Goal: Communication & Community: Answer question/provide support

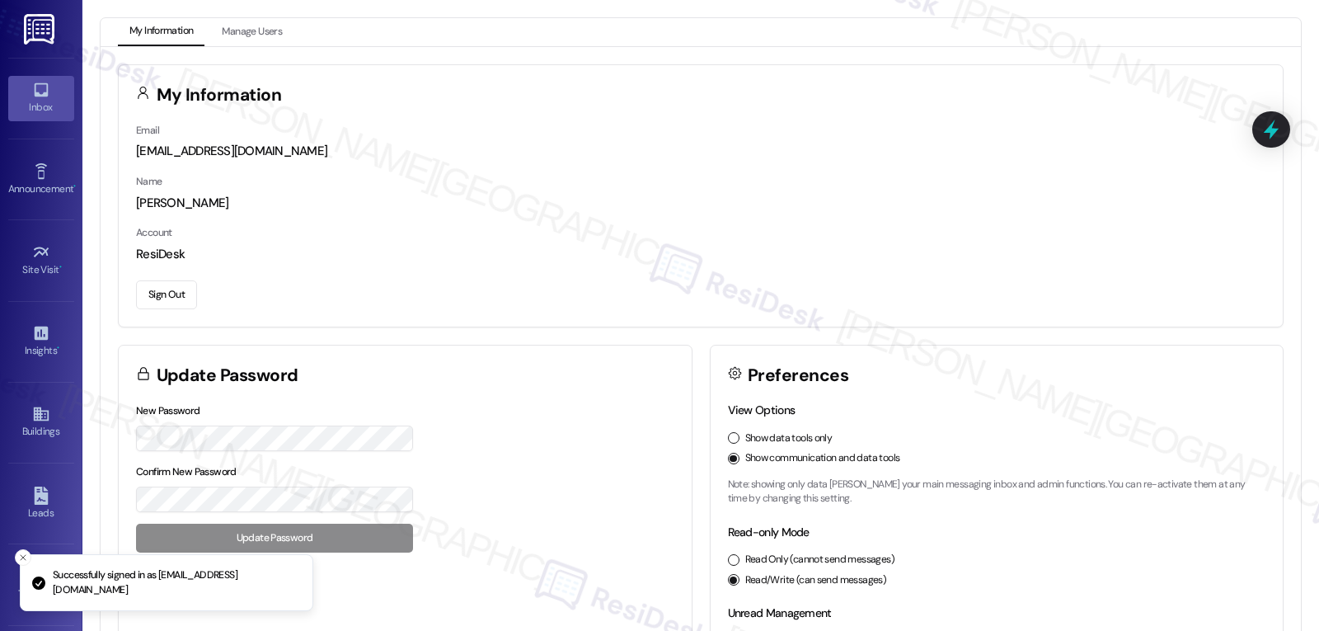
click at [32, 96] on icon at bounding box center [41, 90] width 18 height 18
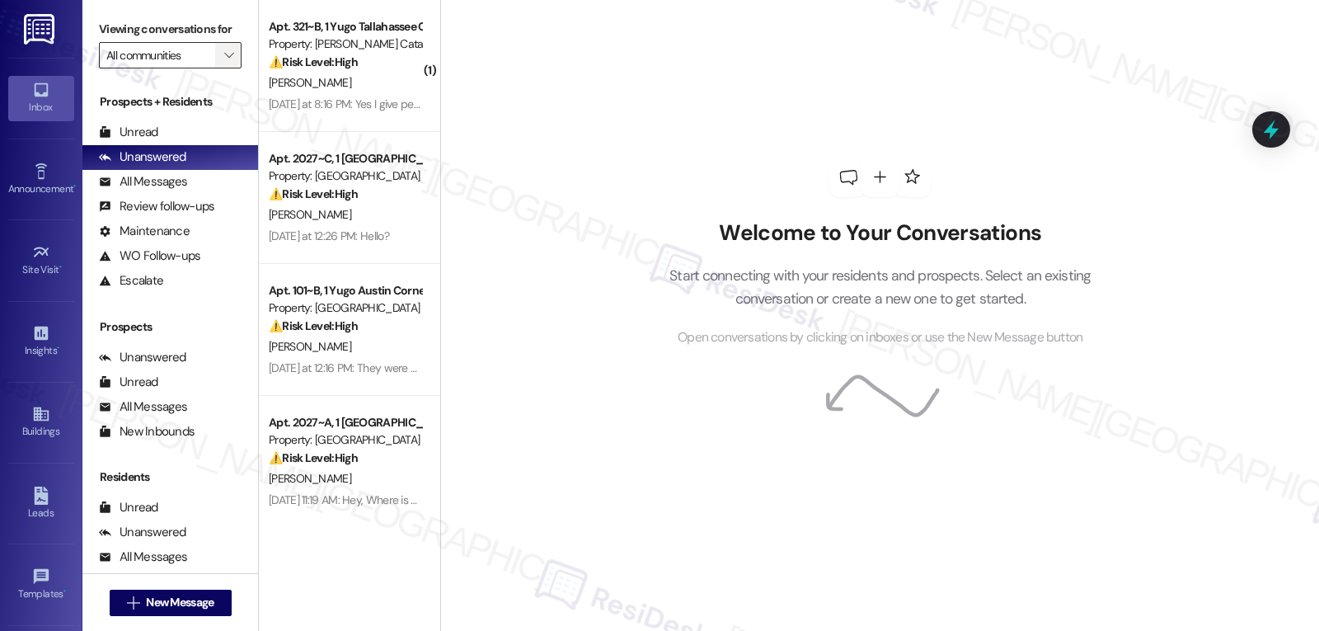
click at [224, 62] on icon "" at bounding box center [228, 55] width 9 height 13
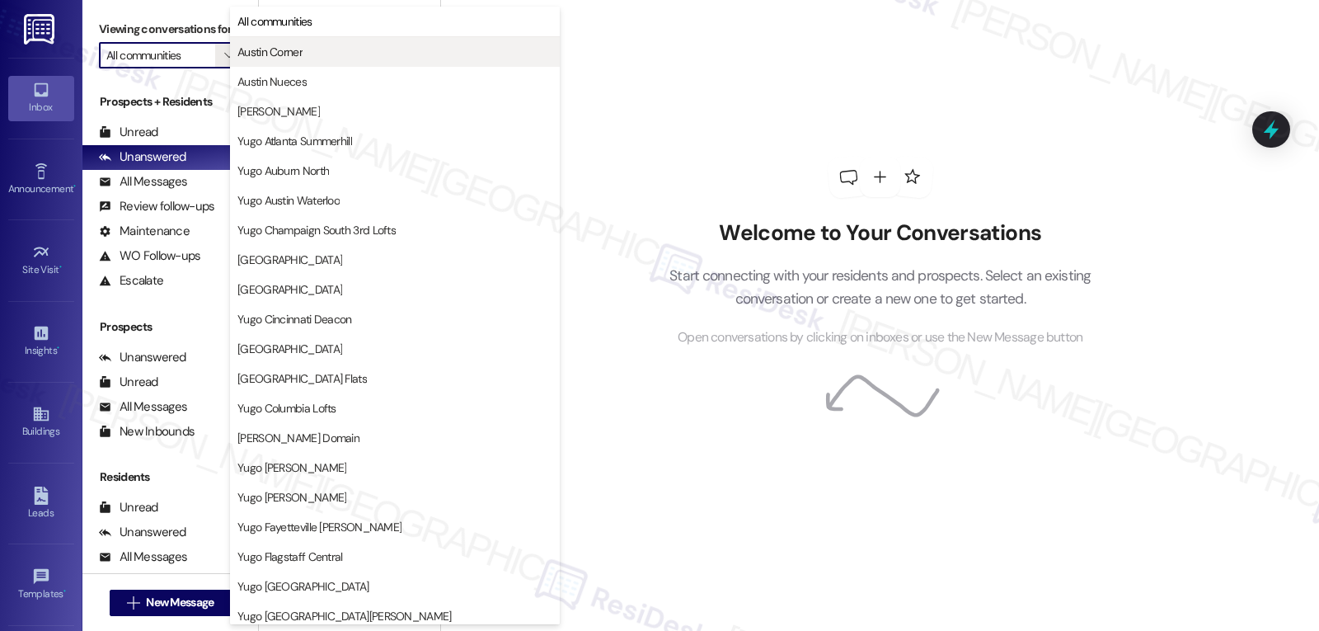
click at [295, 38] on button "Austin Corner" at bounding box center [395, 52] width 330 height 30
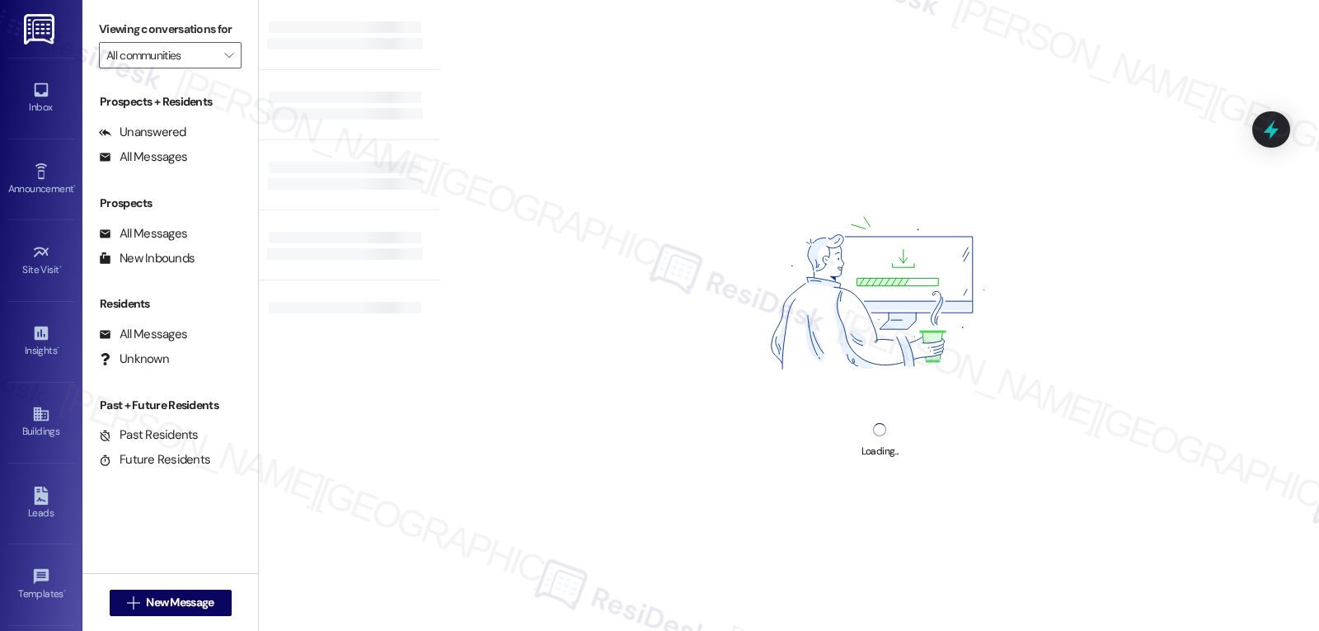
type input "Austin Corner"
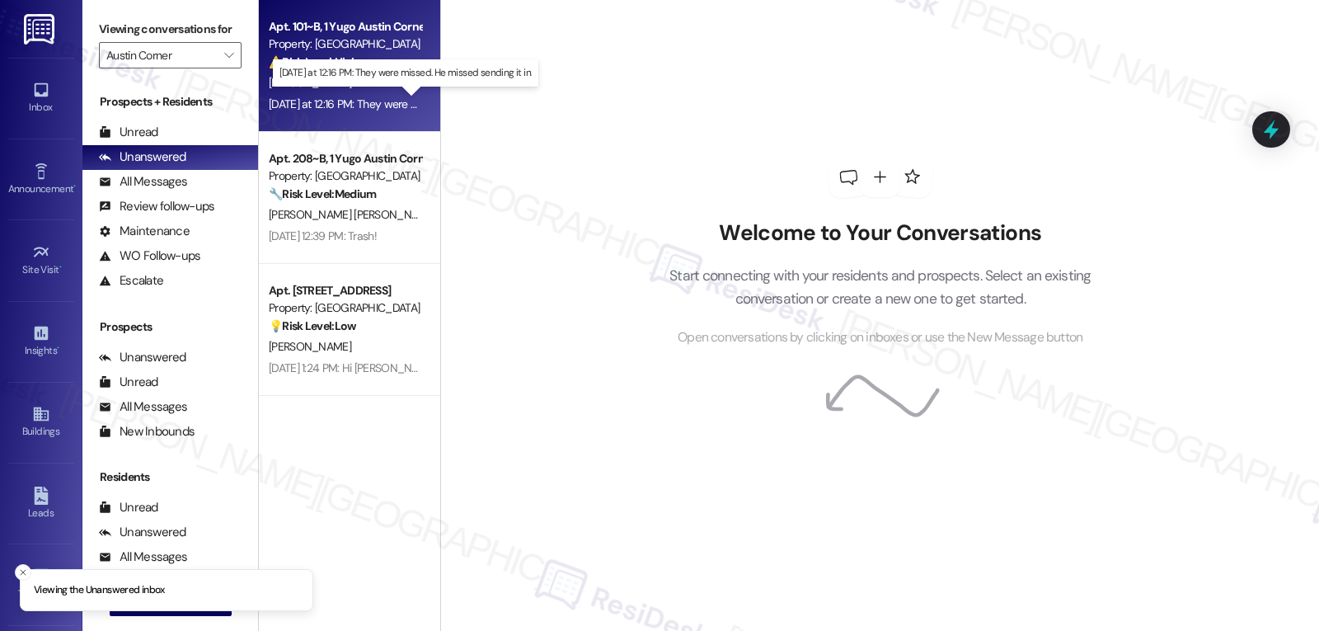
click at [341, 106] on div "Yesterday at 12:16 PM: They were missed. He missed sending it in. Yesterday at …" at bounding box center [416, 103] width 294 height 15
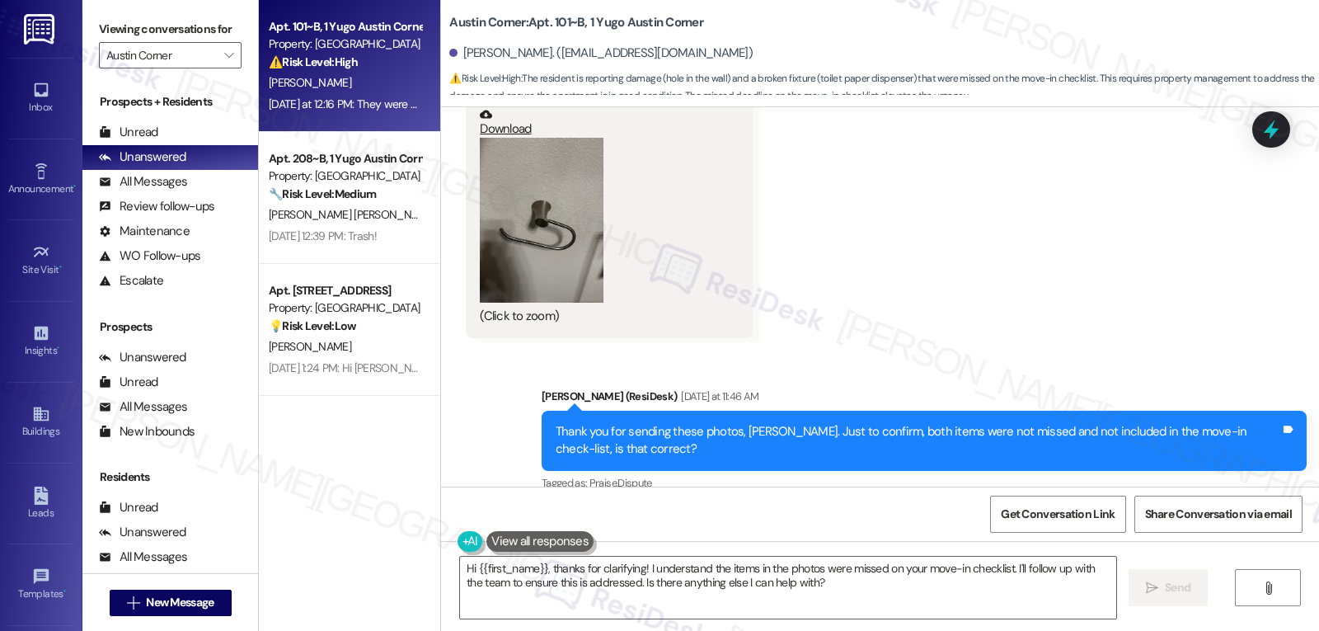
scroll to position [2530, 0]
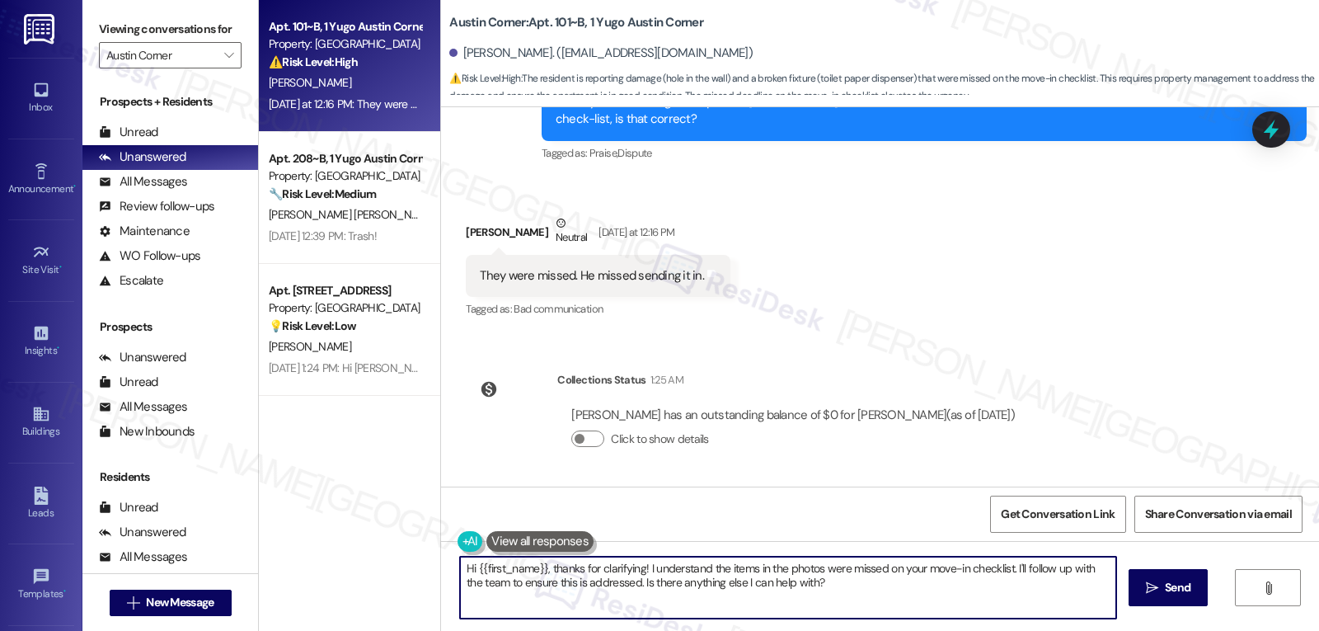
click at [614, 593] on textarea "Hi {{first_name}}, thanks for clarifying! I understand the items in the photos …" at bounding box center [788, 588] width 656 height 62
click at [1016, 567] on textarea "I see. Thanks for clarifying, Janis! Let me put these in a work order. May I co…" at bounding box center [786, 588] width 656 height 62
type textarea "I see. Thanks for clarifying, [PERSON_NAME]! Let me put these in a work order. …"
click at [1153, 600] on button " Send" at bounding box center [1161, 587] width 80 height 37
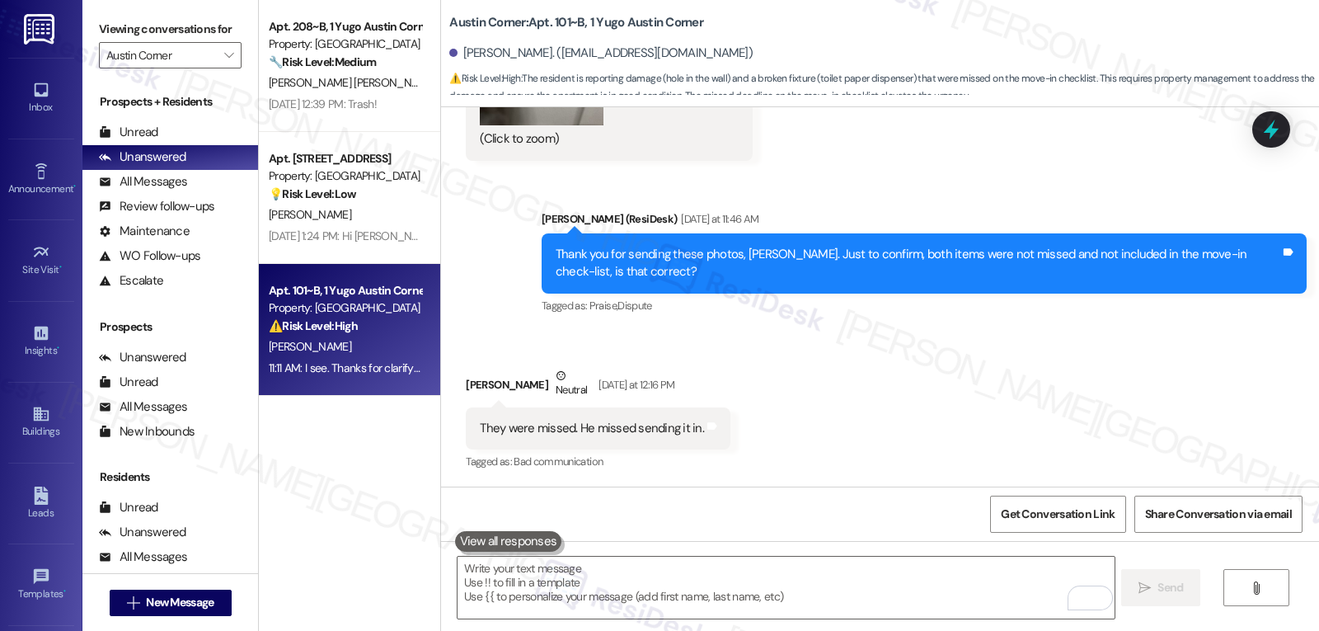
scroll to position [2662, 0]
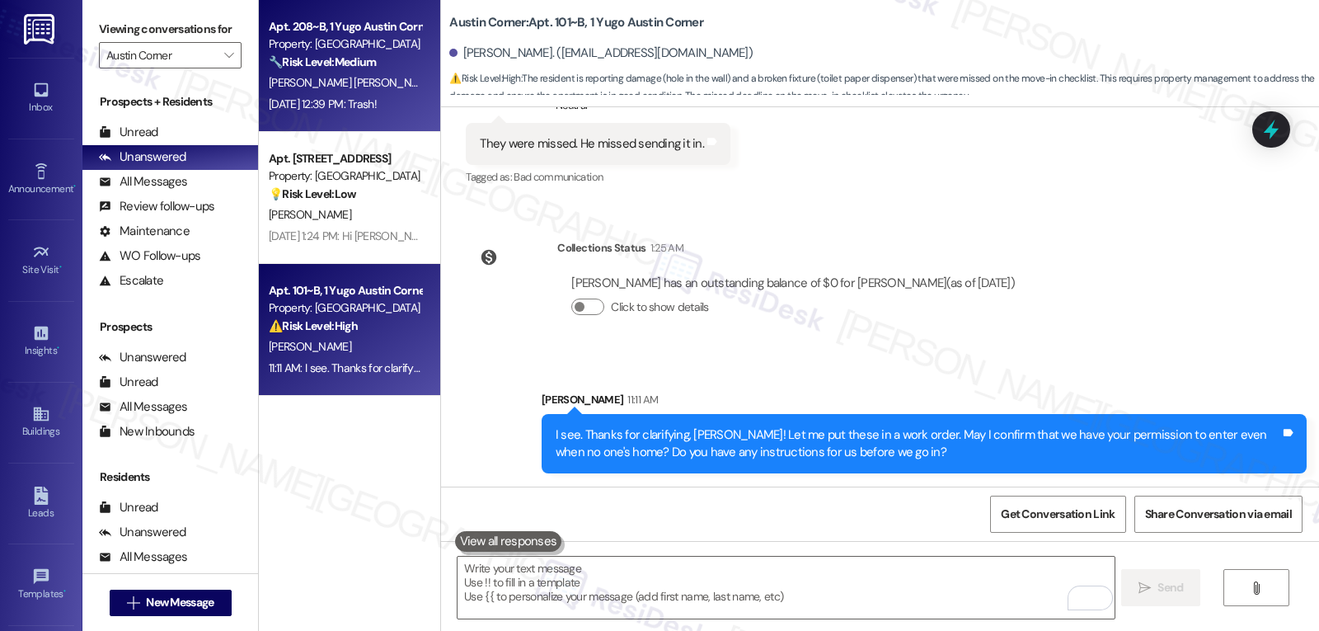
click at [289, 99] on div "Aug 29, 2025 at 12:39 PM: Trash! Aug 29, 2025 at 12:39 PM: Trash!" at bounding box center [323, 103] width 108 height 15
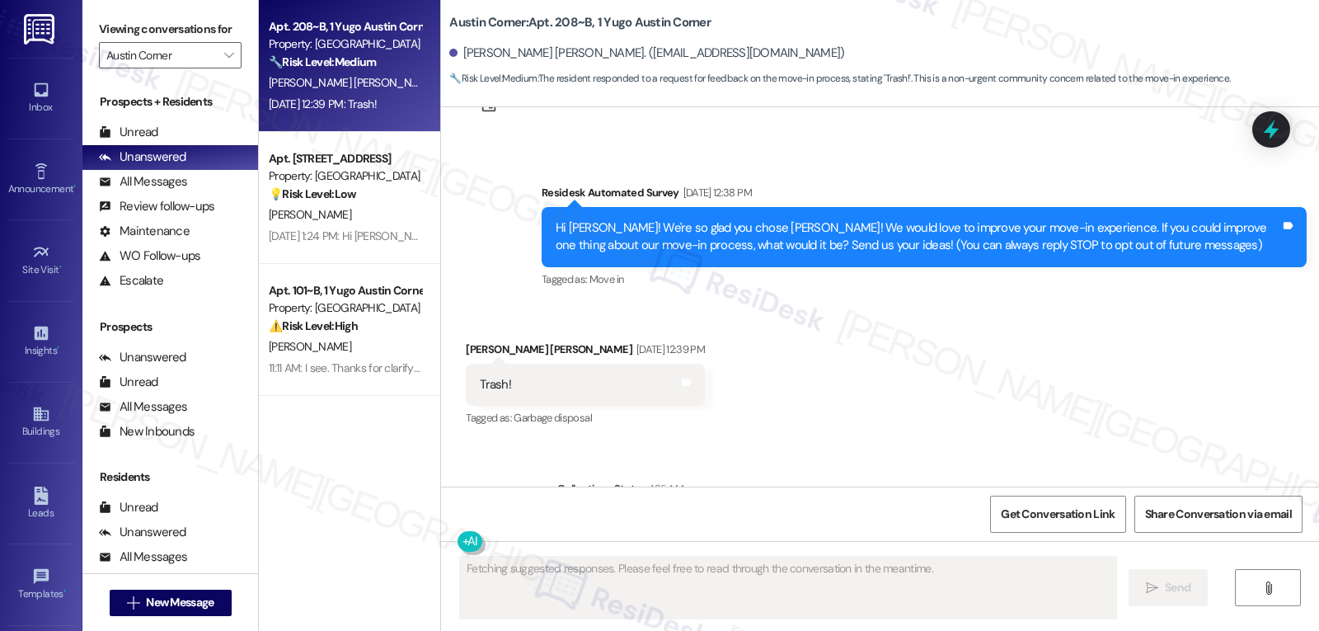
scroll to position [15, 0]
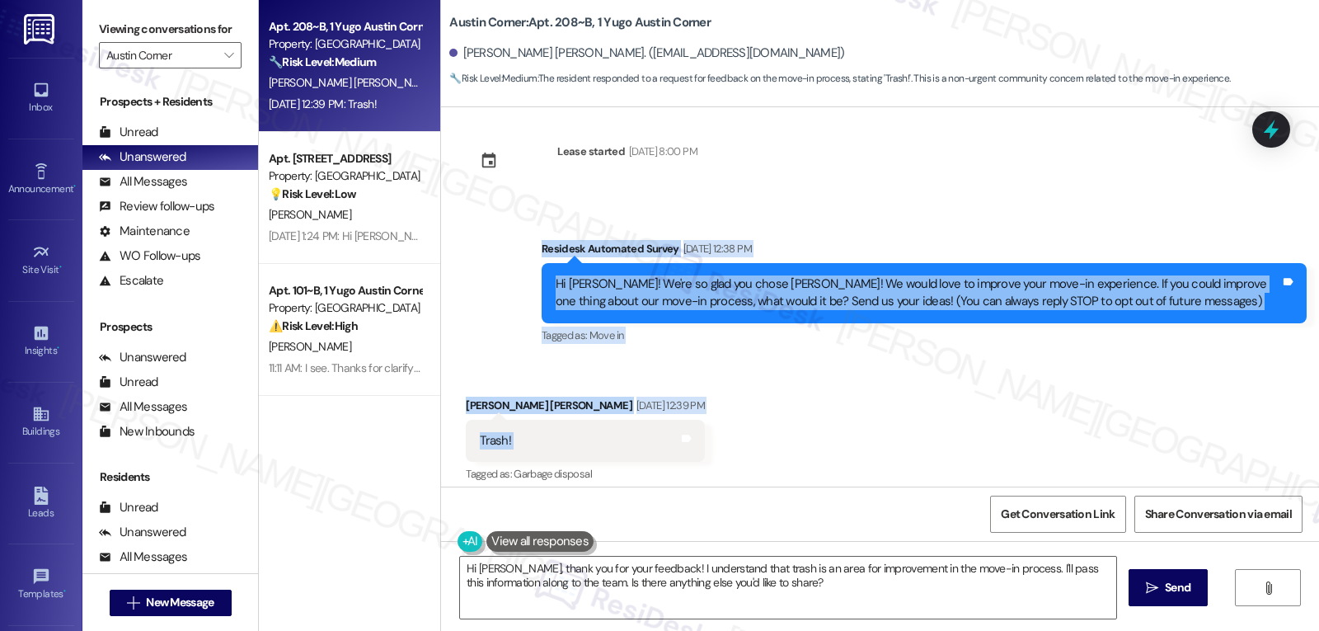
drag, startPoint x: 530, startPoint y: 253, endPoint x: 617, endPoint y: 428, distance: 195.1
click at [619, 429] on div "Lease started Aug 20, 2025 at 8:00 PM Survey, sent via SMS Residesk Automated S…" at bounding box center [880, 296] width 878 height 379
copy div "Residesk Automated Survey Aug 29, 2025 at 12:38 PM Hi Catarina! We're so glad y…"
click at [869, 590] on textarea "Hi Catarina, thank you for your feedback! I understand that trash is an area fo…" at bounding box center [788, 588] width 656 height 62
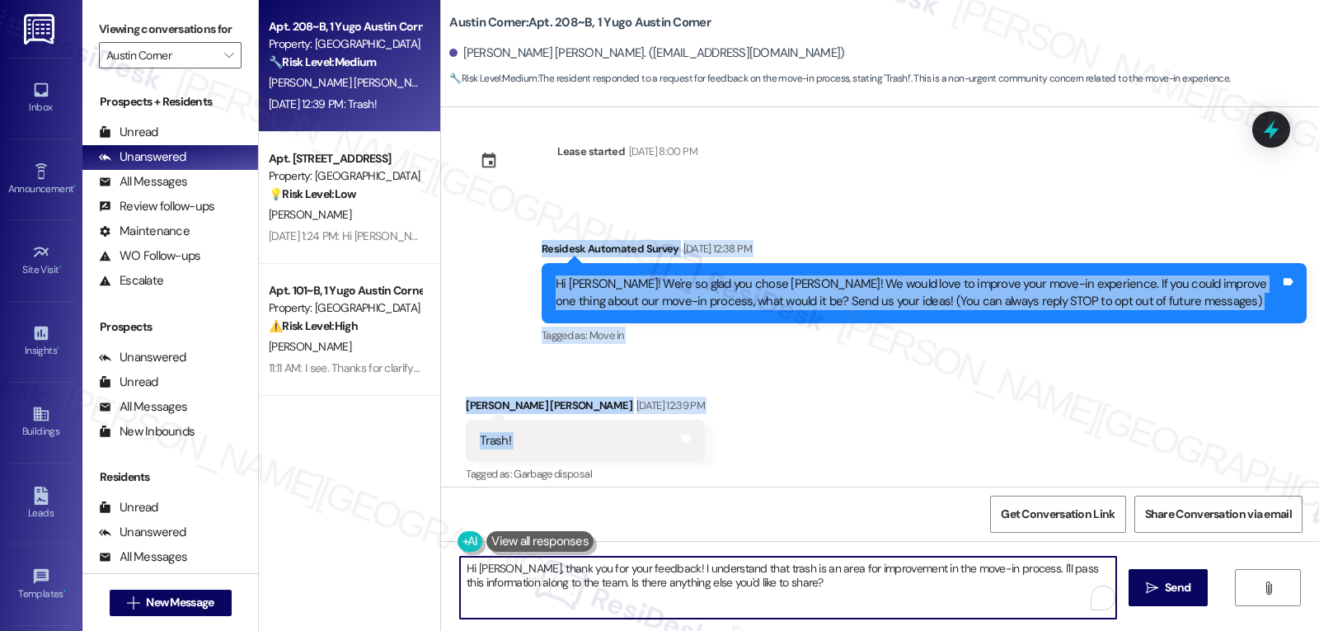
paste textarea "s for the feedback! I’m sorry to hear there was an issue with trash during your…"
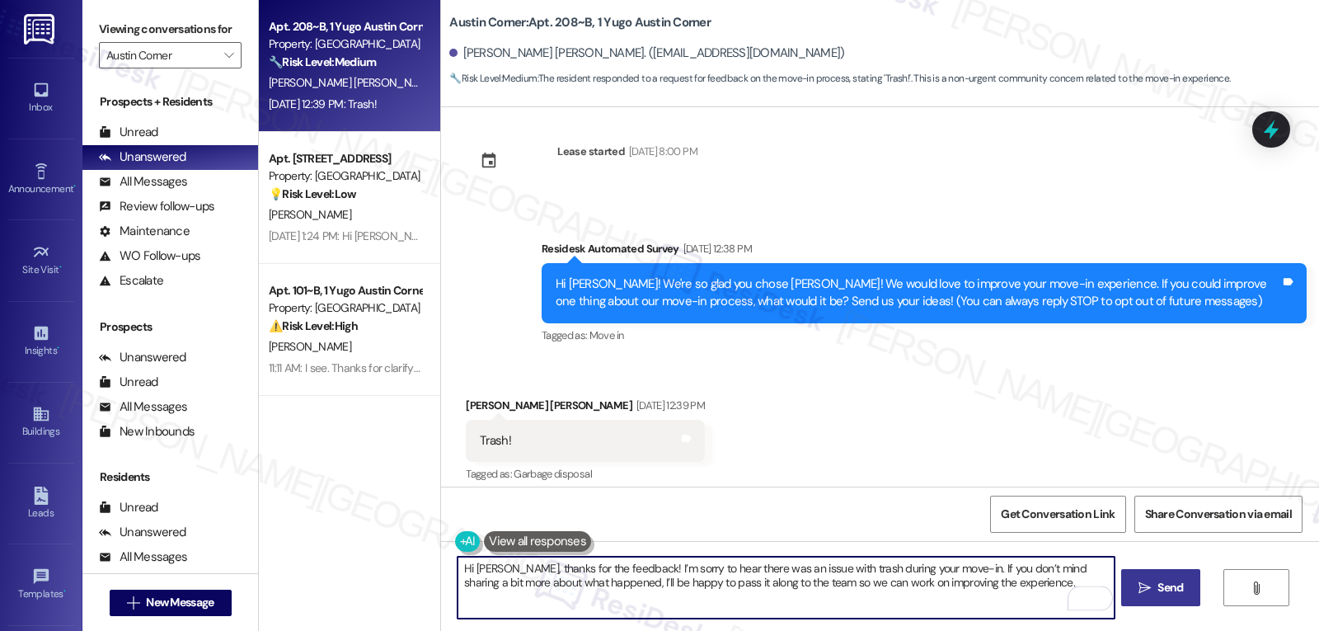
type textarea "Hi Catarina, thanks for the feedback! I’m sorry to hear there was an issue with…"
click at [1146, 595] on span " Send" at bounding box center [1162, 587] width 52 height 17
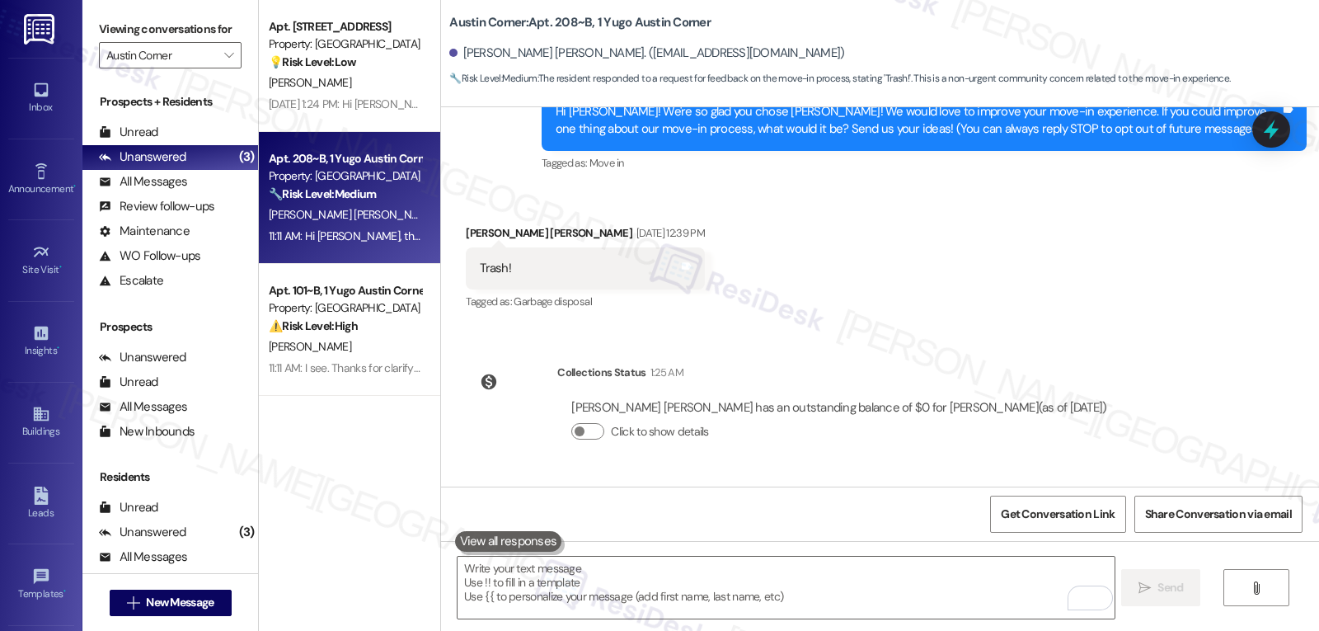
scroll to position [312, 0]
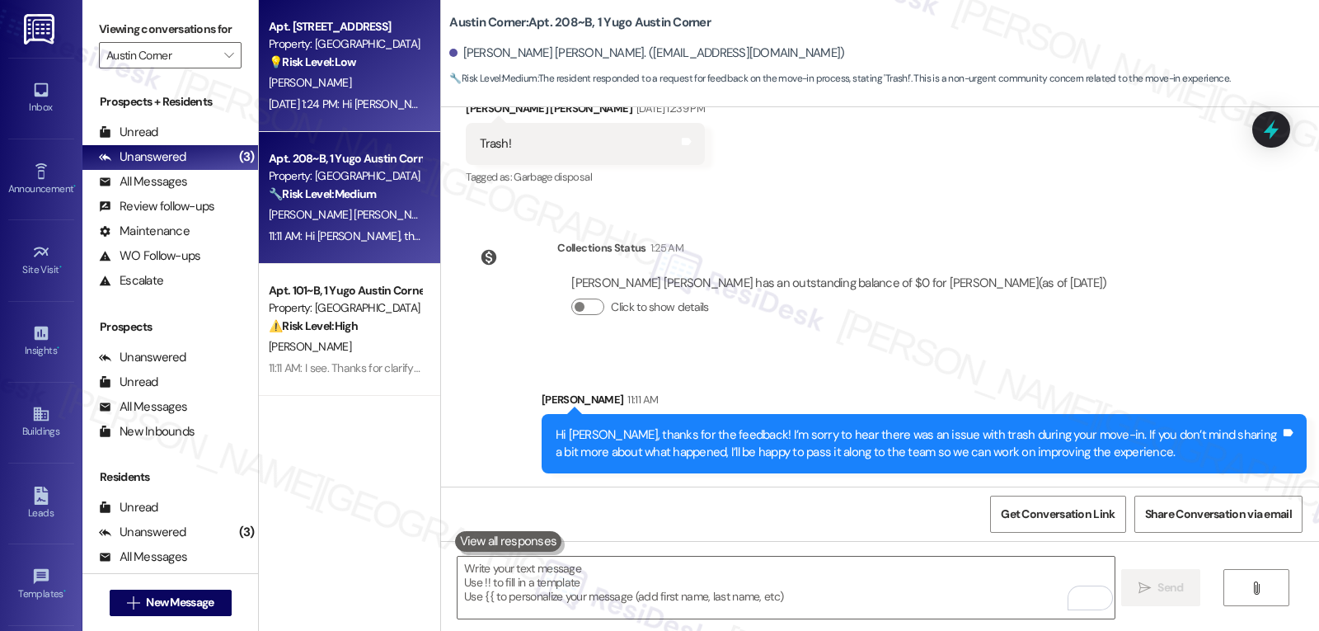
click at [350, 89] on div "D. Wintergrass" at bounding box center [345, 83] width 156 height 21
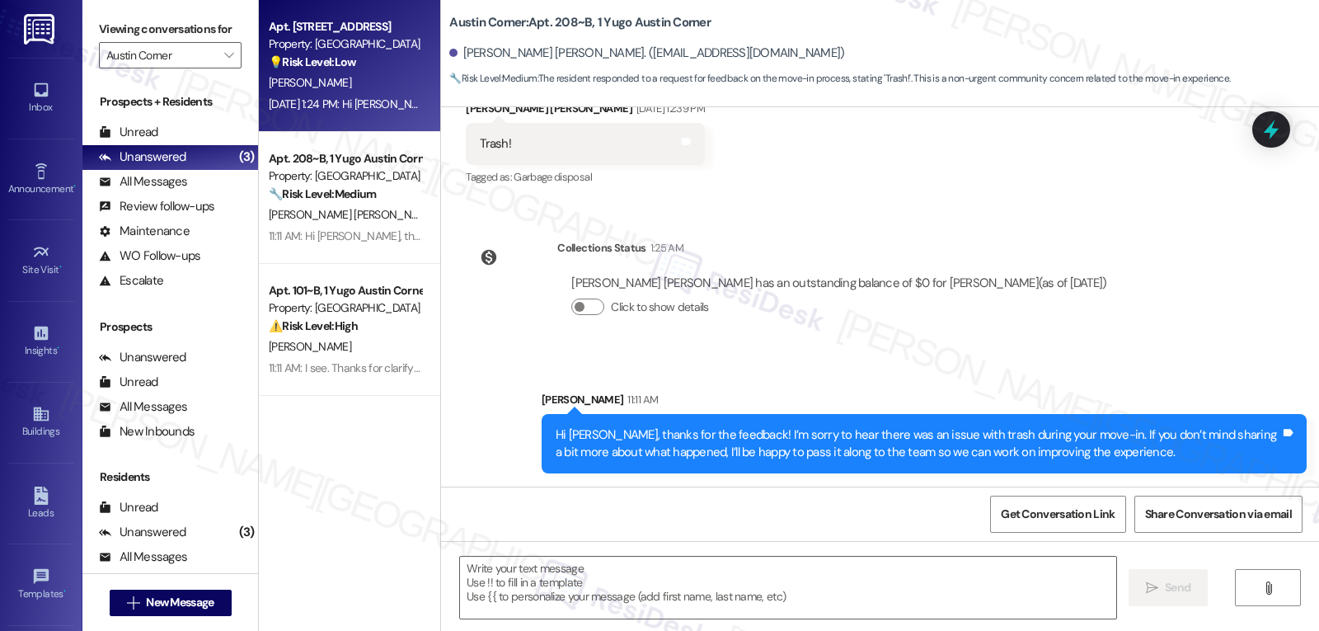
type textarea "Fetching suggested responses. Please feel free to read through the conversation…"
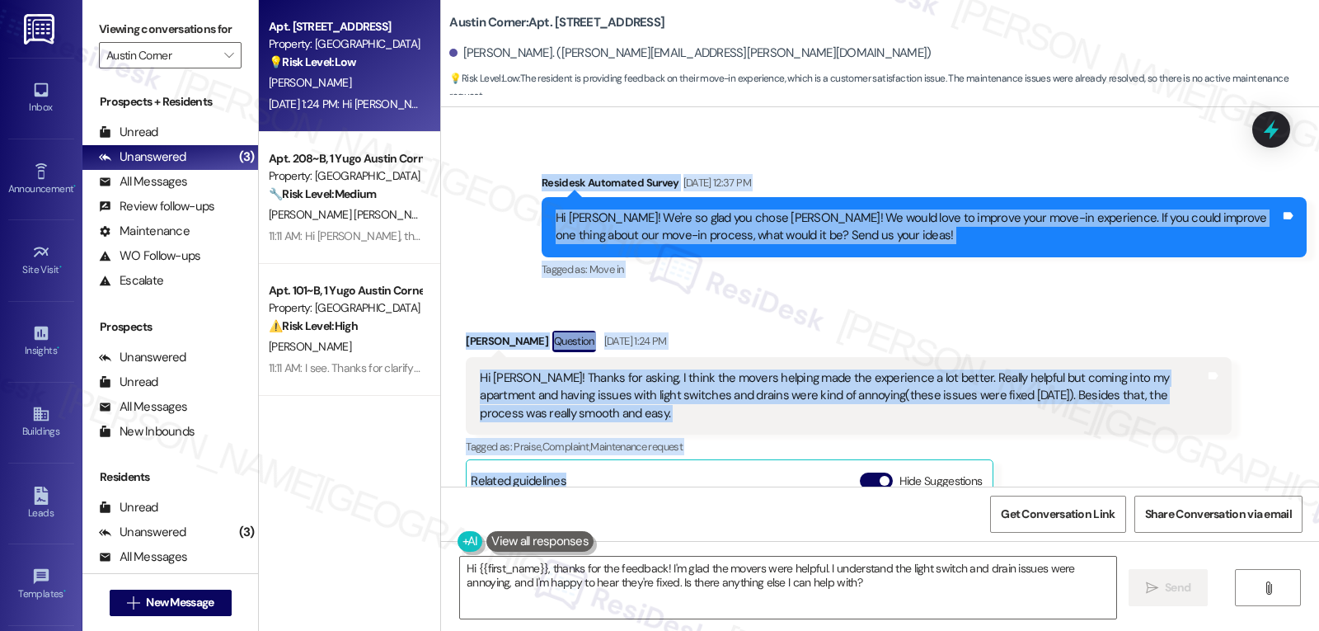
scroll to position [3486, 0]
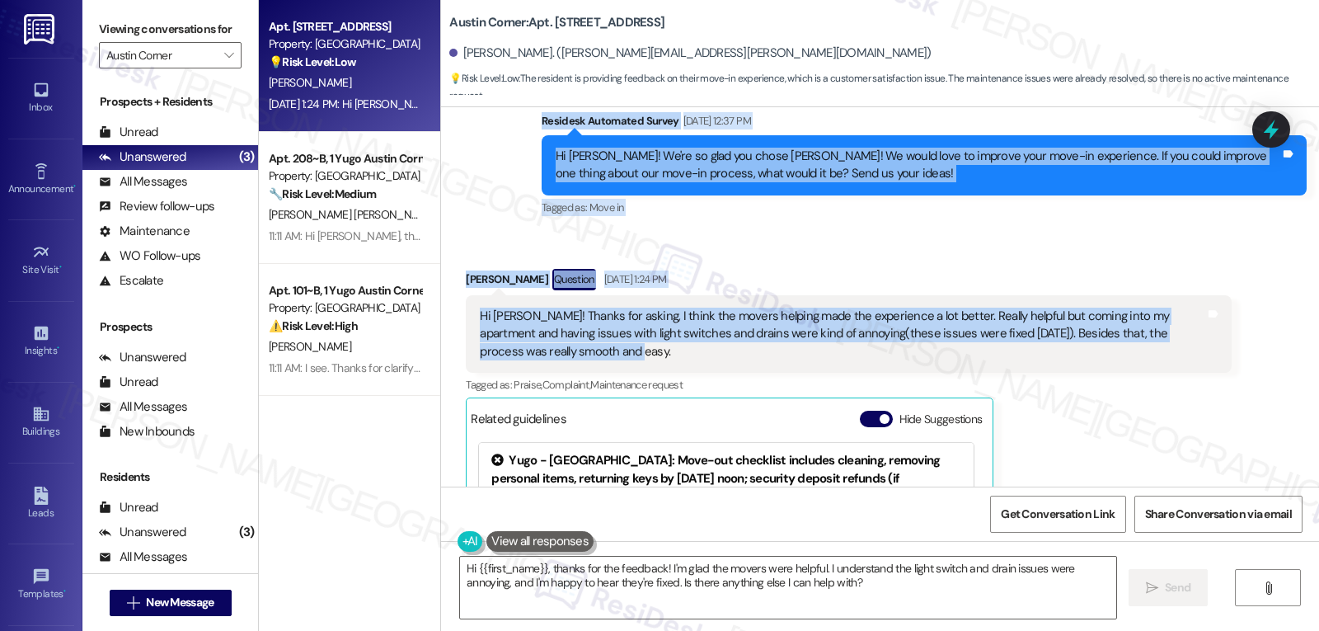
drag, startPoint x: 529, startPoint y: 233, endPoint x: 835, endPoint y: 307, distance: 315.4
click at [835, 307] on div "Sent via SMS Sarah (ResiDesk) Jul 22, 2025 at 6:09 PM Hi Derek! We’re so excite…" at bounding box center [880, 296] width 878 height 379
copy div "Residesk Automated Survey Aug 29, 2025 at 12:37 PM Hi Derek! We're so glad you …"
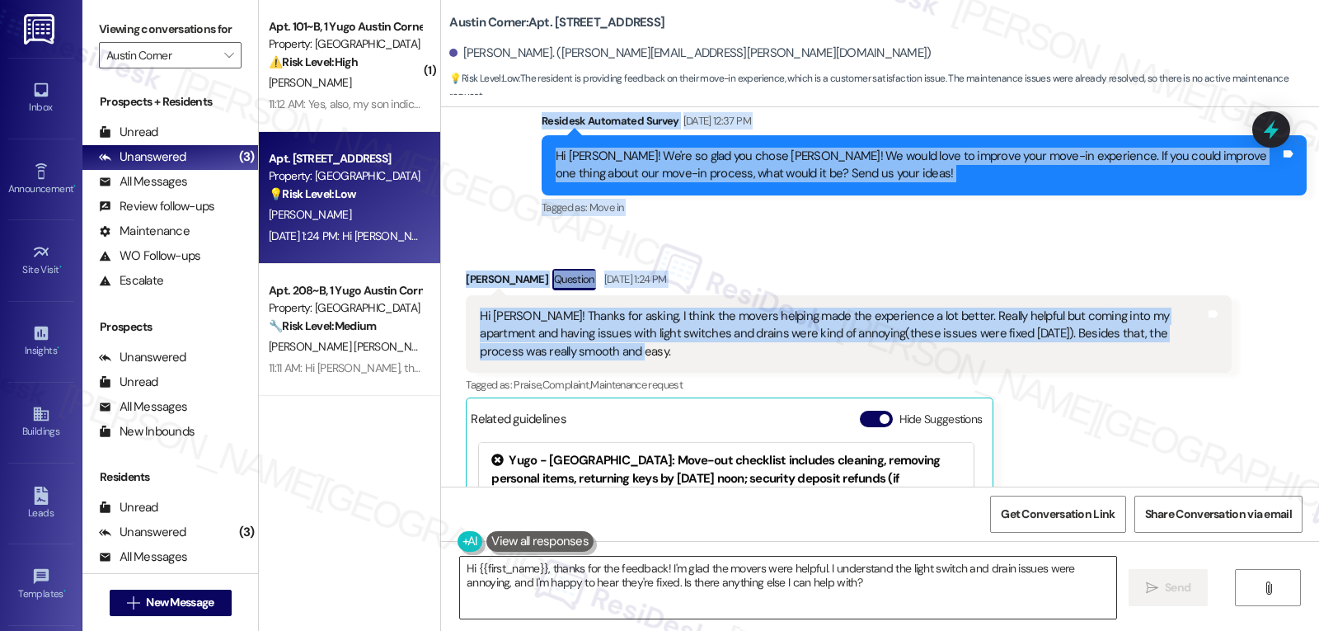
click at [782, 605] on textarea "Hi {{first_name}}, thanks for the feedback! I'm glad the movers were helpful. I…" at bounding box center [788, 588] width 656 height 62
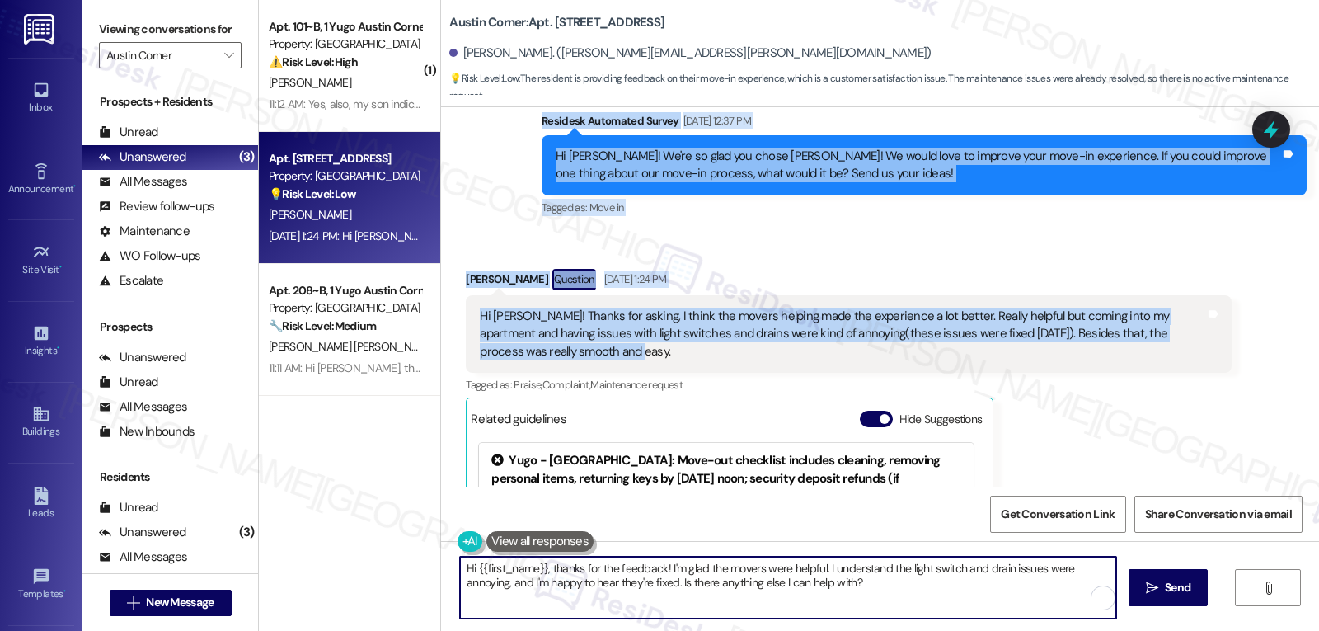
paste textarea "Derek, I really appreciate your feedback—glad to hear the movers were a big hel…"
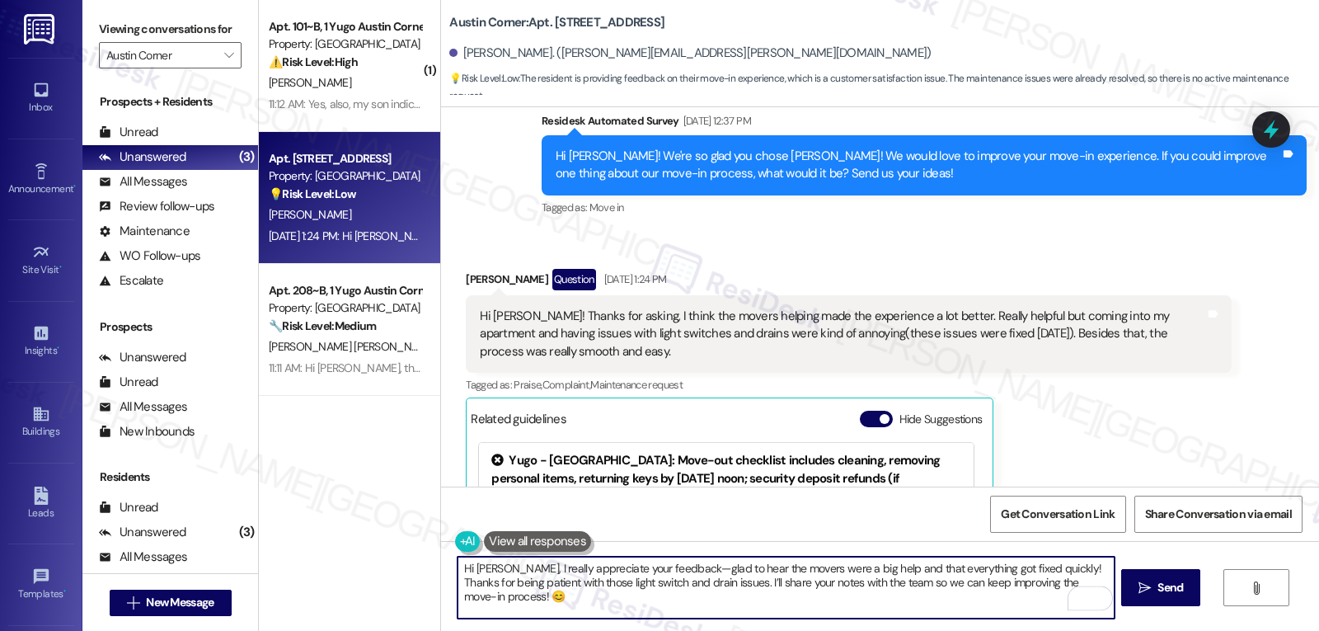
click at [661, 572] on textarea "Hi Derek, I really appreciate your feedback—glad to hear the movers were a big …" at bounding box center [786, 588] width 656 height 62
click at [684, 603] on textarea "Hi Derek, I really appreciate your feedback. Glad to hear the movers were a big…" at bounding box center [786, 588] width 656 height 62
drag, startPoint x: 572, startPoint y: 601, endPoint x: 585, endPoint y: 593, distance: 15.6
click at [572, 601] on textarea "Hi Derek, I really appreciate your feedback. Glad to hear the movers were a big…" at bounding box center [786, 588] width 656 height 62
paste textarea "thank you for sharing your feedback with me! I’m glad to hear the movers made t…"
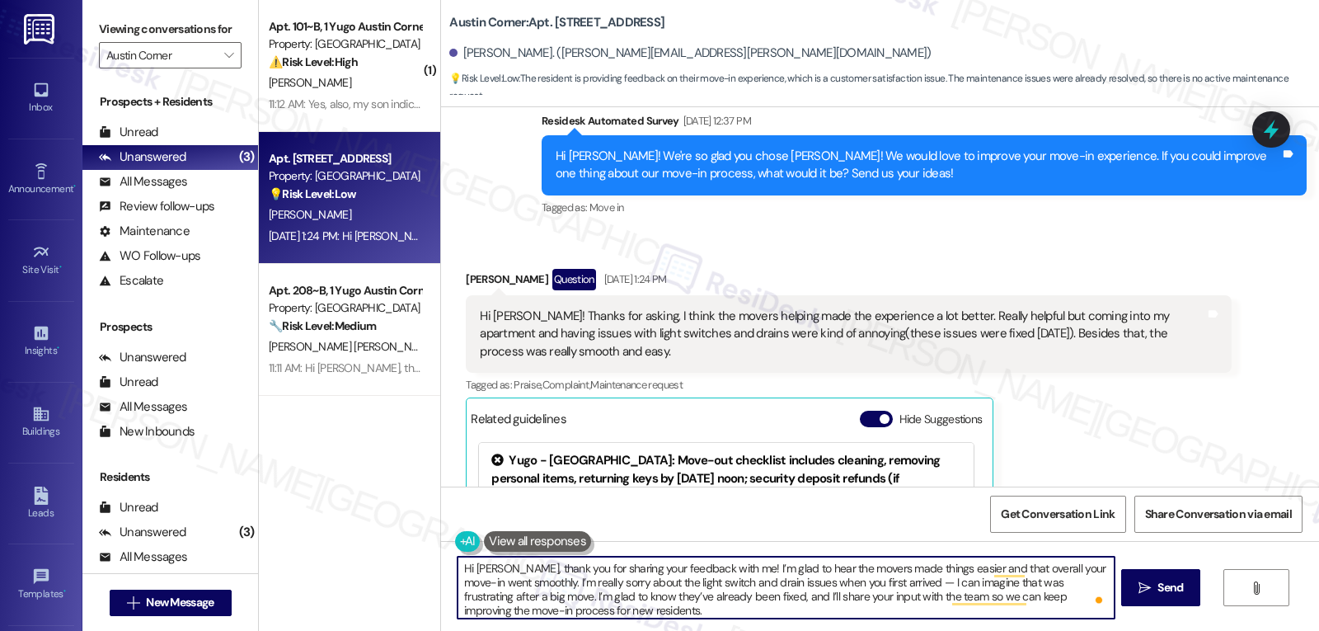
click at [891, 577] on textarea "Hi Derek, thank you for sharing your feedback with me! I’m glad to hear the mov…" at bounding box center [786, 588] width 656 height 62
click at [898, 583] on textarea "Hi Derek, thank you for sharing your feedback with me! I’m glad to hear the mov…" at bounding box center [786, 588] width 656 height 62
click at [833, 607] on textarea "Hi Derek, thank you for sharing your feedback with me! I’m glad to hear the mov…" at bounding box center [786, 588] width 656 height 62
type textarea "Hi Derek, thank you for sharing your feedback with me! I’m glad to hear the mov…"
click at [1178, 594] on span "Send" at bounding box center [1171, 587] width 26 height 17
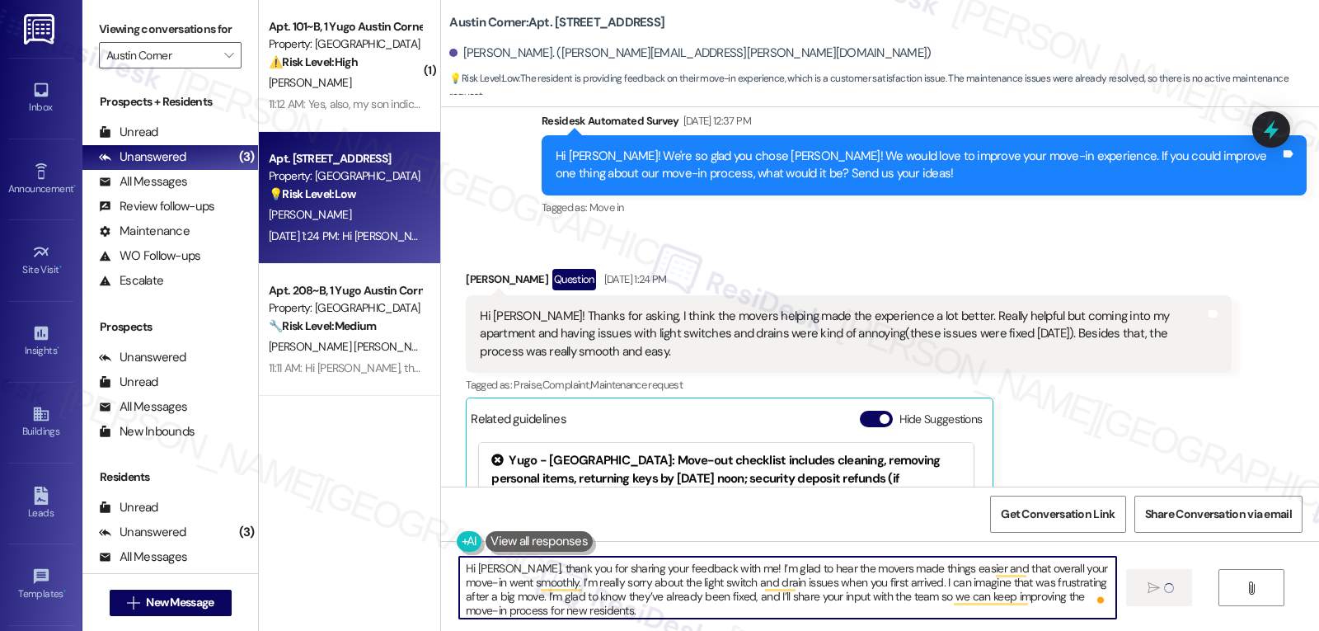
click at [811, 614] on textarea "Hi Derek, thank you for sharing your feedback with me! I’m glad to hear the mov…" at bounding box center [787, 588] width 656 height 62
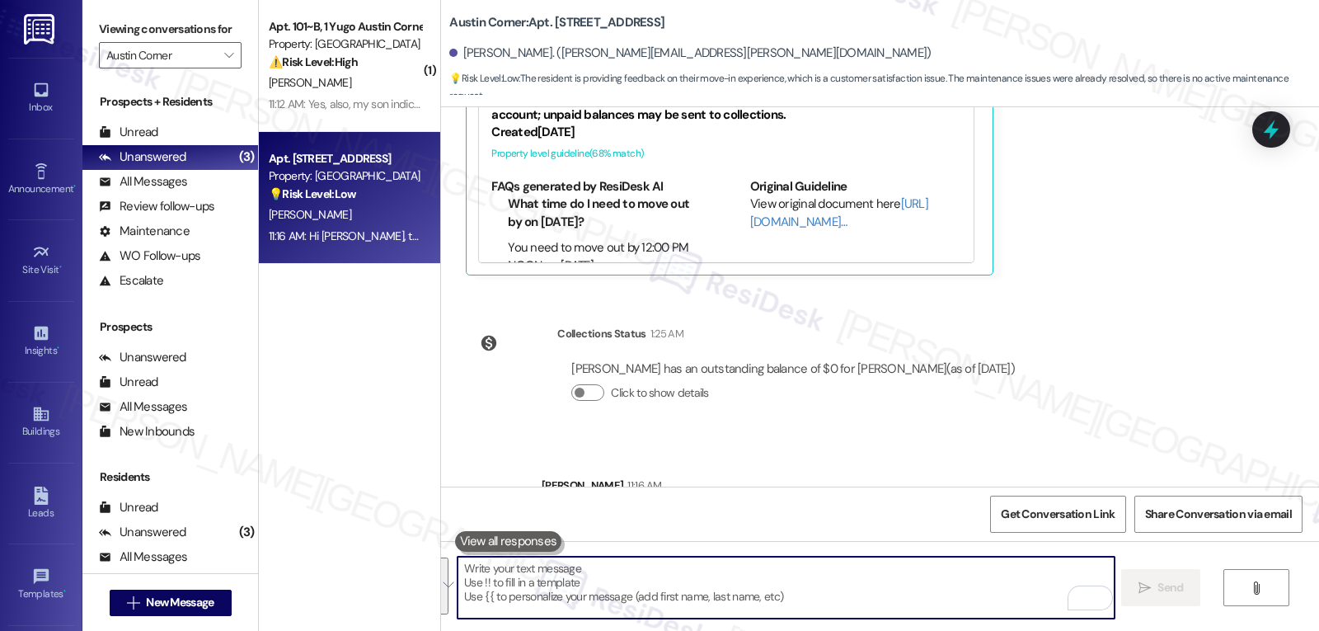
scroll to position [3971, 0]
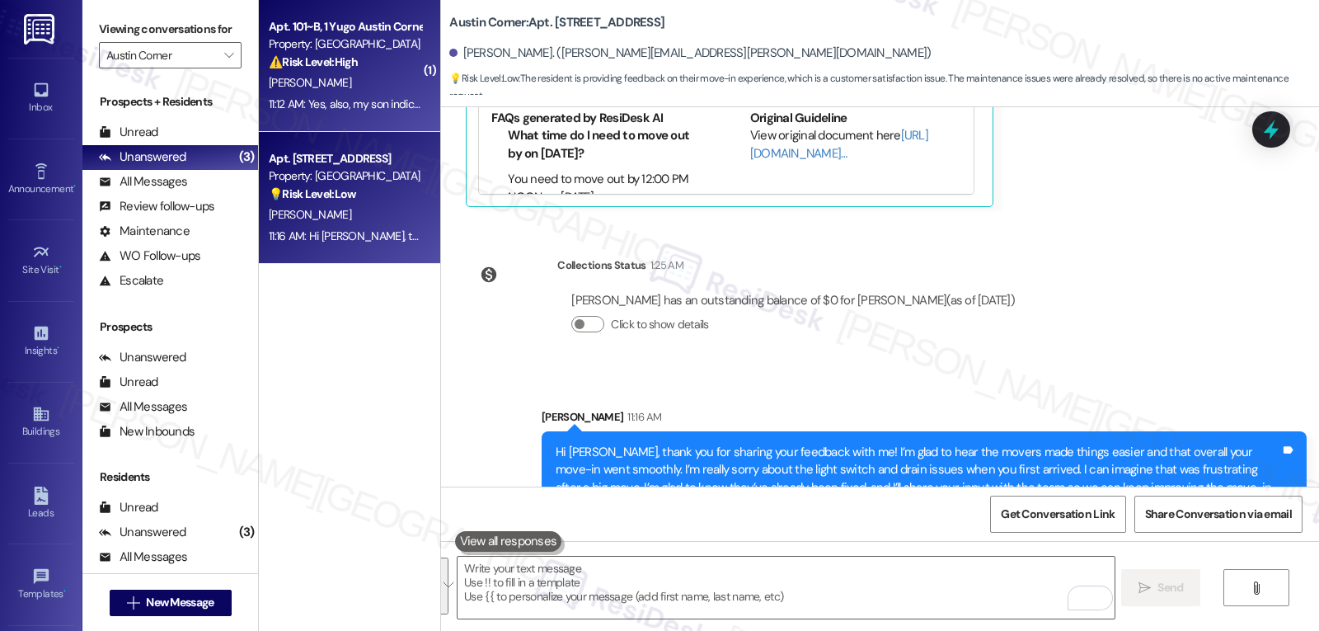
click at [349, 97] on div "11:12 AM: Yes, also, my son indicated that there is a roach problem. Do you all…" at bounding box center [529, 103] width 520 height 15
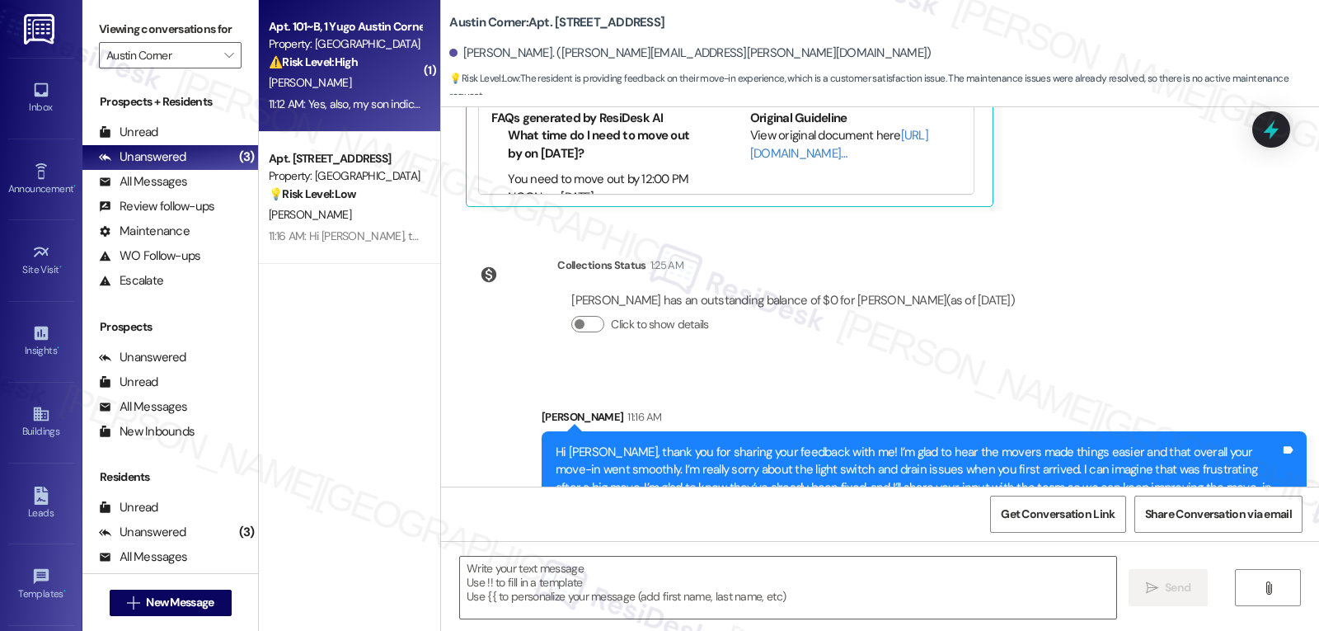
type textarea "Fetching suggested responses. Please feel free to read through the conversation…"
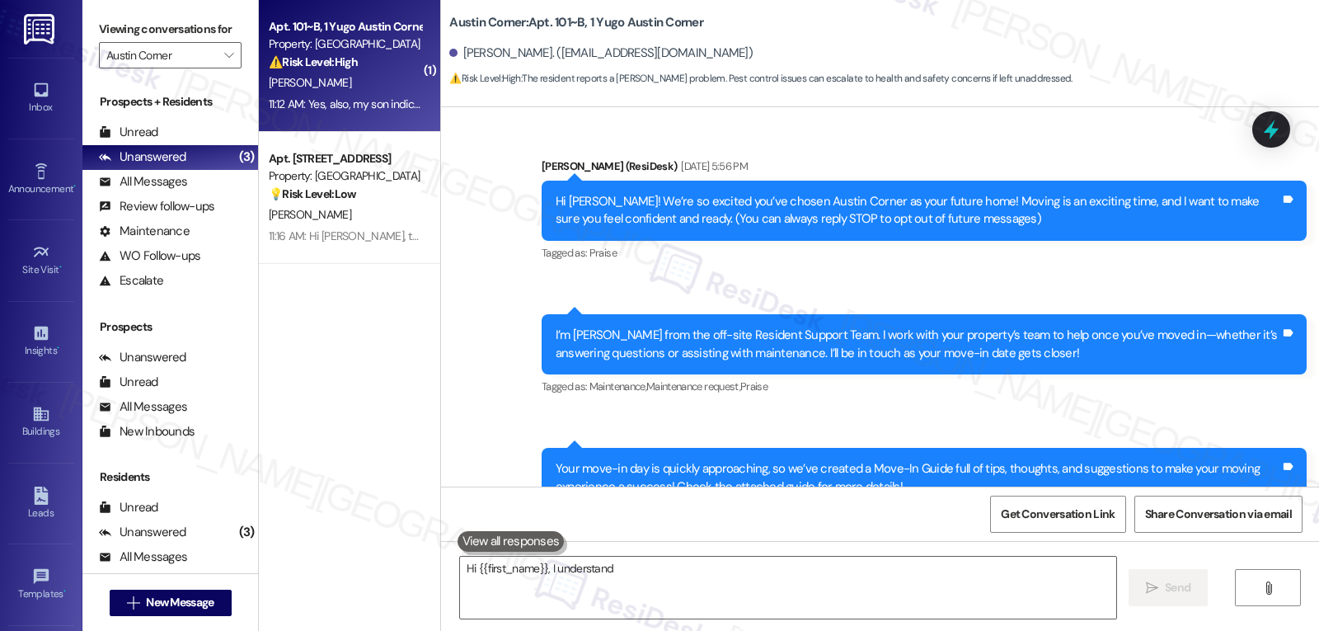
scroll to position [2843, 0]
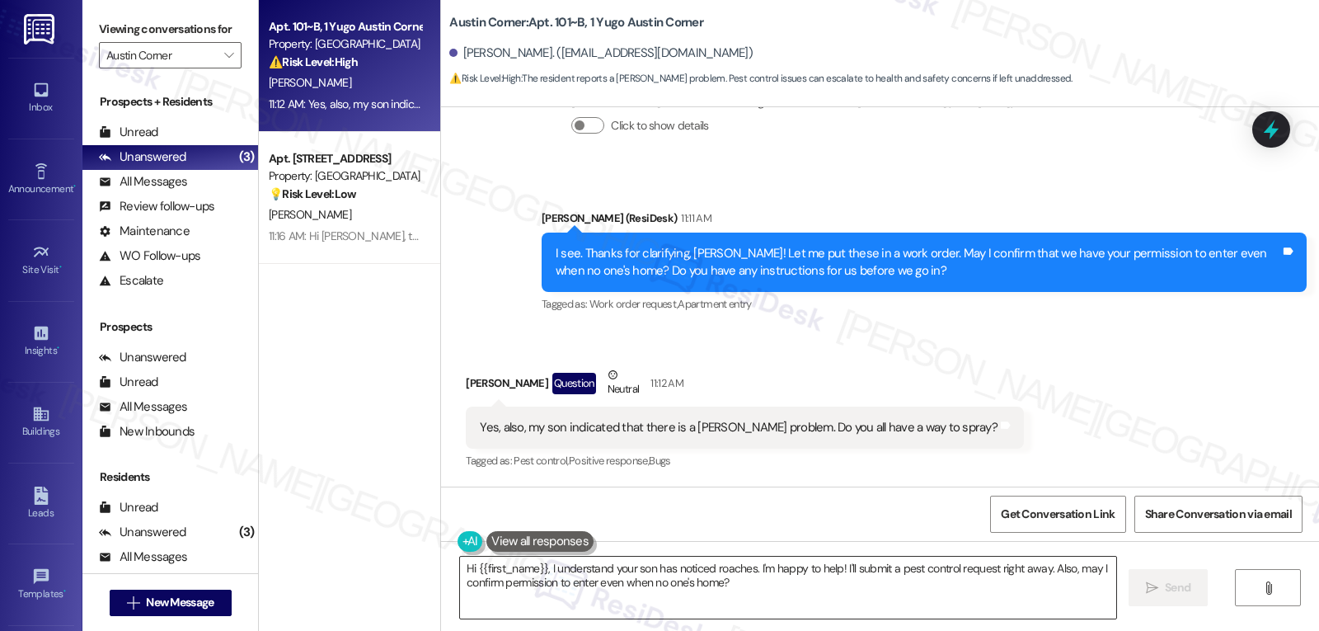
click at [764, 609] on textarea "Hi {{first_name}}, I understand your son has noticed roaches. I'm happy to help…" at bounding box center [788, 588] width 656 height 62
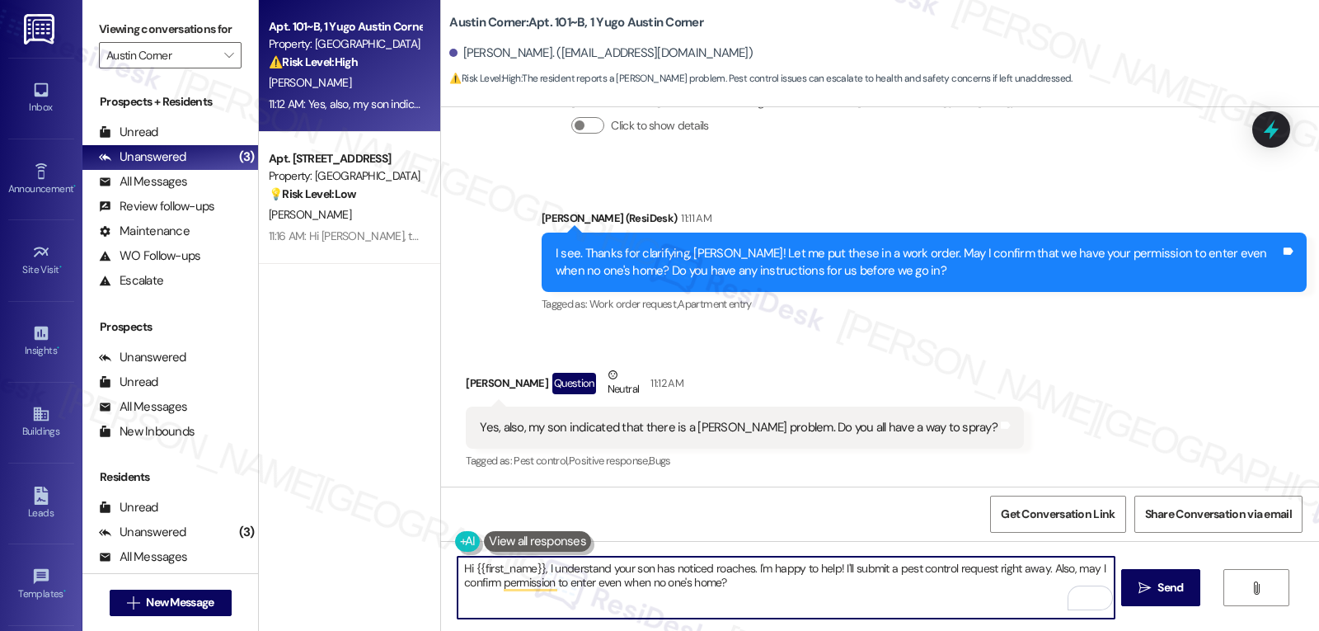
click at [764, 608] on textarea "Hi {{first_name}}, I understand your son has noticed roaches. I'm happy to help…" at bounding box center [786, 588] width 656 height 62
click at [577, 605] on textarea "Thanks for granting us access. Yes, I can request a pest control treatment as w…" at bounding box center [786, 588] width 656 height 62
click at [1150, 589] on span " Send" at bounding box center [1162, 587] width 52 height 17
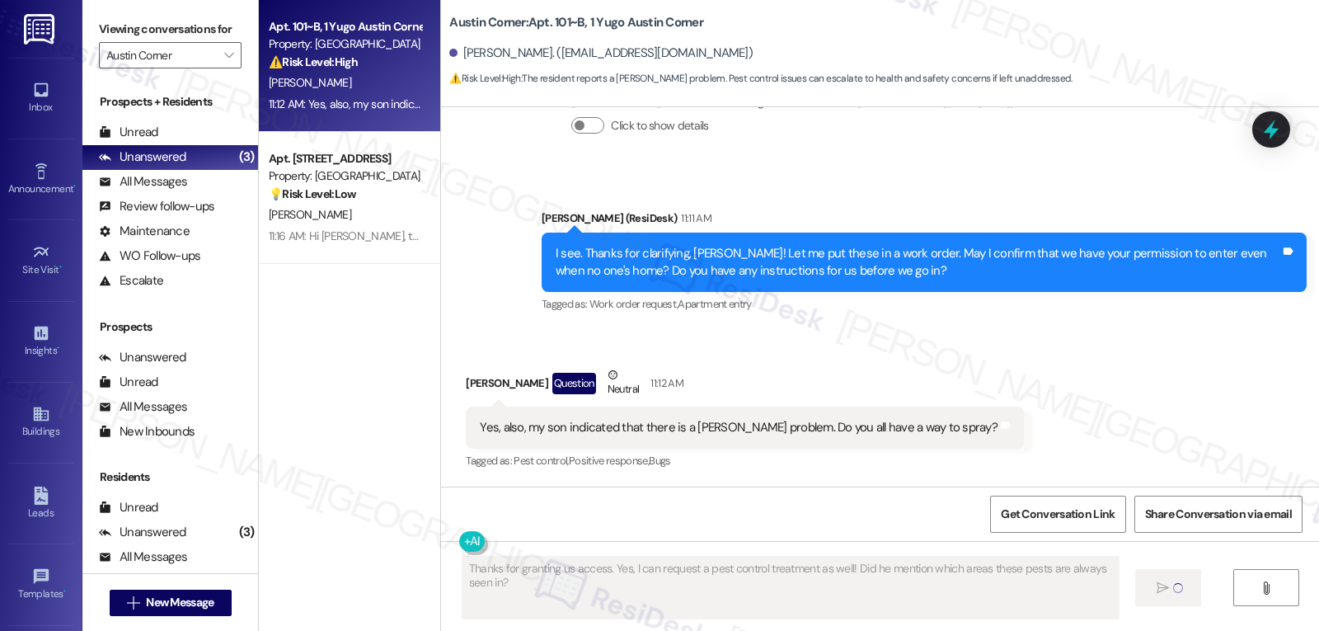
type textarea "Fetching suggested responses. Please feel free to read through the conversation…"
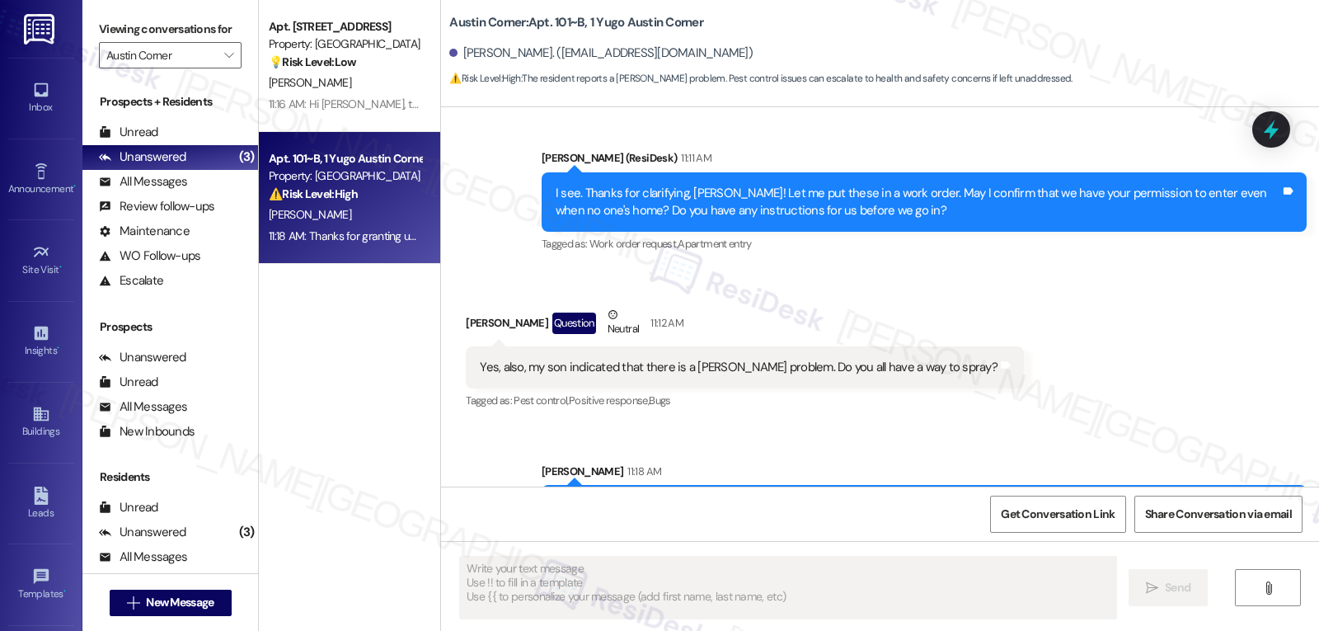
scroll to position [2958, 0]
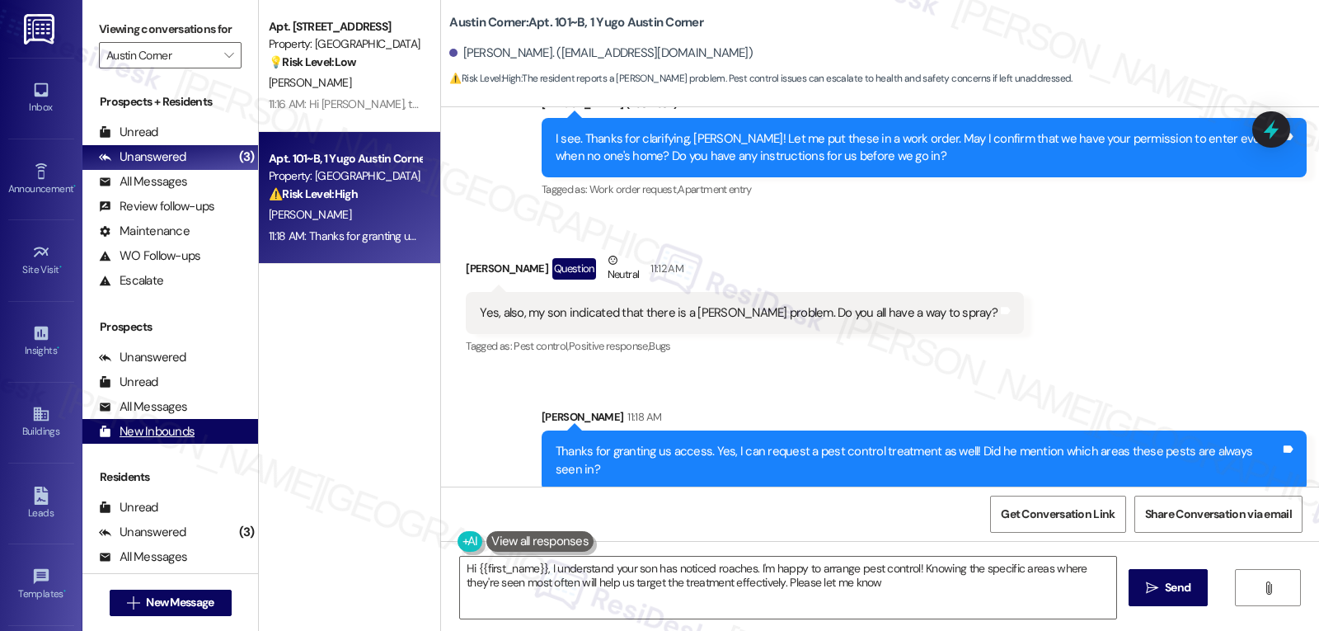
type textarea "Hi {{first_name}}, I understand your son has noticed roaches. I'm happy to arra…"
click at [222, 68] on span "" at bounding box center [229, 55] width 16 height 26
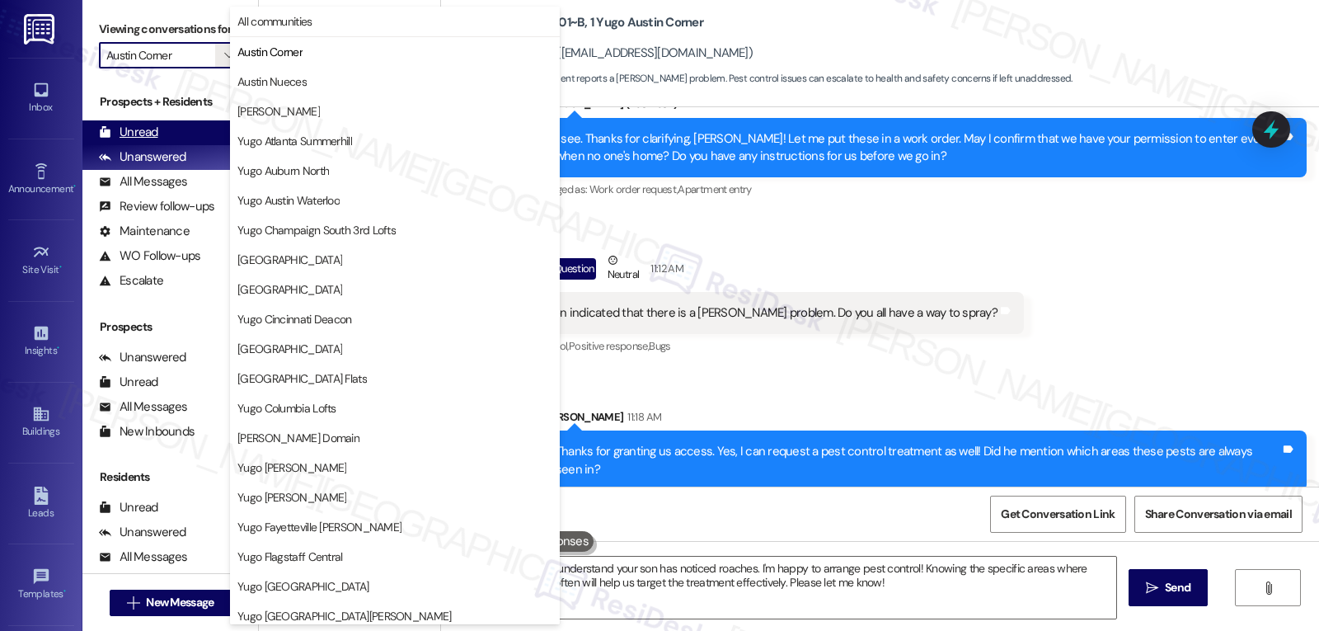
click at [168, 145] on div "Unread (0)" at bounding box center [170, 132] width 176 height 25
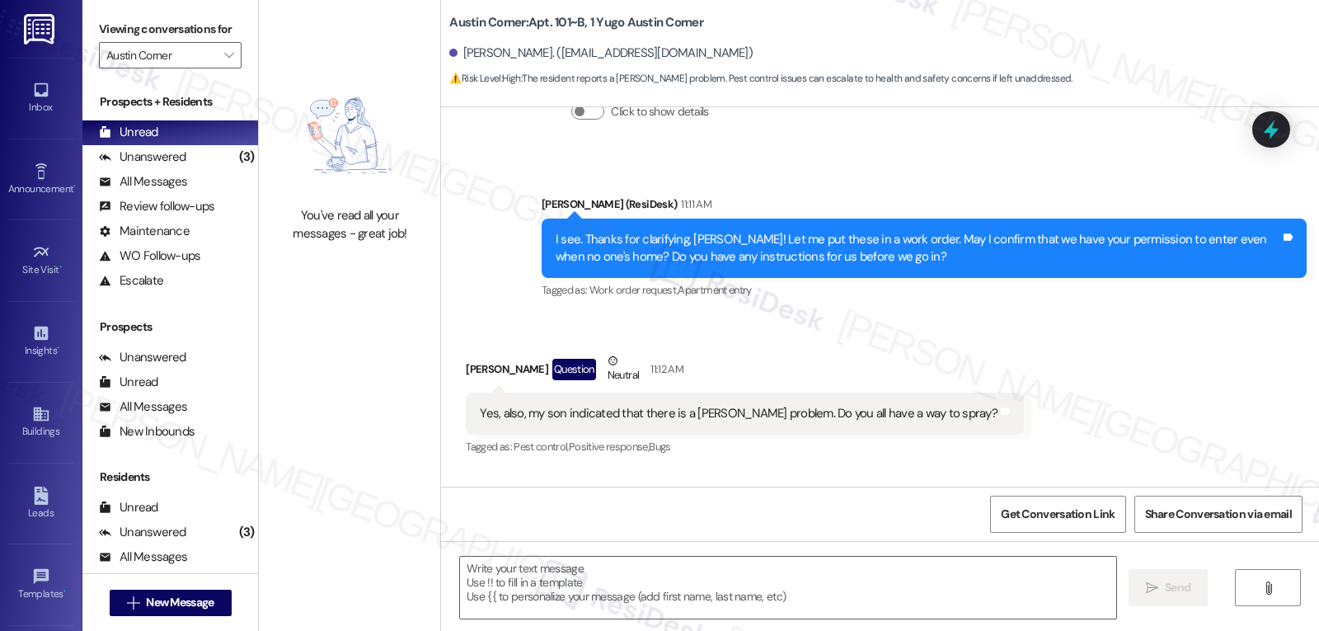
scroll to position [2842, 0]
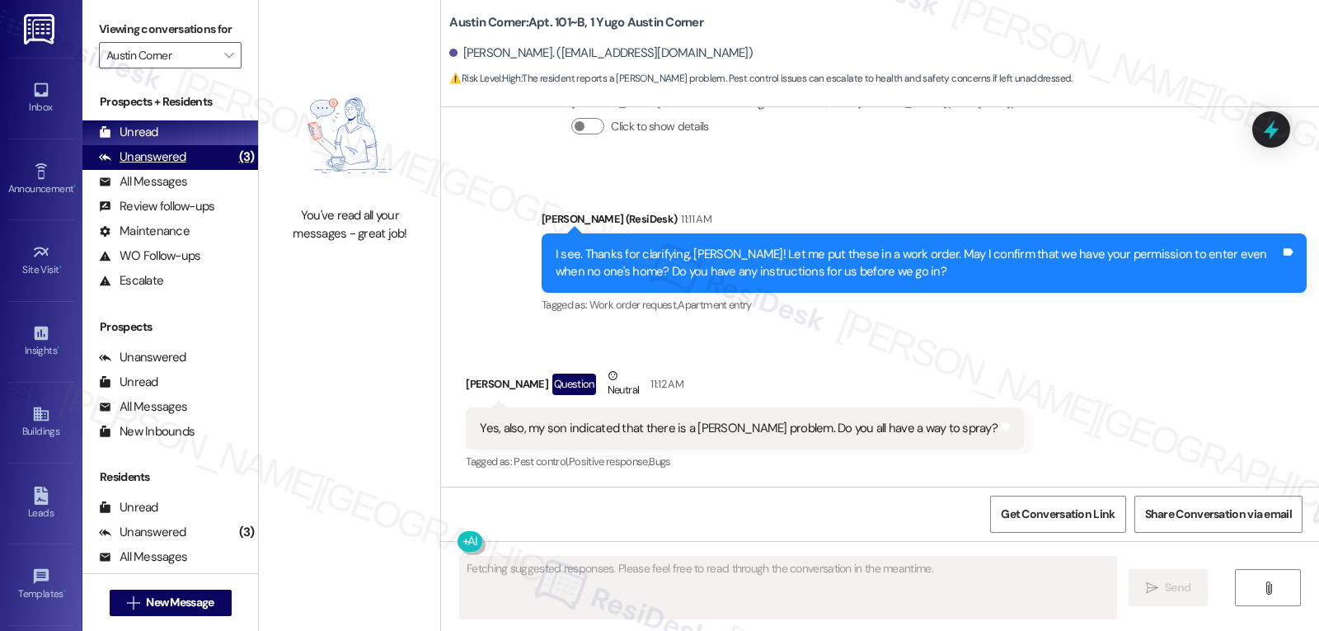
click at [181, 166] on div "Unanswered" at bounding box center [142, 156] width 87 height 17
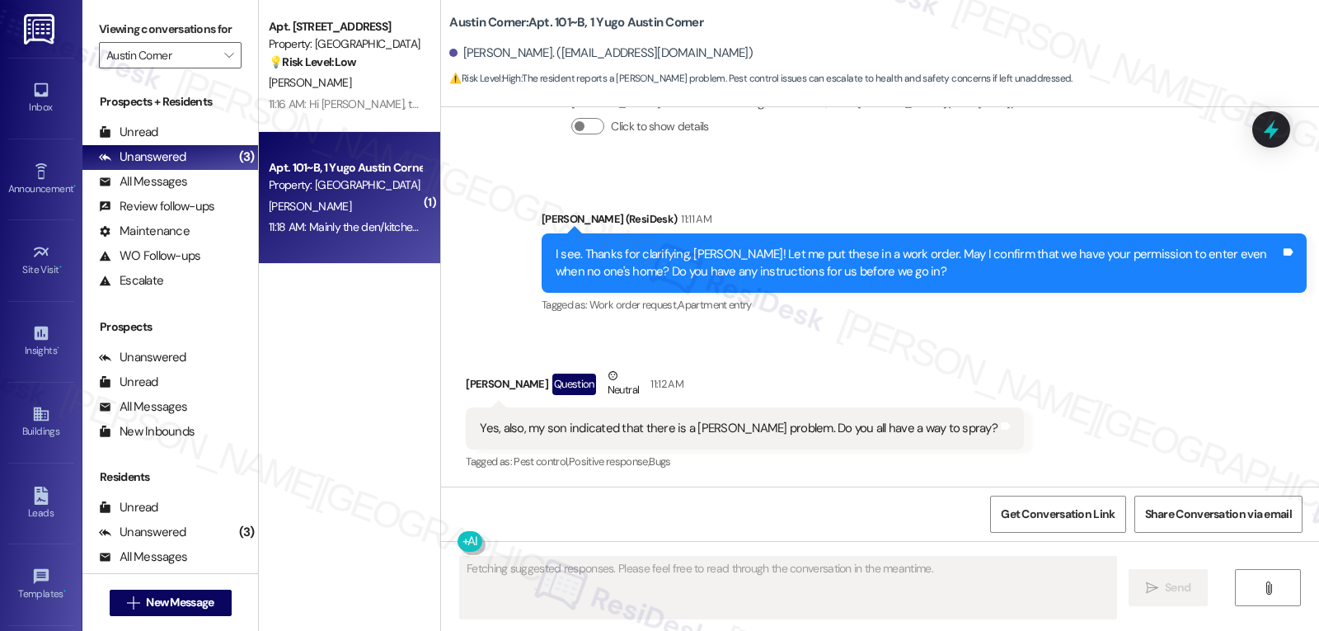
click at [367, 219] on div "11:18 AM: Mainly the den/kitchen area. 11:18 AM: Mainly the den/kitchen area." at bounding box center [357, 226] width 176 height 15
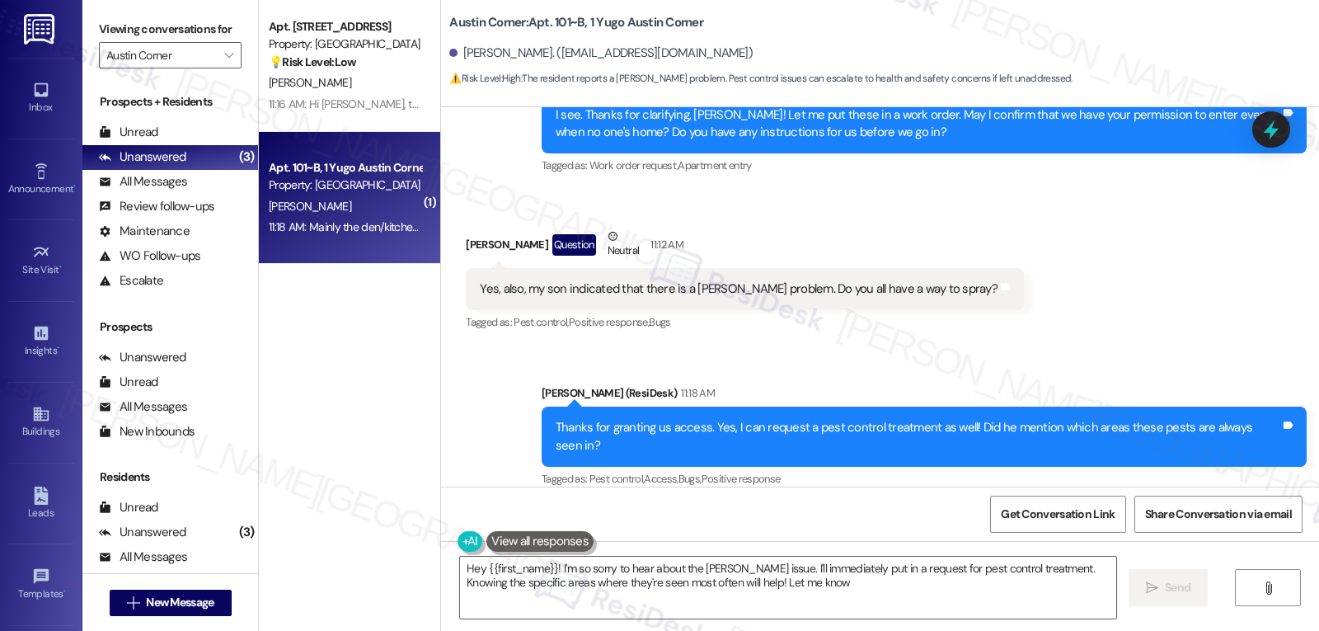
type textarea "Hey {{first_name}}! I'm so sorry to hear about the roach issue. I'll immediatel…"
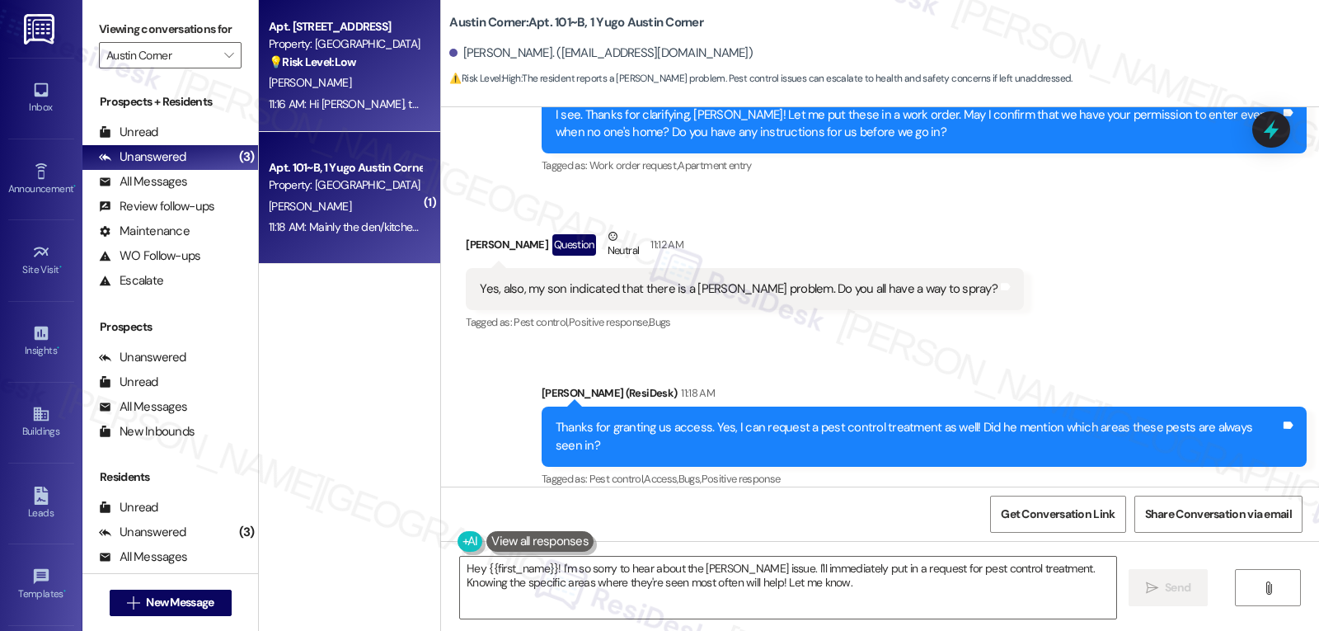
click at [356, 110] on div "11:16 AM: Hi Derek, thank you for sharing your feedback with me! I’m glad to he…" at bounding box center [1329, 103] width 2120 height 15
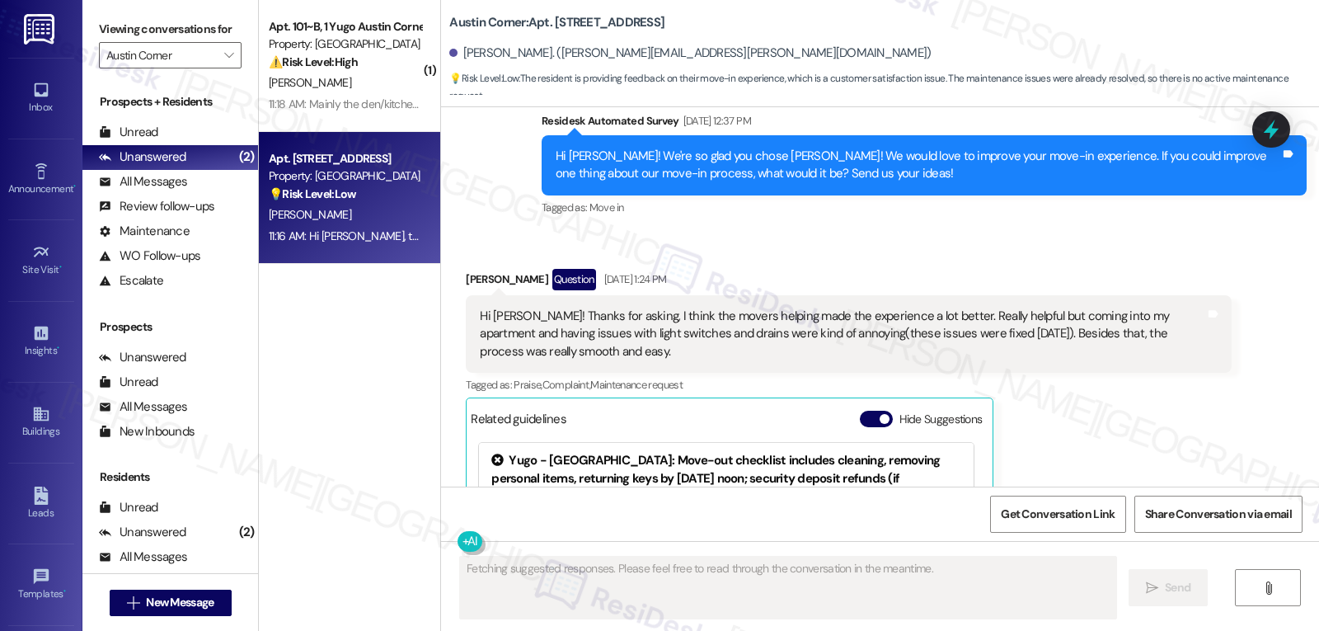
scroll to position [3995, 0]
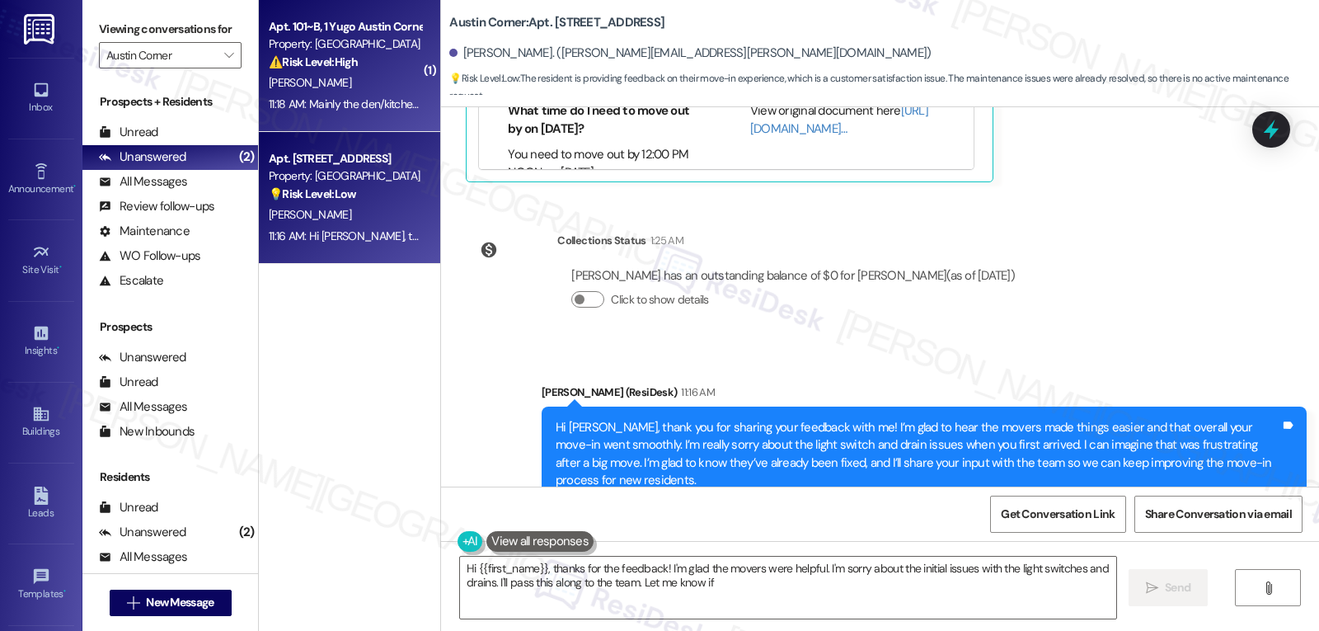
type textarea "Hi {{first_name}}, thanks for the feedback! I'm glad the movers were helpful. I…"
click at [335, 100] on div "11:18 AM: Mainly the den/kitchen area. 11:18 AM: Mainly the den/kitchen area." at bounding box center [357, 103] width 176 height 15
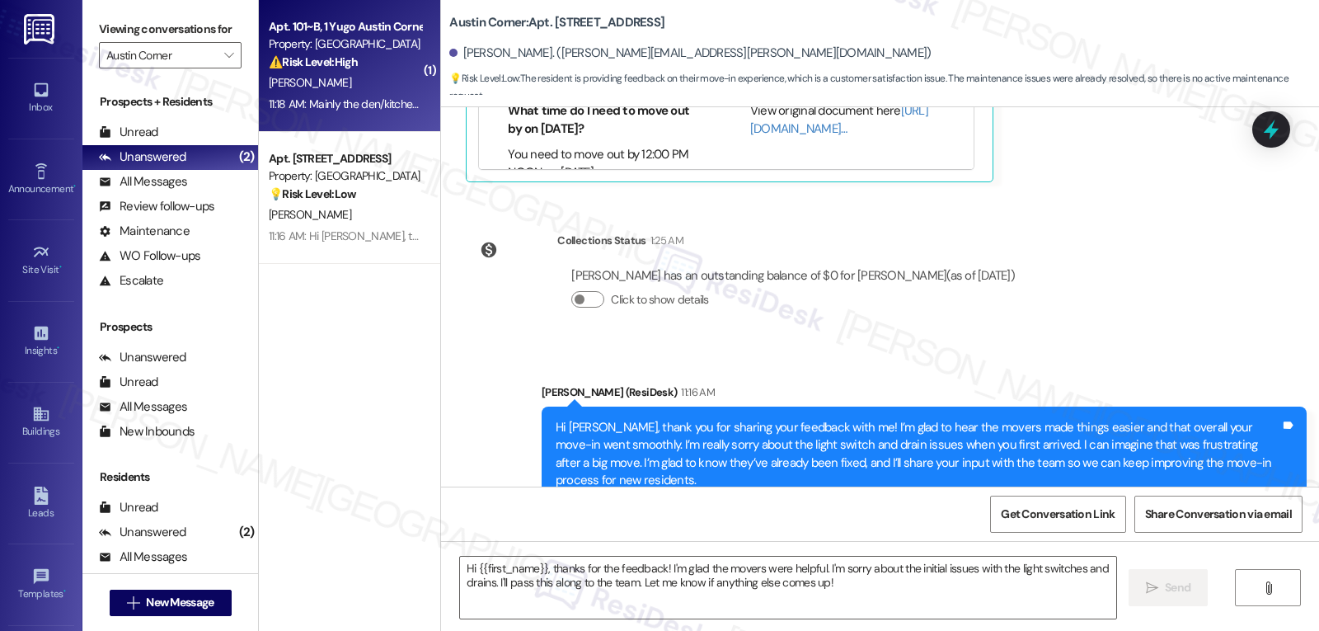
type textarea "Fetching suggested responses. Please feel free to read through the conversation…"
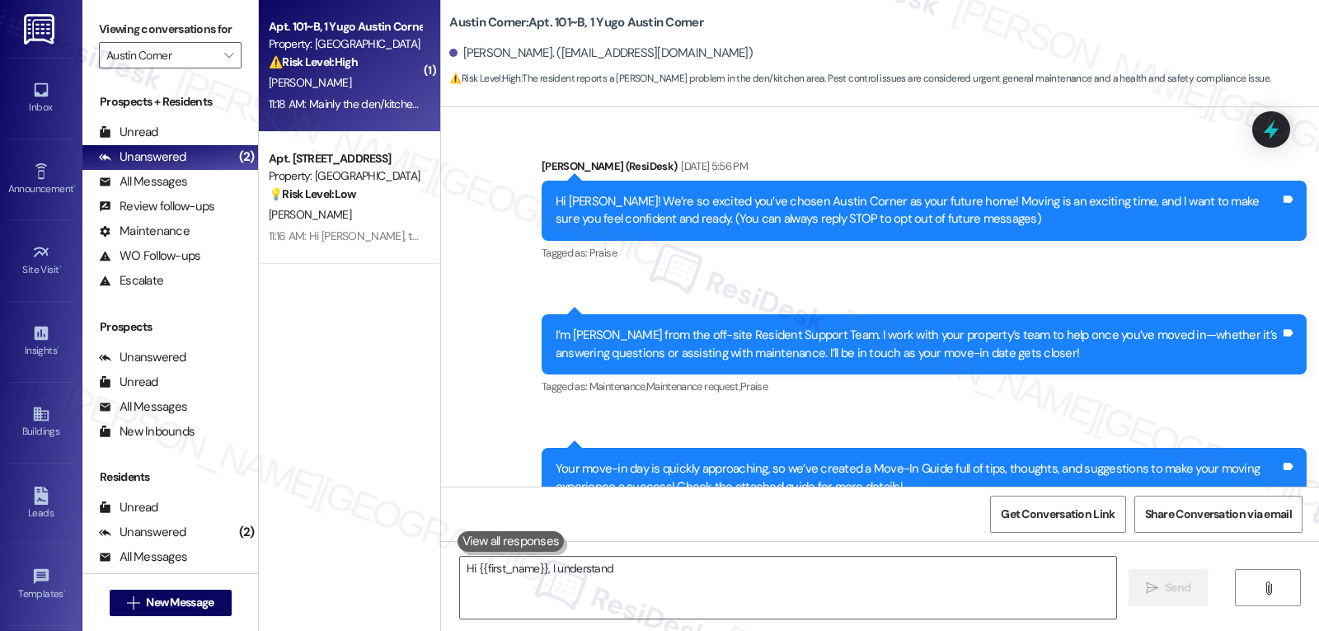
scroll to position [3120, 0]
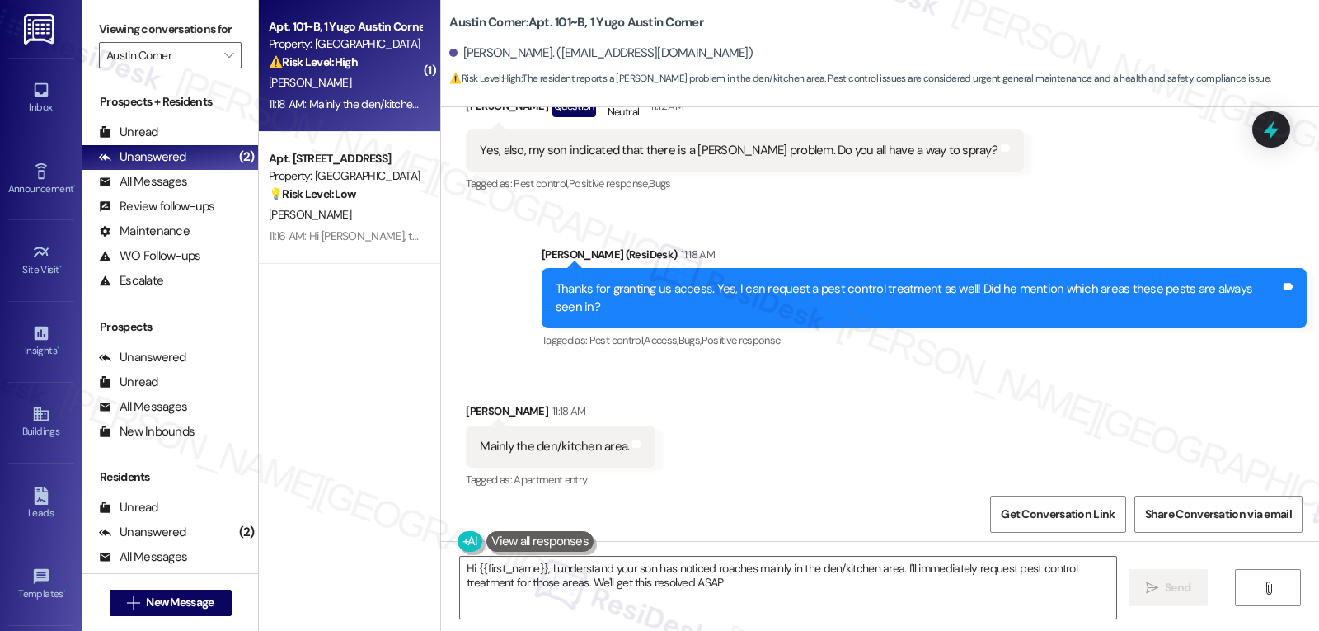
type textarea "Hi {{first_name}}, I understand your son has noticed roaches mainly in the den/…"
click at [769, 584] on textarea "Hi {{first_name}}, I understand your son has noticed roaches mainly in the den/…" at bounding box center [788, 588] width 656 height 62
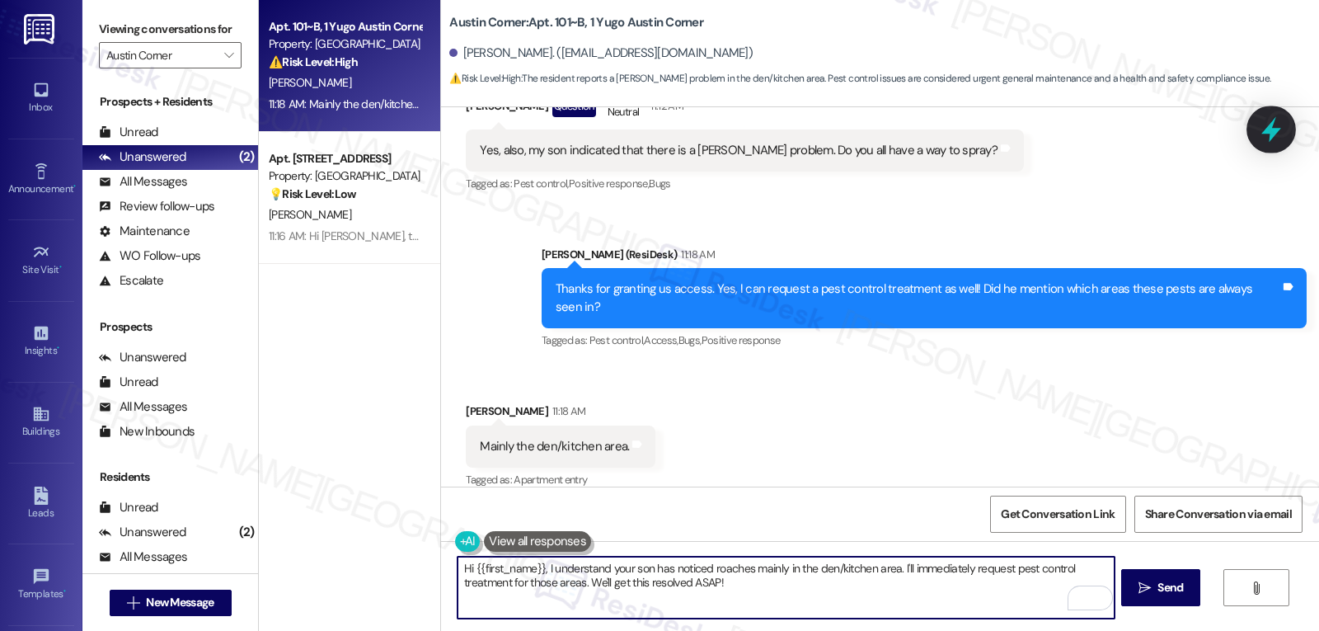
click at [1280, 132] on icon at bounding box center [1272, 129] width 28 height 28
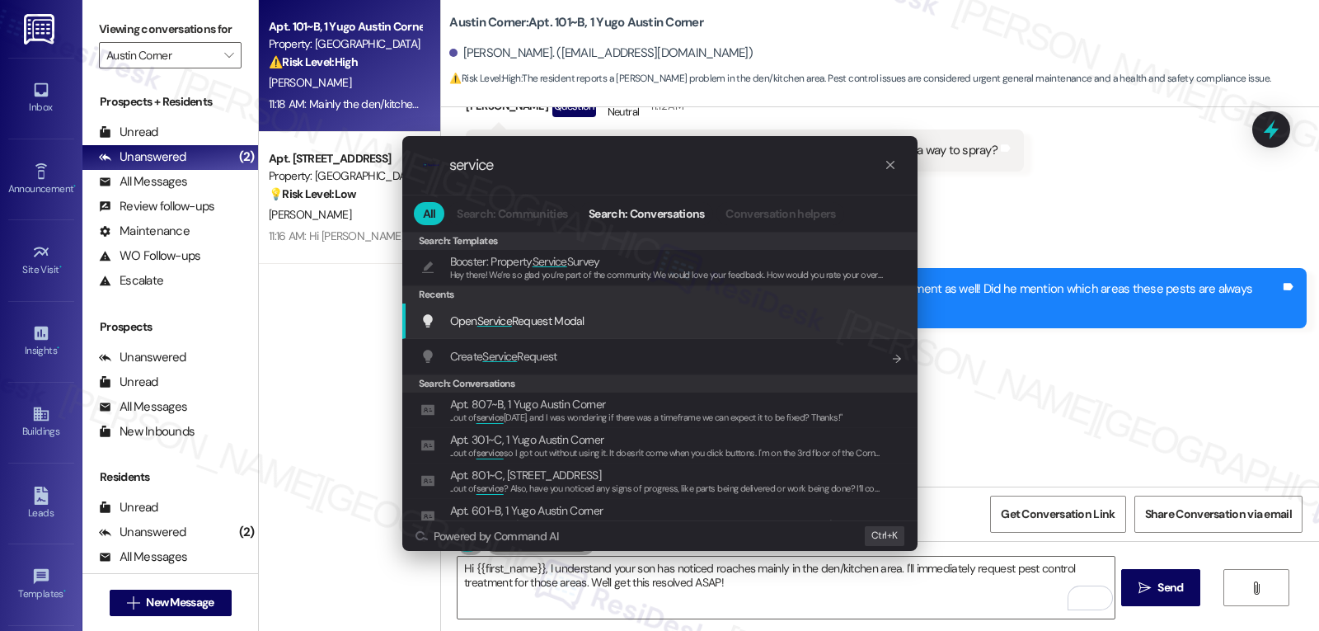
click at [563, 326] on span "Open Service Request Modal" at bounding box center [517, 320] width 134 height 15
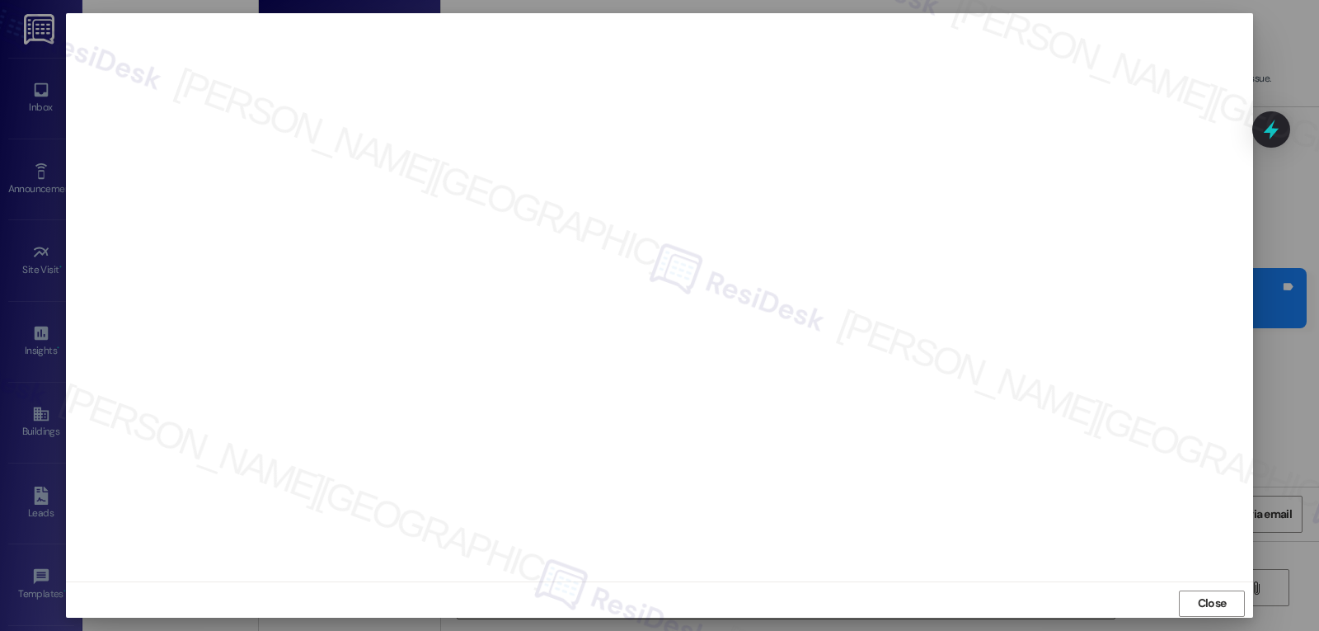
scroll to position [7, 0]
click at [1201, 592] on span "Close" at bounding box center [1212, 595] width 29 height 17
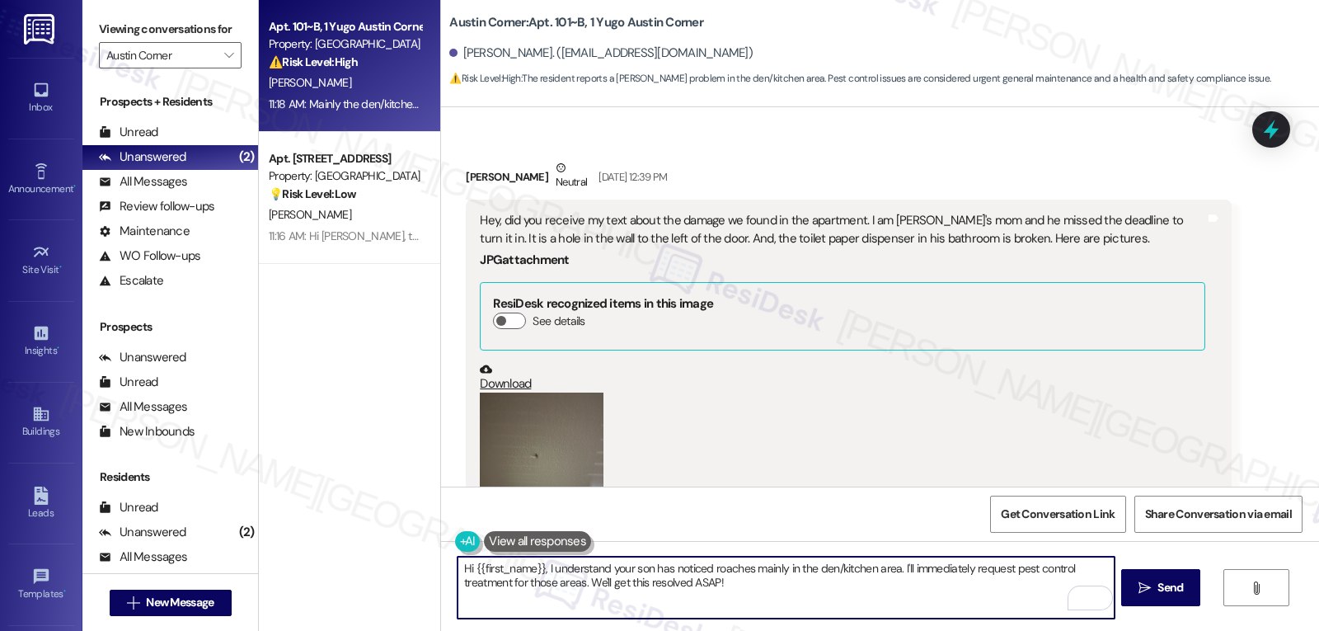
scroll to position [1307, 0]
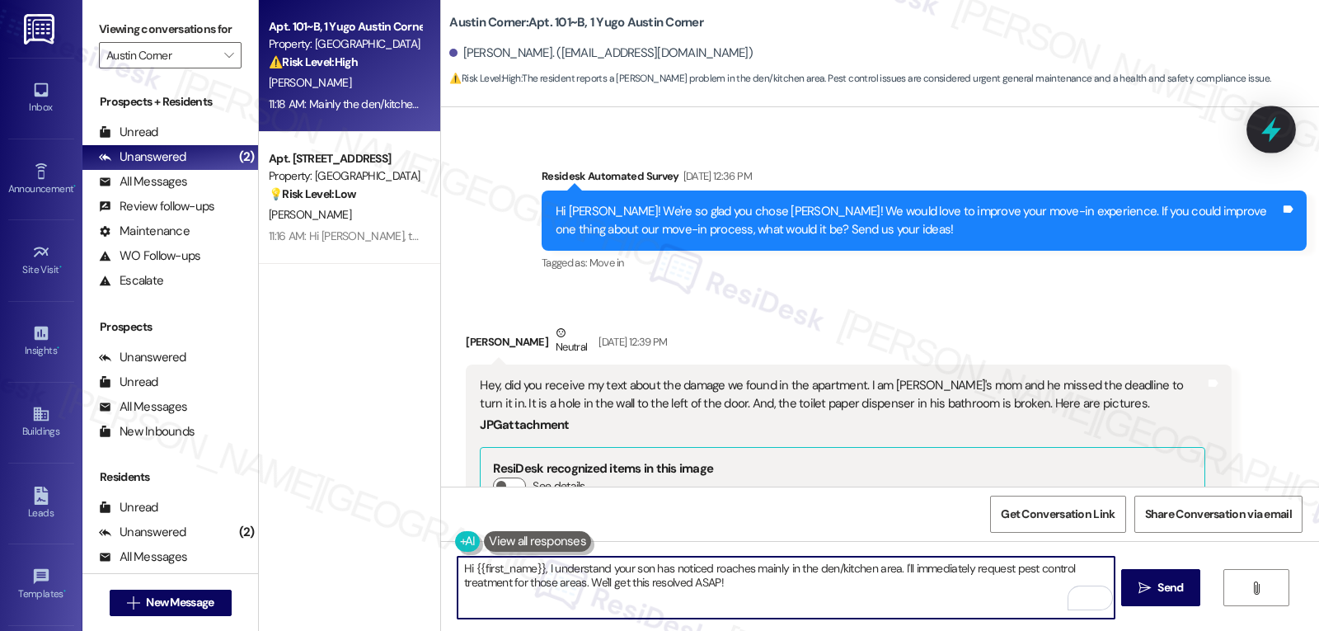
click at [1264, 145] on div at bounding box center [1271, 129] width 49 height 47
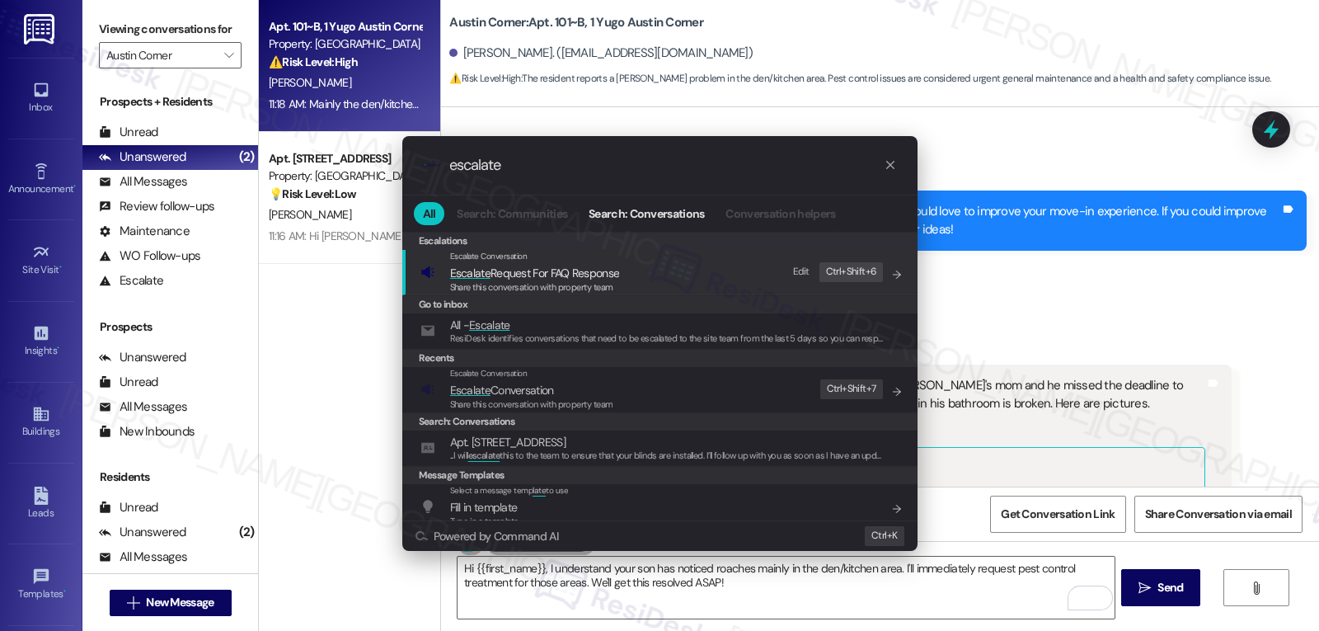
type input "escalate"
click at [486, 379] on span "Escalate Conversation" at bounding box center [489, 373] width 78 height 11
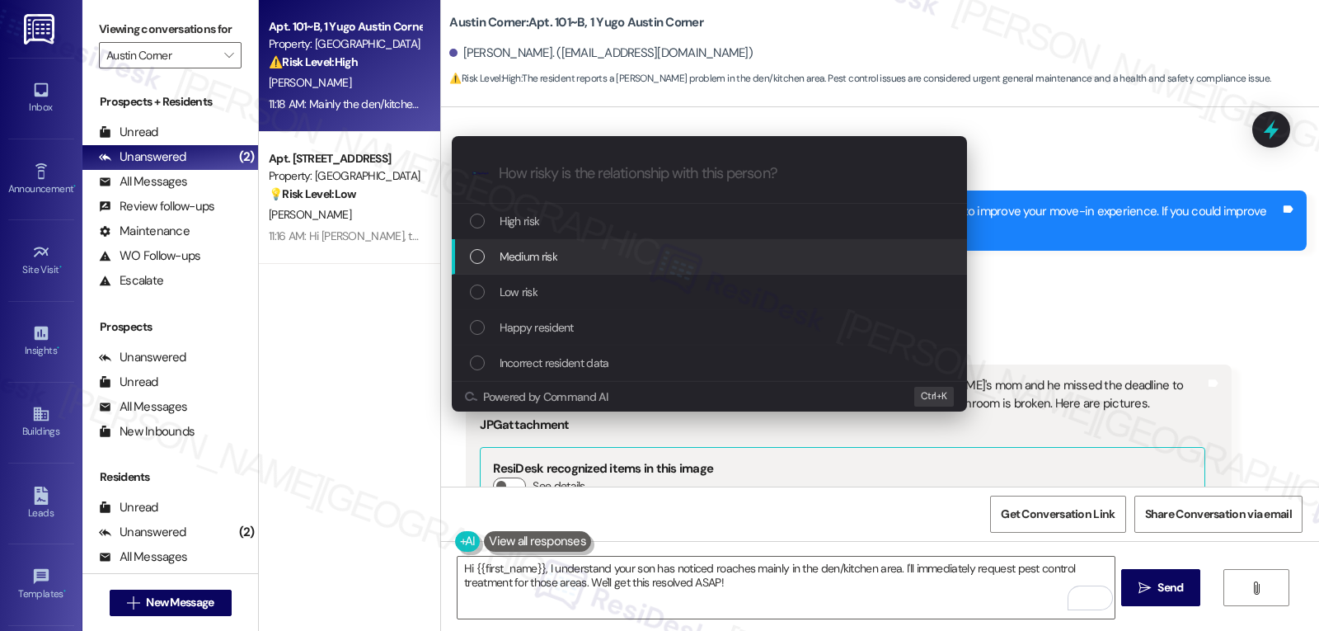
click at [575, 259] on div "Medium risk" at bounding box center [711, 256] width 482 height 18
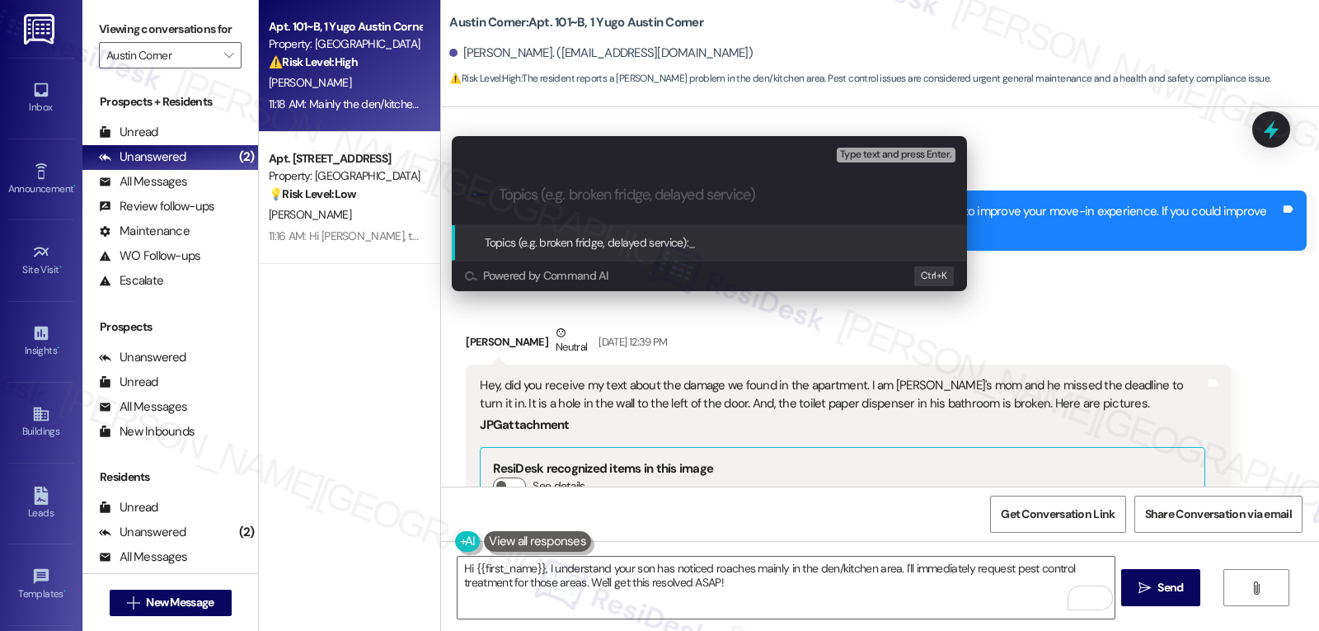
paste input "15564249"
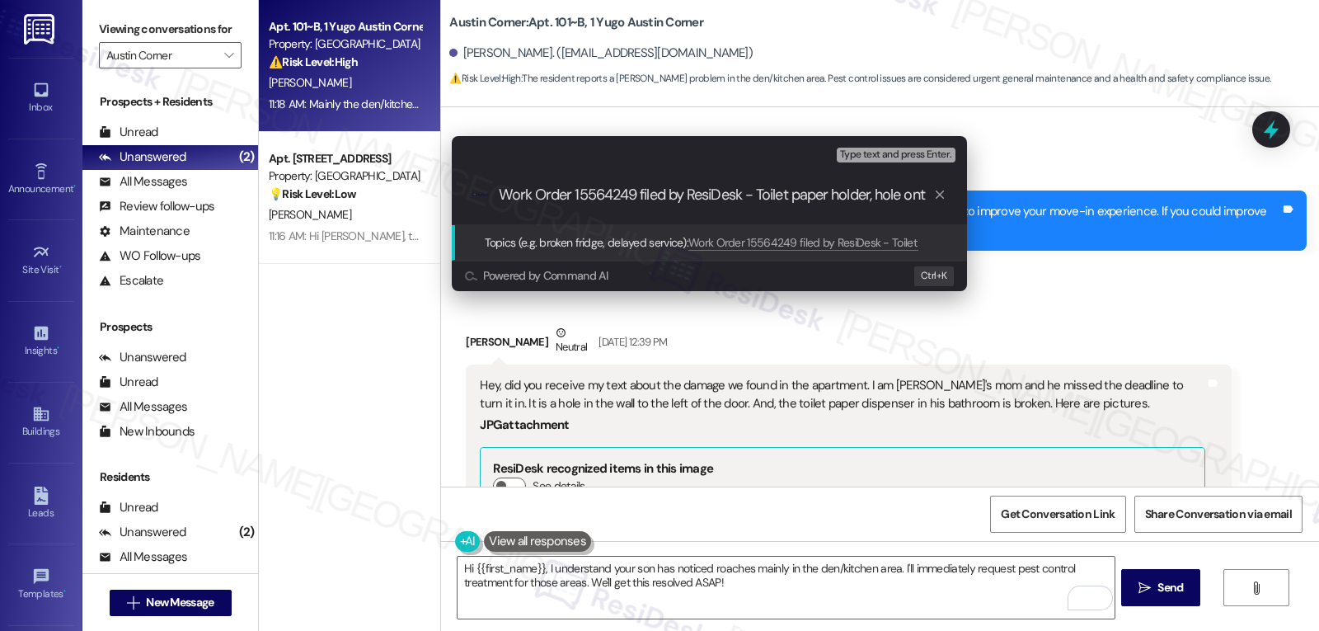
scroll to position [0, 0]
type input "Work Order 15564249 filed by ResiDesk - Toilet paper holder, hole on the wall"
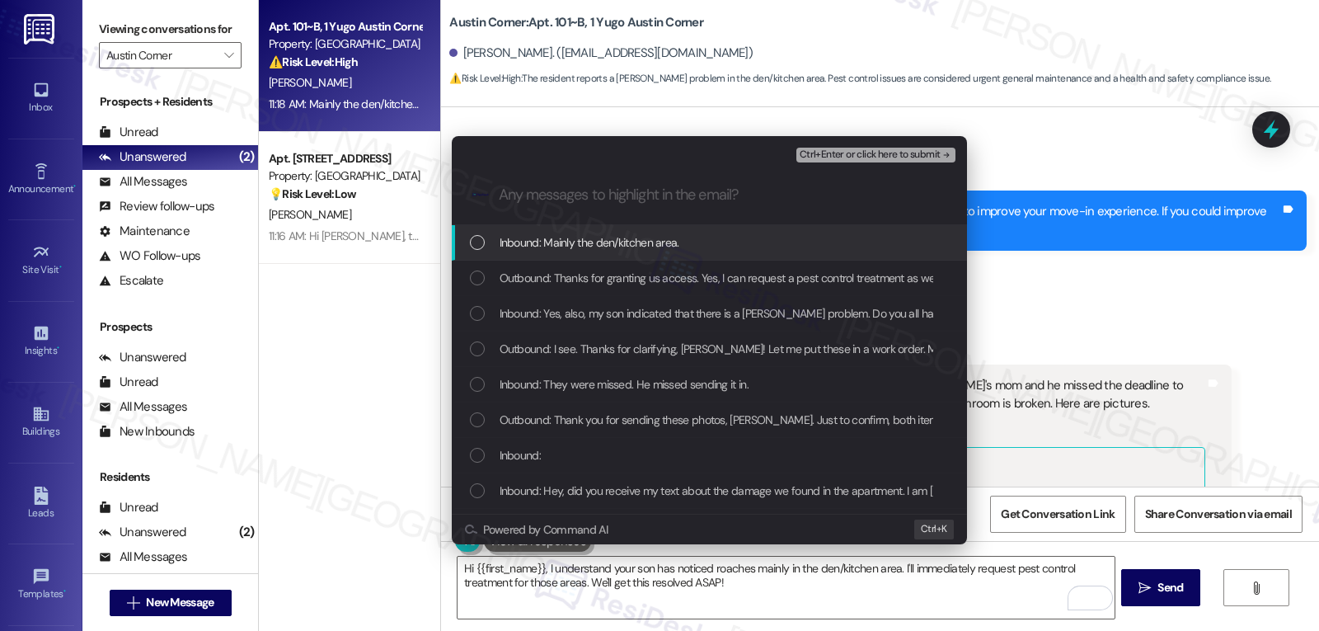
click at [576, 258] on div "Inbound: Mainly the den/kitchen area." at bounding box center [709, 242] width 515 height 35
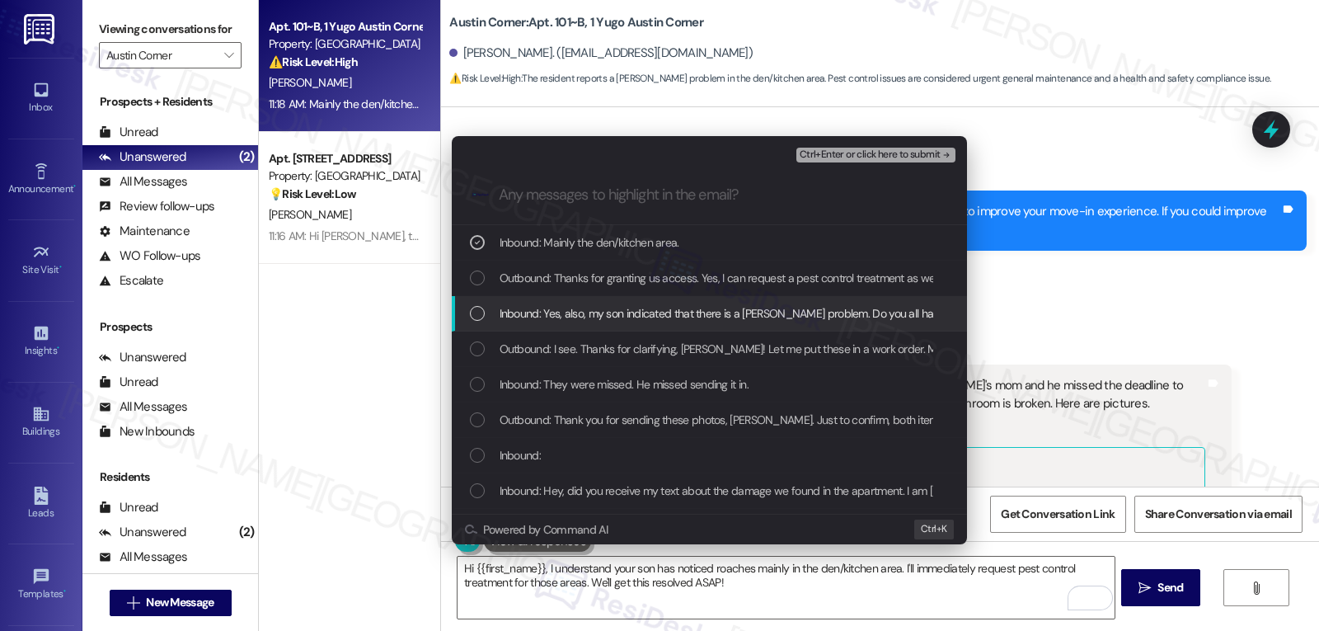
click at [494, 319] on div "Inbound: Yes, also, my son indicated that there is a roach problem. Do you all …" at bounding box center [711, 313] width 482 height 18
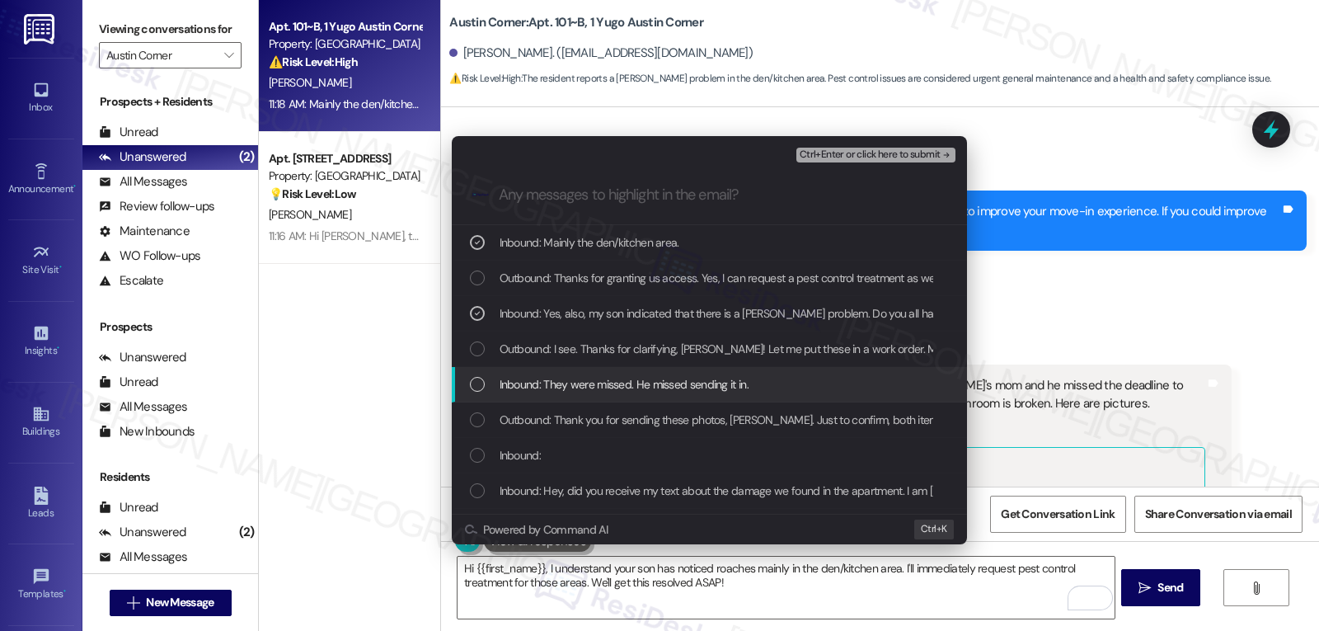
click at [503, 382] on span "Inbound: They were missed. He missed sending it in." at bounding box center [624, 384] width 249 height 18
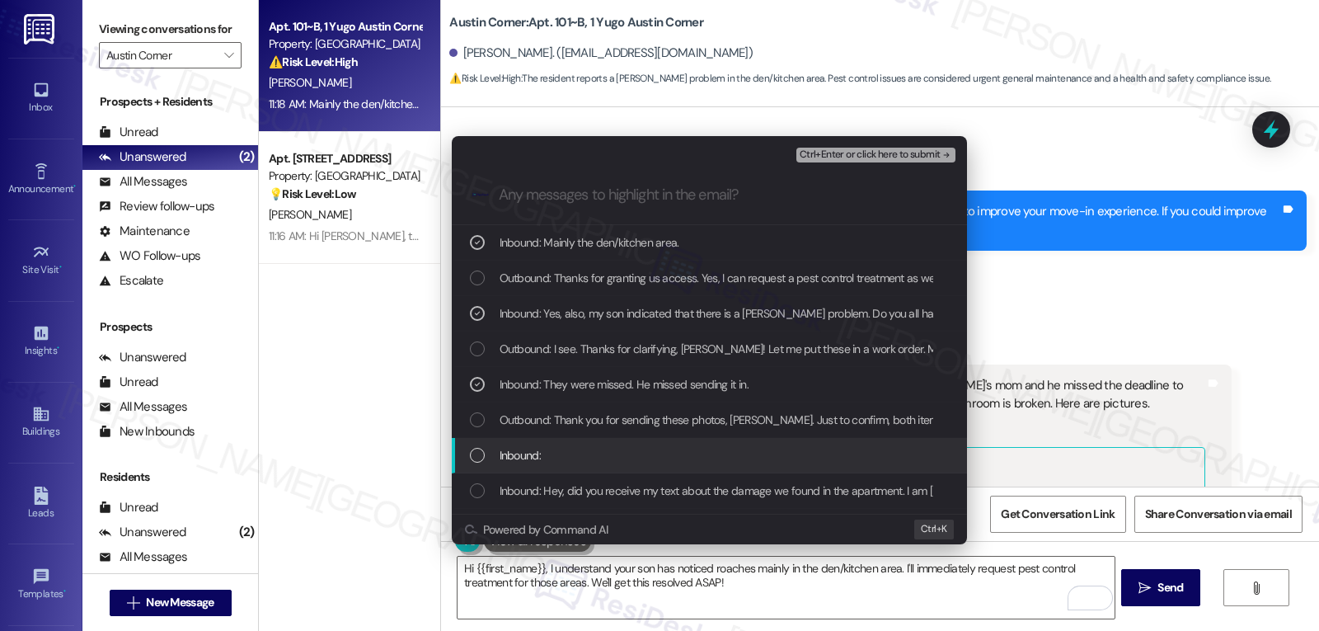
click at [500, 451] on span "Inbound:" at bounding box center [520, 455] width 41 height 18
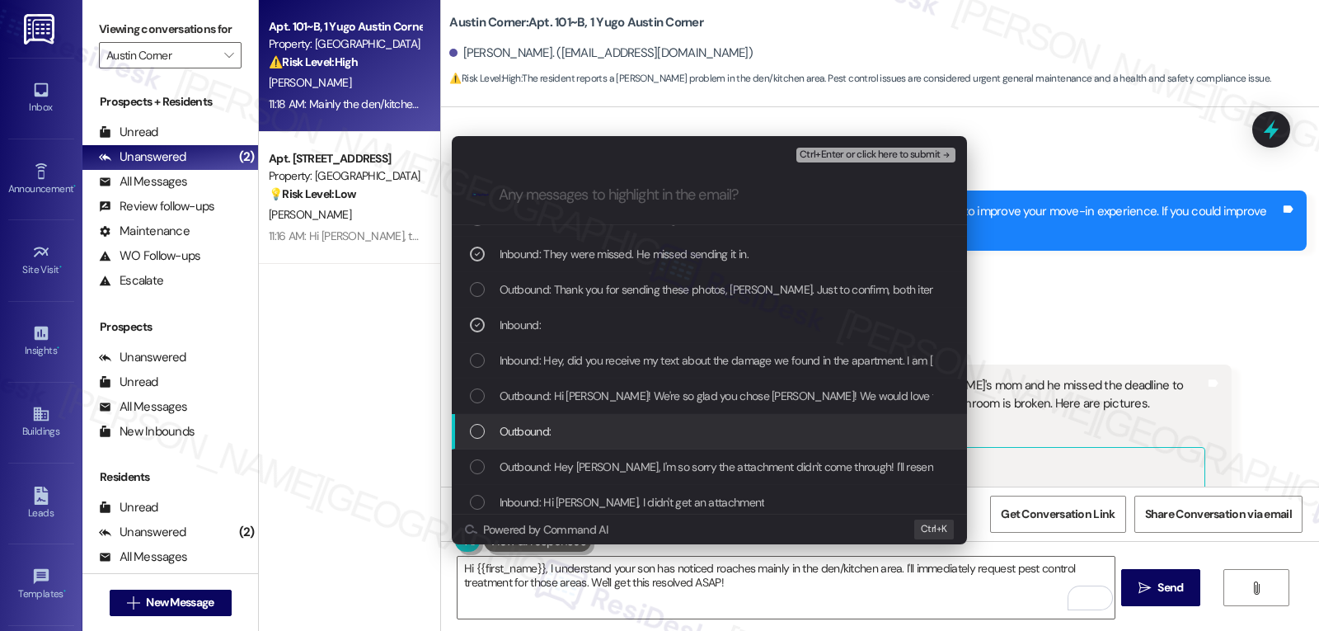
scroll to position [165, 0]
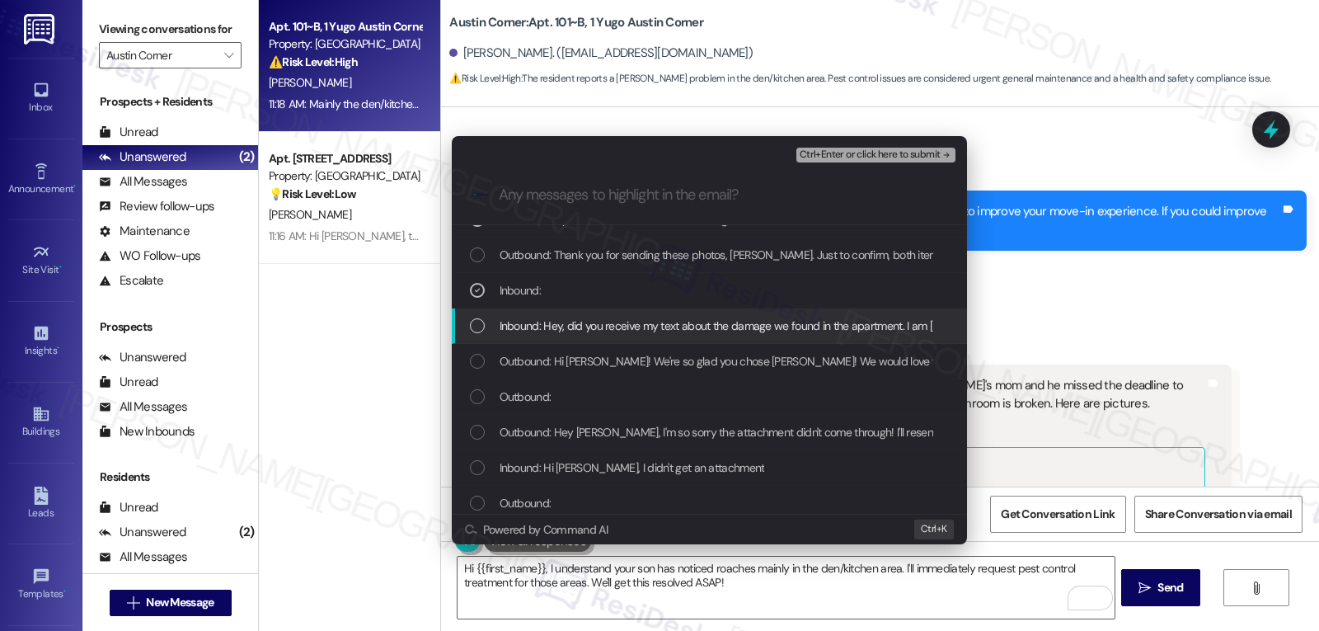
click at [473, 331] on div "List of options" at bounding box center [477, 325] width 15 height 15
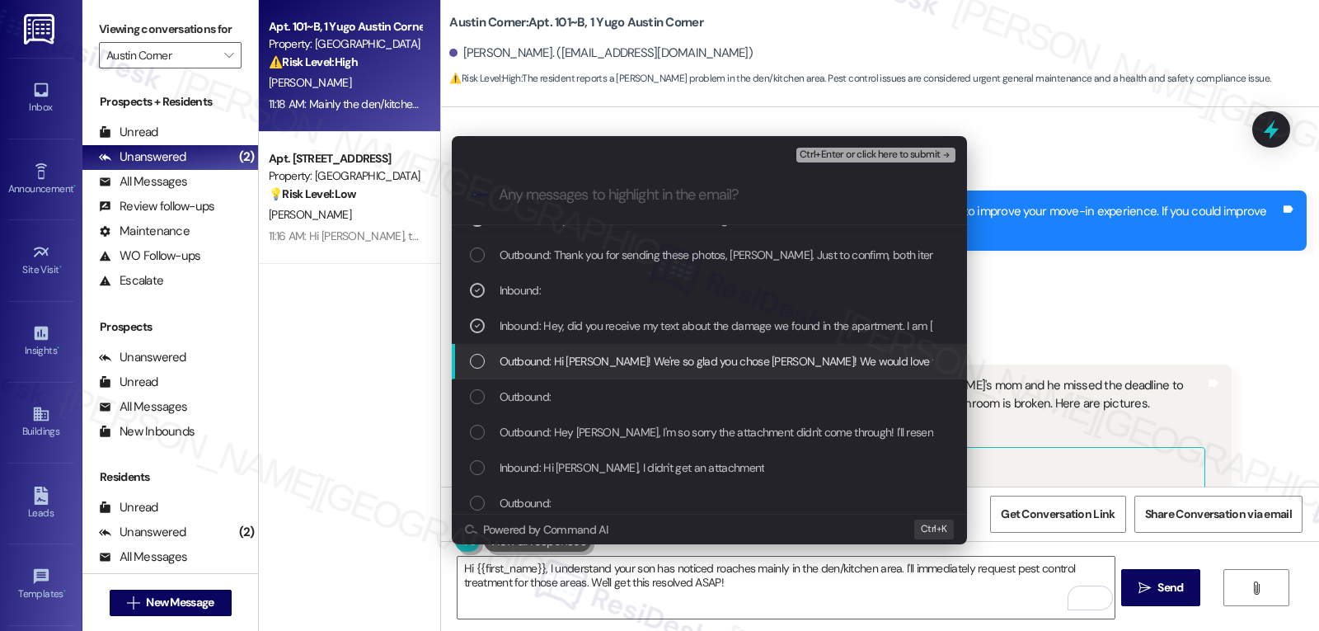
scroll to position [0, 0]
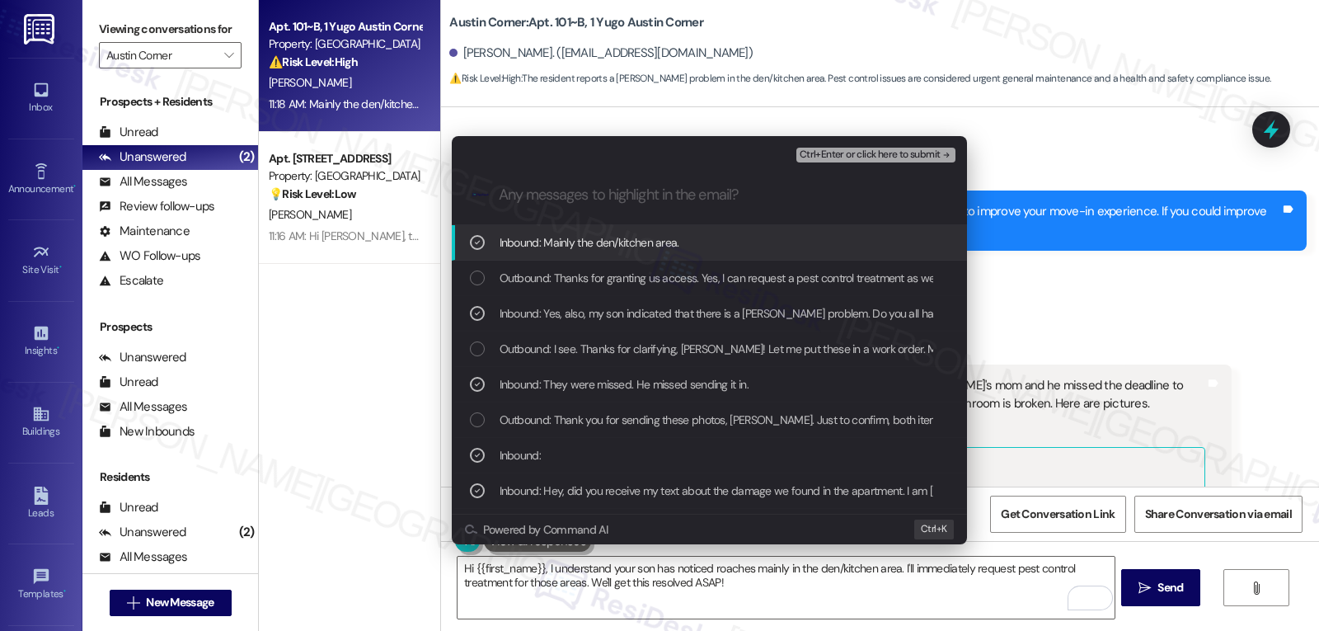
click at [474, 237] on icon "List of options" at bounding box center [478, 243] width 12 height 12
click at [882, 153] on span "Ctrl+Enter or click here to submit" at bounding box center [870, 155] width 141 height 12
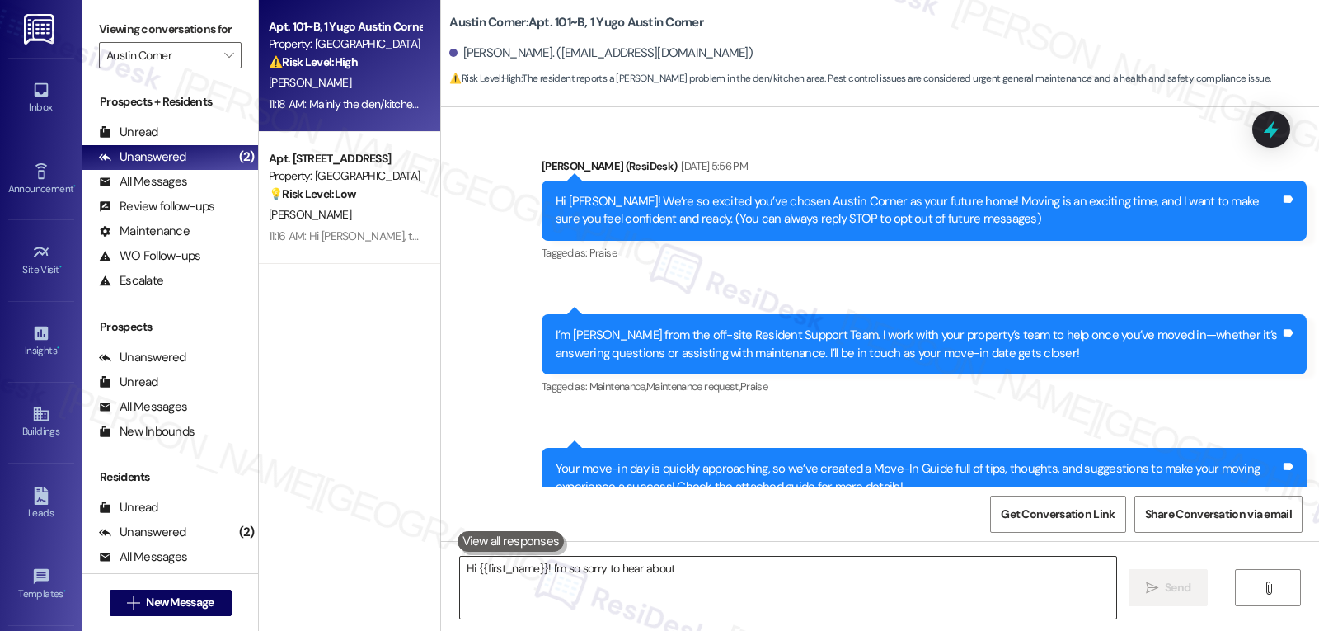
scroll to position [3120, 0]
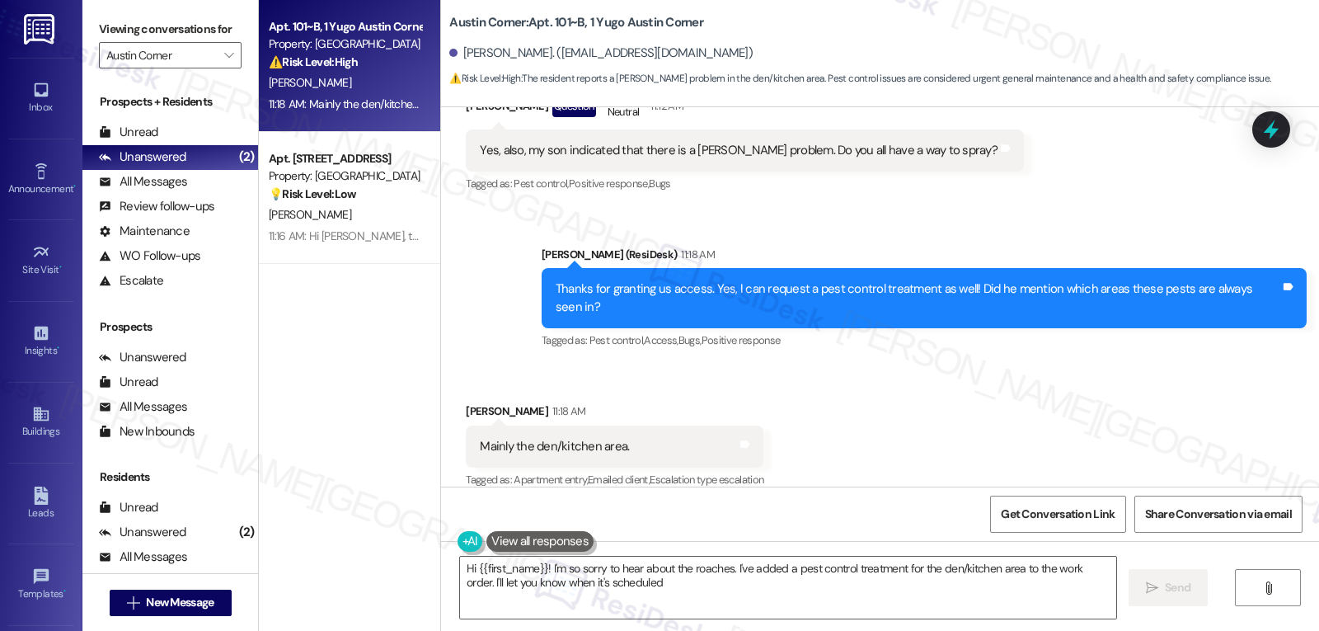
type textarea "Hi {{first_name}}! I'm so sorry to hear about the roaches. I've added a pest co…"
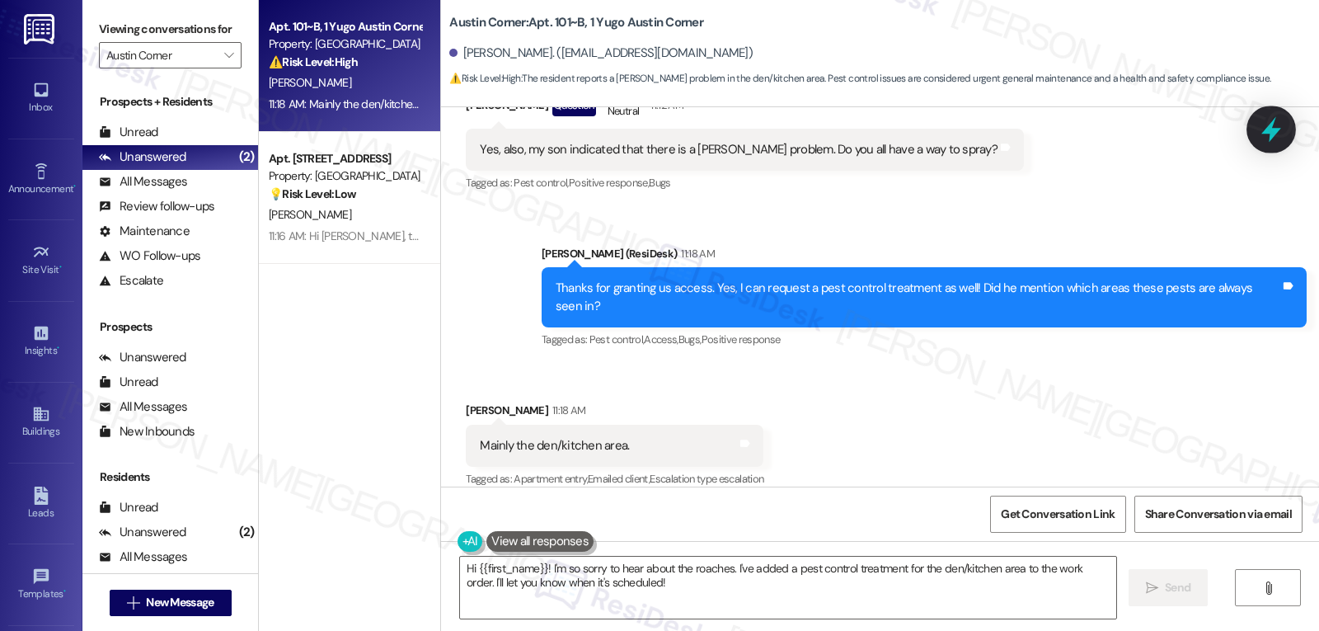
click at [1271, 131] on icon at bounding box center [1272, 130] width 20 height 26
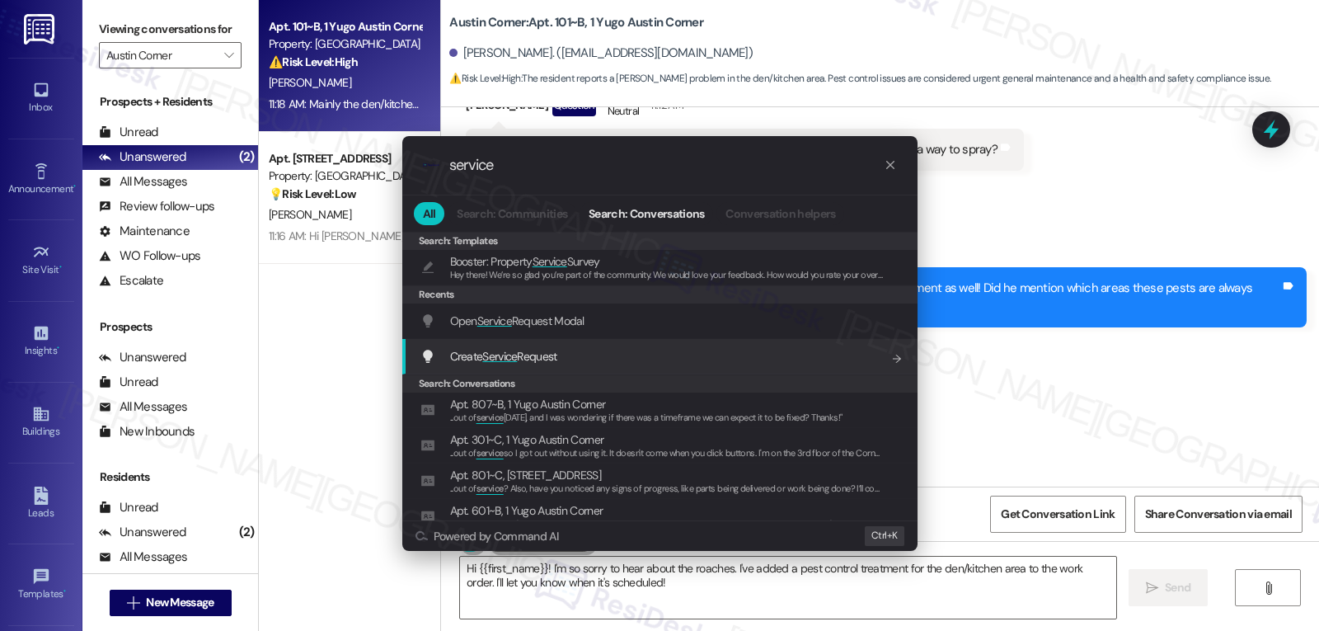
type input "service"
click at [543, 360] on span "Create Service Request" at bounding box center [503, 356] width 107 height 15
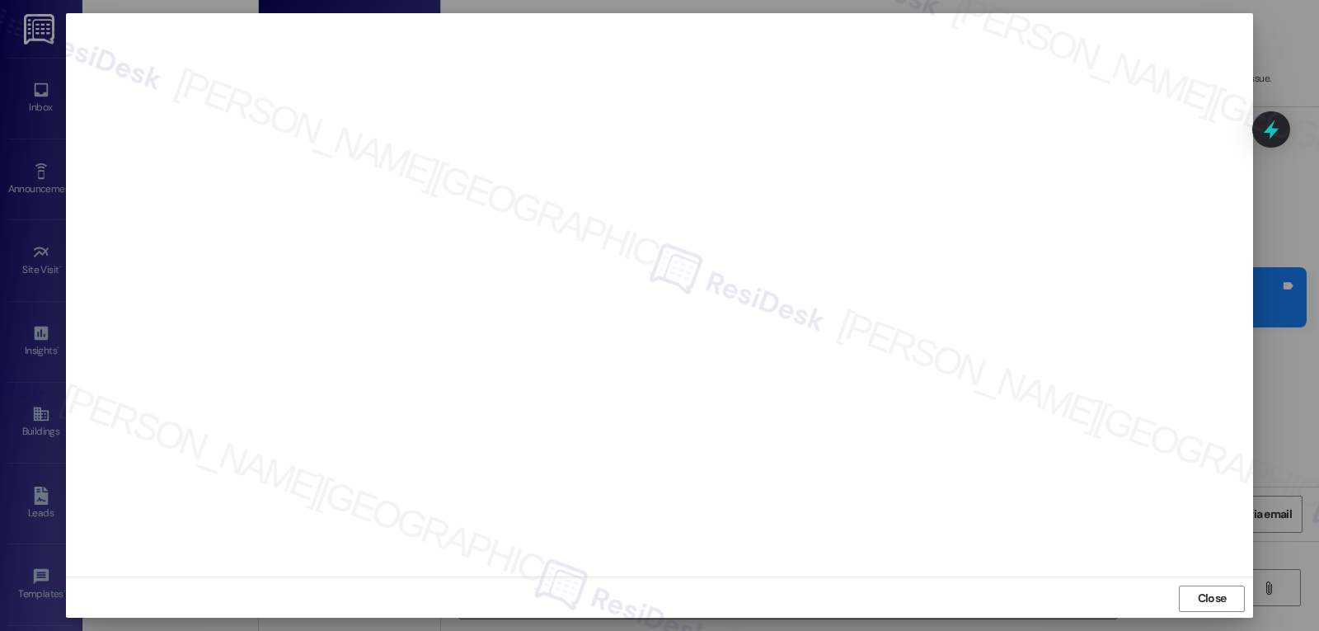
scroll to position [7, 0]
click at [1219, 594] on span "Close" at bounding box center [1212, 595] width 29 height 17
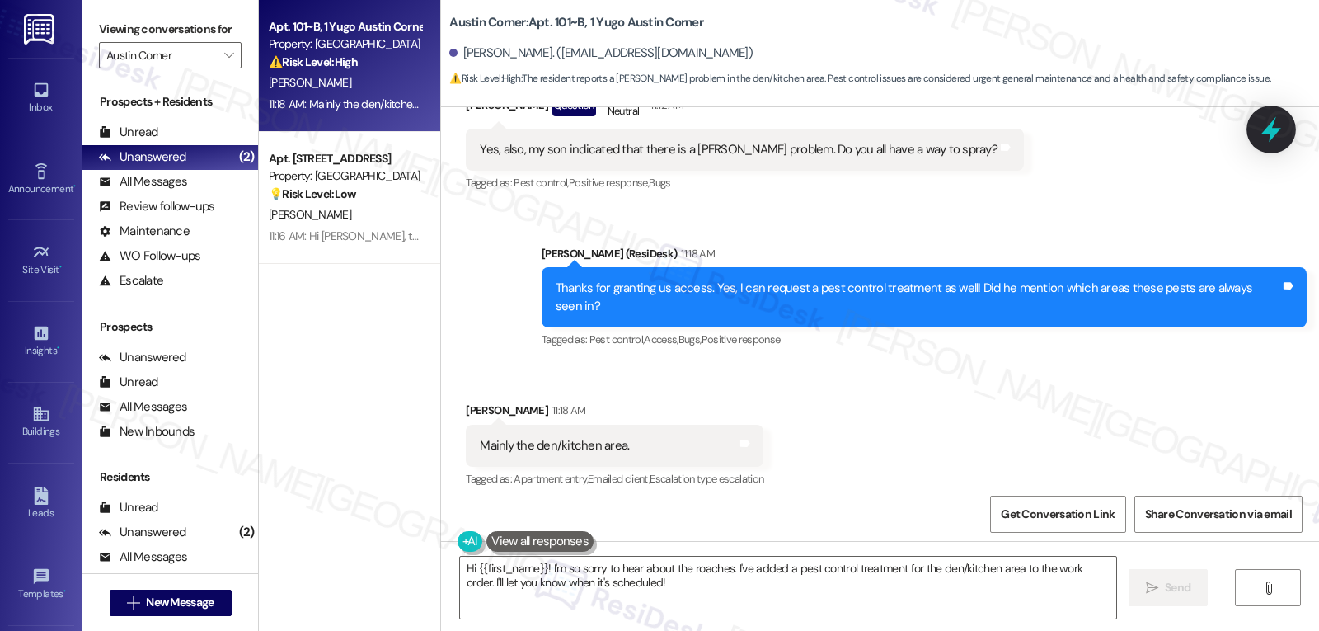
click at [1269, 139] on icon at bounding box center [1272, 129] width 28 height 28
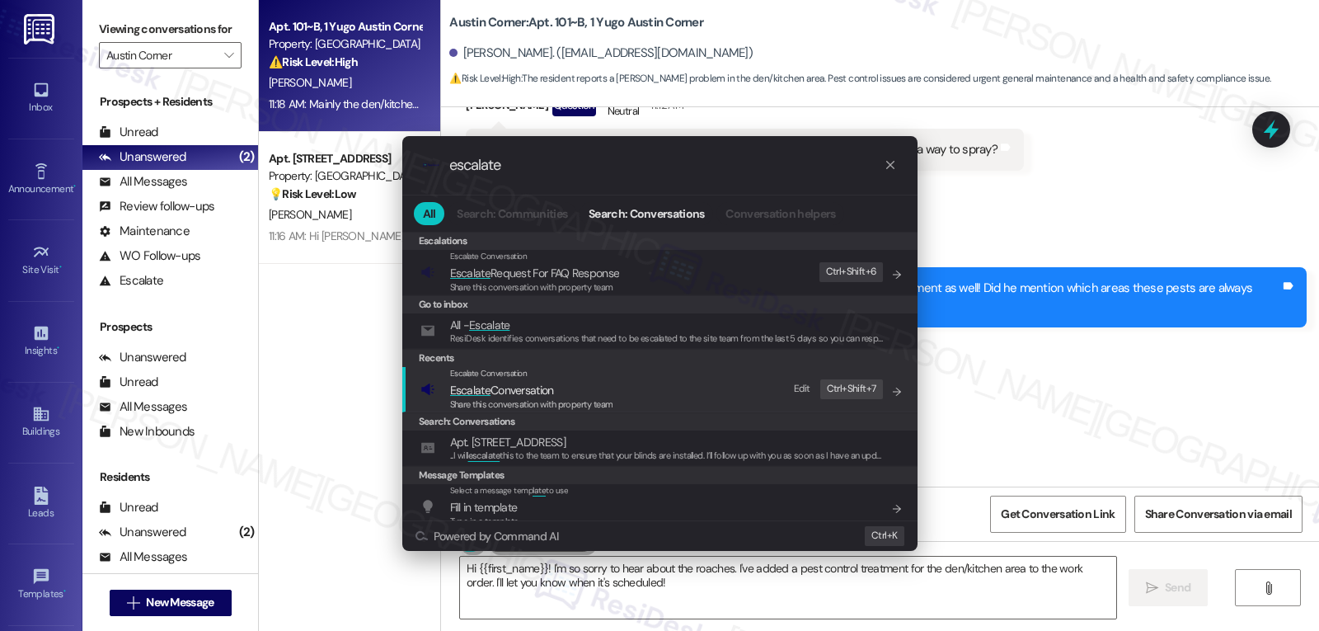
type input "escalate"
click at [513, 402] on span "Share this conversation with property team" at bounding box center [531, 404] width 163 height 12
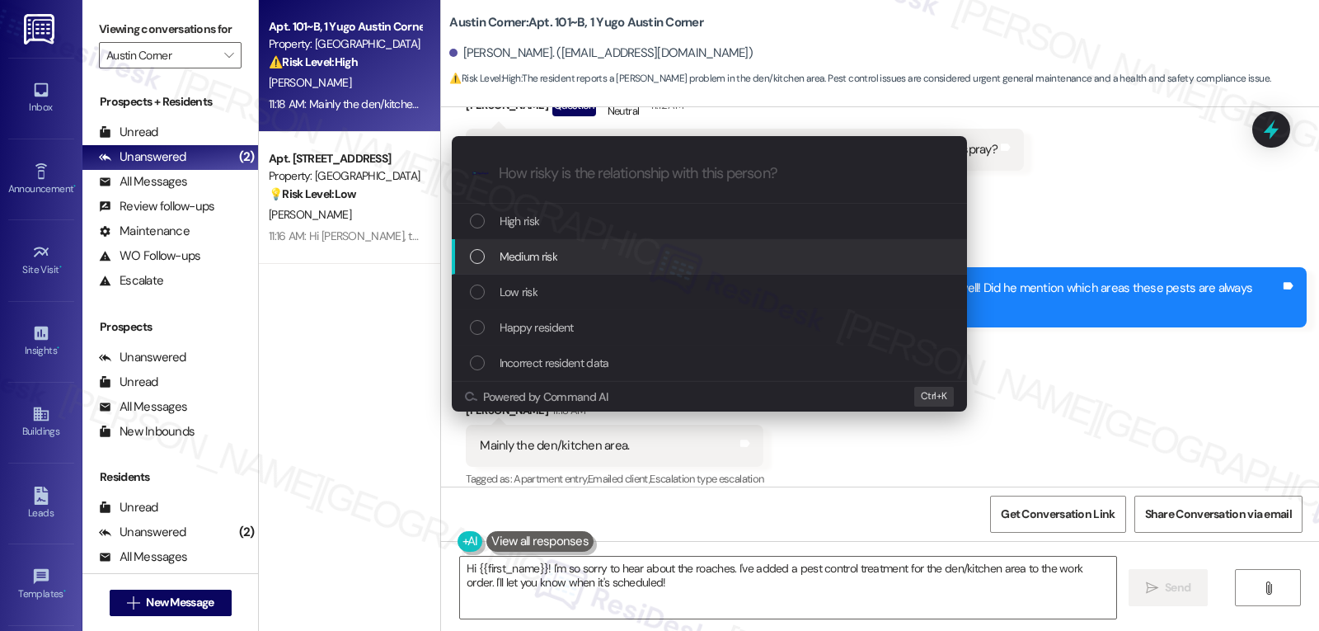
click at [522, 261] on span "Medium risk" at bounding box center [529, 256] width 58 height 18
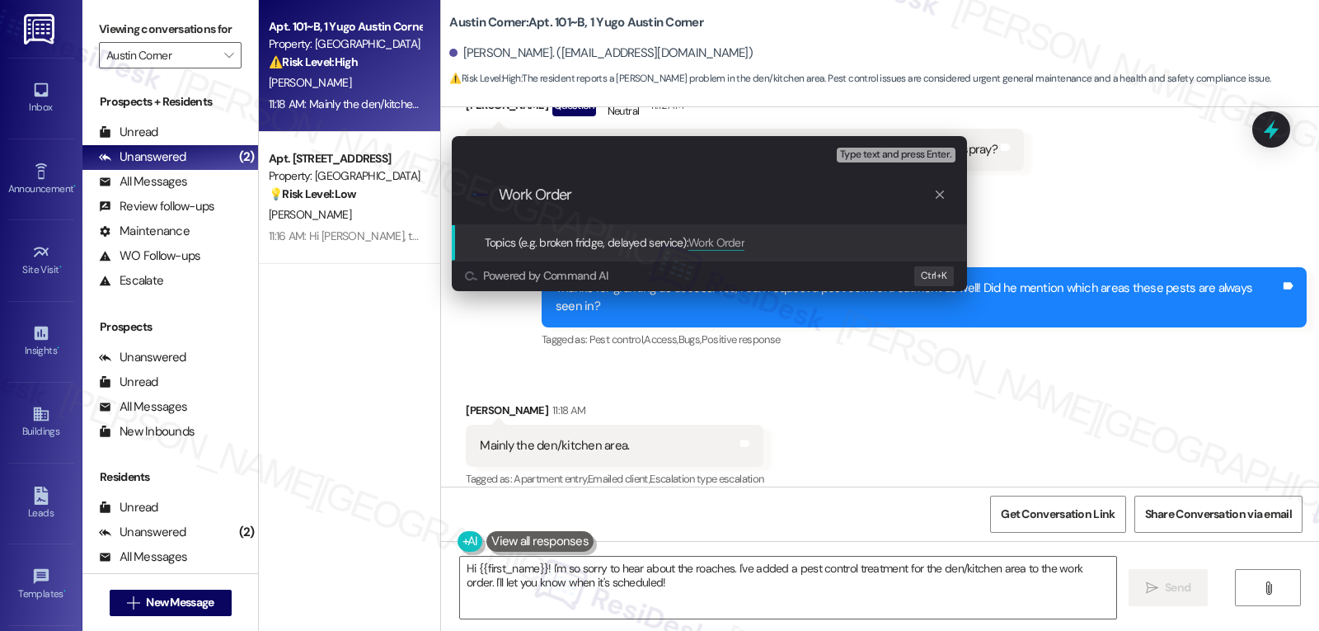
paste input "15564251"
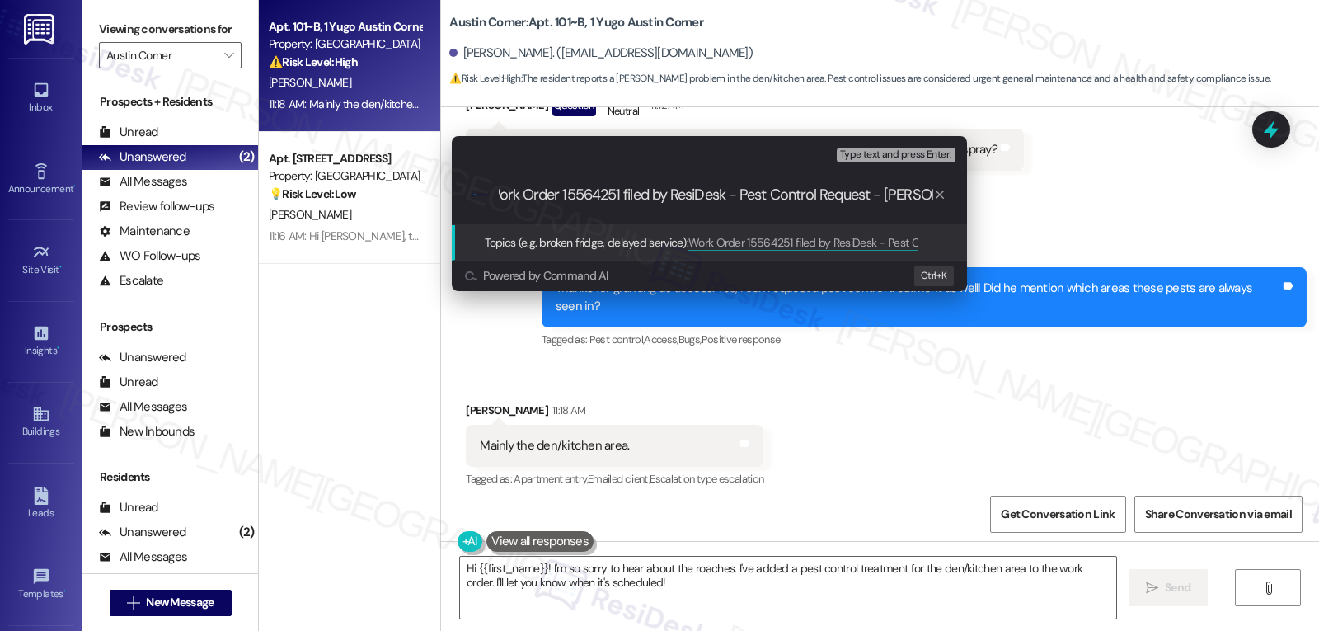
type input "Work Order 15564251 filed by ResiDesk - Pest Control Request - Roaches"
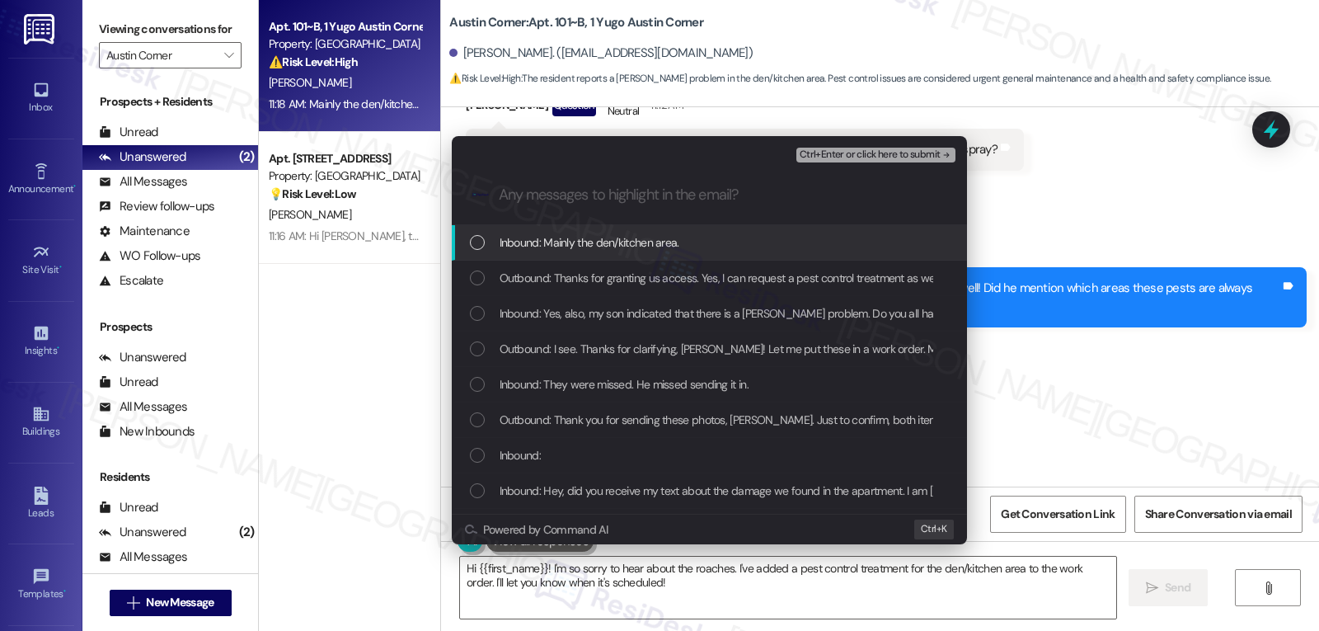
scroll to position [0, 0]
click at [555, 247] on span "Inbound: Mainly the den/kitchen area." at bounding box center [590, 242] width 180 height 18
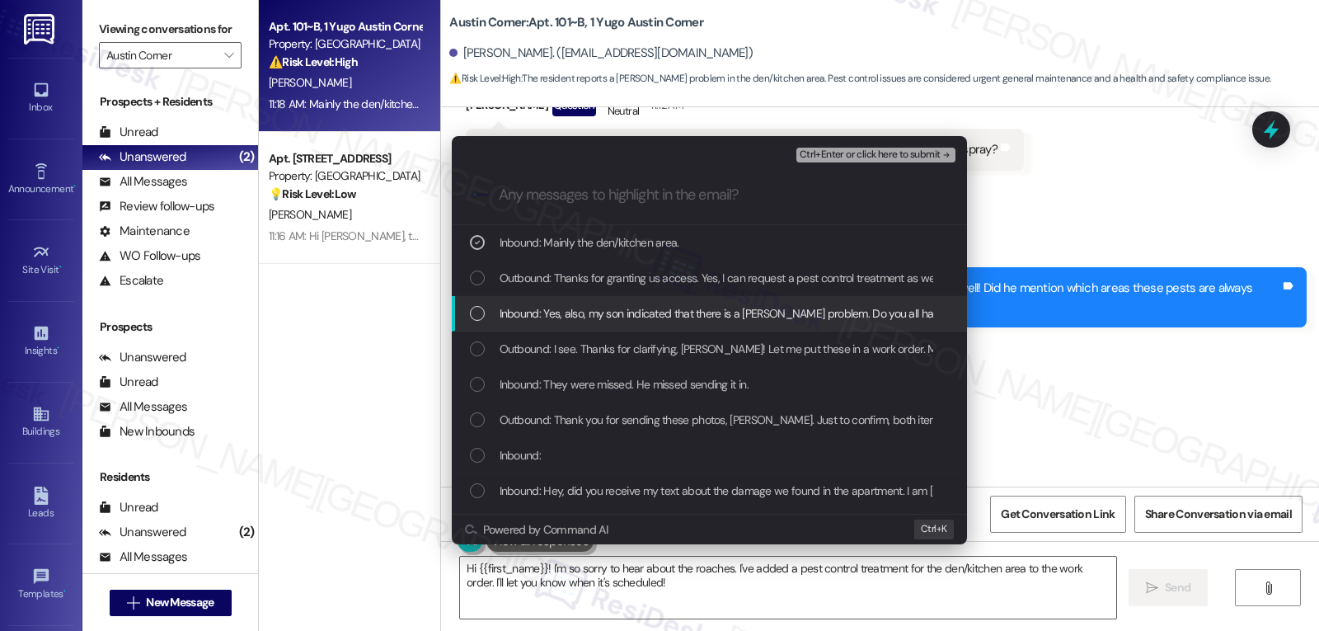
click at [548, 316] on span "Inbound: Yes, also, my son indicated that there is a roach problem. Do you all …" at bounding box center [762, 313] width 525 height 18
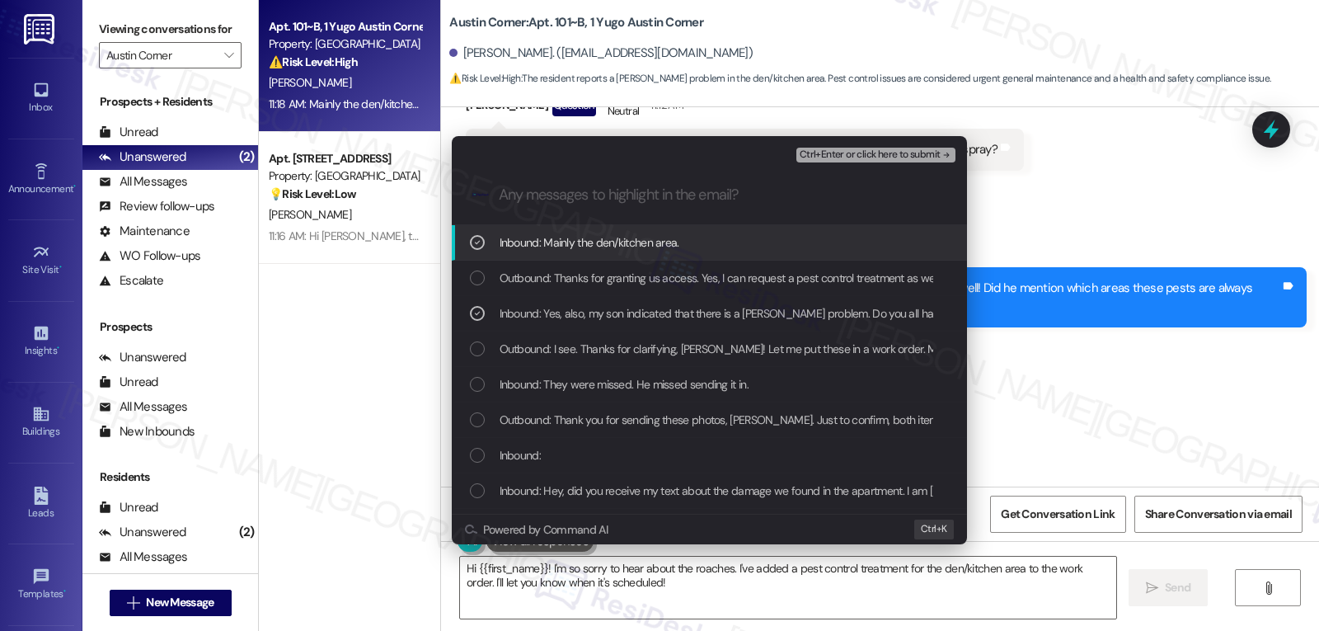
click at [892, 157] on span "Ctrl+Enter or click here to submit" at bounding box center [870, 155] width 141 height 12
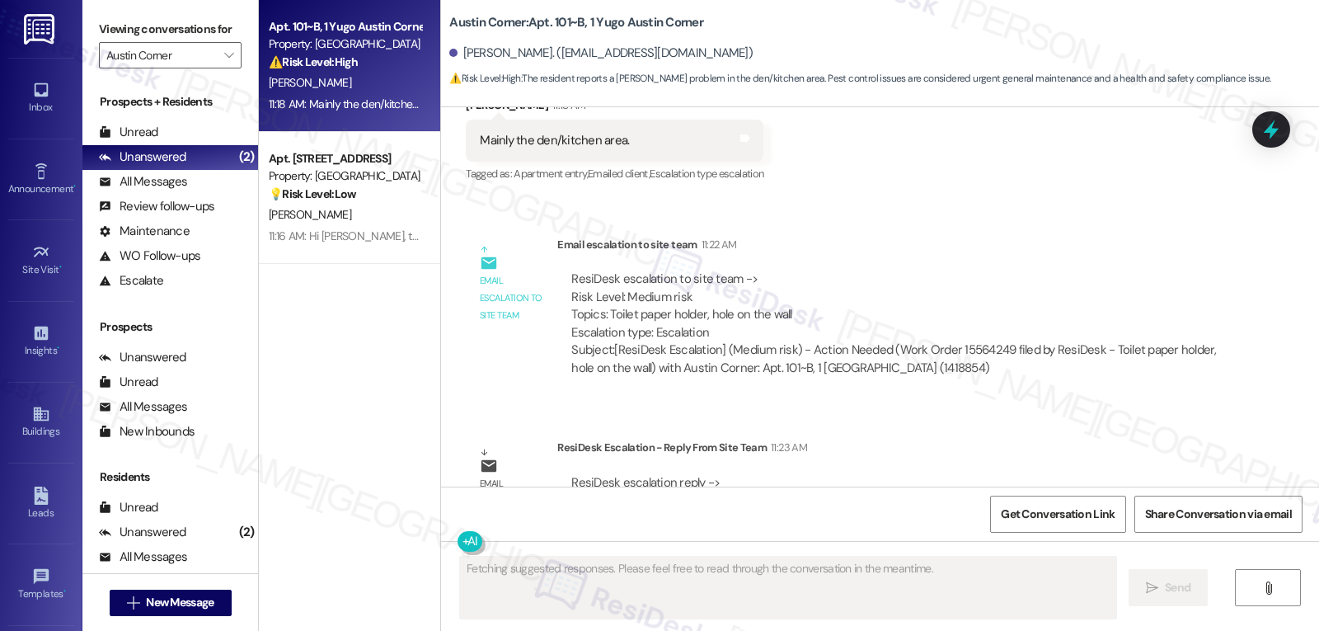
scroll to position [3475, 0]
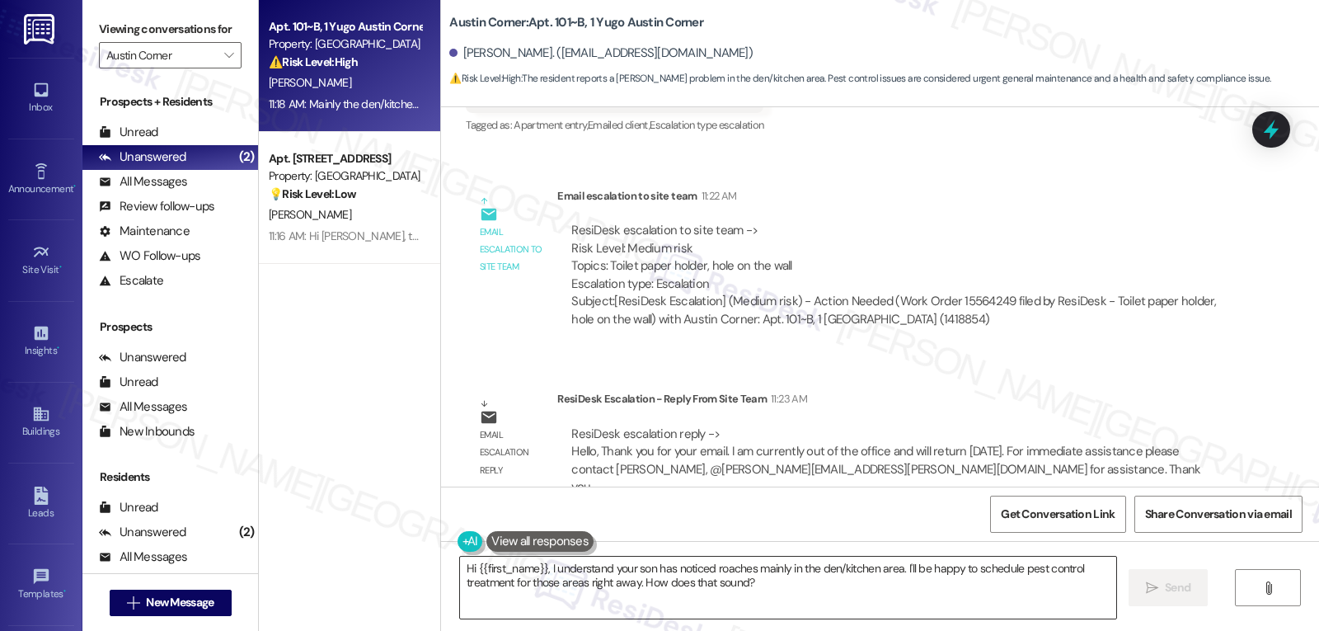
click at [641, 604] on textarea "Hi {{first_name}}, I understand your son has noticed roaches mainly in the den/…" at bounding box center [788, 588] width 656 height 62
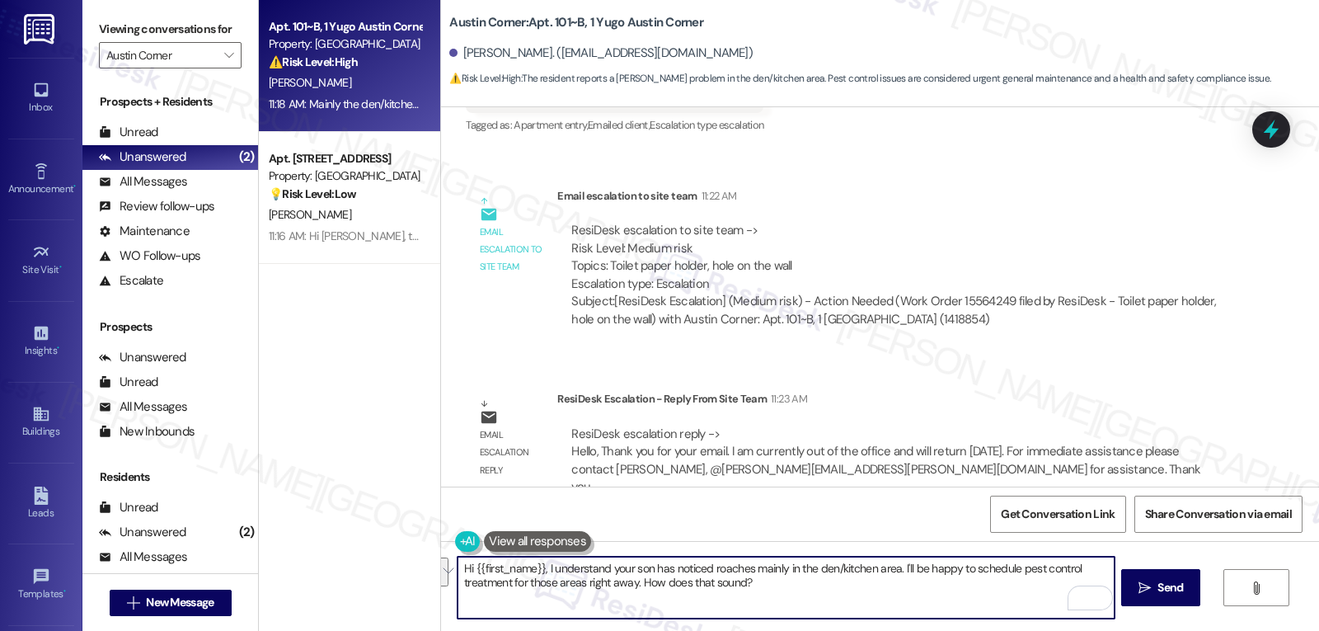
drag, startPoint x: 776, startPoint y: 592, endPoint x: 409, endPoint y: 549, distance: 369.5
click at [411, 552] on div "Apt. 101~B, 1 Yugo Austin Corner Property: Austin Corner ⚠️ Risk Level: High Th…" at bounding box center [789, 315] width 1060 height 631
type textarea "Got that, Janis. Thank you for the information. I have submitted the"
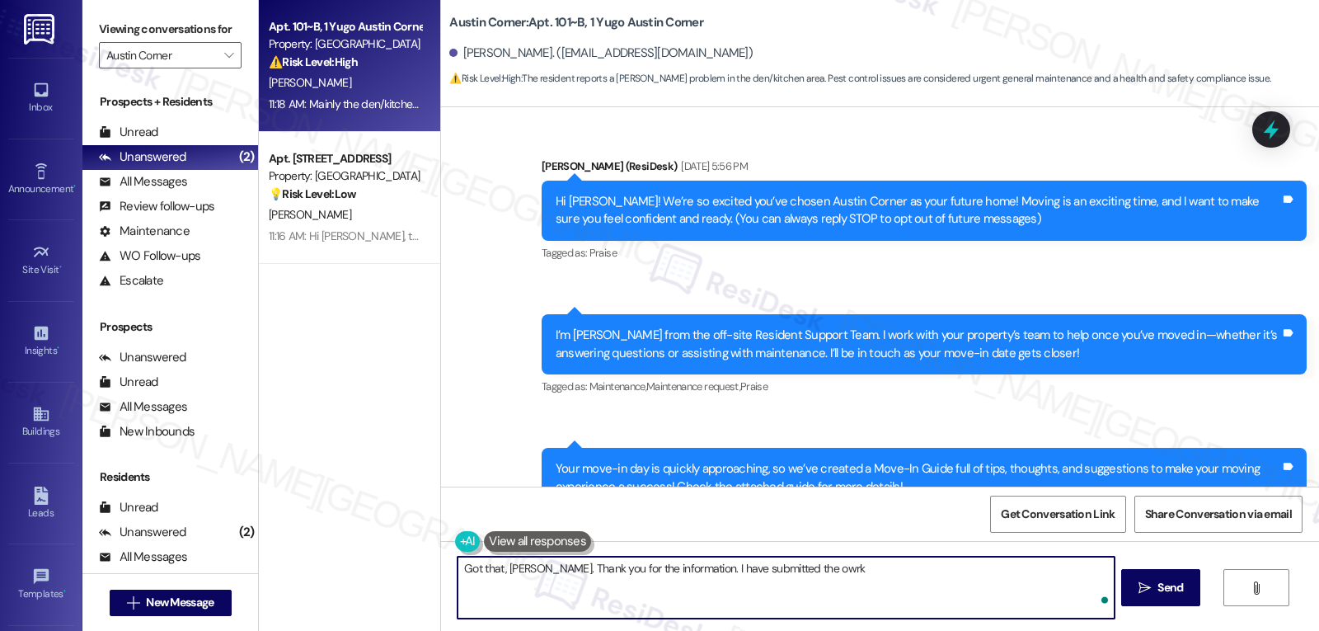
scroll to position [3475, 0]
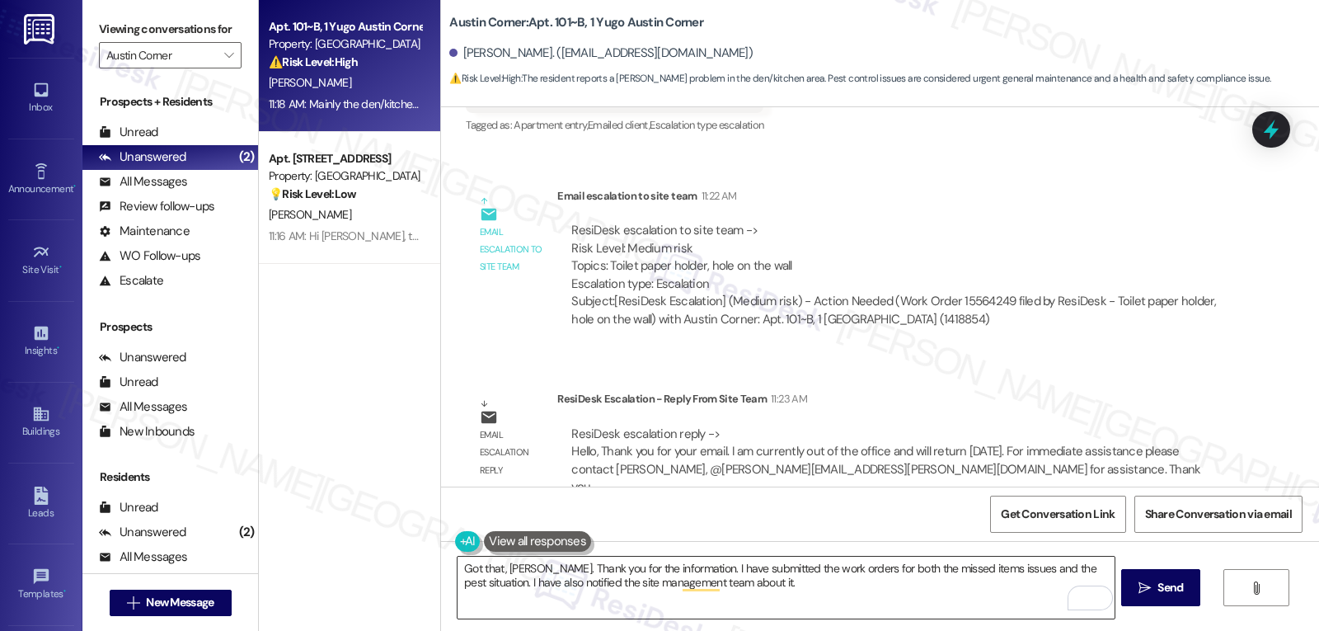
click at [797, 586] on textarea "Got that, Janis. Thank you for the information. I have submitted the work order…" at bounding box center [786, 588] width 656 height 62
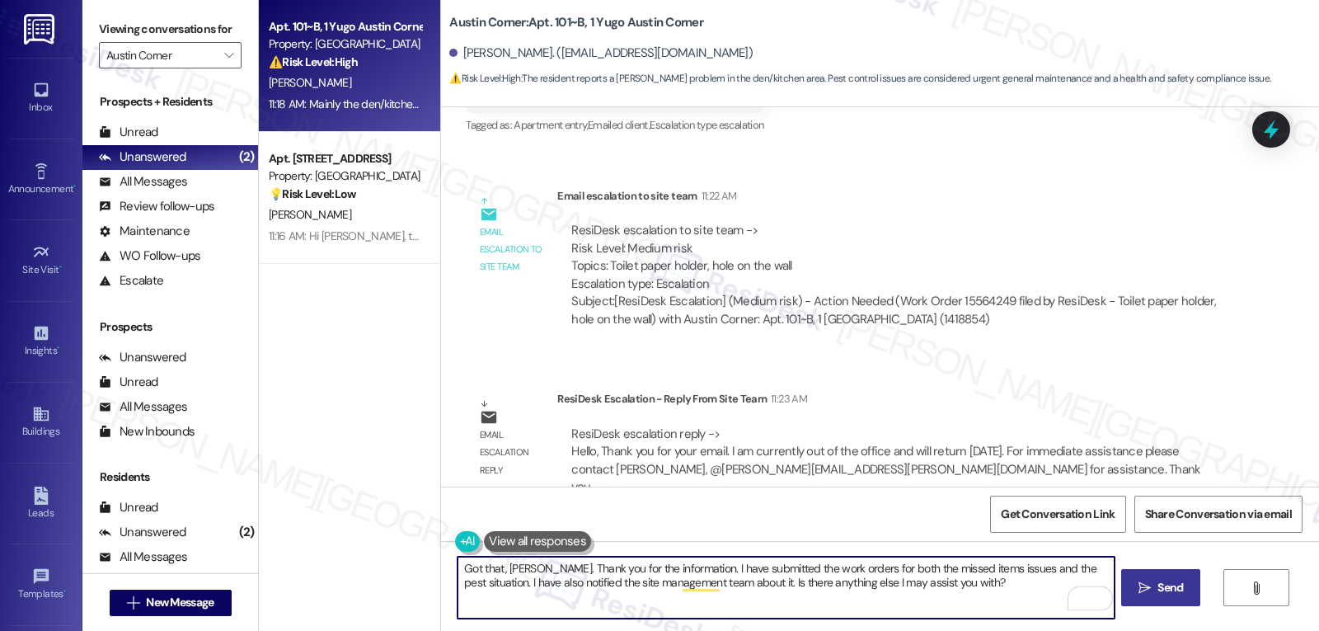
type textarea "Got that, Janis. Thank you for the information. I have submitted the work order…"
click at [1128, 597] on button " Send" at bounding box center [1161, 587] width 80 height 37
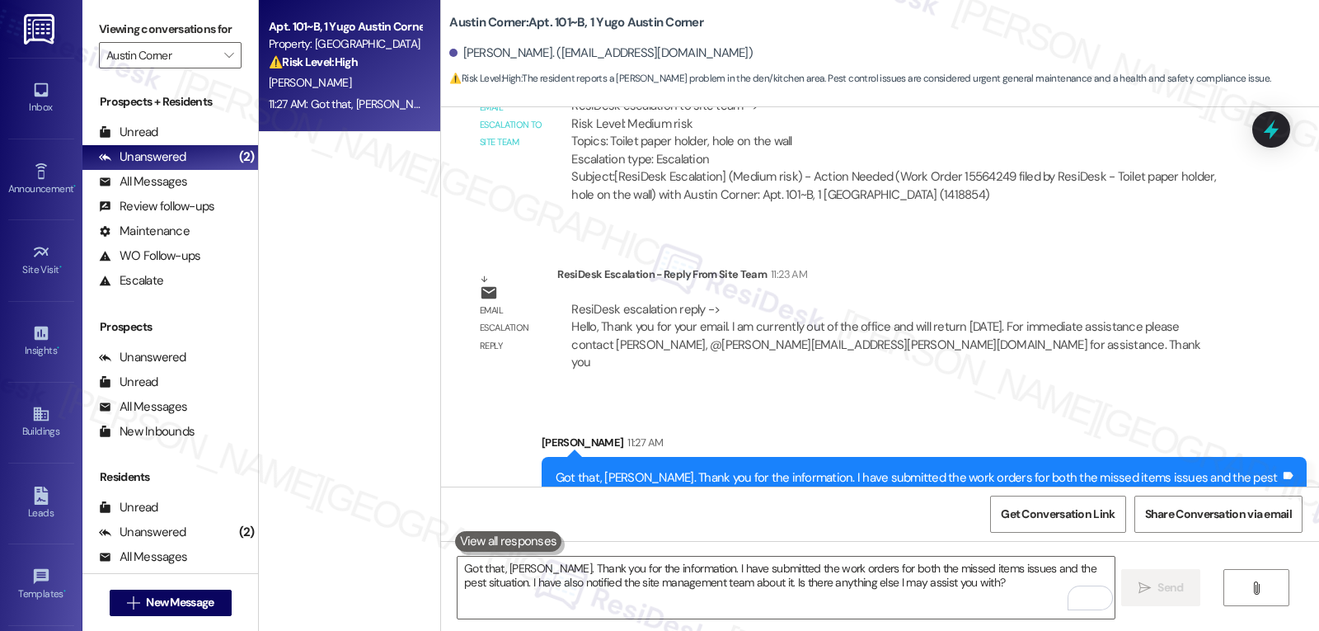
scroll to position [3608, 0]
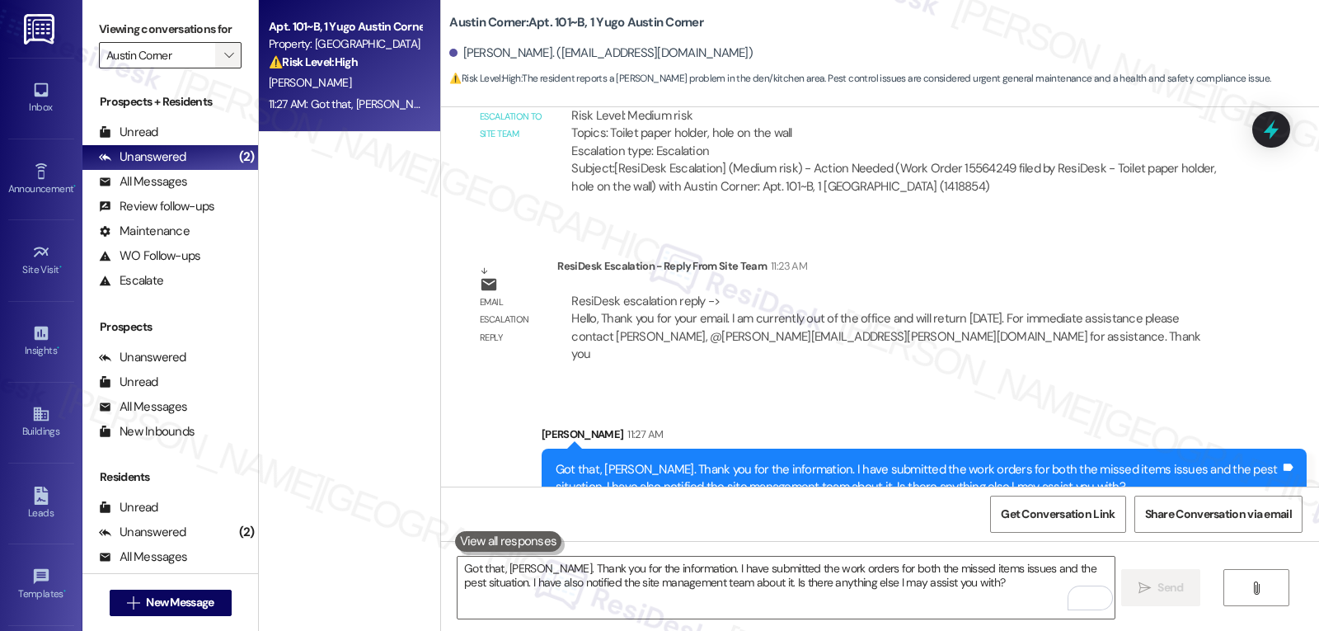
click at [224, 62] on icon "" at bounding box center [228, 55] width 9 height 13
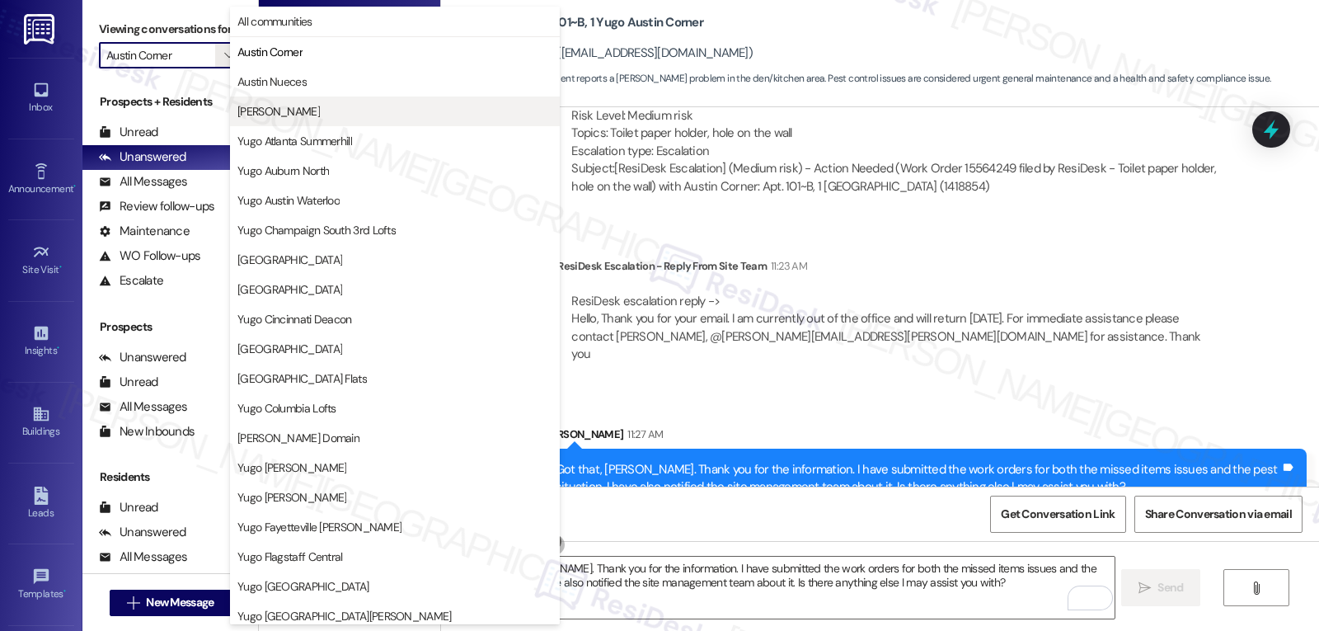
click at [249, 107] on span "Austin Rio" at bounding box center [278, 111] width 82 height 16
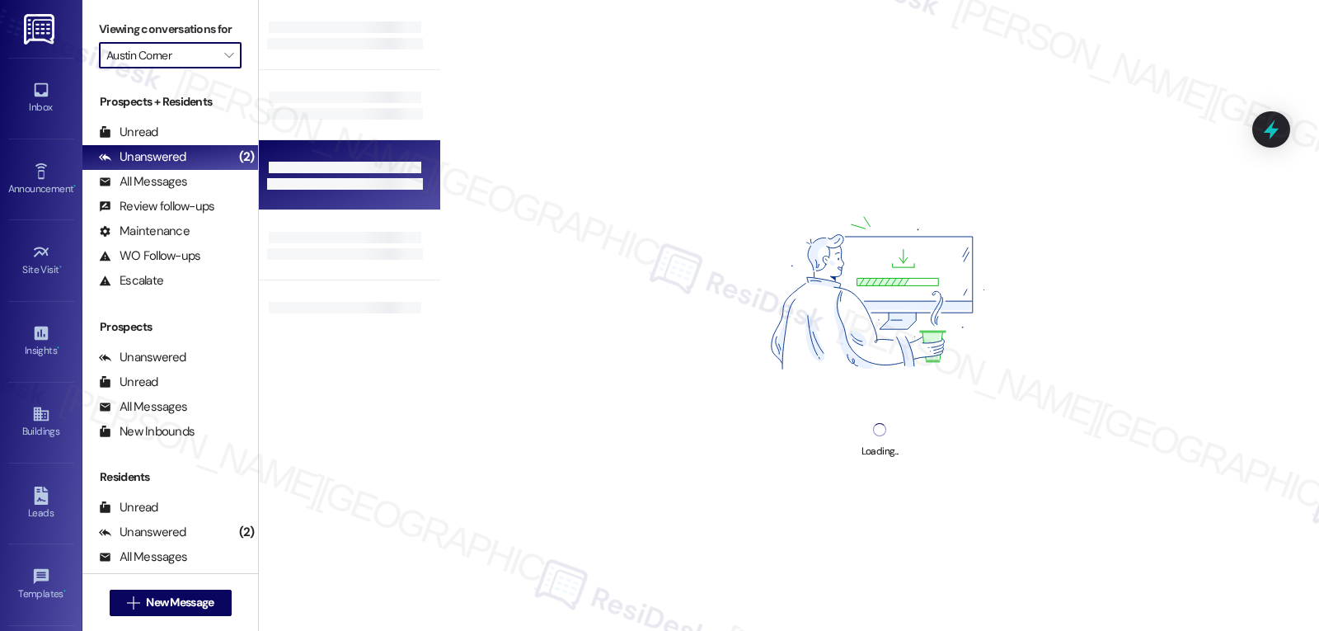
type input "Austin Rio"
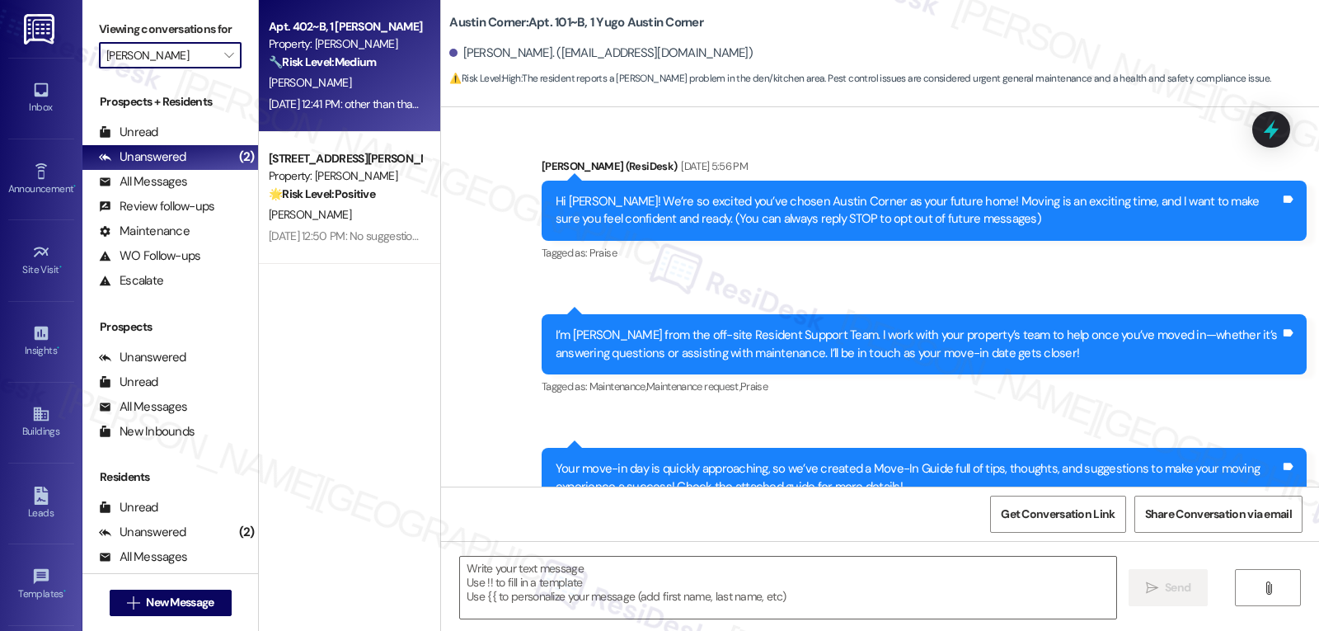
click at [331, 92] on div "S. Mital" at bounding box center [345, 83] width 156 height 21
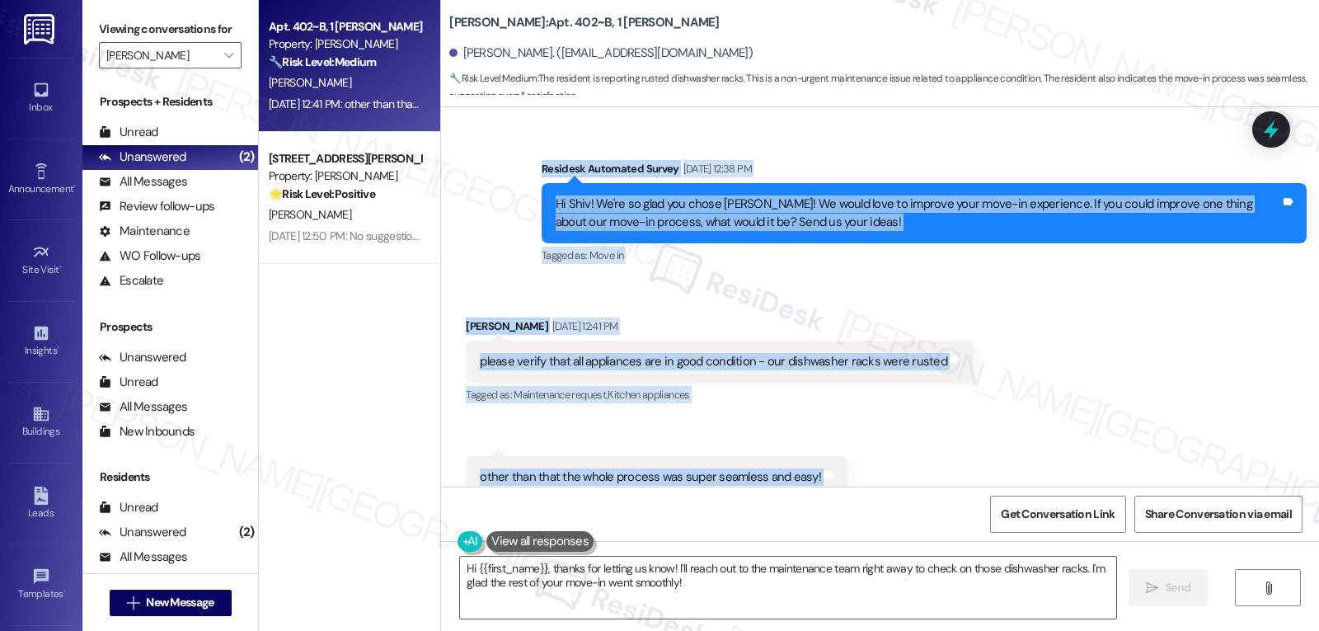
scroll to position [970, 0]
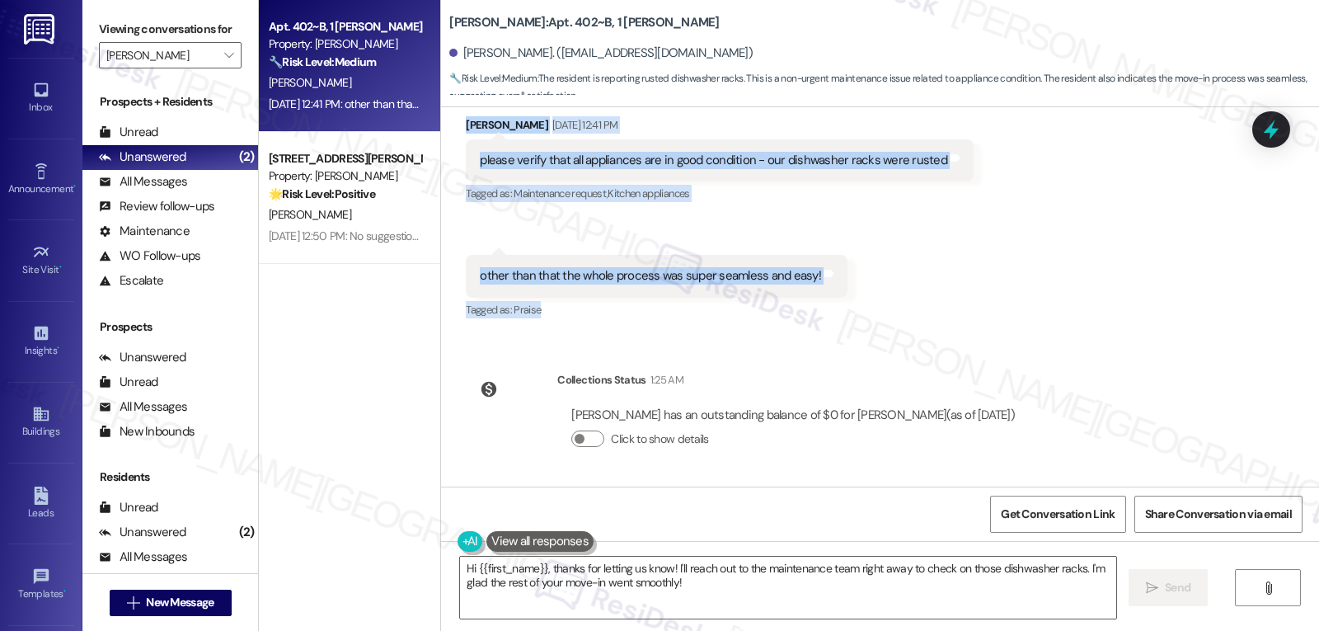
drag, startPoint x: 525, startPoint y: 284, endPoint x: 902, endPoint y: 298, distance: 377.1
click at [902, 298] on div "Sent via SMS Sarah (ResiDesk) Jul 08, 2025 at 5:54 PM Hi Shiv! We’re so excited…" at bounding box center [880, 296] width 878 height 379
copy div "Residesk Automated Survey Aug 29, 2025 at 12:38 PM Hi Shiv! We're so glad you c…"
click at [694, 595] on textarea "Hi {{first_name}}, thanks for letting us know! I'll reach out to the maintenanc…" at bounding box center [788, 588] width 656 height 62
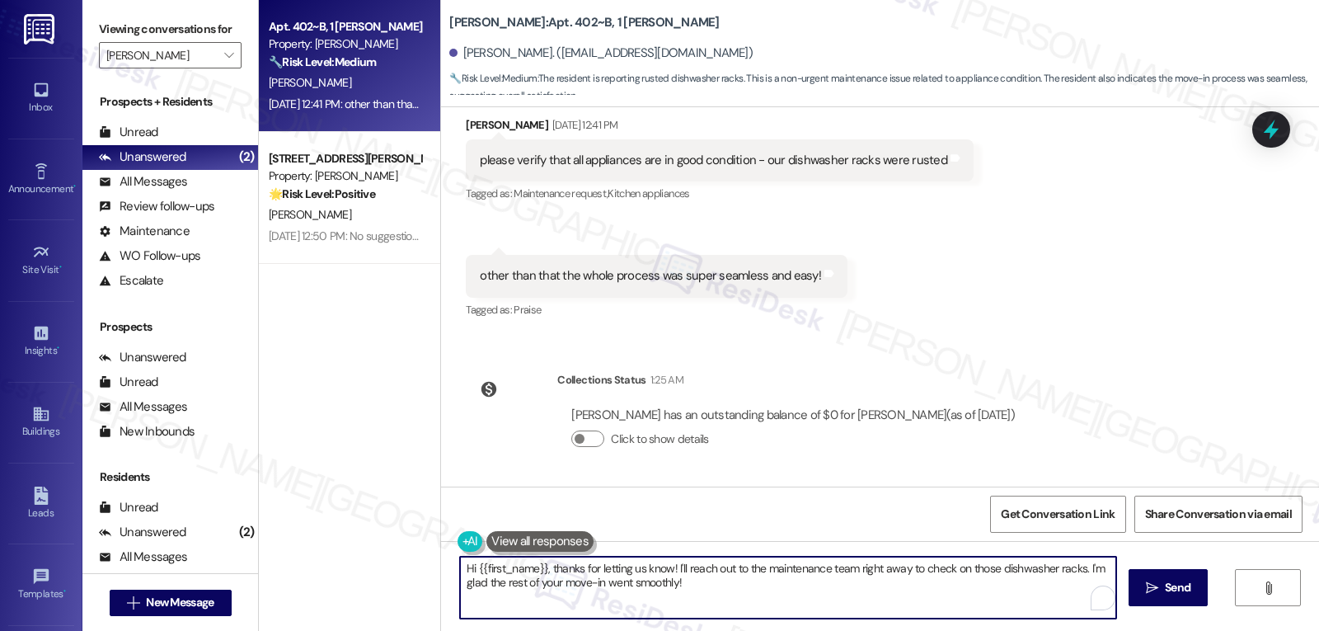
paste textarea "Shiv, thank you for sharing your feedback! I’m glad to hear the move-in process…"
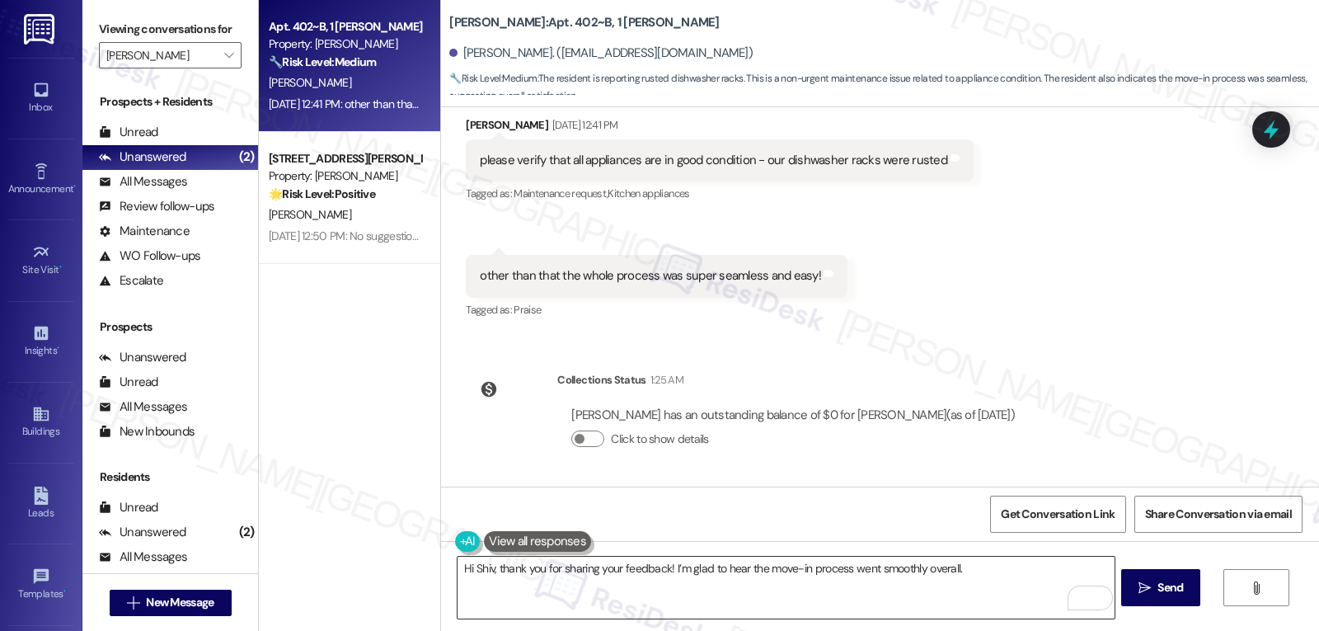
click at [1019, 566] on textarea "Hi Shiv, thank you for sharing your feedback! I’m glad to hear the move-in proc…" at bounding box center [786, 588] width 656 height 62
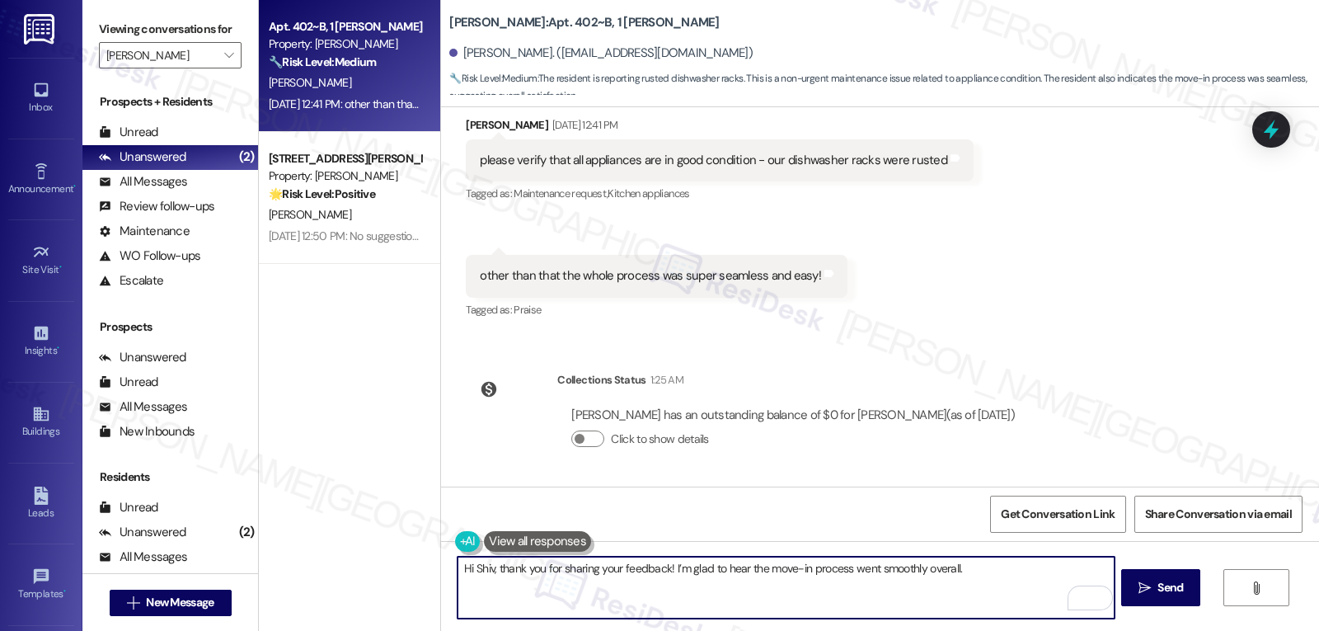
paste textarea "I’m really sorry about the dishwasher racks — I can see how frustrating it is t…"
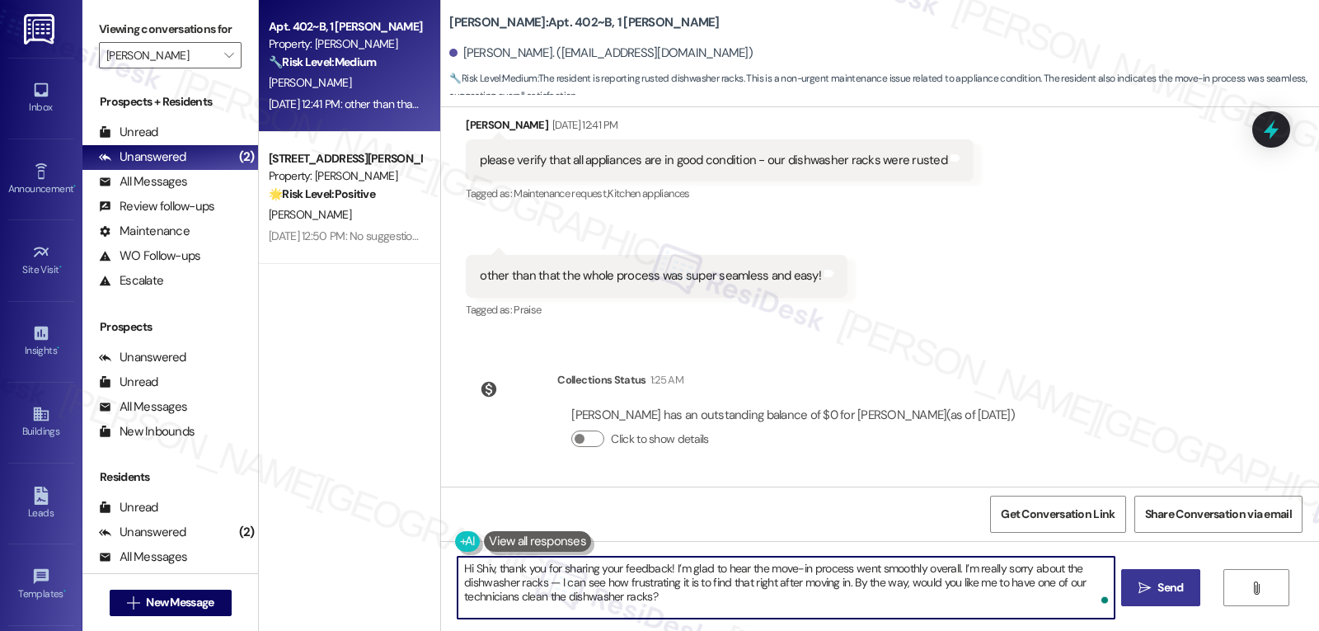
type textarea "Hi Shiv, thank you for sharing your feedback! I’m glad to hear the move-in proc…"
click at [1178, 604] on button " Send" at bounding box center [1161, 587] width 80 height 37
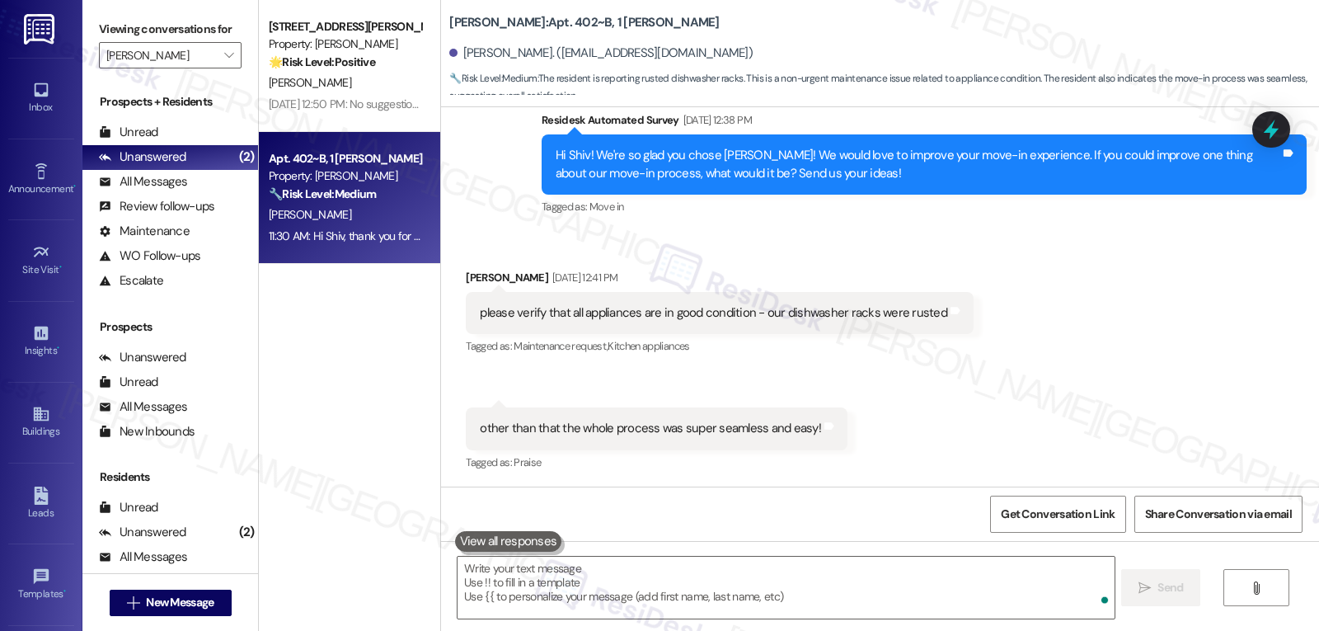
scroll to position [1120, 0]
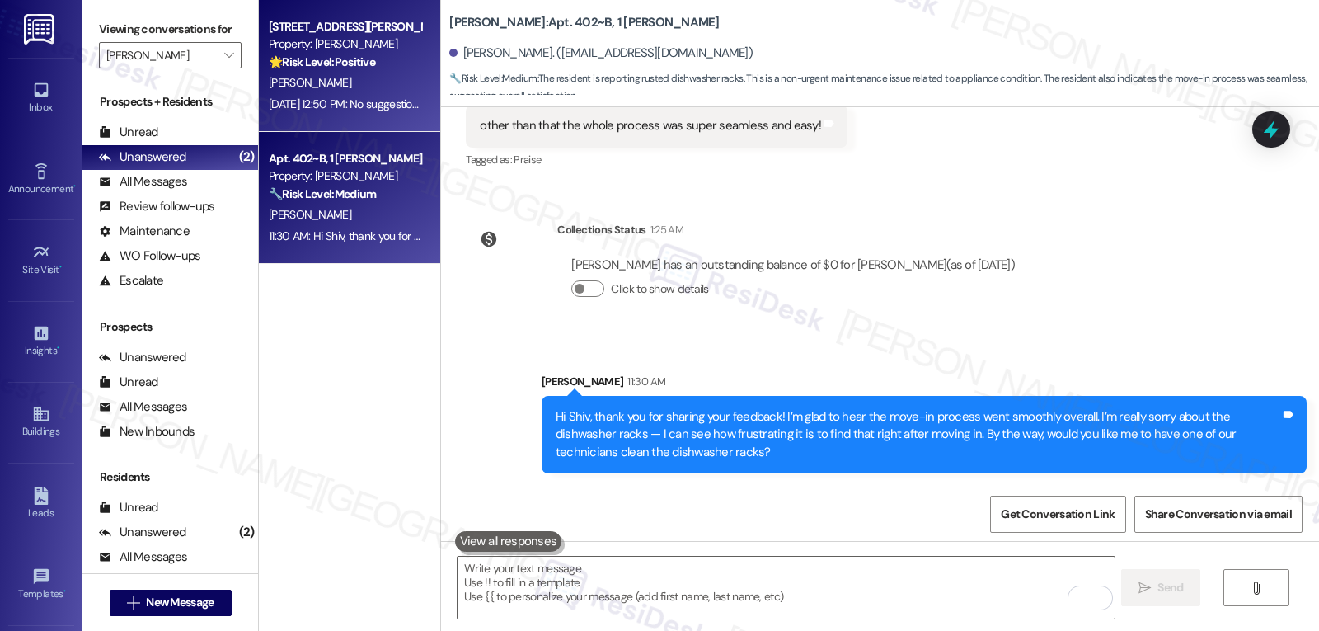
click at [309, 96] on div "Aug 29, 2025 at 12:50 PM: No suggestions - super smooth process! I really appre…" at bounding box center [625, 103] width 712 height 15
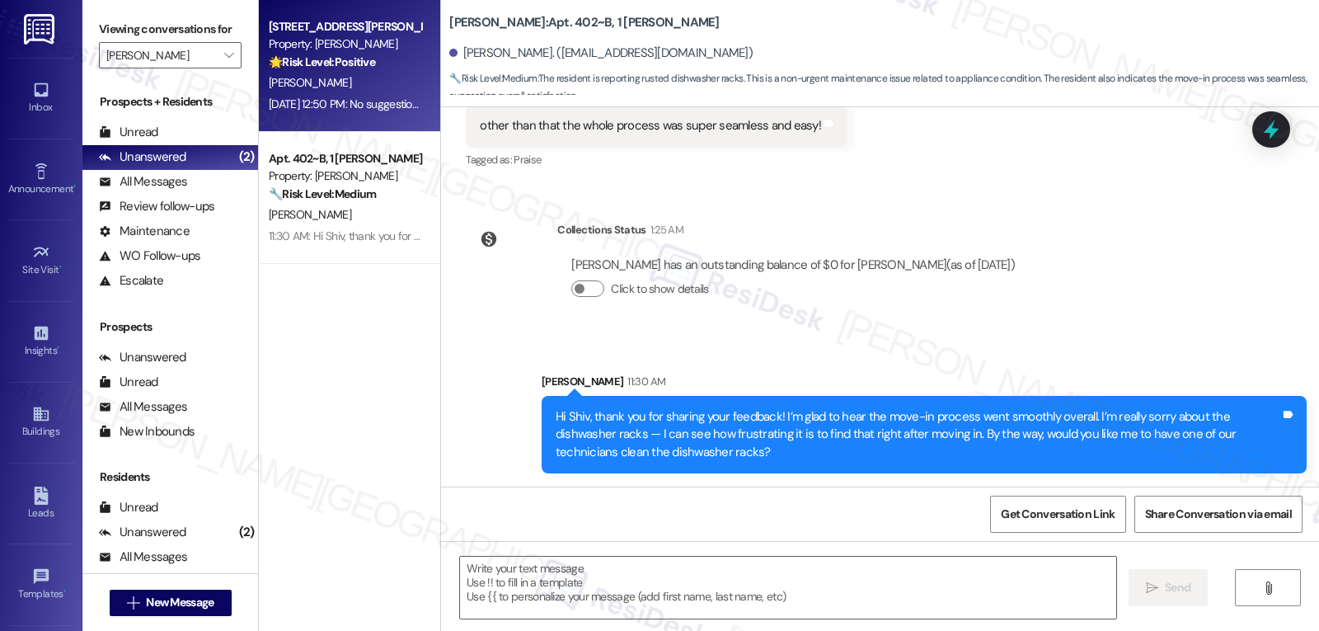
type textarea "Fetching suggested responses. Please feel free to read through the conversation…"
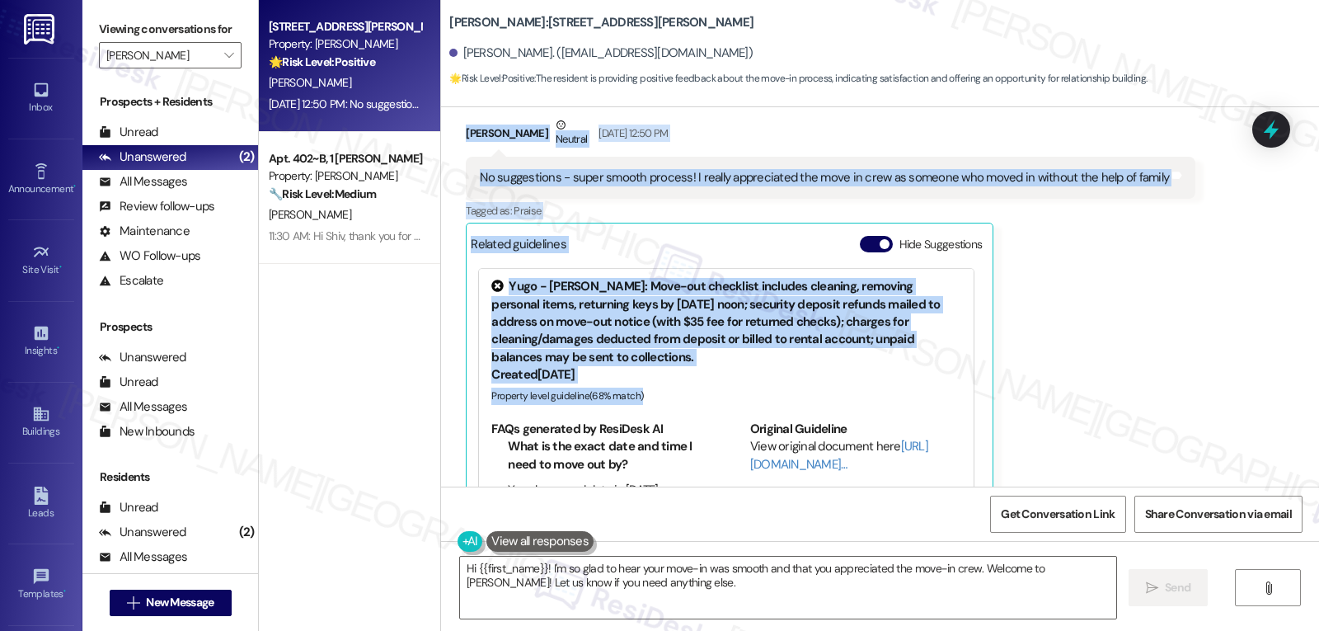
scroll to position [1263, 0]
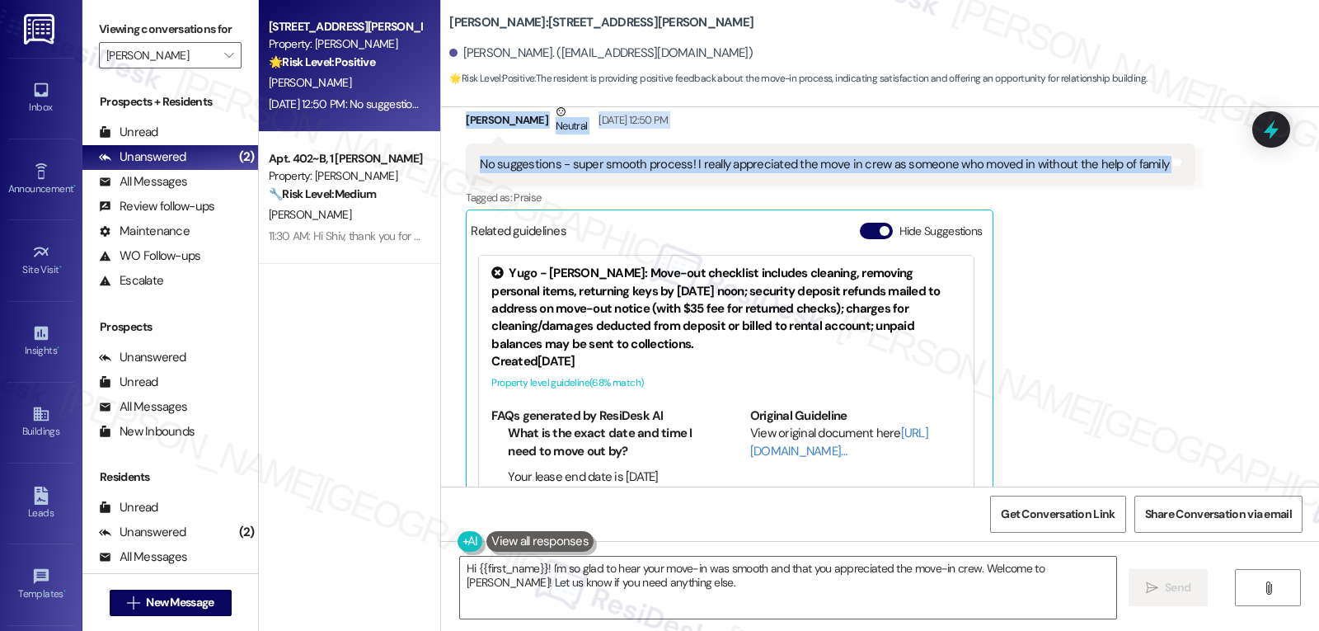
drag, startPoint x: 526, startPoint y: 266, endPoint x: 1160, endPoint y: 148, distance: 645.0
click at [1160, 148] on div "Review Amanda Carter Dec 16, 2024 at 10:24 PM I was super nervous when it came …" at bounding box center [880, 296] width 878 height 379
copy div "Residesk Automated Survey Aug 29, 2025 at 12:35 PM Hi Amanda! We're so glad you…"
click at [740, 606] on textarea "Hi {{first_name}}! I'm so glad to hear your move-in was smooth and that you app…" at bounding box center [788, 588] width 656 height 62
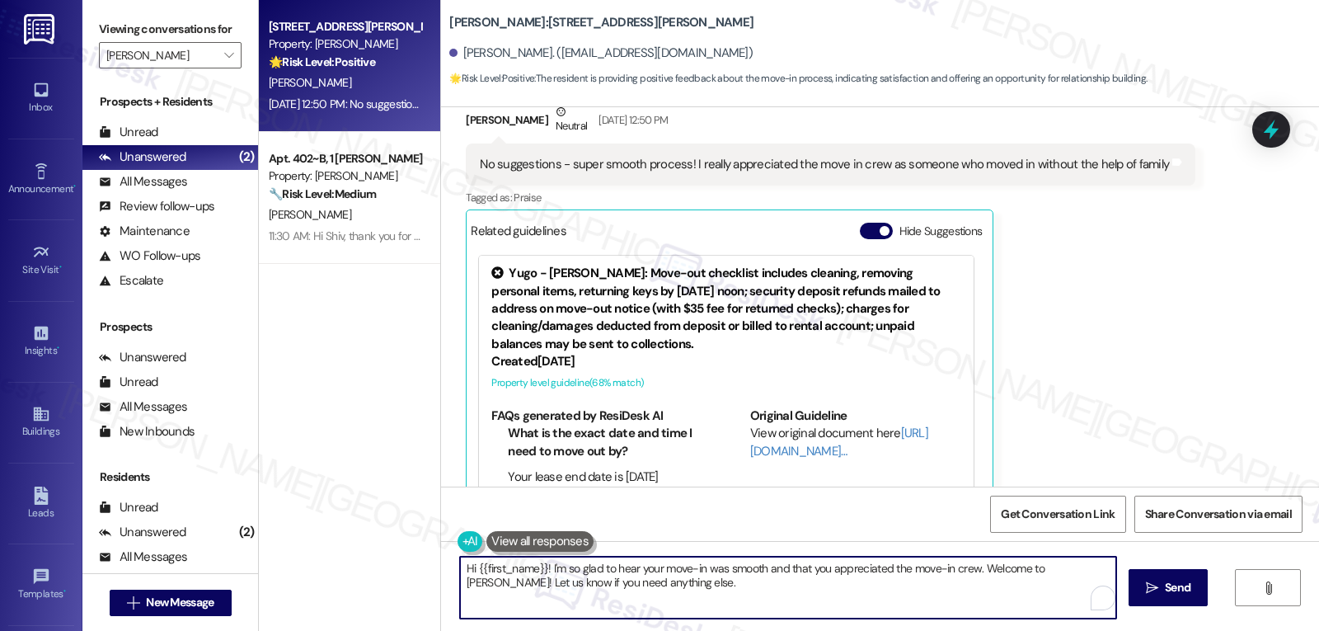
paste textarea "Amanda, thank you so much for sharing this with me! I’m so glad to hear the pro…"
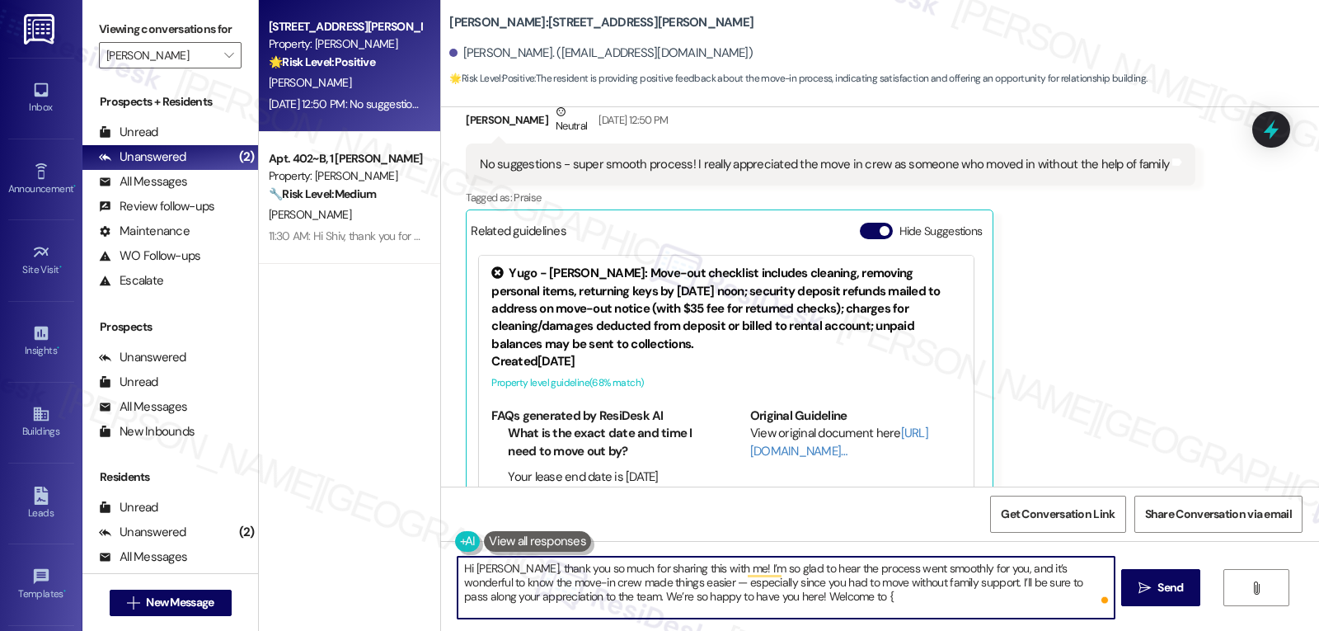
type textarea "Hi Amanda, thank you so much for sharing this with me! I’m so glad to hear the …"
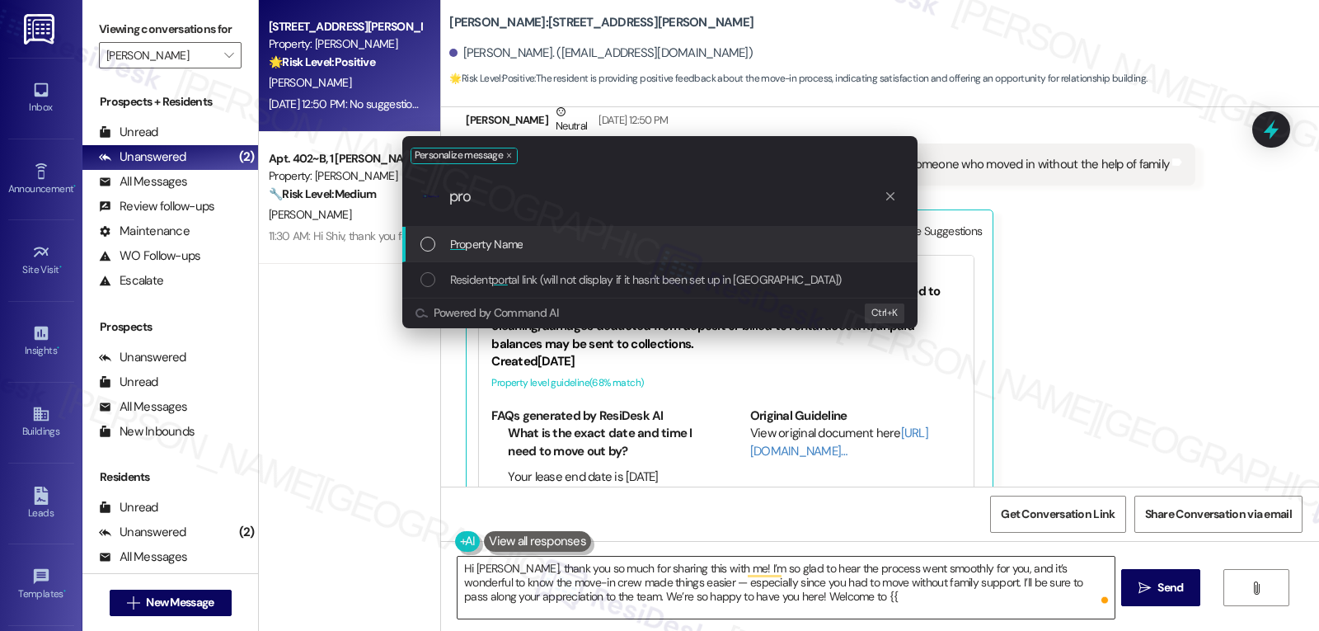
type input "prop"
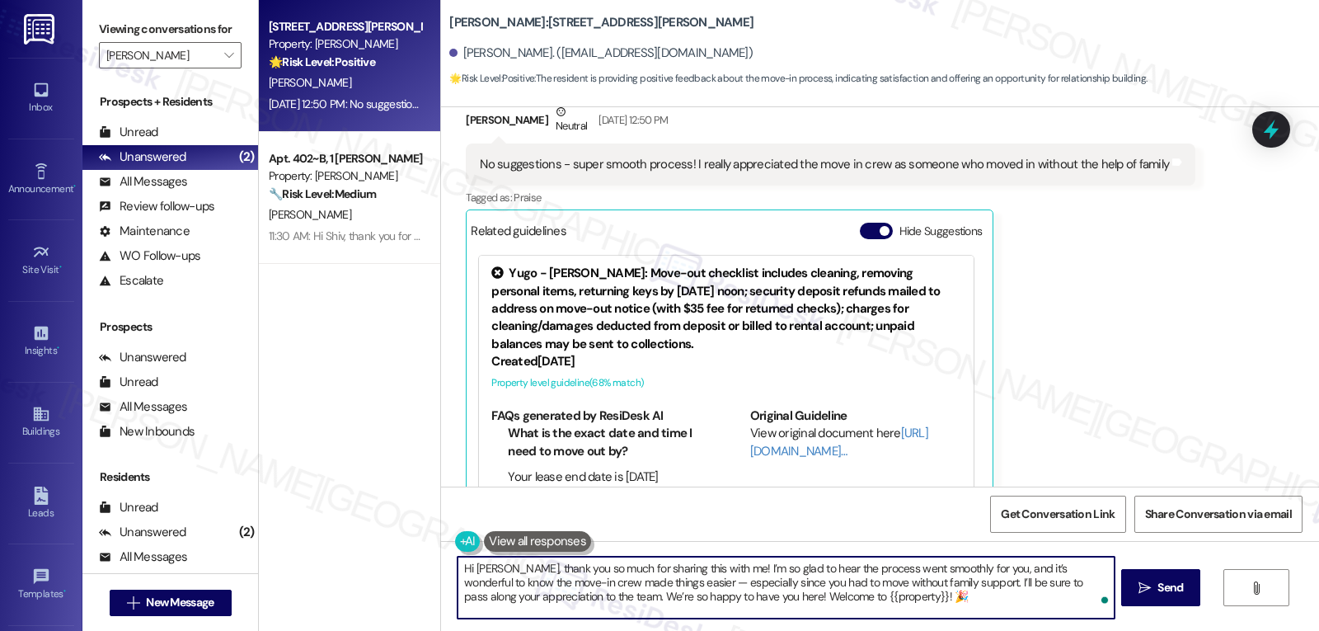
click at [645, 580] on textarea "Hi Amanda, thank you so much for sharing this with me! I’m so glad to hear the …" at bounding box center [786, 588] width 656 height 62
click at [910, 602] on textarea "Hi Amanda, thank you so much for sharing this with me! I’m so glad to hear the …" at bounding box center [786, 588] width 656 height 62
type textarea "Hi Amanda, thank you so much for sharing this with me! I’m so glad to hear the …"
click at [1145, 590] on icon "" at bounding box center [1145, 587] width 12 height 13
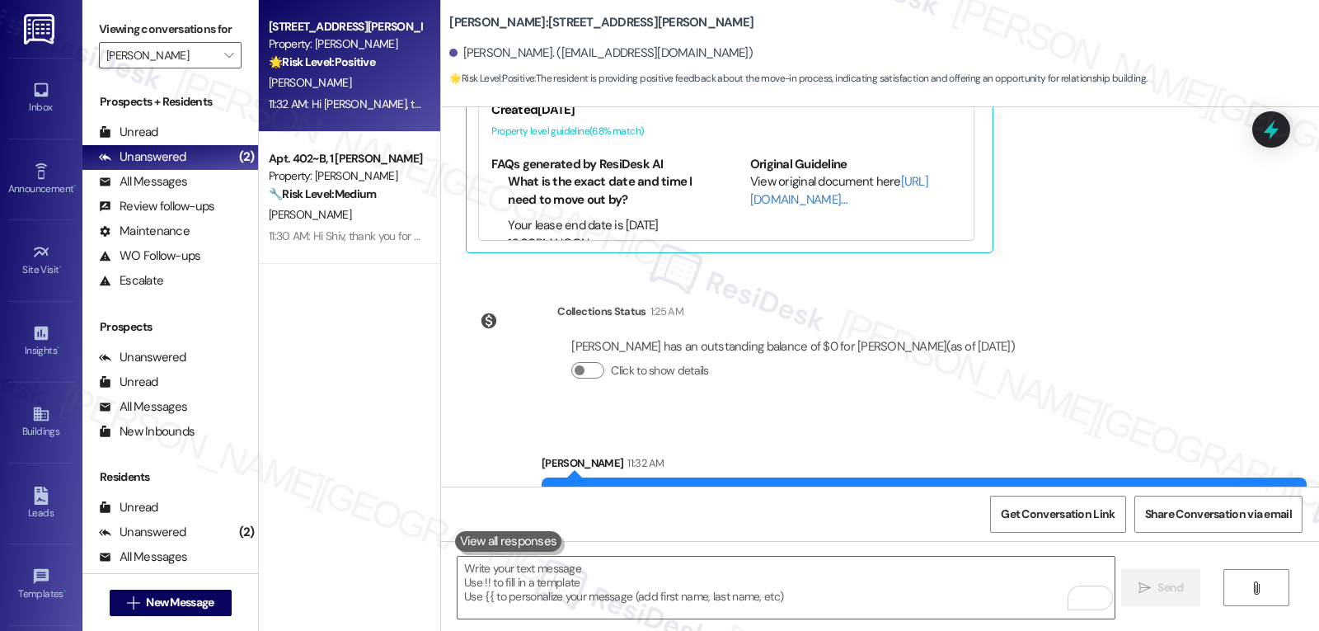
scroll to position [1578, 0]
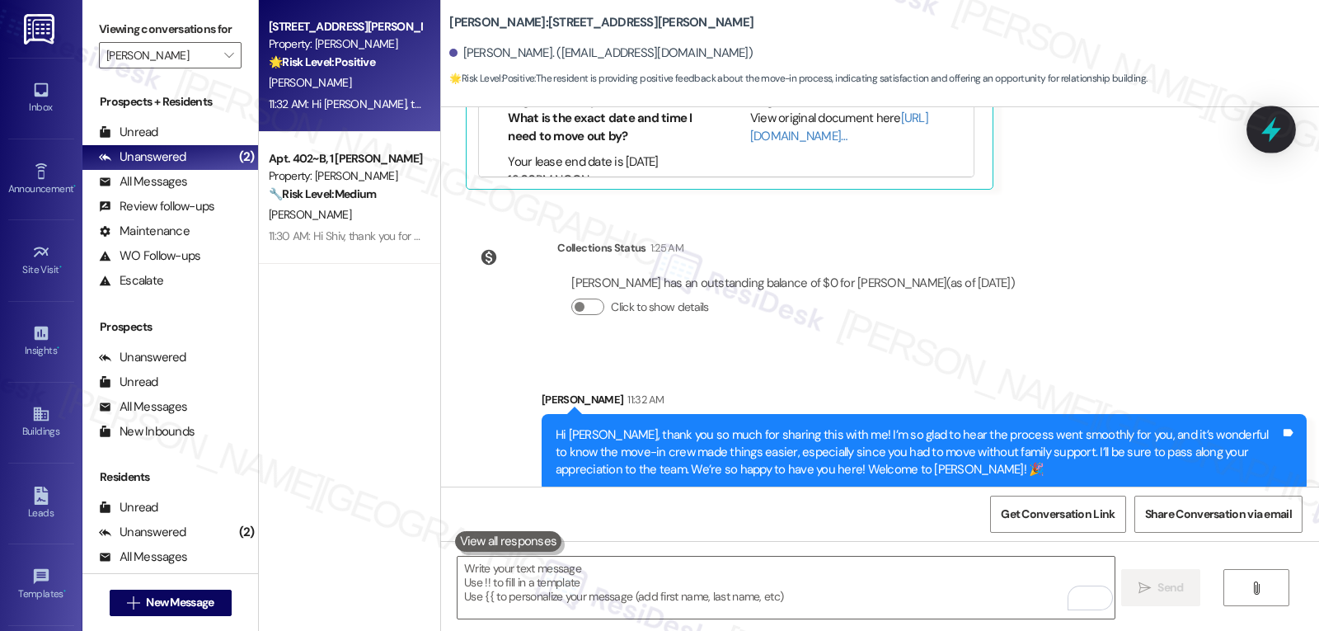
click at [1276, 132] on icon at bounding box center [1272, 130] width 20 height 26
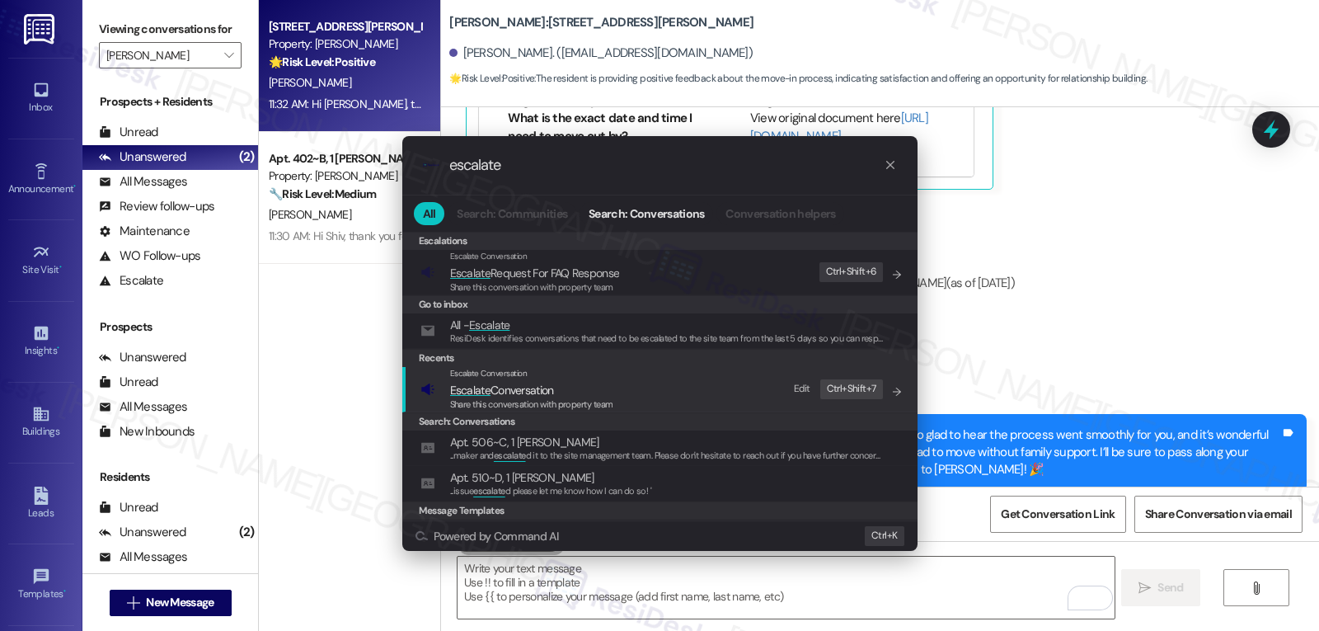
type input "escalate"
click at [583, 402] on span "Share this conversation with property team" at bounding box center [531, 404] width 163 height 12
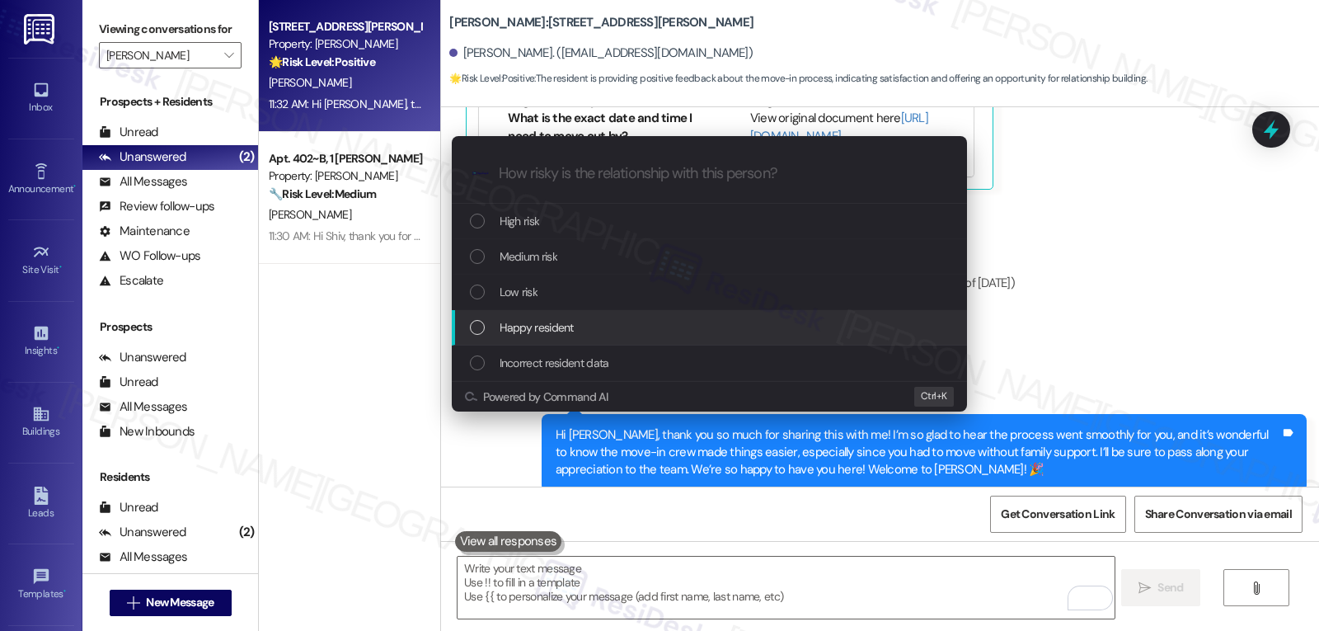
click at [585, 332] on div "Happy resident" at bounding box center [711, 327] width 482 height 18
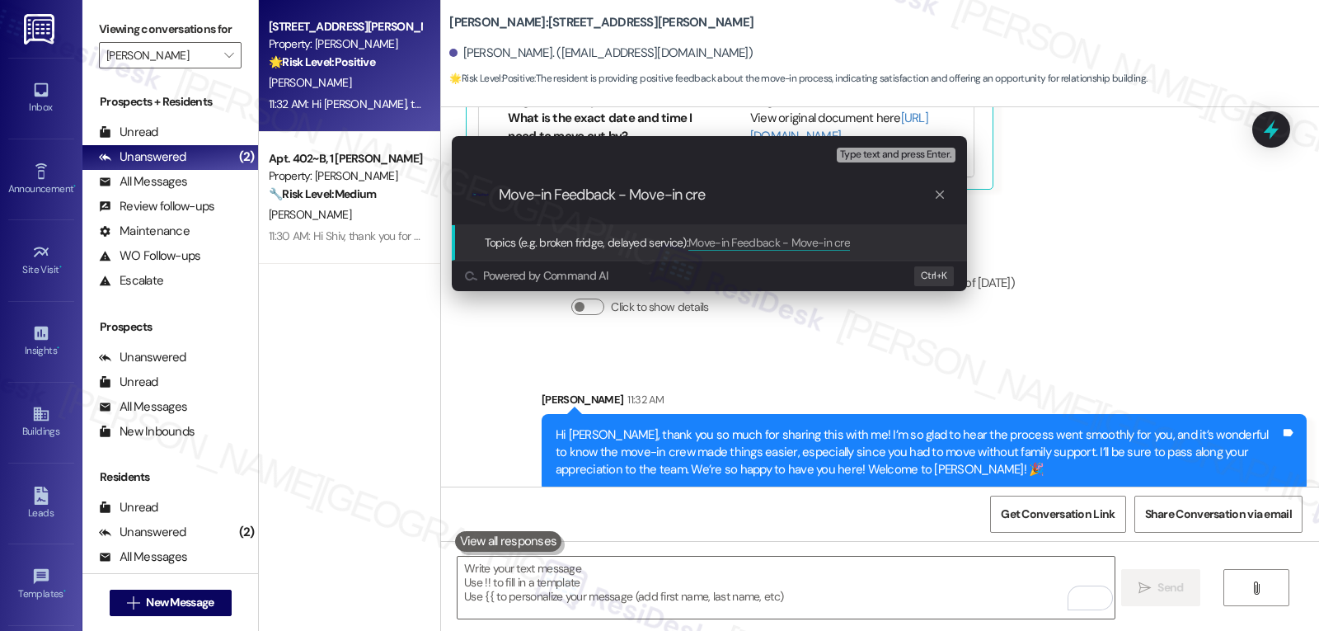
type input "Move-in Feedback - Move-in crew"
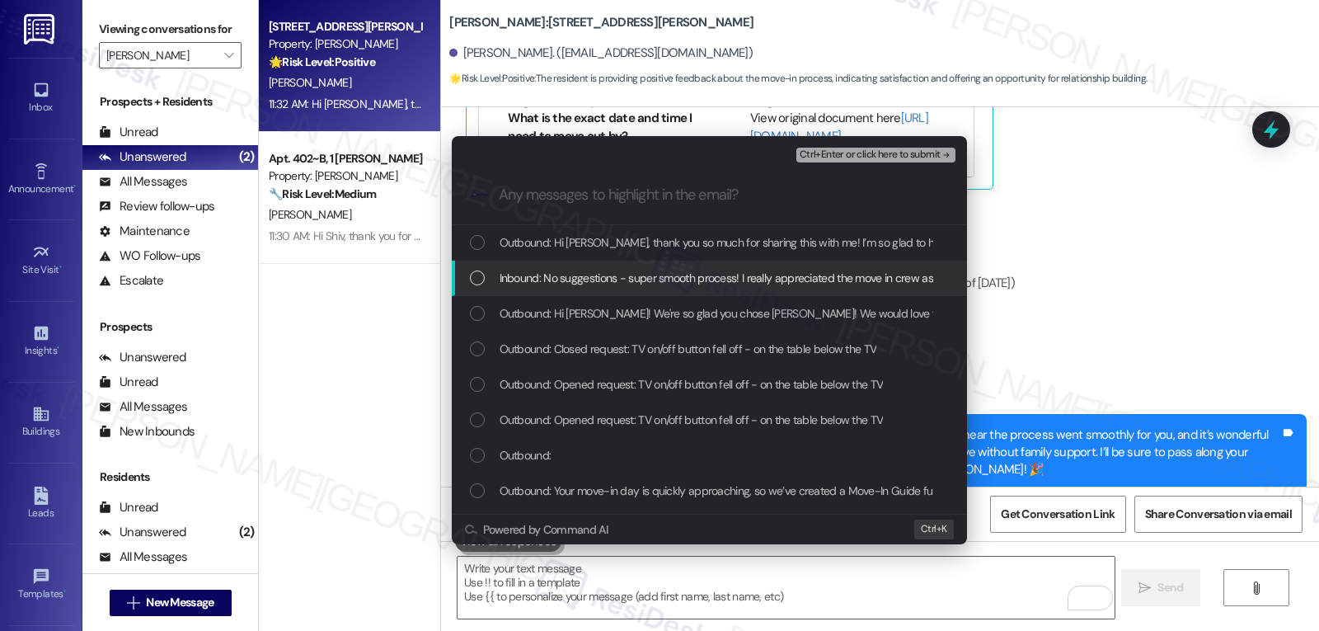
click at [507, 287] on span "Inbound: No suggestions - super smooth process! I really appreciated the move i…" at bounding box center [837, 278] width 675 height 18
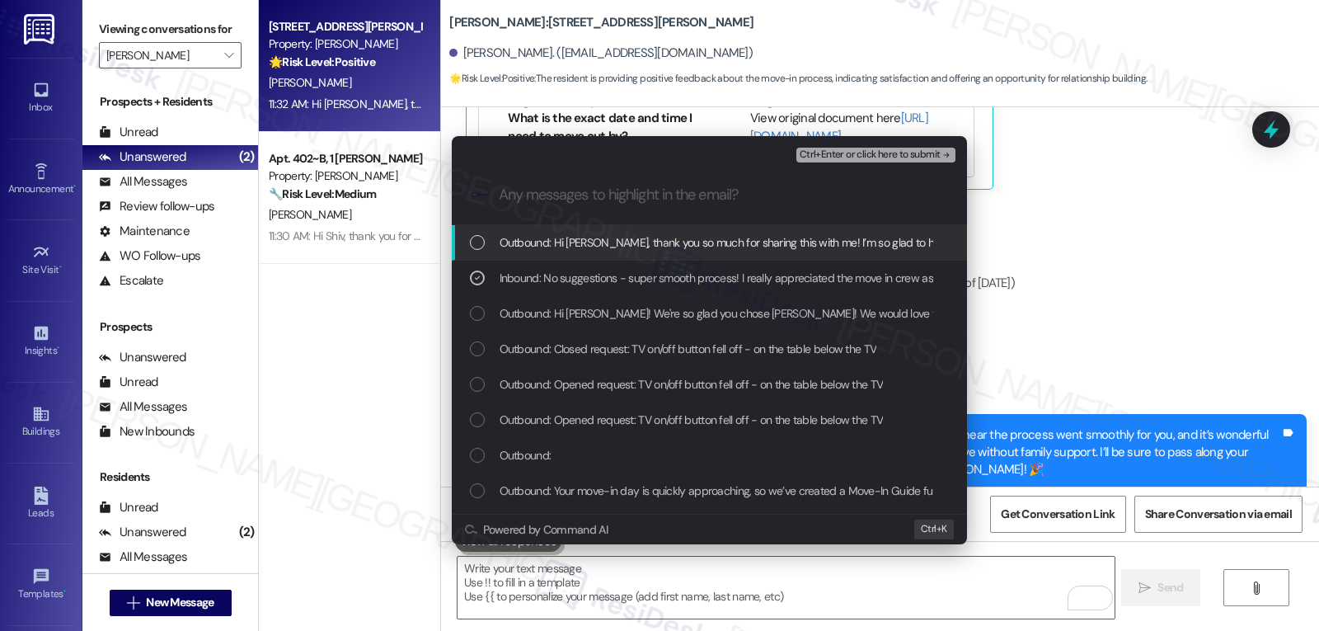
click at [891, 157] on span "Ctrl+Enter or click here to submit" at bounding box center [870, 155] width 141 height 12
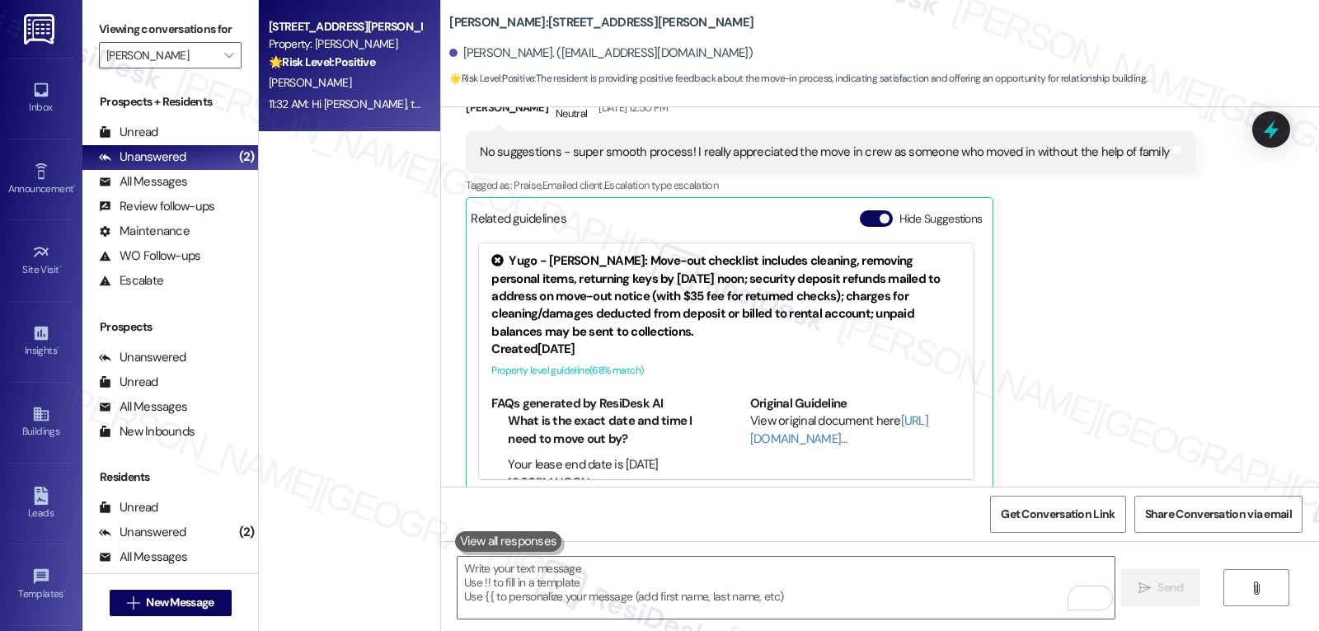
scroll to position [1603, 0]
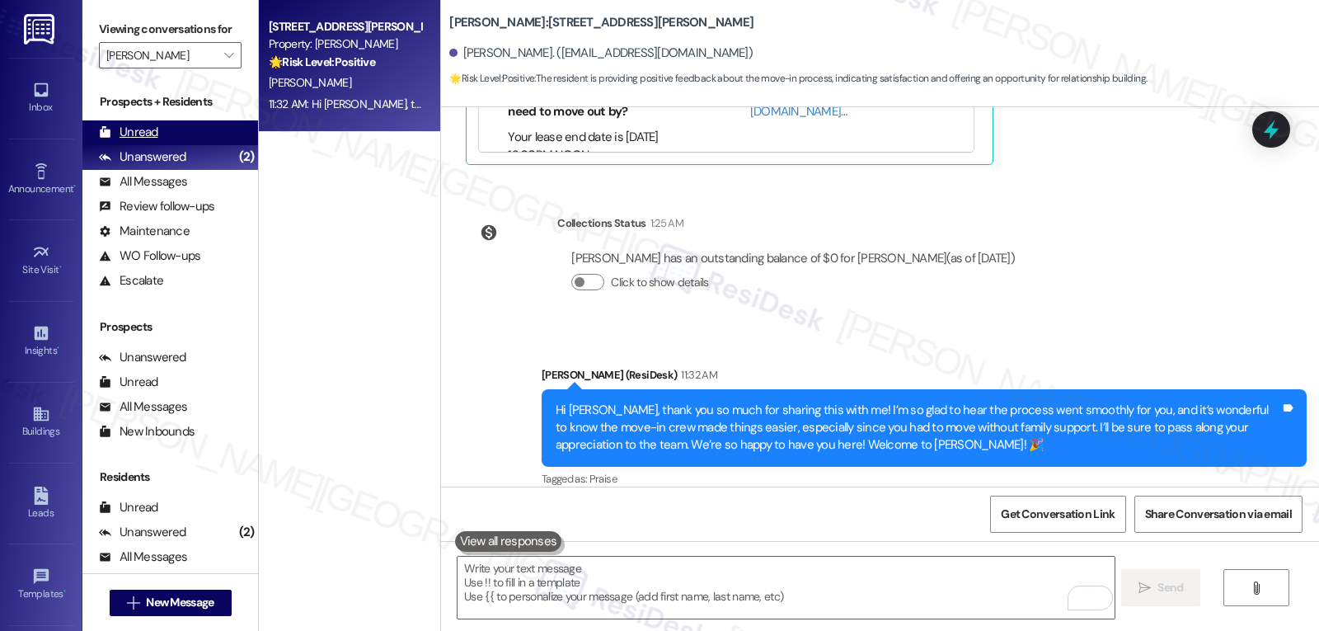
click at [139, 141] on div "Unread" at bounding box center [128, 132] width 59 height 17
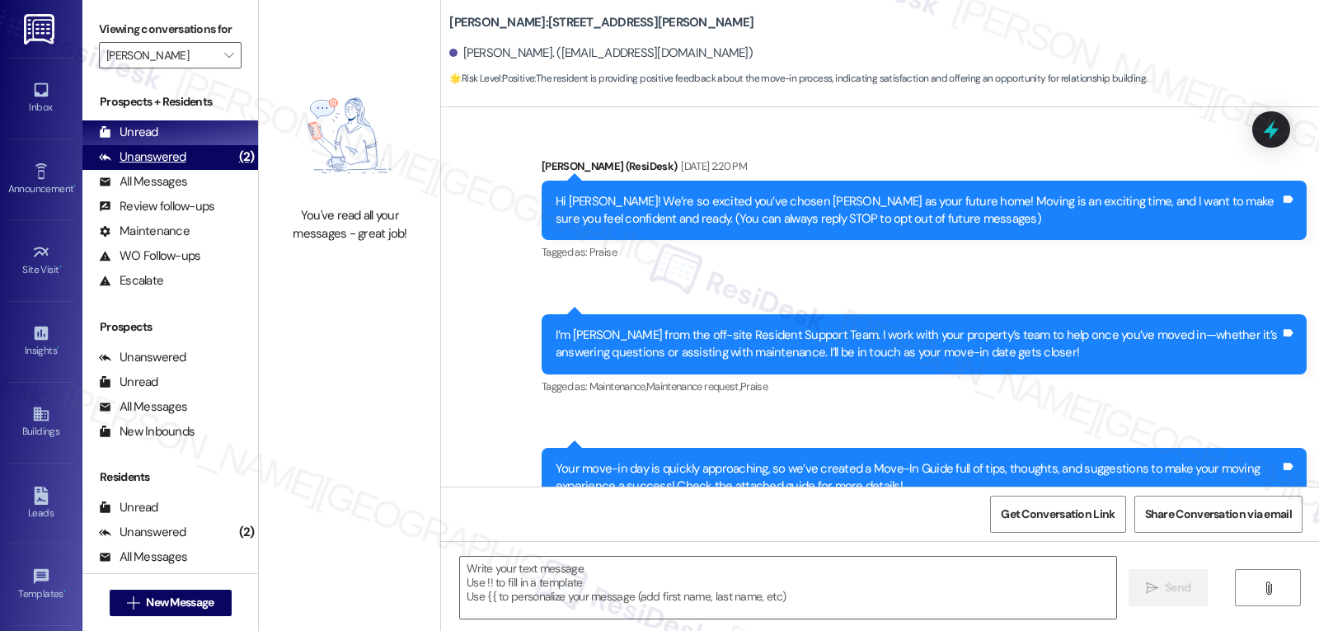
type textarea "Fetching suggested responses. Please feel free to read through the conversation…"
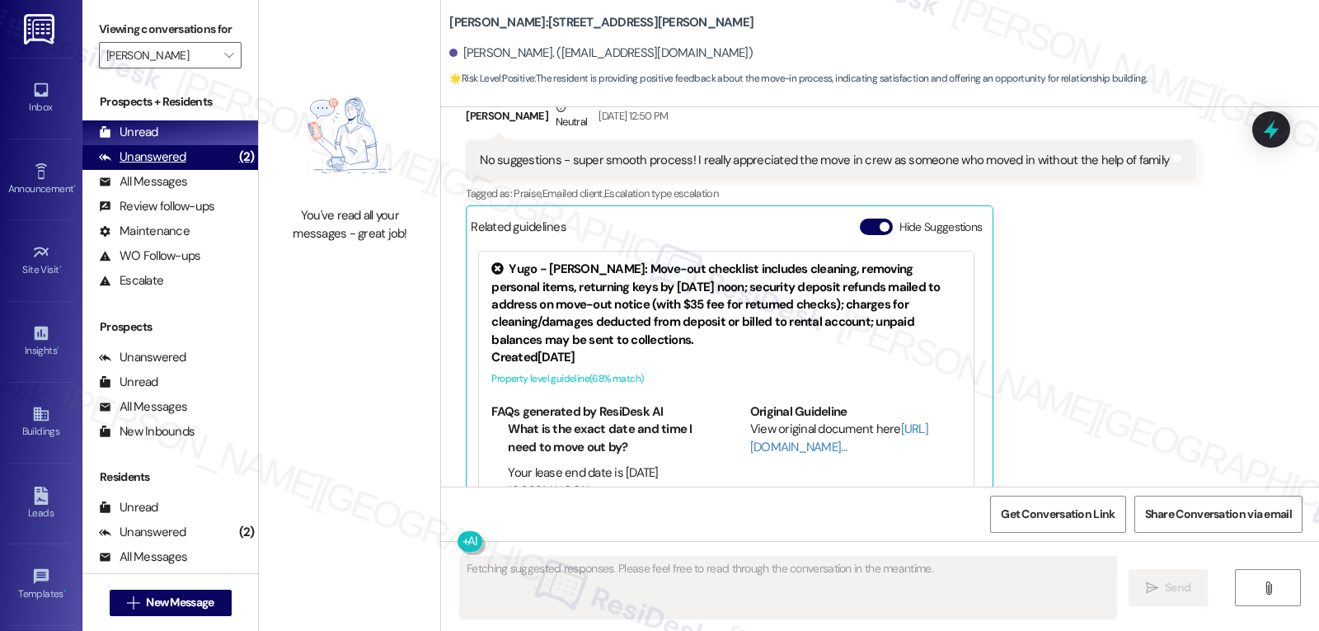
click at [176, 166] on div "Unanswered" at bounding box center [142, 156] width 87 height 17
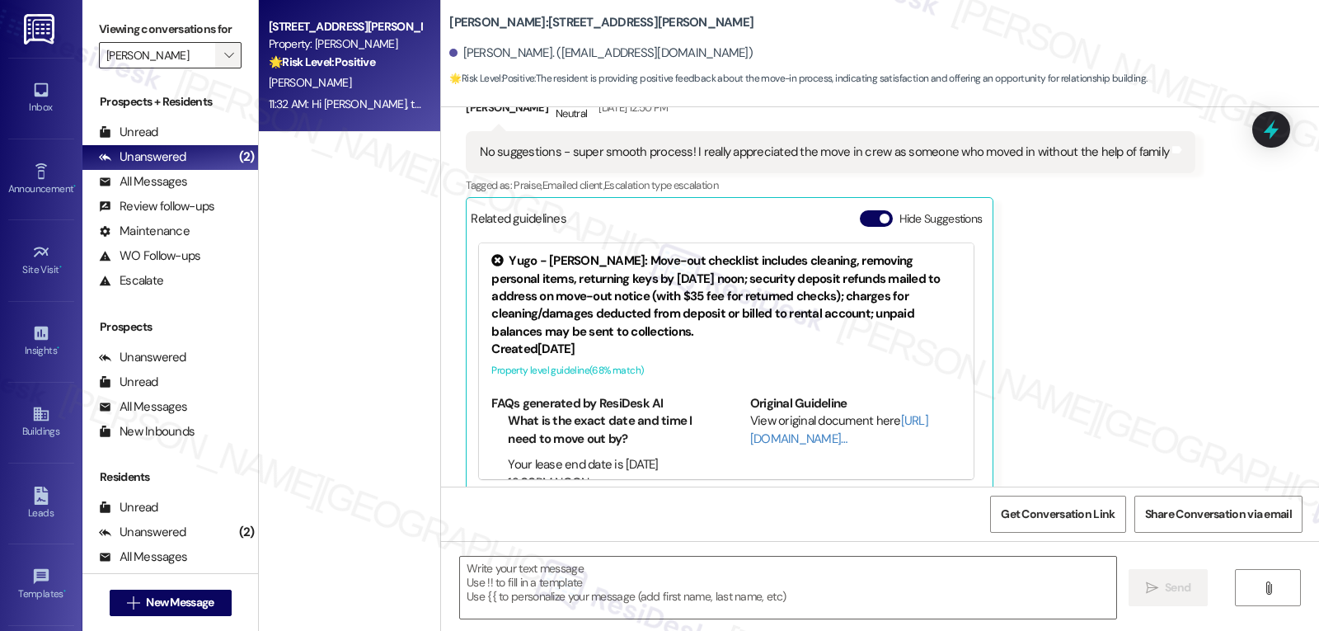
click at [221, 68] on span "" at bounding box center [229, 55] width 16 height 26
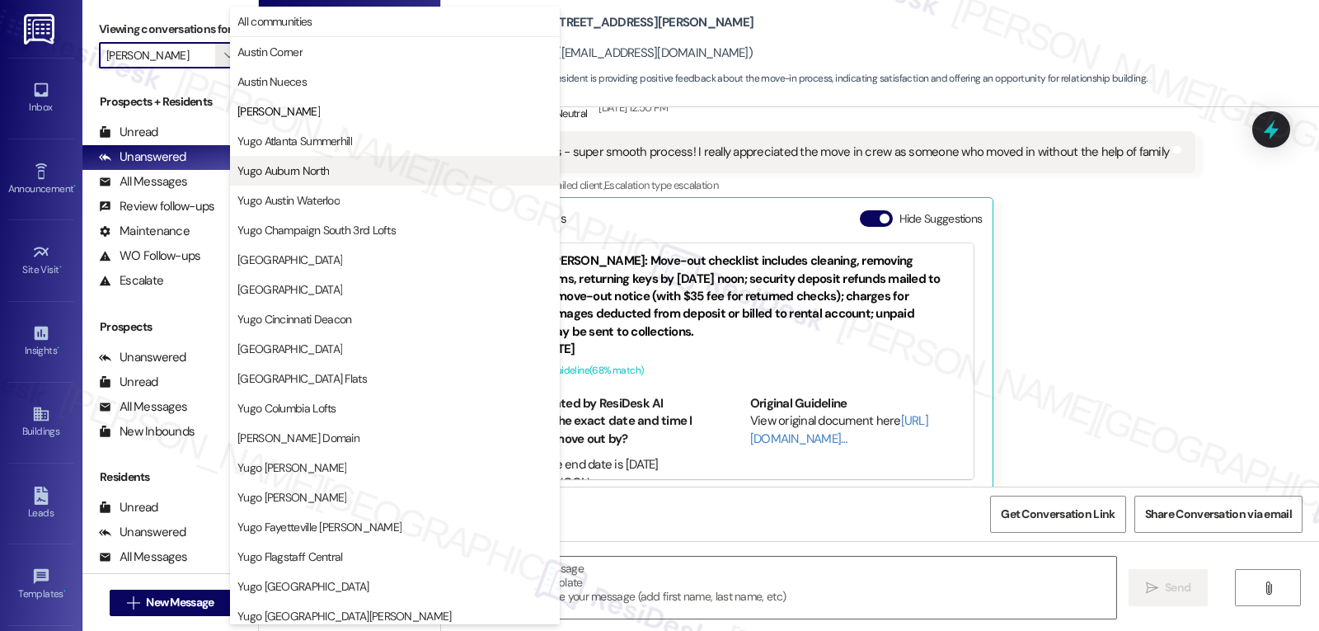
click at [308, 178] on span "Yugo Auburn North" at bounding box center [283, 170] width 92 height 16
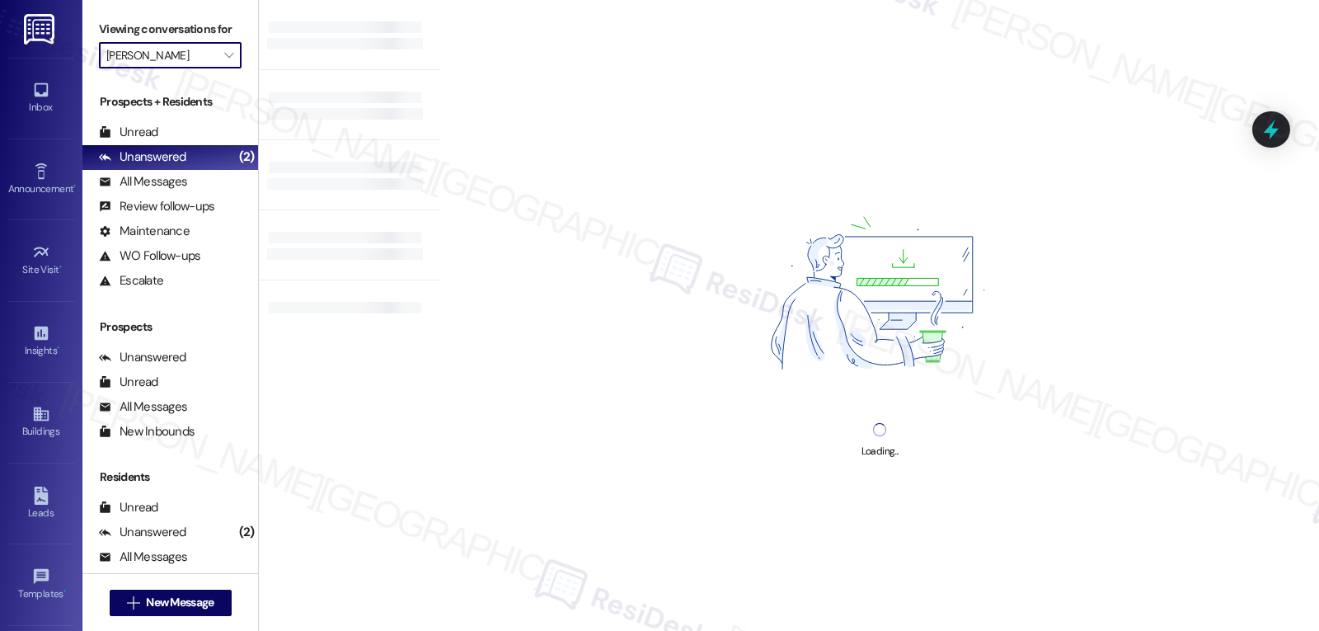
type input "Yugo Auburn North"
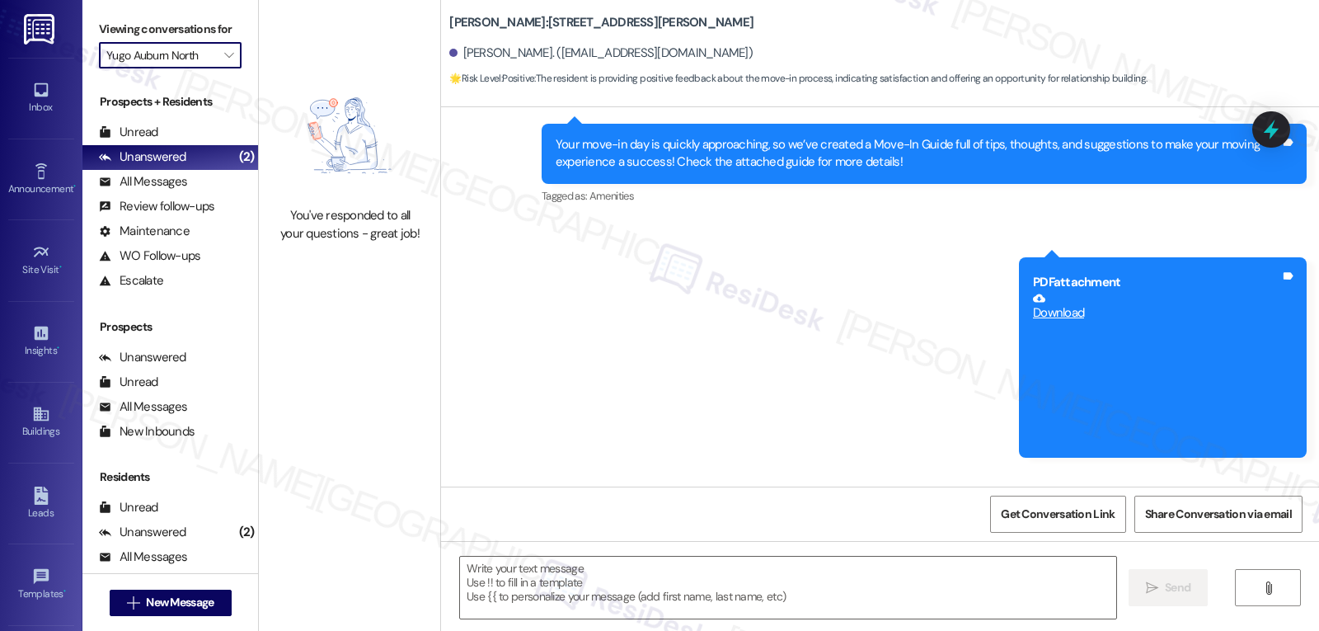
type textarea "Fetching suggested responses. Please feel free to read through the conversation…"
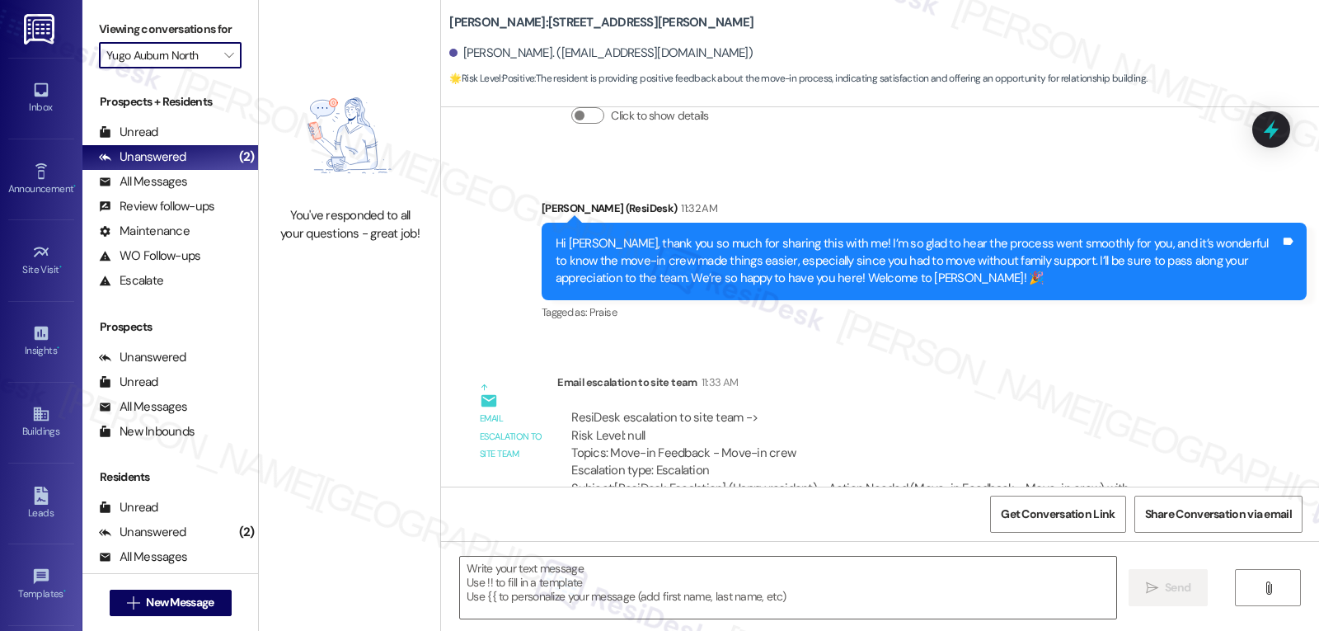
scroll to position [1956, 0]
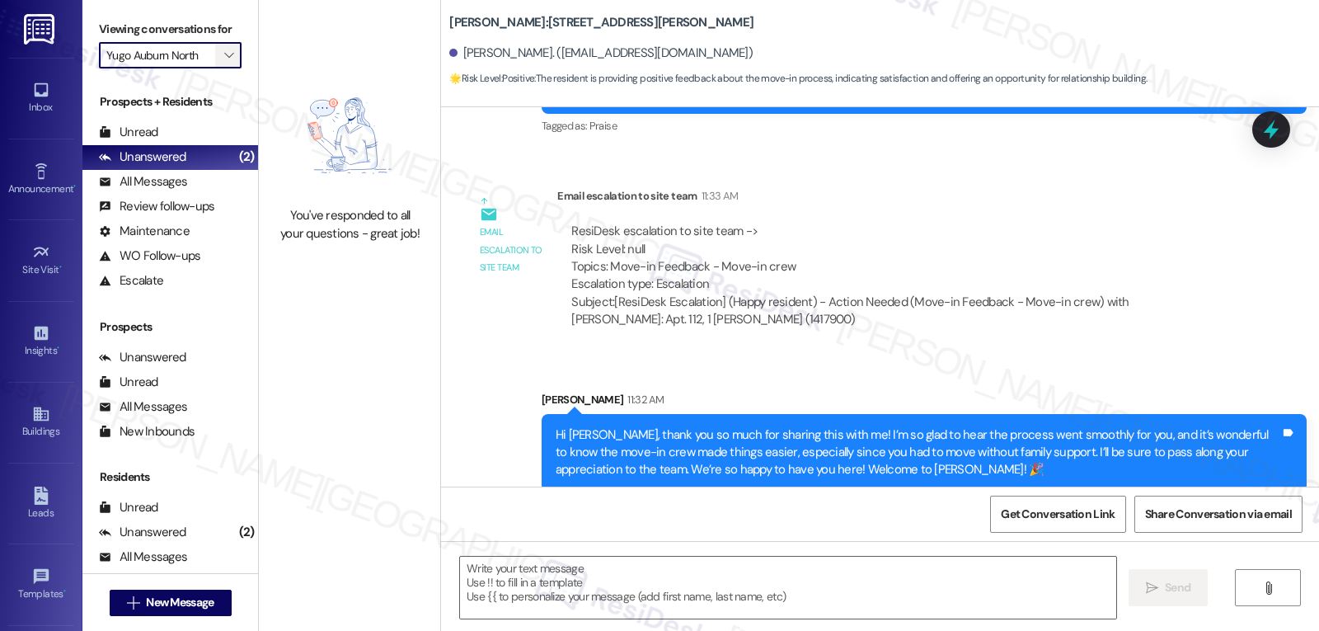
click at [221, 68] on span "" at bounding box center [229, 55] width 16 height 26
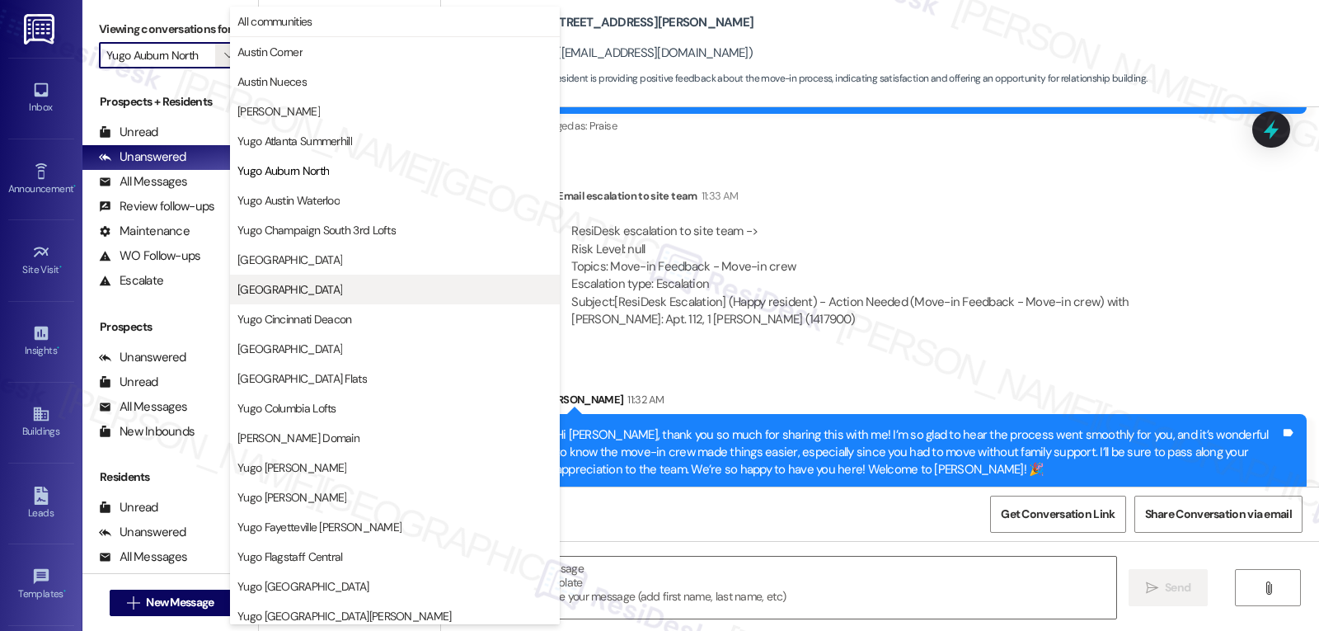
click at [327, 284] on span "Yugo Charlotte College Downs" at bounding box center [289, 289] width 105 height 16
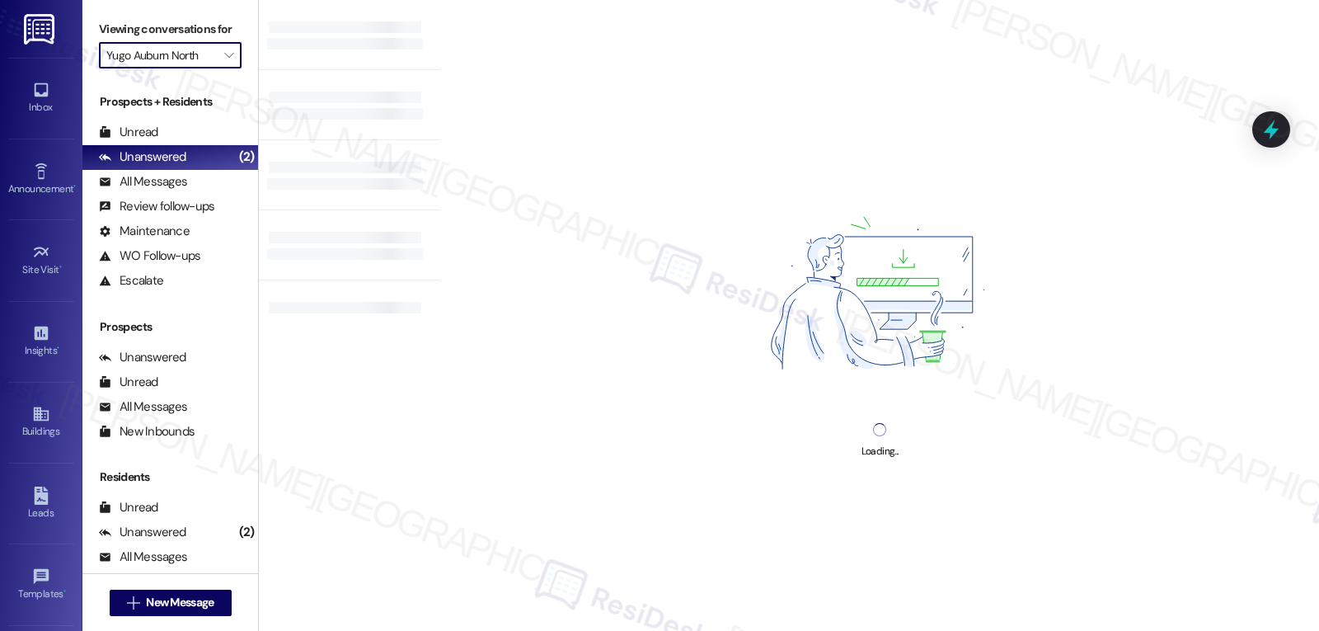
type input "Yugo Charlotte College Downs"
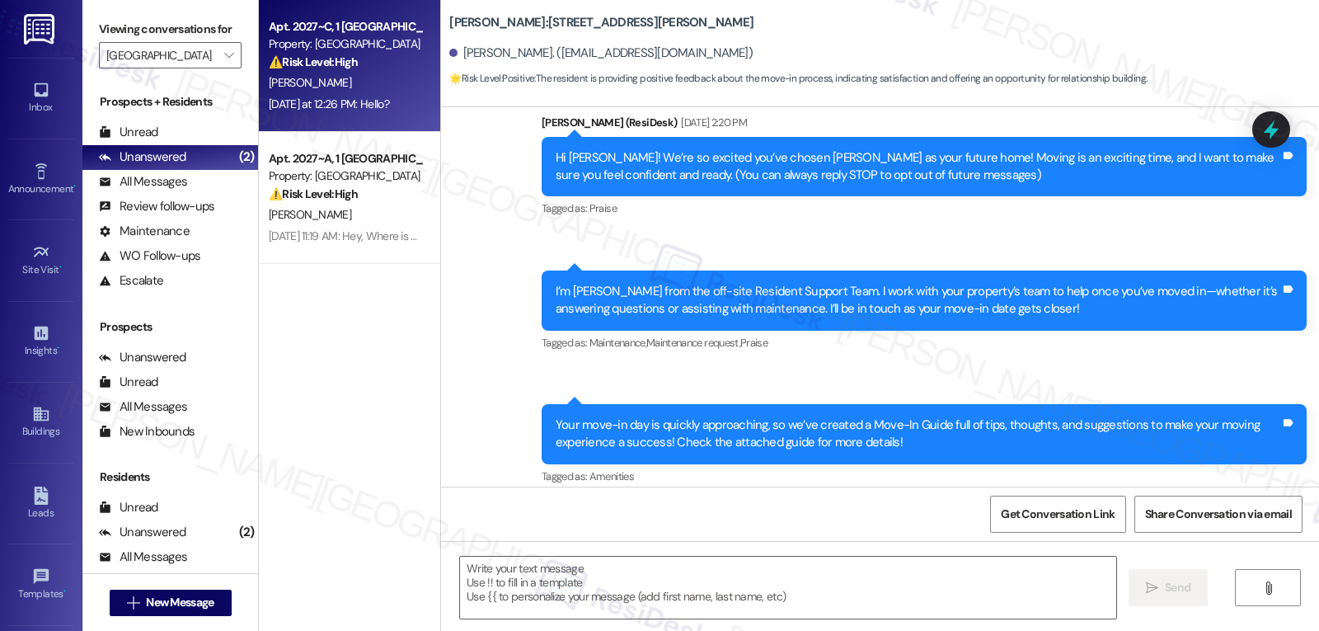
click at [359, 94] on div "Yesterday at 12:26 PM: Hello? Yesterday at 12:26 PM: Hello?" at bounding box center [345, 104] width 156 height 21
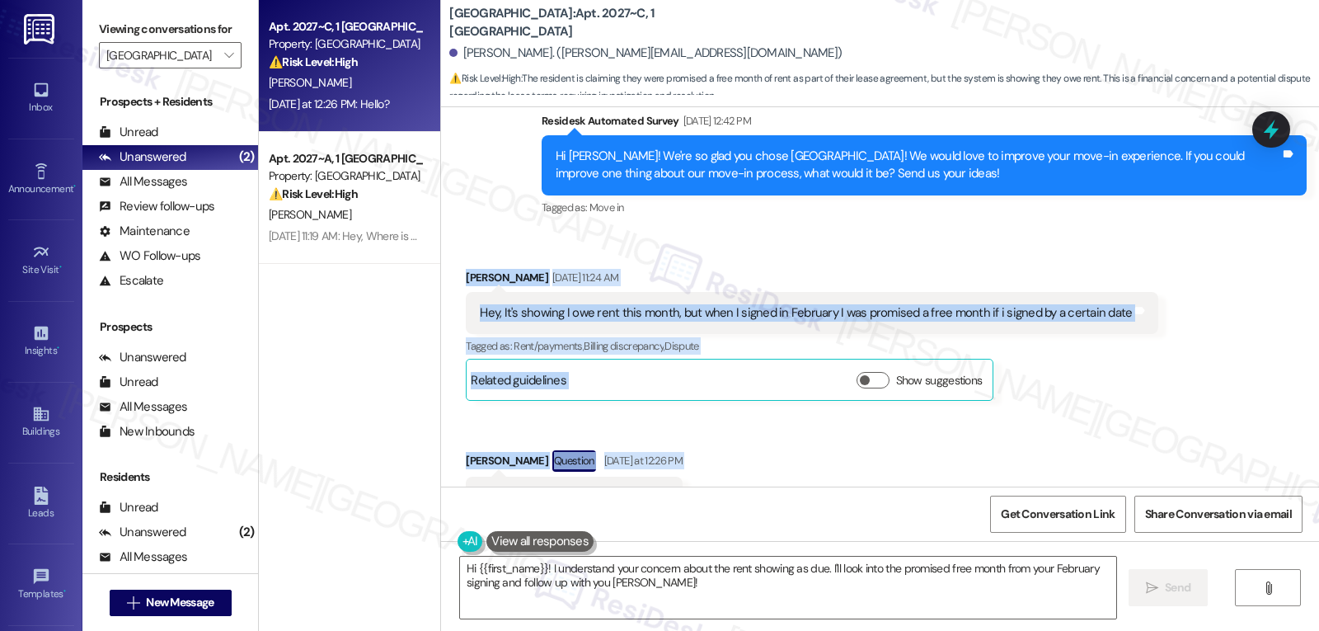
scroll to position [2072, 0]
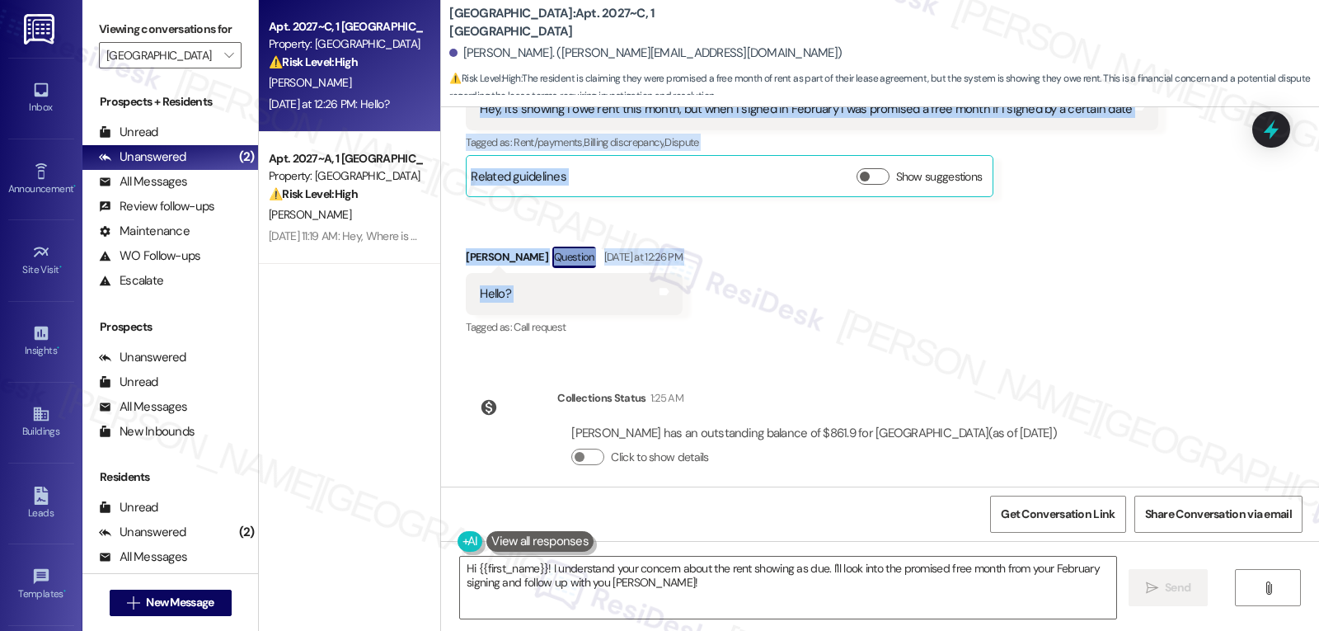
drag, startPoint x: 441, startPoint y: 372, endPoint x: 687, endPoint y: 257, distance: 271.2
click at [687, 257] on div "Received via SMS Shaler Henry Sep 01, 2025 at 11:24 AM Hey, It's showing I owe …" at bounding box center [880, 190] width 878 height 324
copy div "Shaler Henry Sep 01, 2025 at 11:24 AM Hey, It's showing I owe rent this month, …"
click at [652, 603] on textarea "Hi {{first_name}}! I understand your concern about the rent showing as due. I'l…" at bounding box center [788, 588] width 656 height 62
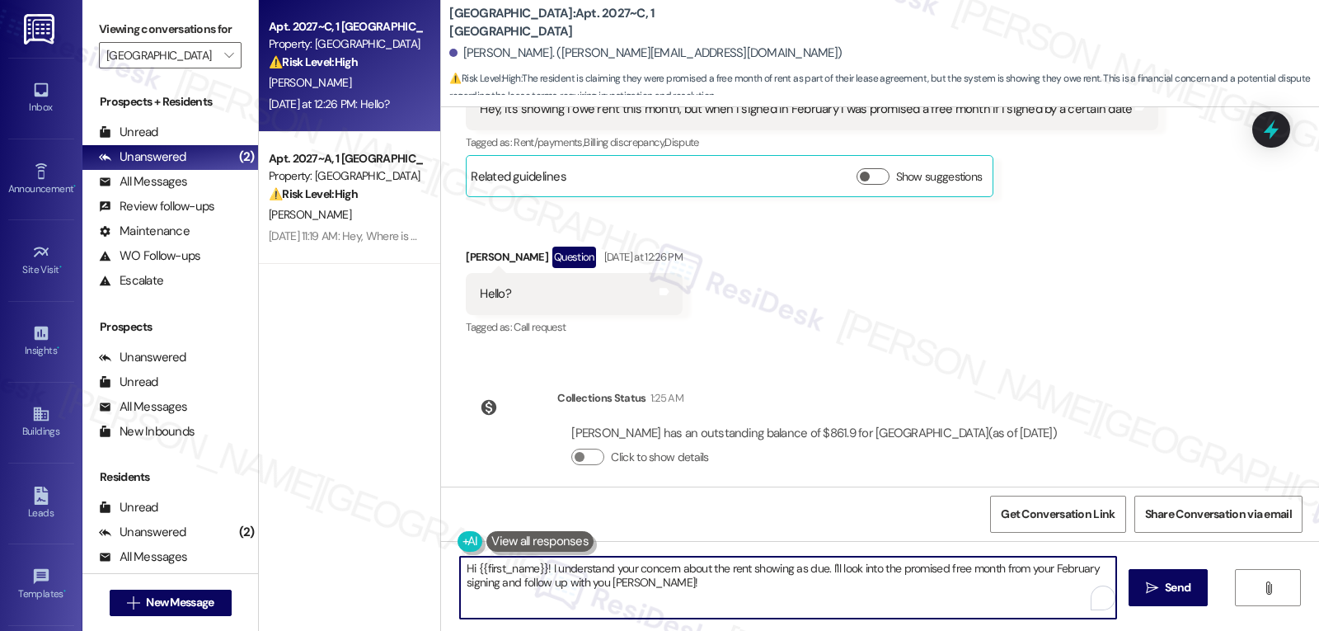
paste textarea "Shaler, thanks for reaching out and sorry for the delay. I understand the conce…"
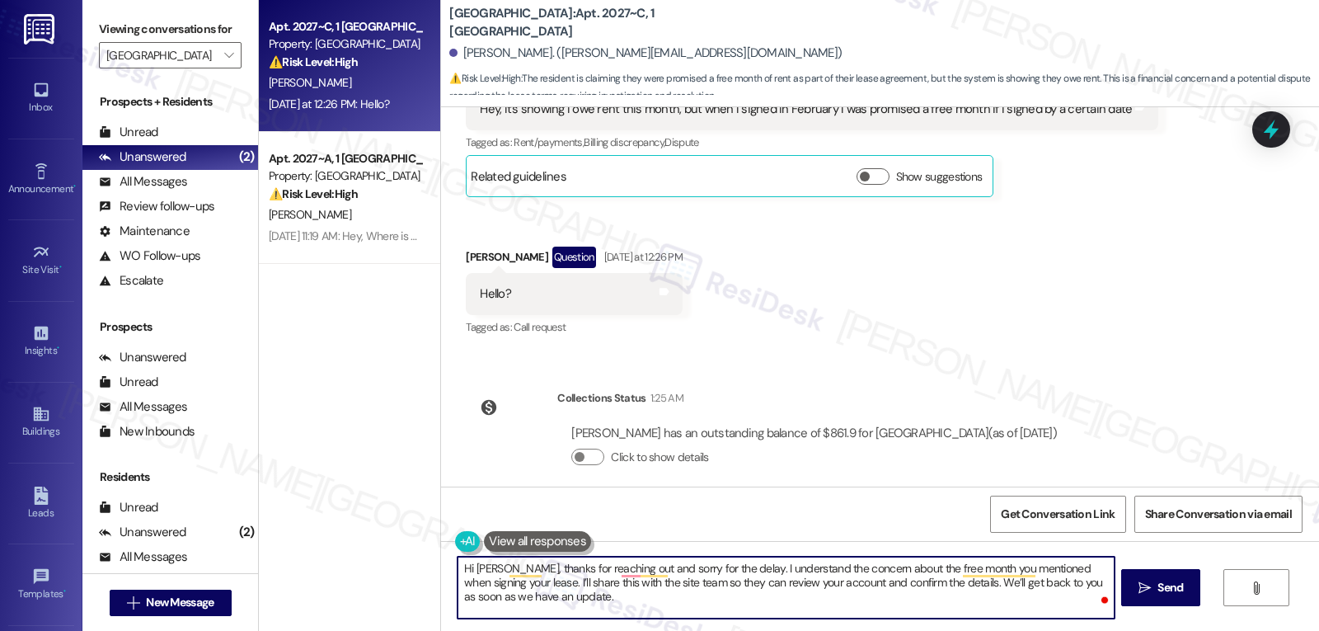
click at [629, 581] on textarea "Hi Shaler, thanks for reaching out and sorry for the delay. I understand the co…" at bounding box center [786, 588] width 656 height 62
click at [710, 602] on textarea "Hi Shaler, thanks for reaching out and sorry for the delay. I understand the co…" at bounding box center [786, 588] width 656 height 62
click at [748, 603] on textarea "Hi Shaler, thanks for reaching out, and sorry for the delay. I understand the c…" at bounding box center [786, 588] width 656 height 62
type textarea "Hi Shaler, thanks for reaching out, and sorry for the delay. I understand the c…"
click at [1159, 584] on span "Send" at bounding box center [1171, 587] width 26 height 17
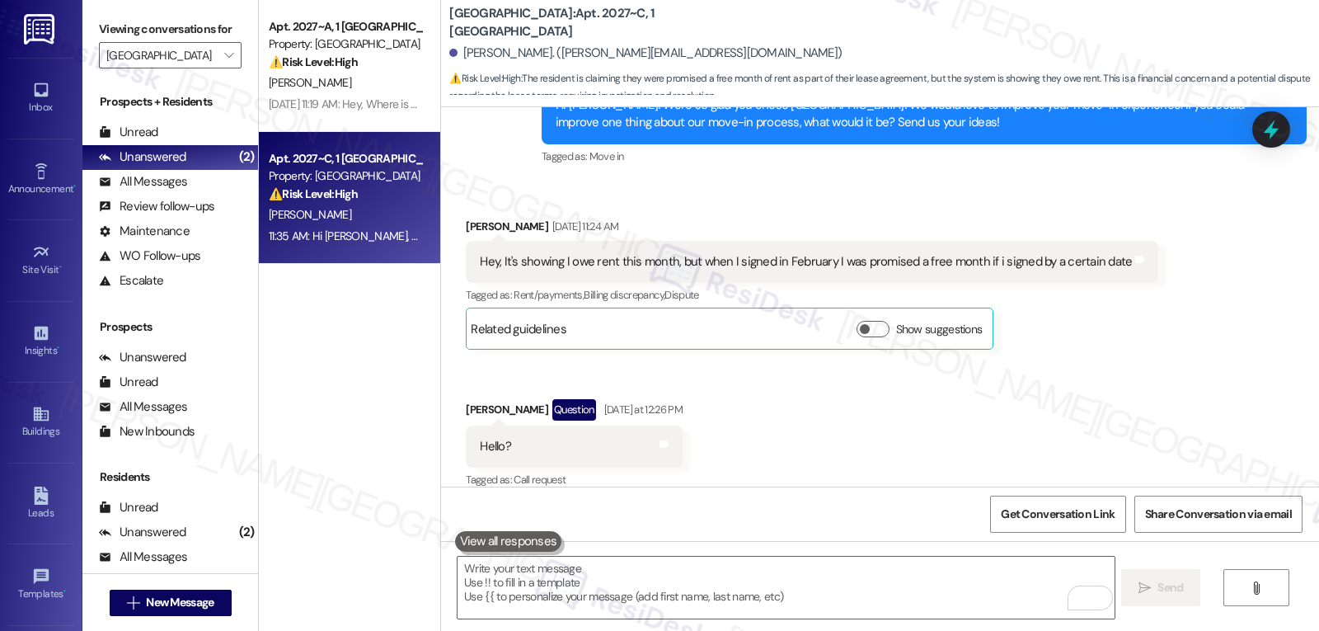
scroll to position [2222, 0]
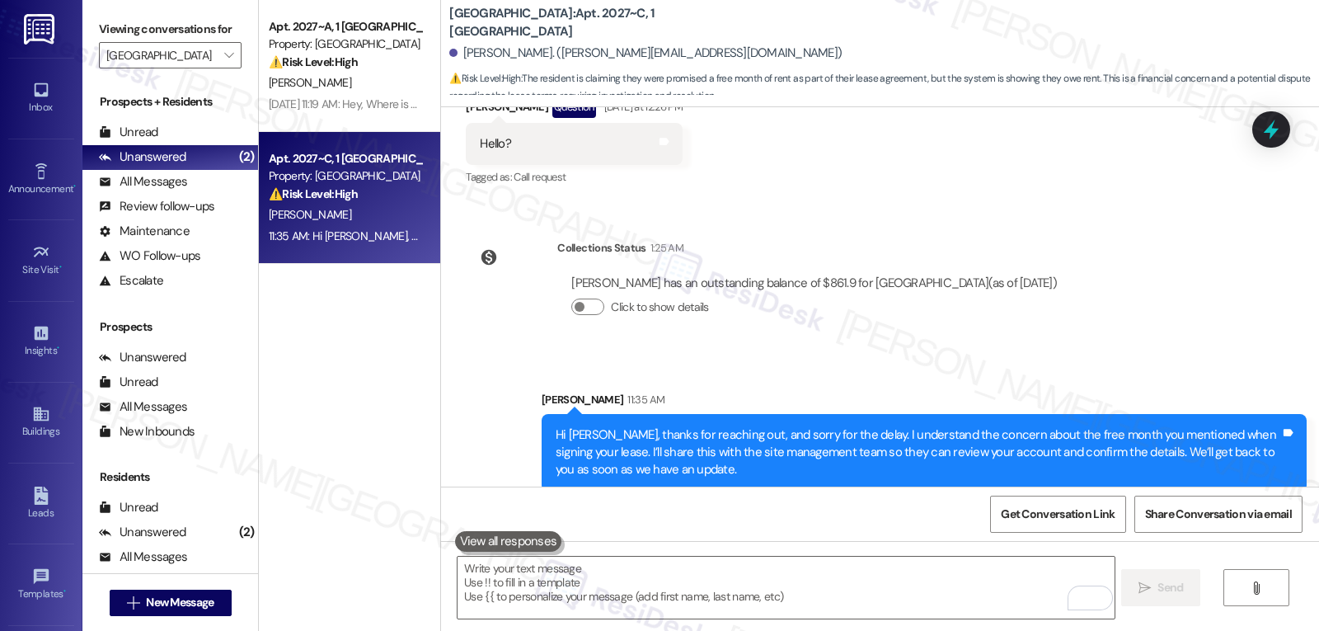
drag, startPoint x: 1272, startPoint y: 131, endPoint x: 1284, endPoint y: 132, distance: 11.6
click at [1277, 134] on icon at bounding box center [1271, 130] width 15 height 20
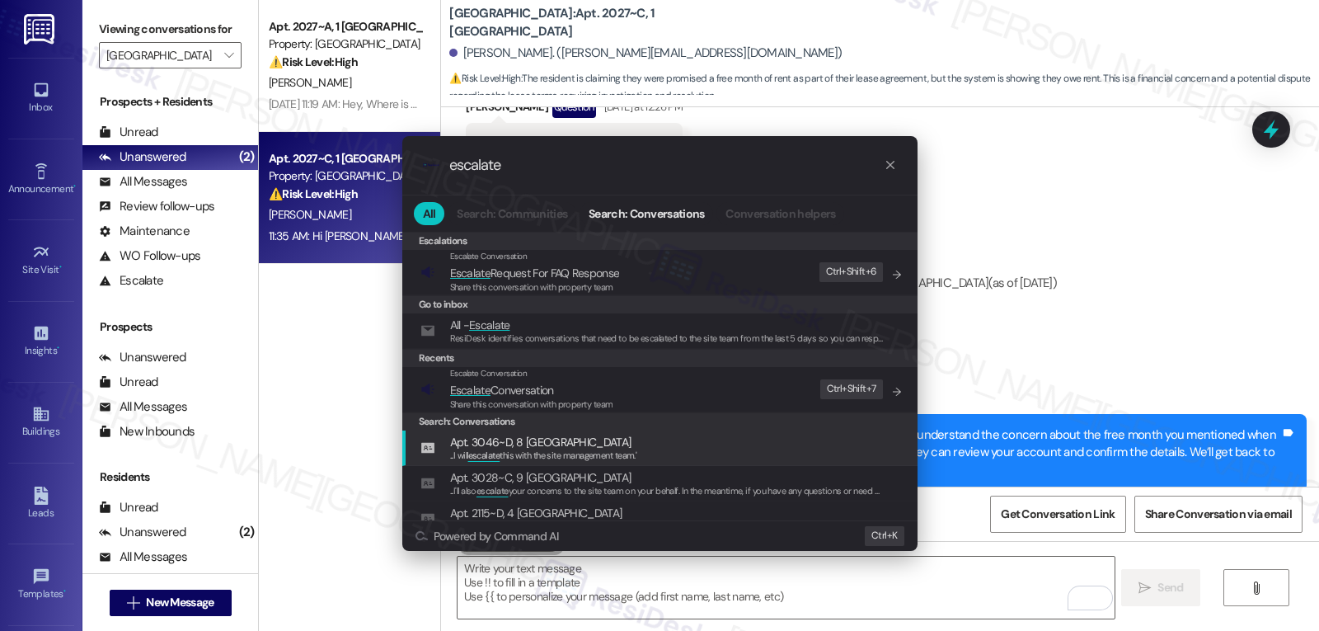
type input "escalate"
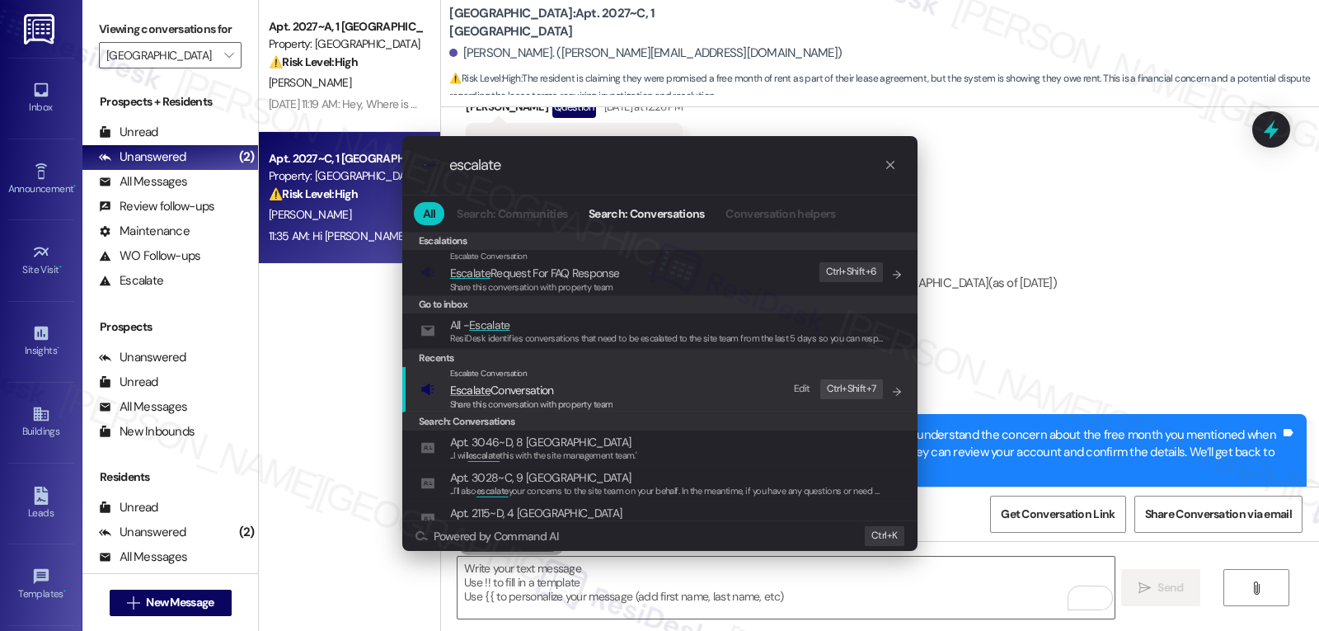
click at [510, 400] on span "Share this conversation with property team" at bounding box center [531, 404] width 163 height 12
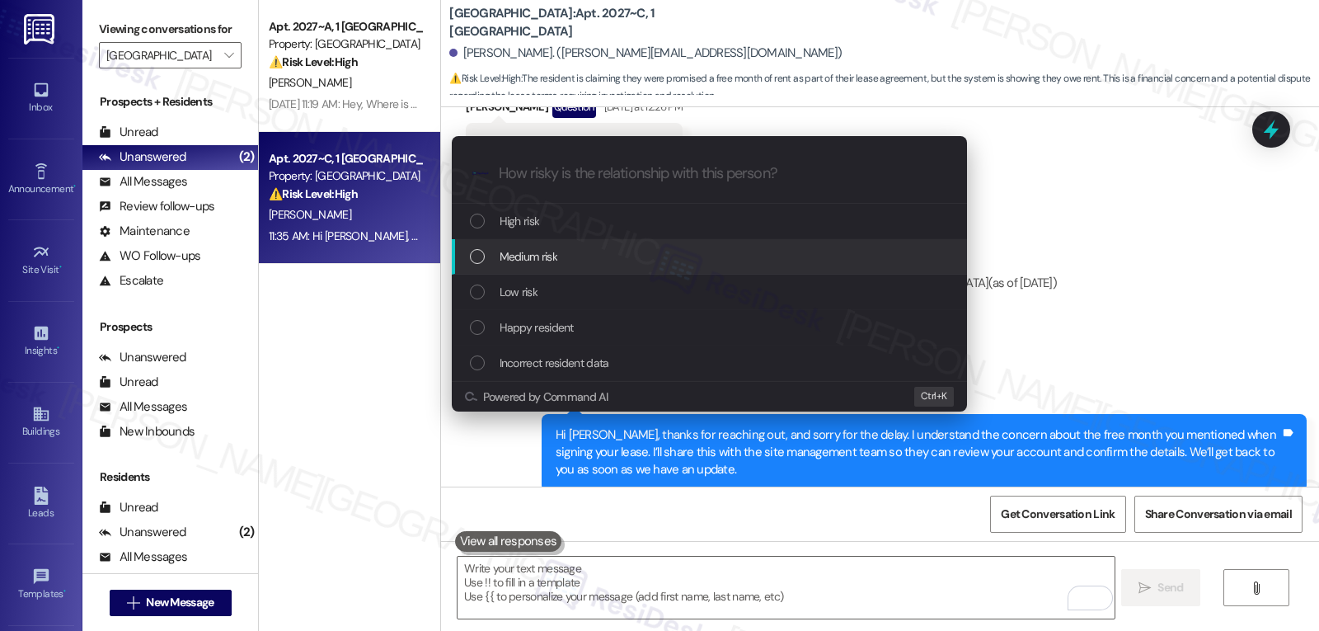
click at [571, 227] on div "High risk" at bounding box center [711, 221] width 482 height 18
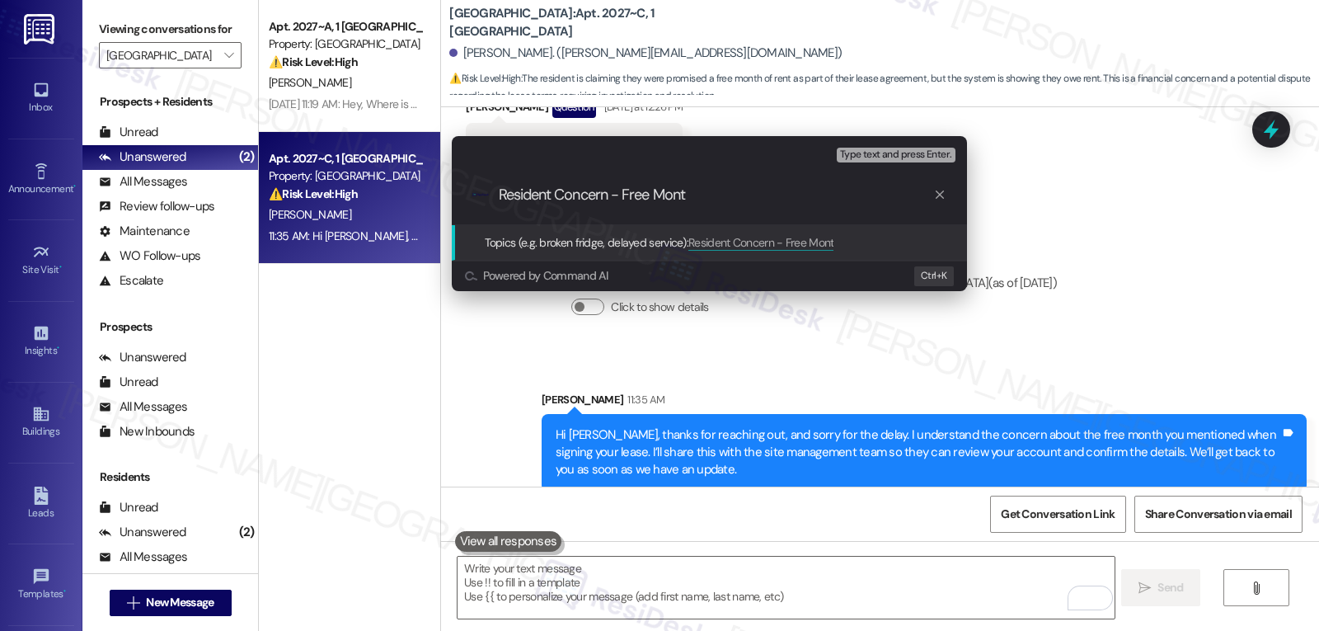
type input "Resident Concern - Free Month"
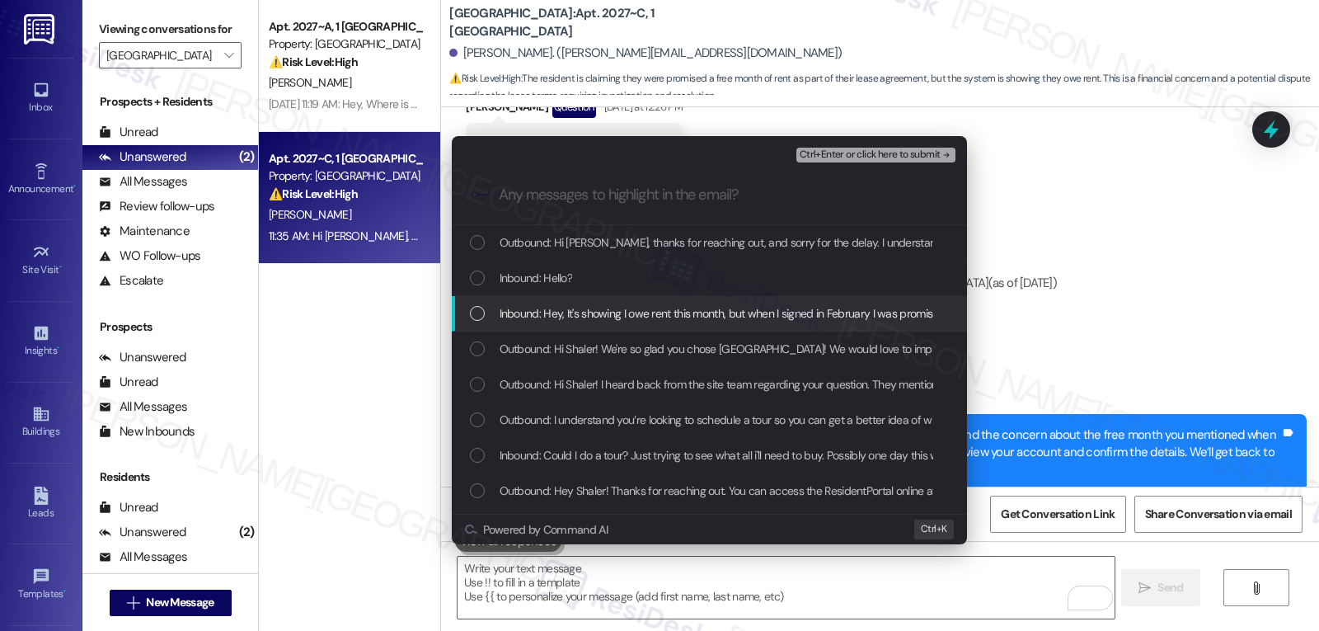
click at [464, 319] on div "Inbound: Hey, It's showing I owe rent this month, but when I signed in February…" at bounding box center [709, 313] width 515 height 35
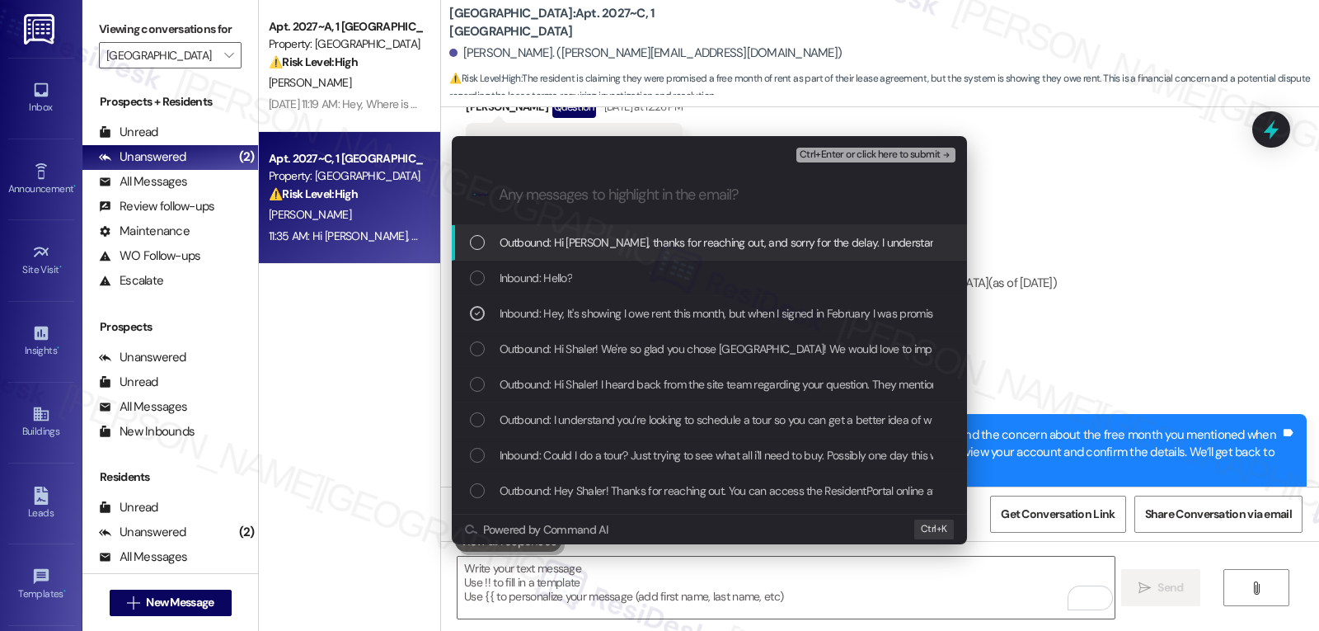
click at [914, 153] on span "Ctrl+Enter or click here to submit" at bounding box center [870, 155] width 141 height 12
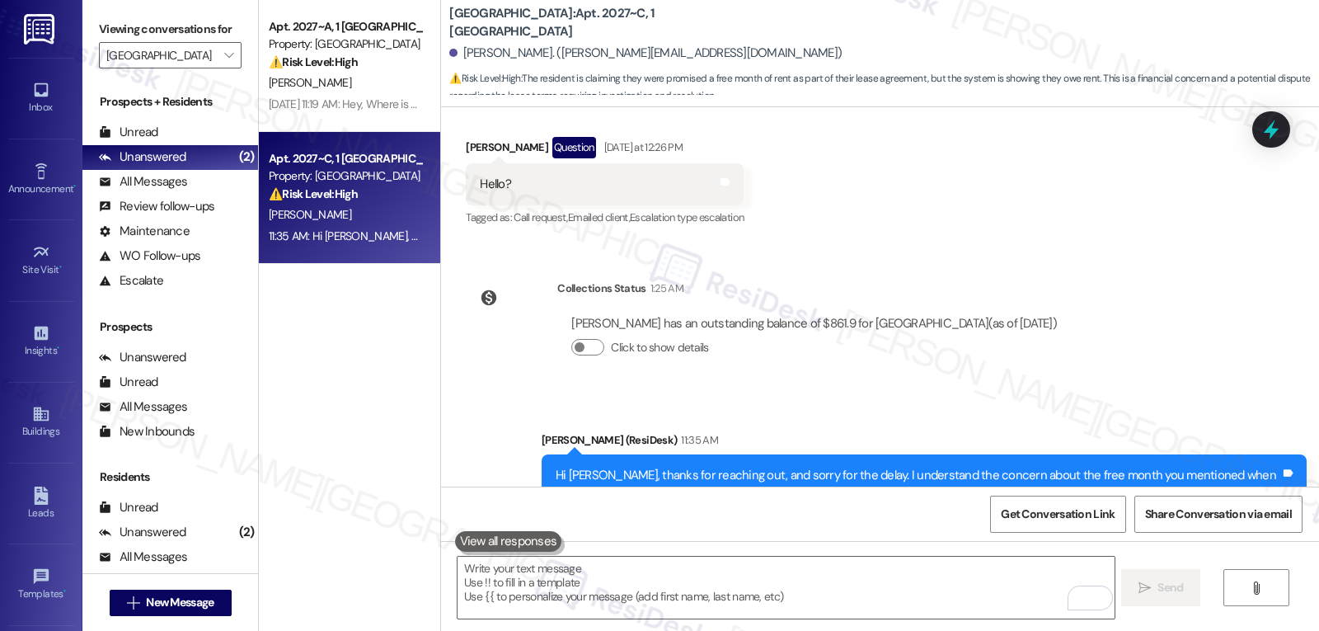
scroll to position [2247, 0]
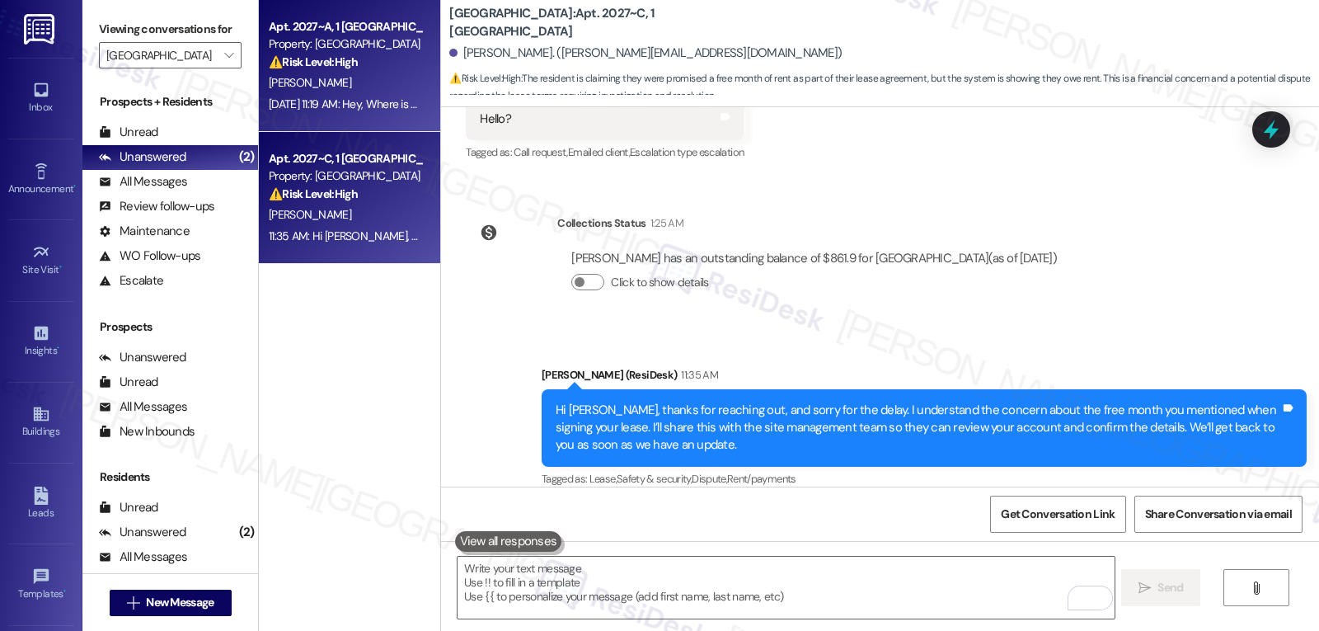
click at [351, 97] on div "Sep 01, 2025 at 11:19 AM: Hey, Where is my free month ? I see in my resident po…" at bounding box center [498, 103] width 458 height 15
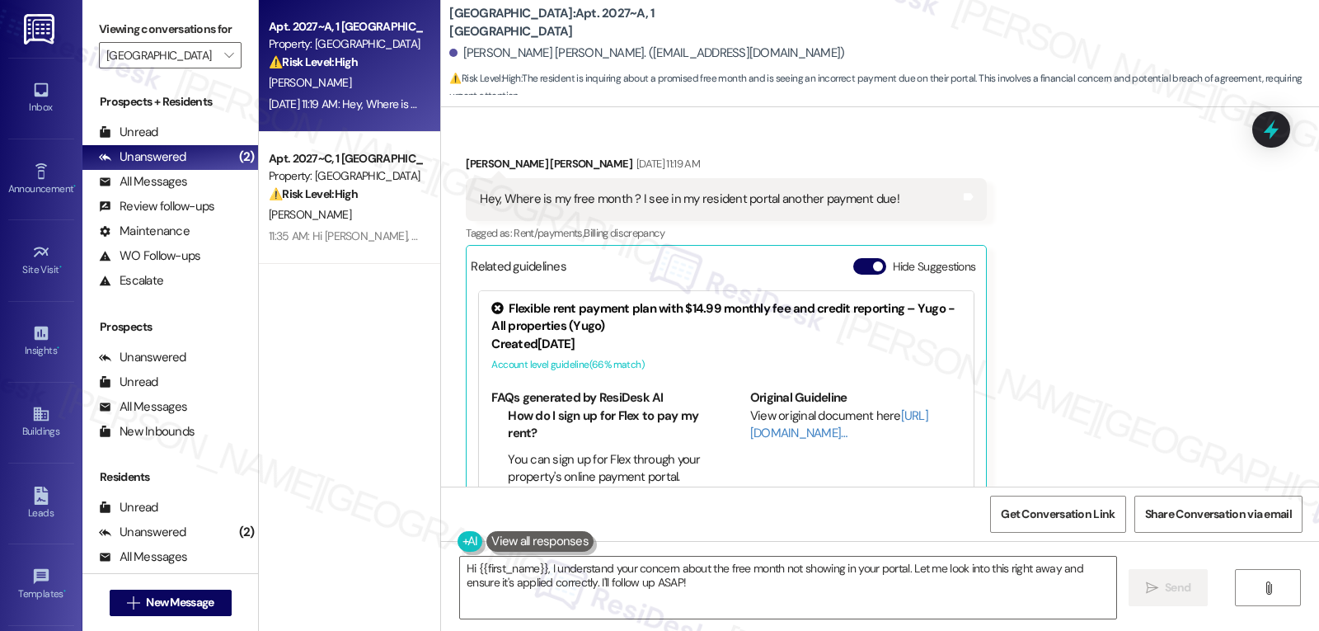
scroll to position [4615, 0]
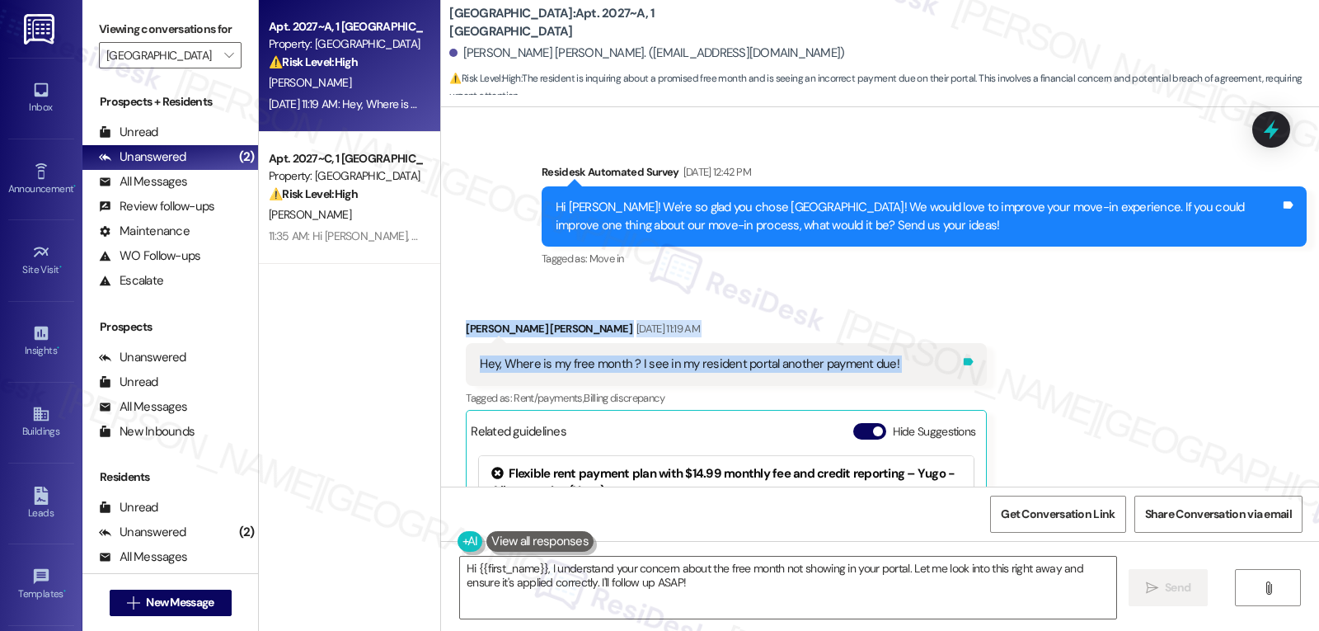
drag, startPoint x: 452, startPoint y: 275, endPoint x: 952, endPoint y: 310, distance: 501.7
click at [952, 310] on div "Received via SMS Smith Huneycutt Sep 01, 2025 at 11:19 AM Hey, Where is my free…" at bounding box center [727, 512] width 546 height 409
copy div "Smith Huneycutt Sep 01, 2025 at 11:19 AM Hey, Where is my free month ? I see in…"
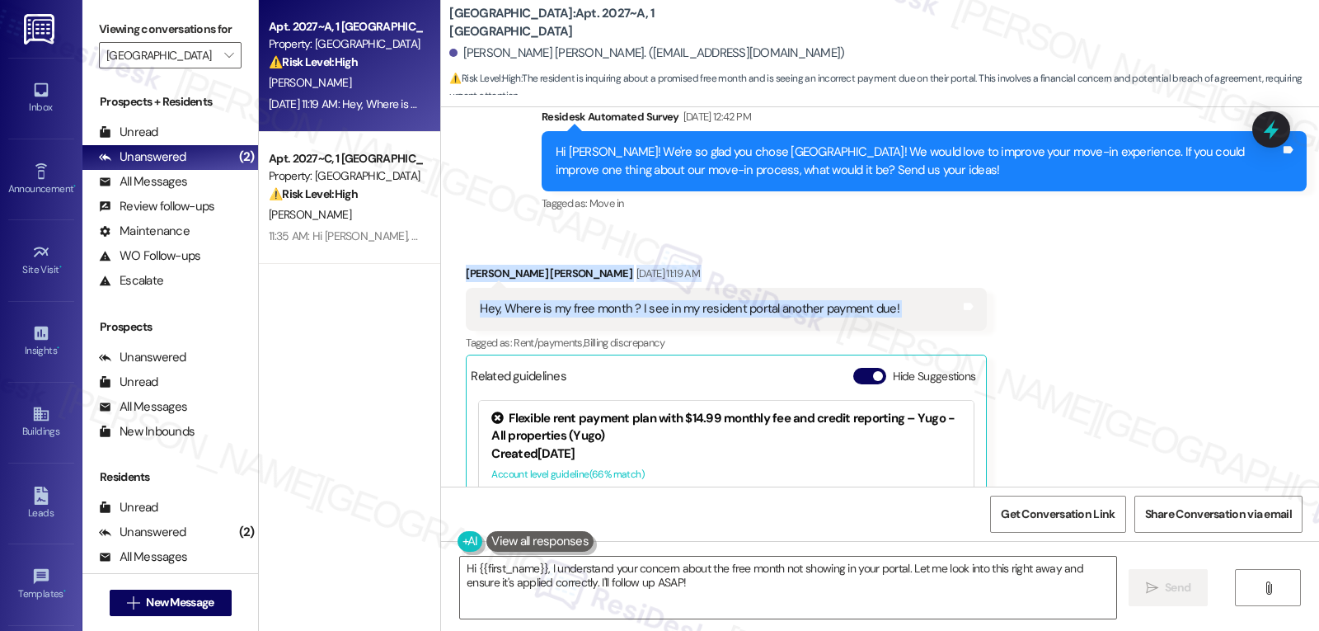
scroll to position [4945, 0]
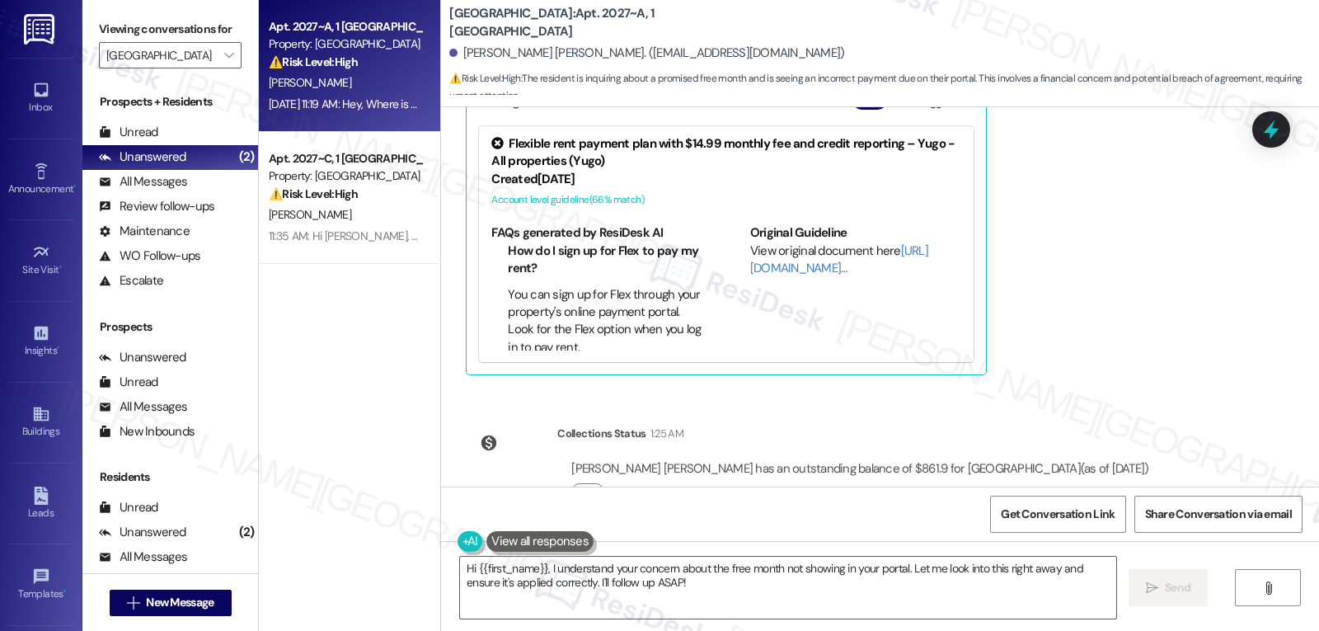
click at [1201, 266] on div "Received via SMS Smith Huneycutt Sep 01, 2025 at 11:19 AM Hey, Where is my free…" at bounding box center [880, 170] width 878 height 434
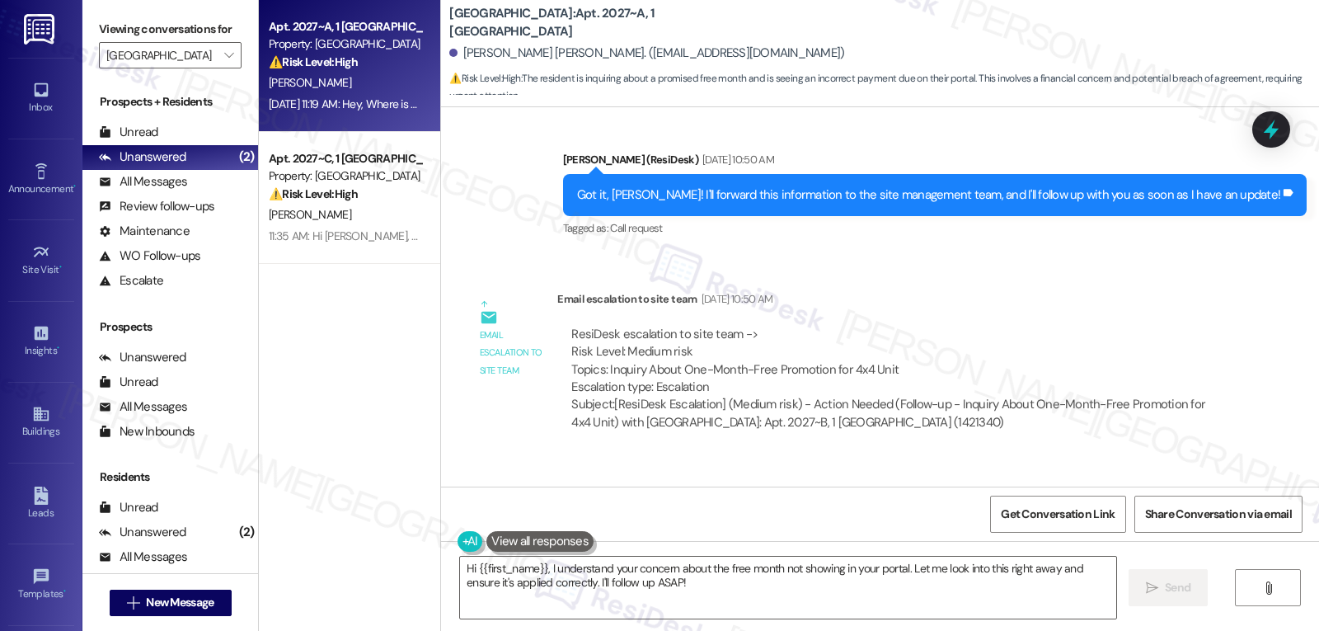
scroll to position [4615, 0]
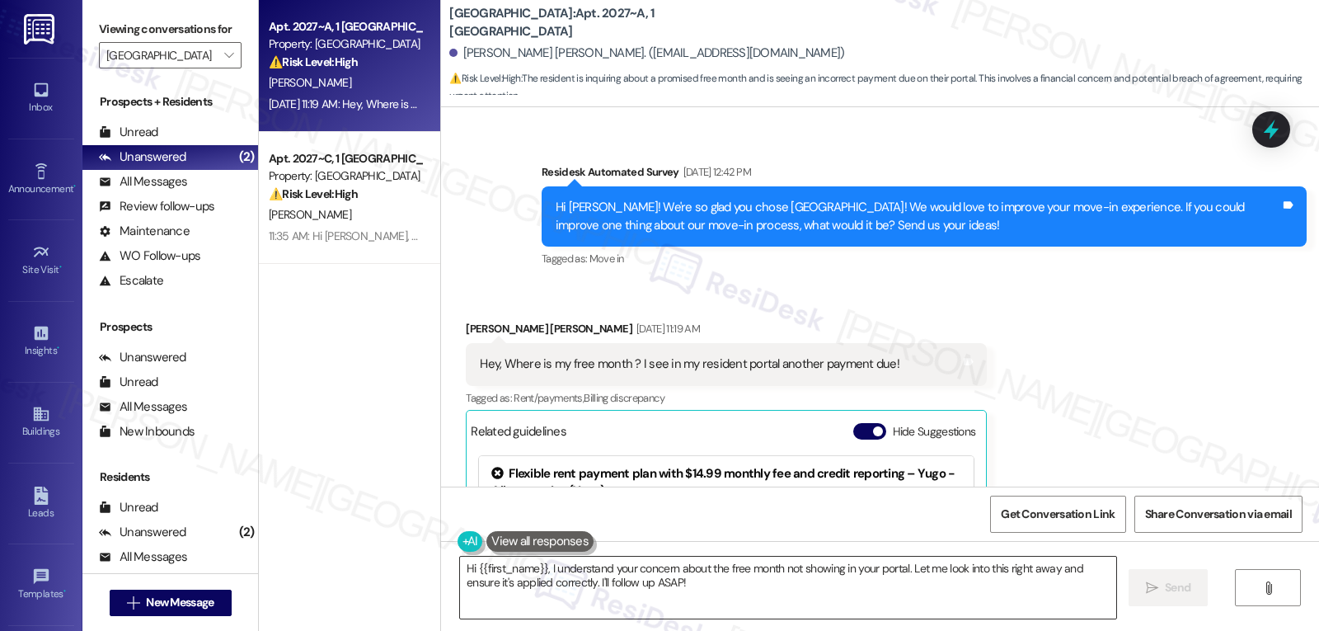
click at [735, 595] on textarea "Hi {{first_name}}, I understand your concern about the free month not showing i…" at bounding box center [788, 588] width 656 height 62
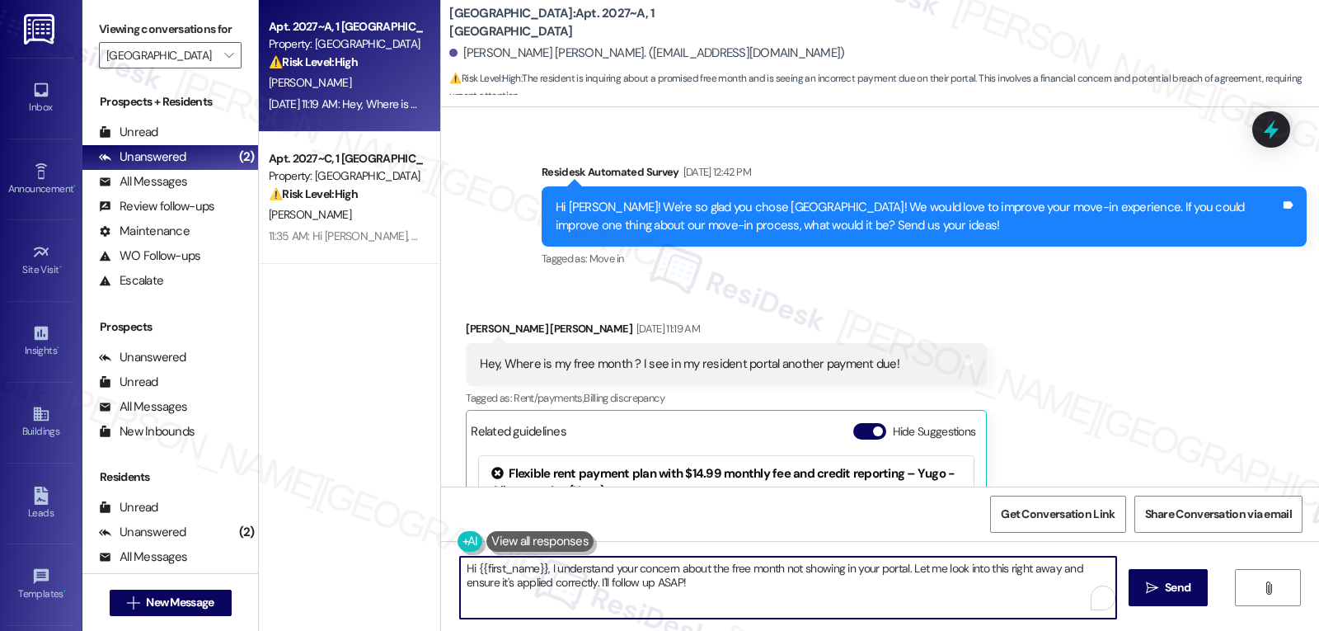
paste textarea "Smith, thanks for letting us know. I understand the concern about the free mont…"
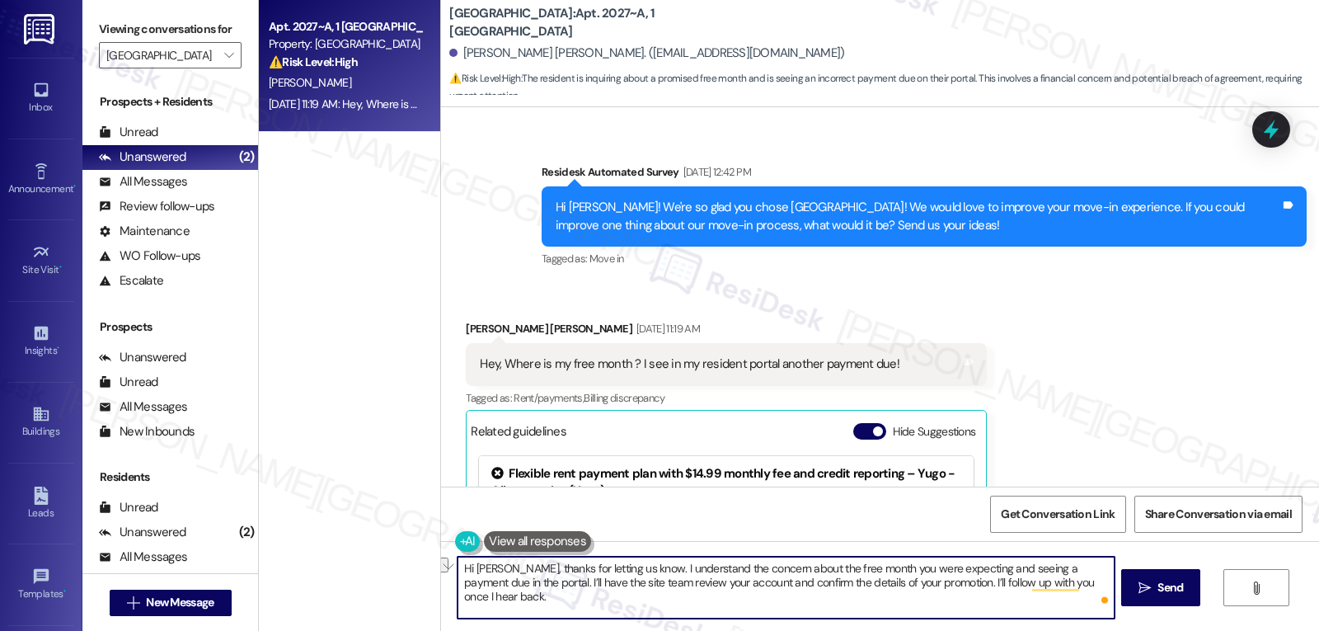
drag, startPoint x: 498, startPoint y: 589, endPoint x: 536, endPoint y: 585, distance: 38.2
click at [536, 585] on textarea "Hi Smith, thanks for letting us know. I understand the concern about the free m…" at bounding box center [786, 588] width 656 height 62
click at [828, 604] on textarea "Hi Smith, thanks for letting us know. I understand the concern about the free m…" at bounding box center [786, 588] width 656 height 62
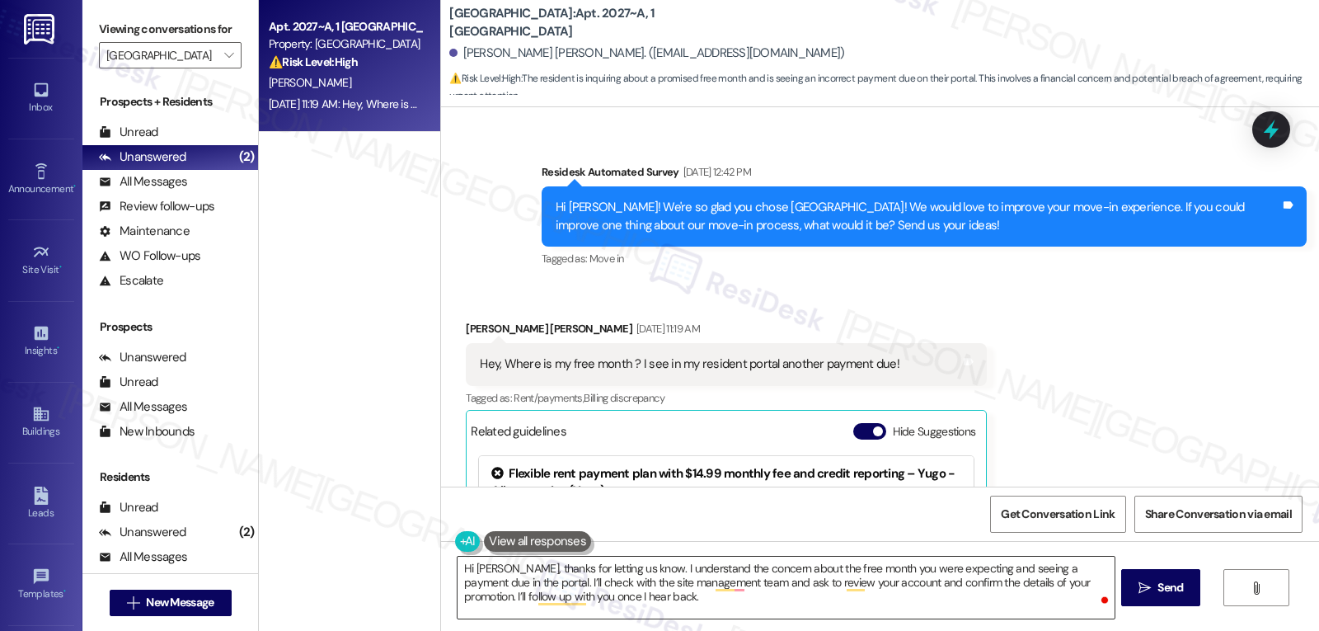
click at [628, 617] on textarea "Hi Smith, thanks for letting us know. I understand the concern about the free m…" at bounding box center [786, 588] width 656 height 62
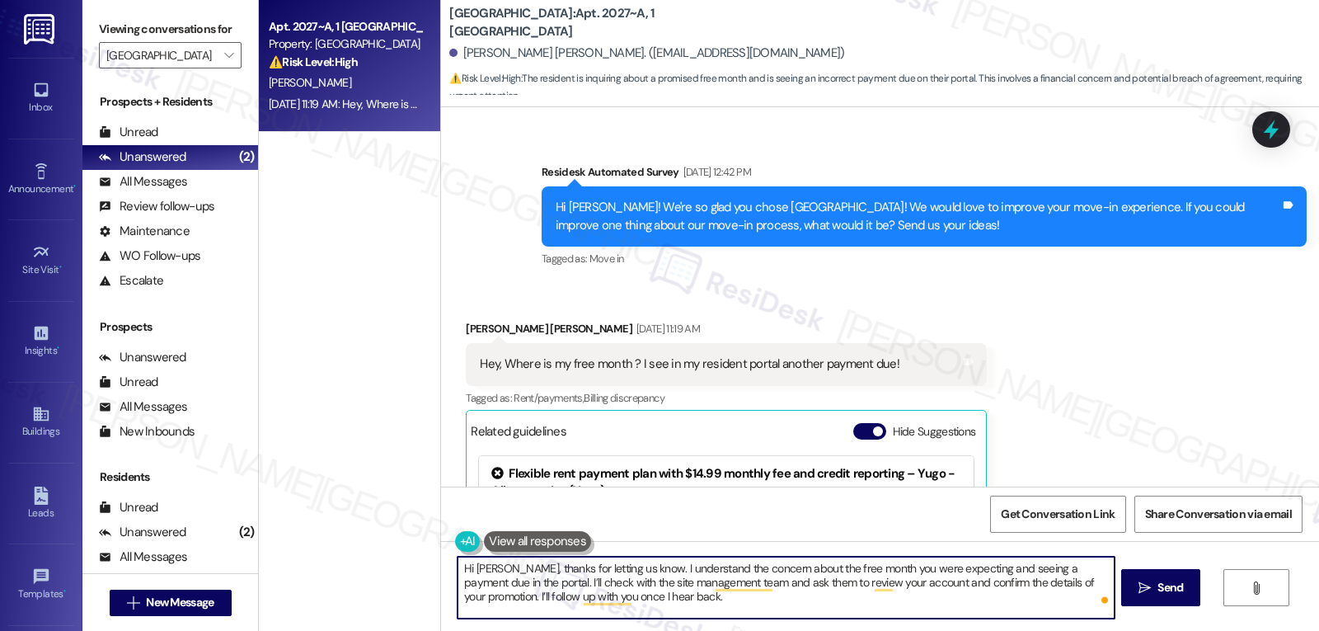
click at [712, 612] on textarea "Hi Smith, thanks for letting us know. I understand the concern about the free m…" at bounding box center [786, 588] width 656 height 62
type textarea "Hi Smith, thanks for letting us know. I understand the concern about the free m…"
click at [1167, 589] on span "Send" at bounding box center [1171, 587] width 26 height 17
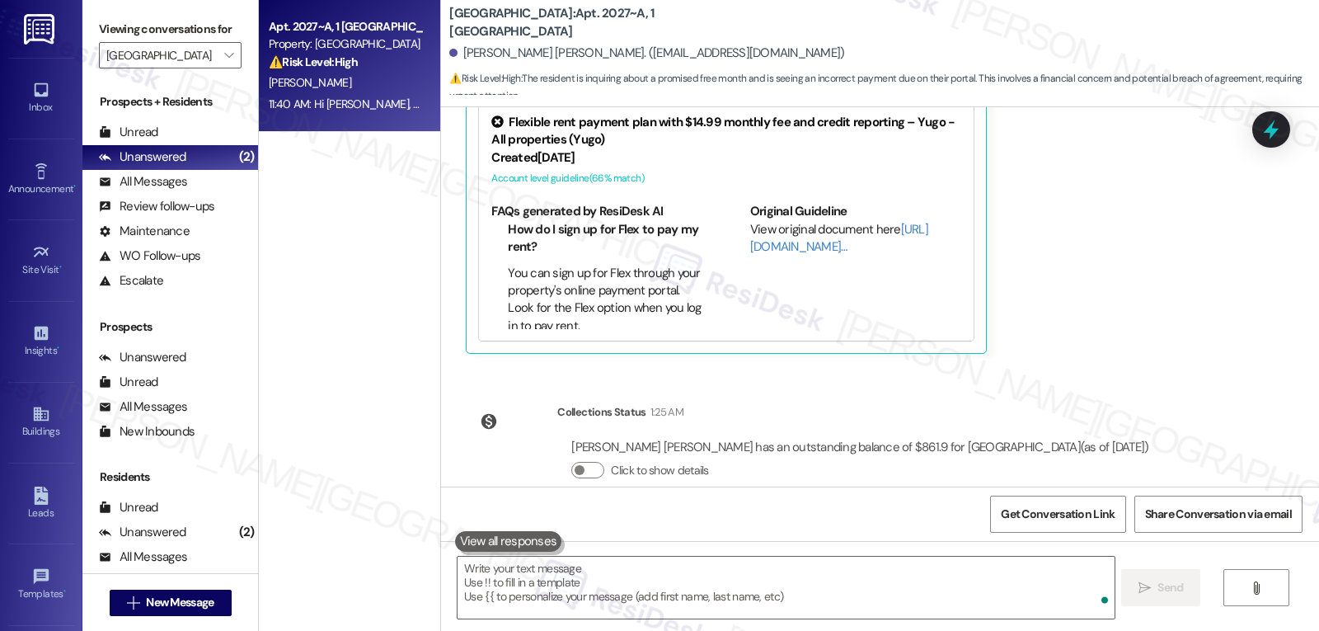
scroll to position [5095, 0]
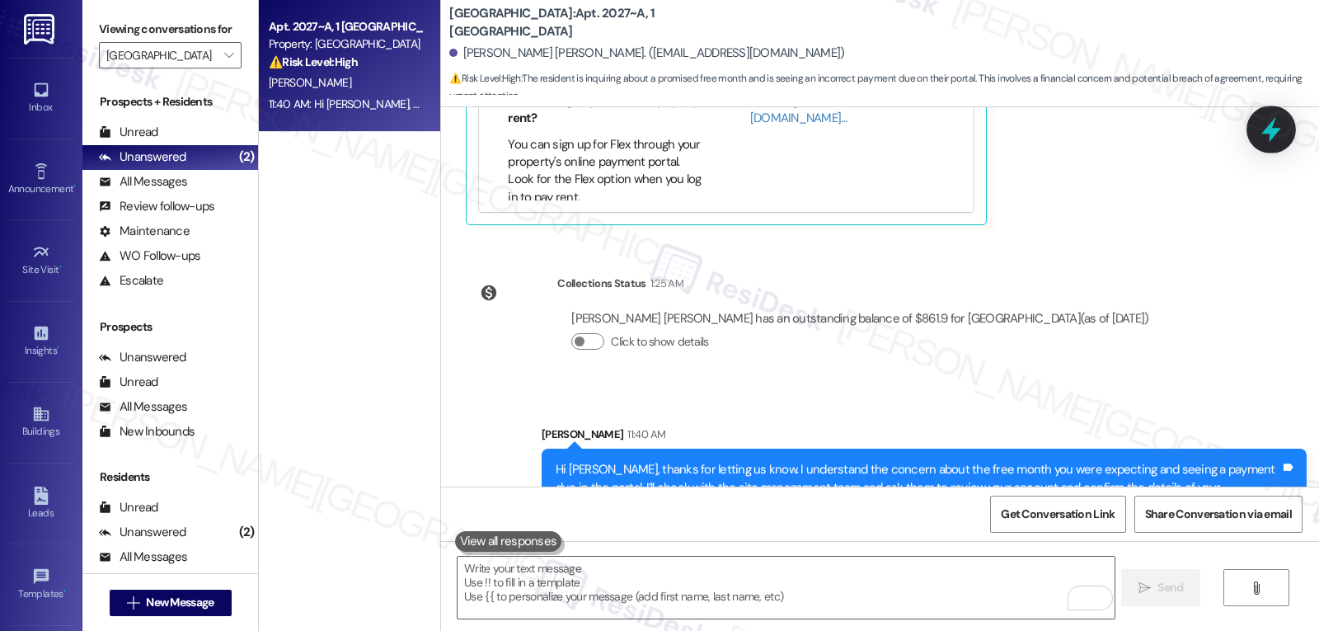
click at [1262, 134] on icon at bounding box center [1272, 129] width 28 height 28
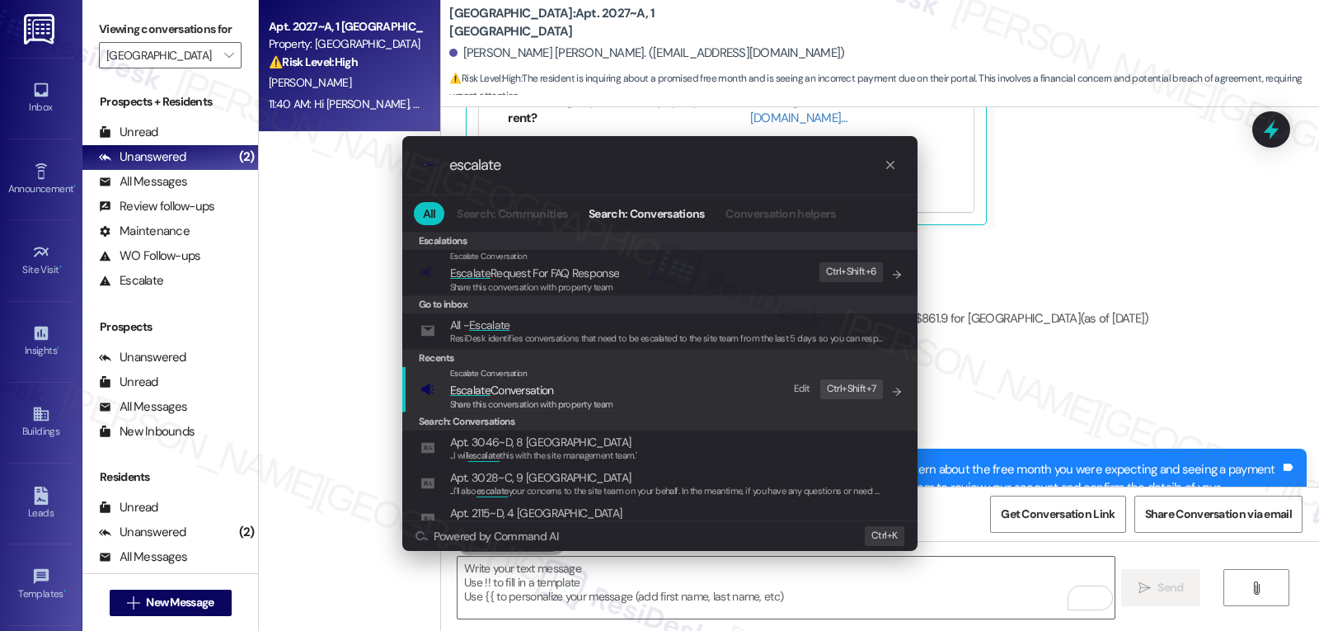
type input "escalate"
click at [567, 389] on span "Escalate Conversation" at bounding box center [531, 390] width 163 height 18
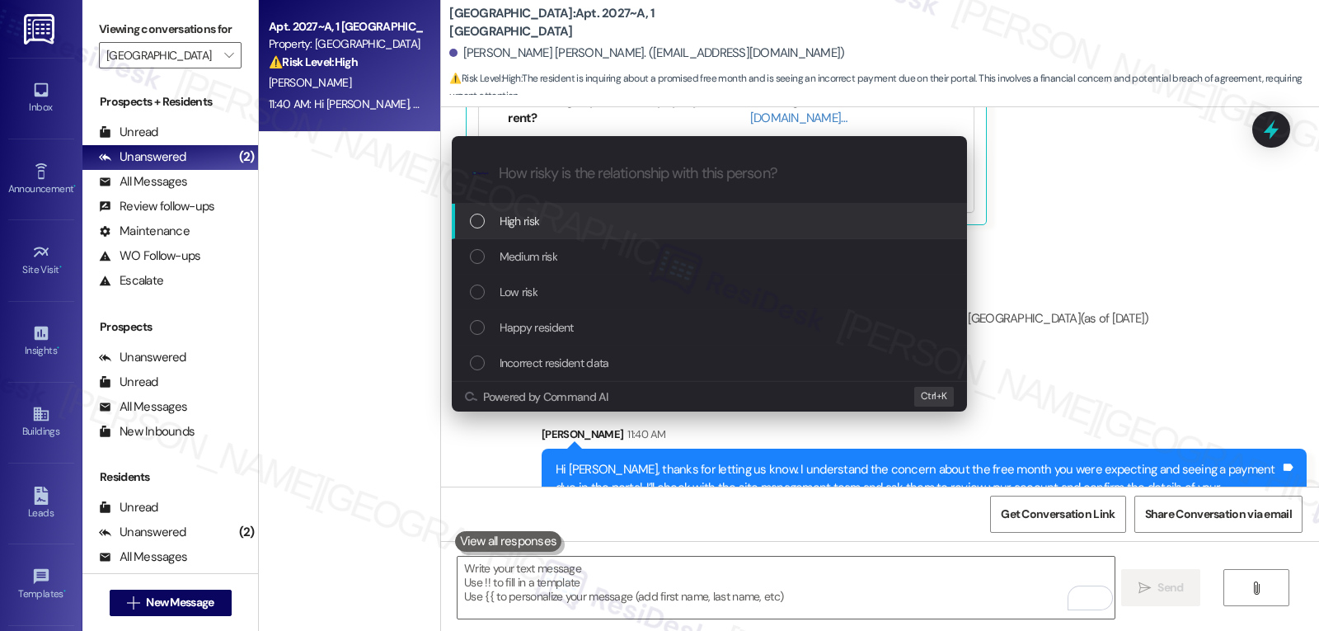
click at [557, 214] on div "High risk" at bounding box center [711, 221] width 482 height 18
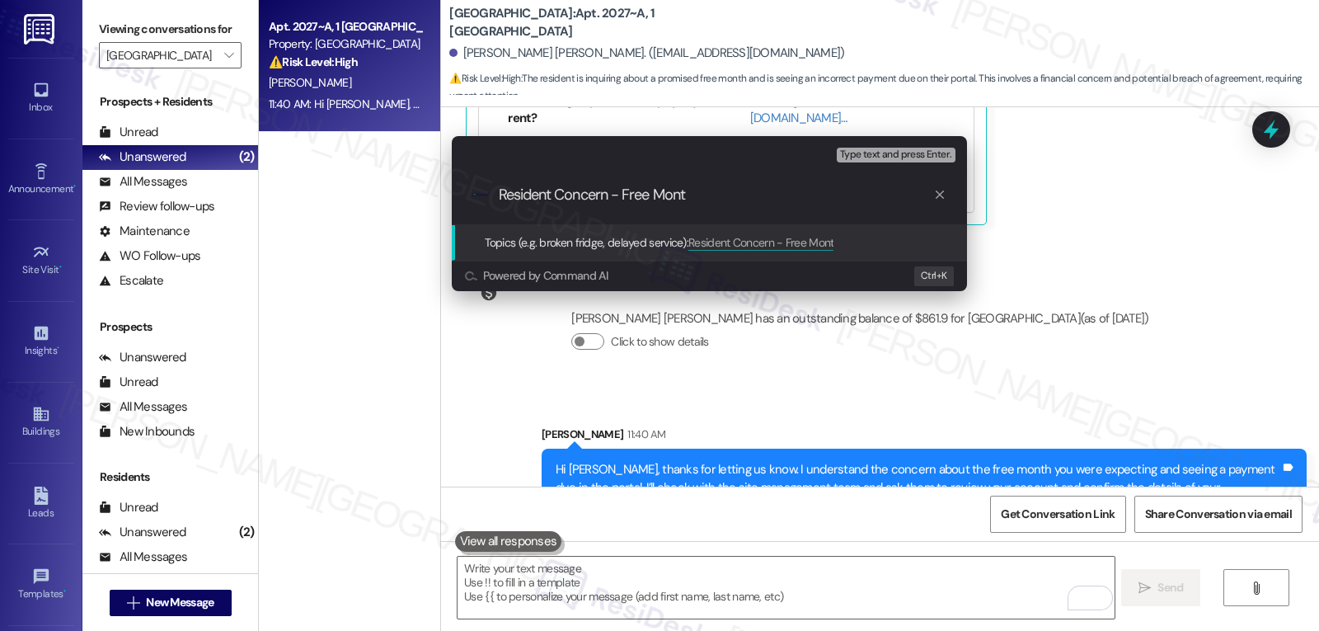
type input "Resident Concern - Free Month"
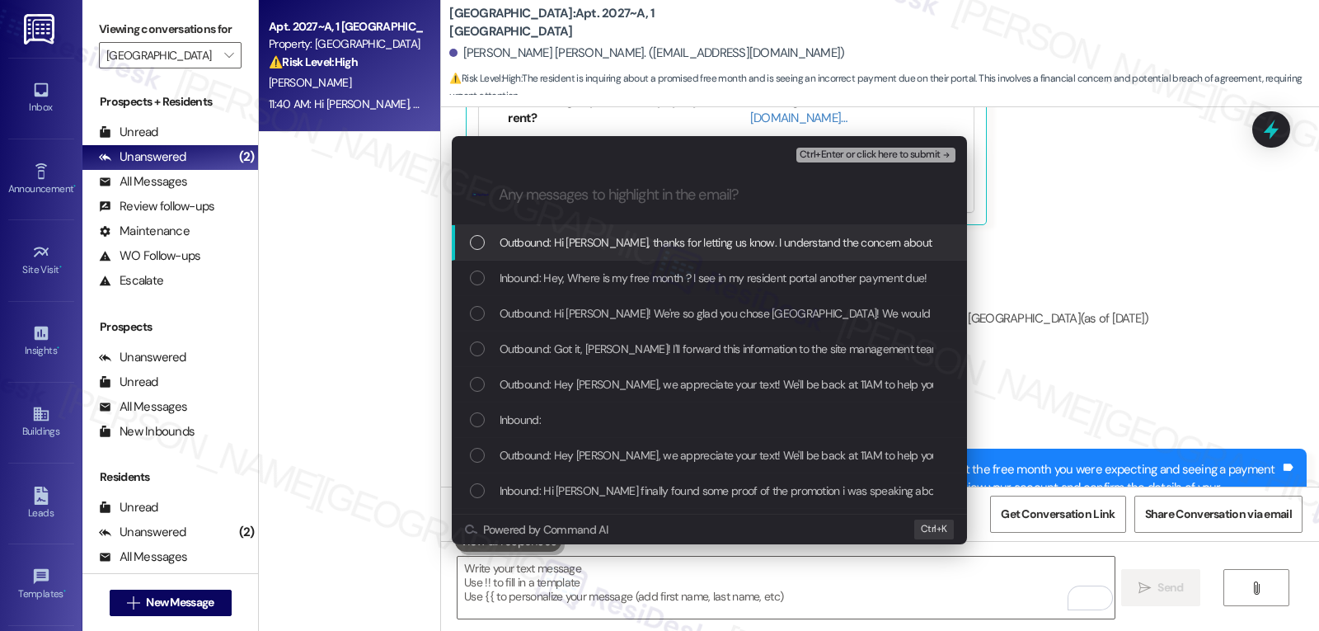
click at [595, 270] on span "Inbound: Hey, Where is my free month ? I see in my resident portal another paym…" at bounding box center [714, 278] width 428 height 18
click at [897, 154] on span "Ctrl+Enter or click here to submit" at bounding box center [870, 155] width 141 height 12
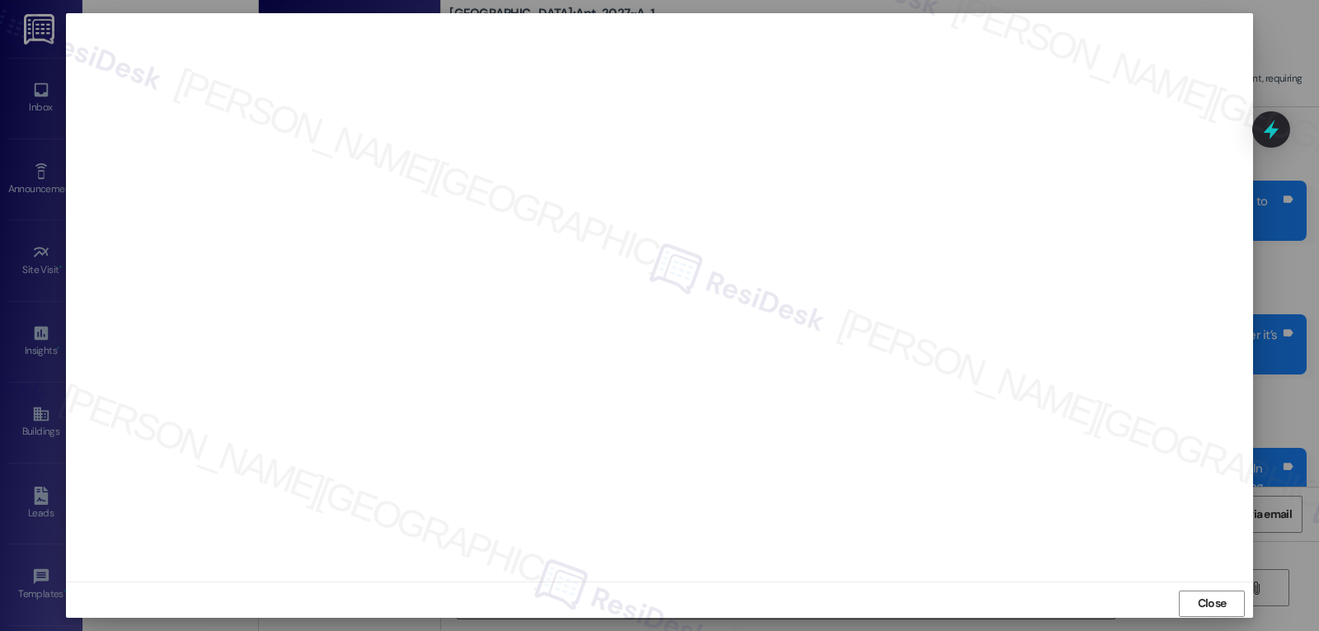
scroll to position [5095, 0]
click at [1206, 610] on span "Close" at bounding box center [1212, 603] width 29 height 17
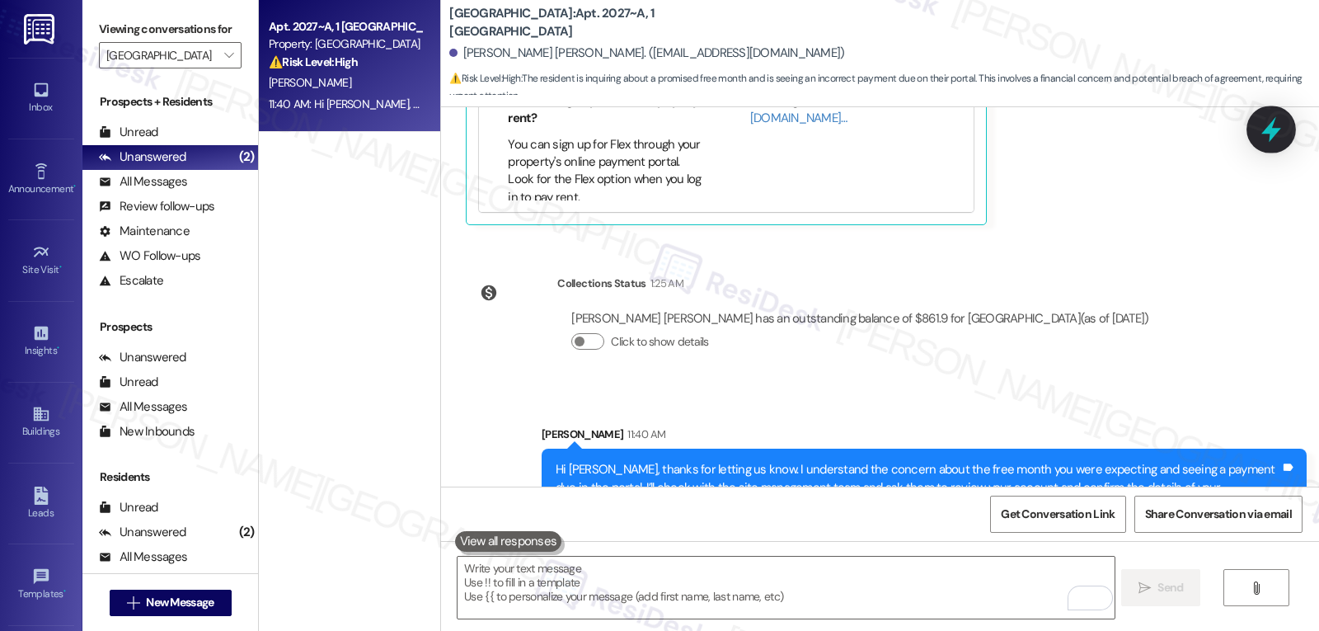
click at [1265, 134] on icon at bounding box center [1272, 129] width 28 height 28
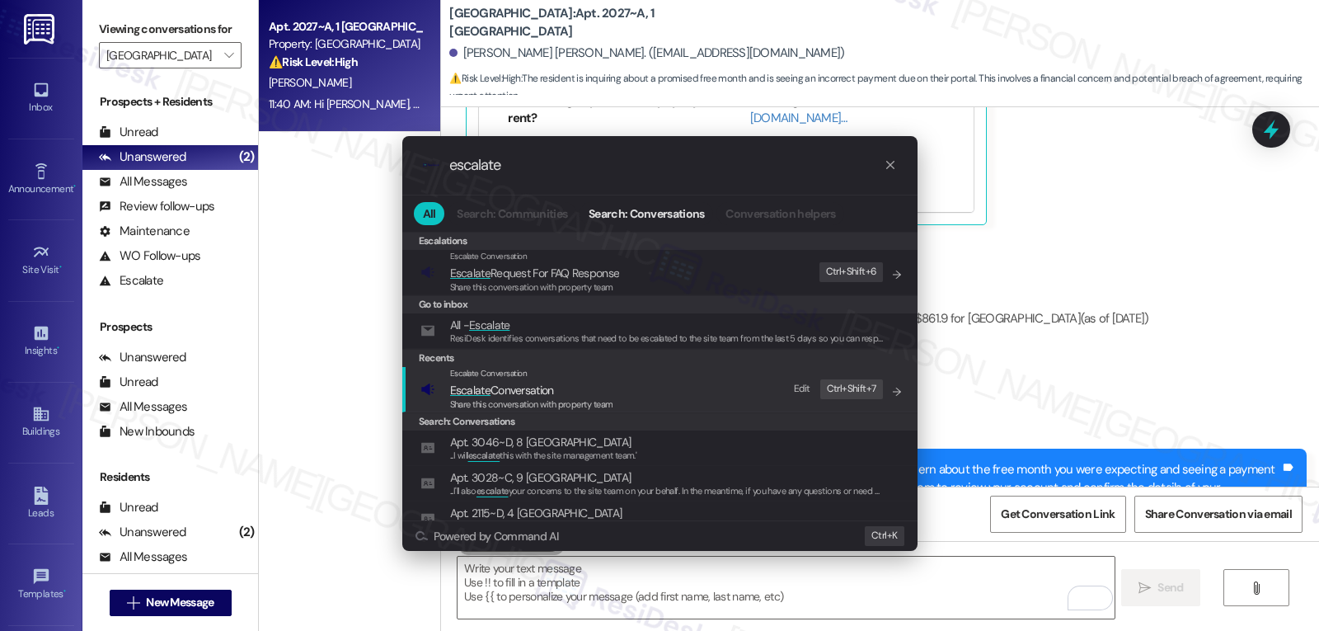
type input "escalate"
click at [514, 387] on span "Escalate Conversation" at bounding box center [502, 390] width 104 height 15
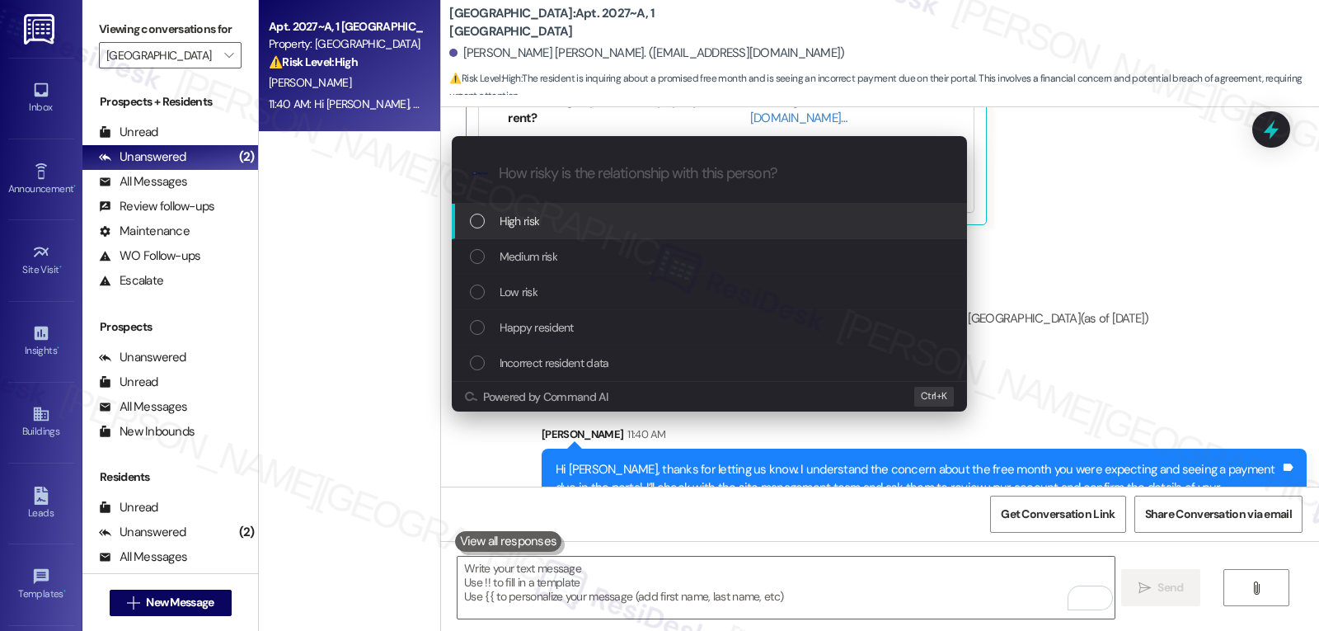
click at [533, 219] on span "High risk" at bounding box center [520, 221] width 40 height 18
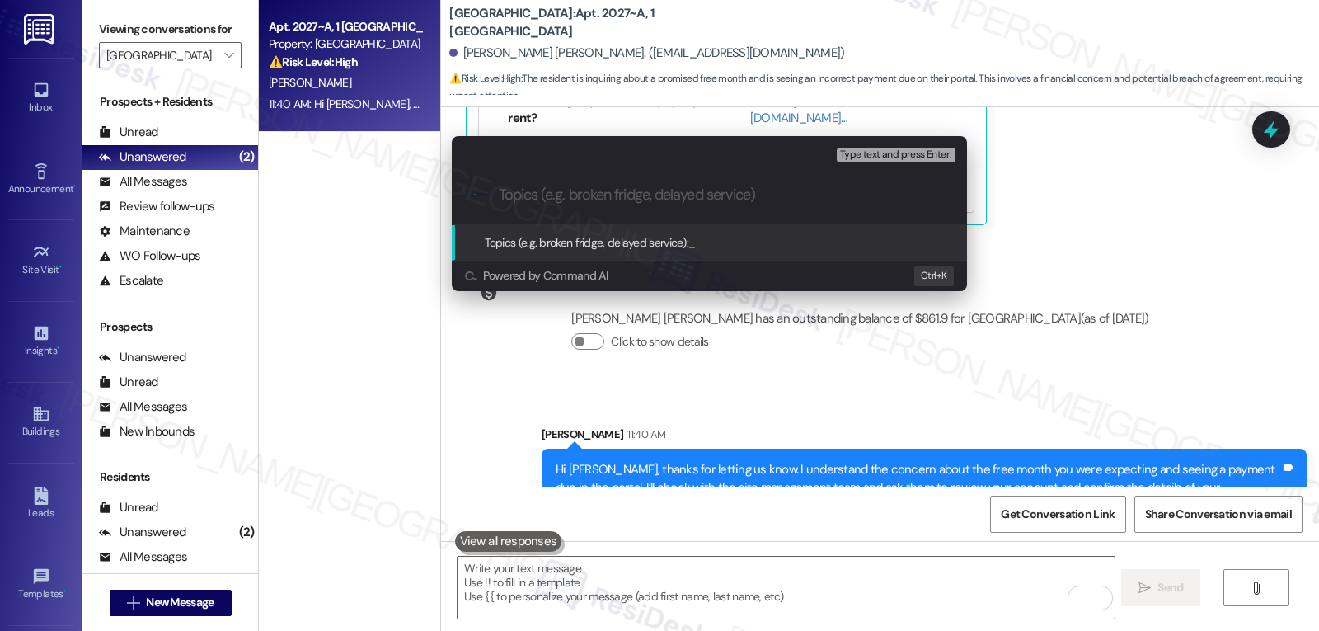
paste input "Resident Concern - Free Month"
type input "Resident Concern - Free Month"
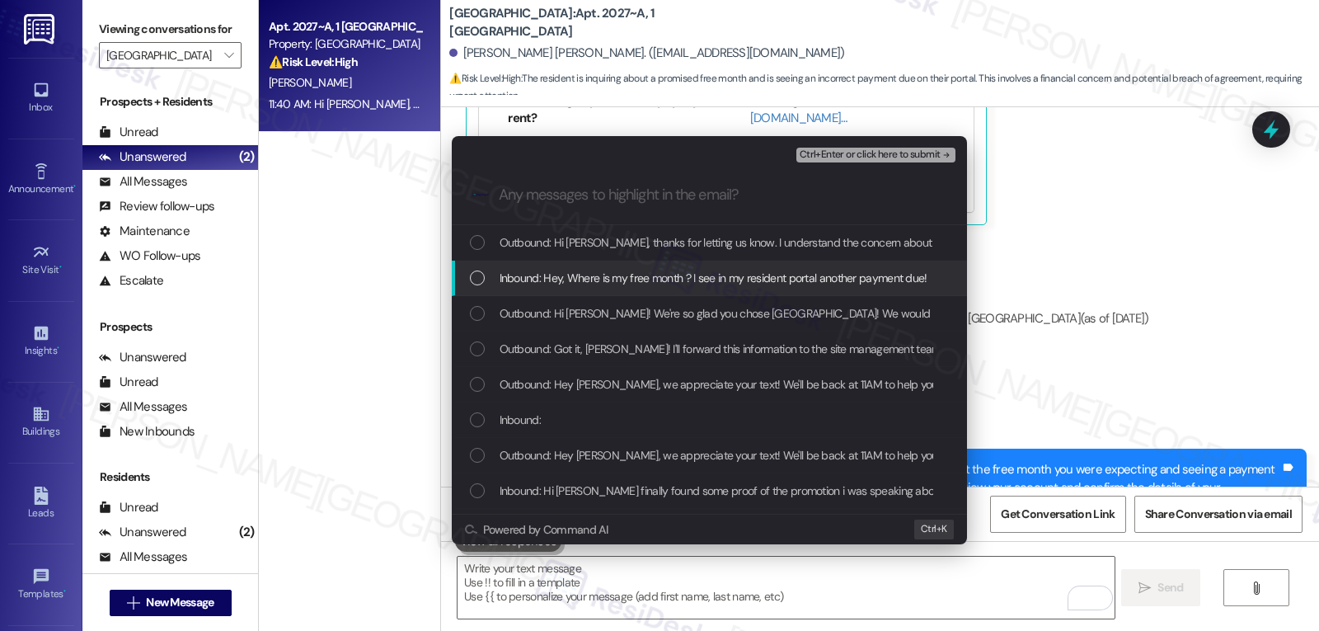
click at [492, 280] on div "Inbound: Hey, Where is my free month ? I see in my resident portal another paym…" at bounding box center [711, 278] width 482 height 18
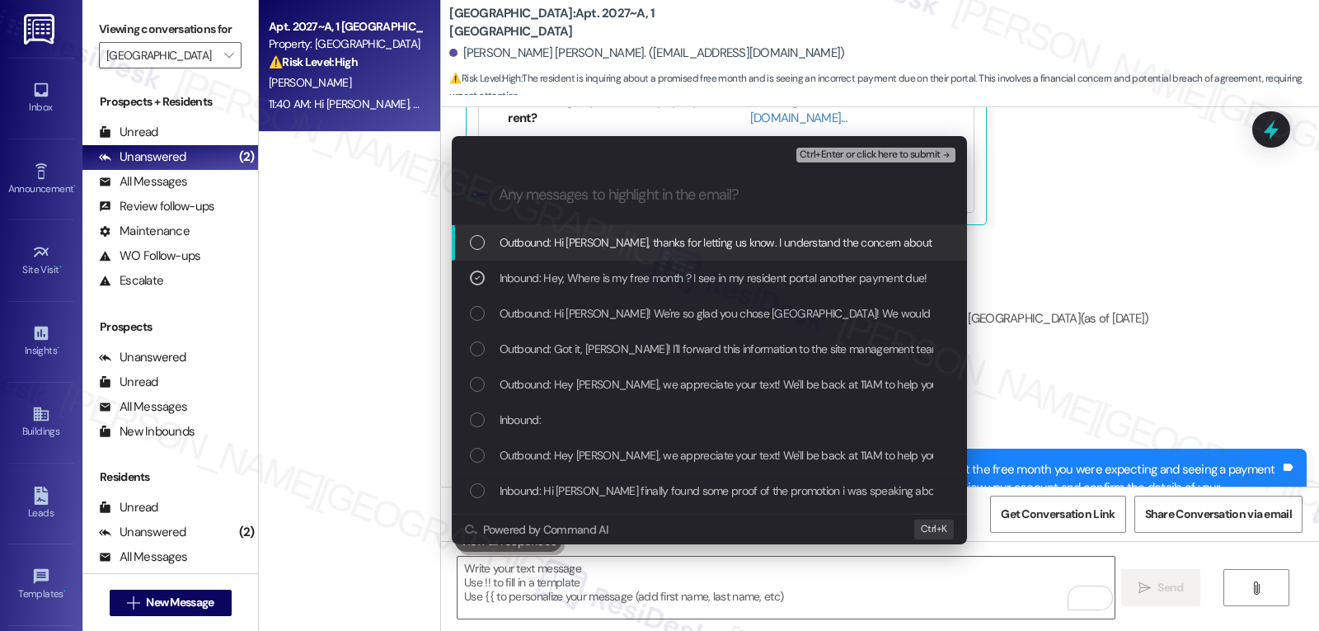
click at [892, 156] on span "Ctrl+Enter or click here to submit" at bounding box center [870, 155] width 141 height 12
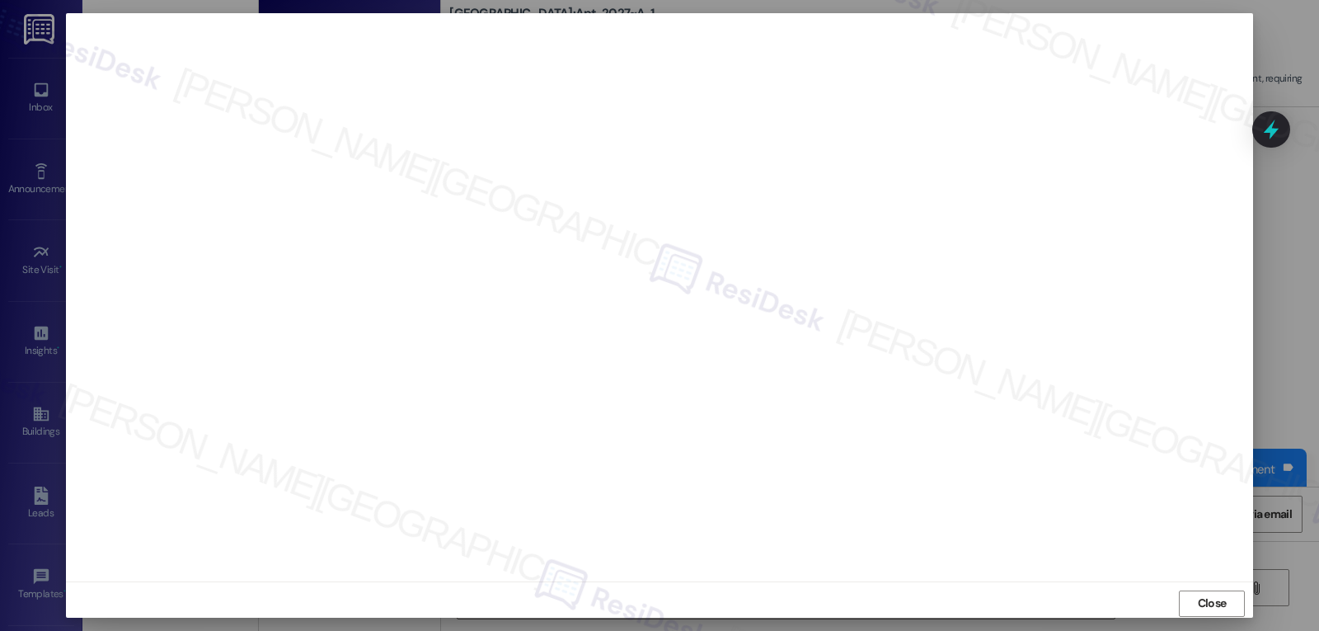
click at [1053, 574] on div at bounding box center [659, 297] width 1187 height 568
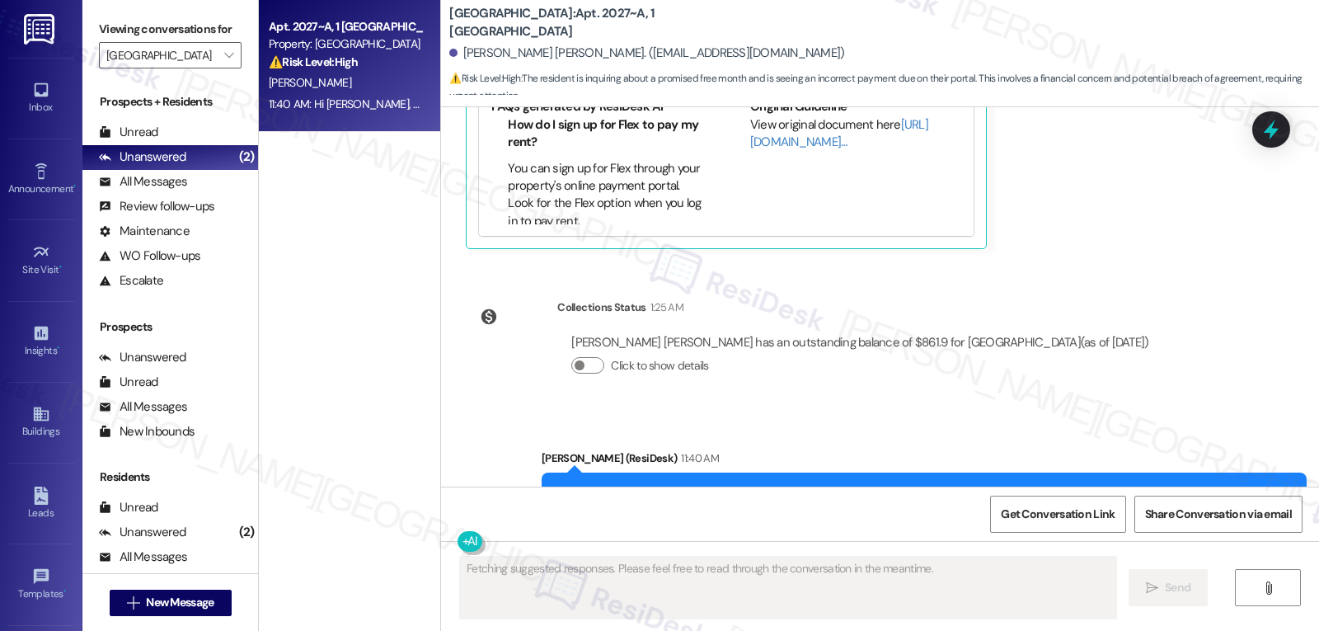
scroll to position [5120, 0]
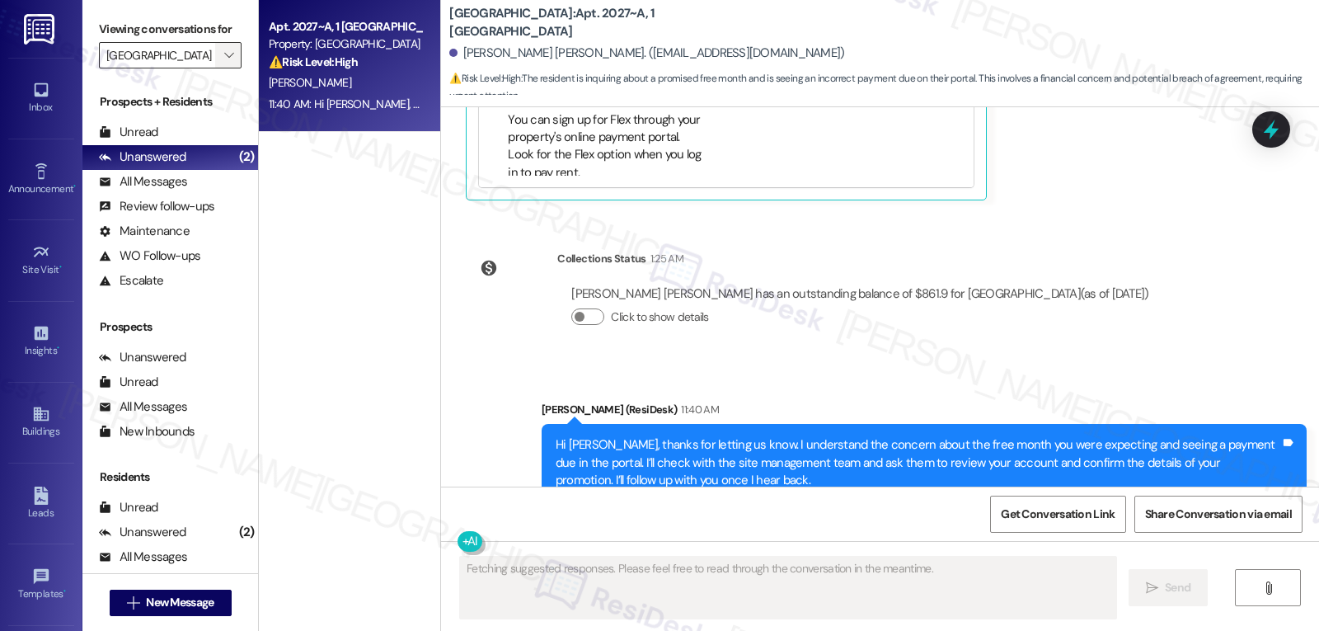
click at [221, 68] on span "" at bounding box center [229, 55] width 16 height 26
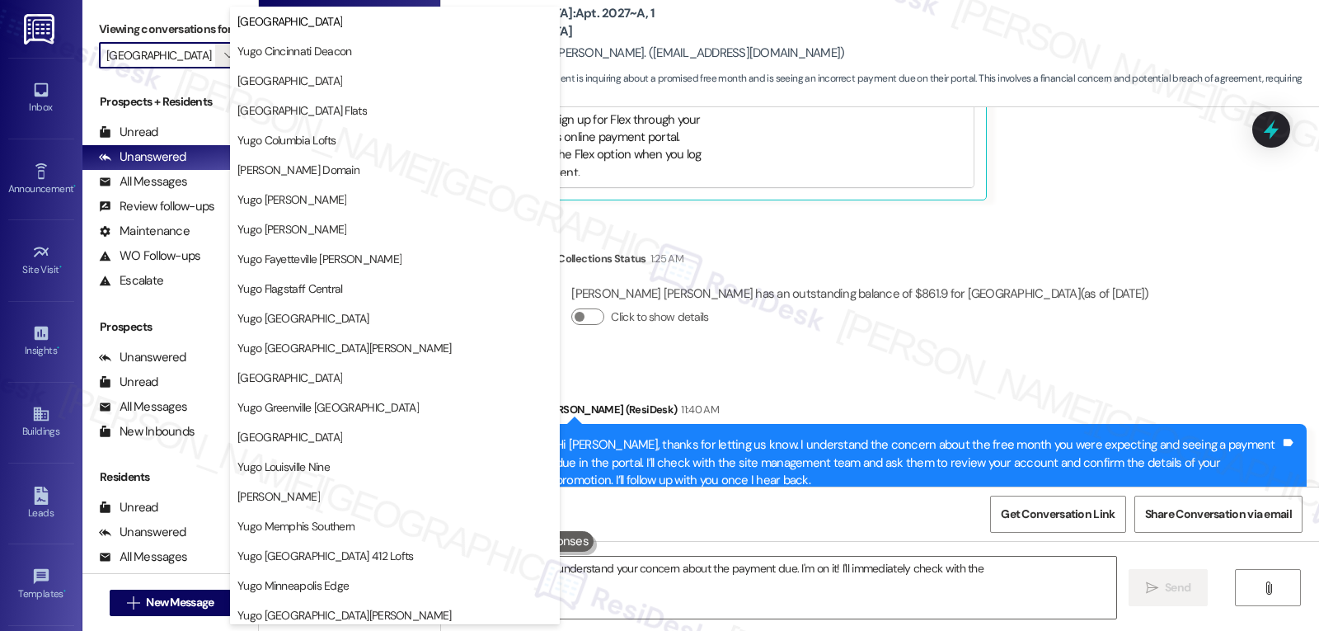
scroll to position [0, 0]
type textarea "Hi {{first_name}}, I understand your concern about the payment due. I'm on it! …"
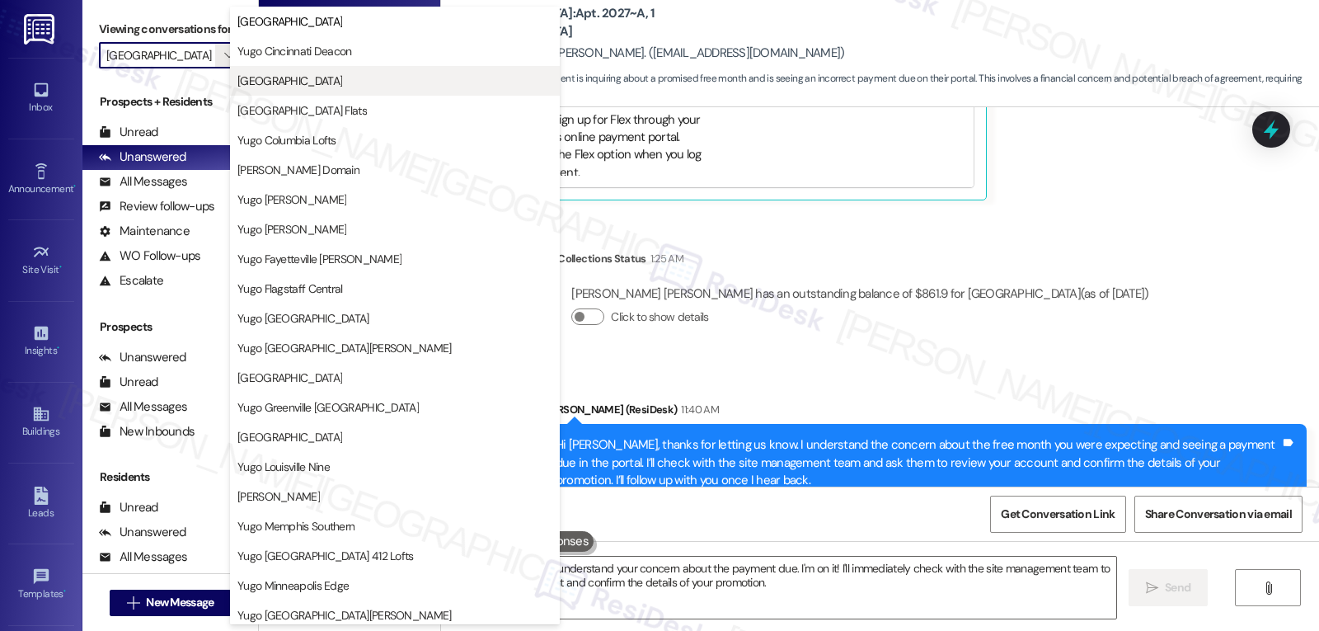
click at [341, 83] on span "Yugo College Park University Club" at bounding box center [289, 81] width 105 height 16
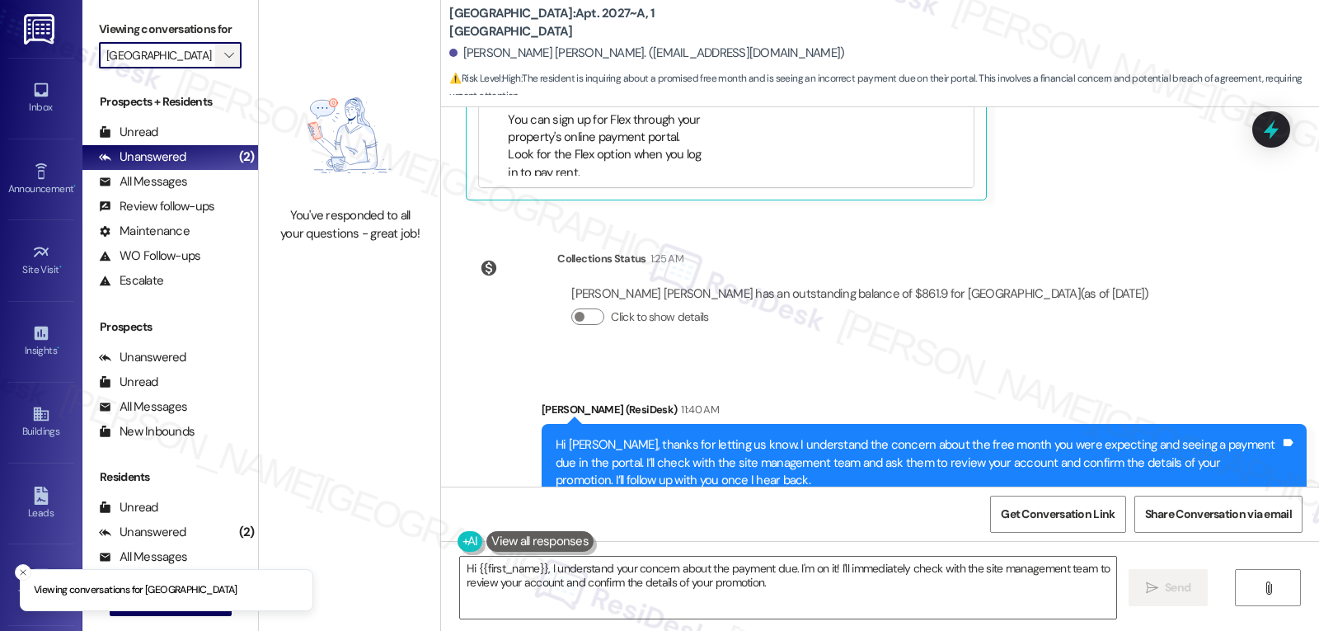
click at [221, 68] on span "" at bounding box center [229, 55] width 16 height 26
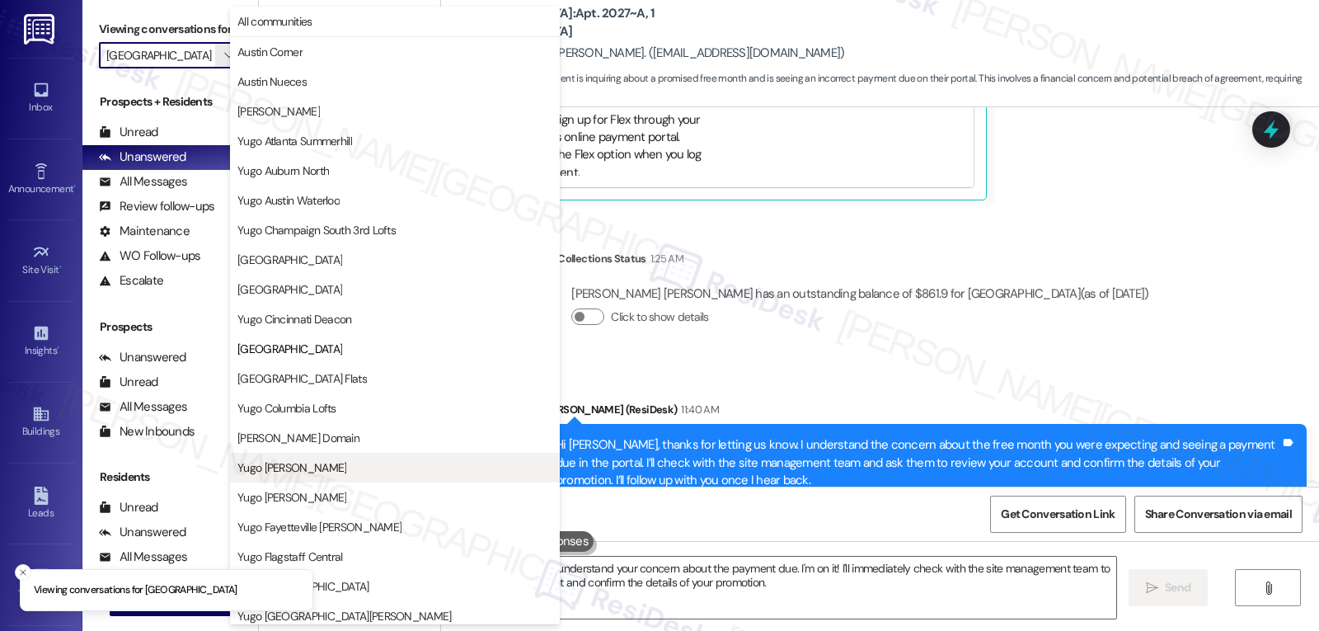
scroll to position [268, 0]
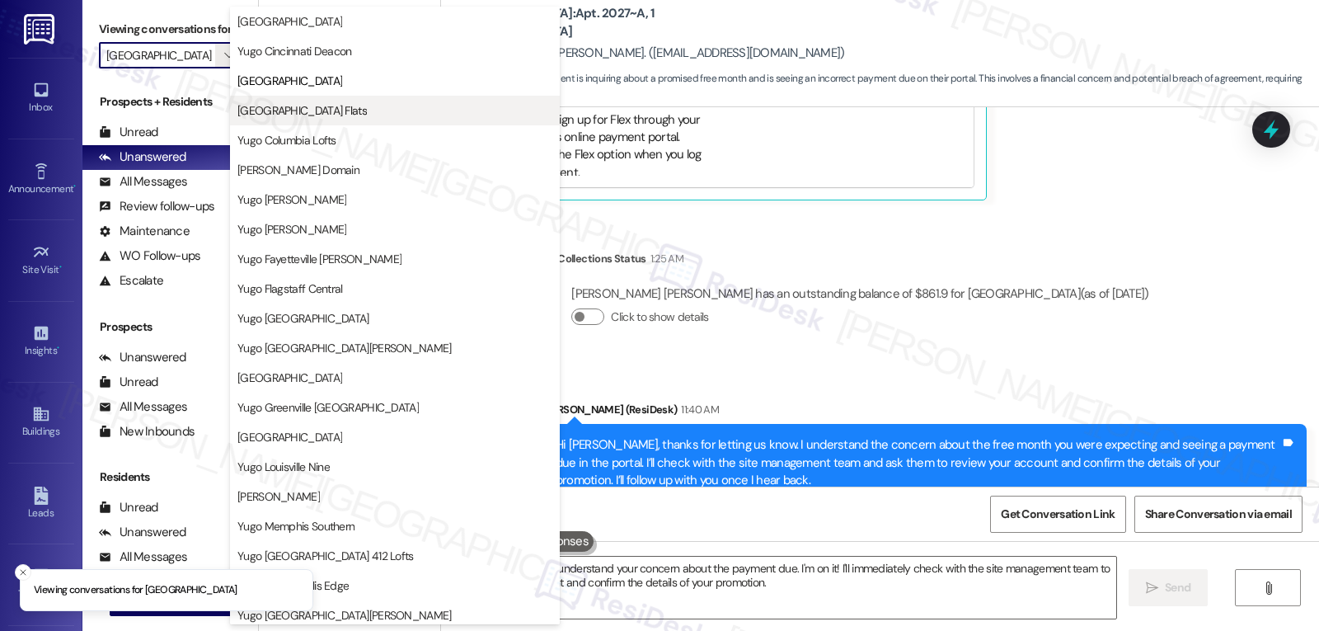
click at [310, 114] on span "Yugo Columbia District Flats" at bounding box center [301, 110] width 129 height 16
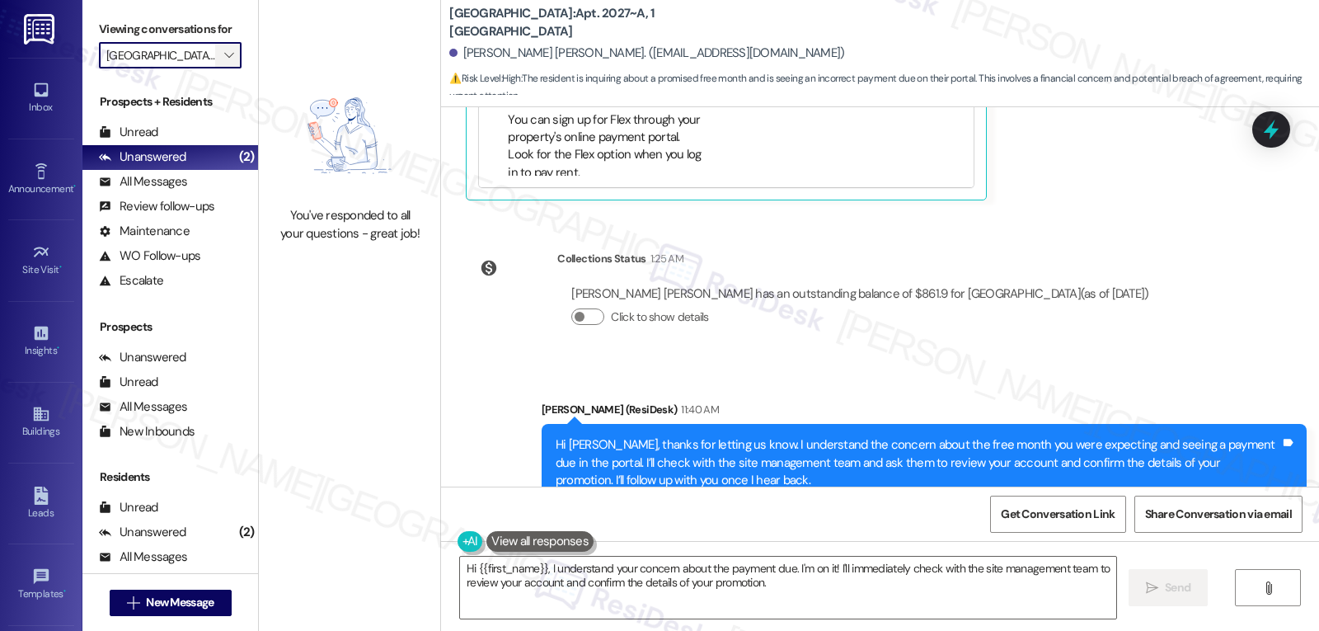
click at [224, 62] on icon "" at bounding box center [228, 55] width 9 height 13
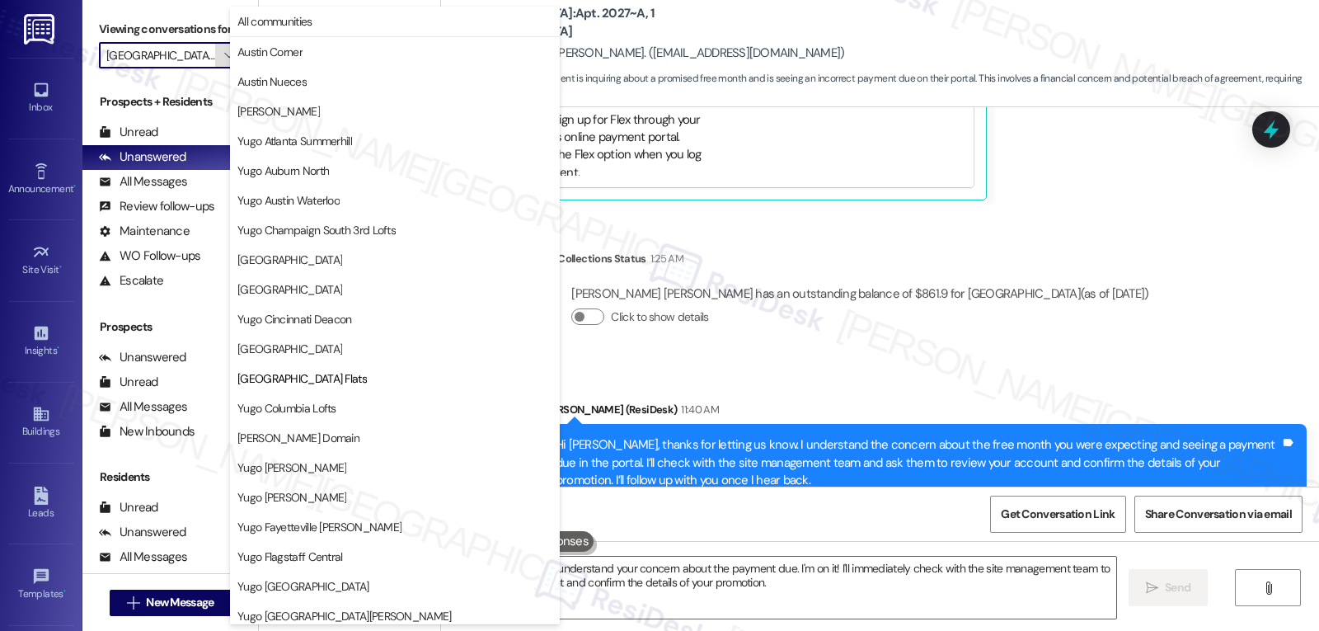
scroll to position [268, 0]
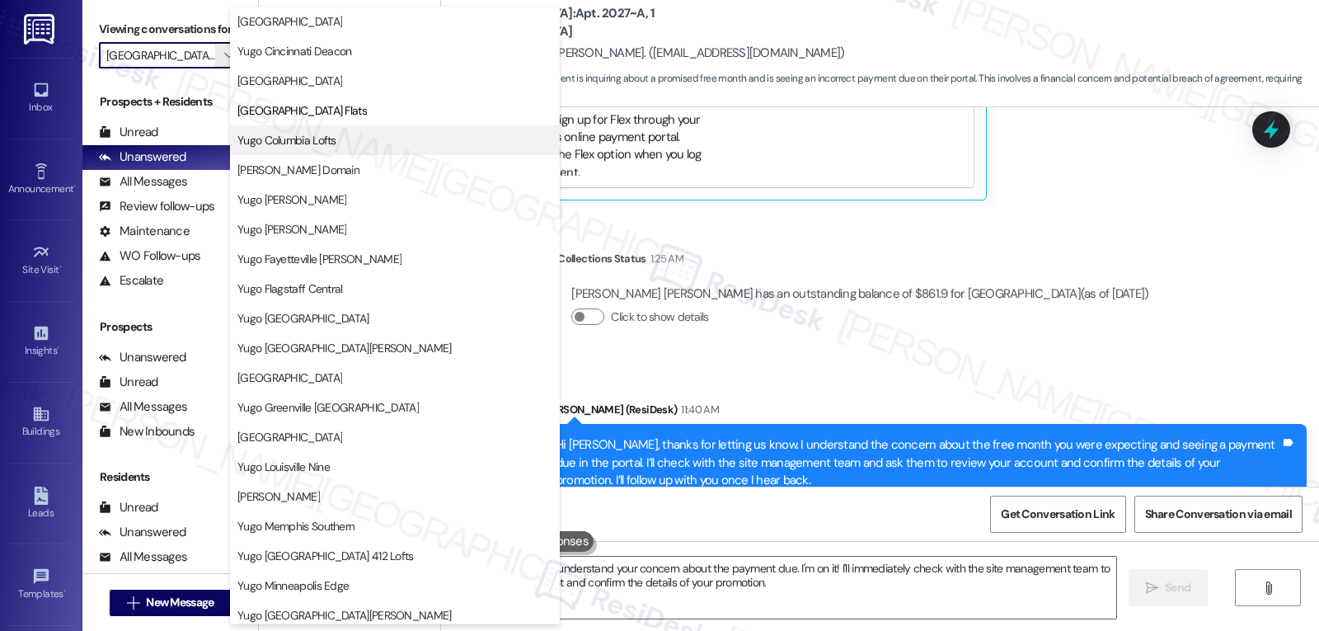
click at [329, 145] on span "Yugo Columbia Lofts" at bounding box center [286, 140] width 99 height 16
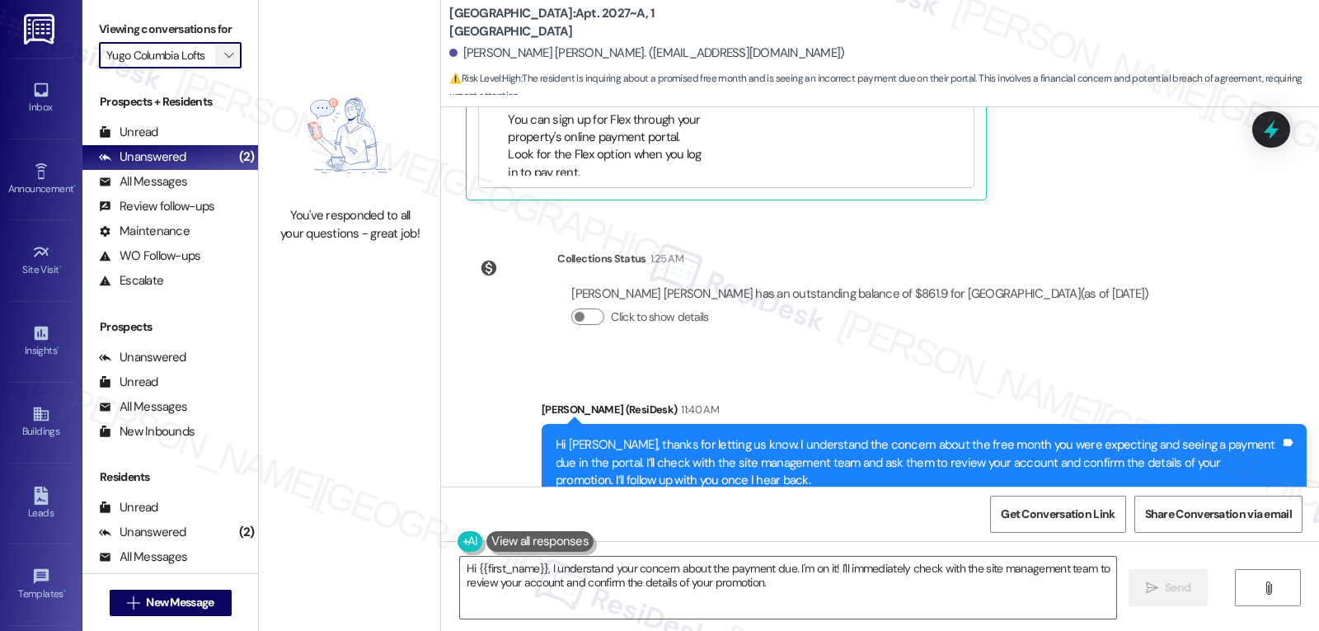
click at [215, 68] on button "" at bounding box center [228, 55] width 26 height 26
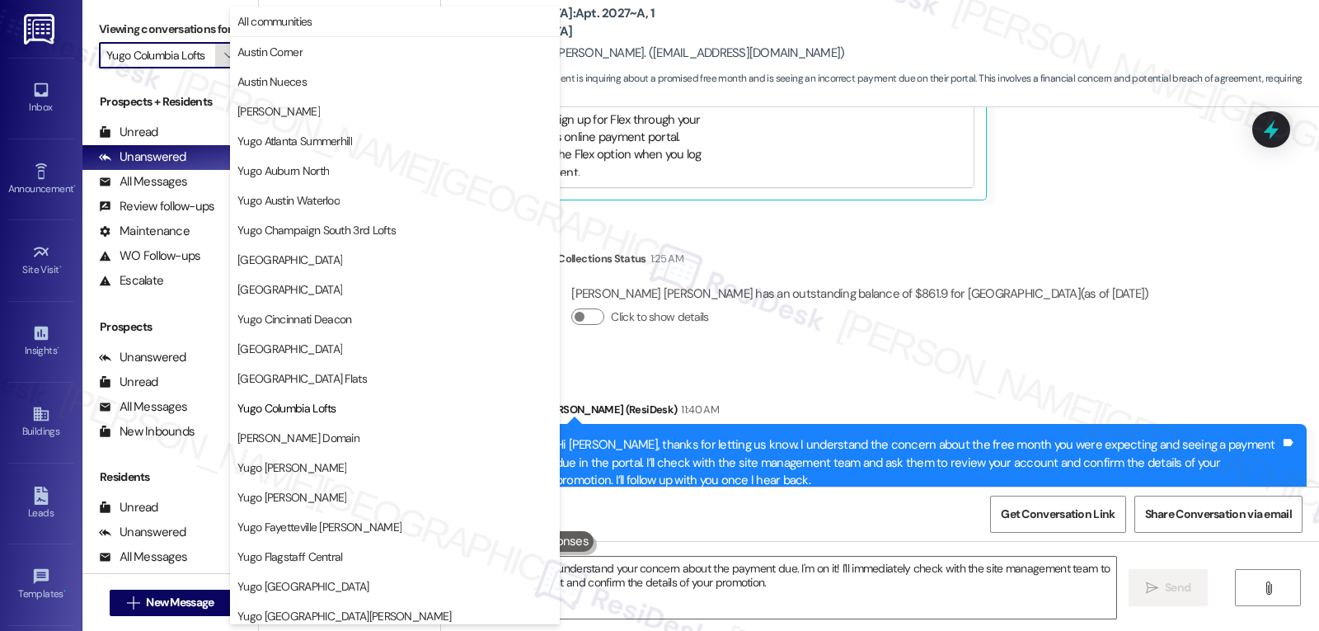
scroll to position [268, 0]
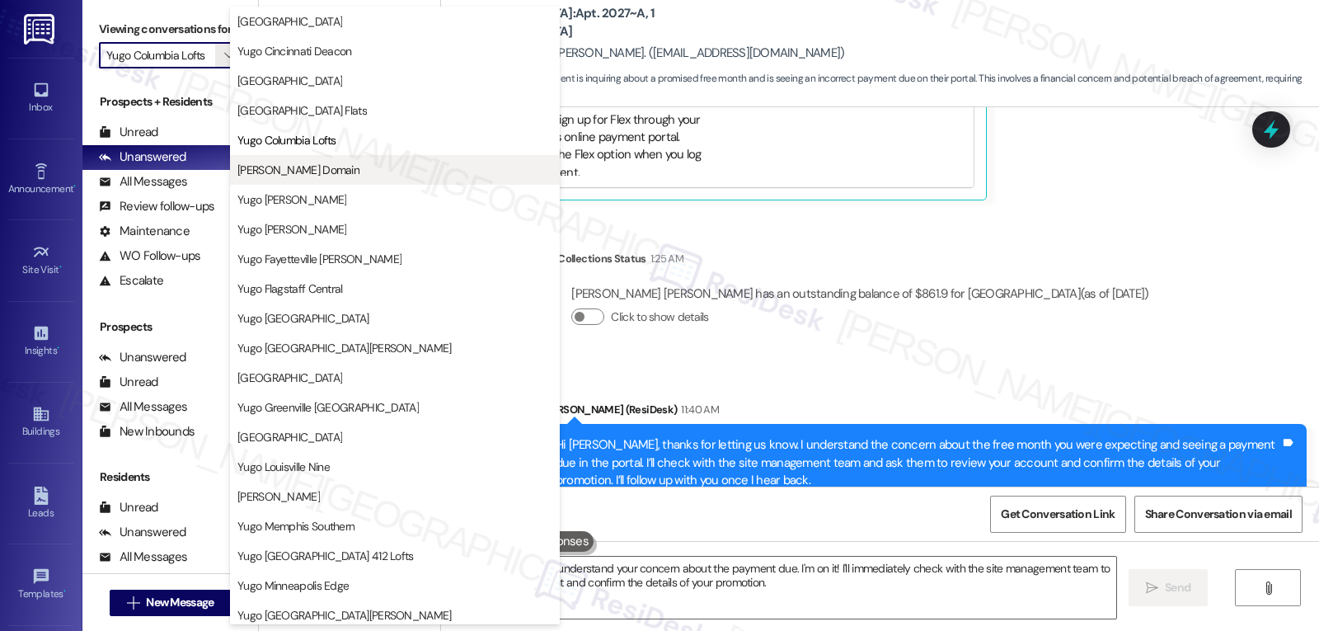
click at [350, 176] on span "Yugo Corvallis Domain" at bounding box center [394, 170] width 315 height 16
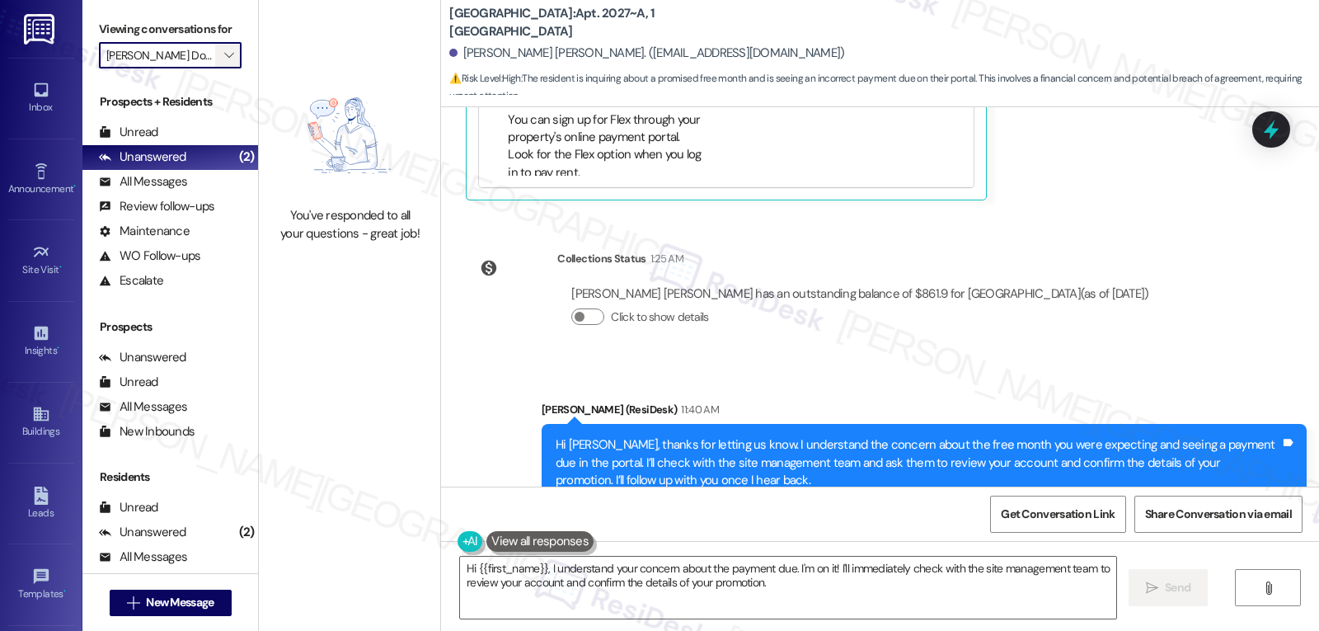
click at [221, 68] on span "" at bounding box center [229, 55] width 16 height 26
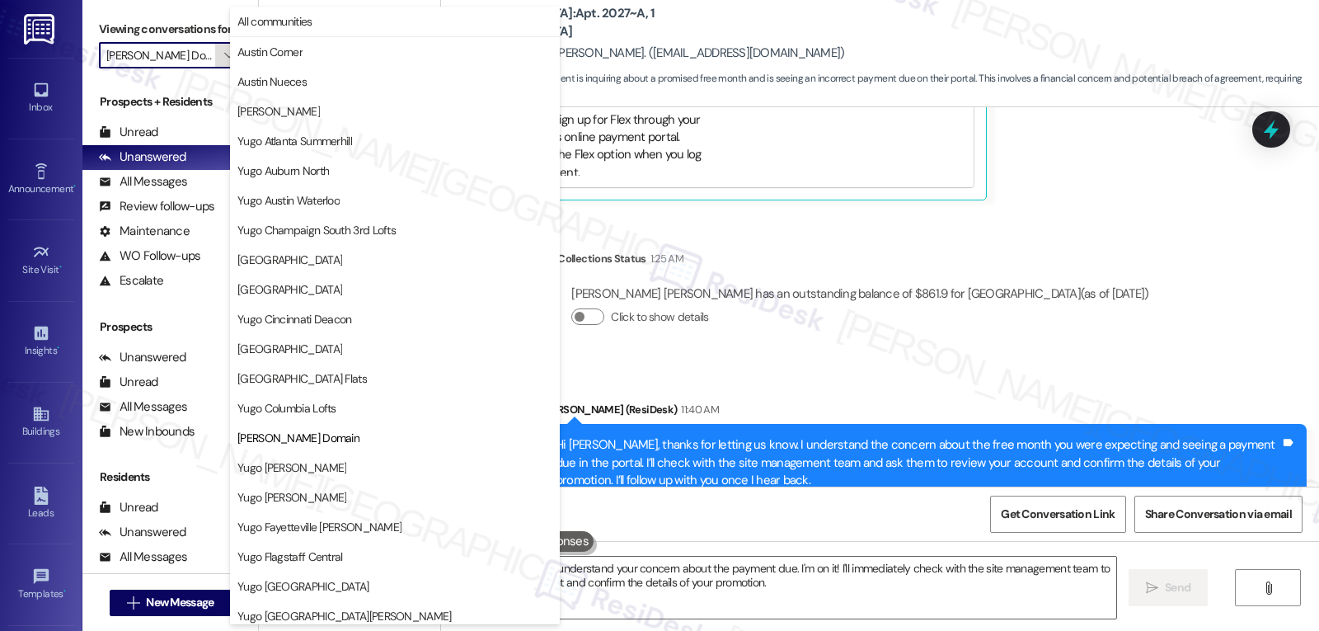
scroll to position [268, 0]
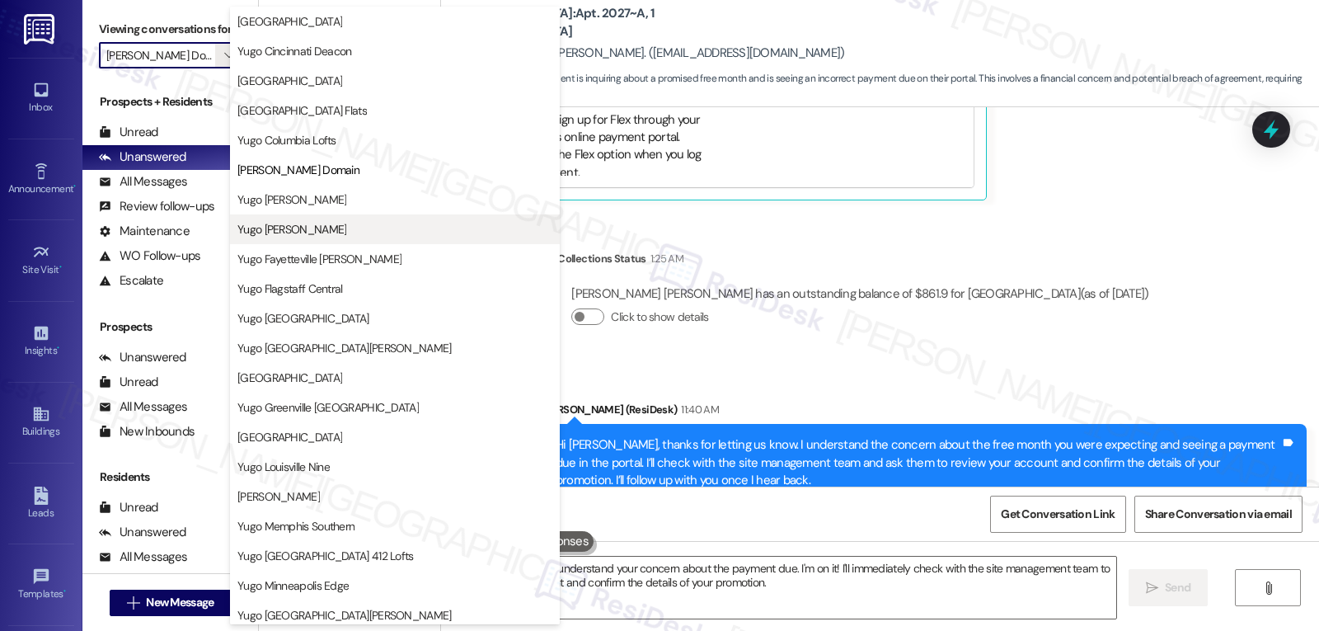
click at [302, 222] on span "Yugo Eugene Skybox" at bounding box center [291, 229] width 109 height 16
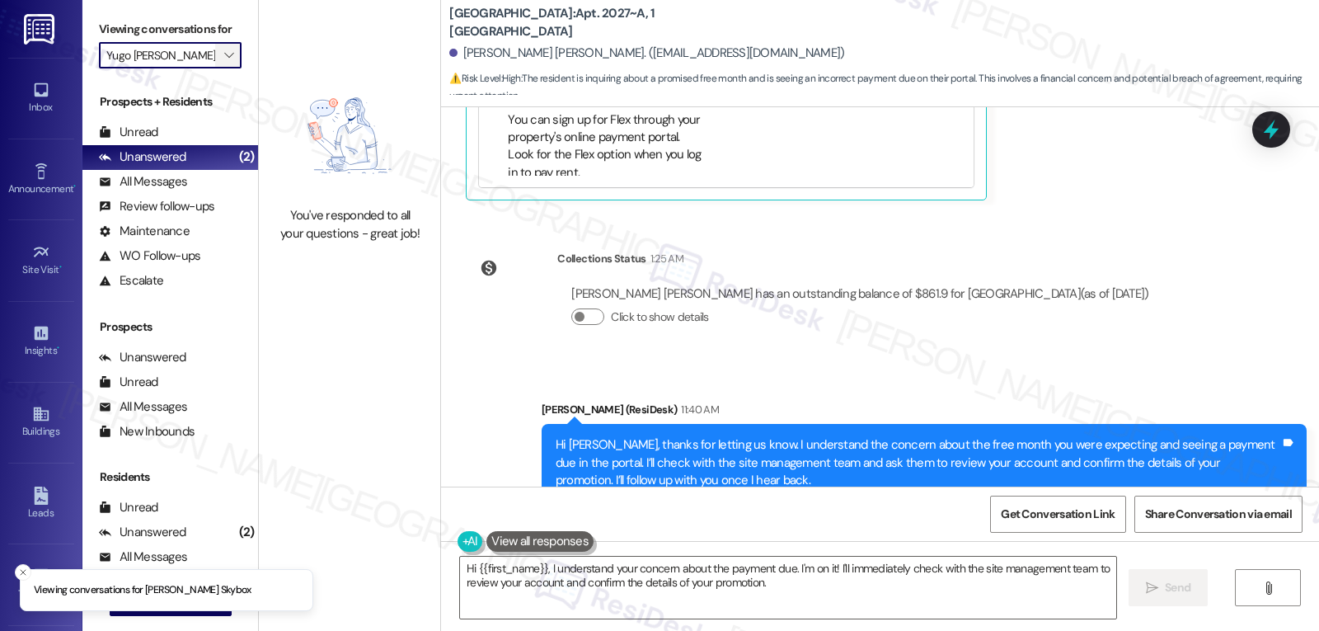
click at [222, 68] on span "" at bounding box center [229, 55] width 16 height 26
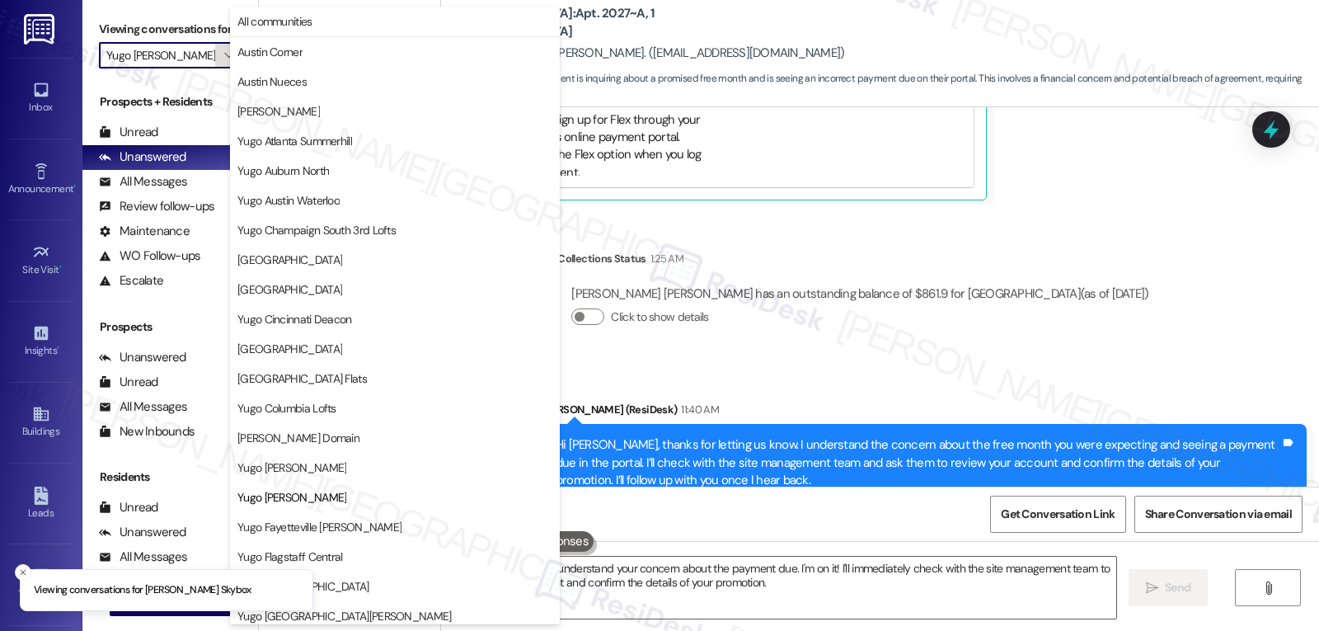
scroll to position [268, 0]
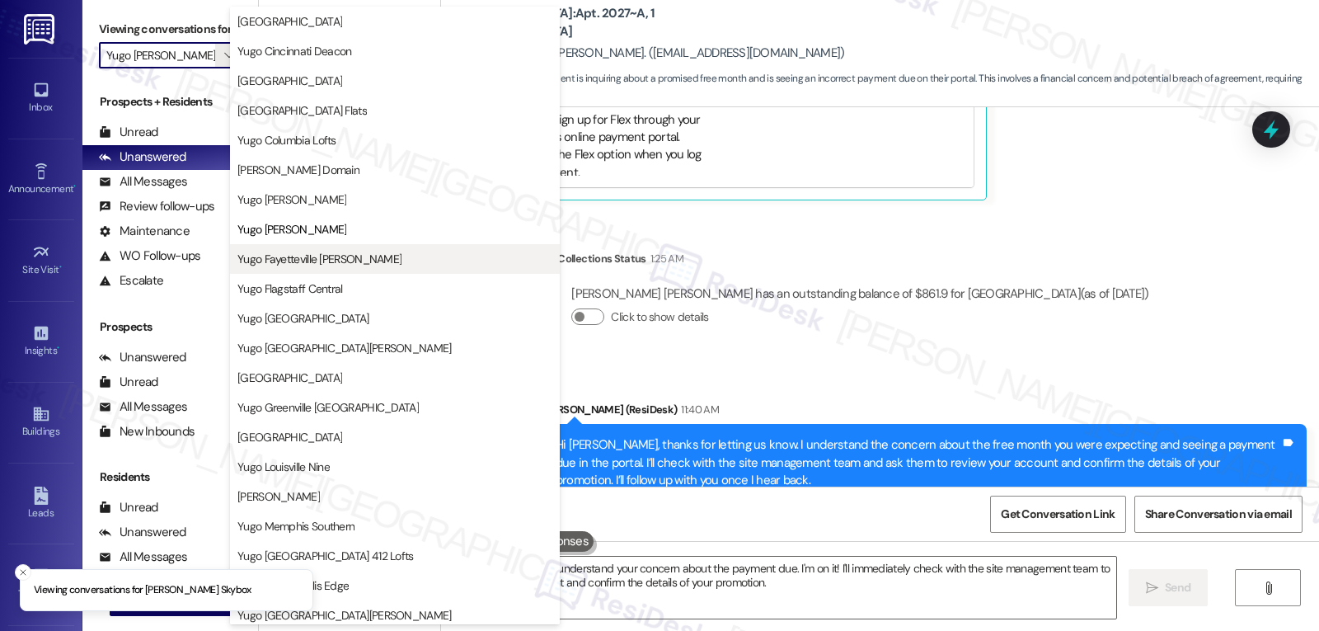
click at [317, 261] on span "Yugo Fayetteville Dickson" at bounding box center [319, 259] width 164 height 16
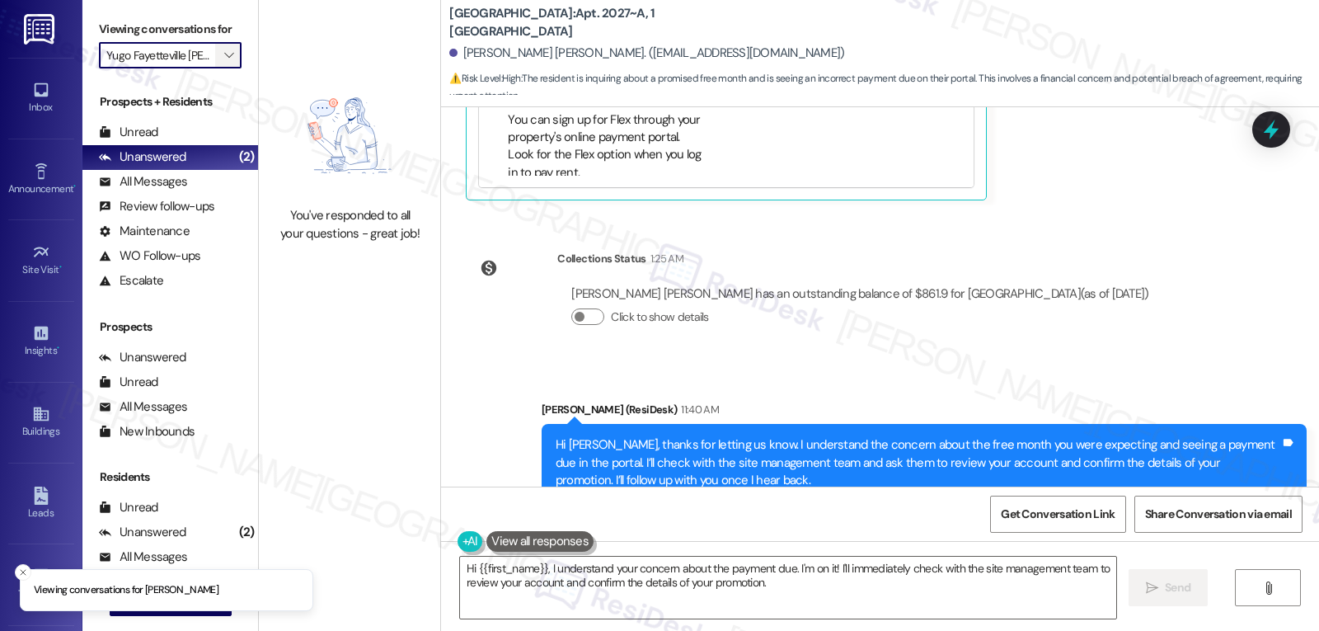
click at [224, 62] on icon "" at bounding box center [228, 55] width 9 height 13
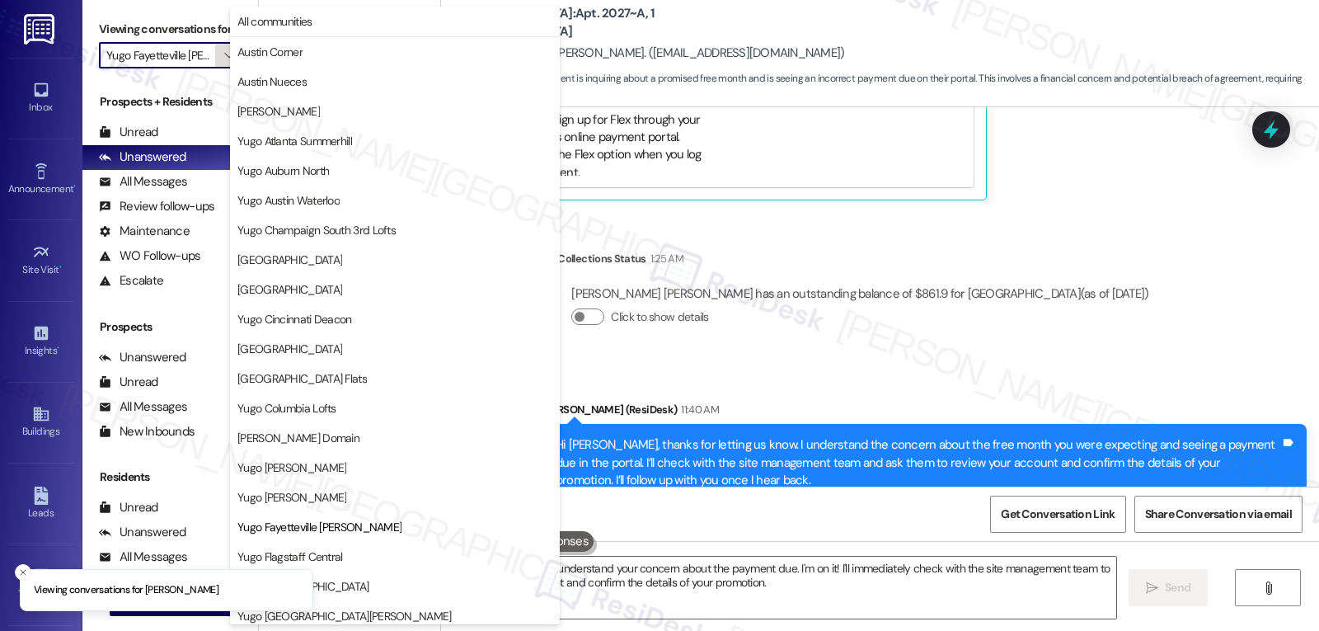
scroll to position [268, 0]
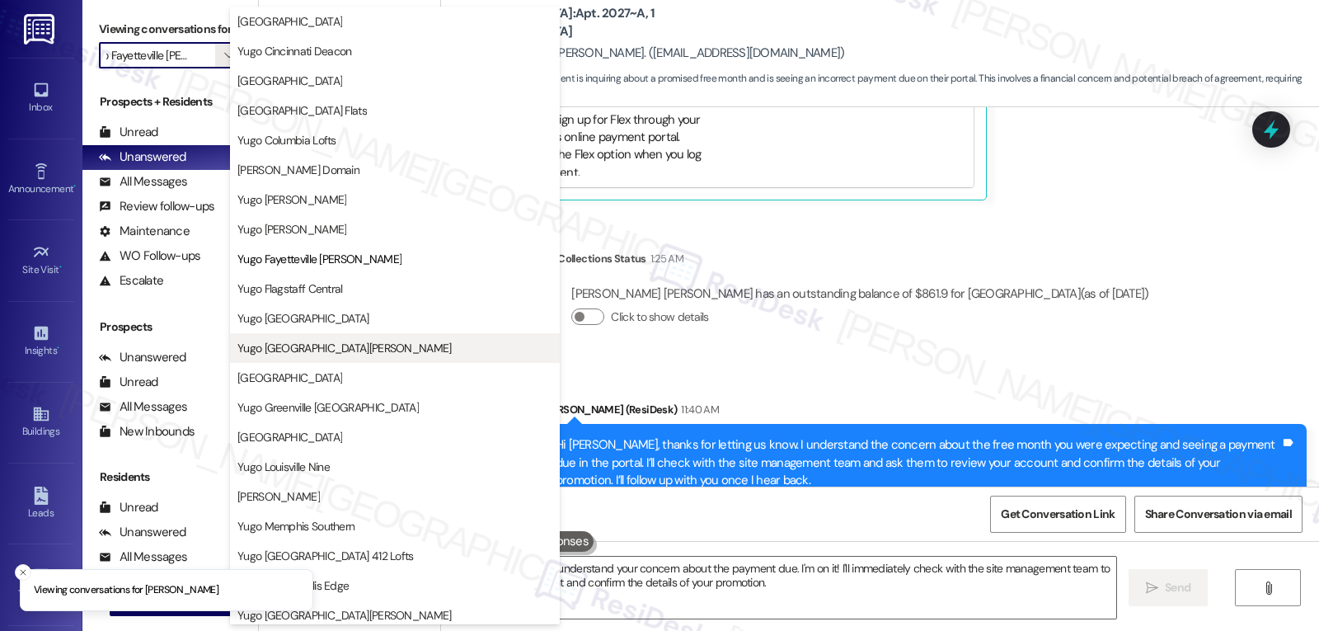
click at [326, 350] on span "Yugo Fort Collins Grove" at bounding box center [344, 348] width 214 height 16
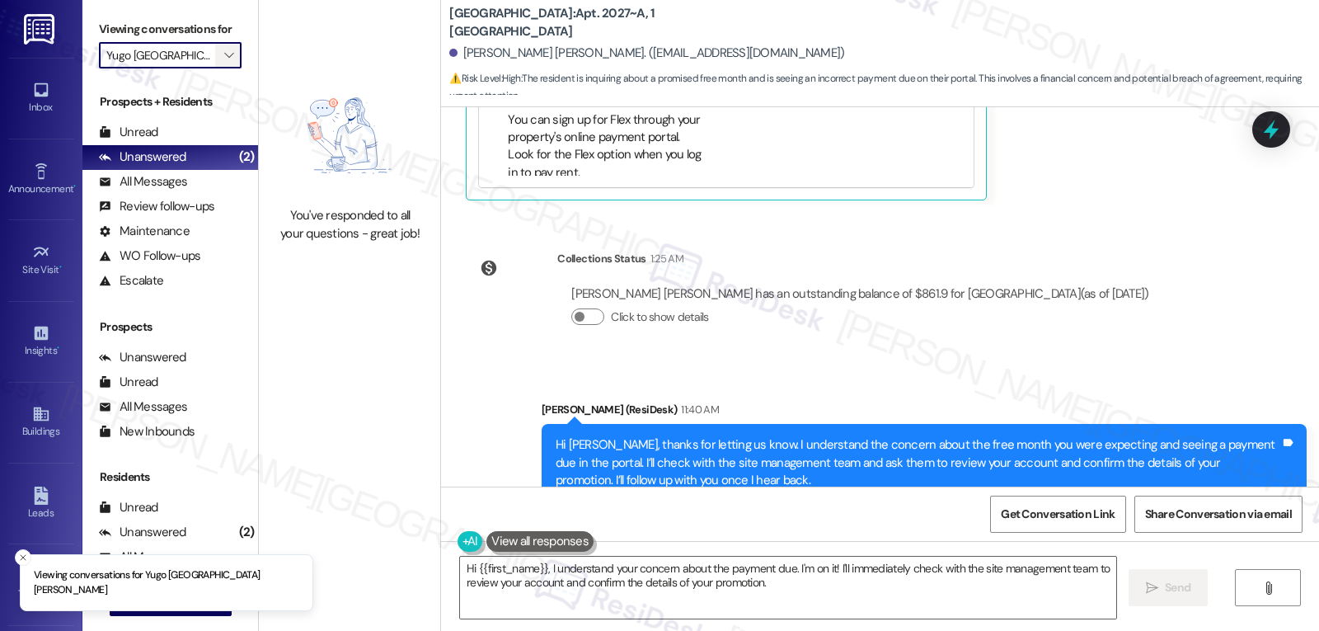
click at [224, 62] on icon "" at bounding box center [228, 55] width 9 height 13
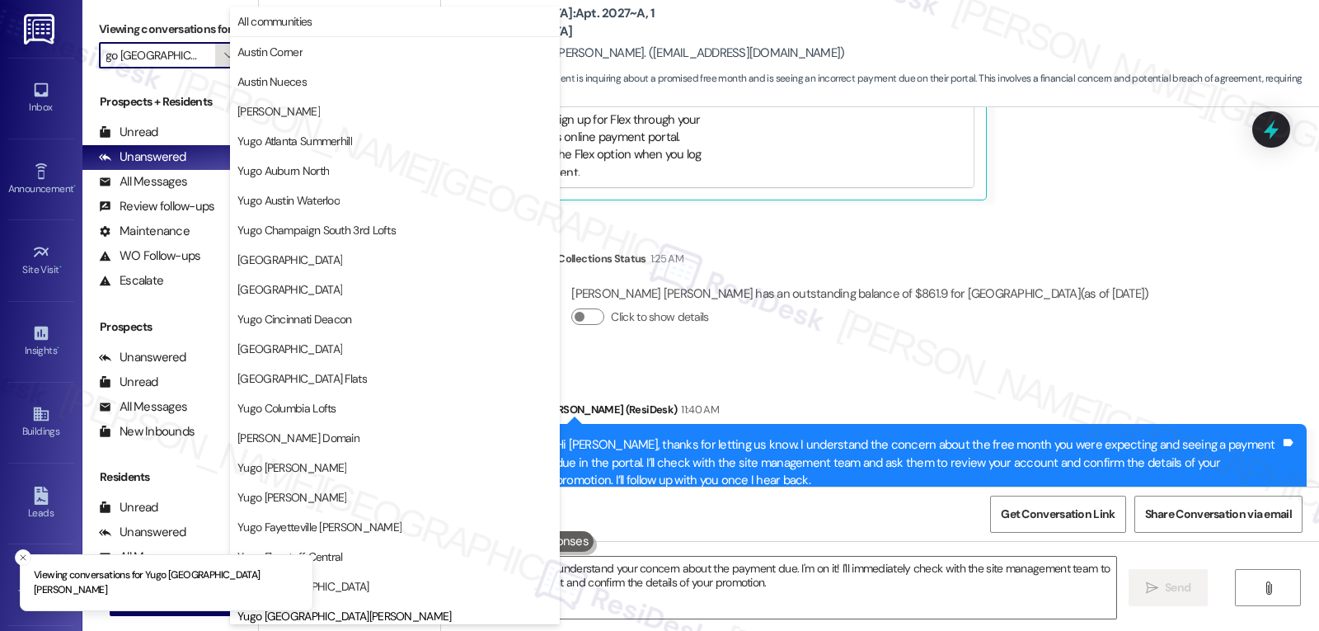
scroll to position [565, 0]
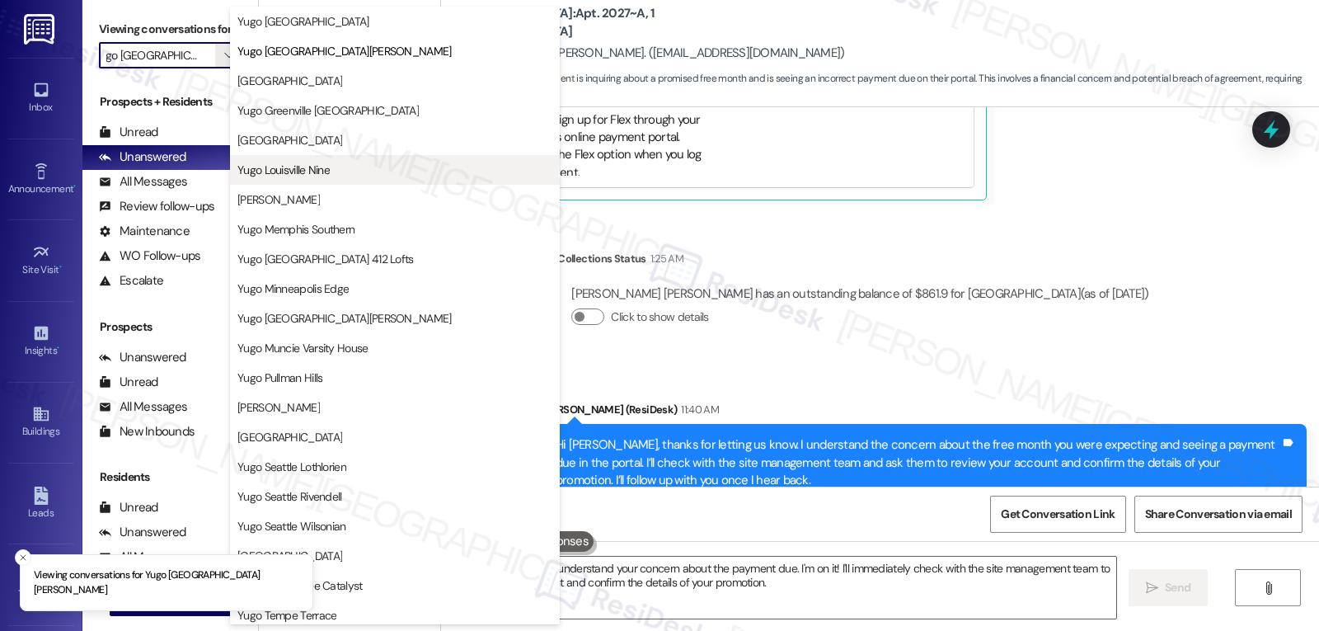
click at [294, 176] on span "Yugo Louisville Nine" at bounding box center [283, 170] width 92 height 16
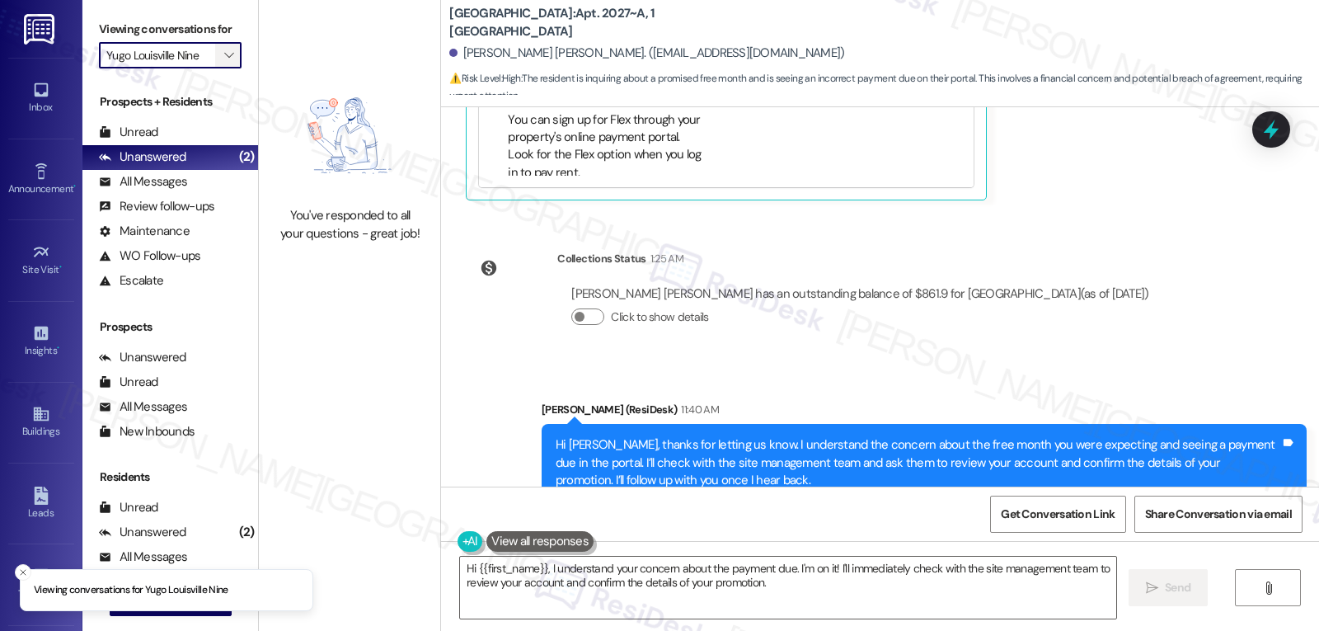
click at [229, 68] on button "" at bounding box center [228, 55] width 26 height 26
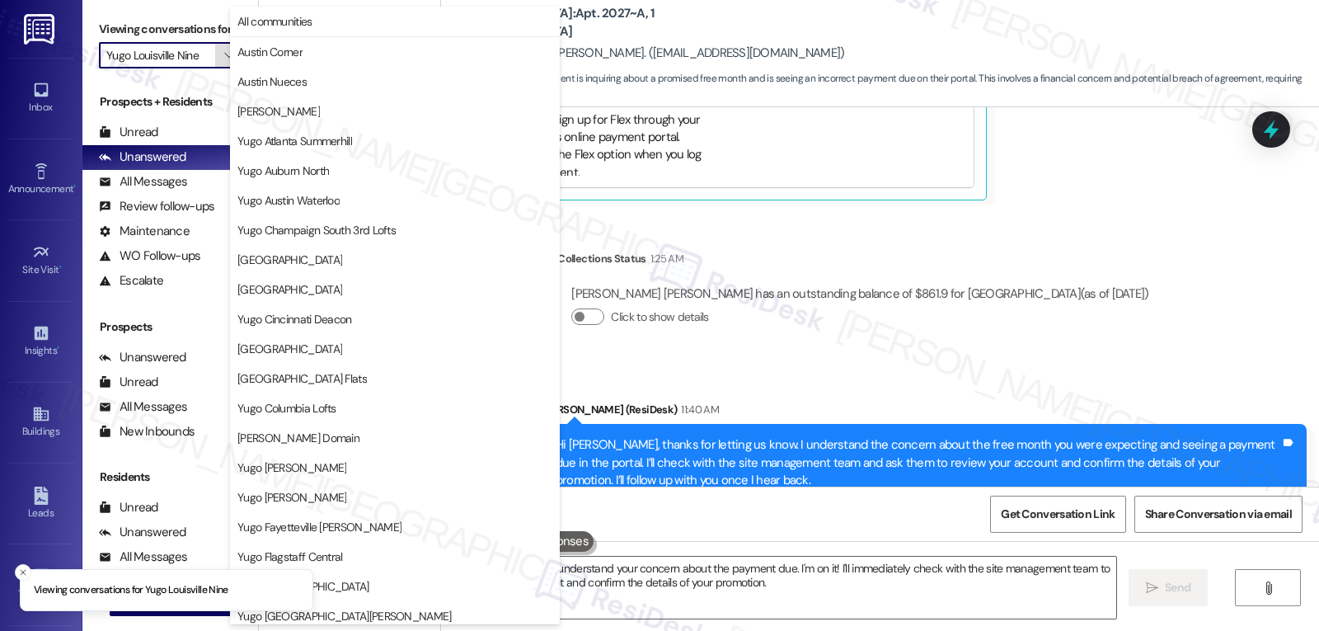
scroll to position [565, 0]
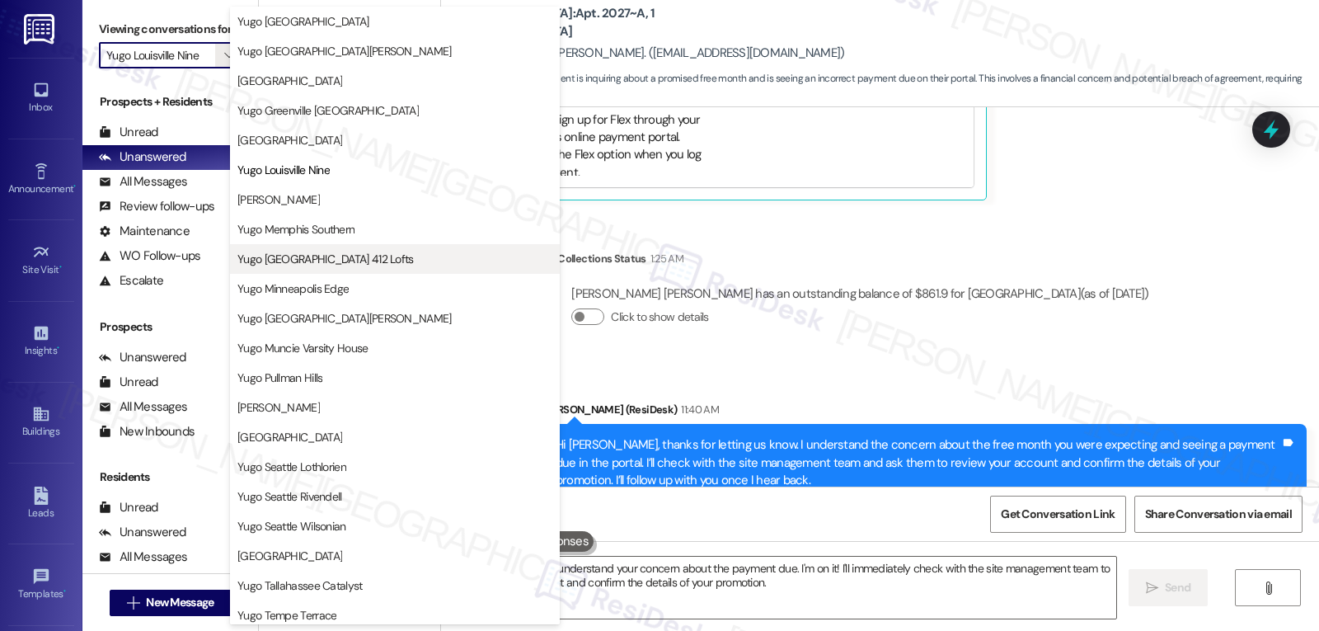
click at [304, 250] on button "Yugo Minneapolis 412 Lofts" at bounding box center [395, 259] width 330 height 30
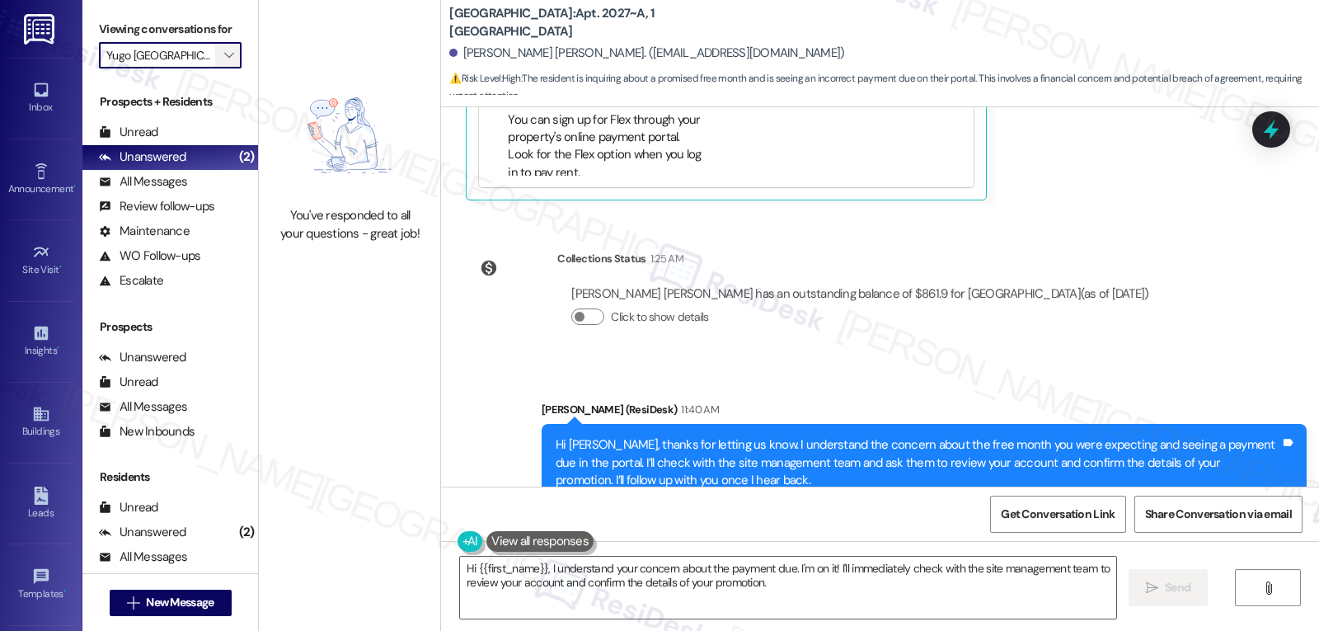
click at [224, 62] on icon "" at bounding box center [228, 55] width 9 height 13
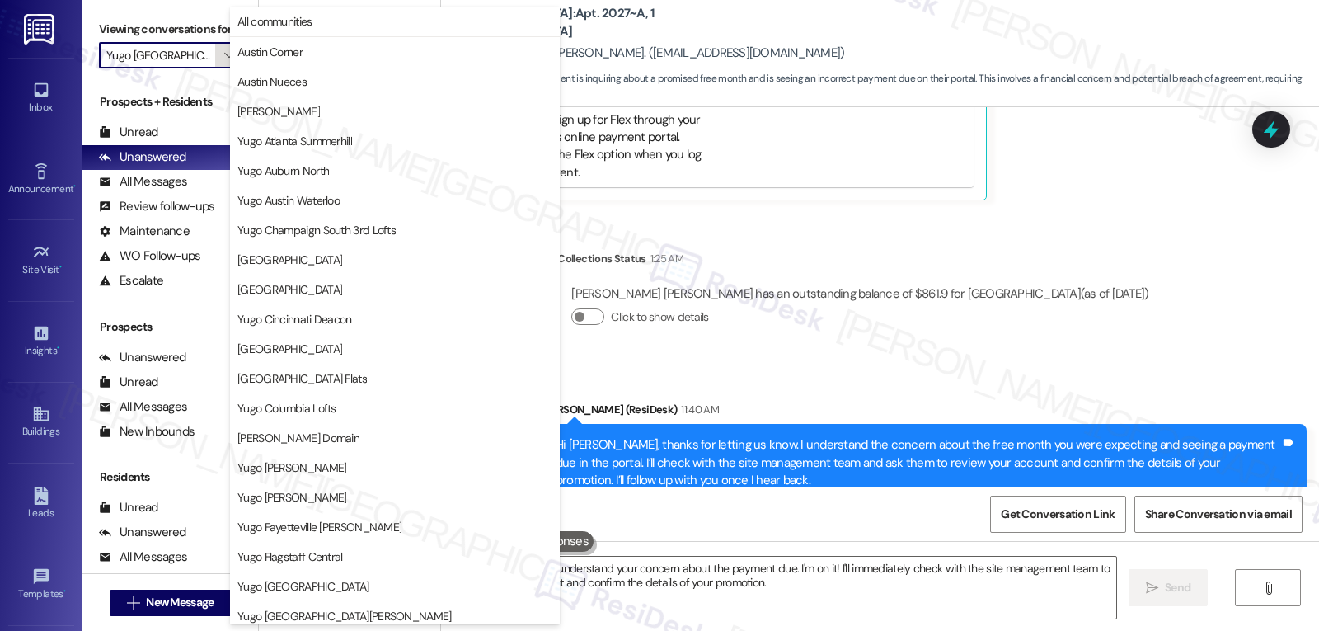
scroll to position [565, 0]
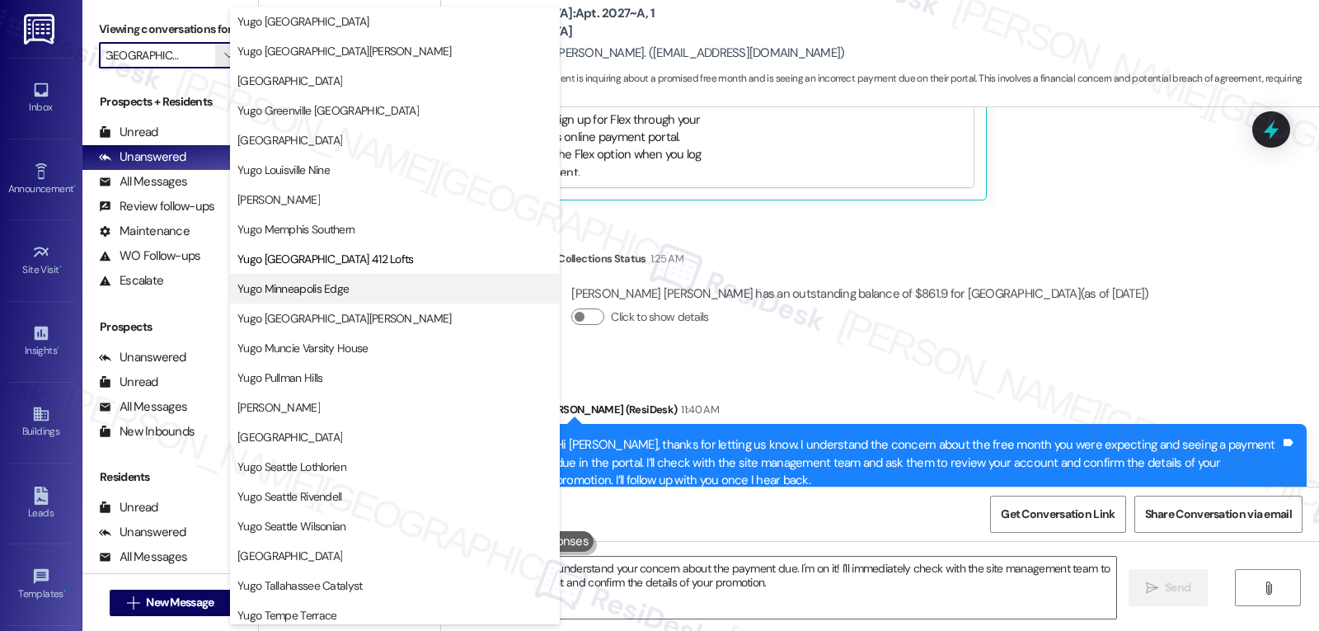
click at [314, 291] on span "Yugo Minneapolis Edge" at bounding box center [292, 288] width 111 height 16
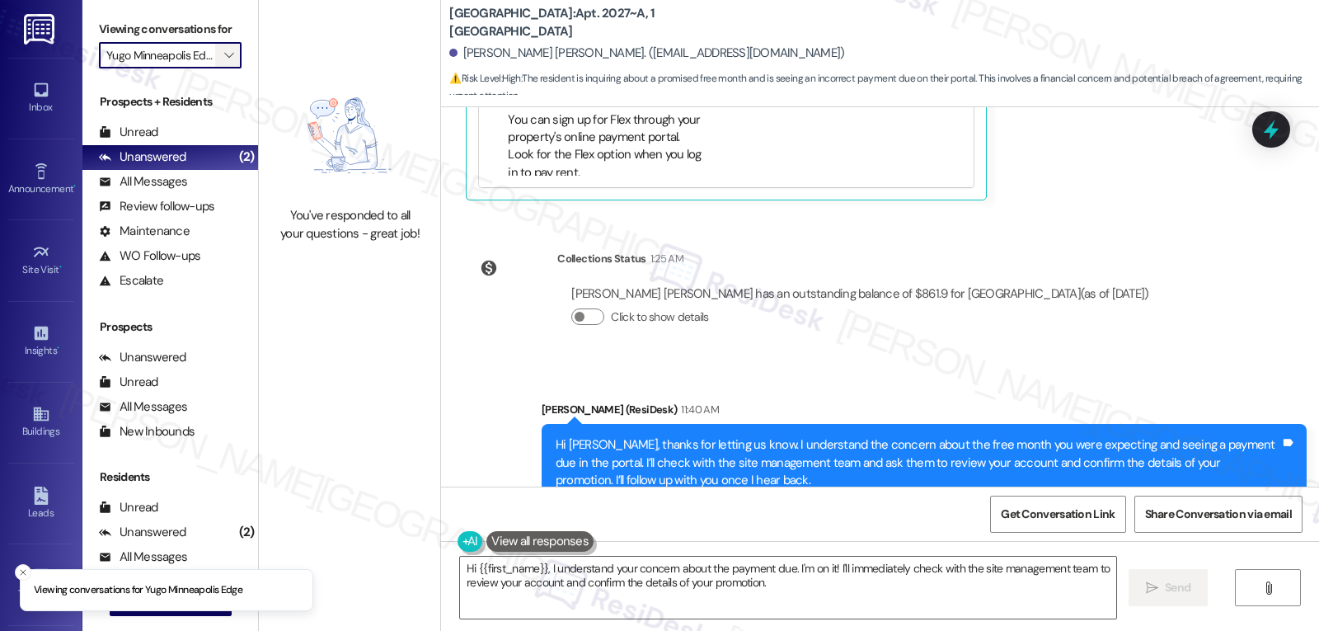
click at [221, 68] on span "" at bounding box center [229, 55] width 16 height 26
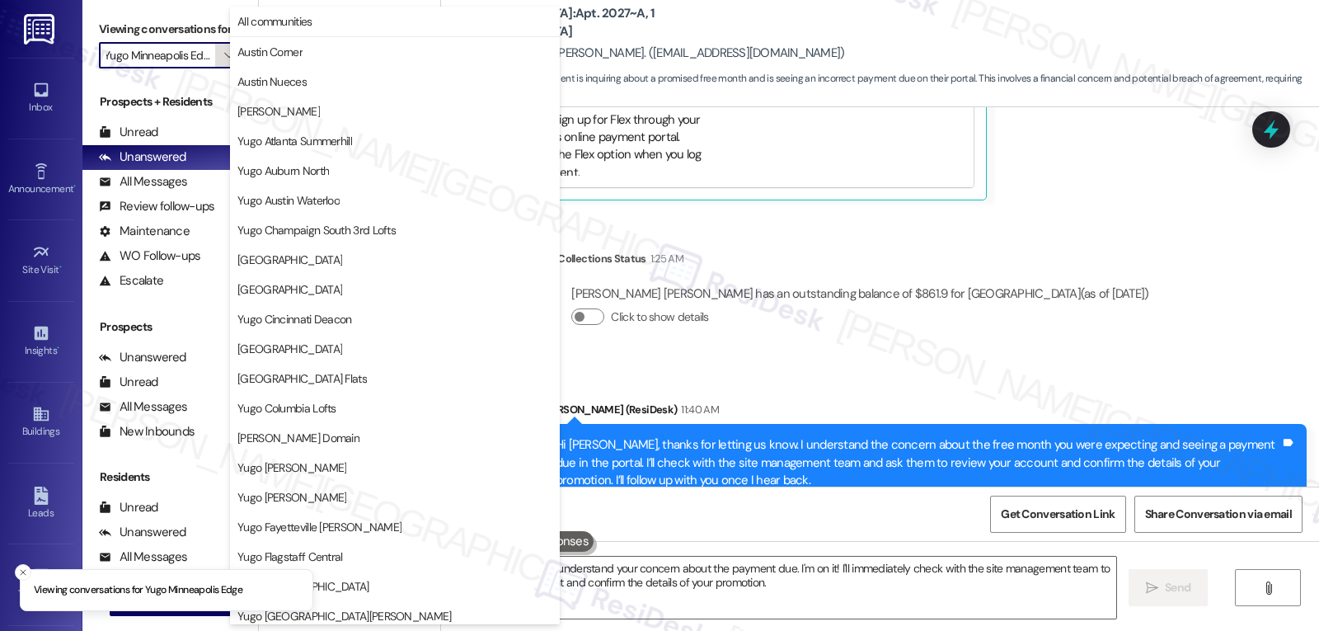
scroll to position [565, 0]
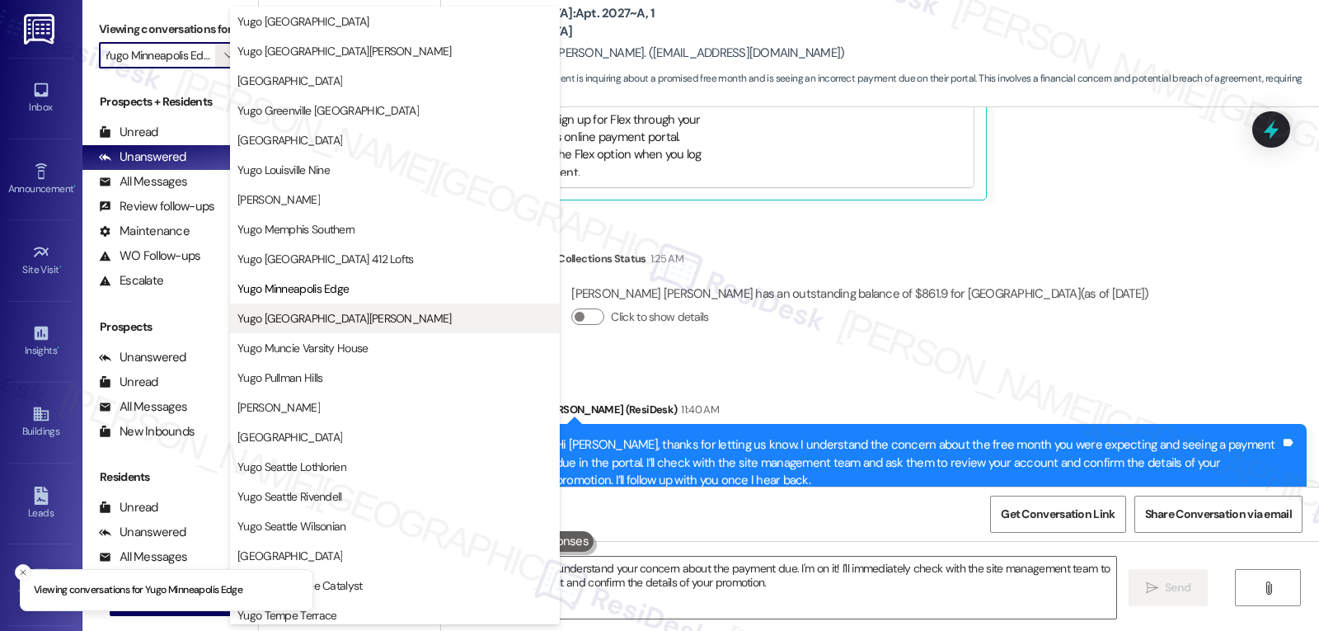
click at [345, 331] on button "Yugo Minneapolis Sydney Hall" at bounding box center [395, 318] width 330 height 30
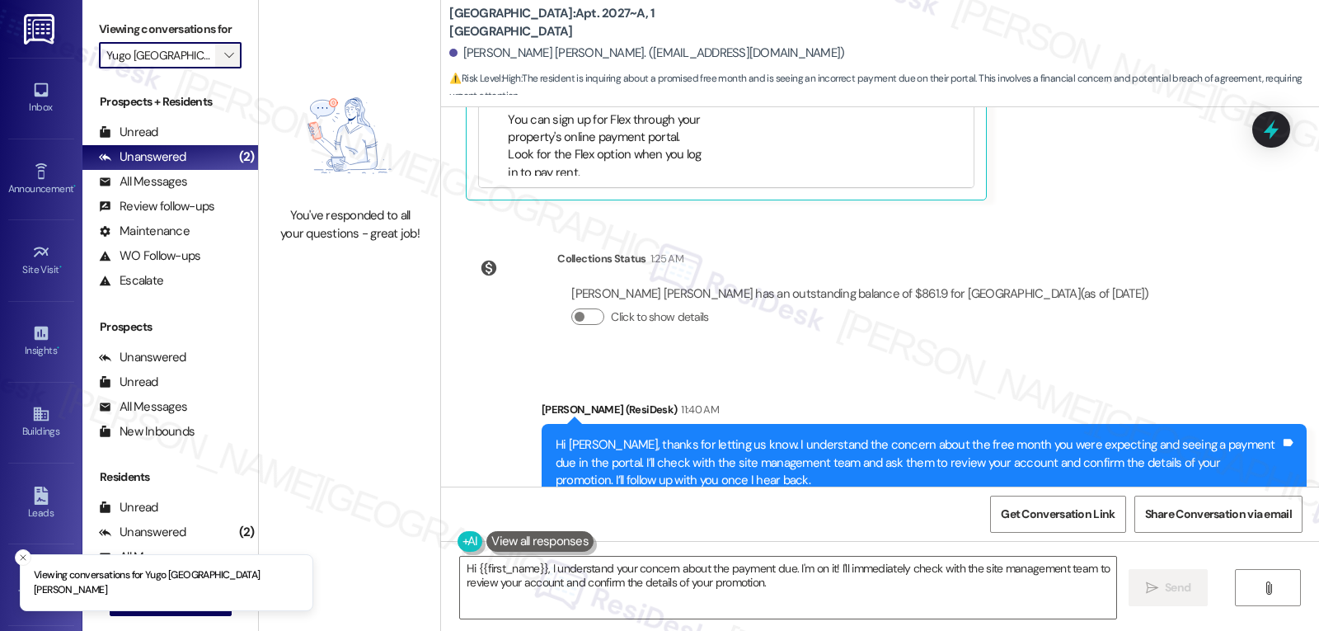
click at [224, 62] on icon "" at bounding box center [228, 55] width 9 height 13
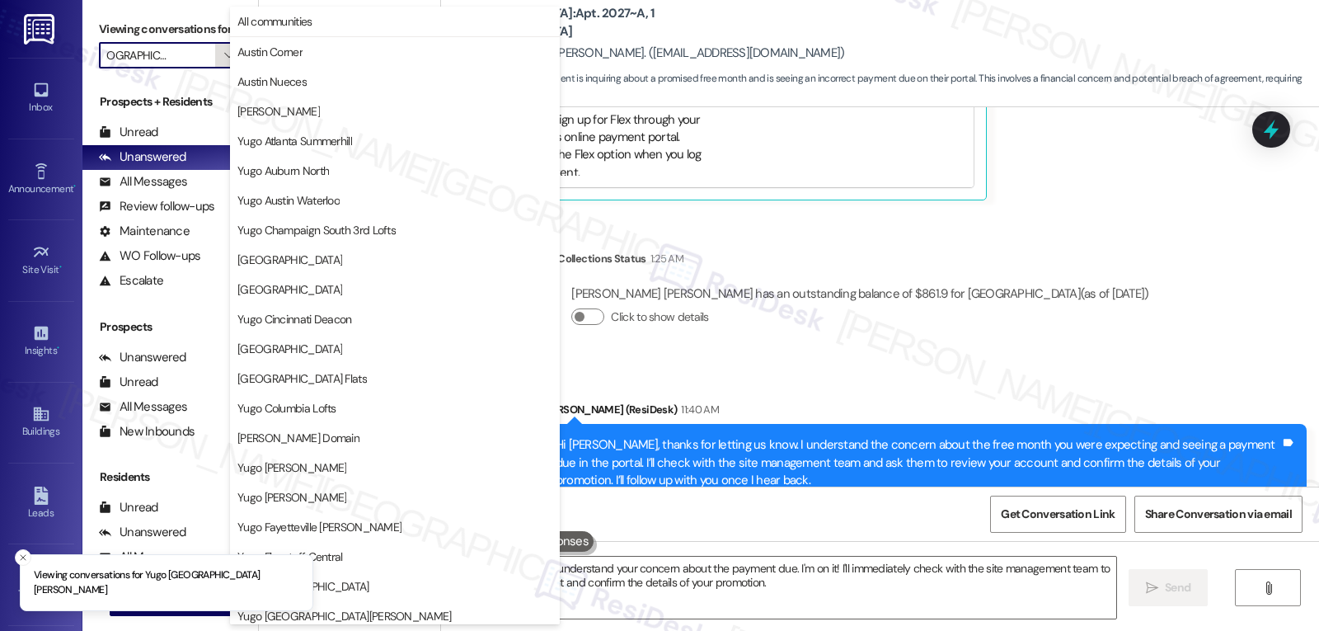
scroll to position [689, 0]
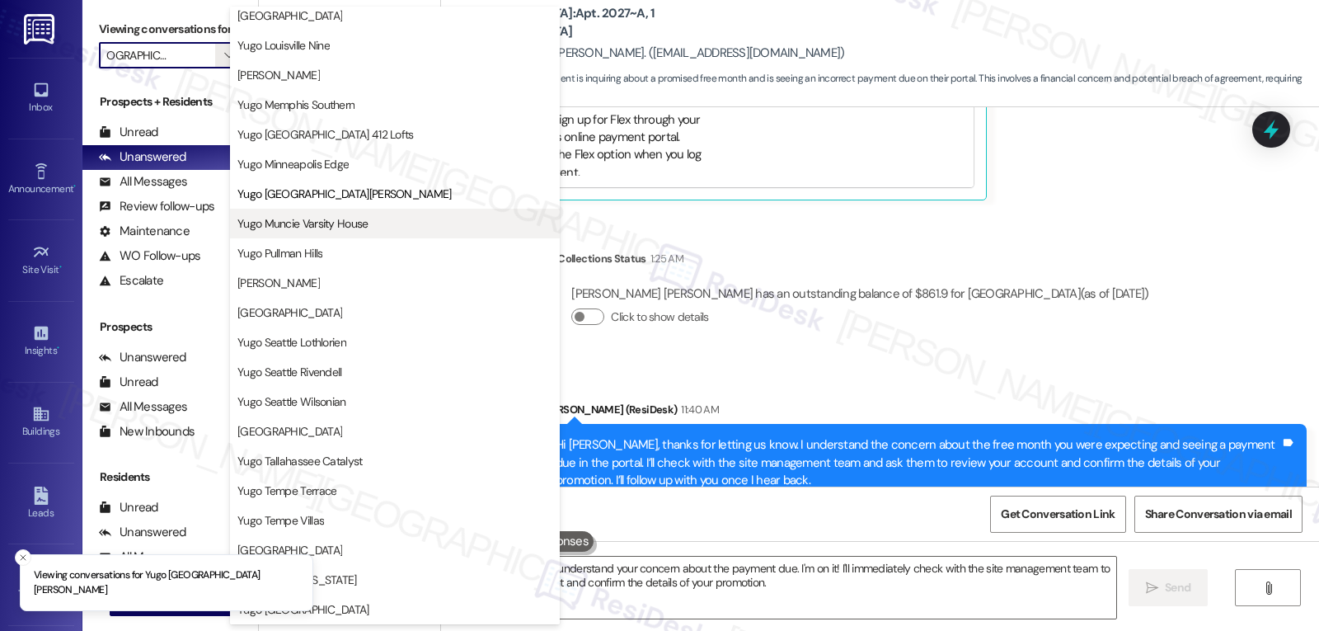
click at [323, 219] on span "Yugo Muncie Varsity House" at bounding box center [302, 223] width 131 height 16
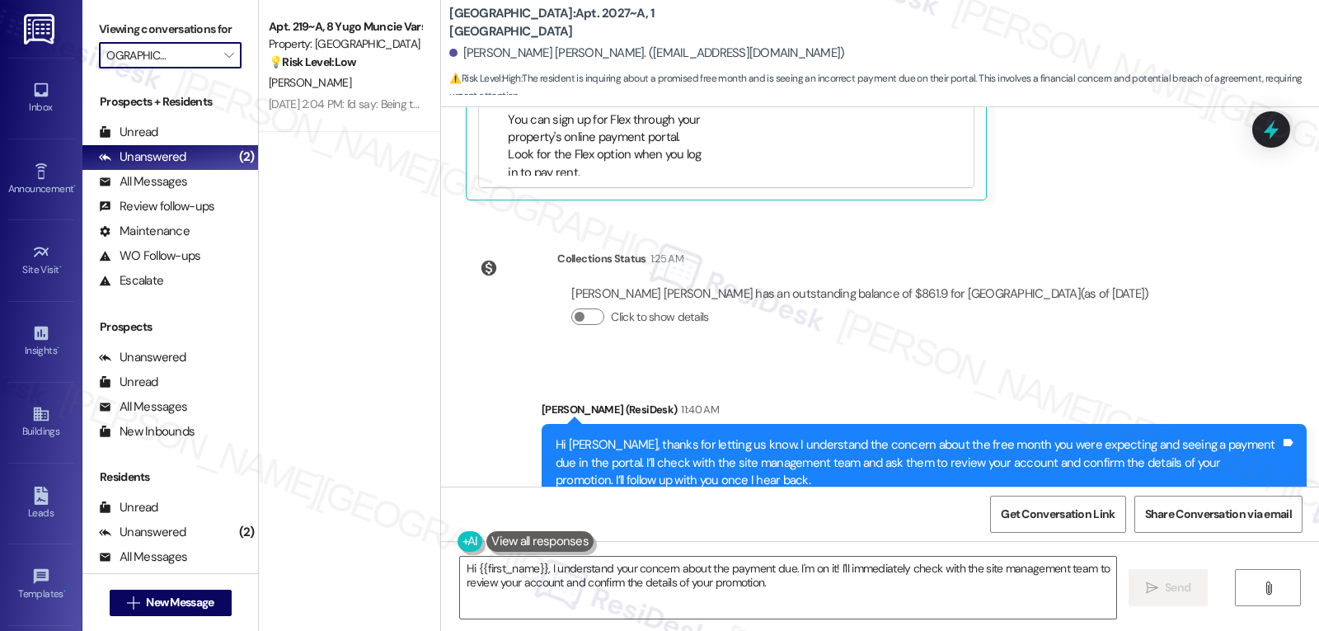
type input "Yugo Muncie Varsity House"
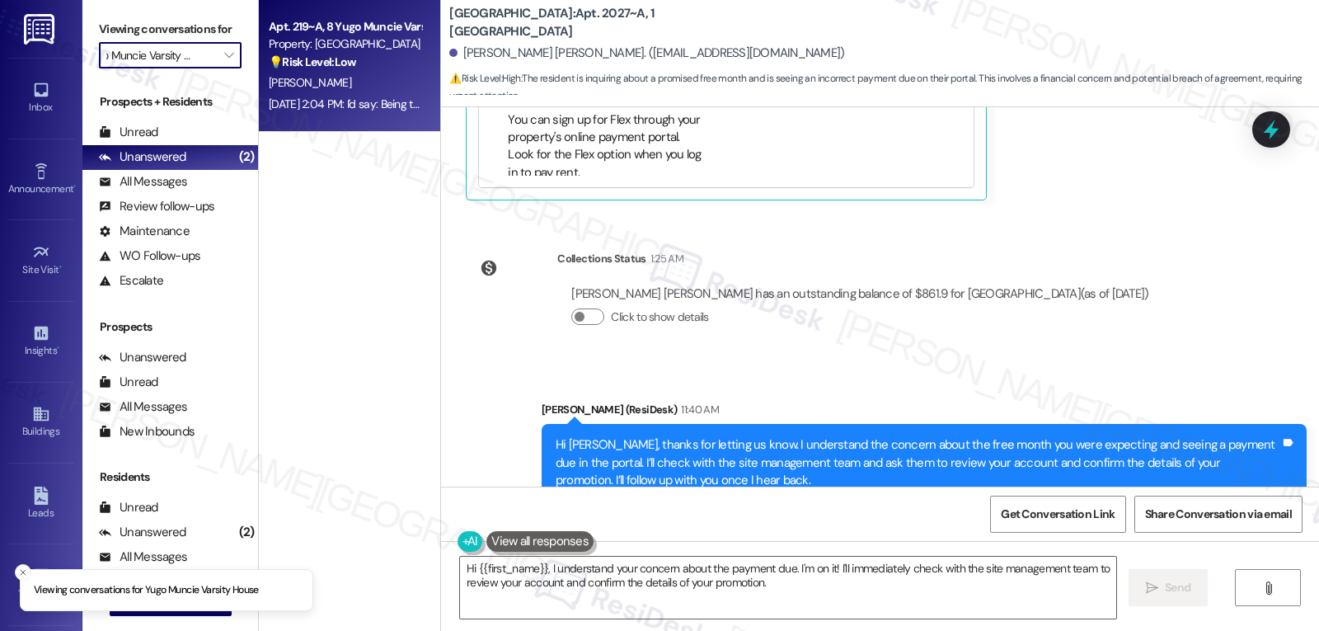
click at [339, 104] on div "Aug 29, 2025 at 2:04 PM: I'd say: Being told where the dumpster is, where the m…" at bounding box center [802, 103] width 1066 height 15
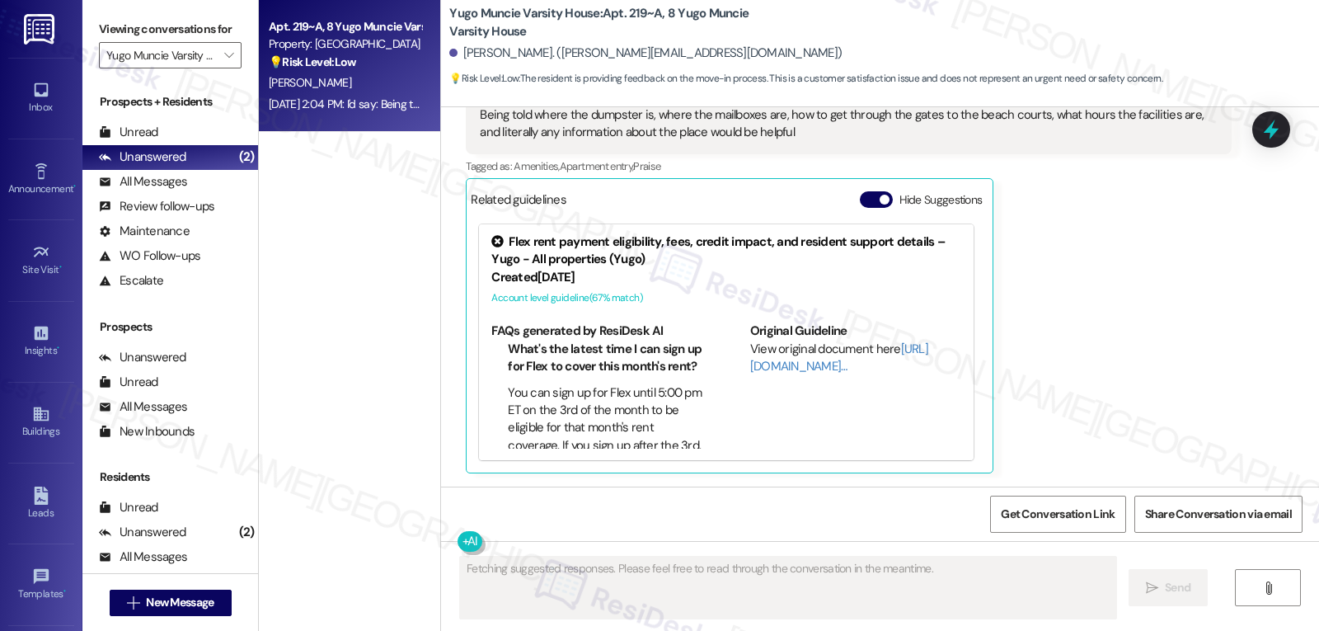
scroll to position [358, 0]
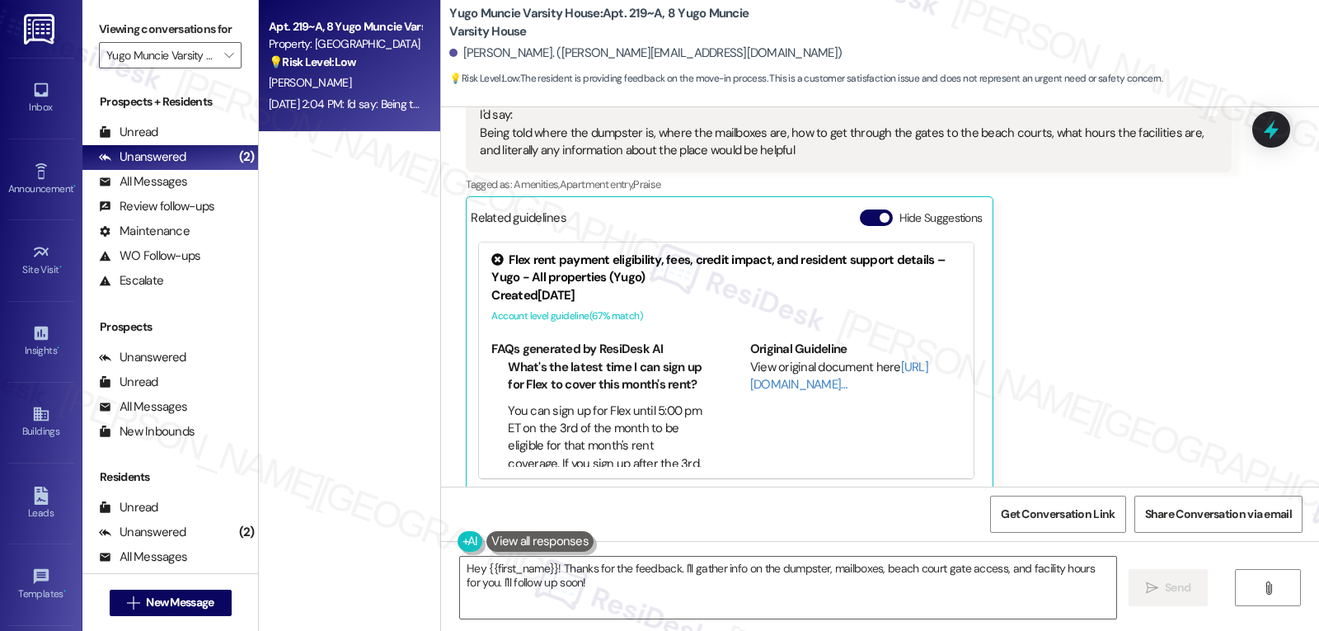
click at [1080, 274] on div "Nicholas Everett Aug 29, 2025 at 2:04 PM I'd say: Being told where the dumpster…" at bounding box center [848, 282] width 765 height 420
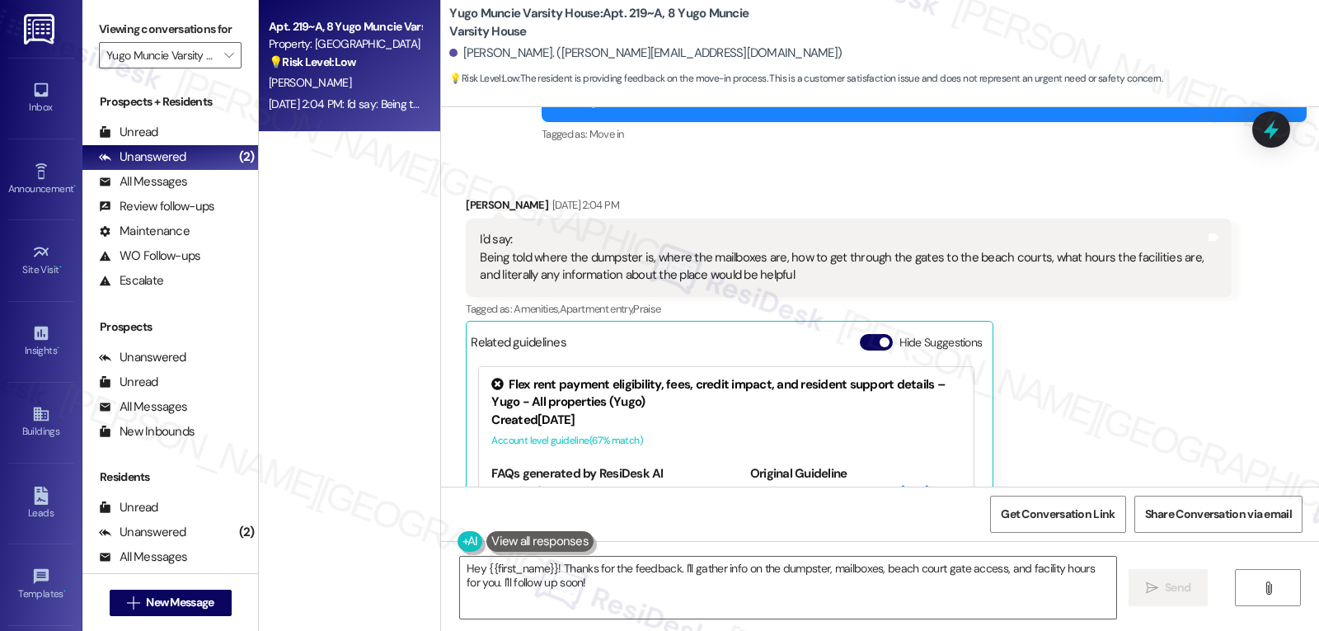
scroll to position [193, 0]
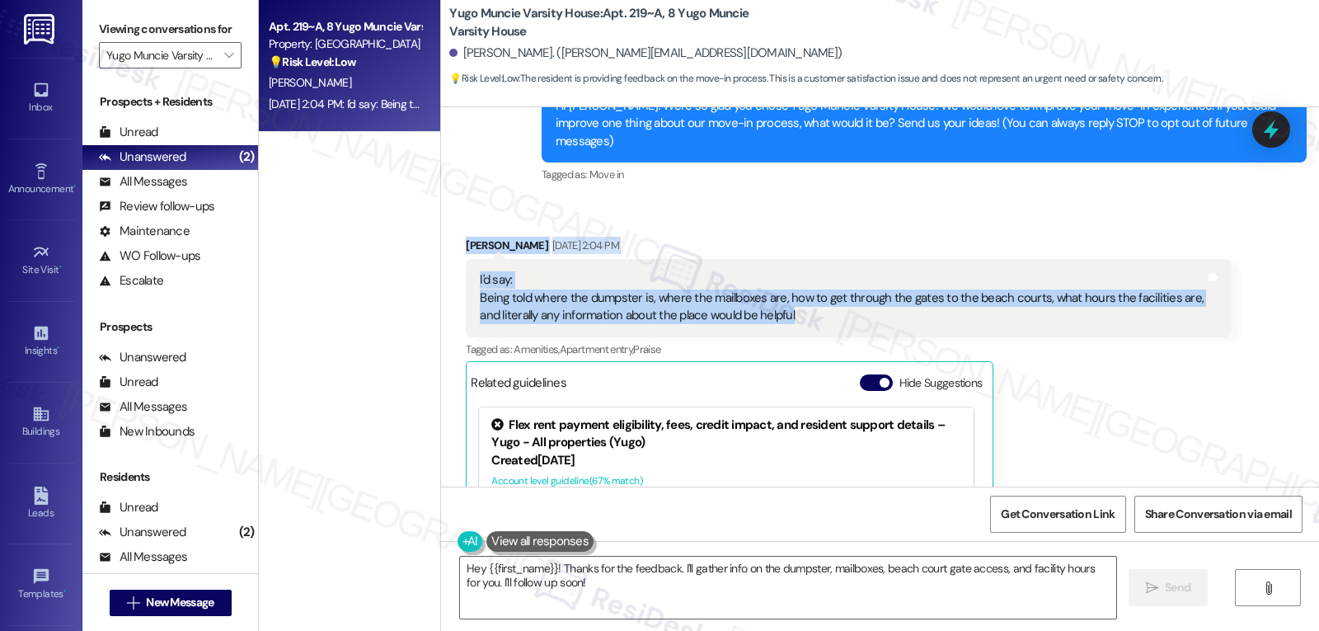
drag, startPoint x: 499, startPoint y: 256, endPoint x: 812, endPoint y: 289, distance: 315.1
click at [812, 289] on div "Received via SMS Nicholas Everett Aug 29, 2025 at 2:04 PM I'd say: Being told w…" at bounding box center [849, 446] width 790 height 444
click at [892, 200] on div "Received via SMS Nicholas Everett Aug 29, 2025 at 2:04 PM I'd say: Being told w…" at bounding box center [880, 434] width 878 height 469
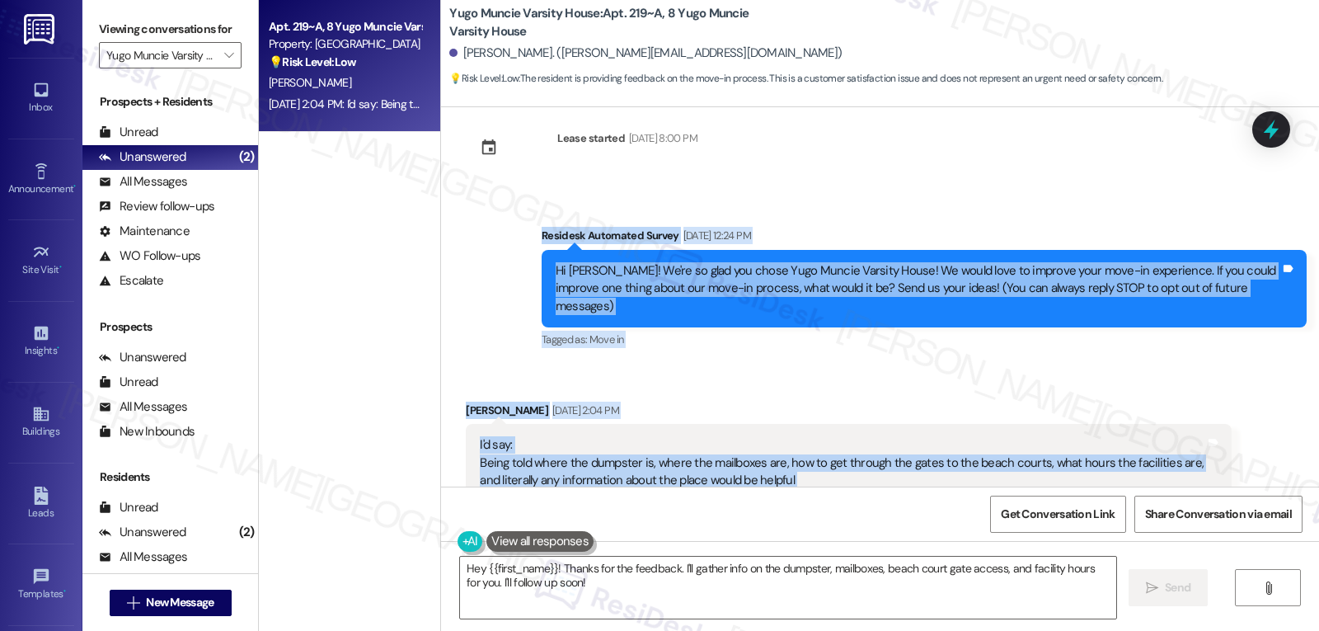
scroll to position [358, 0]
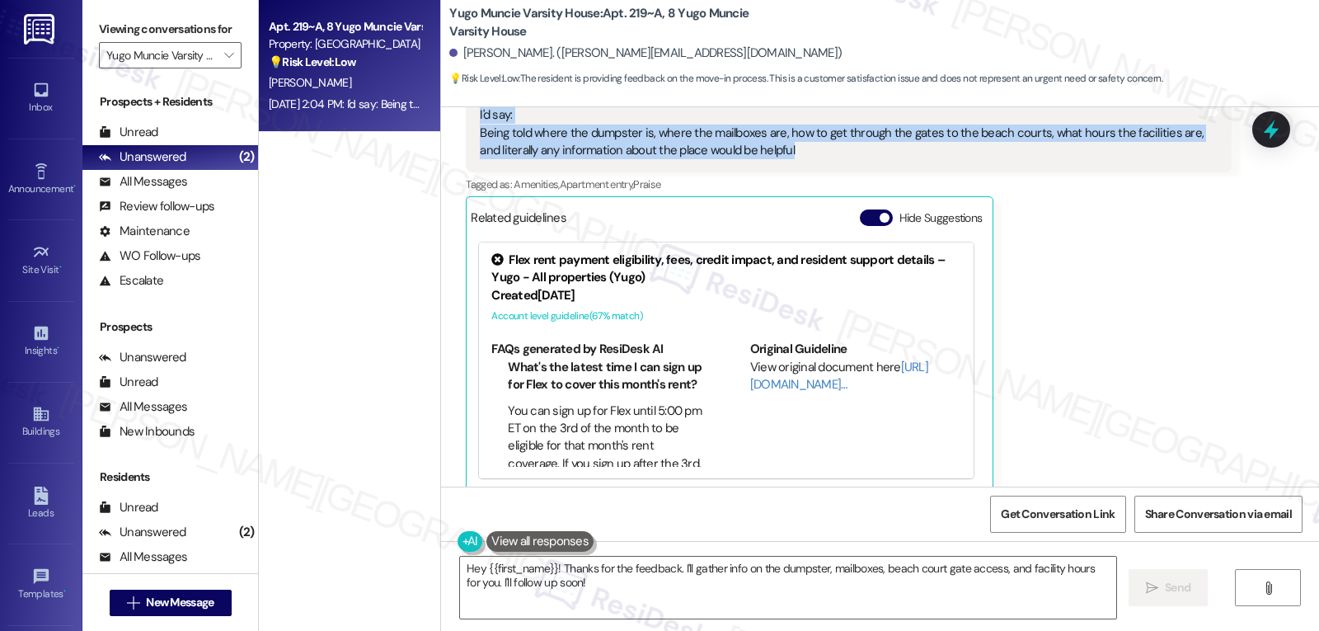
drag, startPoint x: 533, startPoint y: 238, endPoint x: 870, endPoint y: 128, distance: 354.9
click at [870, 128] on div "Lease started Aug 21, 2025 at 8:00 PM Survey, sent via SMS Residesk Automated S…" at bounding box center [880, 296] width 878 height 379
copy div "Residesk Automated Survey Aug 29, 2025 at 12:24 PM Hi Nicholas! We're so glad y…"
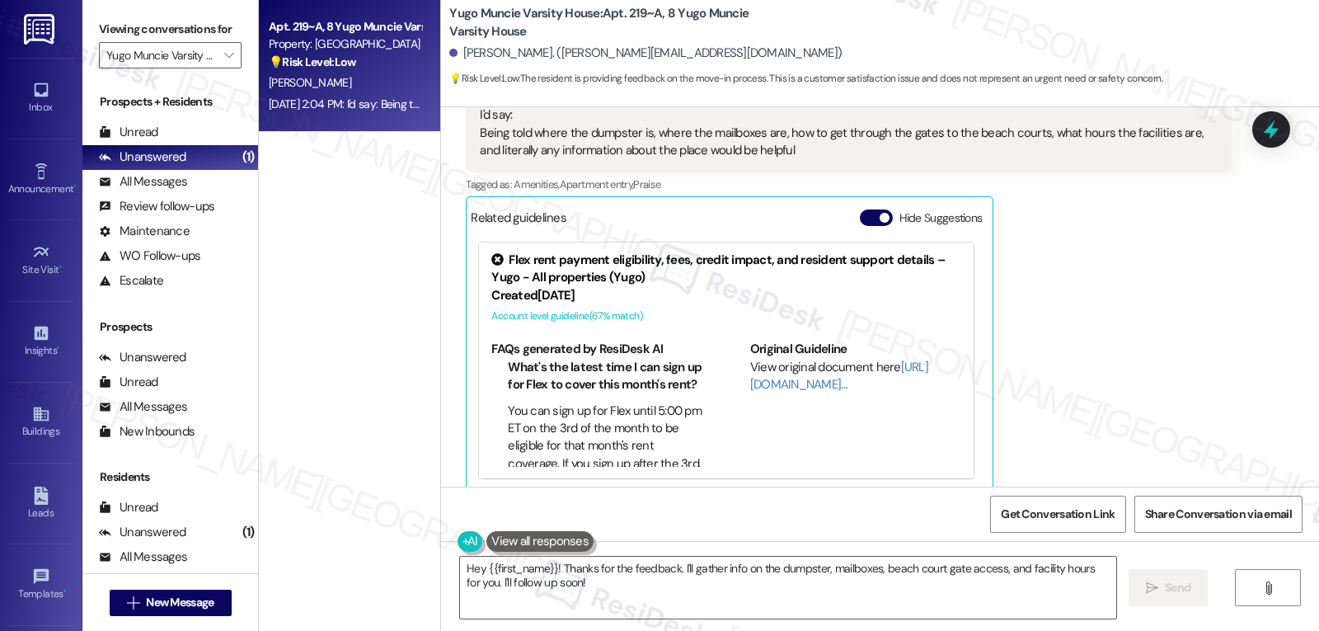
click at [1037, 396] on div "Nicholas Everett Aug 29, 2025 at 2:04 PM I'd say: Being told where the dumpster…" at bounding box center [848, 282] width 765 height 420
drag, startPoint x: 664, startPoint y: 600, endPoint x: 656, endPoint y: 595, distance: 9.4
click at [664, 600] on textarea "Hey {{first_name}}! Thanks for the feedback. I'll gather info on the dumpster, …" at bounding box center [788, 588] width 656 height 62
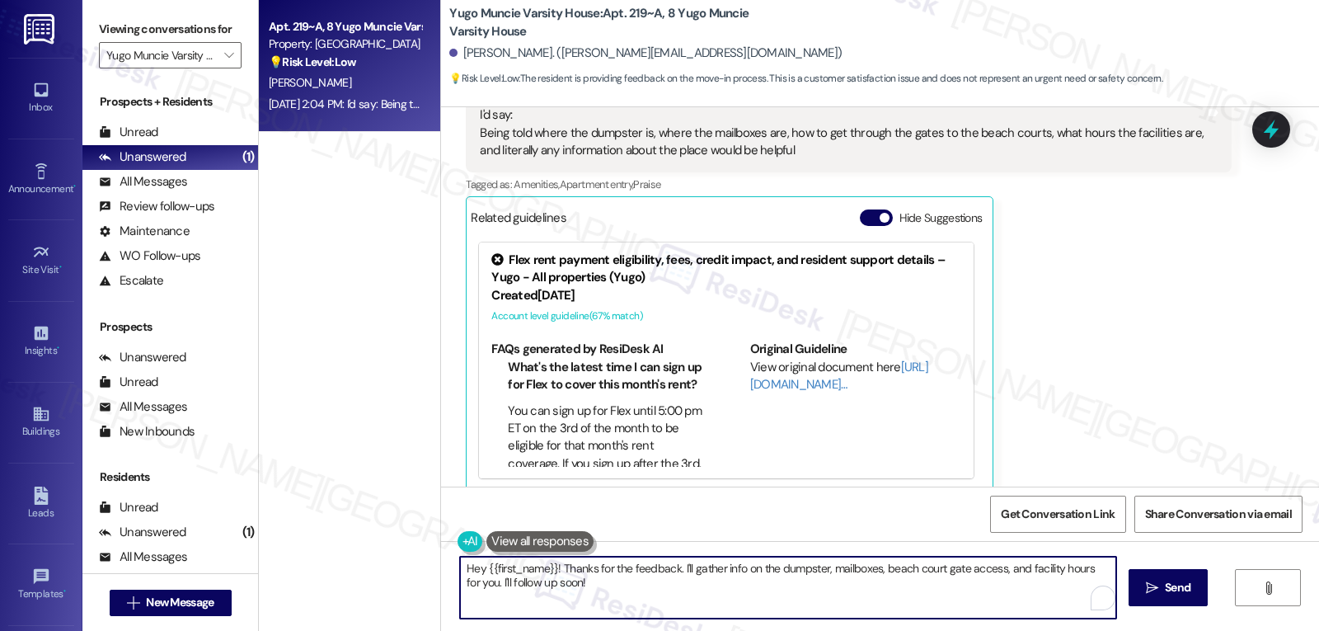
paste textarea "i Nicholas, thank you for the thoughtful feedback! I hear you—having clear info…"
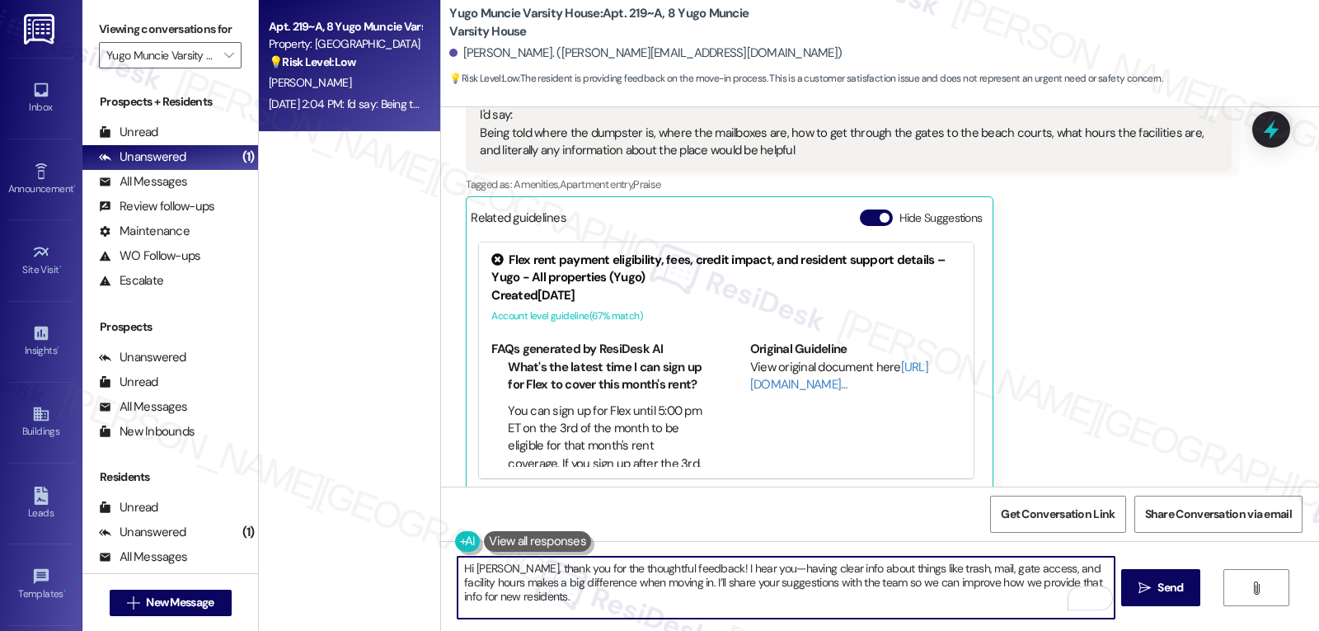
click at [747, 567] on textarea "Hi Nicholas, thank you for the thoughtful feedback! I hear you—having clear inf…" at bounding box center [786, 588] width 656 height 62
click at [857, 601] on textarea "Hi Nicholas, thank you for the thoughtful feedback! I hear you. Having clear in…" at bounding box center [786, 588] width 656 height 62
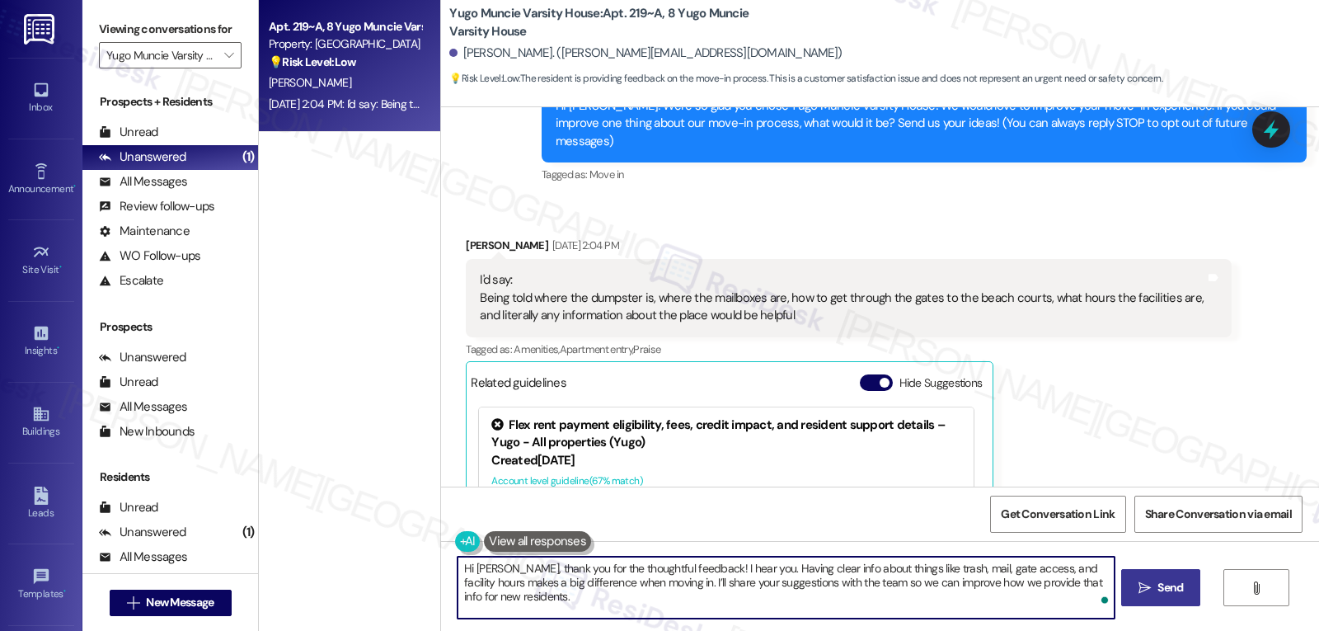
type textarea "Hi Nicholas, thank you for the thoughtful feedback! I hear you. Having clear in…"
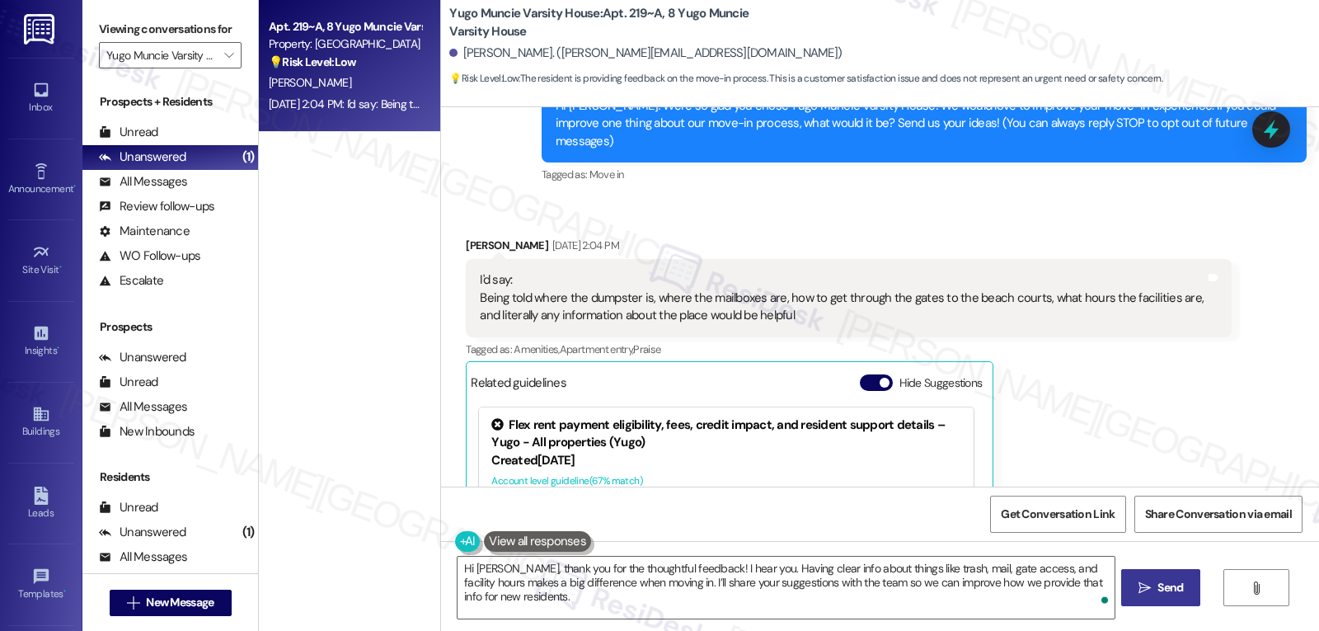
click at [1172, 593] on span "Send" at bounding box center [1171, 587] width 26 height 17
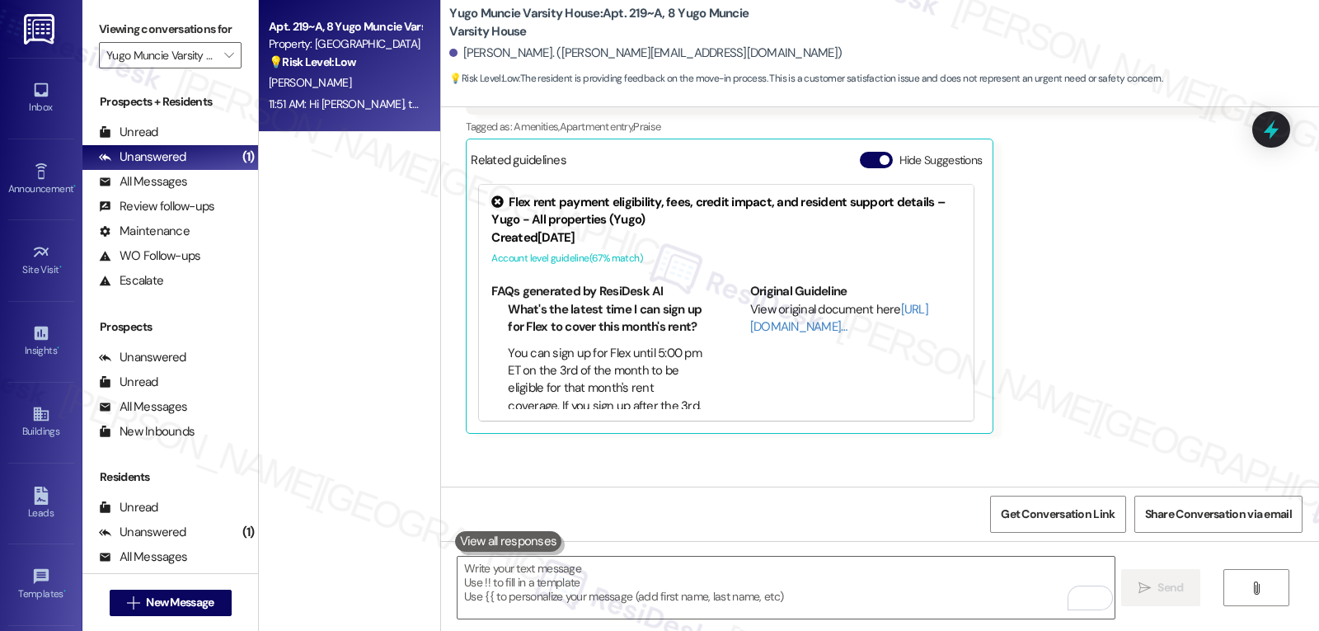
scroll to position [491, 0]
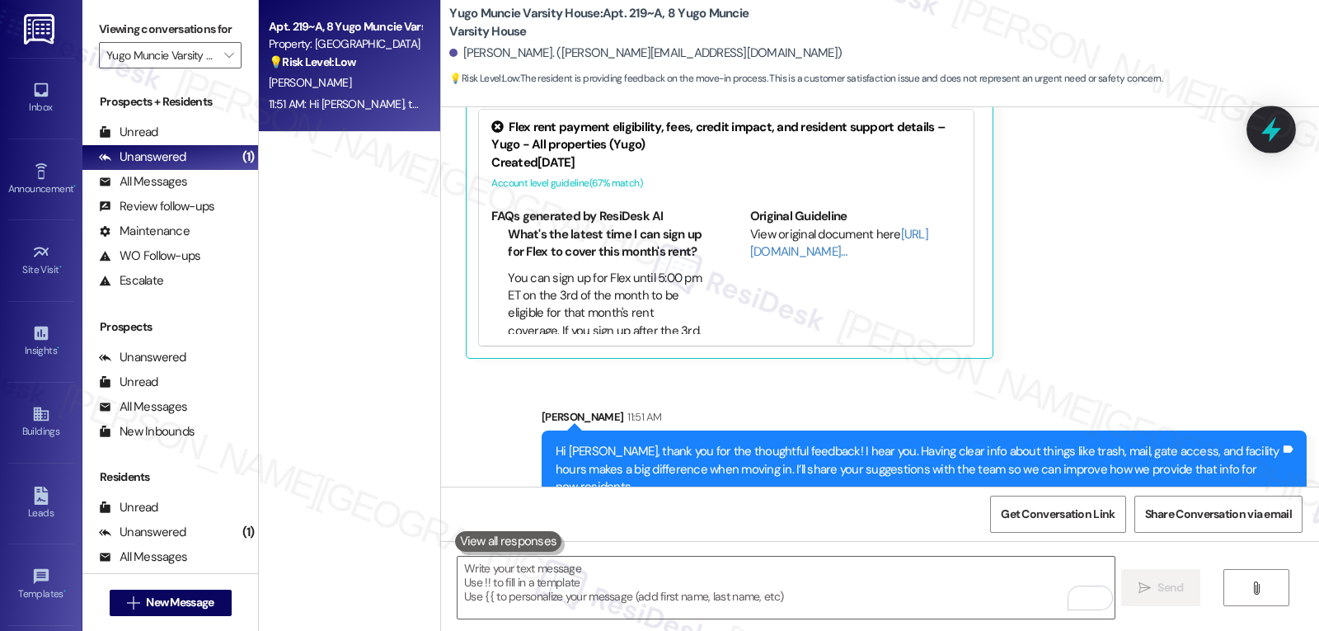
click at [1263, 143] on icon at bounding box center [1272, 129] width 28 height 28
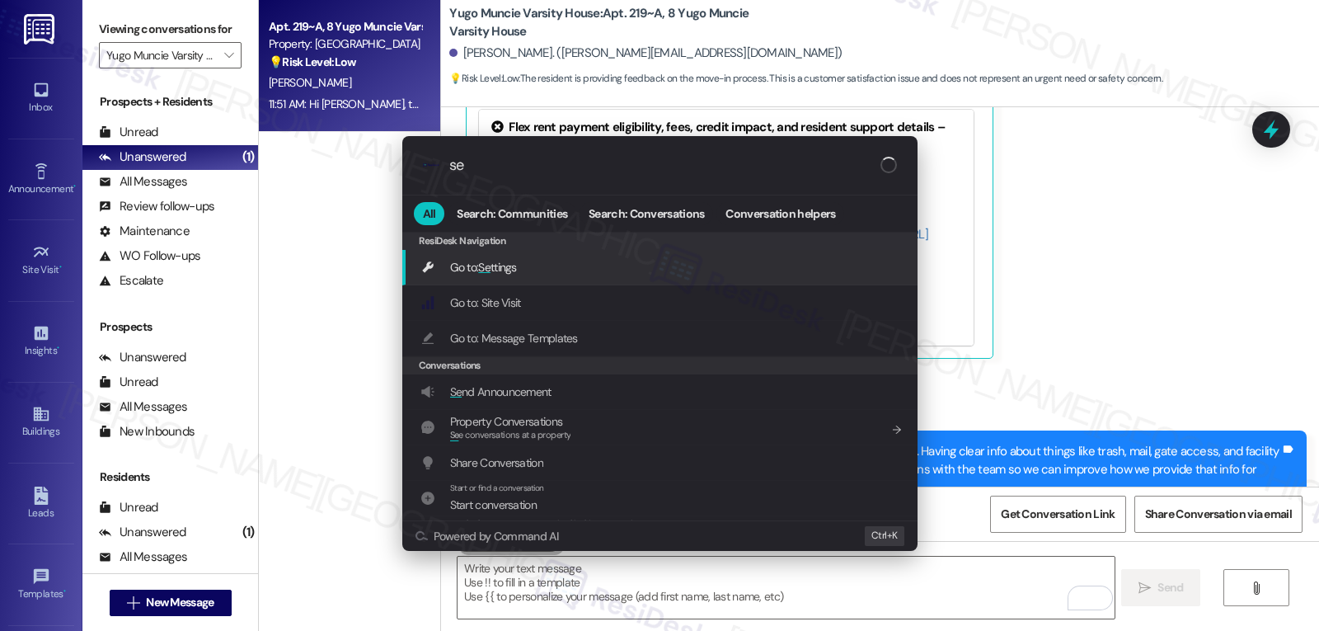
type input "s"
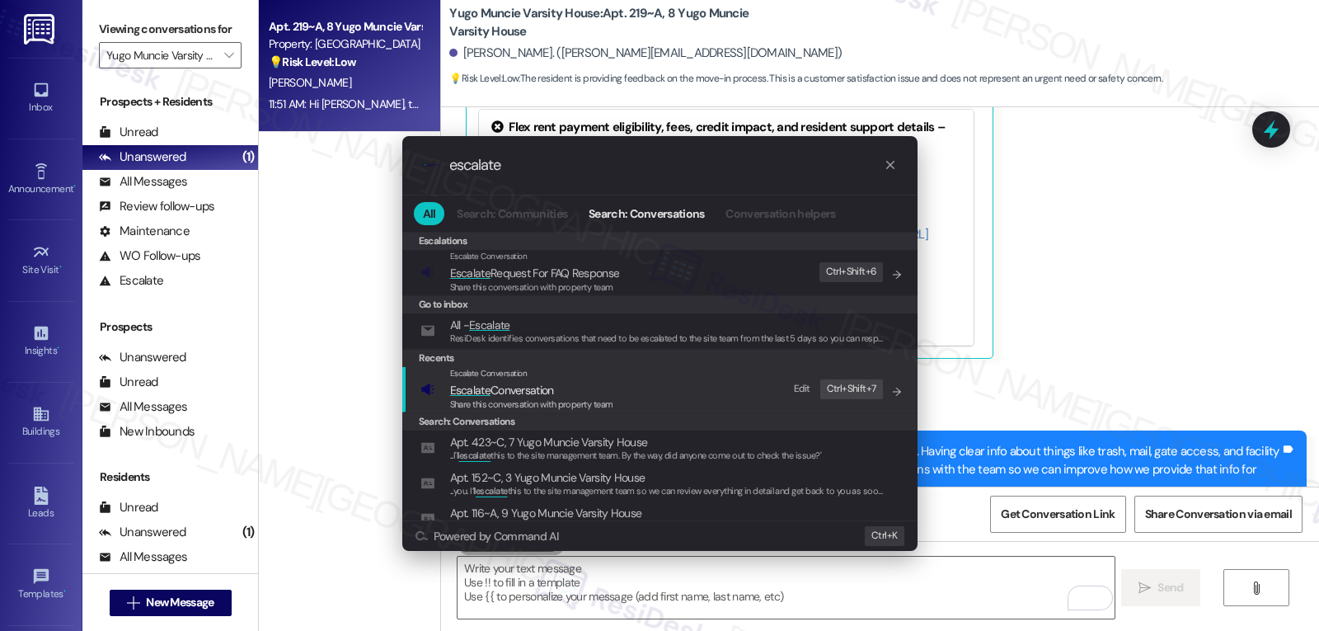
type input "escalate"
click at [576, 408] on span "Share this conversation with property team" at bounding box center [531, 404] width 163 height 12
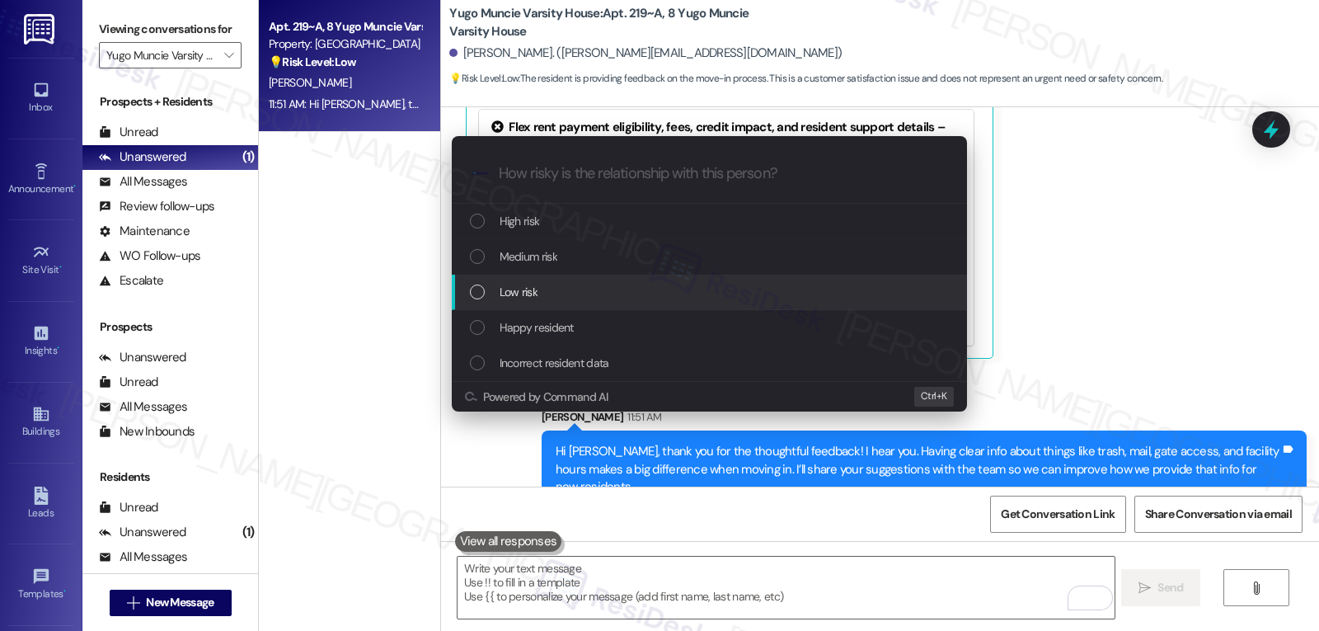
click at [573, 292] on div "Low risk" at bounding box center [711, 292] width 482 height 18
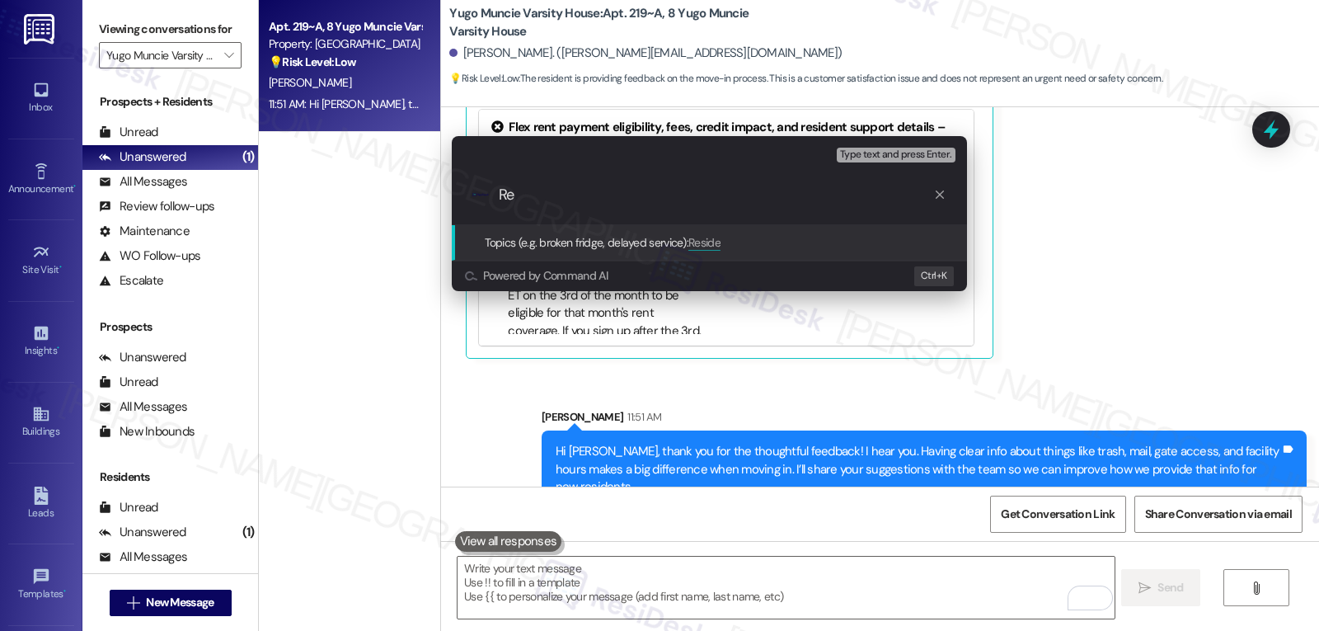
type input "R"
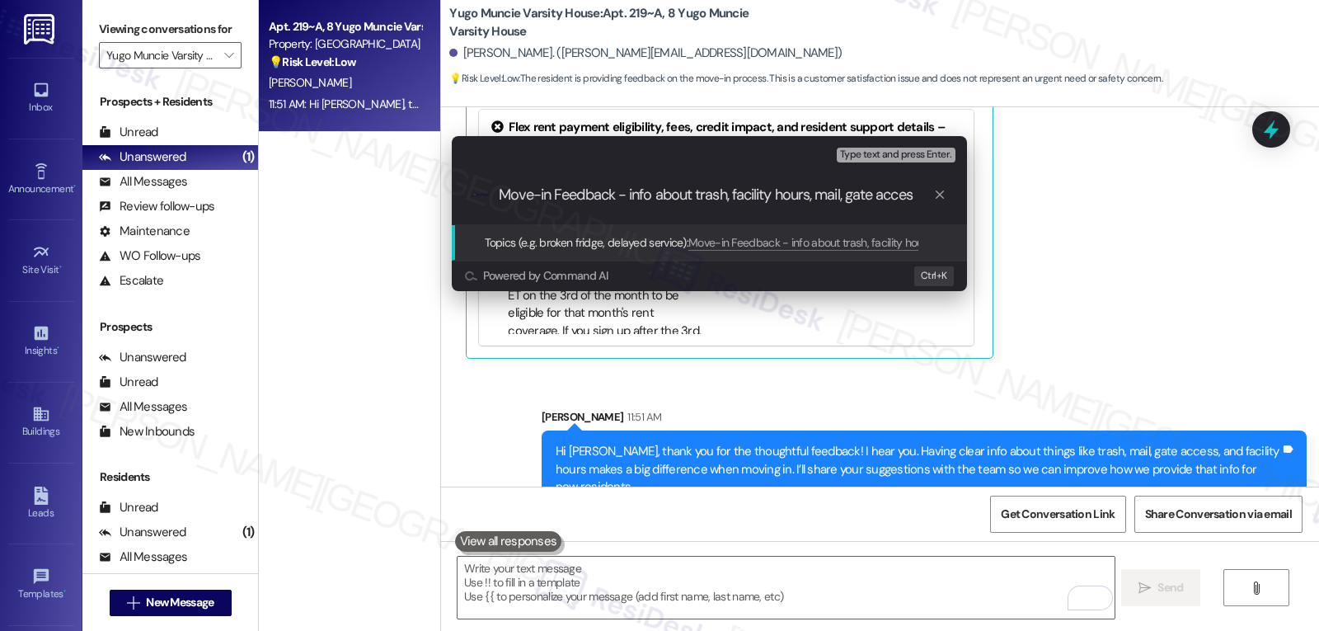
type input "Move-in Feedback - info about trash, facility hours, mail, gate access"
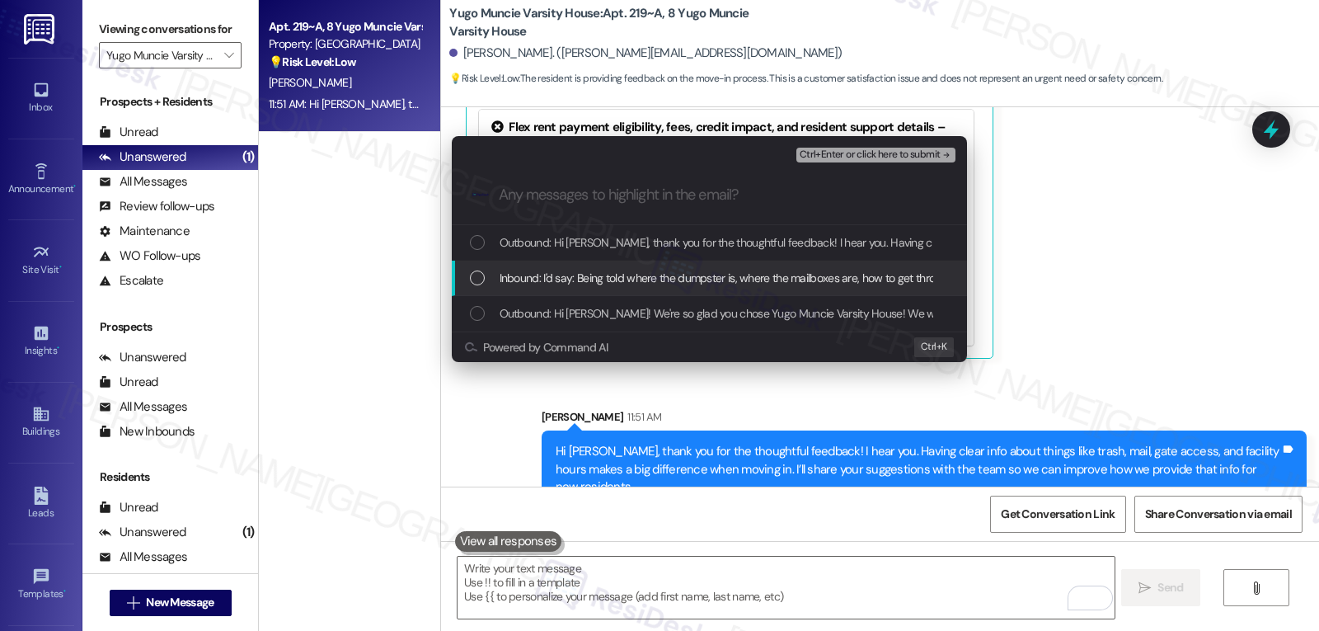
click at [548, 280] on span "Inbound: I'd say: Being told where the dumpster is, where the mailboxes are, ho…" at bounding box center [1016, 278] width 1032 height 18
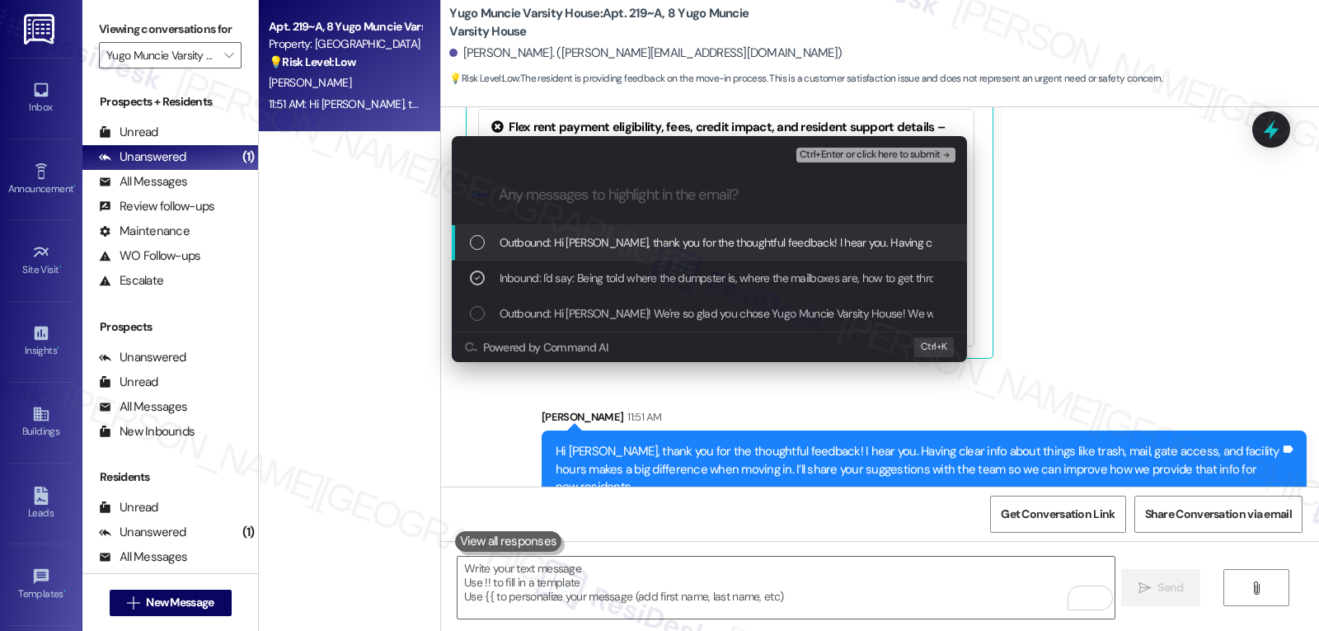
click at [853, 154] on span "Ctrl+Enter or click here to submit" at bounding box center [870, 155] width 141 height 12
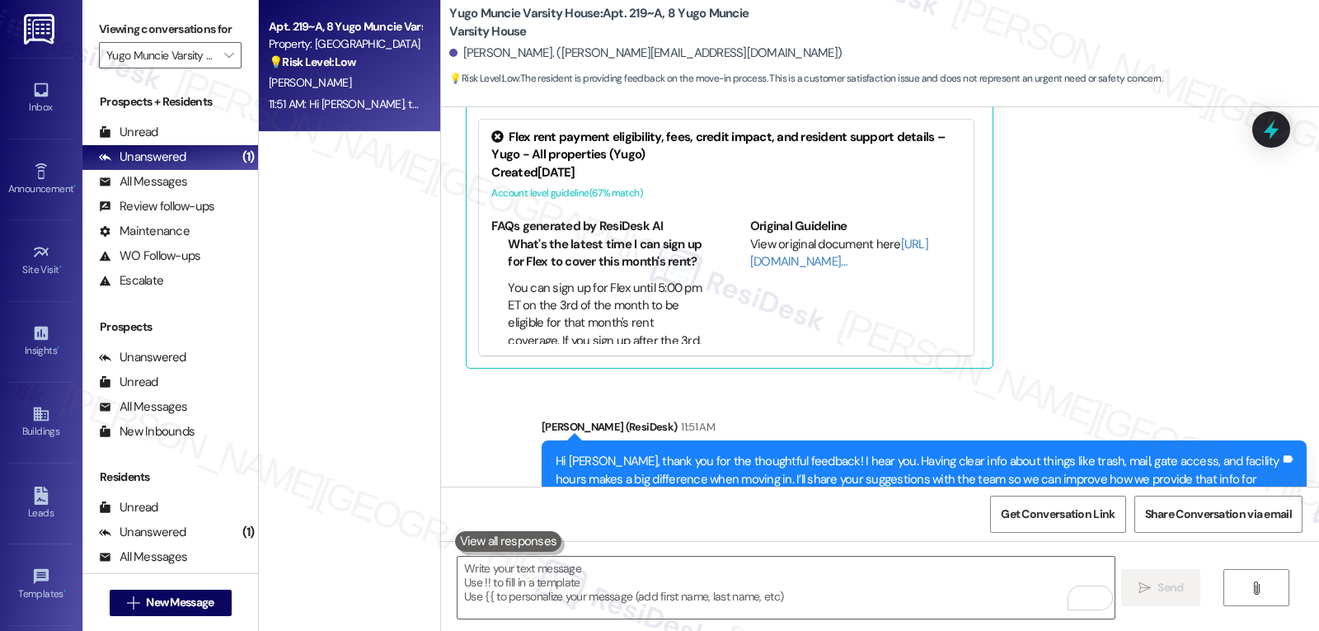
scroll to position [515, 0]
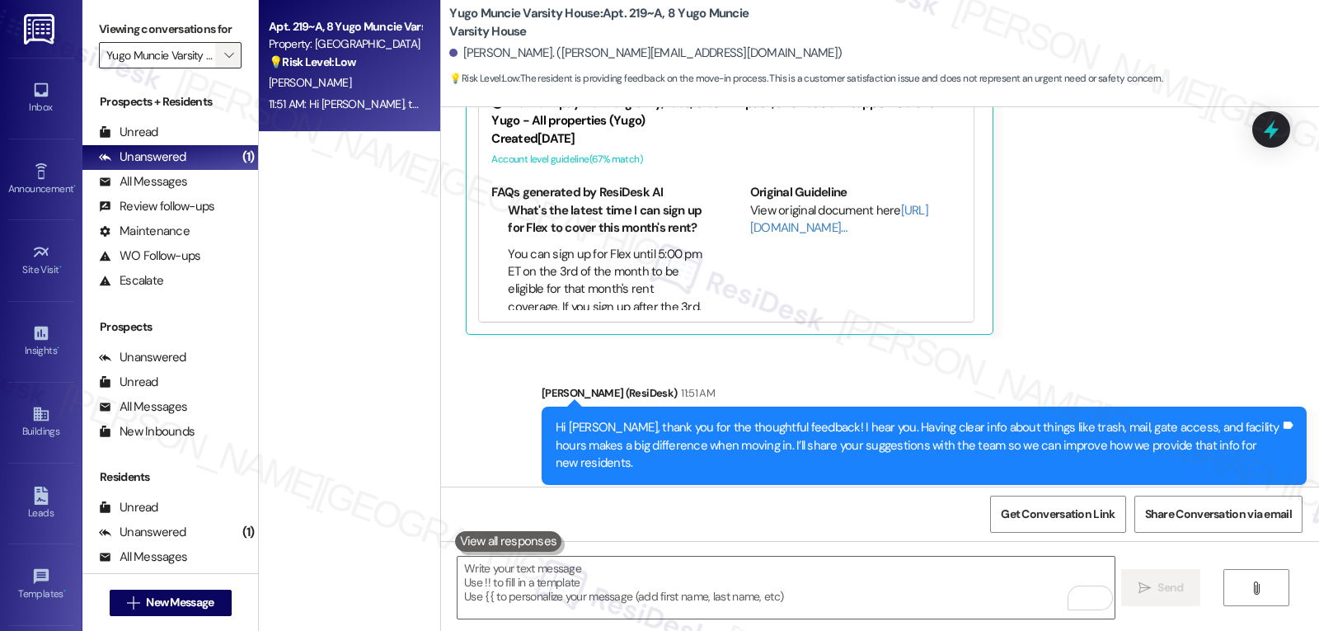
click at [223, 68] on span "" at bounding box center [229, 55] width 16 height 26
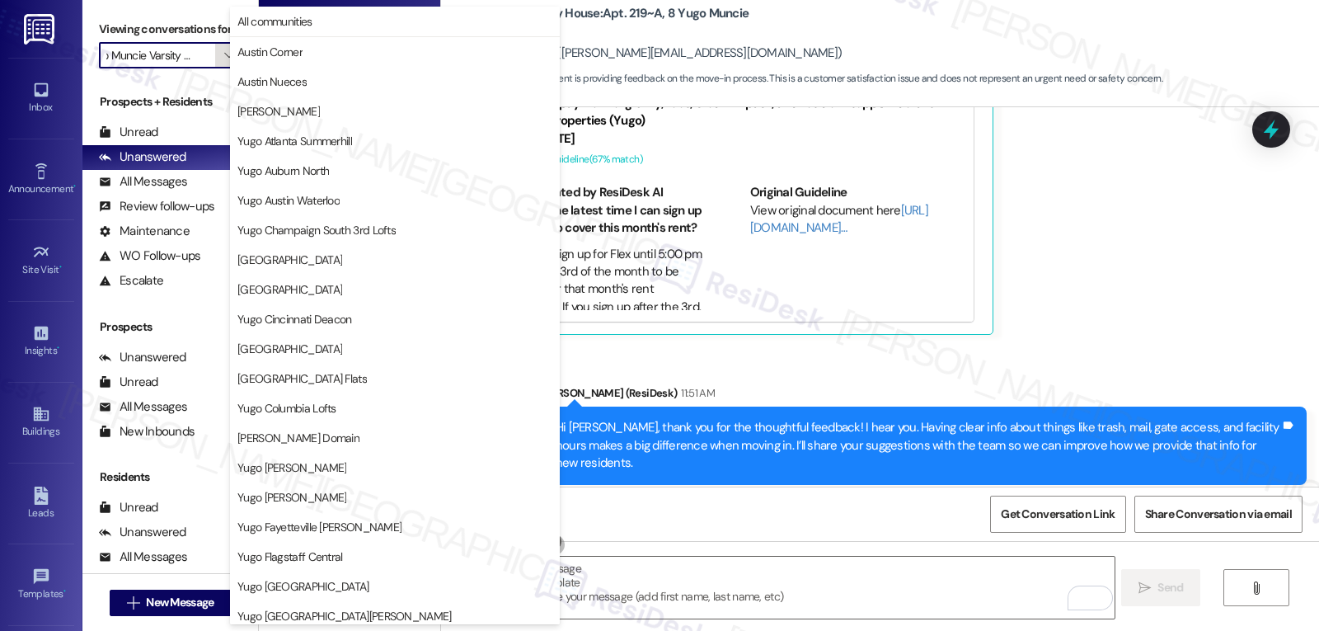
scroll to position [689, 0]
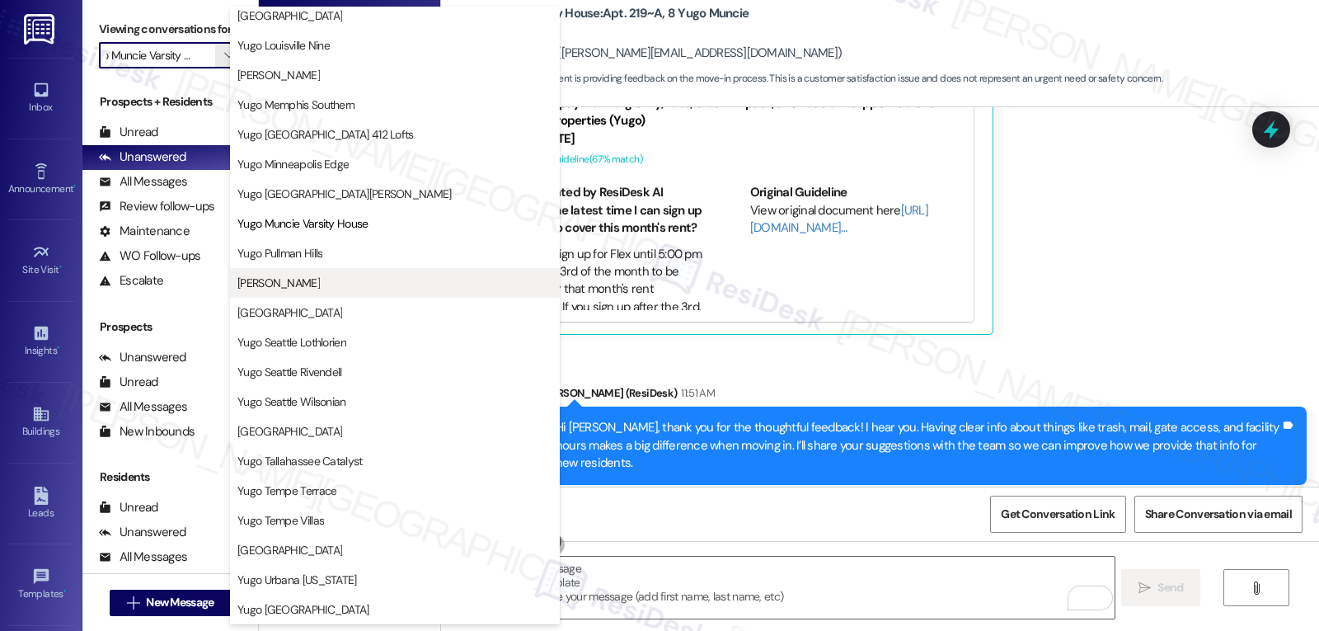
click at [318, 293] on button "Yugo Raleigh Logan" at bounding box center [395, 283] width 330 height 30
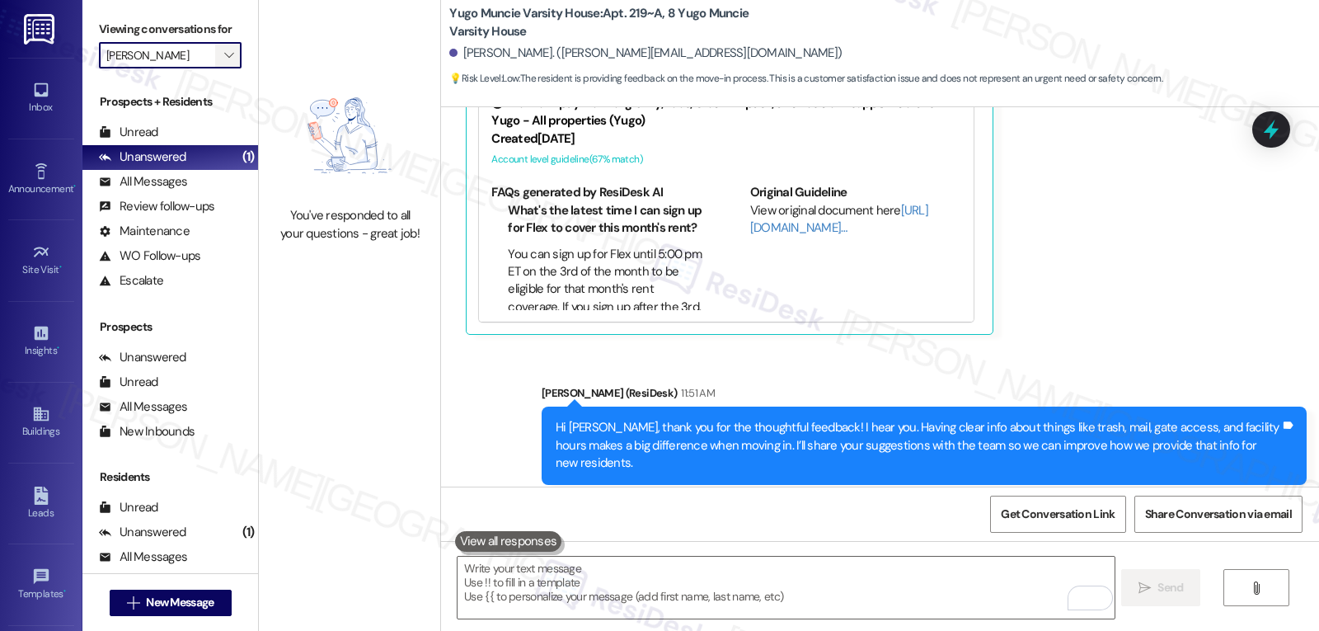
click at [224, 62] on icon "" at bounding box center [228, 55] width 9 height 13
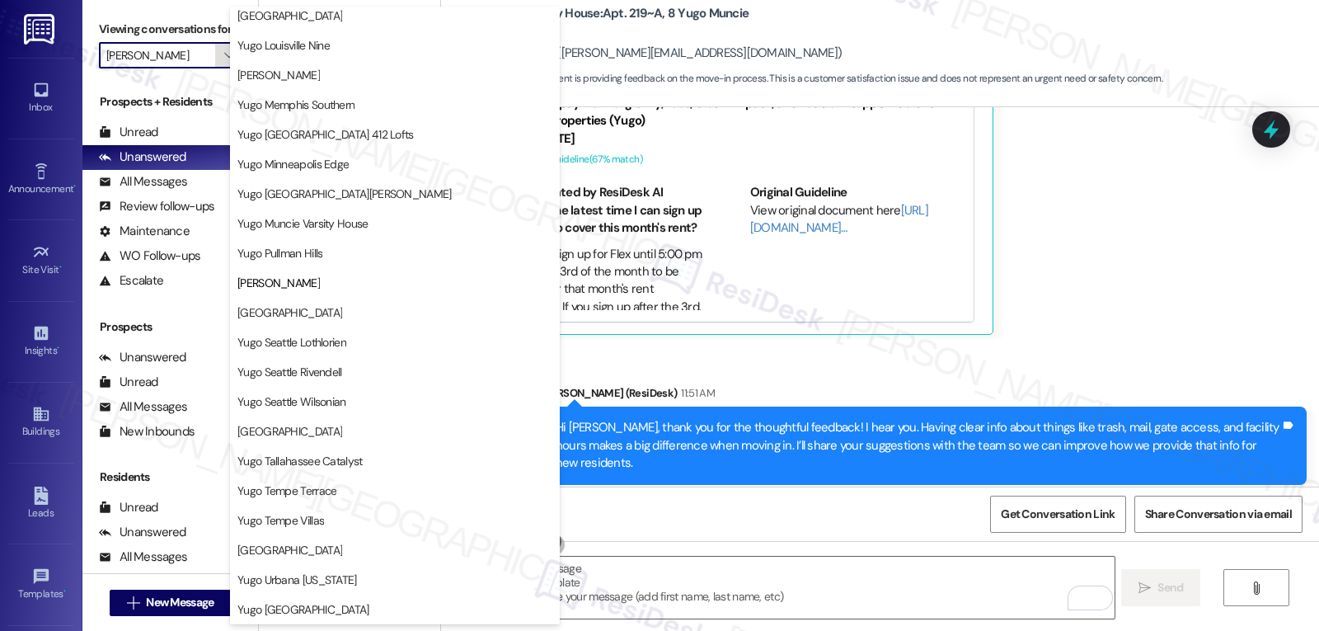
scroll to position [689, 0]
click at [379, 317] on span "[GEOGRAPHIC_DATA]" at bounding box center [394, 312] width 315 height 16
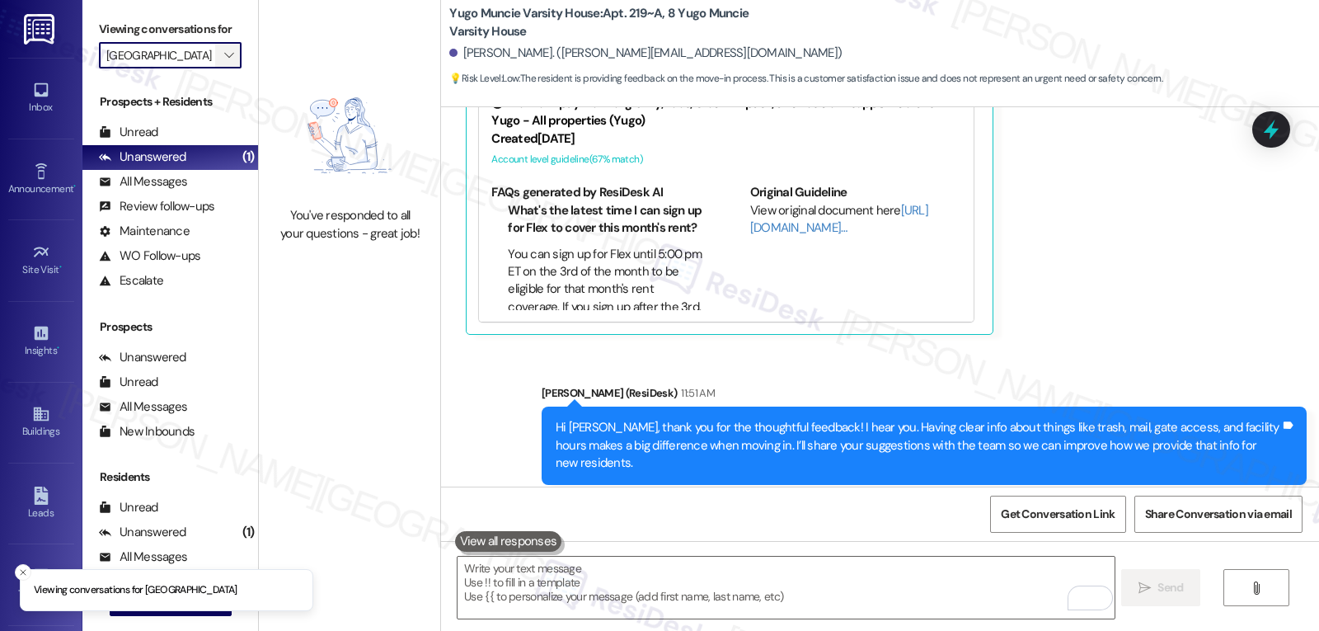
click at [225, 61] on button "" at bounding box center [228, 55] width 26 height 26
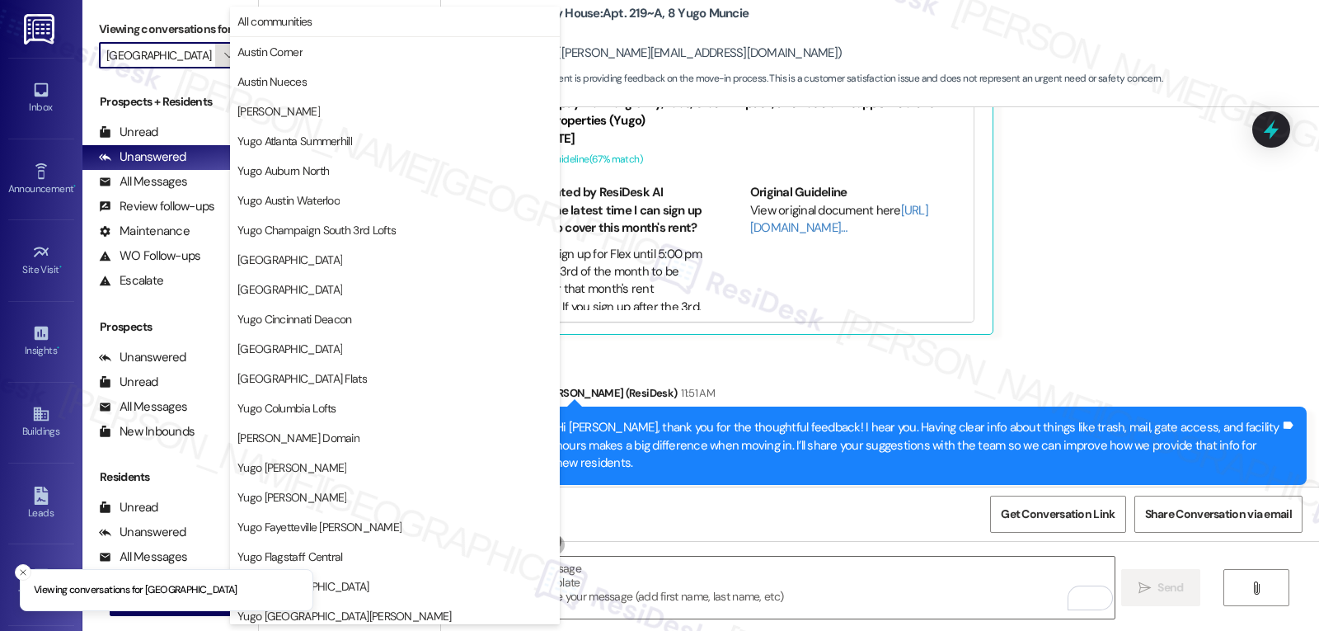
scroll to position [689, 0]
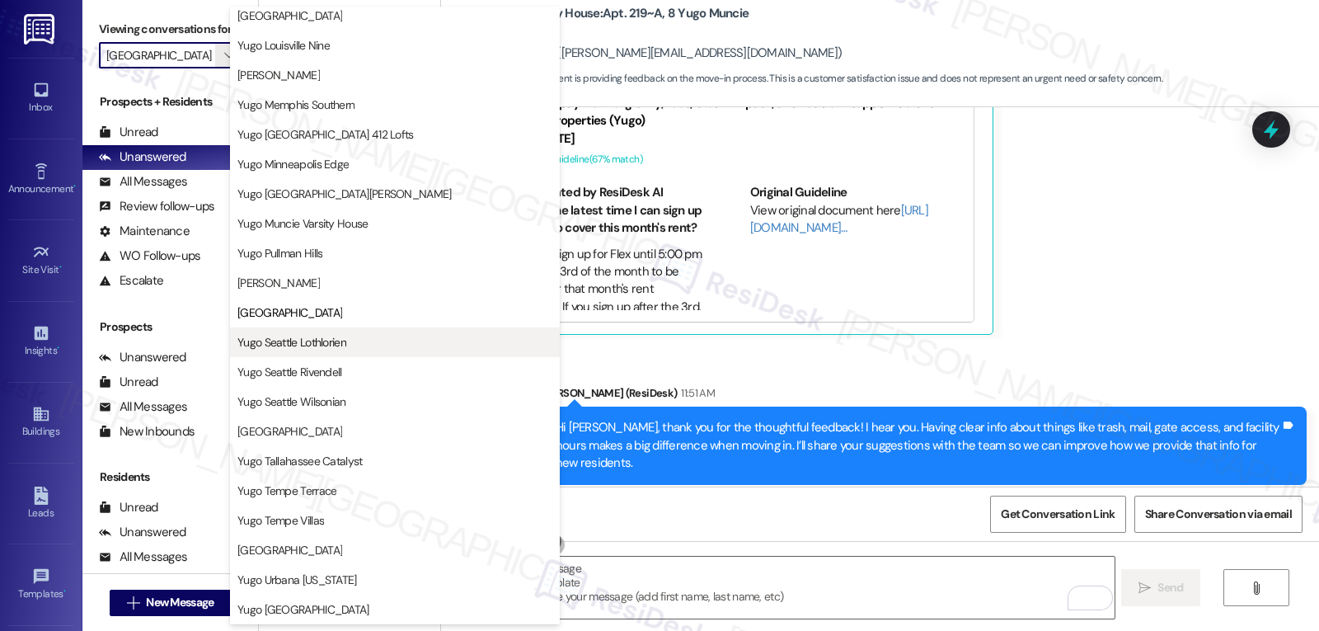
click at [303, 346] on span "Yugo Seattle Lothlorien" at bounding box center [291, 342] width 109 height 16
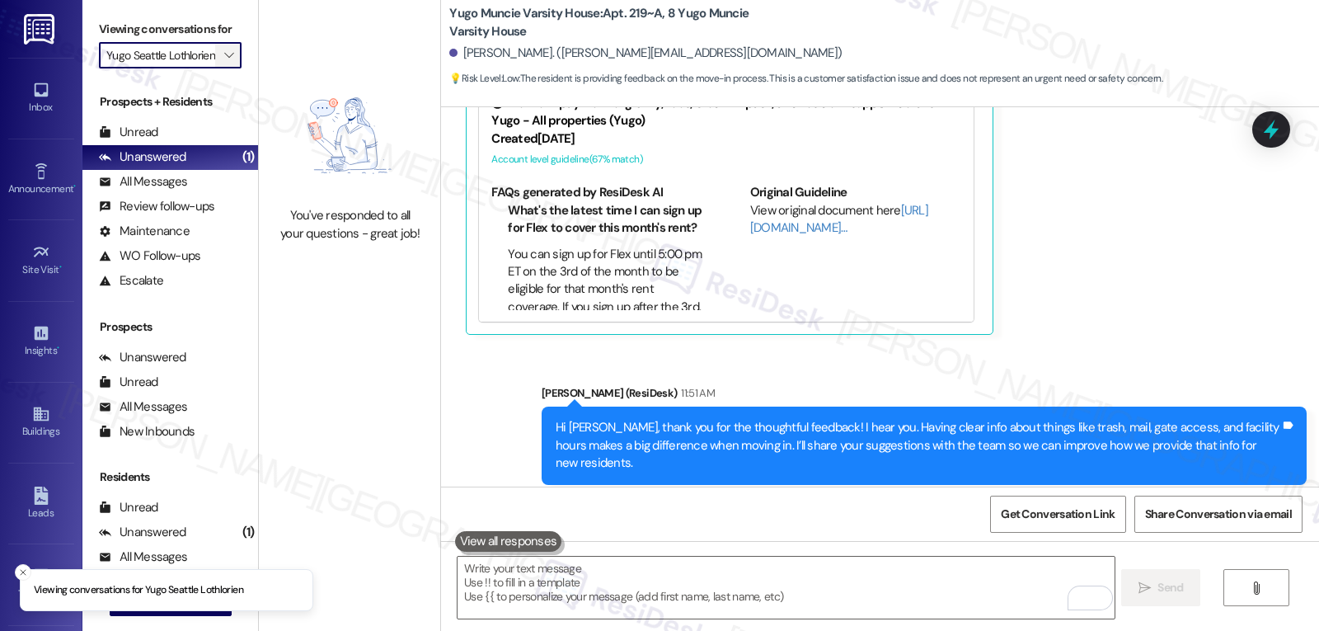
click at [224, 62] on icon "" at bounding box center [228, 55] width 9 height 13
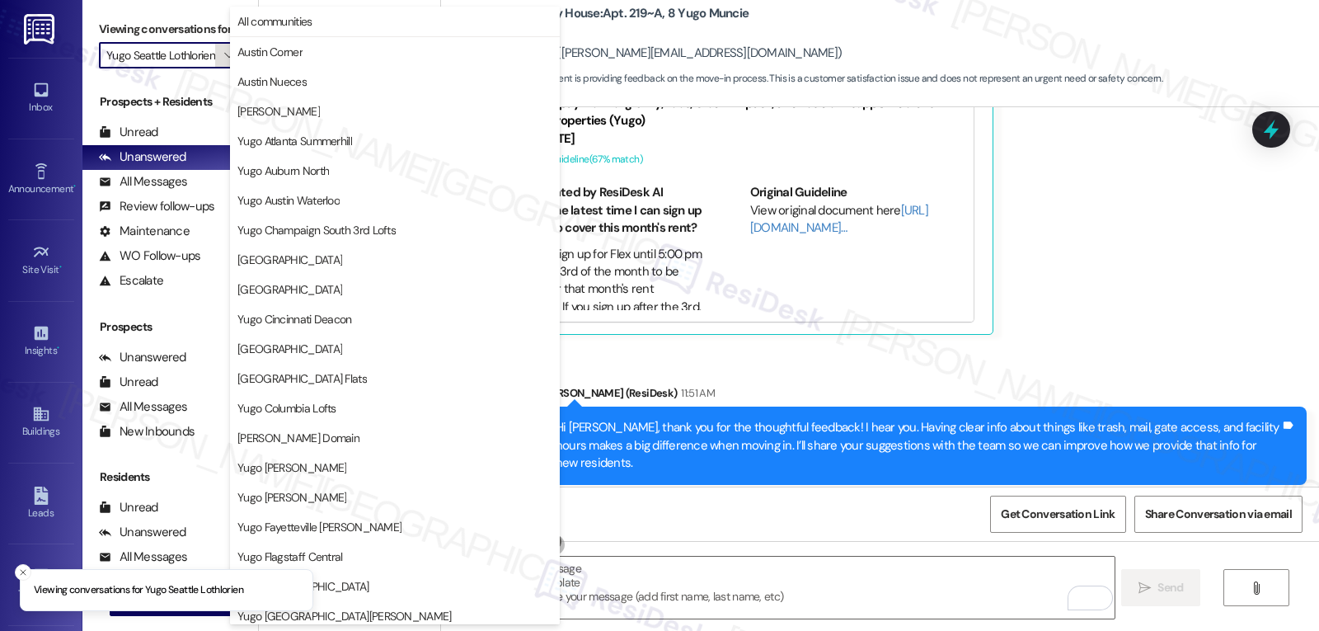
scroll to position [689, 0]
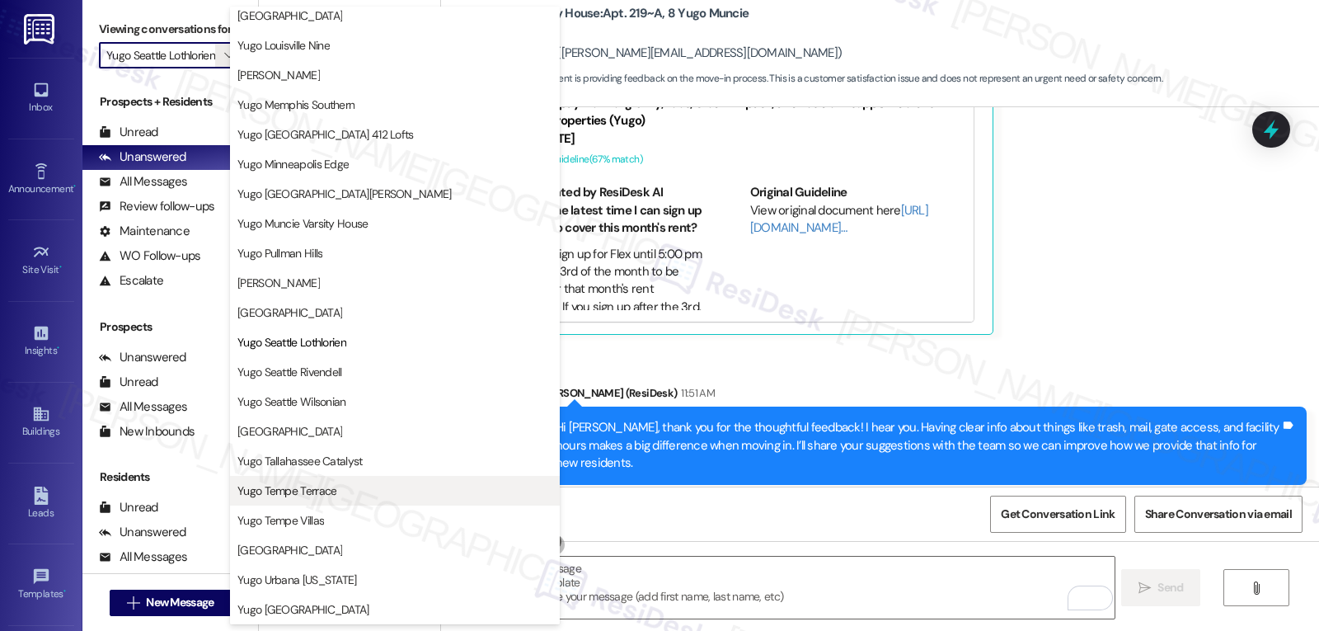
click at [339, 489] on span "Yugo Tempe Terrace" at bounding box center [394, 490] width 315 height 16
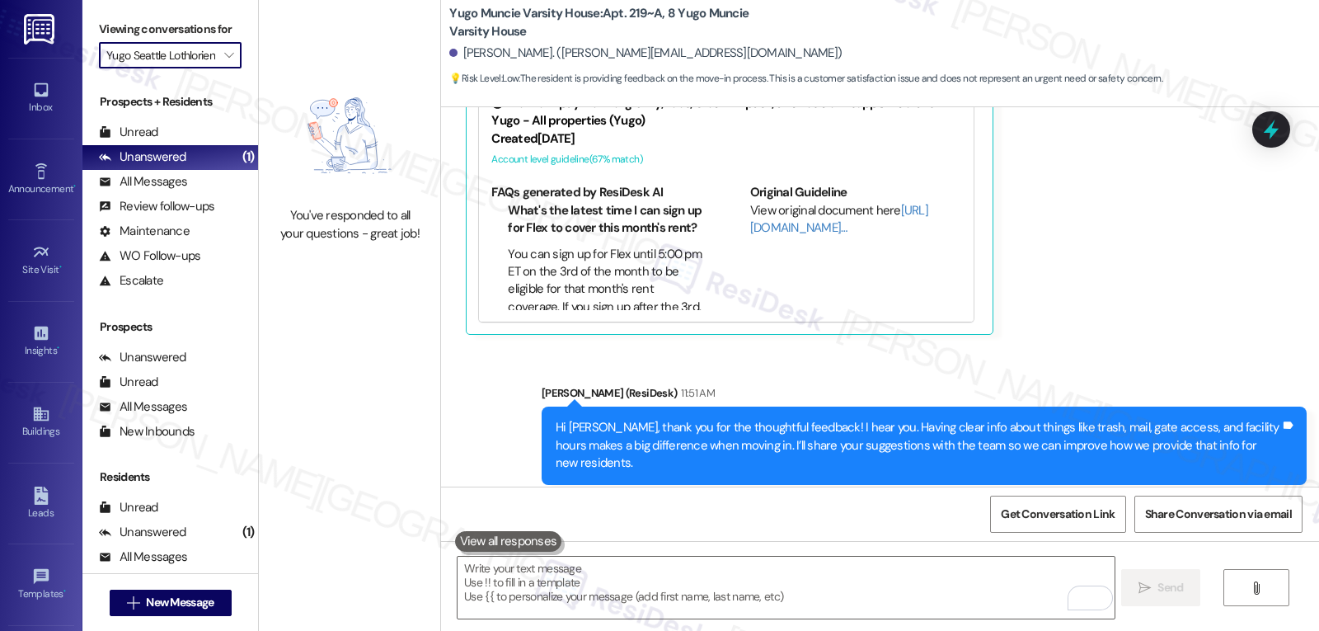
type input "Yugo Tempe Terrace"
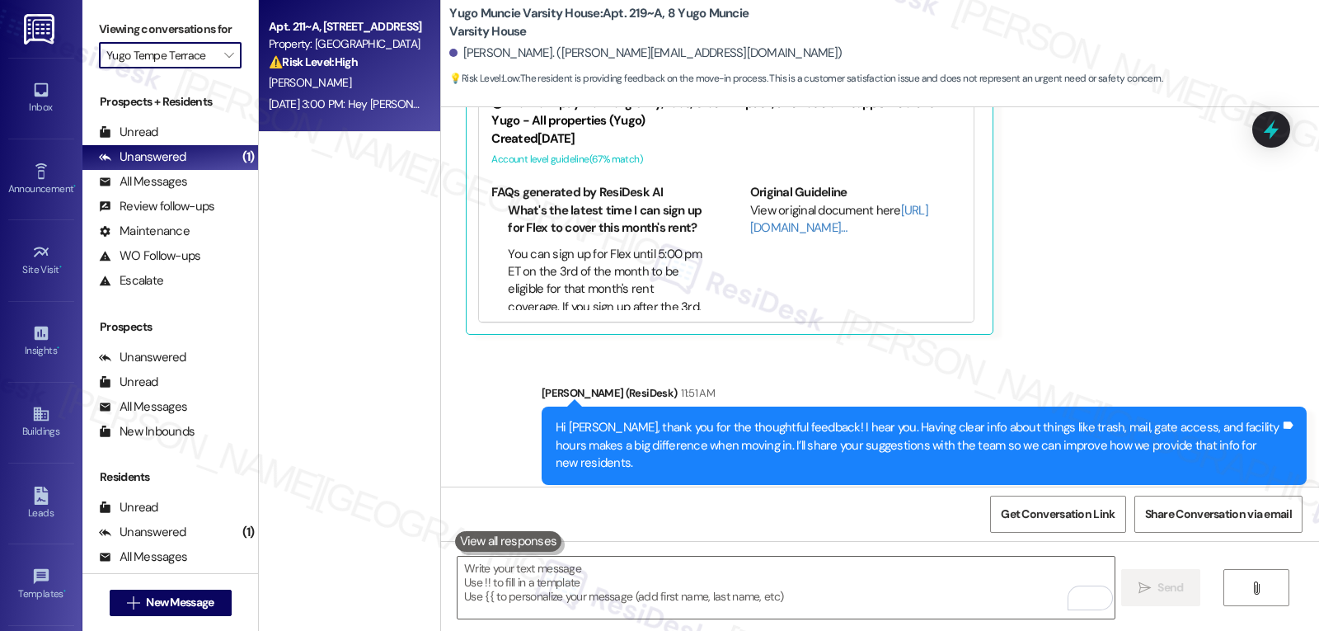
click at [323, 106] on div "Aug 31, 2025 at 3:00 PM: Hey Ryan, we appreciate your text! We'll be back at 11…" at bounding box center [634, 103] width 731 height 15
type textarea "Fetching suggested responses. Please feel free to read through the conversation…"
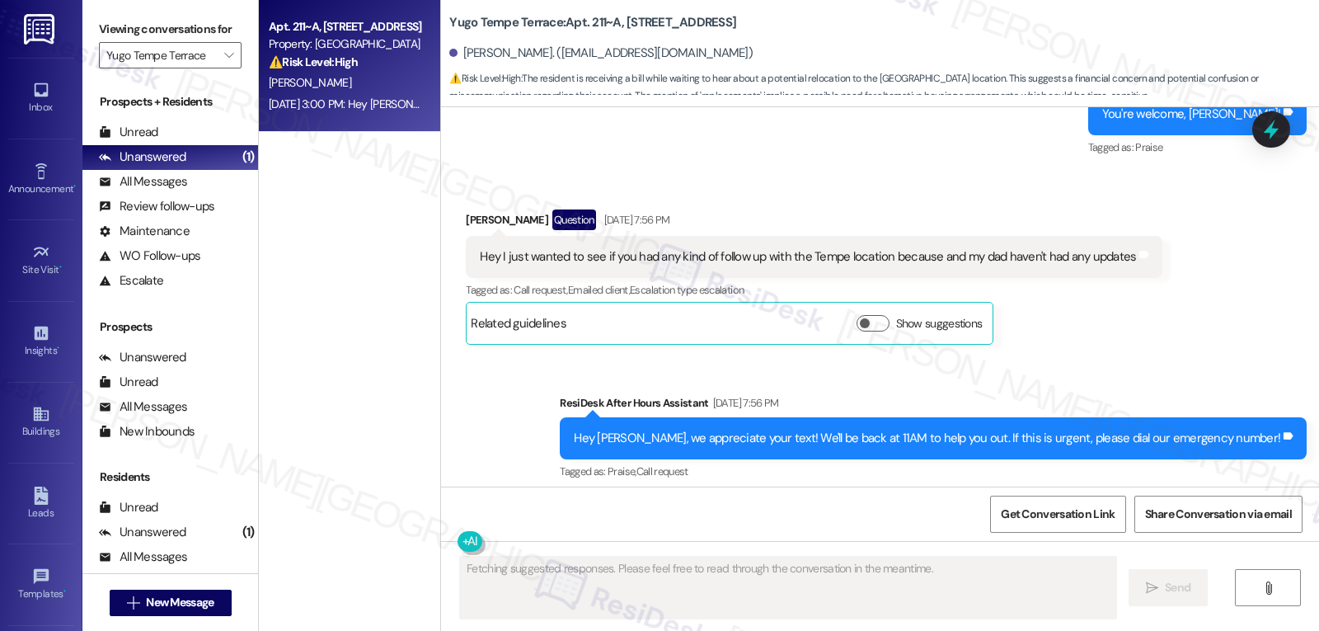
scroll to position [3421, 0]
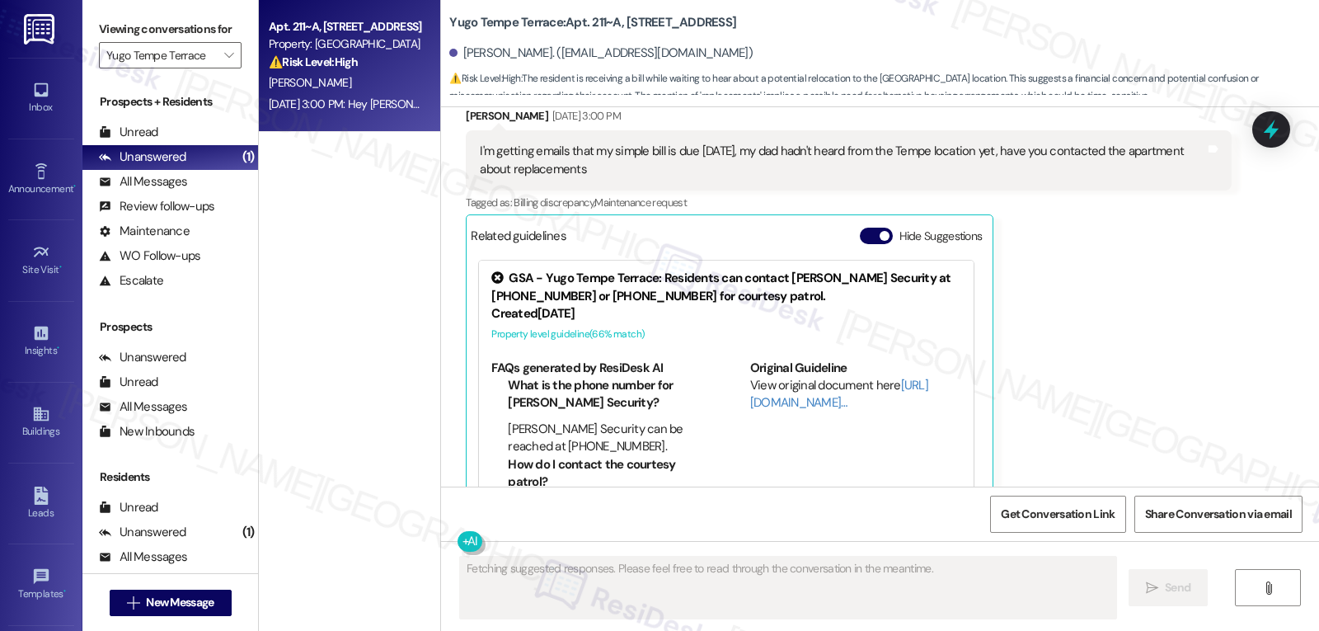
click at [1102, 299] on div "Ryan Martin Aug 31, 2025 at 3:00 PM I'm getting emails that my simple bill is d…" at bounding box center [848, 308] width 765 height 402
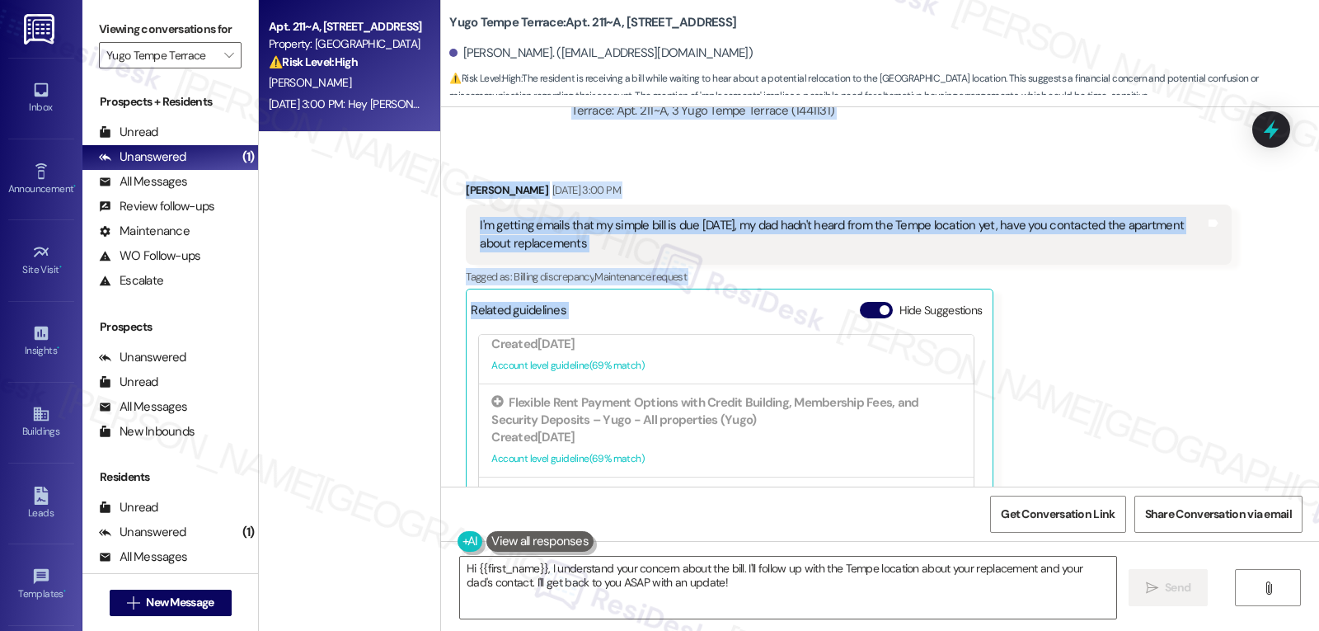
scroll to position [3231, 0]
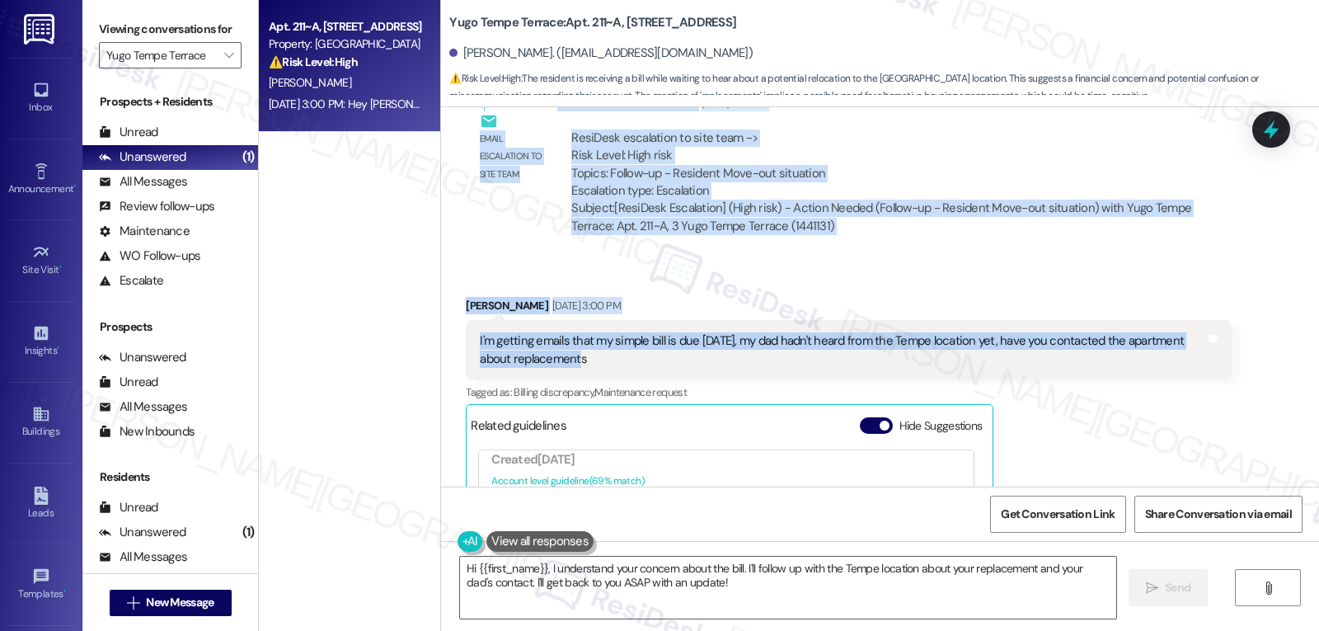
drag, startPoint x: 528, startPoint y: 153, endPoint x: 565, endPoint y: 335, distance: 185.2
click at [565, 335] on div "Sent via SMS Sarah (ResiDesk) Aug 15, 2025 at 5:48 PM Hi Ryan! We’re so excited…" at bounding box center [880, 296] width 878 height 379
copy div "Sarah (ResiDesk) Aug 18, 2025 at 11:03 AM Hi Ryan, thanks for reaching out. I u…"
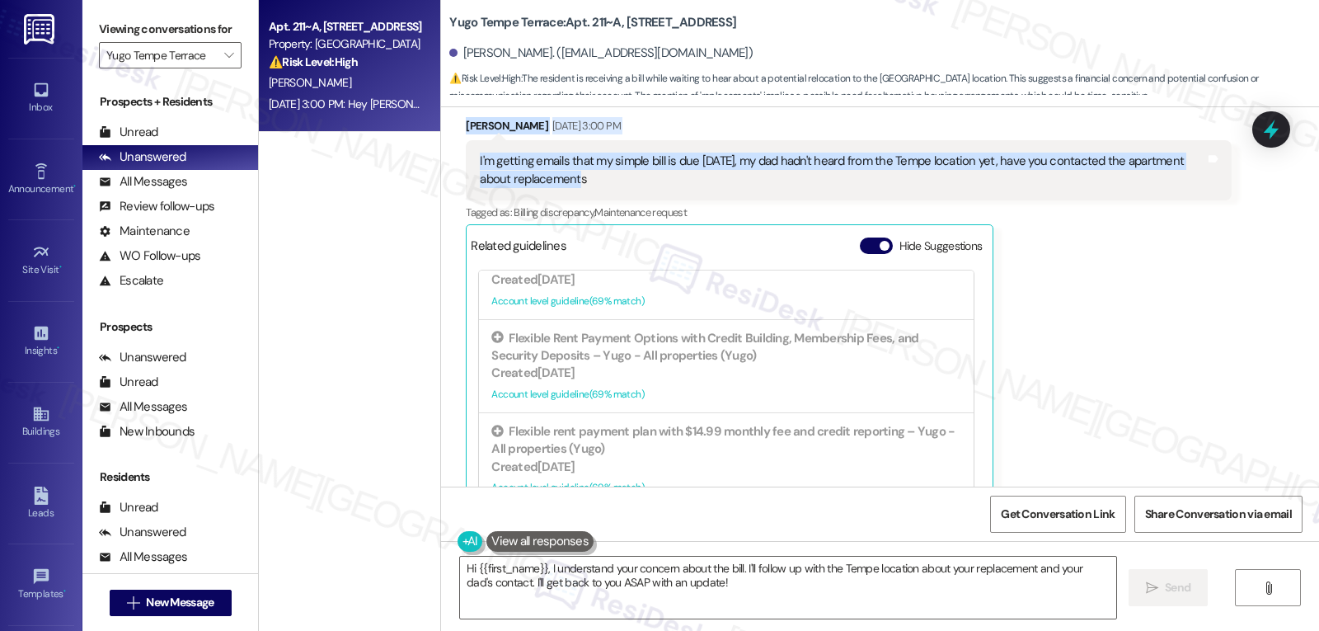
scroll to position [3561, 0]
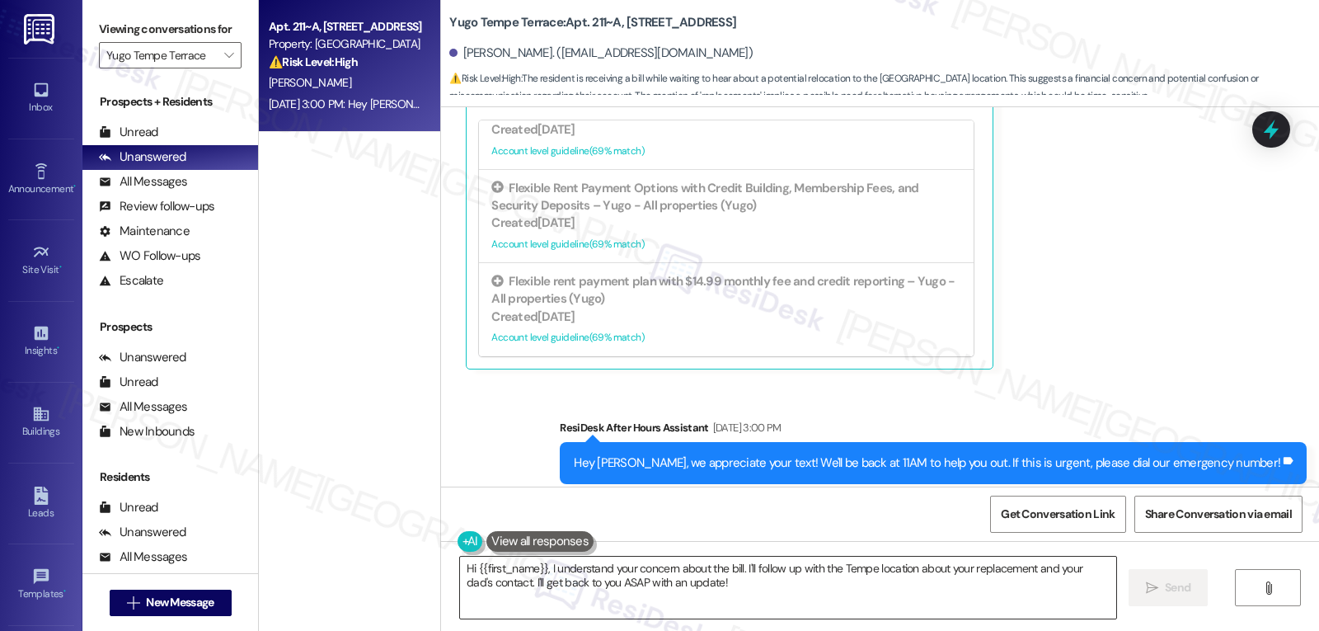
drag, startPoint x: 750, startPoint y: 609, endPoint x: 759, endPoint y: 602, distance: 12.4
click at [752, 607] on textarea "Hi {{first_name}}, I understand your concern about the bill. I'll follow up wit…" at bounding box center [788, 588] width 656 height 62
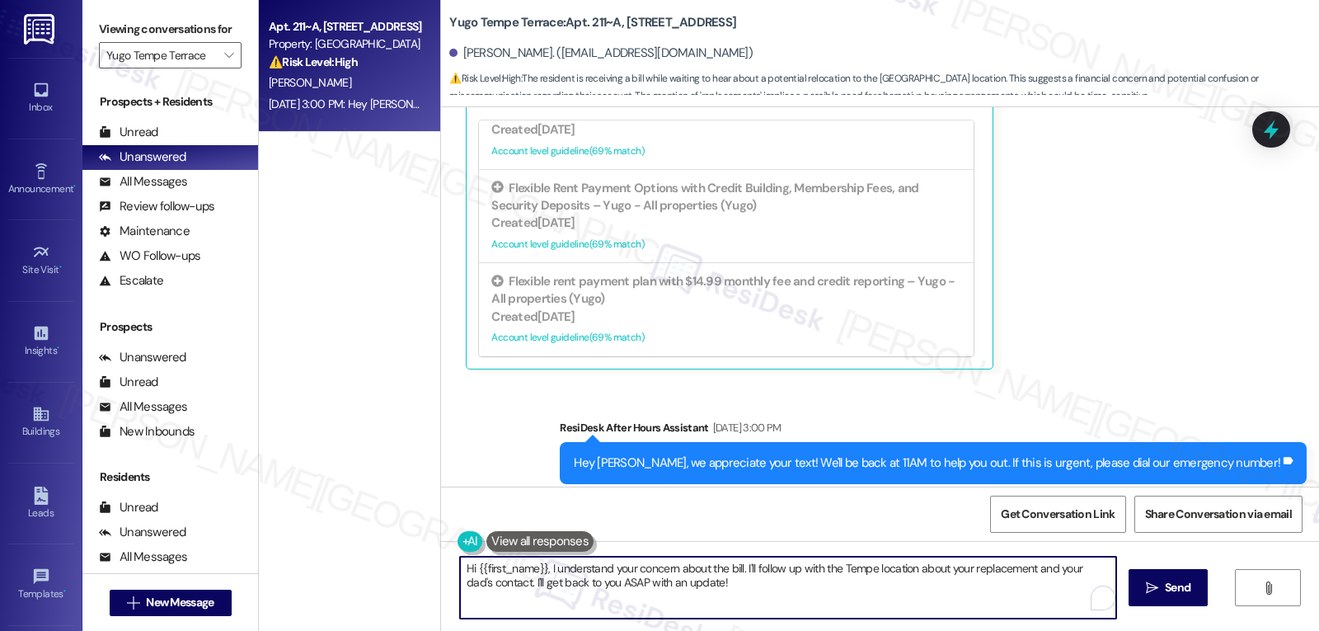
paste textarea "Ryan, I hear your concern about getting billing emails while still waiting on u…"
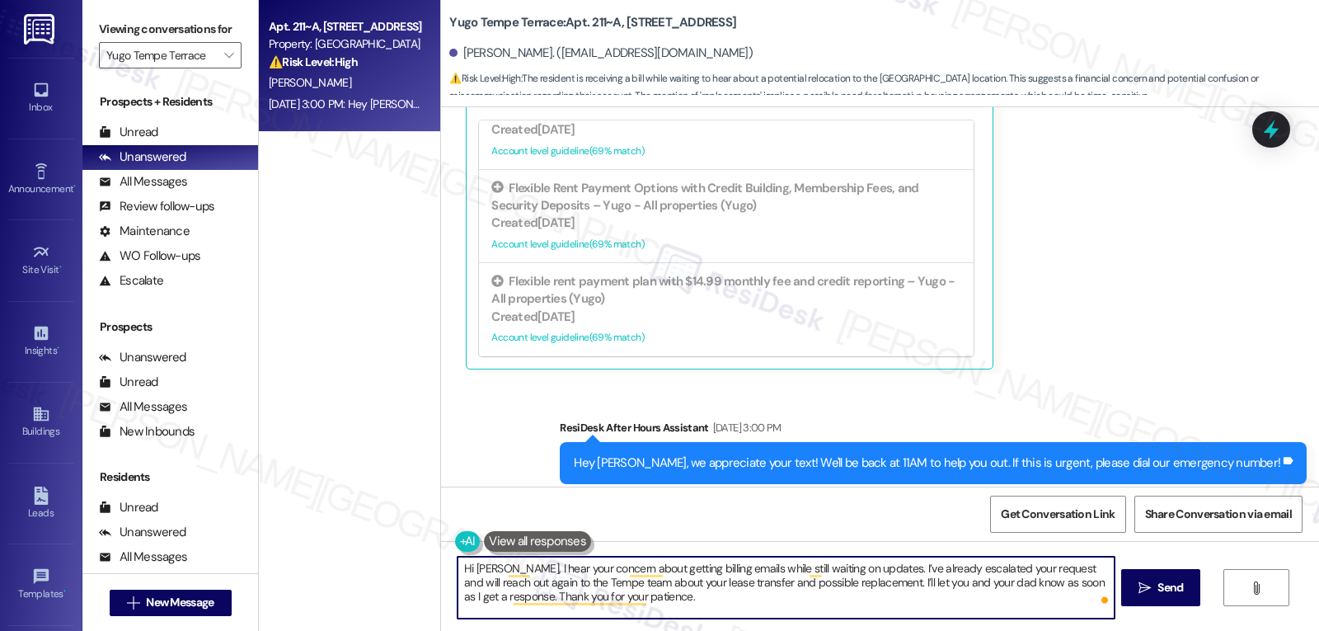
drag, startPoint x: 915, startPoint y: 584, endPoint x: 935, endPoint y: 584, distance: 20.6
click at [935, 584] on textarea "Hi Ryan, I hear your concern about getting billing emails while still waiting o…" at bounding box center [786, 588] width 656 height 62
drag, startPoint x: 891, startPoint y: 585, endPoint x: 953, endPoint y: 584, distance: 61.9
click at [953, 584] on textarea "Hi Ryan, I hear your concern about getting billing emails while still waiting o…" at bounding box center [786, 588] width 656 height 62
drag, startPoint x: 933, startPoint y: 600, endPoint x: 934, endPoint y: 587, distance: 12.4
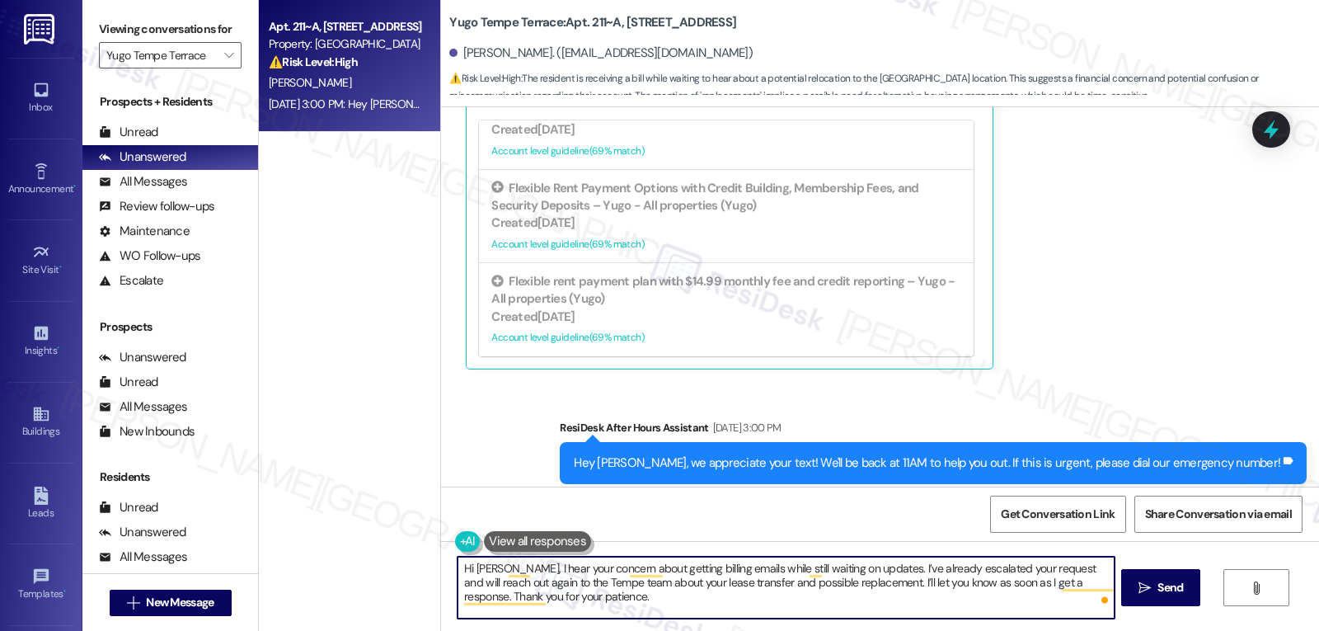
click at [933, 597] on textarea "Hi Ryan, I hear your concern about getting billing emails while still waiting o…" at bounding box center [786, 588] width 656 height 62
type textarea "Hi Ryan, I hear your concern about getting billing emails while still waiting o…"
click at [1142, 590] on icon "" at bounding box center [1145, 587] width 12 height 13
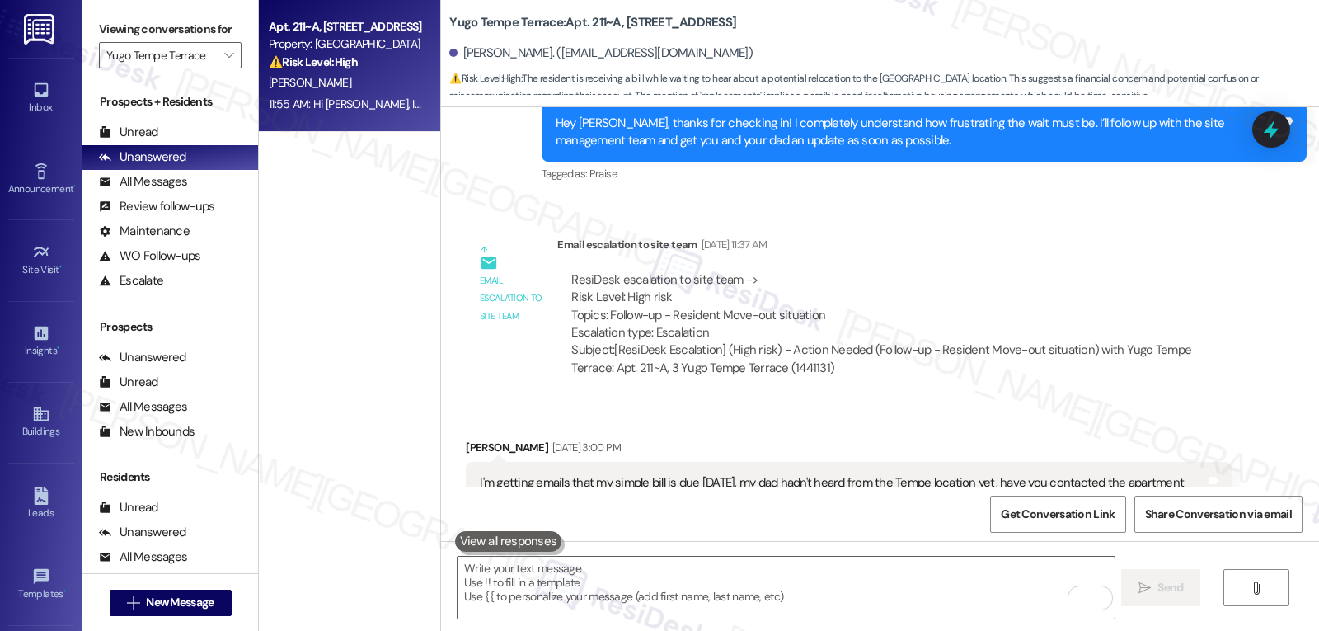
scroll to position [3051, 0]
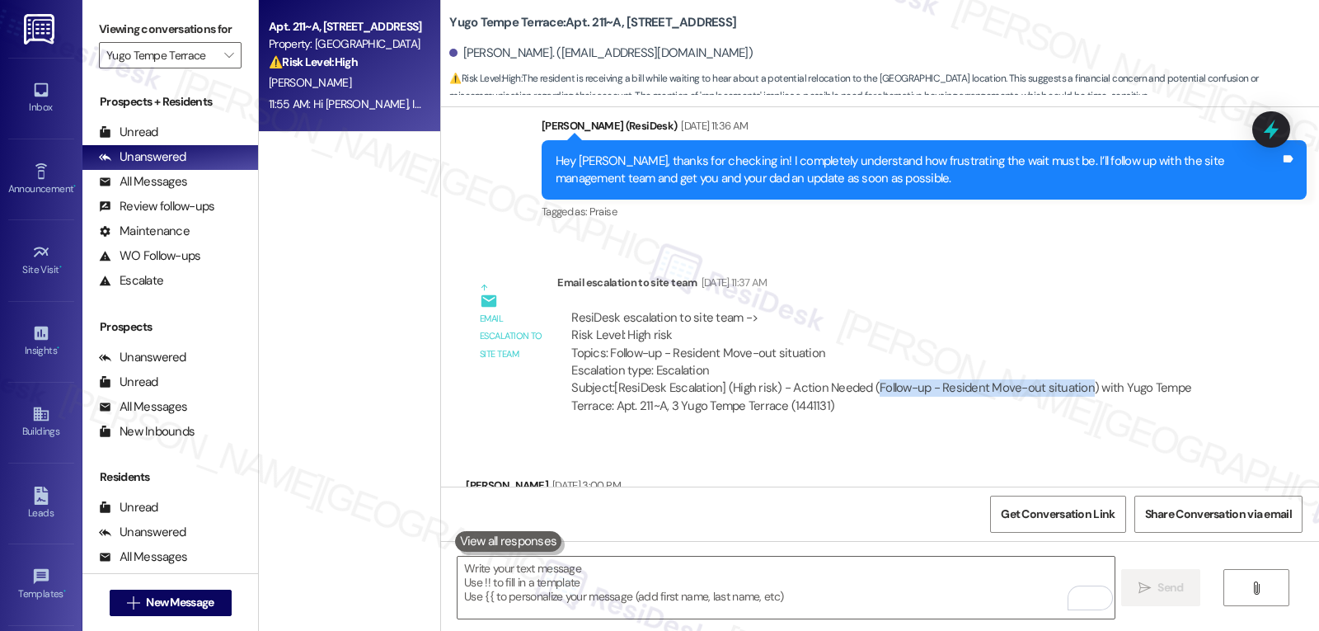
drag, startPoint x: 862, startPoint y: 350, endPoint x: 1071, endPoint y: 350, distance: 209.5
click at [1071, 379] on div "Subject: [ResiDesk Escalation] (High risk) - Action Needed (Follow-up - Residen…" at bounding box center [894, 396] width 646 height 35
copy div "Follow-up - Resident Move-out situation"
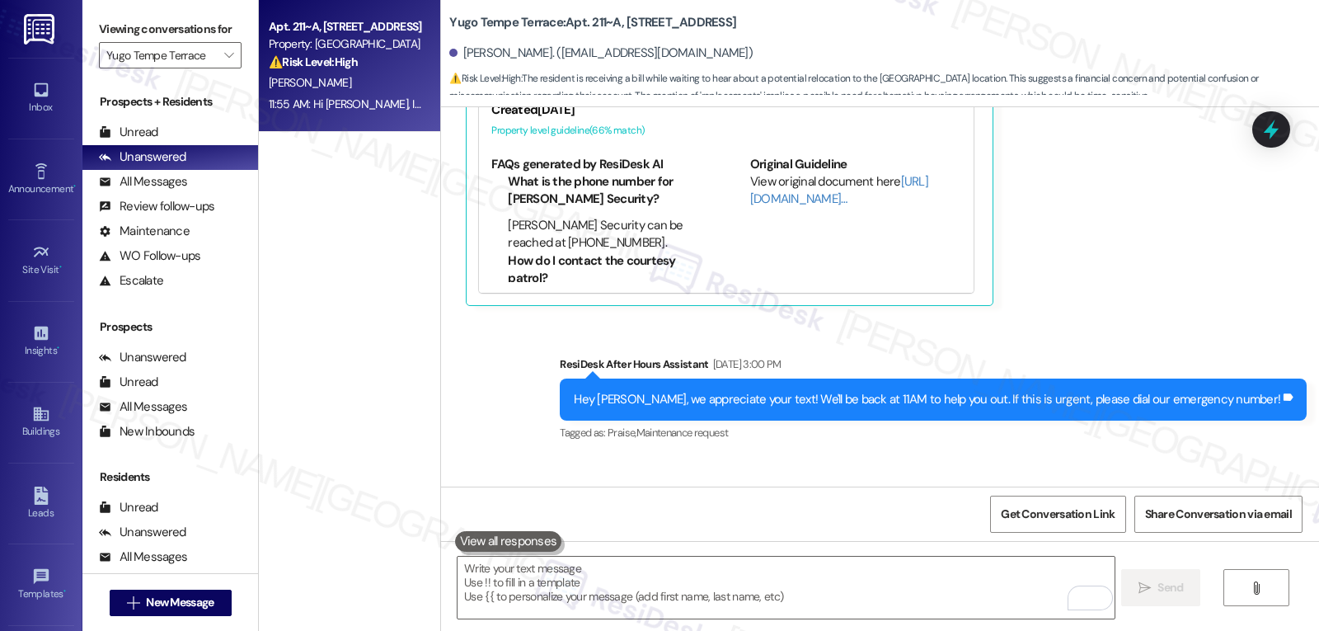
scroll to position [3711, 0]
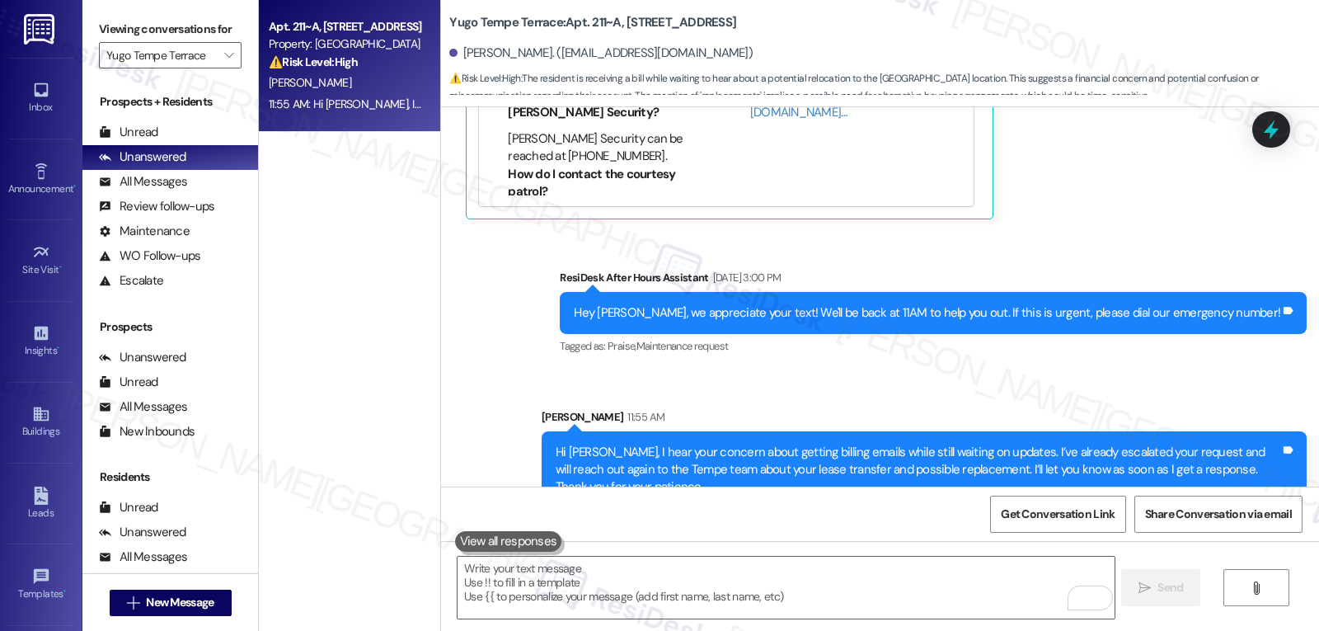
drag, startPoint x: 1270, startPoint y: 129, endPoint x: 1292, endPoint y: 123, distance: 23.0
click at [1282, 128] on icon at bounding box center [1271, 129] width 21 height 21
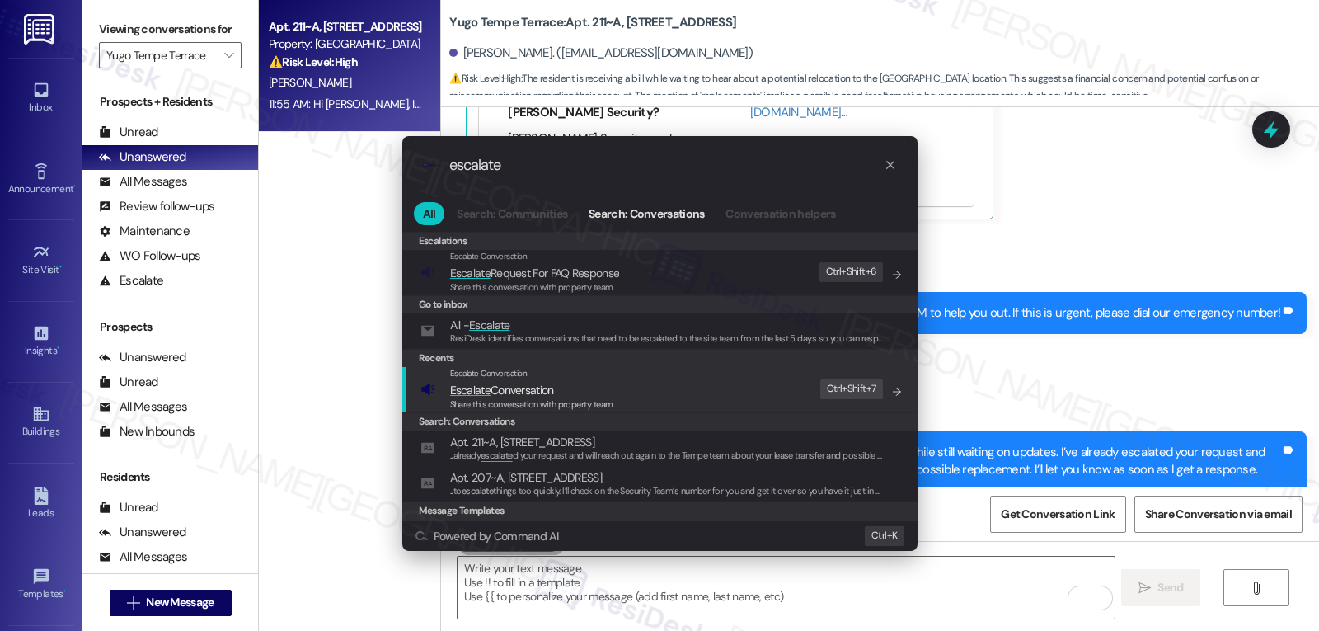
type input "escalate"
click at [576, 404] on span "Share this conversation with property team" at bounding box center [531, 404] width 163 height 12
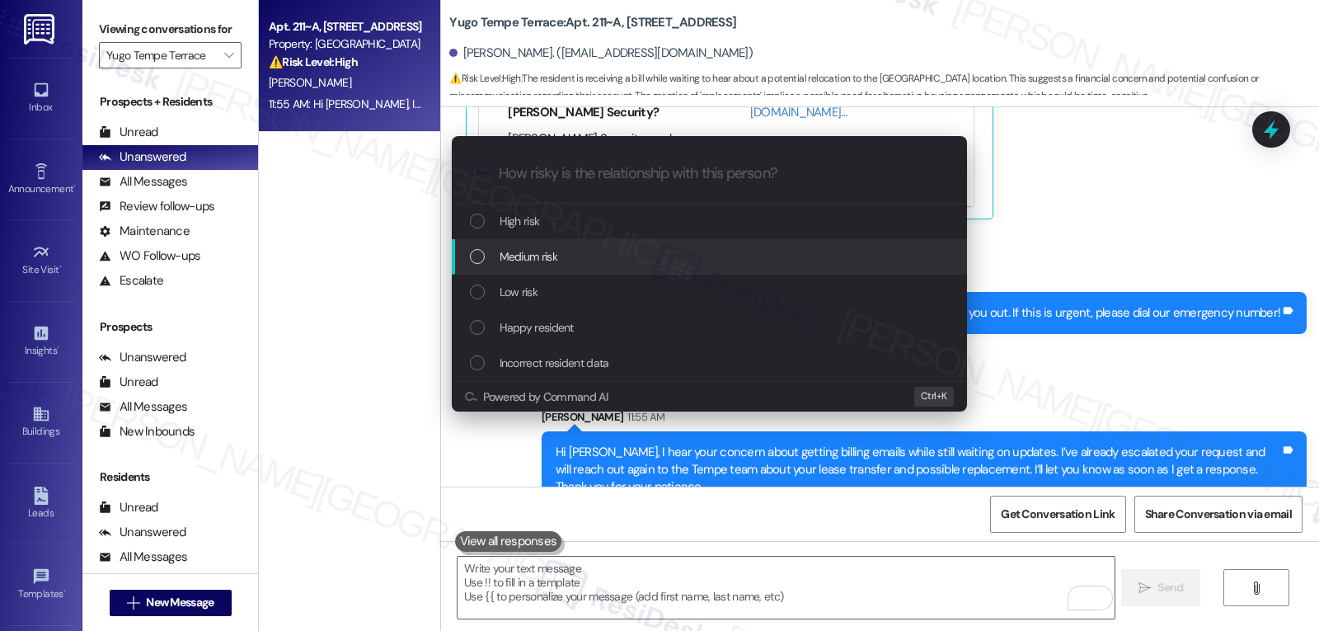
click at [548, 262] on span "Medium risk" at bounding box center [529, 256] width 58 height 18
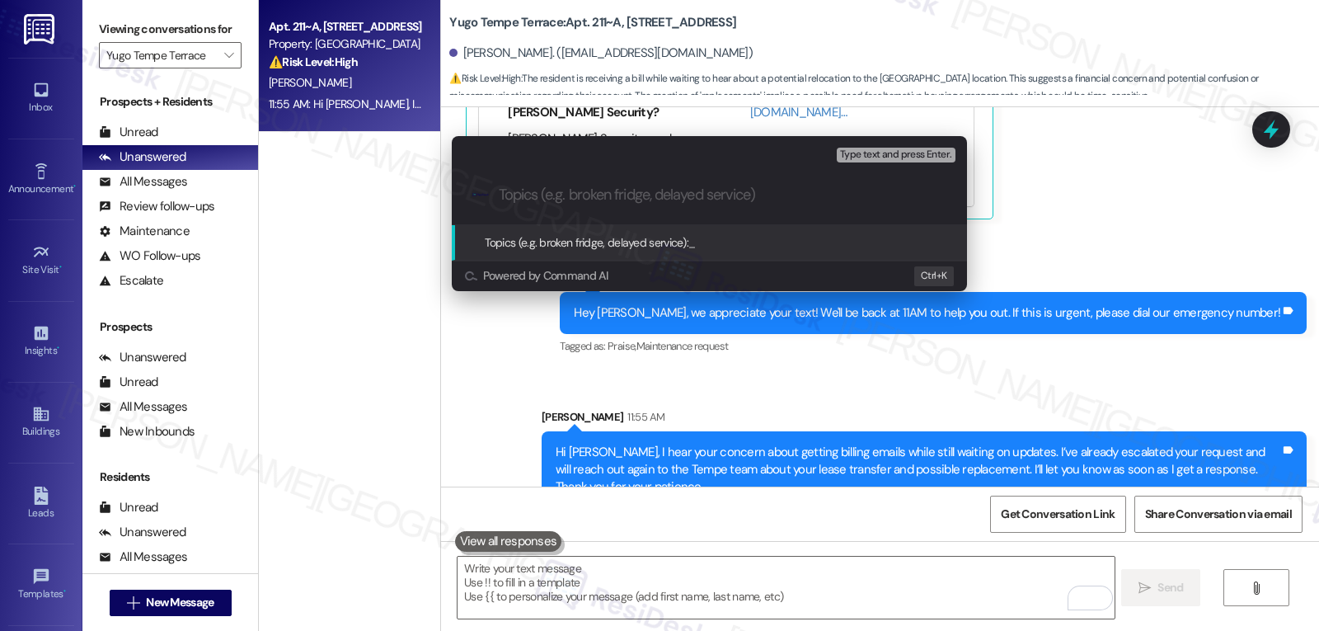
paste input "Follow-up - Resident Move-out situation"
type input "Follow-up - Resident Move-out situation"
click at [938, 195] on icon "progress bar" at bounding box center [940, 194] width 8 height 8
click at [1037, 190] on div "Escalate Conversation Medium risk Topics (e.g. broken fridge, delayed service) …" at bounding box center [659, 315] width 1319 height 631
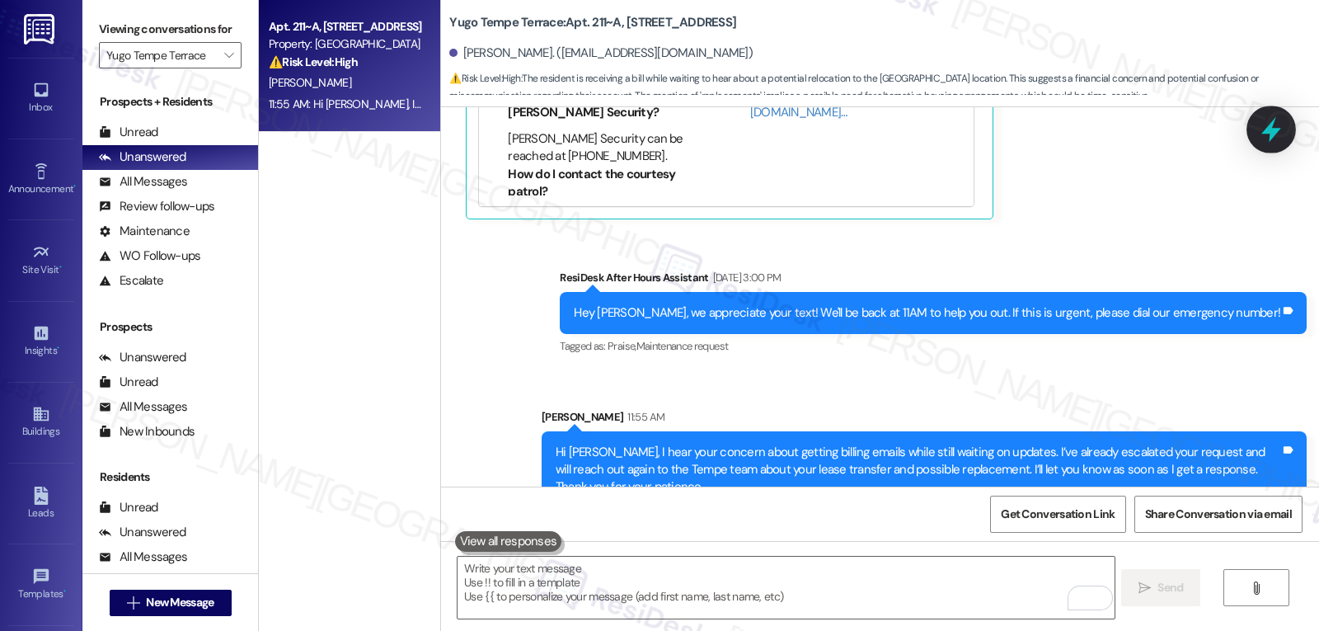
click at [1291, 125] on div at bounding box center [1271, 129] width 49 height 47
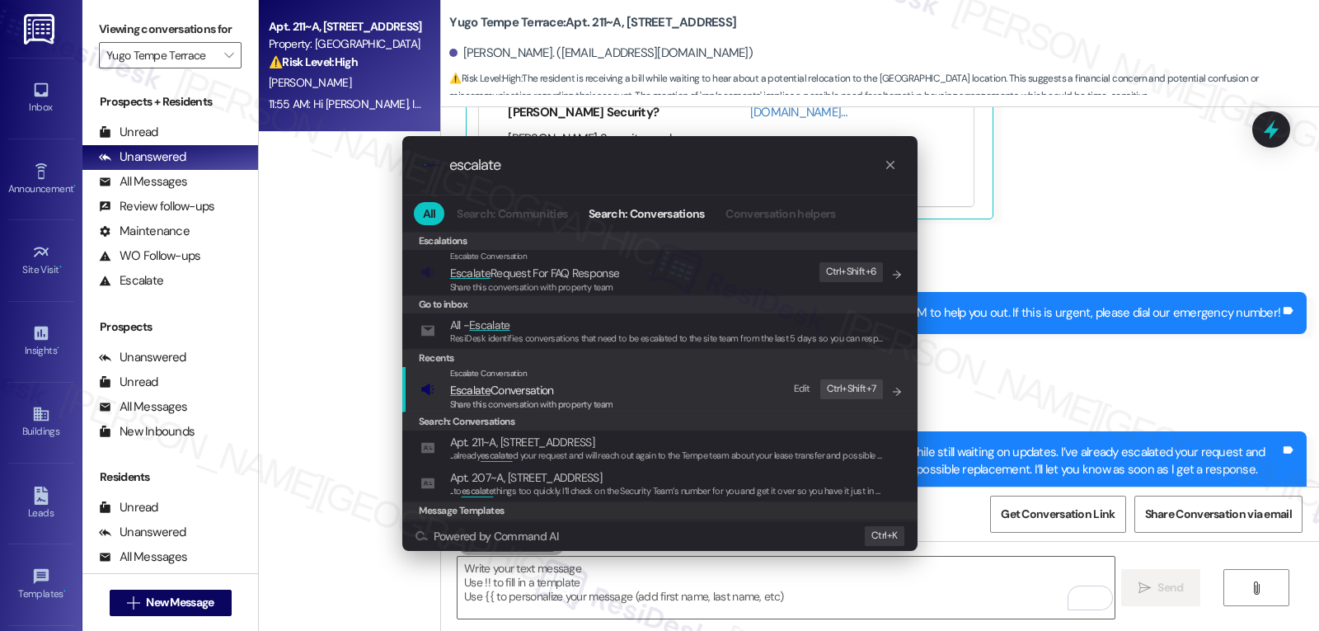
type input "escalate"
click at [462, 394] on span "Escalate" at bounding box center [470, 390] width 40 height 15
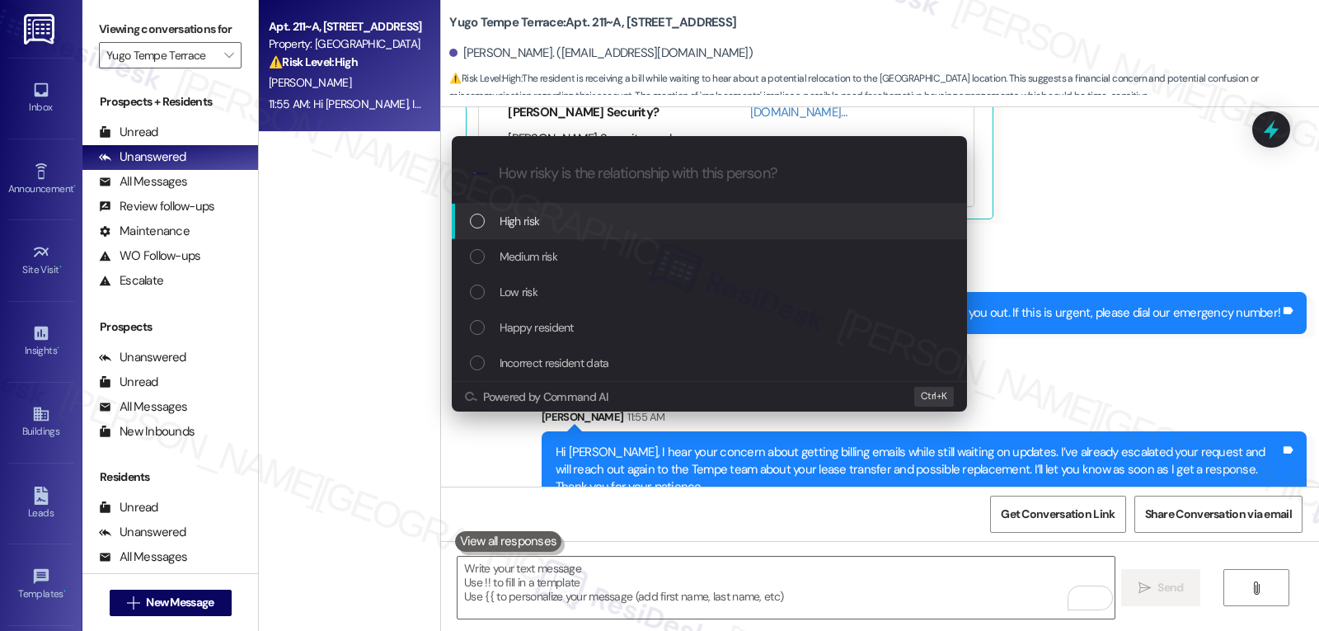
click at [560, 215] on div "High risk" at bounding box center [711, 221] width 482 height 18
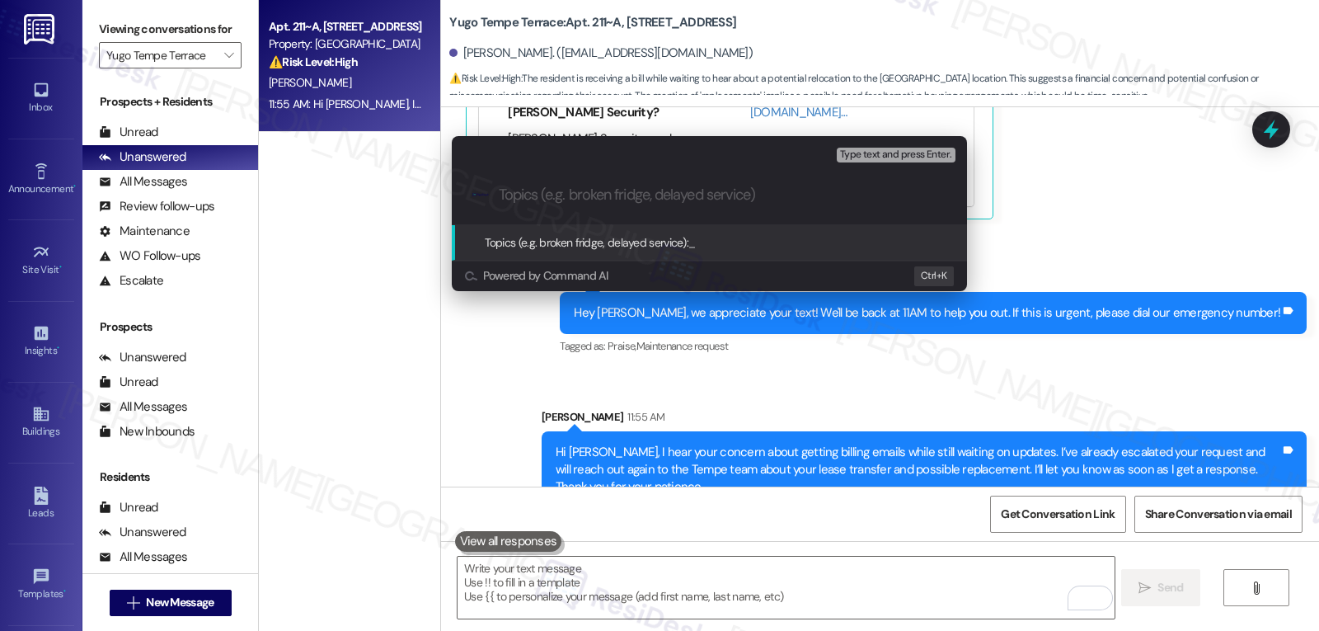
paste input "Follow-up - Resident Move-out situation"
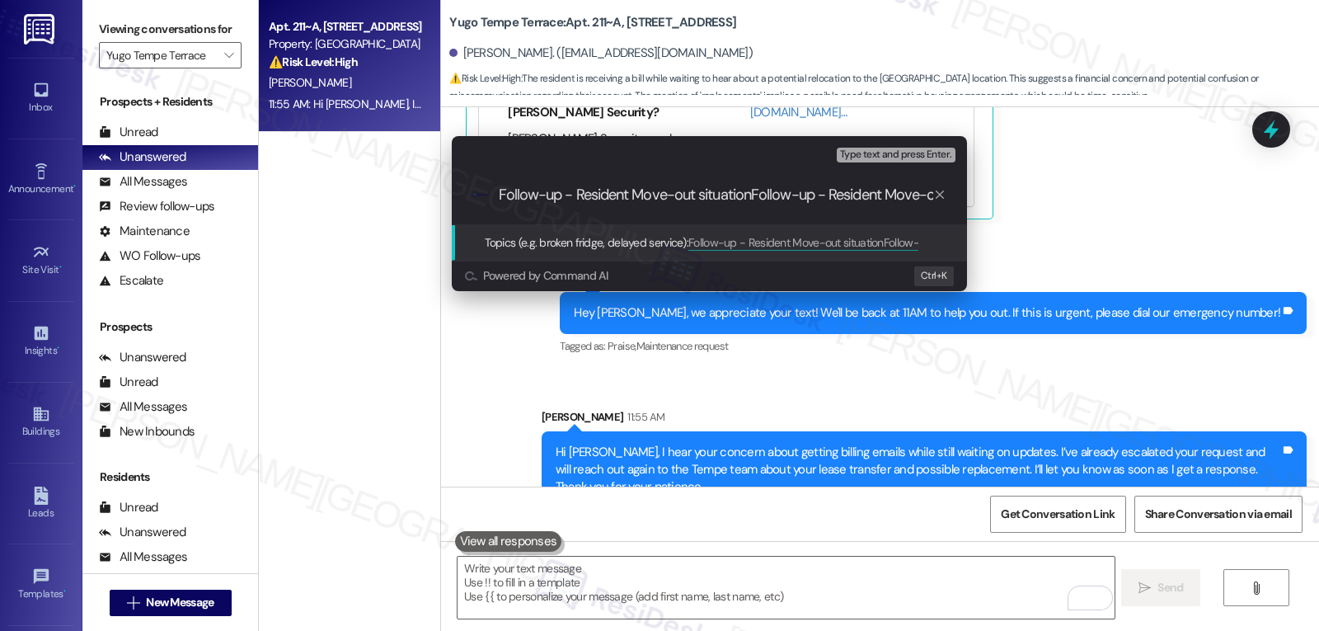
scroll to position [0, 73]
paste input "Topics (e.g. broken fridge, delayed service)"
type input "Follow-up - Resident Move-out situation"
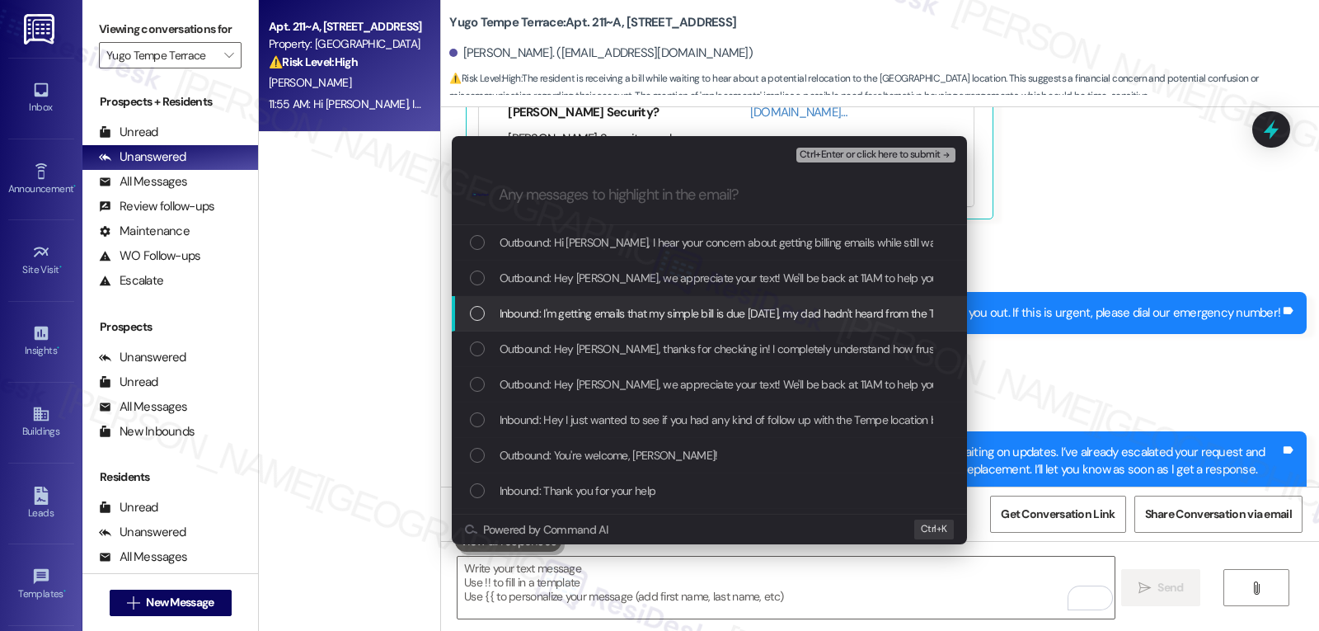
click at [491, 318] on div "Inbound: I'm getting emails that my simple bill is due today, my dad hadn't hea…" at bounding box center [711, 313] width 482 height 18
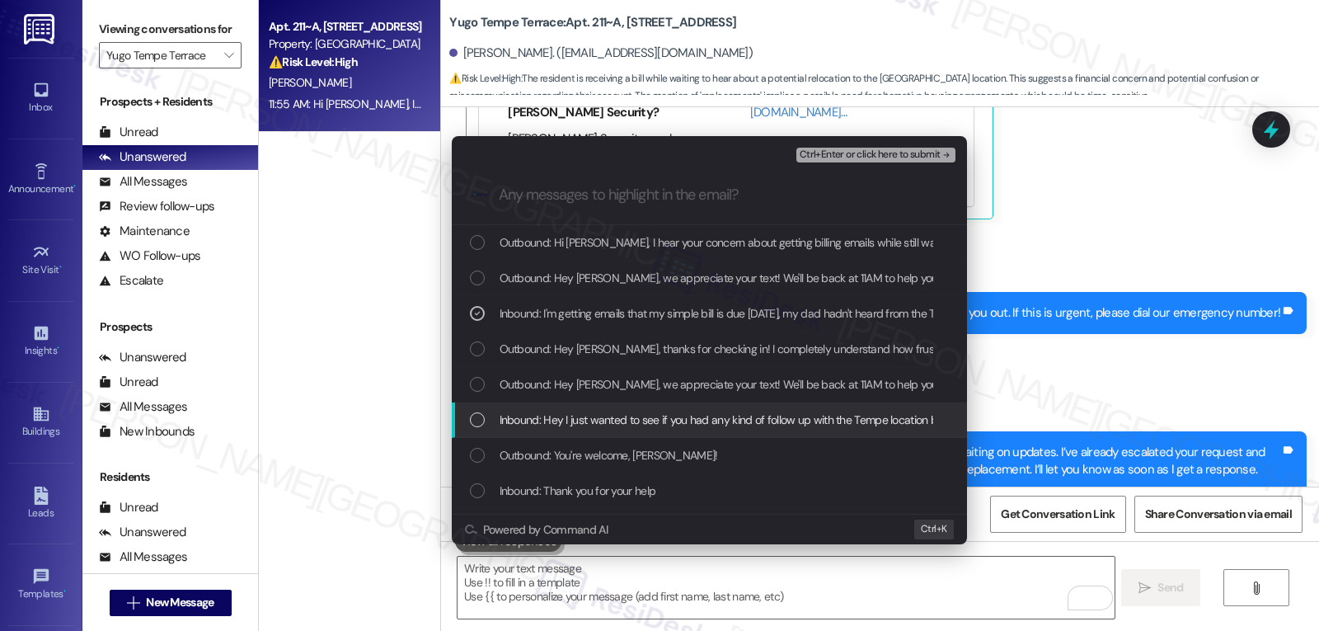
click at [475, 430] on div "Inbound: Hey I just wanted to see if you had any kind of follow up with the Tem…" at bounding box center [709, 419] width 515 height 35
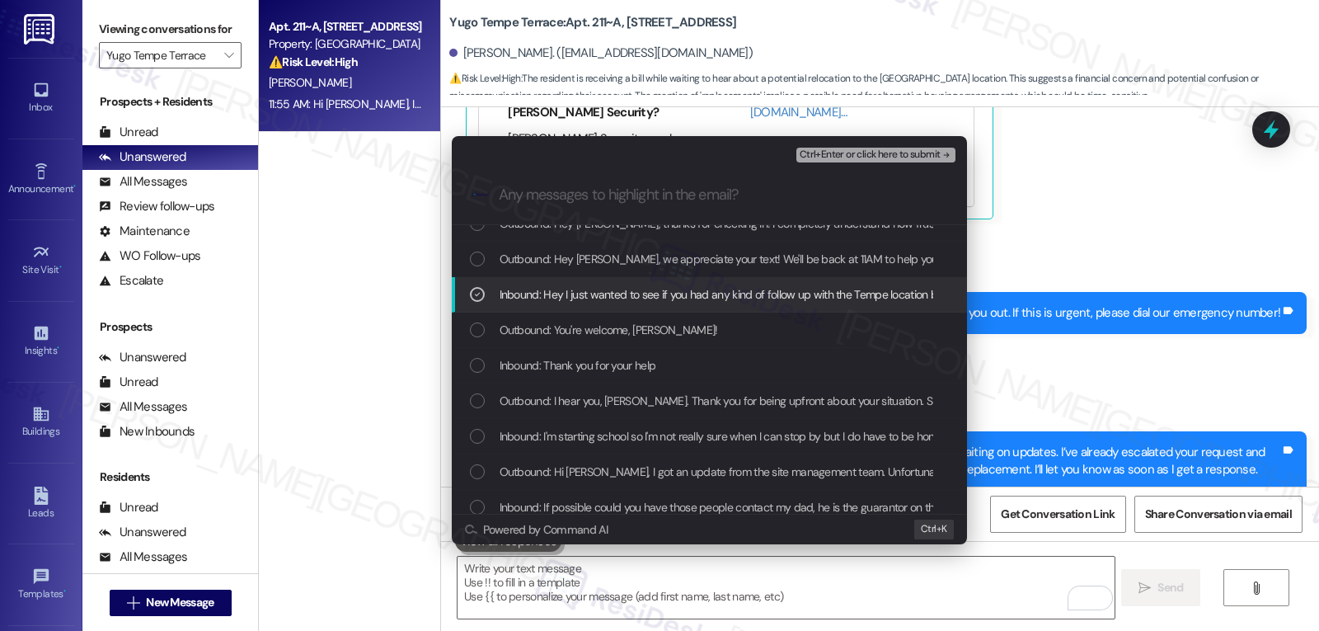
scroll to position [165, 0]
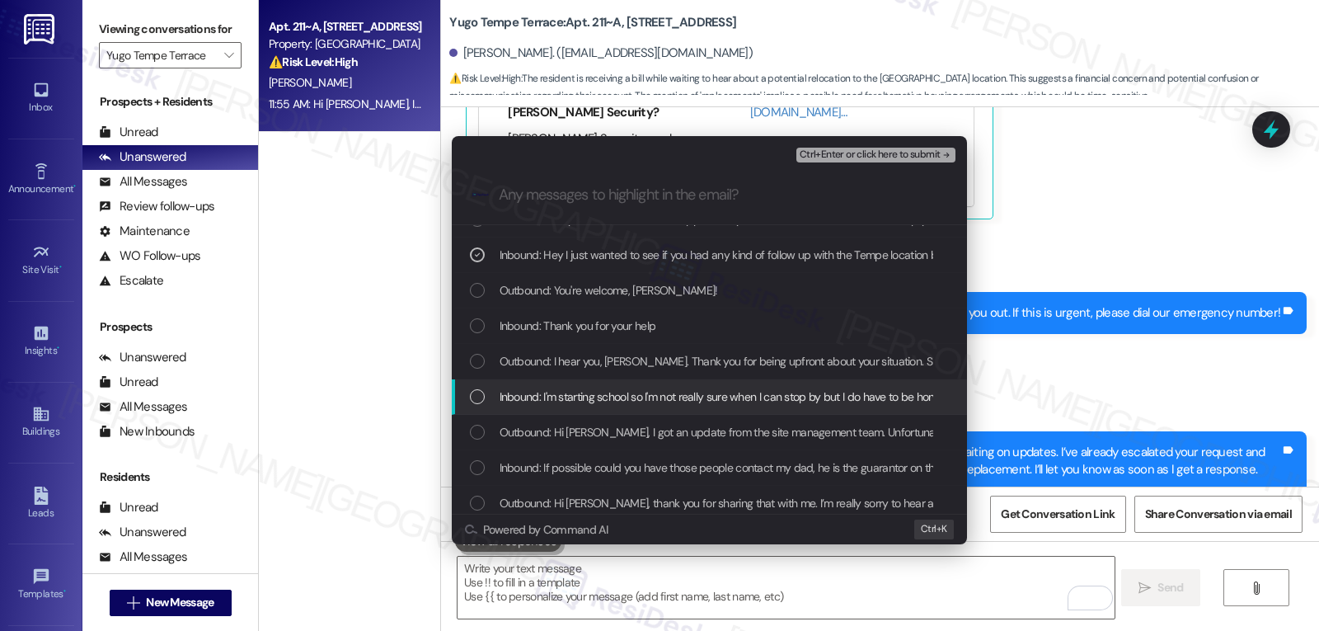
click at [481, 393] on div "List of options" at bounding box center [477, 396] width 15 height 15
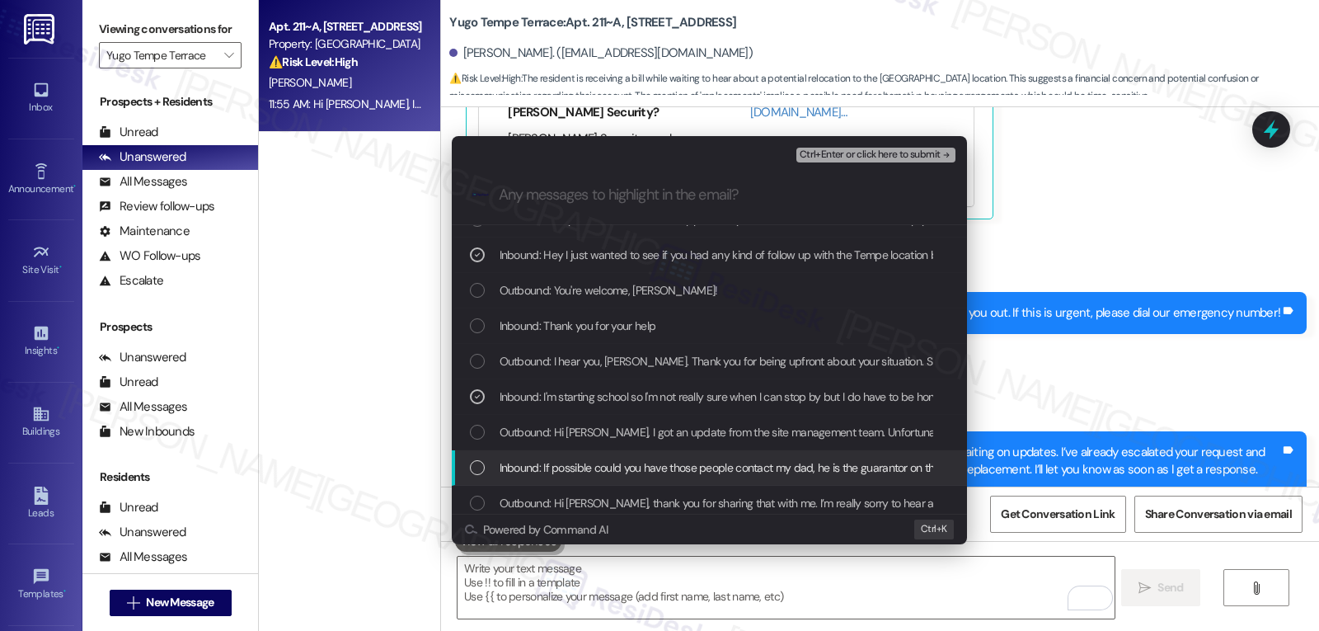
click at [478, 463] on div "List of options" at bounding box center [477, 467] width 15 height 15
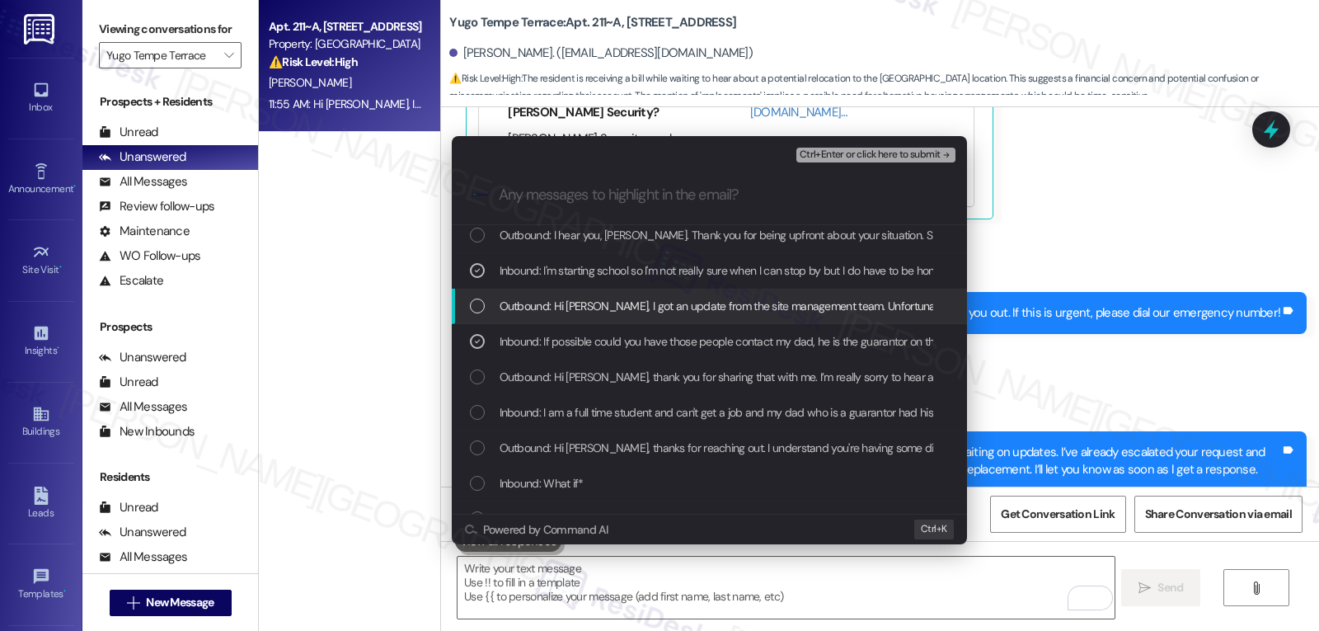
scroll to position [330, 0]
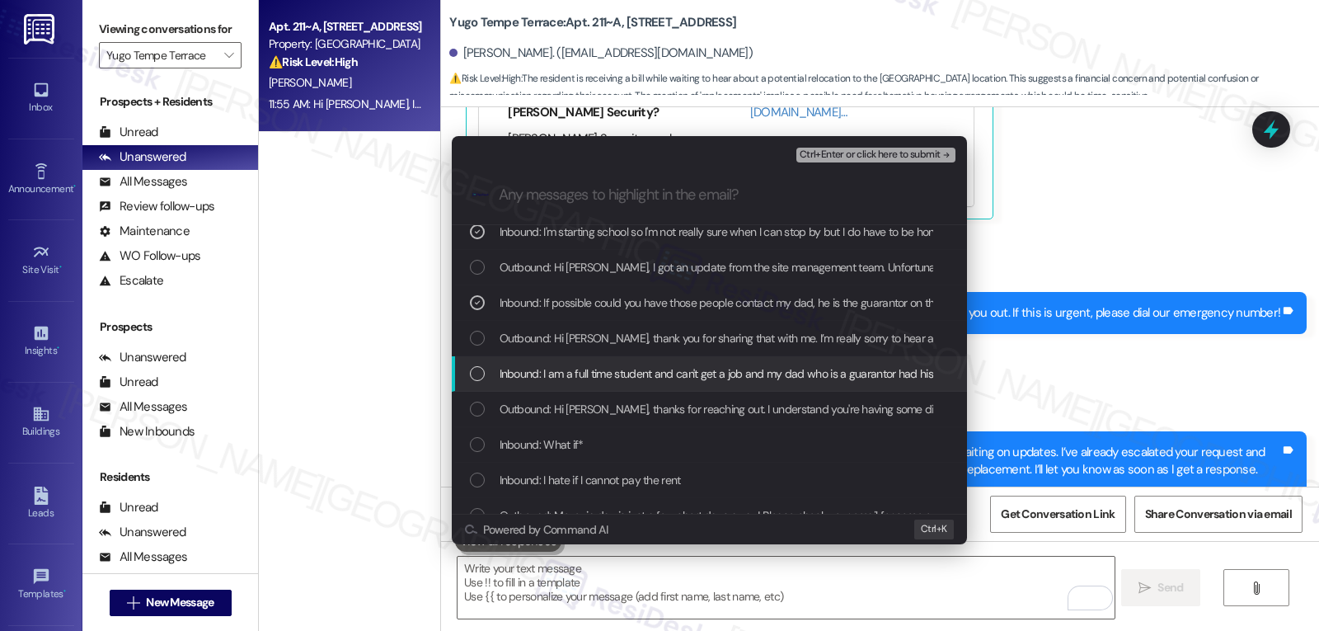
click at [478, 375] on div "List of options" at bounding box center [477, 373] width 15 height 15
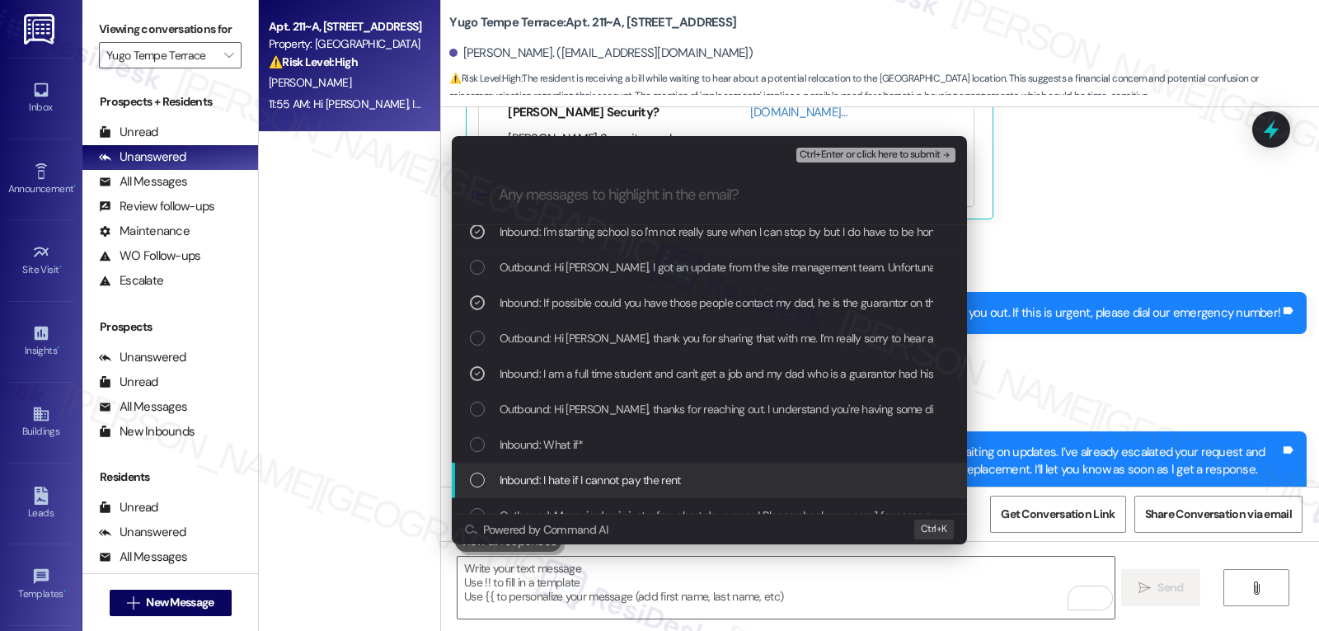
click at [478, 474] on div "List of options" at bounding box center [477, 480] width 15 height 15
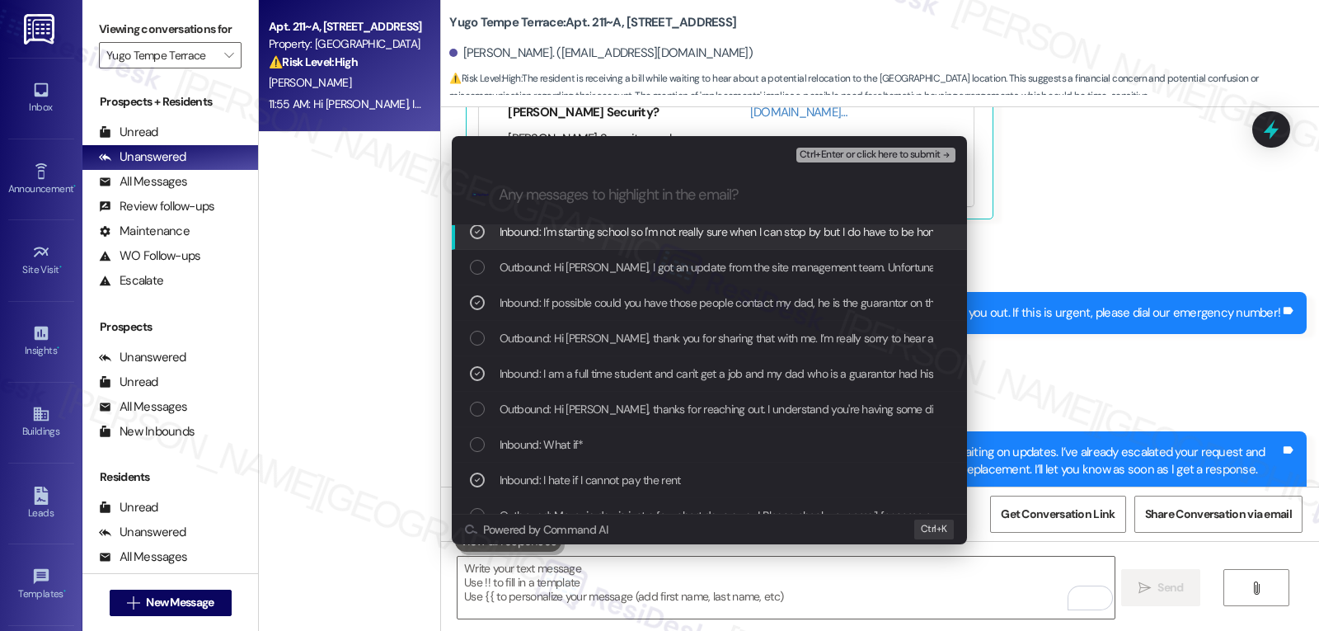
click at [868, 149] on span "Ctrl+Enter or click here to submit" at bounding box center [870, 155] width 141 height 12
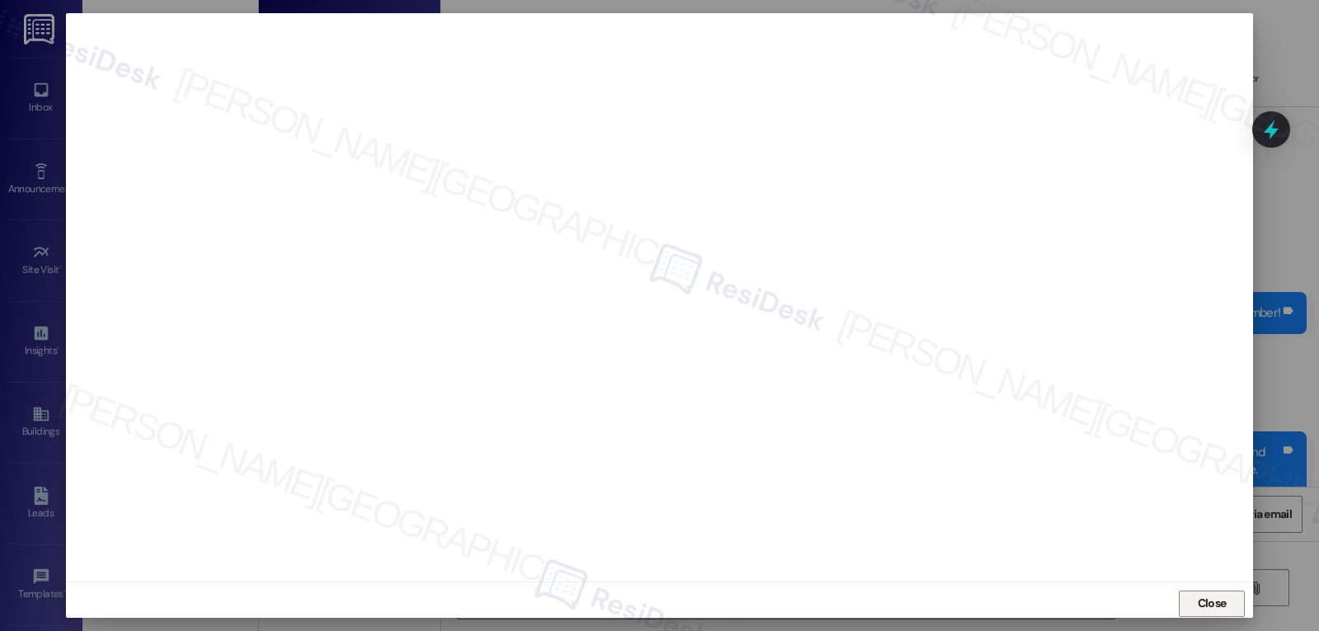
click at [1190, 609] on button "Close" at bounding box center [1212, 603] width 66 height 26
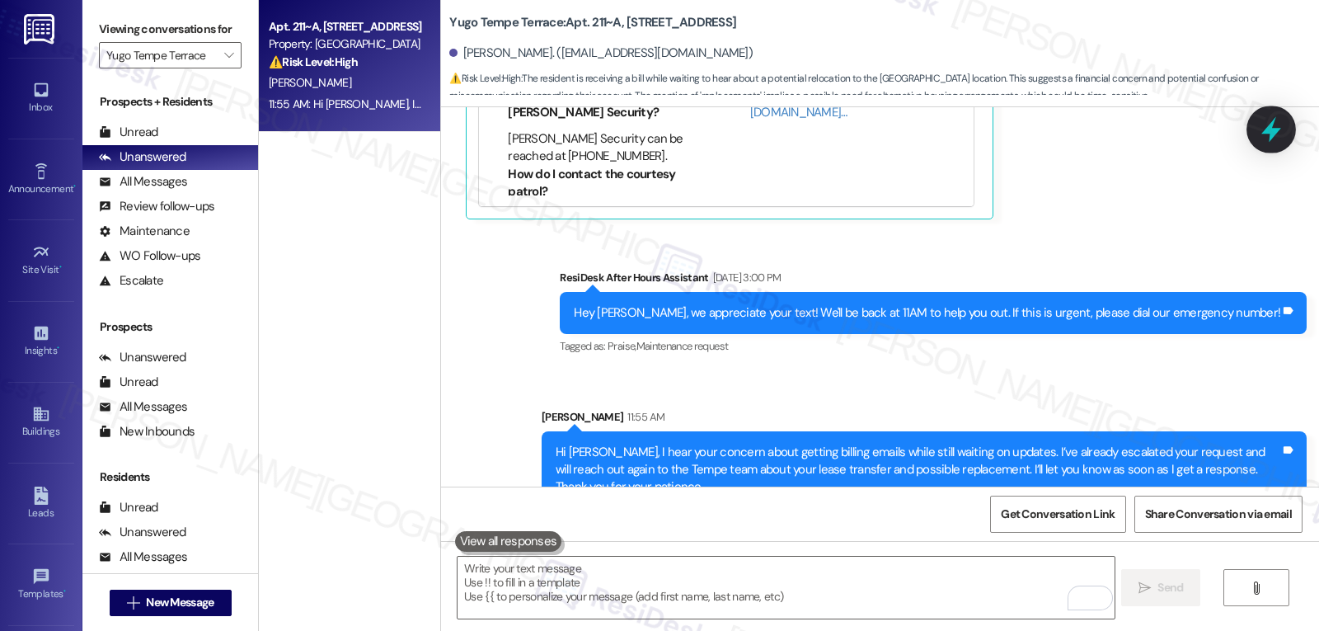
click at [1276, 116] on icon at bounding box center [1272, 129] width 28 height 28
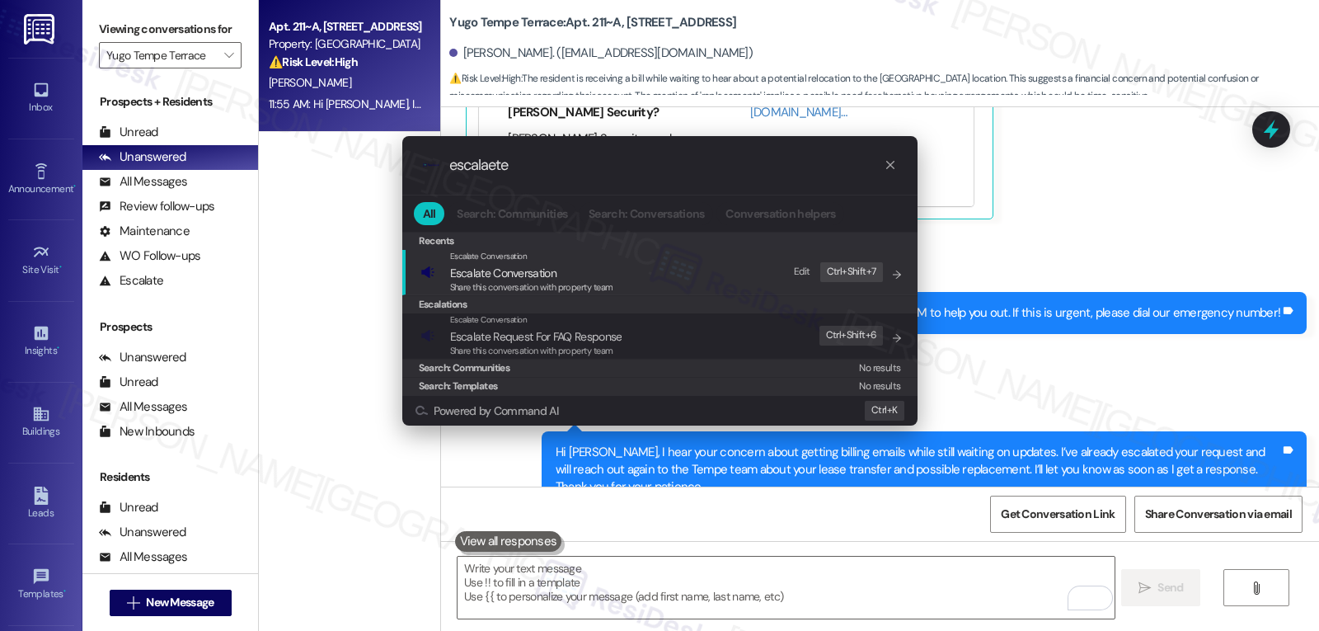
type input "escalaete"
click at [573, 277] on span "Escalate Conversation" at bounding box center [531, 273] width 163 height 18
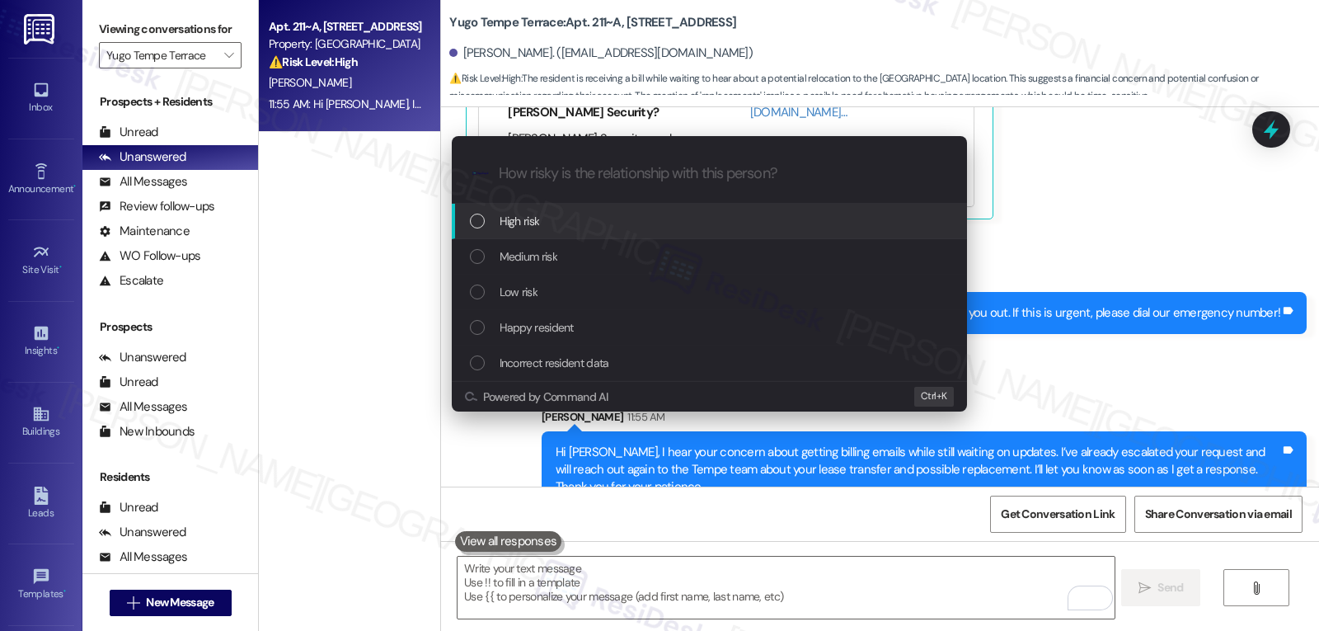
click at [592, 223] on div "High risk" at bounding box center [711, 221] width 482 height 18
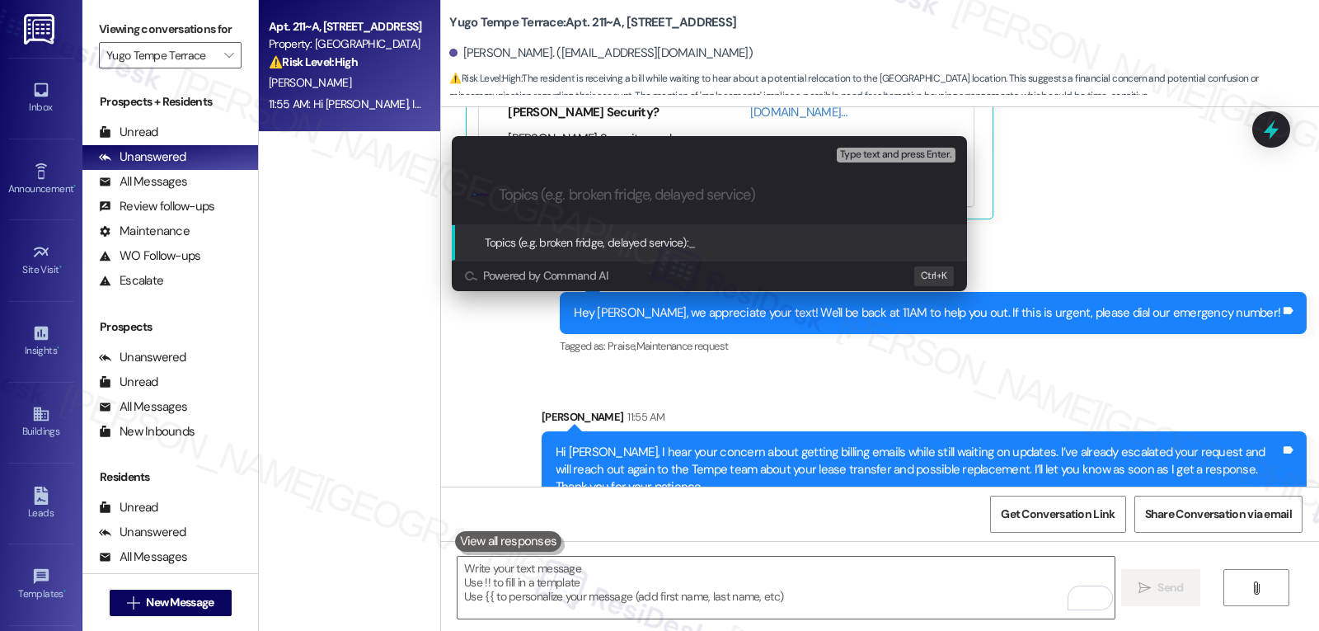
paste input "Follow-up - Resident Move-out situation"
type input "Follow-up - Resident Move-out situation"
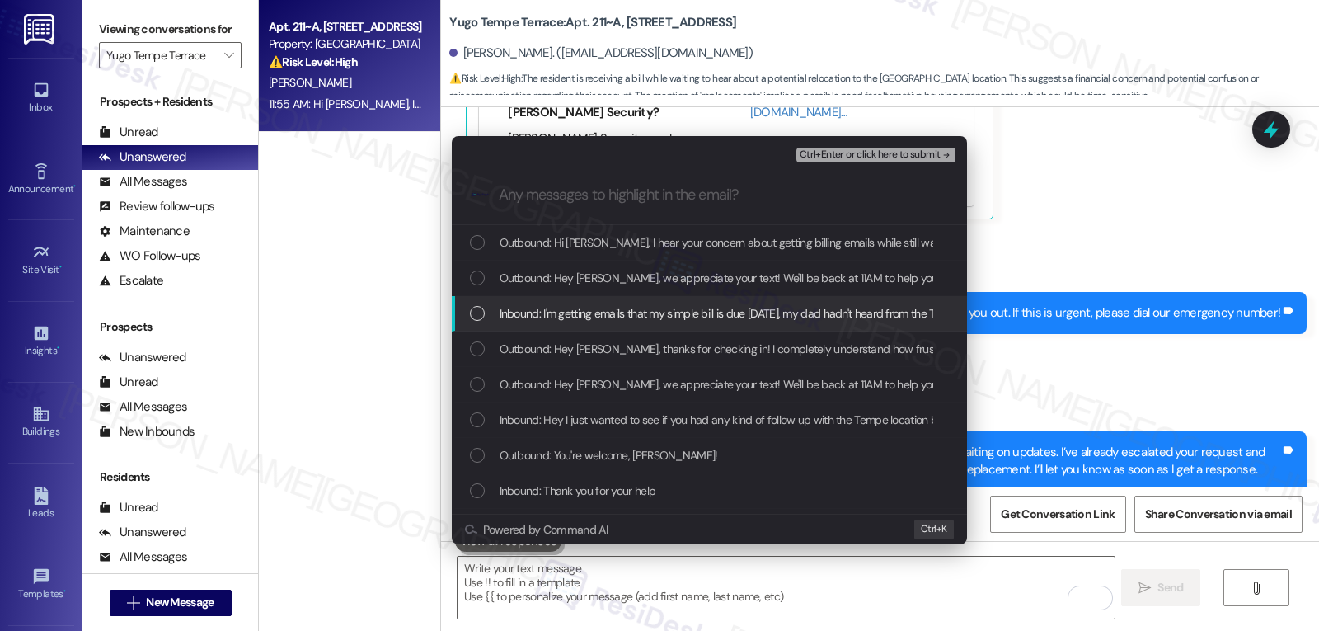
click at [489, 327] on div "Inbound: I'm getting emails that my simple bill is due today, my dad hadn't hea…" at bounding box center [709, 313] width 515 height 35
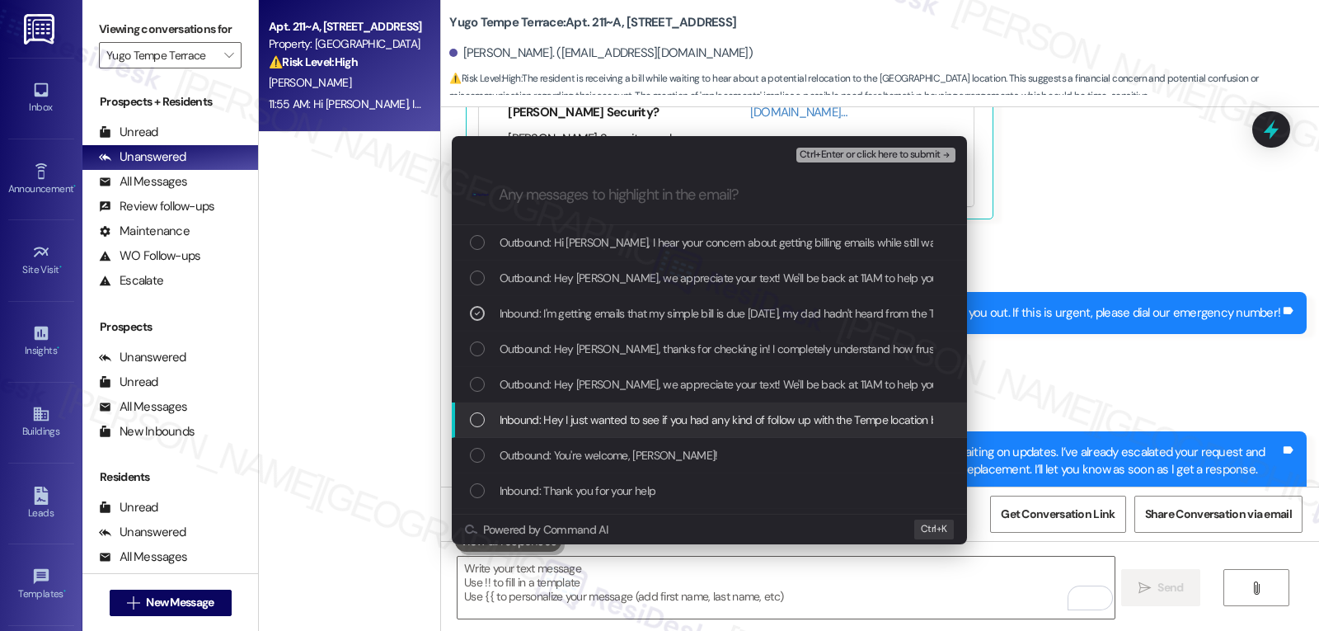
click at [477, 419] on div "List of options" at bounding box center [477, 419] width 15 height 15
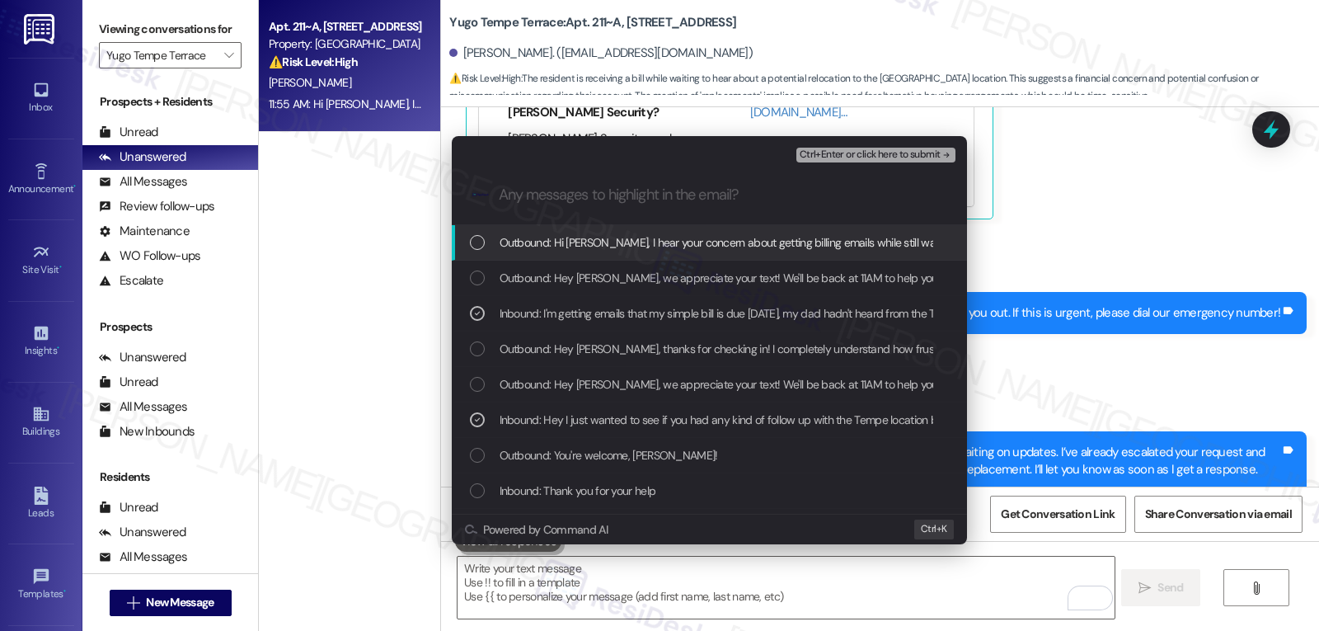
click at [842, 153] on span "Ctrl+Enter or click here to submit" at bounding box center [870, 155] width 141 height 12
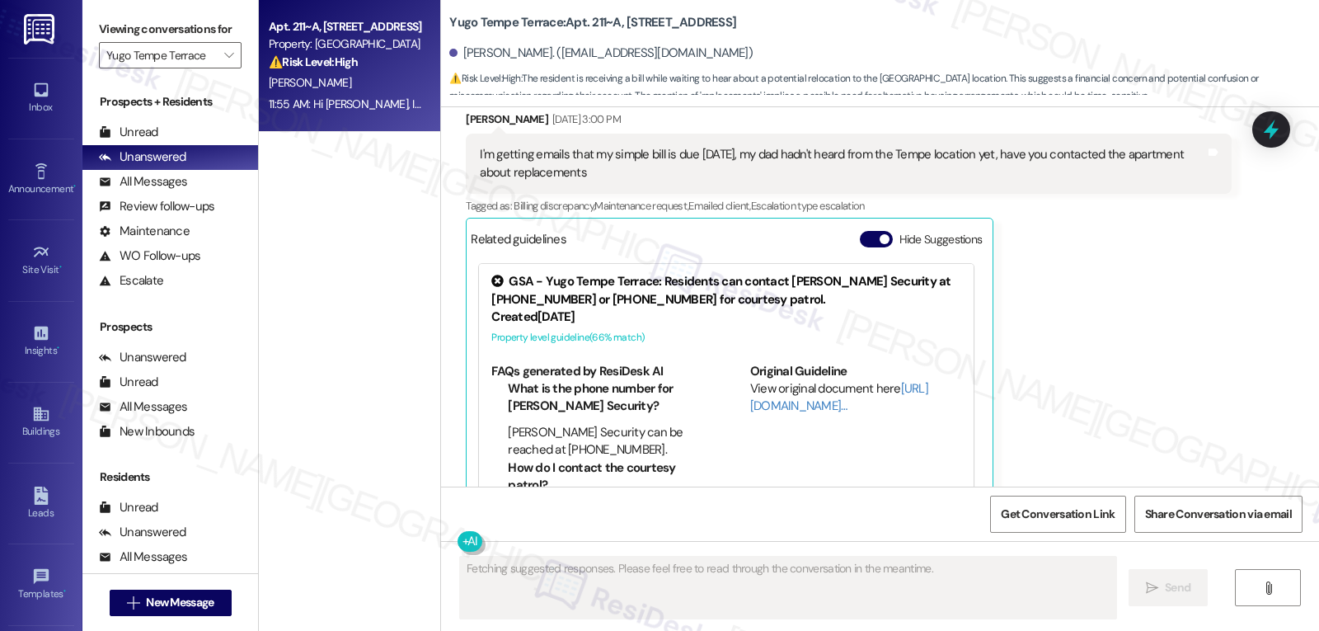
scroll to position [3421, 0]
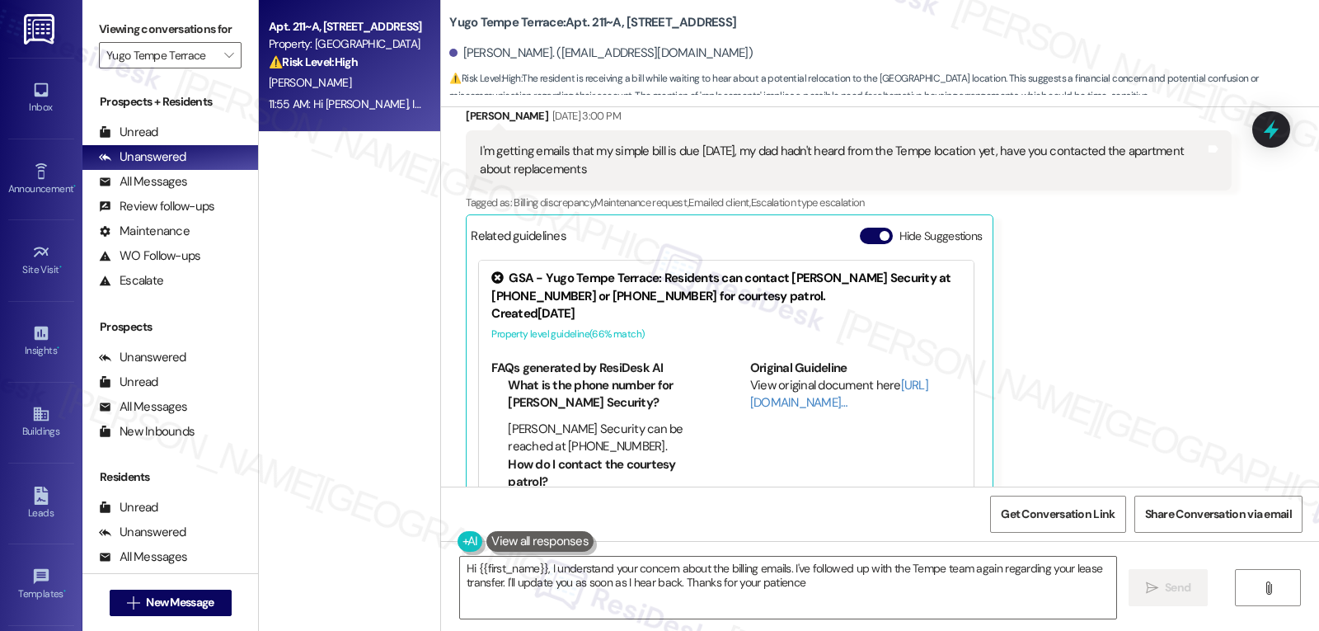
type textarea "Hi {{first_name}}, I understand your concern about the billing emails. I've fol…"
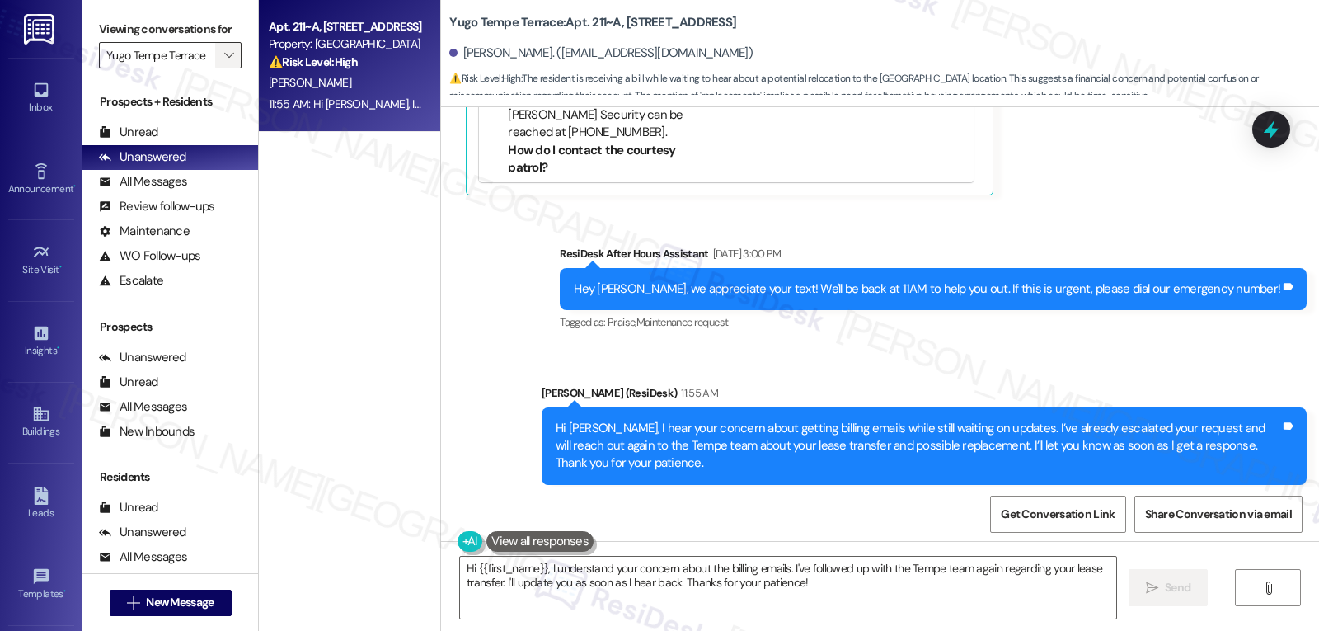
click at [224, 62] on icon "" at bounding box center [228, 55] width 9 height 13
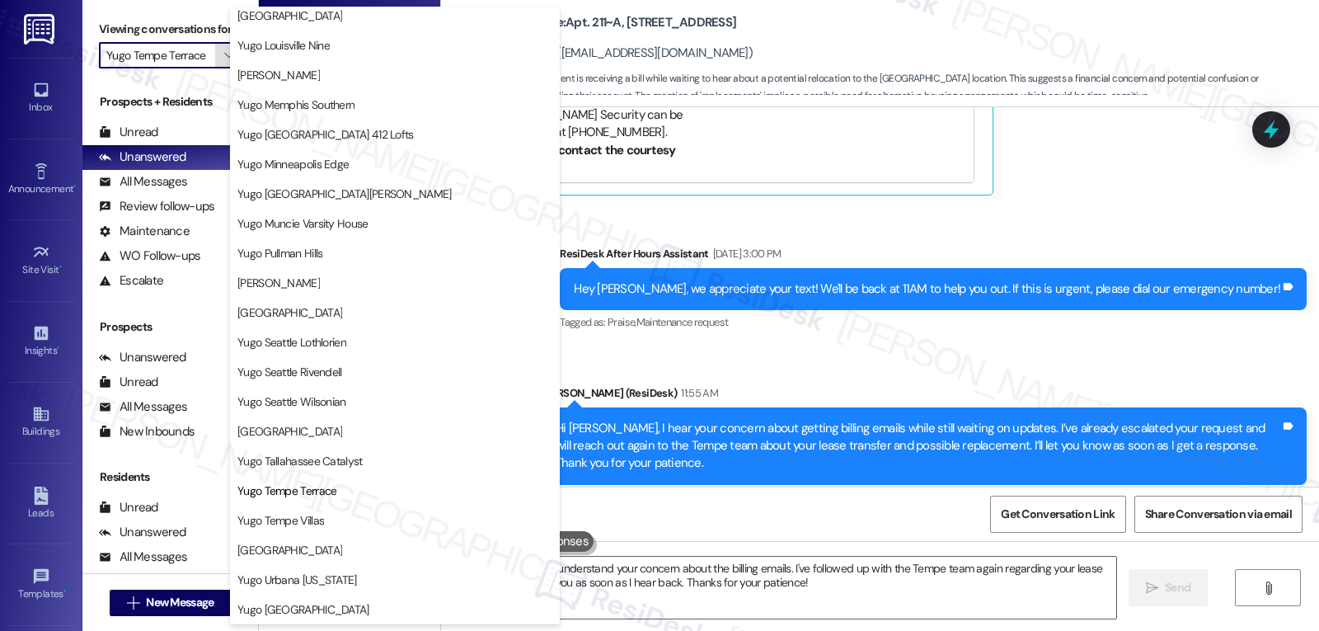
scroll to position [689, 0]
click at [341, 559] on button "[GEOGRAPHIC_DATA]" at bounding box center [395, 550] width 330 height 30
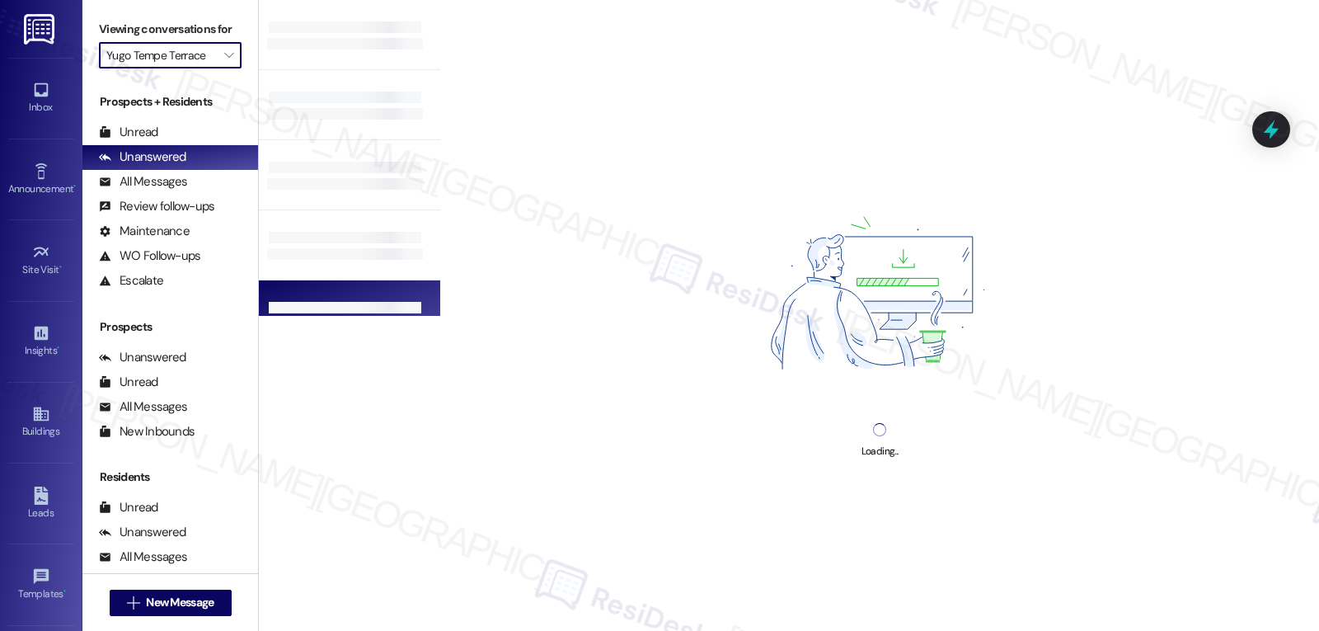
type input "[GEOGRAPHIC_DATA]"
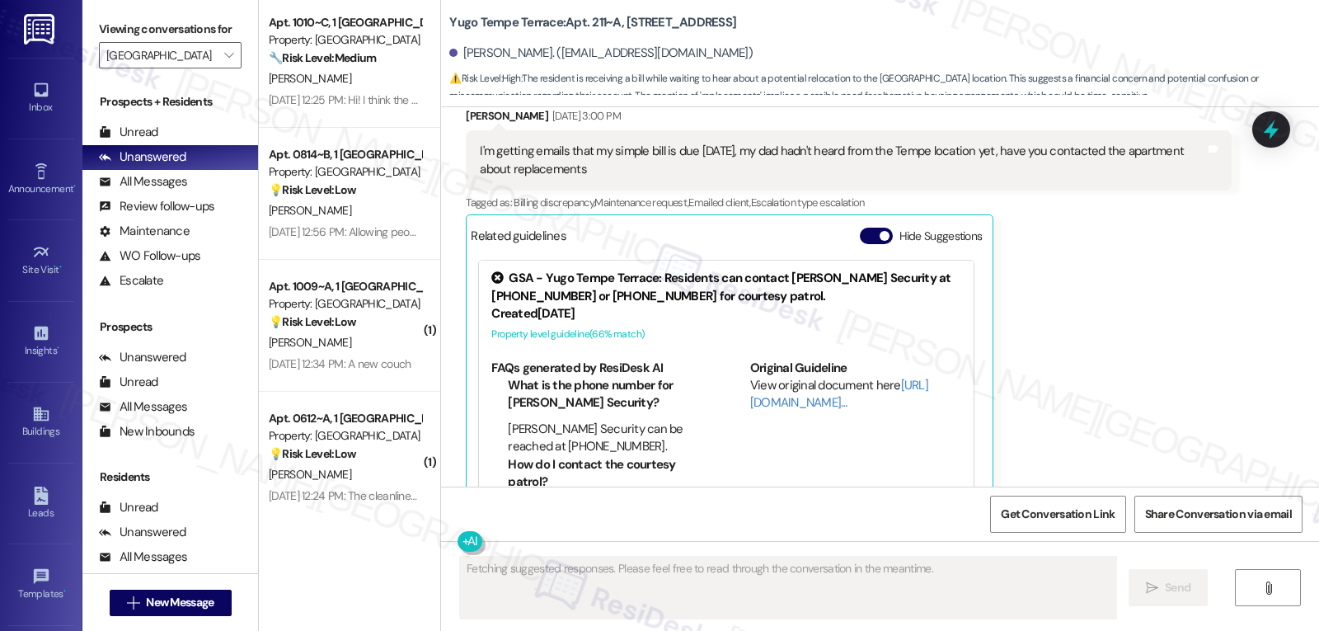
scroll to position [1070, 0]
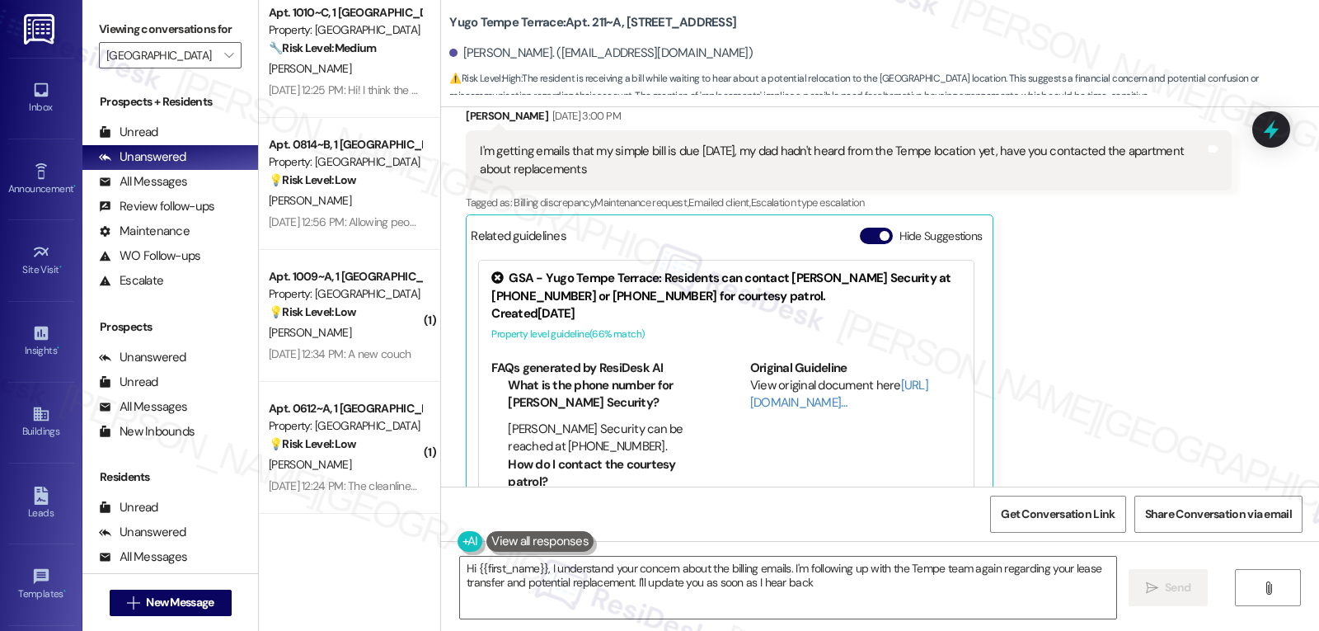
type textarea "Hi {{first_name}}, I understand your concern about the billing emails. I'm foll…"
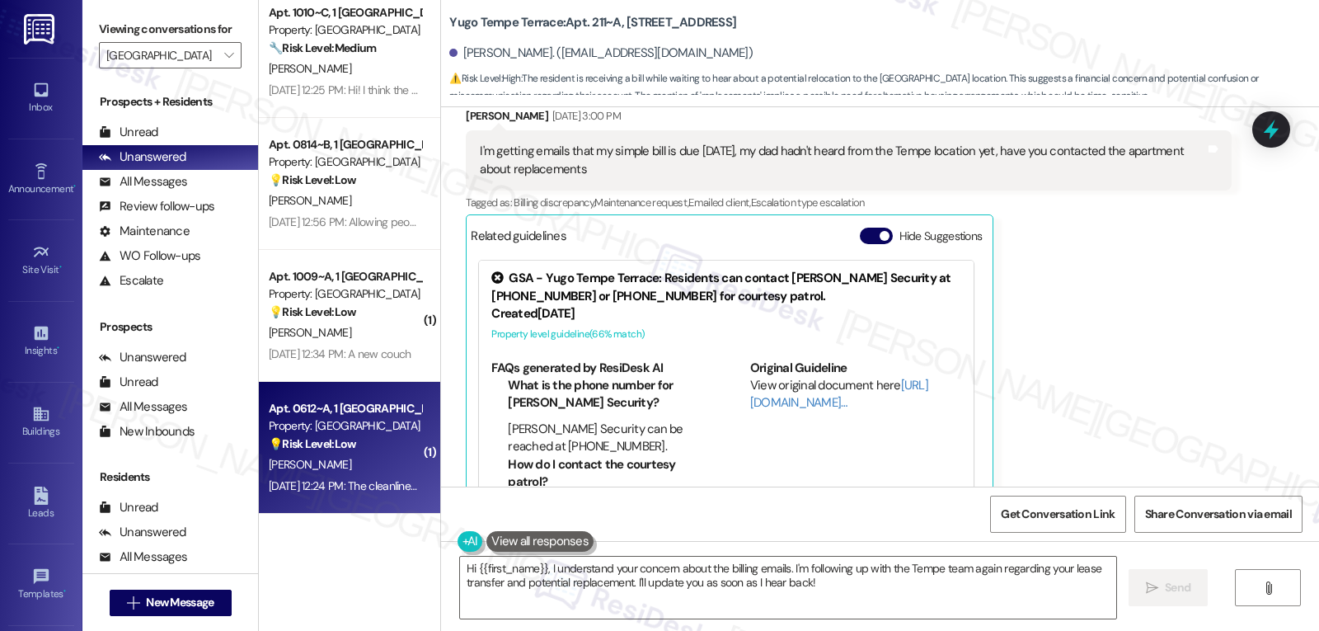
click at [369, 407] on div "Apt. 0612~A, 1 [GEOGRAPHIC_DATA]" at bounding box center [345, 408] width 153 height 17
type textarea "Fetching suggested responses. Please feel free to read through the conversation…"
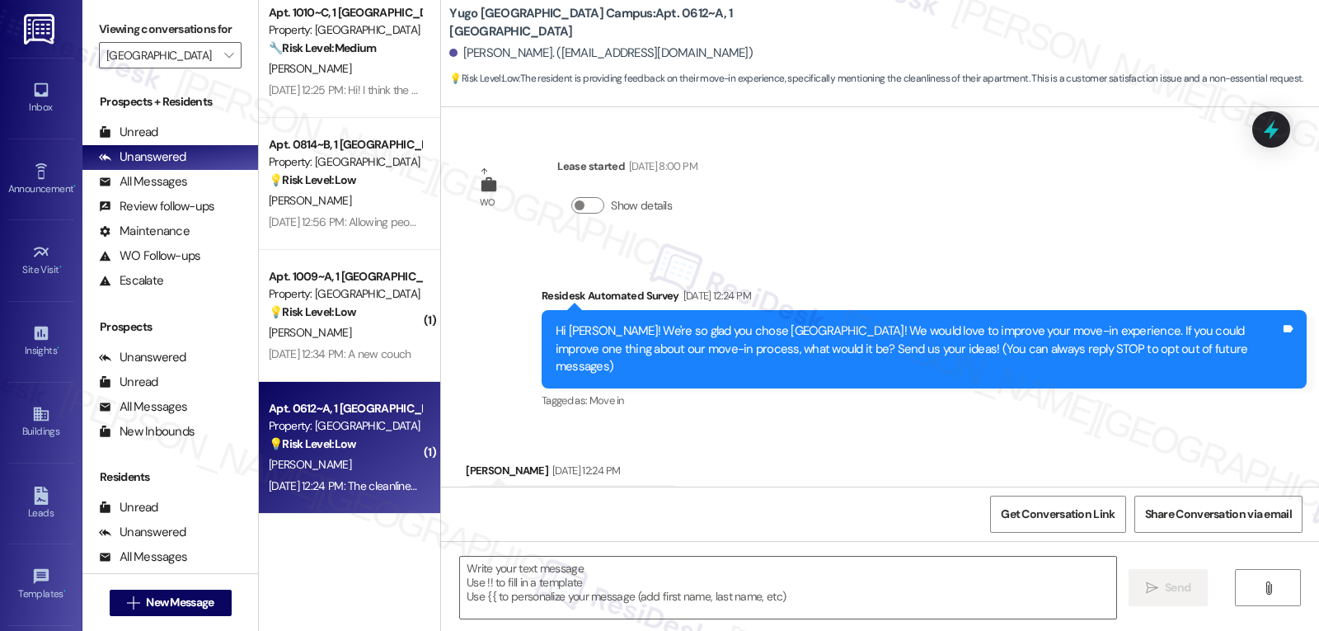
scroll to position [59, 0]
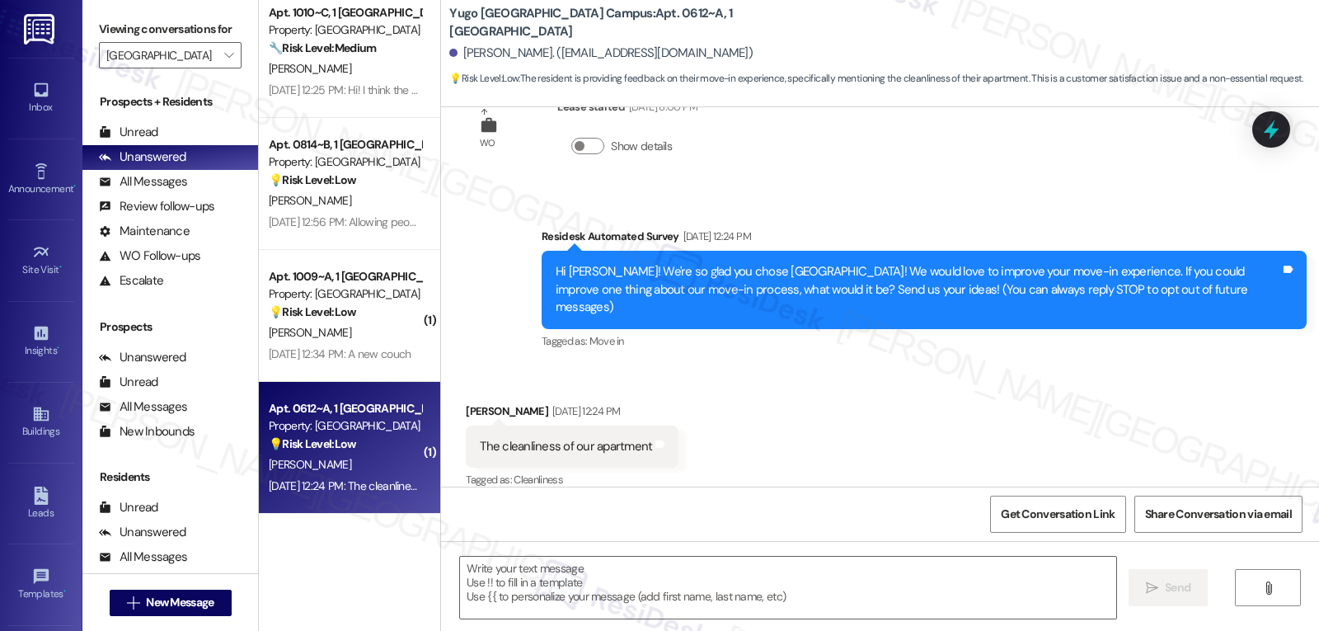
type textarea "Fetching suggested responses. Please feel free to read through the conversation…"
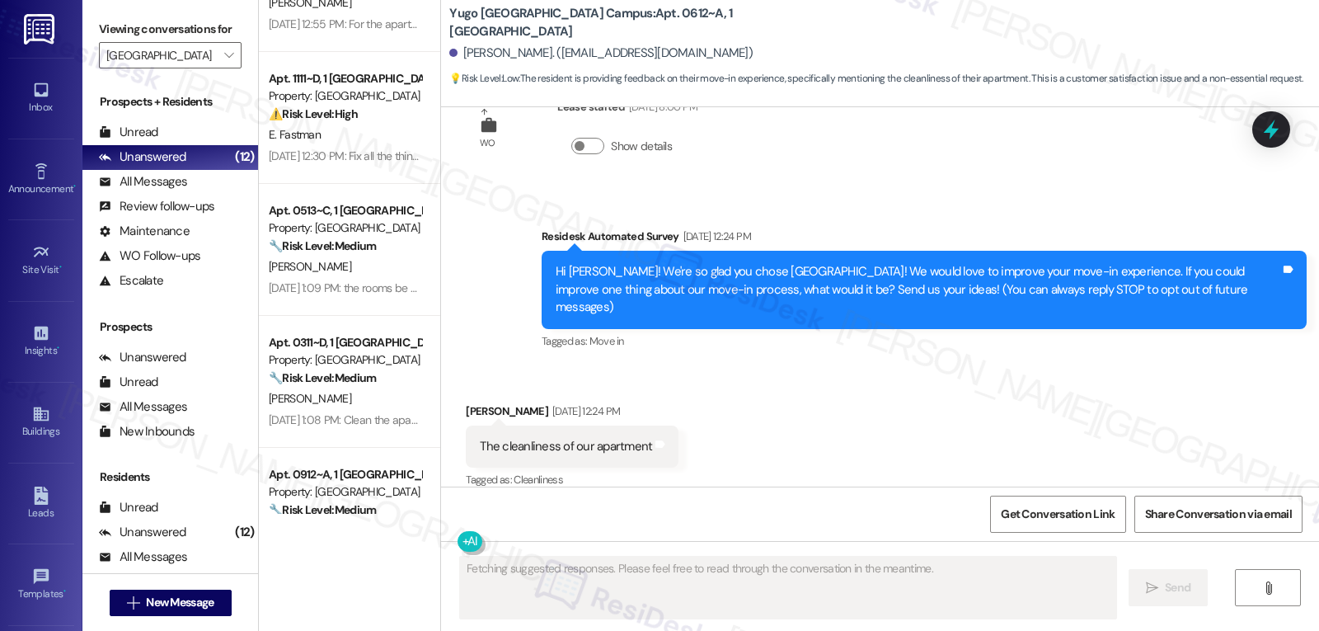
scroll to position [0, 0]
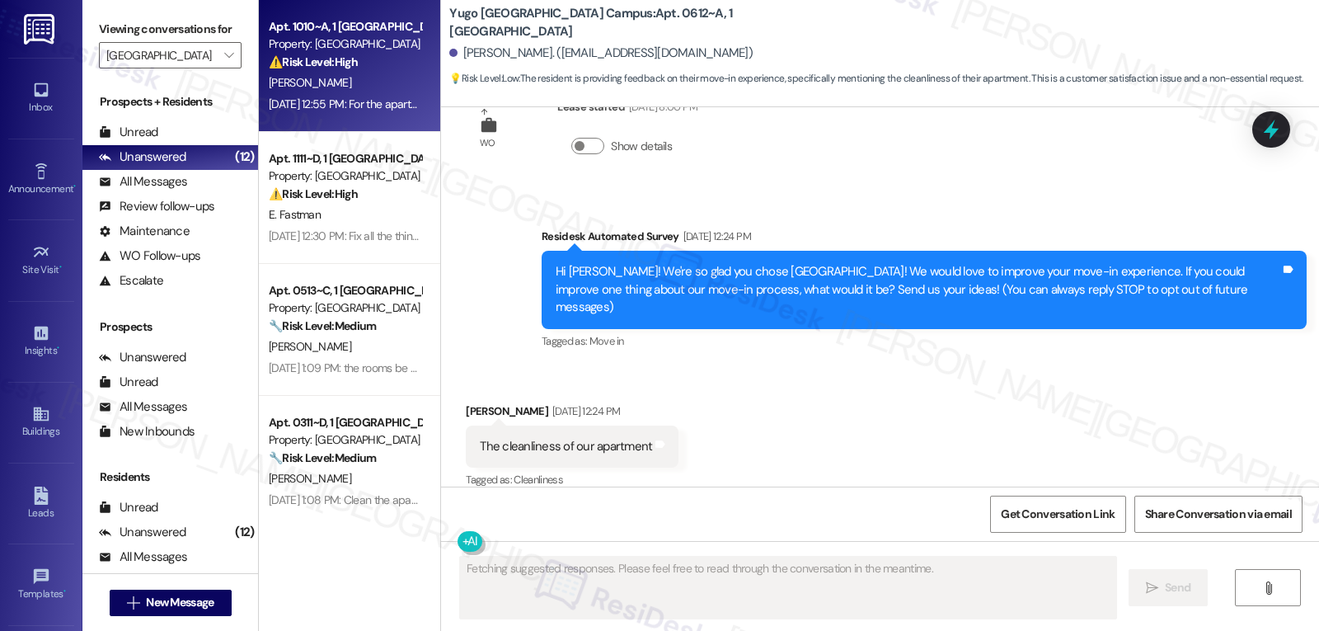
click at [370, 77] on div "E. Peretz" at bounding box center [345, 83] width 156 height 21
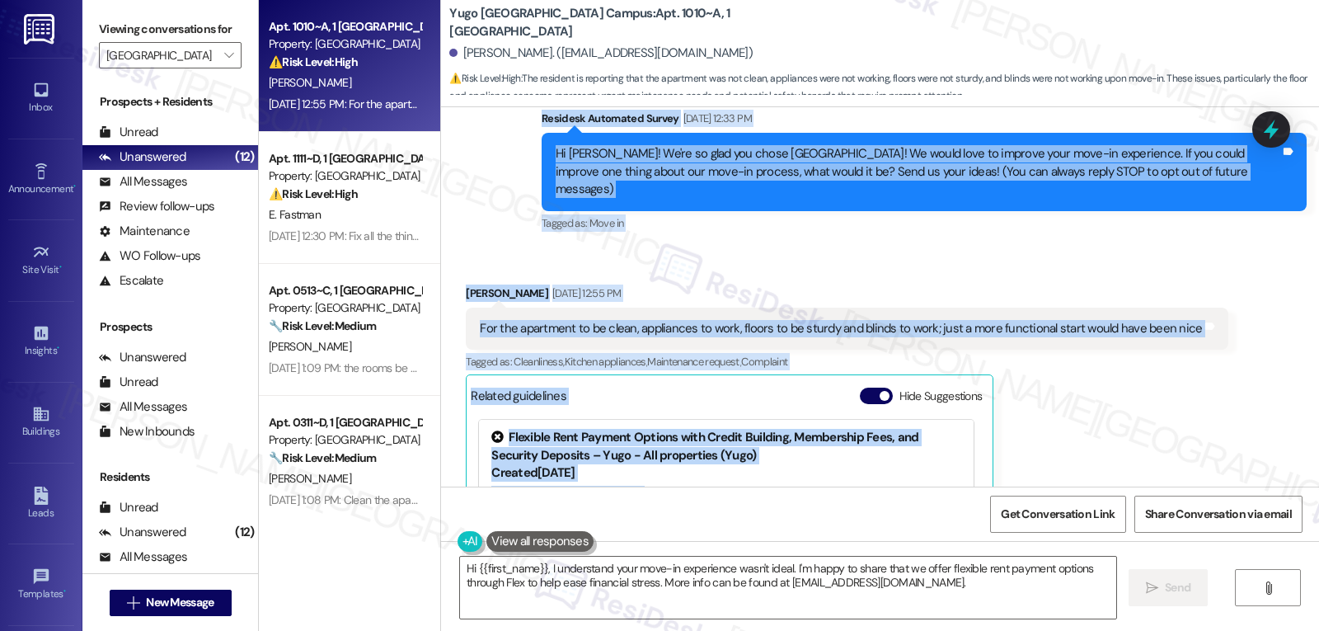
scroll to position [355, 0]
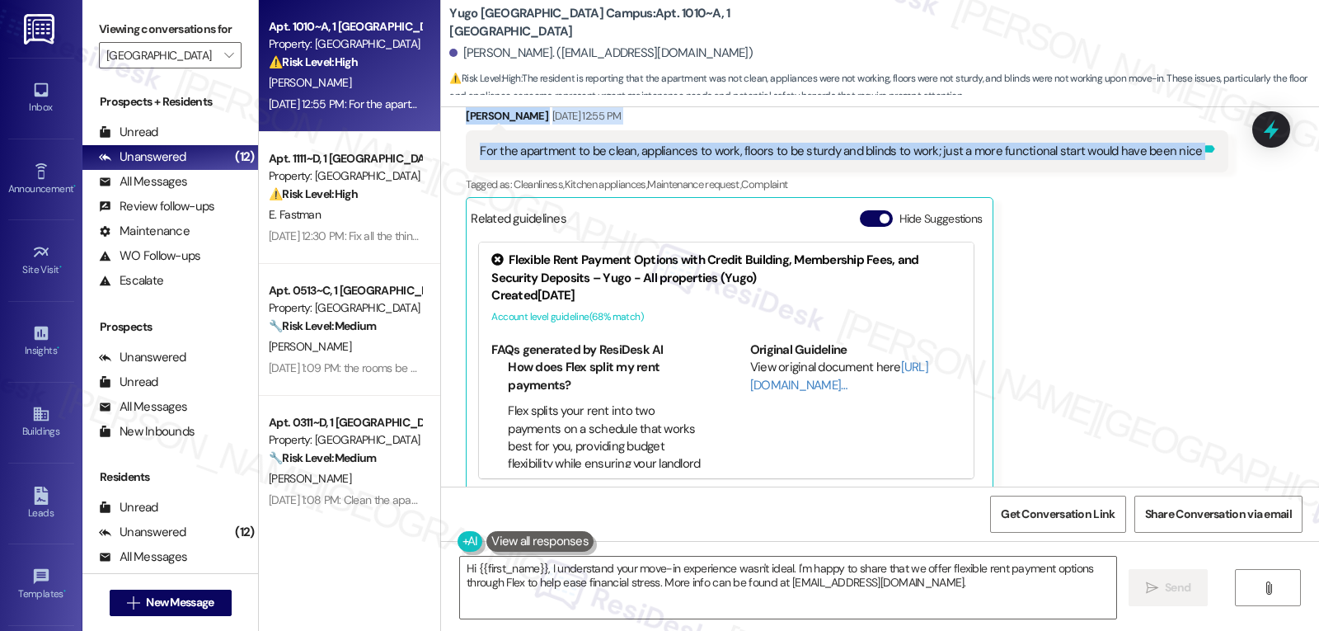
drag, startPoint x: 529, startPoint y: 271, endPoint x: 1185, endPoint y: 139, distance: 668.7
click at [1185, 139] on div "WO Lease started Aug 19, 2025 at 8:00 PM Show details Survey, sent via SMS Resi…" at bounding box center [880, 296] width 878 height 379
copy div "Residesk Automated Survey Aug 29, 2025 at 12:33 PM Hi Emma! We're so glad you c…"
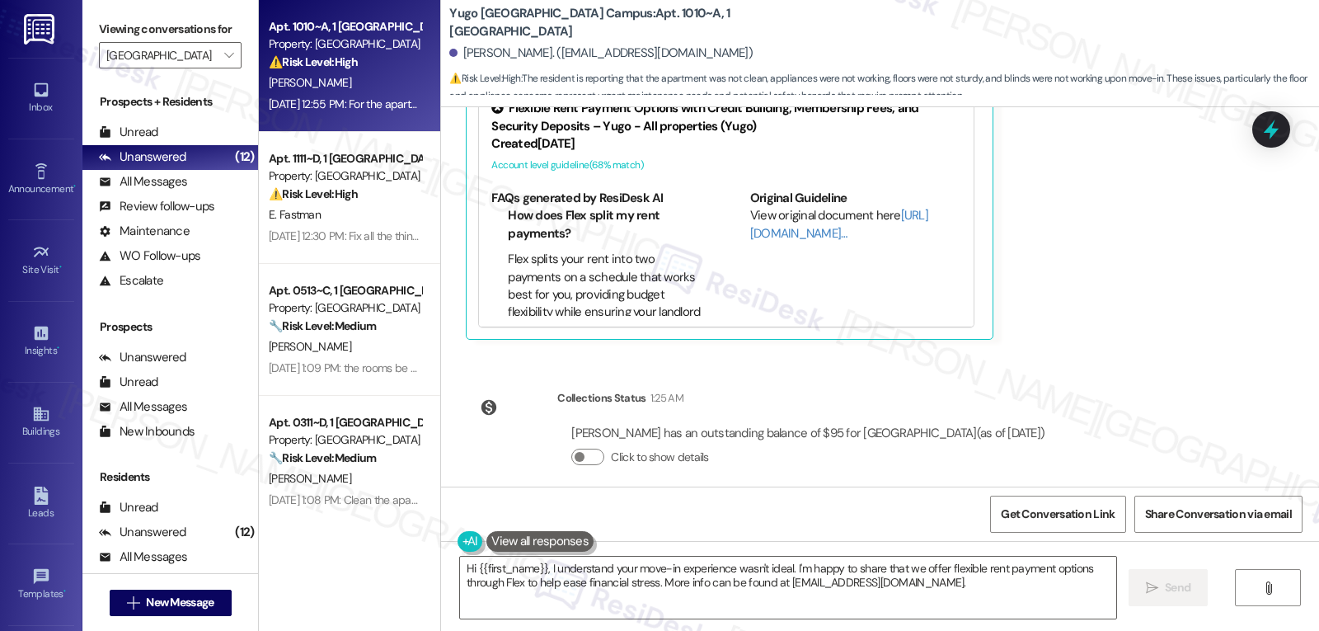
scroll to position [176, 0]
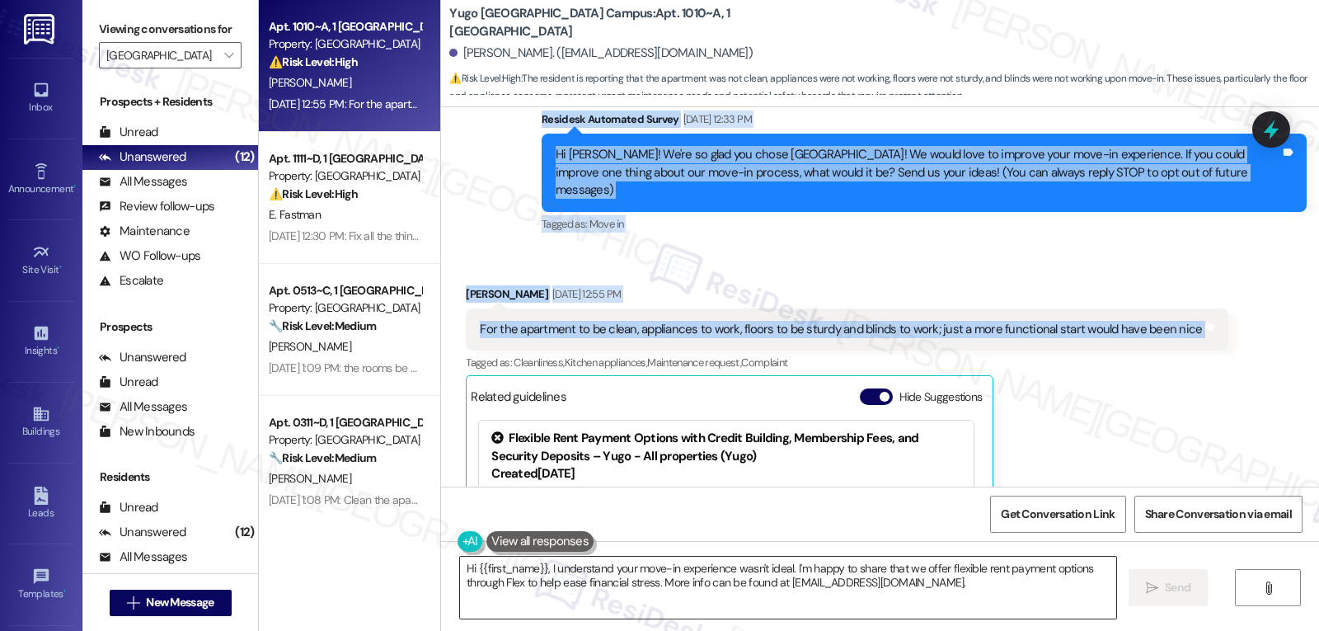
click at [893, 590] on textarea "Hi {{first_name}}, I understand your move-in experience wasn't ideal. I'm happy…" at bounding box center [788, 588] width 656 height 62
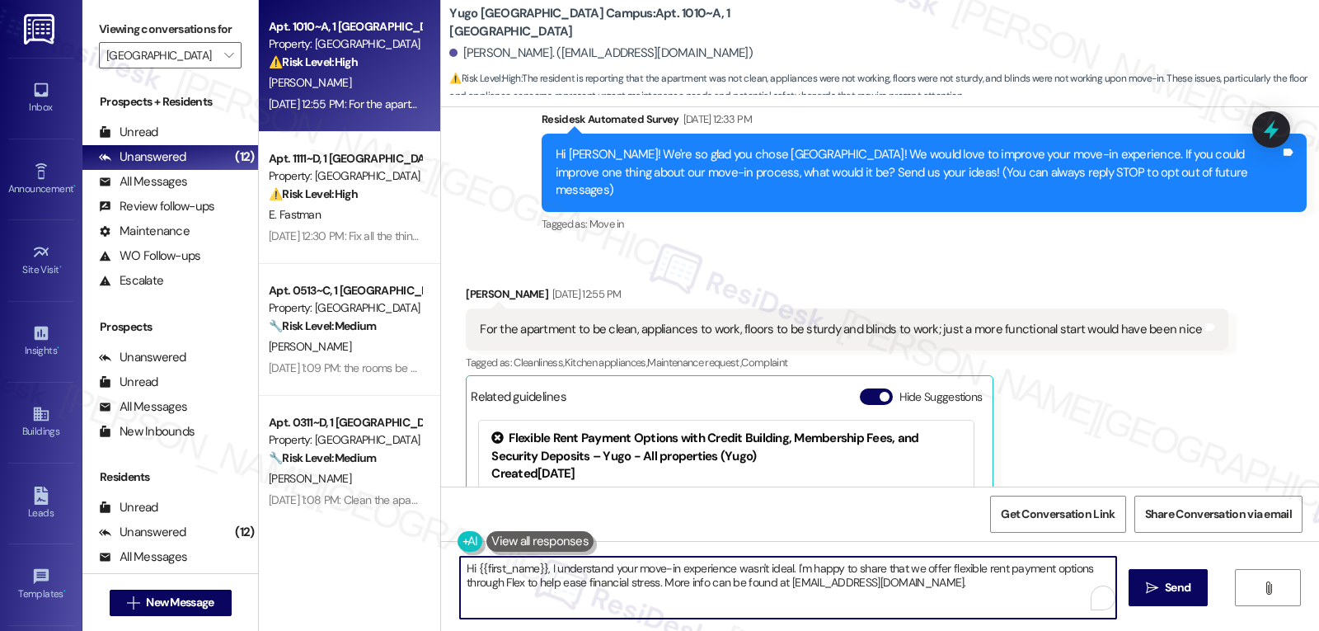
paste textarea "Emma, thank you for being honest and sharing this with us. I’m really sorry you…"
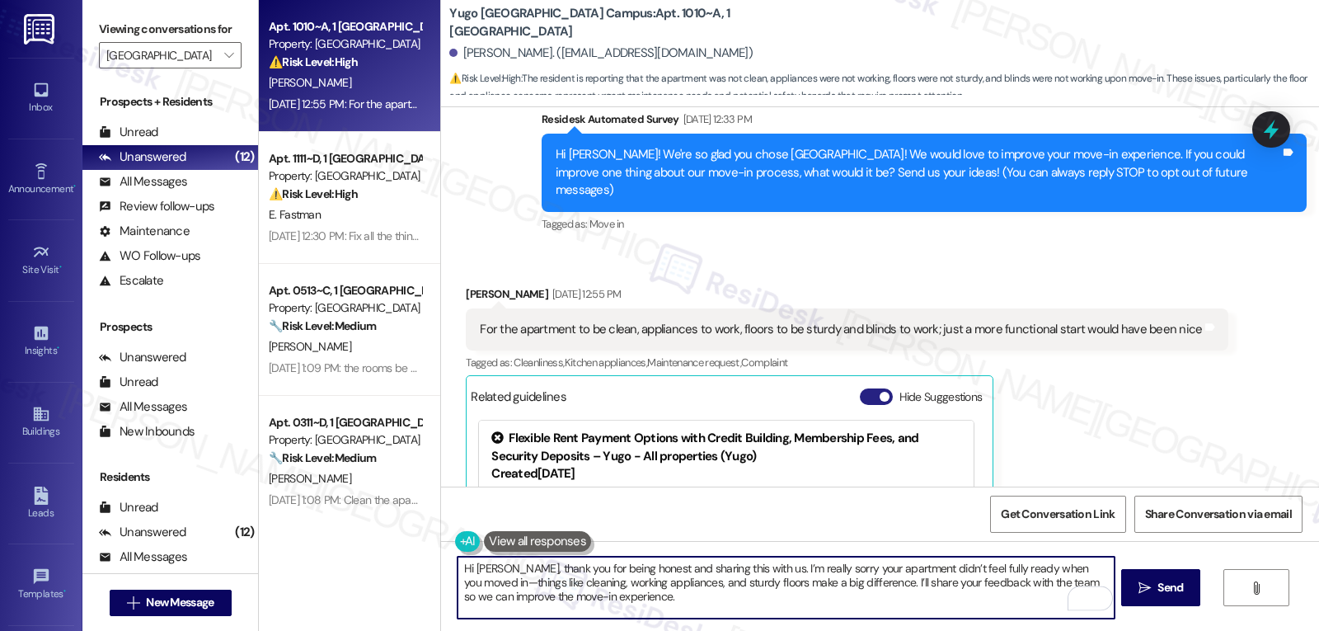
click at [860, 388] on button "Hide Suggestions" at bounding box center [876, 396] width 33 height 16
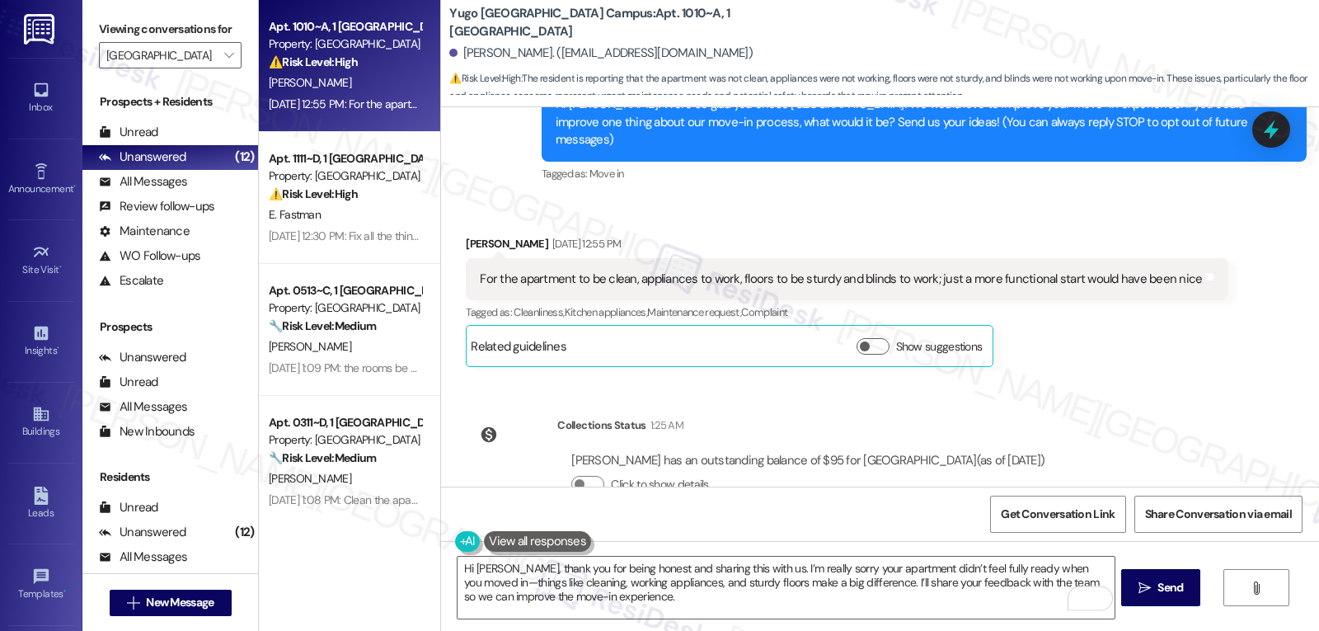
scroll to position [254, 0]
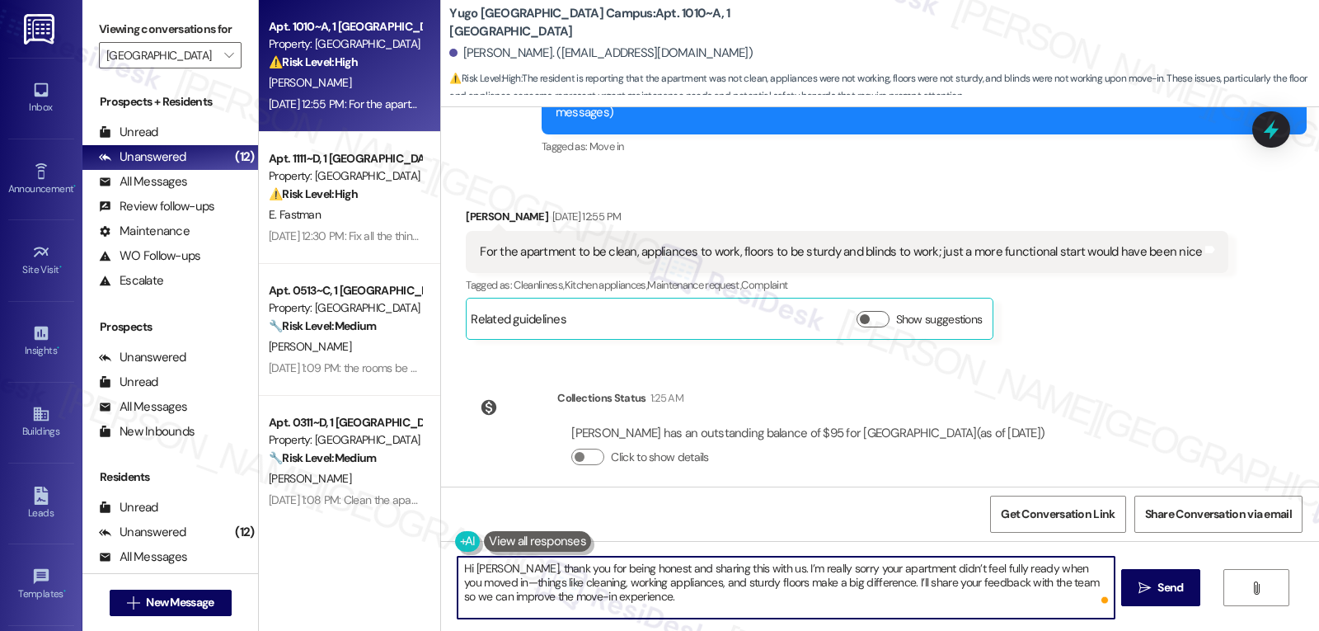
click at [1092, 571] on textarea "Hi Emma, thank you for being honest and sharing this with us. I’m really sorry …" at bounding box center [786, 588] width 656 height 62
click at [706, 600] on textarea "Hi Emma, thank you for being honest and sharing this with us. I’m really sorry …" at bounding box center [786, 588] width 656 height 62
type textarea "Hi Emma, thank you for being honest and sharing this with us. I’m really sorry …"
click at [1168, 578] on button " Send" at bounding box center [1161, 587] width 80 height 37
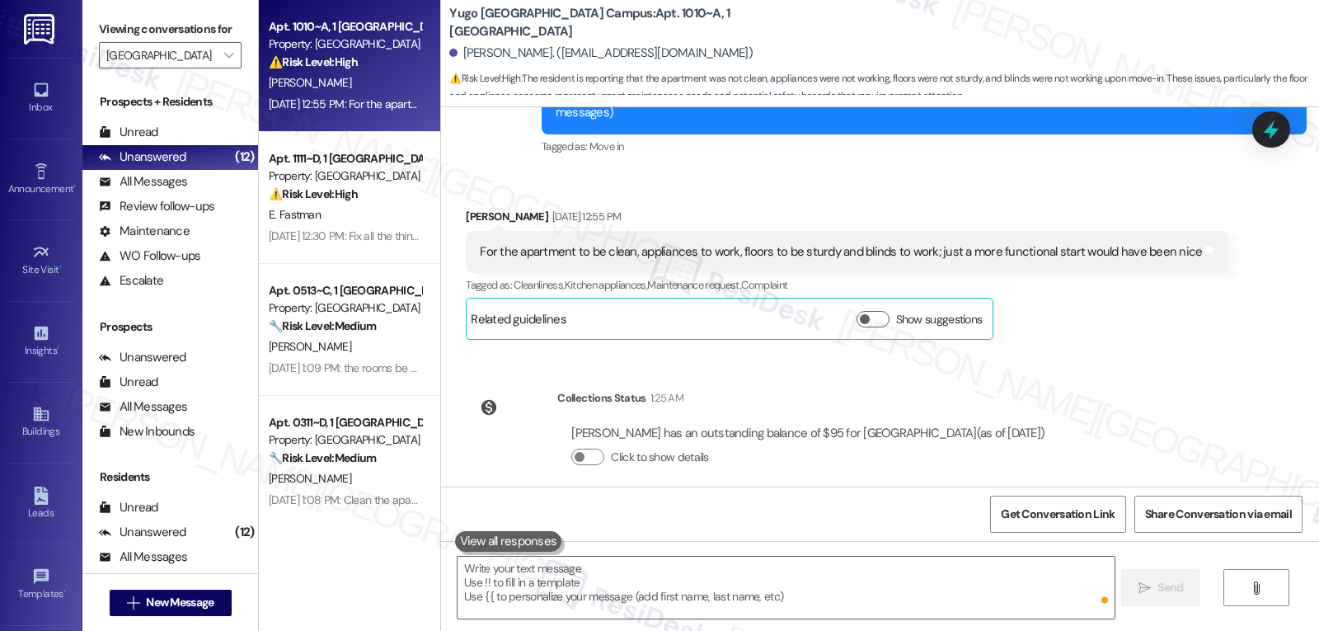
scroll to position [102, 0]
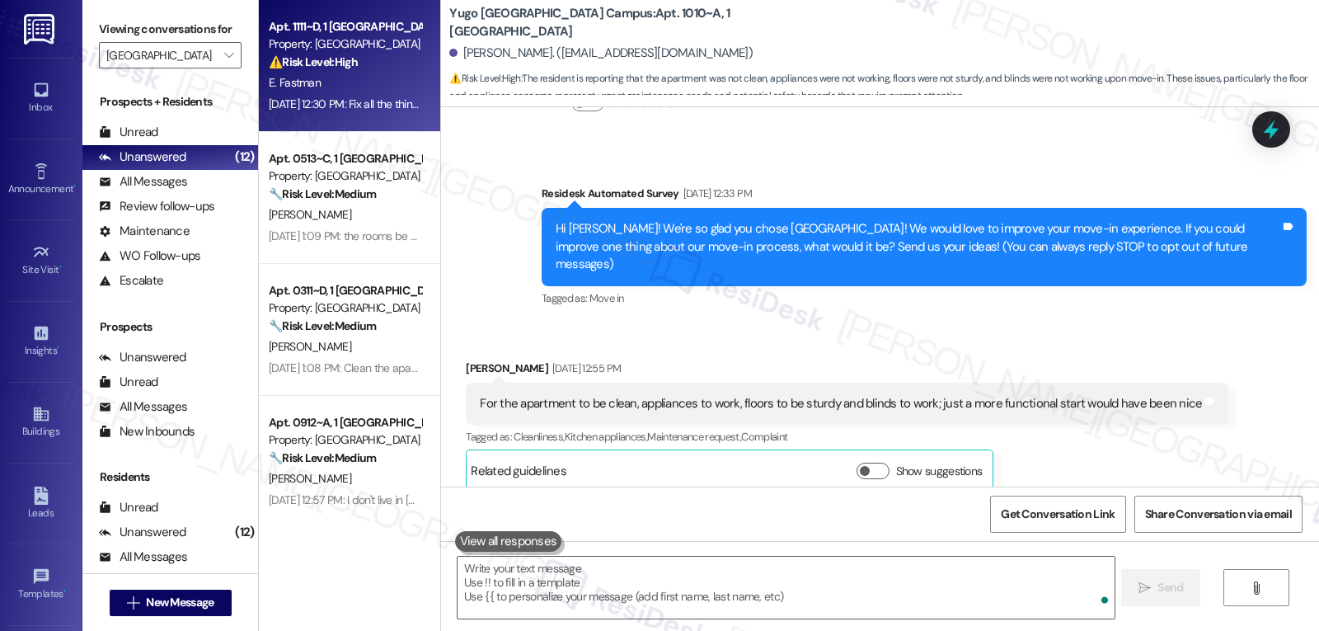
click at [269, 40] on div "Property: [GEOGRAPHIC_DATA]" at bounding box center [345, 43] width 153 height 17
type textarea "Fetching suggested responses. Please feel free to read through the conversation…"
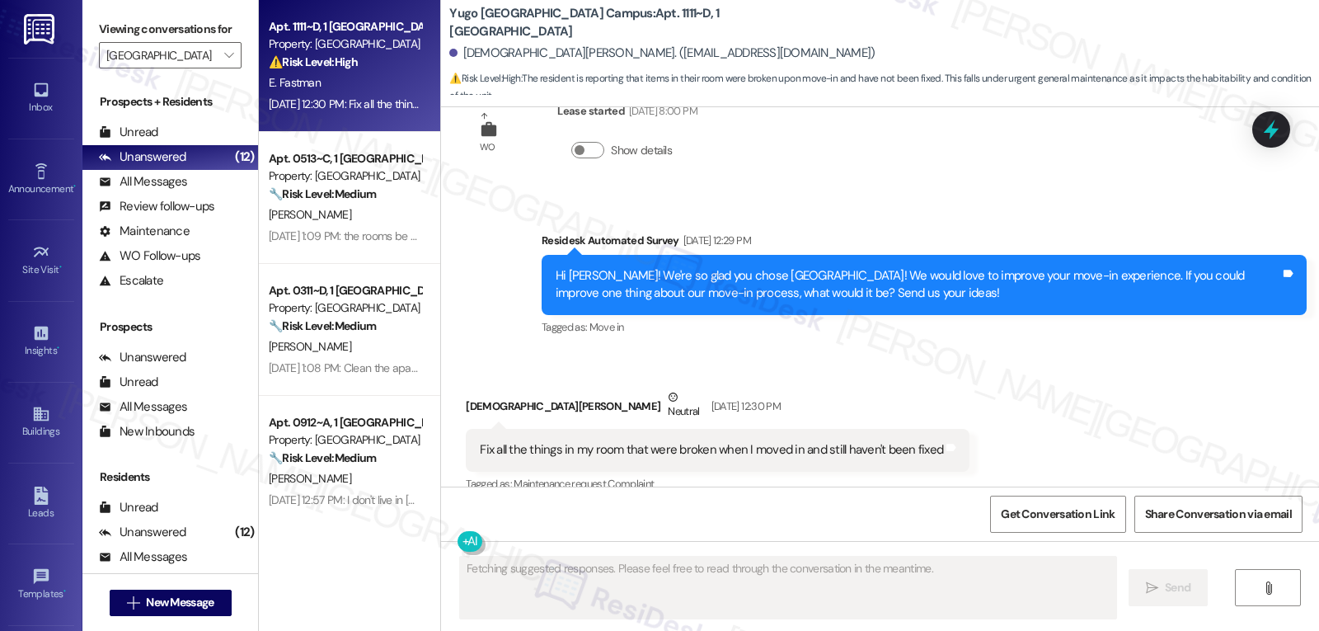
scroll to position [501, 0]
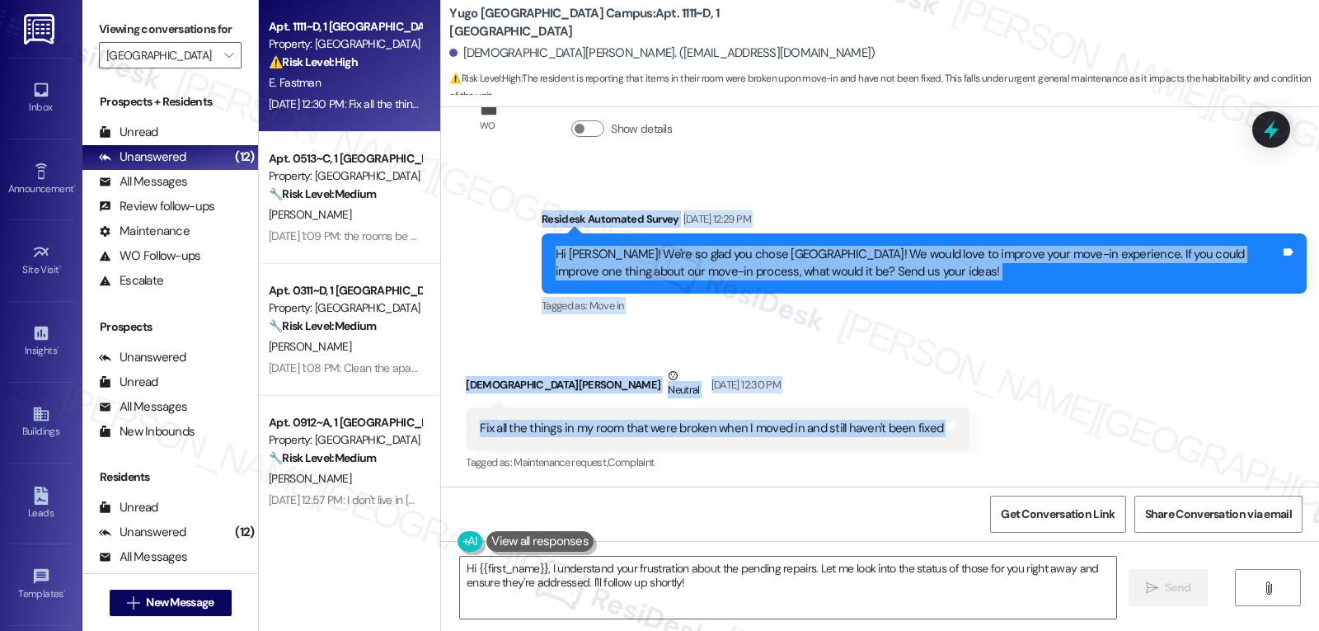
drag, startPoint x: 519, startPoint y: 220, endPoint x: 994, endPoint y: 430, distance: 520.2
click at [994, 430] on div "Sent via SMS Sarah (ResiDesk) Aug 04, 2025 at 12:41 PM Hi Ezra! We’re so excite…" at bounding box center [880, 296] width 878 height 379
copy div "Residesk Automated Survey Aug 29, 2025 at 12:29 PM Hi Ezra! We're so glad you c…"
click at [690, 593] on textarea "Hi {{first_name}}, I understand your frustration about the pending repairs. Let…" at bounding box center [788, 588] width 656 height 62
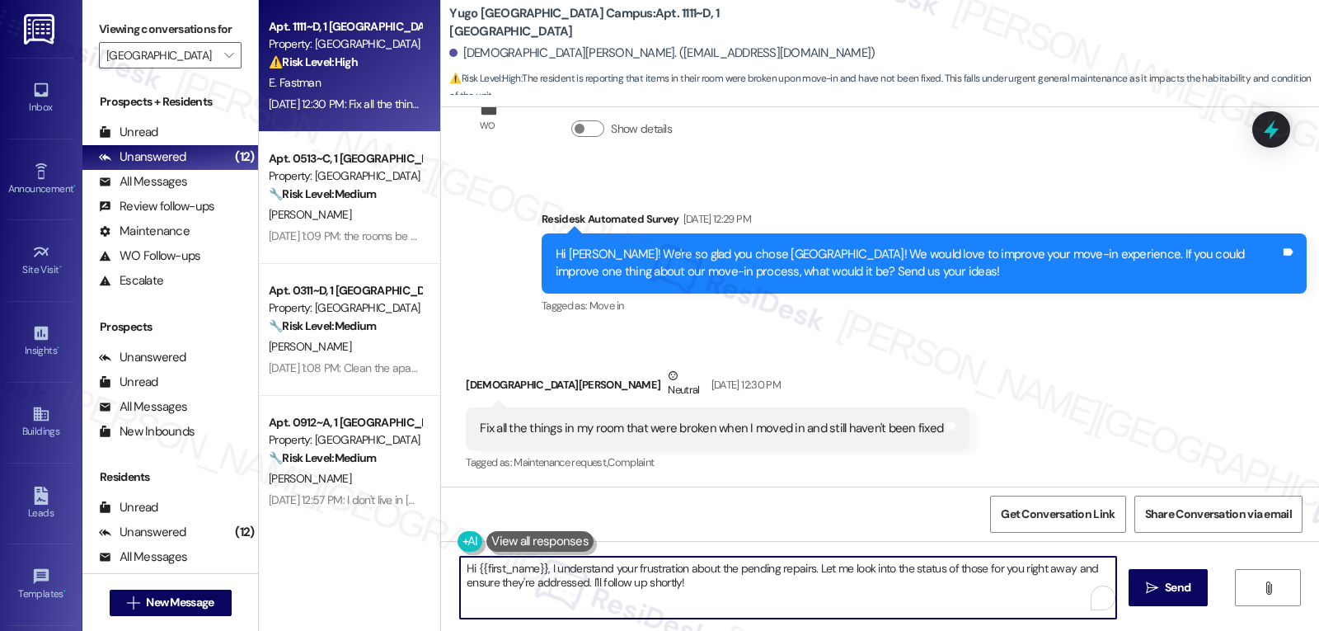
paste textarea "Ezra, thank you for letting us know. I’m sorry to hear there were broken items …"
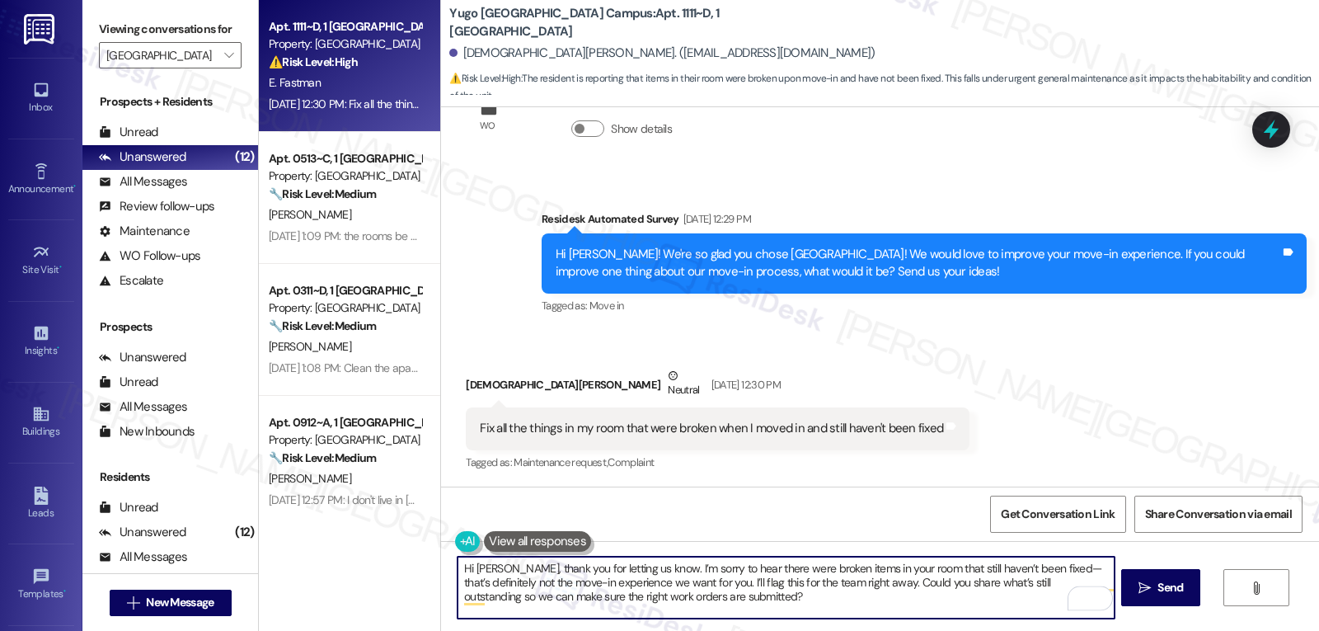
click at [1016, 570] on textarea "Hi Ezra, thank you for letting us know. I’m sorry to hear there were broken ite…" at bounding box center [786, 588] width 656 height 62
click at [712, 618] on textarea "Hi Ezra, thank you for letting us know. I’m sorry to hear there were broken ite…" at bounding box center [786, 588] width 656 height 62
drag, startPoint x: 668, startPoint y: 583, endPoint x: 834, endPoint y: 589, distance: 165.8
click at [834, 589] on textarea "Hi Ezra, thank you for letting us know. I’m sorry to hear there were broken ite…" at bounding box center [786, 588] width 656 height 62
click at [823, 610] on textarea "Hi [PERSON_NAME], thank you for letting us know. I’m sorry to hear there were b…" at bounding box center [786, 588] width 656 height 62
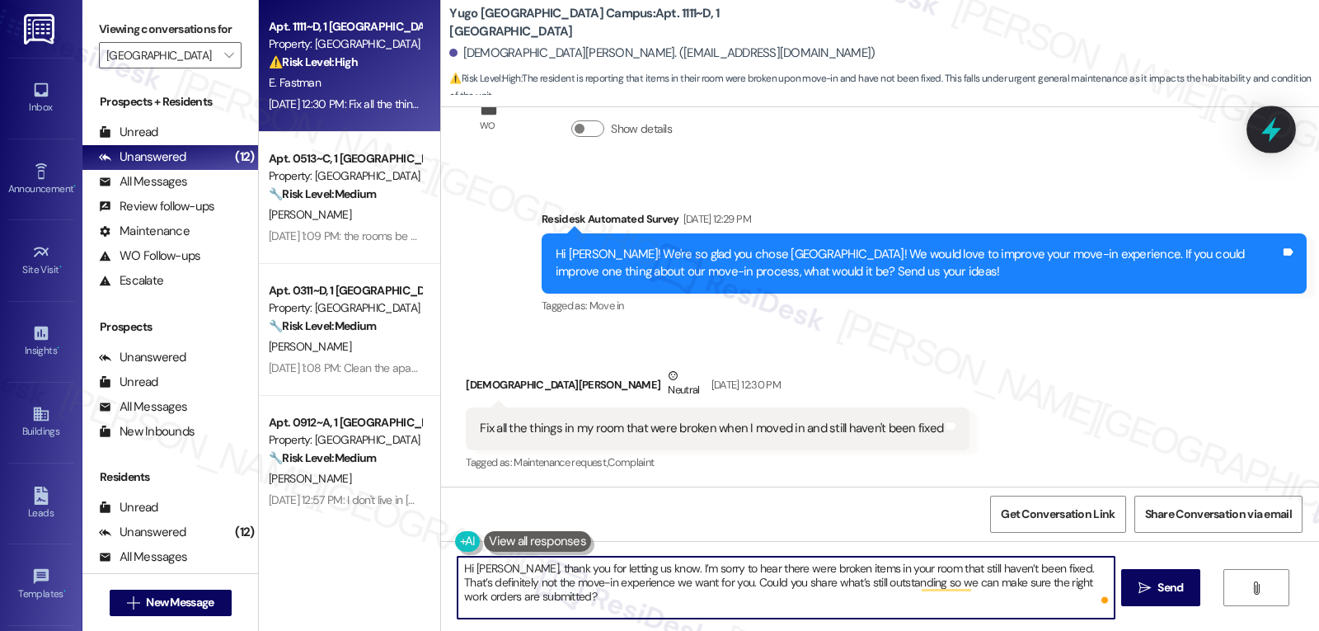
type textarea "Hi Ezra, thank you for letting us know. I’m sorry to hear there were broken ite…"
click at [1276, 139] on icon at bounding box center [1272, 129] width 28 height 28
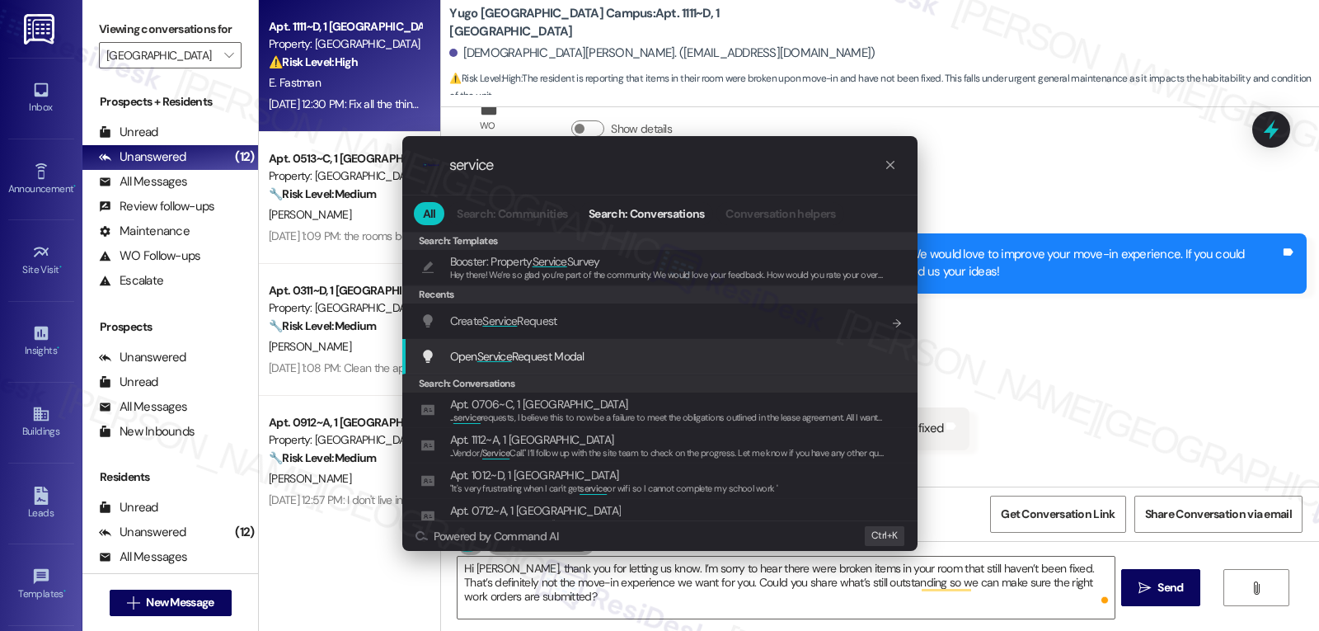
type input "service"
click at [584, 355] on span "Open Service Request Modal" at bounding box center [517, 356] width 134 height 15
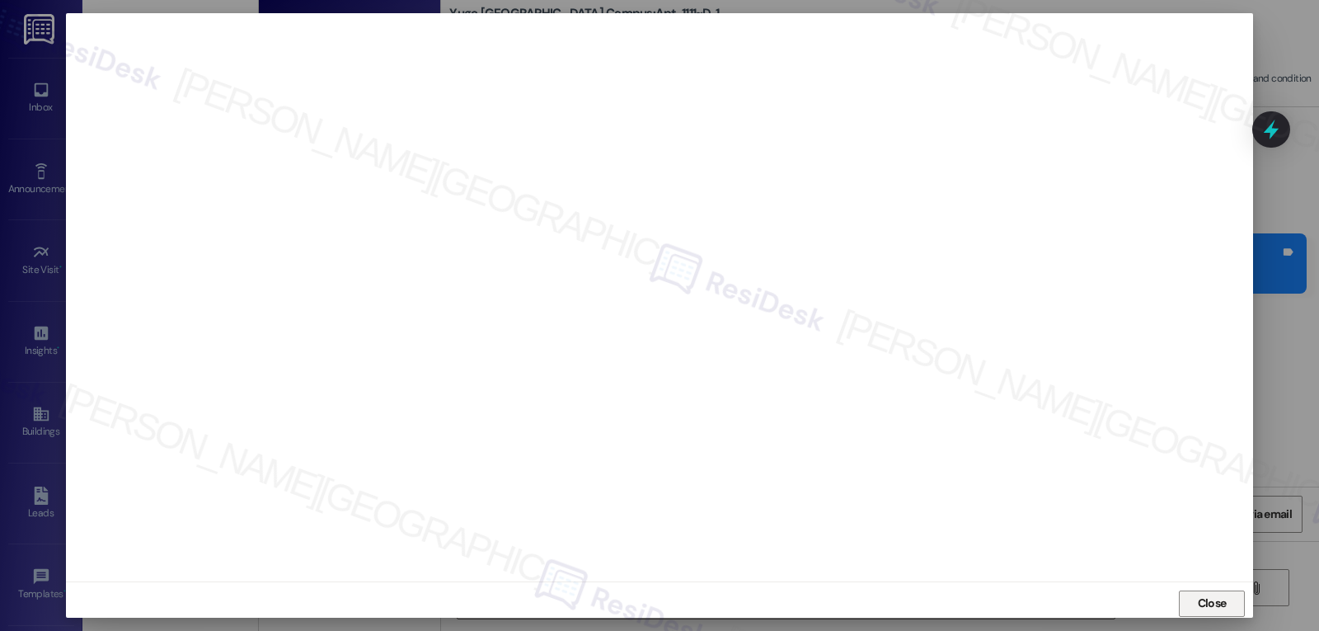
click at [1223, 596] on span "Close" at bounding box center [1212, 603] width 29 height 17
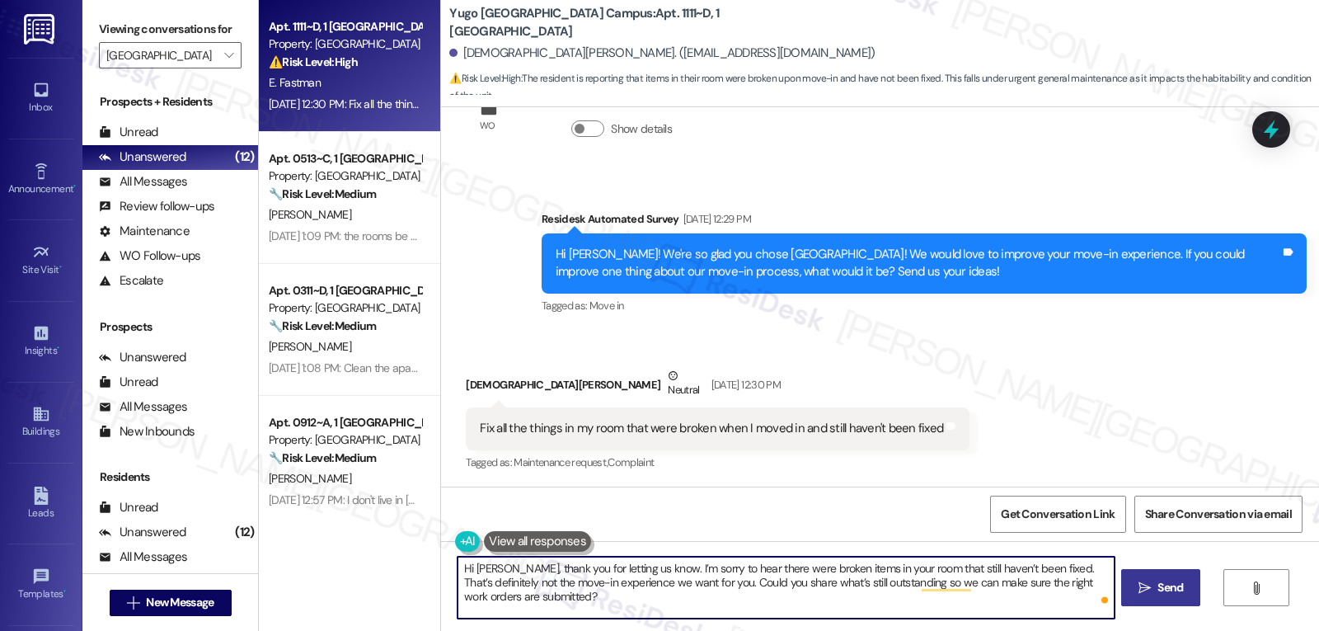
click at [1136, 591] on span " Send" at bounding box center [1162, 587] width 52 height 17
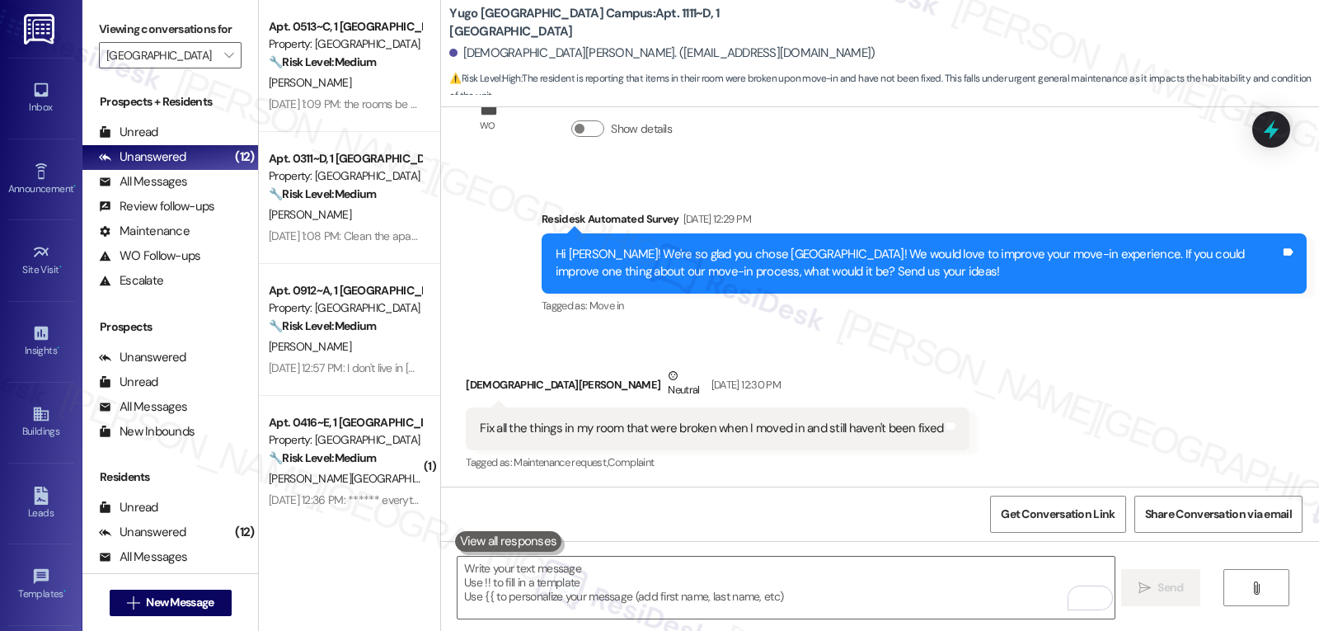
scroll to position [787, 0]
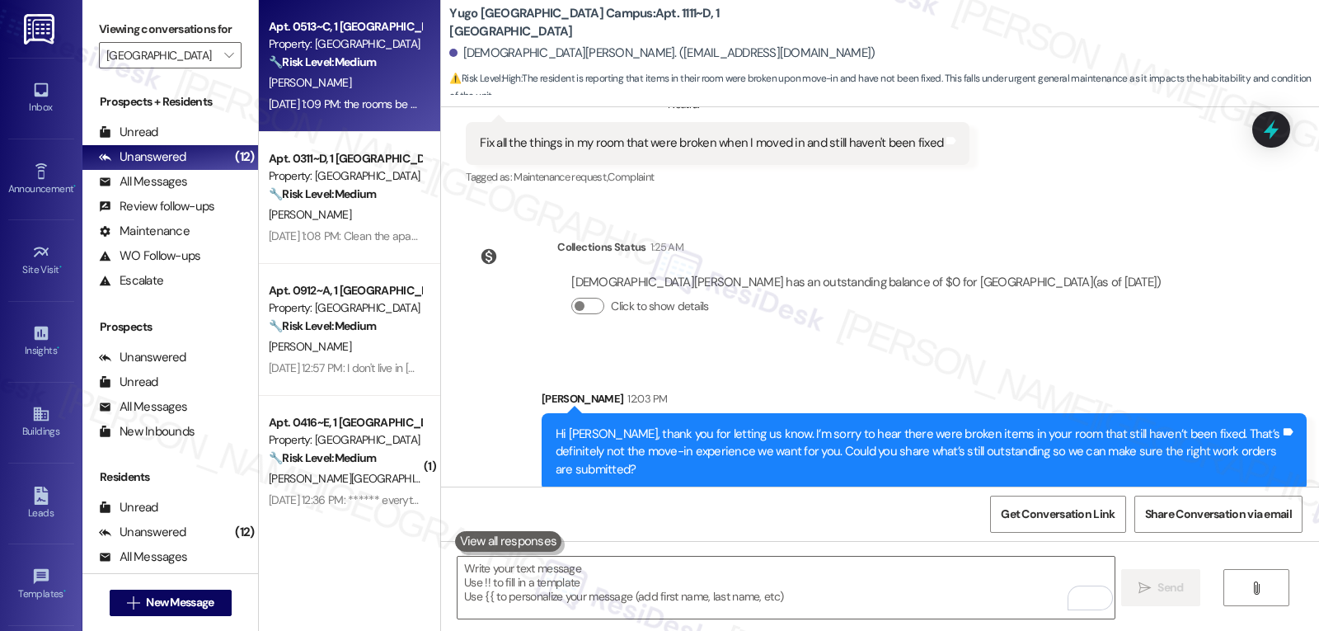
drag, startPoint x: 344, startPoint y: 105, endPoint x: 898, endPoint y: 197, distance: 561.8
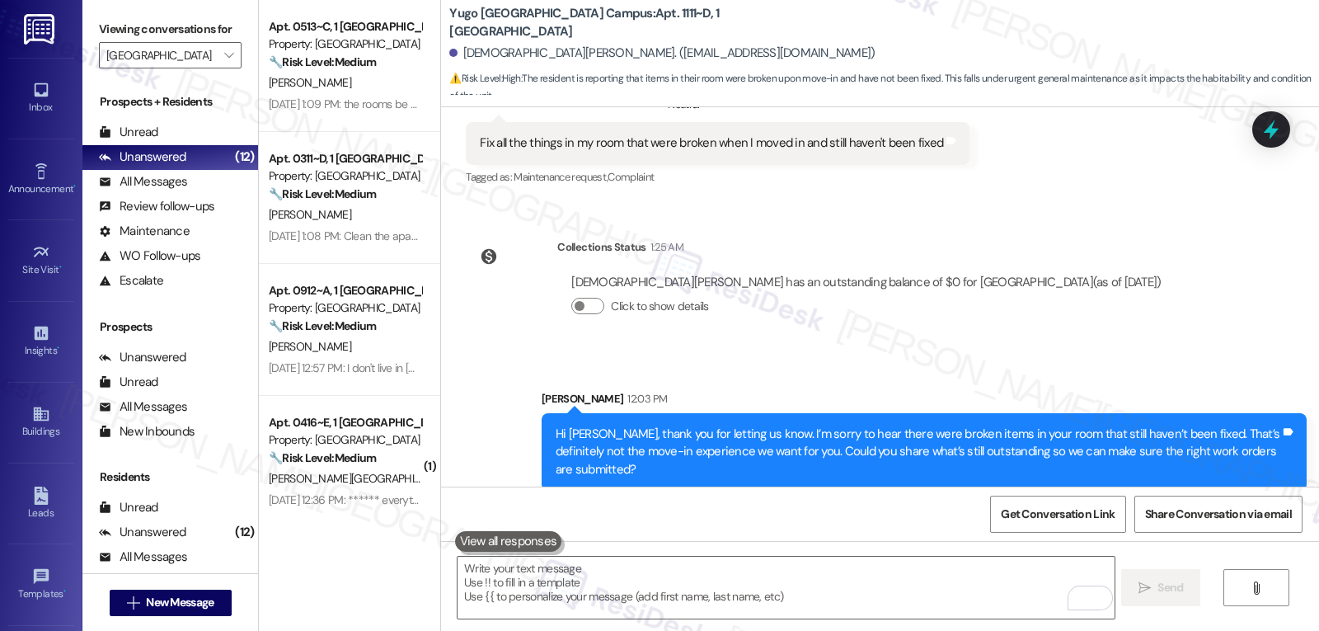
click at [344, 103] on div "Aug 29, 2025 at 1:09 PM: the rooms be clean and no holes in walls Aug 29, 2025 …" at bounding box center [403, 103] width 269 height 15
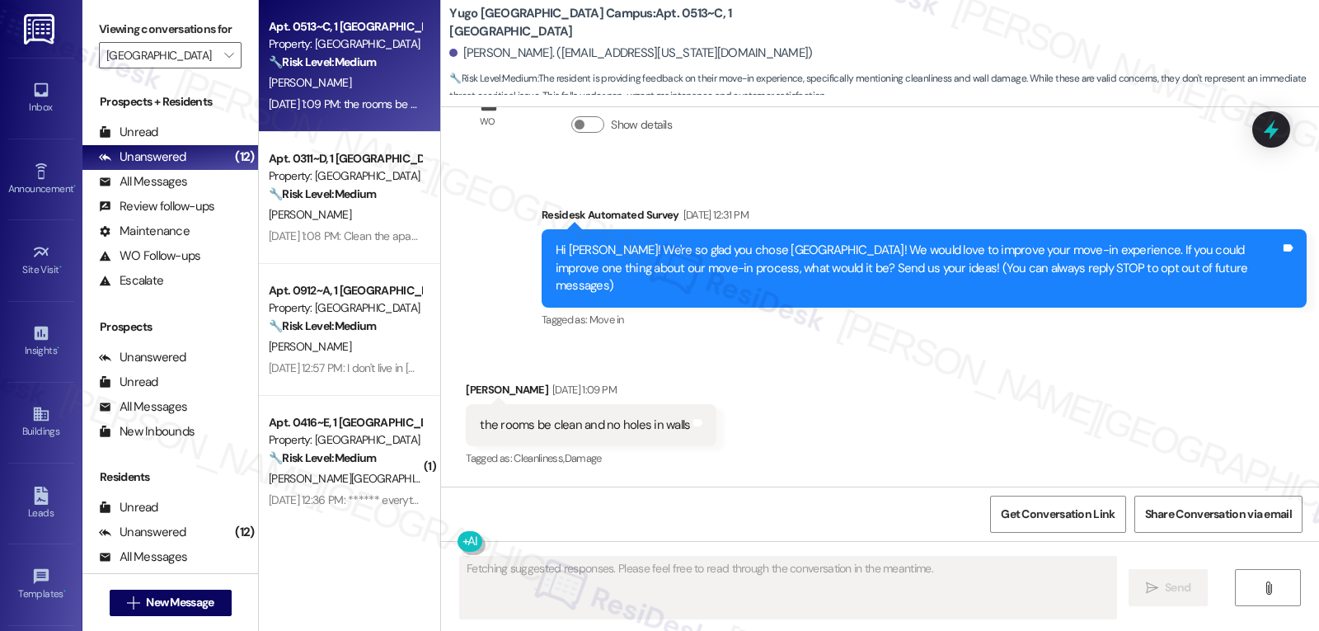
scroll to position [47, 0]
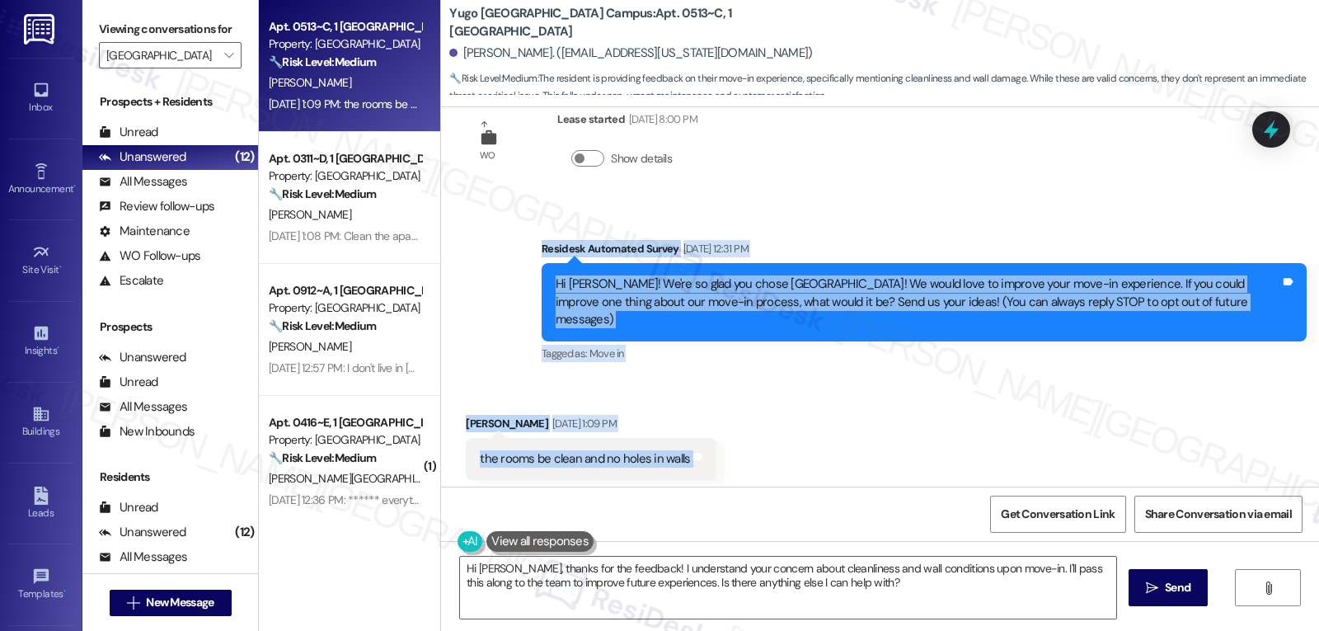
drag, startPoint x: 530, startPoint y: 252, endPoint x: 742, endPoint y: 452, distance: 291.7
click at [742, 452] on div "WO Lease started Aug 19, 2025 at 8:00 PM Show details Survey, sent via SMS Resi…" at bounding box center [880, 296] width 878 height 379
copy div "Residesk Automated Survey Aug 29, 2025 at 12:31 PM Hi Cassidy! We're so glad yo…"
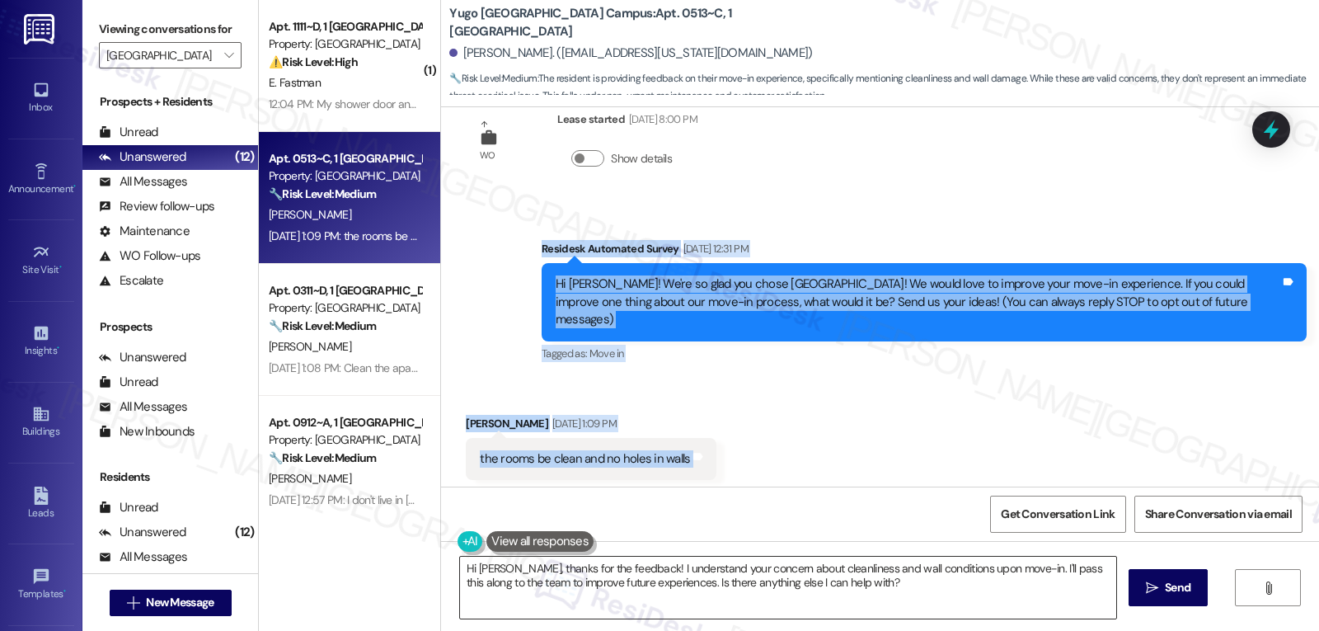
click at [877, 598] on textarea "Hi Cassidy, thanks for the feedback! I understand your concern about cleanlines…" at bounding box center [788, 588] width 656 height 62
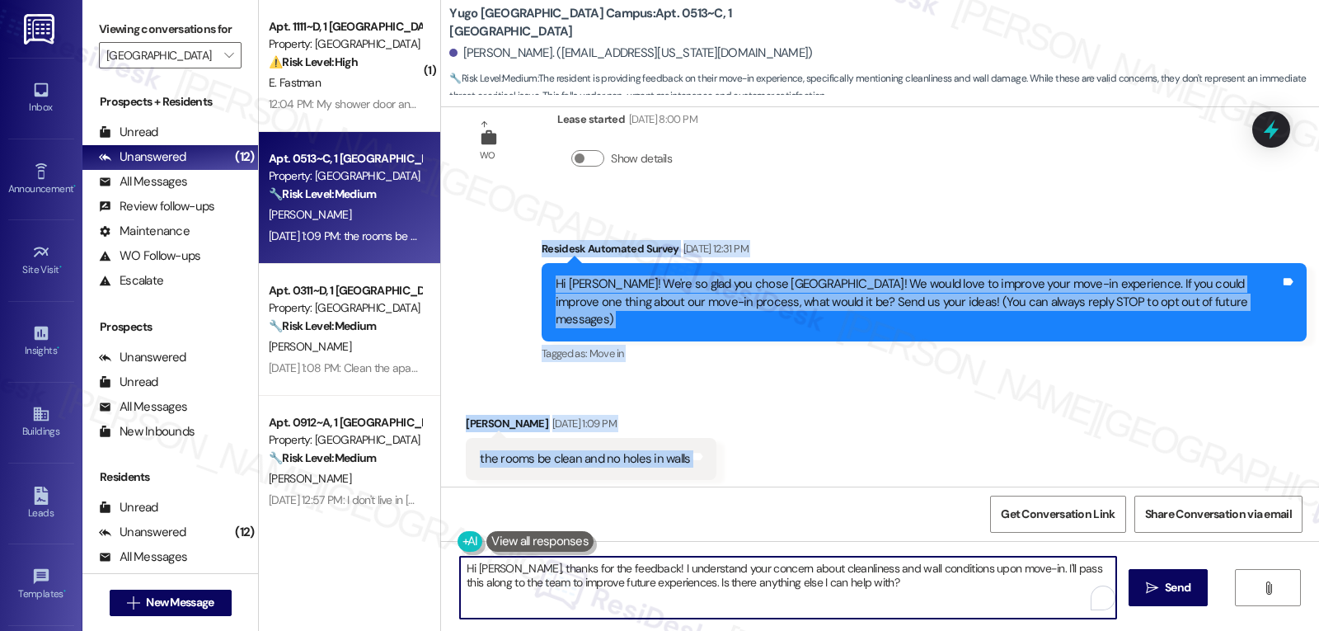
paste textarea "you for sharing your feedback. I’m really sorry your room wasn’t fully ready at…"
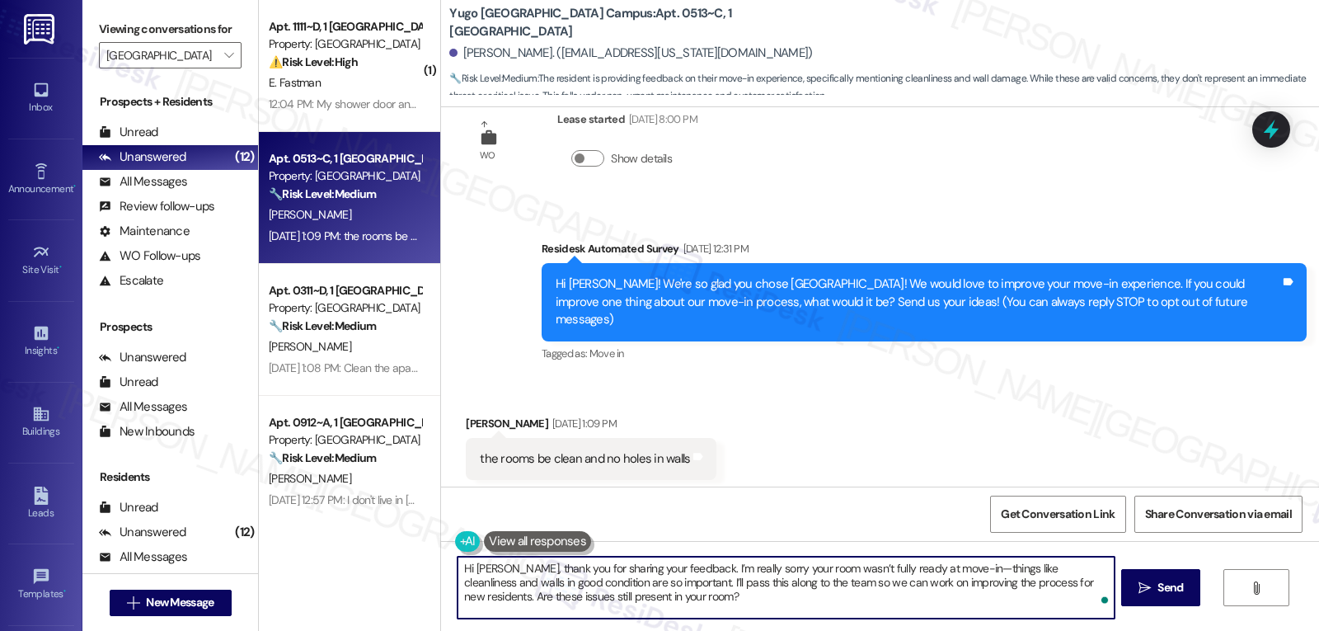
type textarea "Hi Cassidy, thank you for sharing your feedback. I’m really sorry your room was…"
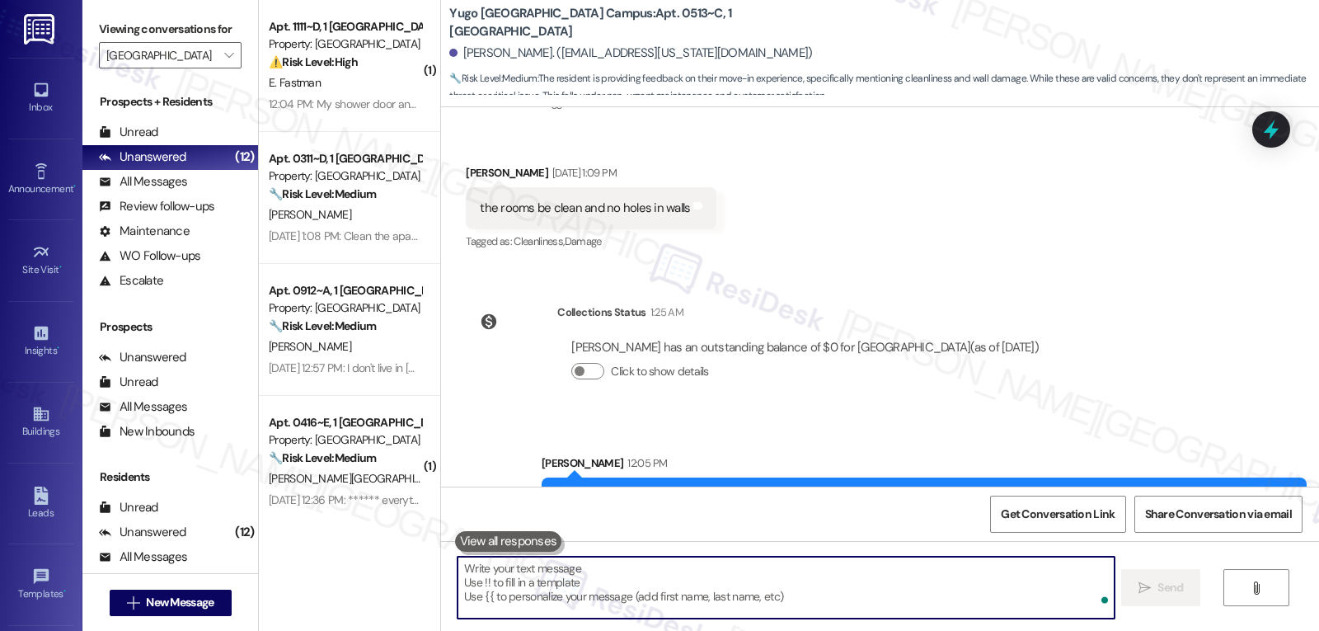
scroll to position [362, 0]
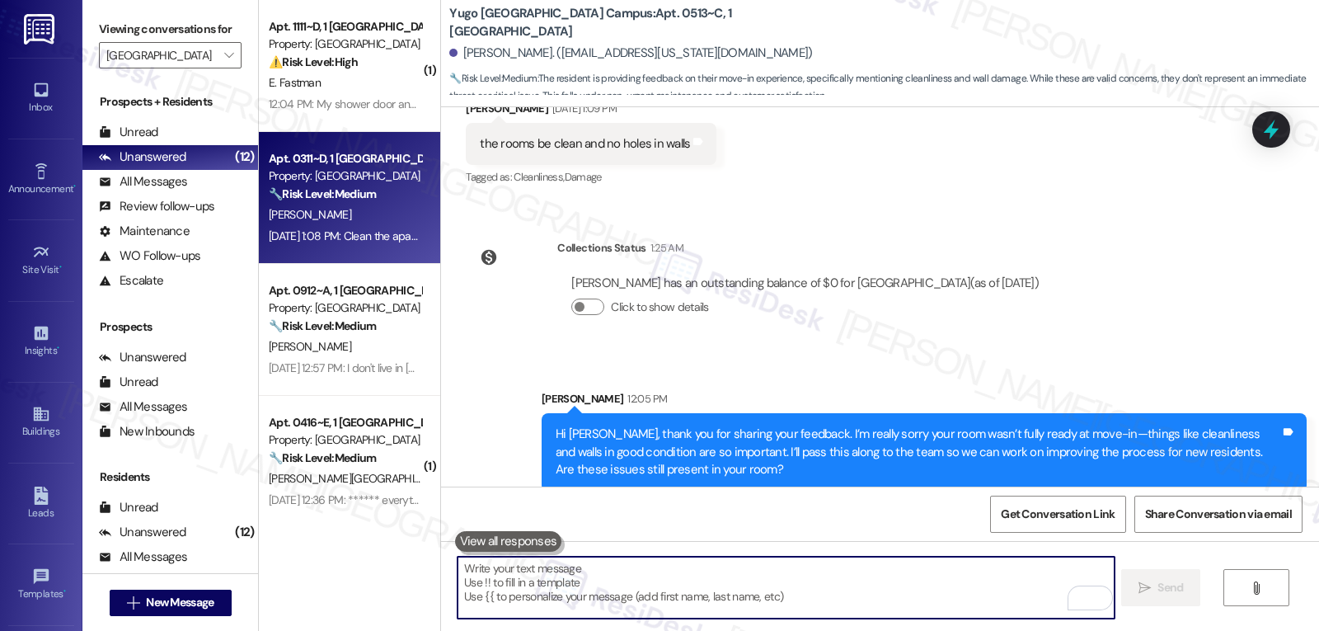
click at [360, 207] on div "M. Purefoy" at bounding box center [345, 215] width 156 height 21
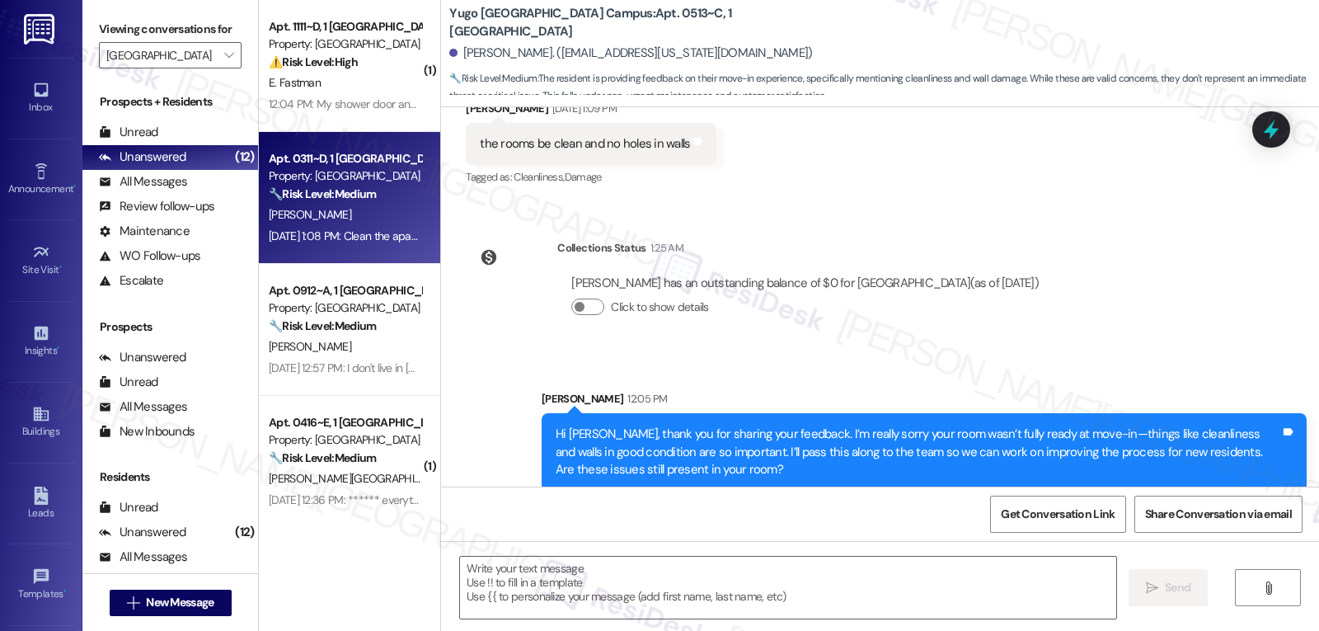
type textarea "Fetching suggested responses. Please feel free to read through the conversation…"
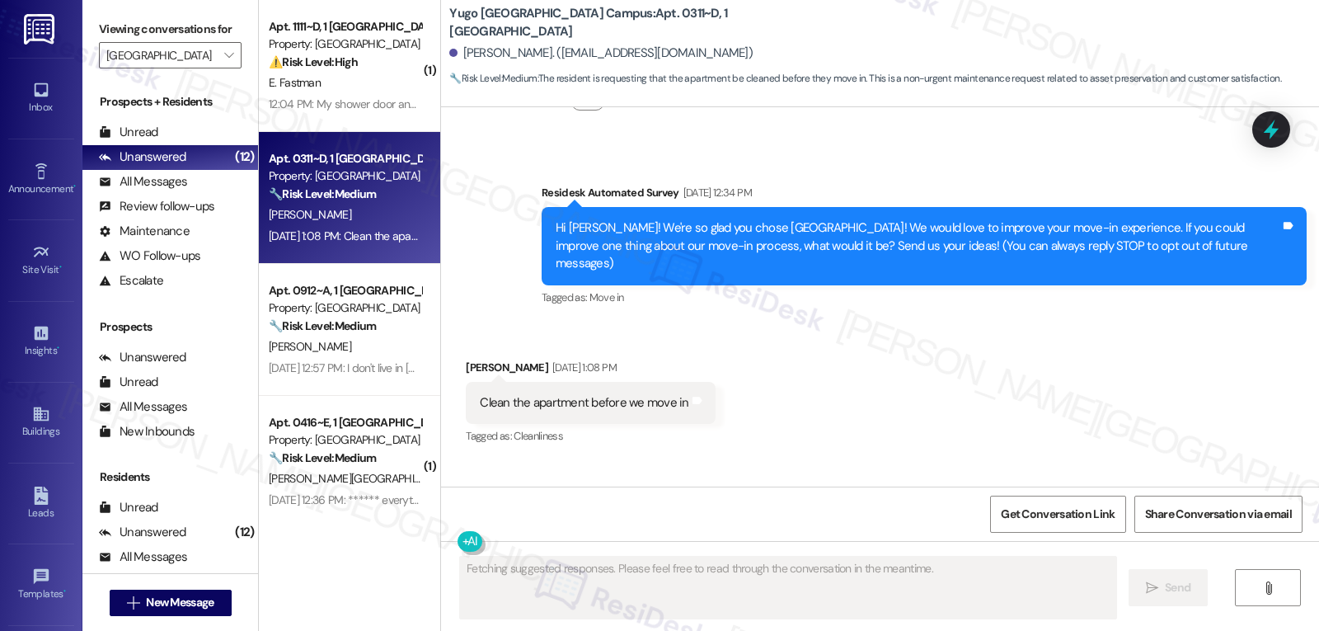
scroll to position [47, 0]
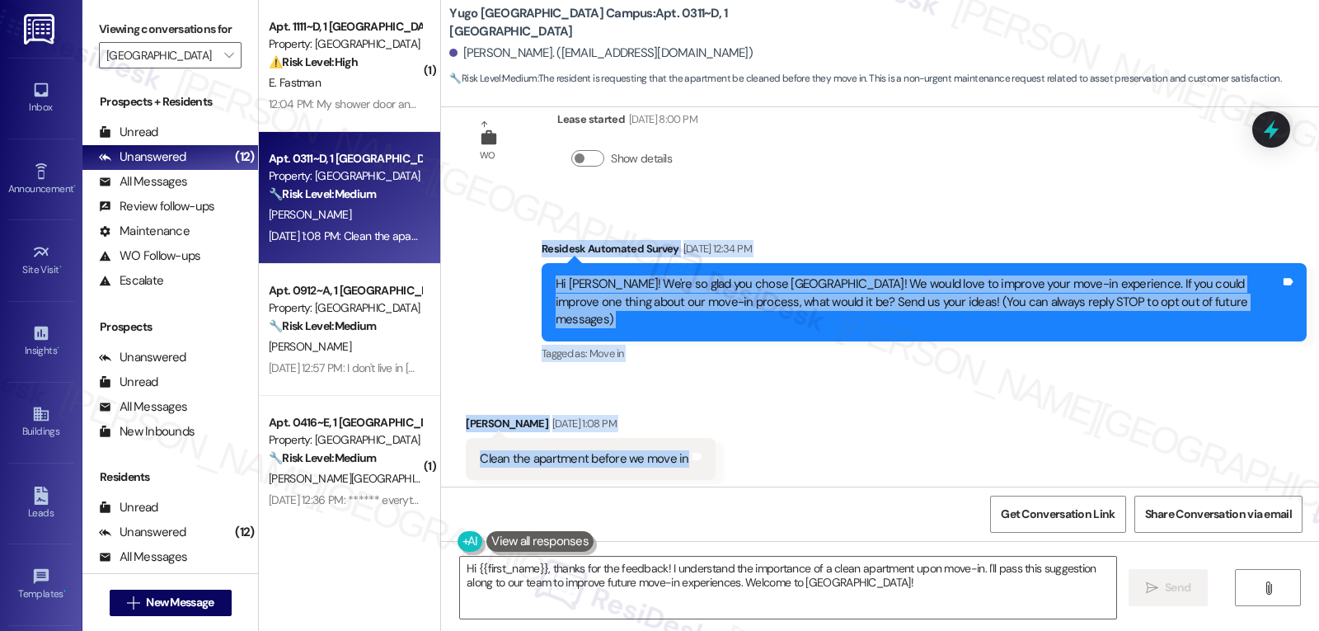
drag, startPoint x: 530, startPoint y: 243, endPoint x: 671, endPoint y: 449, distance: 249.8
click at [671, 449] on div "WO Lease started Aug 19, 2025 at 8:00 PM Show details Survey, sent via SMS Resi…" at bounding box center [880, 296] width 878 height 379
copy div "Residesk Automated Survey Aug 29, 2025 at 12:34 PM Hi Mary! We're so glad you c…"
click at [947, 600] on textarea "Hi {{first_name}}, thanks for the feedback! I understand the importance of a cl…" at bounding box center [788, 588] width 656 height 62
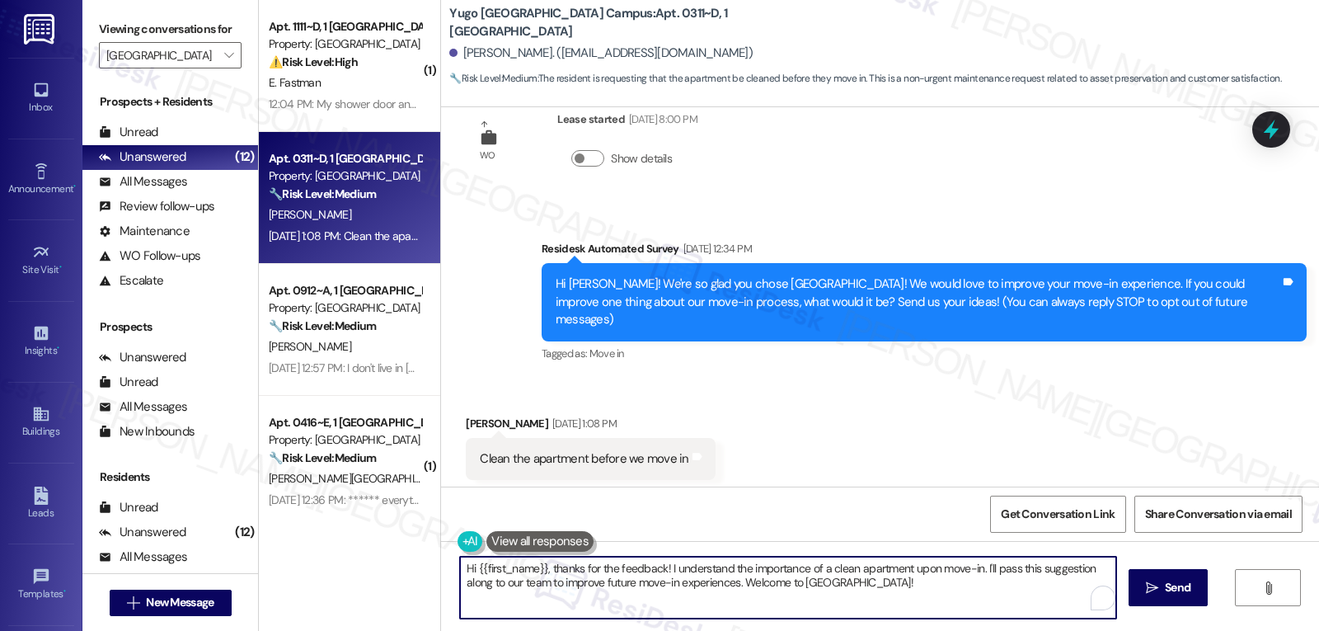
paste textarea "Mary, thank you for sharing your feedback. I’m really sorry your apartment wasn…"
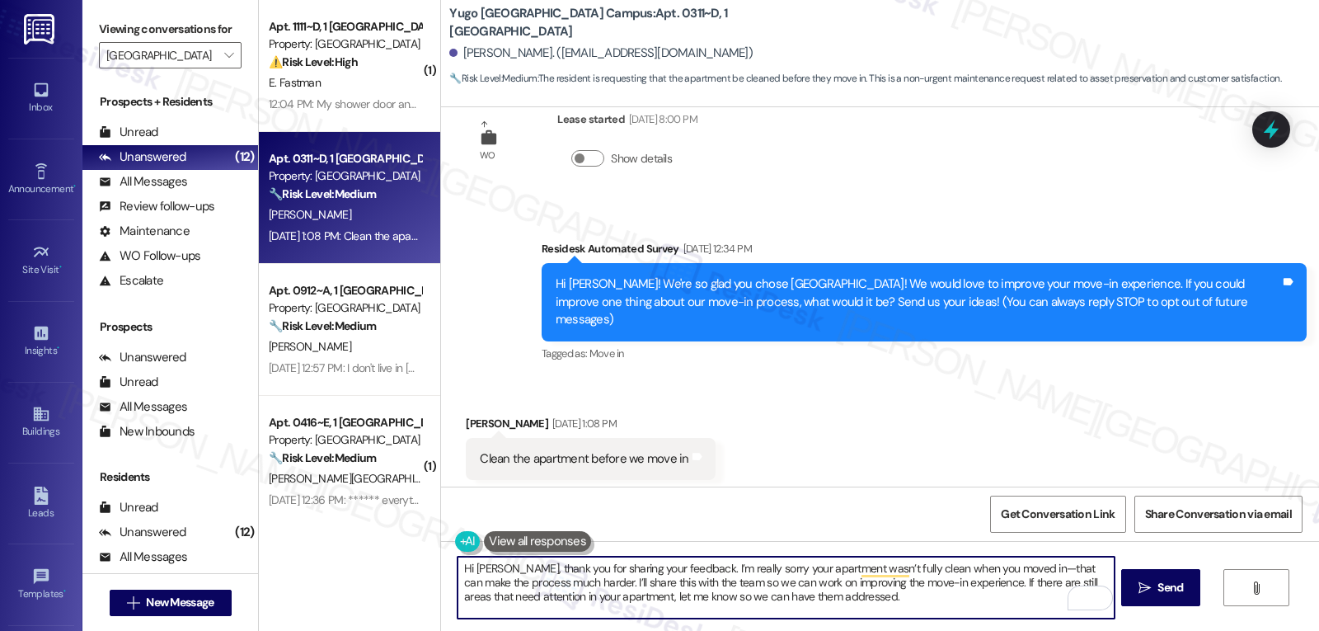
click at [589, 598] on textarea "Hi Mary, thank you for sharing your feedback. I’m really sorry your apartment w…" at bounding box center [786, 588] width 656 height 62
type textarea "Hi Mary, thank you for sharing your feedback. I’m really sorry your apartment w…"
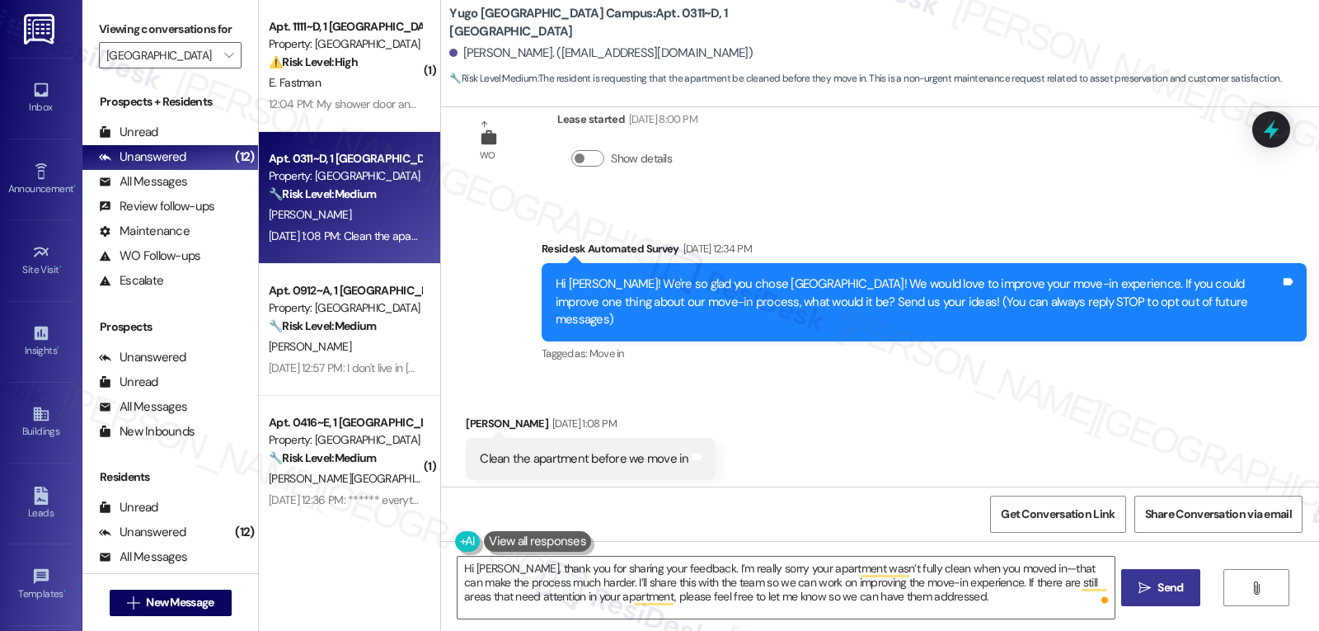
click at [1161, 592] on span "Send" at bounding box center [1171, 587] width 26 height 17
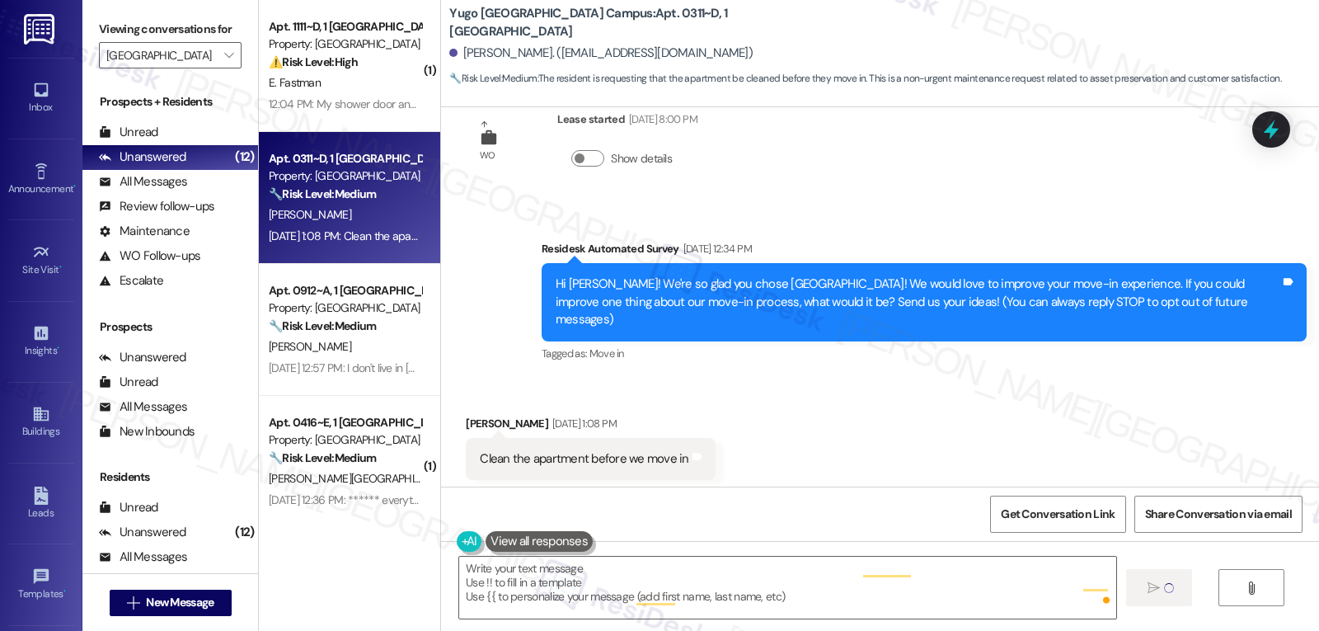
scroll to position [59, 0]
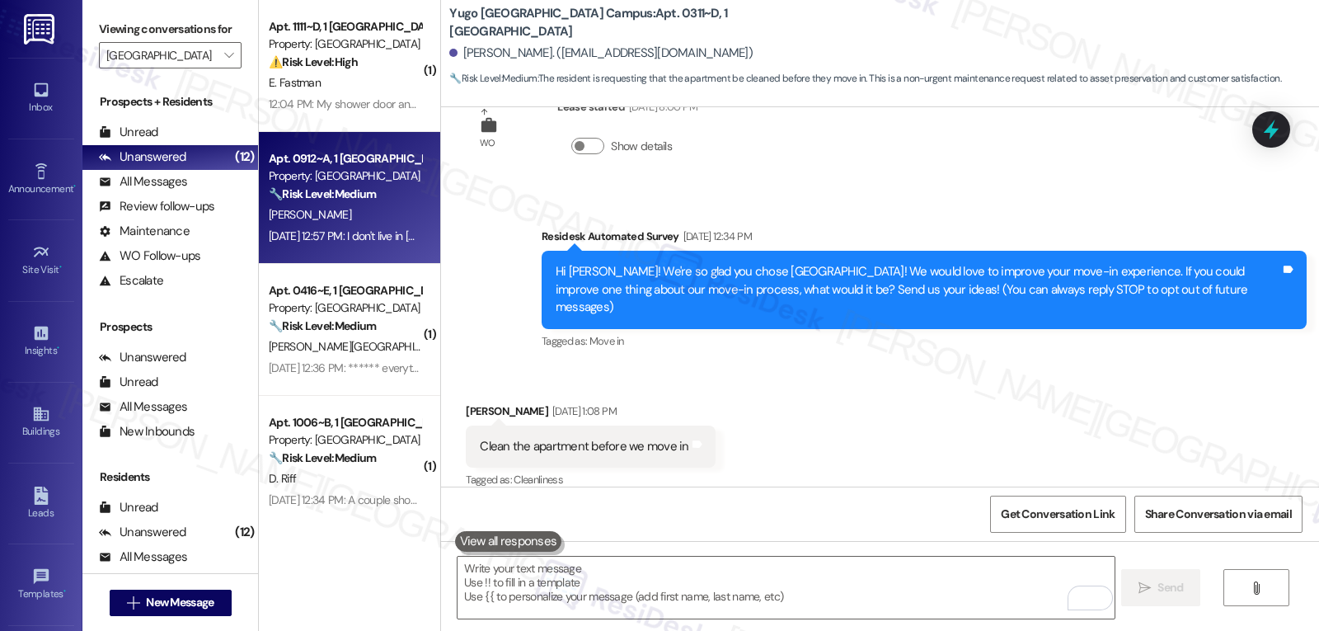
click at [330, 134] on div "Apt. 0912~A, 1 Yugo Tucson Campus Property: Yugo Tucson Campus 🔧 Risk Level: Me…" at bounding box center [349, 198] width 181 height 132
type textarea "Fetching suggested responses. Please feel free to read through the conversation…"
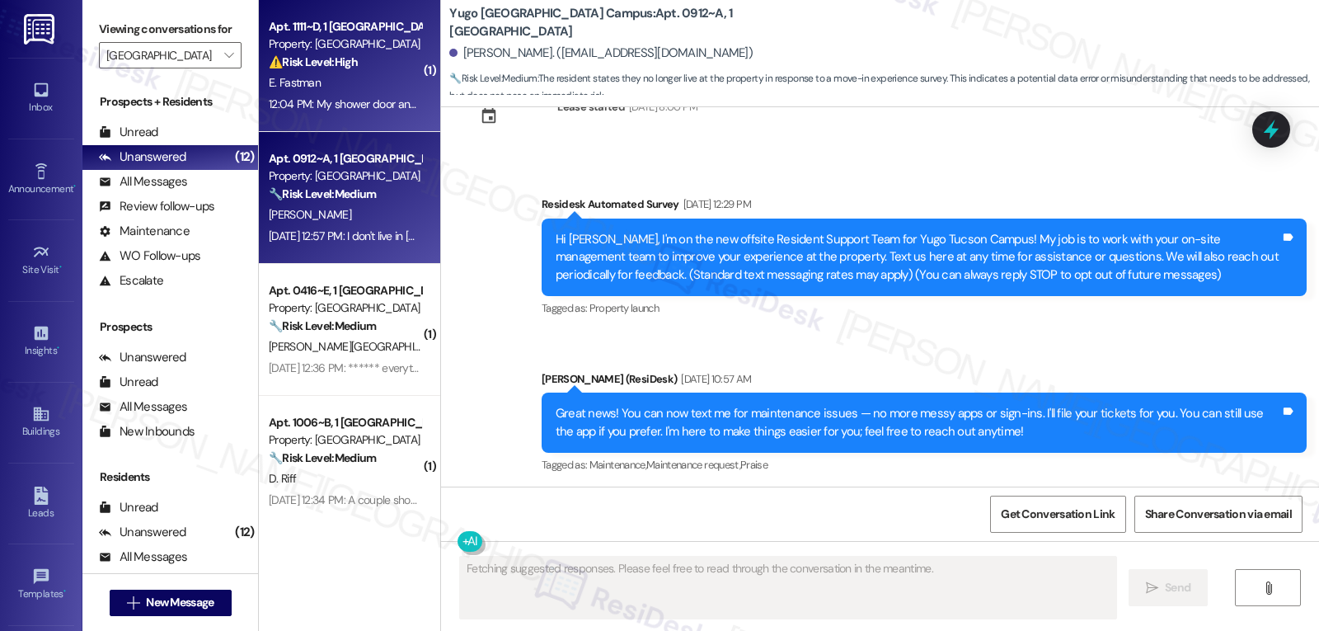
scroll to position [27, 0]
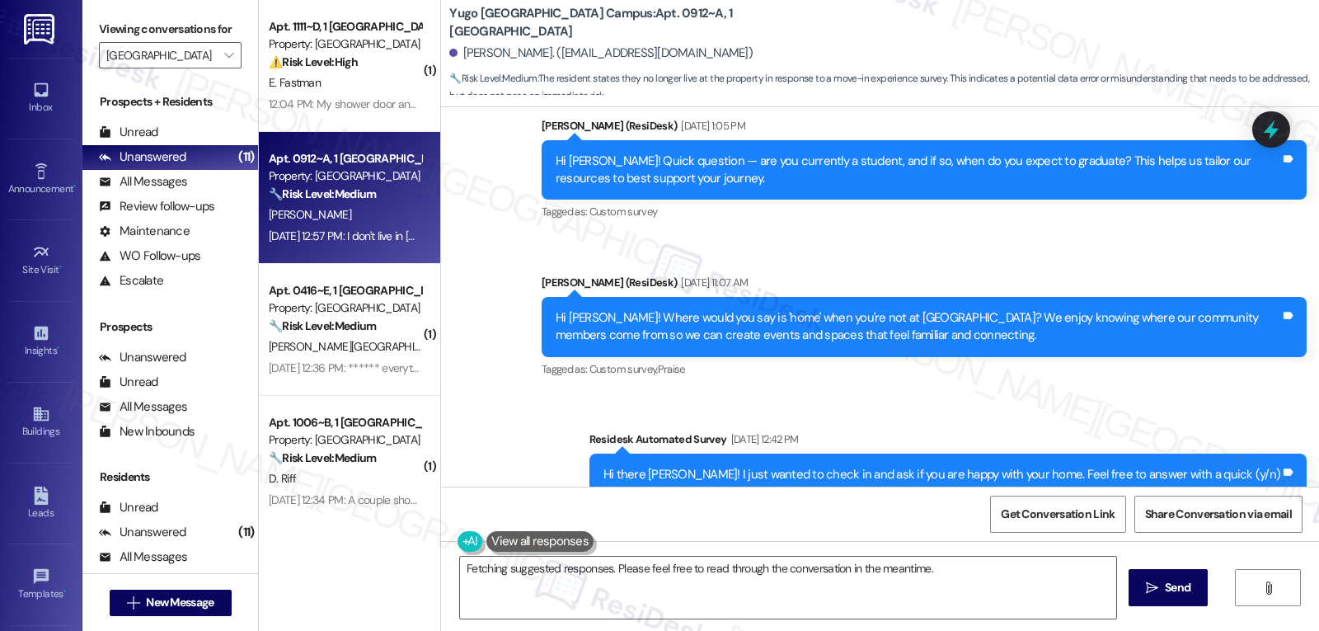
scroll to position [957, 0]
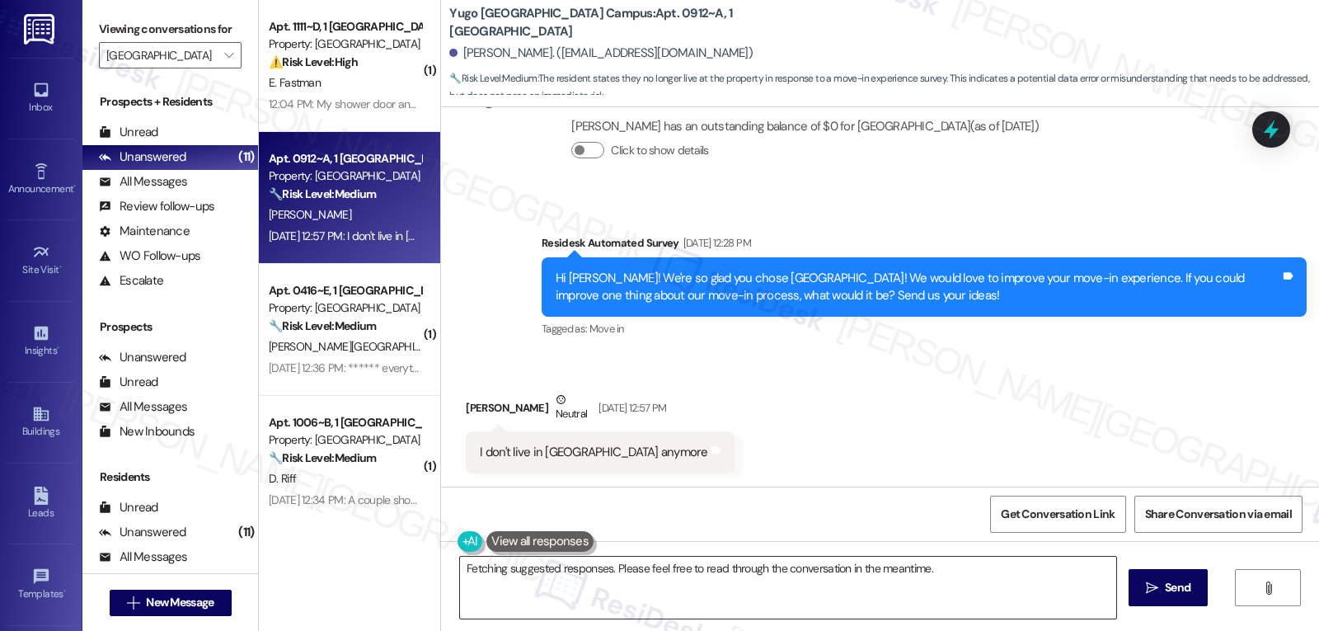
click at [563, 583] on textarea "Hi {{first_name}}, thanks for letting us know! We appreciate the update. Is the…" at bounding box center [788, 588] width 656 height 62
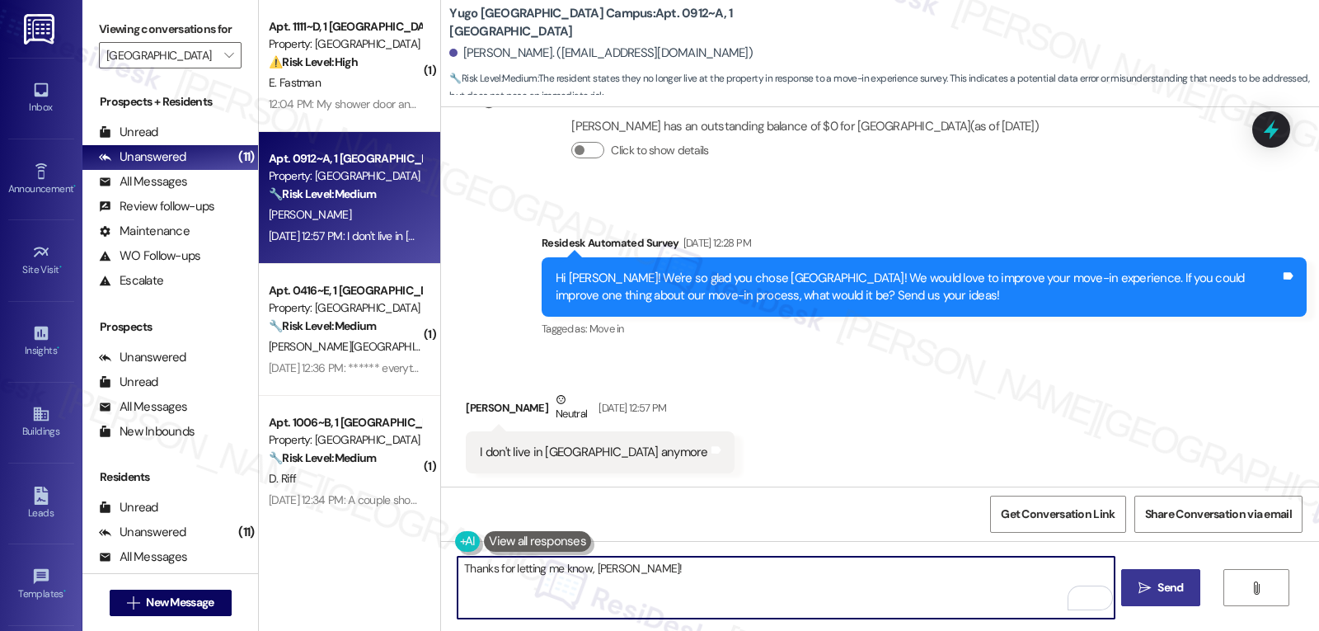
type textarea "Thanks for letting me know, [PERSON_NAME]!"
click at [1131, 586] on button " Send" at bounding box center [1161, 587] width 80 height 37
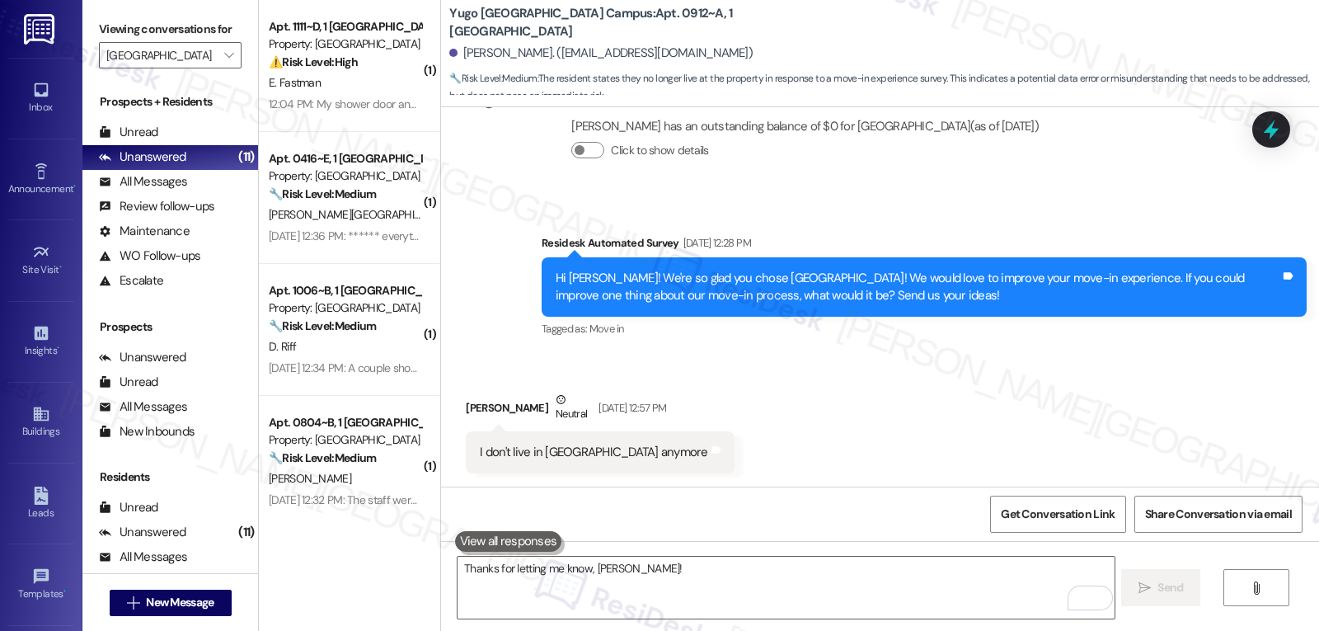
scroll to position [1072, 0]
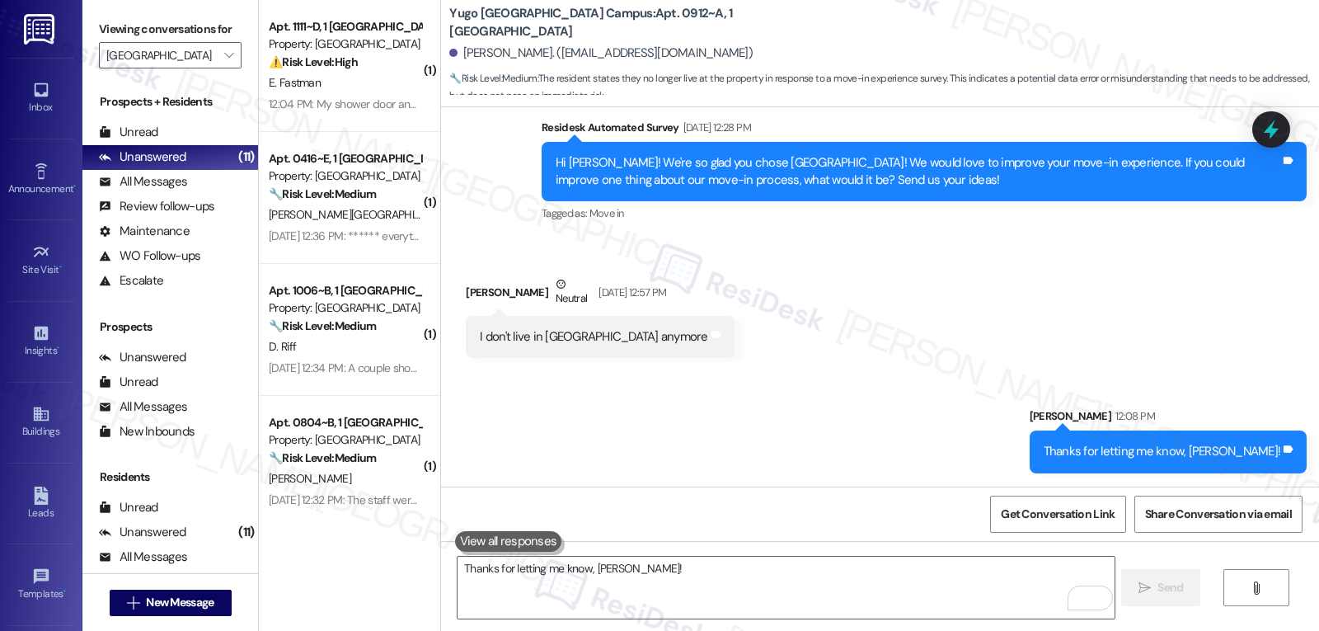
drag, startPoint x: 1266, startPoint y: 130, endPoint x: 1277, endPoint y: 128, distance: 11.0
click at [1268, 129] on icon at bounding box center [1271, 130] width 15 height 20
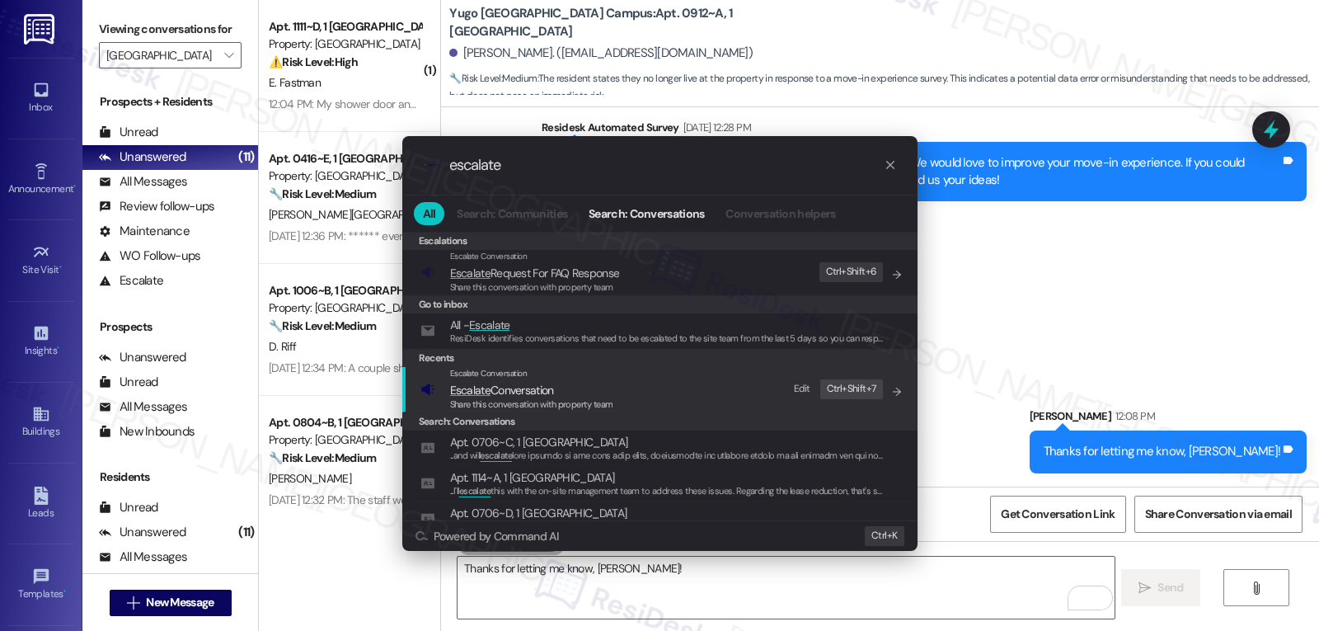
type input "escalate"
click at [492, 389] on span "Escalate Conversation" at bounding box center [502, 390] width 104 height 15
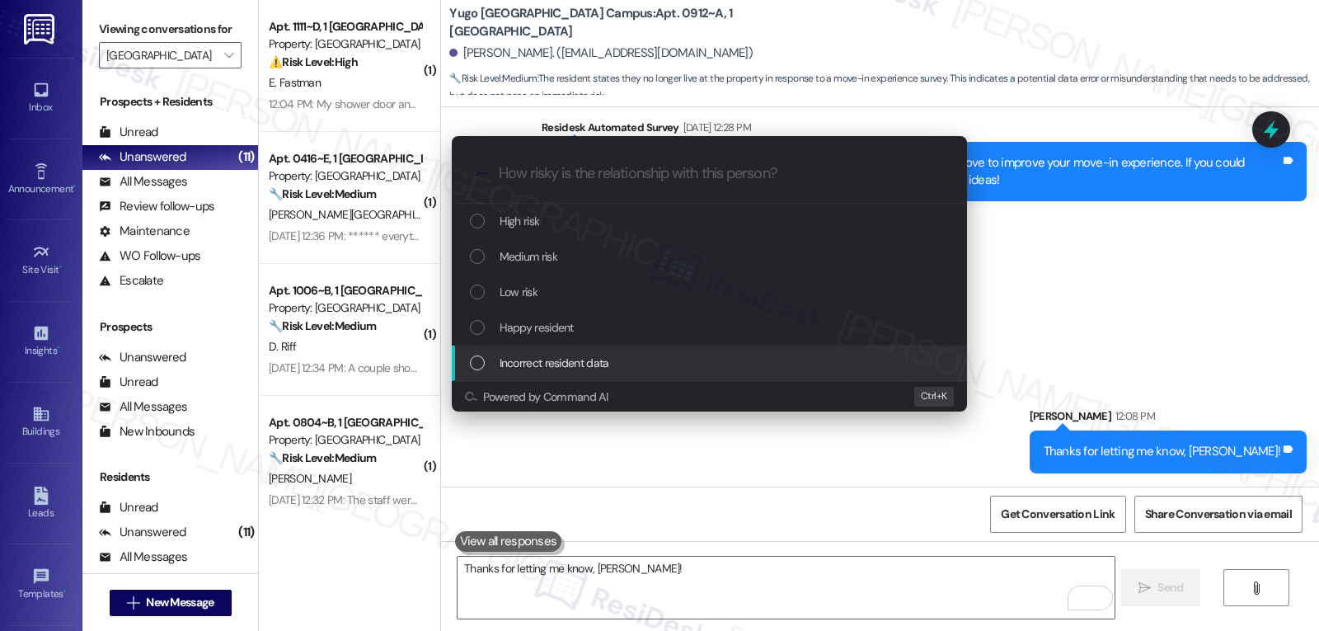
click at [534, 366] on span "Incorrect resident data" at bounding box center [555, 363] width 110 height 18
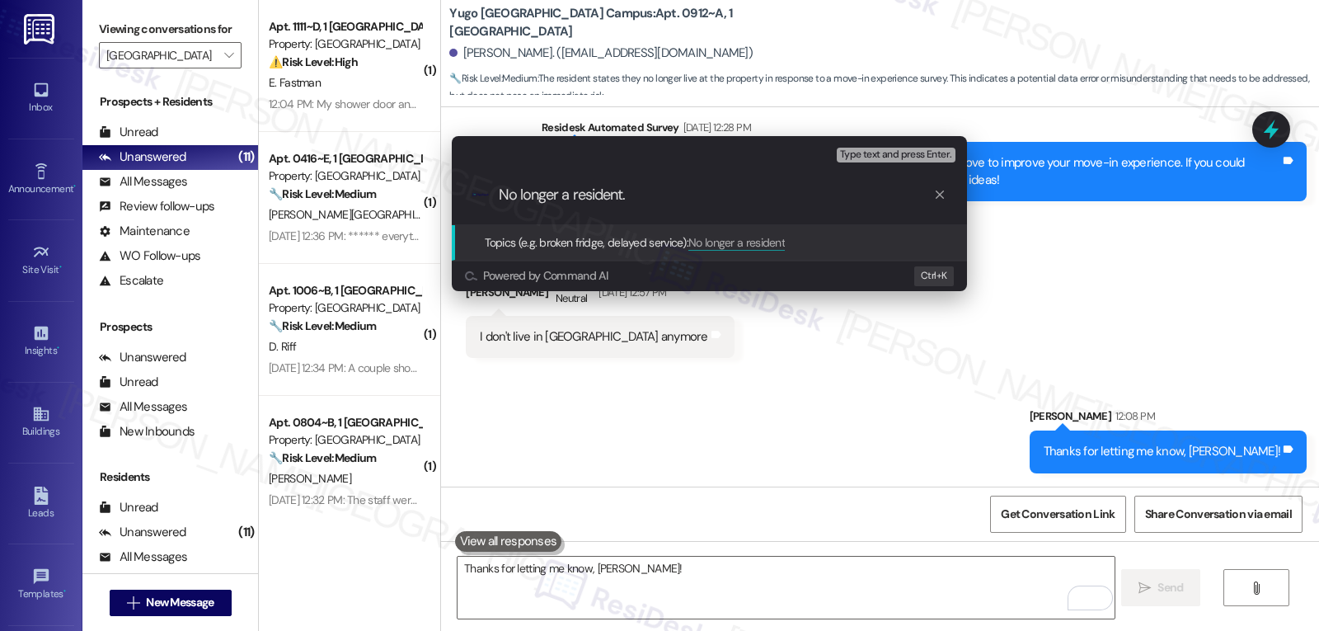
type input "No longer a resident."
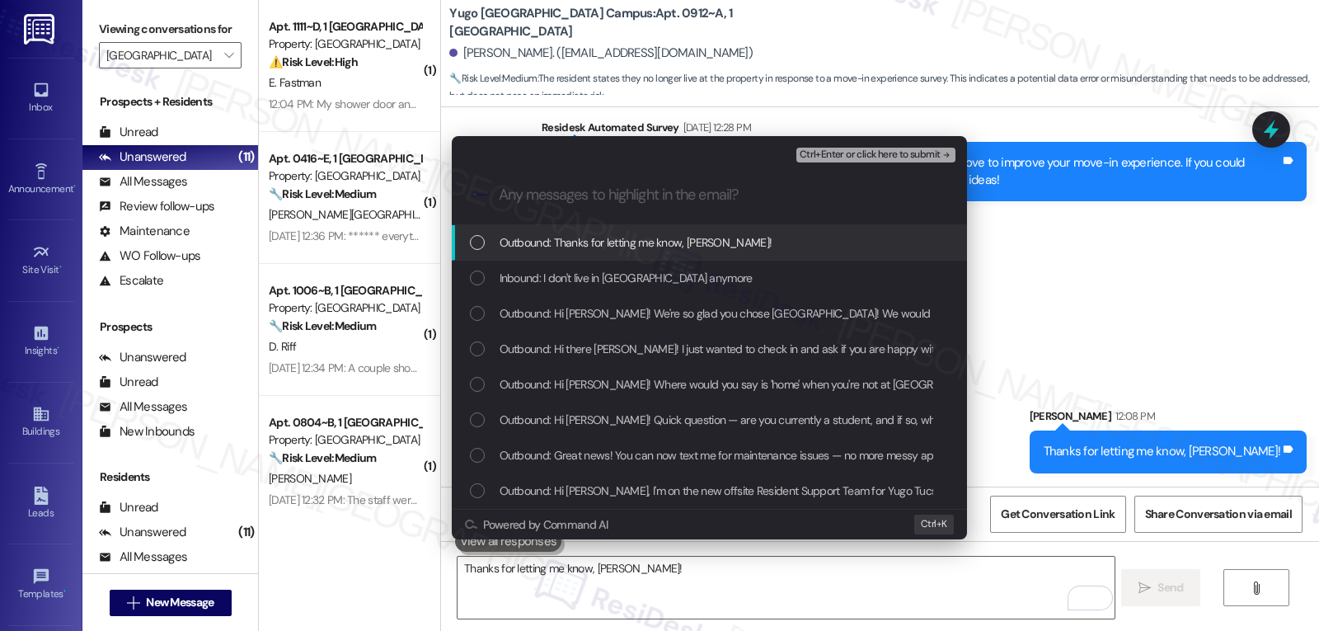
click at [682, 275] on div "Inbound: I don't live in [GEOGRAPHIC_DATA] anymore" at bounding box center [711, 278] width 482 height 18
click at [879, 162] on button "Ctrl+Enter or click here to submit" at bounding box center [876, 155] width 159 height 15
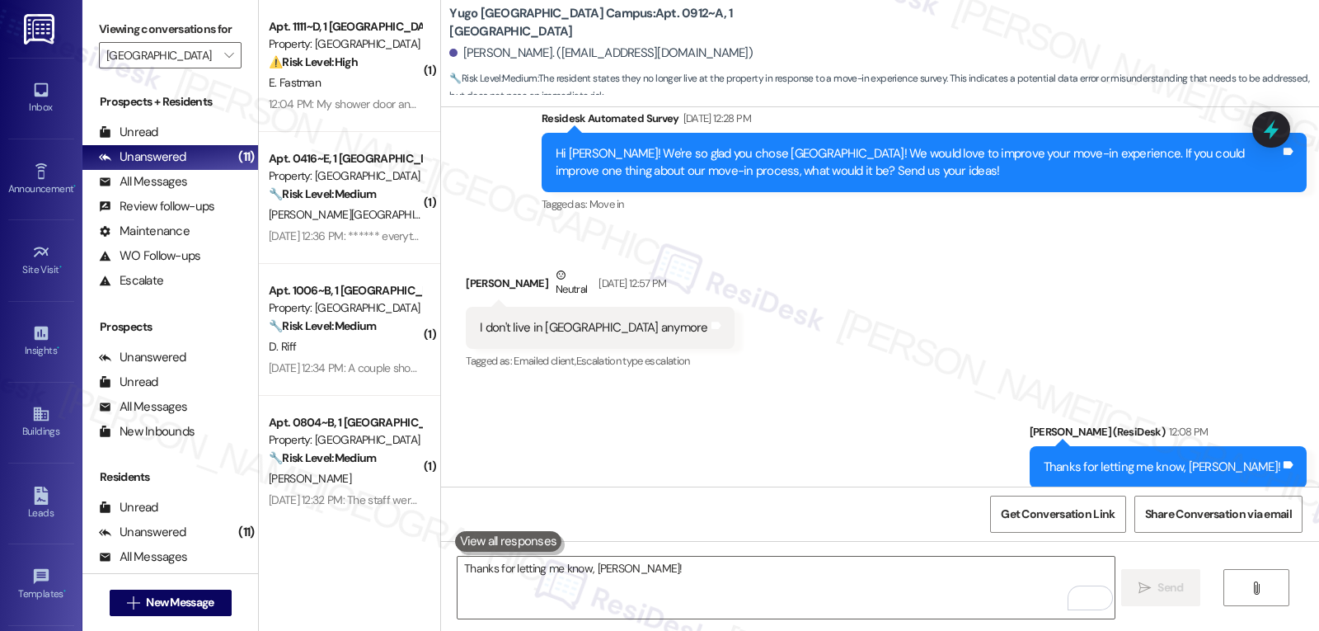
scroll to position [1120, 0]
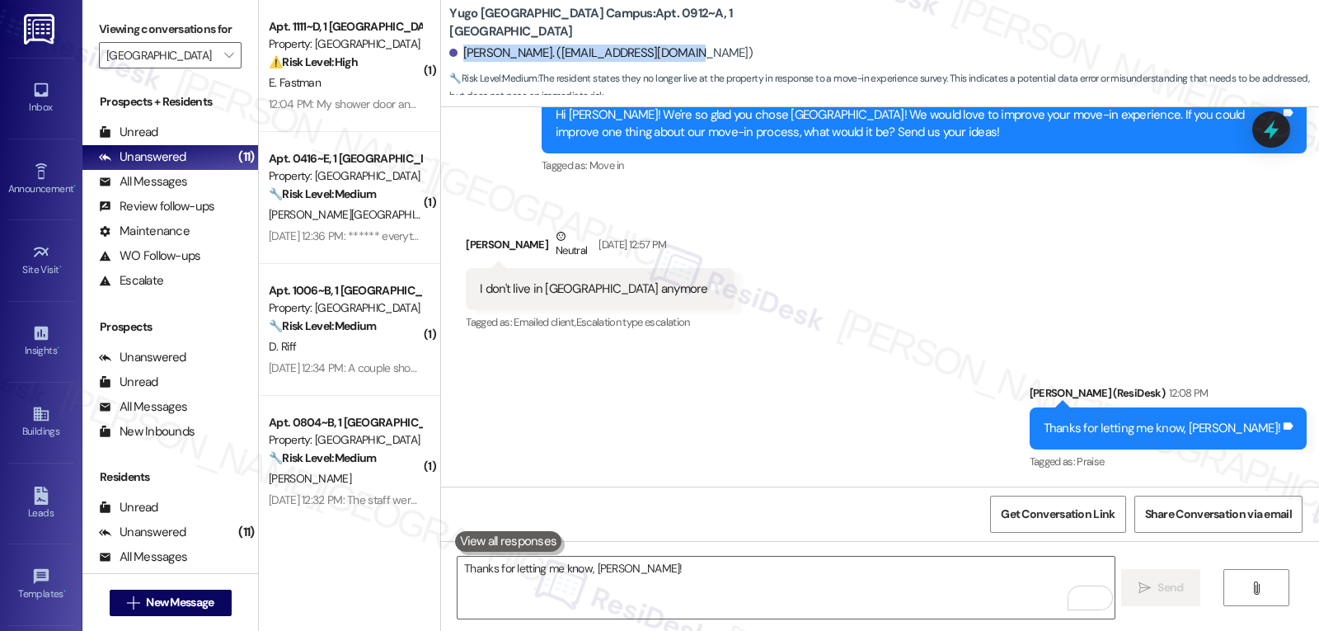
drag, startPoint x: 643, startPoint y: 54, endPoint x: 451, endPoint y: 54, distance: 192.1
click at [451, 54] on div "[PERSON_NAME]. ([EMAIL_ADDRESS][DOMAIN_NAME])" at bounding box center [884, 53] width 870 height 33
copy div "[PERSON_NAME]. ([EMAIL_ADDRESS][DOMAIN_NAME])"
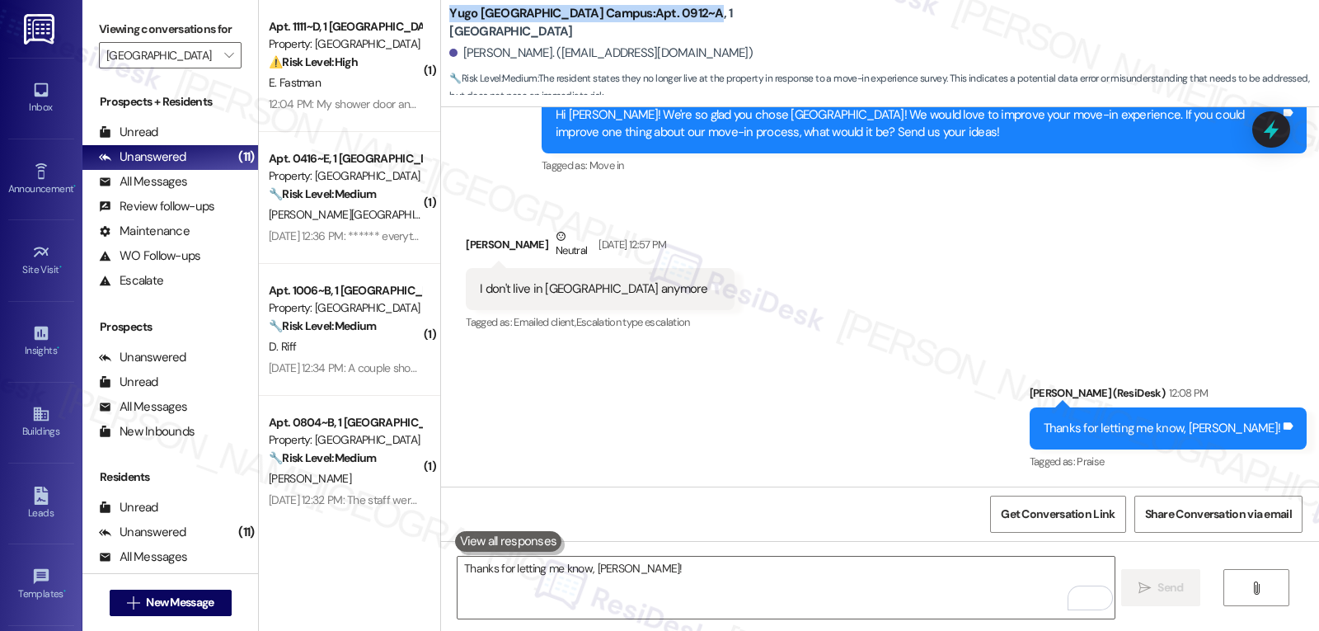
drag, startPoint x: 623, startPoint y: 20, endPoint x: 439, endPoint y: 26, distance: 184.8
click at [449, 26] on b "[GEOGRAPHIC_DATA]: Apt. 0912~A, 1 [GEOGRAPHIC_DATA]" at bounding box center [614, 22] width 330 height 35
copy b "[GEOGRAPHIC_DATA]: Apt. 0912~A"
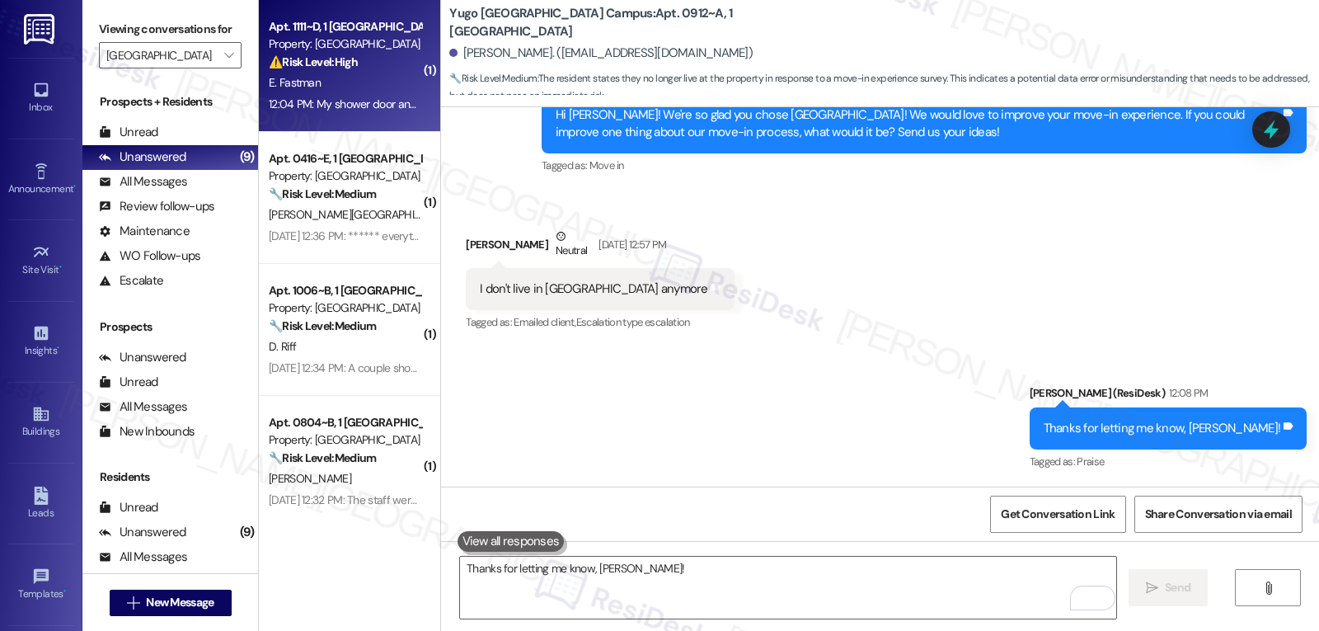
click at [357, 81] on div "E. Fastman" at bounding box center [345, 83] width 156 height 21
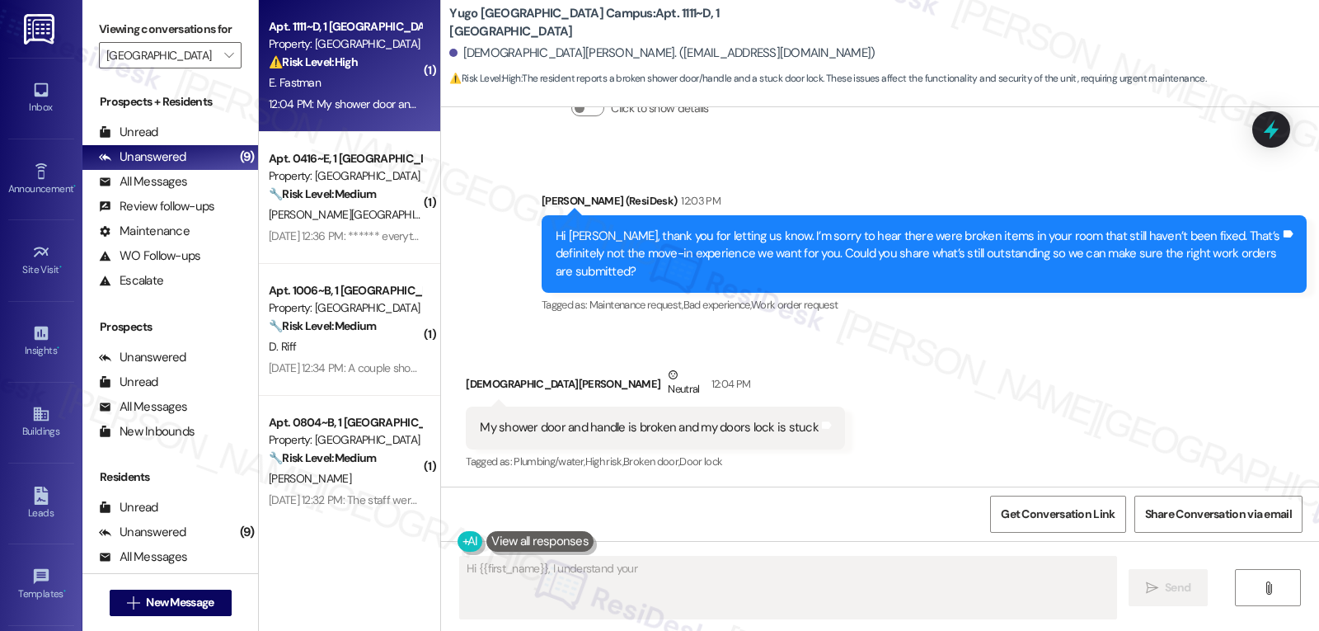
scroll to position [966, 0]
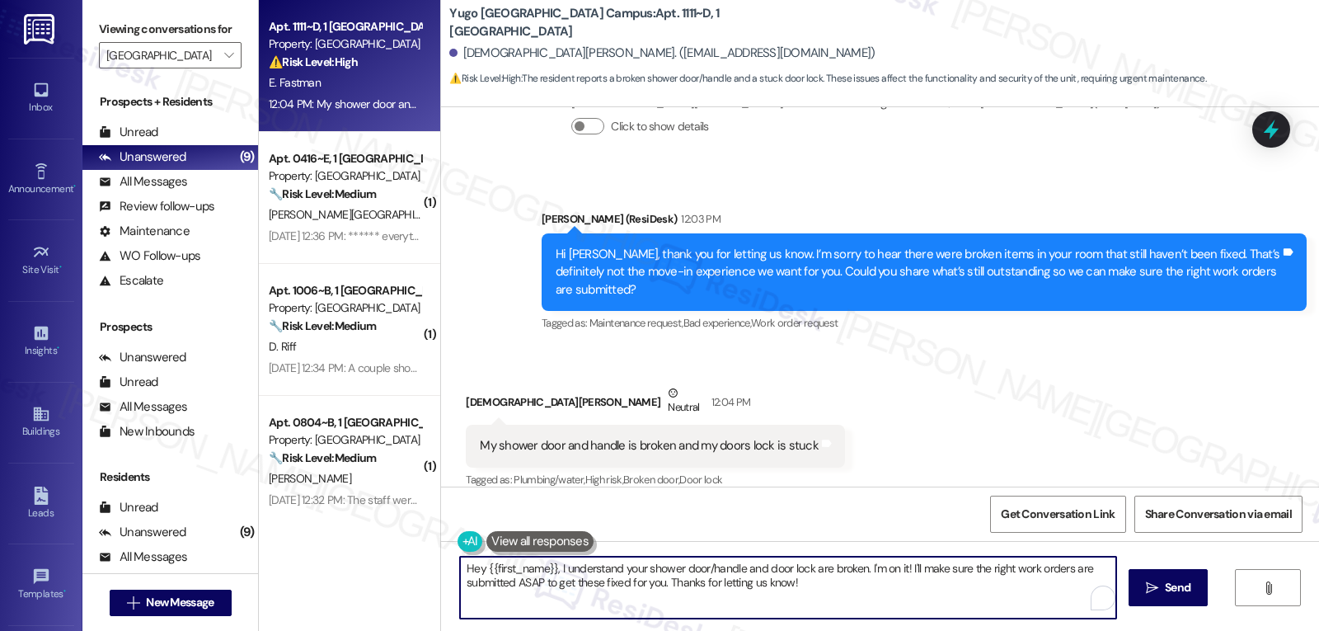
click at [713, 596] on textarea "Hey {{first_name}}, I understand your shower door/handle and door lock are brok…" at bounding box center [788, 588] width 656 height 62
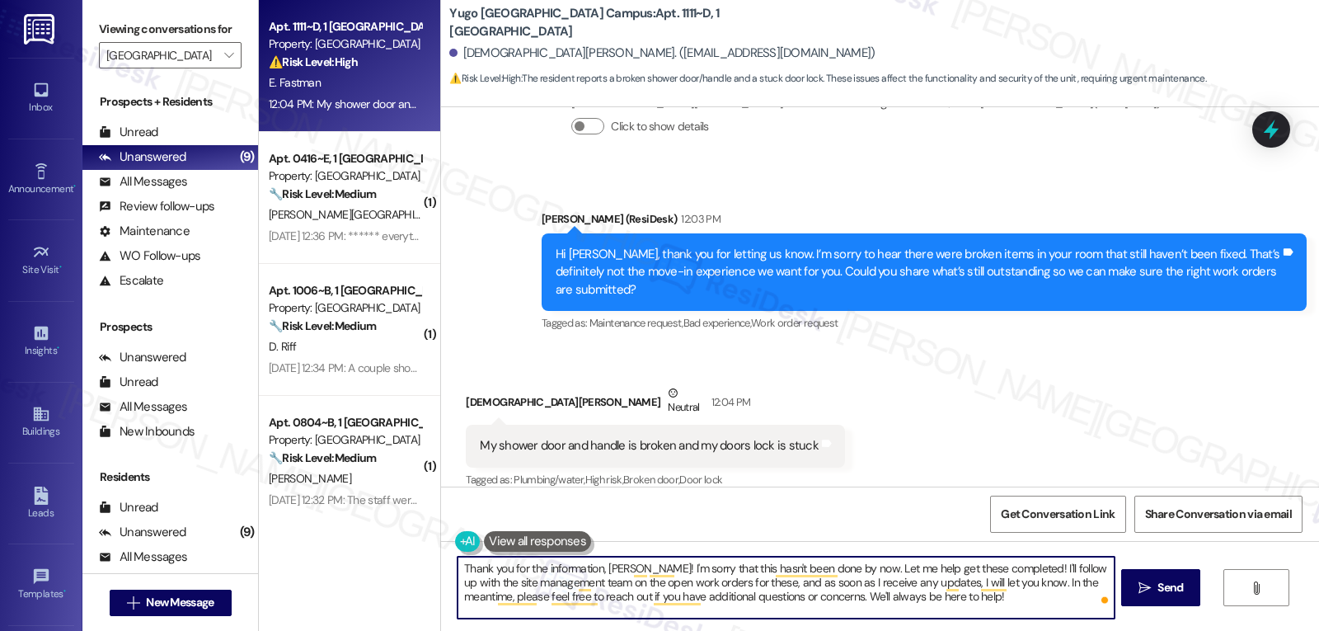
click at [1188, 601] on button " Send" at bounding box center [1161, 587] width 80 height 37
click at [934, 599] on textarea "Thank you for the information, [PERSON_NAME]! I'm sorry that this hasn't been d…" at bounding box center [787, 588] width 656 height 62
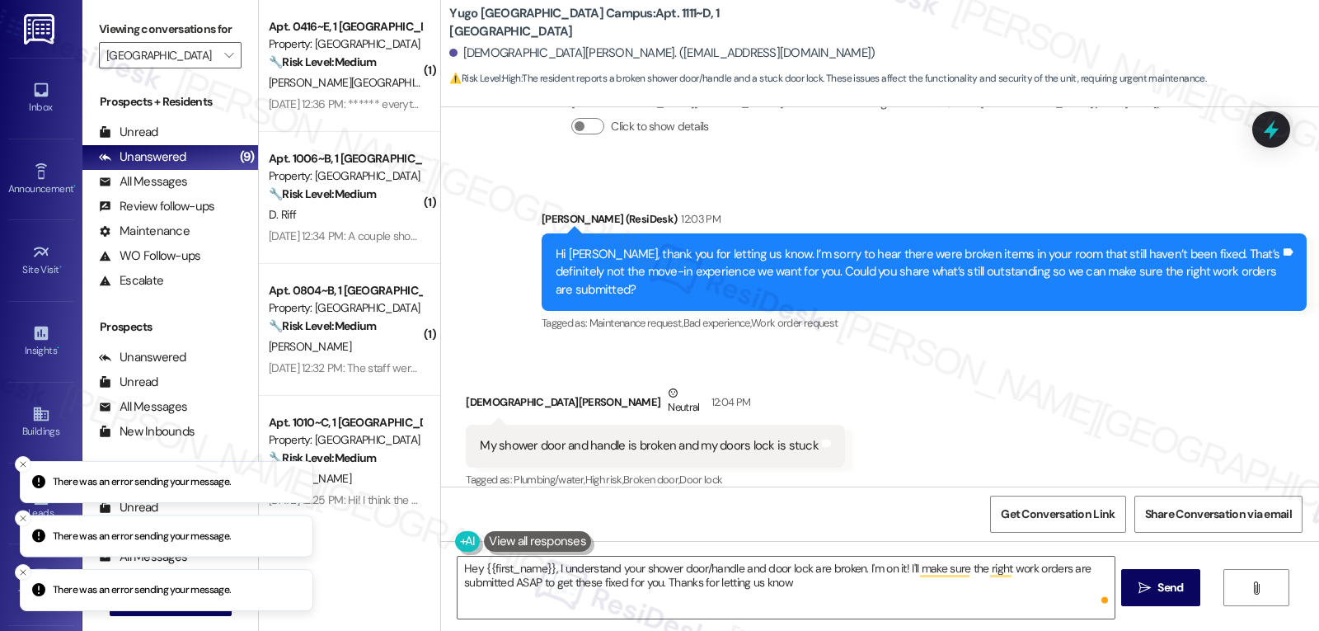
type textarea "Hey {{first_name}}, I understand your shower door/handle and door lock are brok…"
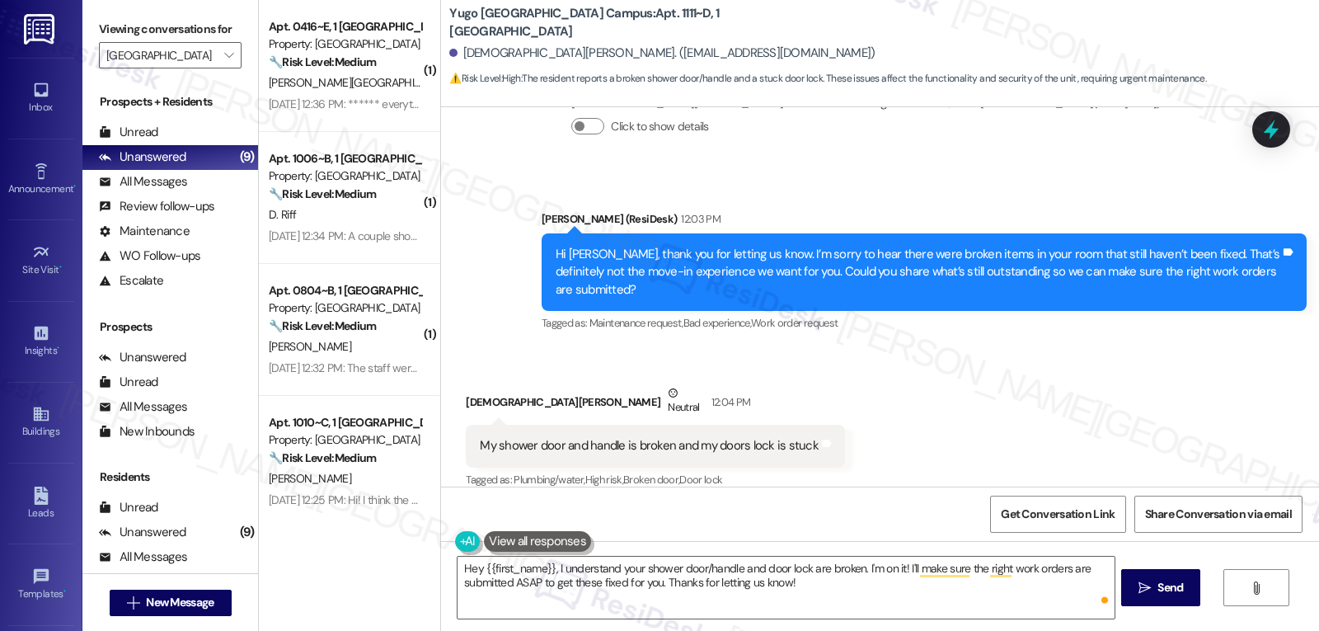
scroll to position [1117, 0]
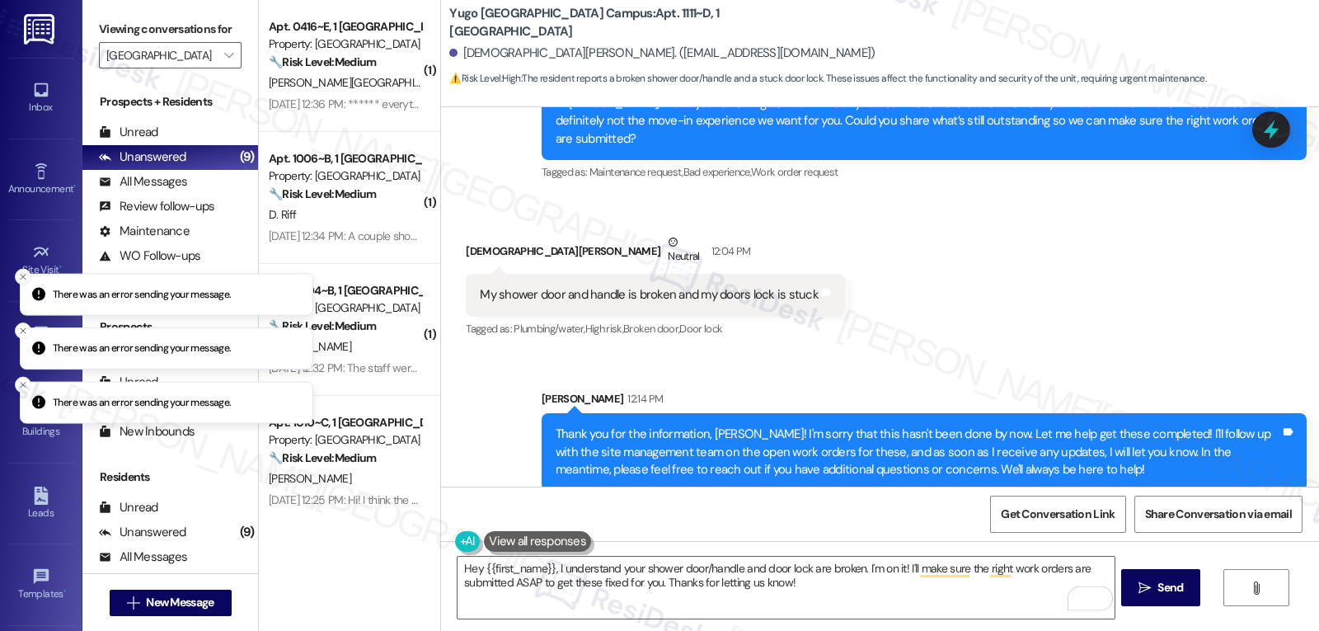
click at [17, 279] on button "Close toast" at bounding box center [23, 276] width 16 height 16
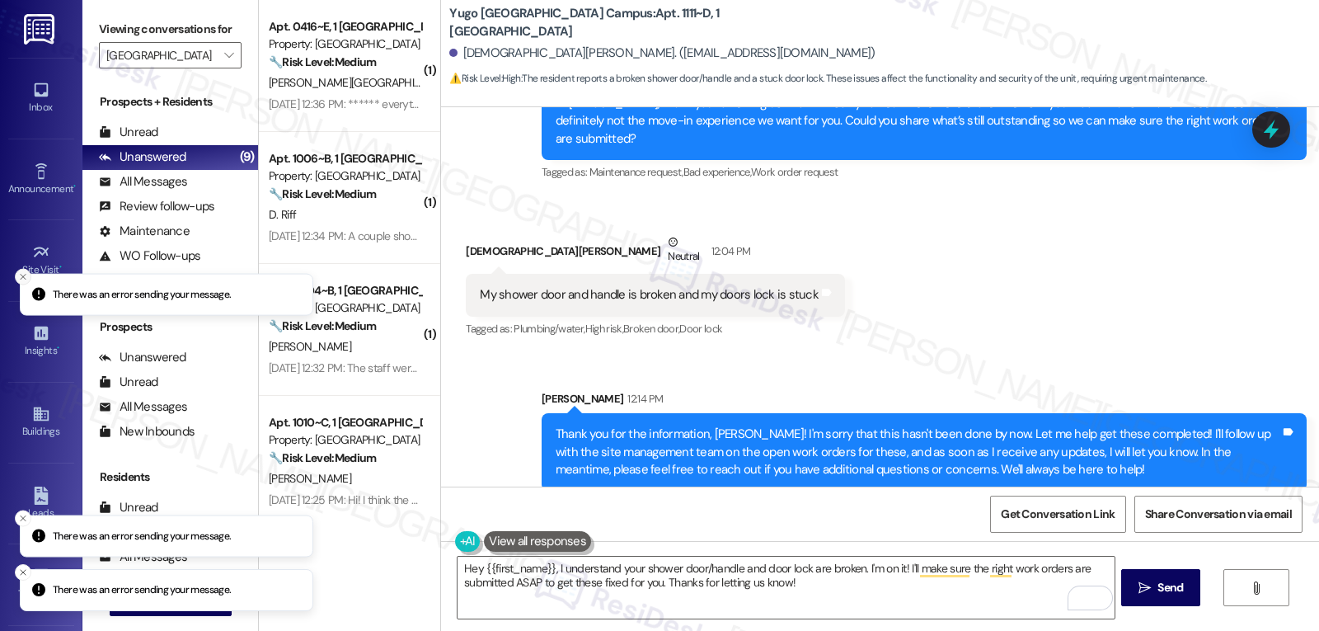
click at [17, 279] on button "Close toast" at bounding box center [23, 276] width 16 height 16
click at [970, 244] on div "Received via SMS Ezra Fastman Neutral 12:04 PM My shower door and handle is bro…" at bounding box center [880, 274] width 878 height 157
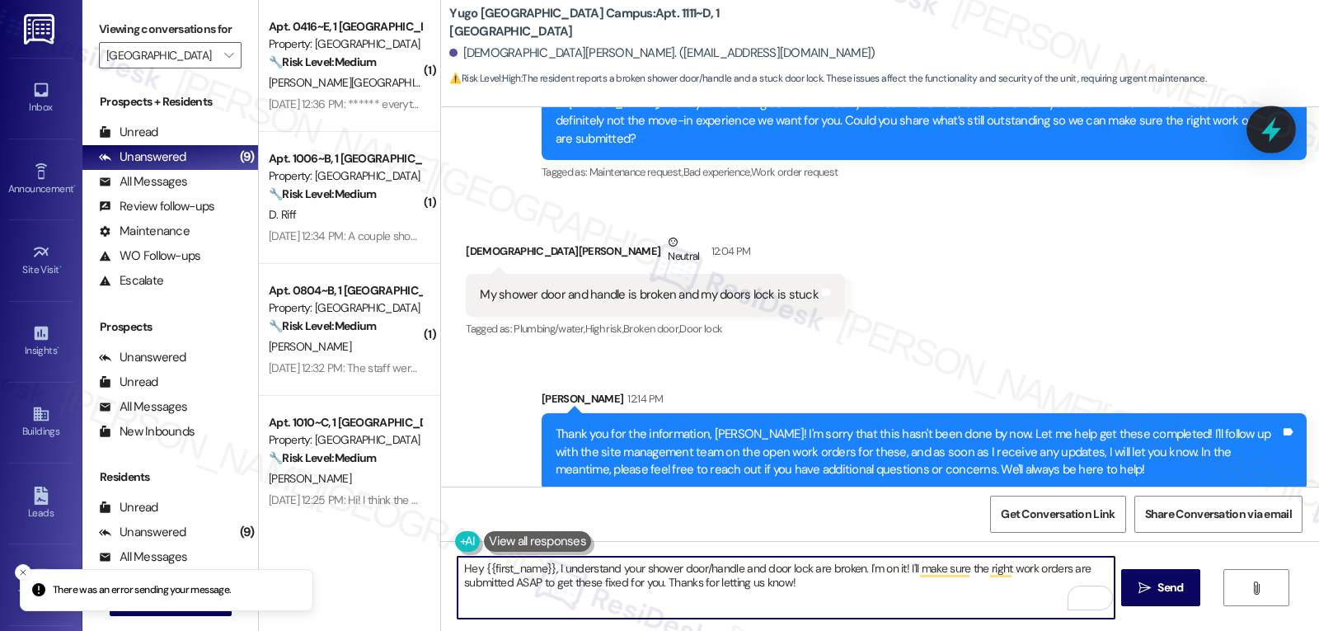
click at [1269, 134] on icon at bounding box center [1272, 129] width 28 height 28
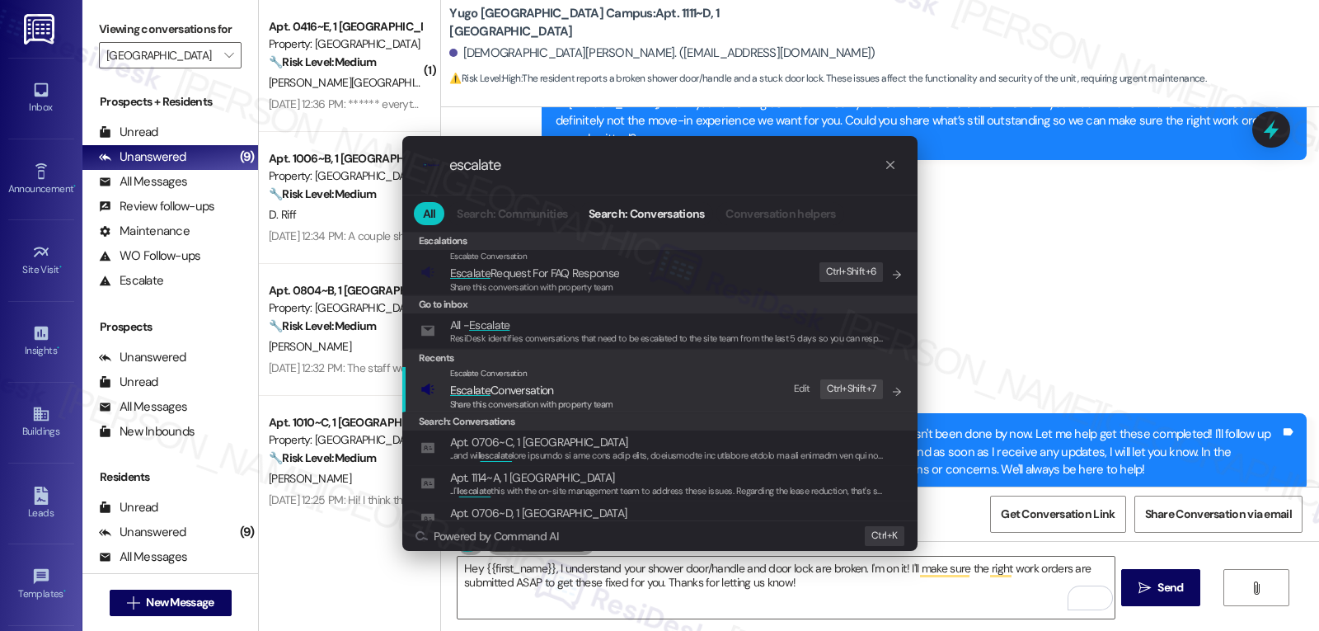
type input "escalate"
click at [556, 397] on div "Share this conversation with property team" at bounding box center [531, 404] width 163 height 15
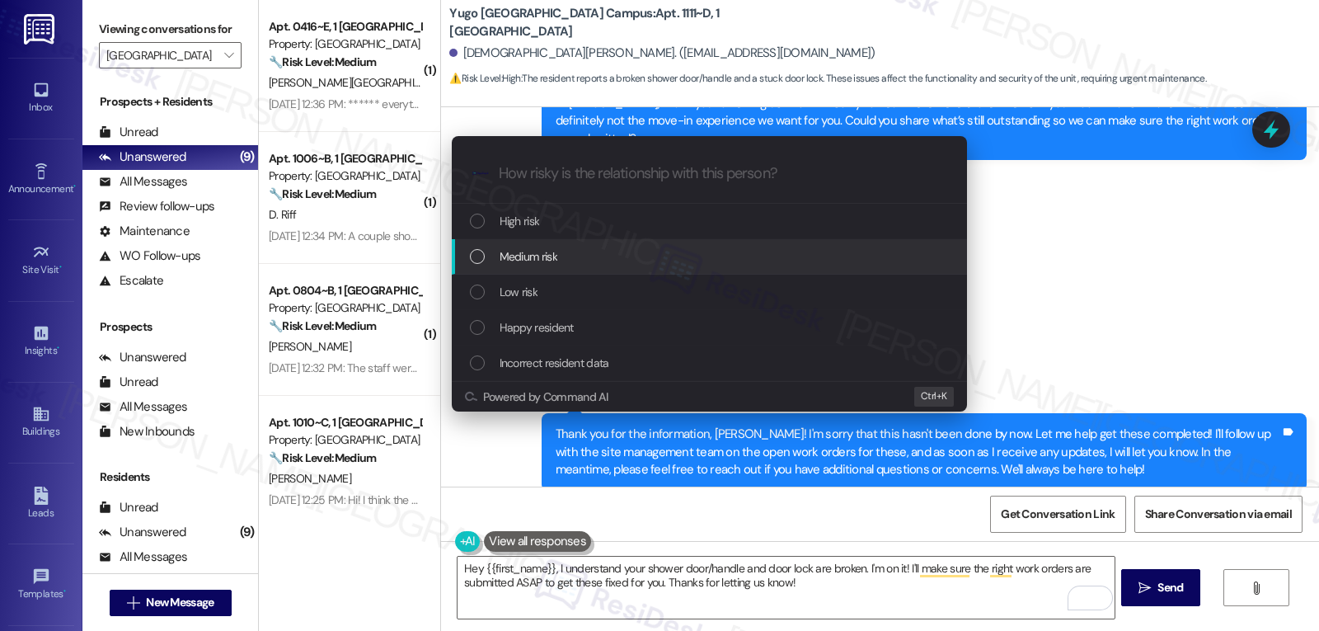
click at [604, 264] on div "Medium risk" at bounding box center [711, 256] width 482 height 18
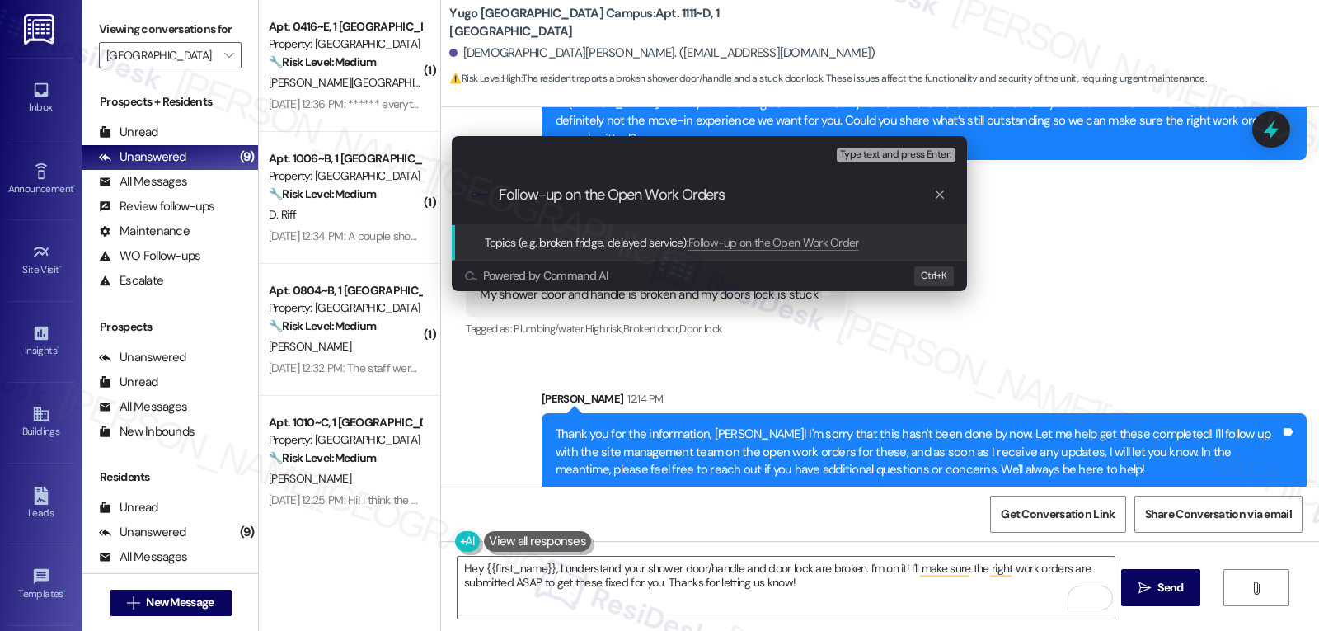
type input "Follow-up on the Open Work Orders"
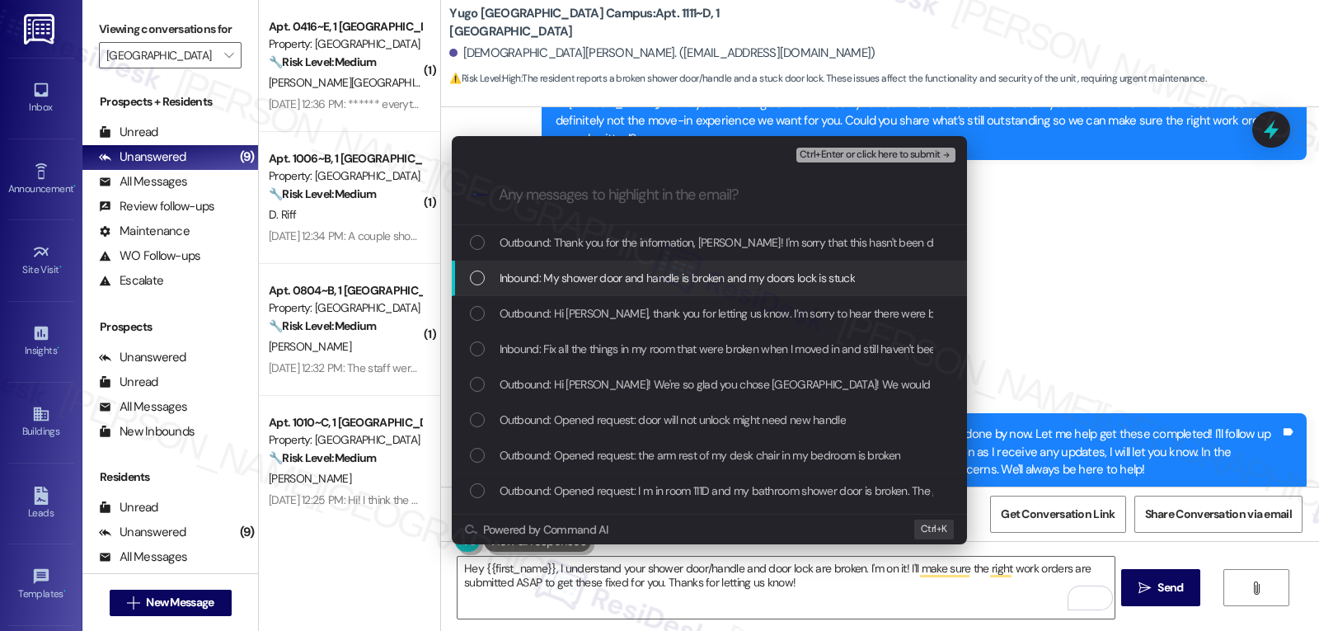
click at [576, 296] on div "Outbound: Thank you for the information, Ezra! I'm sorry that this hasn't been …" at bounding box center [709, 420] width 515 height 390
click at [473, 283] on div "List of options" at bounding box center [477, 277] width 15 height 15
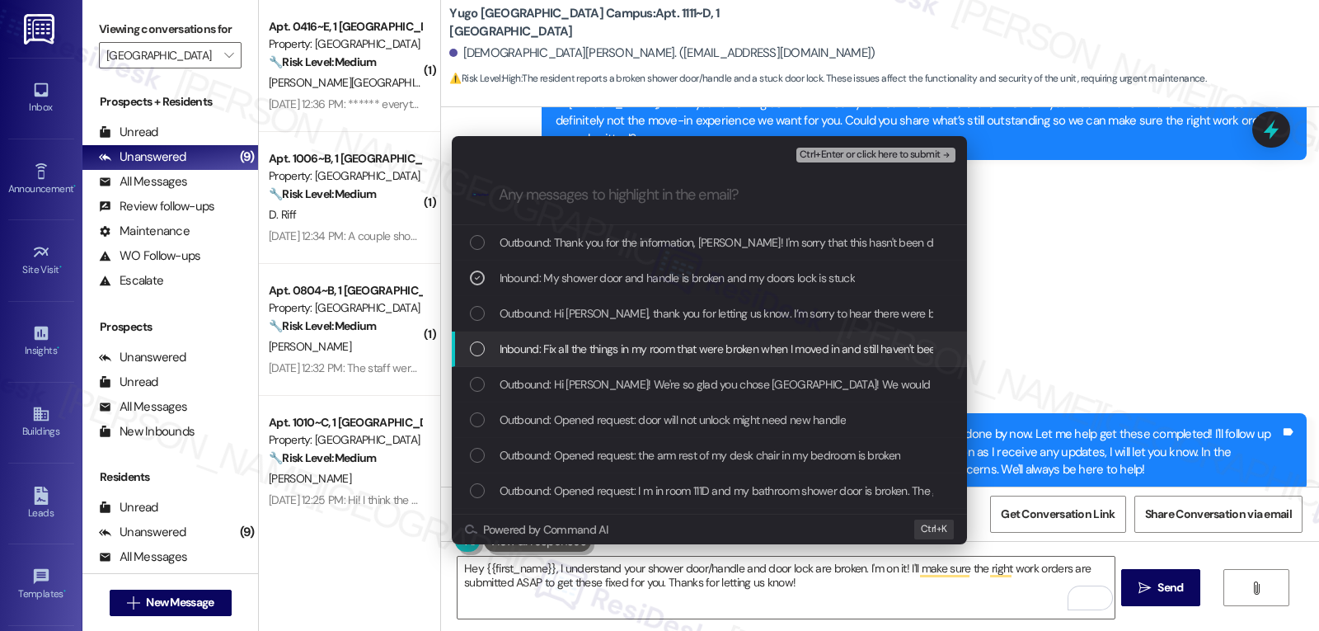
click at [471, 344] on div "List of options" at bounding box center [477, 348] width 15 height 15
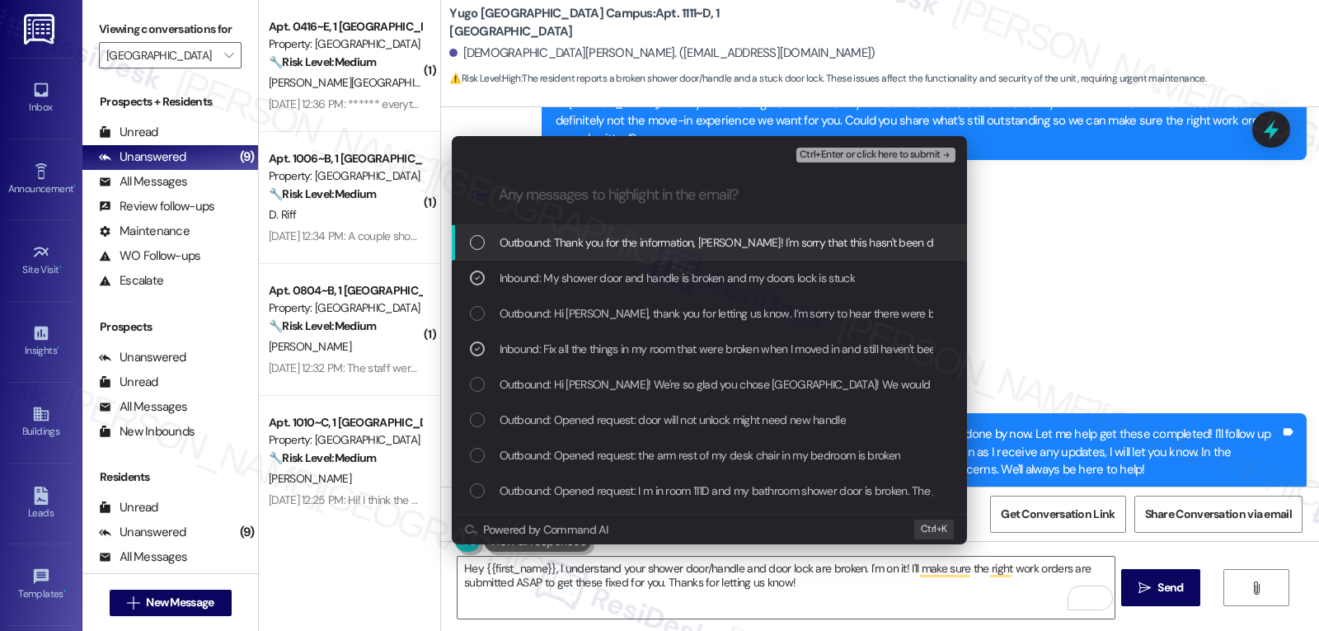
click at [925, 162] on button "Ctrl+Enter or click here to submit" at bounding box center [876, 155] width 159 height 15
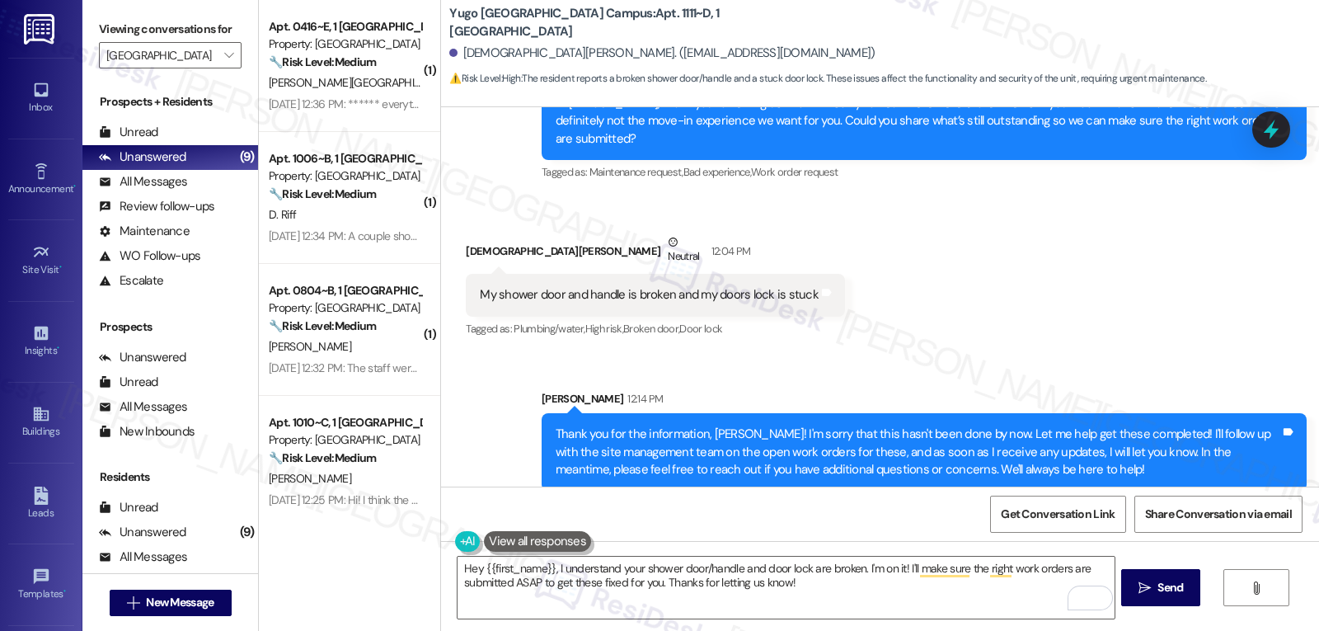
scroll to position [966, 0]
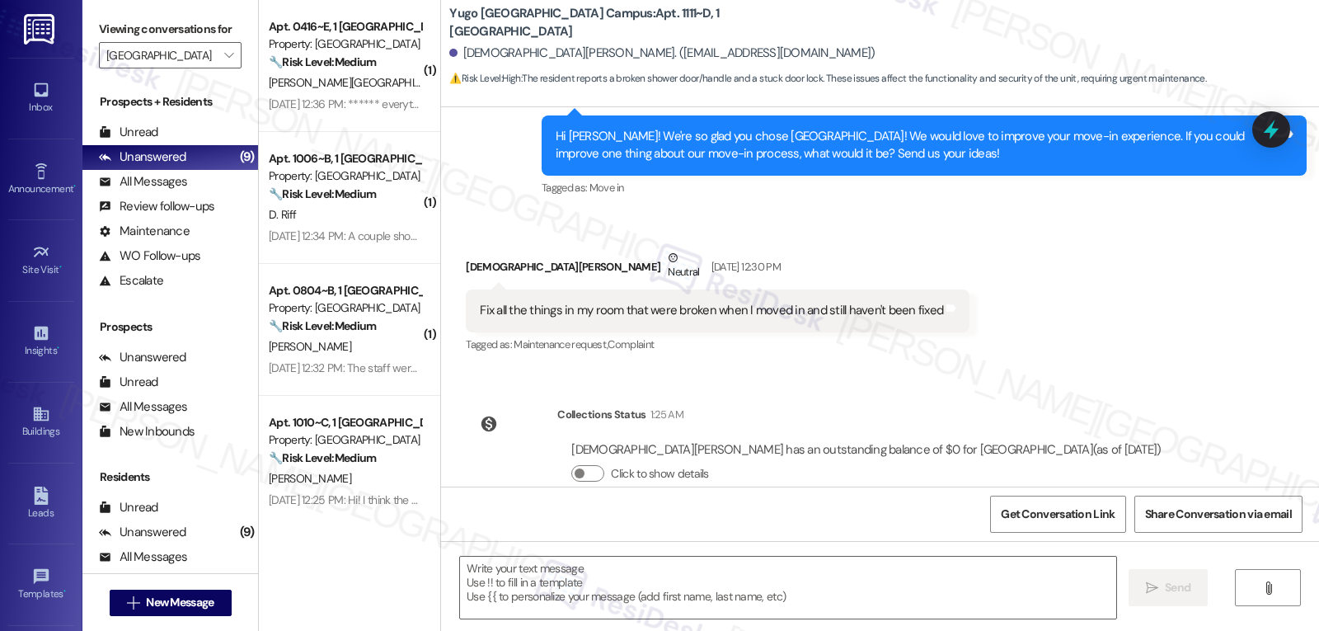
type textarea "Fetching suggested responses. Please feel free to read through the conversation…"
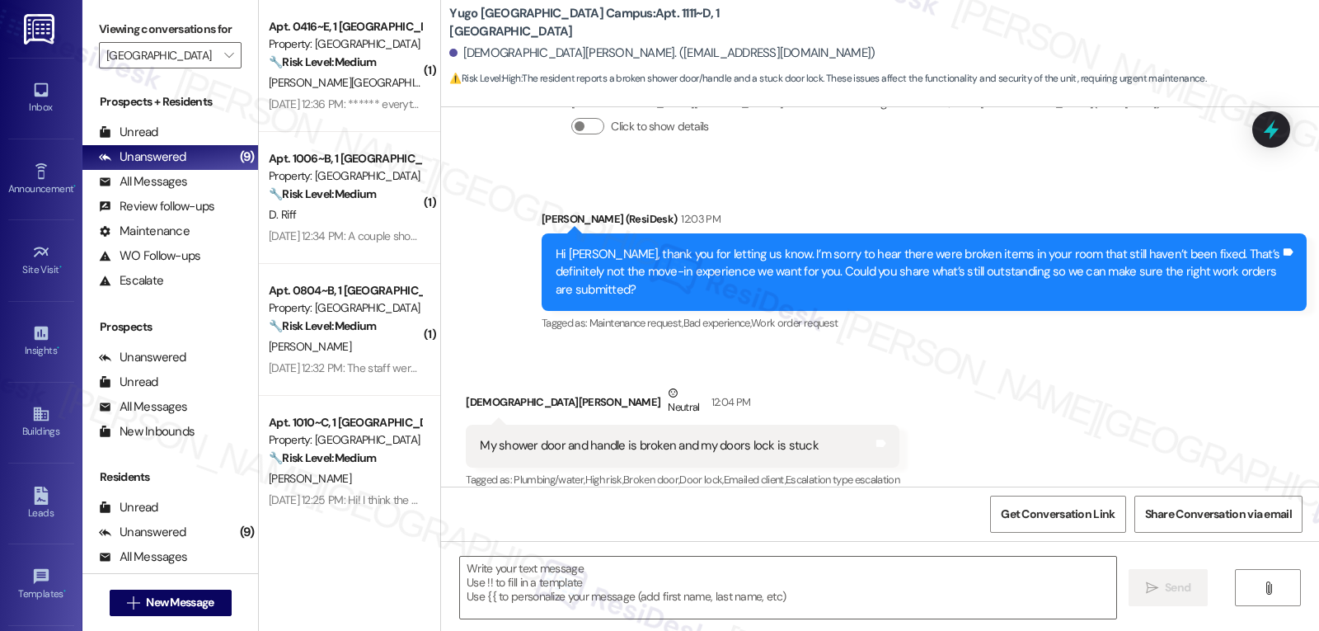
scroll to position [1117, 0]
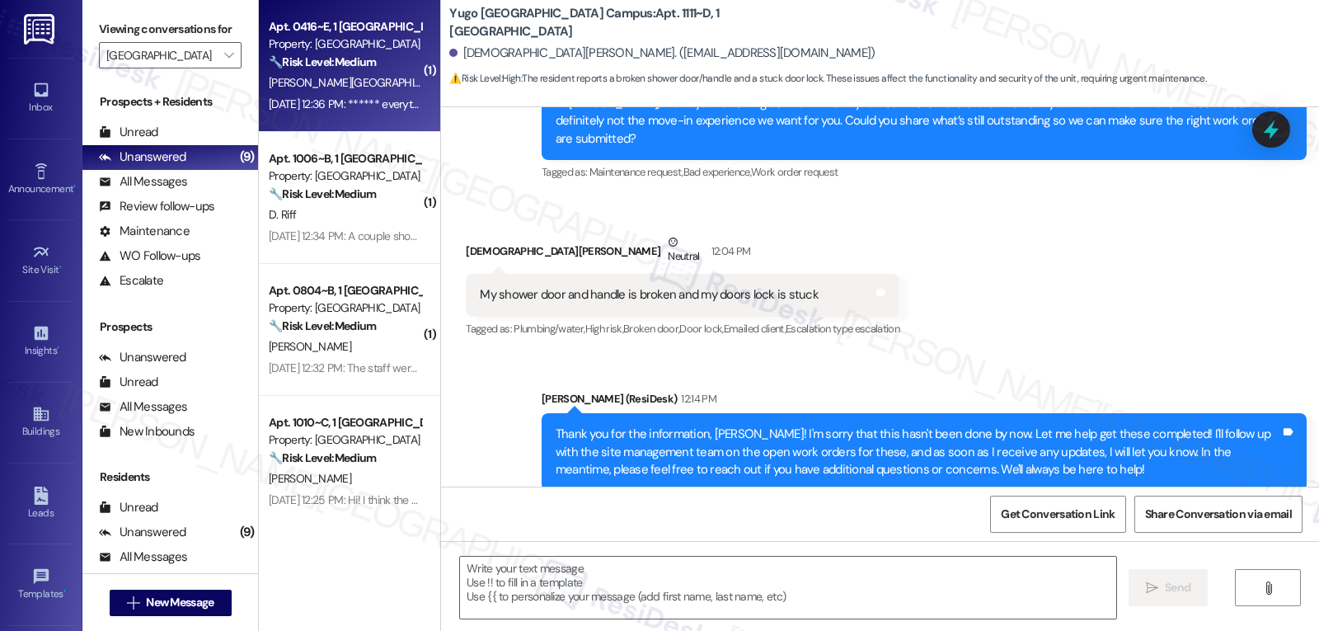
click at [314, 48] on div "Property: [GEOGRAPHIC_DATA]" at bounding box center [345, 43] width 153 height 17
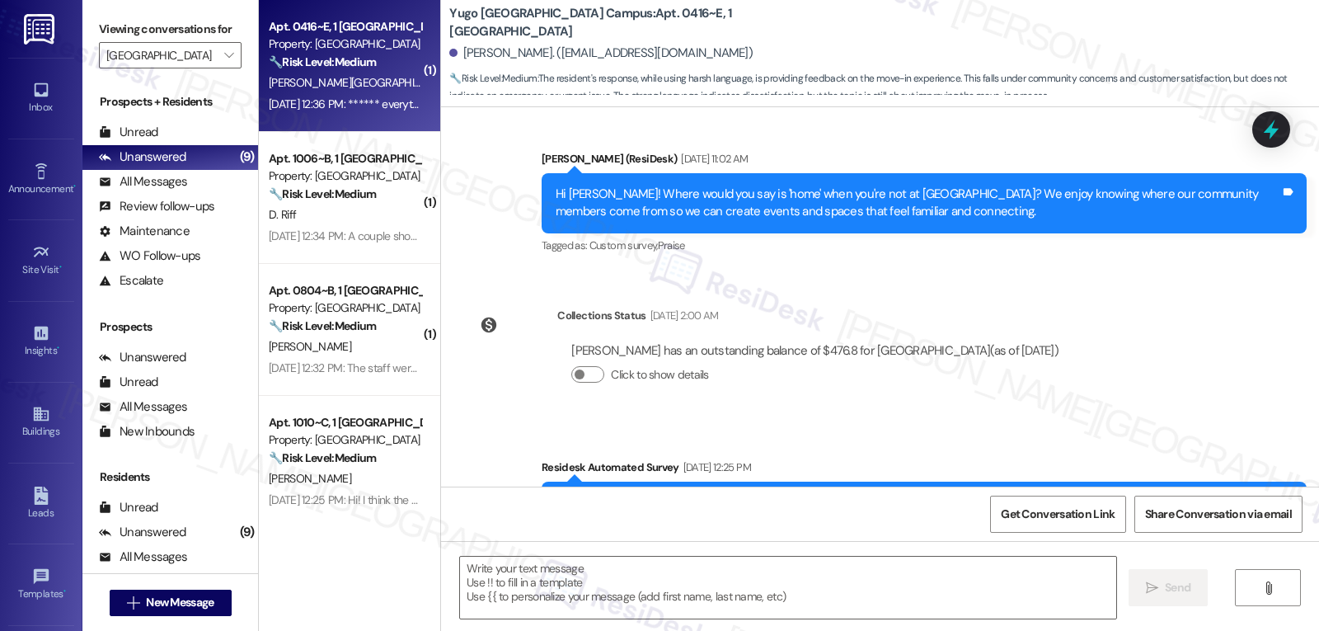
scroll to position [1325, 0]
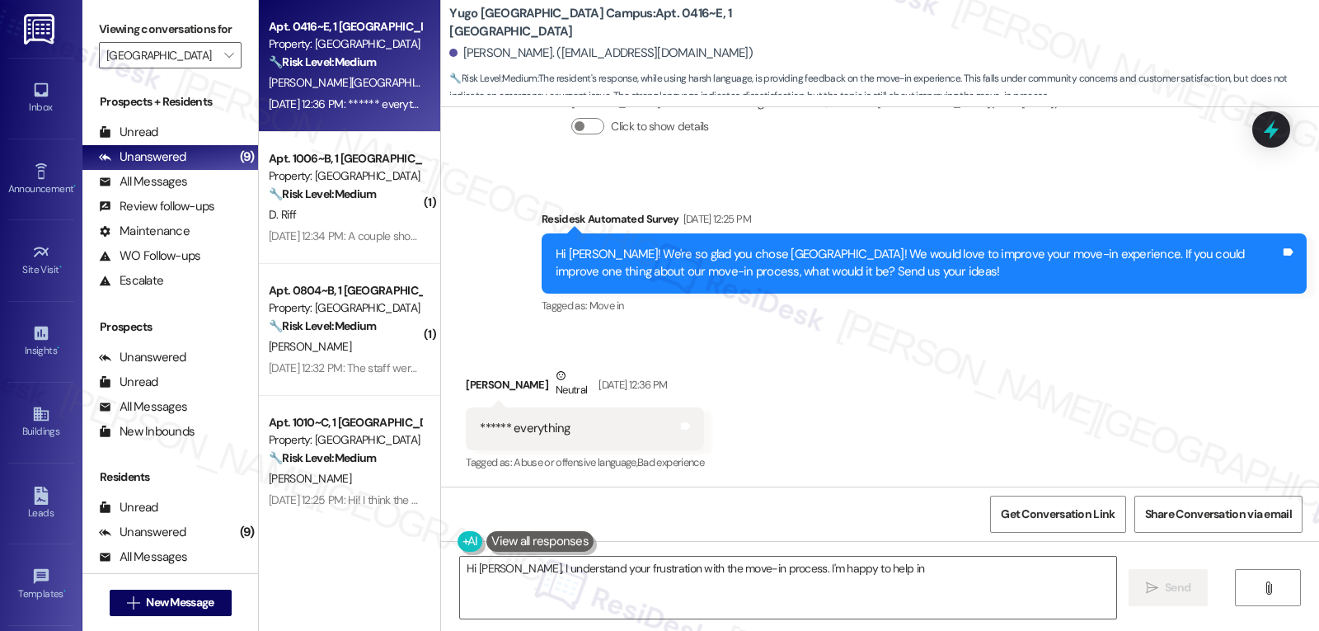
click at [529, 216] on div "Survey, sent via SMS Residesk Automated Survey Aug 29, 2025 at 12:25 PM Hi Zach…" at bounding box center [924, 264] width 790 height 132
type textarea "Hi Zachary, I understand your frustration with the move-in process. I'm happy t…"
click at [1277, 136] on icon at bounding box center [1272, 129] width 28 height 28
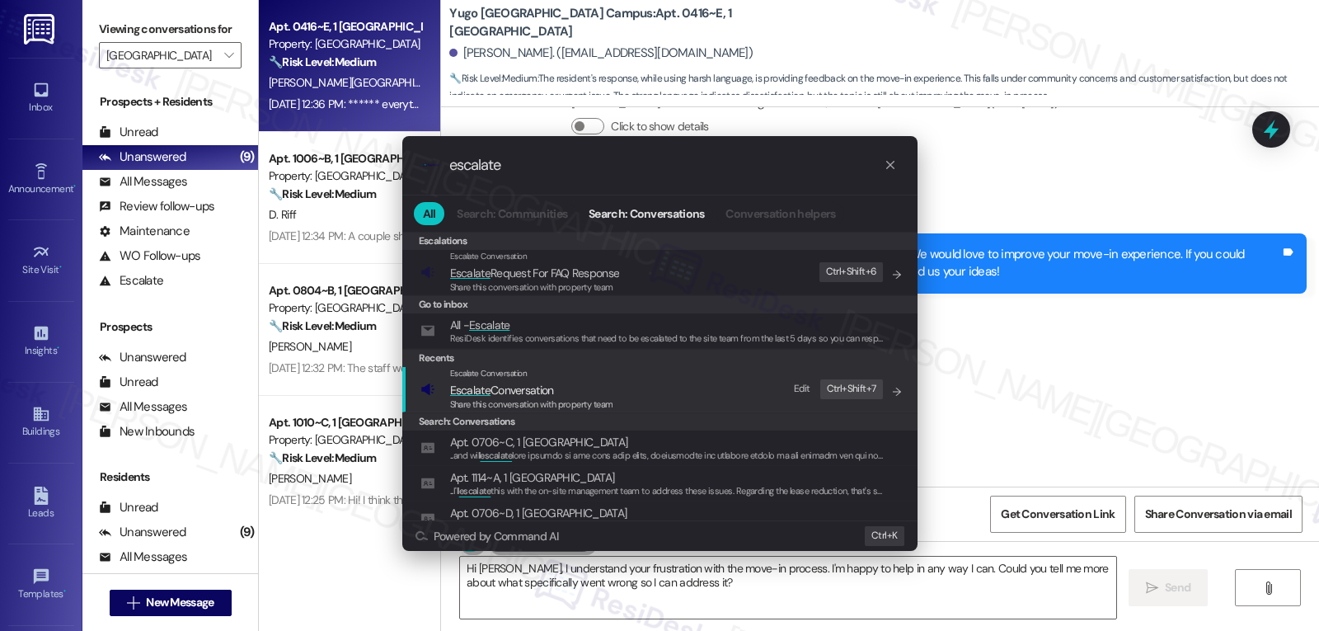
type input "escalate"
click at [553, 402] on span "Share this conversation with property team" at bounding box center [531, 404] width 163 height 12
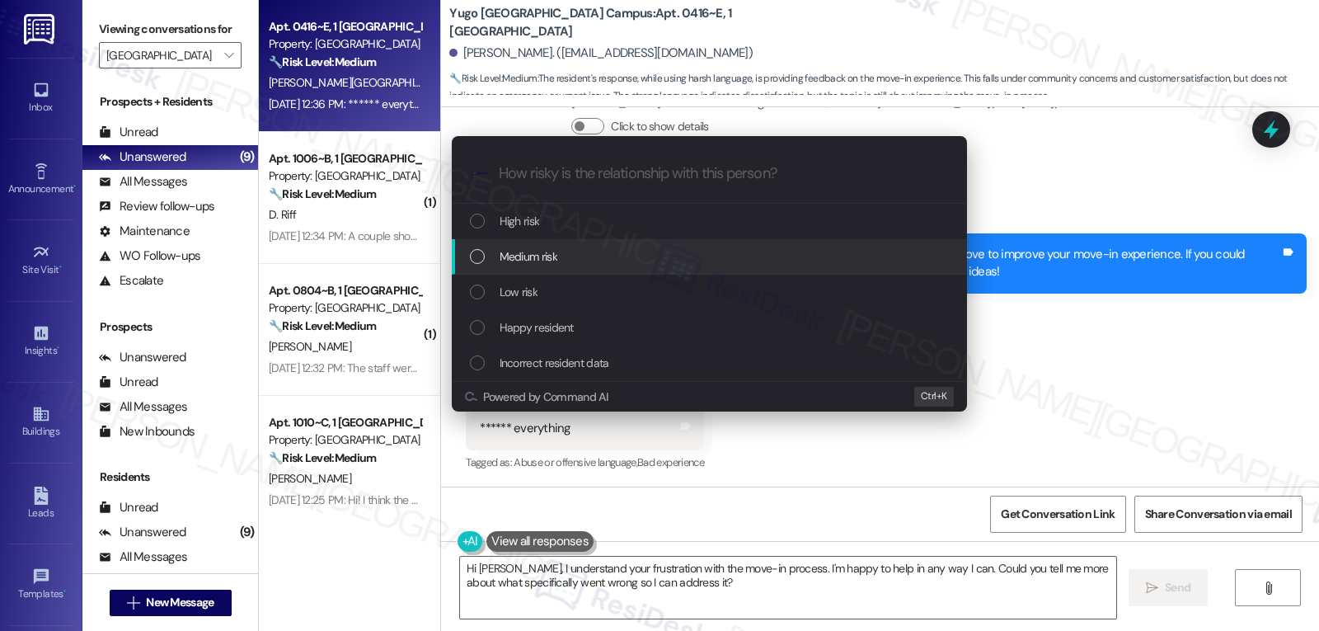
click at [617, 264] on div "Medium risk" at bounding box center [711, 256] width 482 height 18
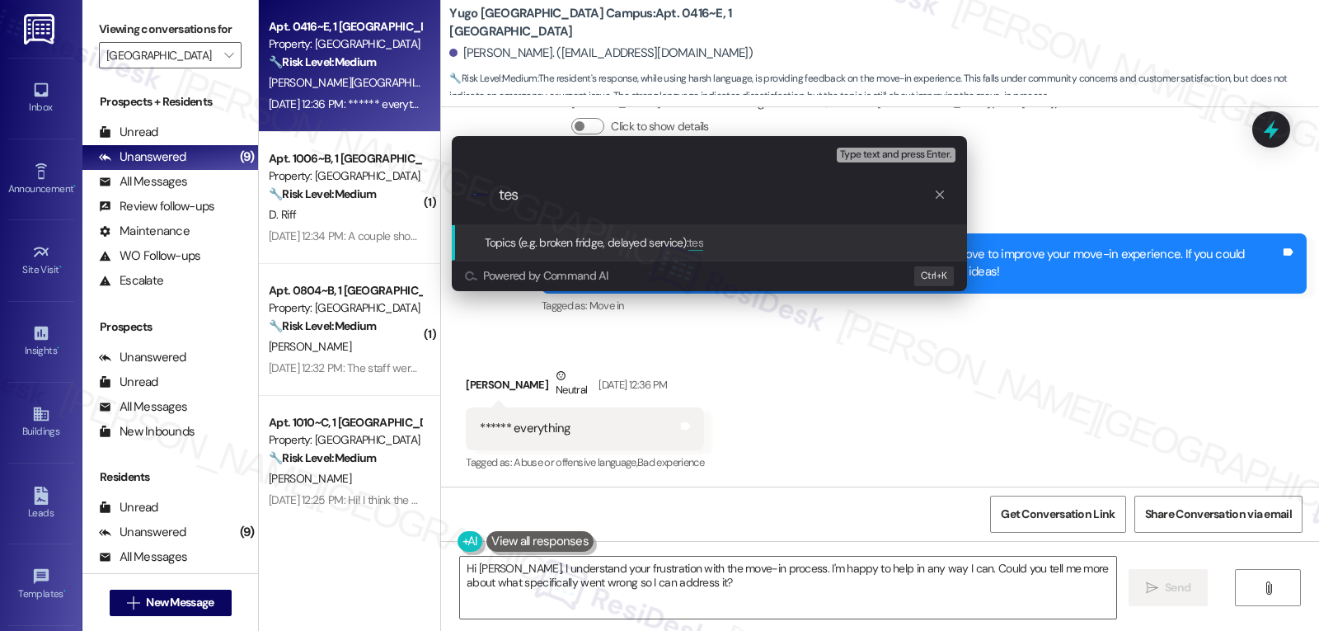
type input "test"
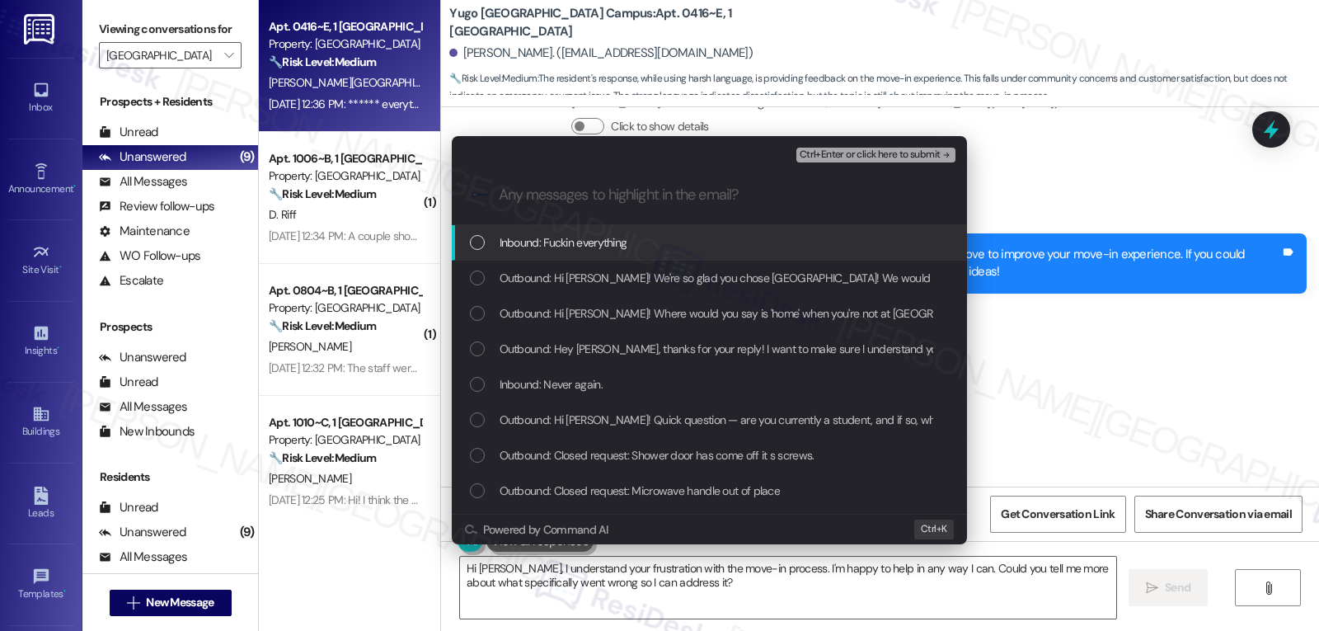
click at [618, 252] on div "Inbound: Fuckin everything" at bounding box center [709, 242] width 515 height 35
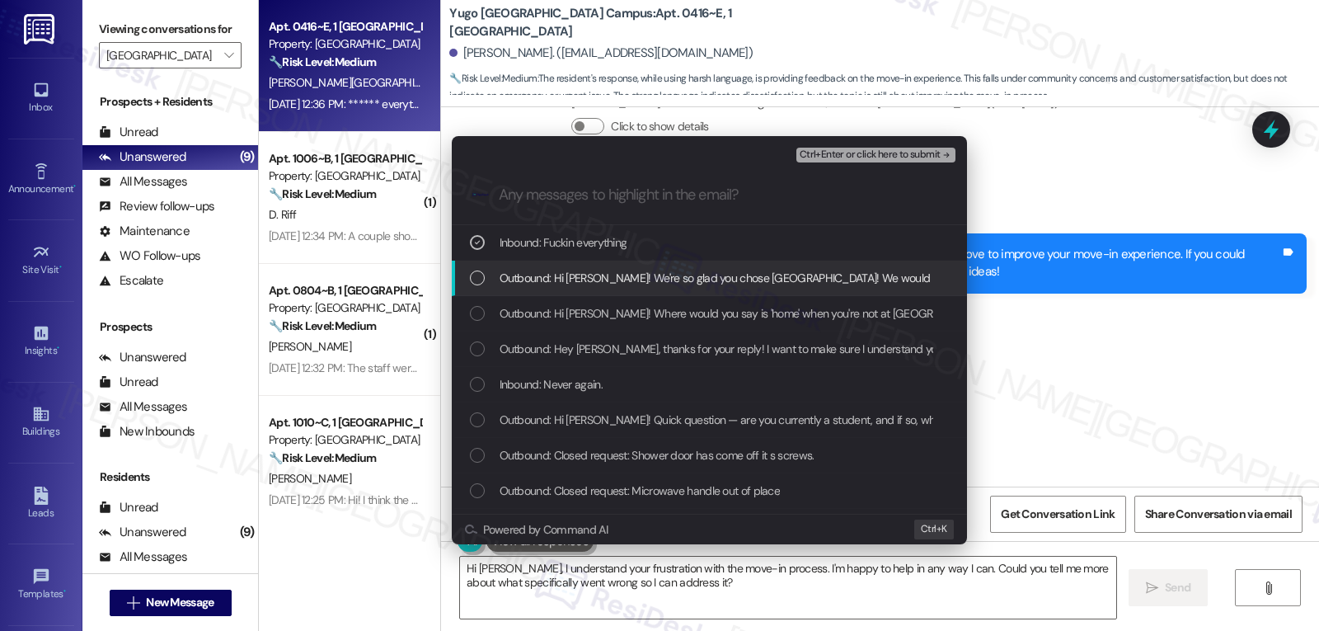
click at [1155, 333] on div "Escalate Conversation Medium risk test Inbound: Fuckin everything Ctrl+Enter or…" at bounding box center [659, 315] width 1319 height 631
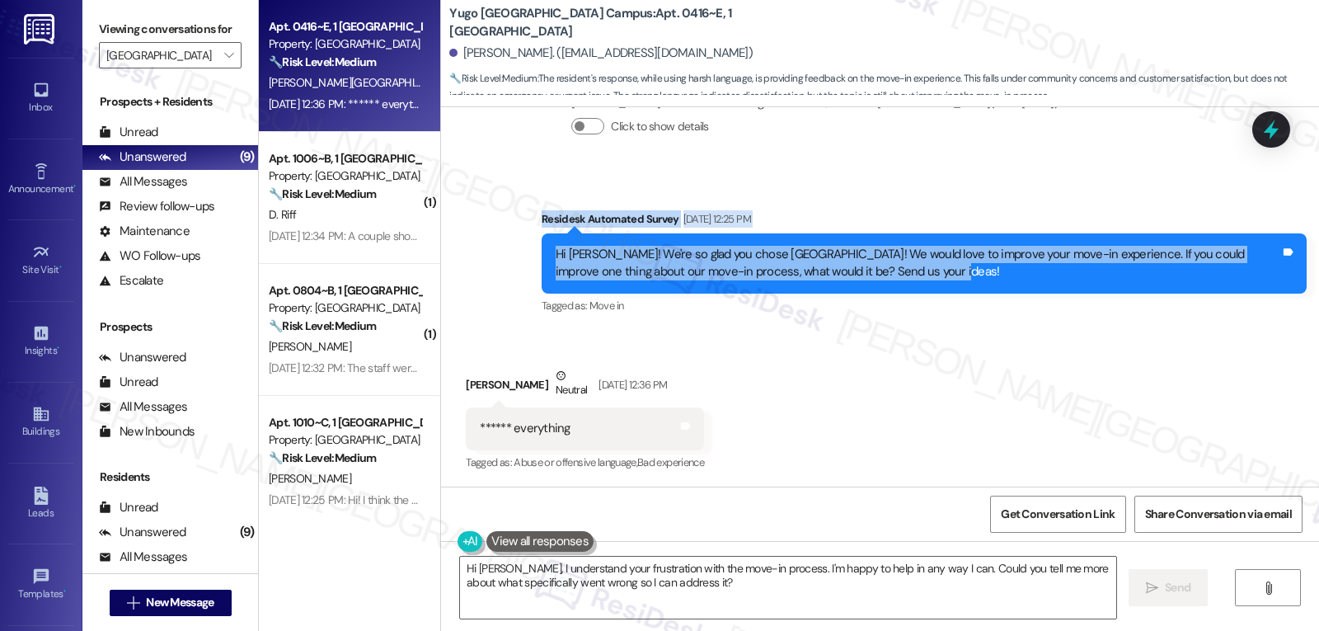
drag, startPoint x: 526, startPoint y: 219, endPoint x: 1045, endPoint y: 288, distance: 523.3
click at [1045, 288] on div "Survey, sent via SMS Residesk Automated Survey Aug 29, 2025 at 12:25 PM Hi Zach…" at bounding box center [924, 264] width 790 height 132
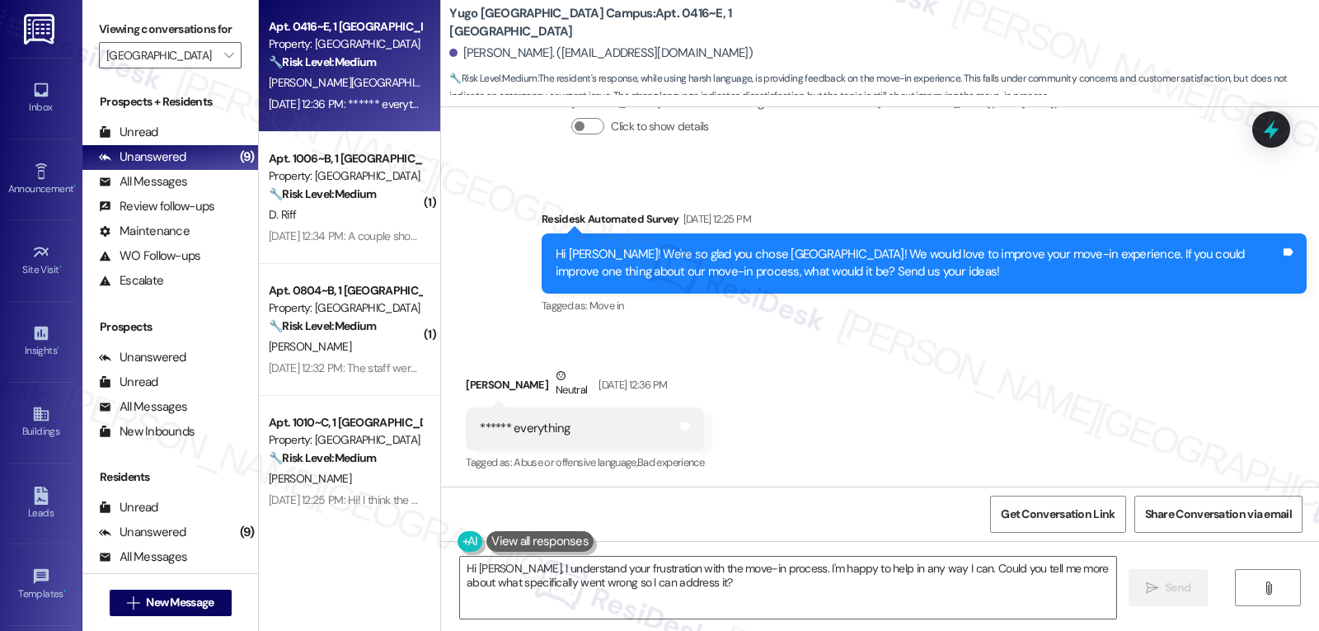
click at [966, 366] on div "Received via SMS Zachary Gancarek Neutral Aug 29, 2025 at 12:36 PM ****** every…" at bounding box center [880, 408] width 878 height 157
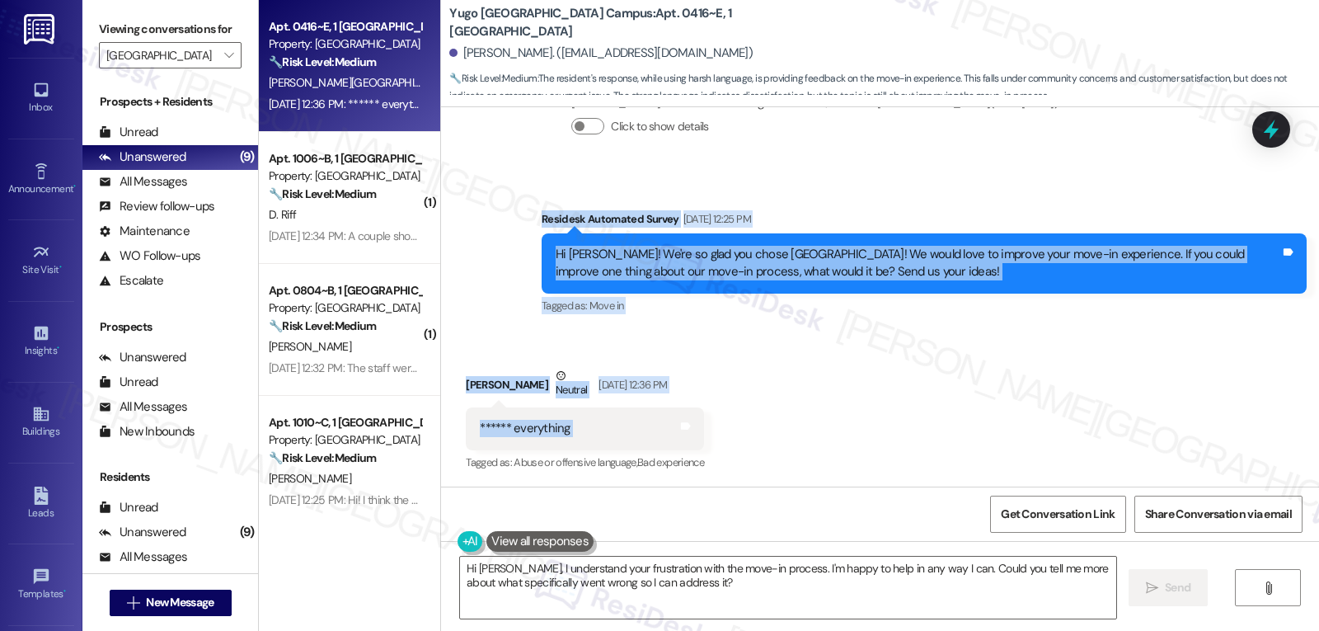
drag, startPoint x: 525, startPoint y: 214, endPoint x: 674, endPoint y: 426, distance: 258.1
click at [674, 426] on div "WO Lease started Jul 31, 2024 at 8:00 PM Show details Survey, sent via SMS Resi…" at bounding box center [880, 296] width 878 height 379
copy div "Residesk Automated Survey Aug 29, 2025 at 12:25 PM Hi Zachary! We're so glad yo…"
click at [812, 599] on textarea "Hi Zachary, I understand your frustration with the move-in process. I'm happy t…" at bounding box center [788, 588] width 656 height 62
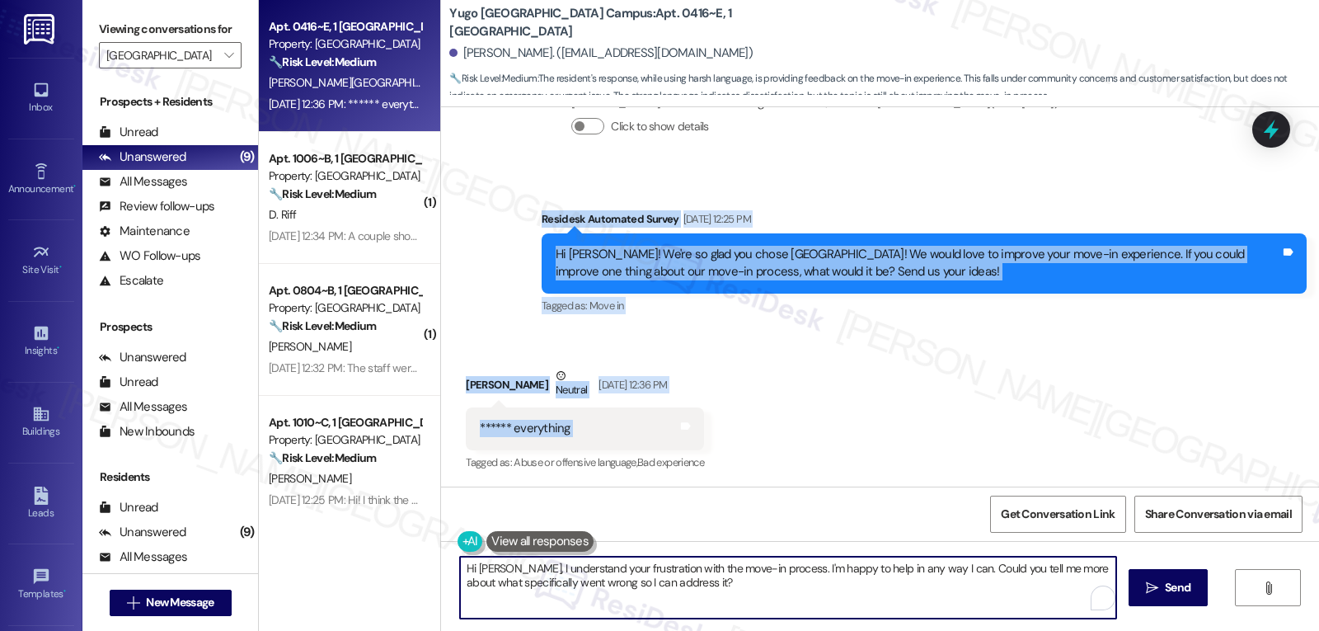
paste textarea "thank you for being honest with us. I’m really sorry to hear your move-in exper…"
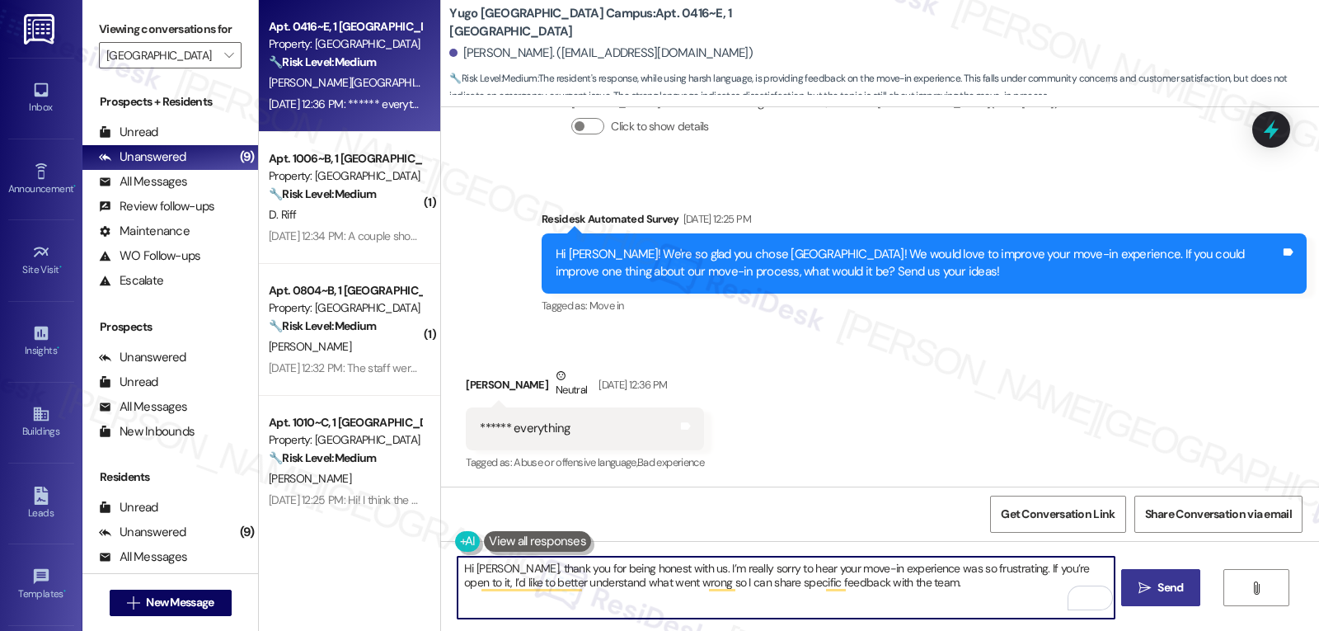
type textarea "Hi Zachary, thank you for being honest with us. I’m really sorry to hear your m…"
click at [1156, 569] on button " Send" at bounding box center [1161, 587] width 80 height 37
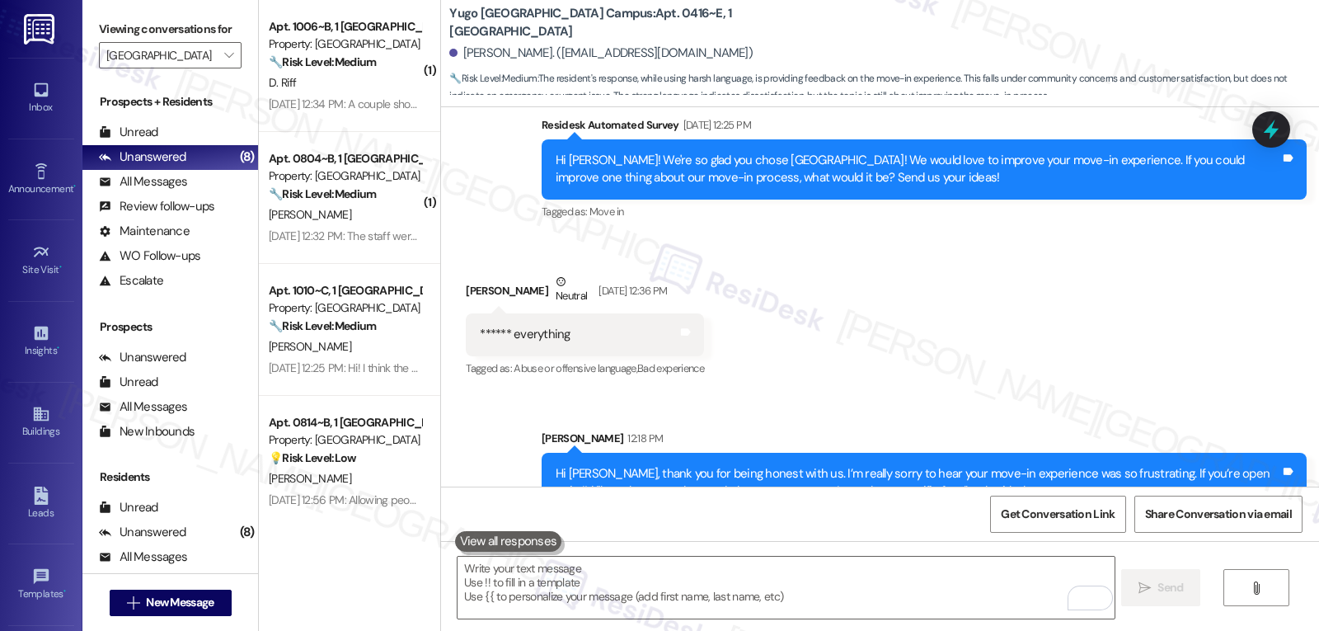
scroll to position [1459, 0]
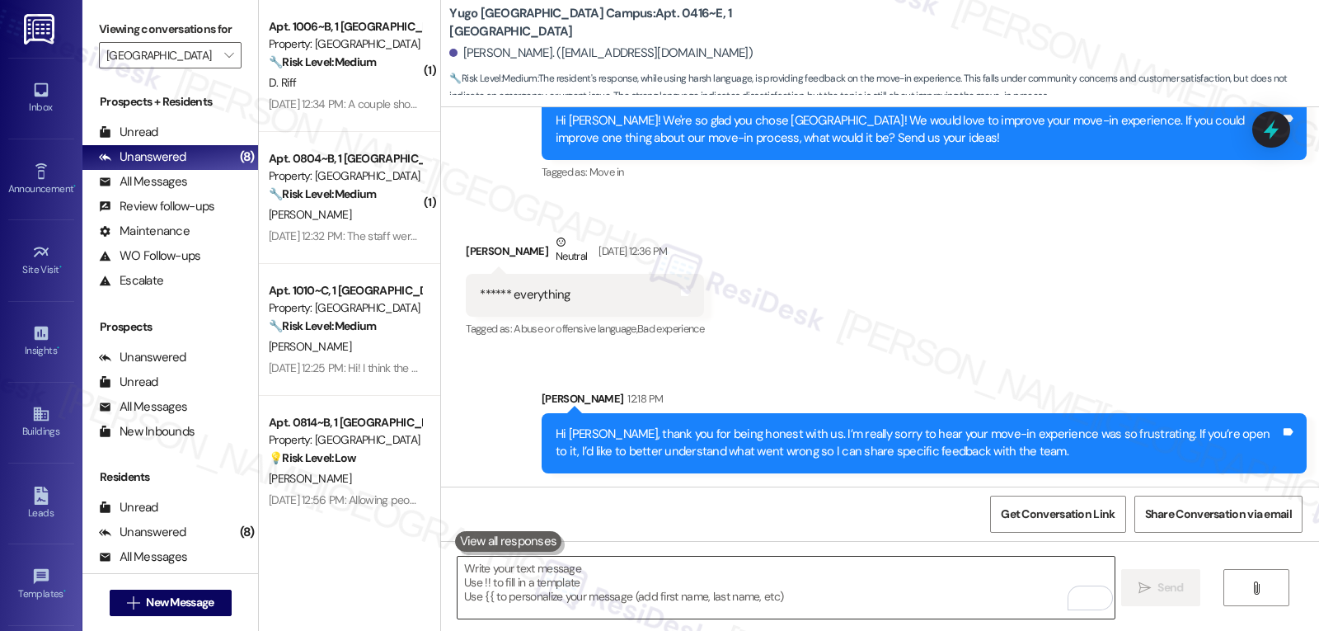
click at [721, 612] on textarea "To enrich screen reader interactions, please activate Accessibility in Grammarl…" at bounding box center [786, 588] width 656 height 62
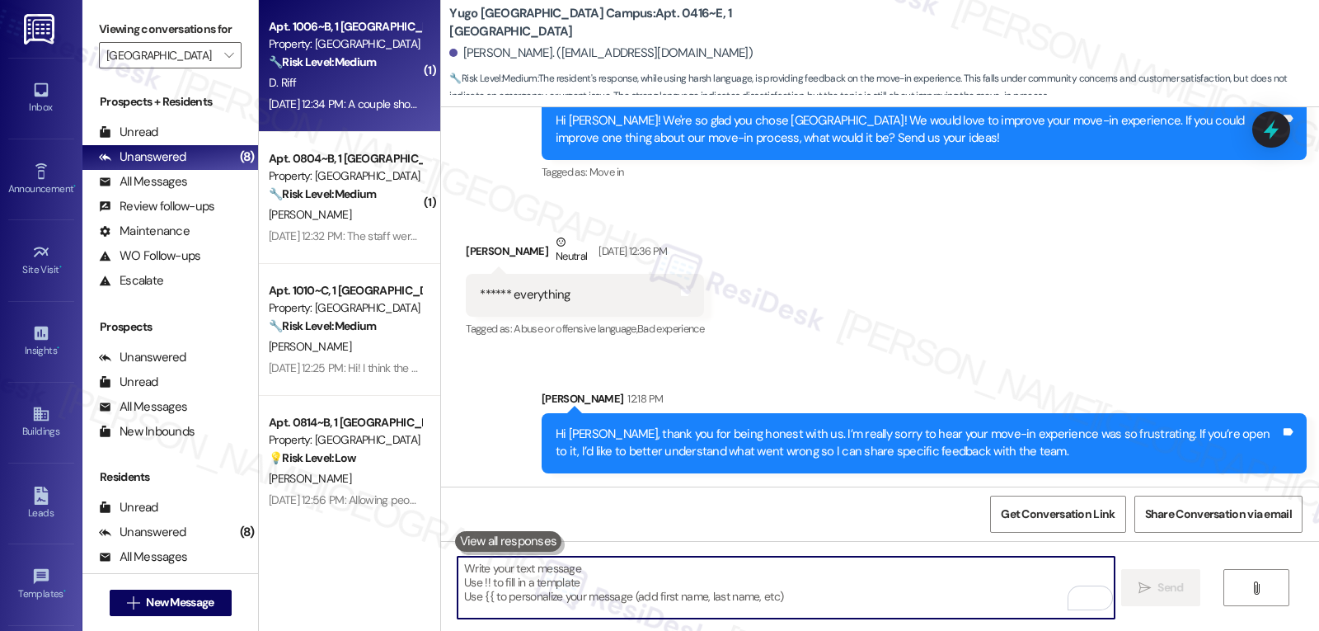
click at [331, 59] on strong "🔧 Risk Level: Medium" at bounding box center [322, 61] width 107 height 15
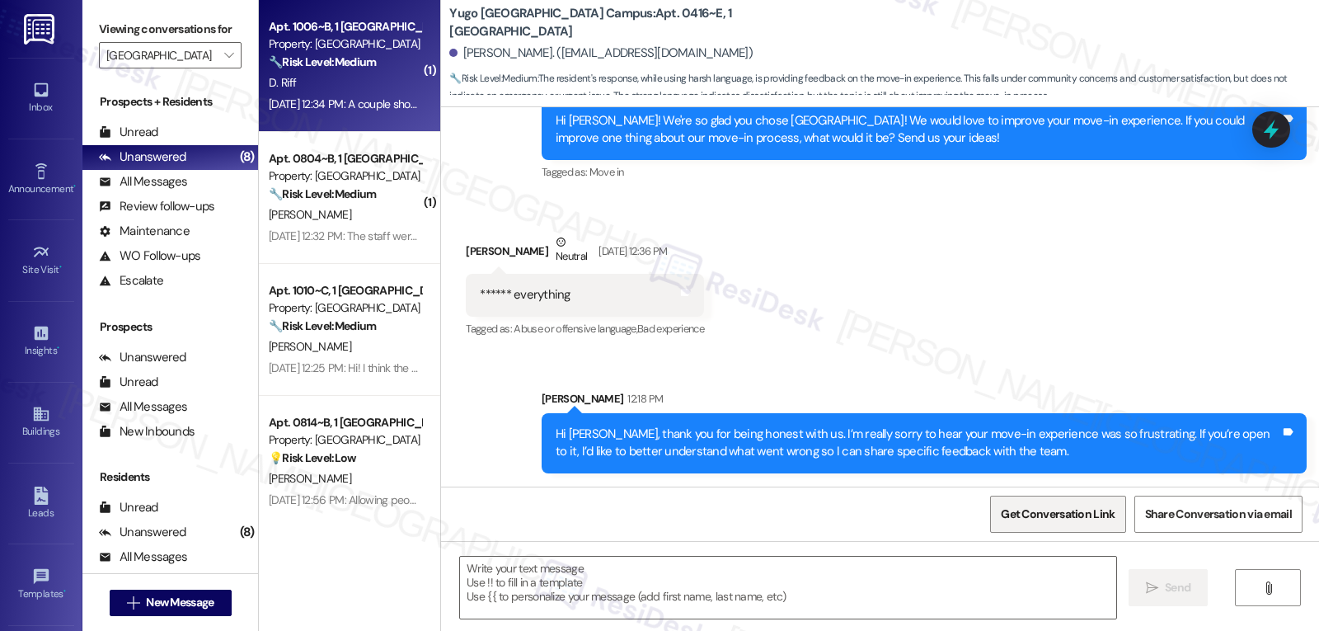
type textarea "Fetching suggested responses. Please feel free to read through the conversation…"
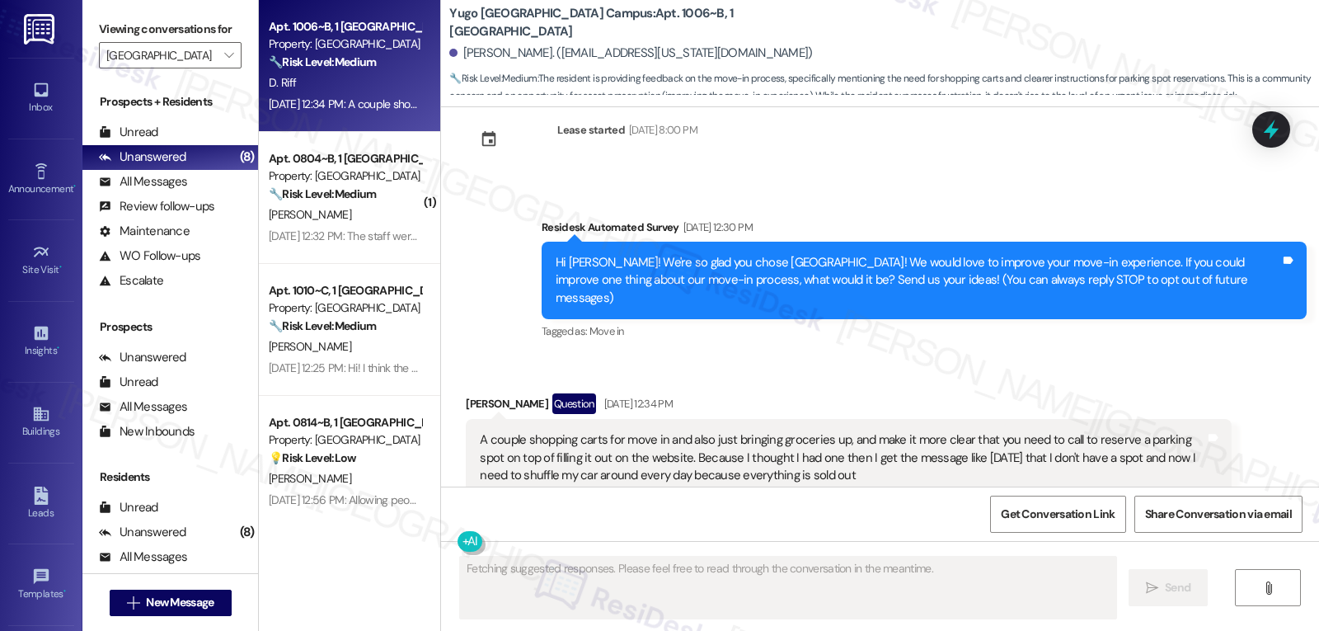
scroll to position [31, 0]
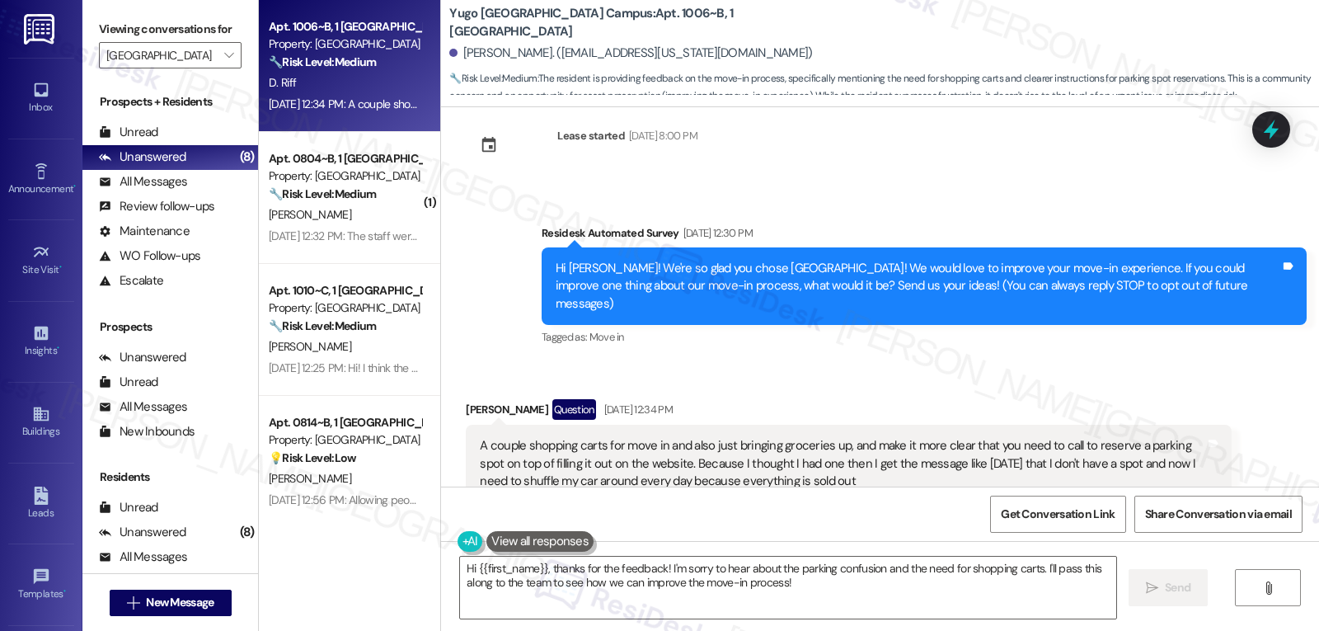
drag, startPoint x: 527, startPoint y: 236, endPoint x: 861, endPoint y: 465, distance: 405.1
click at [861, 465] on div "Lease started Aug 19, 2025 at 8:00 PM Survey, sent via SMS Residesk Automated S…" at bounding box center [880, 296] width 878 height 379
copy div "Residesk Automated Survey Aug 29, 2025 at 12:30 PM Hi David! We're so glad you …"
click at [888, 595] on textarea "Hi {{first_name}}, thanks for the feedback! I'm sorry to hear about the parking…" at bounding box center [788, 588] width 656 height 62
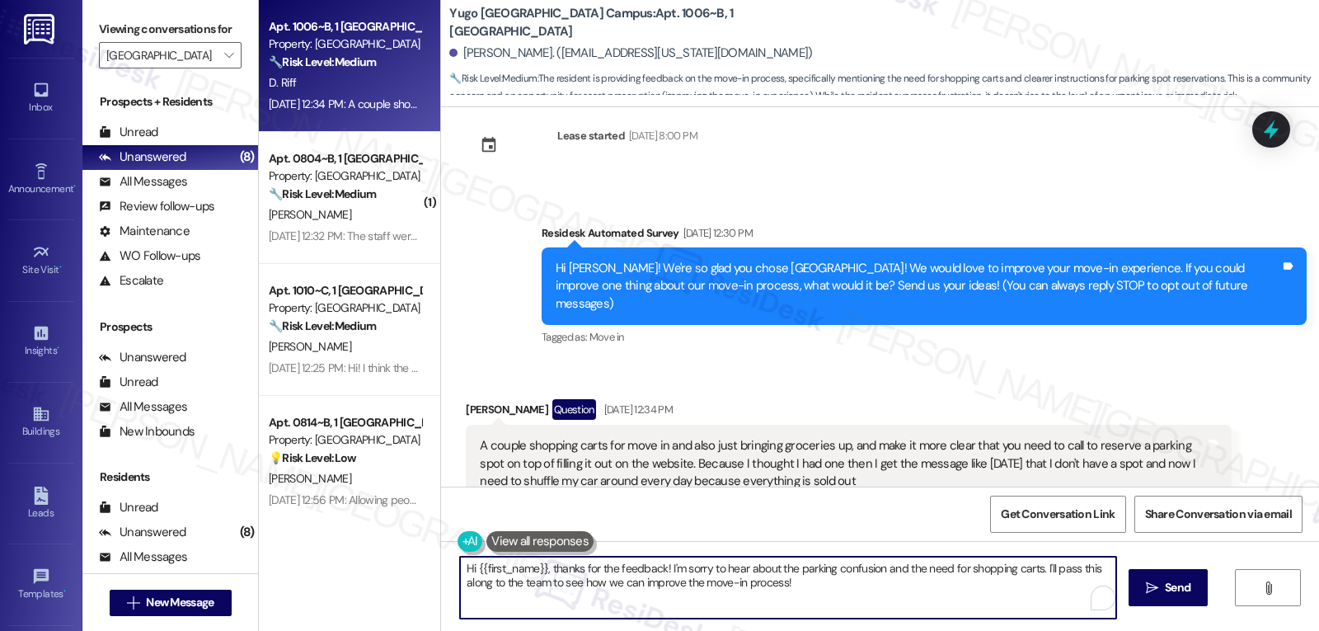
paste textarea "David, thank you for the detailed feedback—it’s really helpful. I’m sorry for t…"
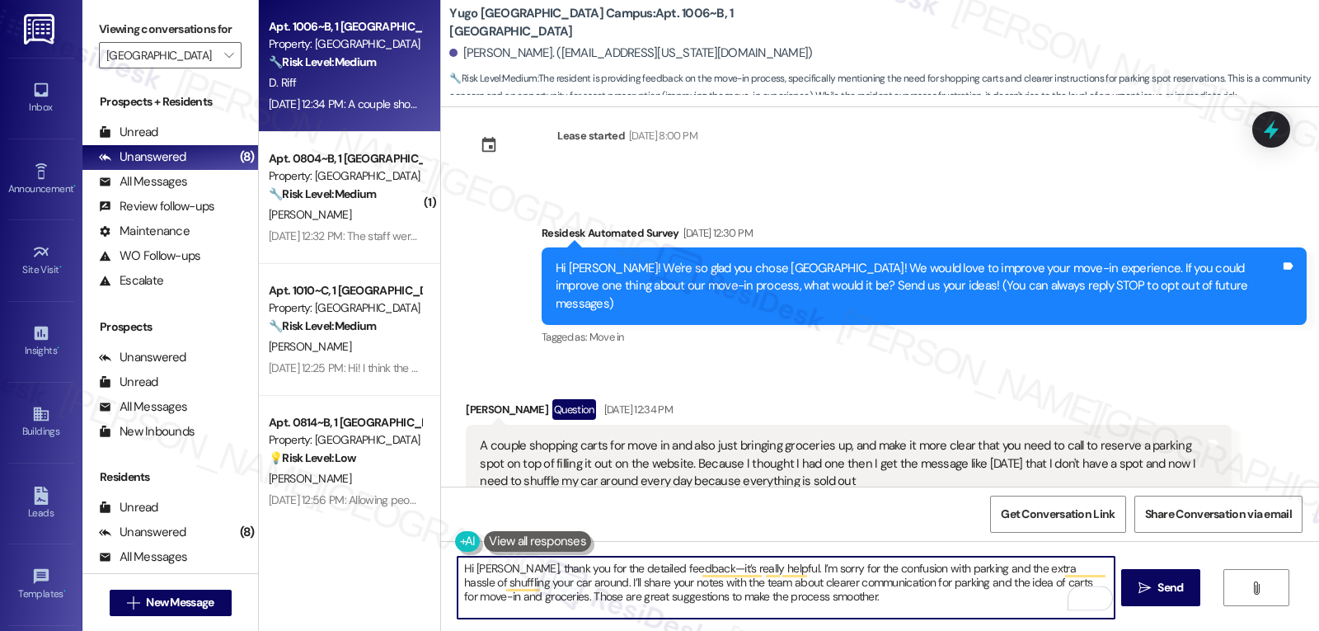
click at [675, 573] on textarea "Hi David, thank you for the detailed feedback—it’s really helpful. I’m sorry fo…" at bounding box center [786, 588] width 656 height 62
click at [822, 603] on textarea "Hi David, thank you for the detailed feedback. It’s really helpful. I’m sorry f…" at bounding box center [786, 588] width 656 height 62
type textarea "Hi David, thank you for the detailed feedback. It’s really helpful. I’m sorry f…"
click at [1158, 591] on span "Send" at bounding box center [1171, 587] width 26 height 17
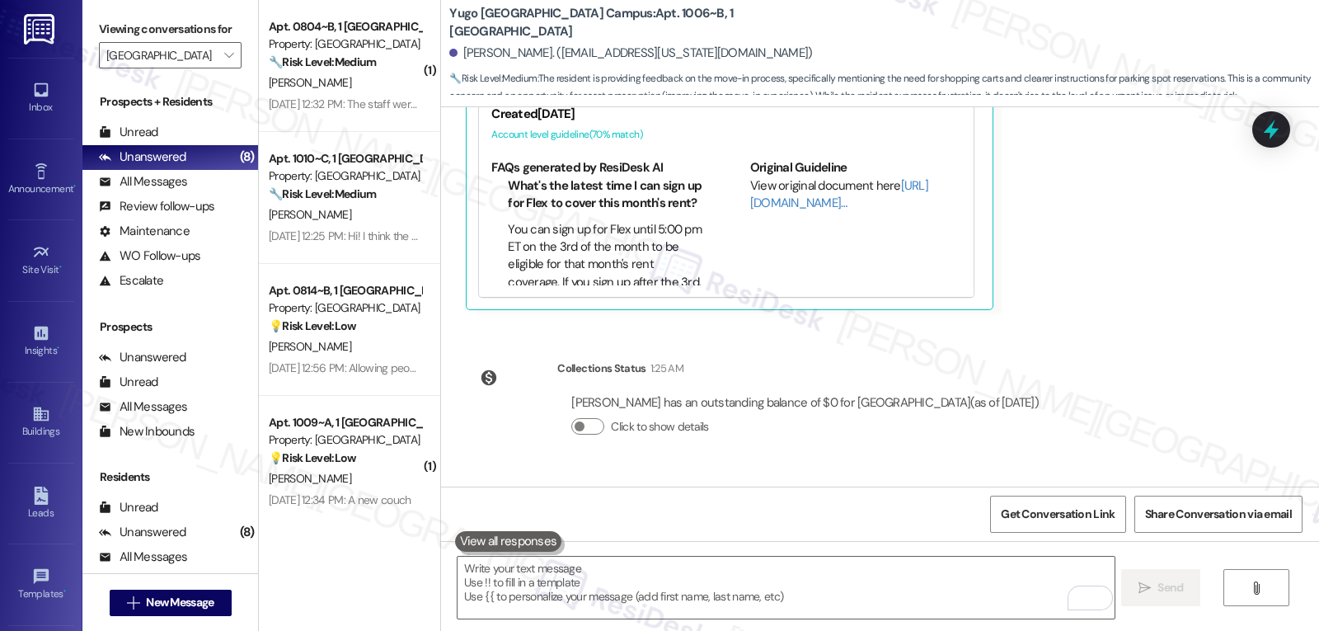
scroll to position [663, 0]
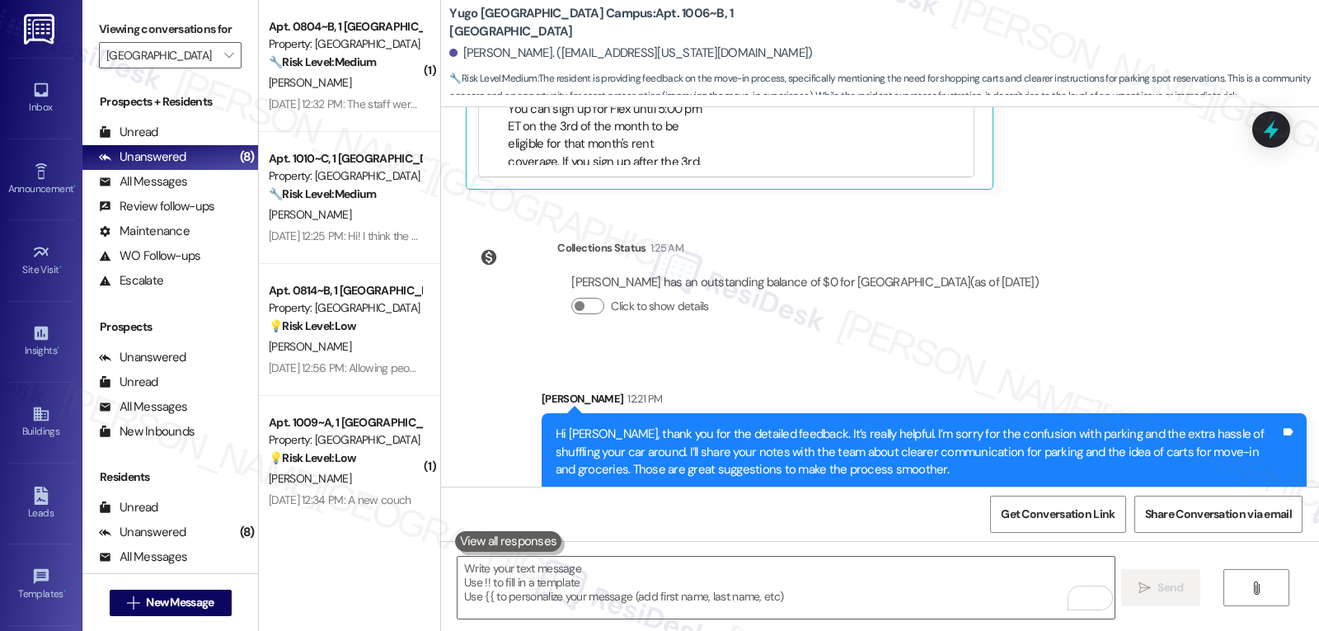
click at [1266, 130] on icon at bounding box center [1271, 130] width 15 height 20
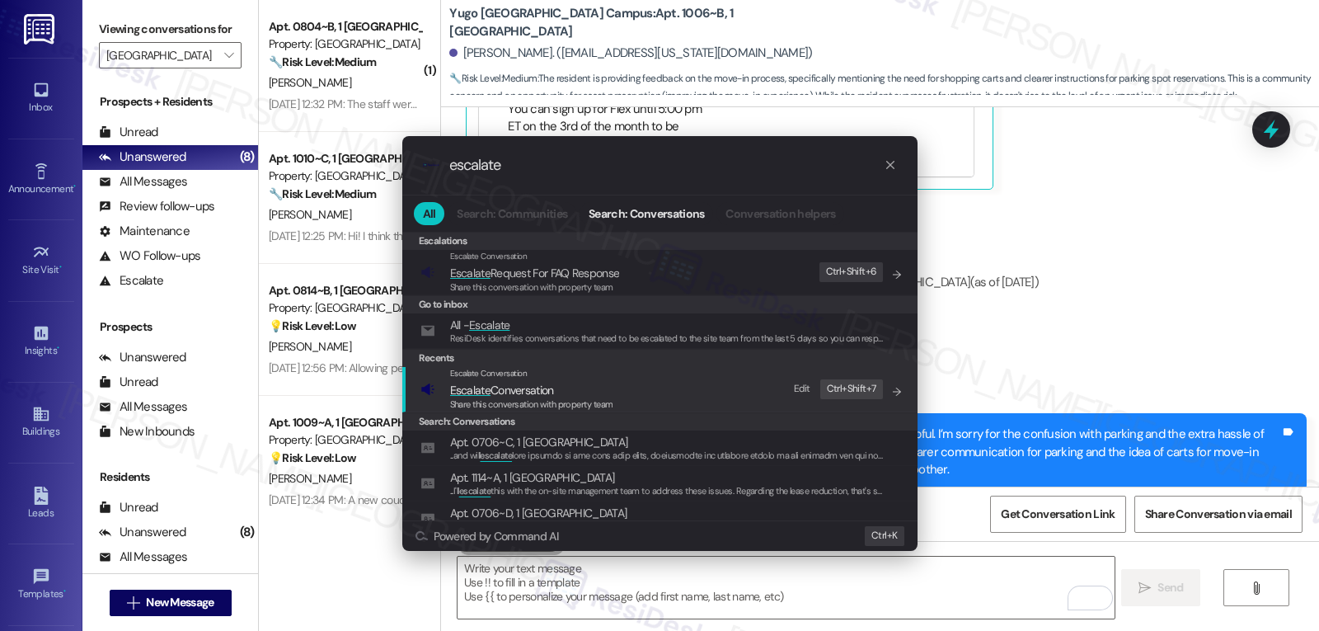
type input "escalate"
click at [625, 381] on div "Escalate Conversation Escalate Conversation Share this conversation with proper…" at bounding box center [662, 389] width 482 height 45
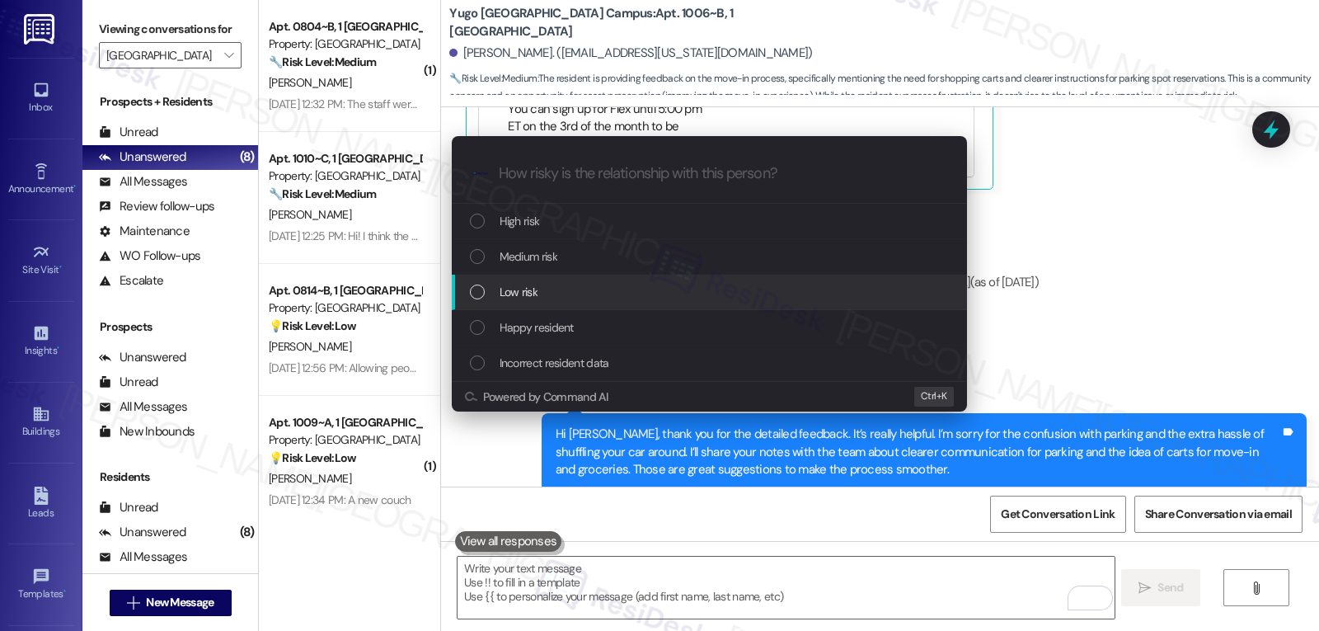
click at [614, 301] on div "Low risk" at bounding box center [711, 292] width 482 height 18
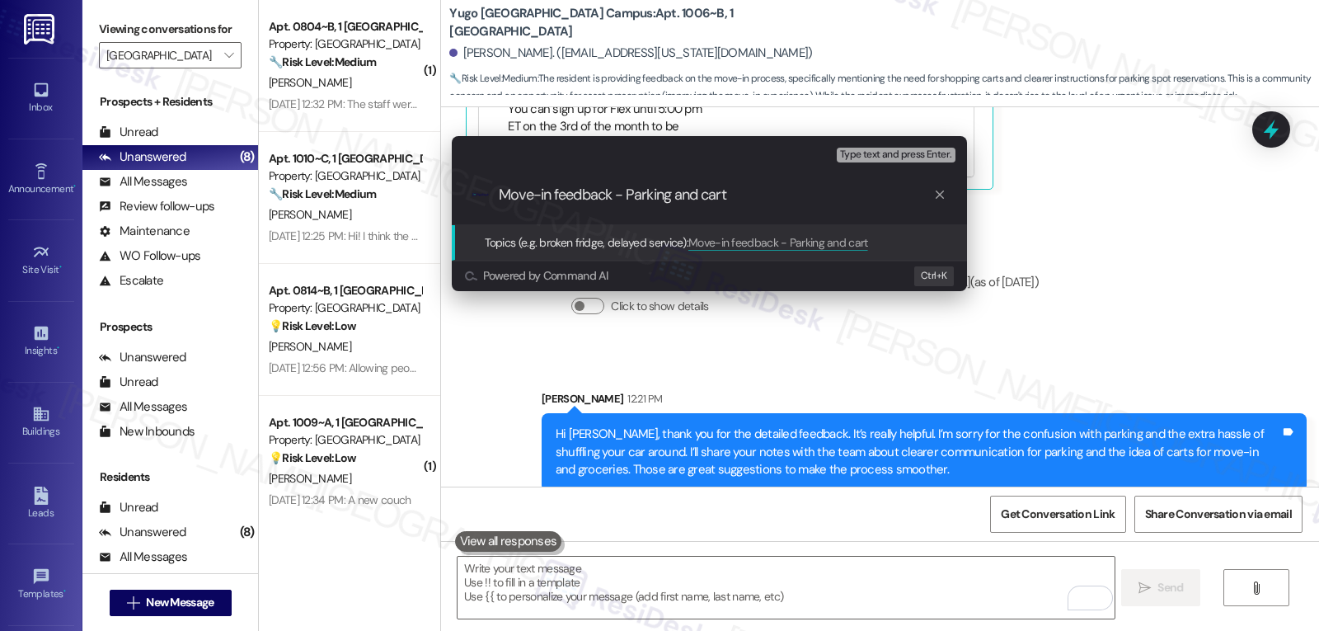
type input "Move-in feedback - Parking and carts"
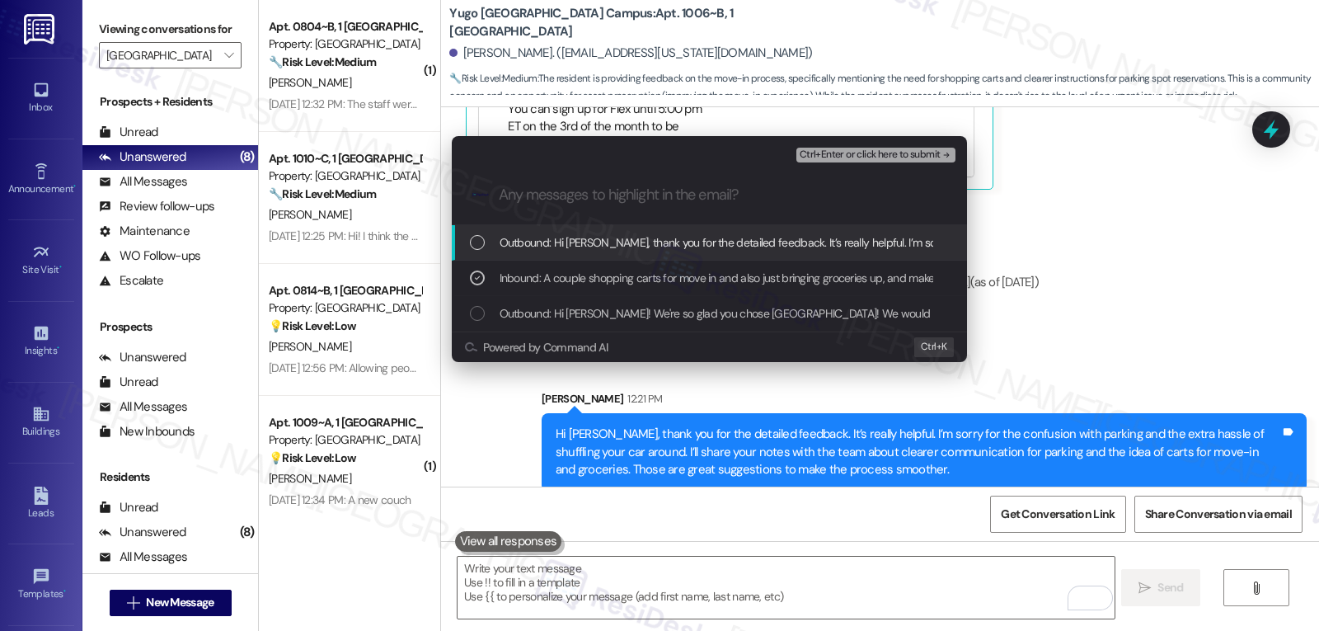
click at [869, 154] on span "Ctrl+Enter or click here to submit" at bounding box center [870, 155] width 141 height 12
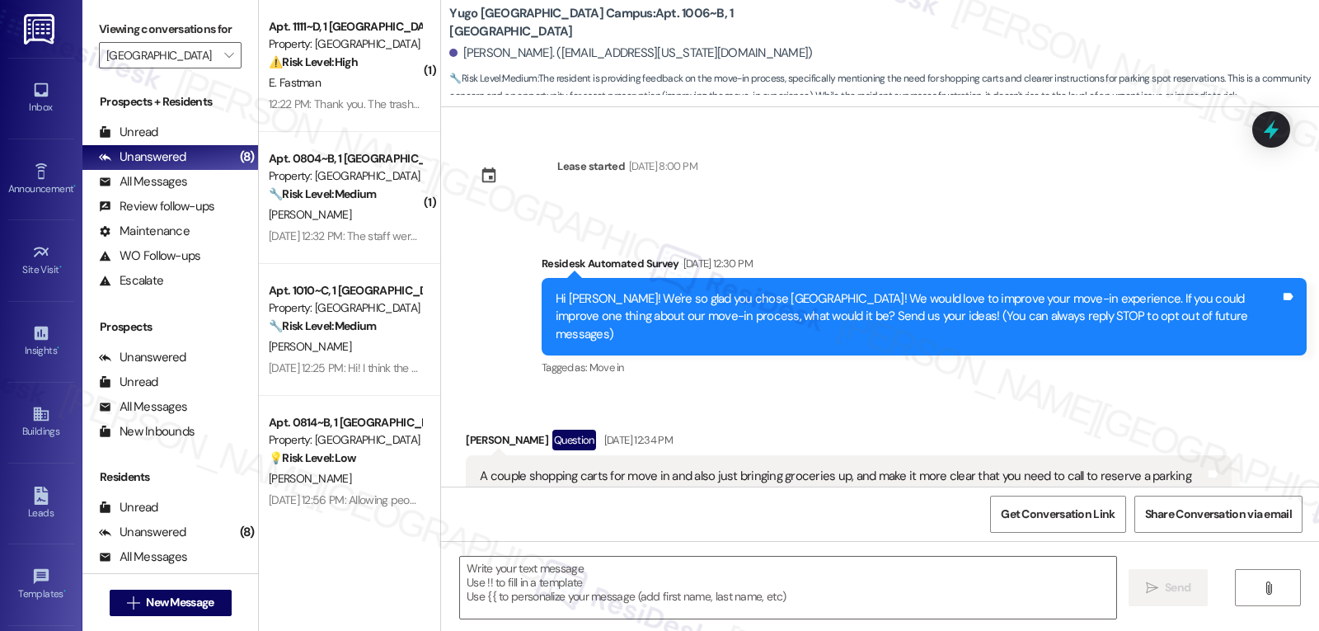
scroll to position [360, 0]
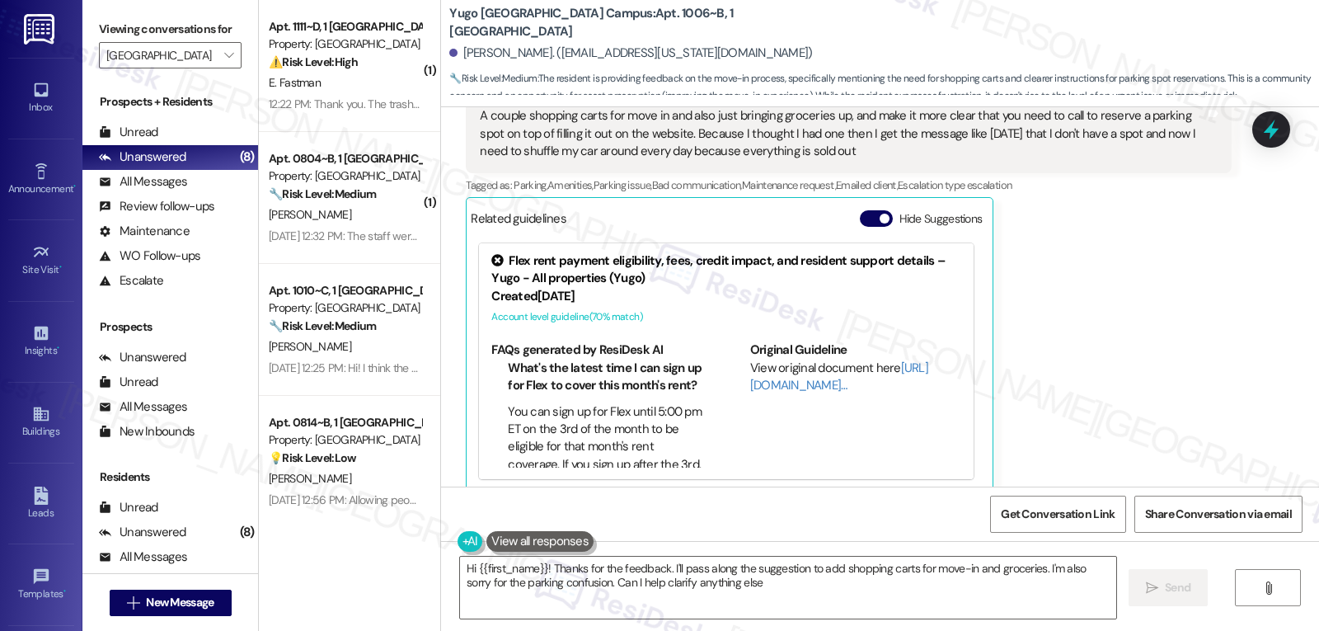
type textarea "Hi {{first_name}}! Thanks for the feedback. I'll pass along the suggestion to a…"
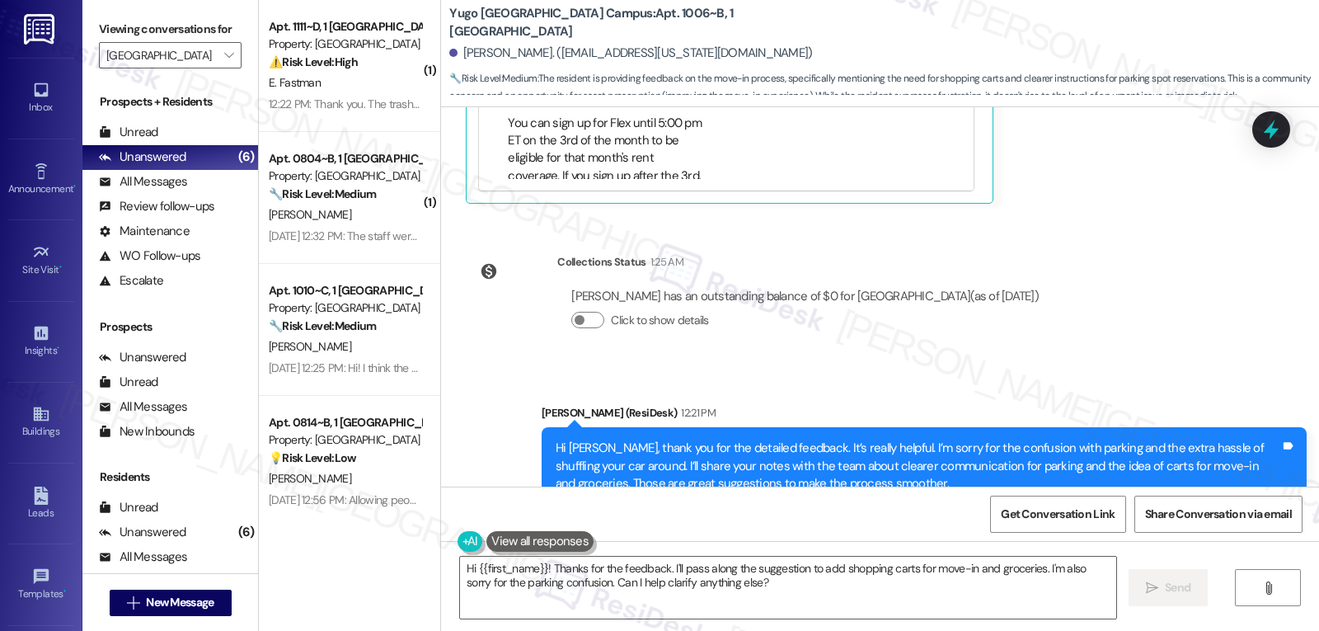
scroll to position [688, 0]
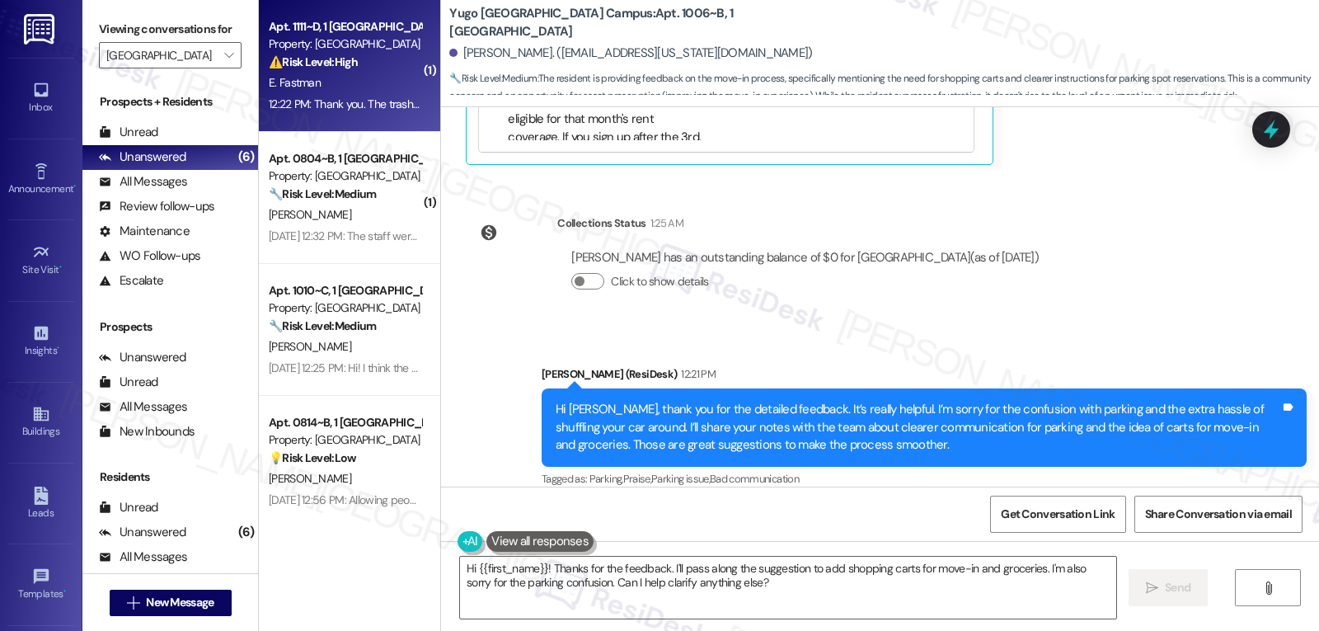
click at [344, 74] on div "E. Fastman" at bounding box center [345, 83] width 156 height 21
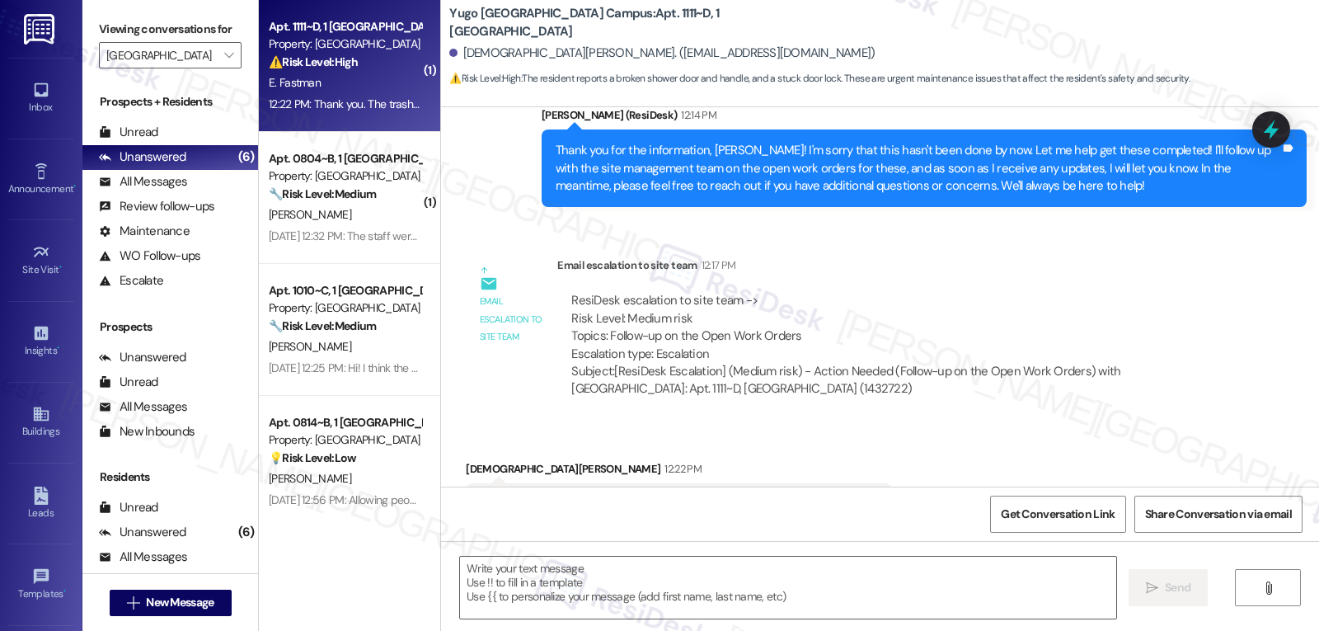
scroll to position [1459, 0]
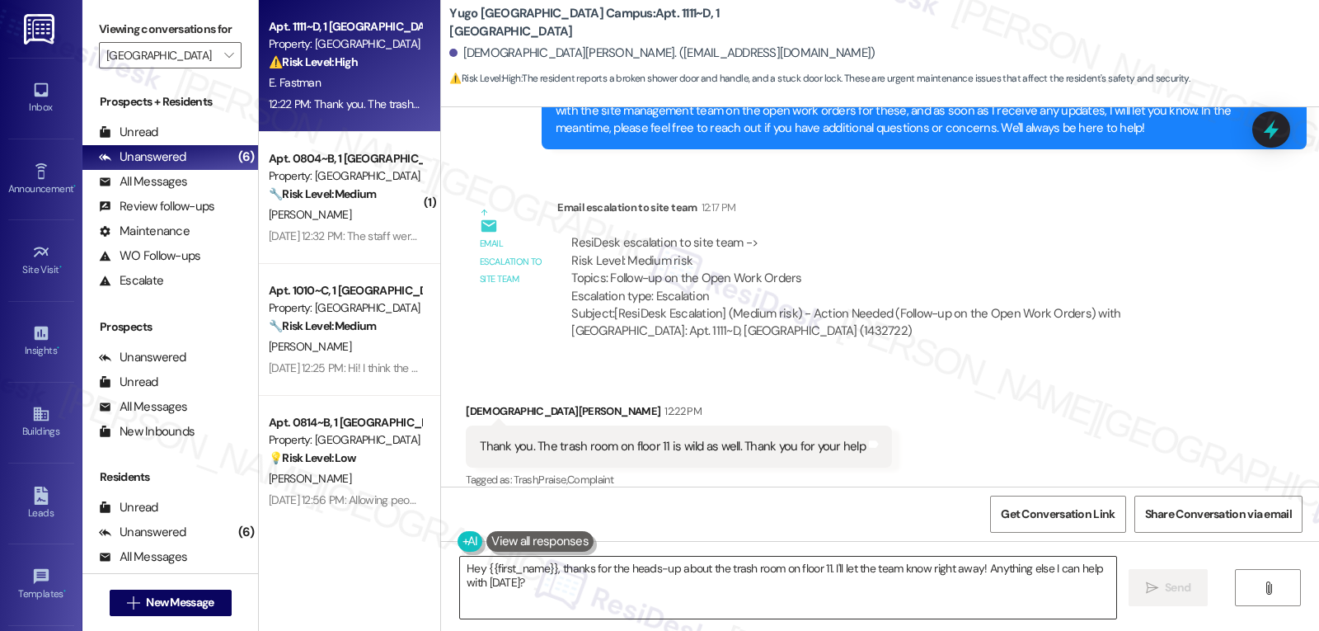
click at [670, 596] on textarea "Hey {{first_name}}, thanks for the heads-up about the trash room on floor 11. I…" at bounding box center [788, 588] width 656 height 62
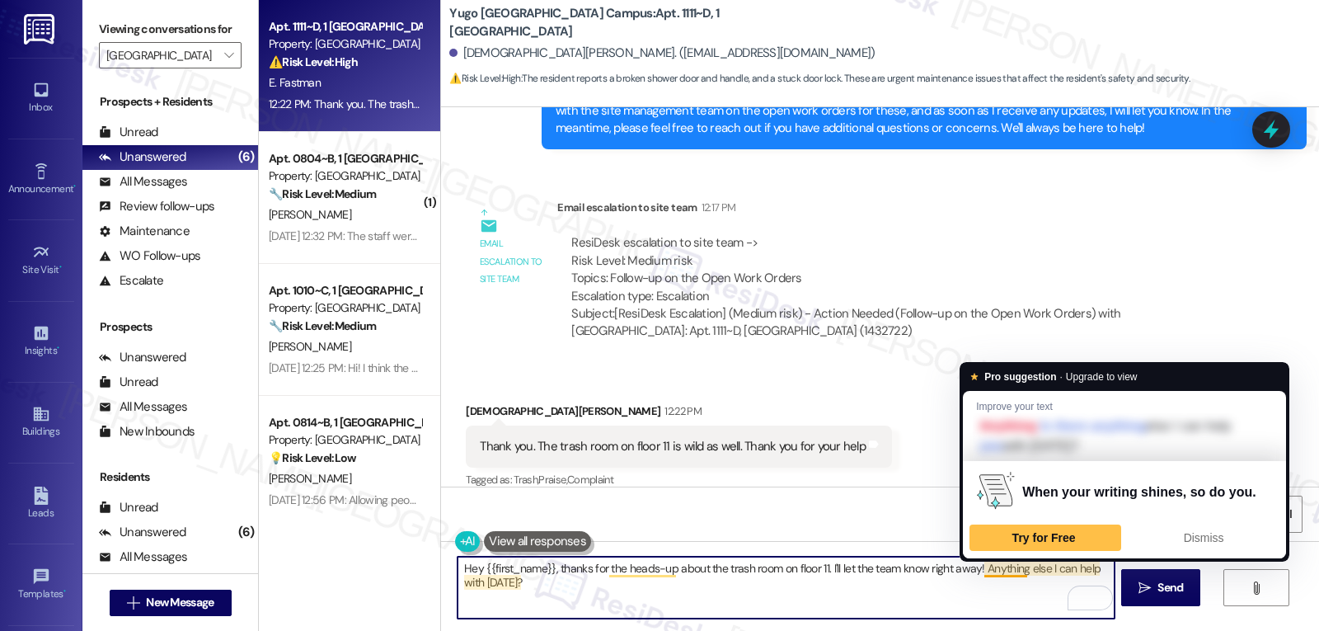
drag, startPoint x: 973, startPoint y: 567, endPoint x: 1139, endPoint y: 670, distance: 195.2
click at [1139, 630] on html "Inbox Go to Inbox Announcement • Send A Text Announcement Site Visit • Go to Si…" at bounding box center [659, 315] width 1319 height 631
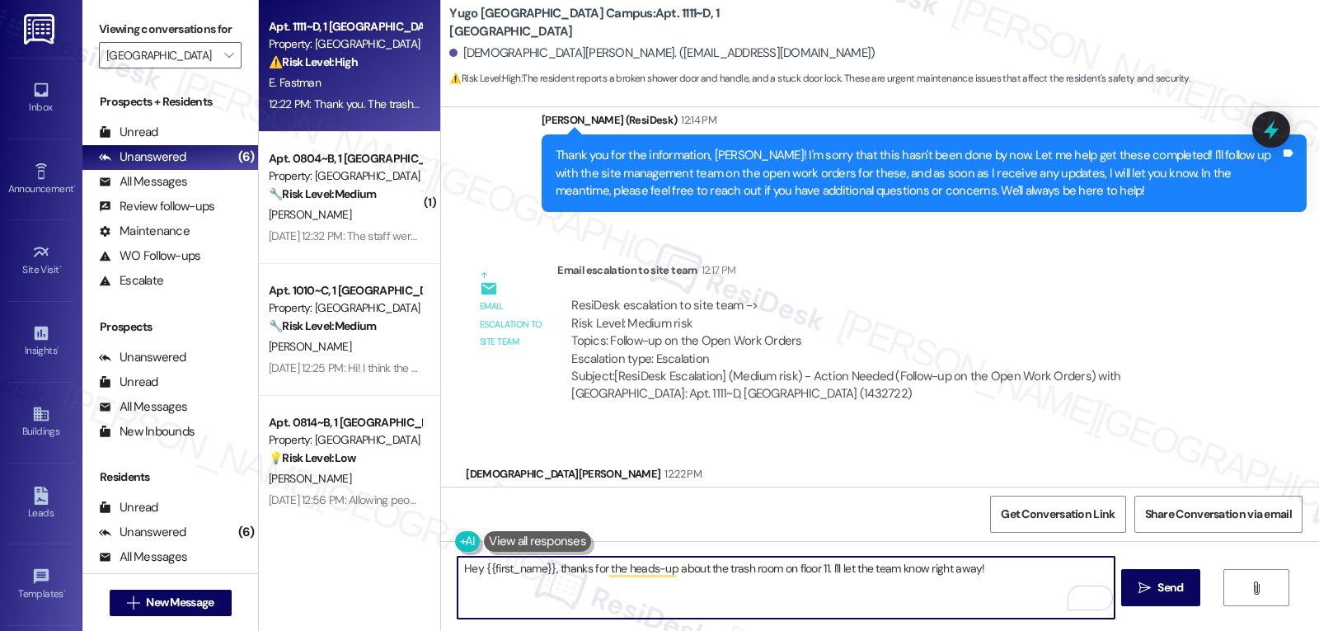
scroll to position [1460, 0]
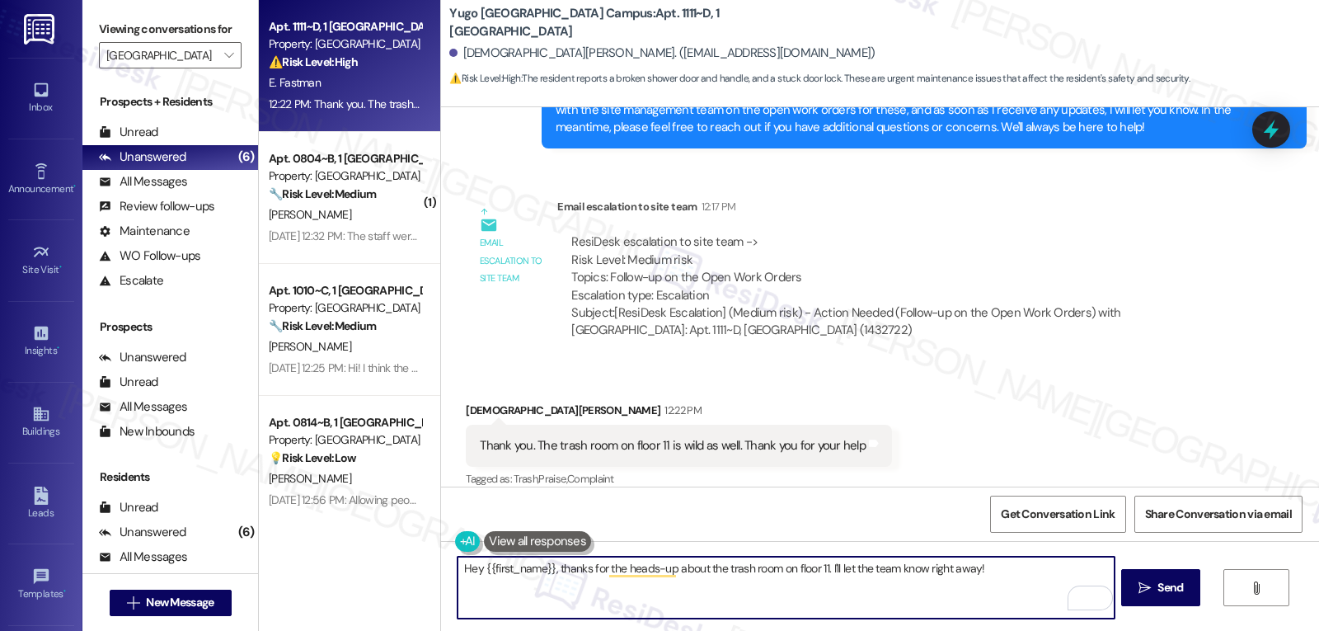
click at [461, 569] on textarea "Hey {{first_name}}, thanks for the heads-up about the trash room on floor 11. I…" at bounding box center [786, 588] width 656 height 62
click at [459, 568] on textarea "Hey {{first_name}}, thanks for the heads-up about the trash room on floor 11. I…" at bounding box center [786, 588] width 656 height 62
click at [623, 571] on textarea "You're very welcome, {{first_name}}, thanks for the heads-up about the trash ro…" at bounding box center [786, 588] width 656 height 62
click at [1077, 565] on textarea "You're very welcome, {{first_name}}! Thanks for the heads-up about the trash ro…" at bounding box center [786, 588] width 656 height 62
type textarea "You're very welcome, {{first_name}}! Thanks for the heads-up about the trash ro…"
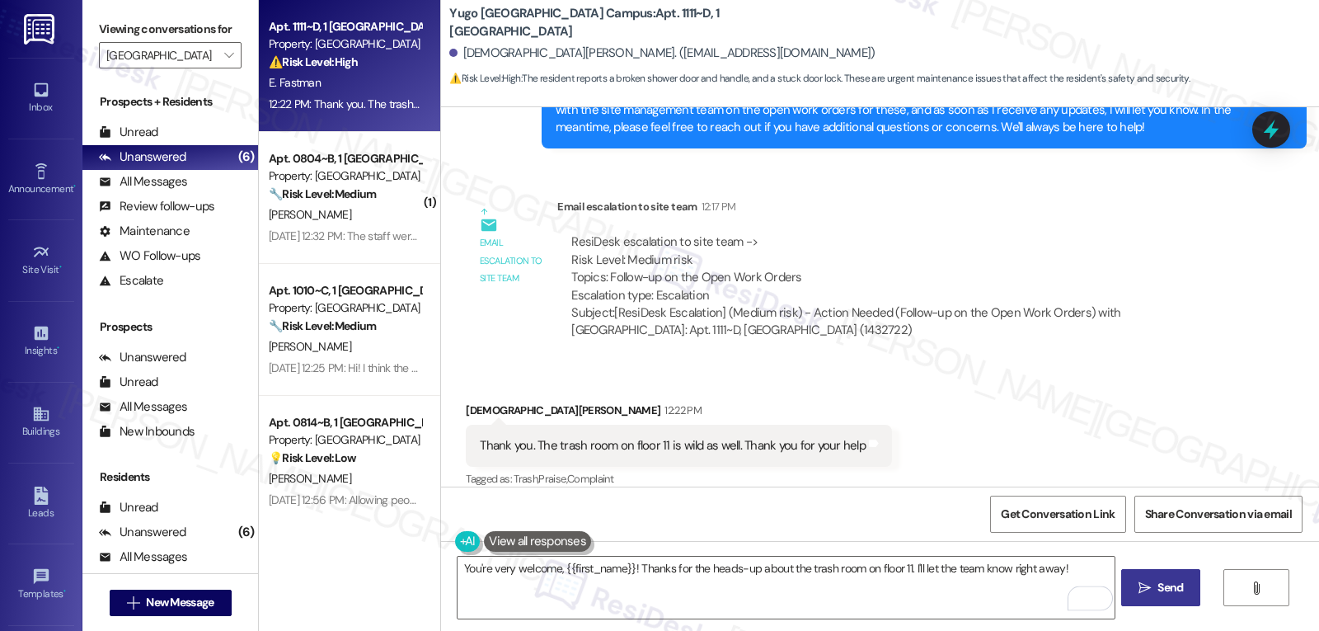
click at [1183, 590] on span "Send" at bounding box center [1170, 587] width 32 height 17
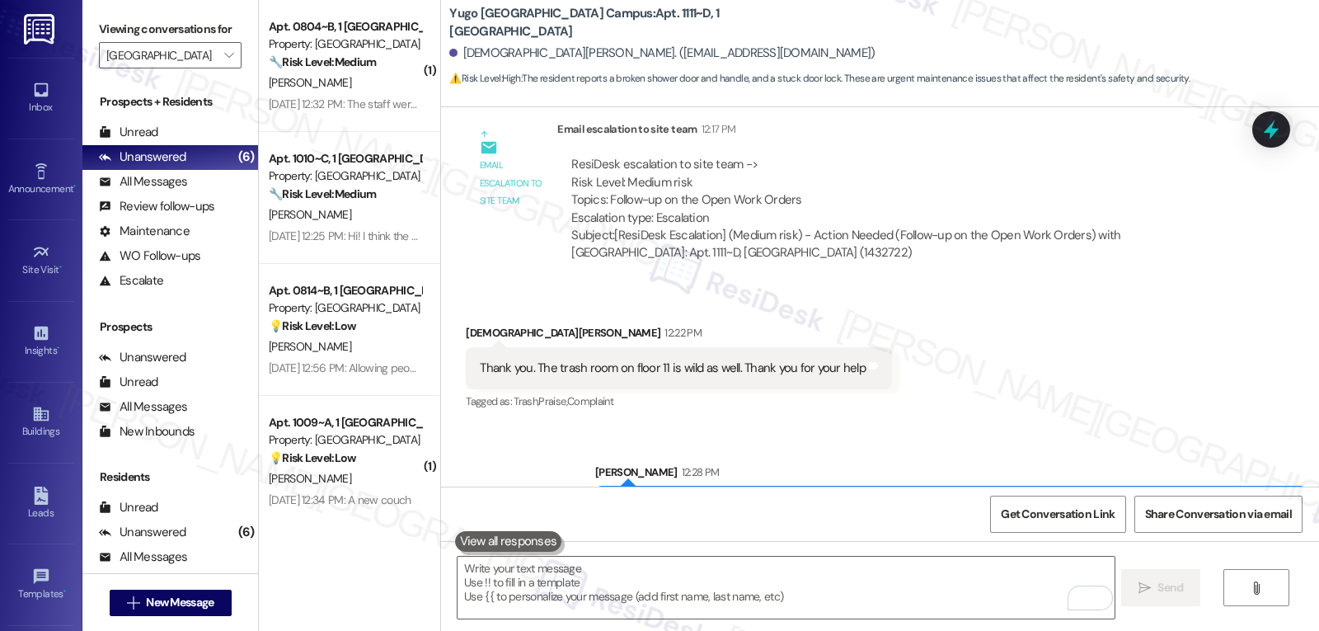
scroll to position [1574, 0]
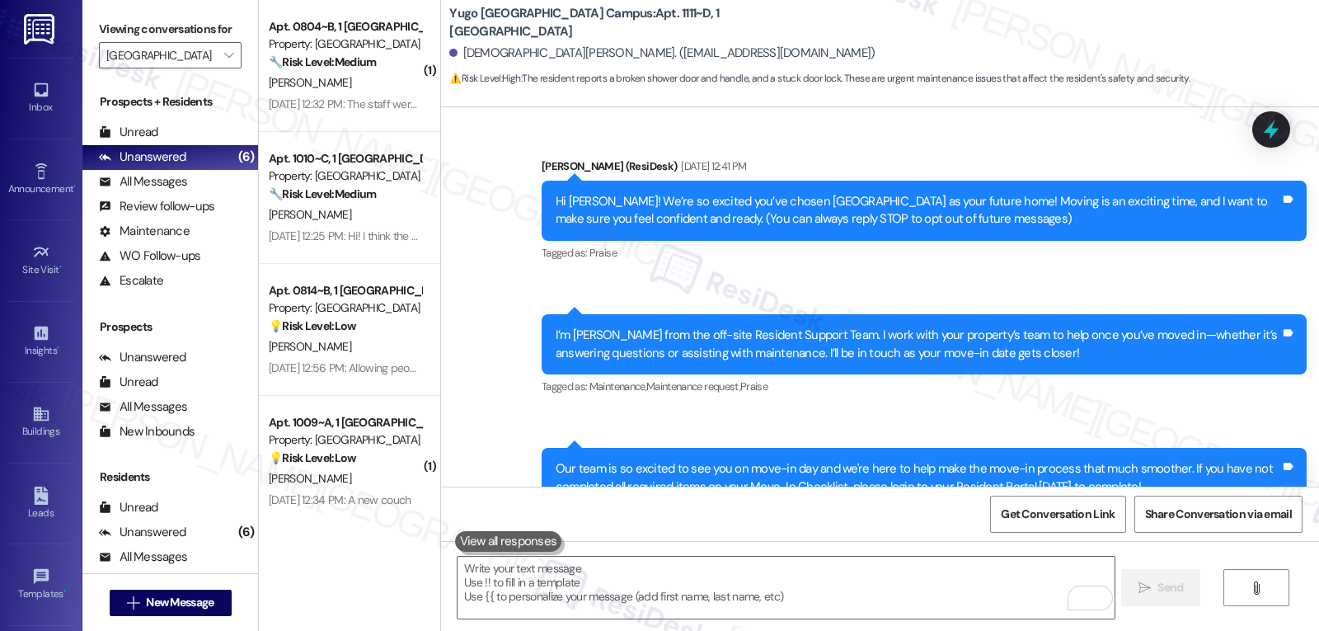
scroll to position [1574, 0]
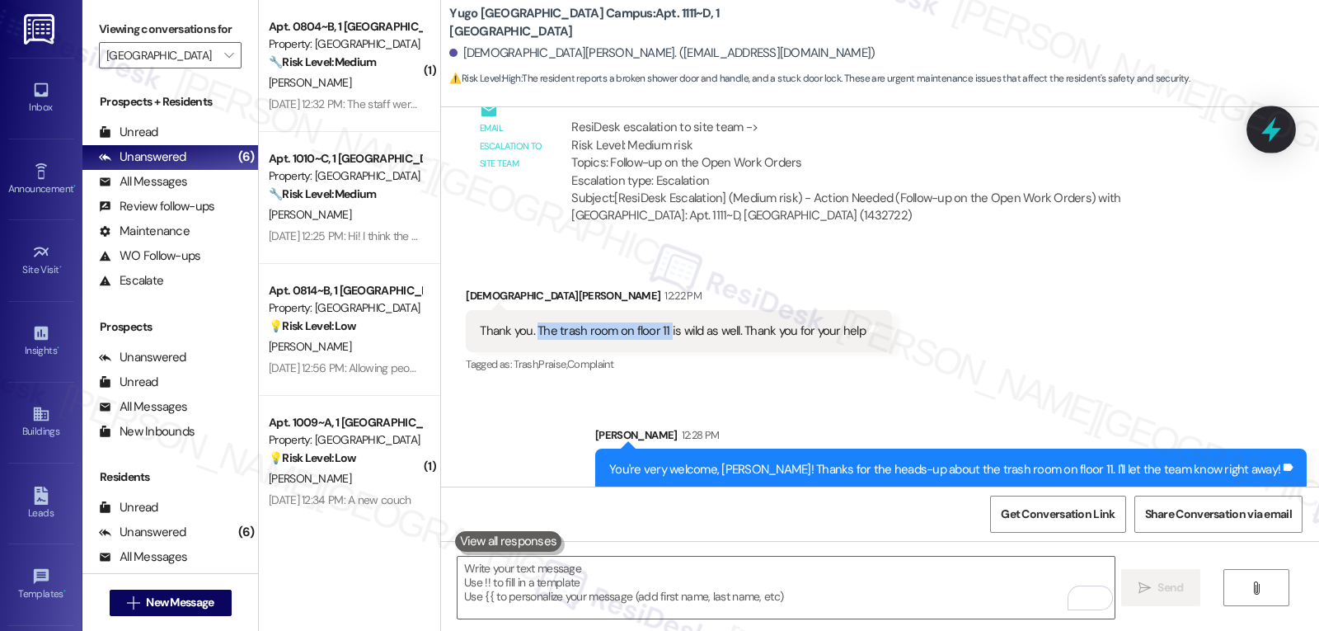
click at [1255, 127] on div at bounding box center [1271, 129] width 49 height 47
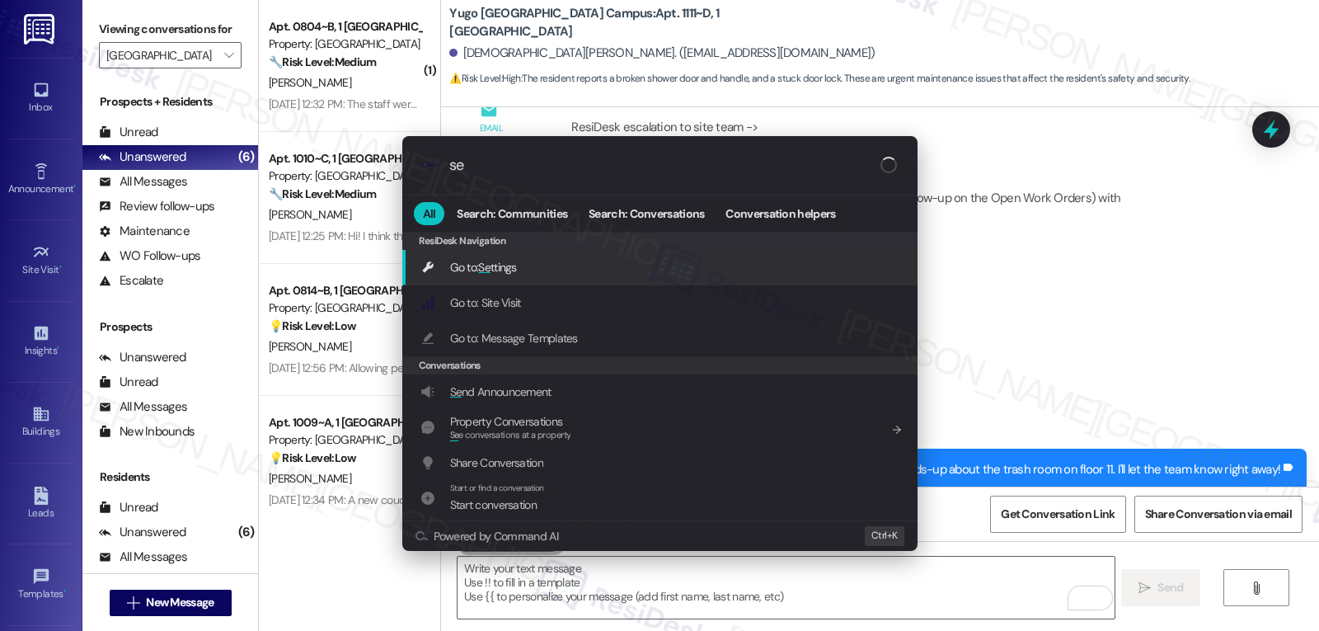
type input "s"
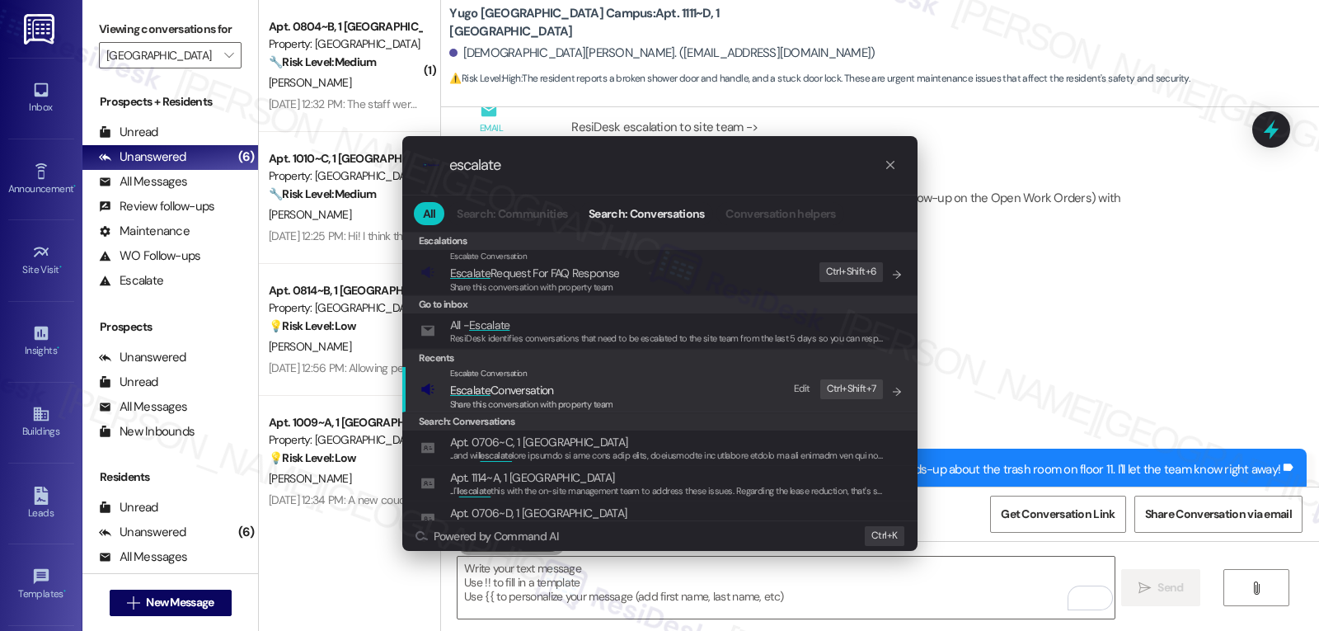
type input "escalate"
click at [582, 401] on span "Share this conversation with property team" at bounding box center [531, 404] width 163 height 12
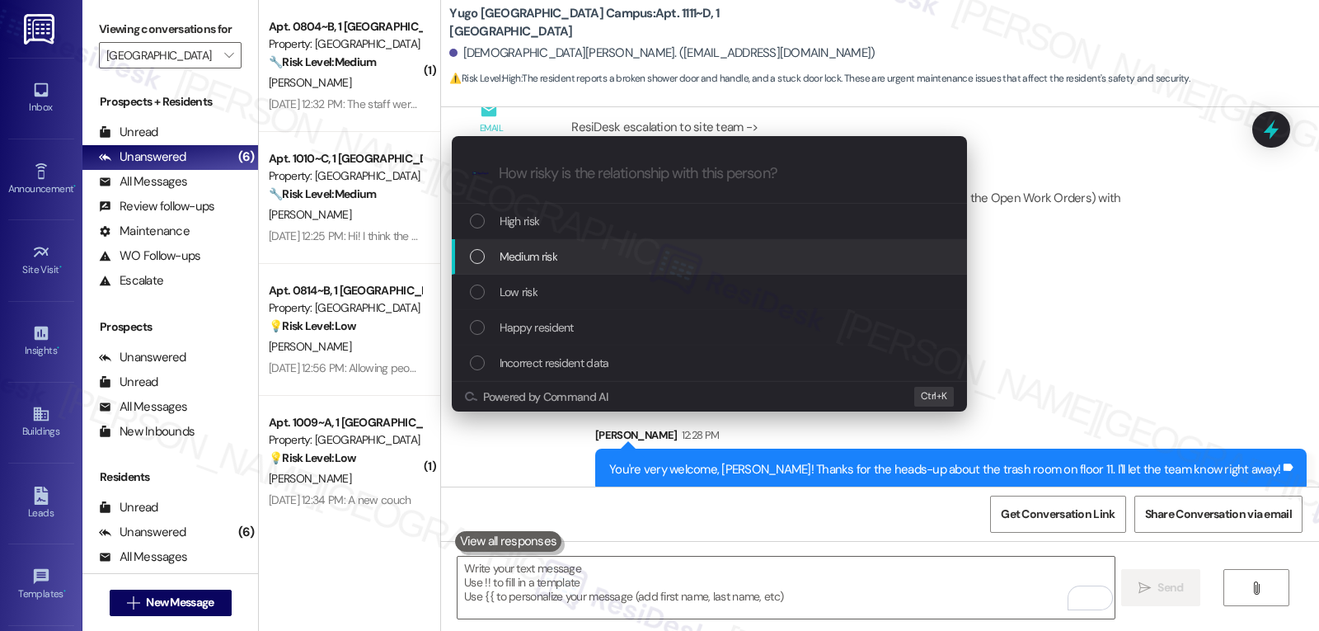
click at [618, 257] on div "Medium risk" at bounding box center [711, 256] width 482 height 18
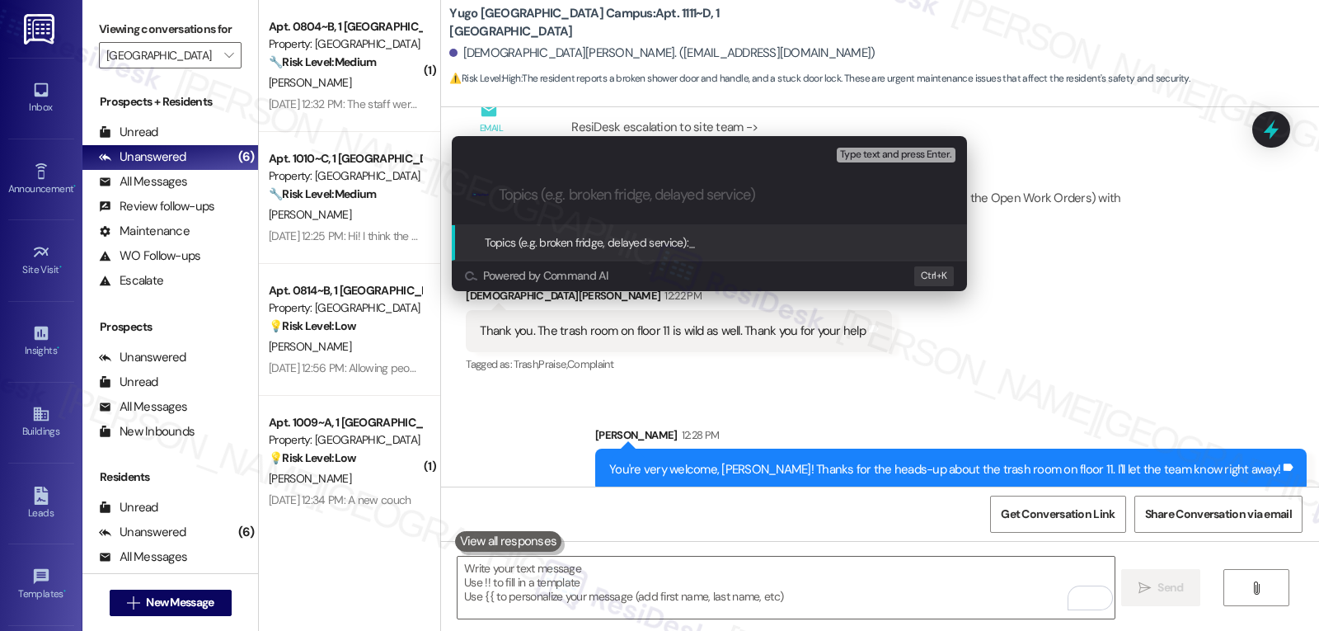
paste input "The trash room on floor 11"
type input "Resident Concern - The trash room on floor 11 is full and messy"
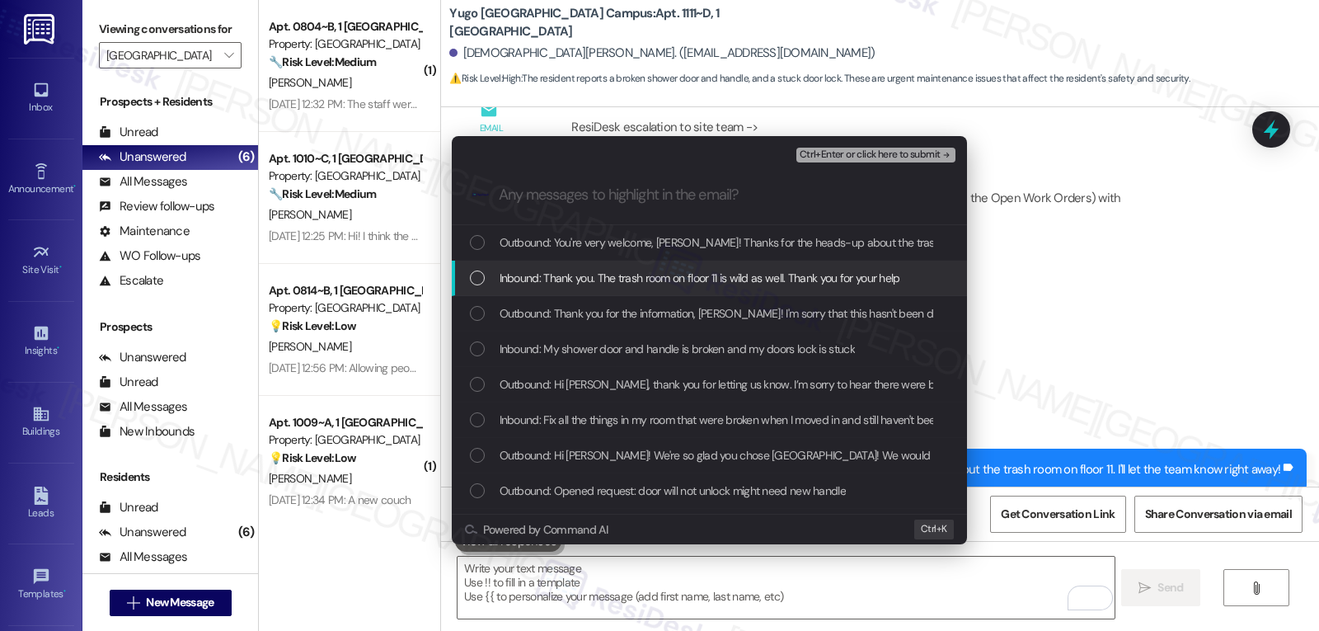
click at [600, 265] on div "Inbound: Thank you. The trash room on floor 11 is wild as well. Thank you for y…" at bounding box center [709, 278] width 515 height 35
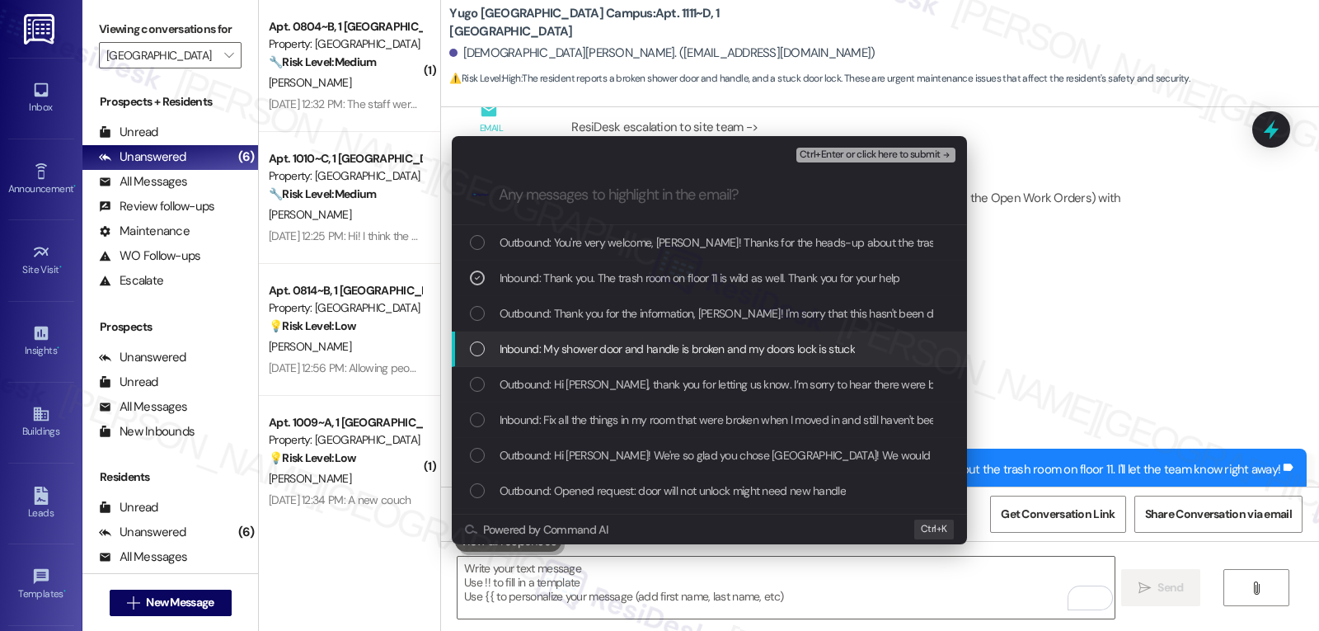
click at [574, 340] on span "Inbound: My shower door and handle is broken and my doors lock is stuck" at bounding box center [677, 349] width 355 height 18
click at [568, 342] on span "Inbound: My shower door and handle is broken and my doors lock is stuck" at bounding box center [677, 349] width 355 height 18
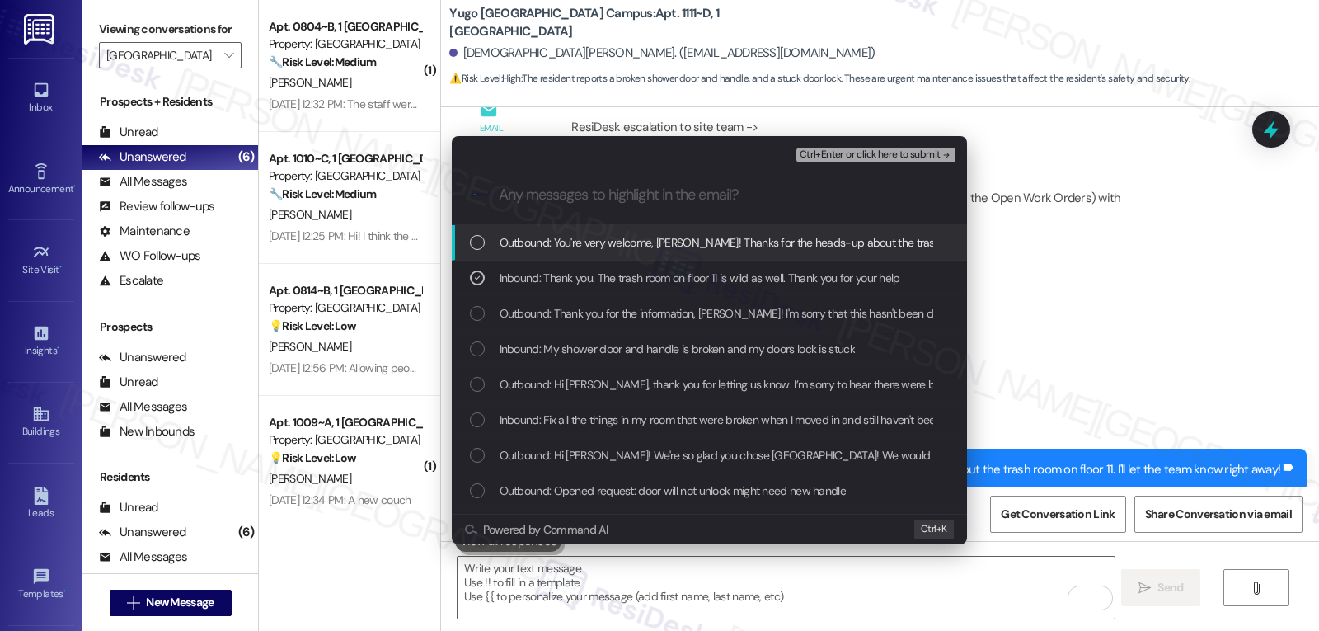
click at [860, 154] on span "Ctrl+Enter or click here to submit" at bounding box center [870, 155] width 141 height 12
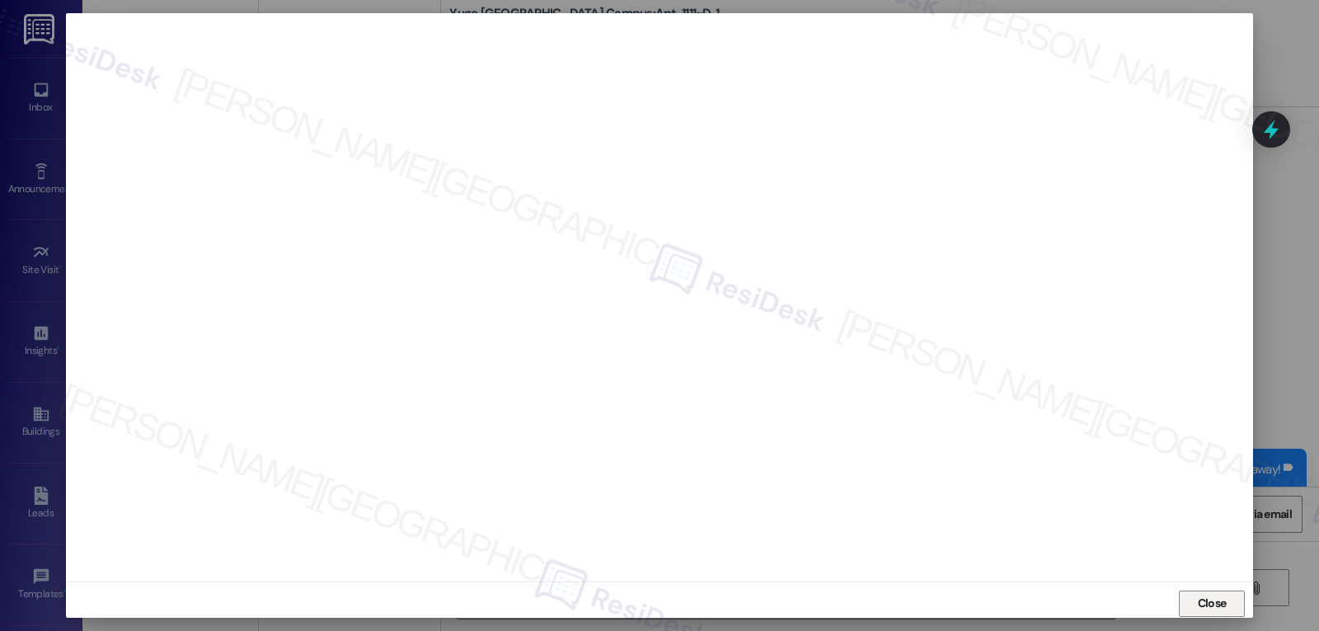
click at [1204, 600] on span "Close" at bounding box center [1212, 603] width 29 height 17
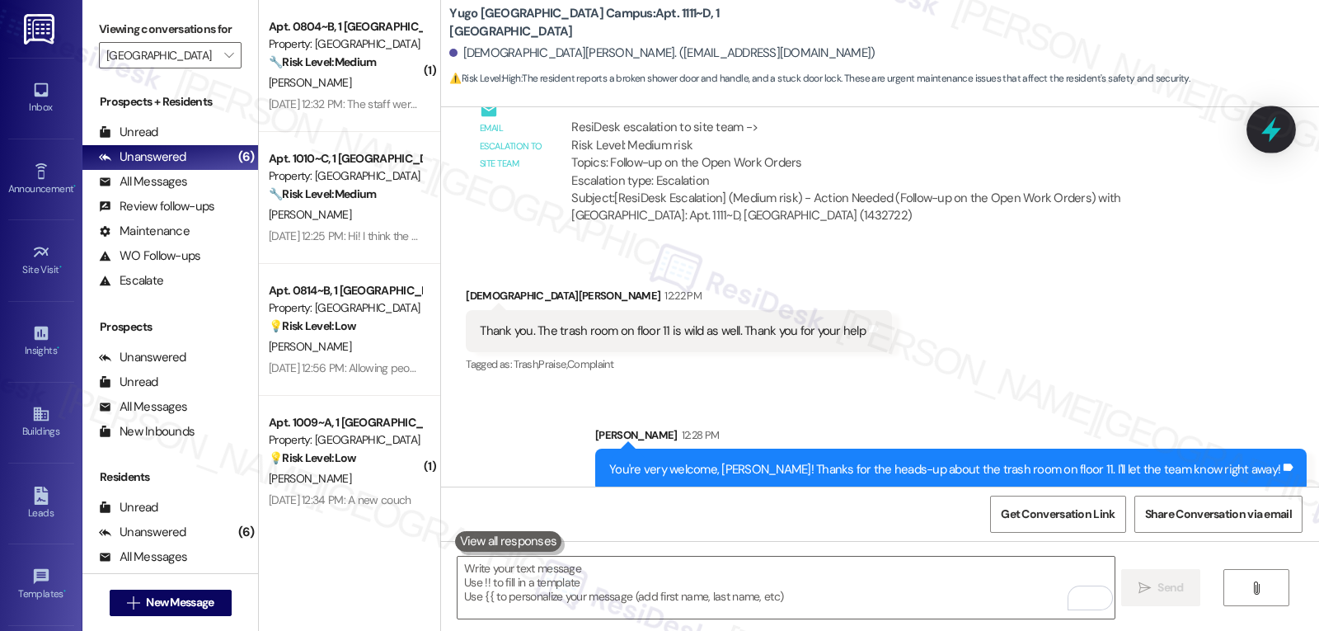
click at [1276, 129] on icon at bounding box center [1272, 130] width 20 height 26
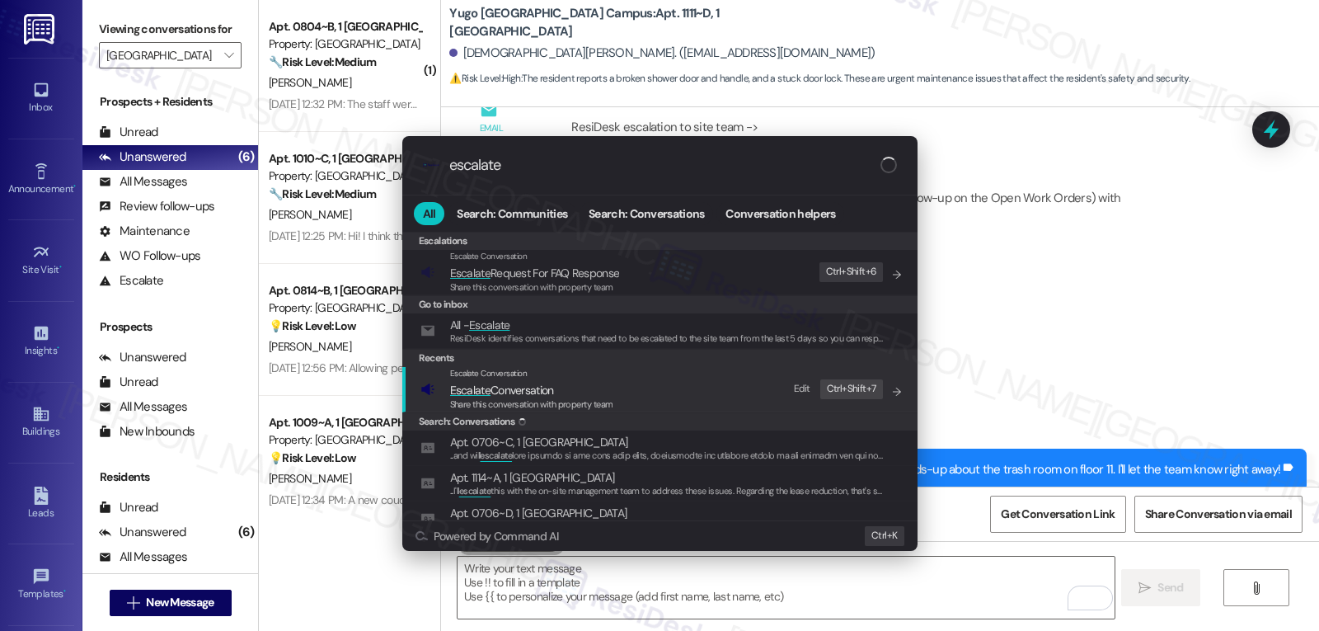
type input "escalate"
click at [534, 386] on span "Escalate Conversation" at bounding box center [502, 390] width 104 height 15
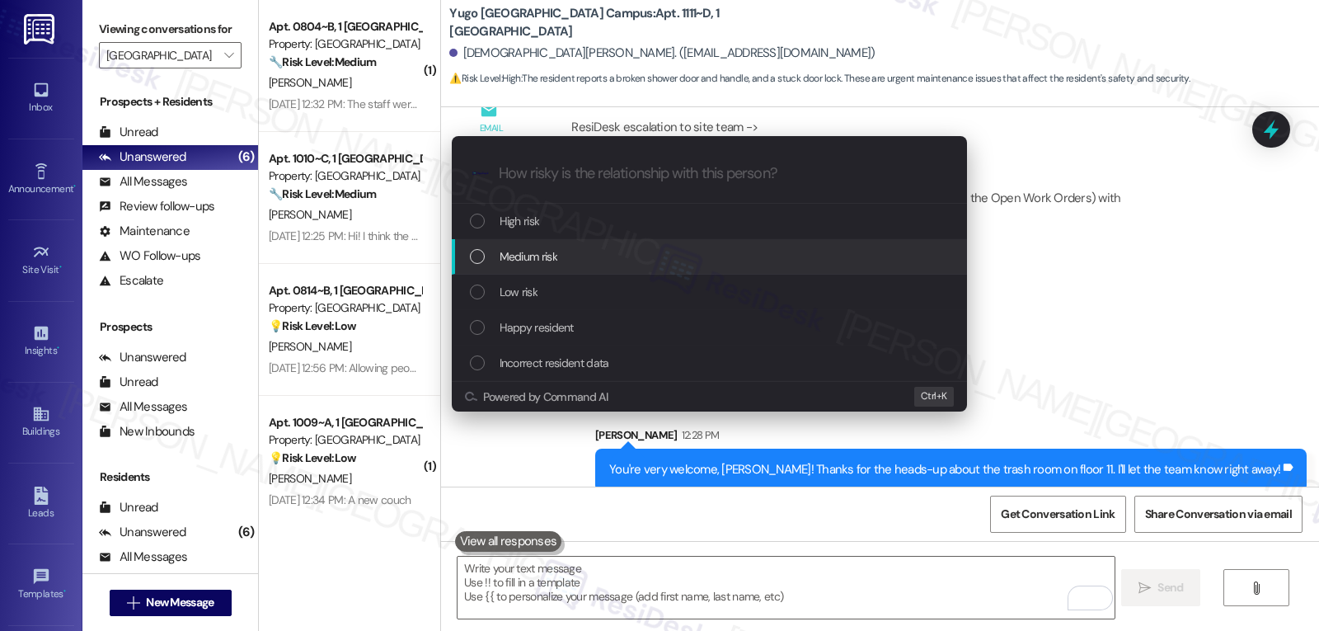
click at [571, 267] on div "Medium risk" at bounding box center [709, 256] width 515 height 35
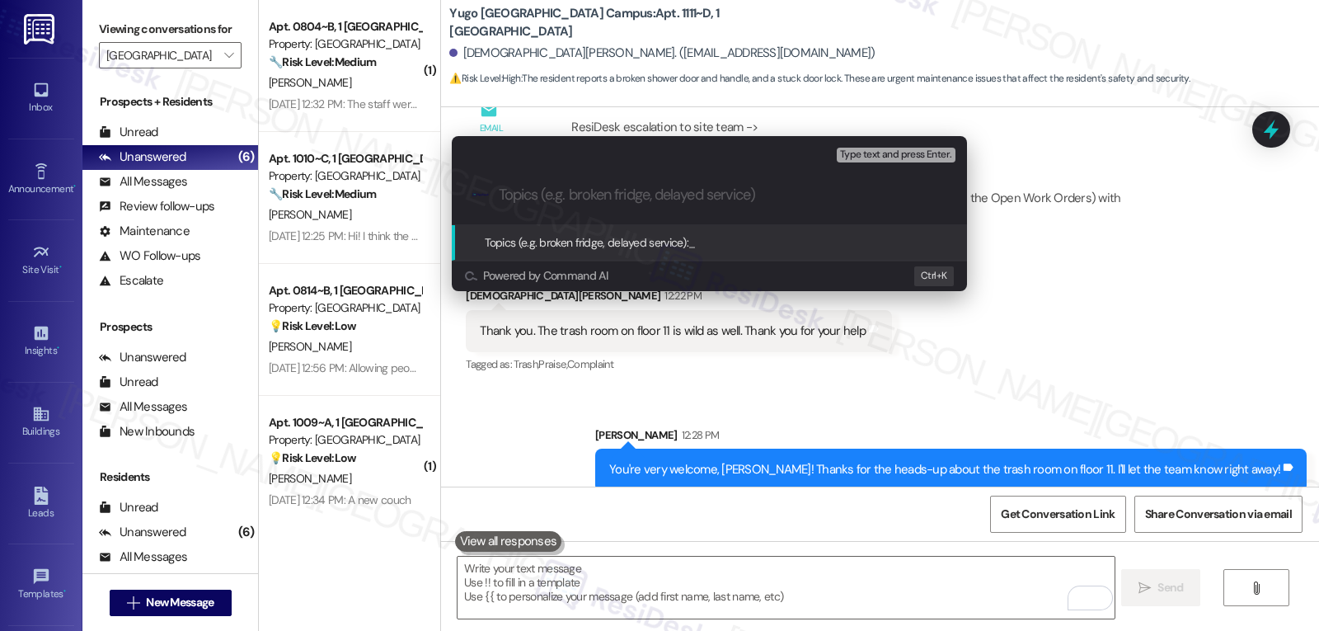
paste input "Resident Concern - The trash room on floor 11 is full and messy"
type input "Resident Concern - The trash room on floor 11 is full and messy"
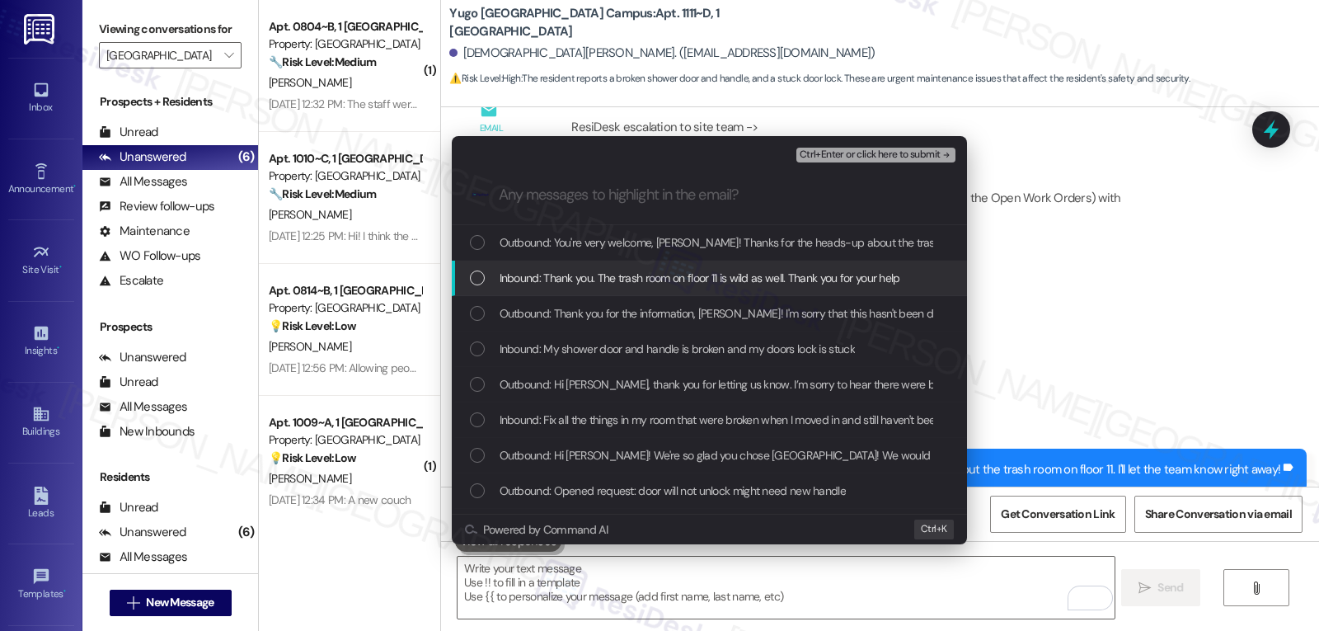
click at [577, 277] on span "Inbound: Thank you. The trash room on floor 11 is wild as well. Thank you for y…" at bounding box center [700, 278] width 401 height 18
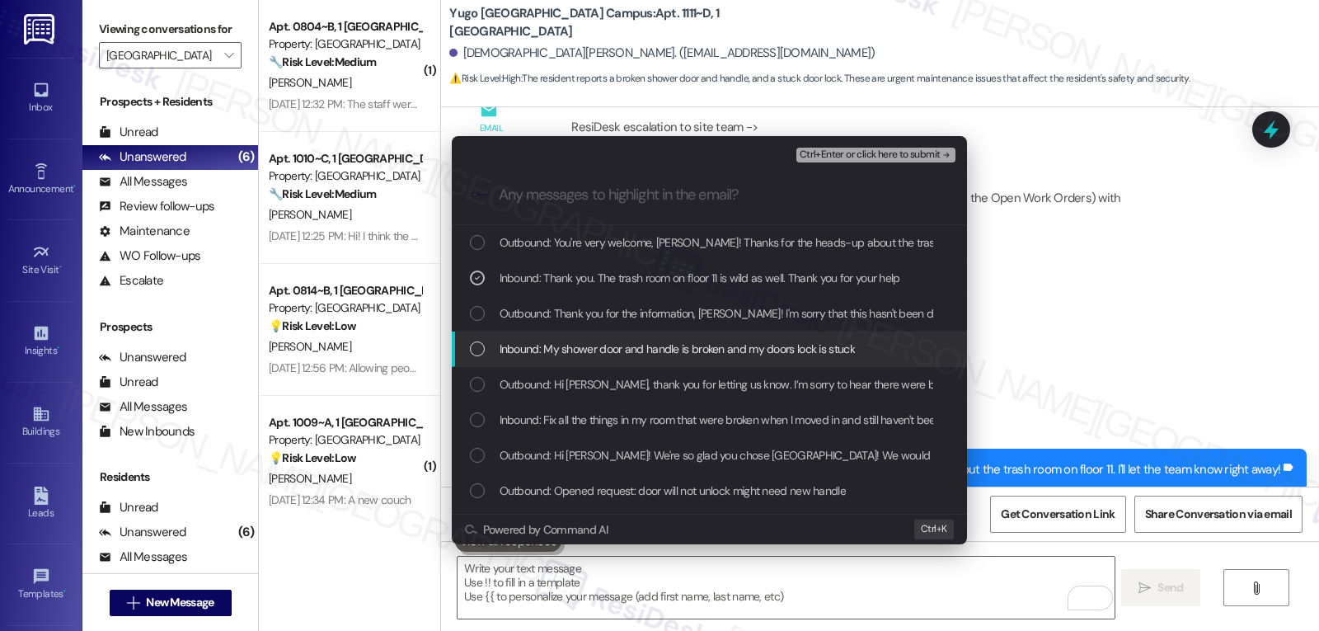
click at [555, 355] on span "Inbound: My shower door and handle is broken and my doors lock is stuck" at bounding box center [677, 349] width 355 height 18
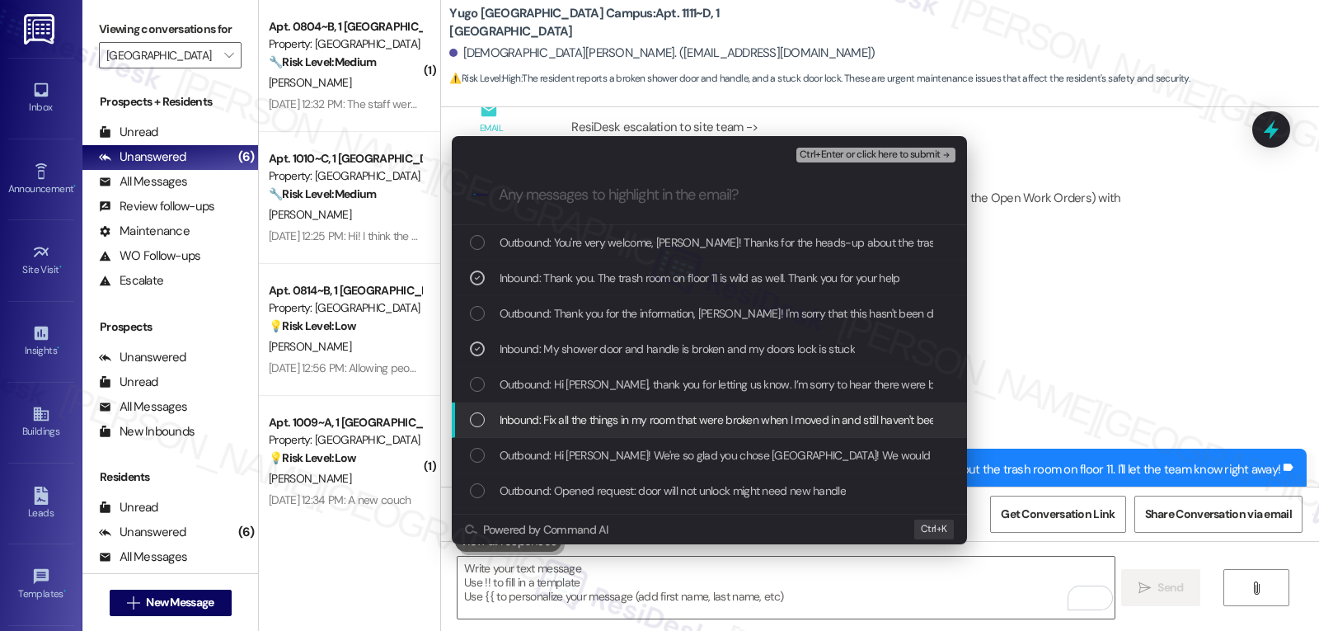
click at [581, 421] on span "Inbound: Fix all the things in my room that were broken when I moved in and sti…" at bounding box center [734, 420] width 468 height 18
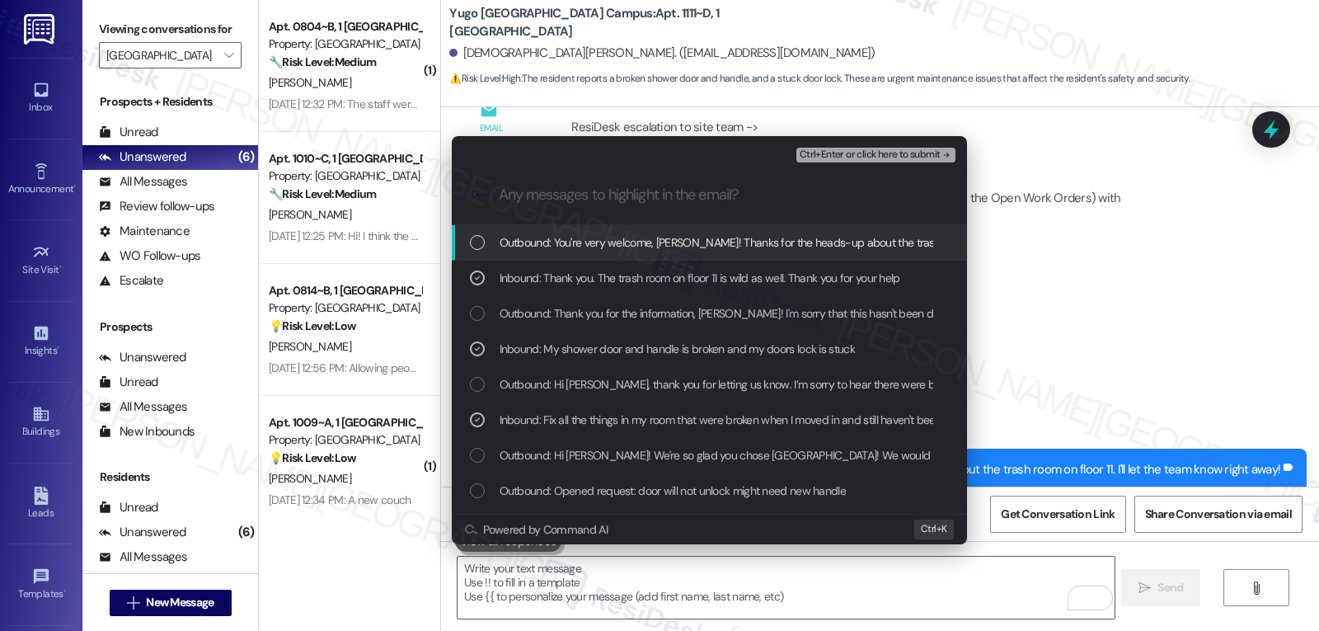
click at [888, 151] on span "Ctrl+Enter or click here to submit" at bounding box center [870, 155] width 141 height 12
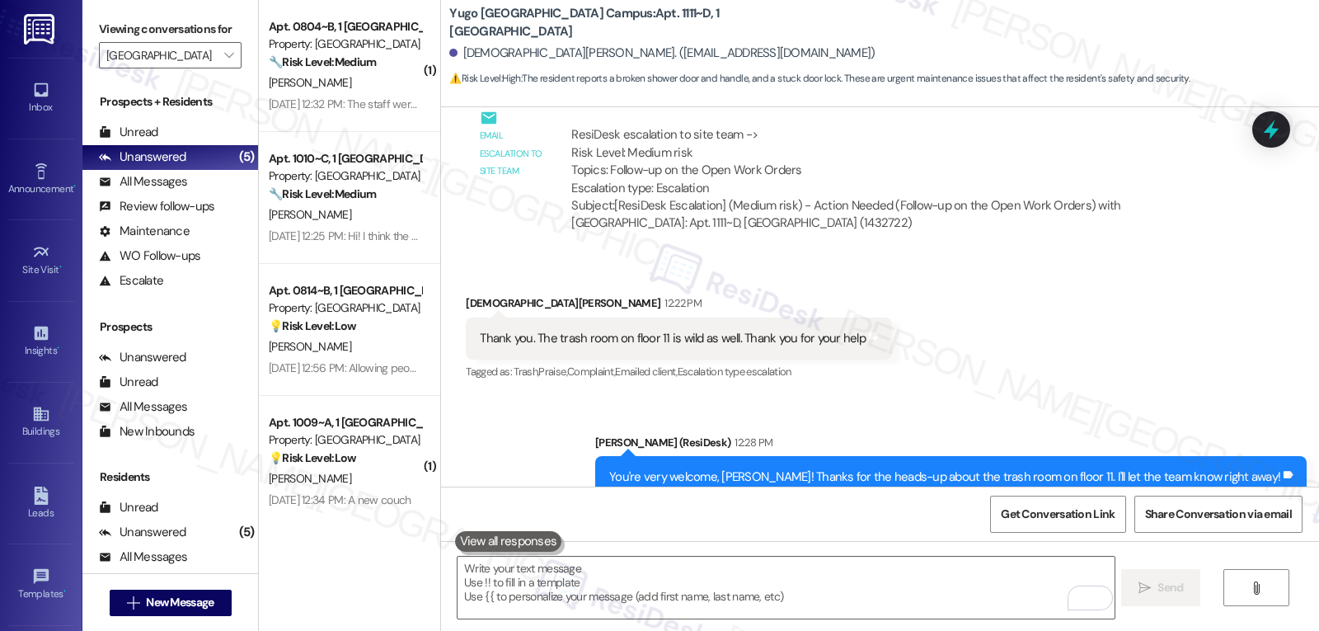
scroll to position [1599, 0]
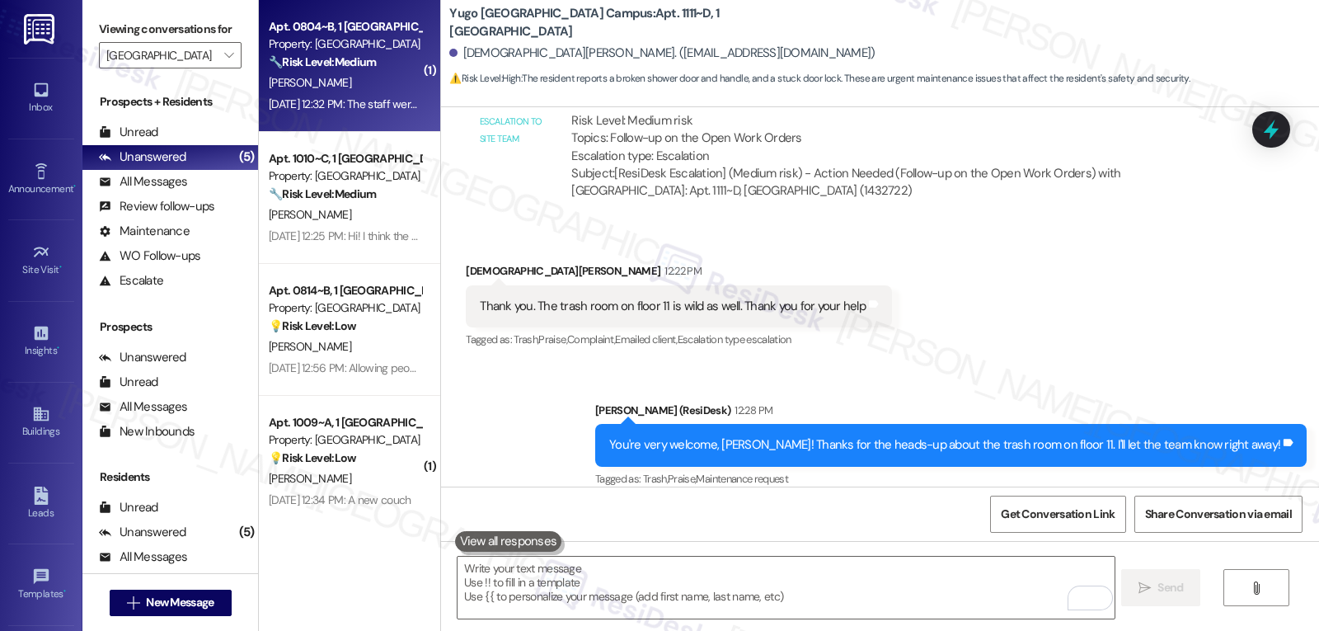
click at [366, 69] on div "🔧 Risk Level: Medium The resident expresses satisfaction with the staff but men…" at bounding box center [345, 62] width 153 height 17
type textarea "Fetching suggested responses. Please feel free to read through the conversation…"
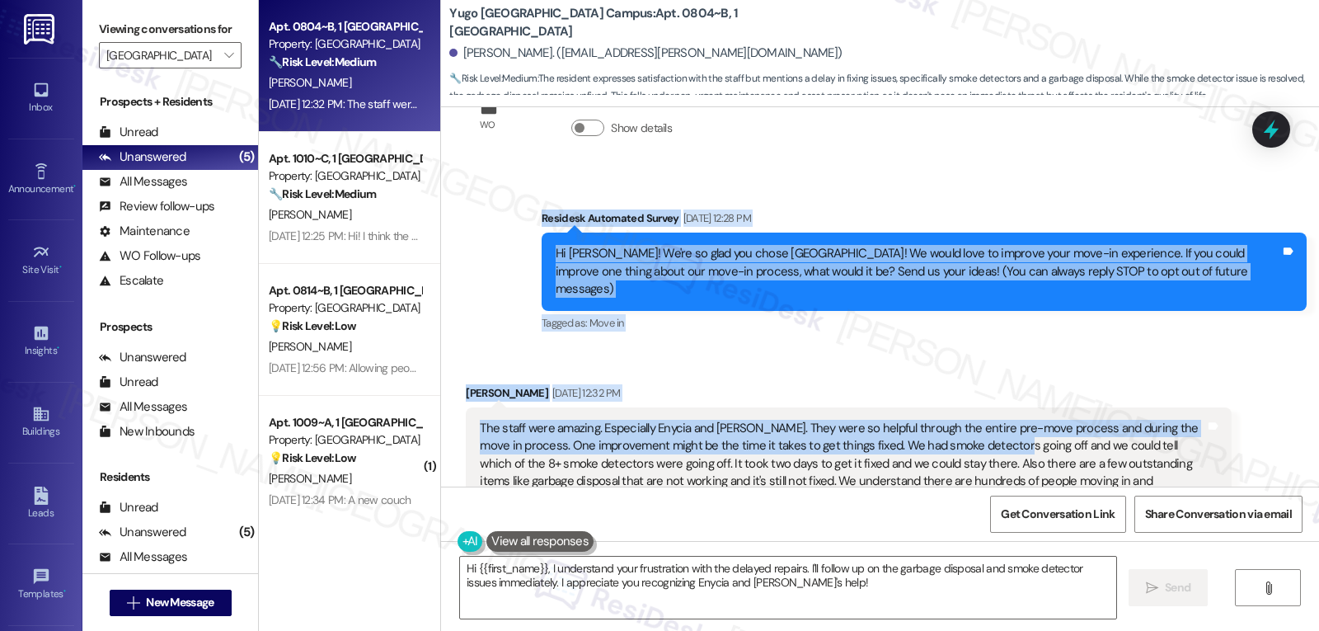
scroll to position [242, 0]
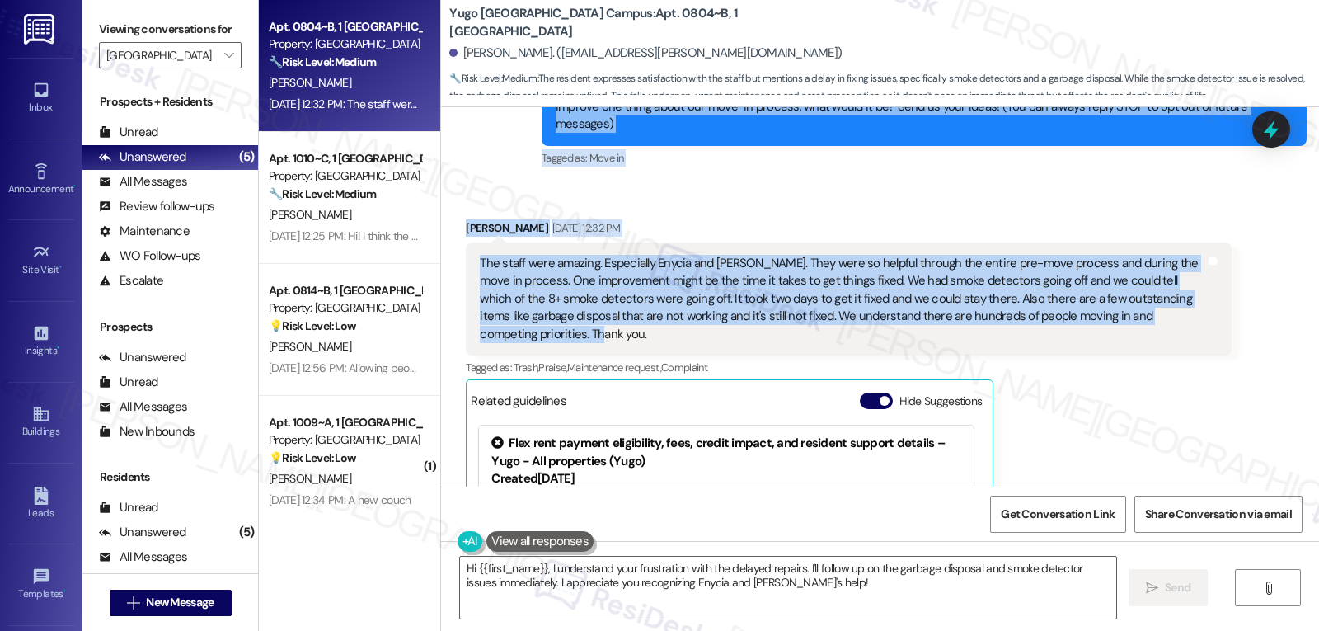
drag, startPoint x: 533, startPoint y: 217, endPoint x: 1182, endPoint y: 310, distance: 655.6
click at [1182, 310] on div "WO Lease started [DATE] 8:00 PM Show details Survey, sent via SMS Residesk Auto…" at bounding box center [880, 296] width 878 height 379
copy div "Residesk Automated Survey [DATE] 12:28 PM Hi [PERSON_NAME]! We're so glad you c…"
click at [711, 585] on textarea "Hi {{first_name}}, I understand your frustration with the delayed repairs. I'll…" at bounding box center [788, 588] width 656 height 62
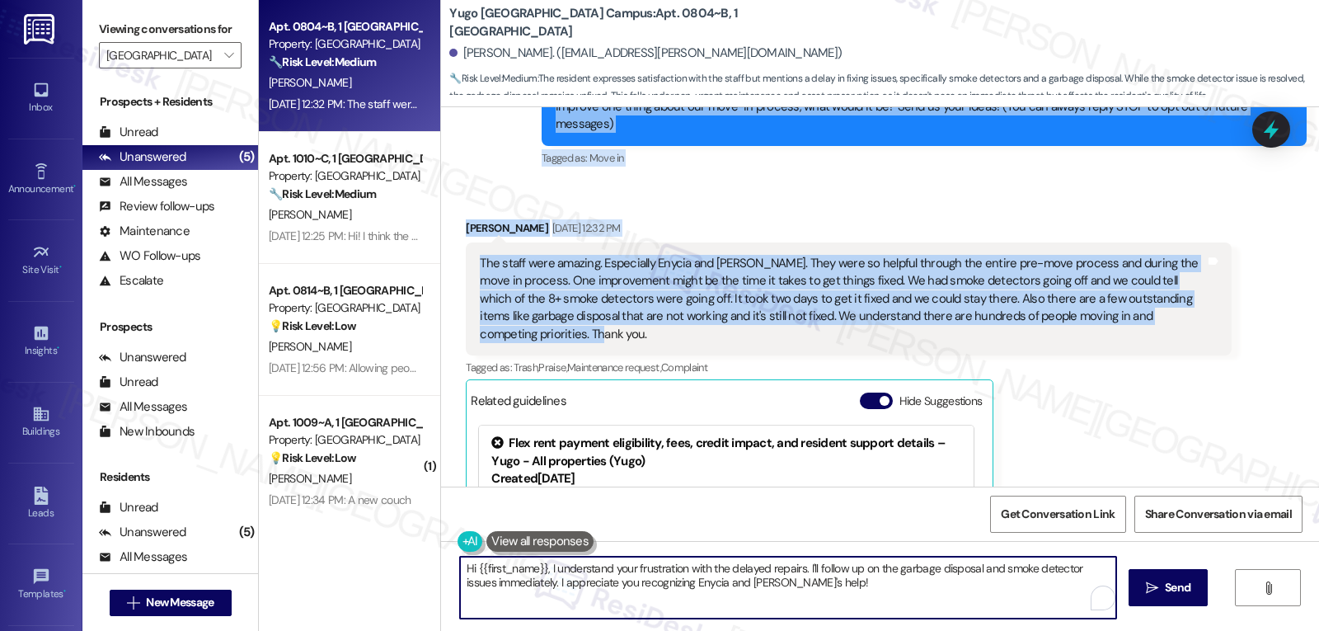
paste textarea "Eunseong, thank you for the thoughtful feedback! I’m so glad to hear [PERSON_NA…"
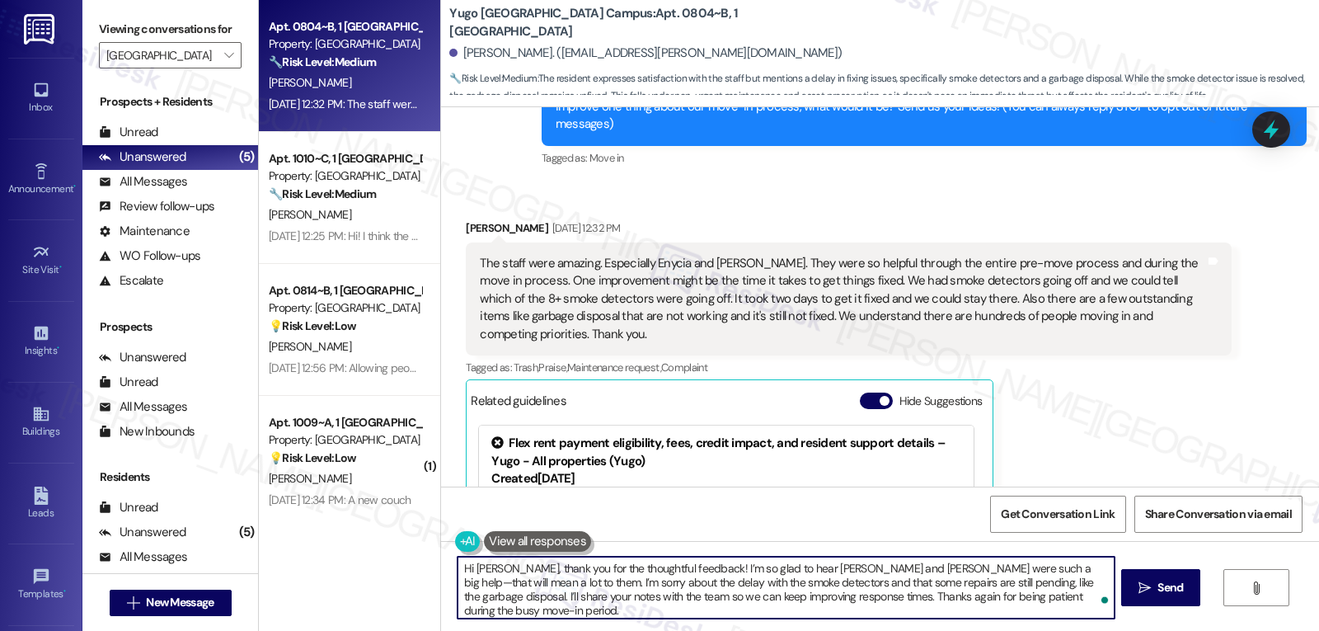
click at [971, 568] on textarea "Hi [PERSON_NAME], thank you for the thoughtful feedback! I’m so glad to hear [P…" at bounding box center [786, 588] width 656 height 62
type textarea "Hi [PERSON_NAME], thank you for the thoughtful feedback! I’m so glad to hear [P…"
click at [1265, 124] on icon at bounding box center [1272, 129] width 28 height 28
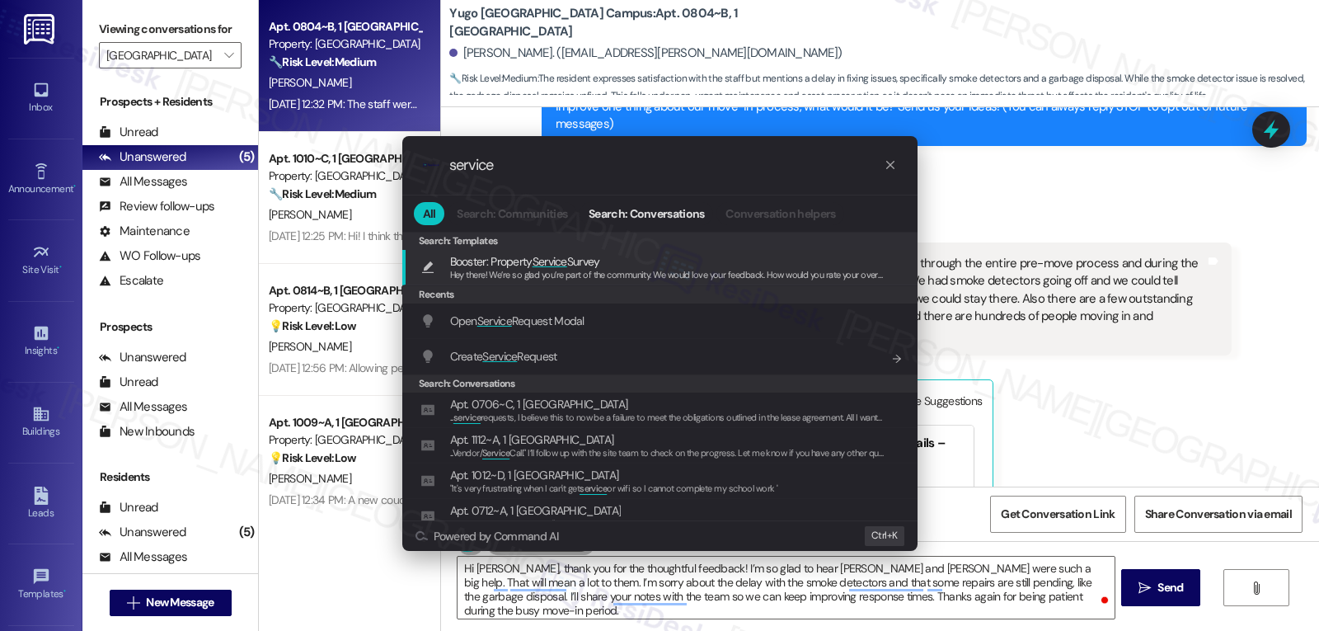
type input "service"
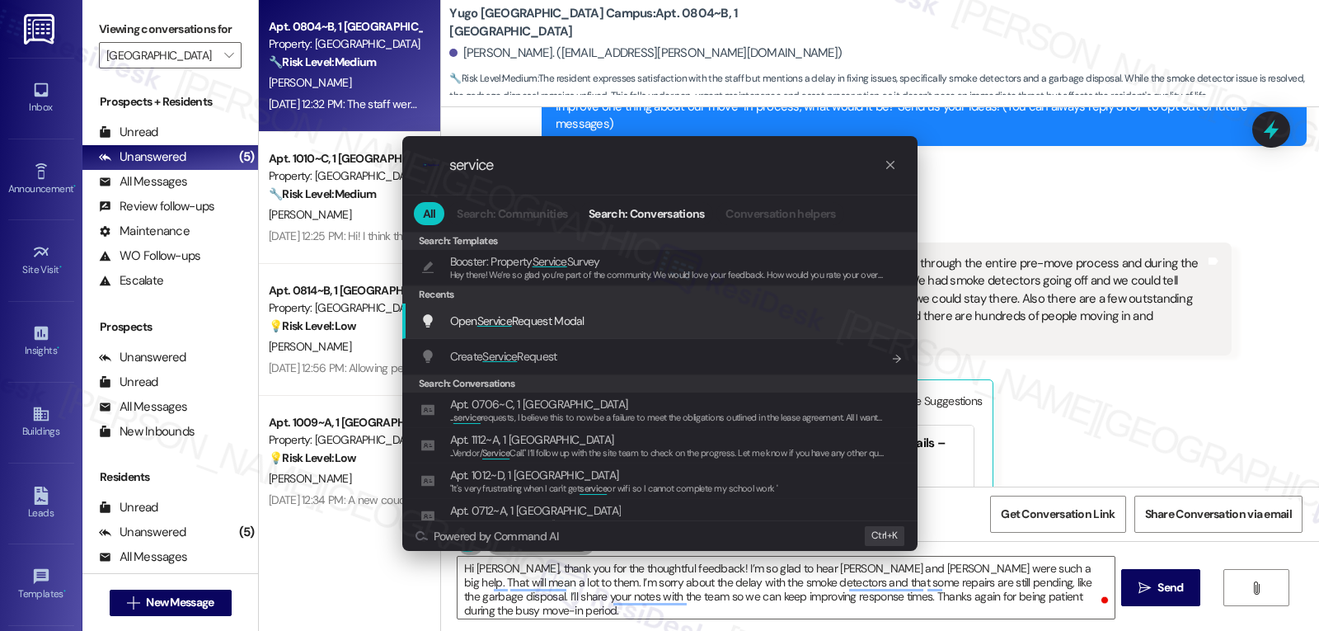
click at [600, 316] on div "Open Service Request Modal Add shortcut" at bounding box center [662, 321] width 482 height 18
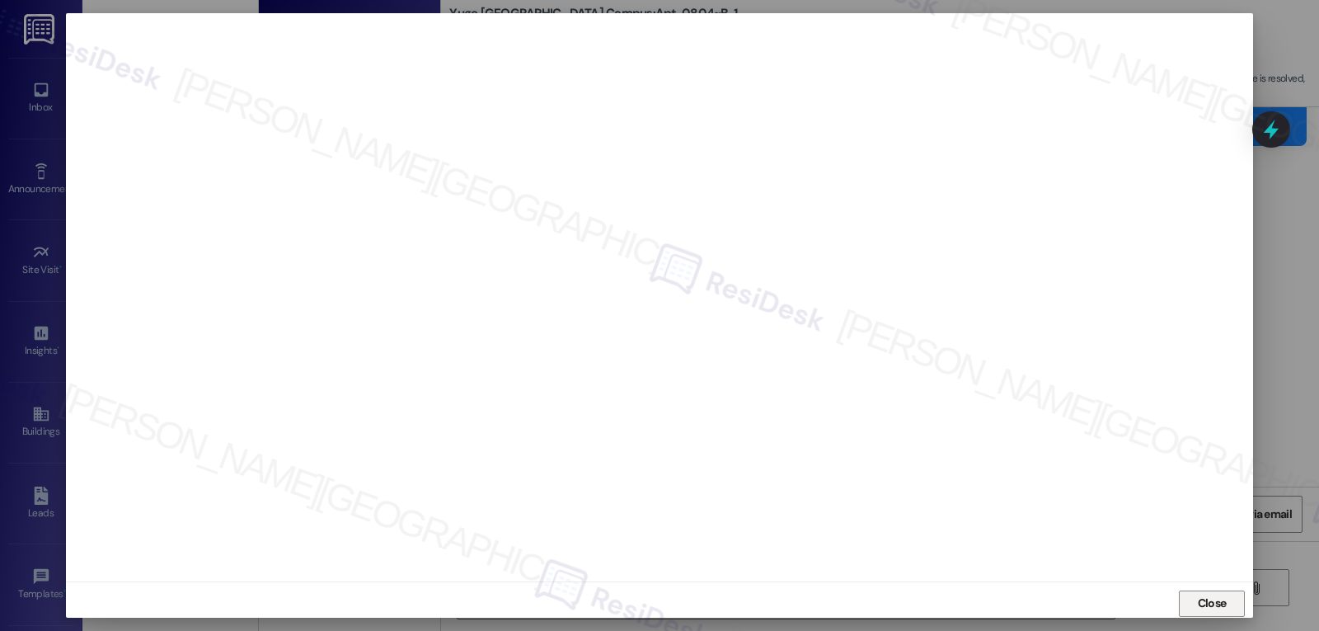
click at [1202, 609] on span "Close" at bounding box center [1212, 603] width 29 height 17
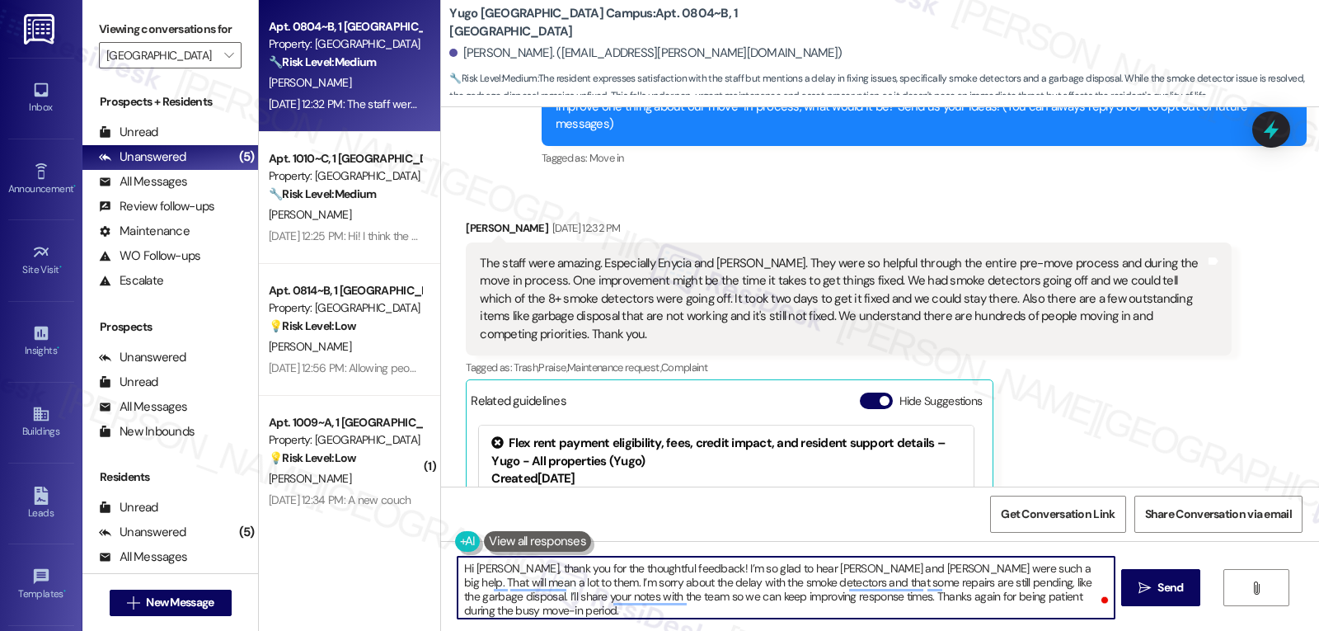
scroll to position [560, 0]
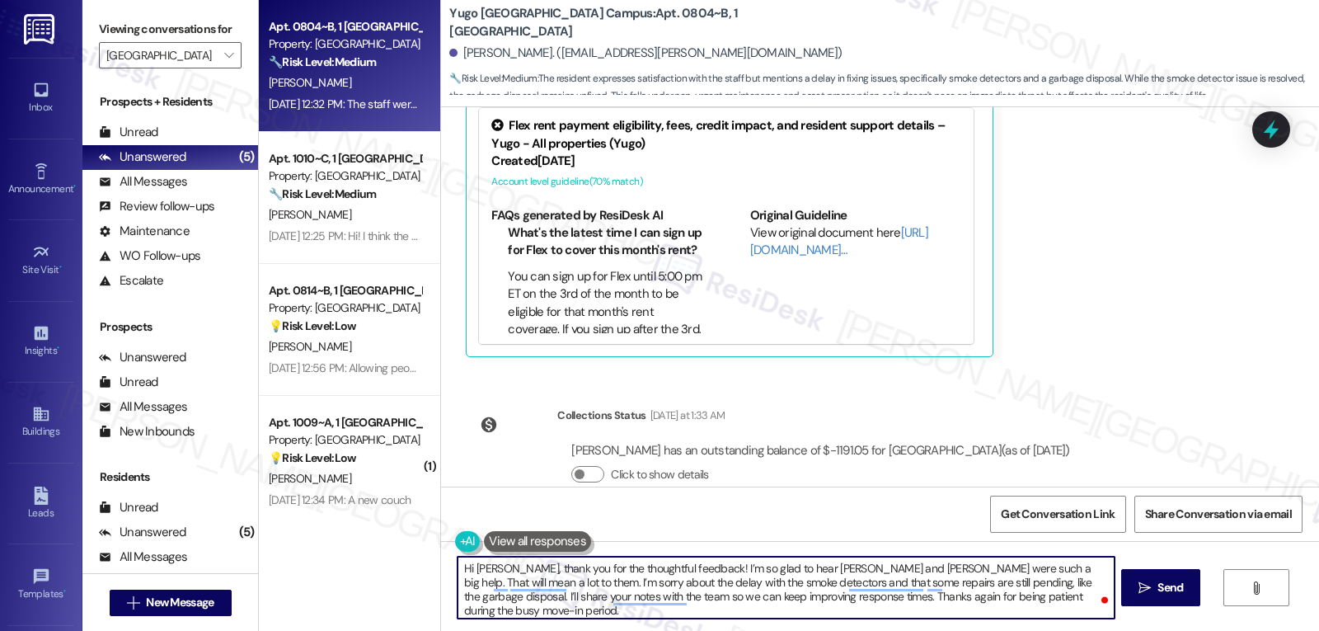
click at [1051, 603] on textarea "Hi [PERSON_NAME], thank you for the thoughtful feedback! I’m so glad to hear [P…" at bounding box center [786, 588] width 656 height 62
click at [728, 608] on textarea "Hi [PERSON_NAME], thank you for the thoughtful feedback! I’m so glad to hear [P…" at bounding box center [786, 588] width 656 height 62
drag, startPoint x: 1048, startPoint y: 584, endPoint x: 752, endPoint y: 602, distance: 296.6
click at [752, 602] on textarea "Hi [PERSON_NAME], thank you for the thoughtful feedback! I’m so glad to hear [P…" at bounding box center [786, 588] width 656 height 62
type textarea "Hi [PERSON_NAME], thank you for the thoughtful feedback! I’m so glad to hear [P…"
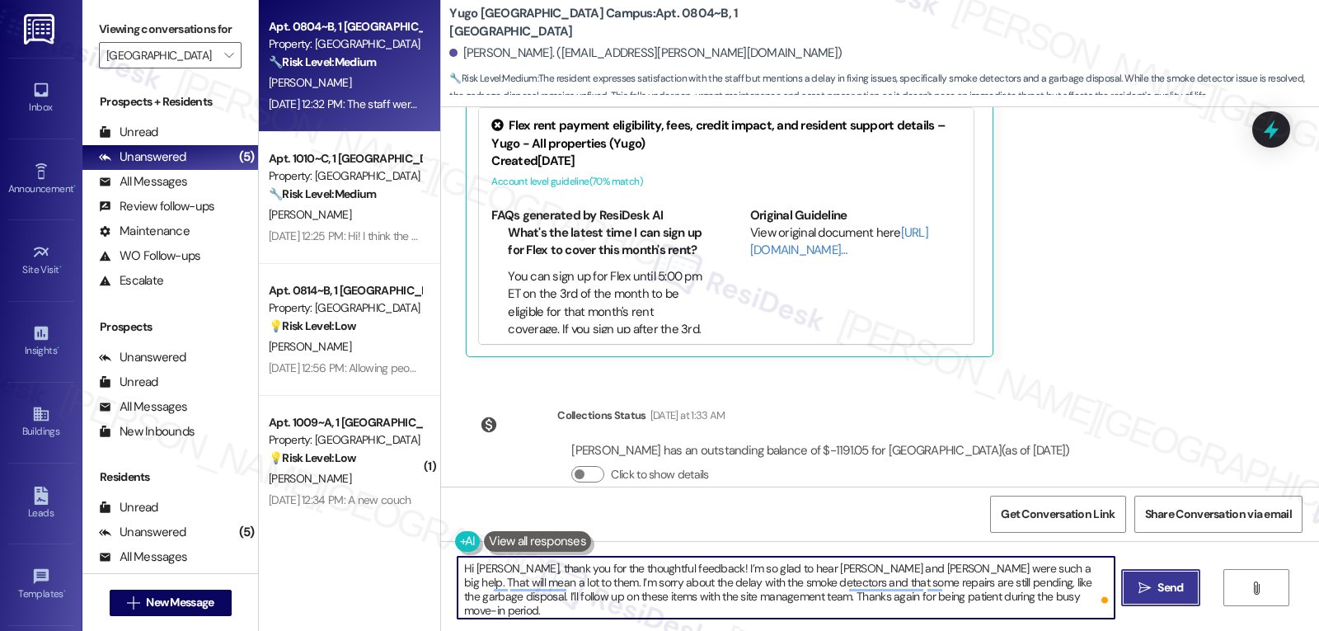
click at [1165, 598] on button " Send" at bounding box center [1161, 587] width 80 height 37
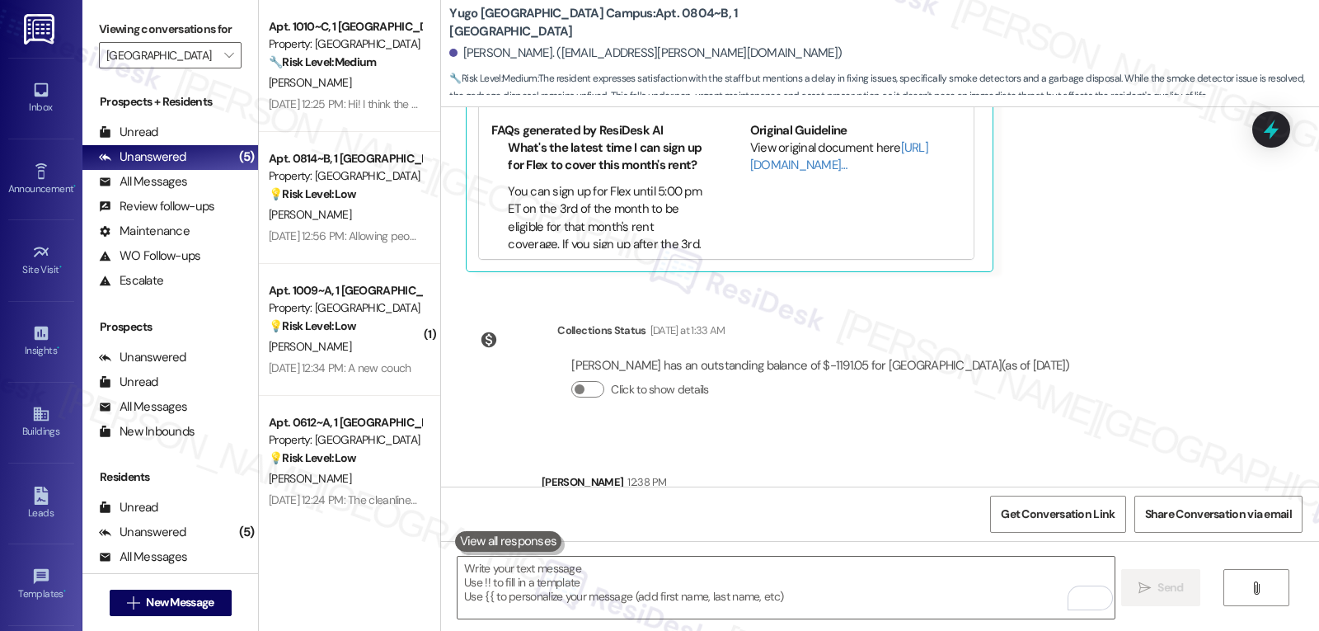
scroll to position [710, 0]
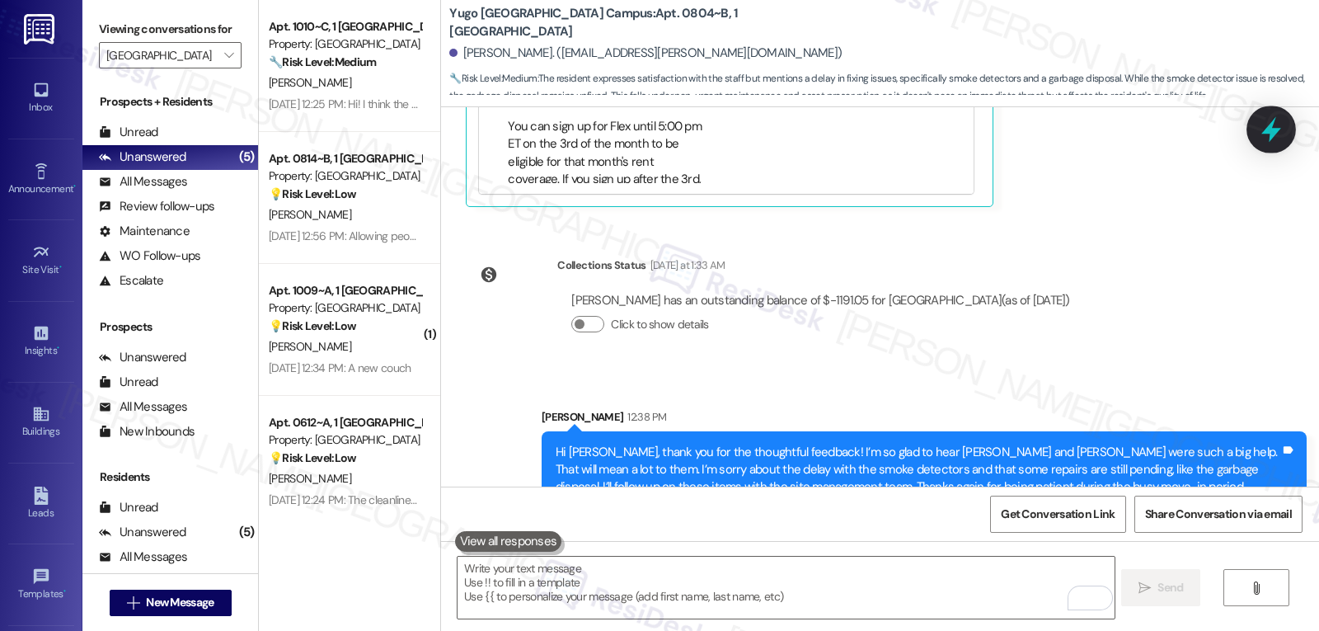
click at [1289, 130] on div at bounding box center [1271, 129] width 49 height 47
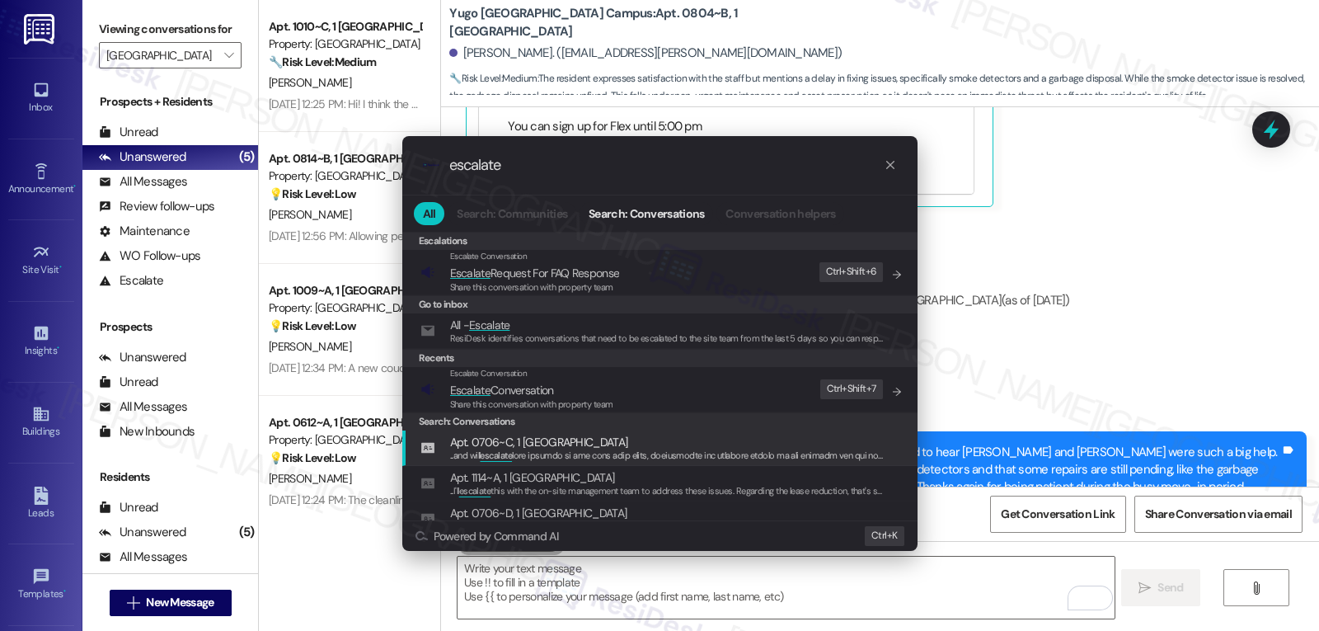
type input "escalate"
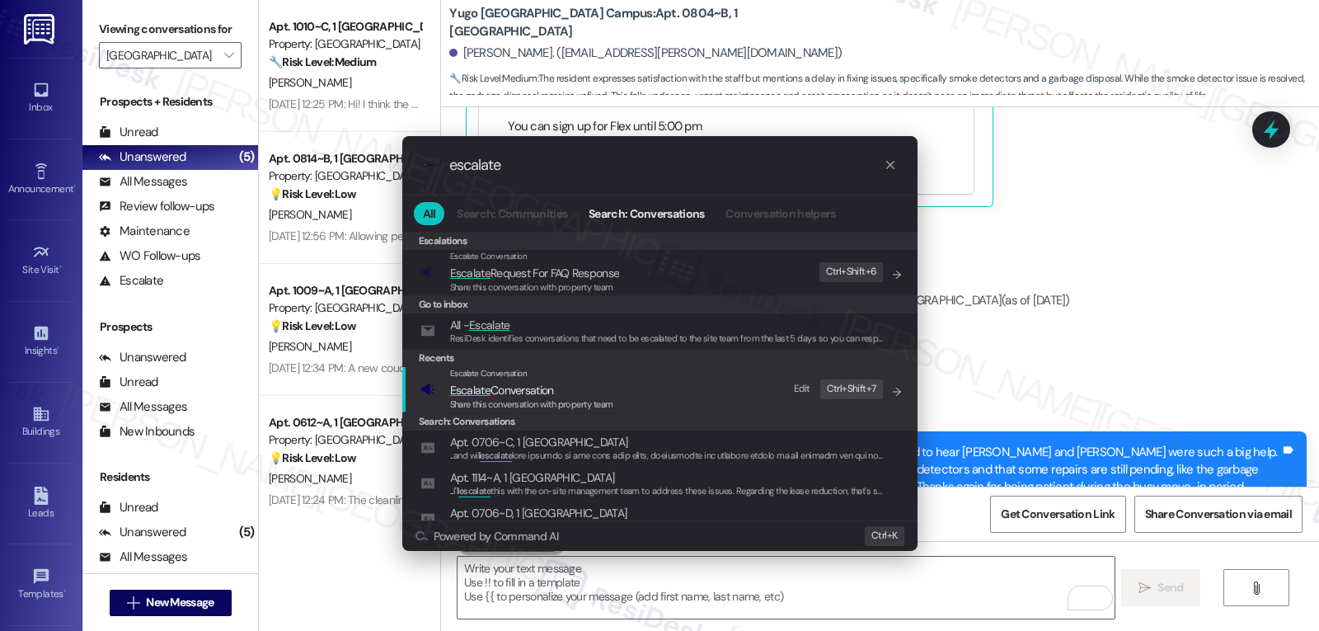
click at [562, 411] on div "Share this conversation with property team" at bounding box center [531, 404] width 163 height 15
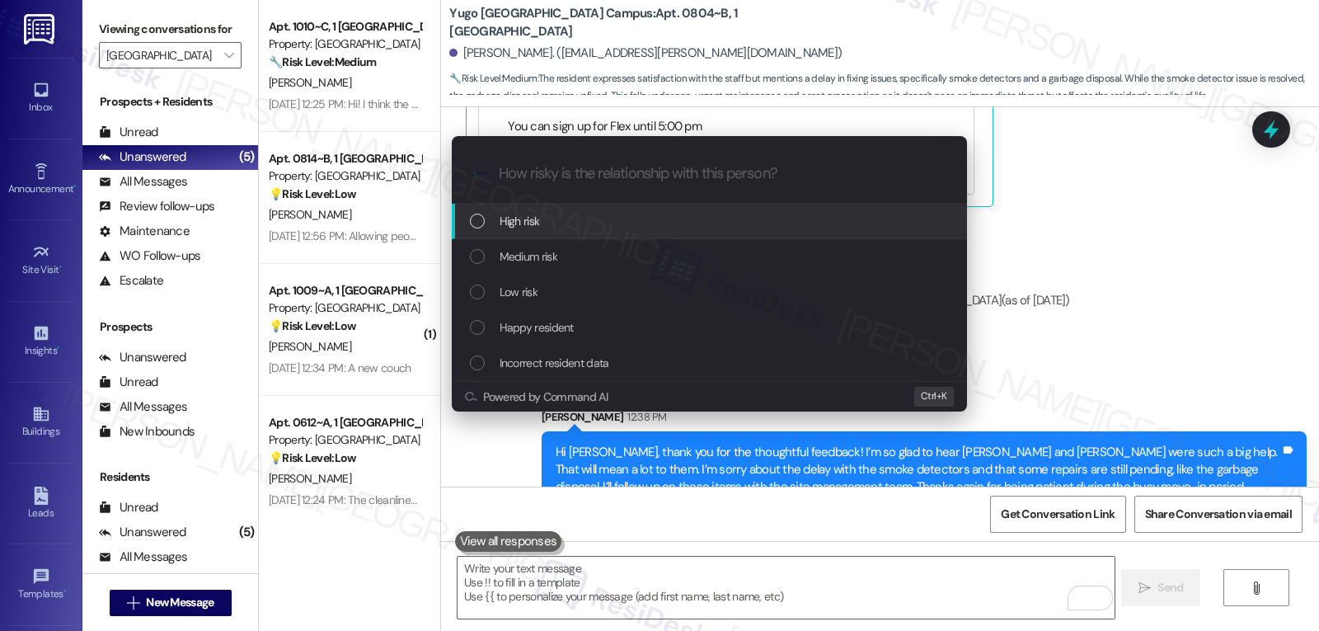
click at [590, 262] on div "Medium risk" at bounding box center [711, 256] width 482 height 18
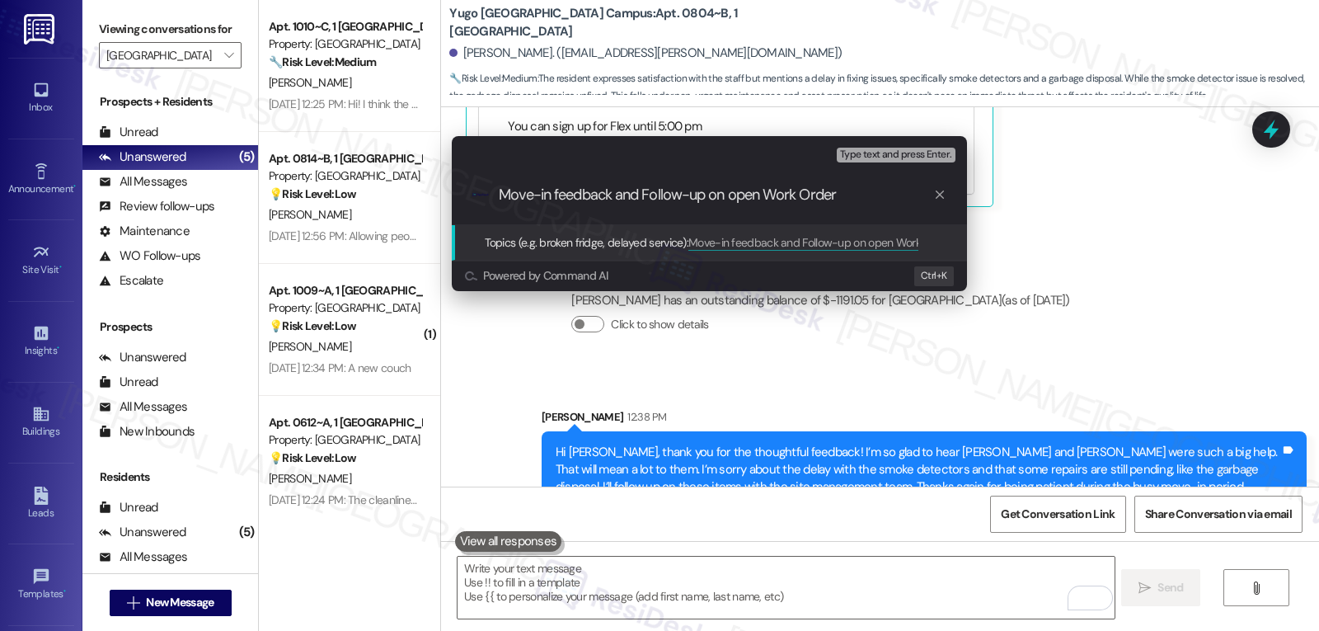
type input "Move-in feedback and Follow-up on open Work Orders"
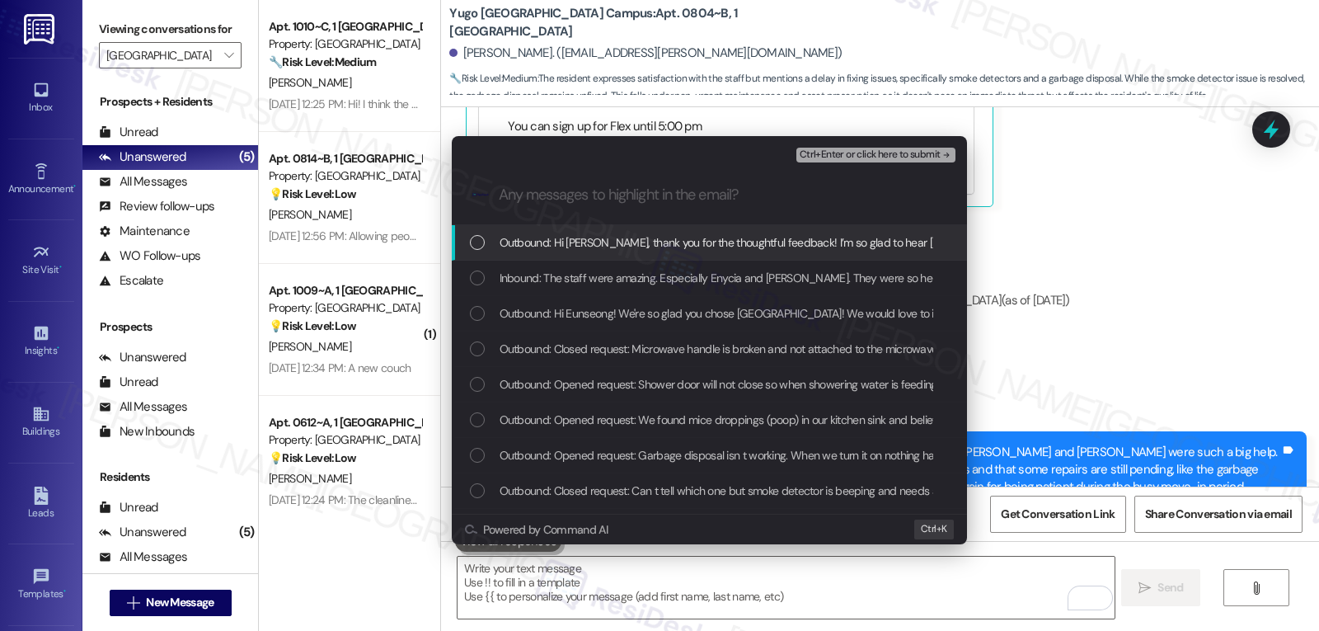
click at [902, 157] on span "Ctrl+Enter or click here to submit" at bounding box center [870, 155] width 141 height 12
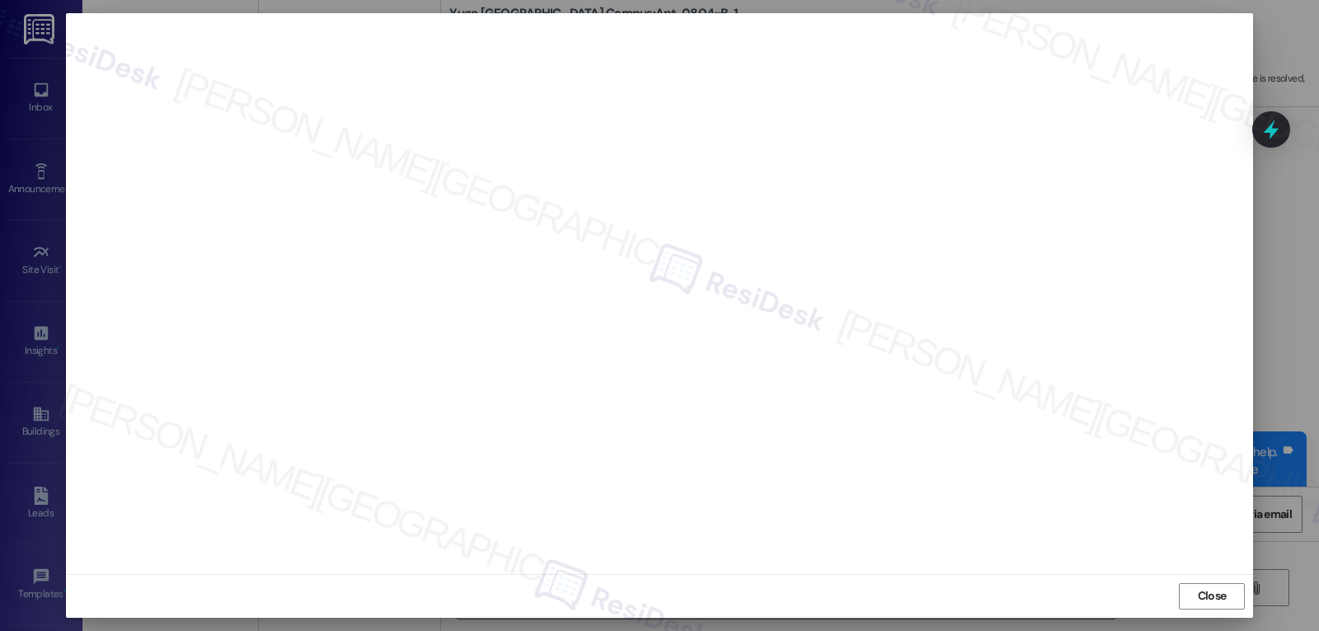
scroll to position [0, 0]
click at [1222, 609] on span "Close" at bounding box center [1212, 603] width 29 height 17
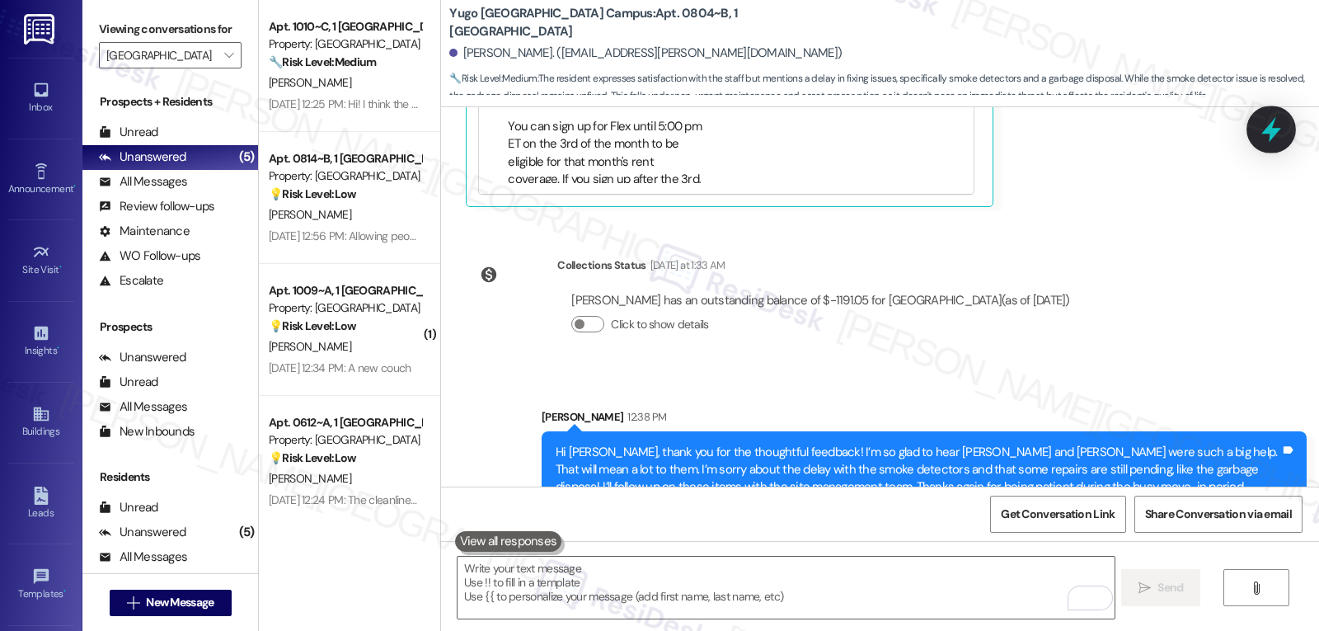
click at [1271, 122] on icon at bounding box center [1272, 129] width 28 height 28
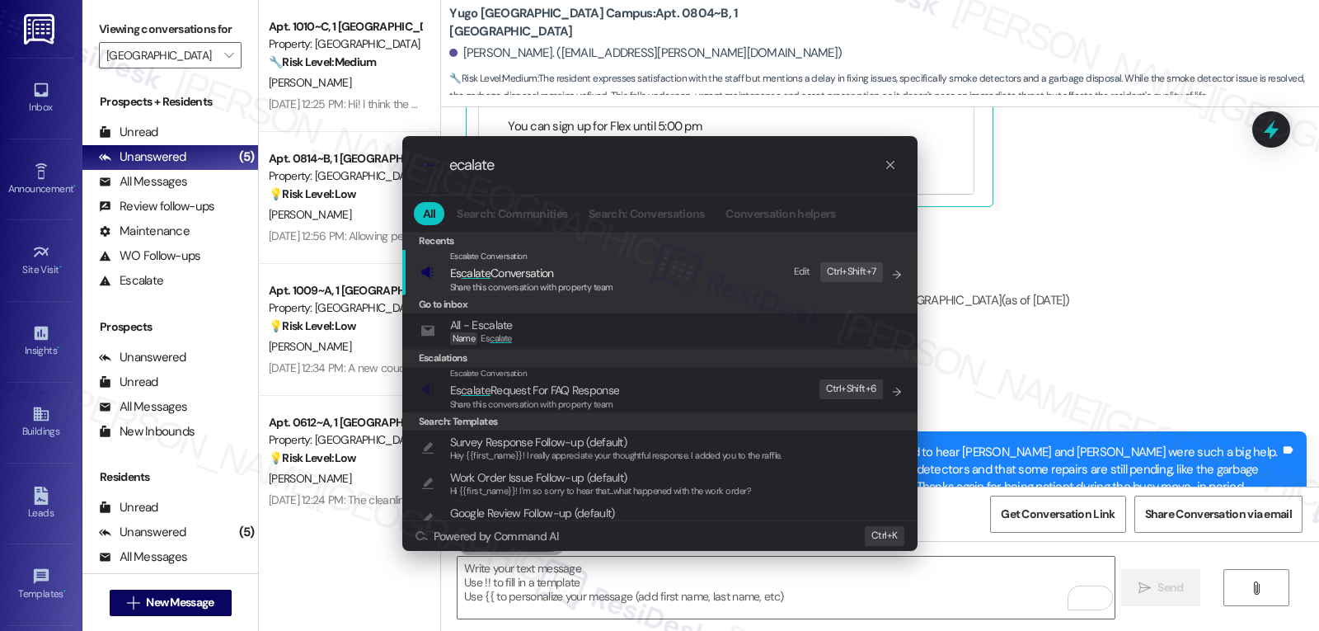
type input "ecalate"
click at [554, 274] on span "Es calate Conversation" at bounding box center [502, 273] width 104 height 15
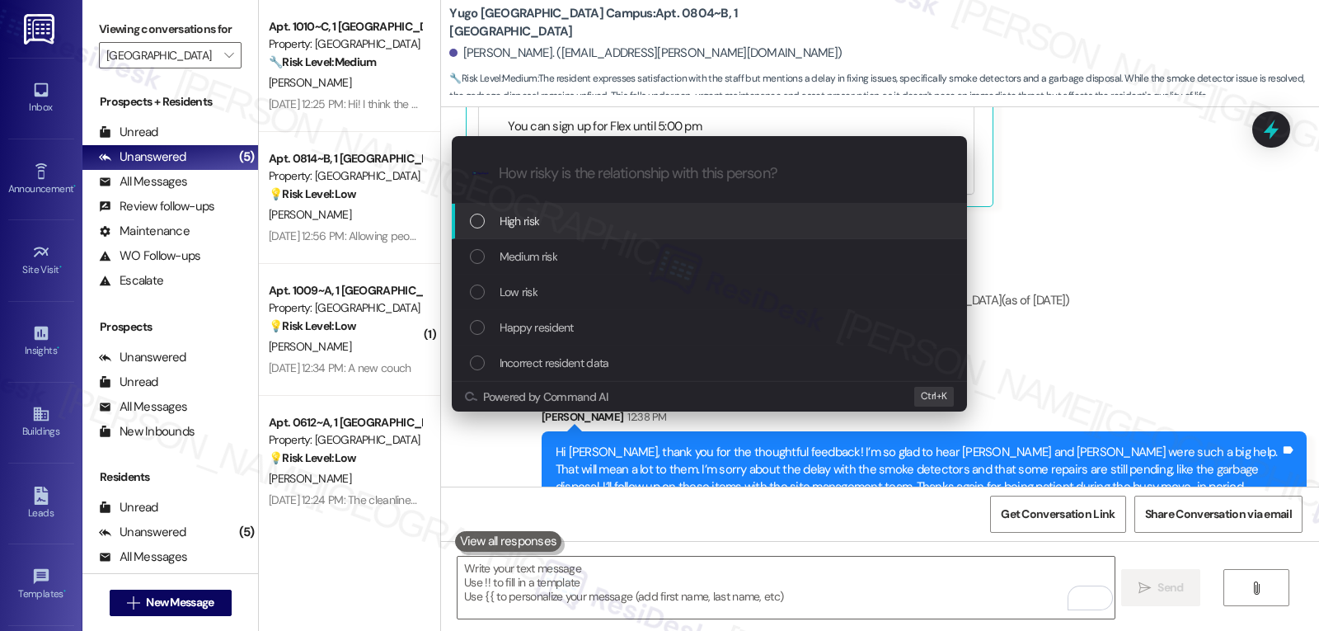
click at [558, 264] on div "Medium risk" at bounding box center [711, 256] width 482 height 18
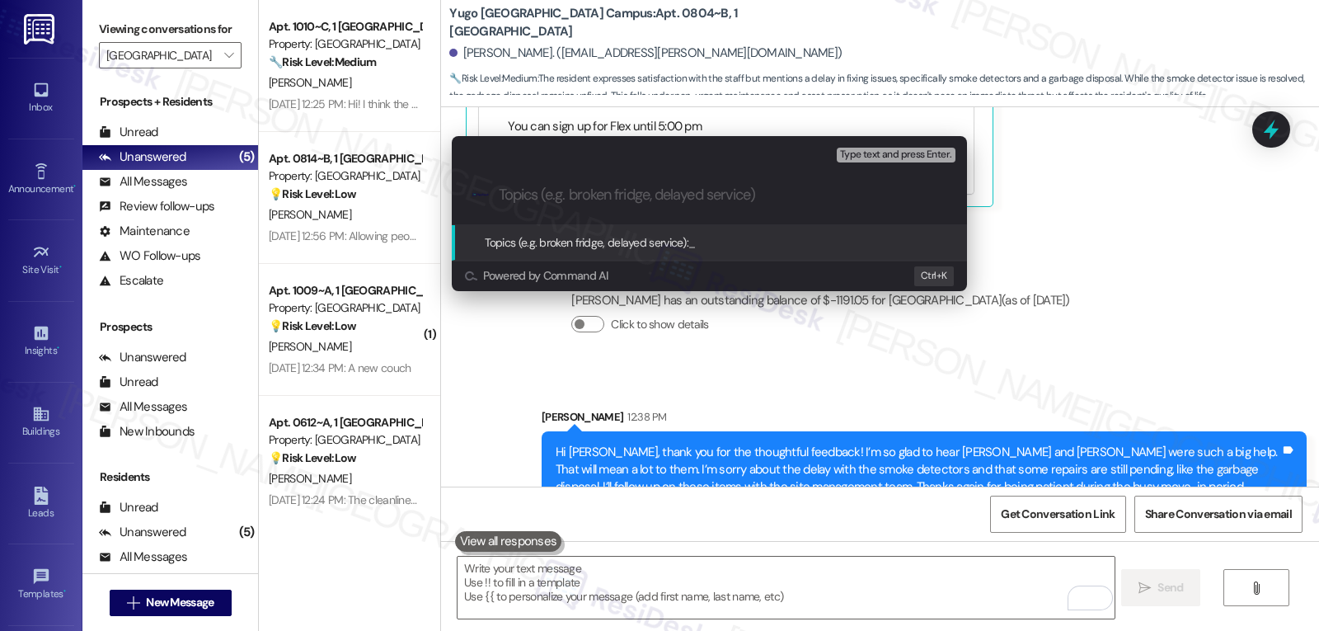
paste input "Move-in feedback and Follow-up on open Work Orders"
type input "Move-in feedback and Follow-up on open Work Orders"
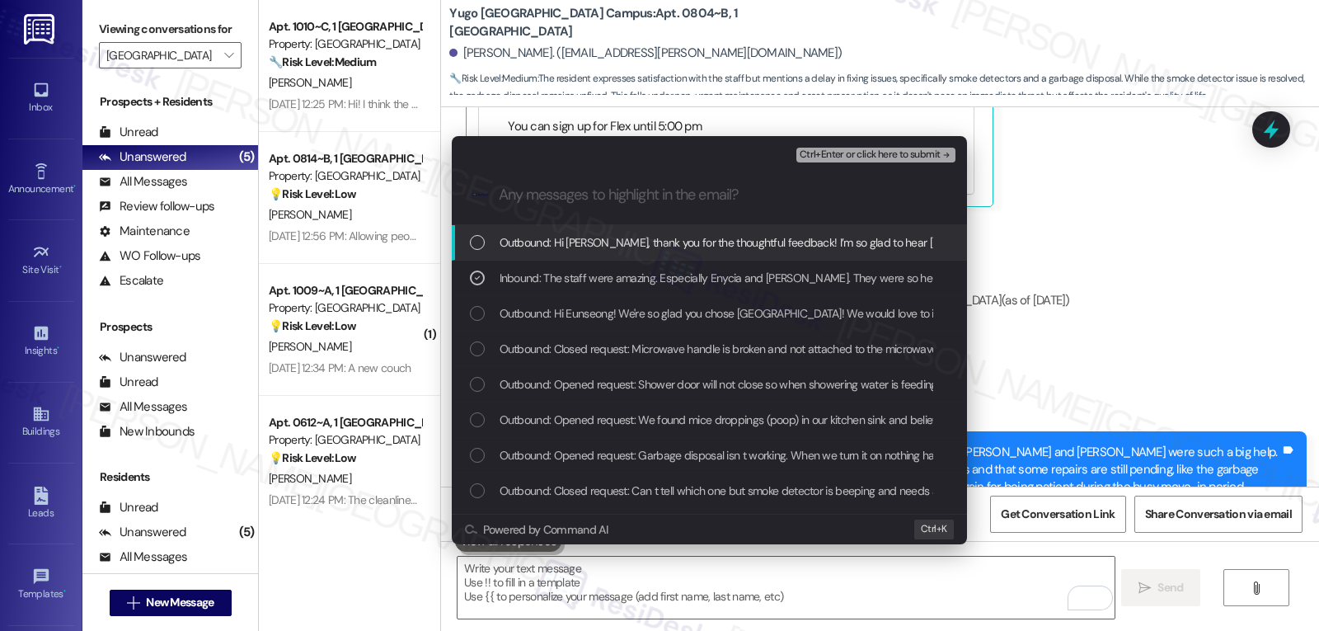
click at [901, 150] on span "Ctrl+Enter or click here to submit" at bounding box center [870, 155] width 141 height 12
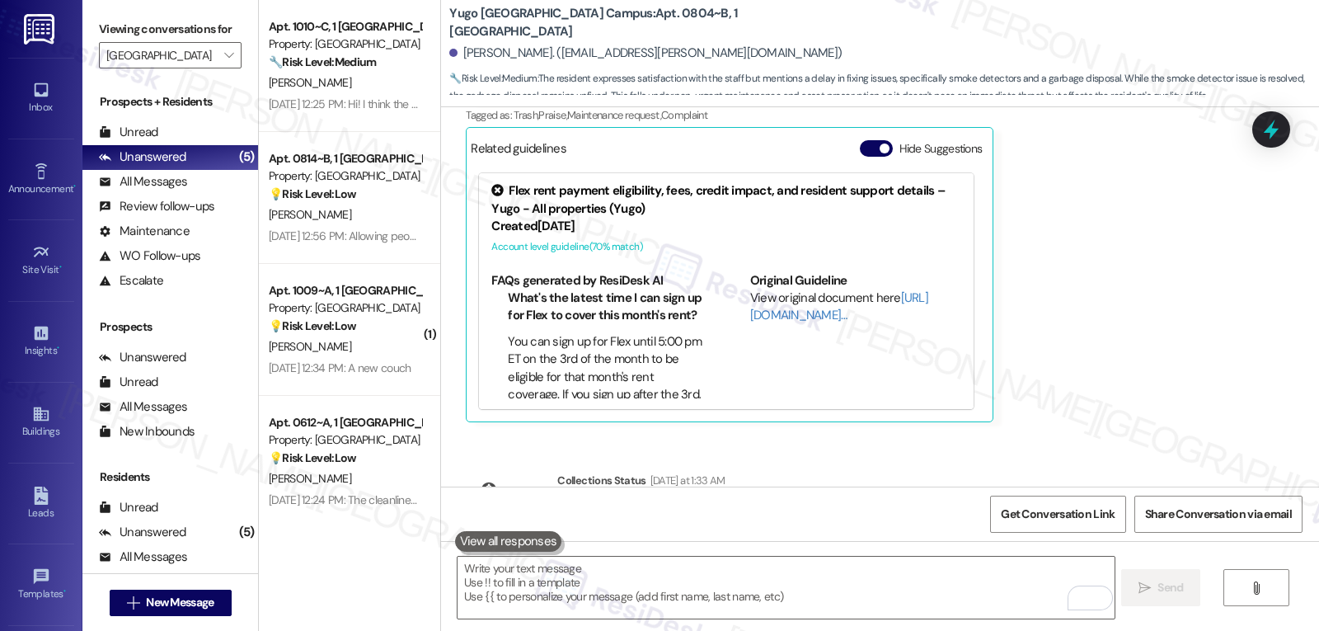
scroll to position [407, 0]
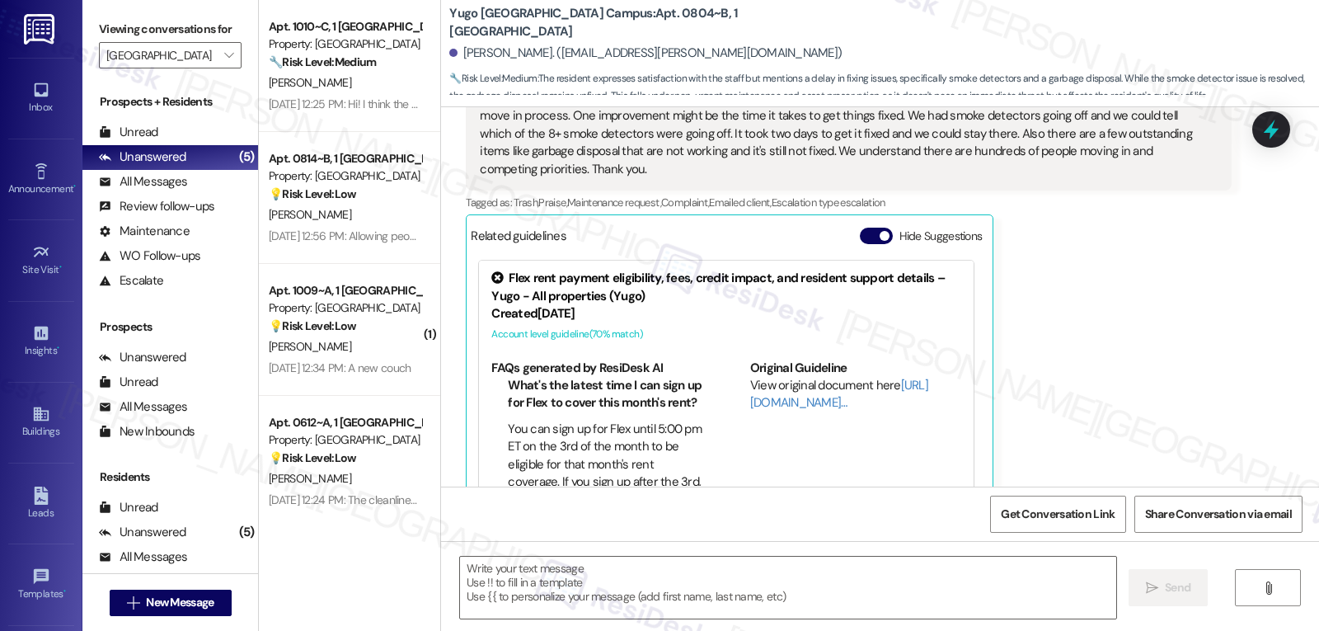
type textarea "Fetching suggested responses. Please feel free to read through the conversation…"
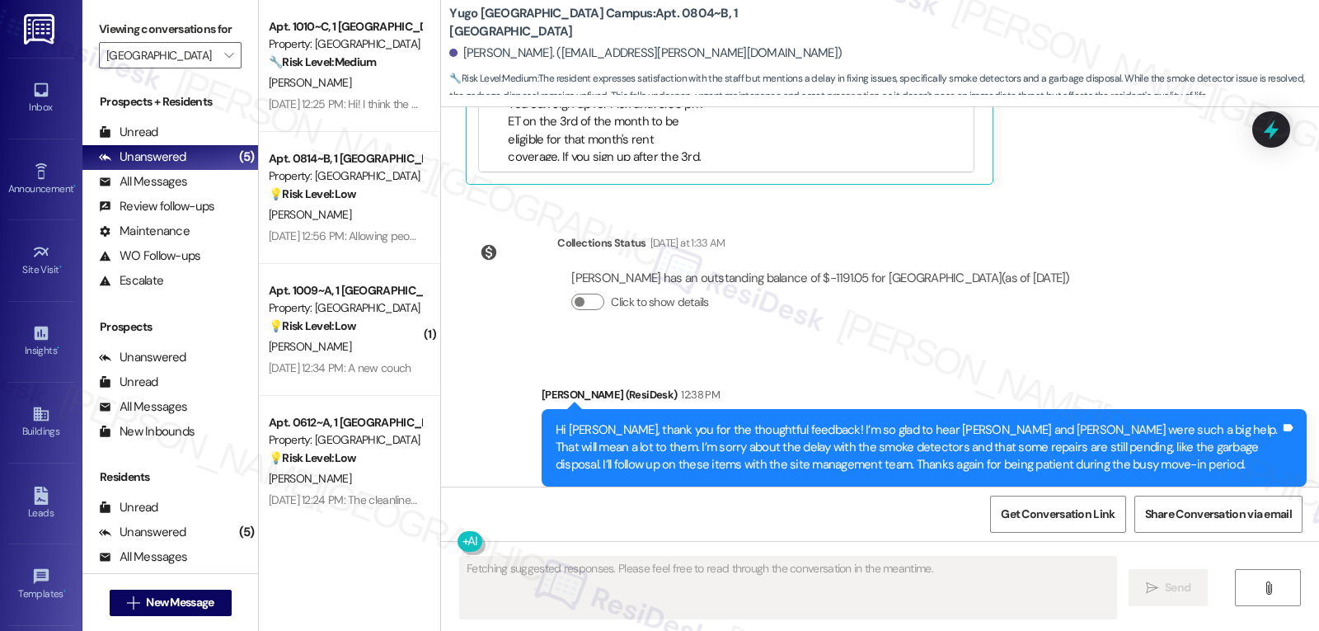
scroll to position [734, 0]
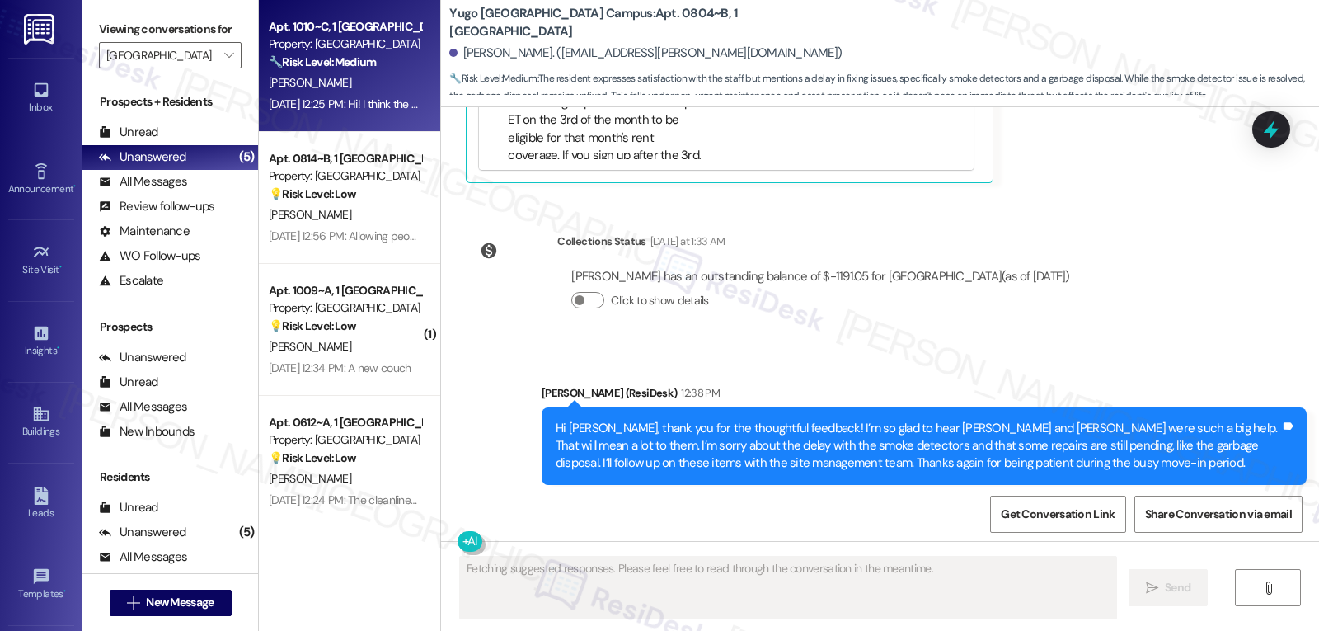
click at [316, 101] on div "Aug 29, 2025 at 12:25 PM: Hi! I think the only thing was our apartment had a lo…" at bounding box center [665, 103] width 793 height 15
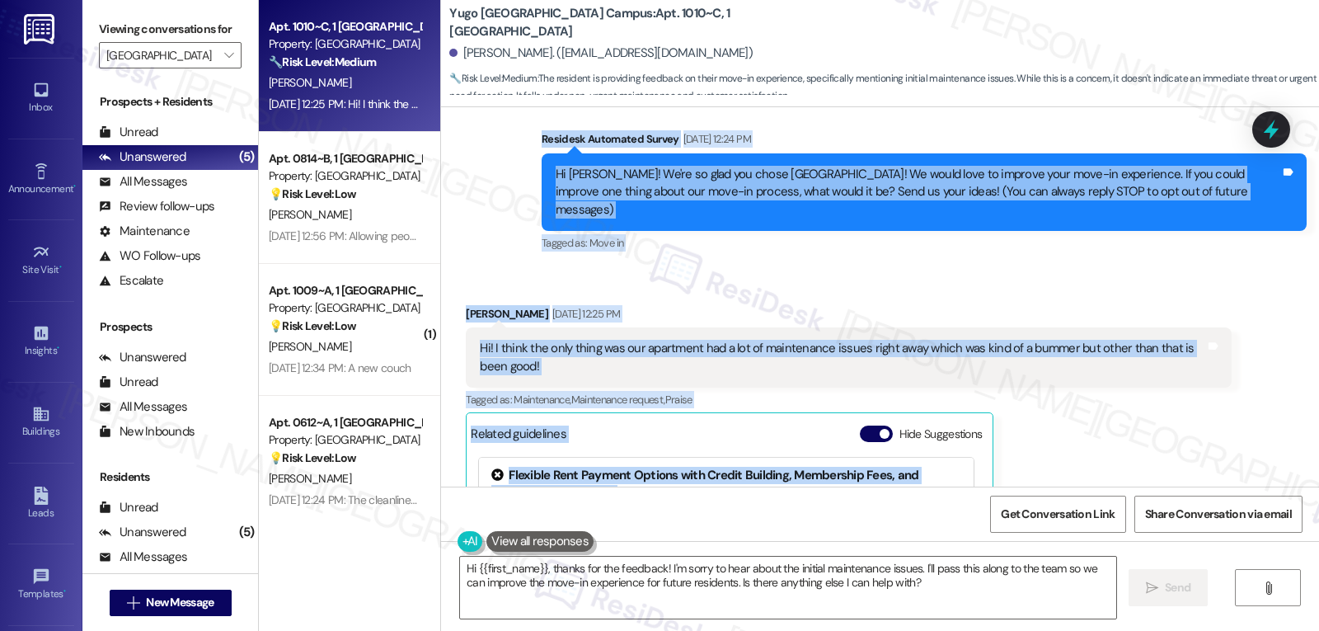
scroll to position [165, 0]
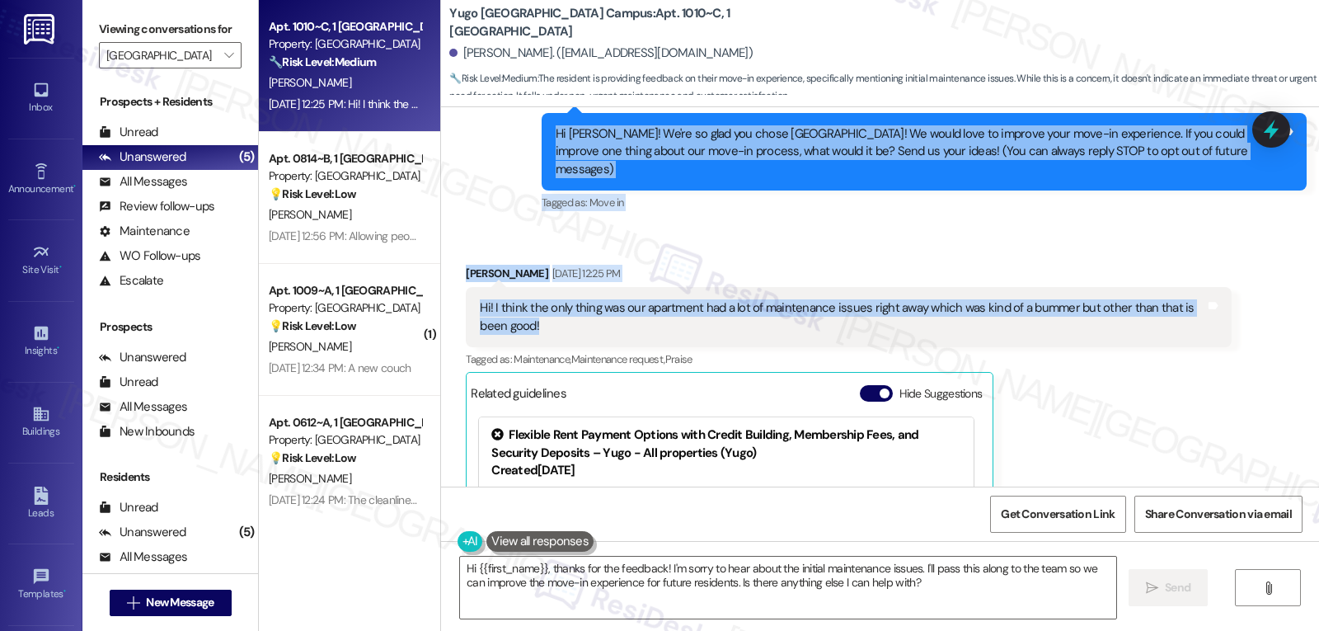
drag, startPoint x: 526, startPoint y: 263, endPoint x: 553, endPoint y: 315, distance: 58.6
click at [553, 315] on div "Lease started Aug 19, 2025 at 8:00 PM Survey, sent via SMS Residesk Automated S…" at bounding box center [880, 296] width 878 height 379
copy div "Residesk Automated Survey Aug 29, 2025 at 12:24 PM Hi Ellie! We're so glad you …"
click at [909, 587] on textarea "Hi {{first_name}}, thanks for the feedback! I'm sorry to hear about the initial…" at bounding box center [788, 588] width 656 height 62
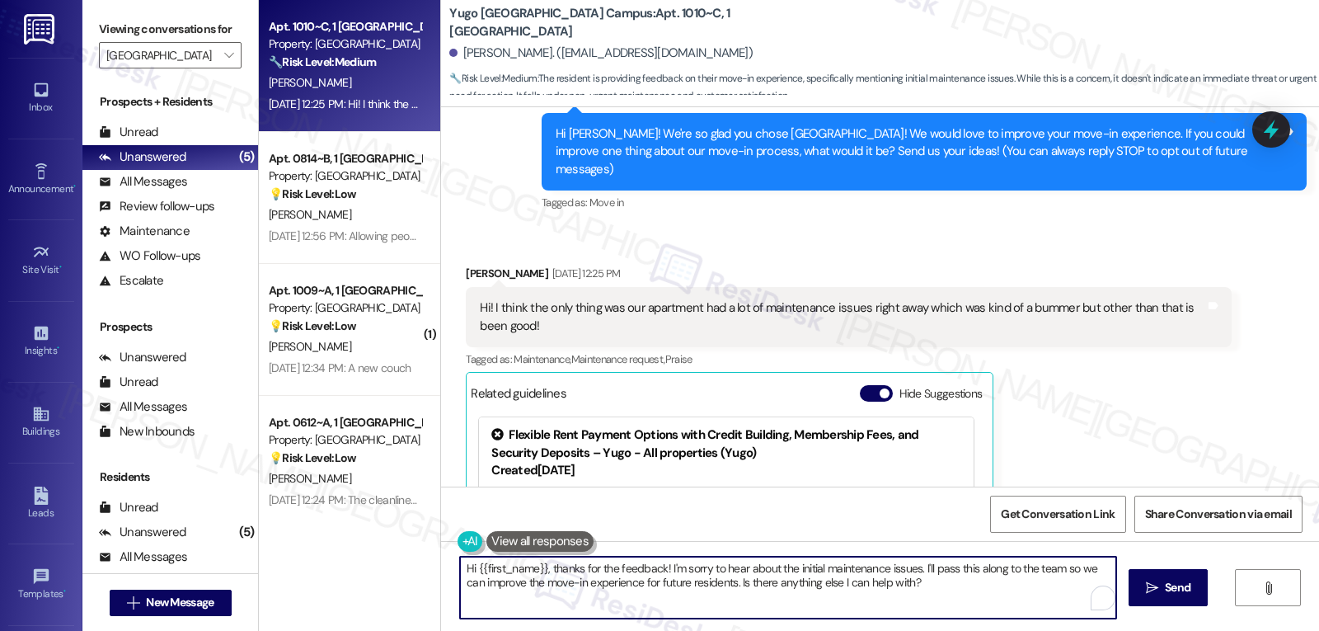
paste textarea "Ellie, thank you for sharing! I’m sorry you ran into maintenance issues right a…"
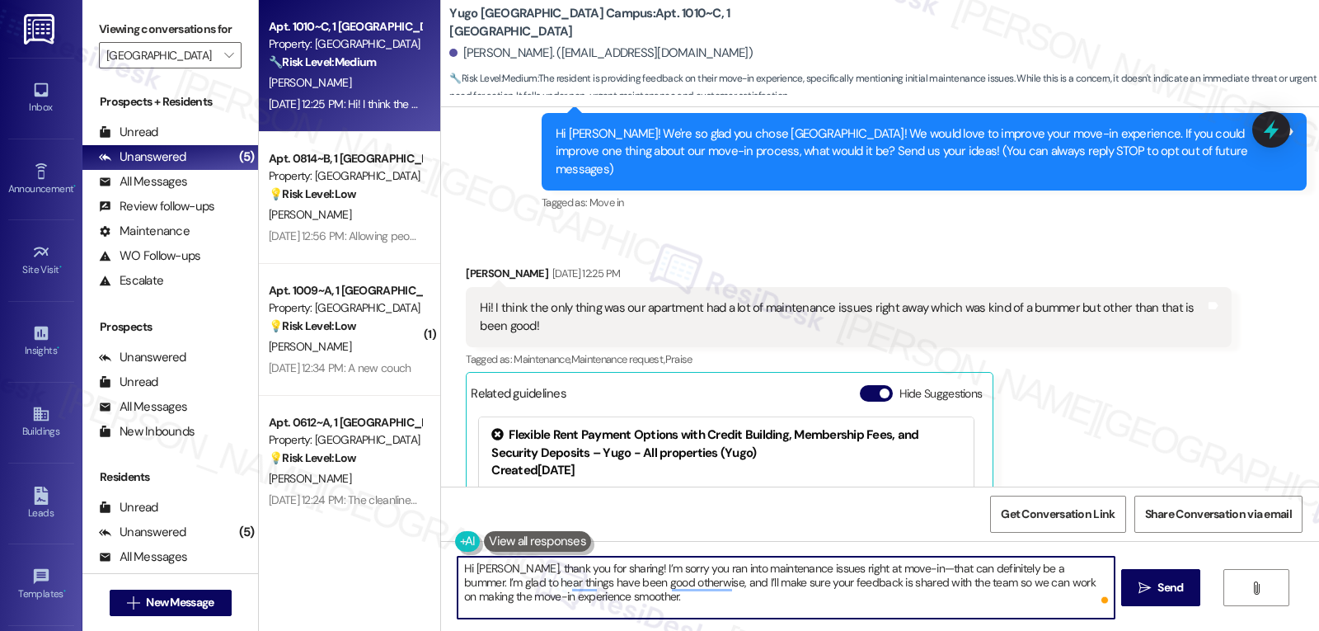
click at [877, 569] on textarea "Hi Ellie, thank you for sharing! I’m sorry you ran into maintenance issues righ…" at bounding box center [786, 588] width 656 height 62
click at [791, 605] on textarea "Hi Ellie, thank you for sharing! I’m sorry you ran into maintenance issues righ…" at bounding box center [786, 588] width 656 height 62
click at [790, 604] on textarea "Hi Ellie, thank you for sharing! I’m sorry you ran into maintenance issues righ…" at bounding box center [786, 588] width 656 height 62
type textarea "Hi Ellie, thank you for sharing! I’m sorry you ran into maintenance issues righ…"
click at [1175, 590] on span "Send" at bounding box center [1171, 587] width 26 height 17
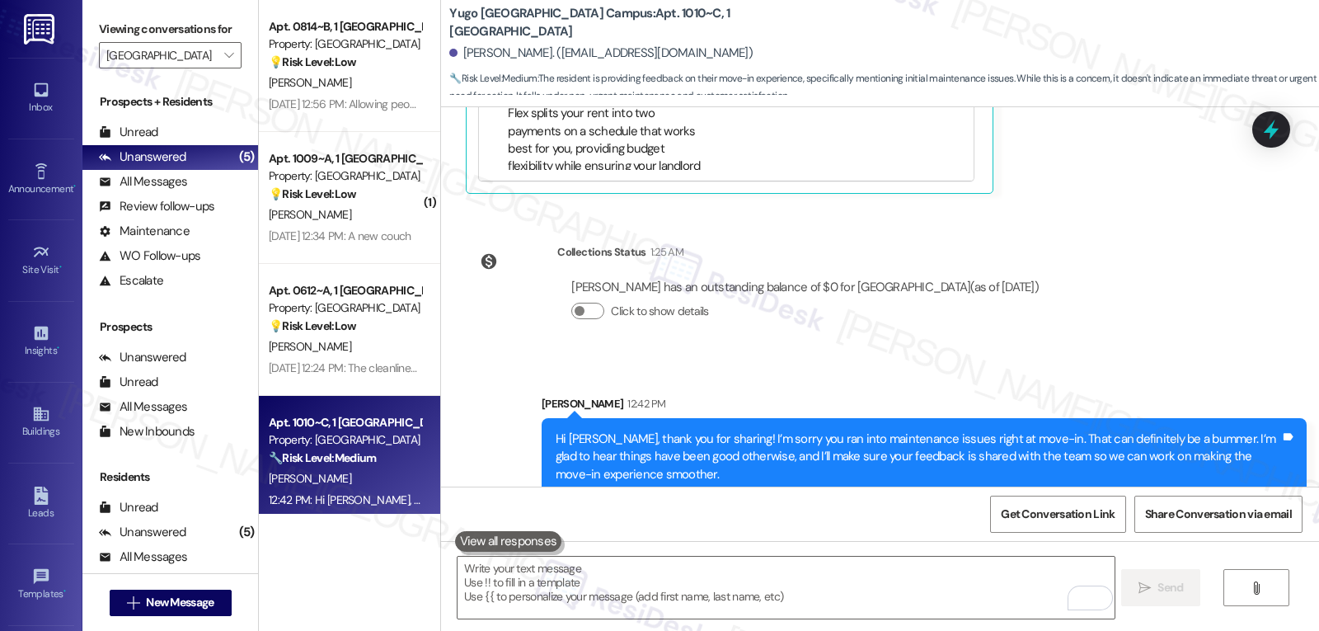
scroll to position [642, 0]
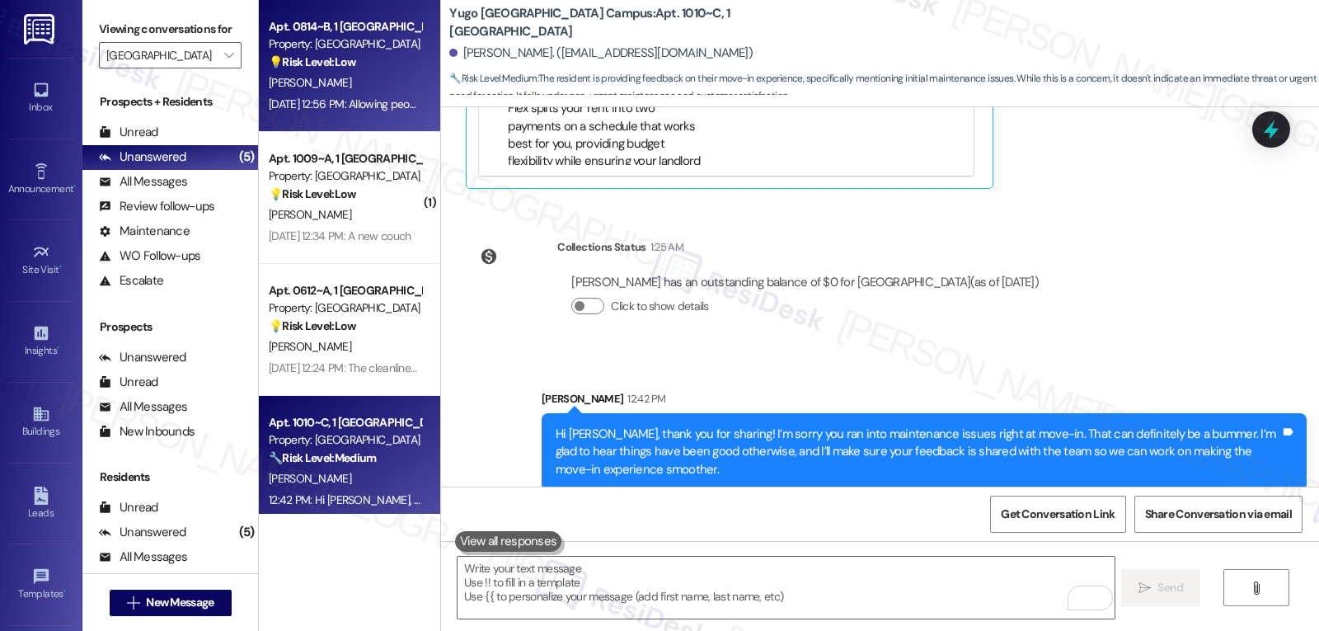
click at [297, 92] on div "J. Golub" at bounding box center [345, 83] width 156 height 21
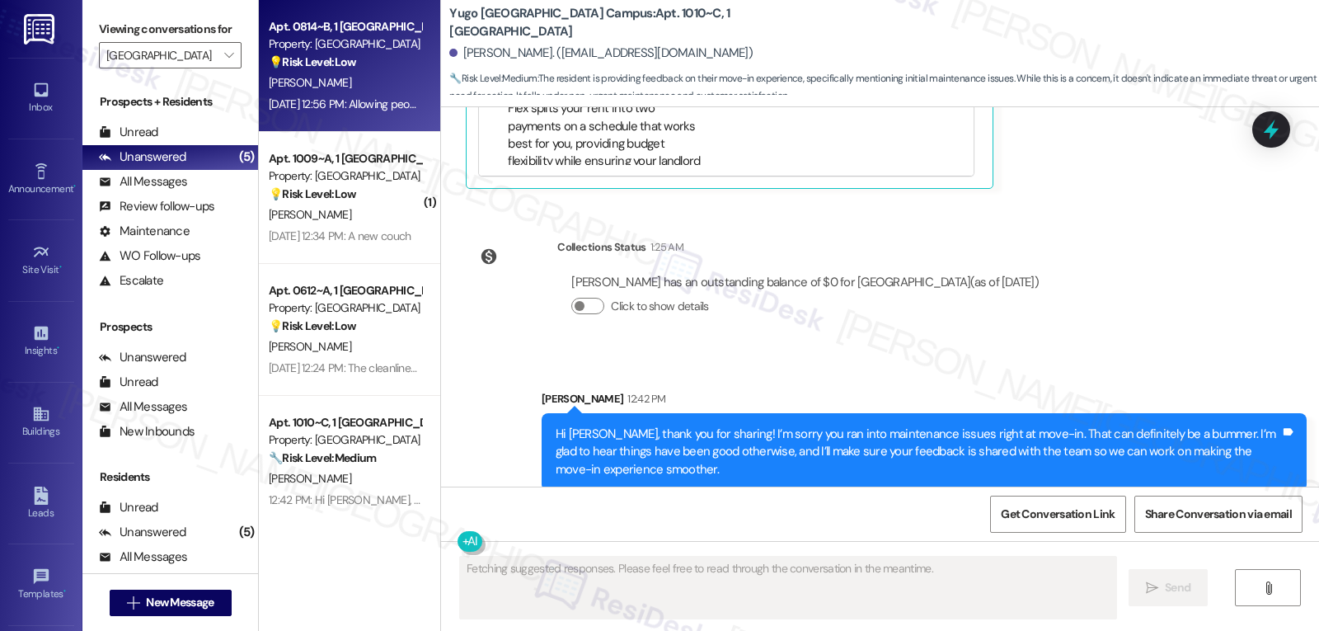
type textarea "Fetching suggested responses. Please feel free to read through the conversation…"
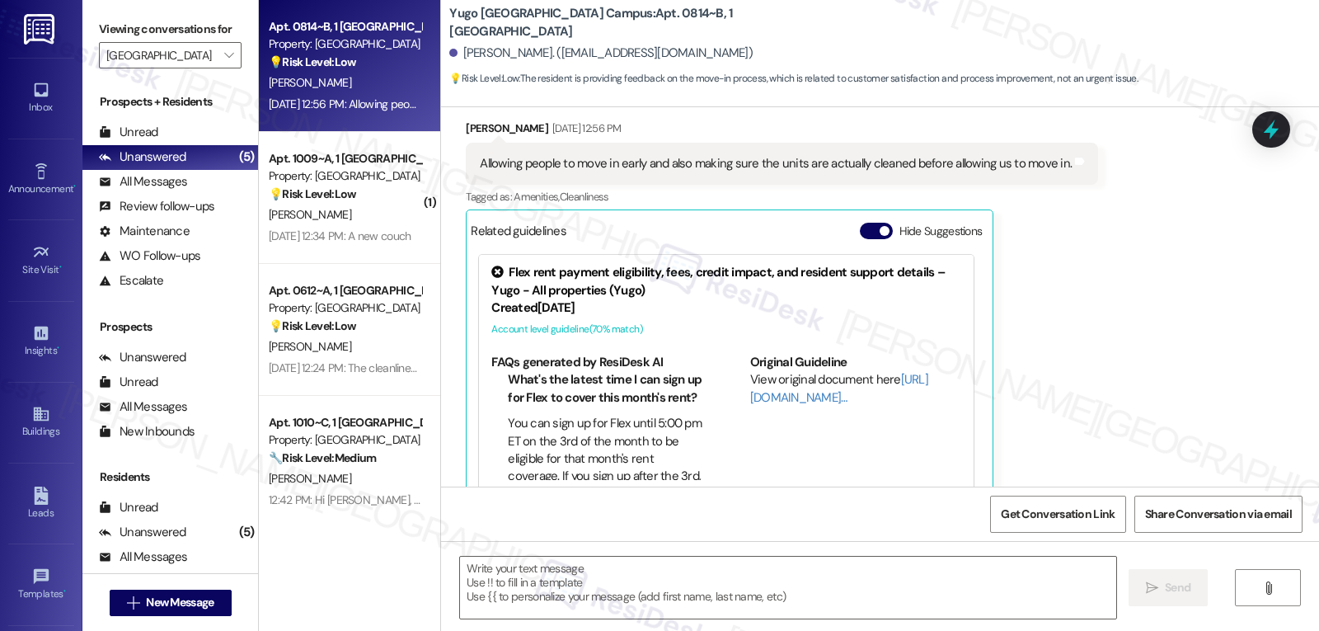
scroll to position [355, 0]
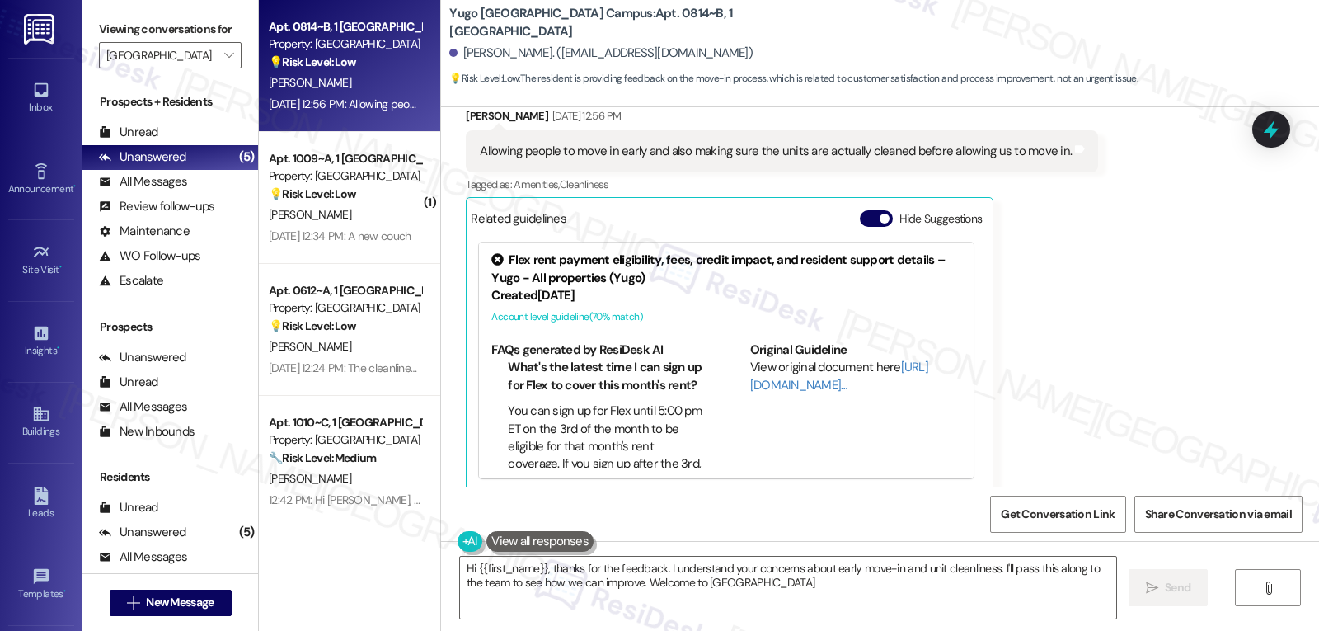
type textarea "Hi {{first_name}}, thanks for the feedback. I understand your concerns about ea…"
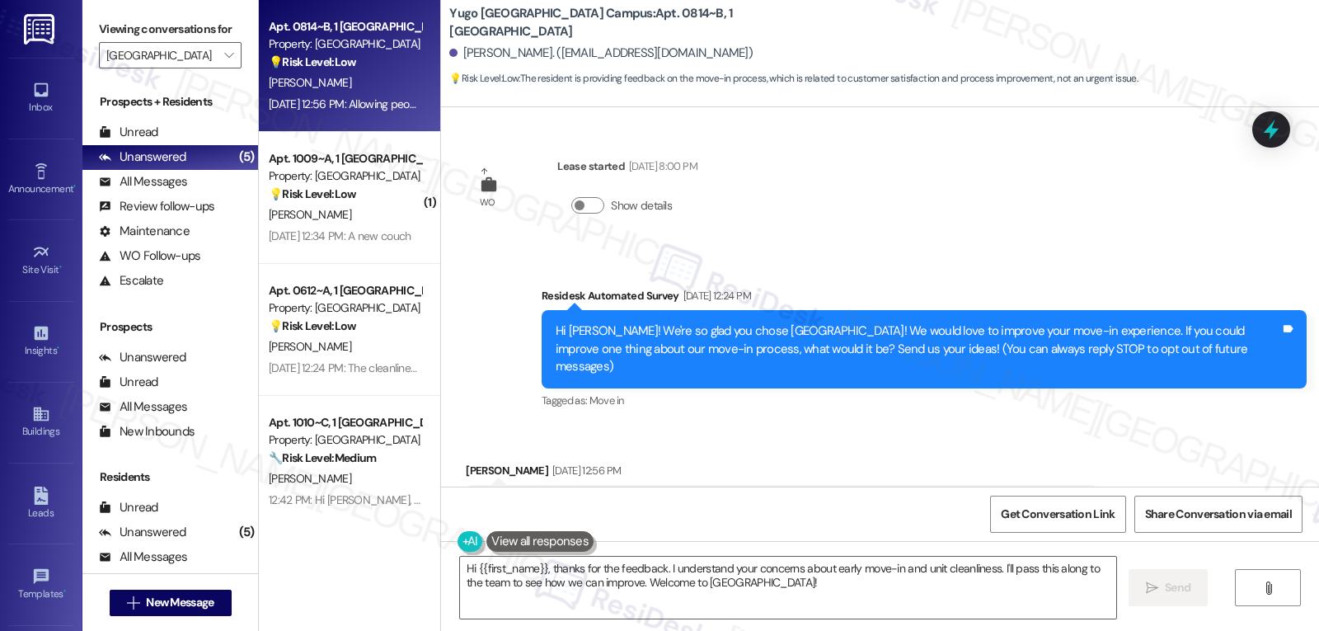
scroll to position [355, 0]
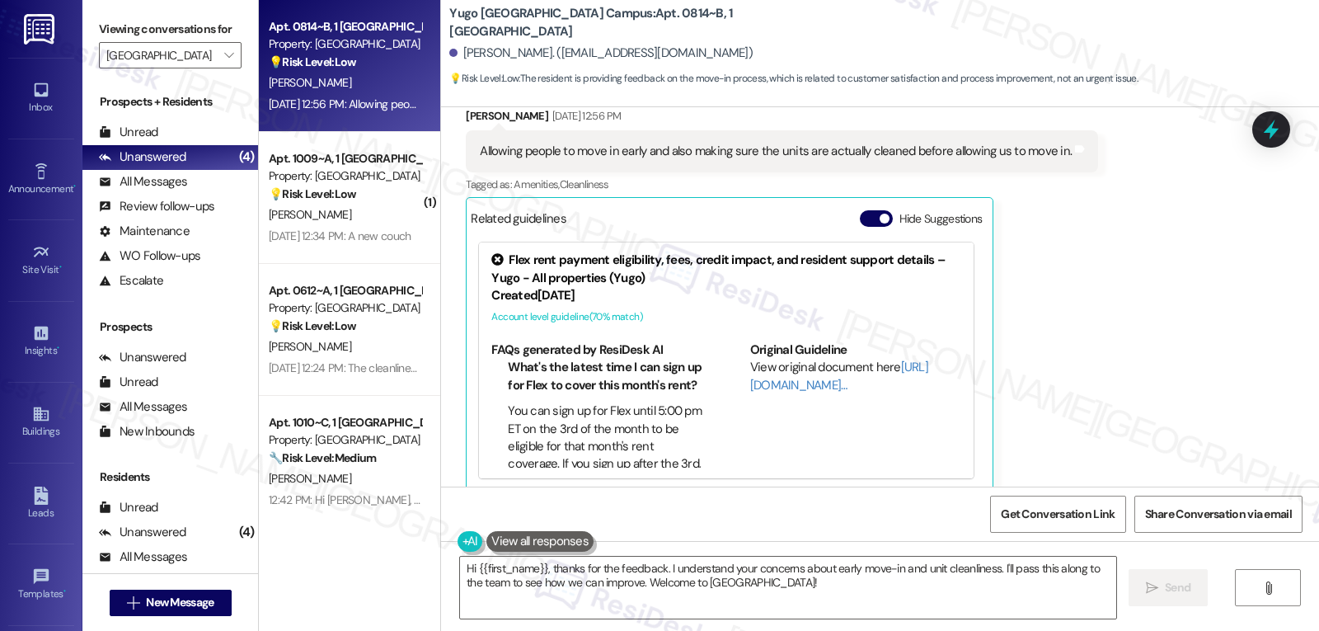
click at [1103, 312] on div "Received via SMS [PERSON_NAME] [DATE] 12:56 PM Allowing people to move in early…" at bounding box center [880, 287] width 878 height 434
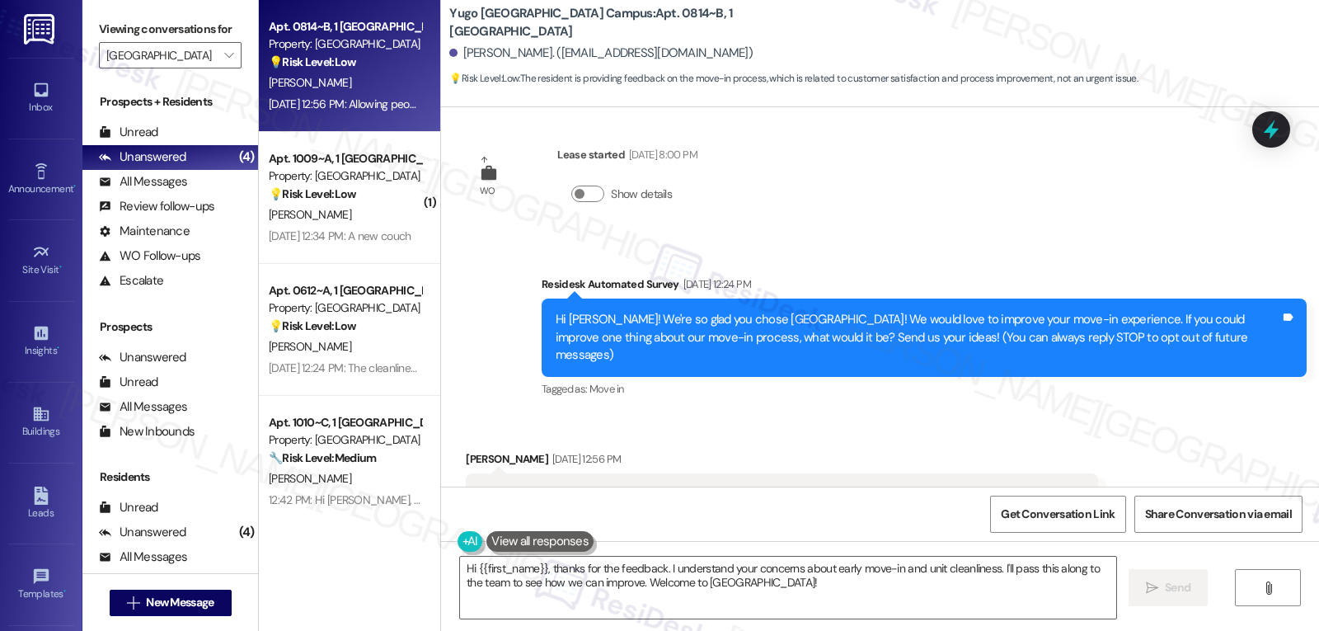
scroll to position [176, 0]
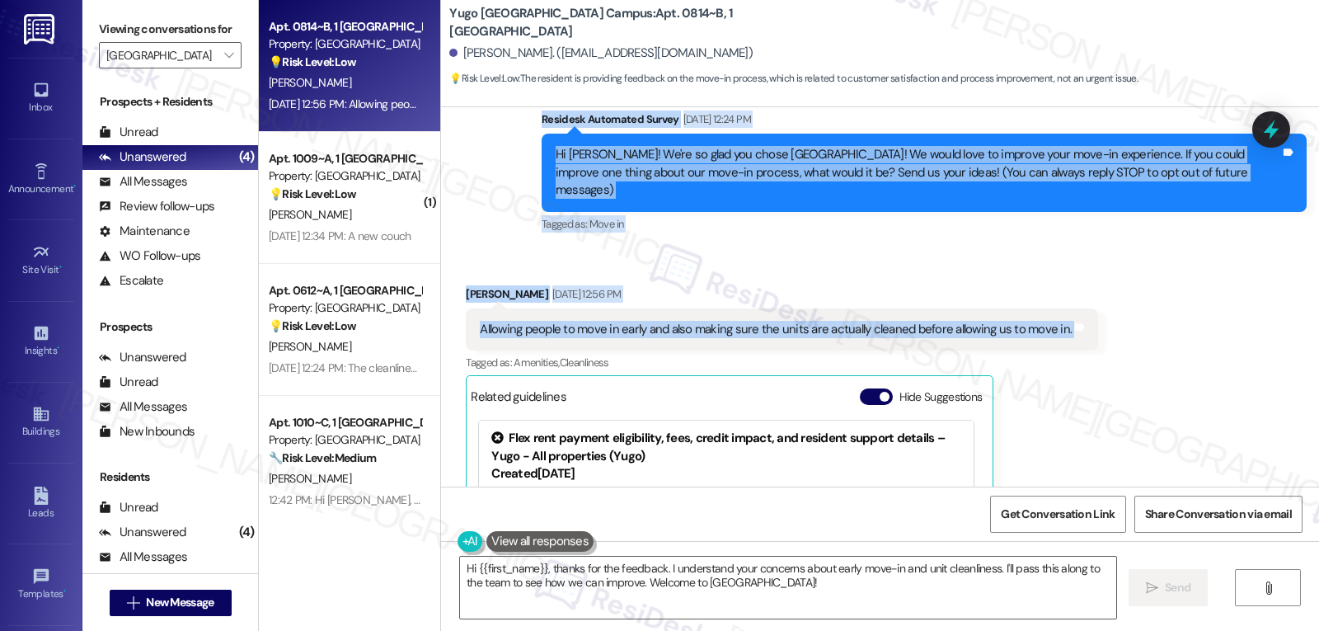
drag, startPoint x: 520, startPoint y: 118, endPoint x: 1077, endPoint y: 314, distance: 591.0
click at [1077, 314] on div "WO Lease started [DATE] 8:00 PM Show details Survey, sent via SMS Residesk Auto…" at bounding box center [880, 296] width 878 height 379
copy div "Residesk Automated Survey [DATE] 12:24 PM Hi [PERSON_NAME]! We're so glad you c…"
click at [868, 584] on textarea "Hi {{first_name}}, thanks for the feedback. I understand your concerns about ea…" at bounding box center [788, 588] width 656 height 62
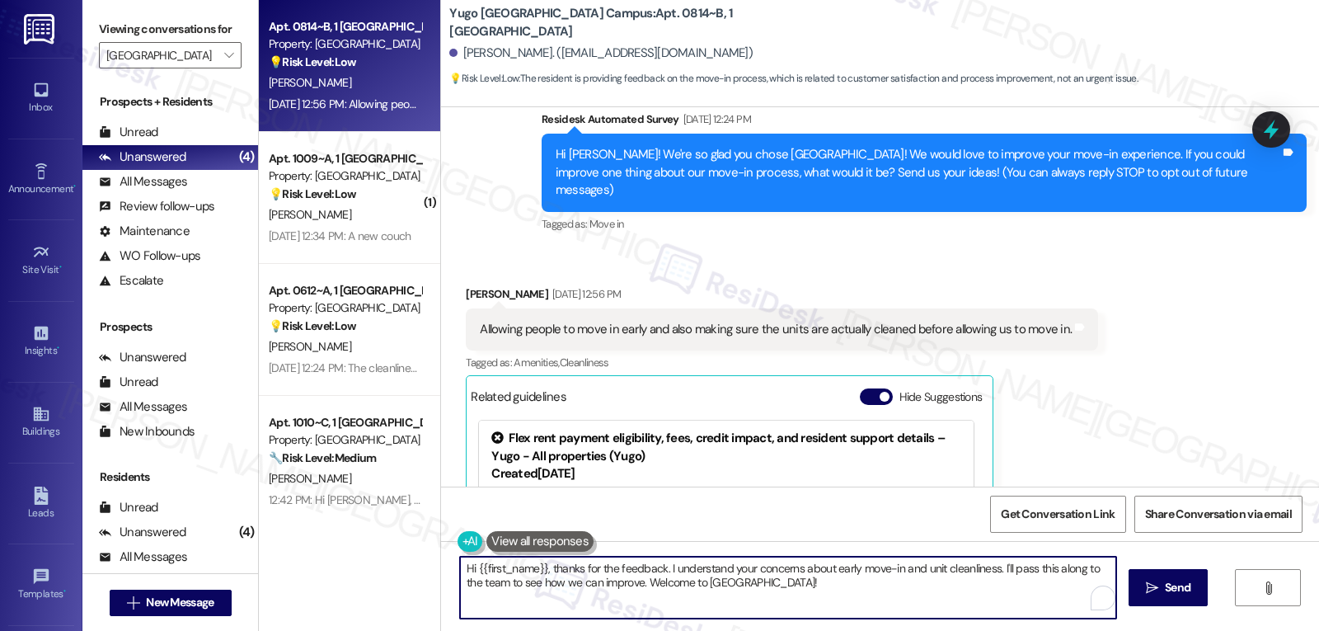
paste textarea "Jordyn, thank you for sharing your thoughts with me. I completely understand ho…"
click at [1018, 586] on textarea "Hi Jordyn, thank you for sharing your thoughts with me. I completely understand…" at bounding box center [786, 588] width 656 height 62
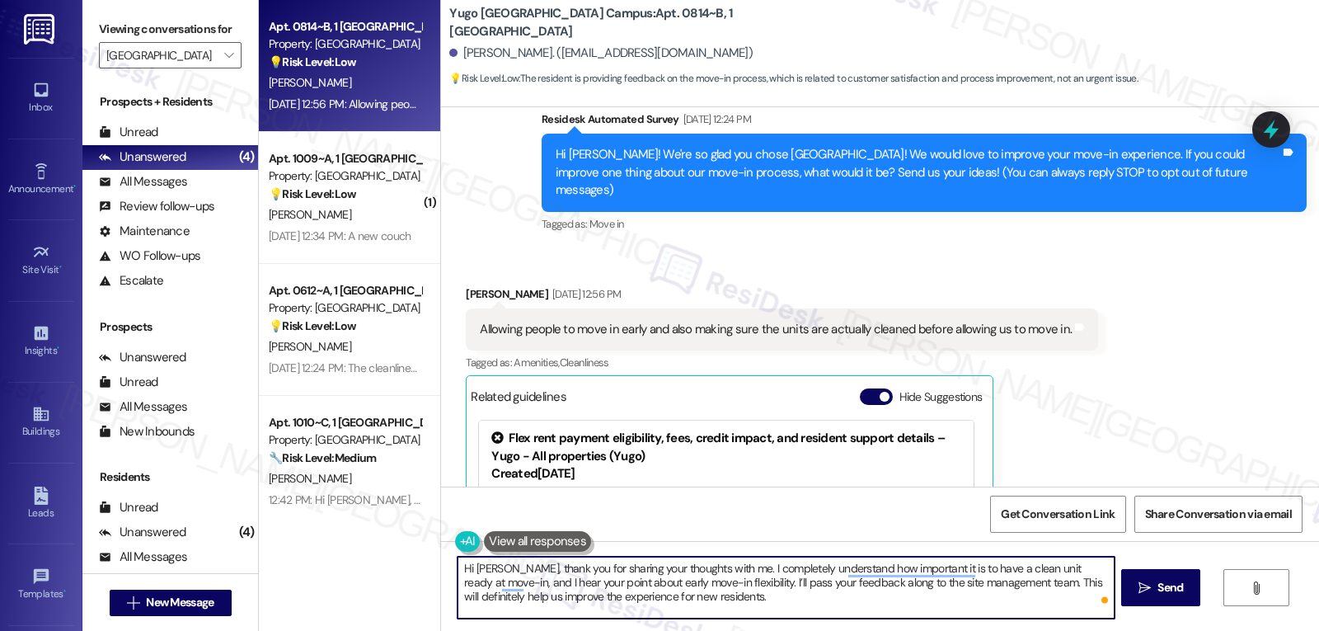
click at [755, 606] on textarea "Hi Jordyn, thank you for sharing your thoughts with me. I completely understand…" at bounding box center [786, 588] width 656 height 62
type textarea "Hi Jordyn, thank you for sharing your thoughts with me. I completely understand…"
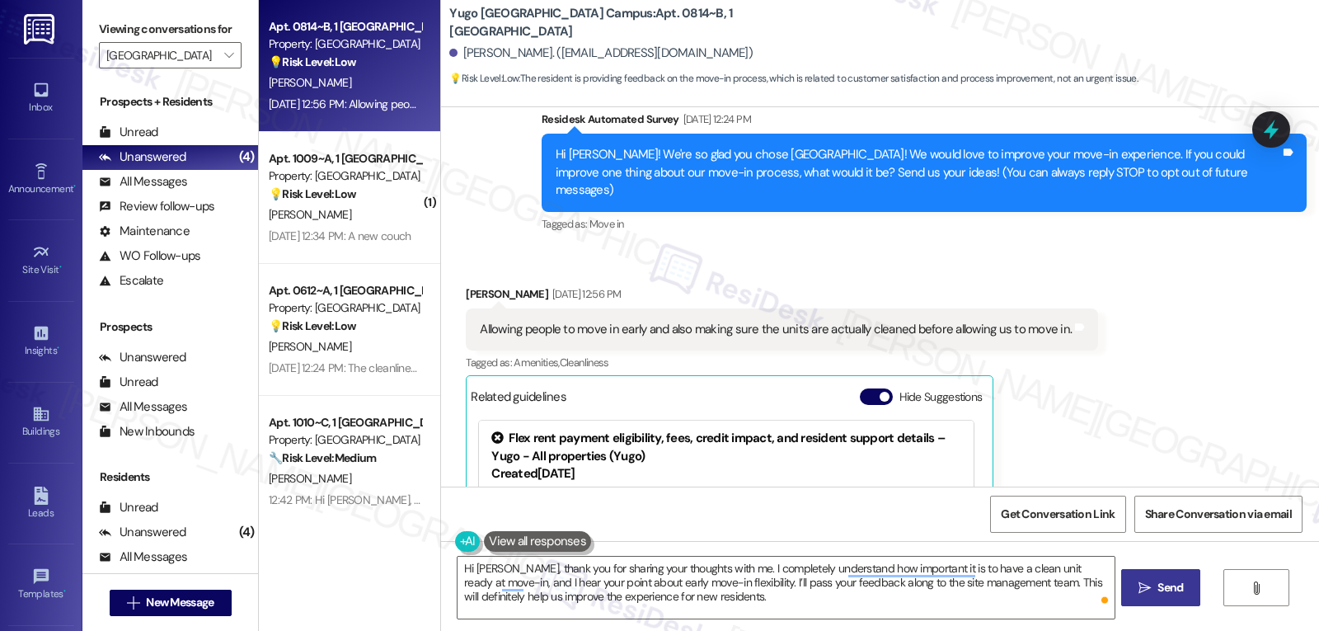
click at [1150, 594] on span " Send" at bounding box center [1162, 587] width 52 height 17
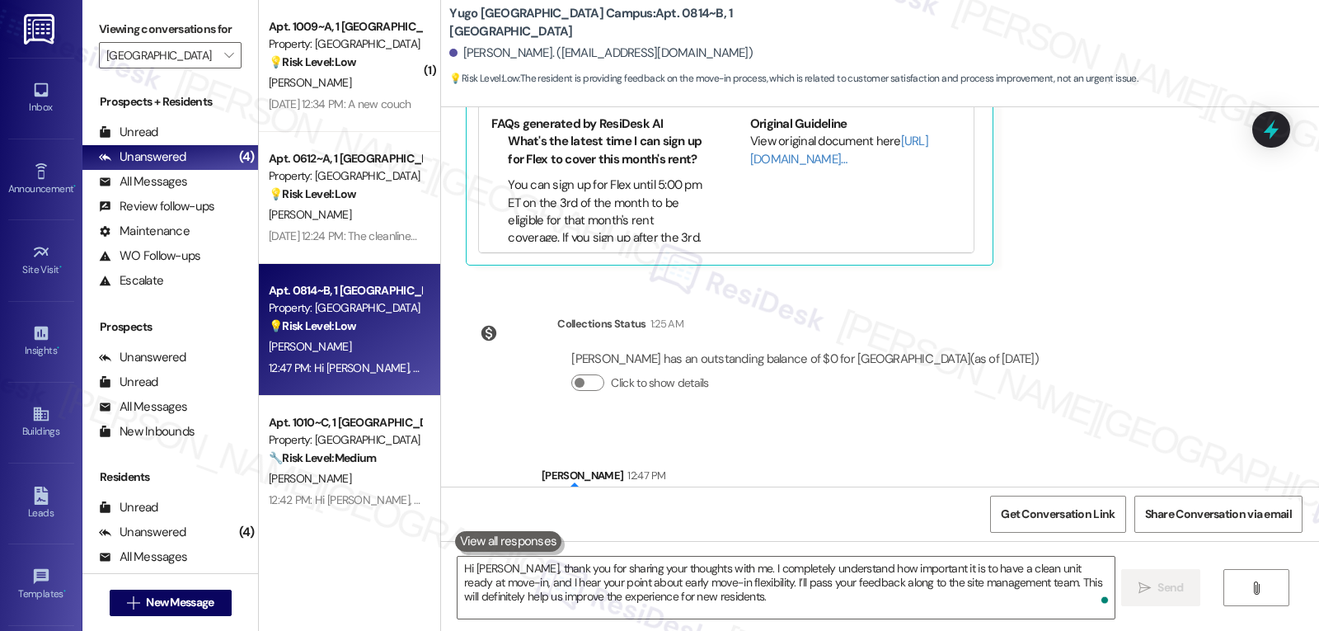
scroll to position [657, 0]
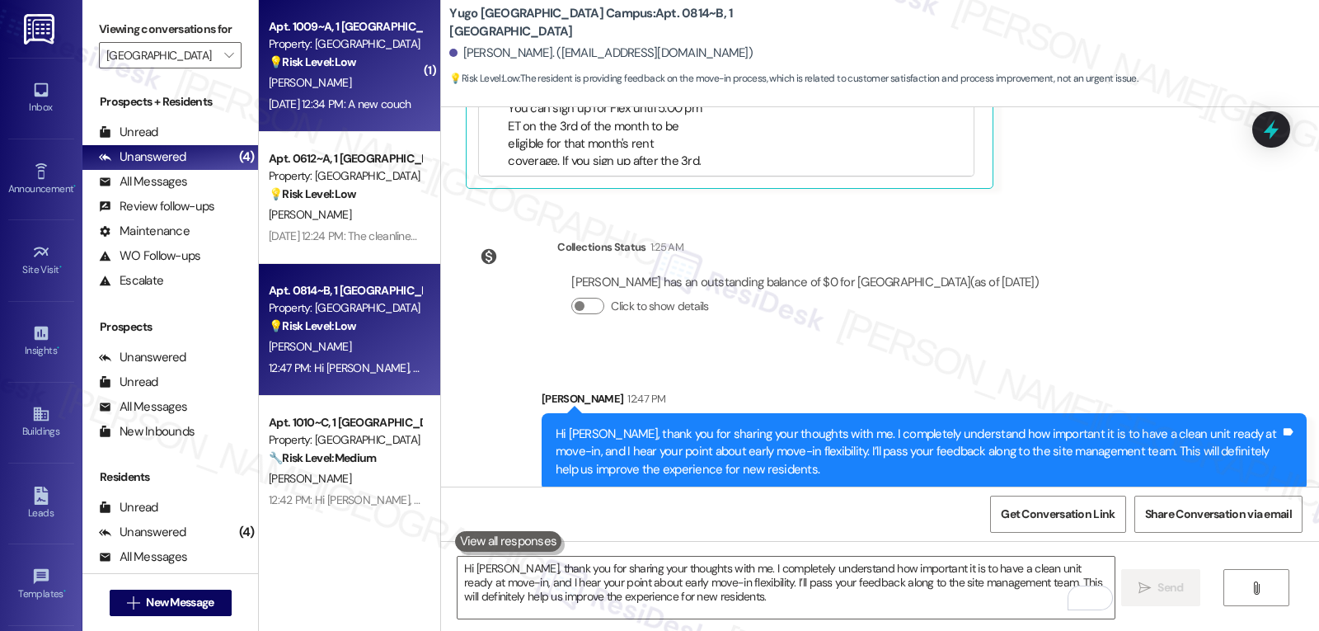
click at [377, 104] on div "Aug 29, 2025 at 12:34 PM: A new couch Aug 29, 2025 at 12:34 PM: A new couch" at bounding box center [340, 103] width 142 height 15
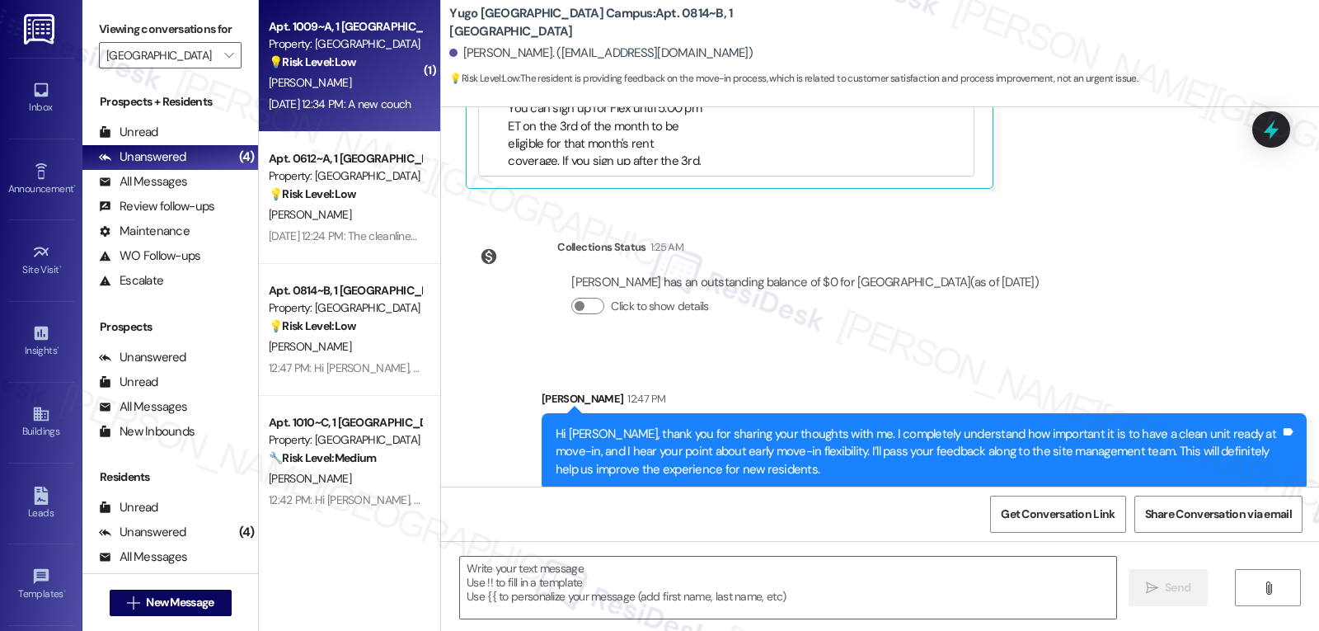
type textarea "Fetching suggested responses. Please feel free to read through the conversation…"
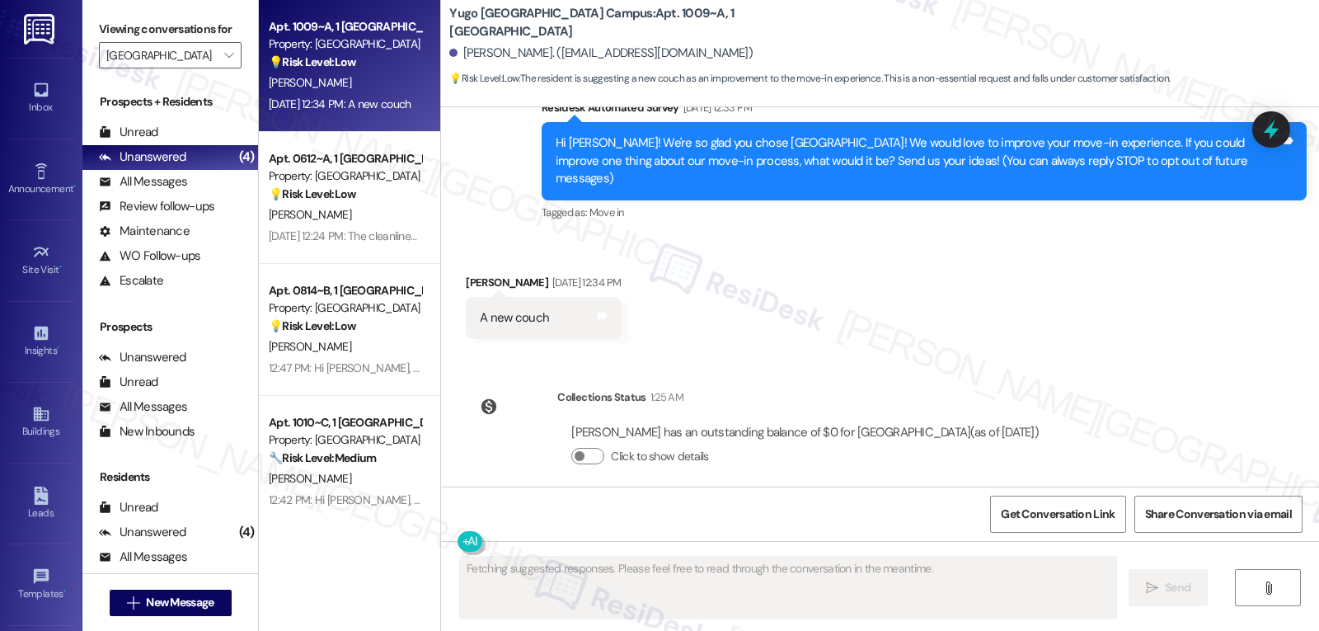
scroll to position [23, 0]
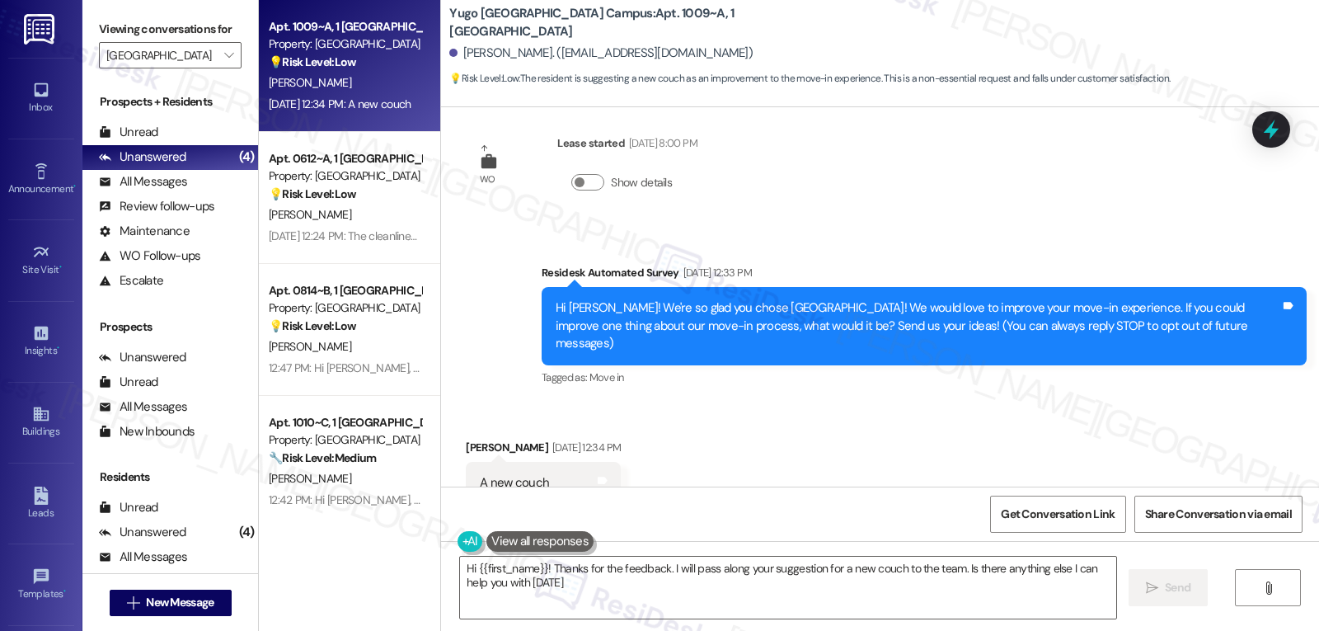
type textarea "Hi {{first_name}}! Thanks for the feedback. I will pass along your suggestion f…"
click at [1266, 129] on icon at bounding box center [1272, 129] width 28 height 28
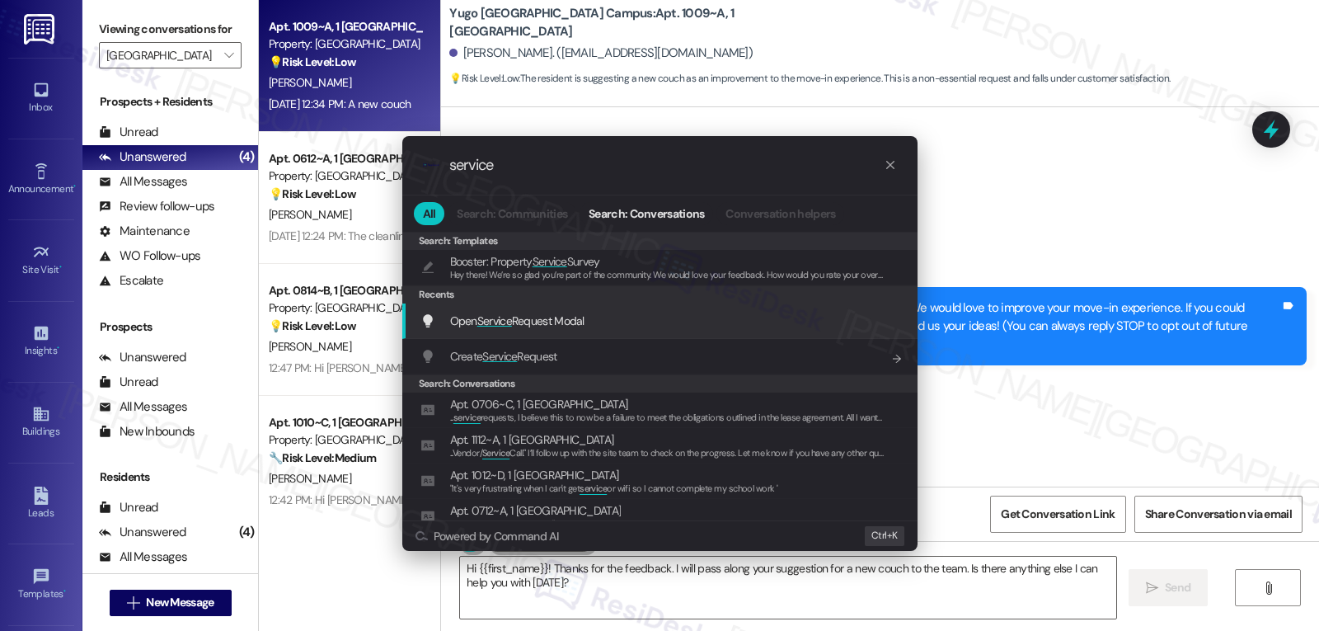
click at [557, 321] on span "Open Service Request Modal" at bounding box center [517, 320] width 134 height 15
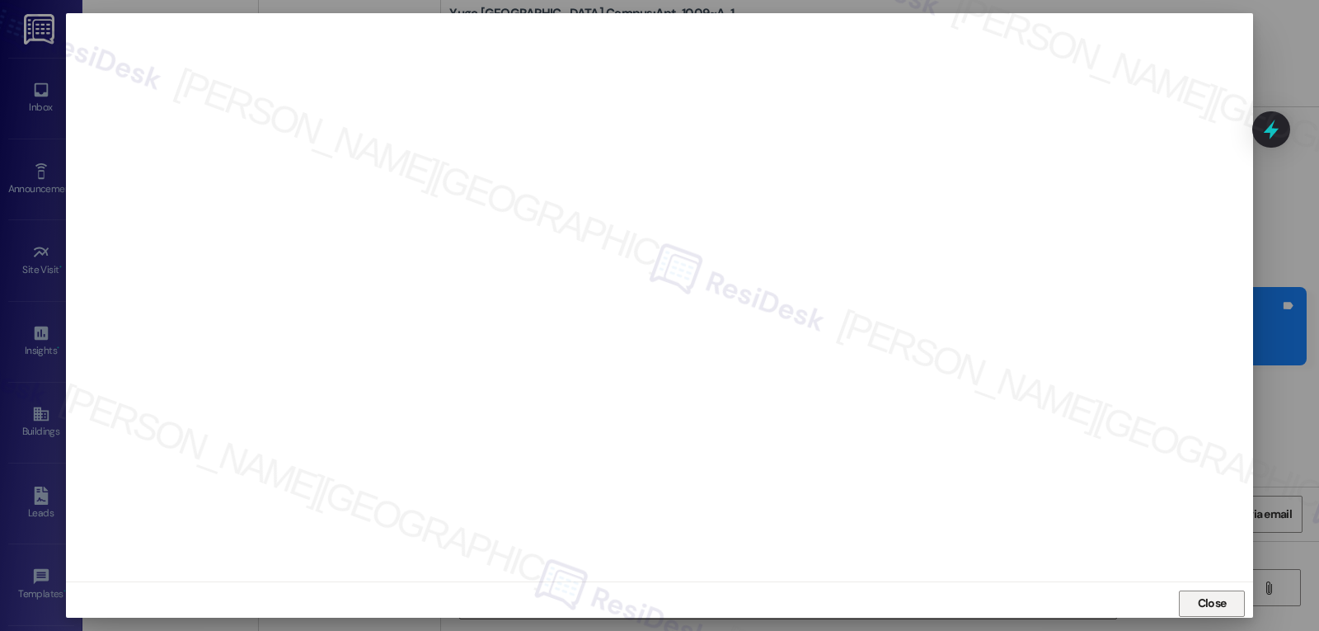
click at [1201, 598] on span "Close" at bounding box center [1212, 603] width 29 height 17
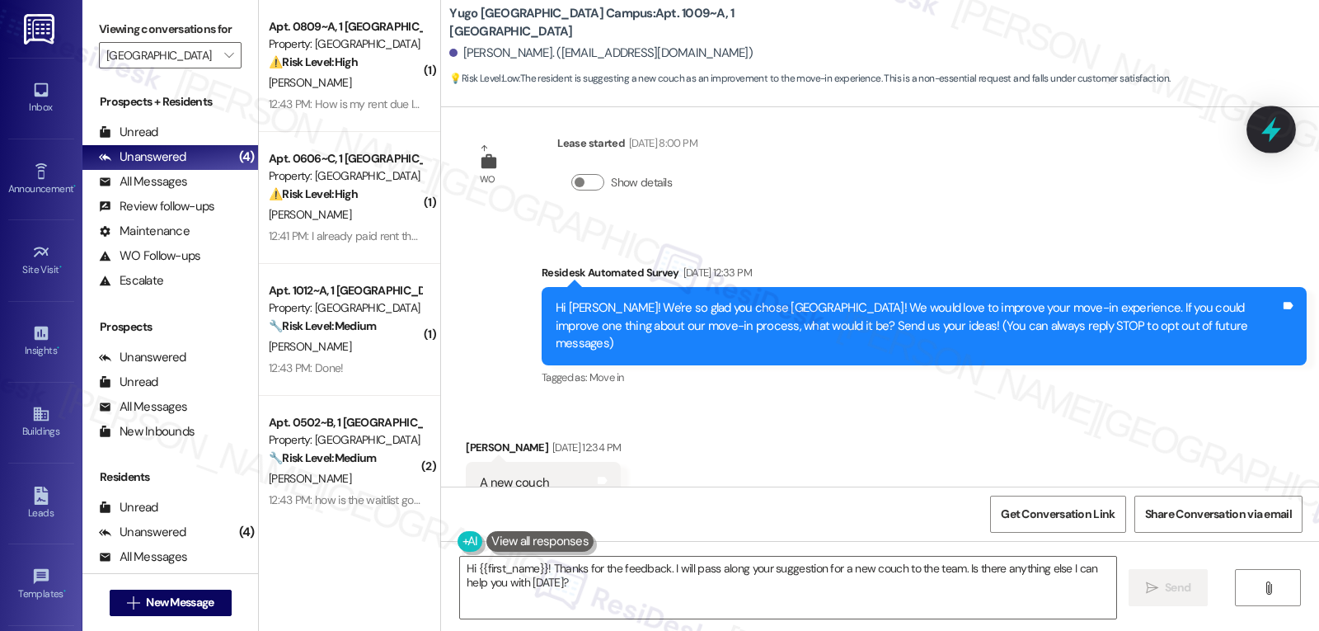
click at [1249, 127] on div at bounding box center [1271, 129] width 49 height 47
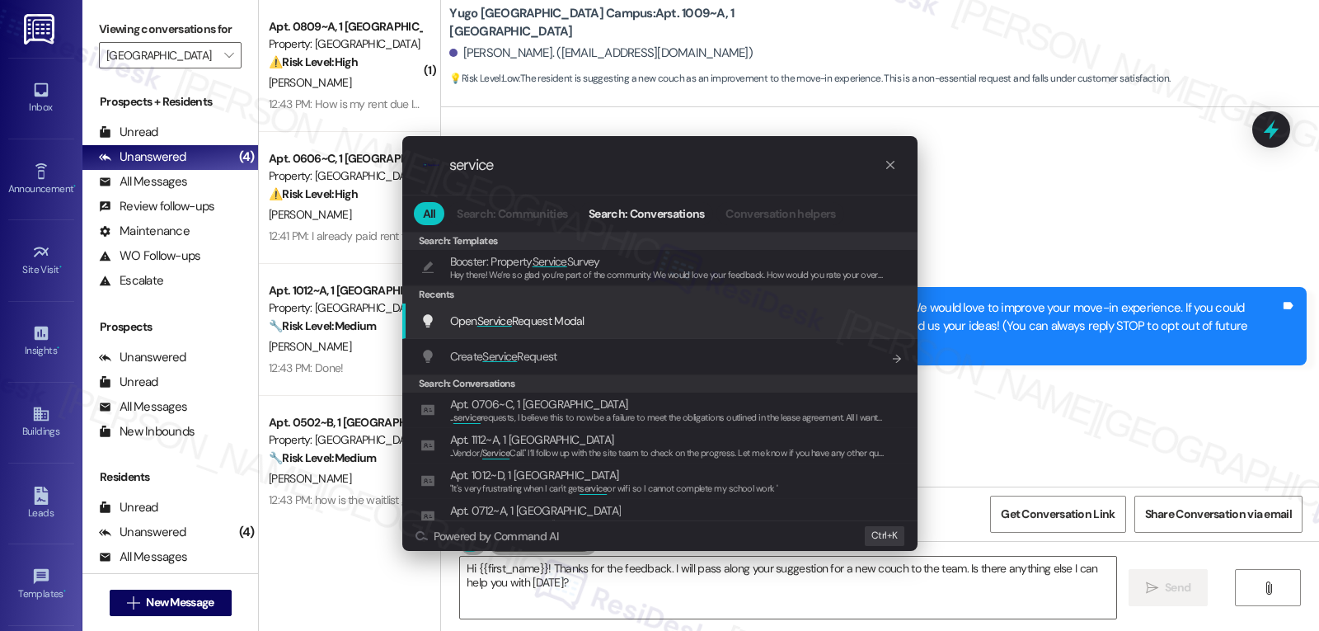
type input "service"
click at [552, 322] on span "Open Service Request Modal" at bounding box center [517, 320] width 134 height 15
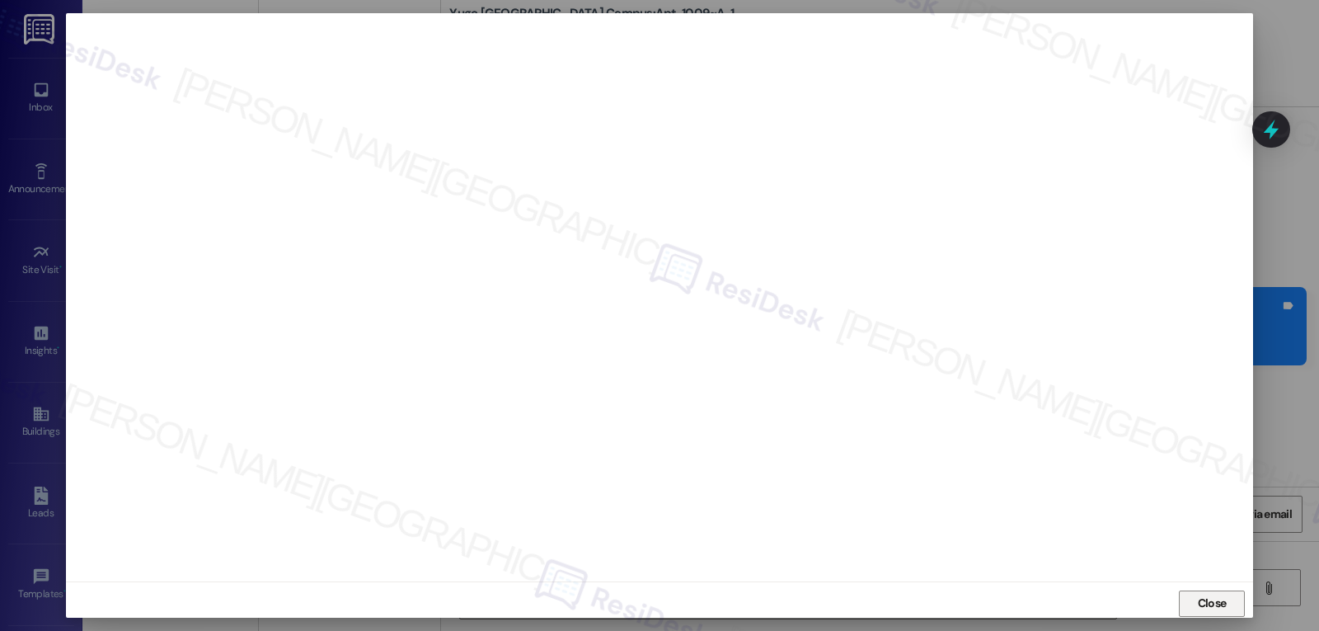
click at [1198, 610] on span "Close" at bounding box center [1212, 603] width 29 height 17
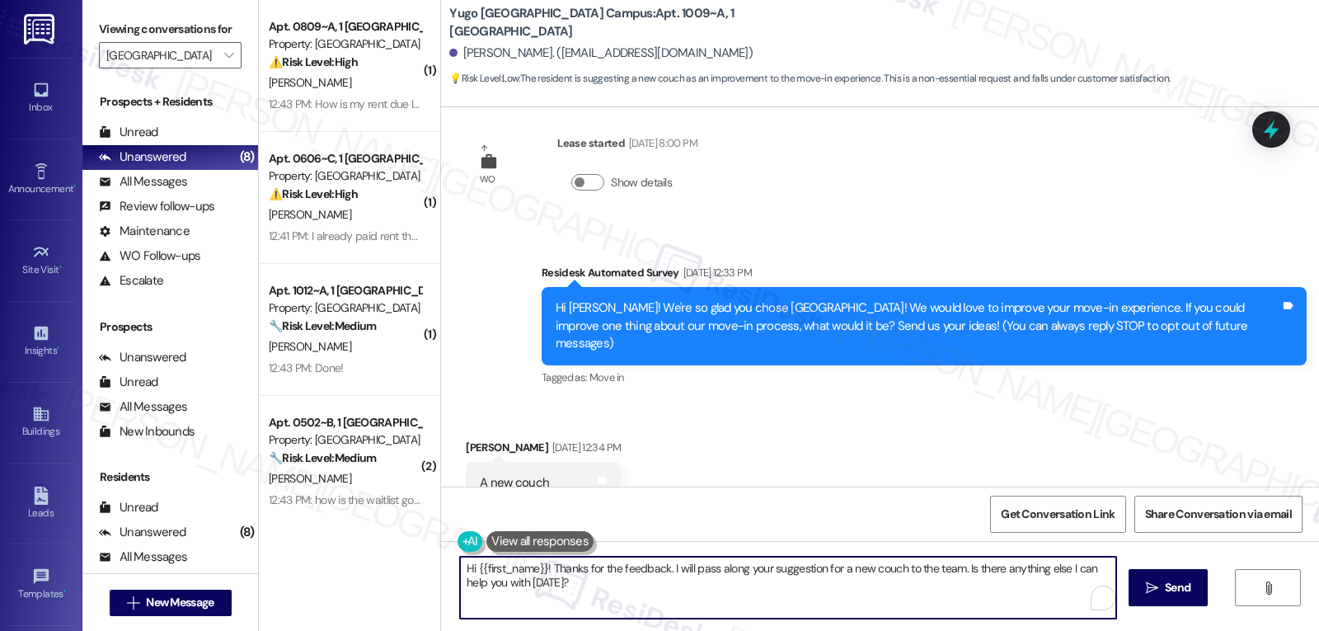
click at [590, 592] on textarea "Hi {{first_name}}! Thanks for the feedback. I will pass along your suggestion f…" at bounding box center [788, 588] width 656 height 62
drag, startPoint x: 661, startPoint y: 571, endPoint x: 773, endPoint y: 670, distance: 149.6
click at [773, 630] on html "Inbox Go to Inbox Announcement • Send A Text Announcement Site Visit • Go to Si…" at bounding box center [659, 315] width 1319 height 631
type textarea "Hi {{first_name}}! Thanks for the feedback. I see that you have submitted a wor…"
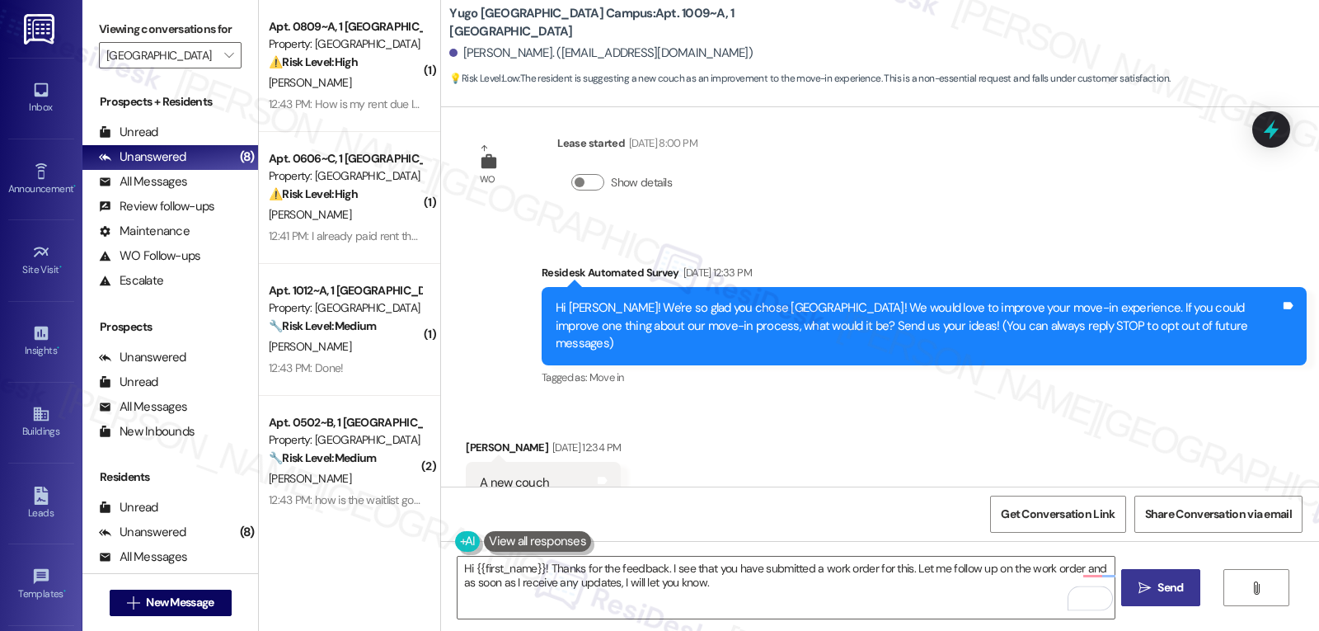
click at [1151, 587] on span " Send" at bounding box center [1162, 587] width 52 height 17
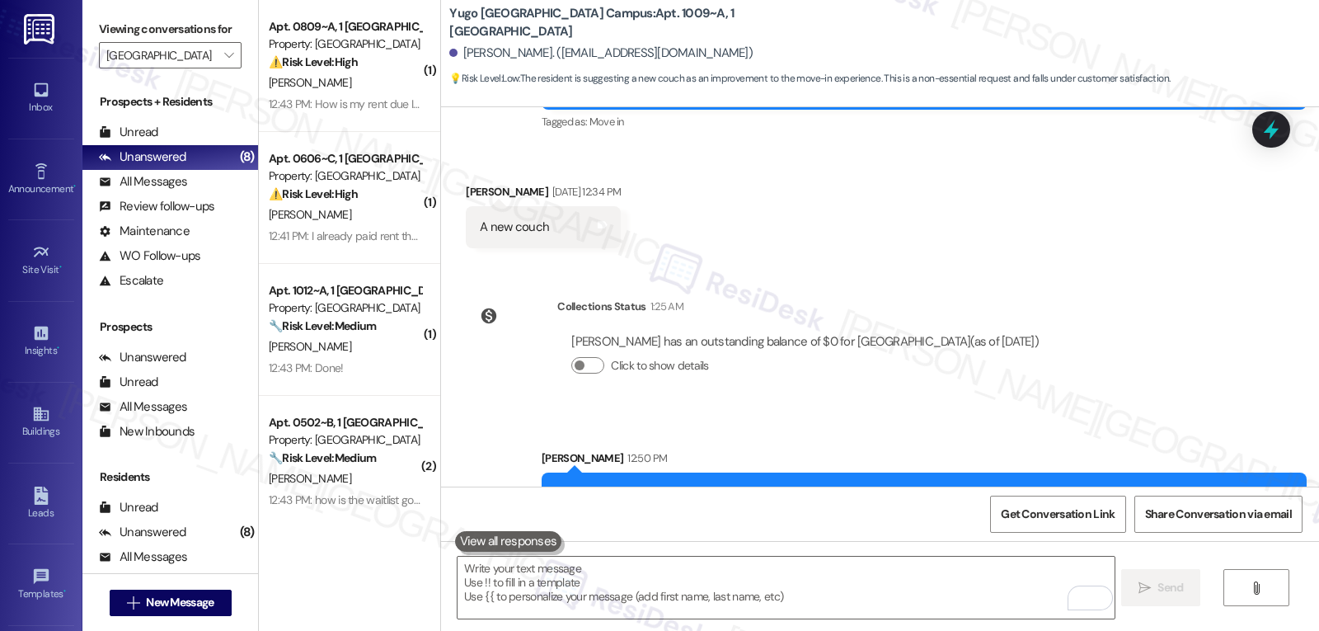
scroll to position [320, 0]
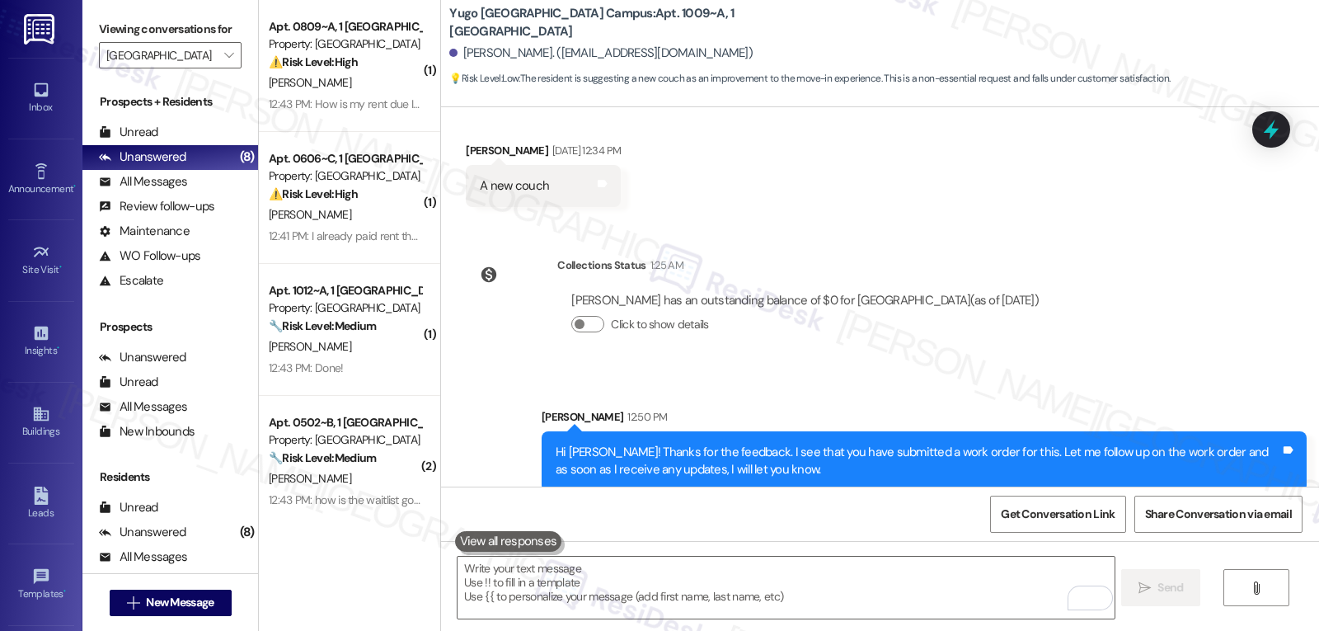
click at [1261, 127] on icon at bounding box center [1271, 129] width 21 height 21
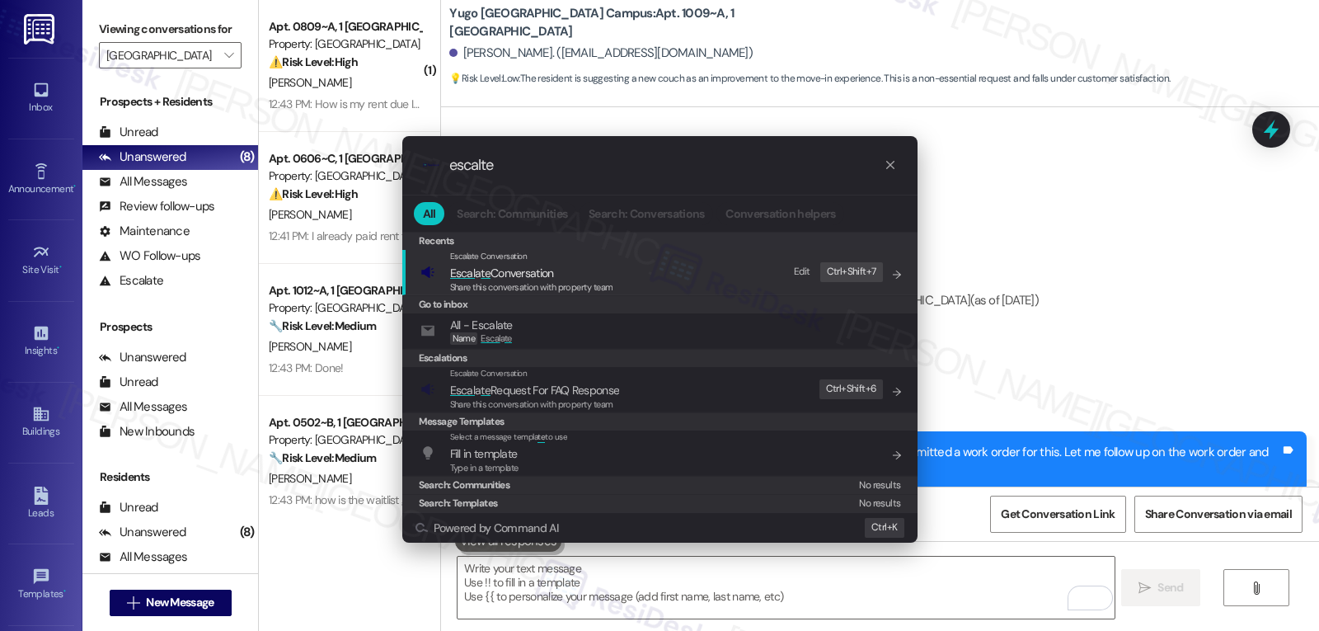
type input "escalte"
click at [562, 281] on span "Share this conversation with property team" at bounding box center [531, 287] width 163 height 12
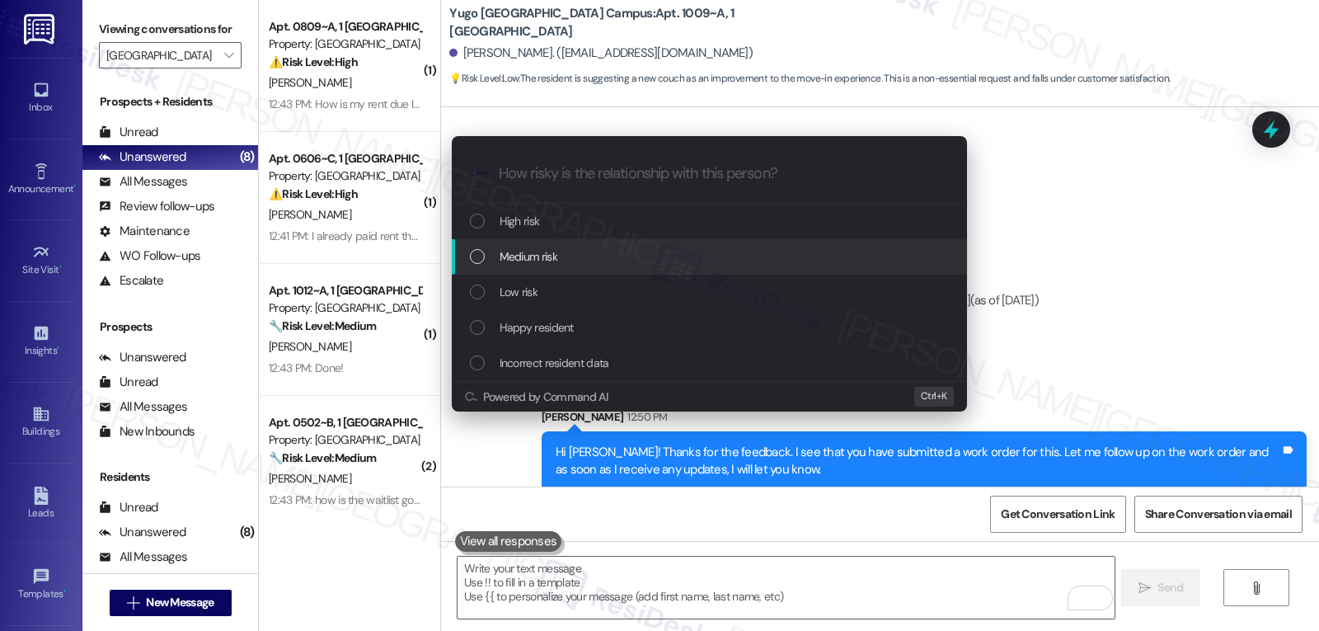
click at [571, 252] on div "Medium risk" at bounding box center [711, 256] width 482 height 18
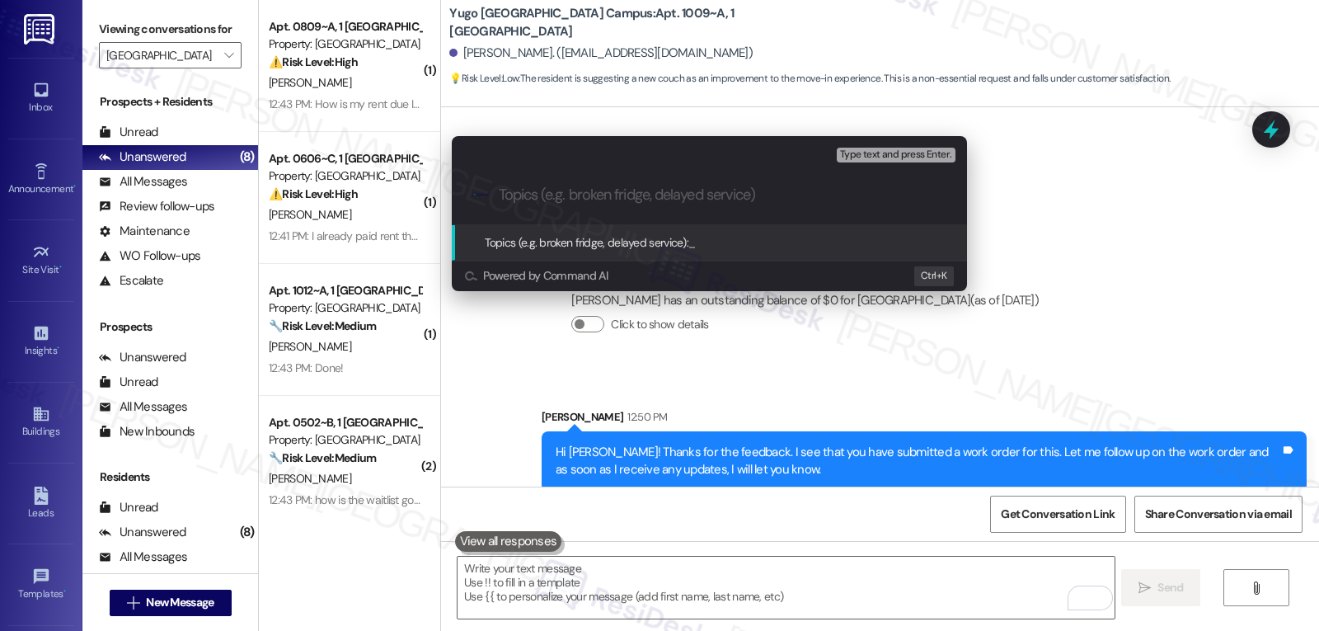
click at [532, 207] on div ".cls-1{fill:#0a055f;}.cls-2{fill:#0cc4c4;} resideskLogoBlueOrange" at bounding box center [709, 195] width 515 height 59
click at [536, 184] on div ".cls-1{fill:#0a055f;}.cls-2{fill:#0cc4c4;} resideskLogoBlueOrange" at bounding box center [709, 195] width 515 height 59
click at [523, 191] on input "Topics (e.g. broken fridge, delayed service)" at bounding box center [723, 194] width 448 height 17
paste input "15558346"
type input "Follow-up on WO 15558346 - New couch"
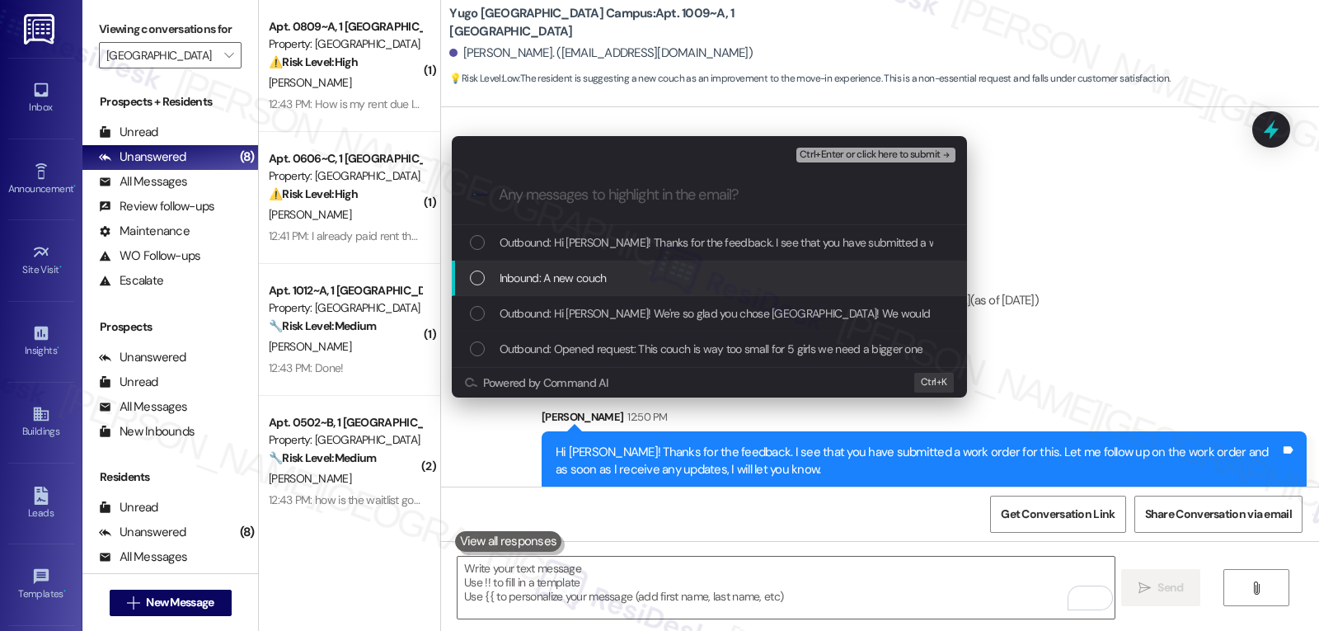
click at [482, 273] on div "List of options" at bounding box center [477, 277] width 15 height 15
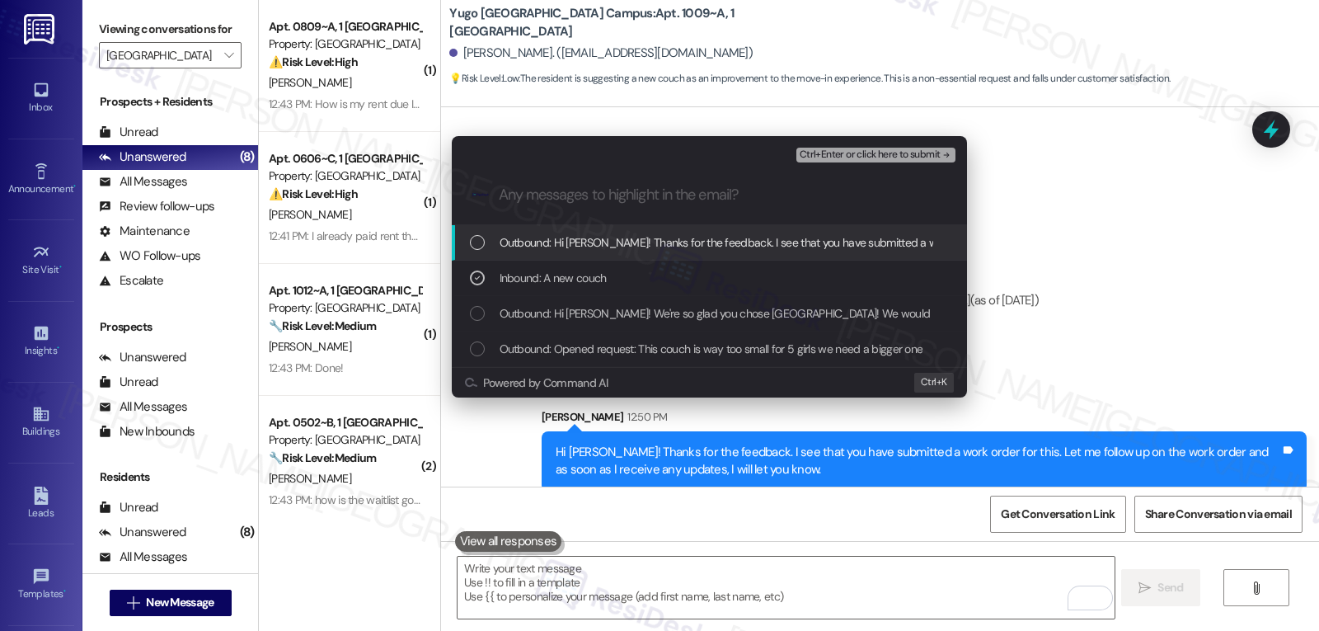
click at [888, 155] on span "Ctrl+Enter or click here to submit" at bounding box center [870, 155] width 141 height 12
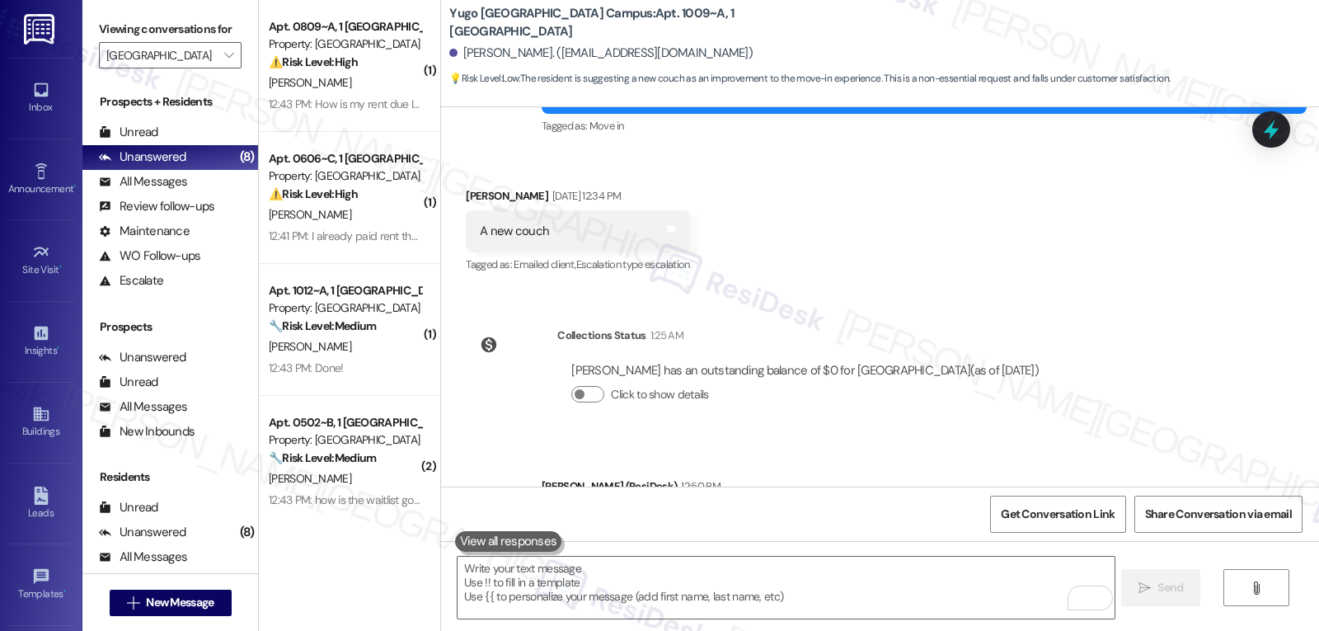
scroll to position [369, 0]
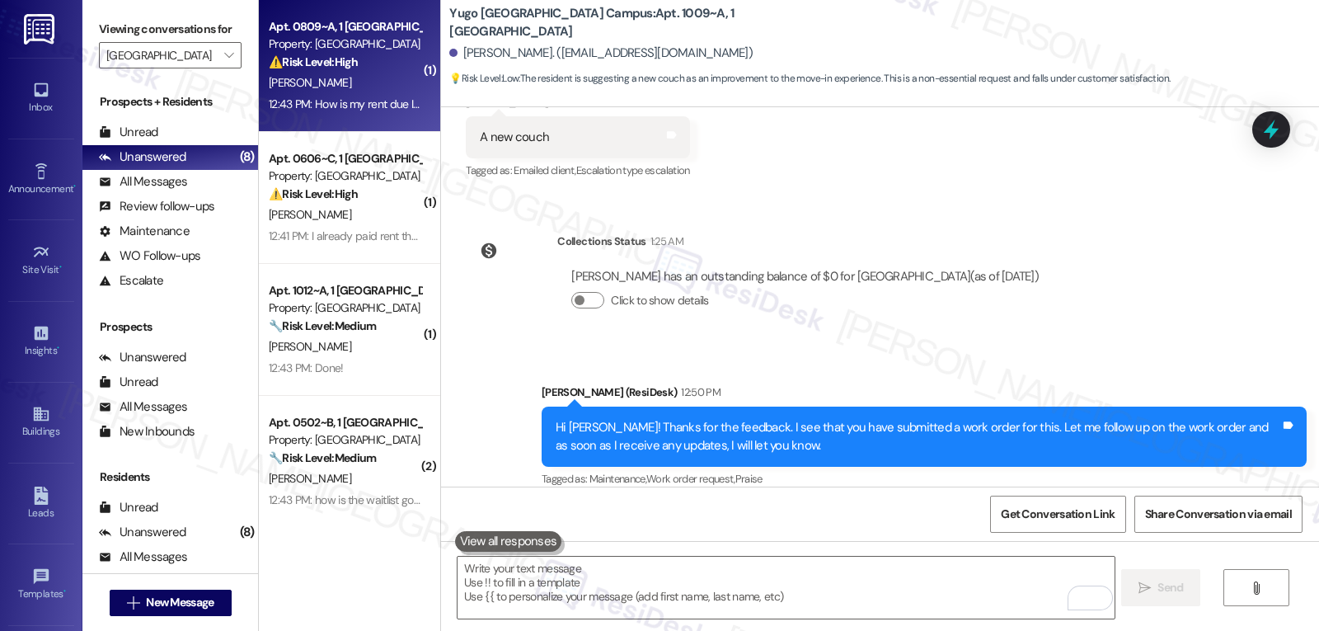
click at [333, 67] on strong "⚠️ Risk Level: High" at bounding box center [313, 61] width 89 height 15
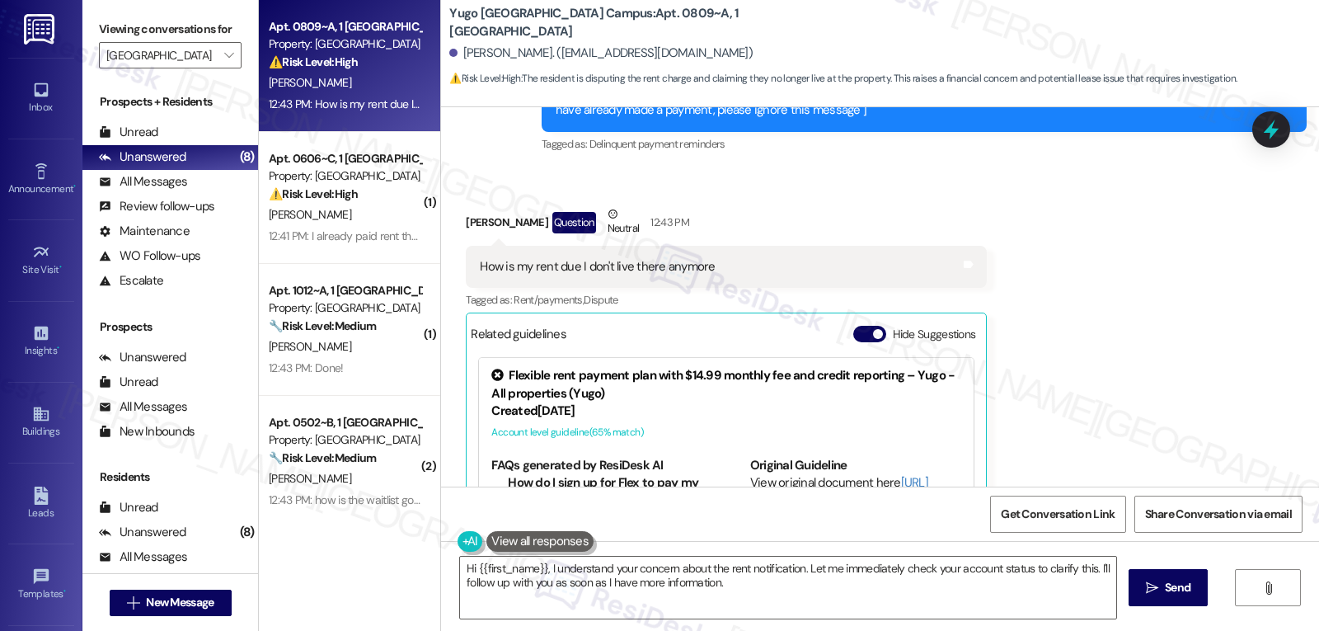
scroll to position [1611, 0]
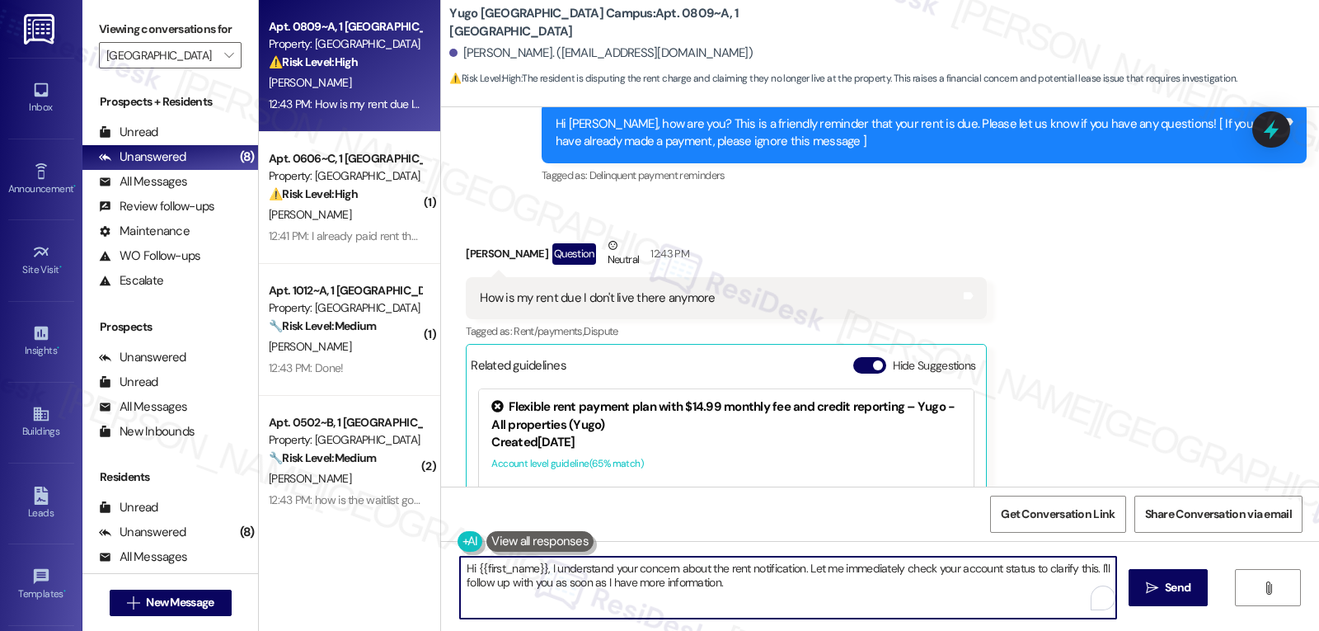
click at [763, 600] on textarea "Hi {{first_name}}, I understand your concern about the rent notification. Let m…" at bounding box center [788, 588] width 656 height 62
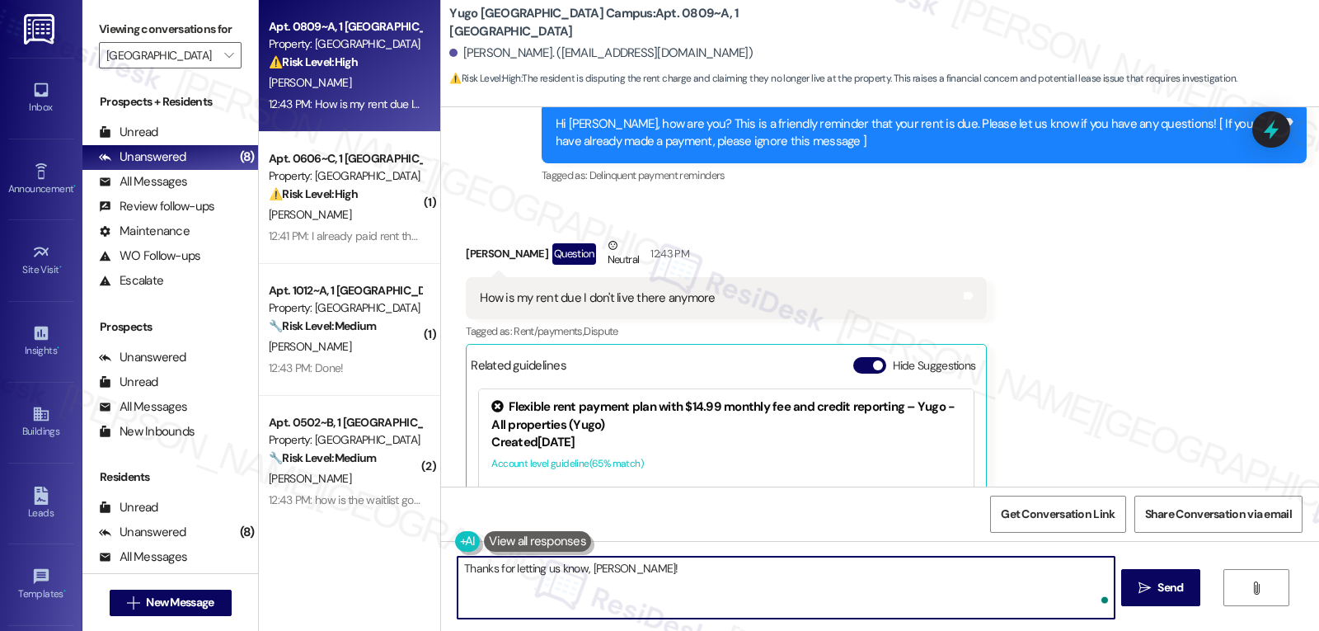
type textarea "Thanks for letting us know, Megan!"
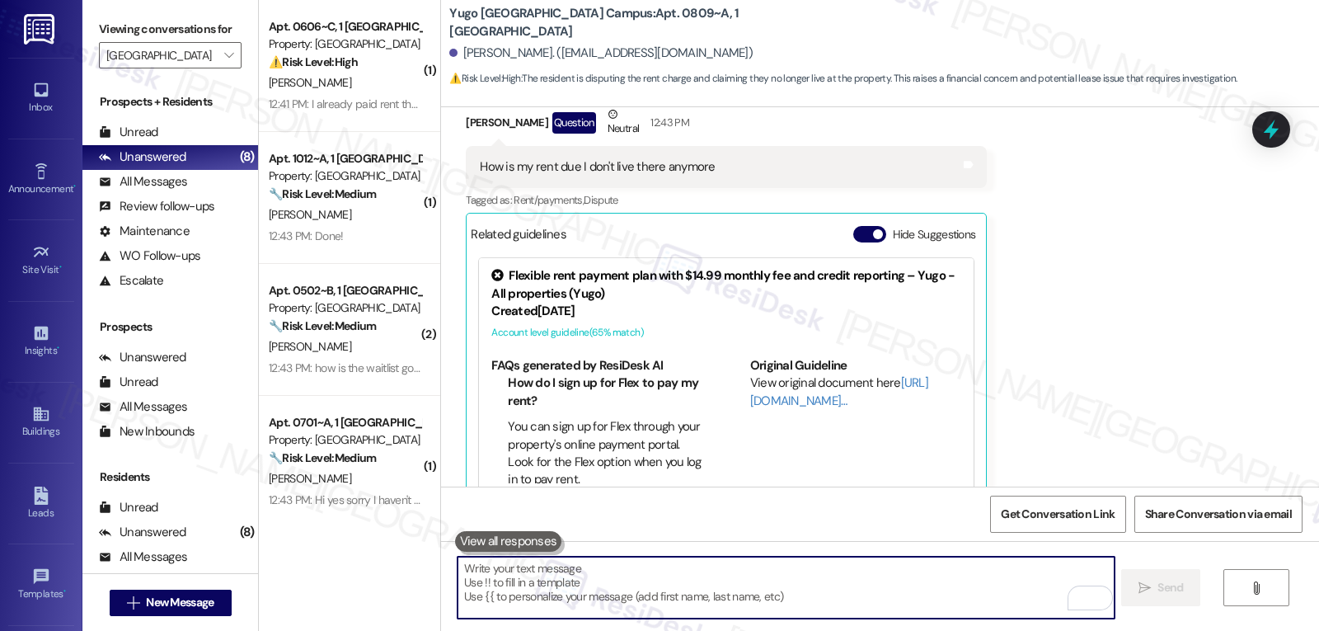
scroll to position [1561, 0]
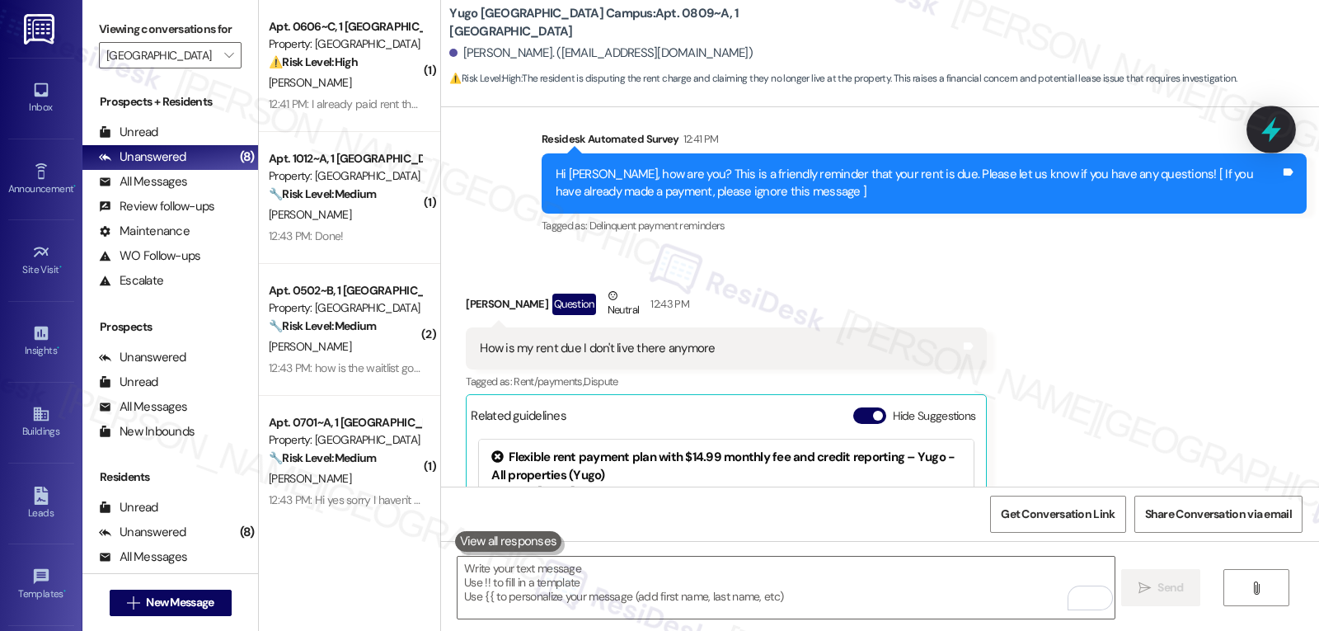
click at [1271, 129] on icon at bounding box center [1272, 130] width 20 height 26
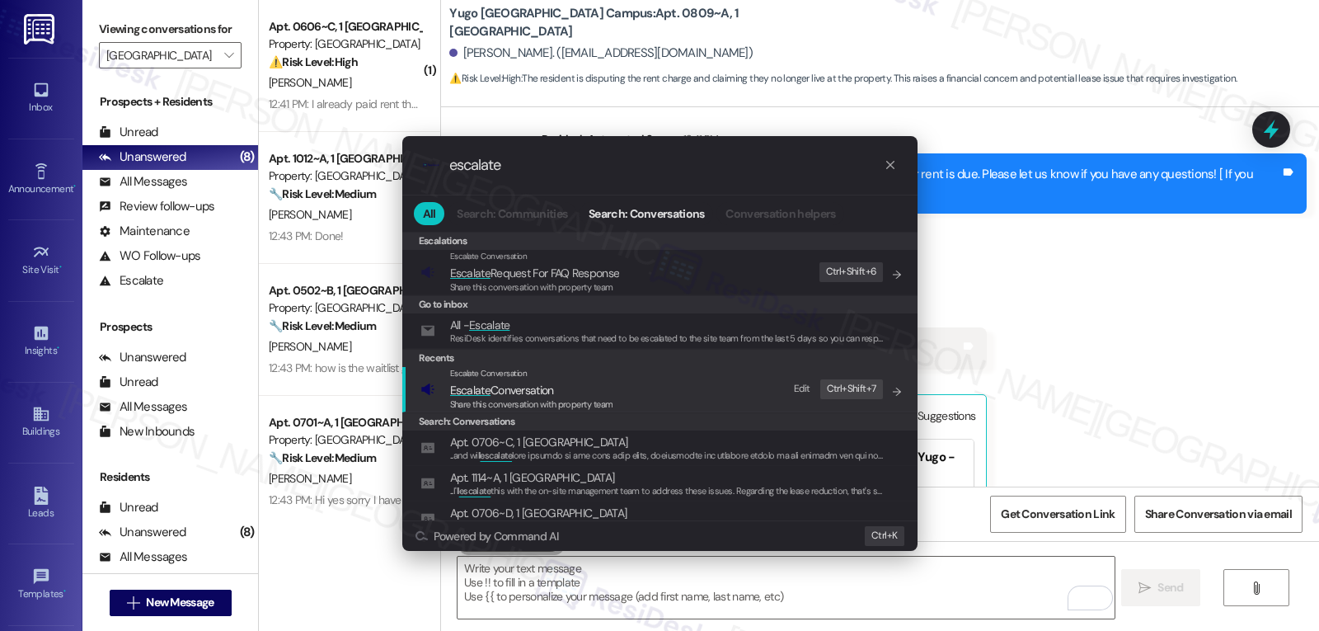
type input "escalate"
click at [588, 390] on span "Escalate Conversation" at bounding box center [531, 390] width 163 height 18
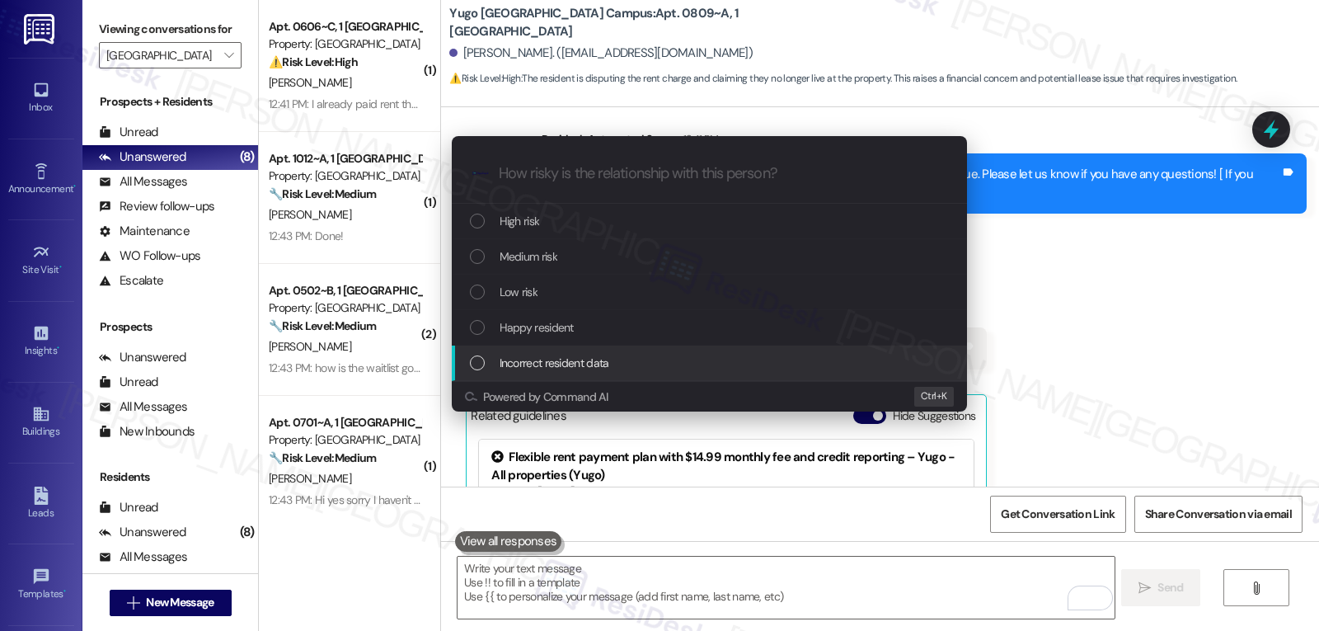
click at [576, 373] on div "Incorrect resident data" at bounding box center [709, 363] width 515 height 35
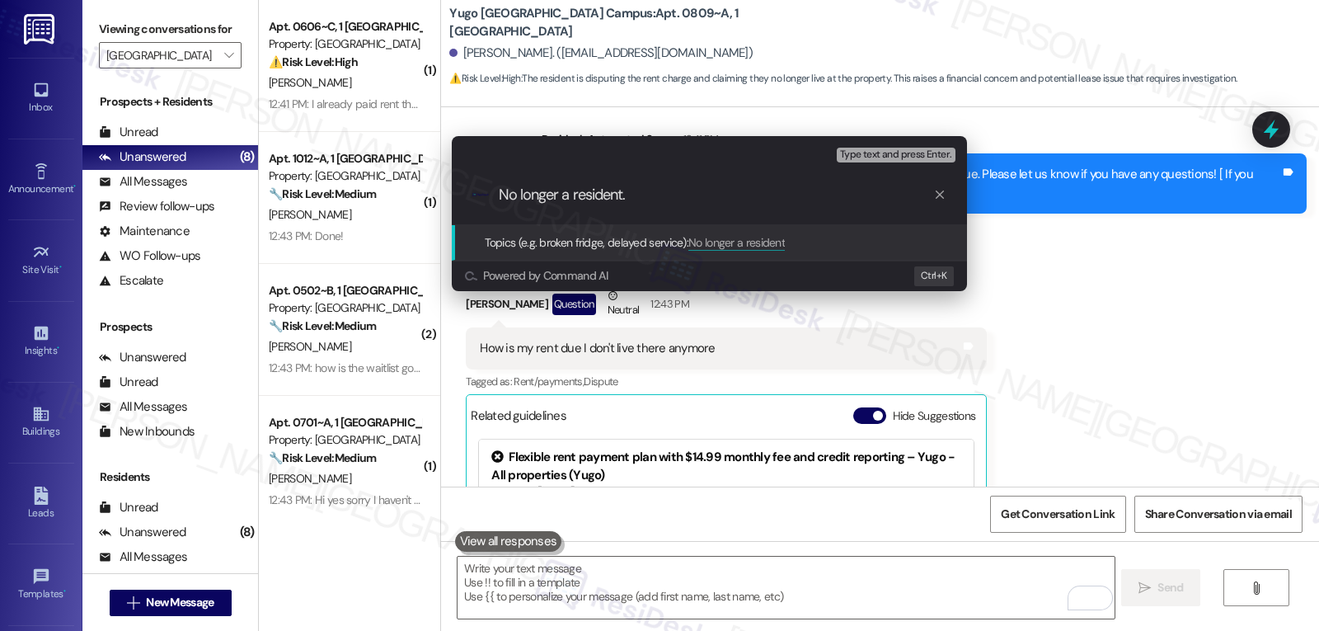
type input "No longer a resident."
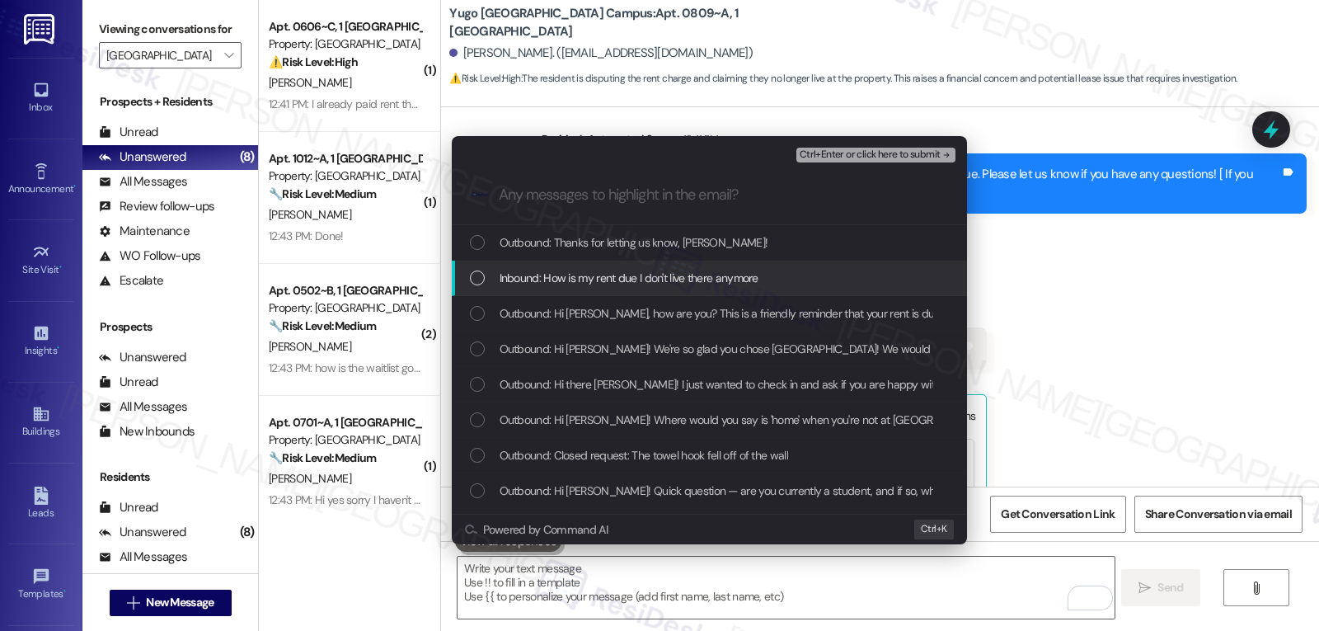
drag, startPoint x: 571, startPoint y: 276, endPoint x: 585, endPoint y: 282, distance: 15.2
click at [582, 282] on span "Inbound: How is my rent due I don't live there anymore" at bounding box center [629, 278] width 259 height 18
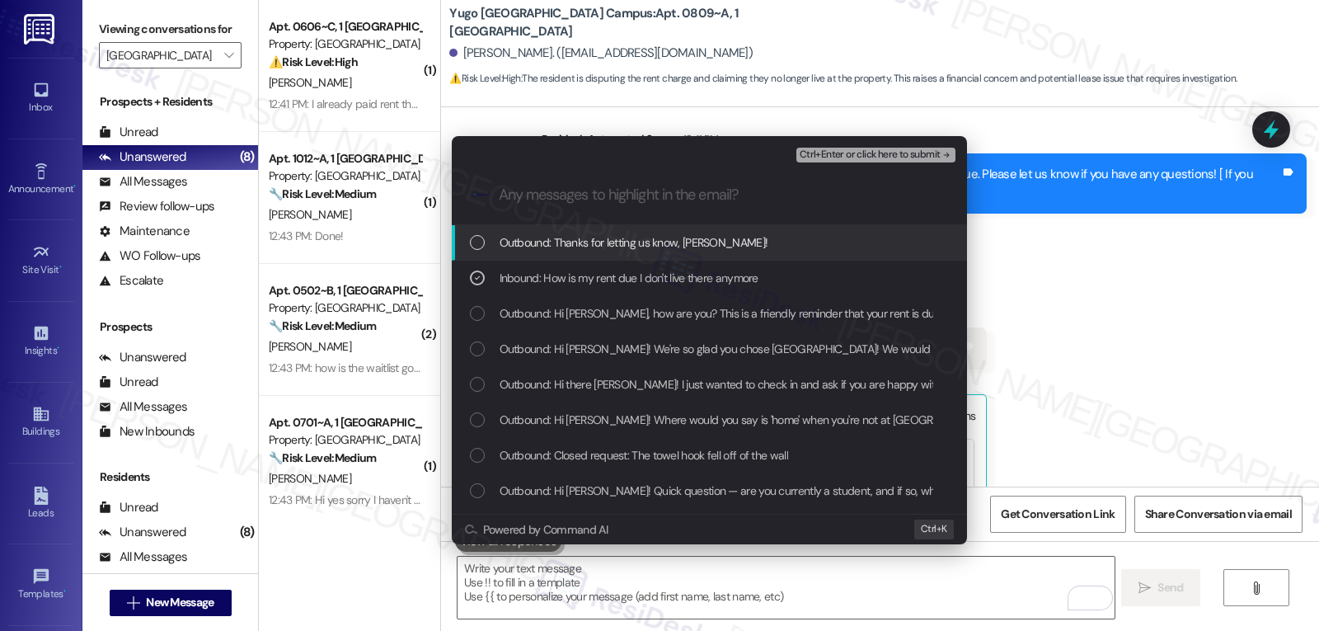
click at [896, 153] on span "Ctrl+Enter or click here to submit" at bounding box center [870, 155] width 141 height 12
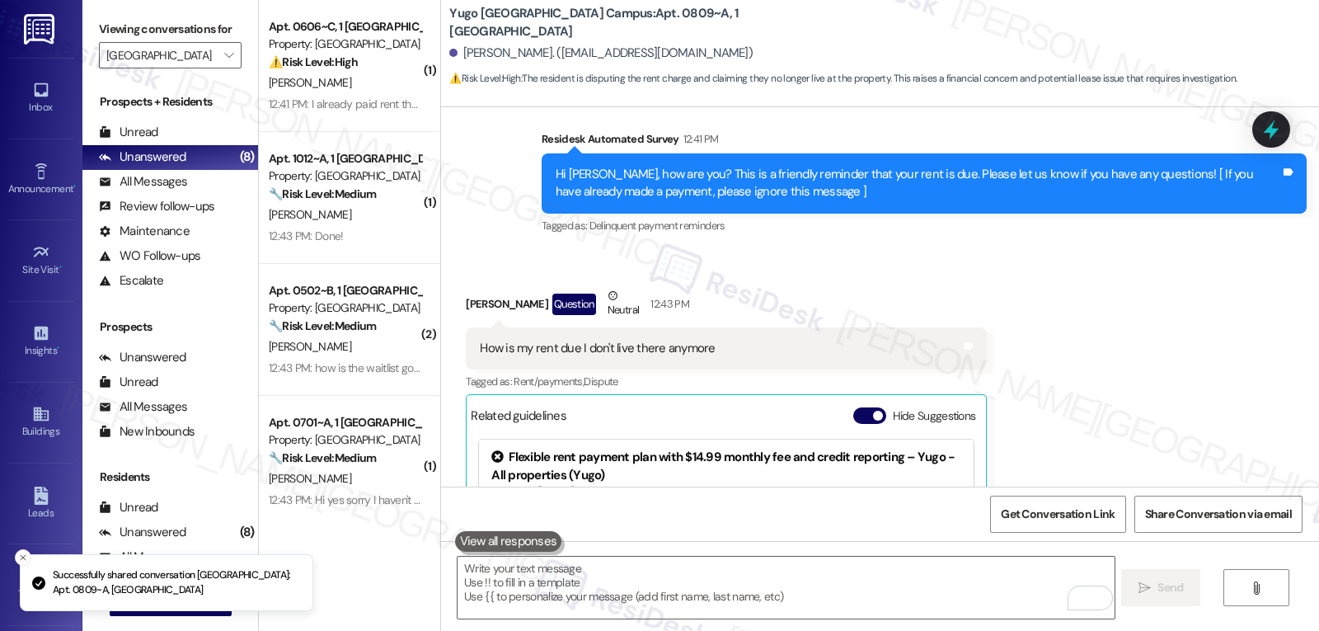
scroll to position [1775, 0]
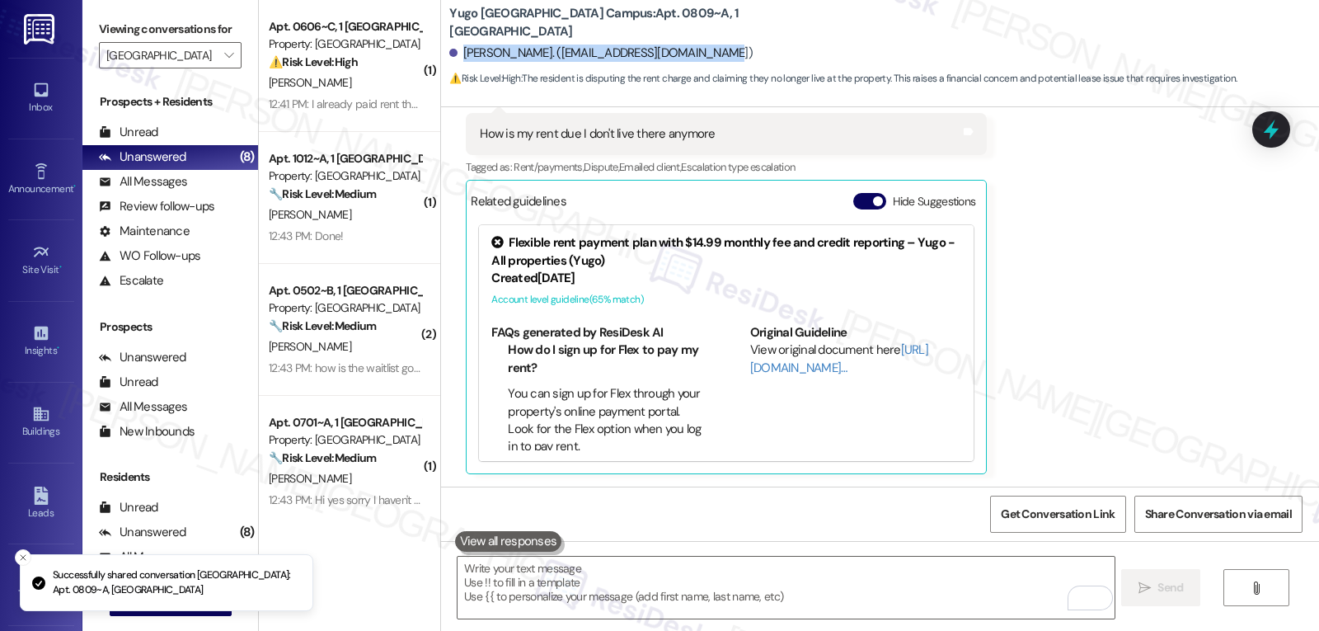
drag, startPoint x: 453, startPoint y: 54, endPoint x: 741, endPoint y: 51, distance: 287.8
click at [741, 51] on div "Megan Sreniawski. (megsreniawski@gmail.com)" at bounding box center [884, 53] width 870 height 33
copy div "Megan Sreniawski. (megsreniawski@gmail.com)"
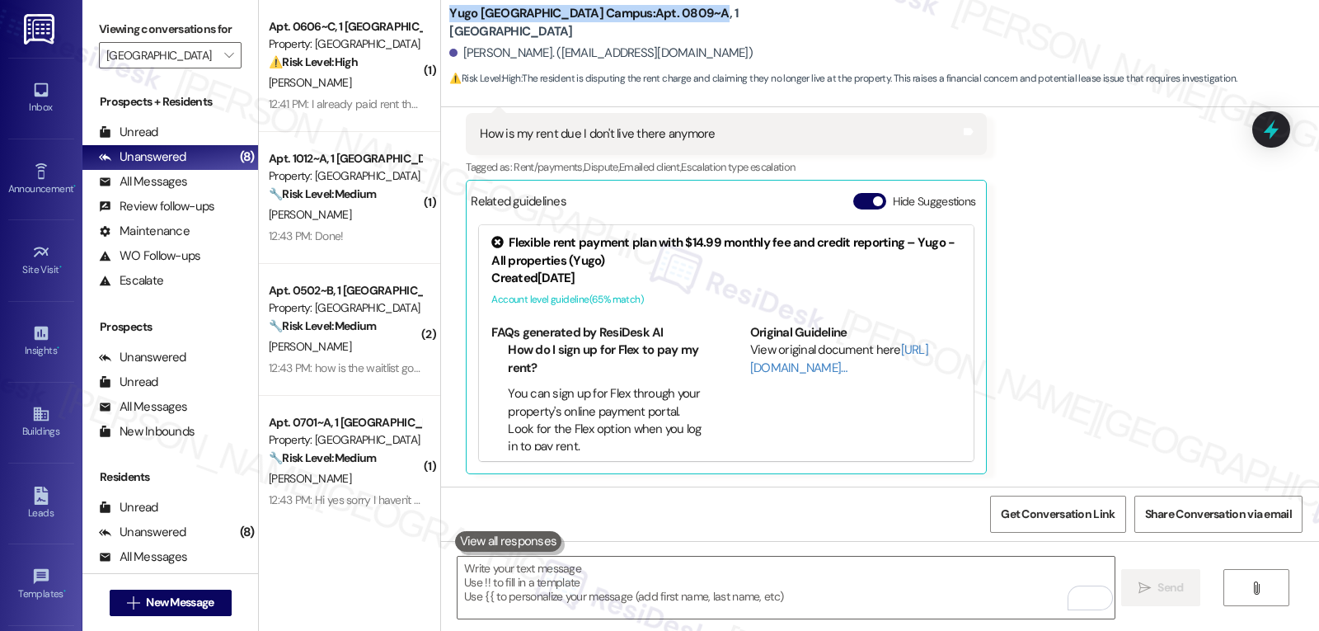
drag, startPoint x: 439, startPoint y: 21, endPoint x: 629, endPoint y: 21, distance: 190.5
click at [629, 21] on b "Yugo Tucson Campus: Apt. 0809~A, 1 Yugo Tucson Campus" at bounding box center [614, 22] width 330 height 35
copy b "Yugo Tucson Campus: Apt. 0809~A"
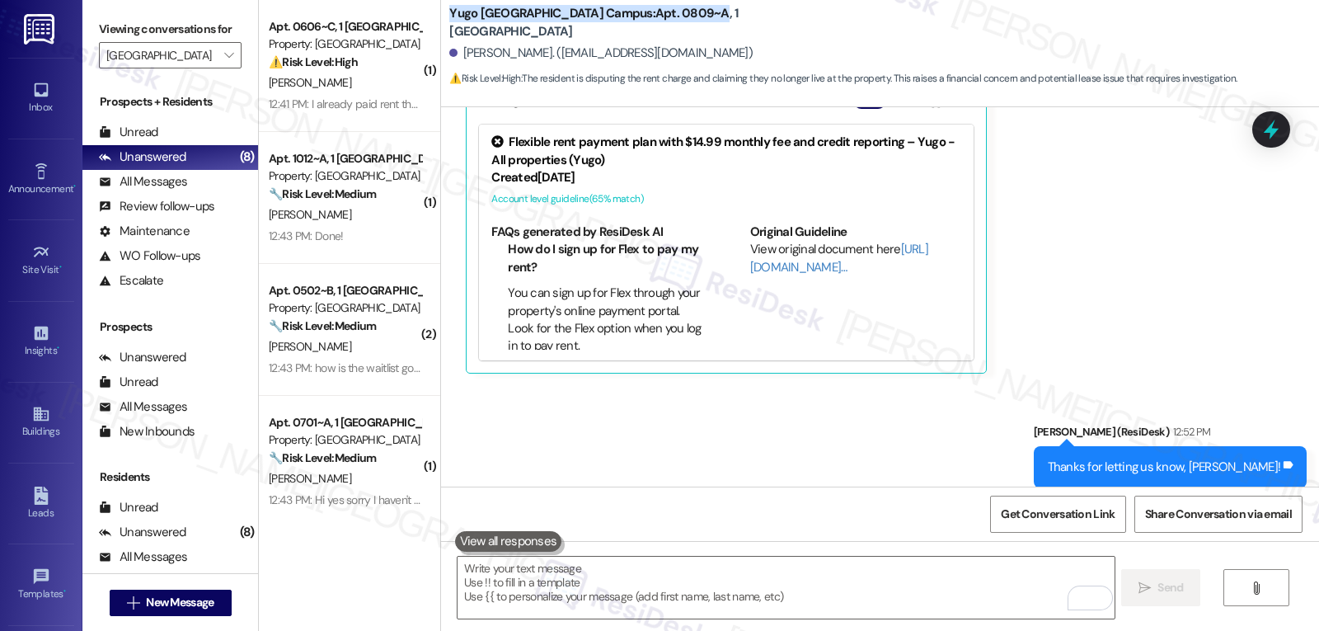
scroll to position [1916, 0]
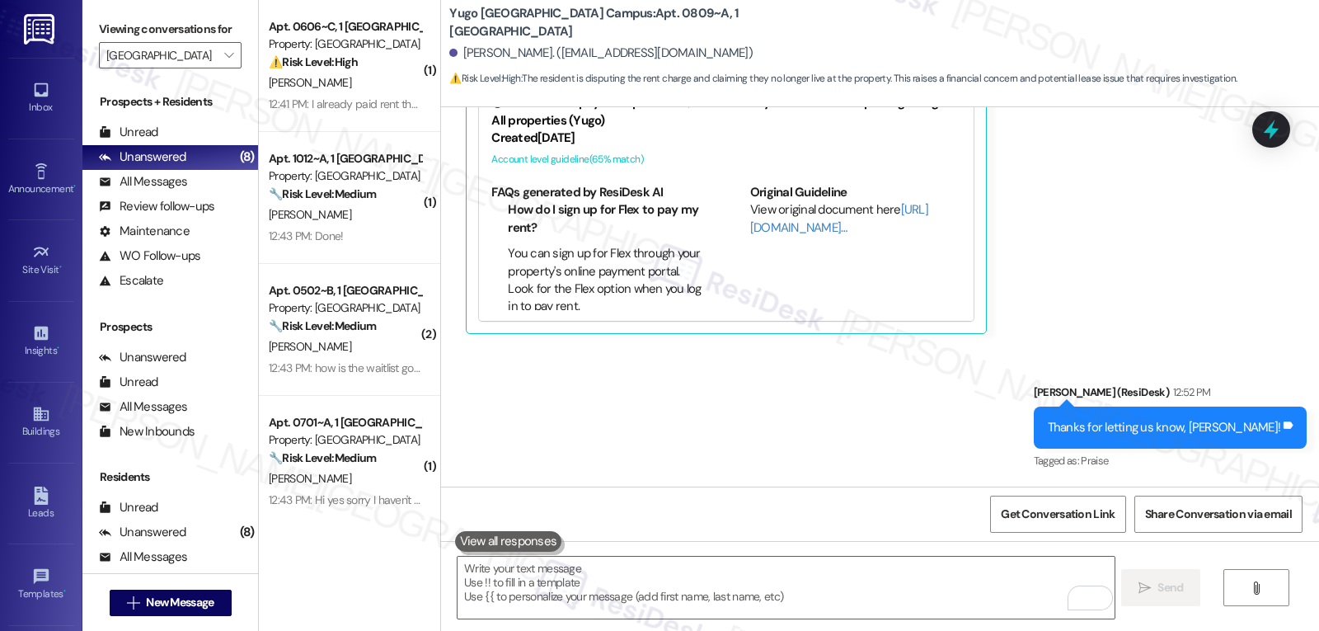
drag, startPoint x: 263, startPoint y: 88, endPoint x: 484, endPoint y: 102, distance: 221.4
click at [309, 73] on div "I. Ressler" at bounding box center [345, 83] width 156 height 21
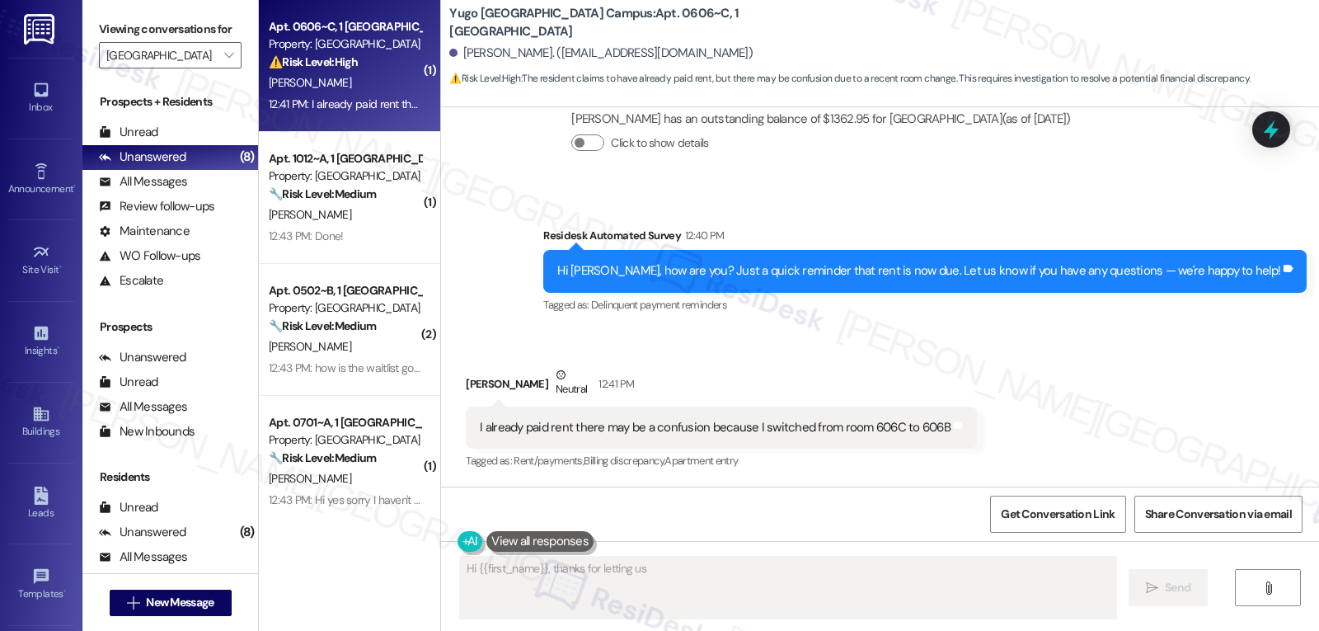
scroll to position [335, 0]
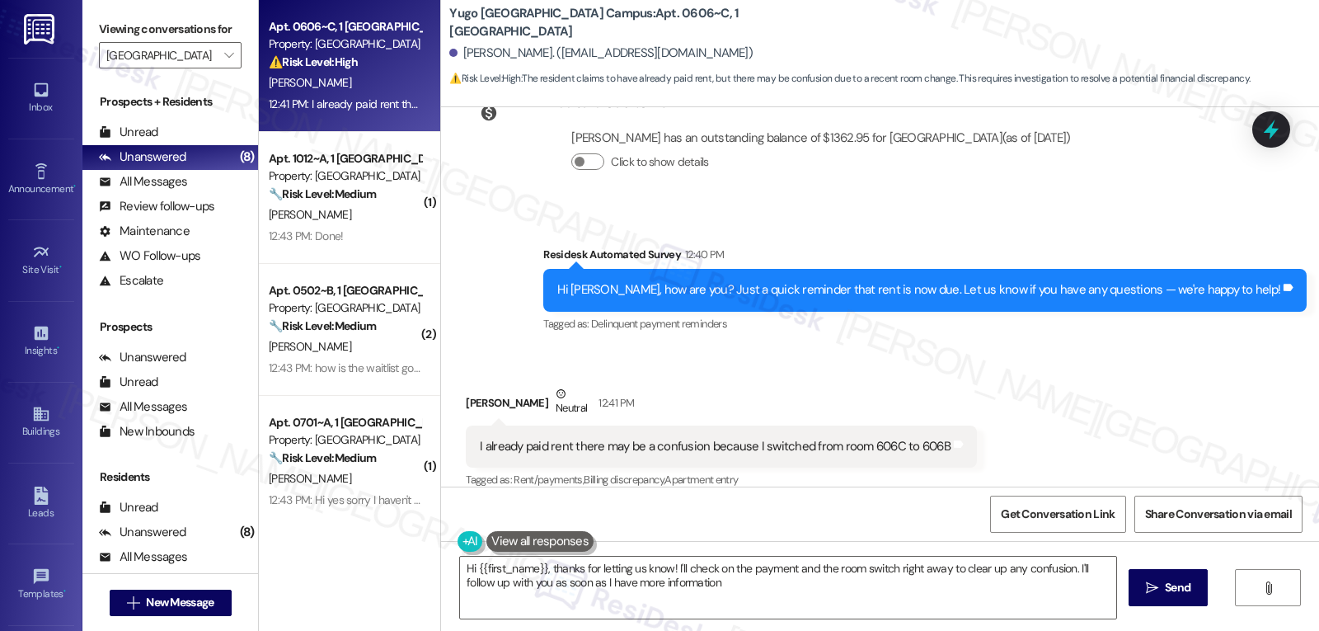
type textarea "Hi {{first_name}}, thanks for letting us know! I'll check on the payment and th…"
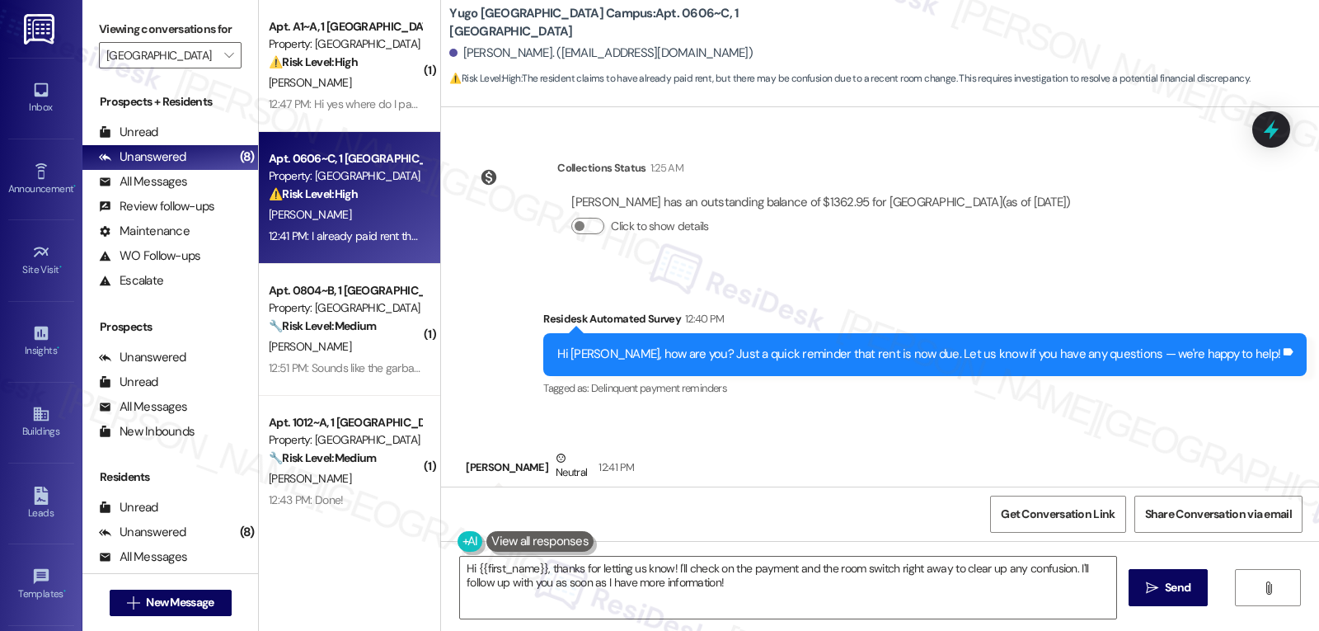
scroll to position [336, 0]
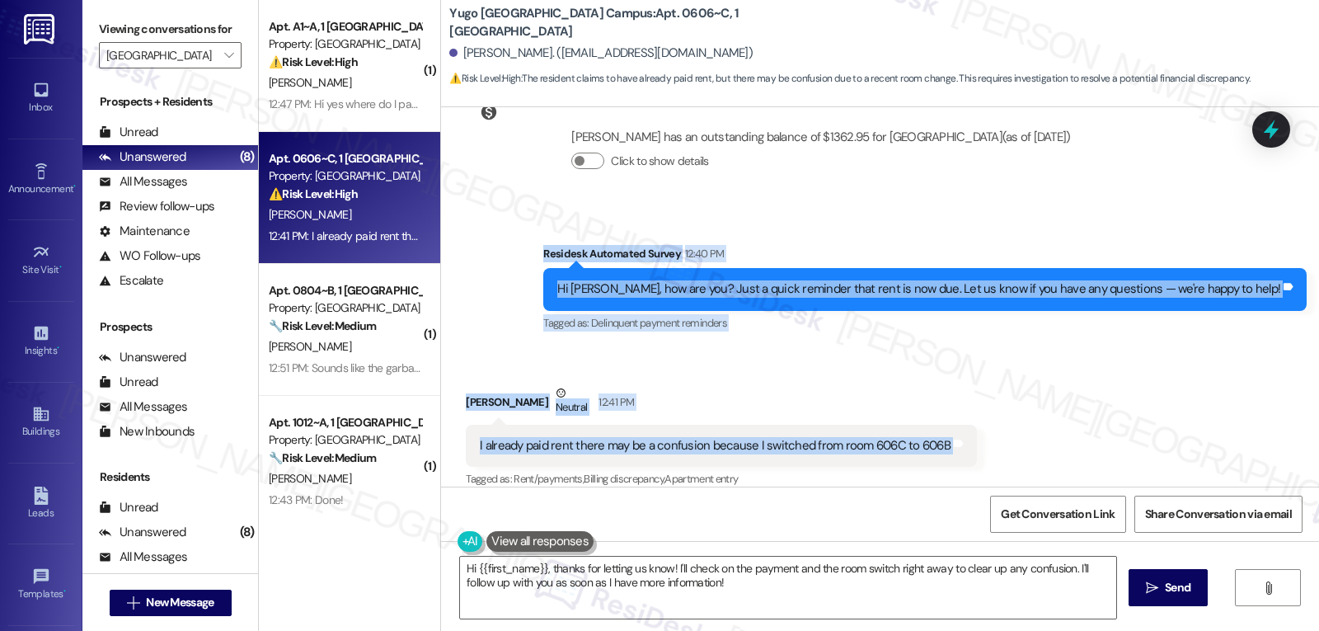
drag, startPoint x: 629, startPoint y: 252, endPoint x: 952, endPoint y: 435, distance: 371.9
click at [952, 435] on div "Lease started Aug 19, 2025 at 8:00 PM Survey, sent via SMS Residesk Automated S…" at bounding box center [880, 296] width 878 height 379
copy div "Residesk Automated Survey 12:40 PM Hi Isa, how are you? Just a quick reminder t…"
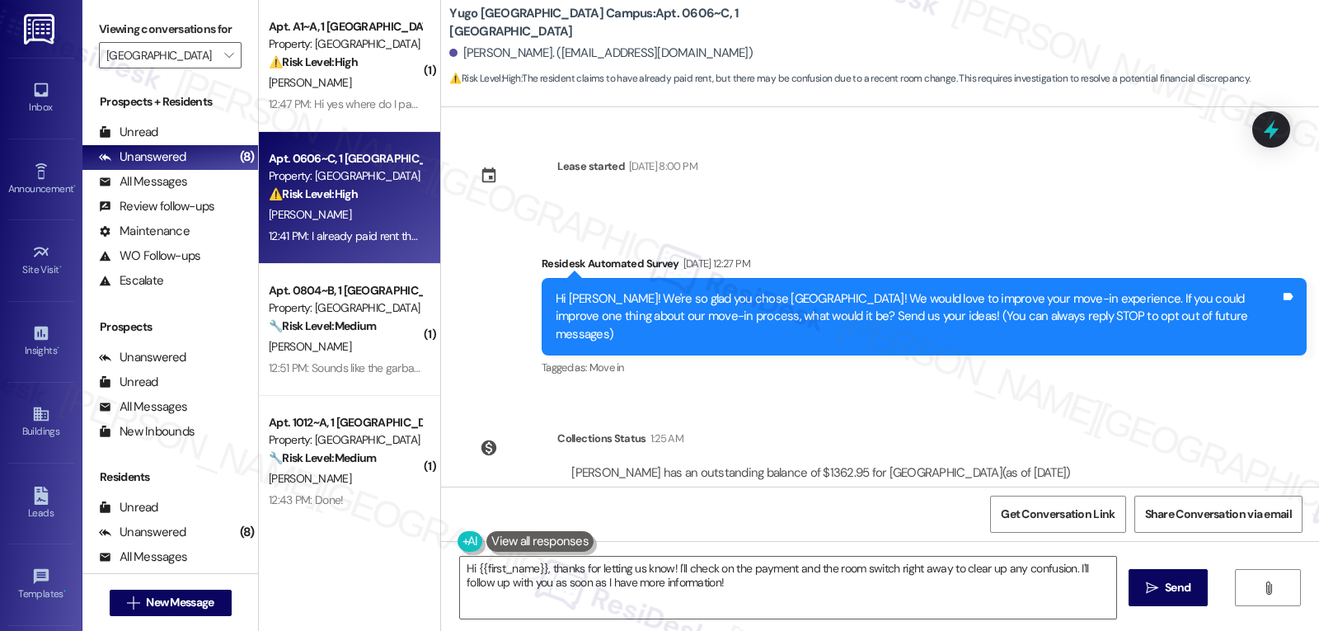
scroll to position [336, 0]
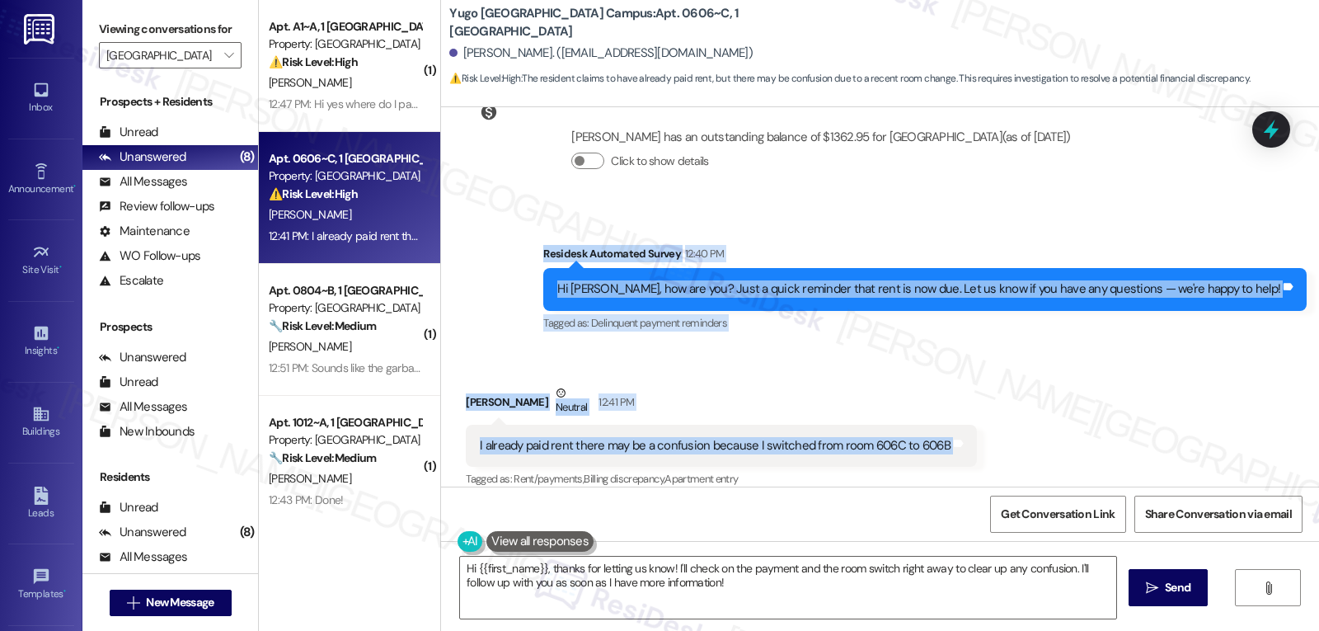
click at [1042, 378] on div "Received via SMS [PERSON_NAME] Neutral 12:41 PM I already paid rent there may b…" at bounding box center [880, 425] width 878 height 157
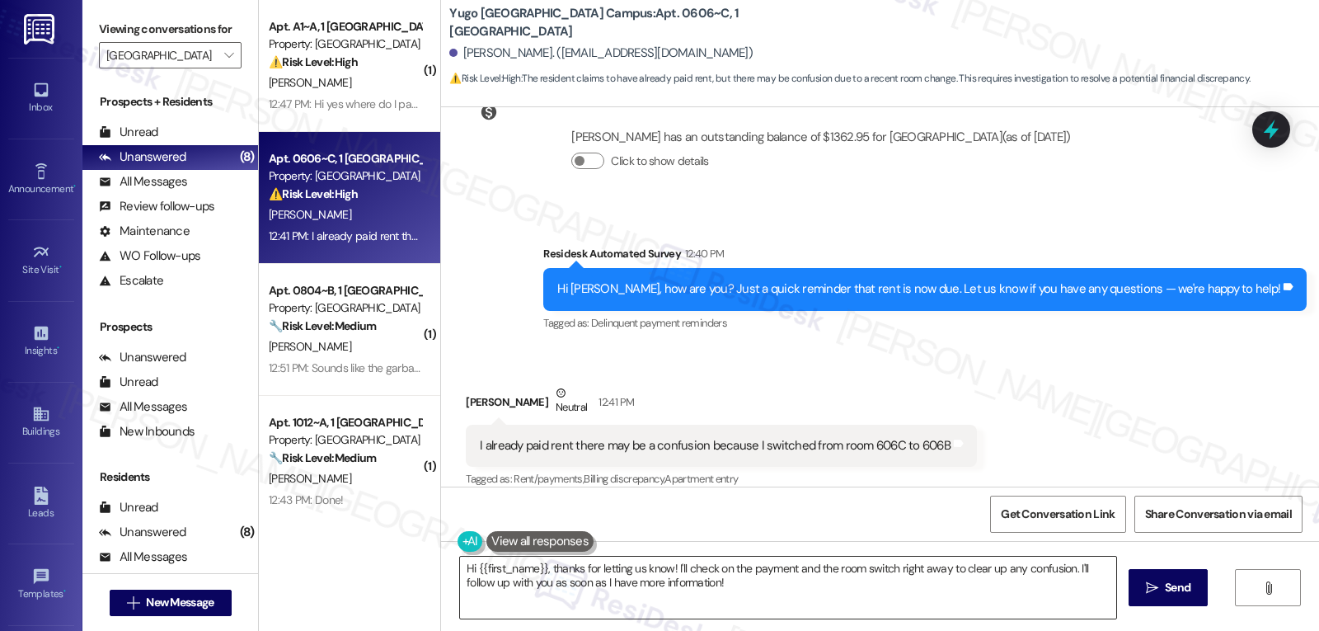
click at [803, 599] on textarea "Hi {{first_name}}, thanks for letting us know! I'll check on the payment and th…" at bounding box center [788, 588] width 656 height 62
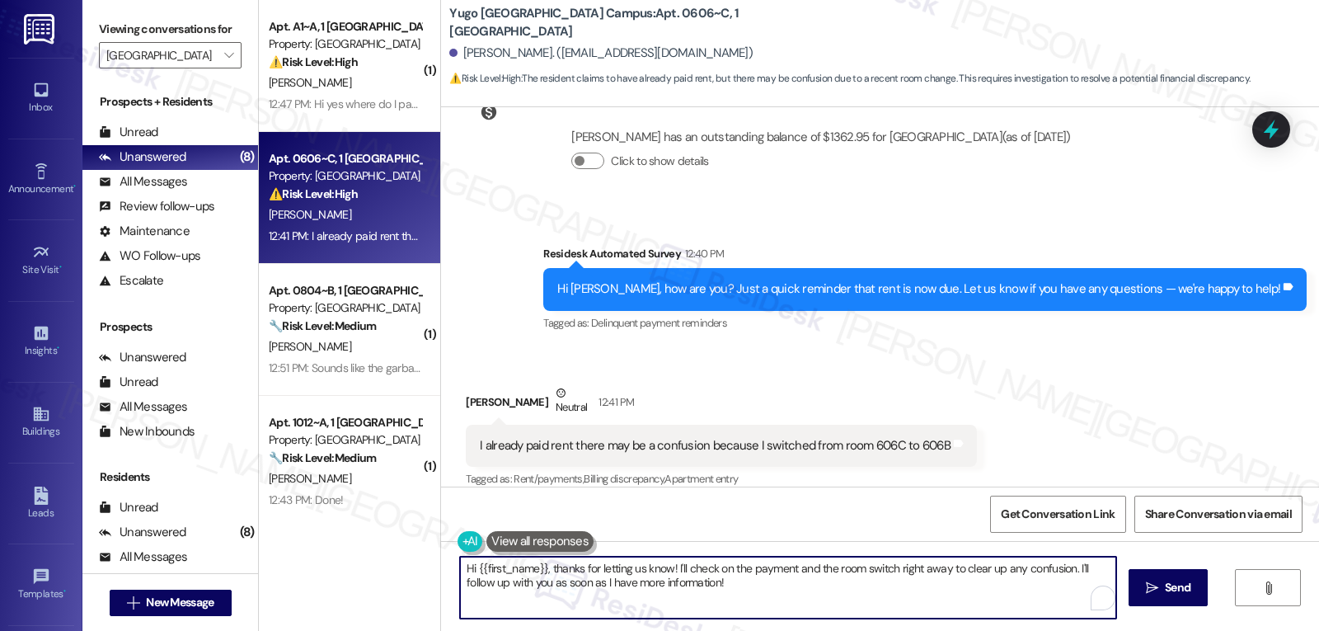
paste textarea "[PERSON_NAME], thanks for letting us know! I understand the confusion—room chan…"
click at [751, 578] on textarea "Hi [PERSON_NAME], thanks for letting us know! I understand the confusion—room c…" at bounding box center [786, 588] width 656 height 62
click at [747, 566] on textarea "Hi [PERSON_NAME], thanks for letting us know! I understand the confusion—room c…" at bounding box center [786, 588] width 656 height 62
click at [1018, 603] on textarea "Hi [PERSON_NAME], thanks for letting us know! I understand the confusion. Room …" at bounding box center [786, 588] width 656 height 62
type textarea "Hi [PERSON_NAME], thanks for letting us know! I understand the confusion. Room …"
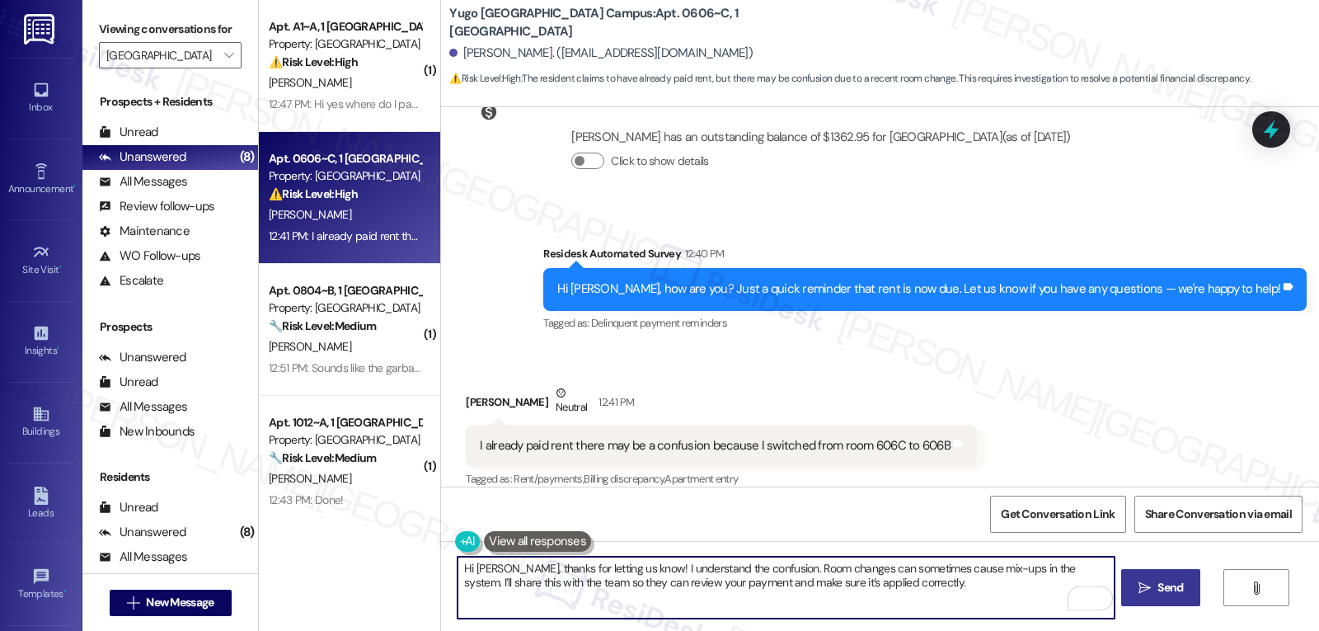
click at [1183, 594] on span "Send" at bounding box center [1170, 587] width 32 height 17
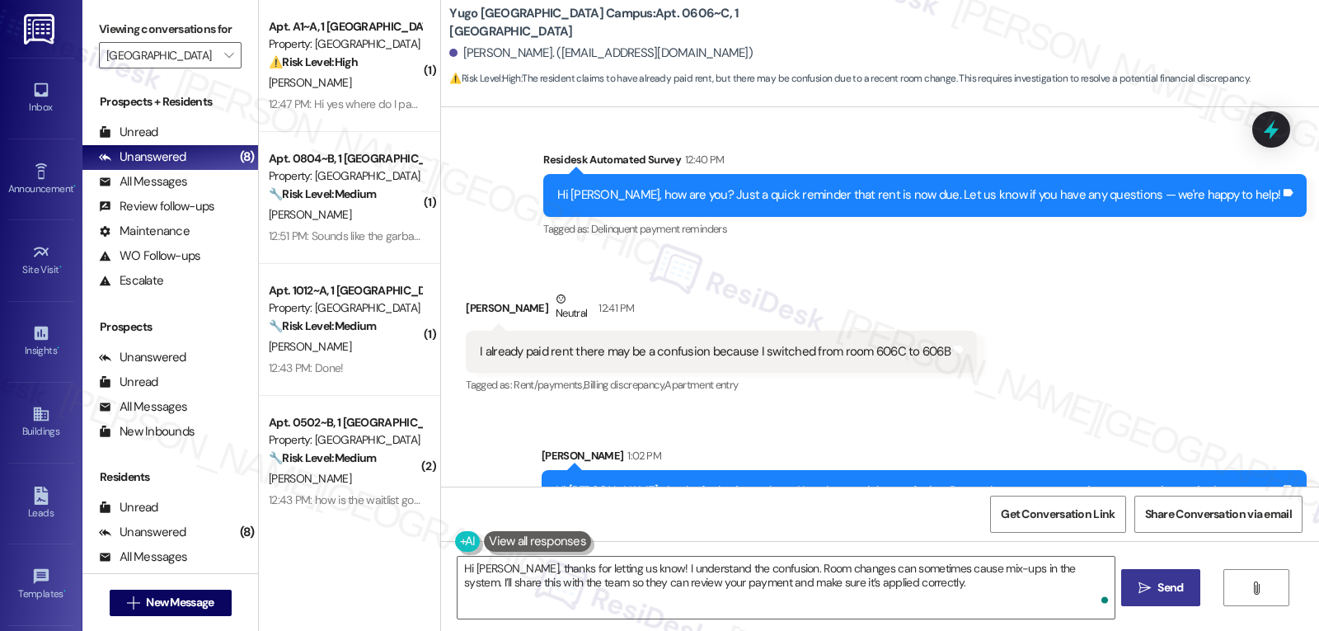
scroll to position [468, 0]
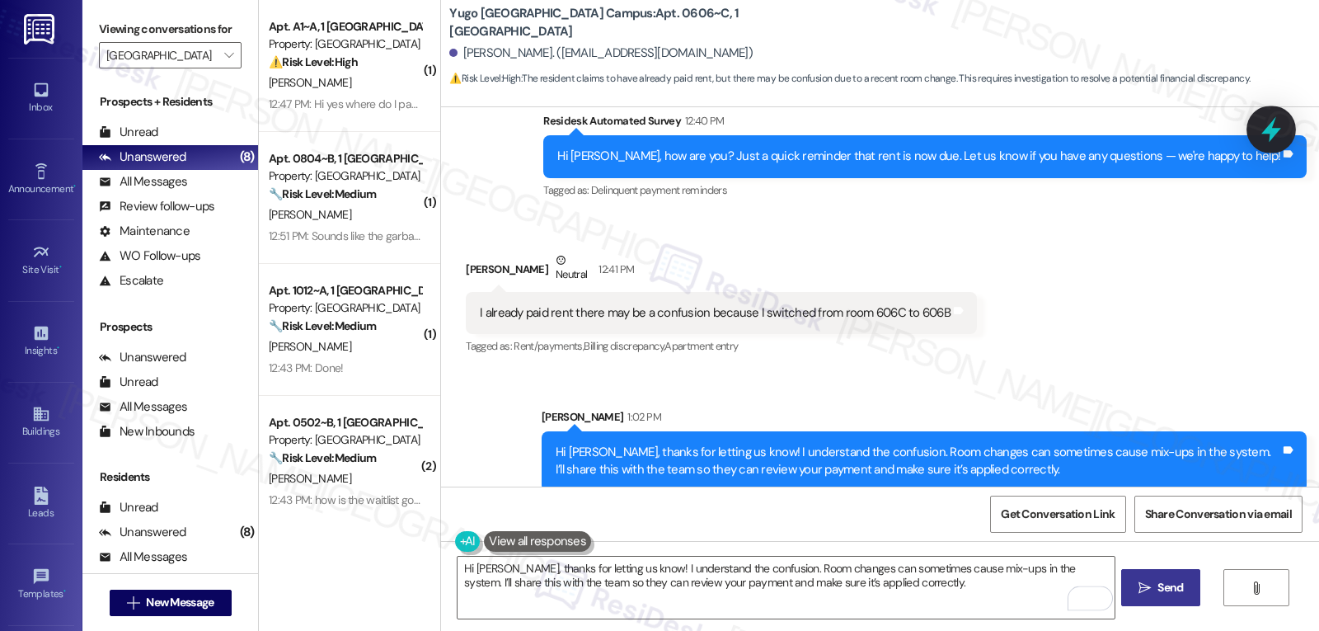
click at [1268, 129] on icon at bounding box center [1272, 130] width 20 height 26
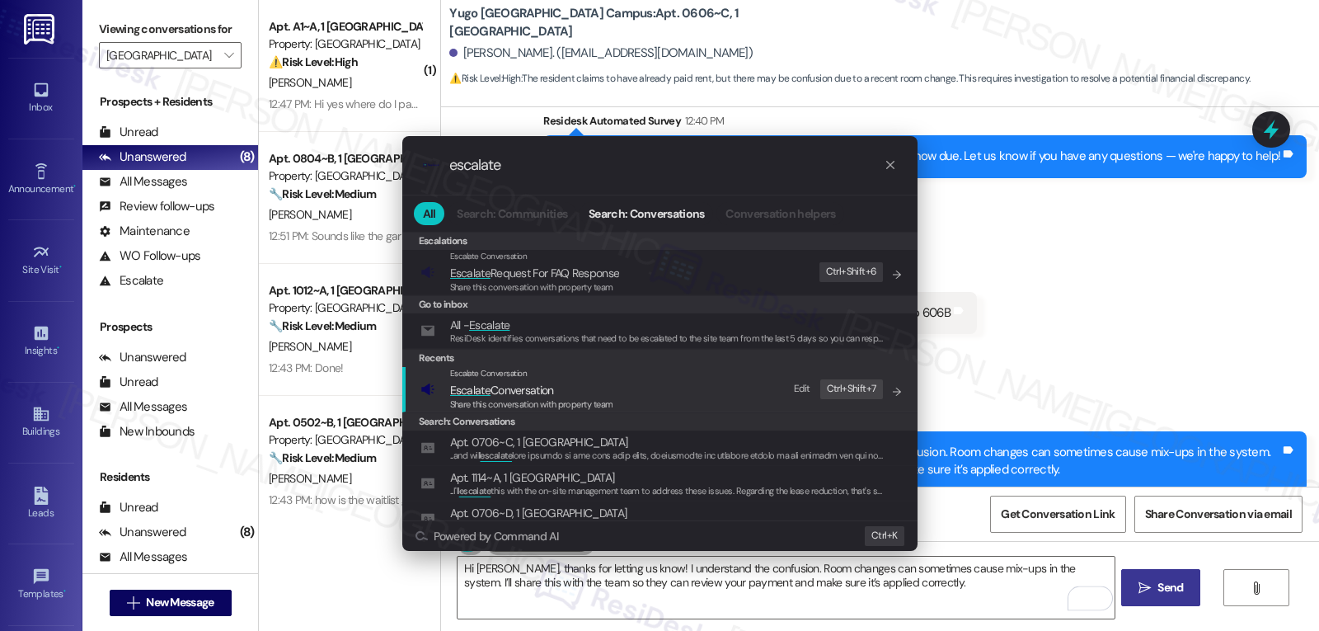
type input "escalate"
click at [554, 396] on span "Escalate Conversation" at bounding box center [502, 390] width 104 height 15
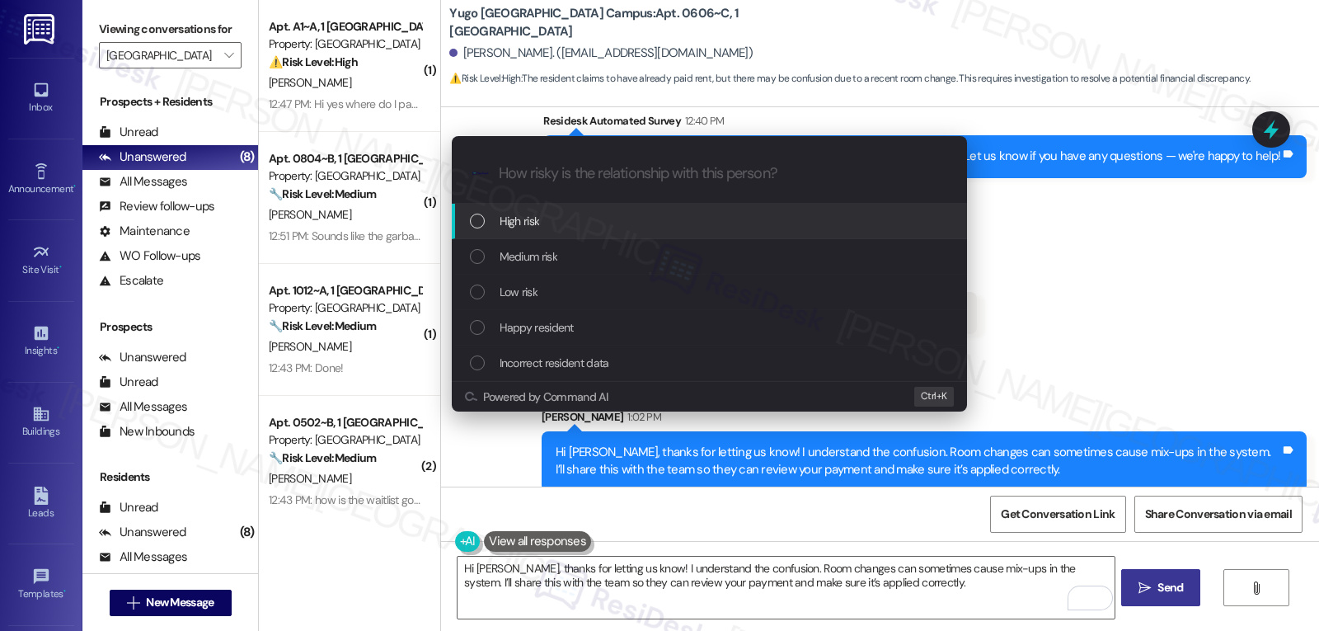
click at [604, 218] on div "High risk" at bounding box center [711, 221] width 482 height 18
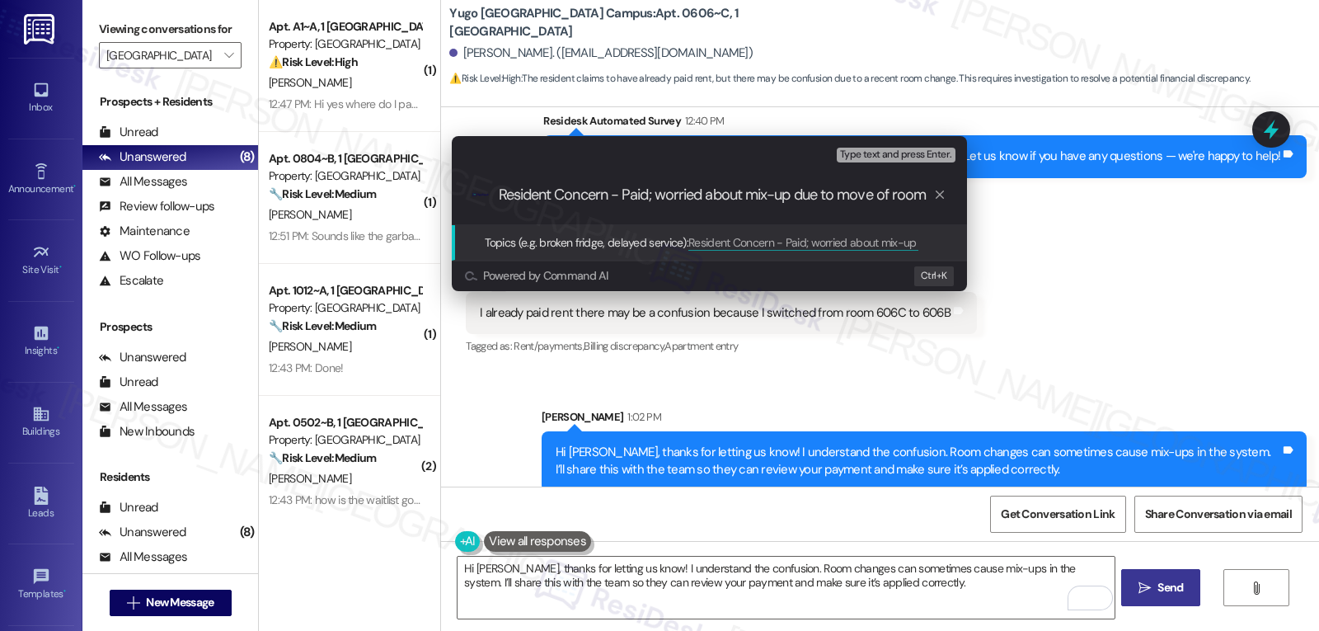
type input "Resident Concern - Paid; worried about mix-up due to move of rooms"
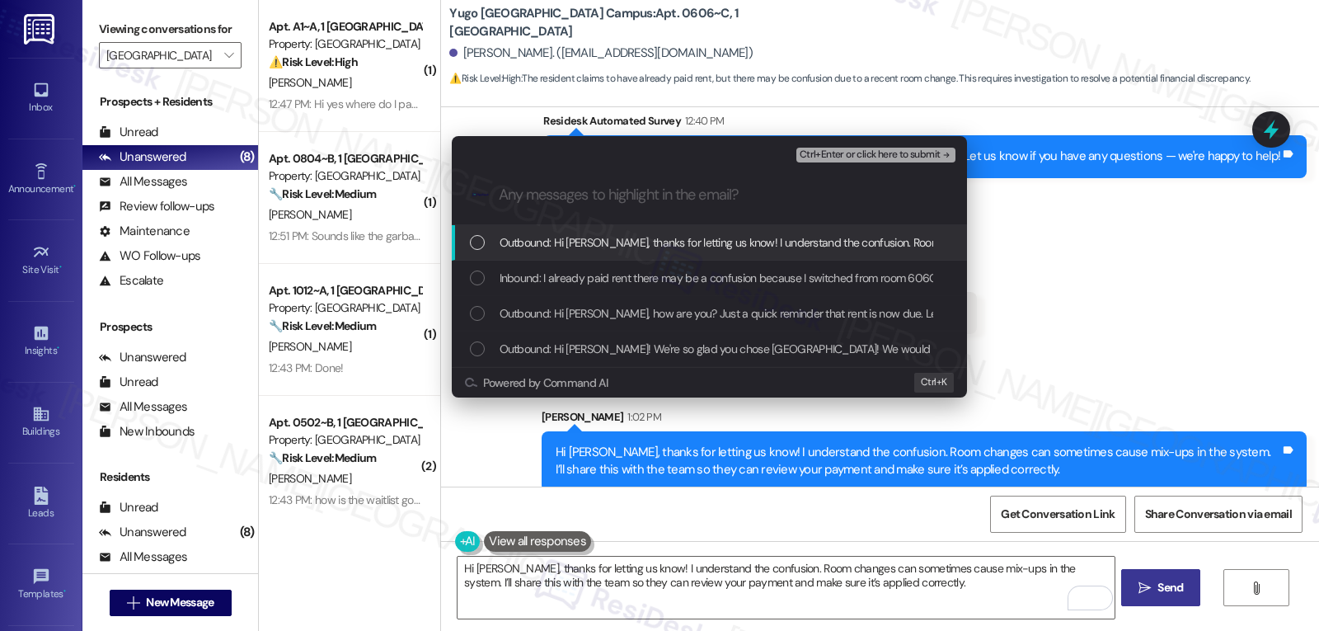
scroll to position [0, 0]
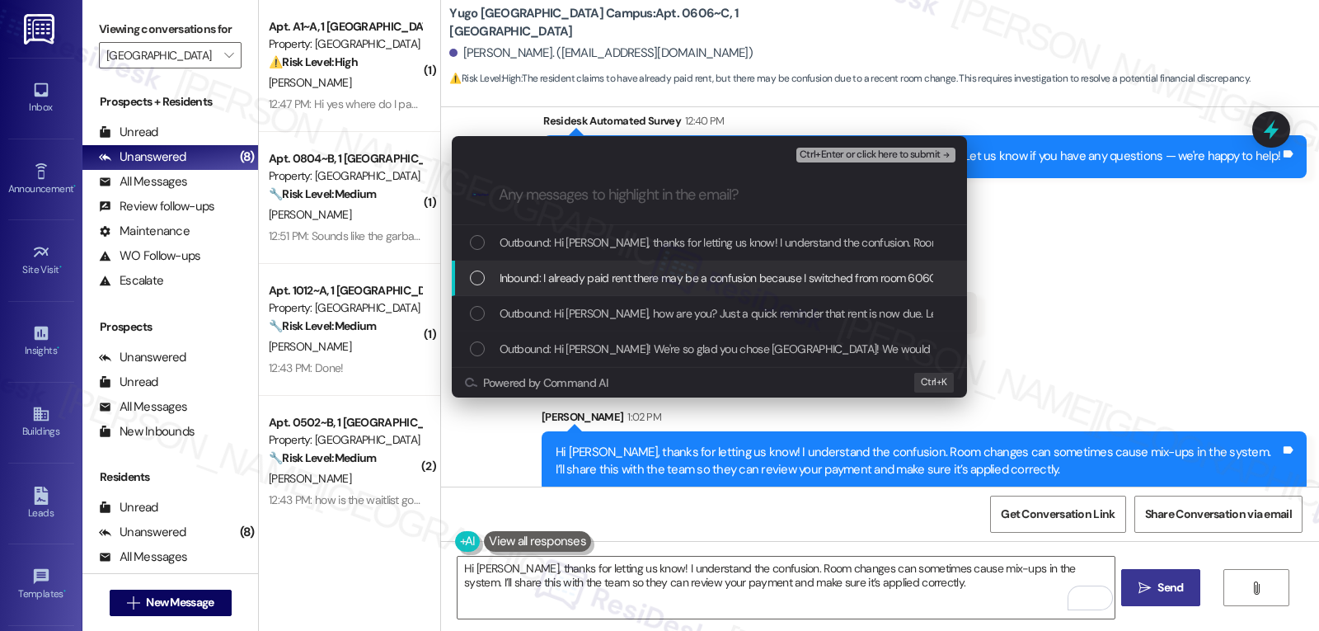
click at [576, 276] on span "Inbound: I already paid rent there may be a confusion because I switched from r…" at bounding box center [740, 278] width 481 height 18
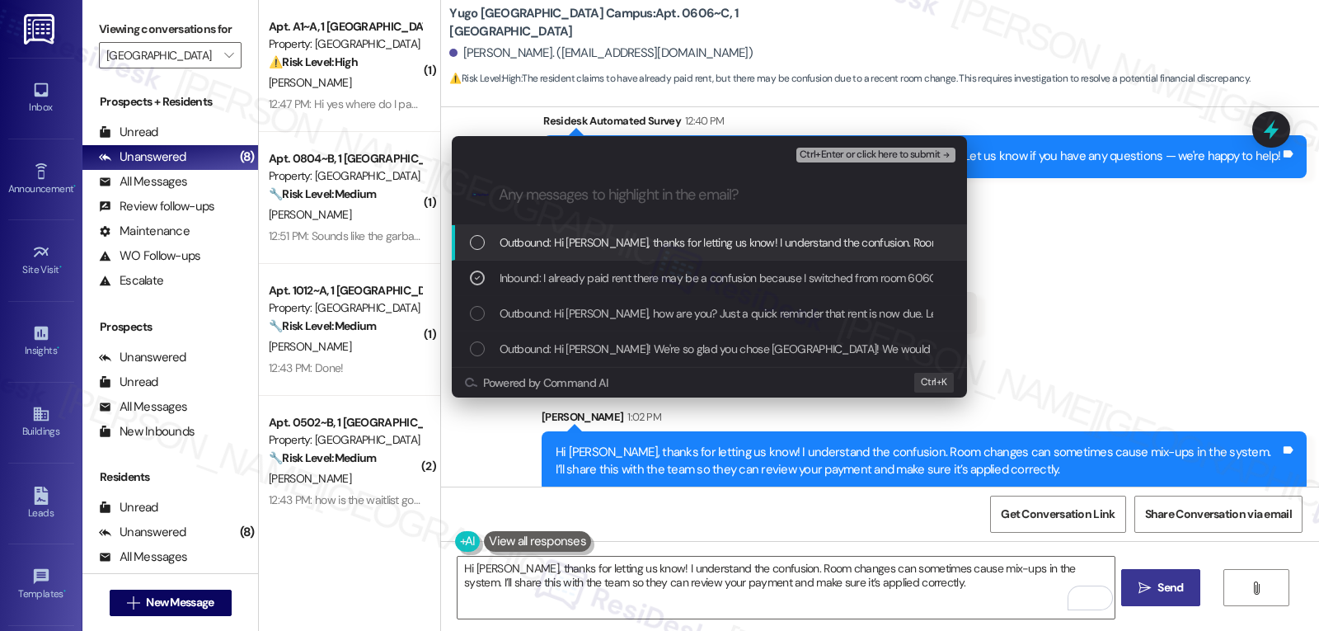
click at [894, 153] on span "Ctrl+Enter or click here to submit" at bounding box center [870, 155] width 141 height 12
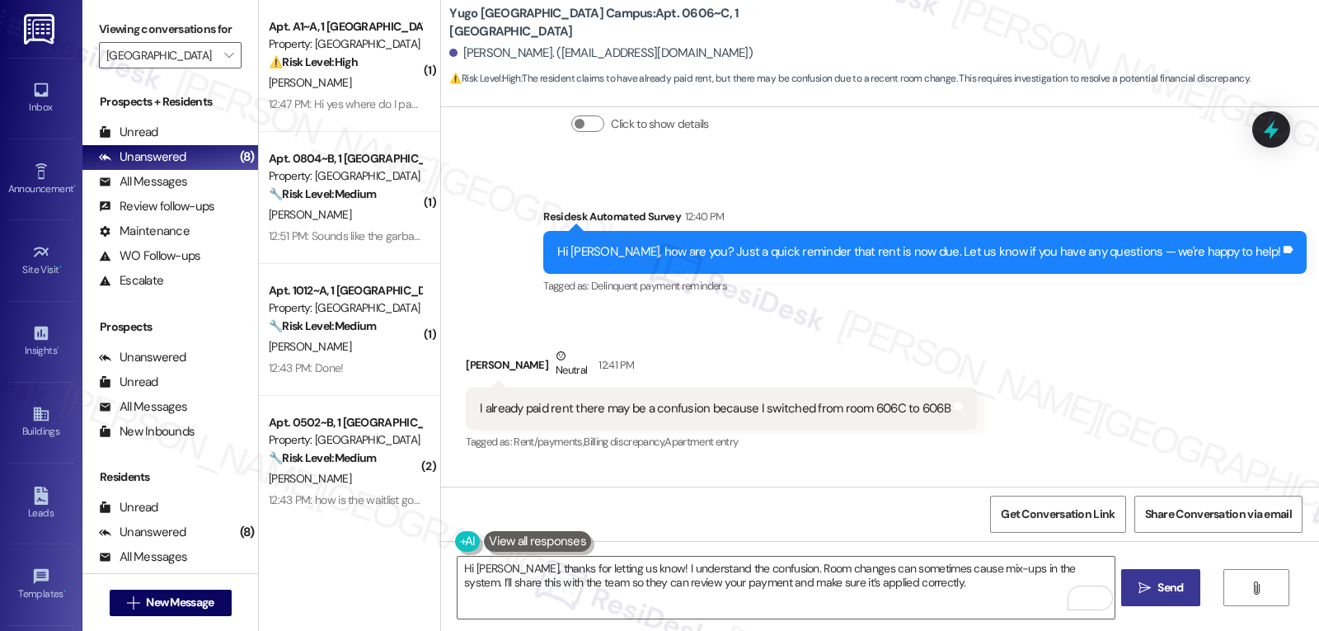
scroll to position [335, 0]
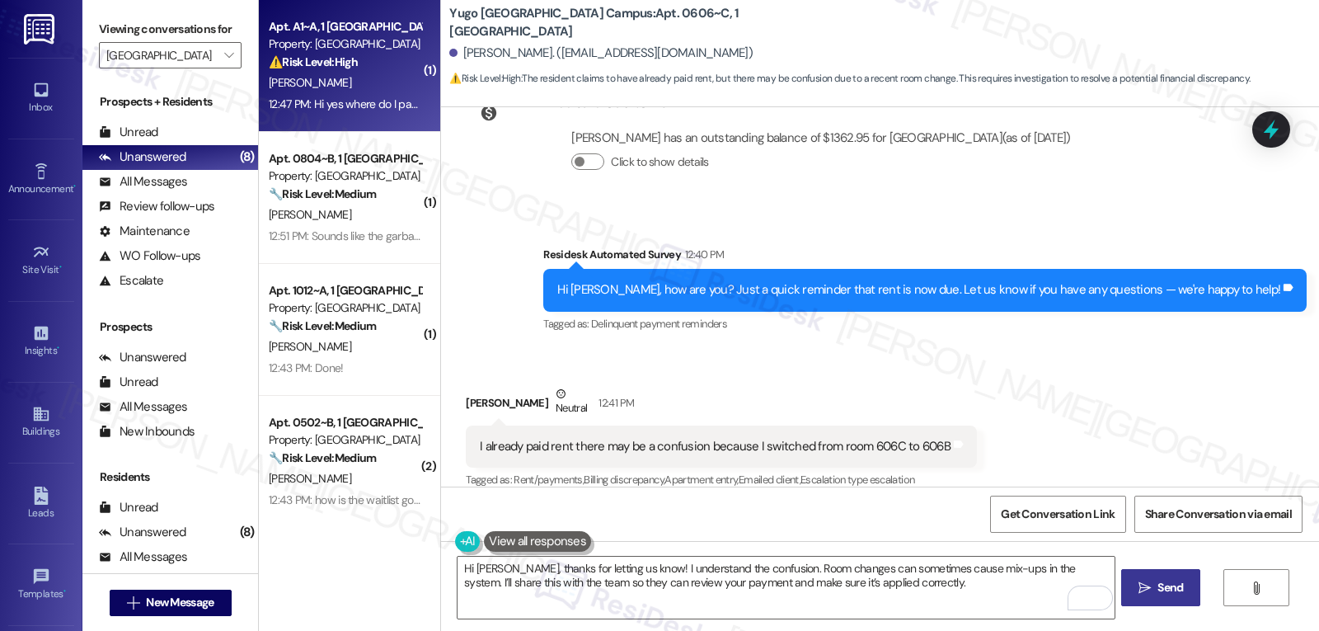
click at [288, 96] on div "12:47 PM: Hi yes where do I pay? I thought it would come out of my bank but not…" at bounding box center [495, 103] width 452 height 15
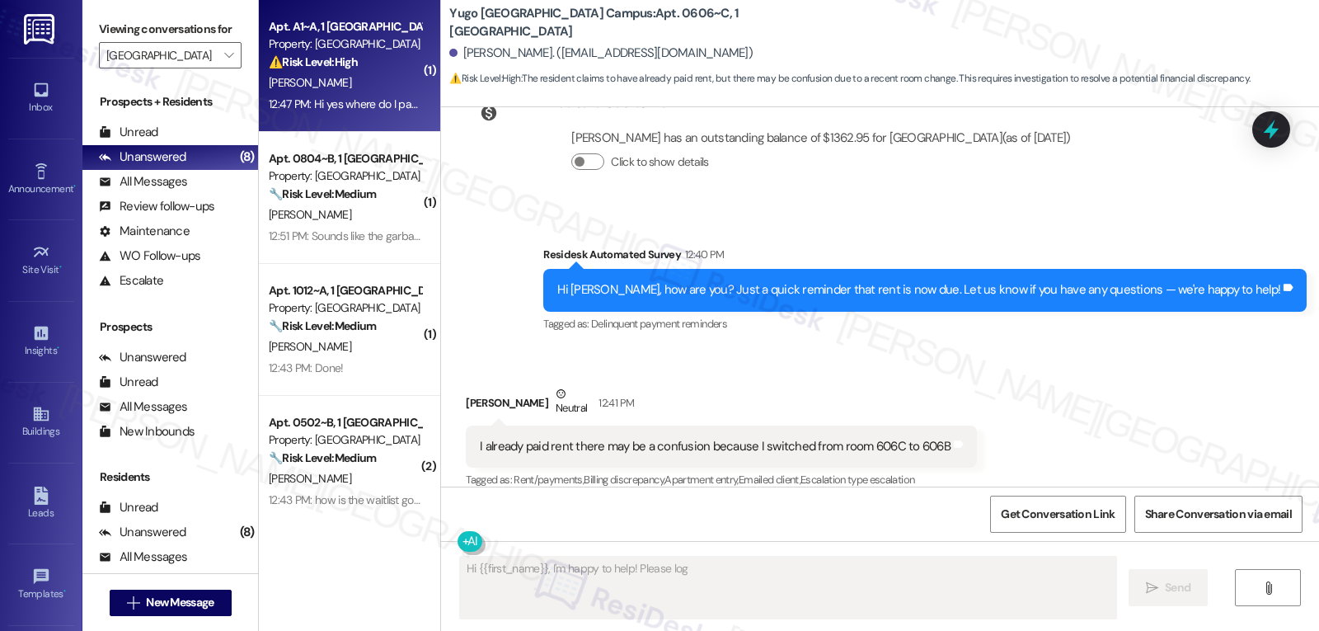
scroll to position [317, 0]
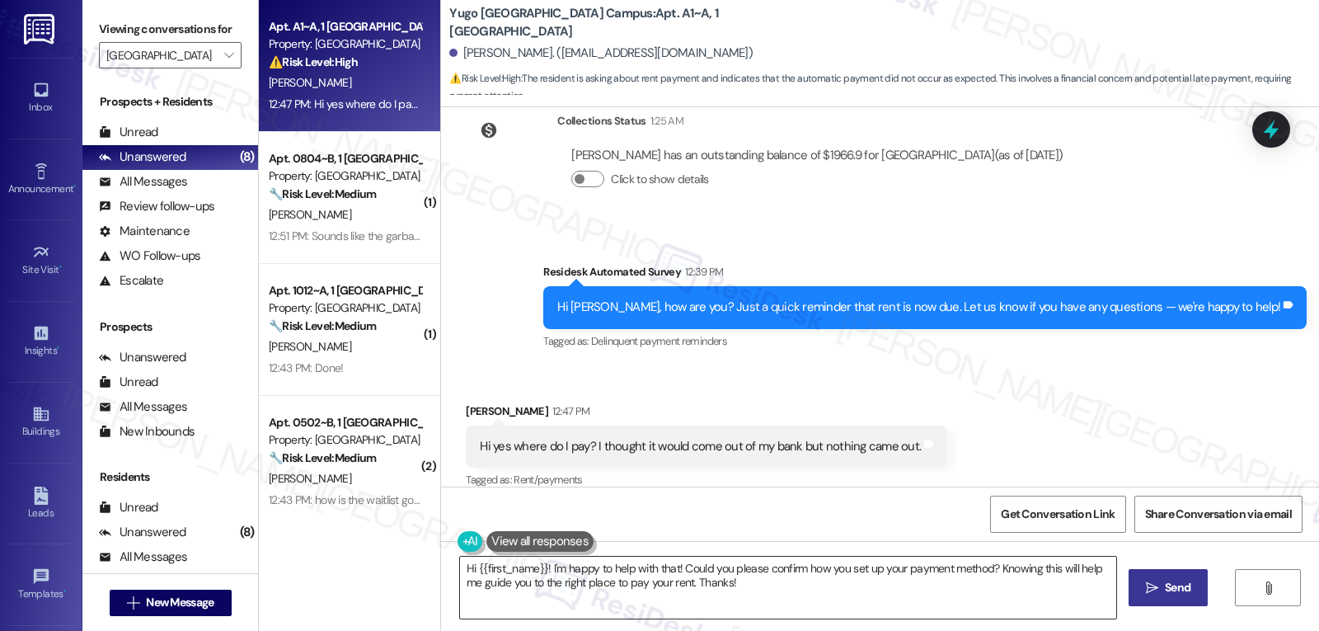
click at [890, 590] on textarea "Hi {{first_name}}! I'm happy to help with that! Could you please confirm how yo…" at bounding box center [788, 588] width 656 height 62
click at [1143, 593] on span " Send" at bounding box center [1162, 587] width 52 height 17
type textarea "Hi"
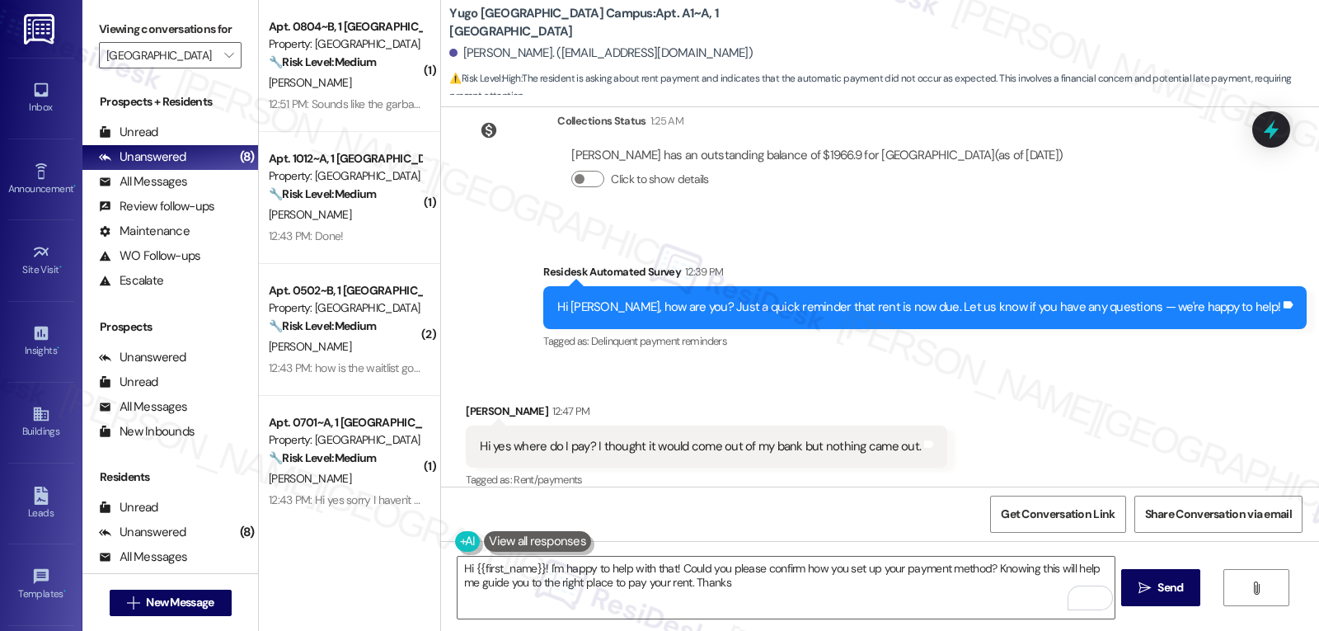
type textarea "Hi {{first_name}}! I'm happy to help with that! Could you please confirm how yo…"
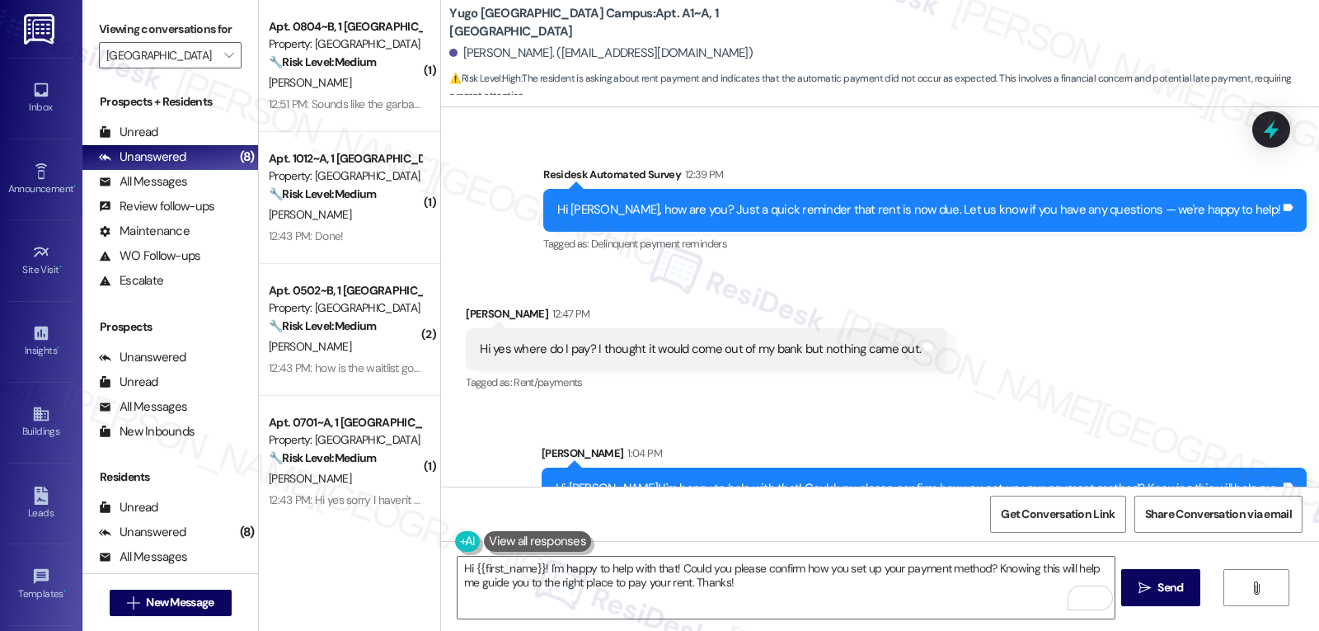
scroll to position [451, 0]
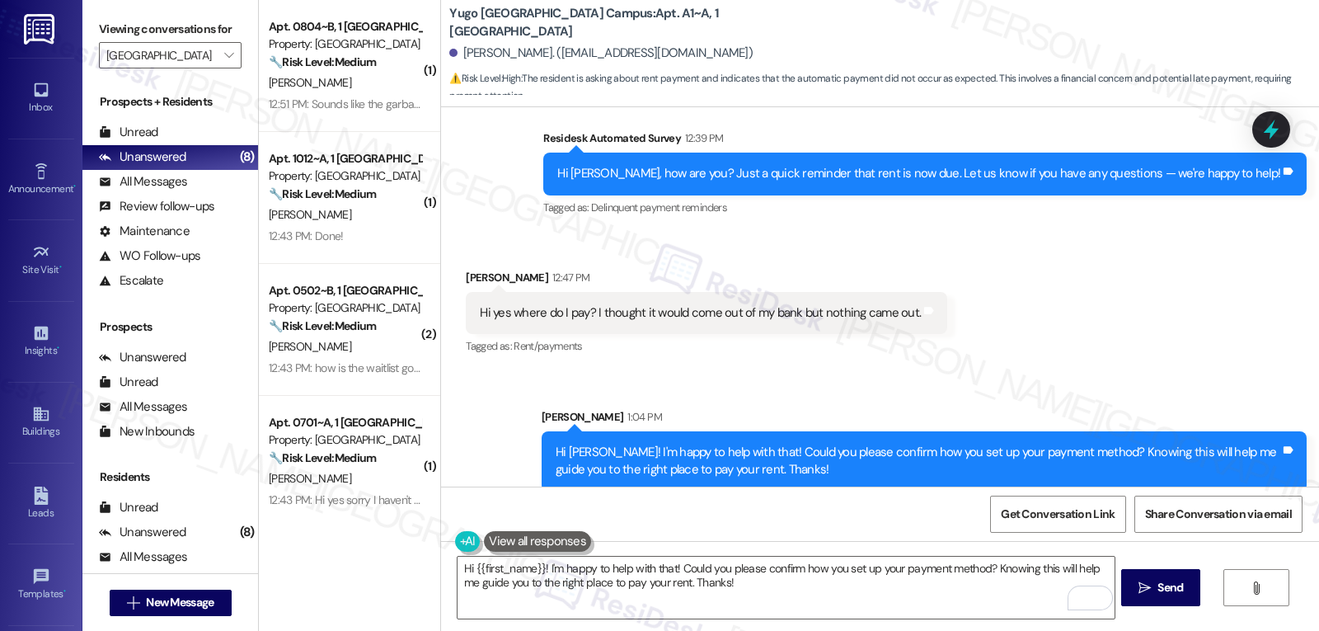
click at [313, 92] on div "[PERSON_NAME]" at bounding box center [345, 83] width 156 height 21
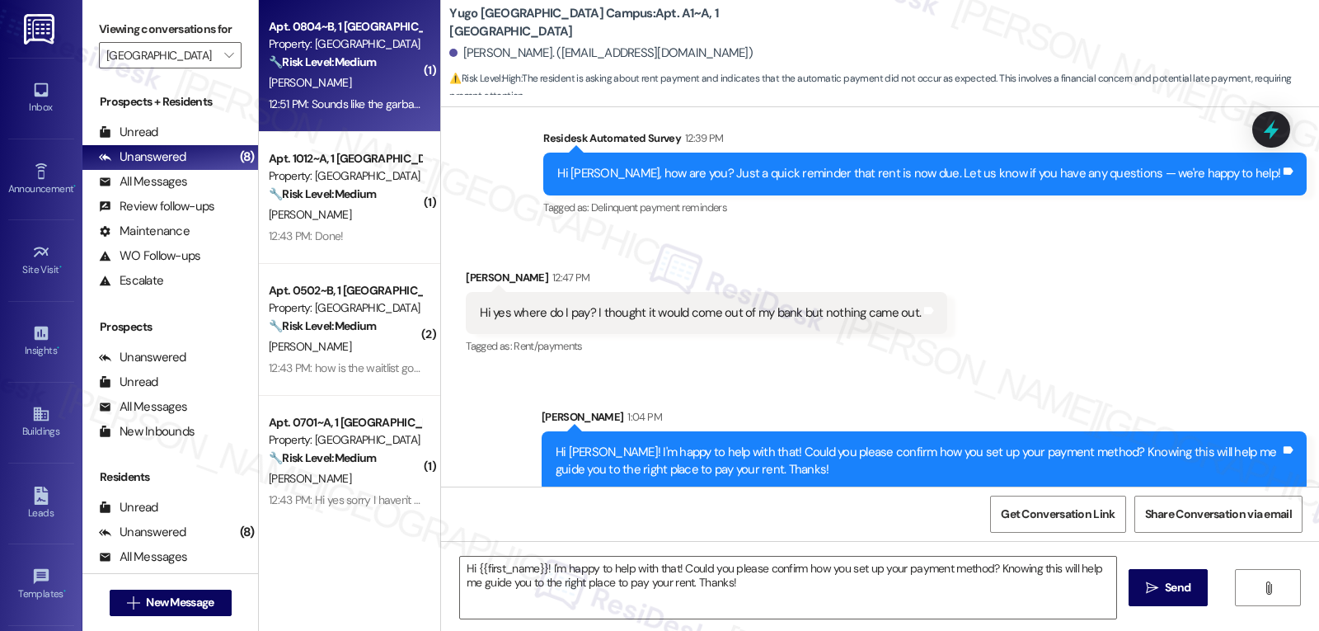
type textarea "Fetching suggested responses. Please feel free to read through the conversation…"
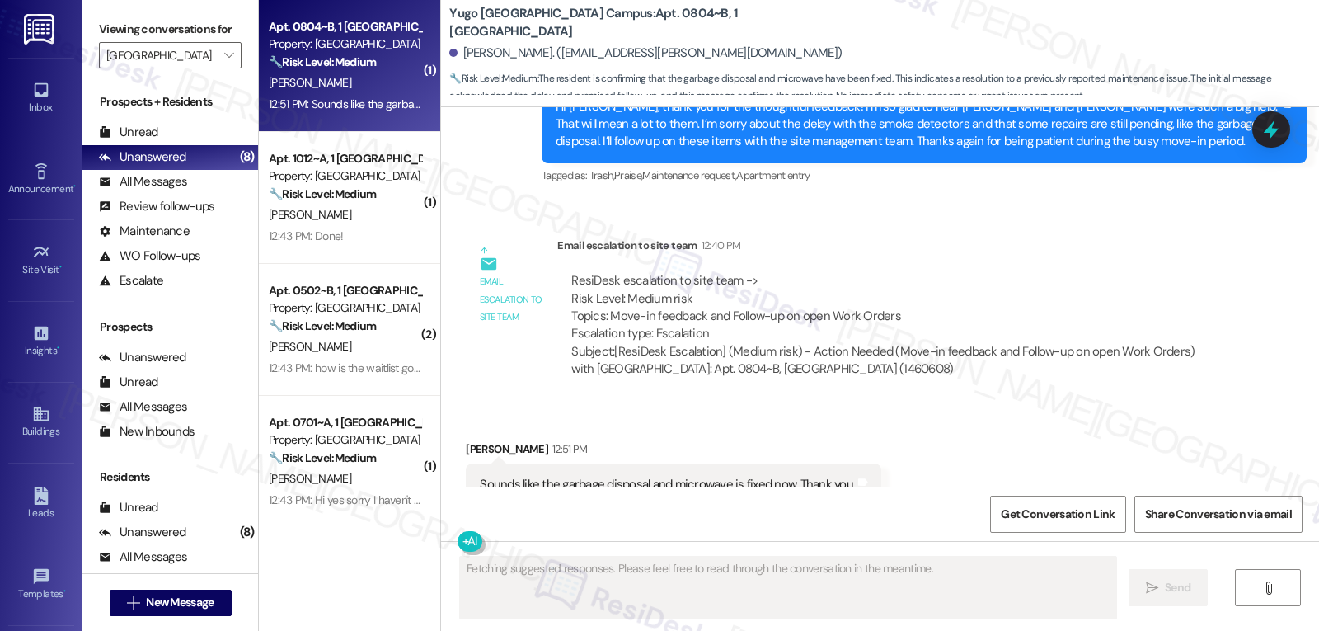
scroll to position [824, 0]
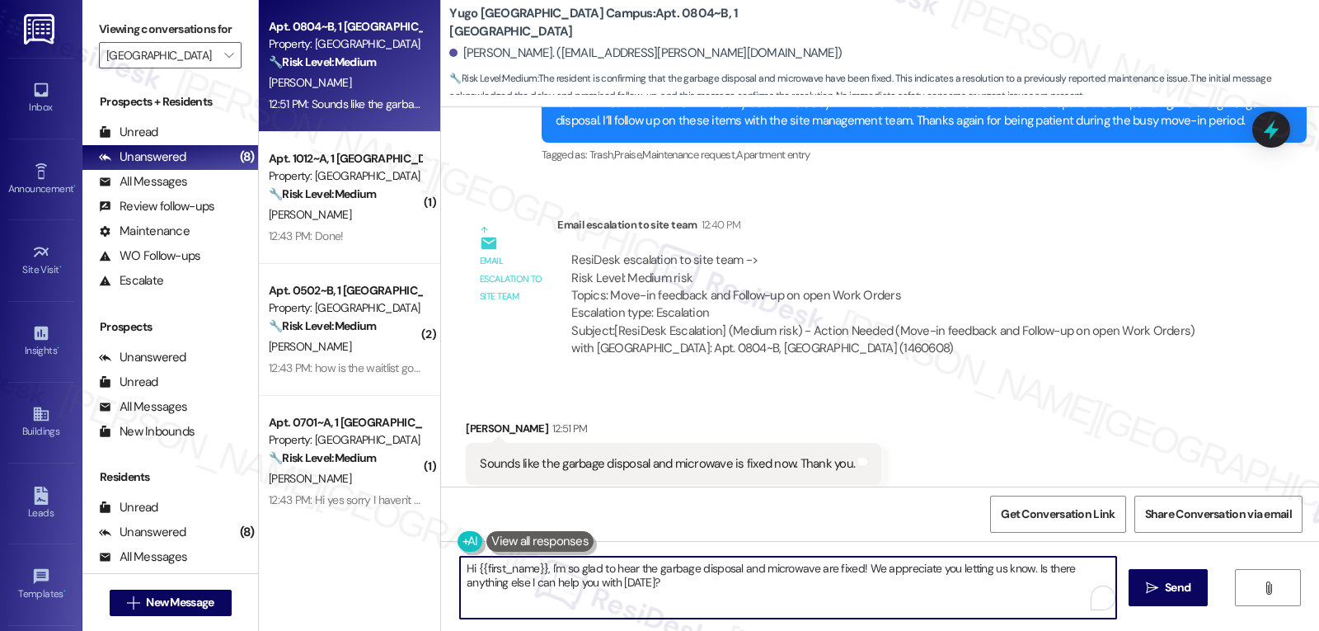
click at [460, 569] on textarea "Hi {{first_name}}, I'm so glad to hear the garbage disposal and microwave are f…" at bounding box center [788, 588] width 656 height 62
click at [670, 569] on textarea "Oh, thanks for letting me know, {{first_name}}, I'm so glad to hear the garbage…" at bounding box center [786, 588] width 656 height 62
click at [888, 607] on textarea "Oh, thanks for letting me know, {{first_name}}. I'm so glad to hear the garbage…" at bounding box center [786, 588] width 656 height 62
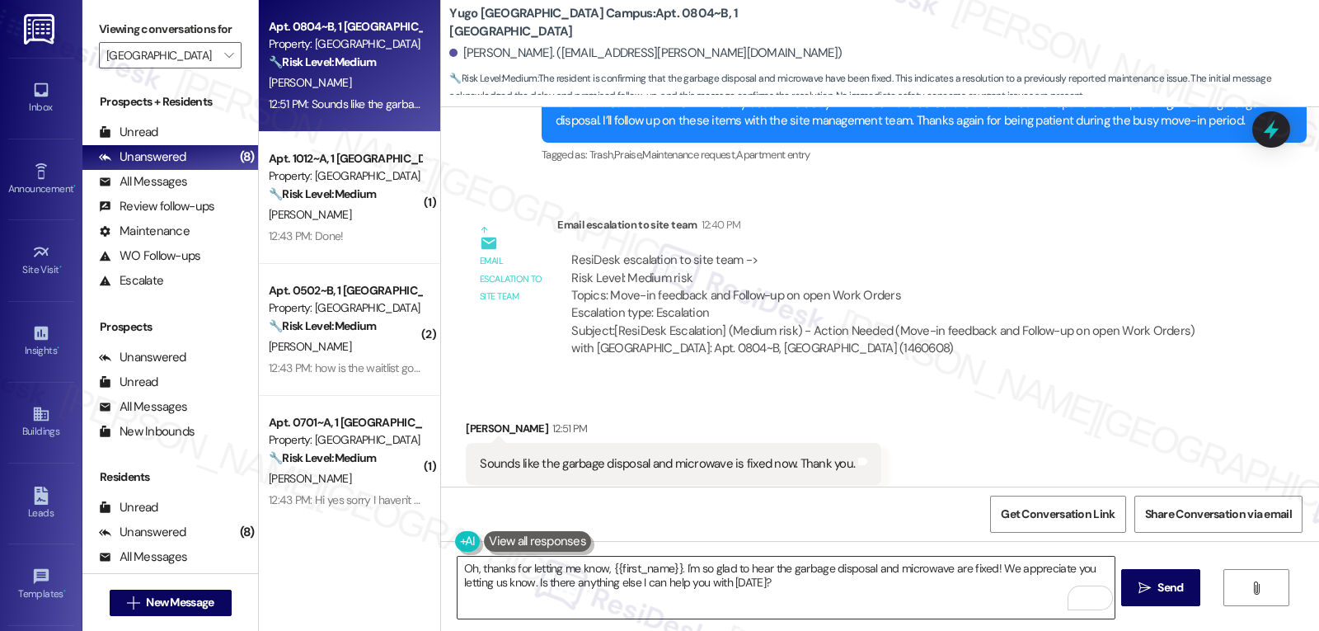
drag, startPoint x: 531, startPoint y: 577, endPoint x: 542, endPoint y: 577, distance: 10.7
click at [531, 577] on textarea "Oh, thanks for letting me know, {{first_name}}. I'm so glad to hear the garbage…" at bounding box center [786, 588] width 656 height 62
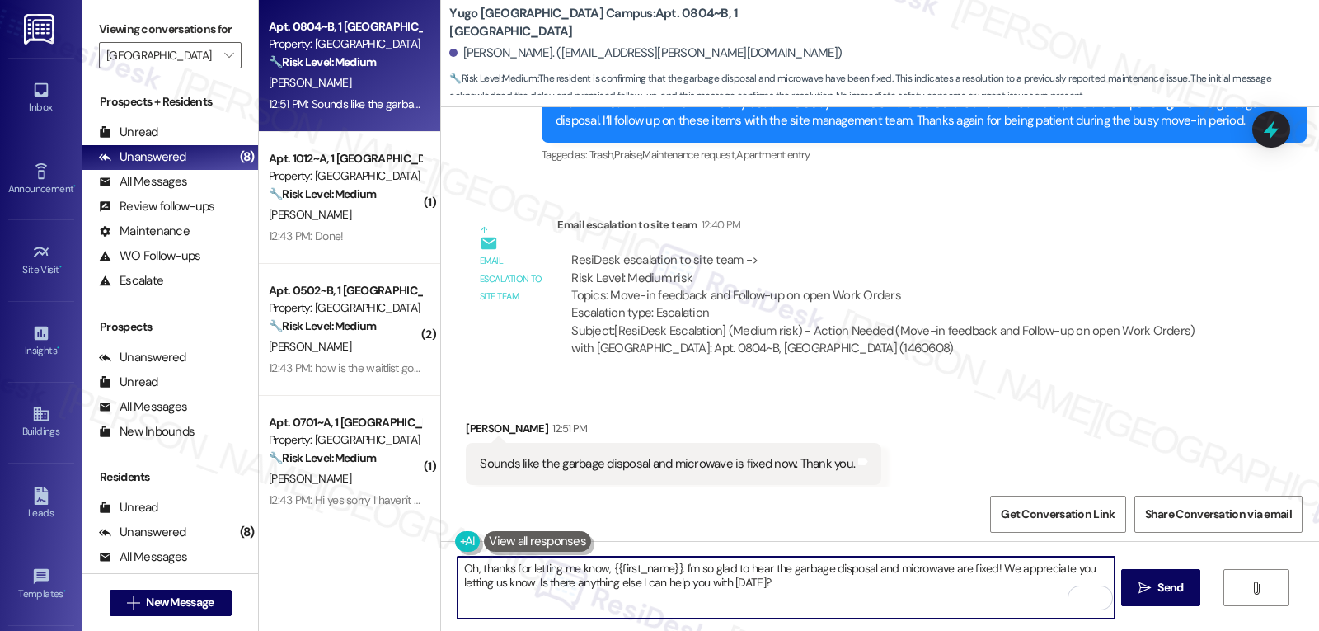
paste textarea "f anything comes up or if you have any questions, just give me a shout. I’m her…"
type textarea "Oh, thanks for letting me know, {{first_name}}. I'm so glad to hear the garbage…"
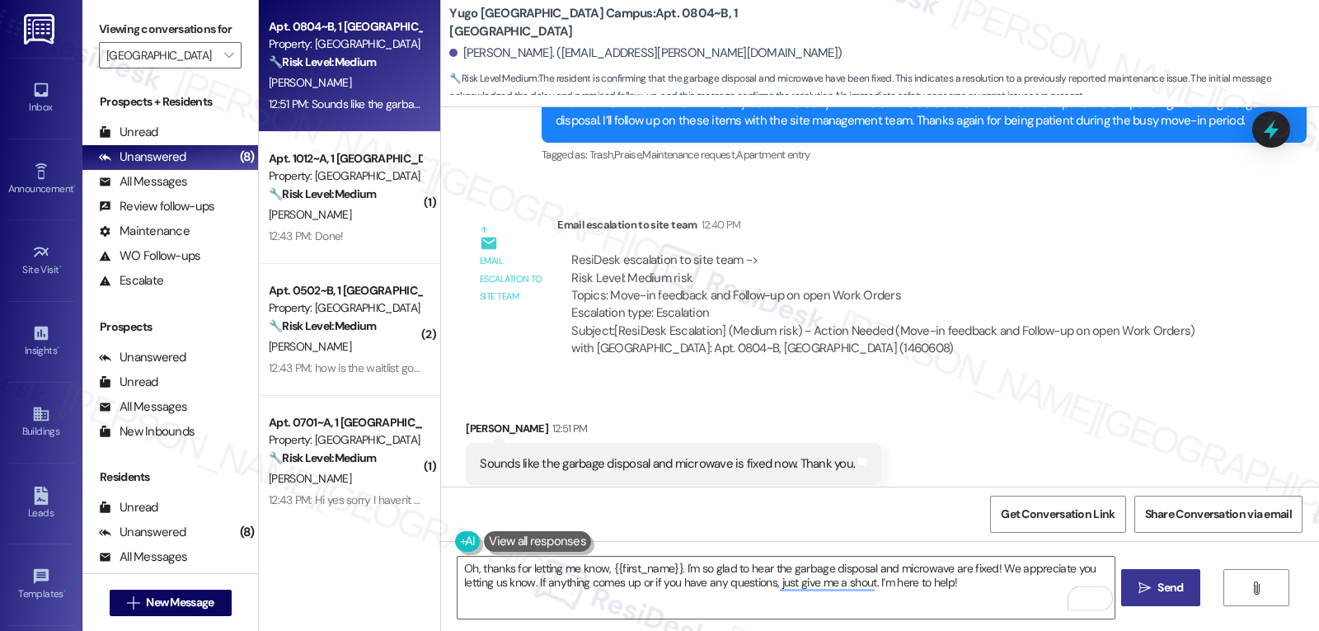
click at [1196, 587] on button " Send" at bounding box center [1161, 587] width 80 height 37
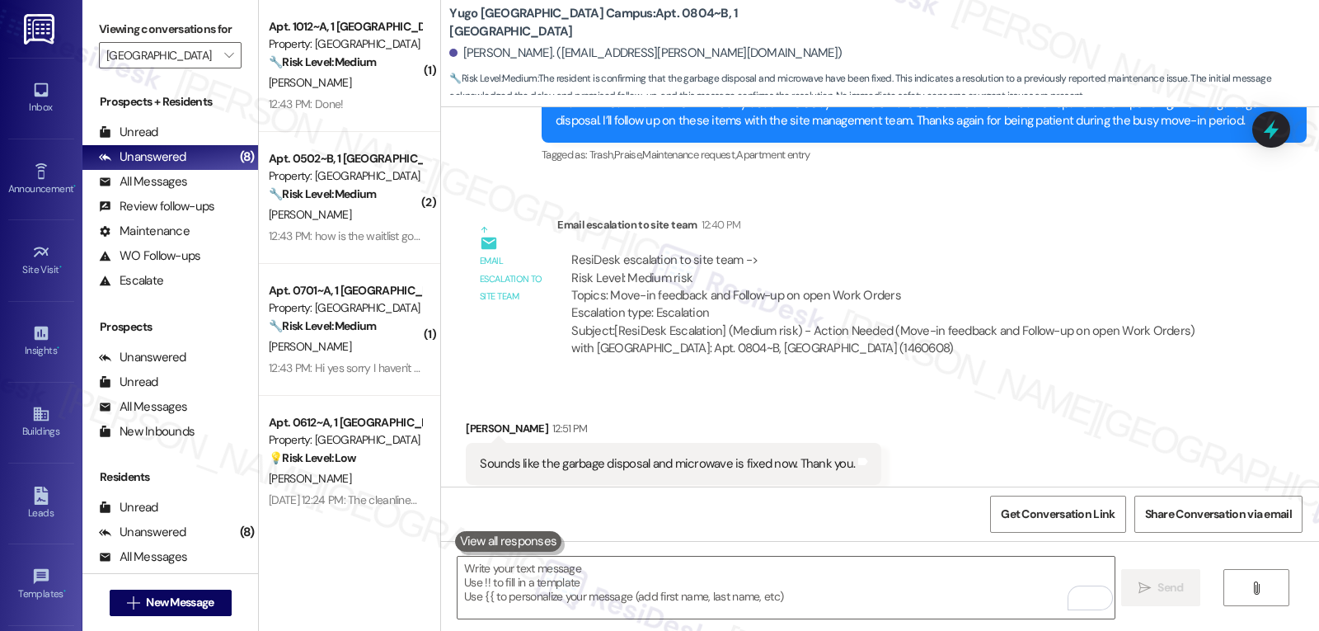
scroll to position [957, 0]
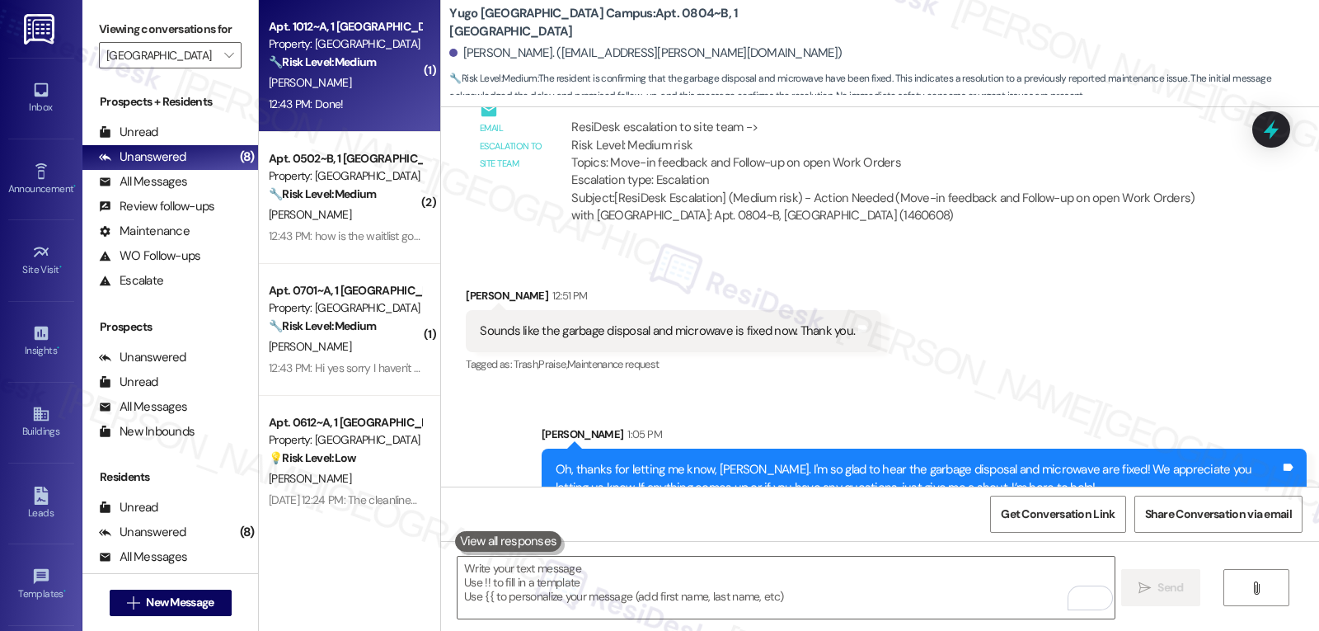
click at [305, 115] on div "Apt. 1012~A, 1 Yugo Tucson Campus Property: Yugo Tucson Campus 🔧 Risk Level: Me…" at bounding box center [349, 66] width 181 height 132
type textarea "Fetching suggested responses. Please feel free to read through the conversation…"
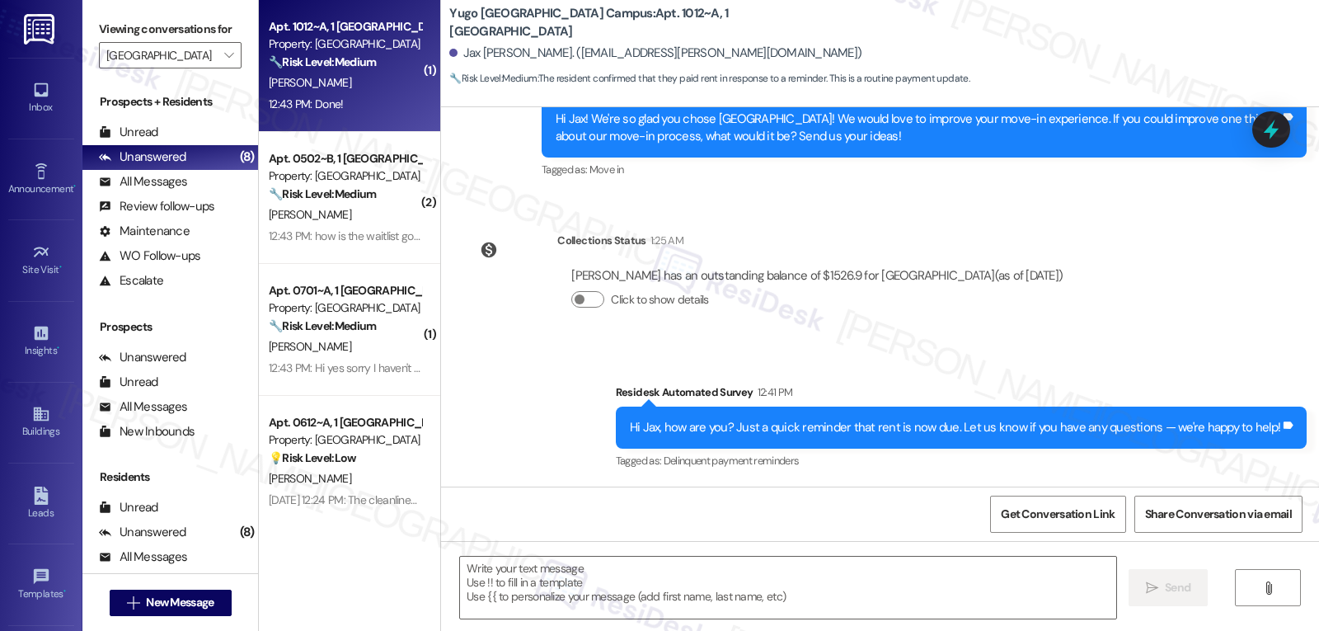
type textarea "Fetching suggested responses. Please feel free to read through the conversation…"
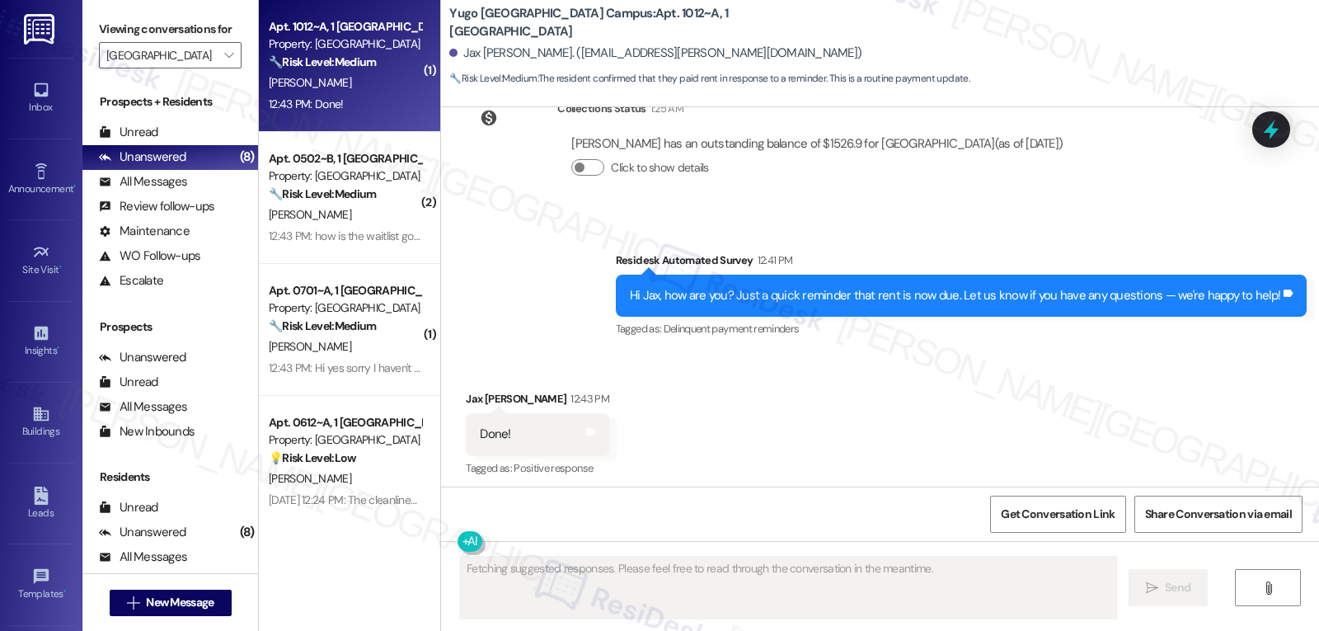
scroll to position [742, 0]
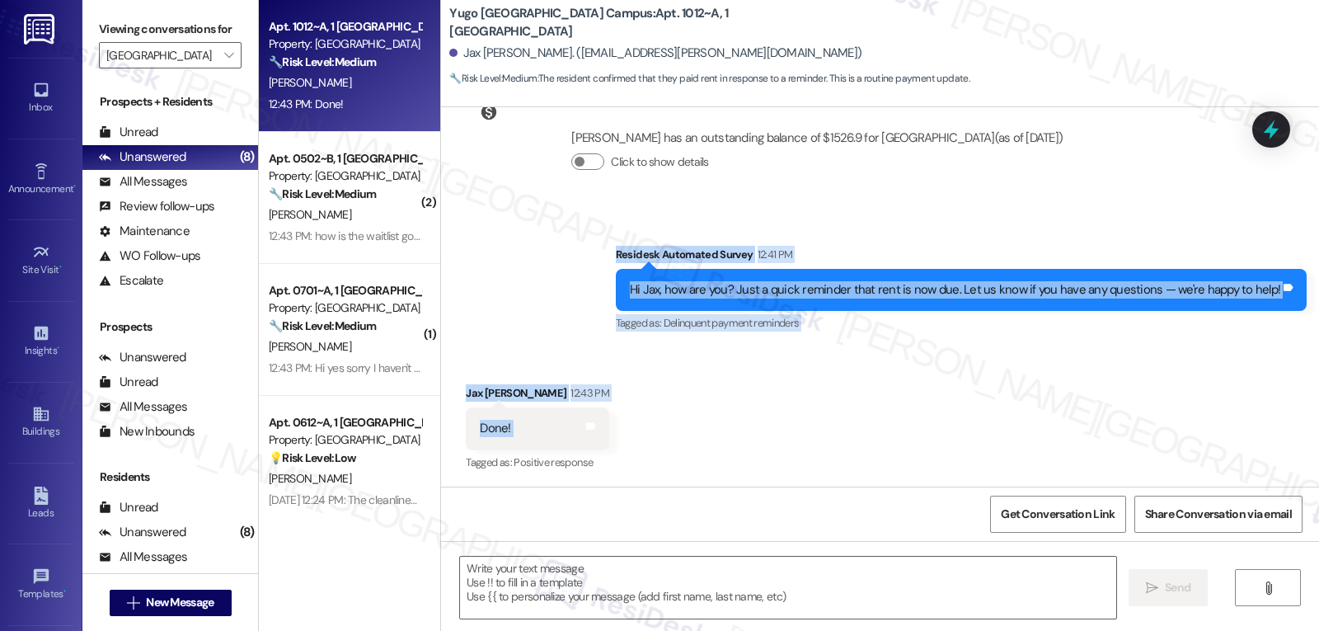
drag, startPoint x: 641, startPoint y: 311, endPoint x: 684, endPoint y: 433, distance: 129.4
click at [684, 433] on div "Sent via SMS Sarah (ResiDesk) Aug 04, 2025 at 3:23 PM Hi Jax! We’re so excited …" at bounding box center [880, 296] width 878 height 379
copy div "Residesk Automated Survey 12:41 PM Hi Jax, how are you? Just a quick reminder t…"
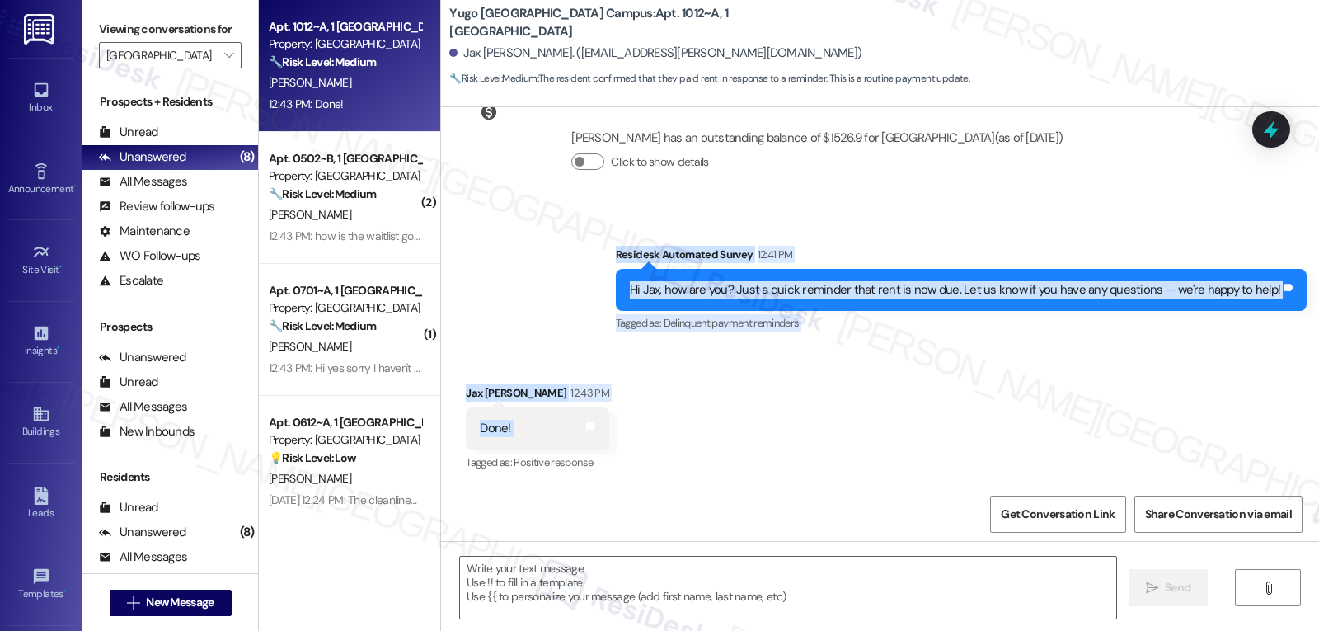
scroll to position [743, 0]
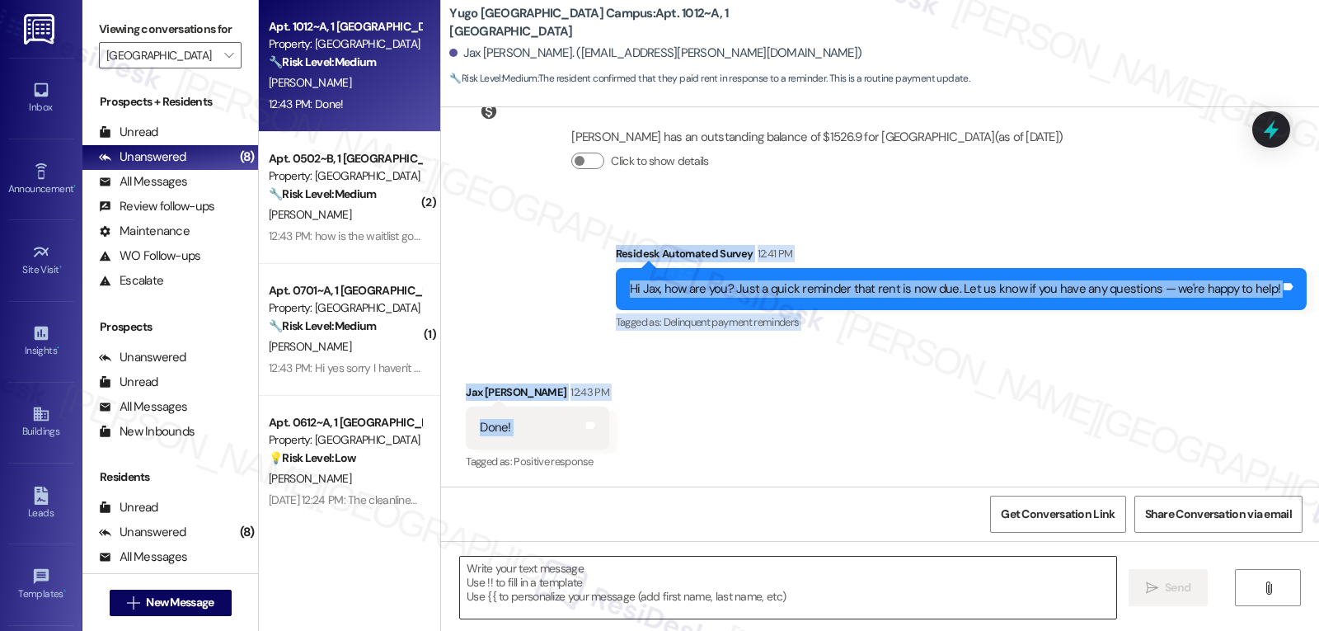
click at [694, 584] on textarea at bounding box center [788, 588] width 656 height 62
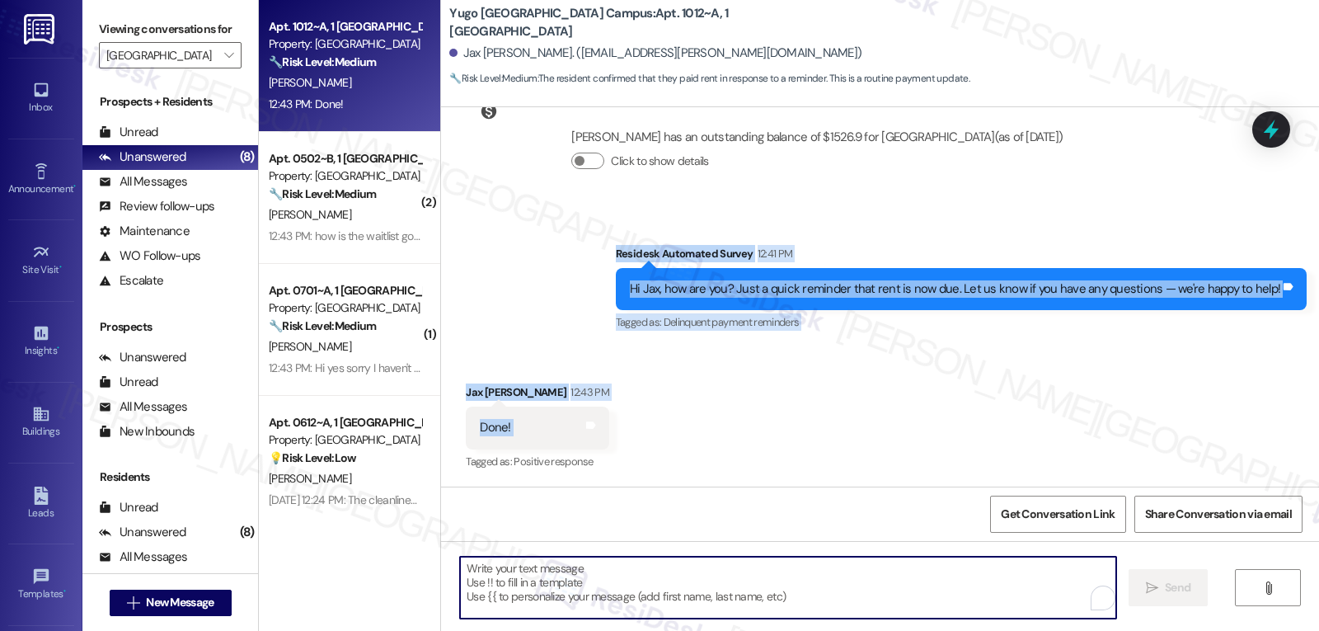
paste textarea "Thanks, Jax! I’ll make sure the team notes your payment. Appreciate you letting…"
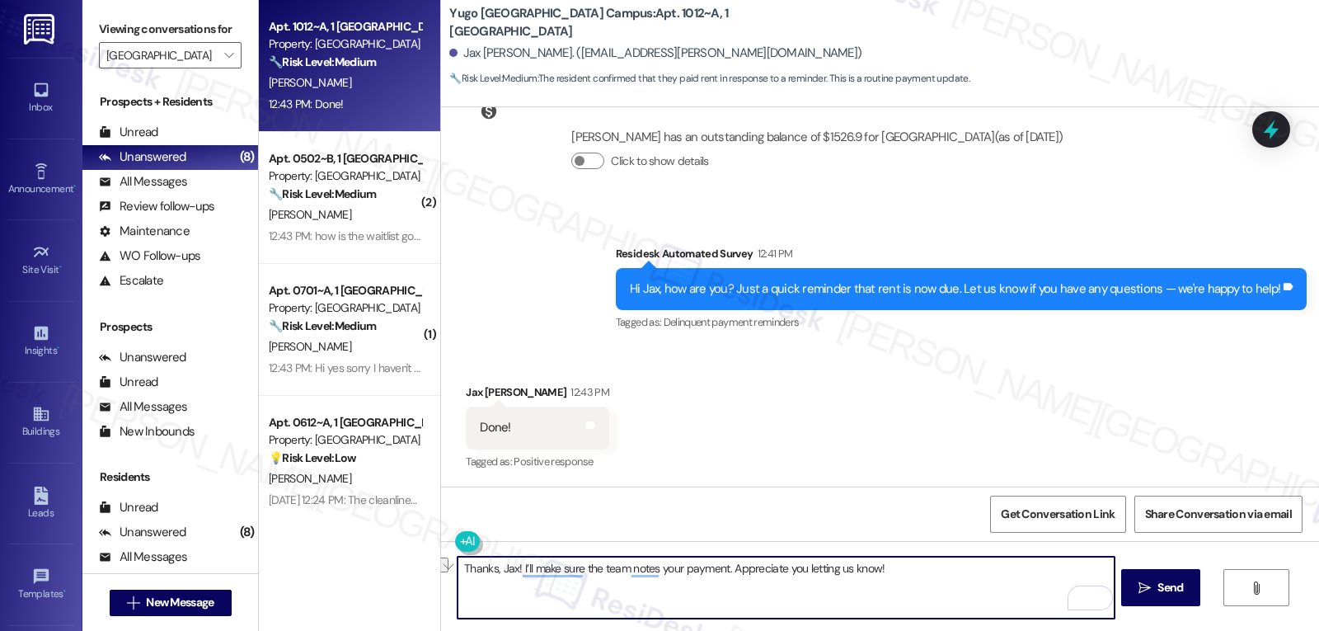
drag, startPoint x: 513, startPoint y: 568, endPoint x: 721, endPoint y: 575, distance: 207.9
click at [721, 575] on textarea "Thanks, Jax! I’ll make sure the team notes your payment. Appreciate you letting…" at bounding box center [786, 588] width 656 height 62
click at [764, 583] on textarea "Thanks, Jax! IAppreciate you letting us know!" at bounding box center [786, 588] width 656 height 62
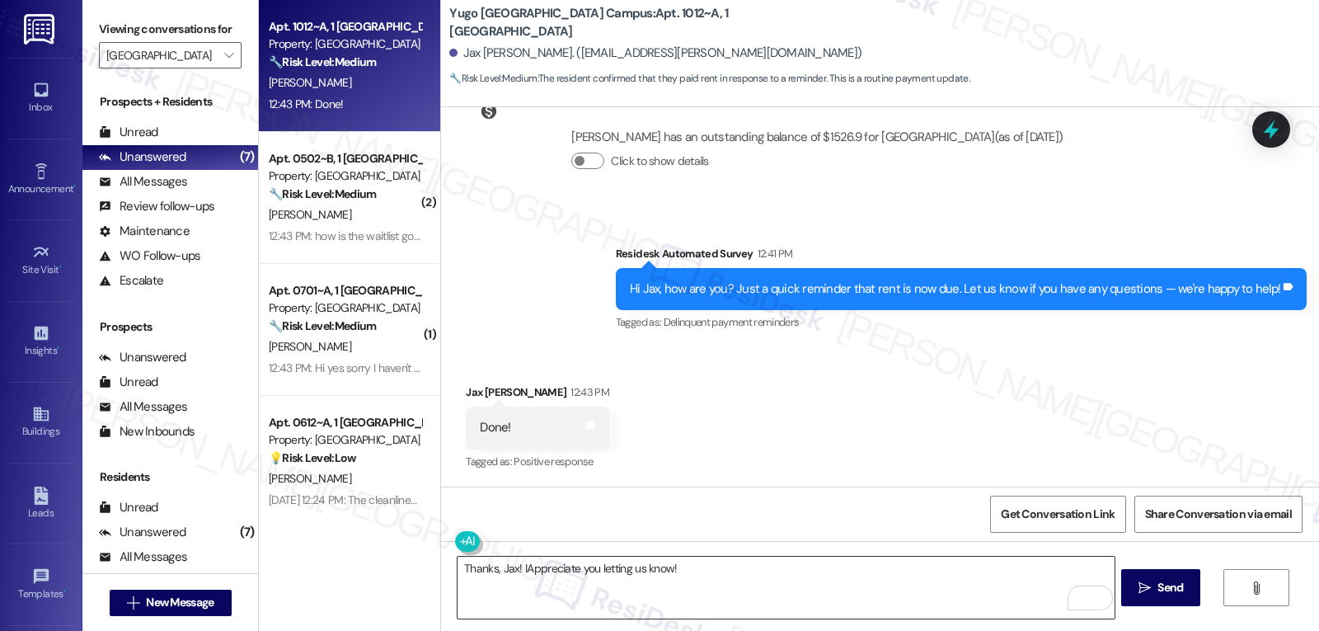
click at [722, 579] on textarea "Thanks, Jax! IAppreciate you letting us know!" at bounding box center [786, 588] width 656 height 62
paste textarea "If there’s ever anything you need or any questions you have, I’m just a message…"
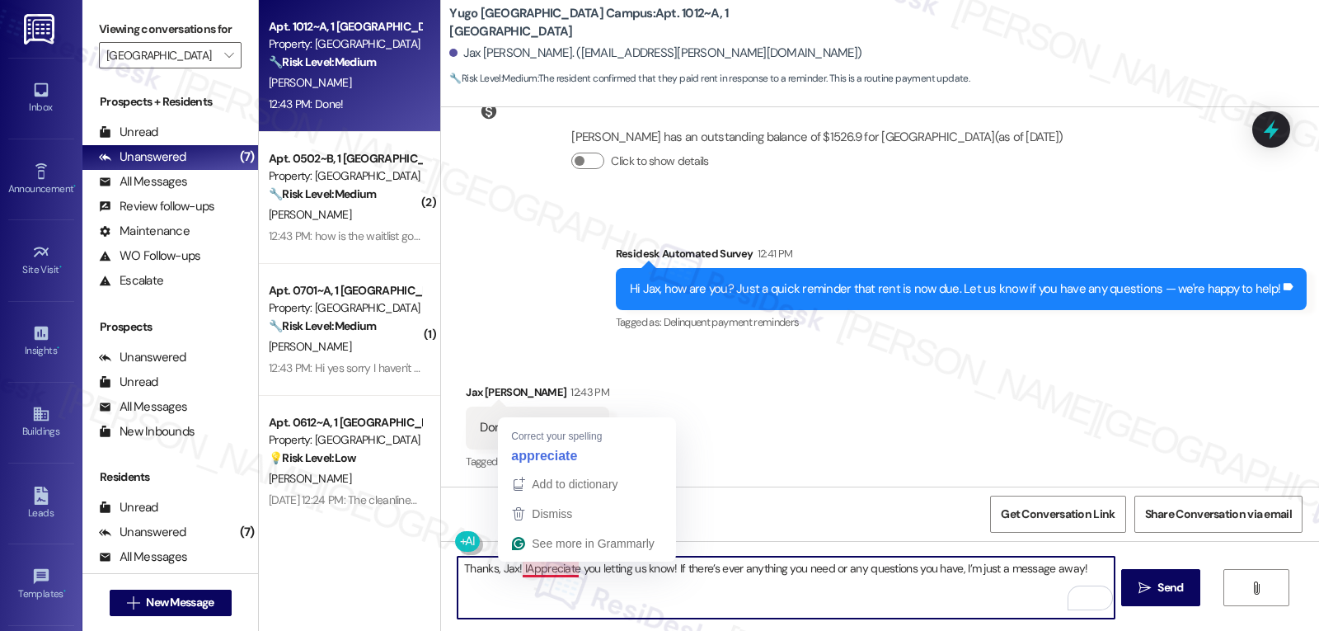
click at [514, 568] on textarea "Thanks, Jax! IAppreciate you letting us know! If there’s ever anything you need…" at bounding box center [786, 588] width 656 height 62
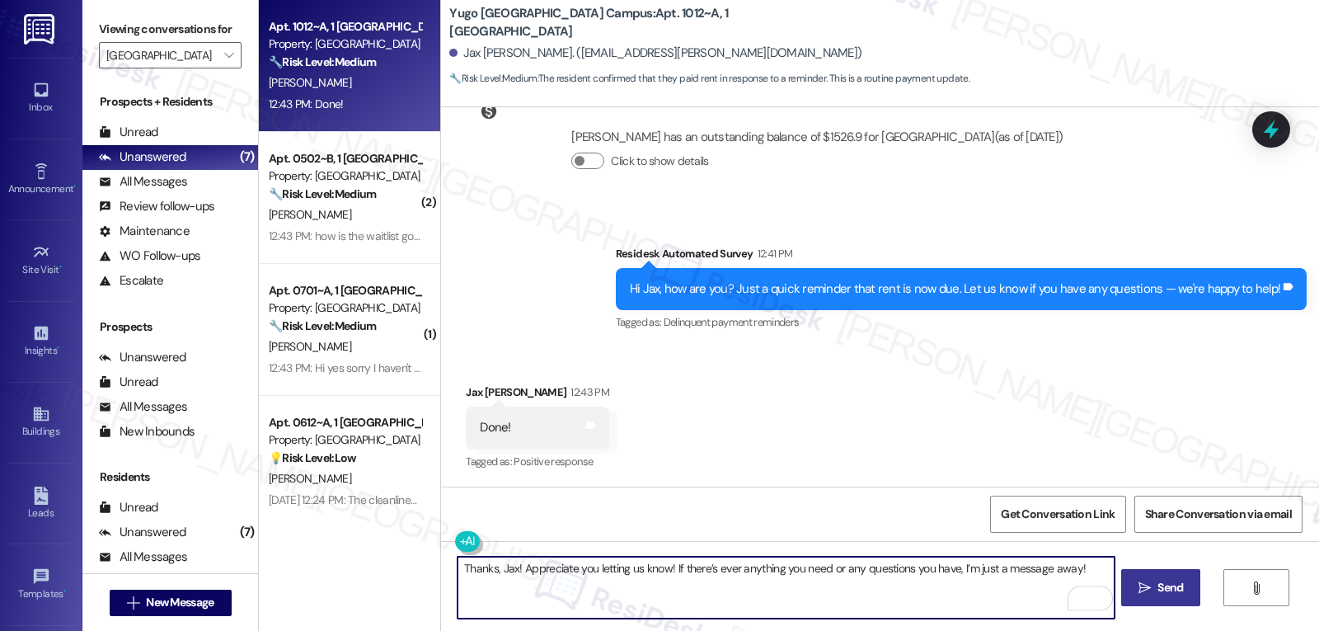
type textarea "Thanks, Jax! Appreciate you letting us know! If there’s ever anything you need …"
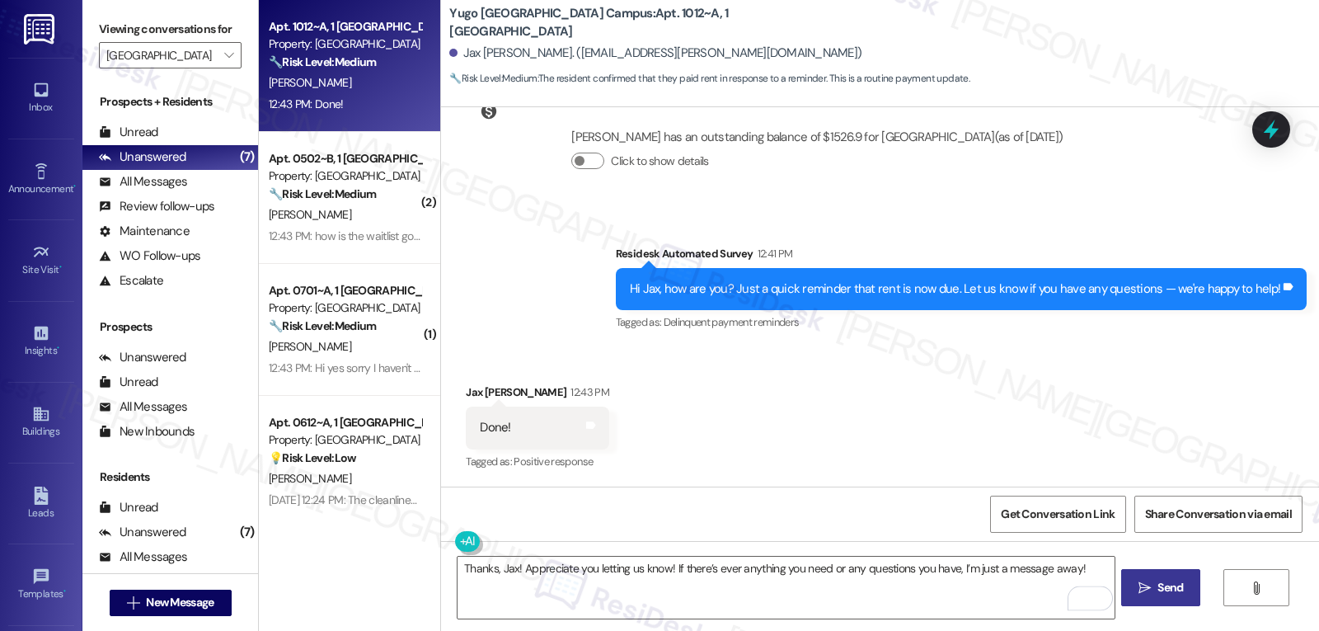
click at [1154, 590] on span "Send" at bounding box center [1170, 587] width 32 height 17
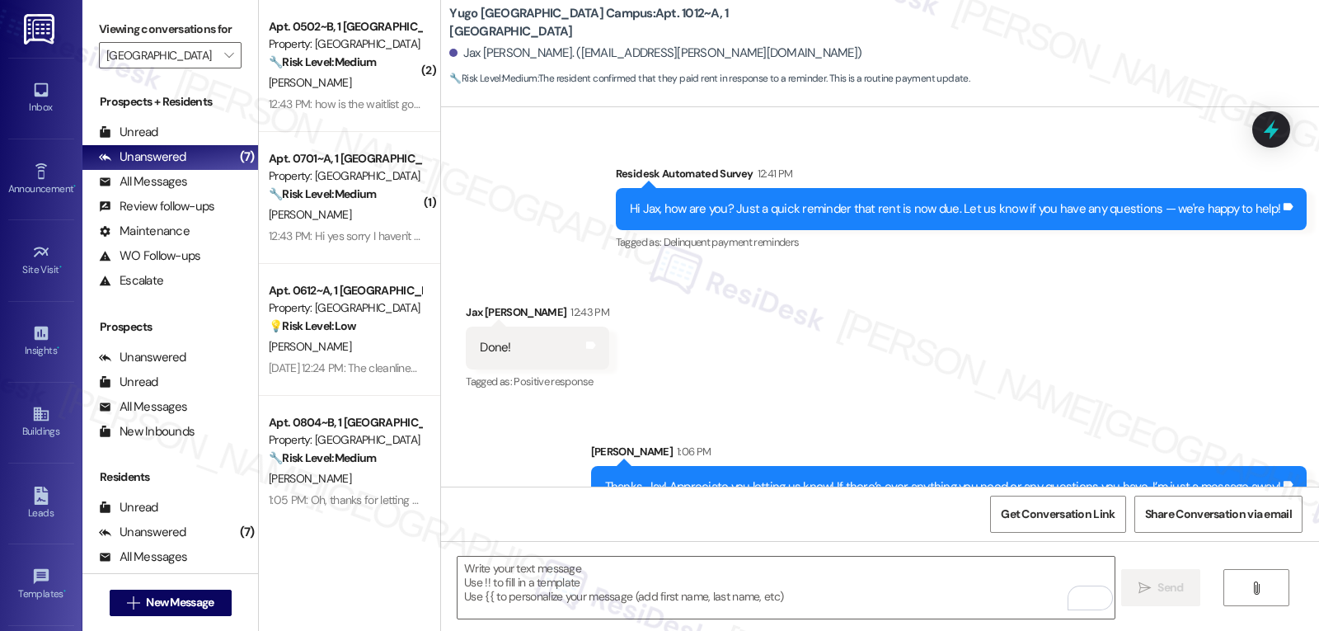
scroll to position [858, 0]
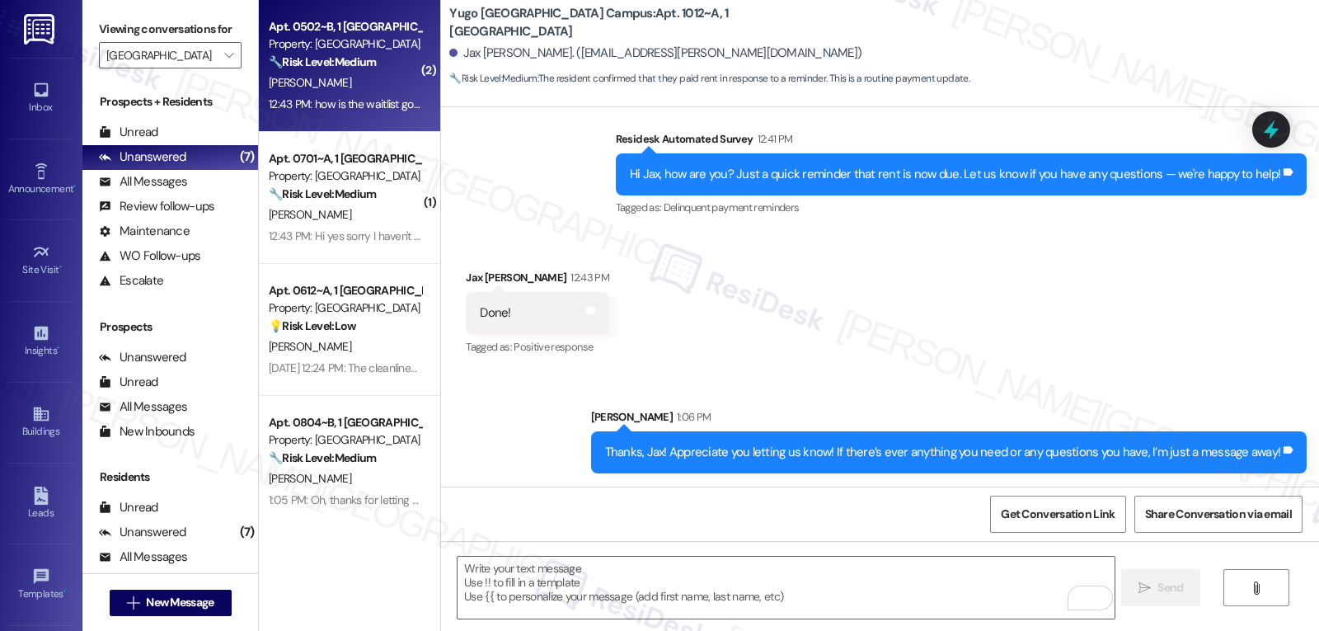
click at [318, 126] on div "Apt. 0502~B, 1 Yugo Tucson Campus Property: Yugo Tucson Campus 🔧 Risk Level: Me…" at bounding box center [349, 66] width 181 height 132
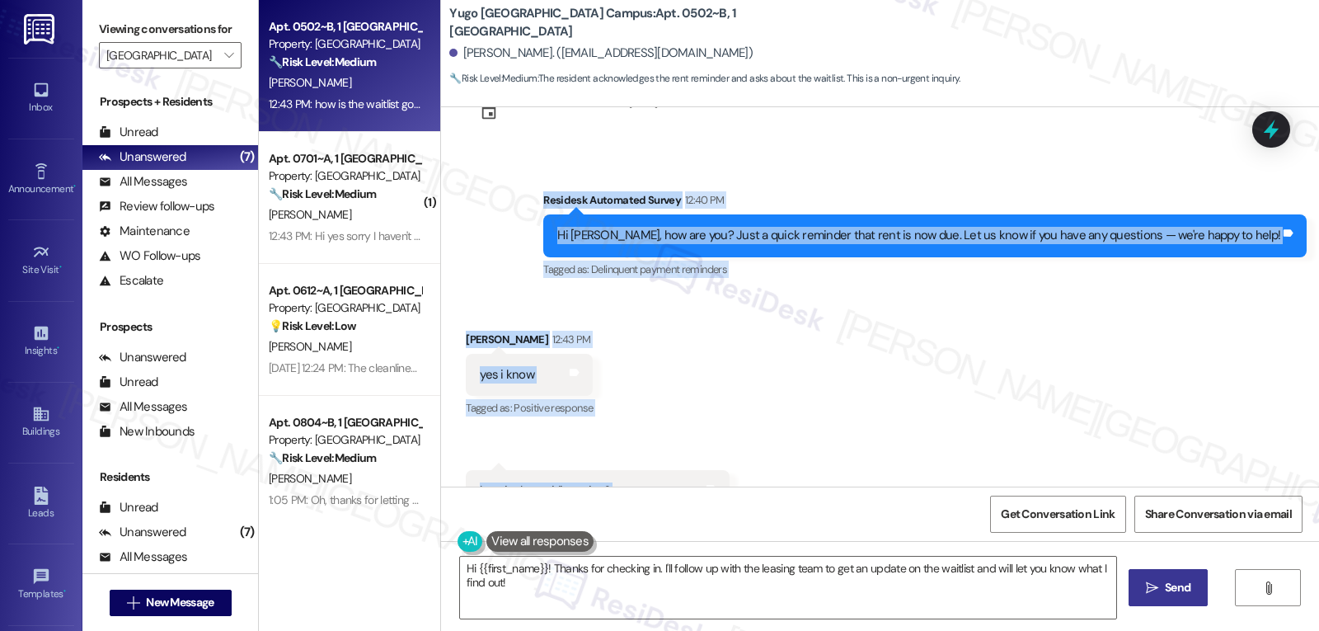
scroll to position [2289, 0]
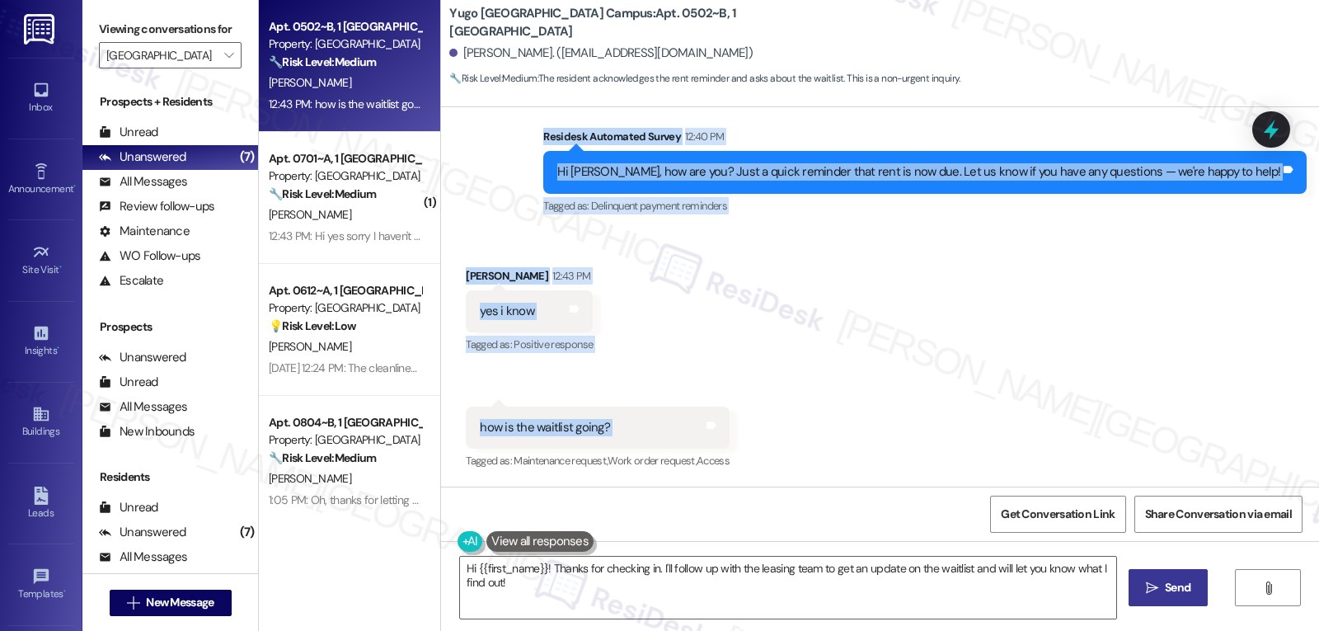
drag, startPoint x: 607, startPoint y: 303, endPoint x: 768, endPoint y: 411, distance: 194.2
click at [768, 411] on div "WO Opened request: Cycle start... Feb 19, 2025 at 7:21 AM Status : Completed Sh…" at bounding box center [880, 296] width 878 height 379
copy div "Residesk Automated Survey 12:40 PM Hi Maisie, how are you? Just a quick reminde…"
click at [561, 597] on textarea "Hi {{first_name}}! Thanks for checking in. I'll follow up with the leasing team…" at bounding box center [788, 588] width 656 height 62
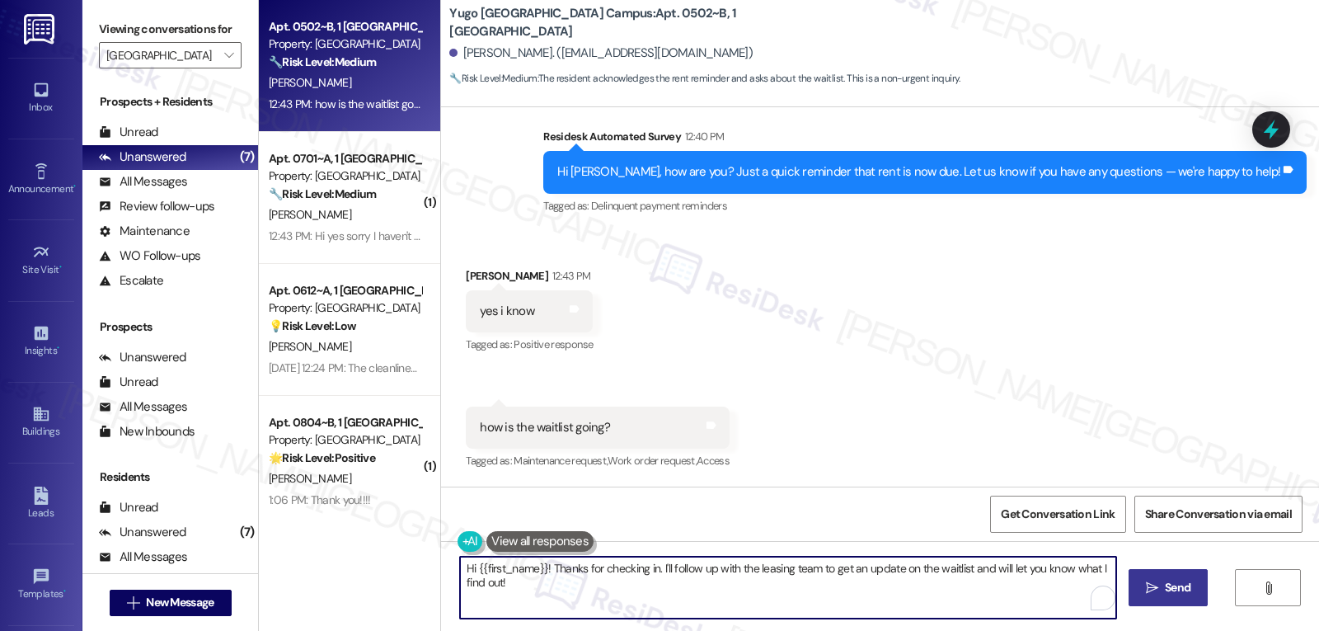
paste textarea "Maisie, thank you for checking in. I know the waitlist has been an important to…"
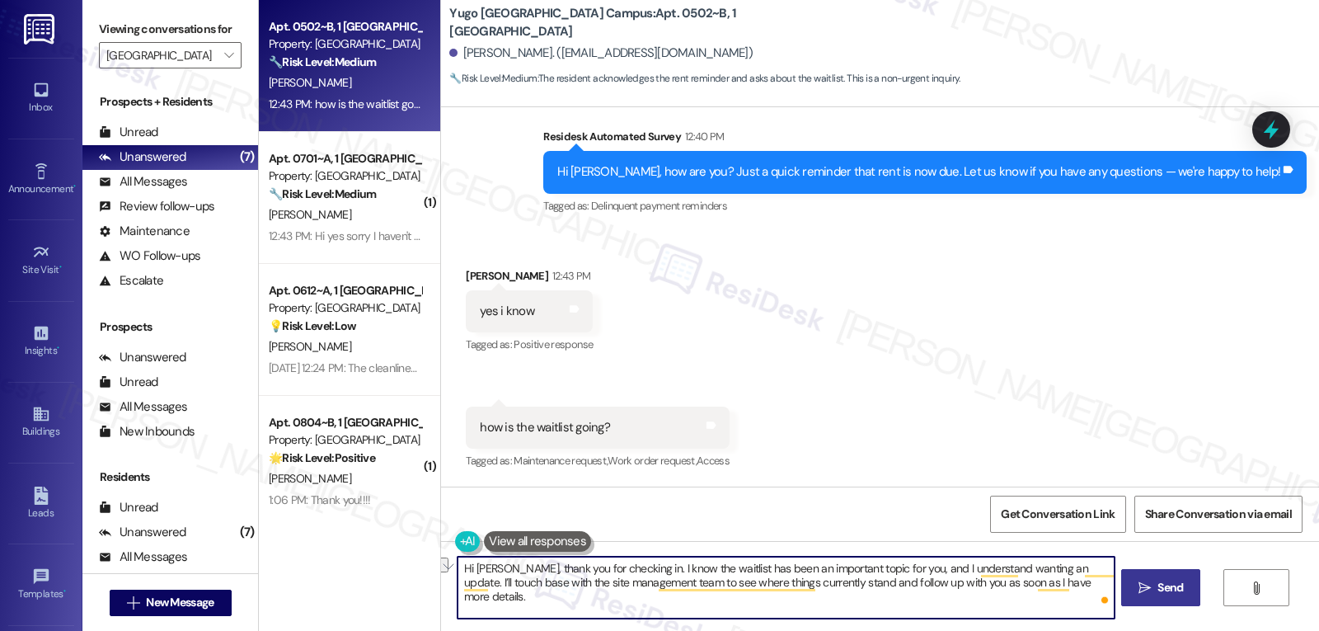
drag, startPoint x: 622, startPoint y: 570, endPoint x: 1060, endPoint y: 568, distance: 438.7
click at [1060, 568] on textarea "Hi Maisie, thank you for checking in. I know the waitlist has been an important…" at bounding box center [786, 588] width 656 height 62
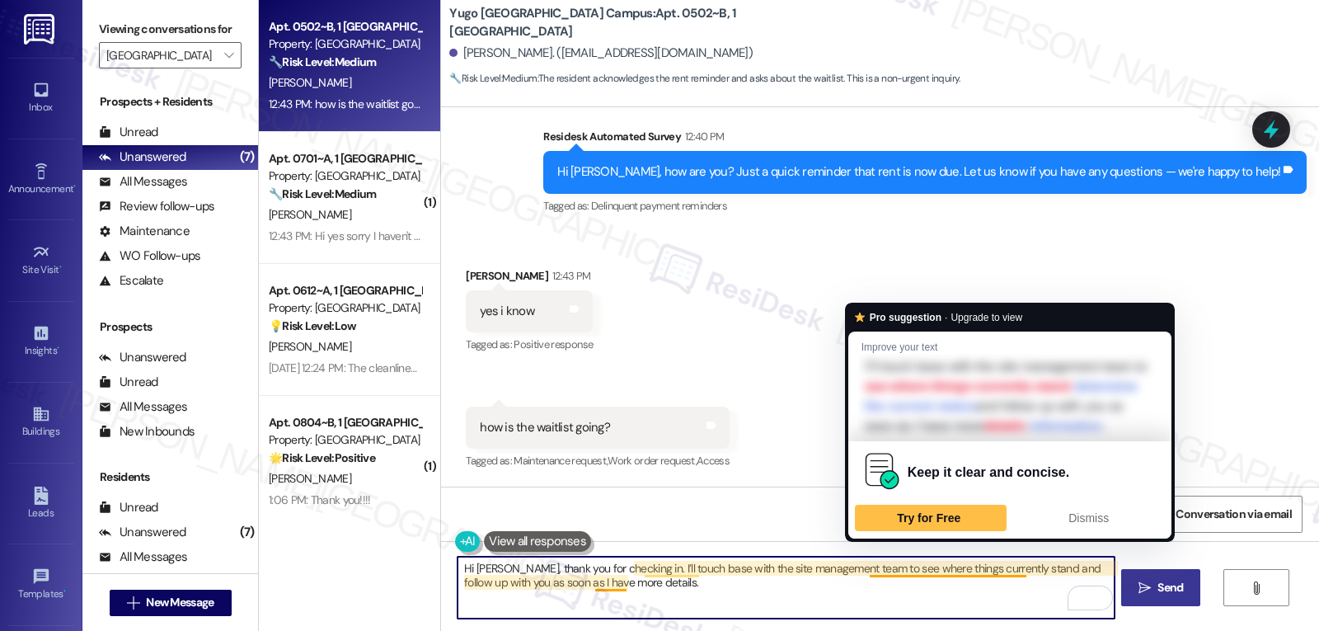
click at [964, 592] on textarea "Hi Maisie, thank you for checking in. I’ll touch base with the site management …" at bounding box center [786, 588] width 656 height 62
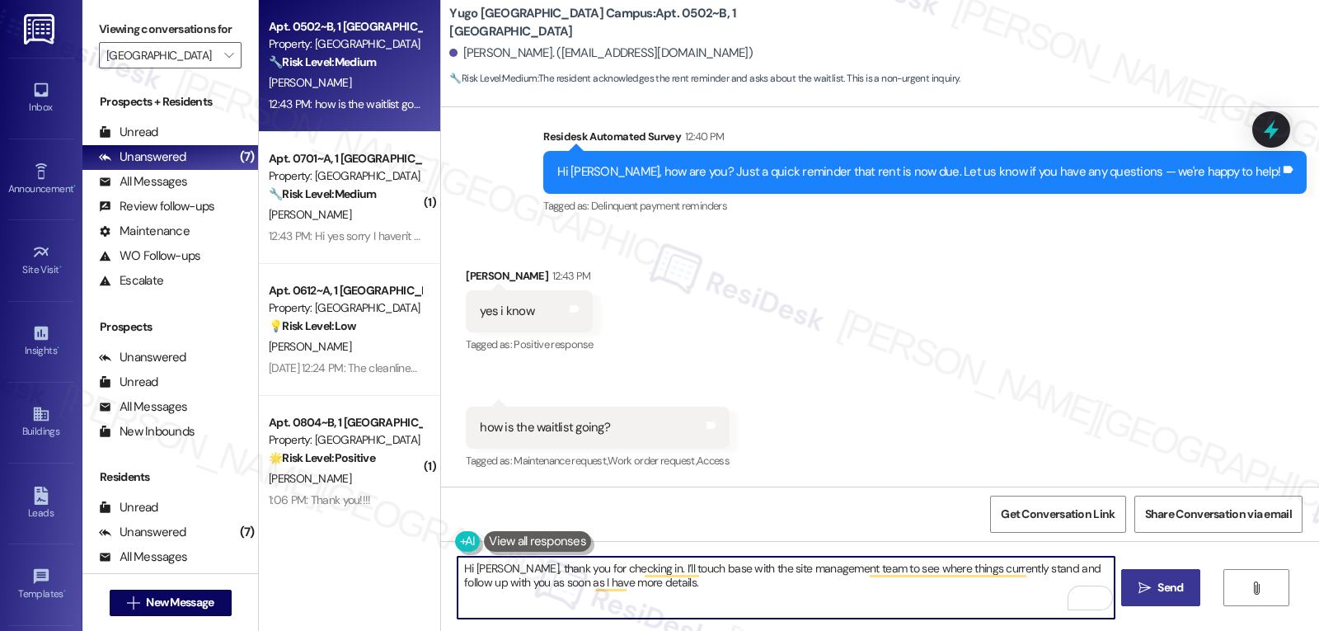
type textarea "Hi Maisie, thank you for checking in. I’ll touch base with the site management …"
click at [1161, 589] on span "Send" at bounding box center [1171, 587] width 26 height 17
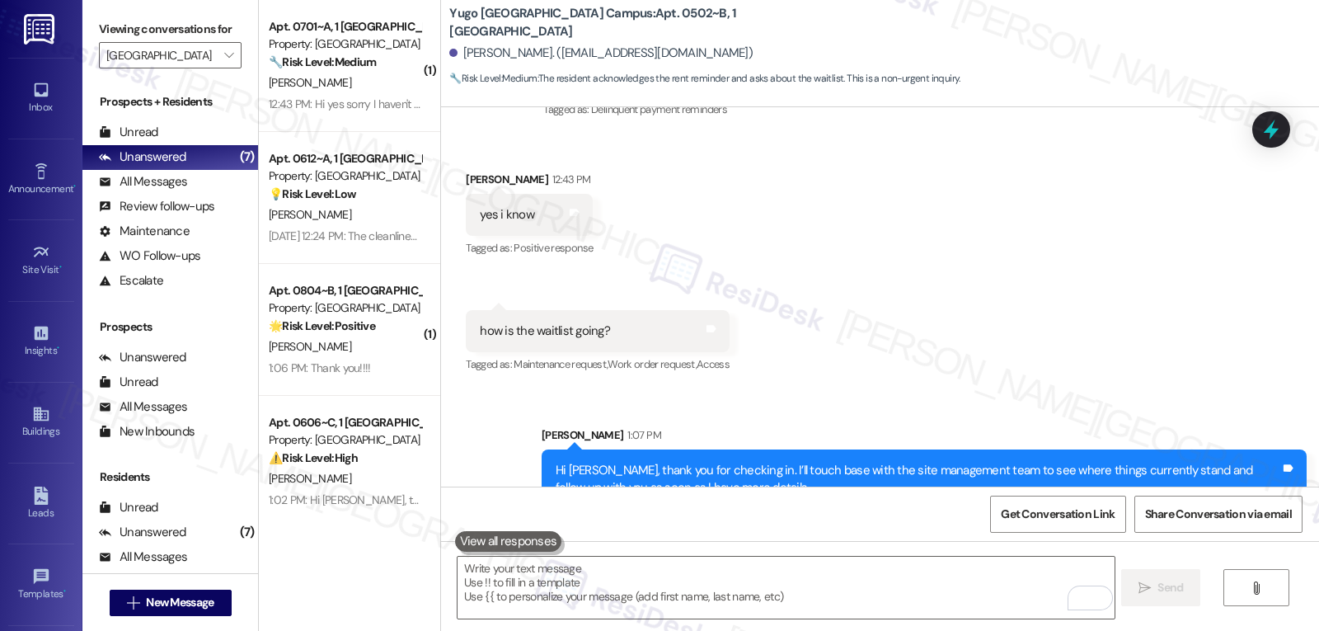
scroll to position [2421, 0]
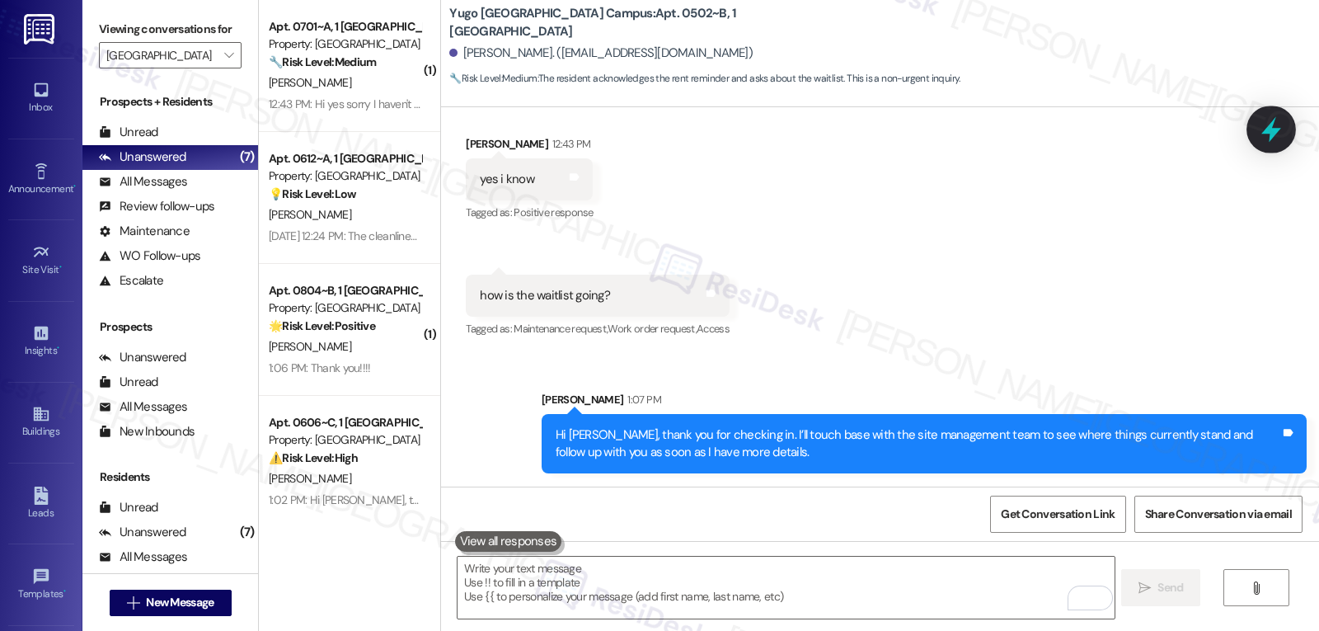
click at [1275, 120] on icon at bounding box center [1272, 130] width 20 height 26
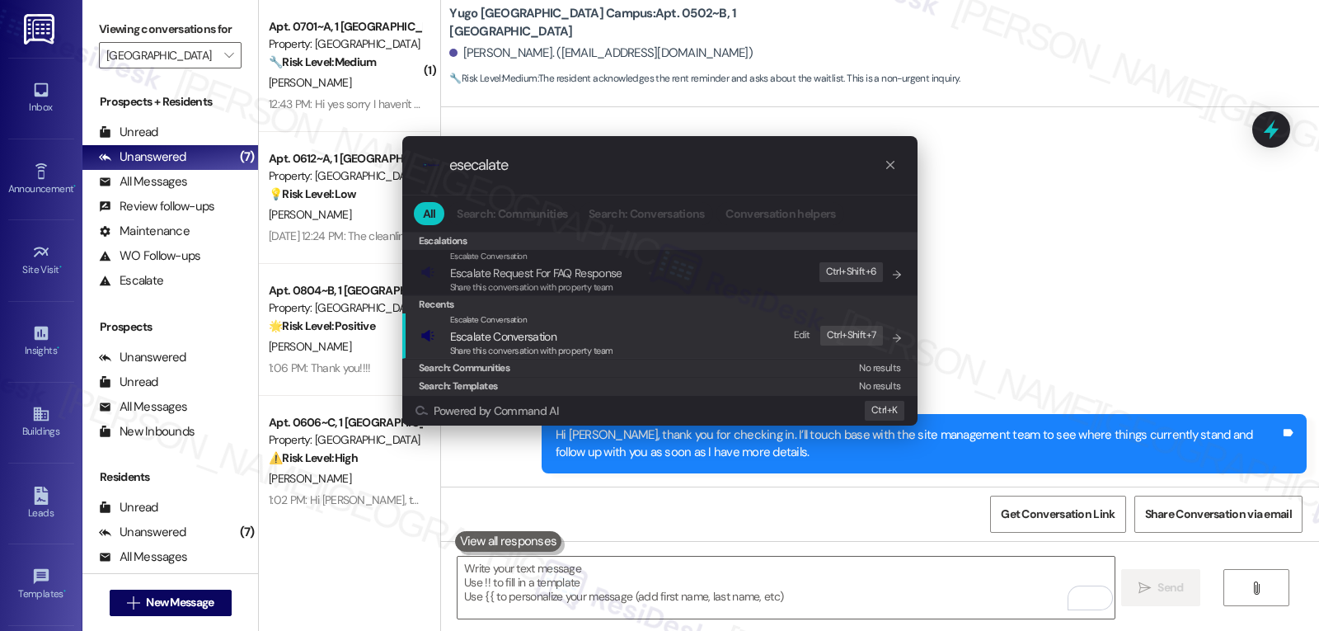
type input "esecalate"
click at [584, 348] on span "Share this conversation with property team" at bounding box center [531, 351] width 163 height 12
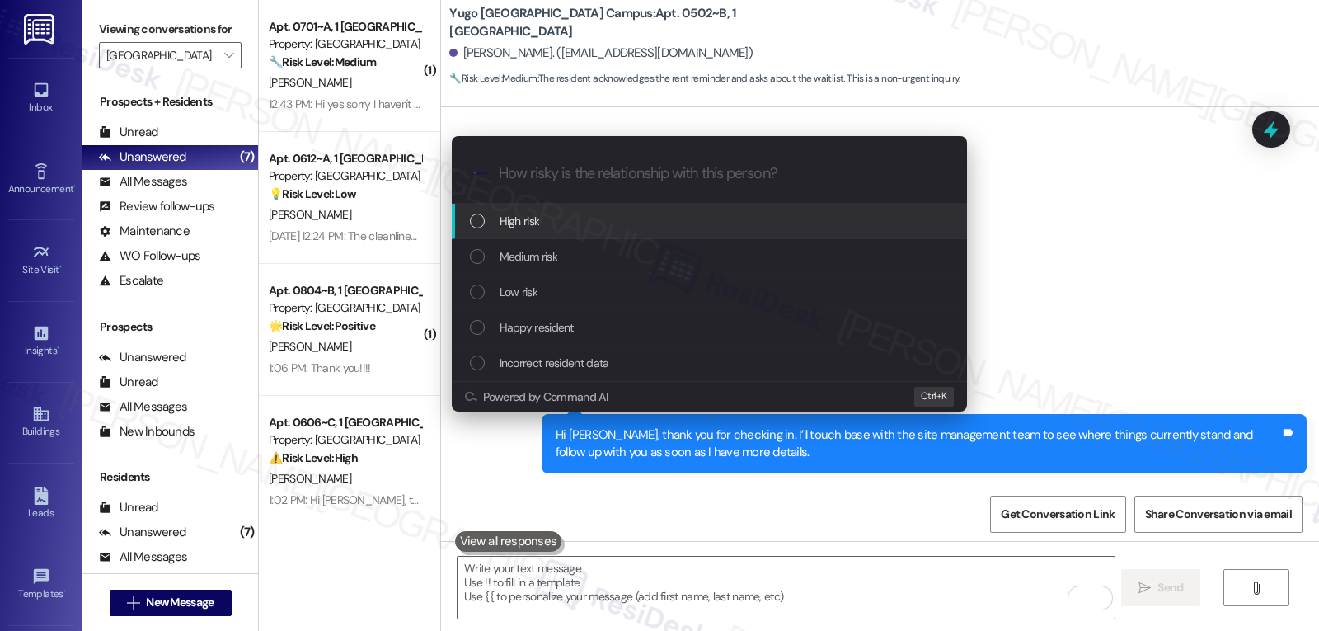
click at [568, 255] on div "Medium risk" at bounding box center [711, 256] width 482 height 18
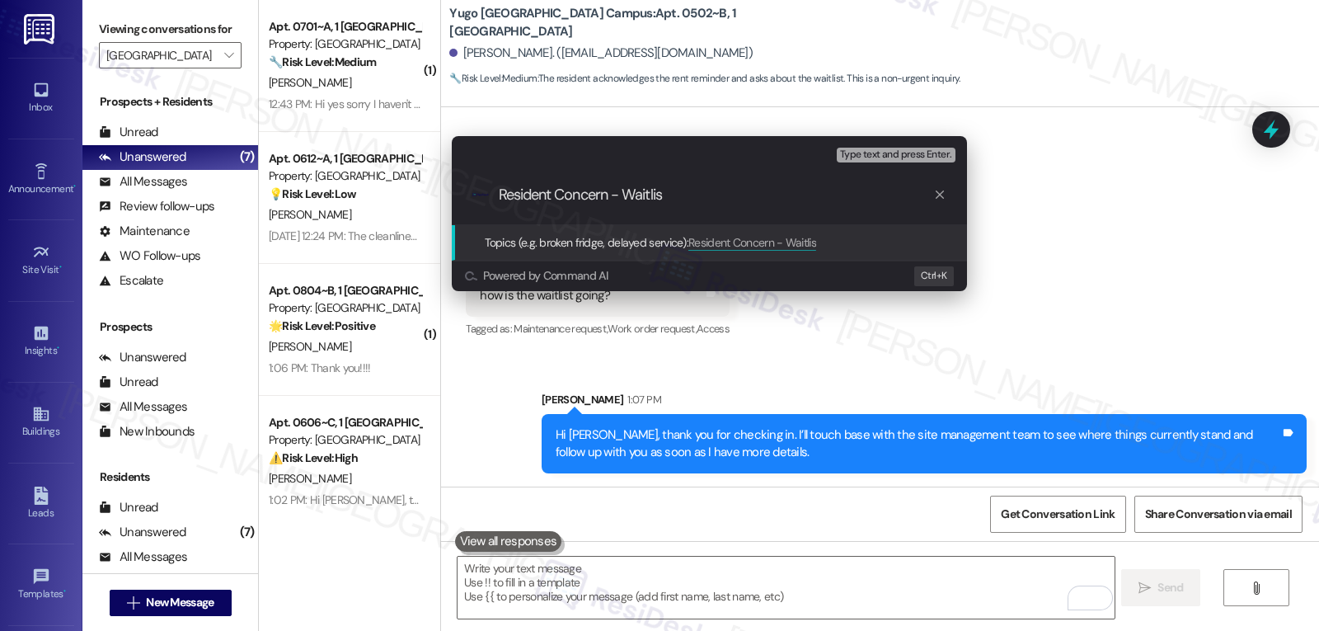
type input "Resident Concern - Waitlist"
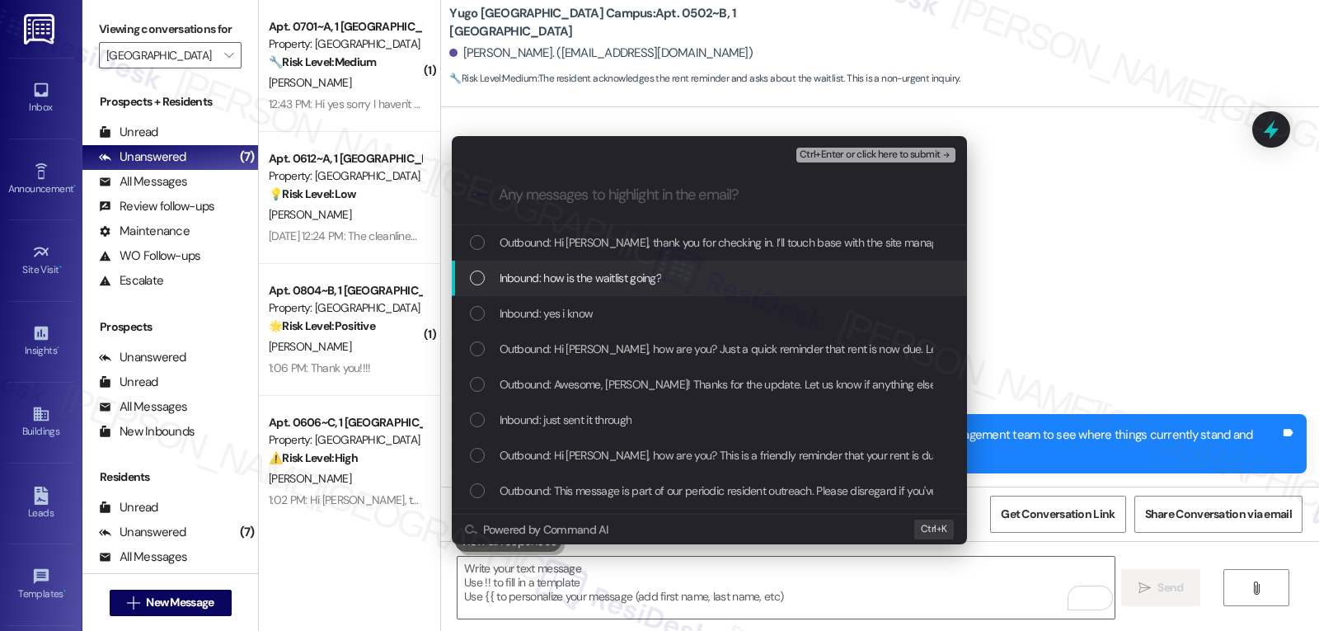
click at [710, 277] on div "Inbound: how is the waitlist going?" at bounding box center [711, 278] width 482 height 18
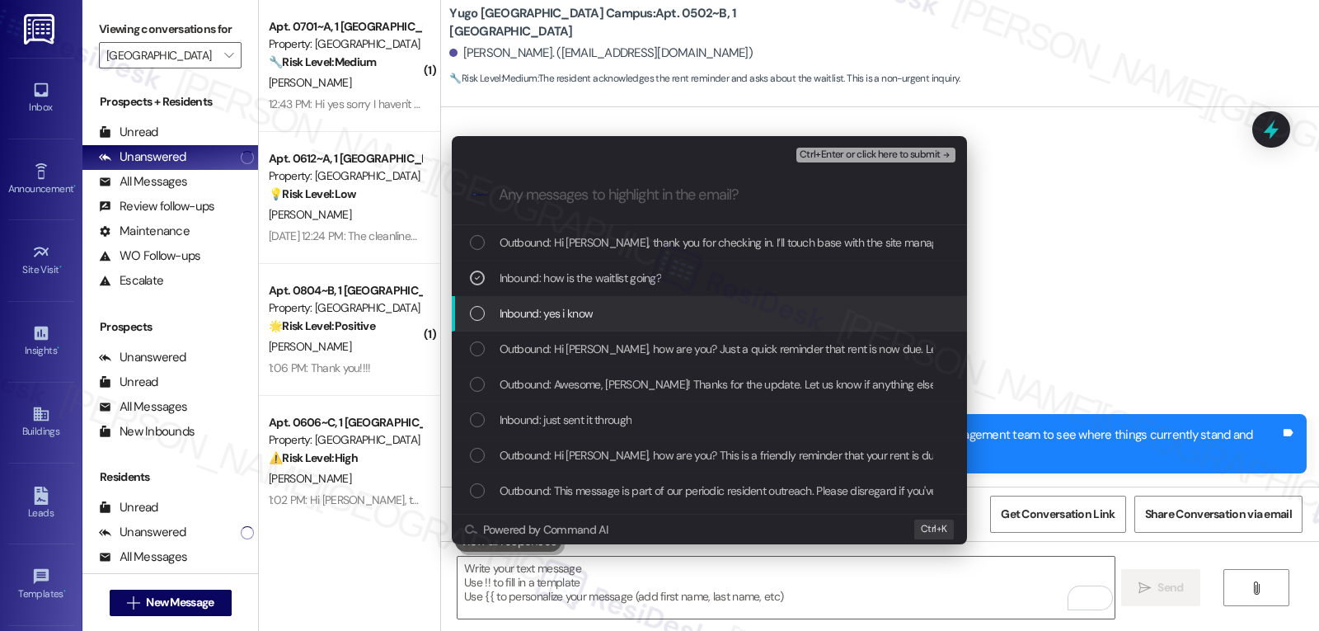
click at [578, 323] on div "Inbound: yes i know" at bounding box center [709, 313] width 515 height 35
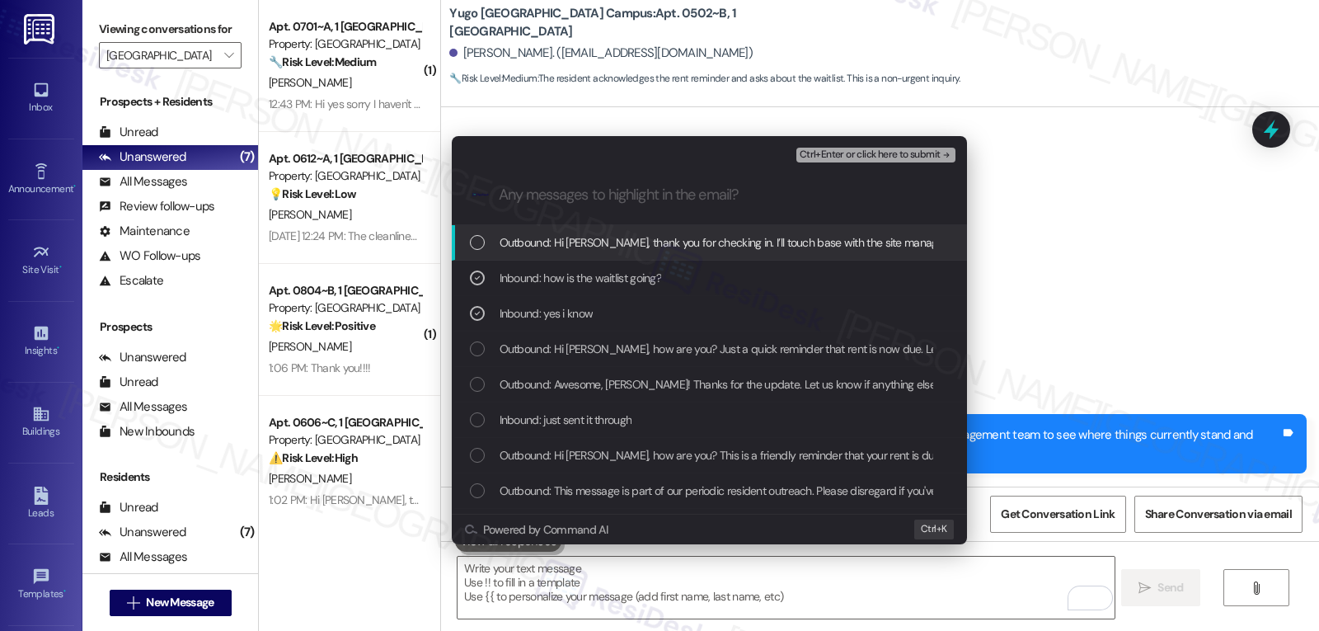
click at [934, 160] on span "Ctrl+Enter or click here to submit" at bounding box center [870, 155] width 141 height 12
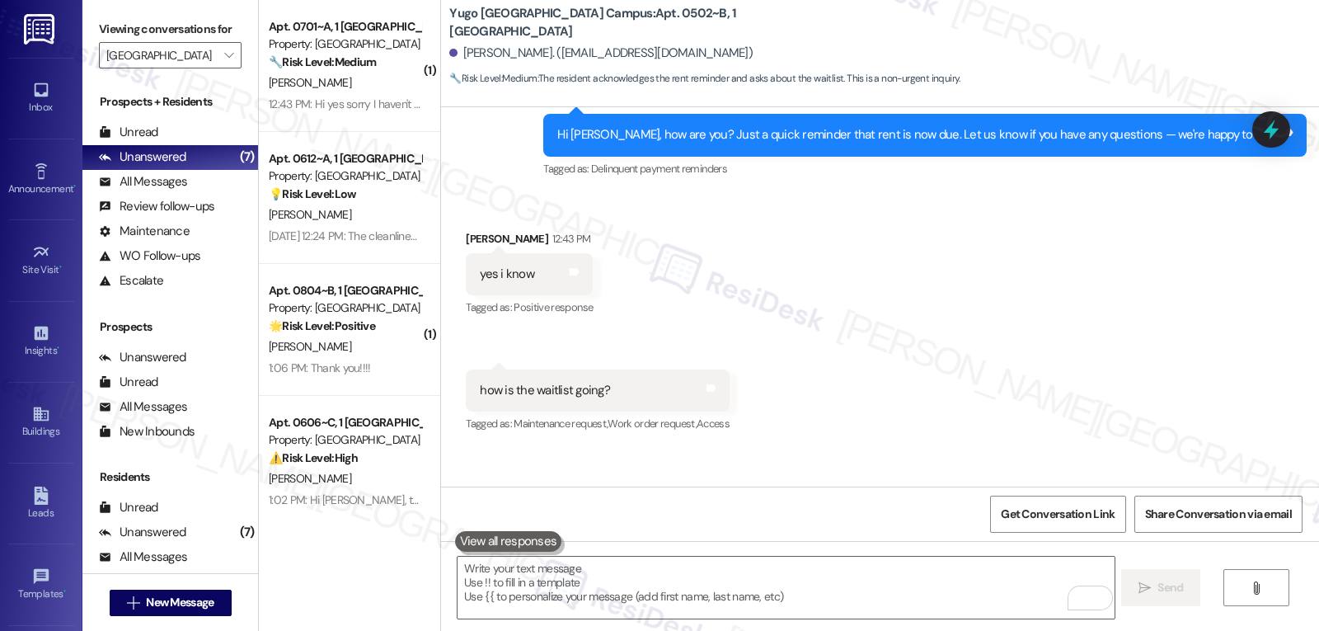
scroll to position [2288, 0]
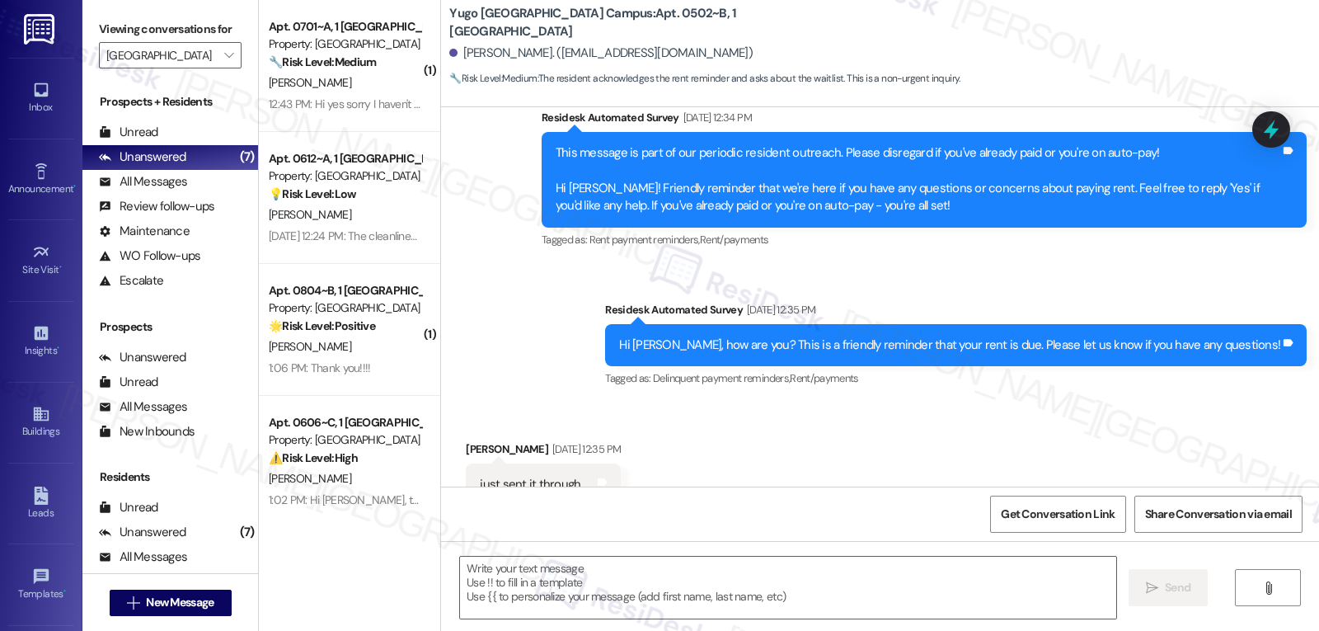
type textarea "Fetching suggested responses. Please feel free to read through the conversation…"
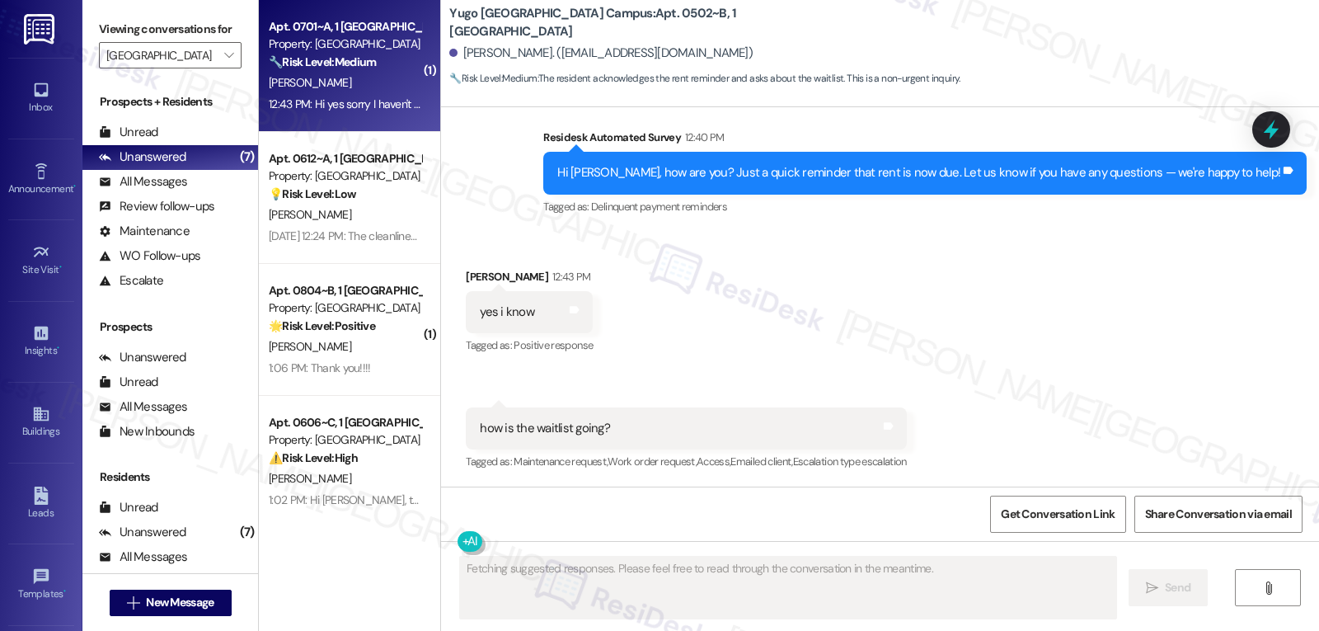
click at [345, 89] on div "[PERSON_NAME]" at bounding box center [345, 83] width 156 height 21
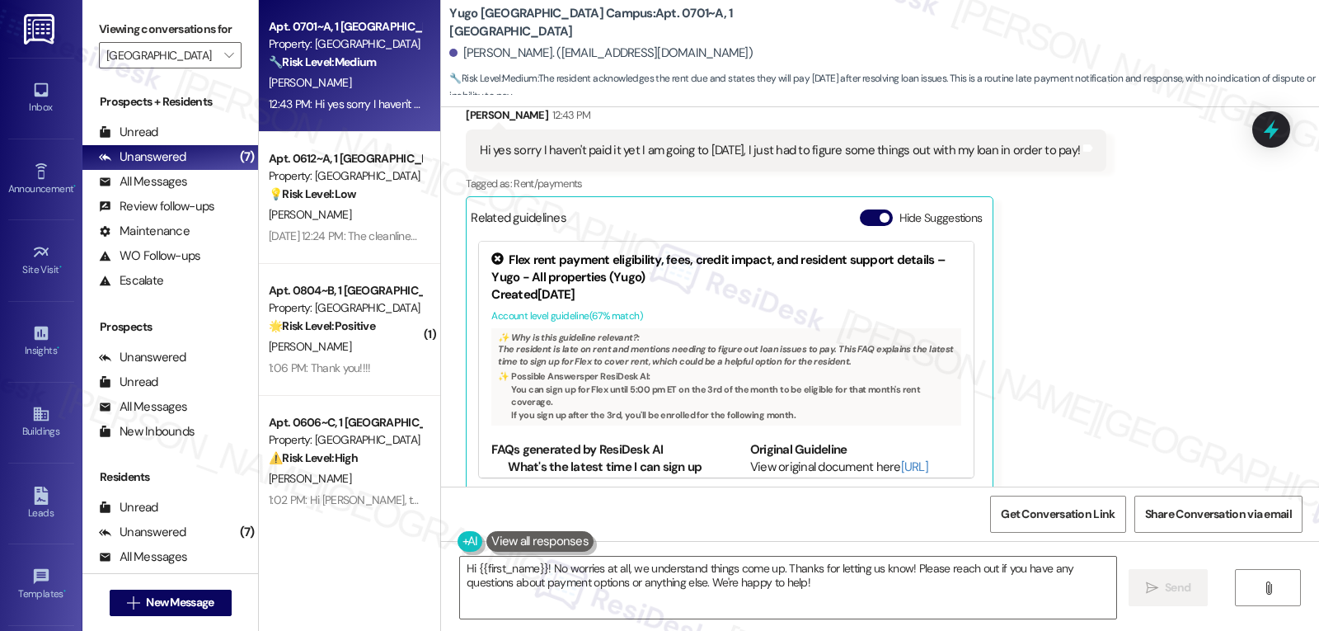
scroll to position [449, 0]
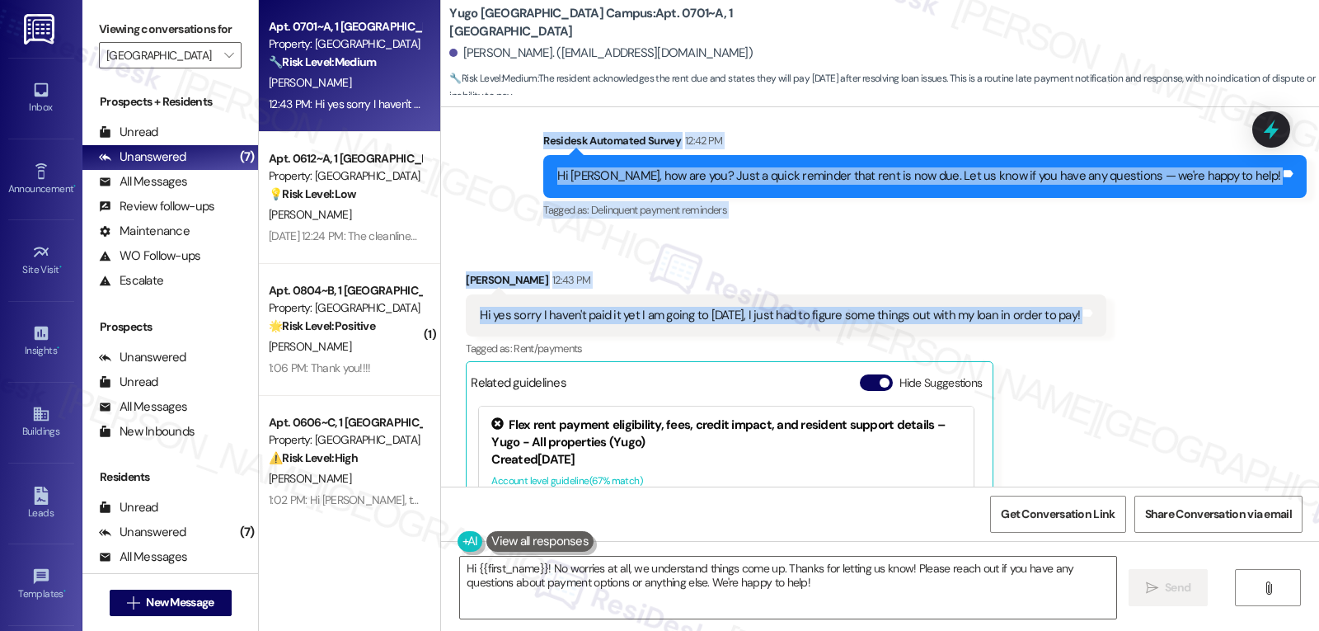
drag, startPoint x: 606, startPoint y: 122, endPoint x: 1089, endPoint y: 315, distance: 520.3
click at [1089, 315] on div "Lease started Aug 19, 2025 at 8:00 PM Survey, sent via SMS Residesk Automated S…" at bounding box center [880, 296] width 878 height 379
copy div "Residesk Automated Survey 12:42 PM Hi Ruby, how are you? Just a quick reminder …"
click at [751, 600] on textarea "Hi {{first_name}}! No worries at all, we understand things come up. Thanks for …" at bounding box center [788, 588] width 656 height 62
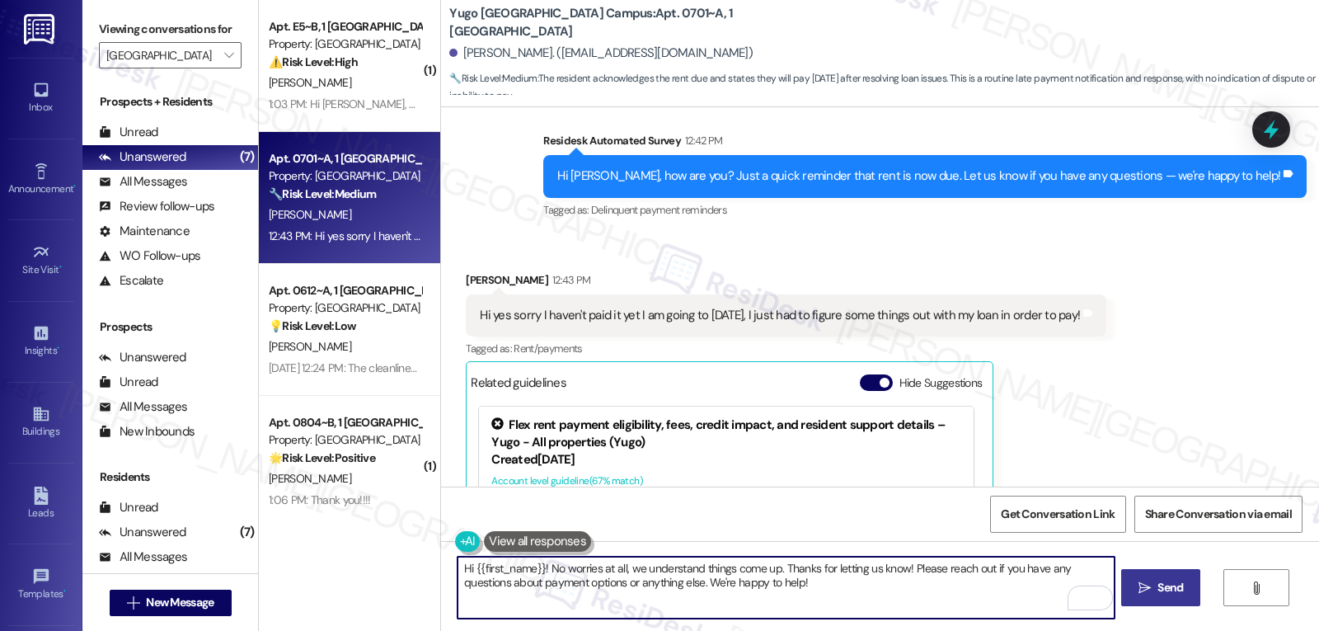
click at [1127, 574] on button " Send" at bounding box center [1161, 587] width 80 height 37
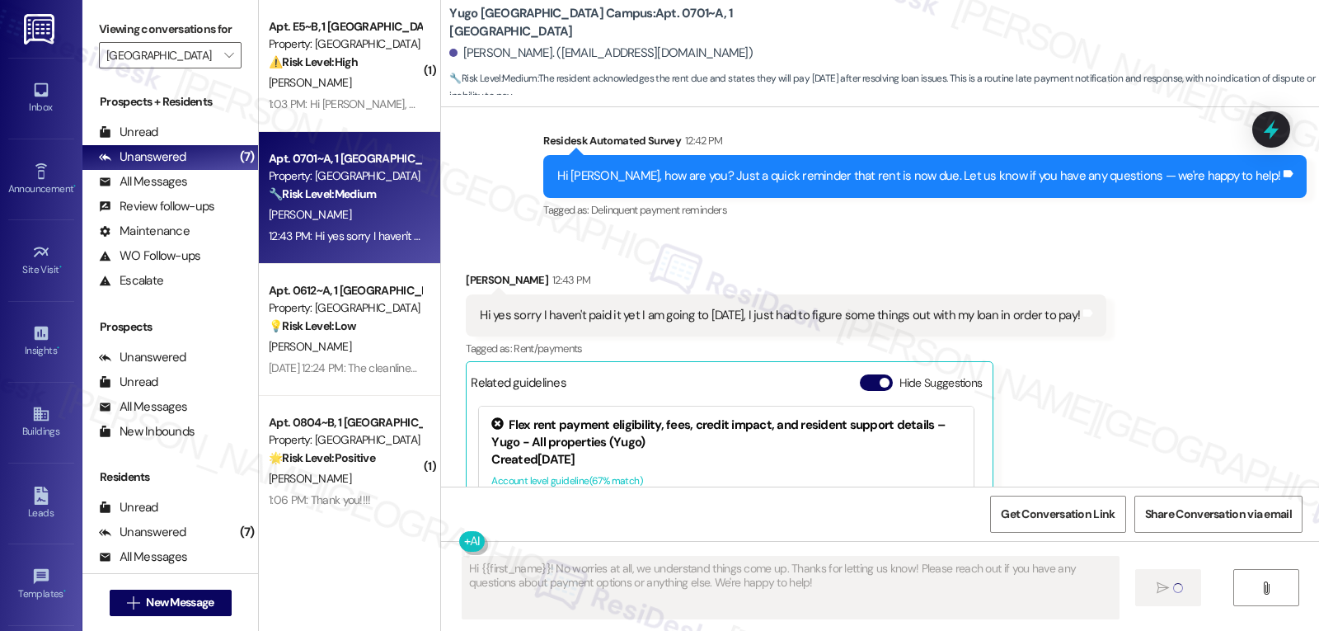
type textarea "Fetching suggested responses. Please feel free to read through the conversation…"
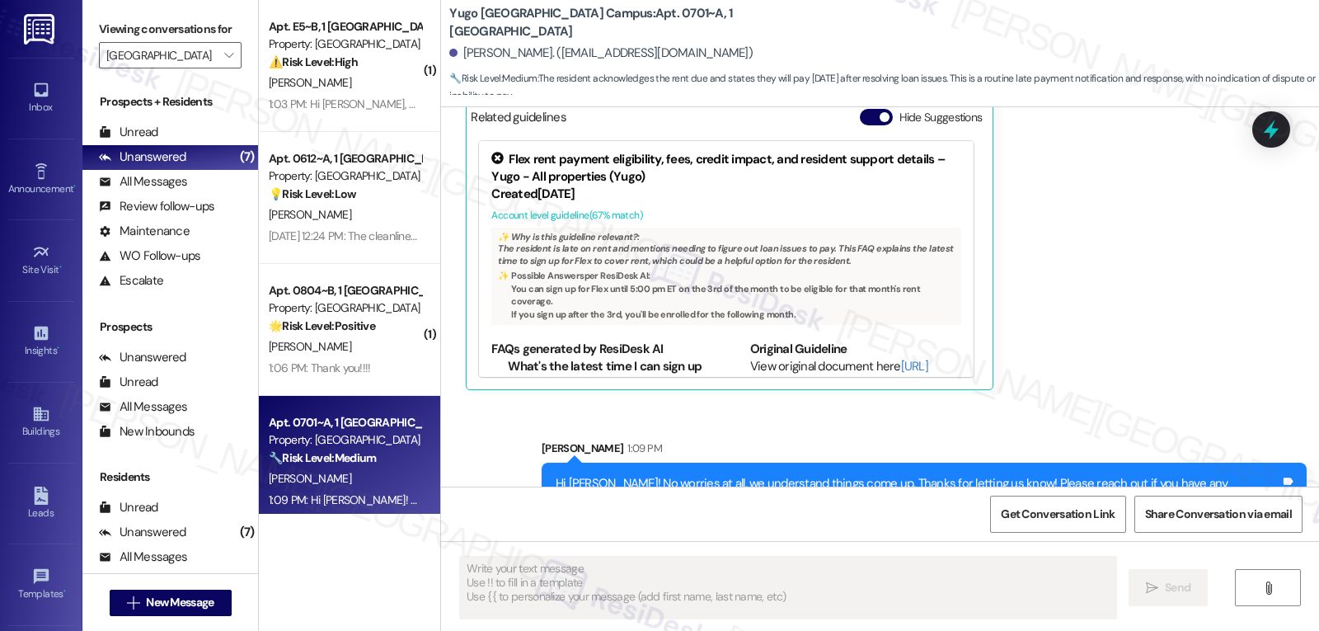
scroll to position [746, 0]
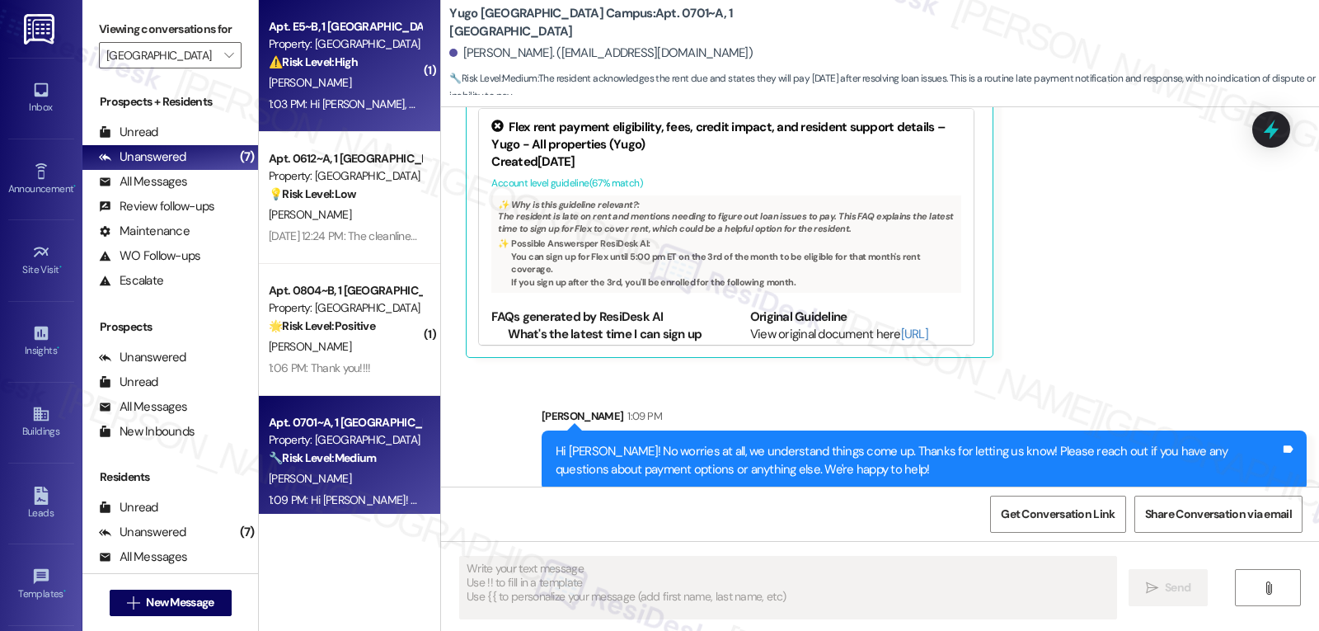
click at [370, 107] on div "1:03 PM: Hi Sarah, when is the deadline? Because it will take 2 days to transfe…" at bounding box center [541, 103] width 544 height 15
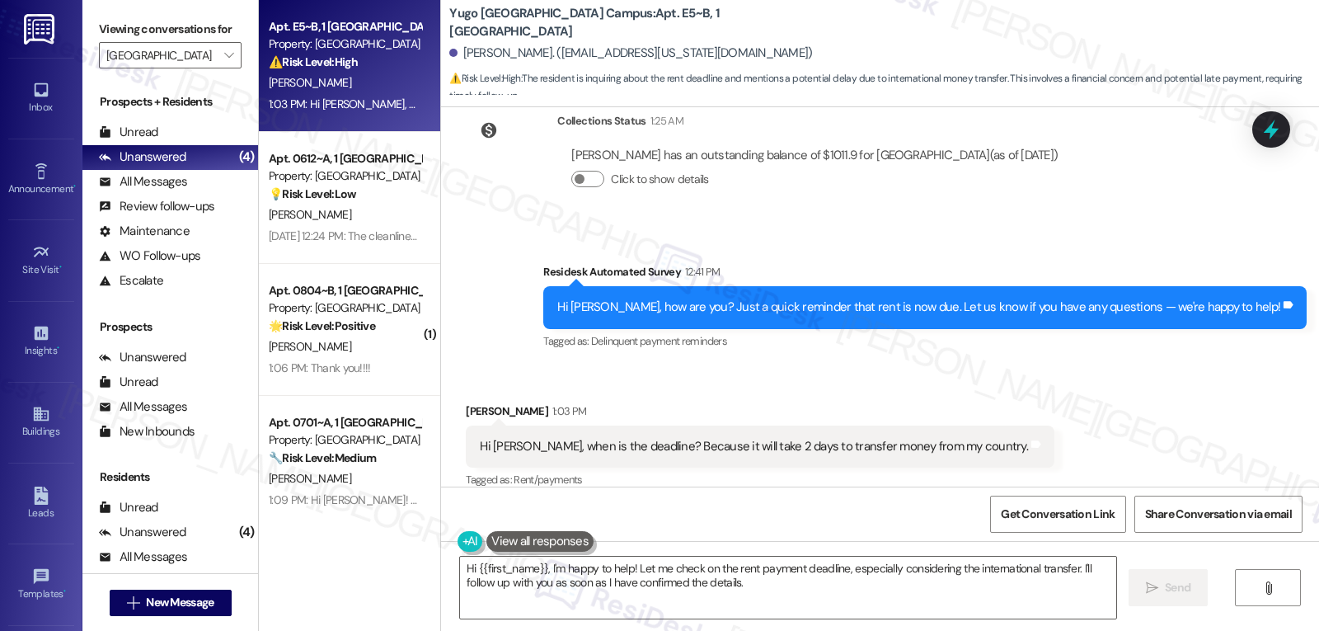
scroll to position [318, 0]
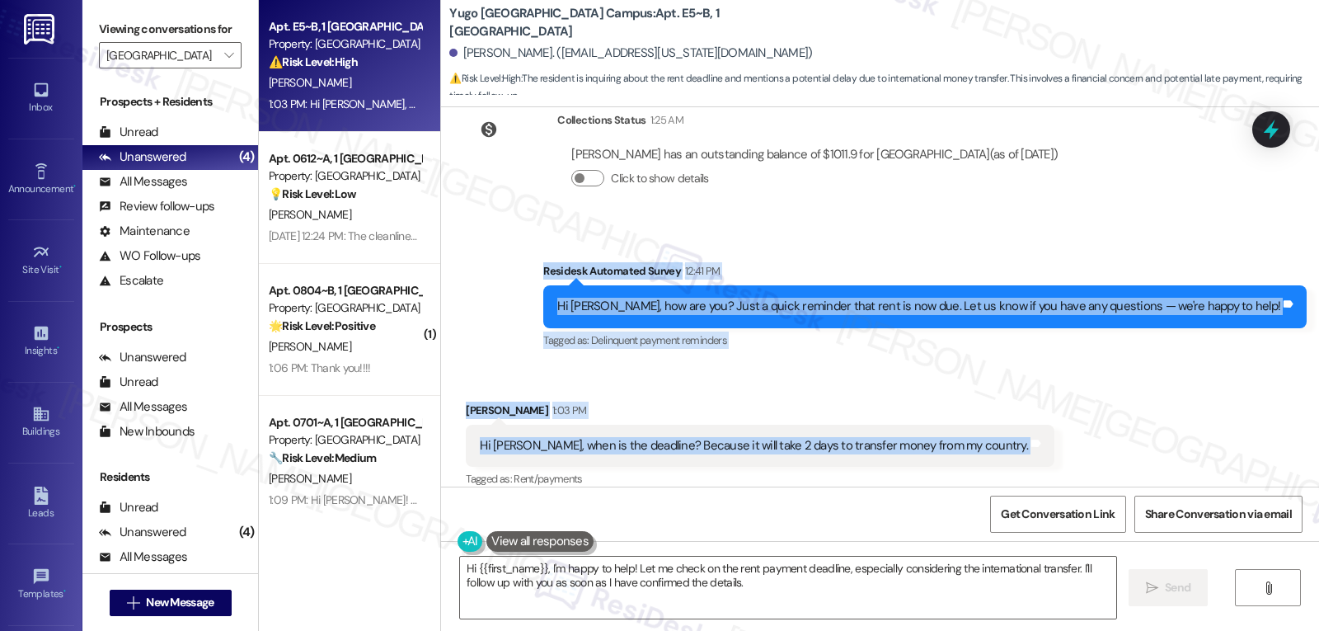
drag, startPoint x: 605, startPoint y: 255, endPoint x: 1066, endPoint y: 444, distance: 498.5
click at [1066, 444] on div "Lease started Aug 21, 2025 at 8:00 PM Survey, sent via SMS Residesk Automated S…" at bounding box center [880, 296] width 878 height 379
copy div "Residesk Automated Survey 12:41 PM Hi Bruce, how are you? Just a quick reminder…"
click at [691, 605] on textarea "Hi {{first_name}}, I'm happy to help! Let me check on the rent payment deadline…" at bounding box center [788, 588] width 656 height 62
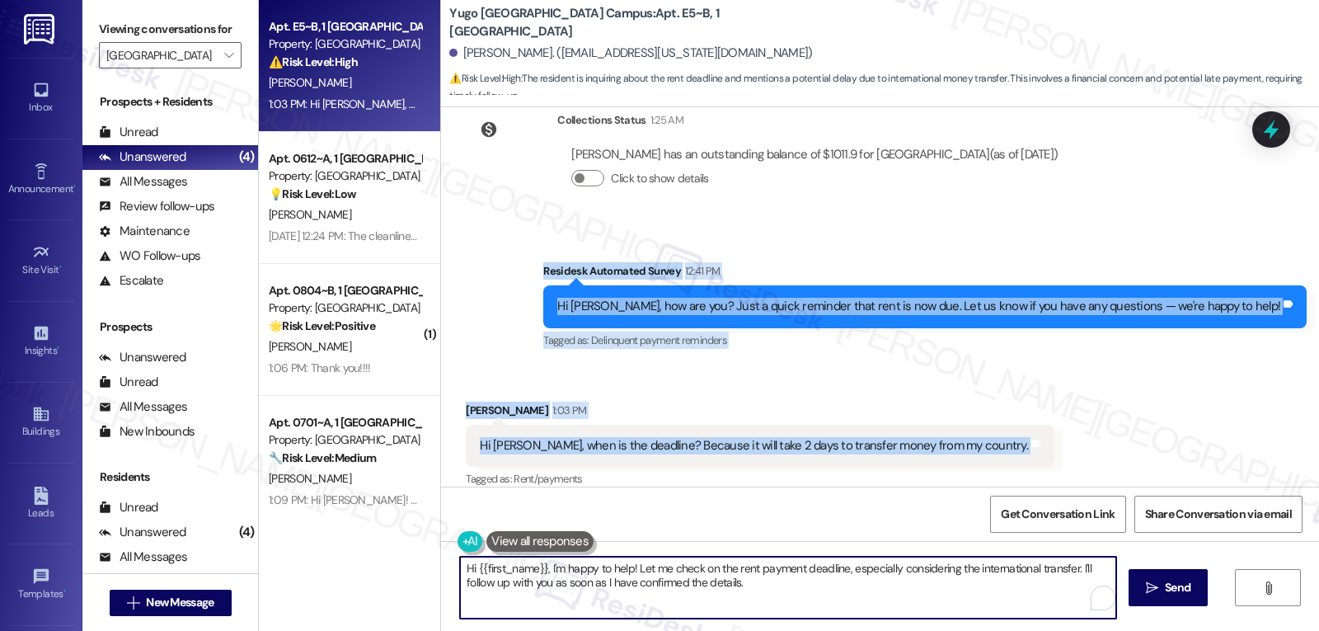
paste textarea "Bruce, thanks for reaching out! I’ll check with the team about the exact rent d…"
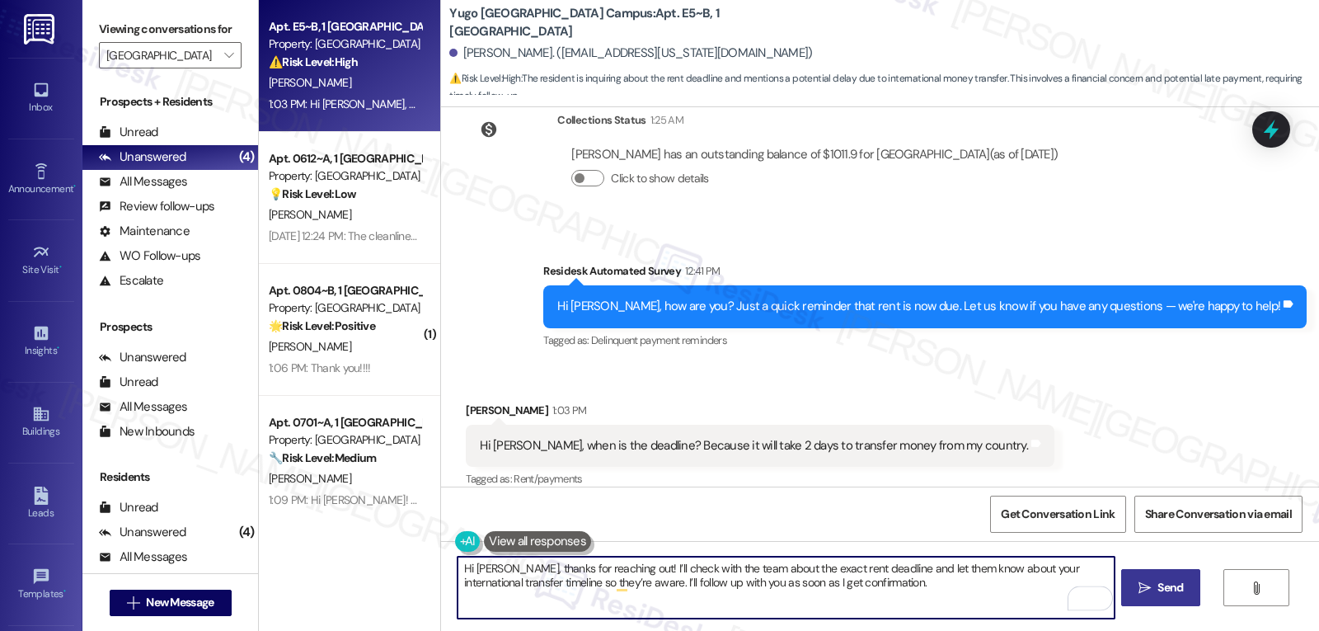
type textarea "Hi Bruce, thanks for reaching out! I’ll check with the team about the exact ren…"
click at [1147, 589] on icon "" at bounding box center [1145, 587] width 12 height 13
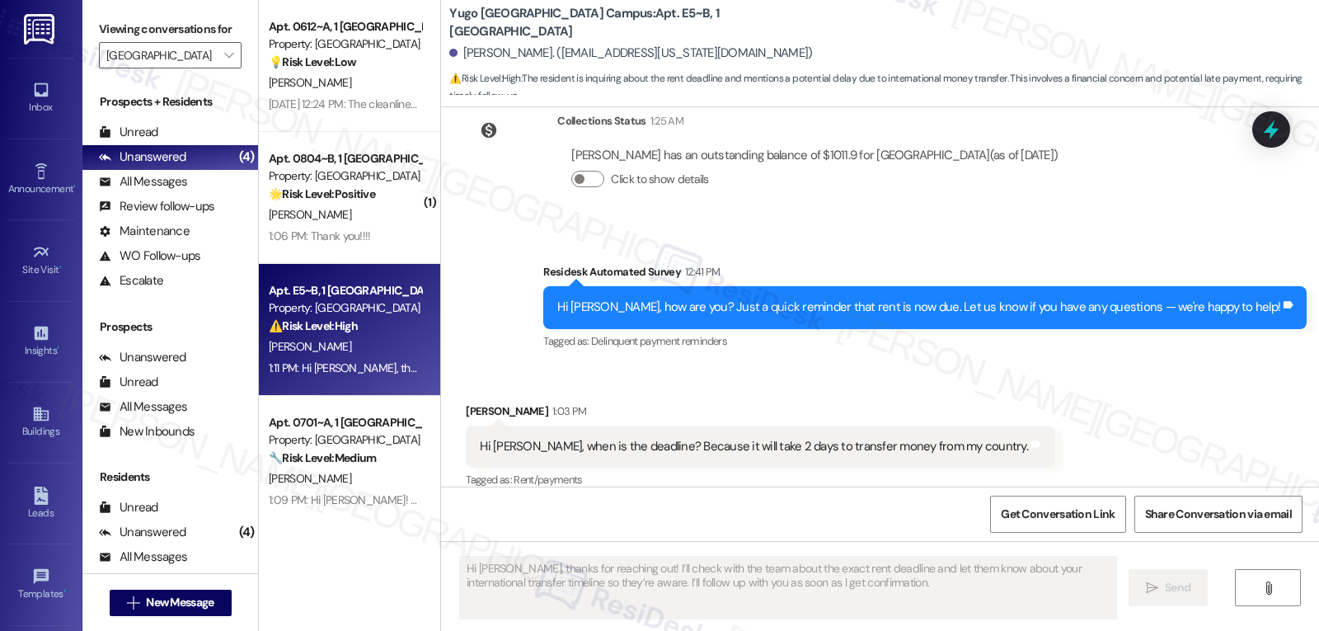
scroll to position [451, 0]
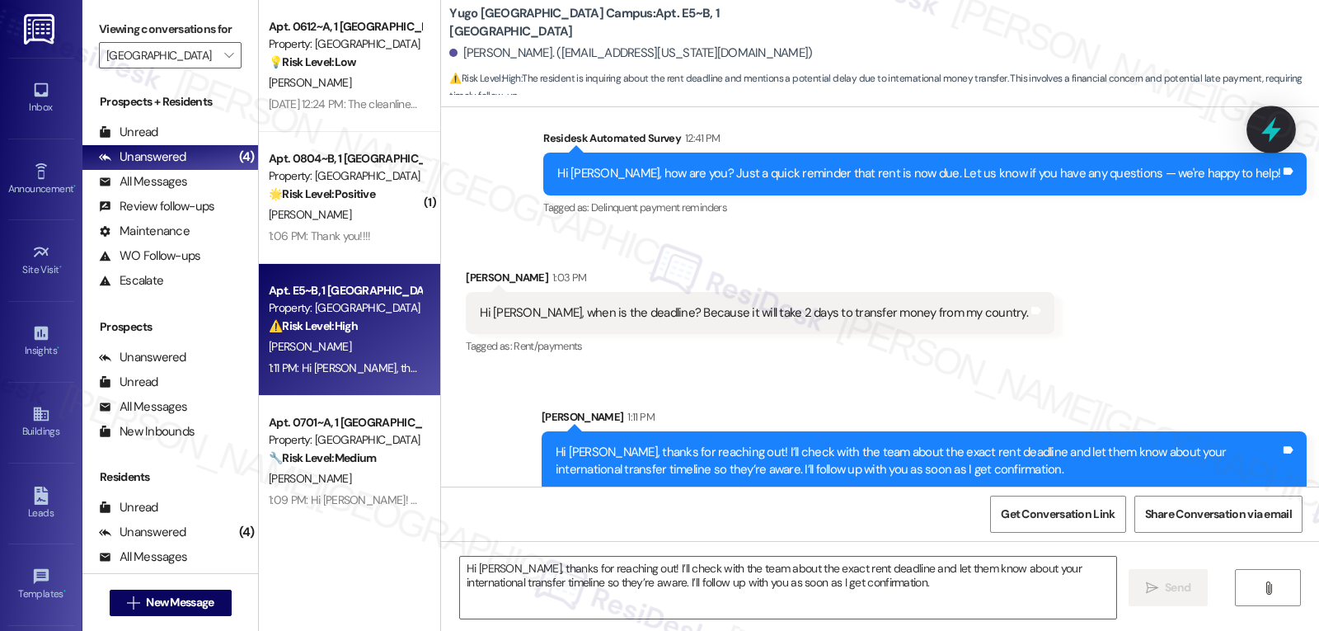
click at [1272, 120] on icon at bounding box center [1272, 129] width 28 height 28
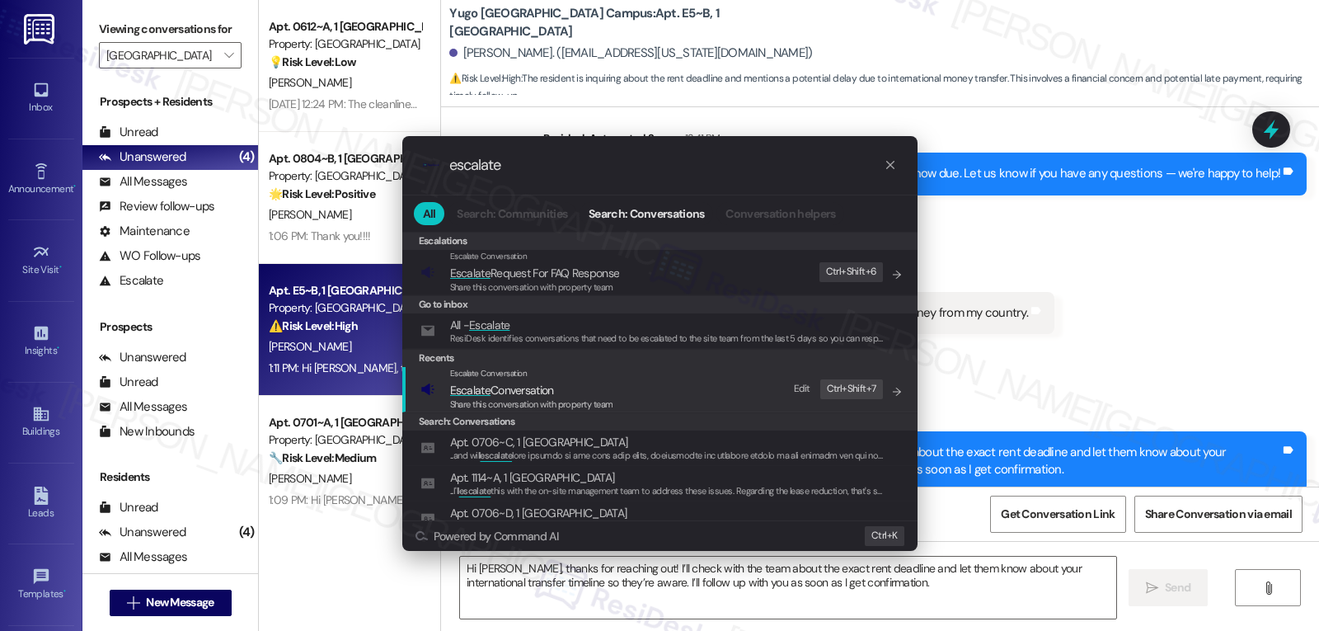
type input "escalate"
click at [540, 392] on span "Escalate Conversation" at bounding box center [502, 390] width 104 height 15
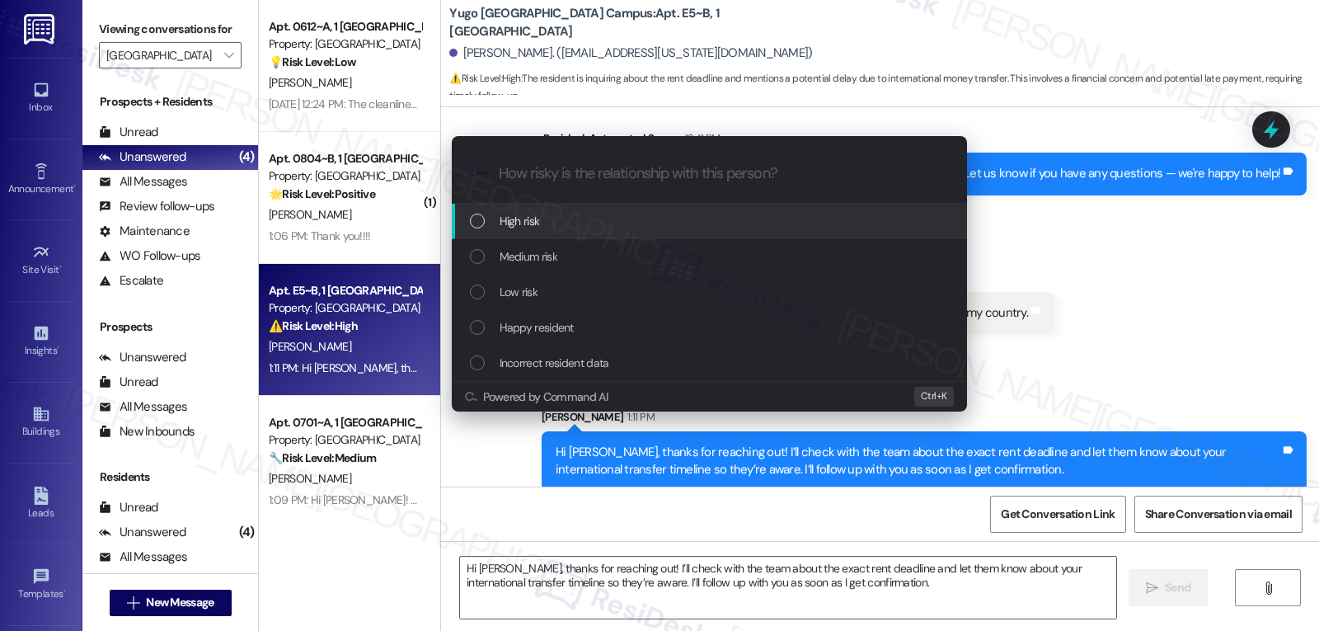
click at [582, 226] on div "High risk" at bounding box center [711, 221] width 482 height 18
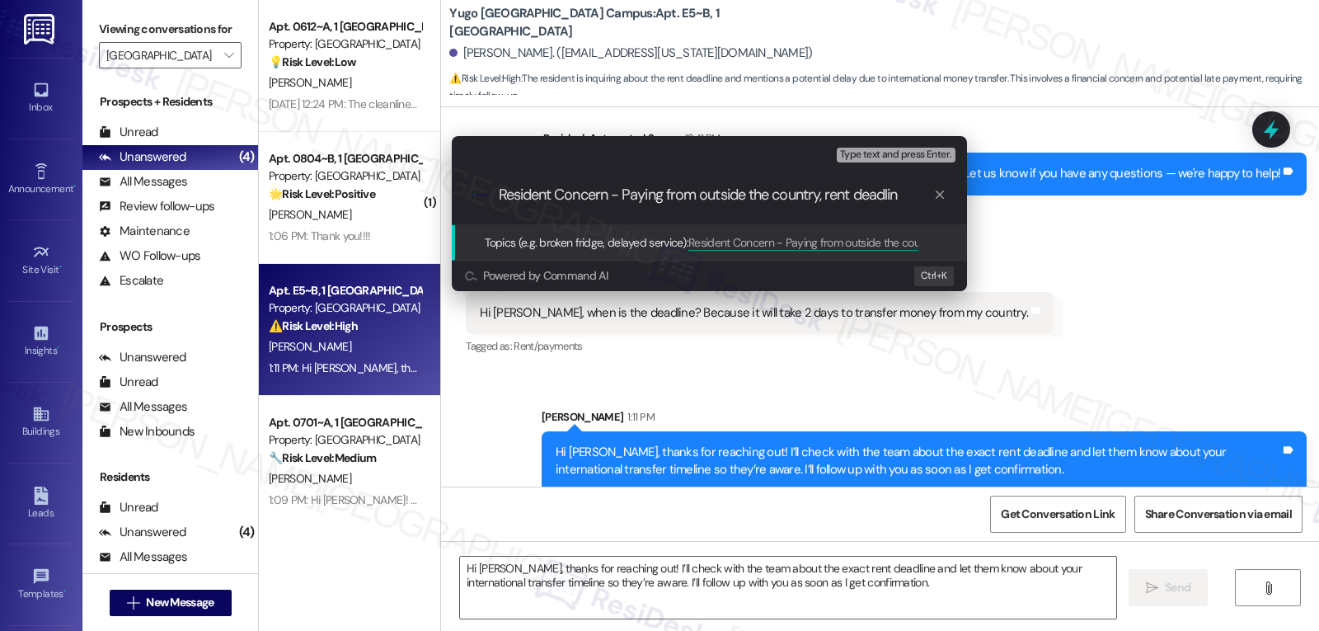
type input "Resident Concern - Paying from outside the country, rent deadline"
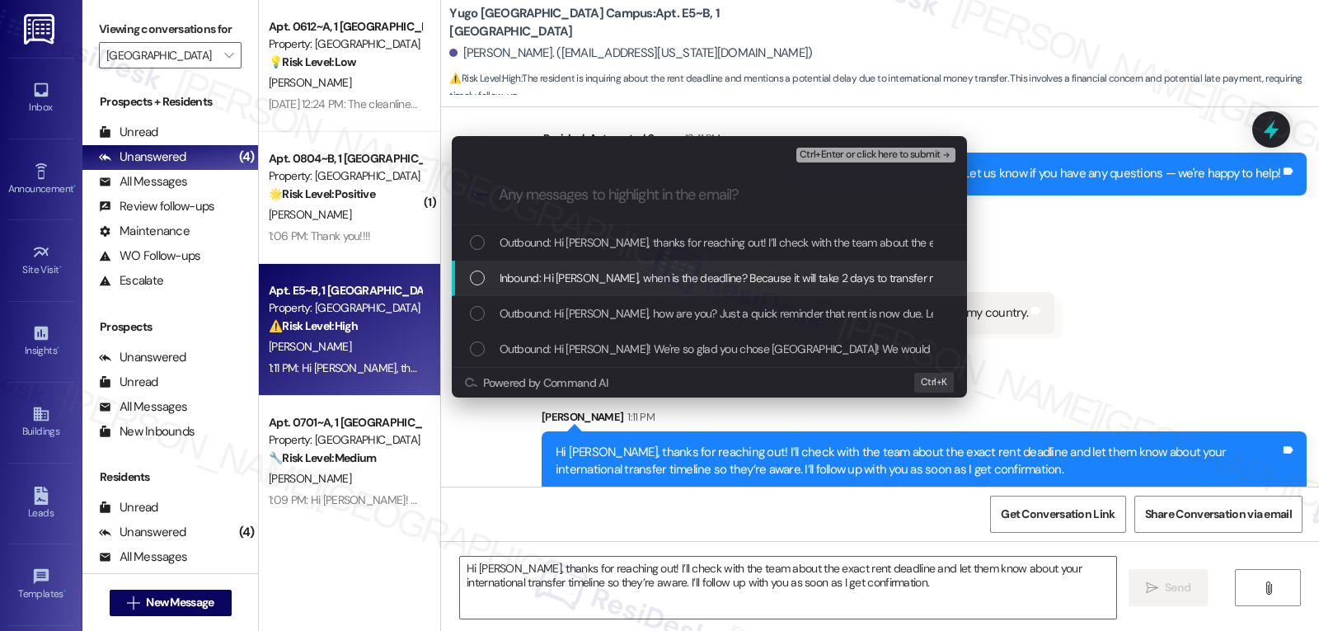
click at [612, 293] on div "Inbound: Hi [PERSON_NAME], when is the deadline? Because it will take 2 days to…" at bounding box center [709, 278] width 515 height 35
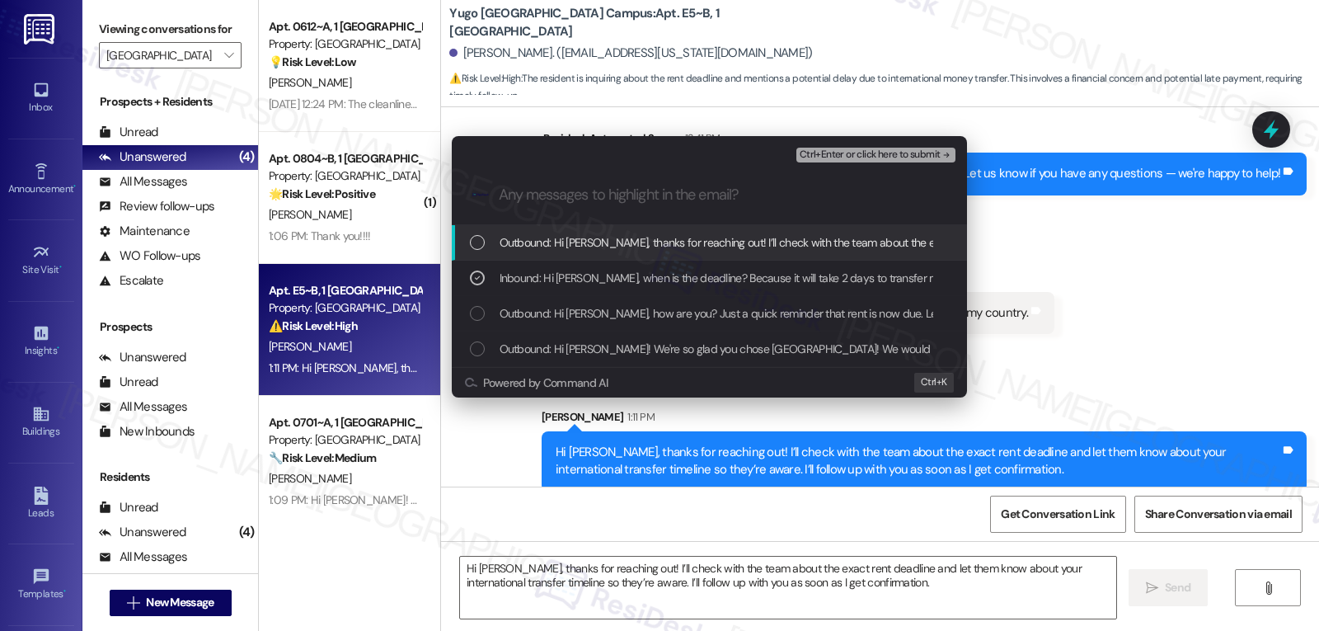
click at [868, 155] on span "Ctrl+Enter or click here to submit" at bounding box center [870, 155] width 141 height 12
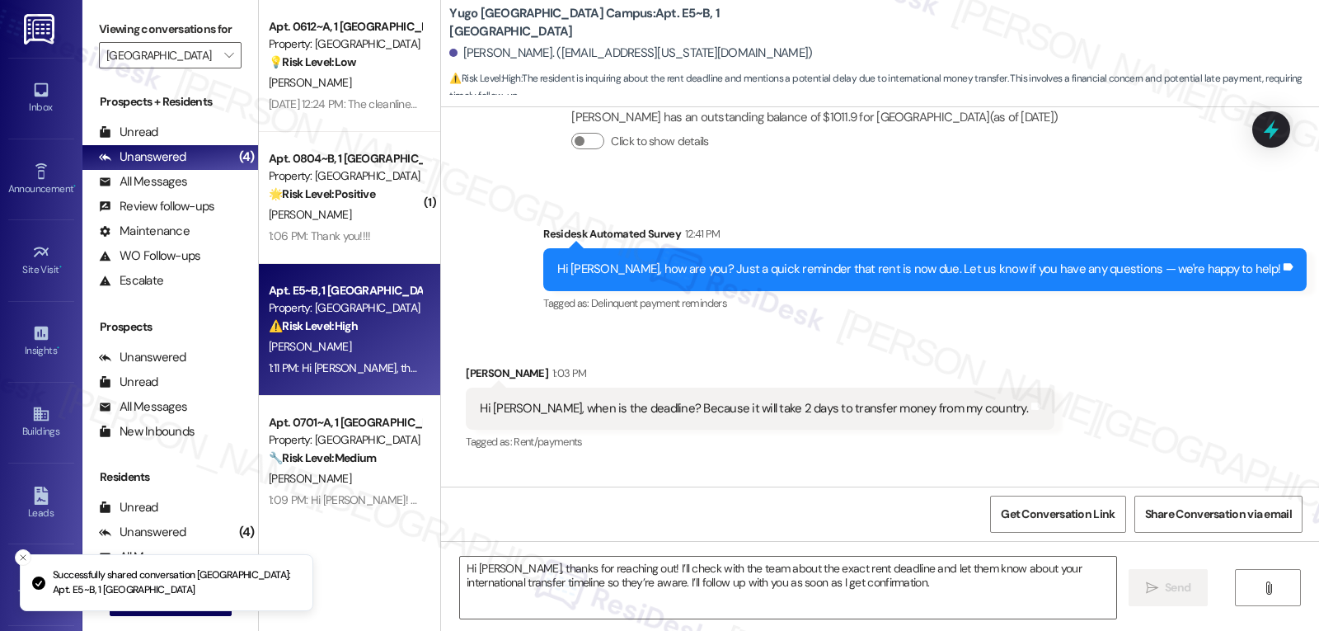
scroll to position [317, 0]
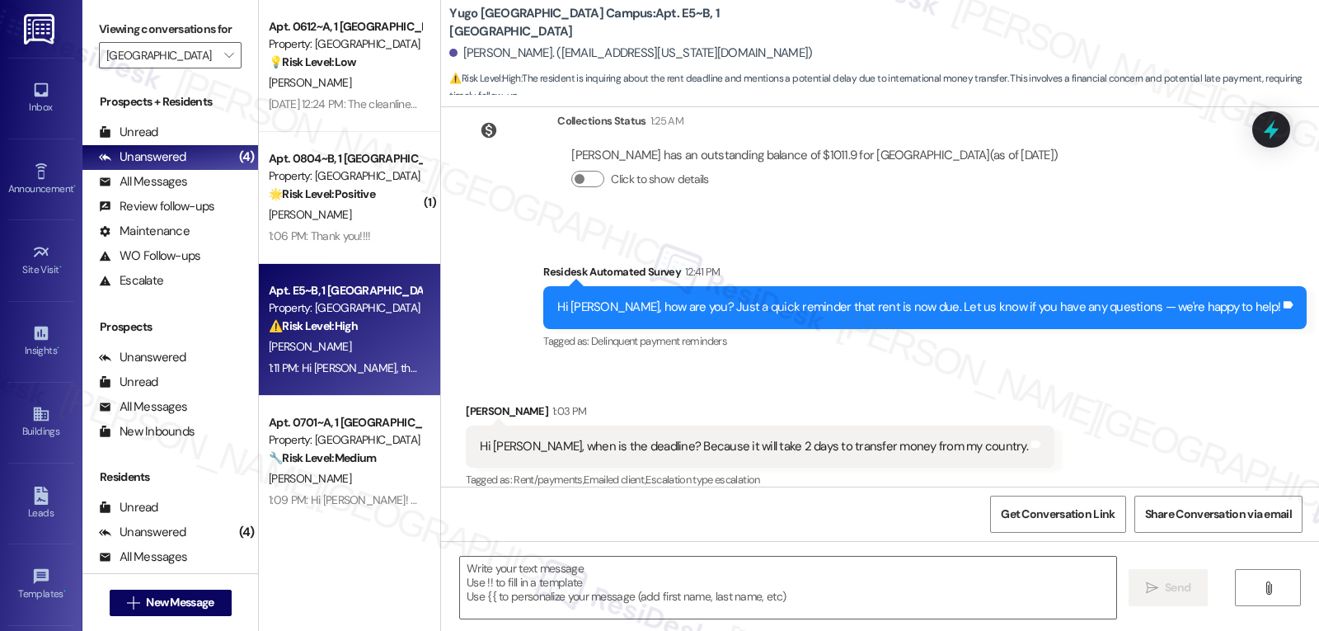
type textarea "Fetching suggested responses. Please feel free to read through the conversation…"
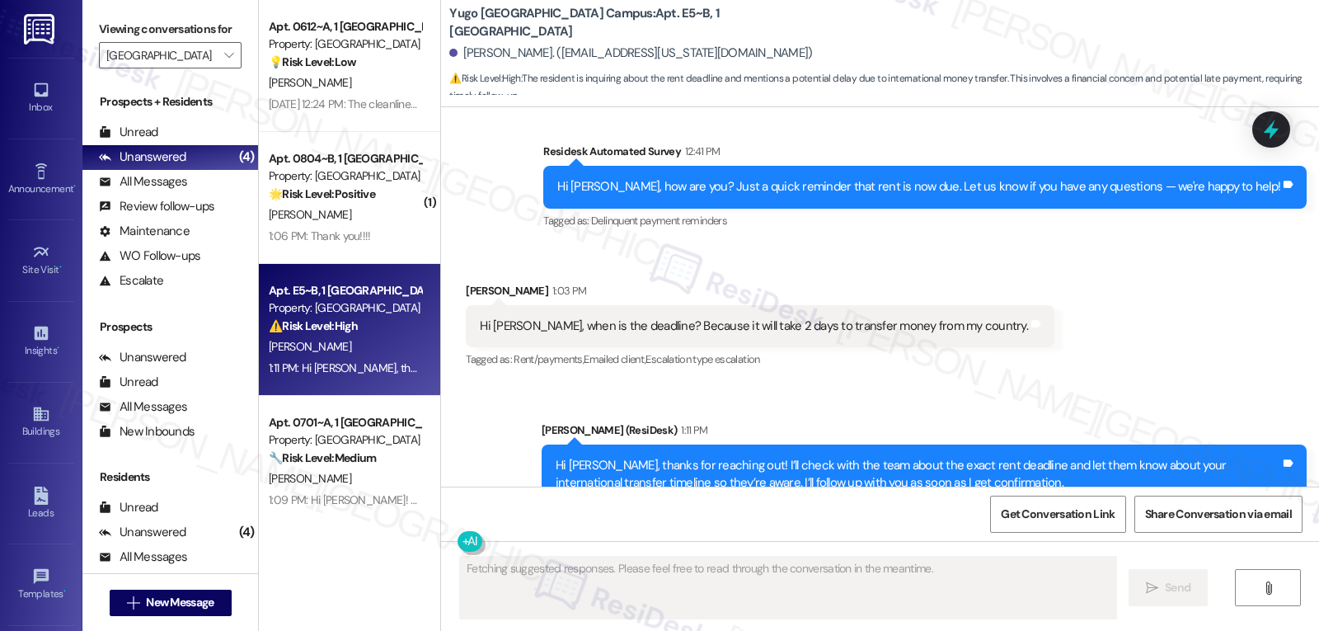
scroll to position [476, 0]
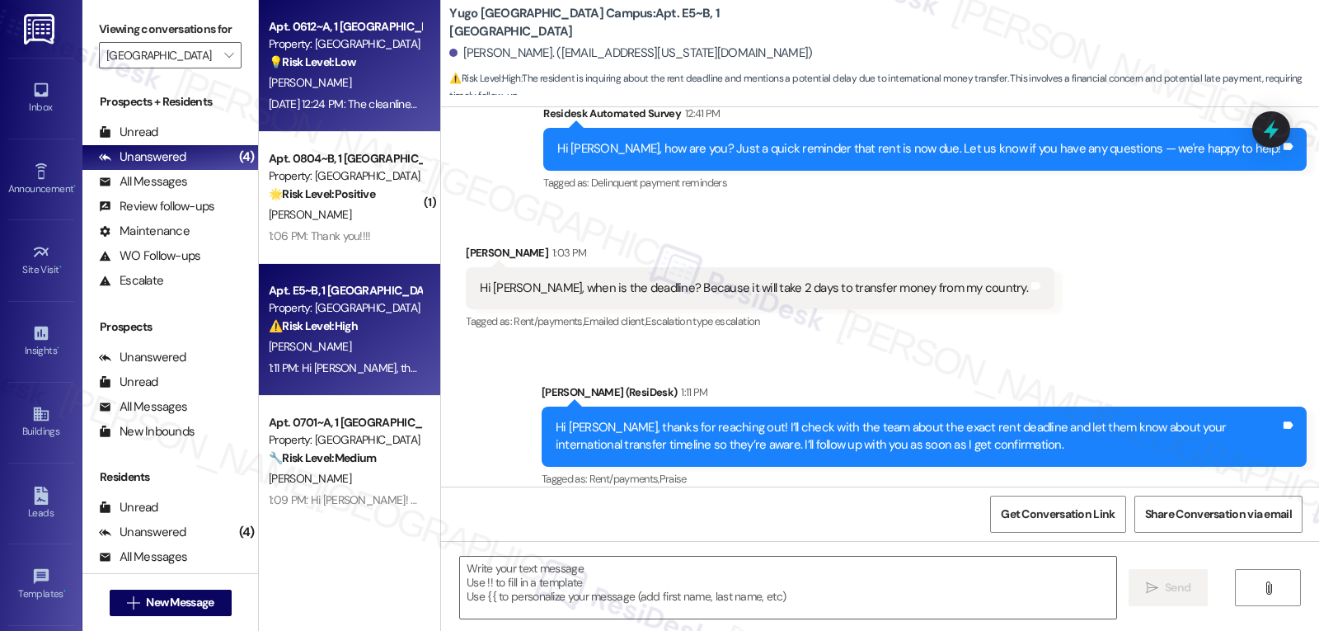
click at [321, 101] on div "[DATE] 12:24 PM: The cleanliness of our apartment [DATE] 12:24 PM: The cleanlin…" at bounding box center [387, 103] width 237 height 15
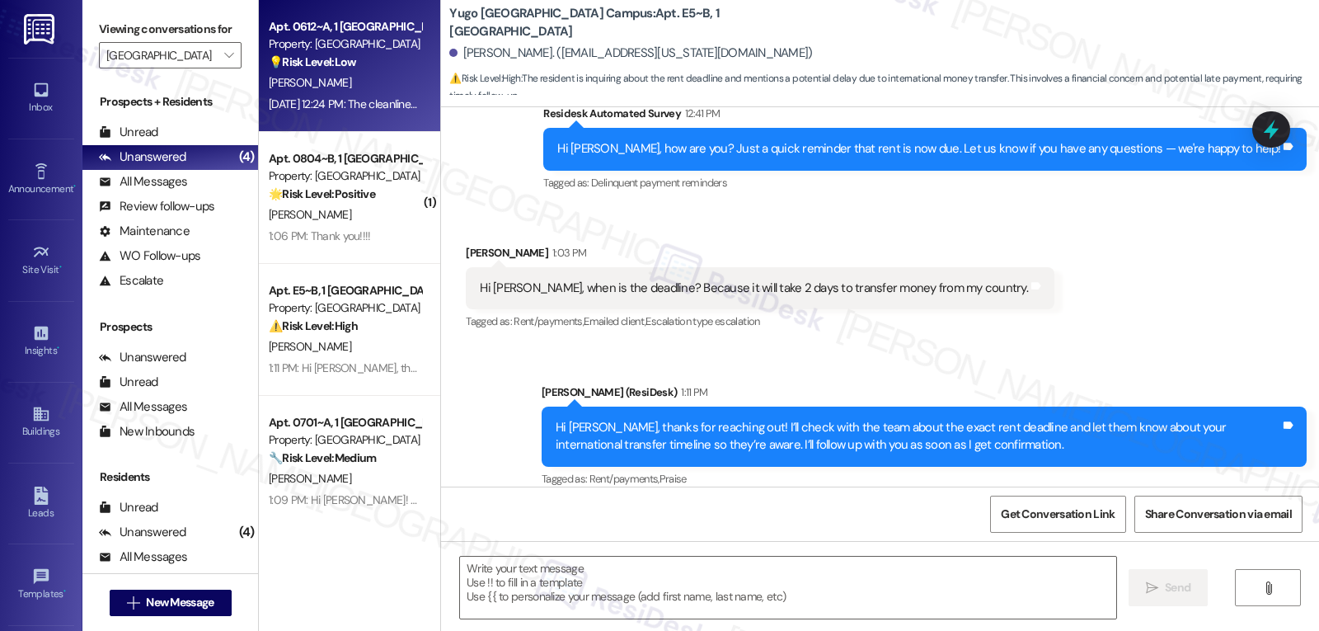
type textarea "Fetching suggested responses. Please feel free to read through the conversation…"
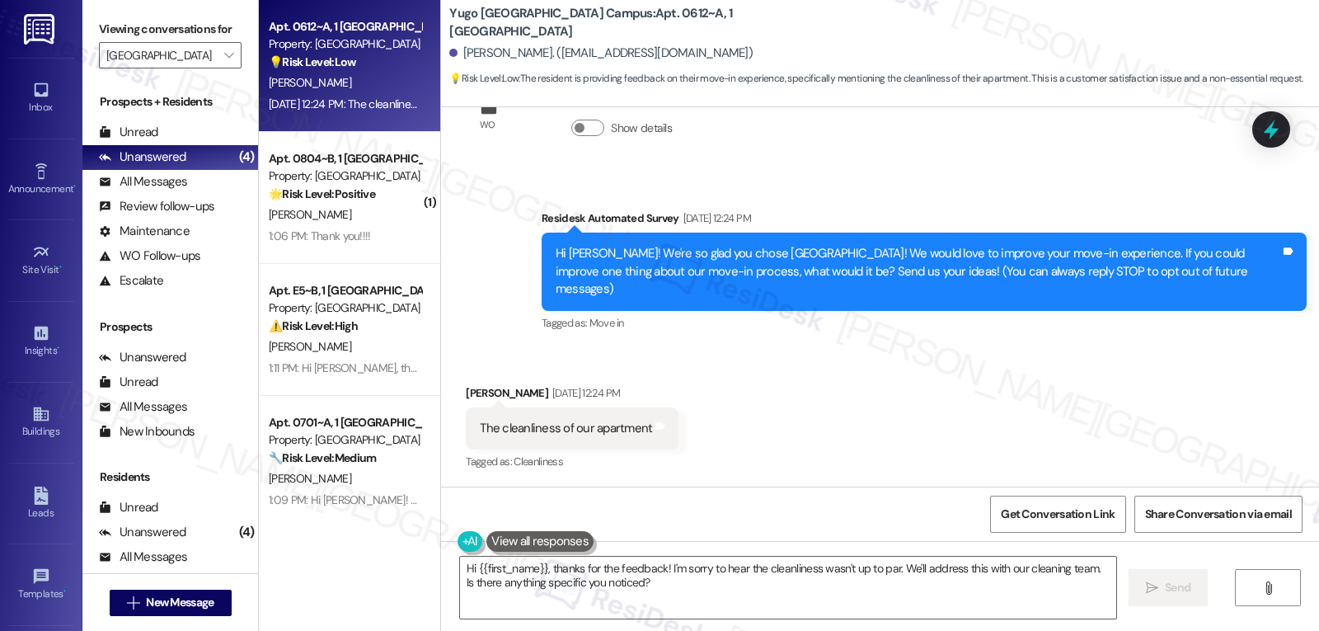
scroll to position [47, 0]
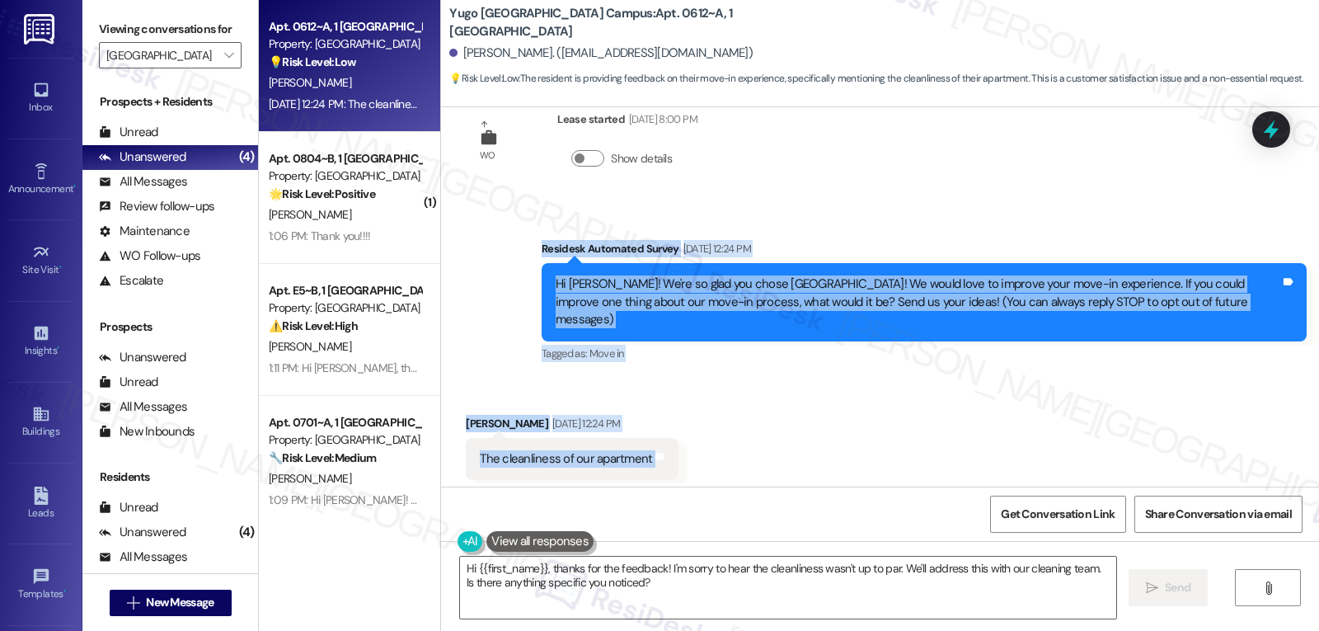
drag, startPoint x: 527, startPoint y: 247, endPoint x: 852, endPoint y: 441, distance: 378.3
click at [852, 441] on div "WO Lease started [DATE] 8:00 PM Show details Survey, sent via SMS Residesk Auto…" at bounding box center [880, 296] width 878 height 379
copy div "Residesk Automated Survey [DATE] 12:24 PM Hi [PERSON_NAME]! We're so glad you c…"
click at [750, 613] on textarea "Hi {{first_name}}, thanks for the feedback! I'm sorry to hear the cleanliness w…" at bounding box center [788, 588] width 656 height 62
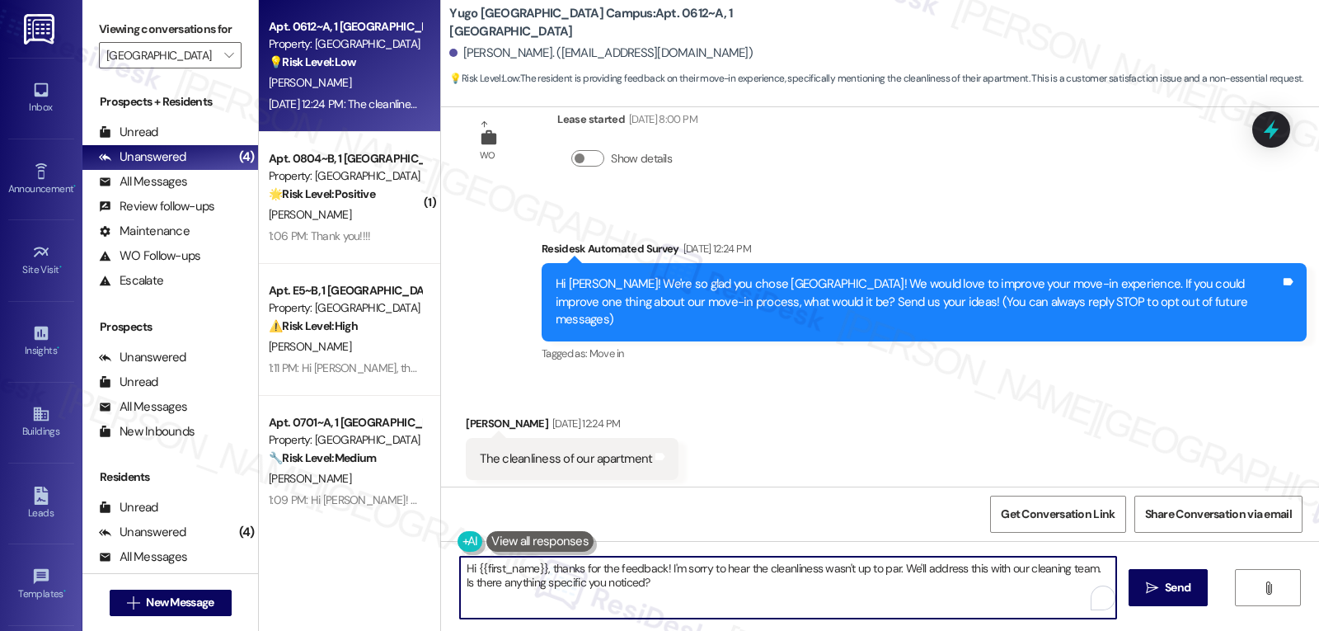
paste textarea "[PERSON_NAME], thank you for sharing your feedback. I’m really sorry your apart…"
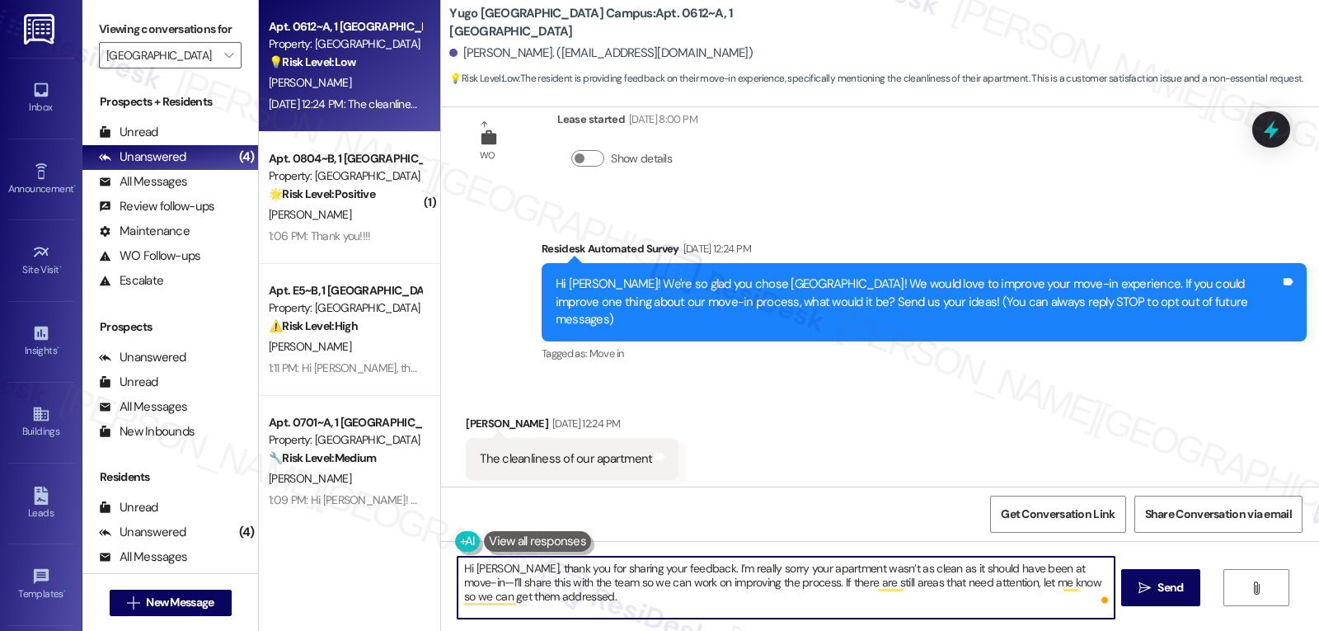
click at [1060, 571] on textarea "Hi [PERSON_NAME], thank you for sharing your feedback. I’m really sorry your ap…" at bounding box center [786, 588] width 656 height 62
click at [1201, 609] on div "Hi Riley, thank you for sharing your feedback. I’m really sorry your apartment …" at bounding box center [880, 603] width 878 height 124
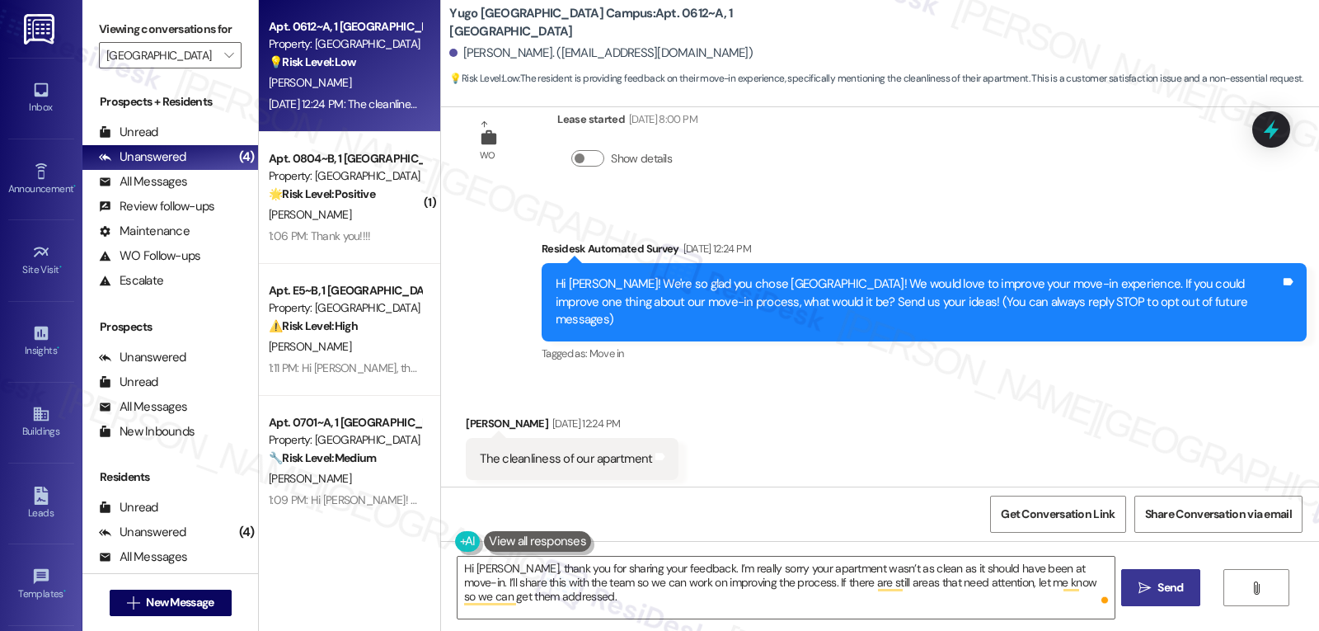
click at [1179, 593] on span "Send" at bounding box center [1171, 587] width 26 height 17
type textarea "Fetching suggested responses. Please feel free to read through the conversation…"
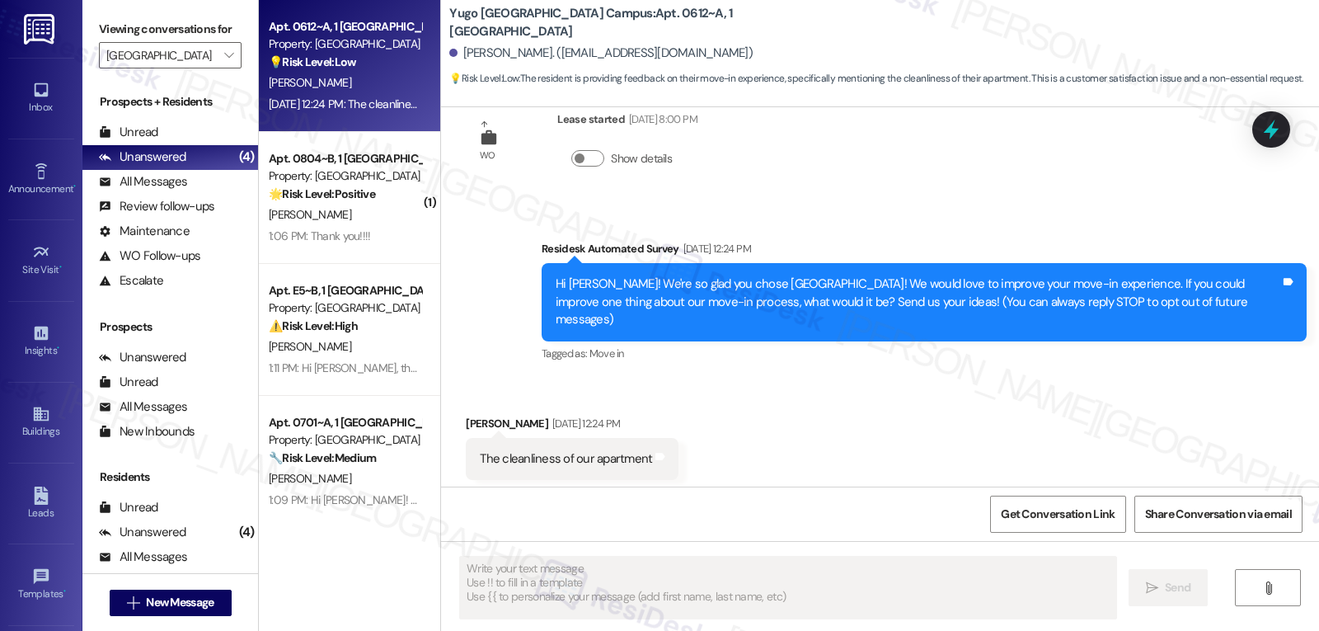
scroll to position [59, 0]
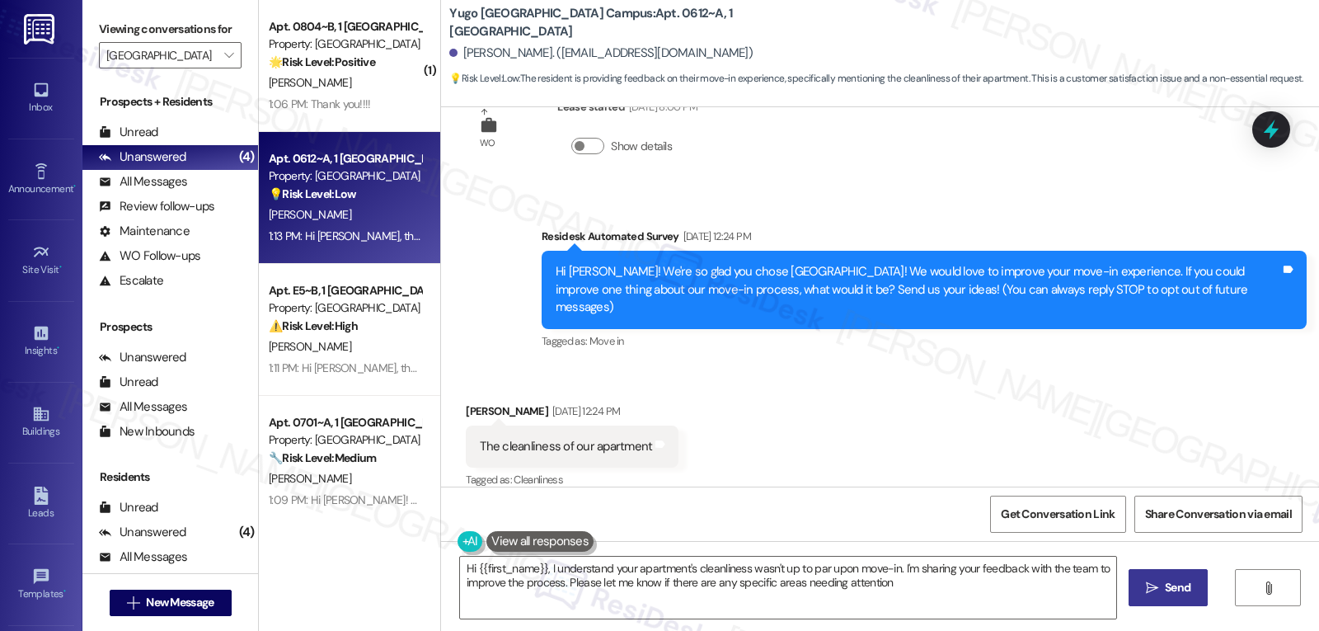
type textarea "Hi {{first_name}}, I understand your apartment's cleanliness wasn't up to par u…"
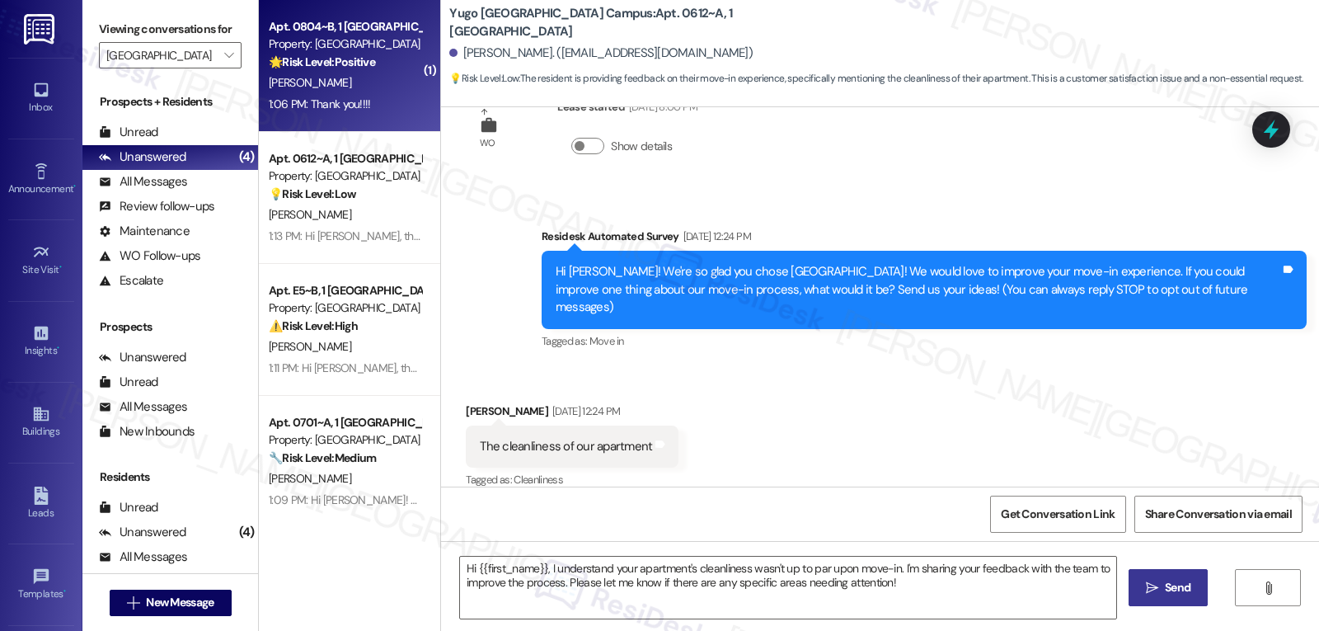
type textarea "Fetching suggested responses. Please feel free to read through the conversation…"
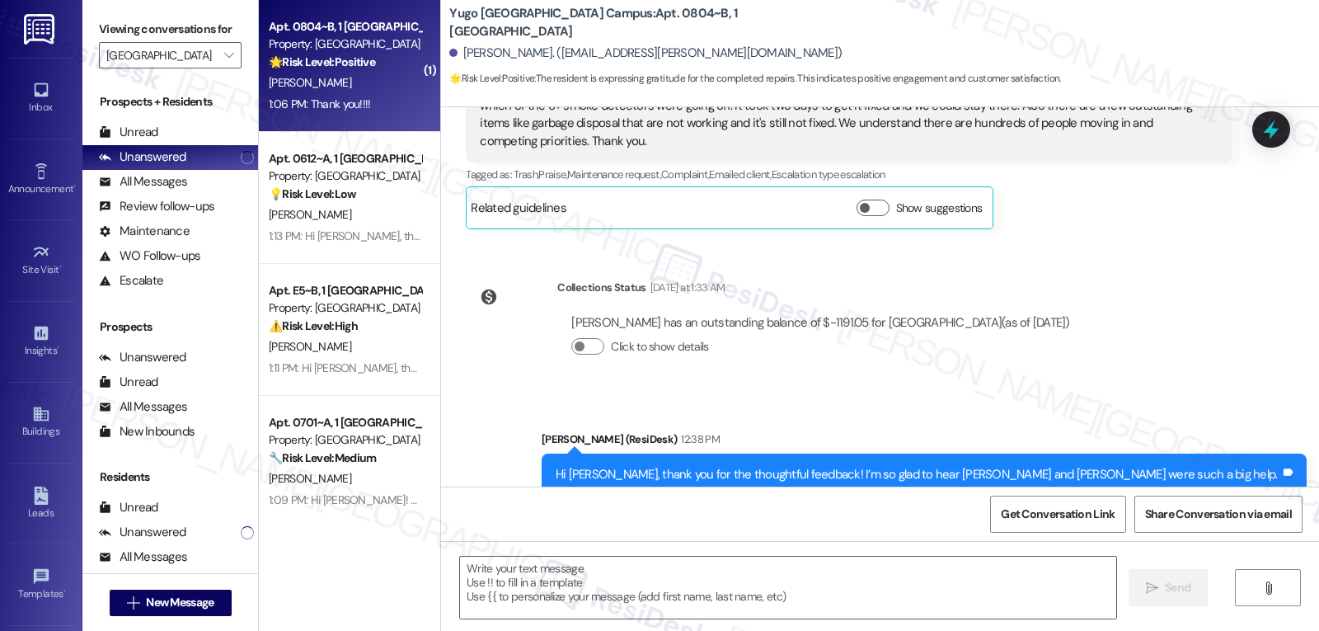
type textarea "Fetching suggested responses. Please feel free to read through the conversation…"
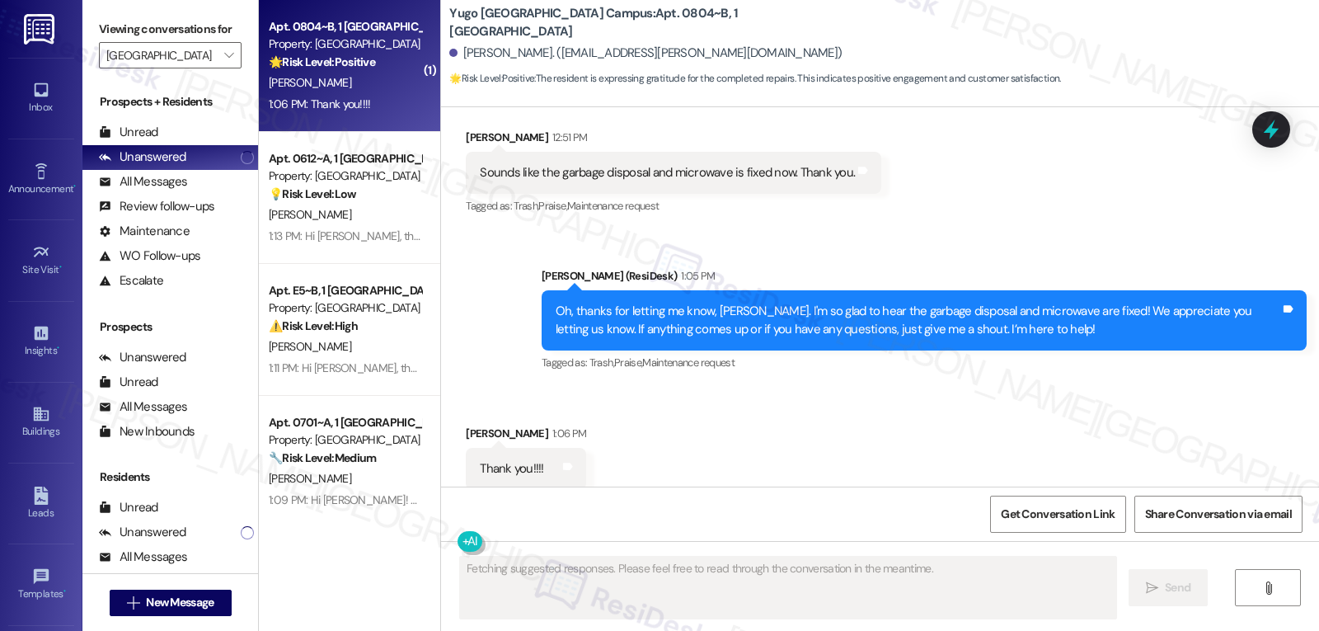
scroll to position [1120, 0]
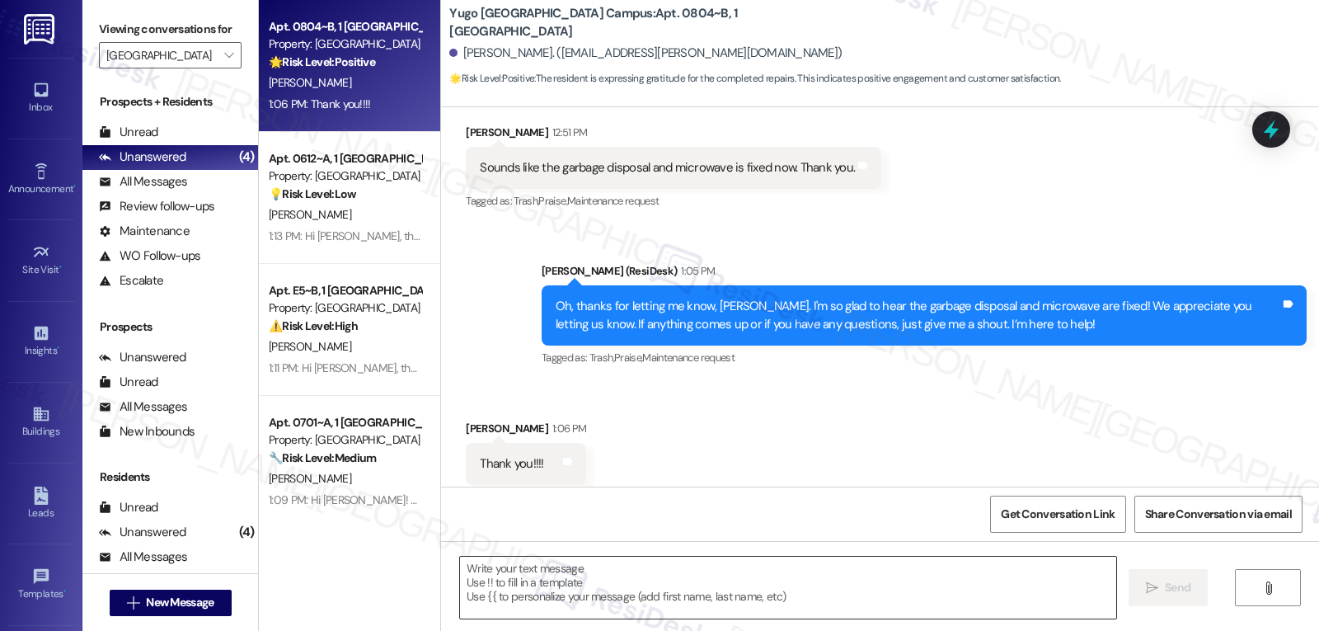
click at [546, 569] on textarea at bounding box center [788, 588] width 656 height 62
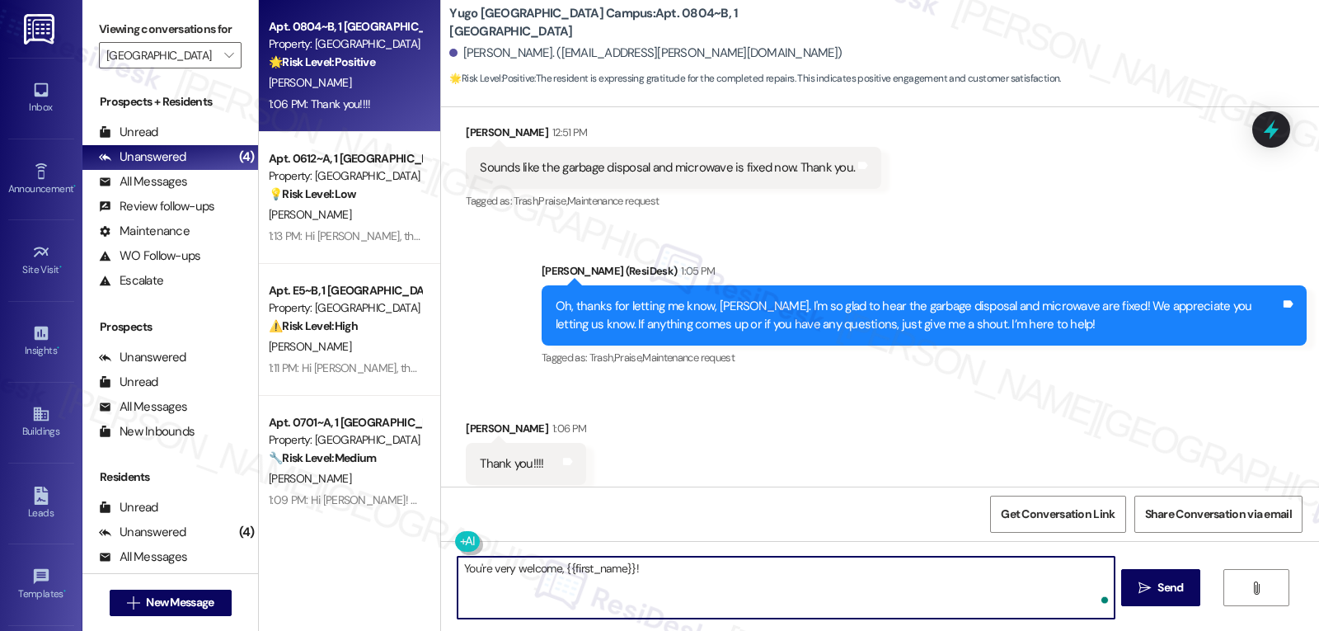
type textarea "You're very welcome, {{first_name}}!"
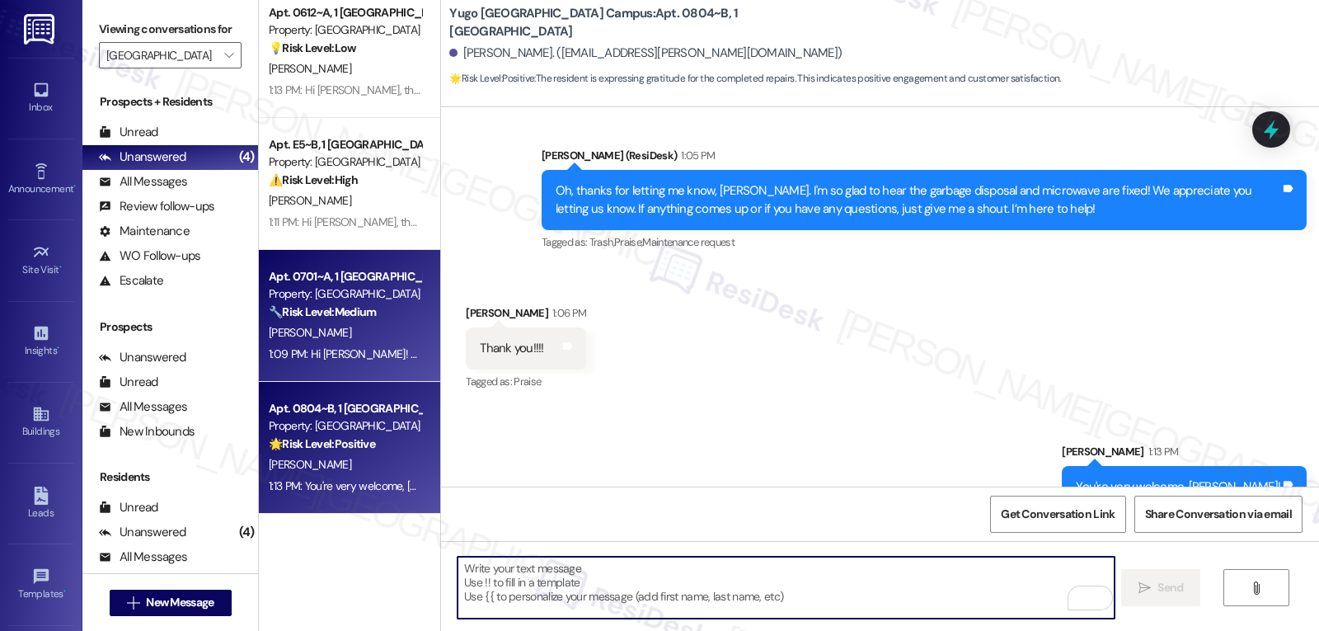
scroll to position [0, 0]
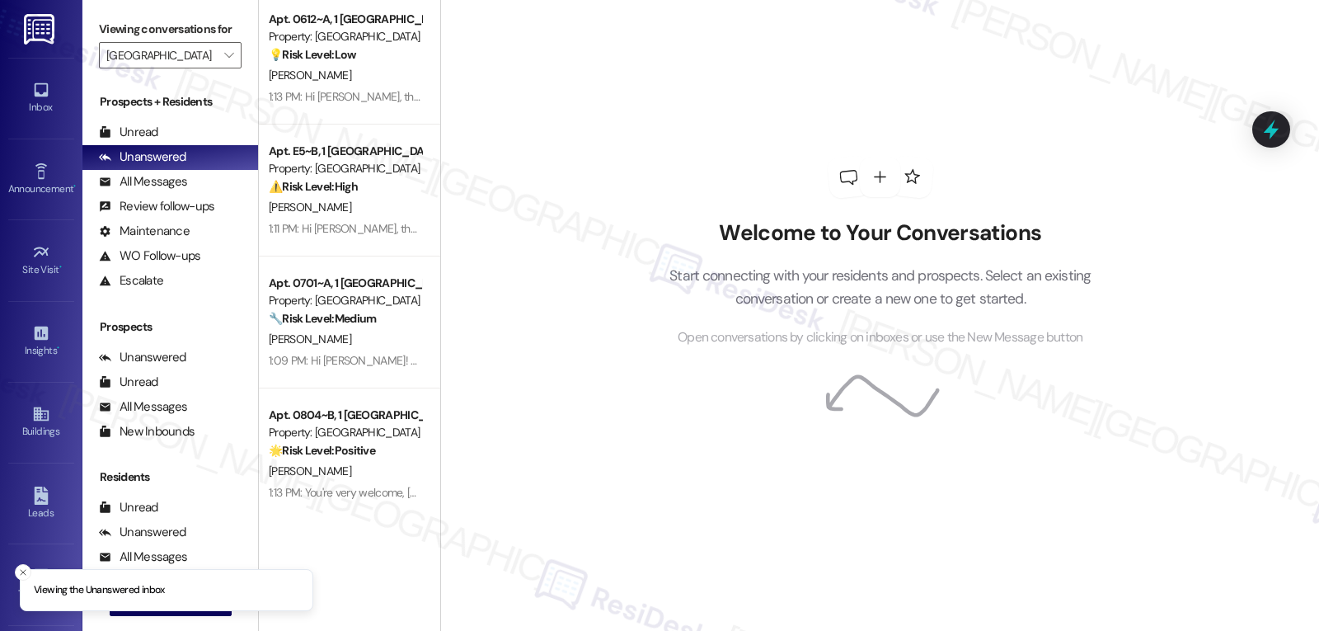
scroll to position [14, 0]
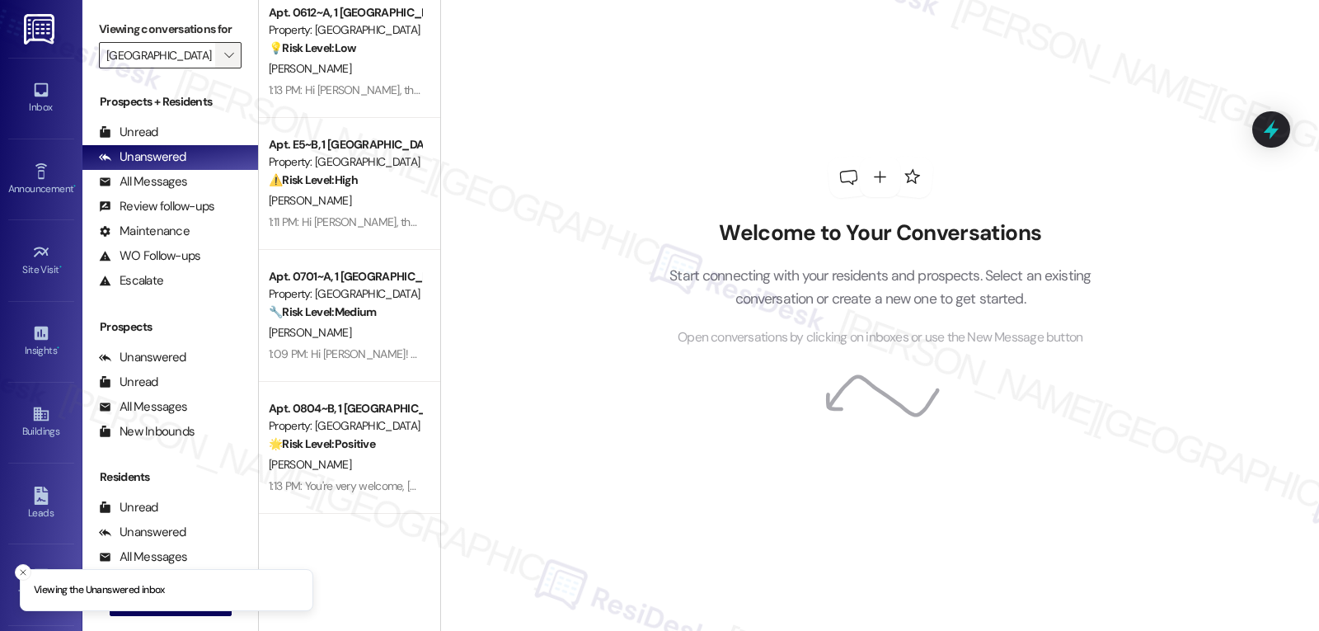
click at [221, 64] on span "" at bounding box center [229, 55] width 16 height 26
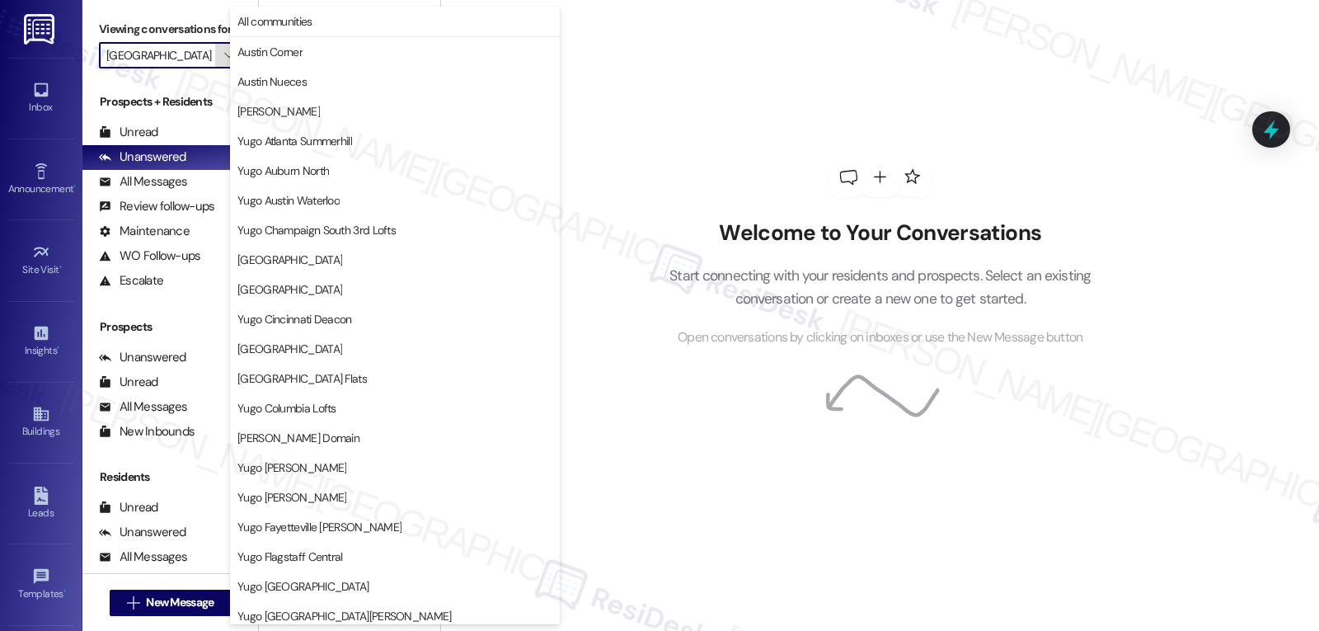
scroll to position [689, 0]
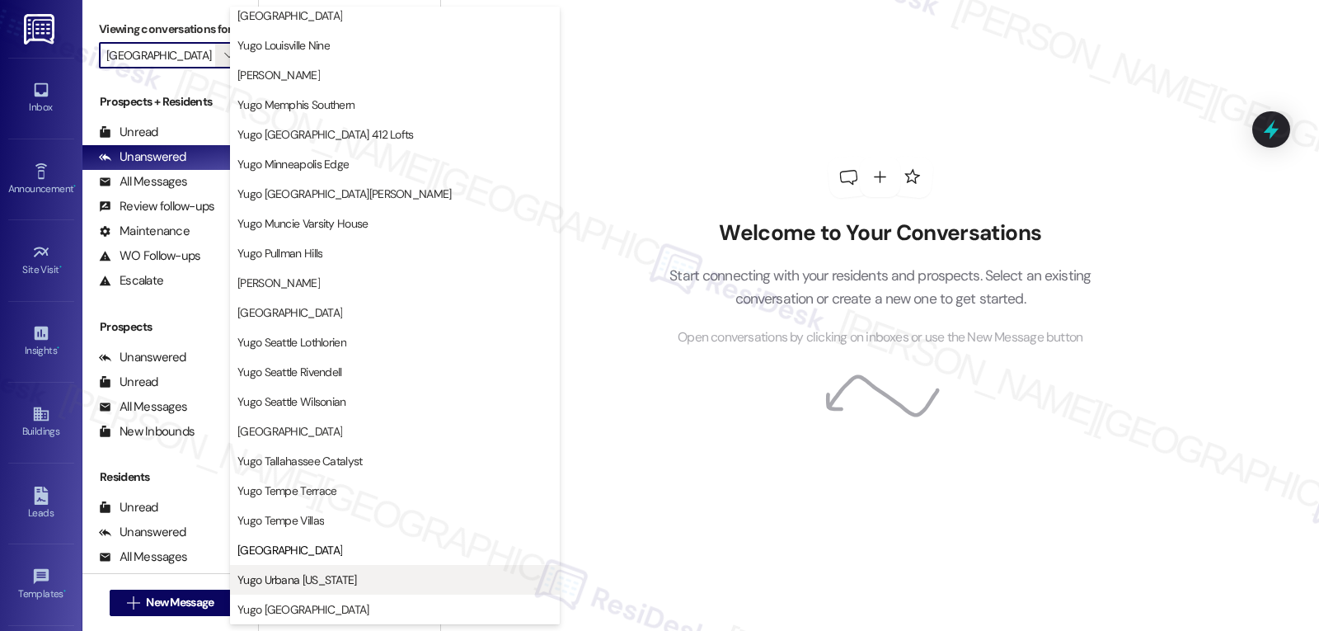
click at [322, 588] on button "Yugo Urbana [US_STATE]" at bounding box center [395, 580] width 330 height 30
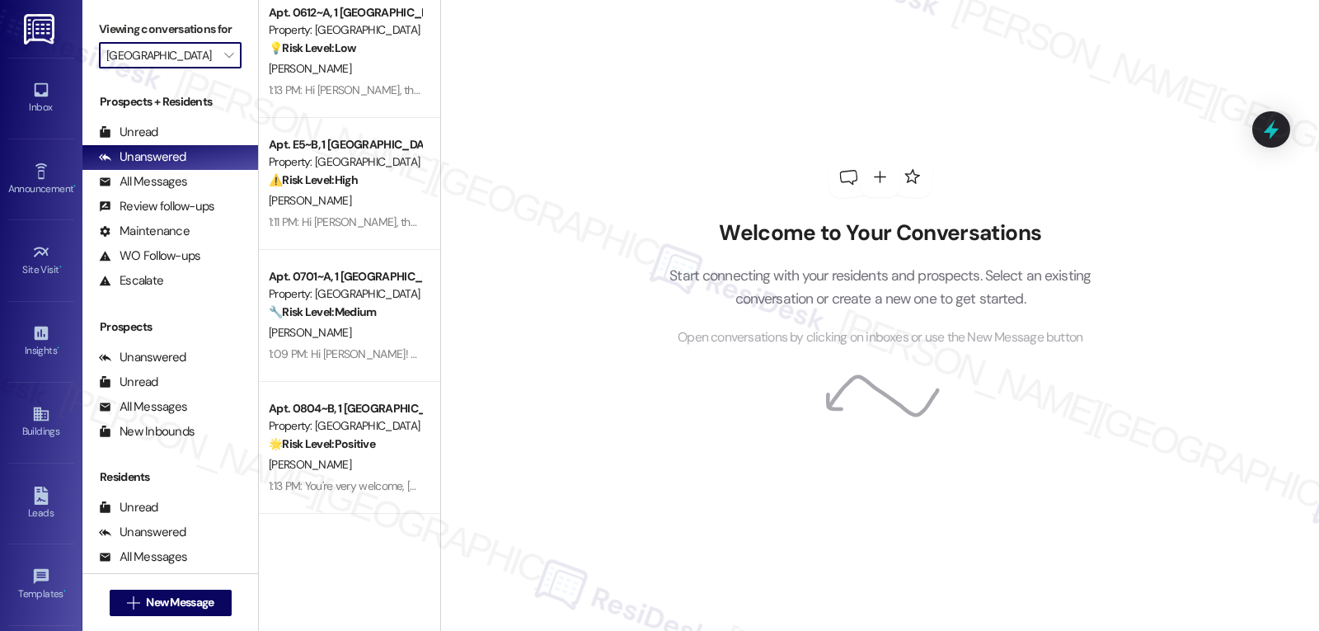
type input "Yugo Urbana [US_STATE]"
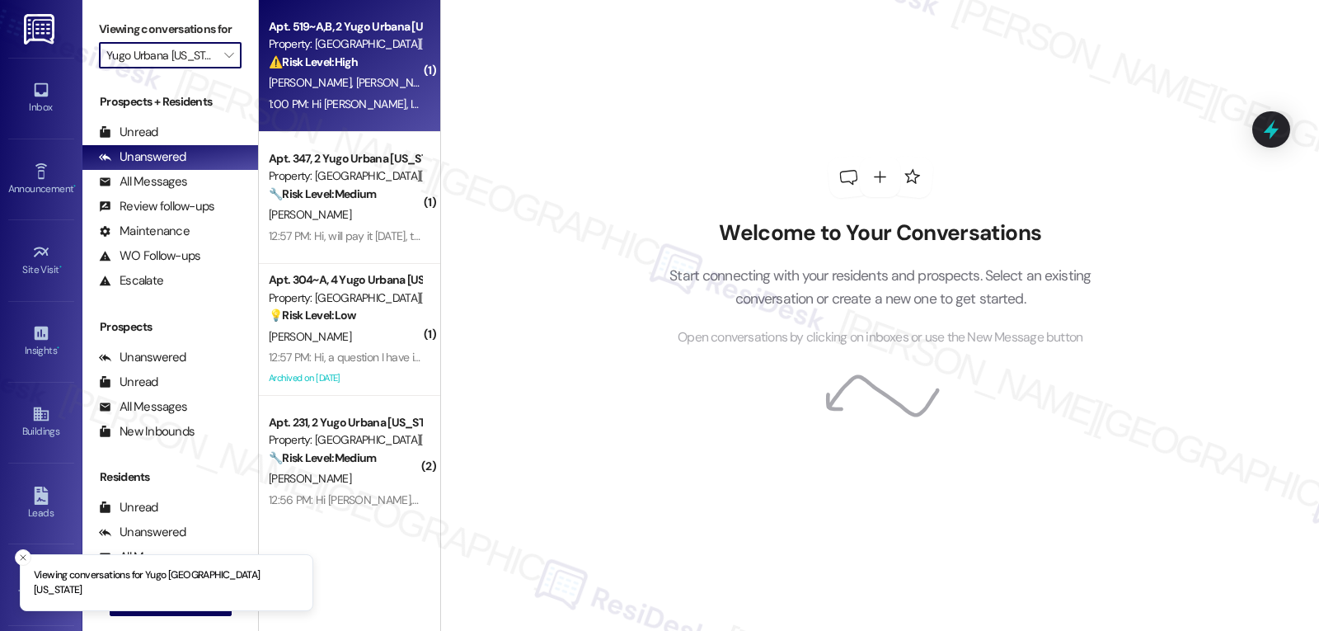
click at [359, 109] on div "1:00 PM: Hi [PERSON_NAME], I am still waiting on my rent concession to be appli…" at bounding box center [1097, 103] width 1657 height 15
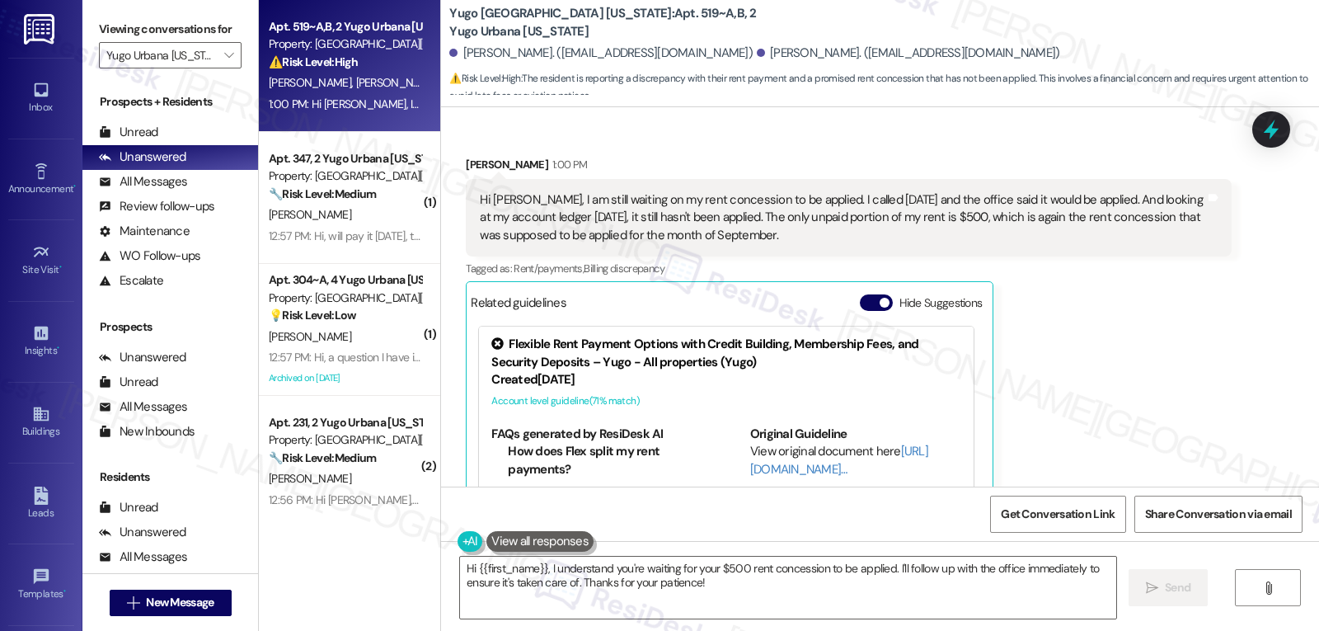
scroll to position [192, 0]
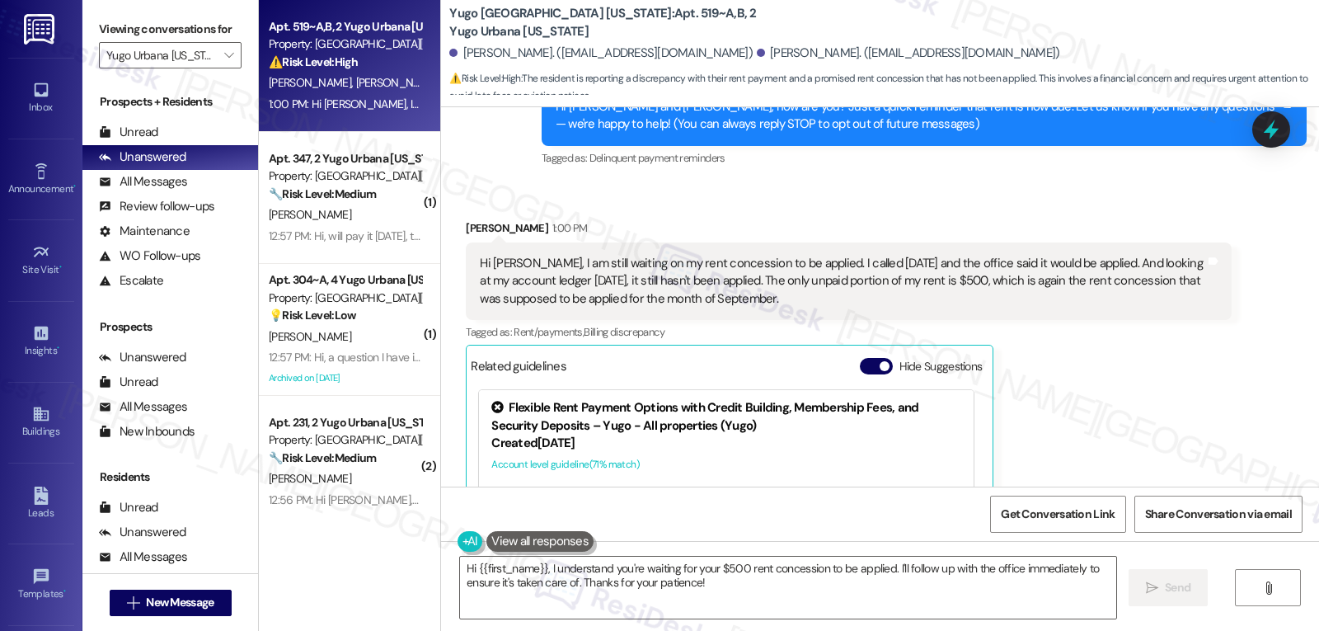
click at [1074, 419] on div "Brian Rodriguez 1:00 PM Hi Sarah, I am still waiting on my rent concession to b…" at bounding box center [848, 429] width 765 height 420
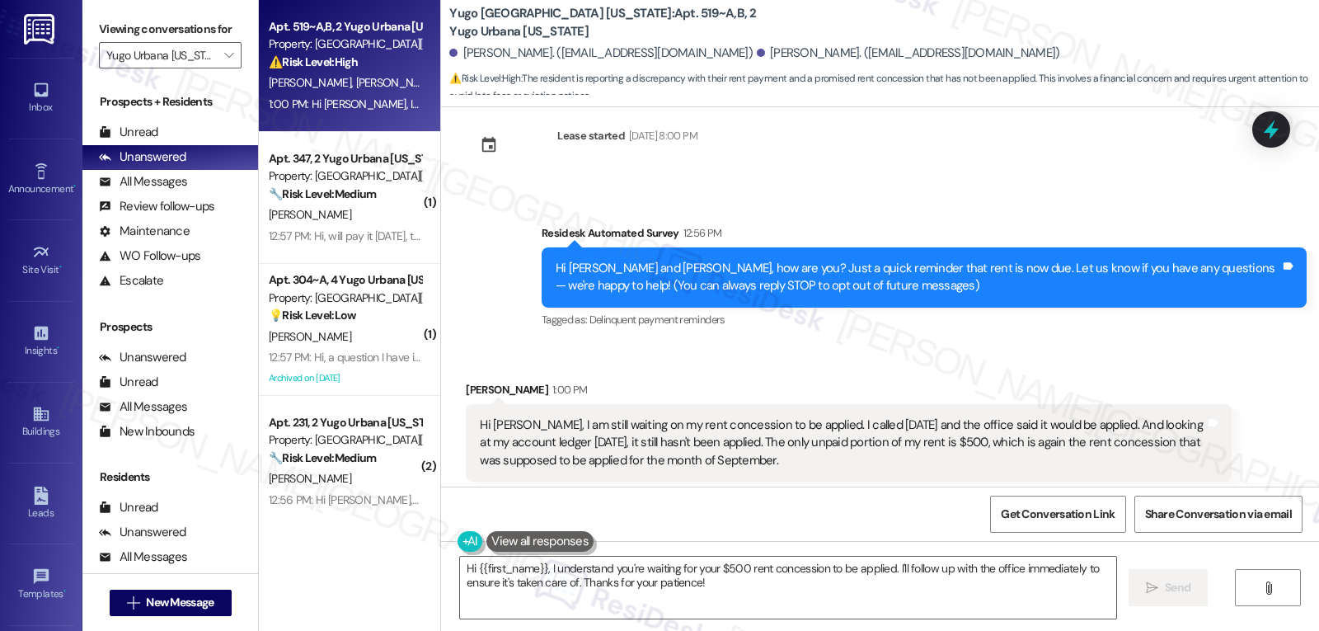
scroll to position [28, 0]
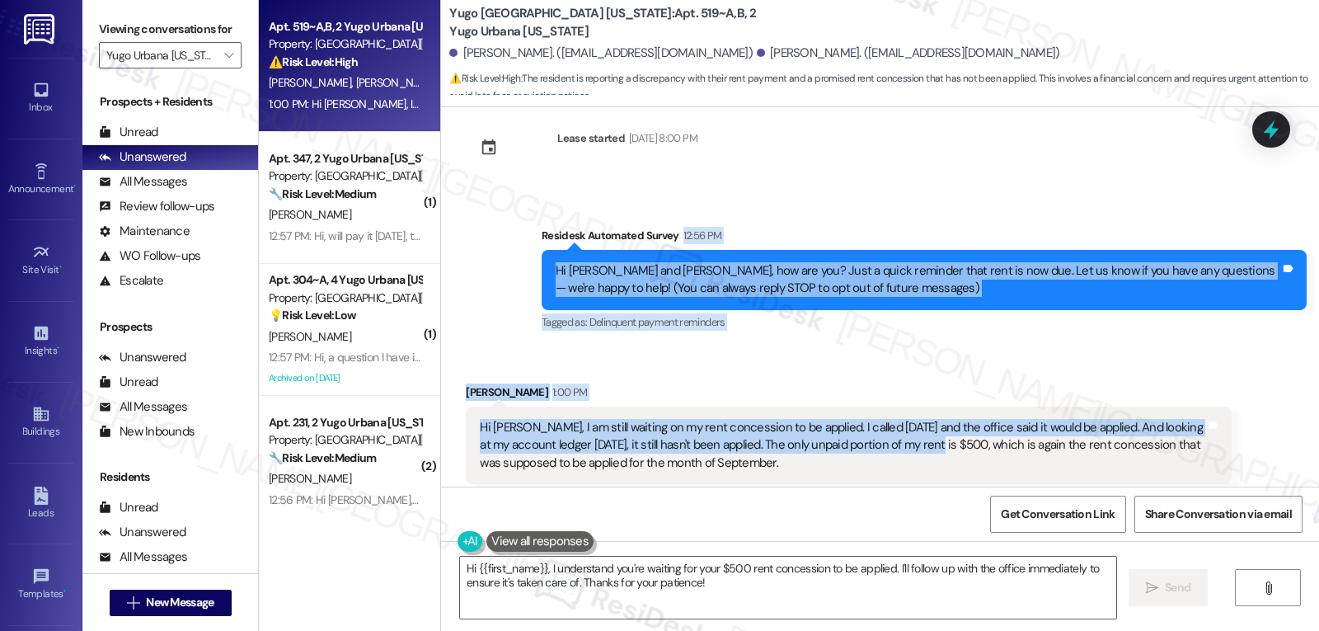
drag, startPoint x: 510, startPoint y: 245, endPoint x: 919, endPoint y: 449, distance: 456.9
click at [919, 449] on div "Lease started Aug 14, 2025 at 8:00 PM Survey, sent via SMS Residesk Automated S…" at bounding box center [880, 296] width 878 height 379
click at [689, 339] on div "Survey, sent via SMS Residesk Automated Survey 12:56 PM Hi Samantha and Brian, …" at bounding box center [924, 280] width 790 height 132
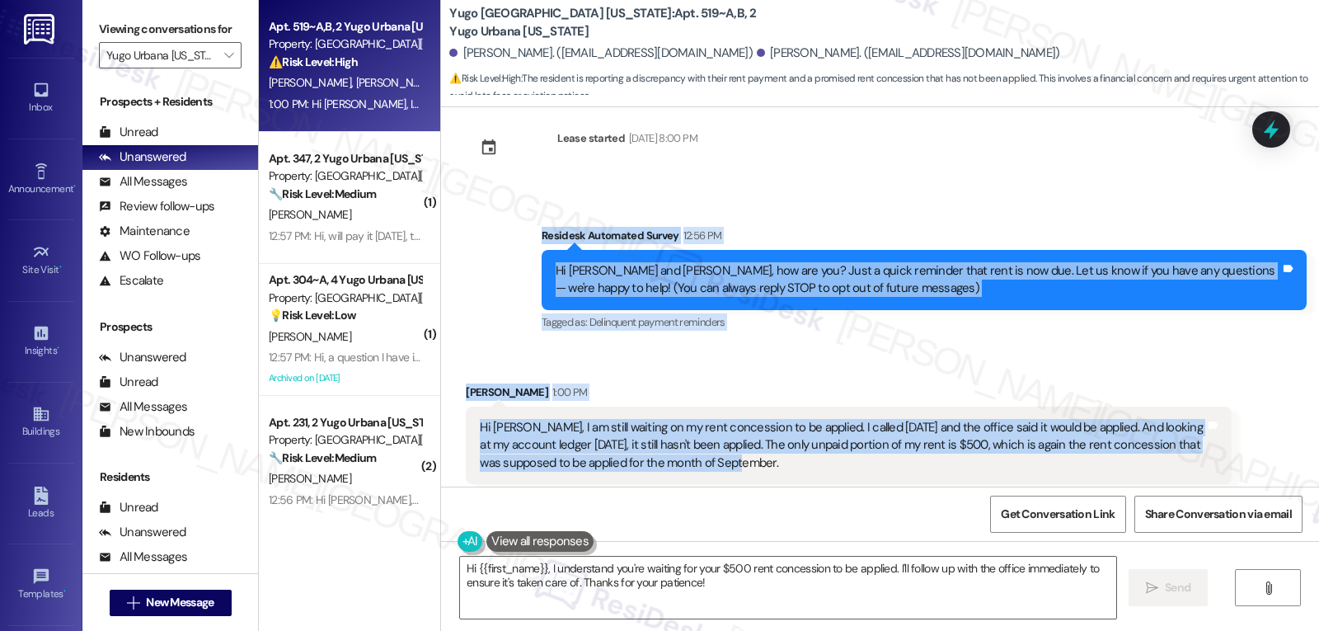
drag, startPoint x: 525, startPoint y: 228, endPoint x: 833, endPoint y: 463, distance: 386.6
click at [833, 463] on div "Lease started Aug 14, 2025 at 8:00 PM Survey, sent via SMS Residesk Automated S…" at bounding box center [880, 296] width 878 height 379
copy div "Residesk Automated Survey 12:56 PM Hi Samantha and Brian, how are you? Just a q…"
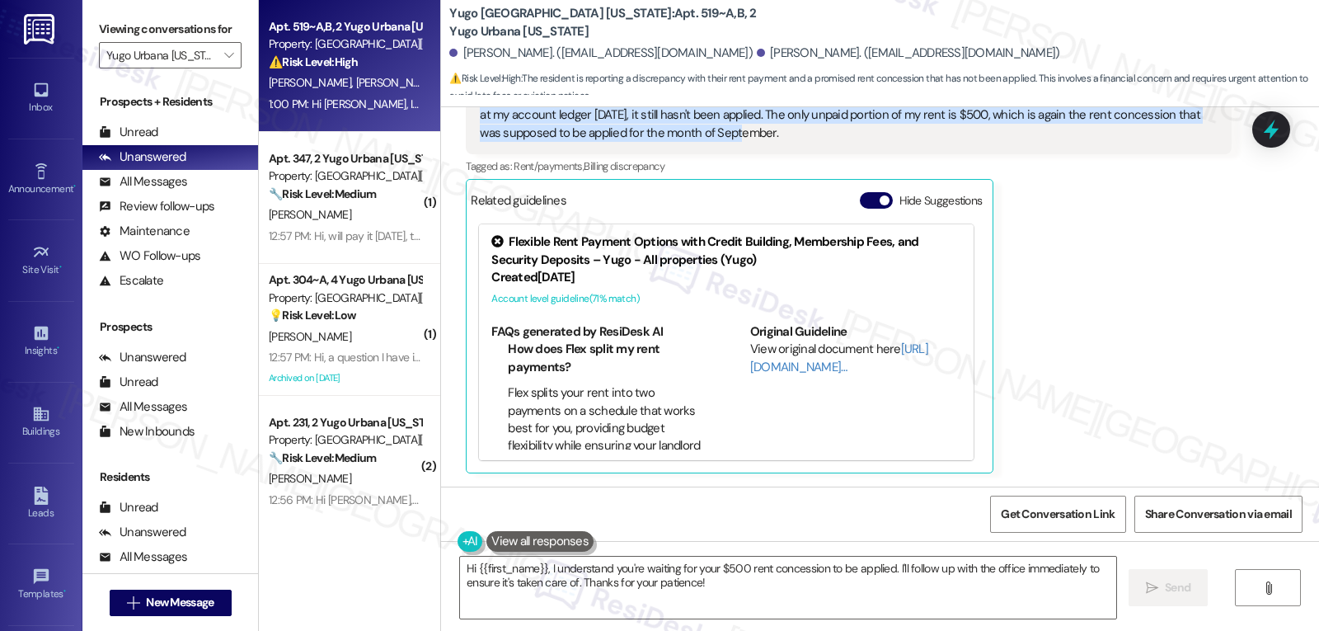
scroll to position [193, 0]
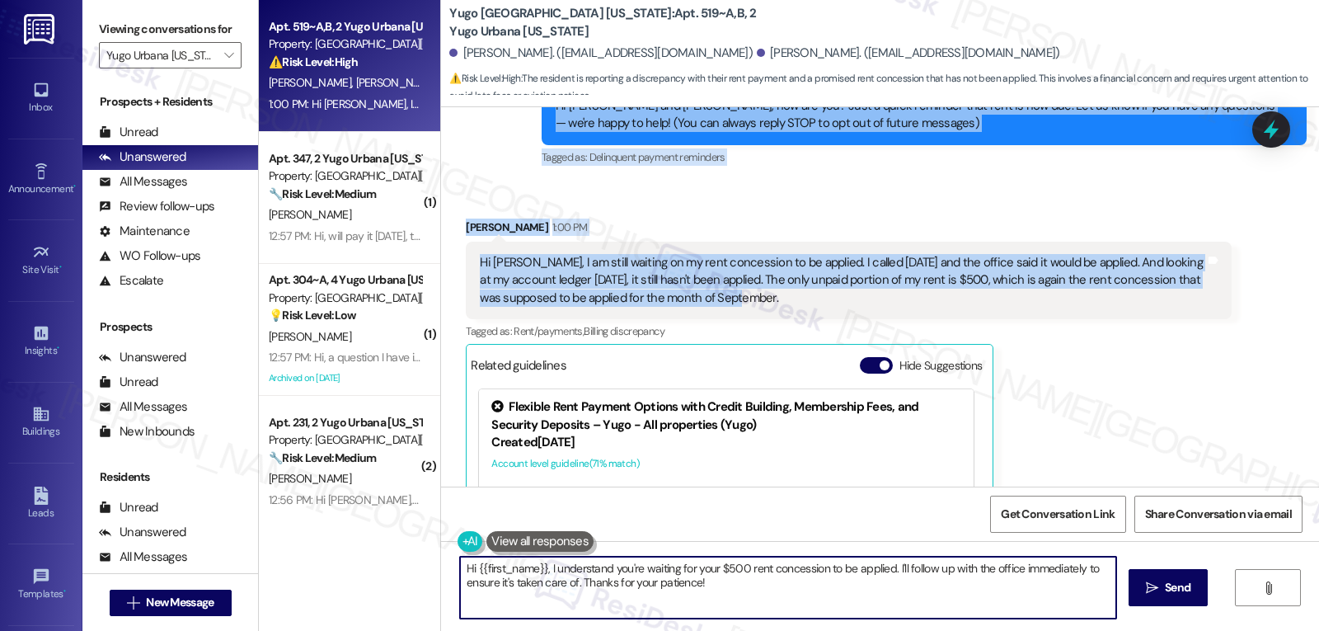
click at [755, 600] on textarea "Hi {{first_name}}, I understand you're waiting for your $500 rent concession to…" at bounding box center [788, 588] width 656 height 62
paste textarea "Brian, thank you for following up with me. I’m really sorry your September rent…"
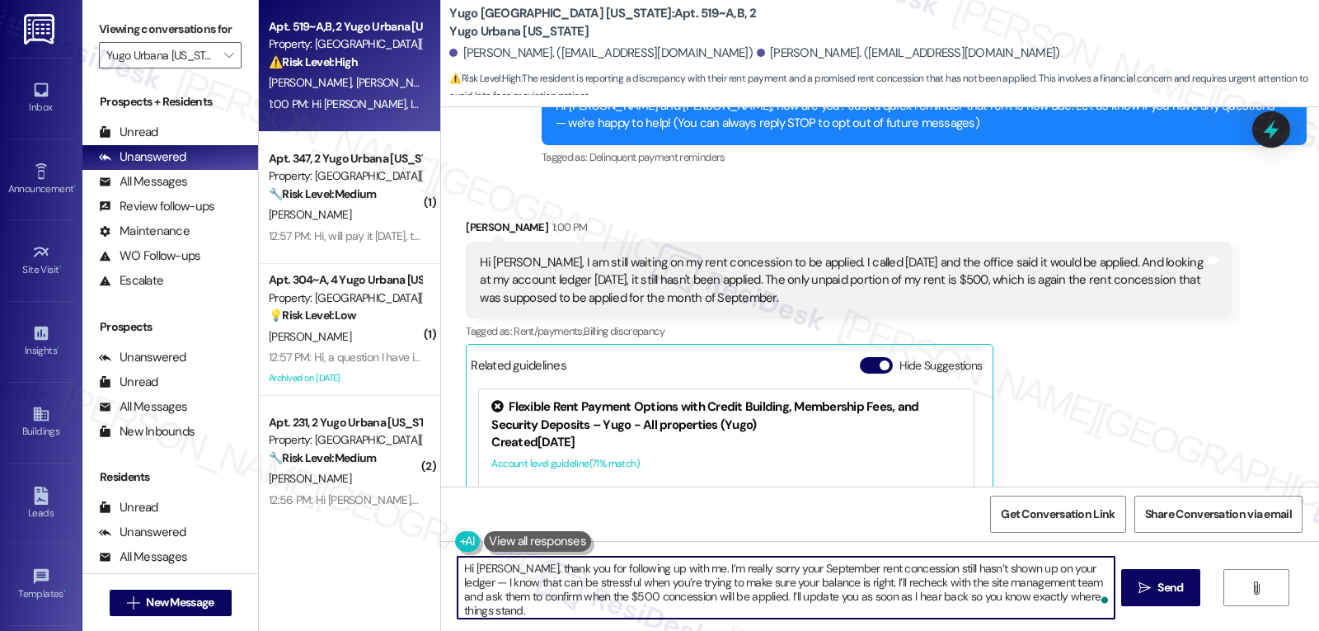
click at [1070, 569] on textarea "Hi Brian, thank you for following up with me. I’m really sorry your September r…" at bounding box center [786, 588] width 656 height 62
click at [1076, 598] on textarea "Hi Brian, thank you for following up with me. I’m really sorry your September r…" at bounding box center [786, 588] width 656 height 62
click at [1142, 590] on icon "" at bounding box center [1145, 587] width 12 height 13
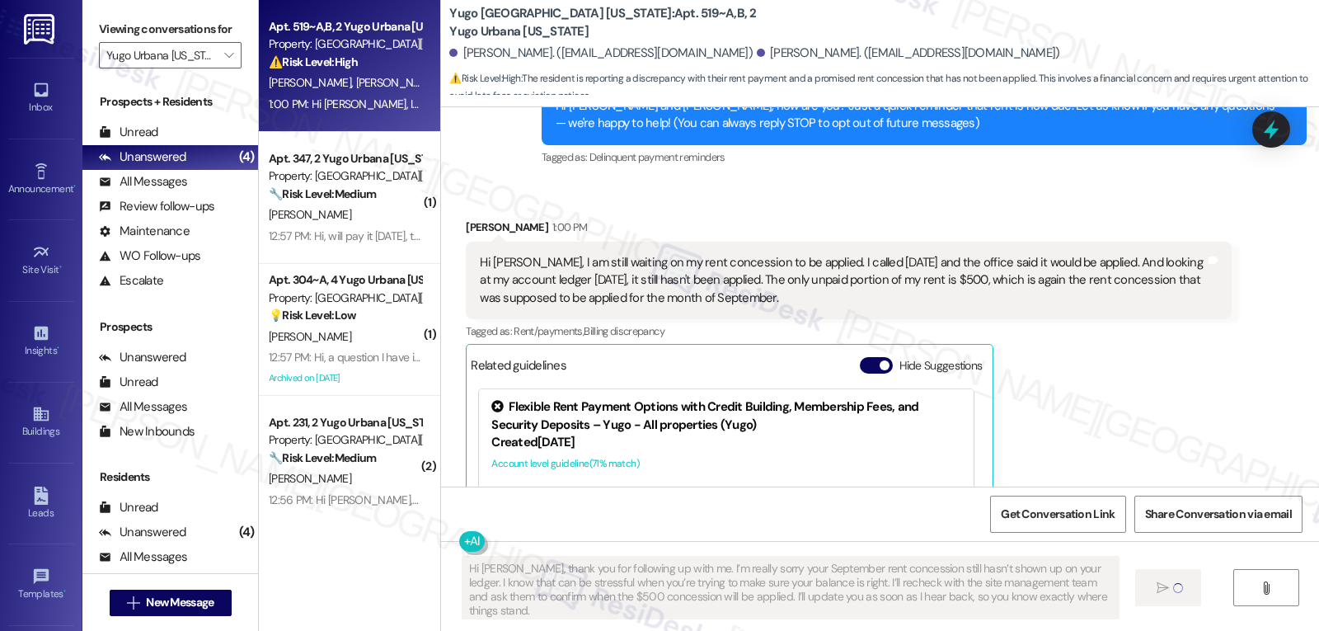
type textarea "Fetching suggested responses. Please feel free to read through the conversation…"
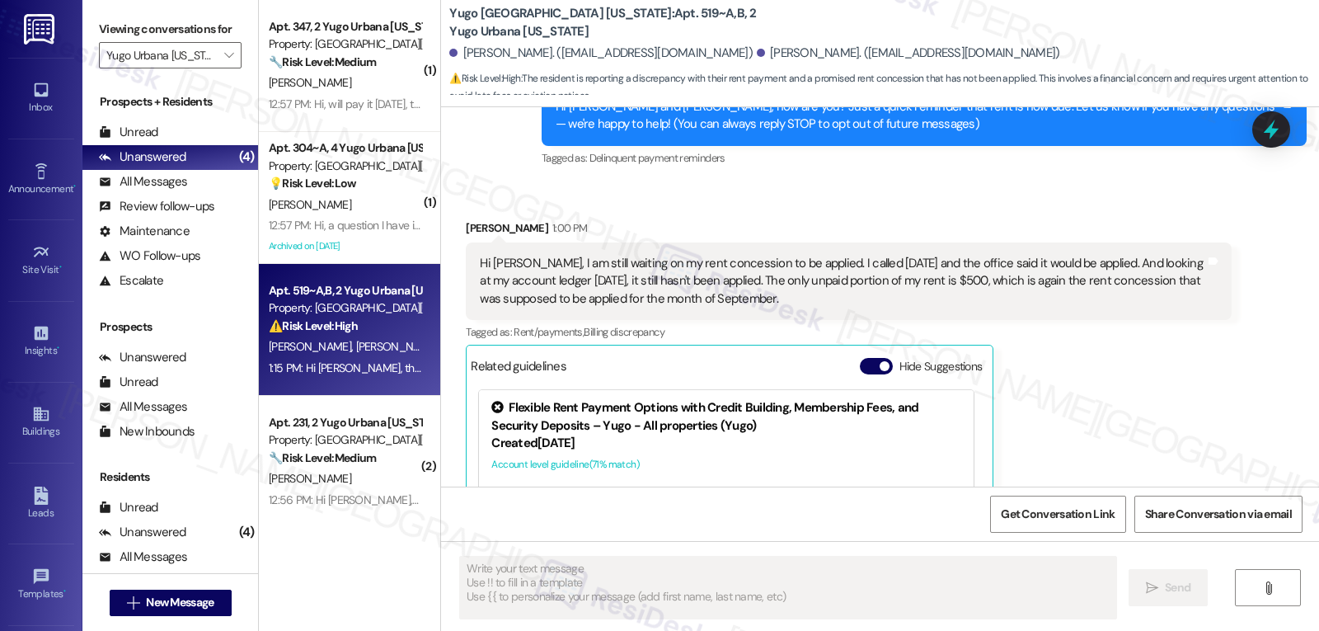
scroll to position [508, 0]
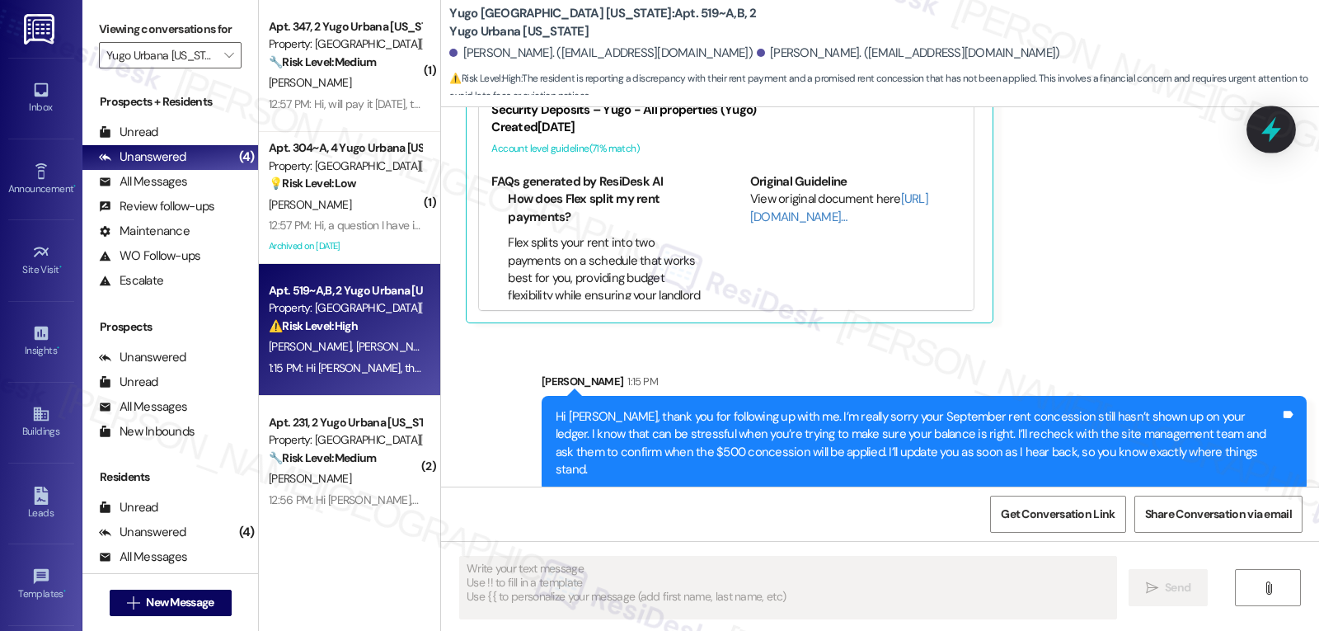
click at [1269, 134] on icon at bounding box center [1272, 130] width 20 height 26
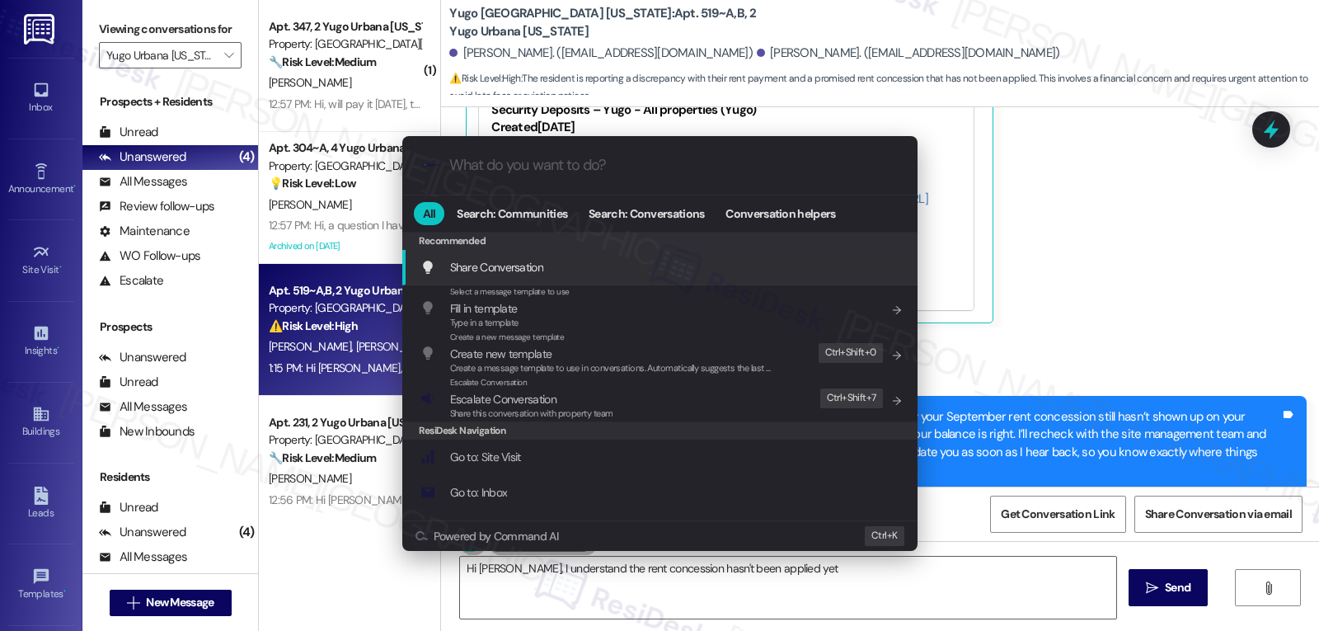
type textarea "Hi Brian, I understand the rent concession hasn't been applied yet."
type input "es"
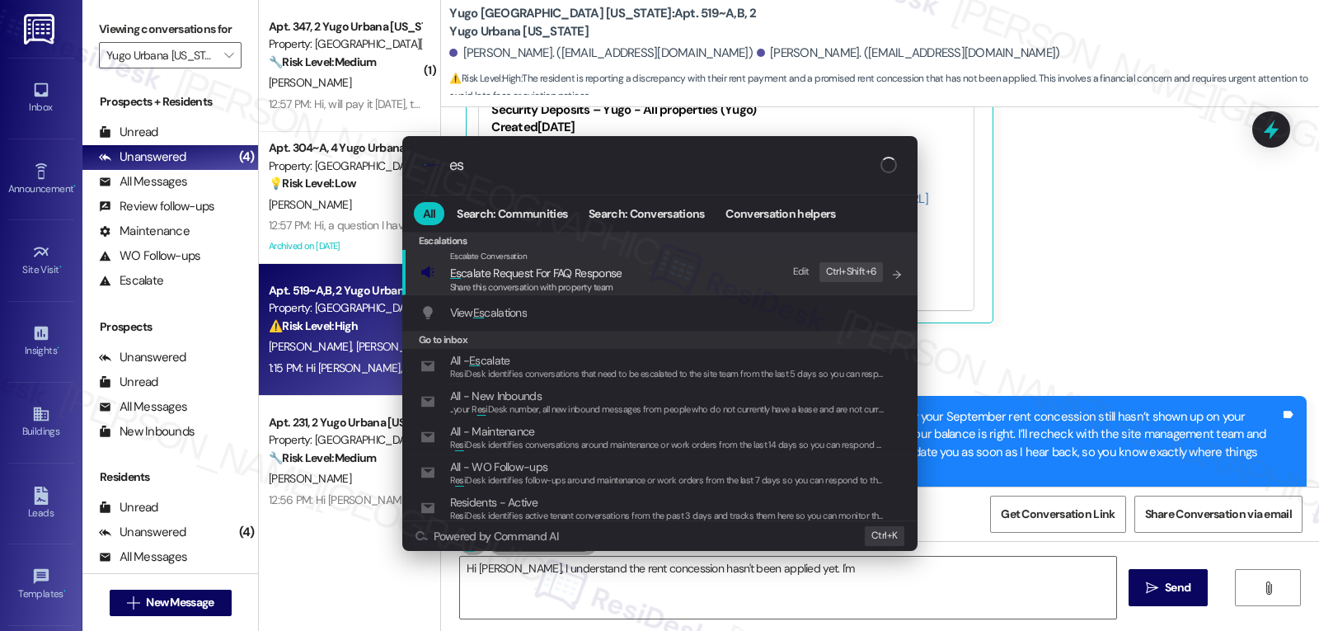
type textarea "Hi Brian, I understand the rent concession hasn't been applied yet. I'm"
type input "esc"
type textarea "Hi Brian, I understand the rent concession hasn't been applied yet. I'm on"
type input "esca"
type textarea "Hi Brian, I understand the rent concession hasn't been applied yet. I'm on it"
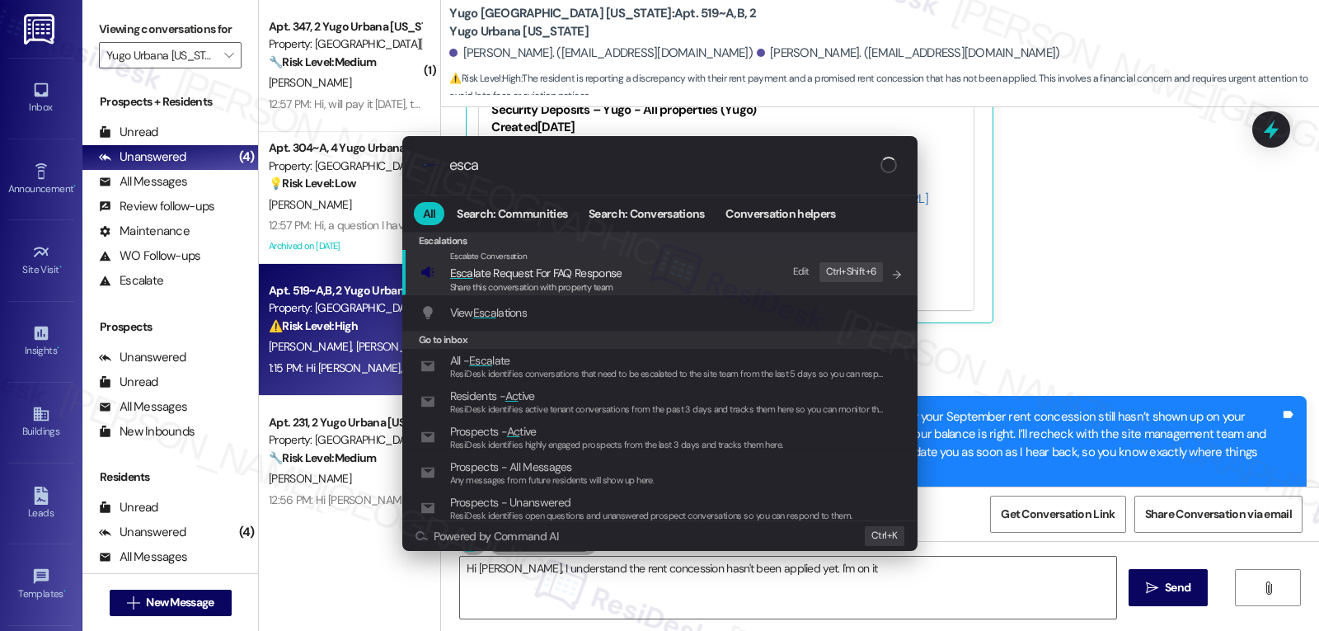
type input "escal"
type textarea "Hi Brian, I understand the rent concession hasn't been applied yet. I'm on it! …"
type input "escalat"
type textarea "Hi Brian, I understand the rent concession hasn't been applied yet. I'm on it! …"
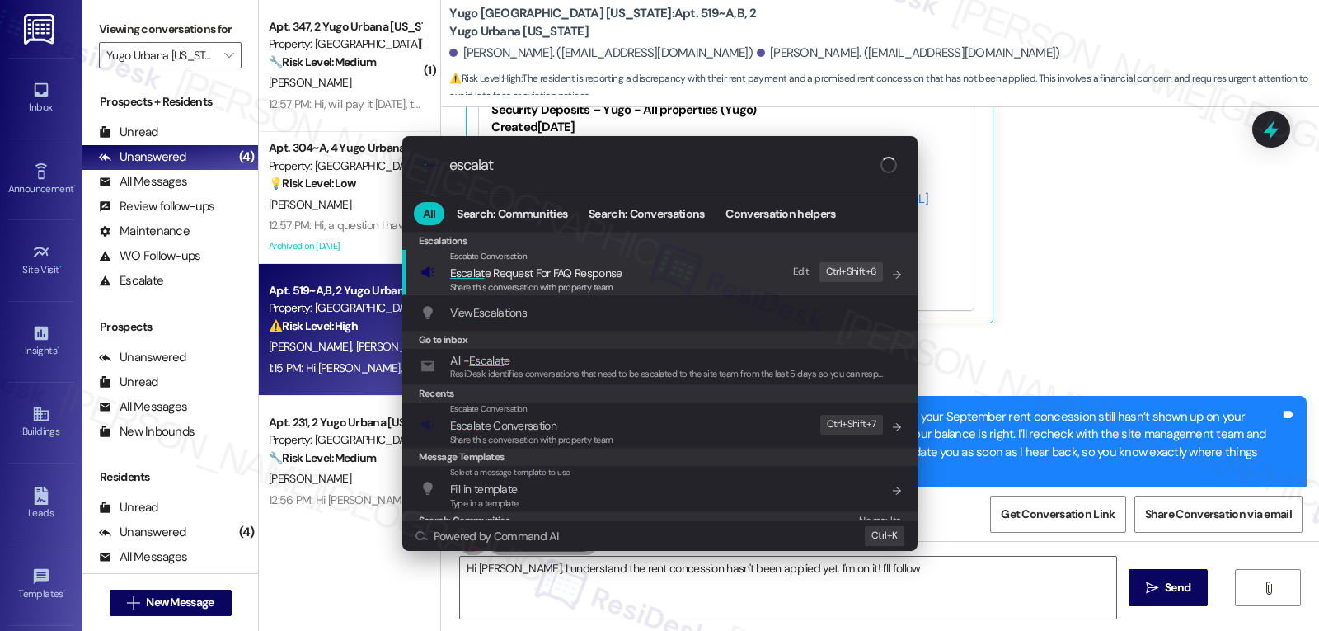
type input "escalate"
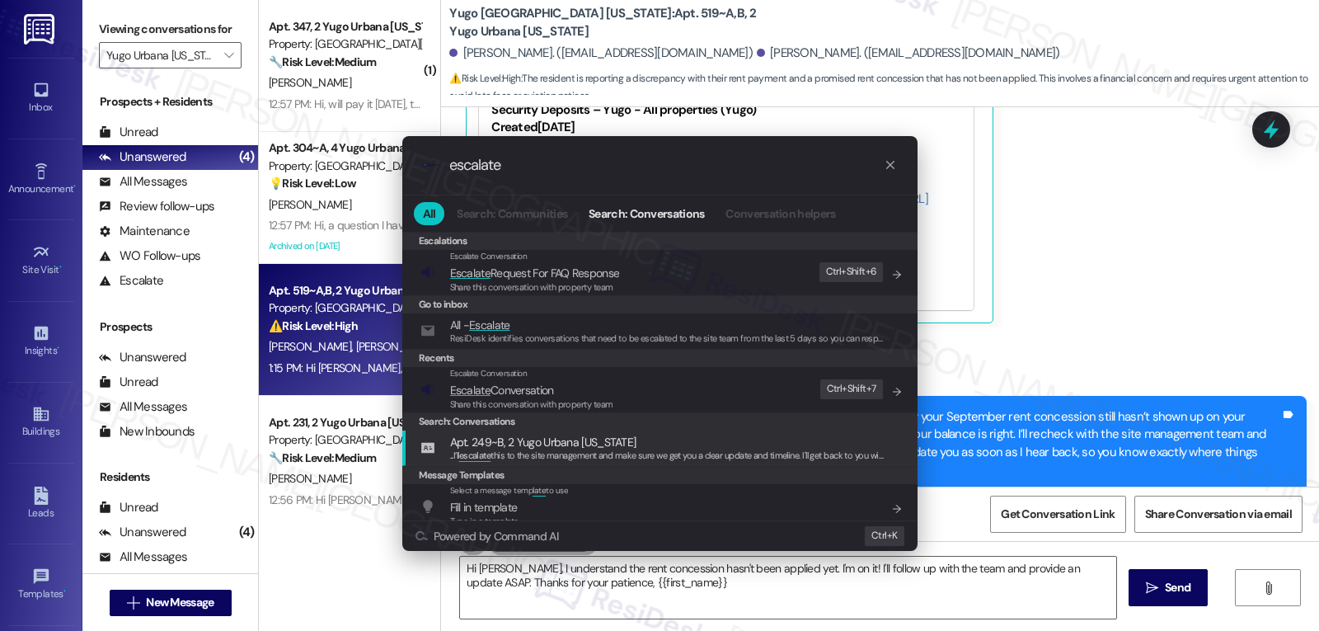
type textarea "Hi Brian, I understand the rent concession hasn't been applied yet. I'm on it! …"
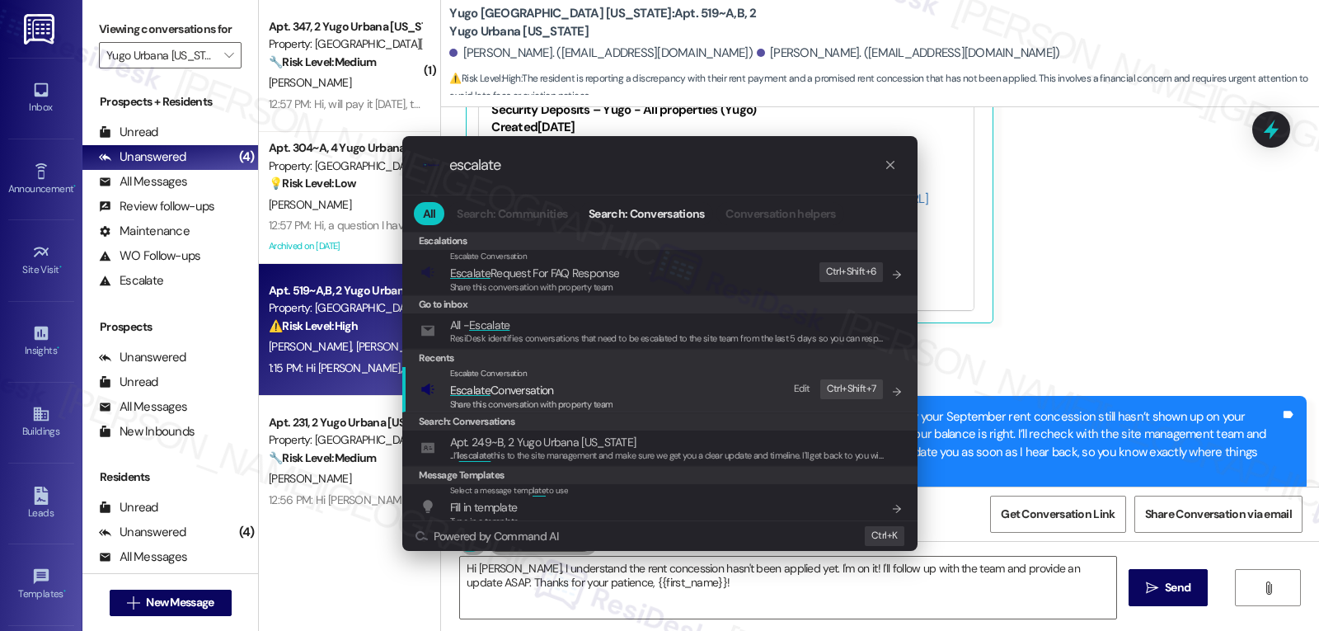
type input "escalate"
click at [551, 393] on span "Escalate Conversation" at bounding box center [502, 390] width 104 height 15
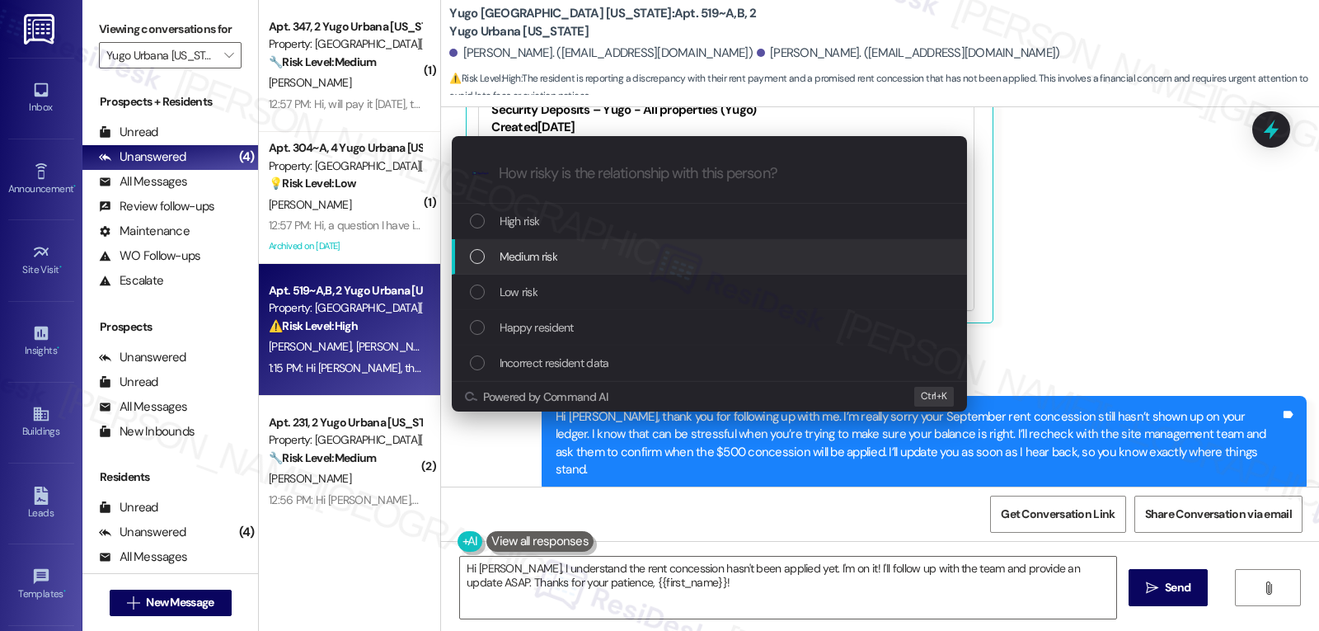
click at [571, 233] on div "High risk" at bounding box center [709, 221] width 515 height 35
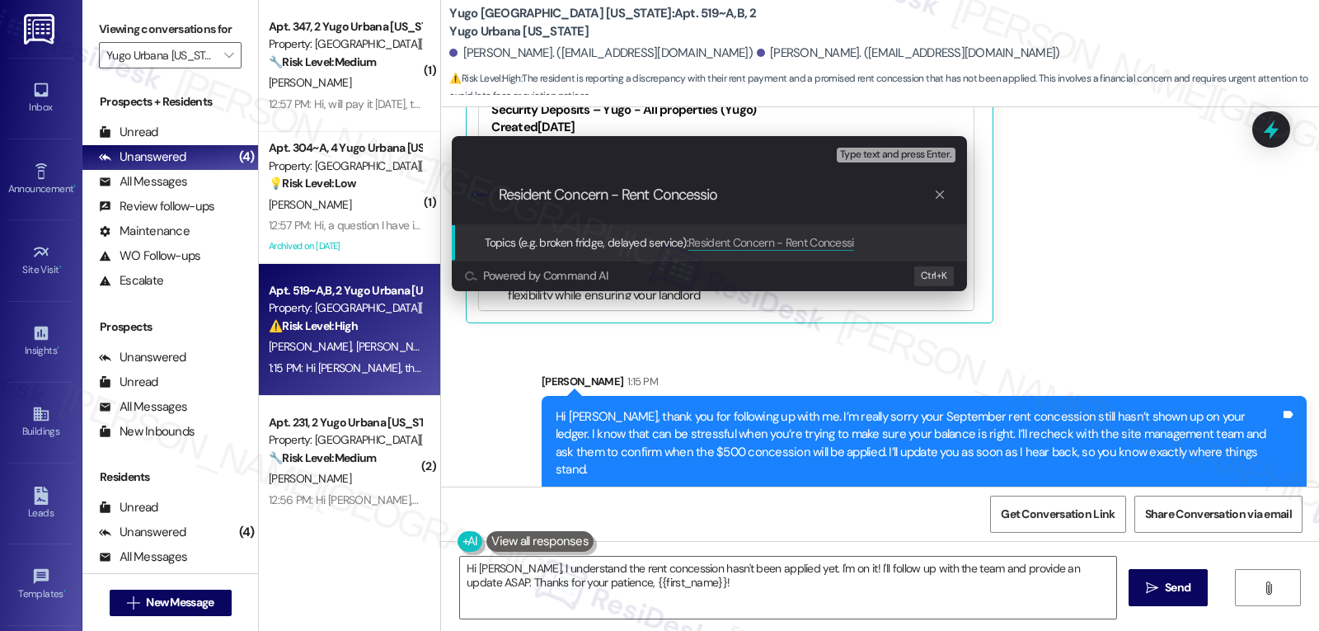
type input "Resident Concern - Rent Concession"
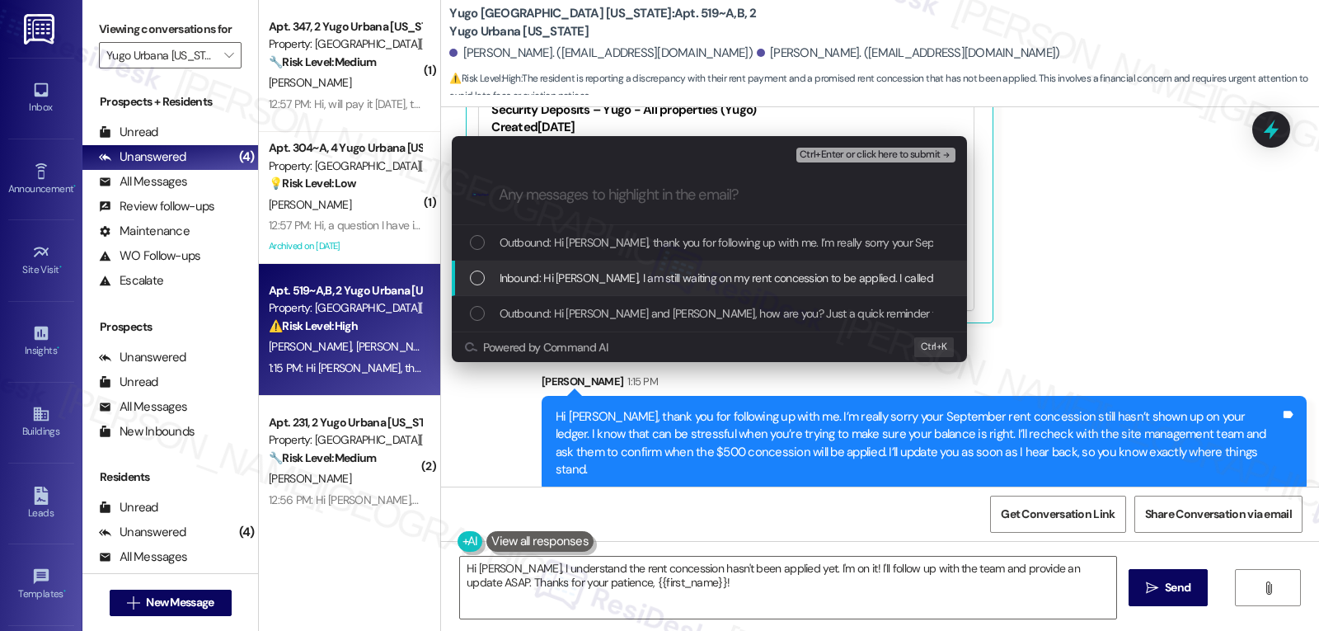
click at [530, 278] on span "Inbound: Hi Sarah, I am still waiting on my rent concession to be applied. I ca…" at bounding box center [1329, 278] width 1658 height 18
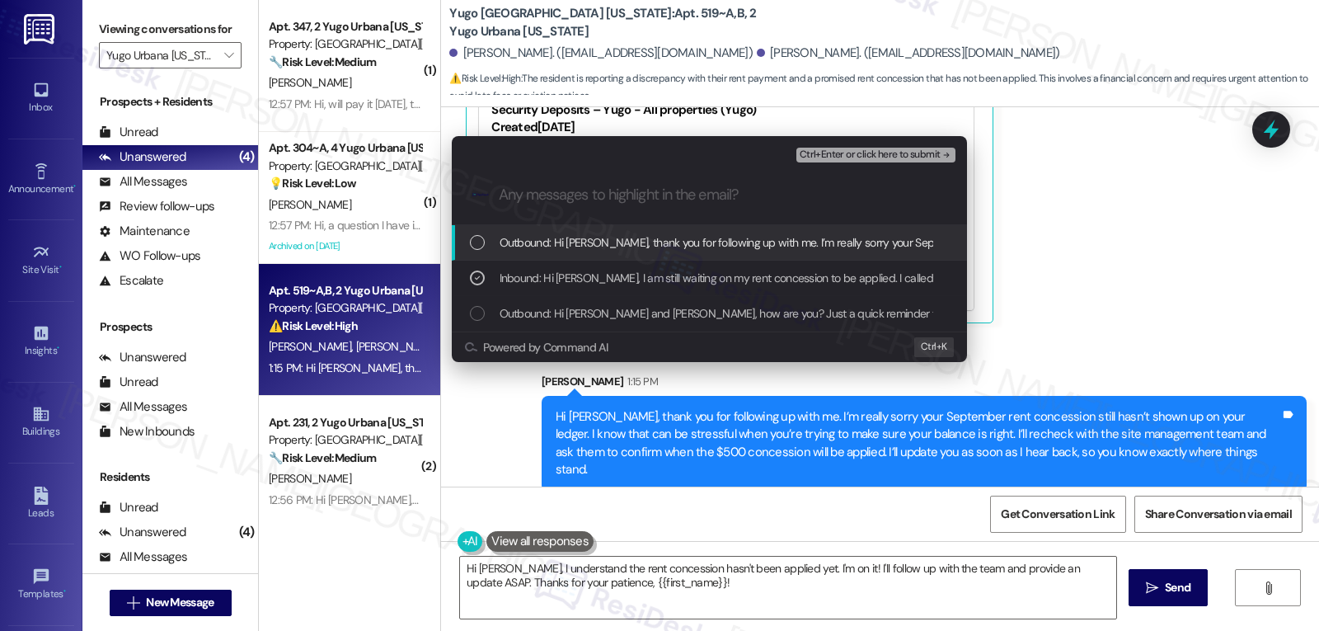
click at [871, 153] on span "Ctrl+Enter or click here to submit" at bounding box center [870, 155] width 141 height 12
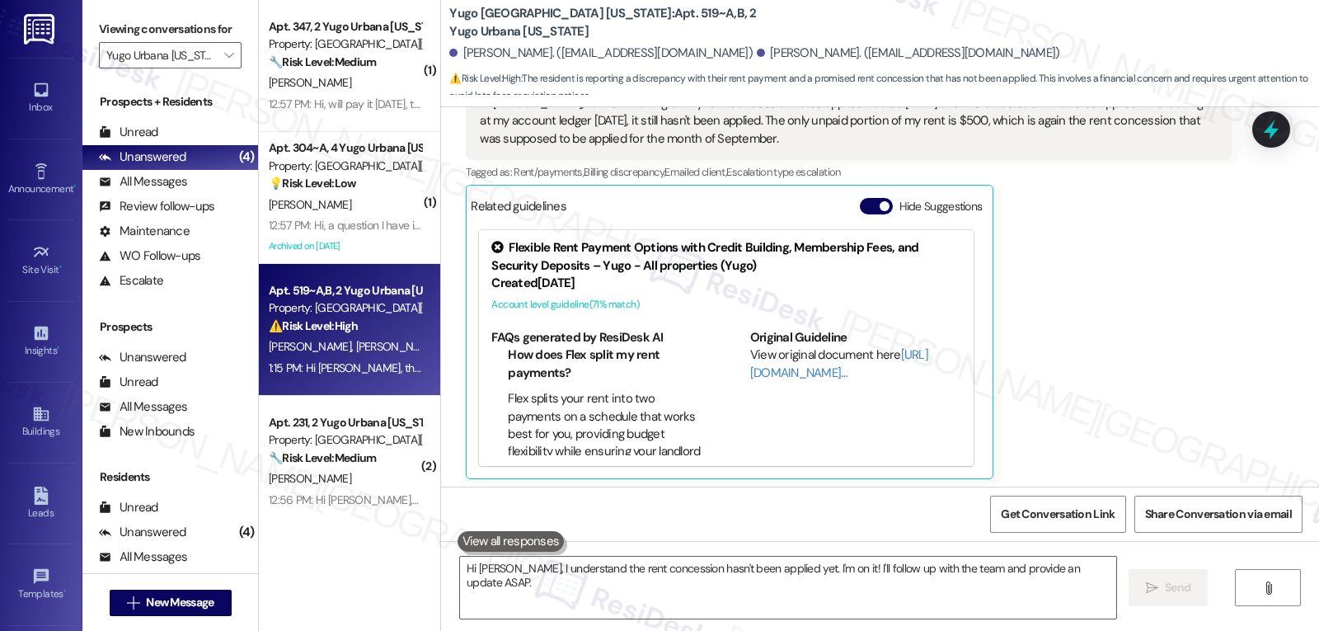
scroll to position [357, 0]
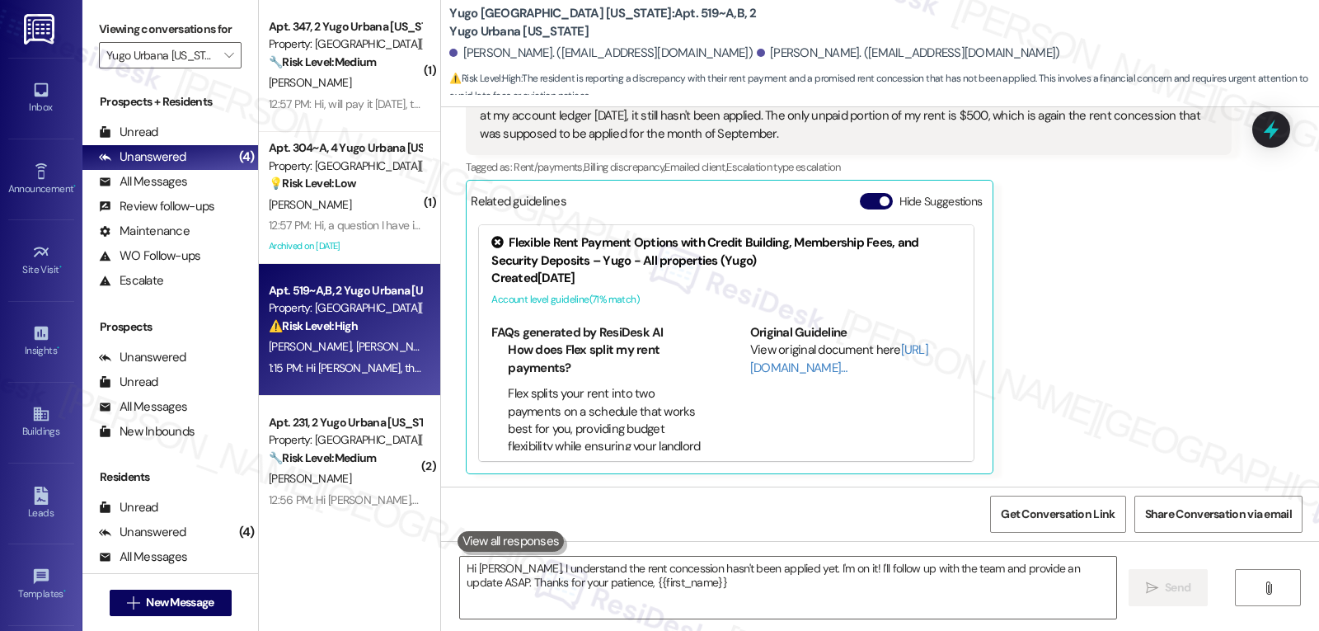
type textarea "Hi Brian, I understand the rent concession hasn't been applied yet. I'm on it! …"
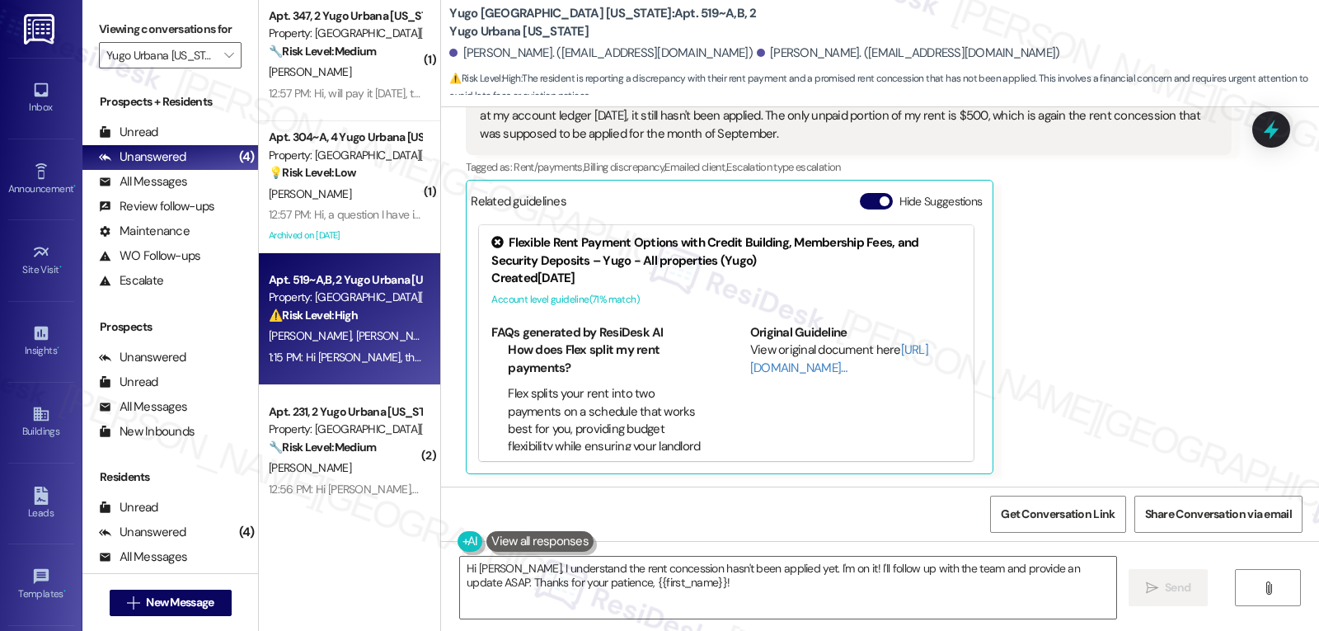
scroll to position [14, 0]
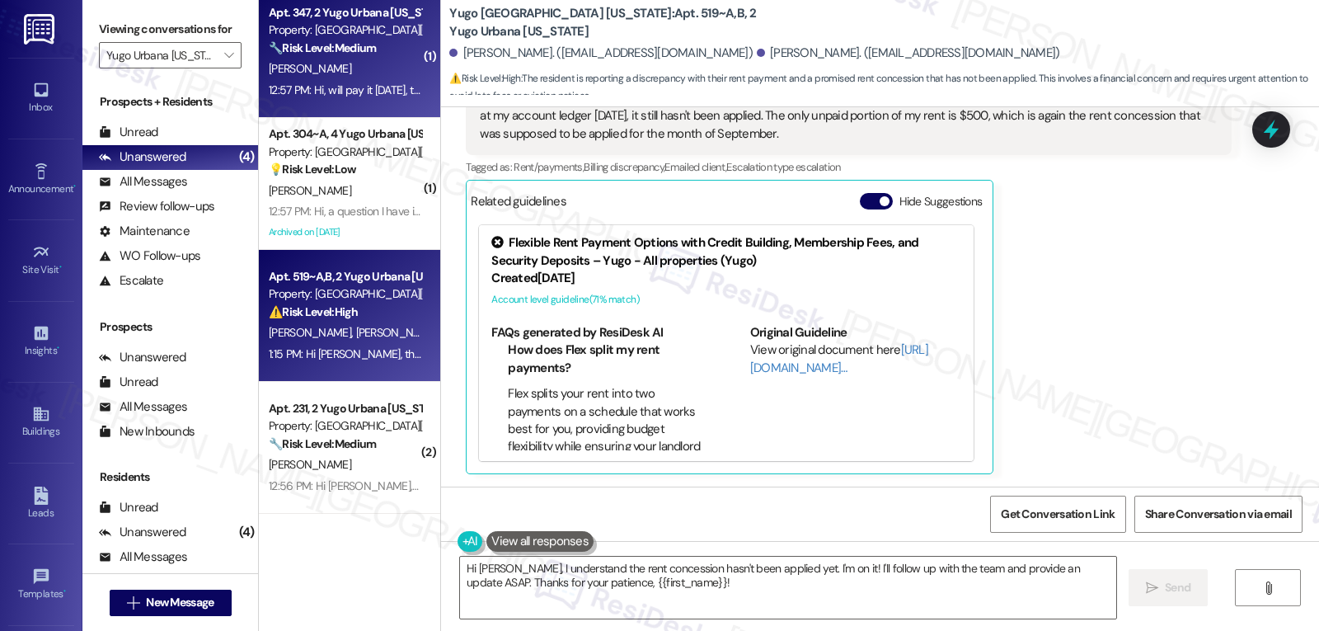
click at [354, 64] on div "L. Chen" at bounding box center [345, 69] width 156 height 21
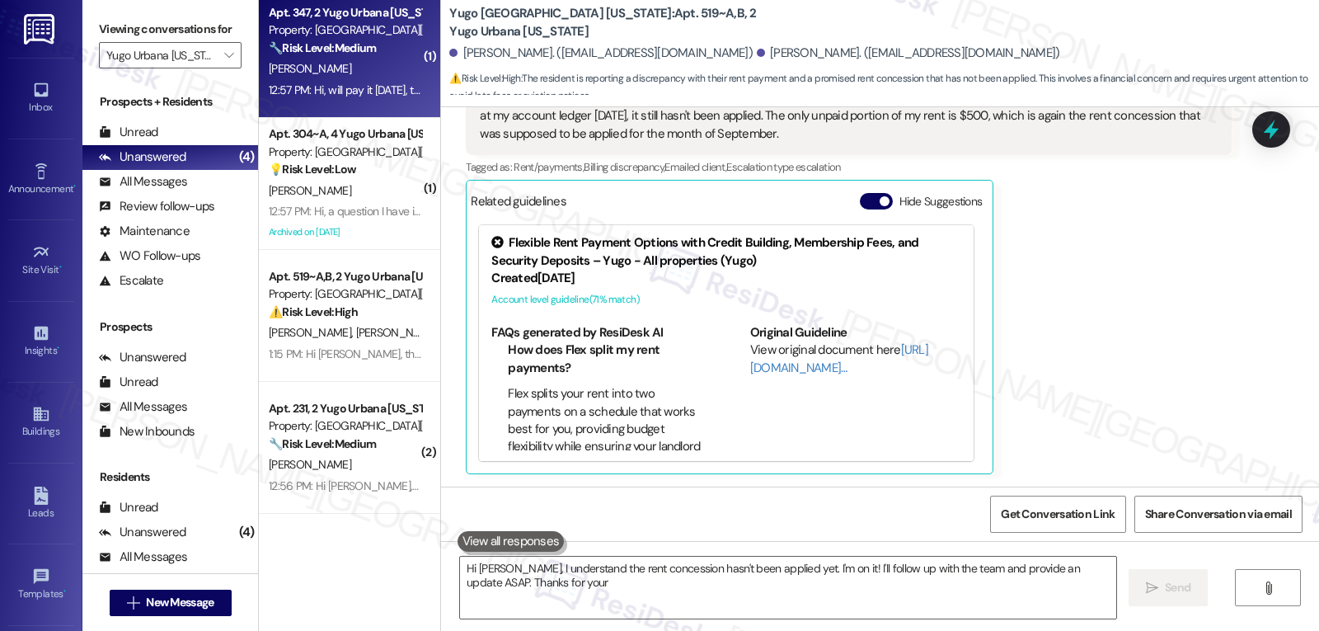
type textarea "Hi Brian, I understand the rent concession hasn't been applied yet. I'm on it! …"
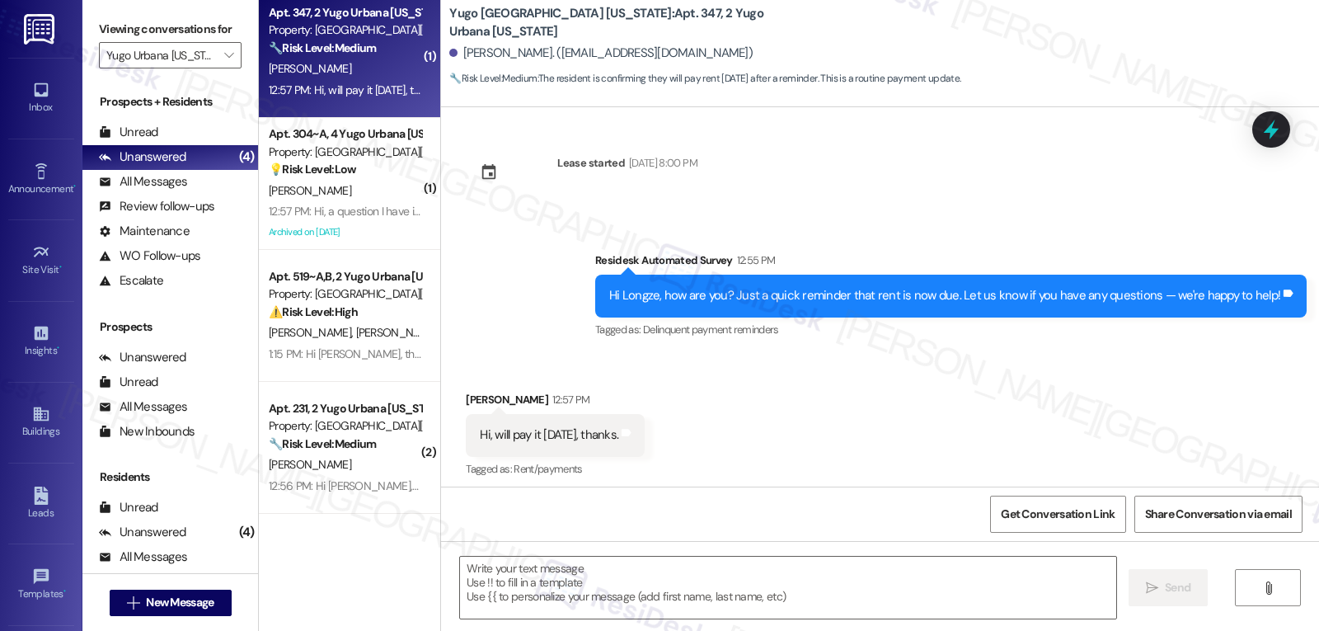
type textarea "Fetching suggested responses. Please feel free to read through the conversation…"
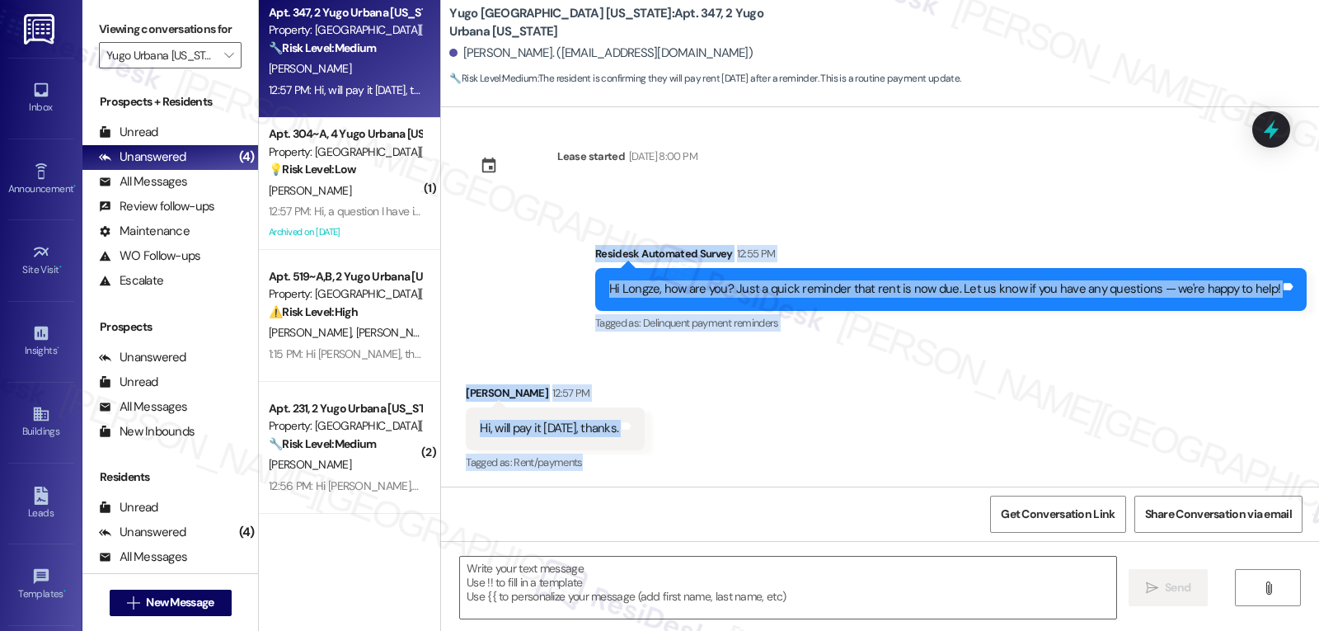
drag, startPoint x: 602, startPoint y: 250, endPoint x: 796, endPoint y: 451, distance: 279.4
click at [796, 451] on div "Survey, sent via SMS Residesk Automated Survey Nov 14, 2024 at 12:25 PM Hi Long…" at bounding box center [880, 296] width 878 height 379
copy div "Residesk Automated Survey 12:55 PM Hi Longze, how are you? Just a quick reminde…"
click at [709, 567] on textarea at bounding box center [788, 588] width 656 height 62
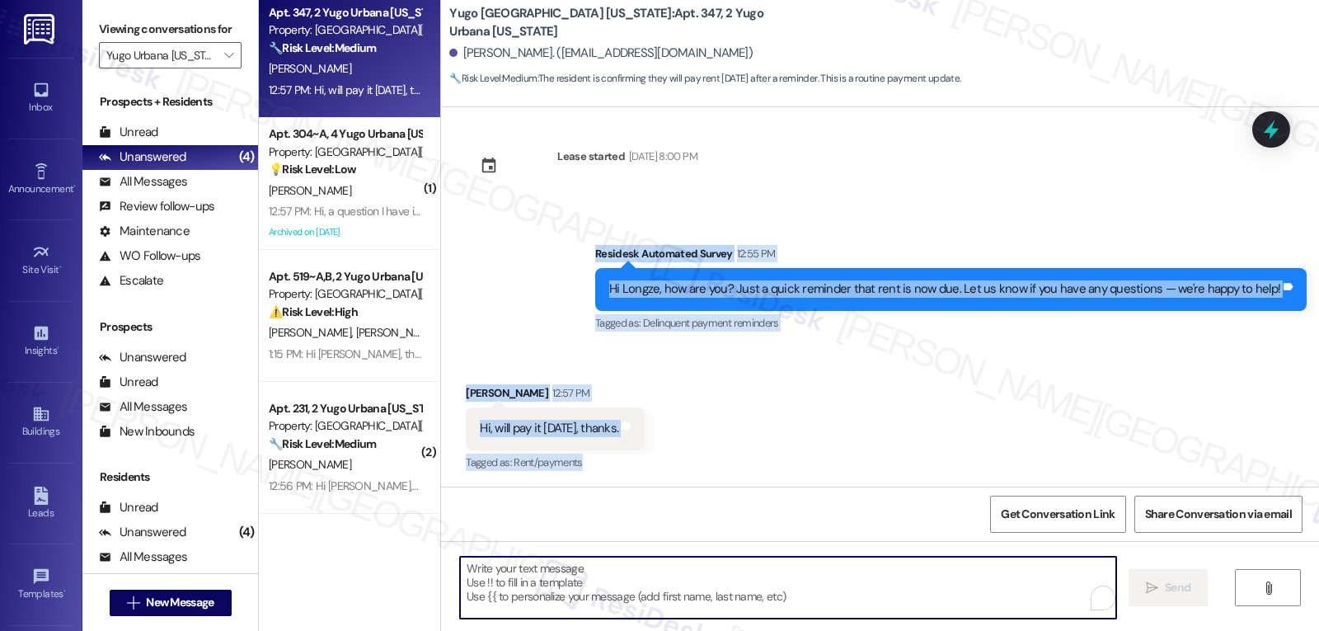
paste textarea "Thanks, Longze! I appreciate the update—I’ll make sure the team notes that your…"
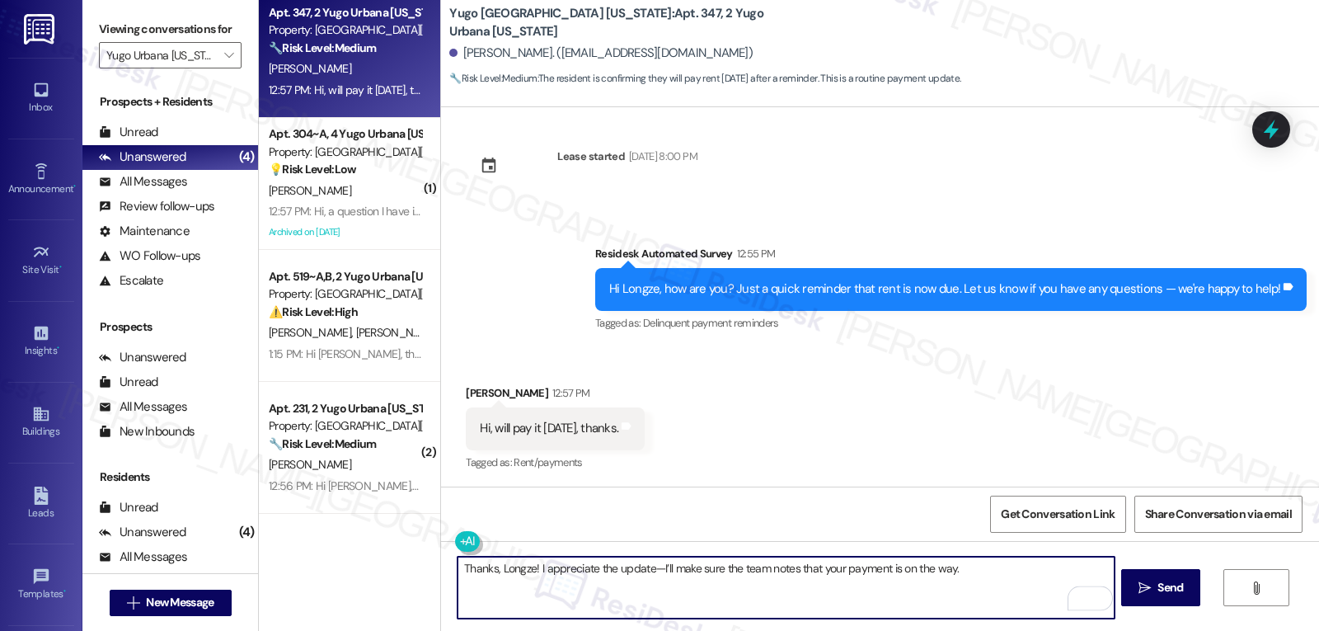
drag, startPoint x: 644, startPoint y: 564, endPoint x: 1184, endPoint y: 552, distance: 540.3
click at [1178, 552] on div "Thanks, Longze! I appreciate the update—I’ll make sure the team notes that your…" at bounding box center [880, 603] width 878 height 124
click at [712, 585] on textarea "Thanks, Longze! I appreciate the update. Please don't hesitate to let me know i…" at bounding box center [786, 588] width 656 height 62
type textarea "Thanks, Longze! I appreciate the update. Please don't hesitate to let me know i…"
click at [1168, 589] on span "Send" at bounding box center [1171, 587] width 26 height 17
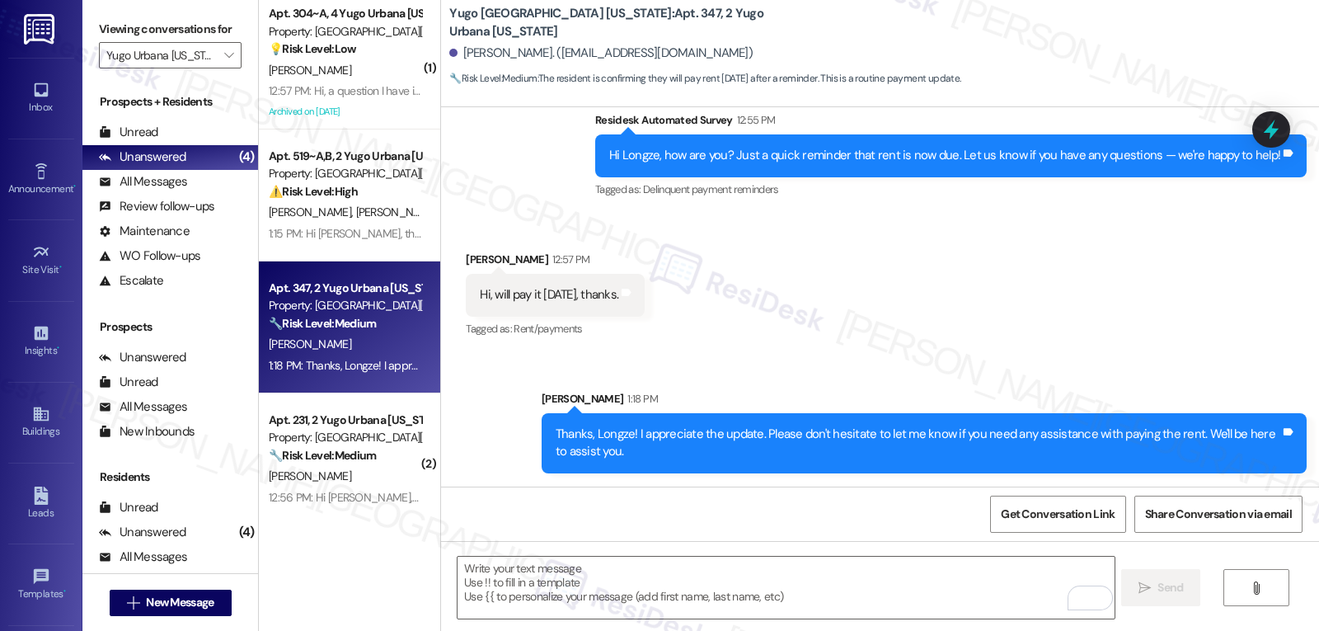
scroll to position [0, 0]
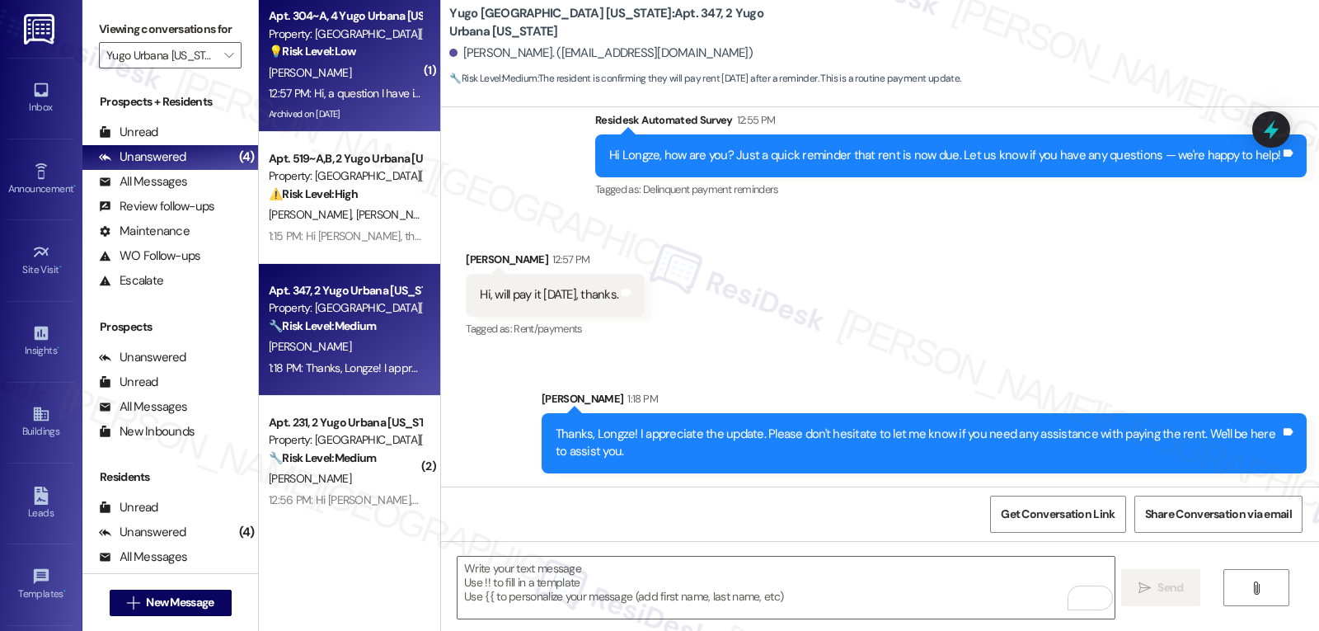
click at [325, 8] on div "Apt. 304~A, 4 Yugo Urbana [US_STATE]" at bounding box center [345, 15] width 153 height 17
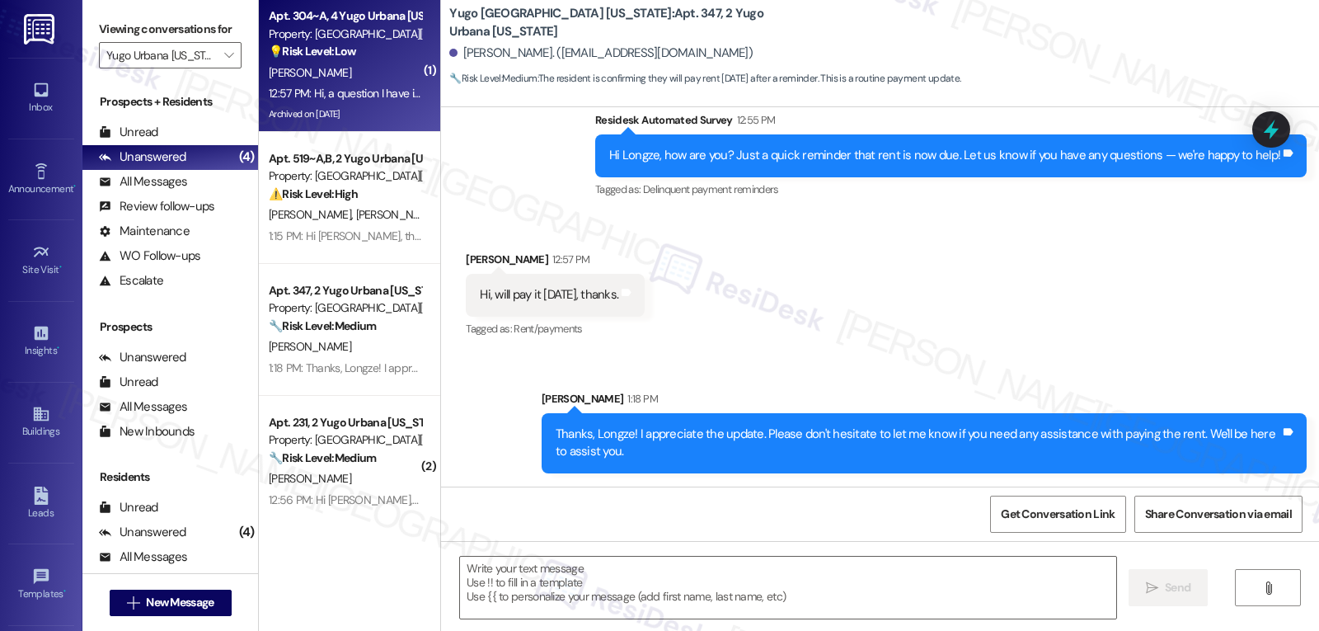
type textarea "Fetching suggested responses. Please feel free to read through the conversation…"
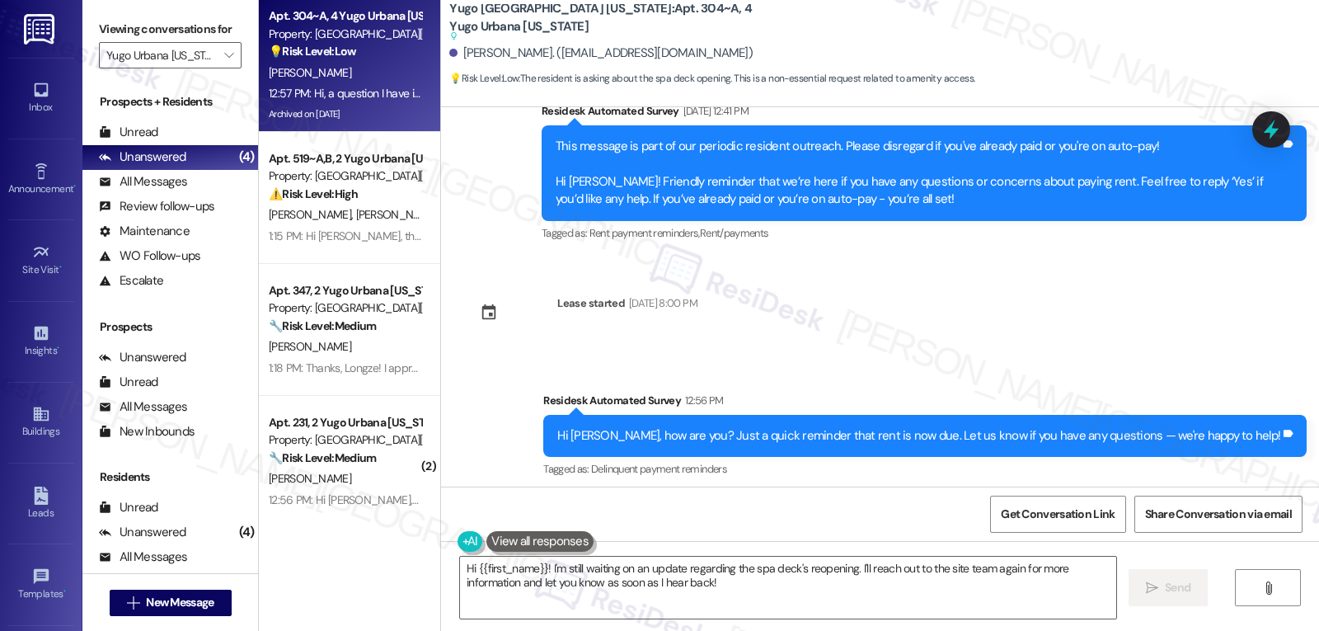
scroll to position [6079, 0]
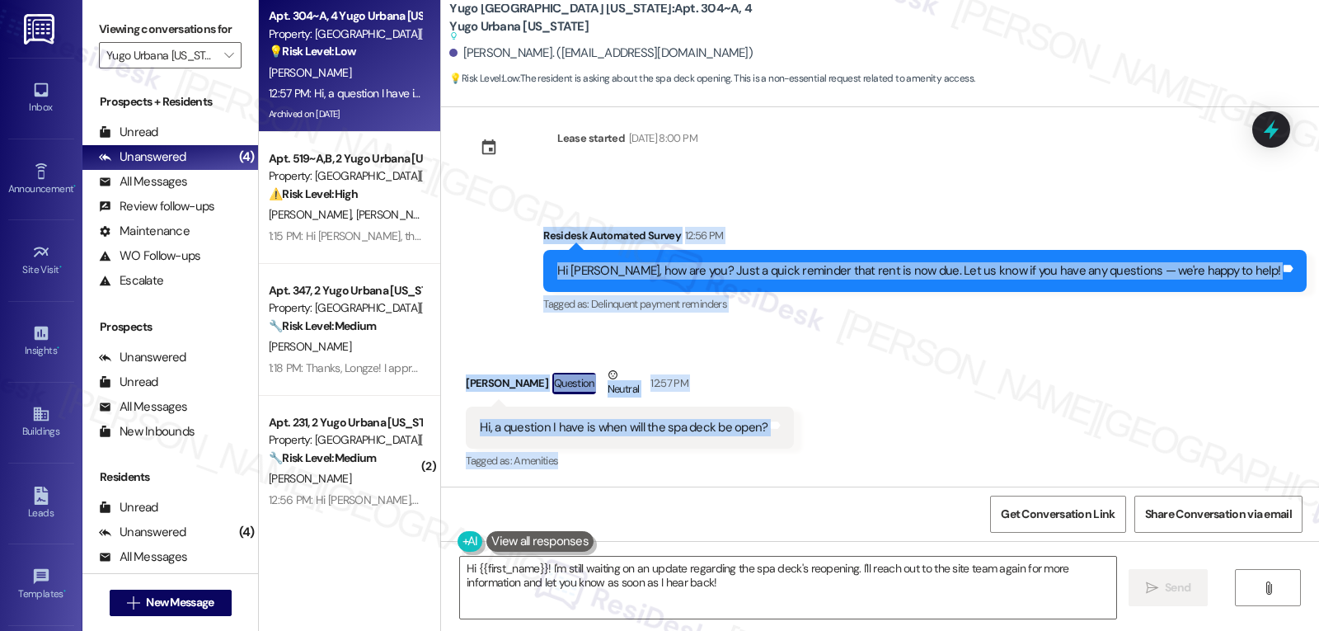
drag, startPoint x: 609, startPoint y: 244, endPoint x: 853, endPoint y: 451, distance: 319.4
click at [853, 451] on div "Survey, sent via SMS Residesk Automated Survey Nov 14, 2024 at 12:28 PM Hi Nata…" at bounding box center [880, 296] width 878 height 379
copy div "Residesk Automated Survey 12:56 PM Hi Natalie, how are you? Just a quick remind…"
click at [702, 591] on textarea "Hi {{first_name}}! I'm still waiting on an update regarding the spa deck's reop…" at bounding box center [788, 588] width 656 height 62
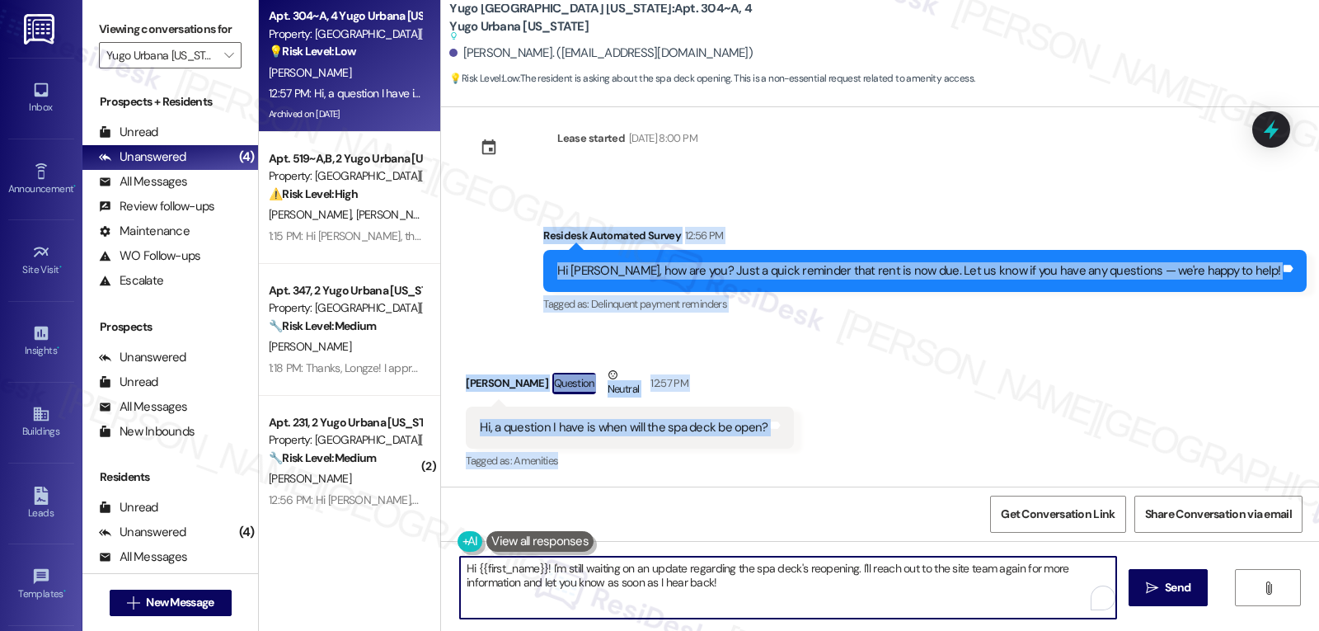
paste textarea "Natalie, thanks for your question! I don’t have the exact reopening date for th…"
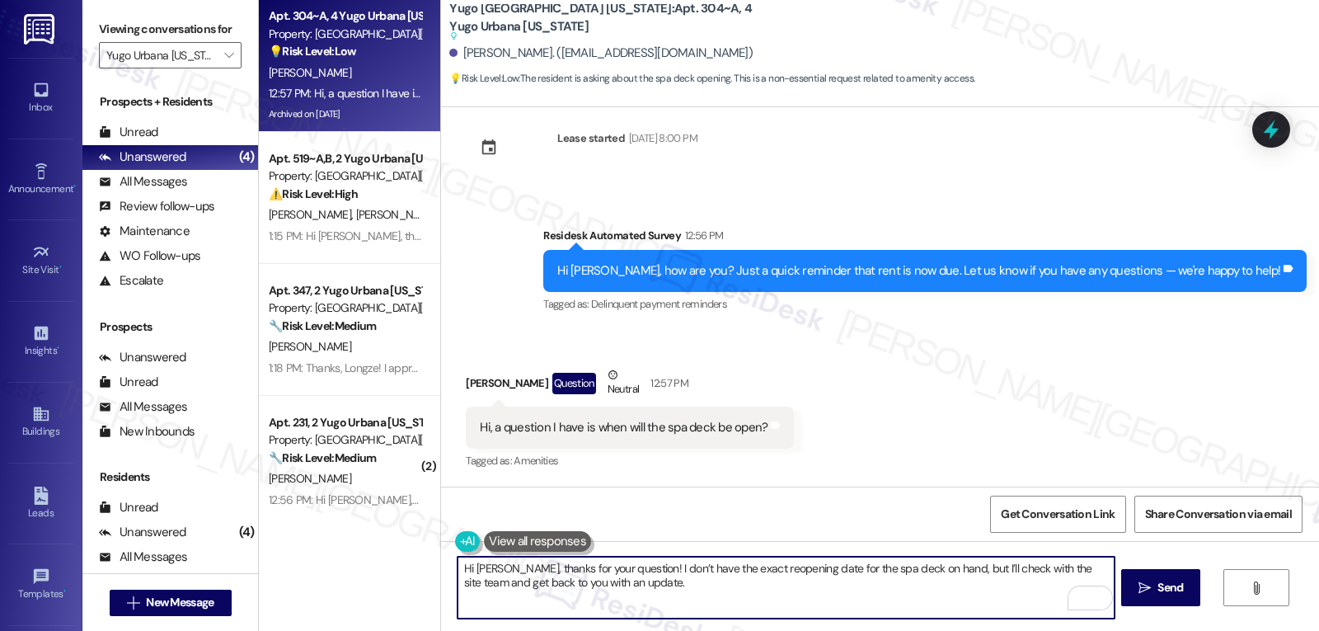
click at [1046, 571] on textarea "Hi Natalie, thanks for your question! I don’t have the exact reopening date for…" at bounding box center [786, 588] width 656 height 62
click at [819, 599] on textarea "Hi Natalie, thanks for your question! I don’t have the exact reopening date for…" at bounding box center [786, 588] width 656 height 62
type textarea "Hi Natalie, thanks for your question! I don’t have the exact reopening date for…"
click at [1159, 592] on span "Send" at bounding box center [1171, 587] width 26 height 17
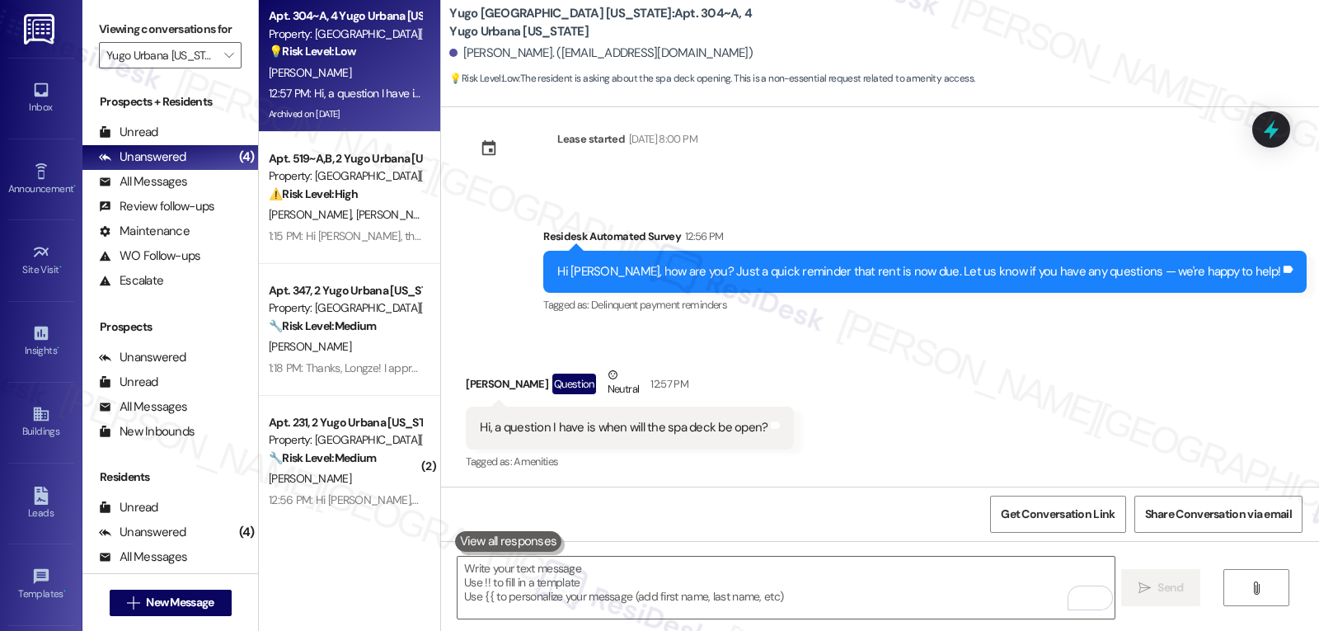
scroll to position [6169, 0]
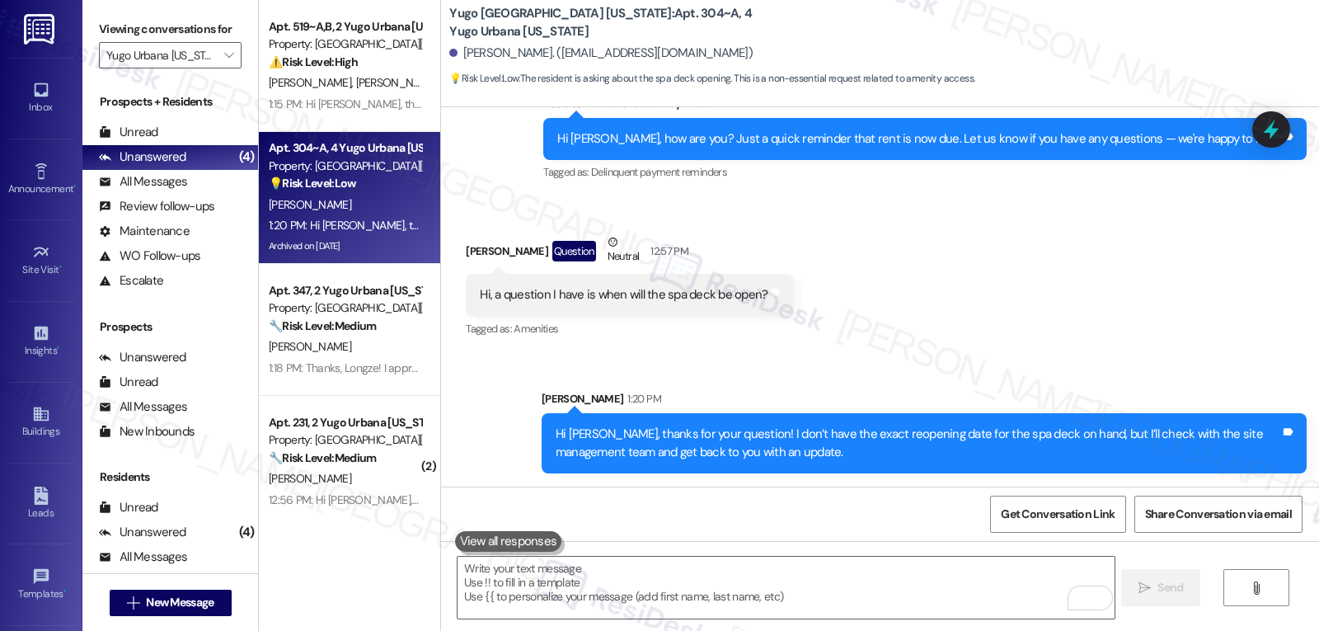
click at [1277, 129] on icon at bounding box center [1271, 130] width 15 height 20
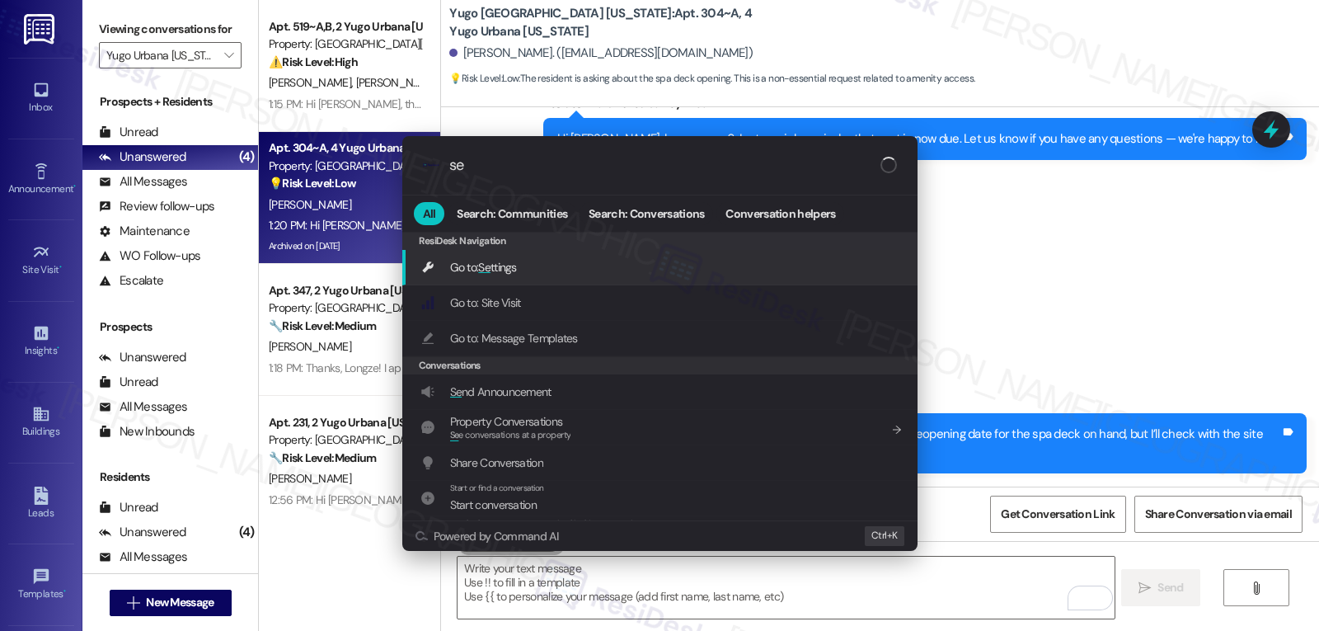
type input "s"
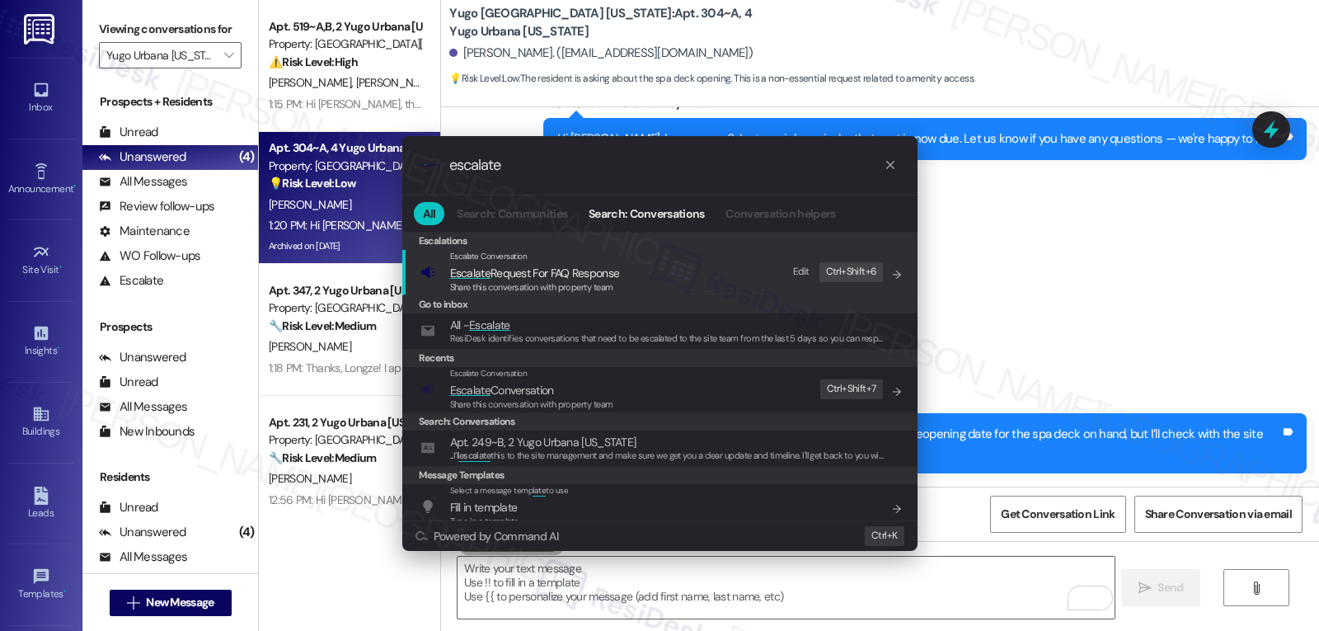
type input "escalate"
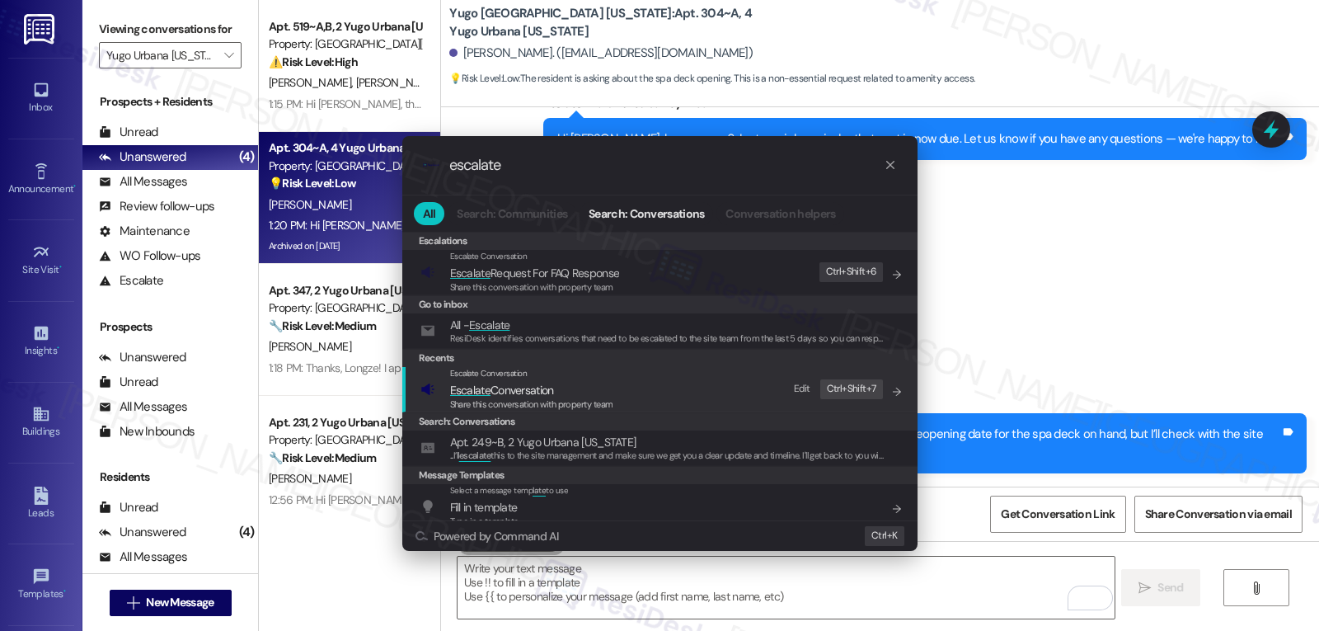
click at [586, 402] on span "Share this conversation with property team" at bounding box center [531, 404] width 163 height 12
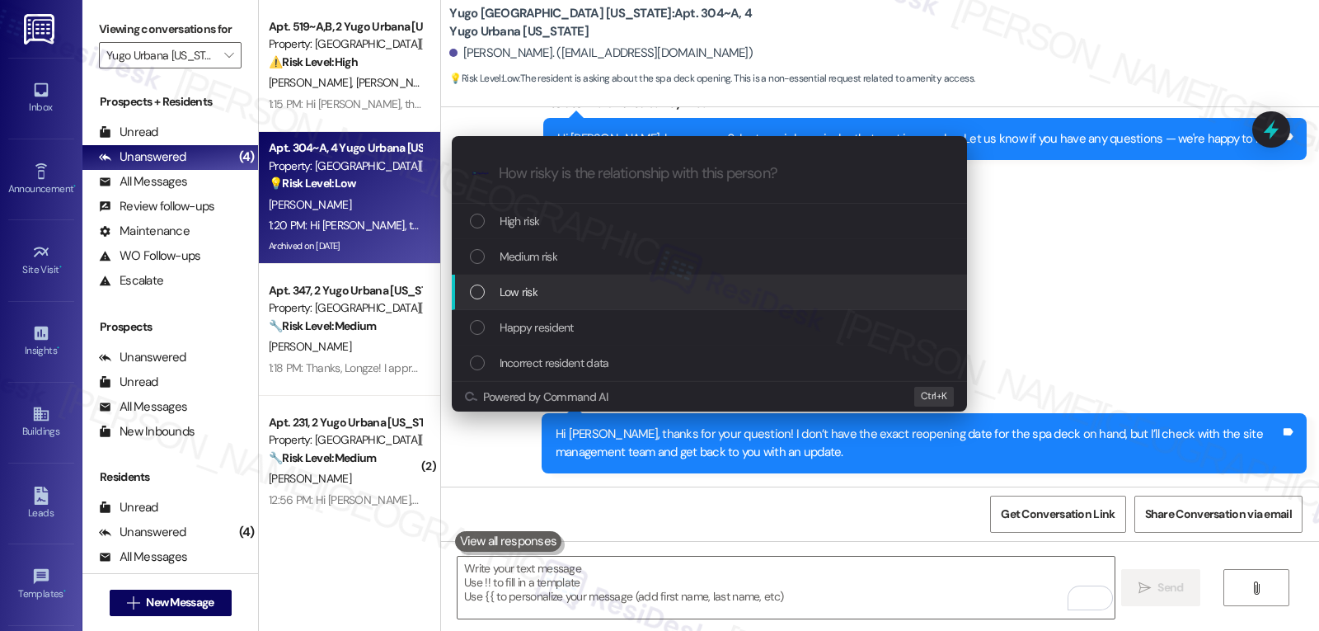
click at [582, 293] on div "Low risk" at bounding box center [711, 292] width 482 height 18
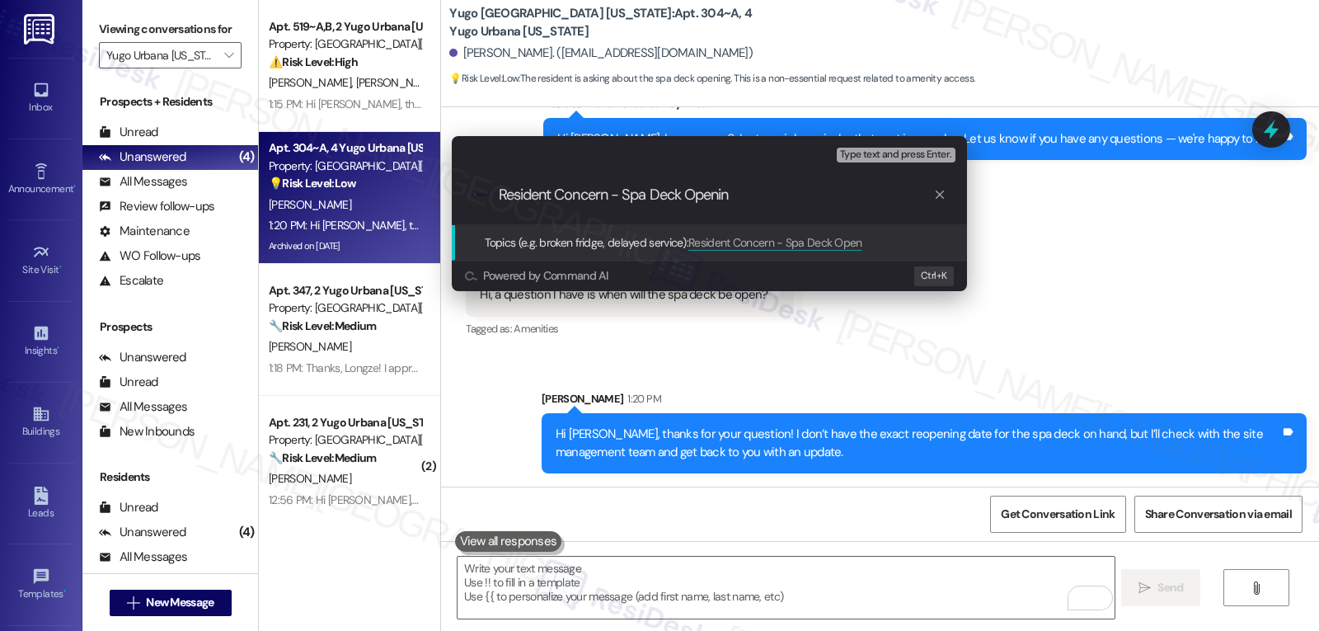
type input "Resident Concern - Spa Deck Opening"
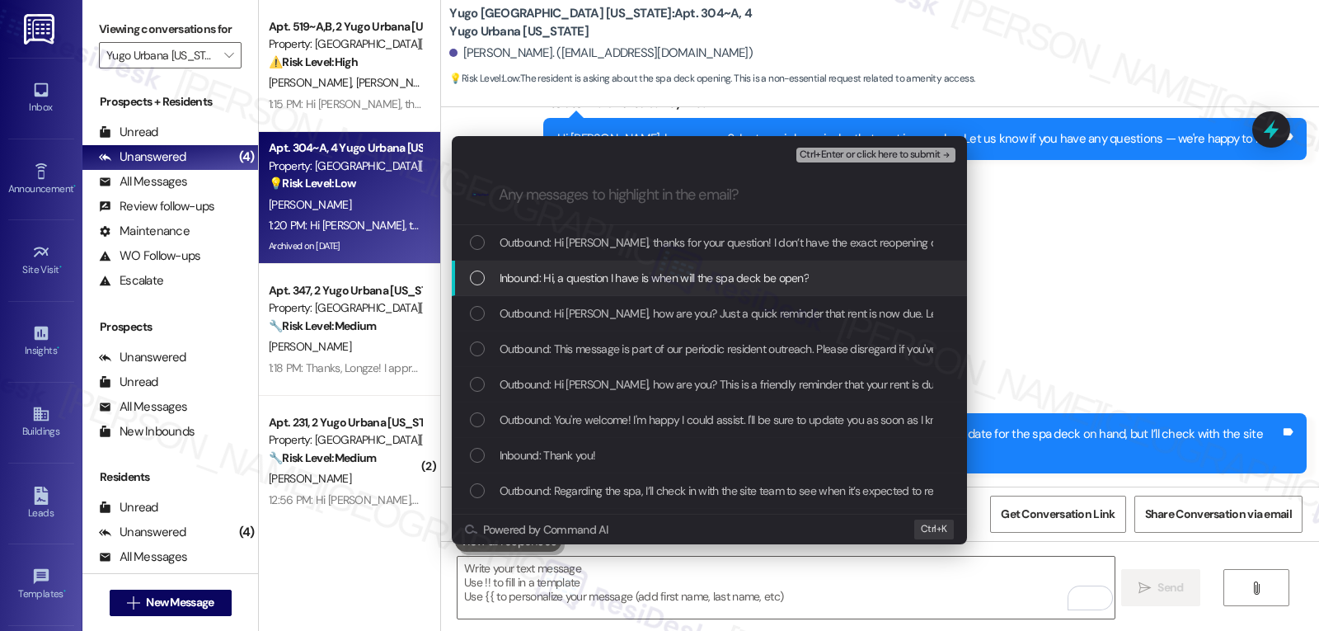
click at [510, 282] on span "Inbound: Hi, a question I have is when will the spa deck be open?" at bounding box center [655, 278] width 310 height 18
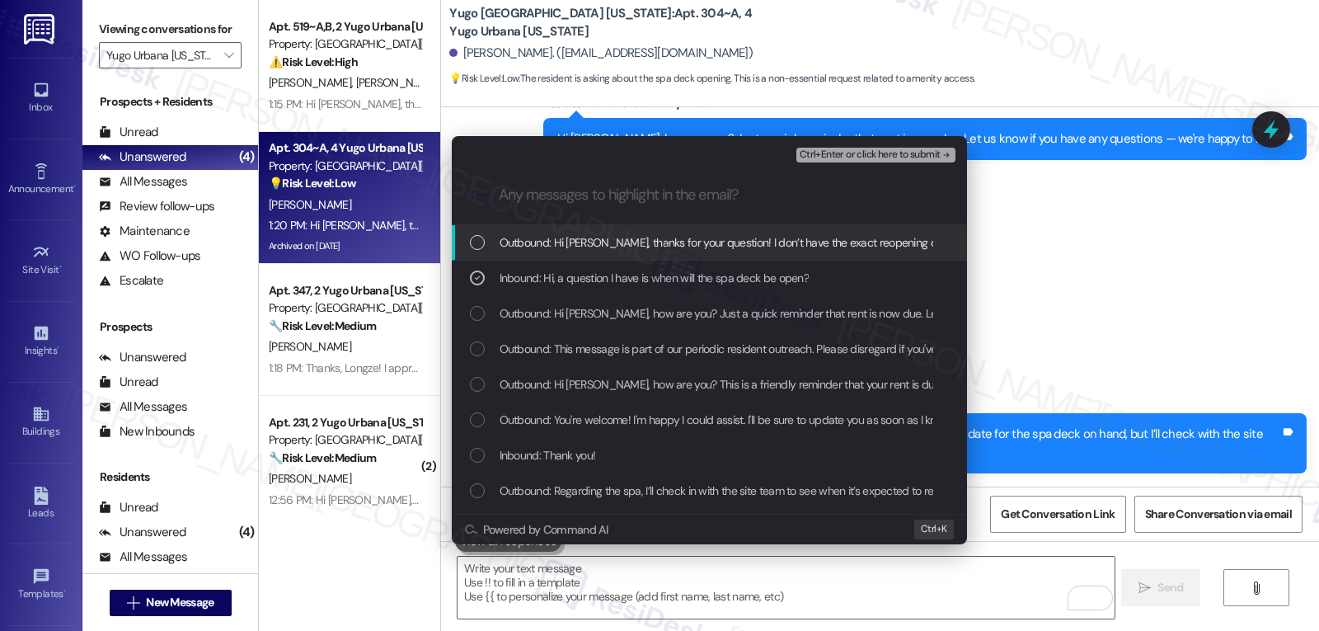
click at [935, 154] on span "Ctrl+Enter or click here to submit" at bounding box center [870, 155] width 141 height 12
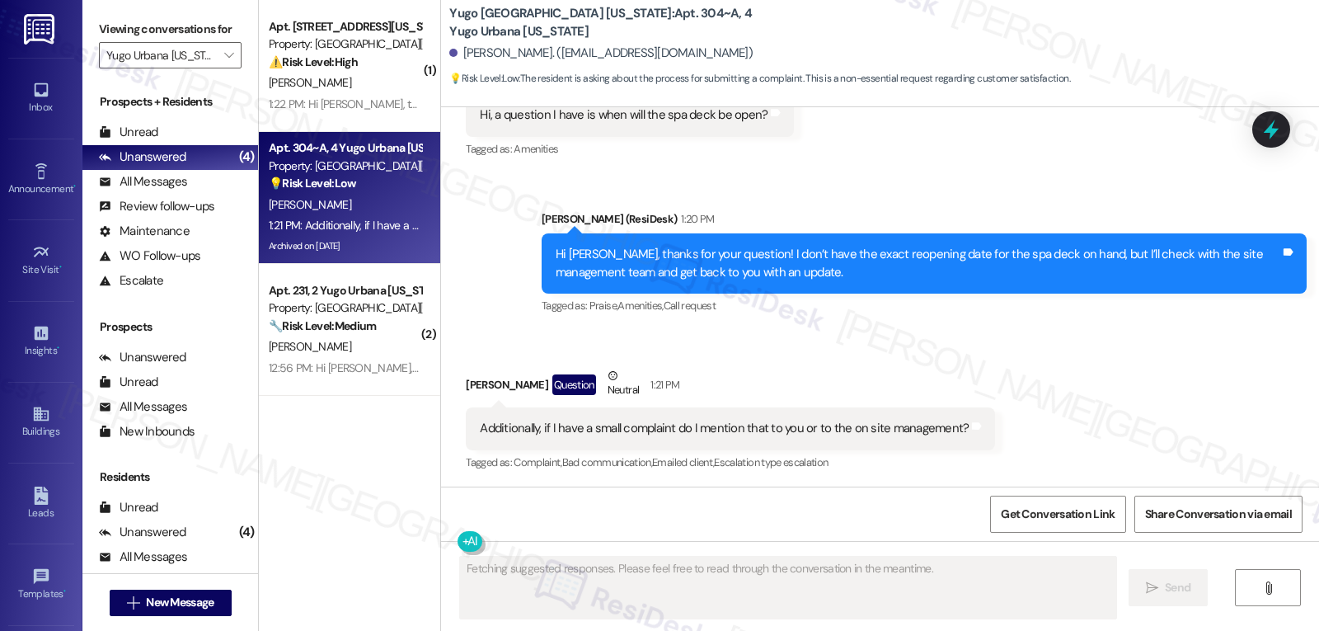
scroll to position [6350, 0]
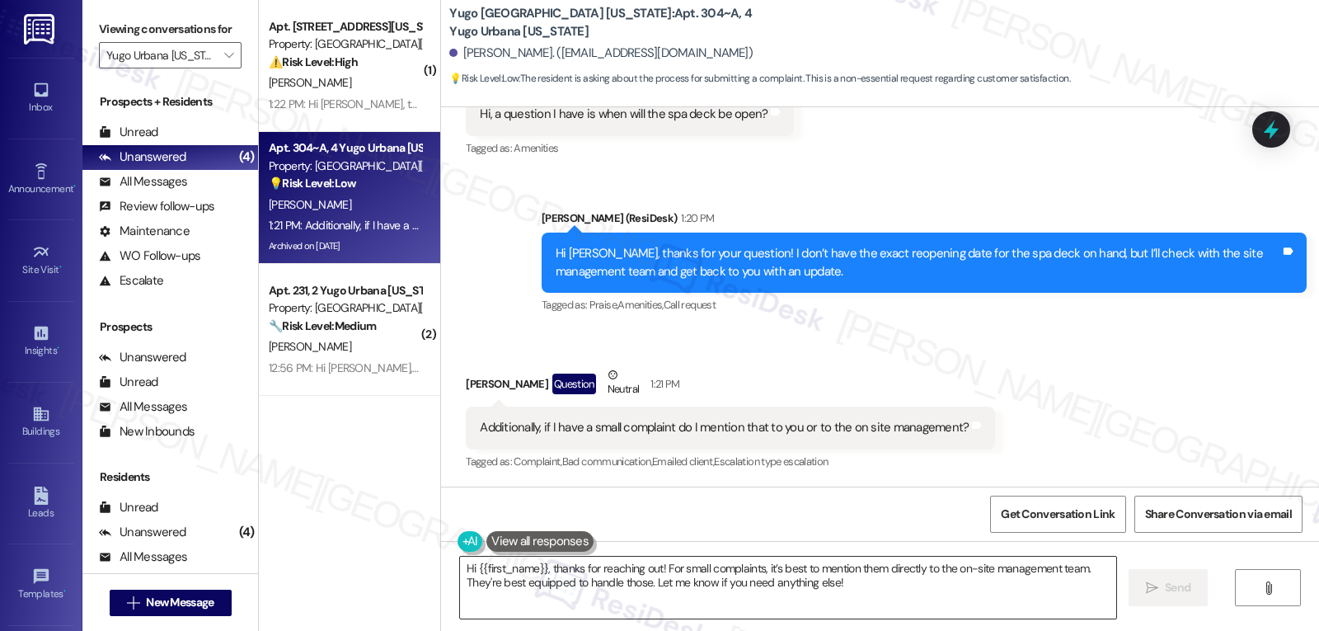
click at [764, 581] on textarea "Hi {{first_name}}, thanks for reaching out! For small complaints, it’s best to …" at bounding box center [788, 588] width 656 height 62
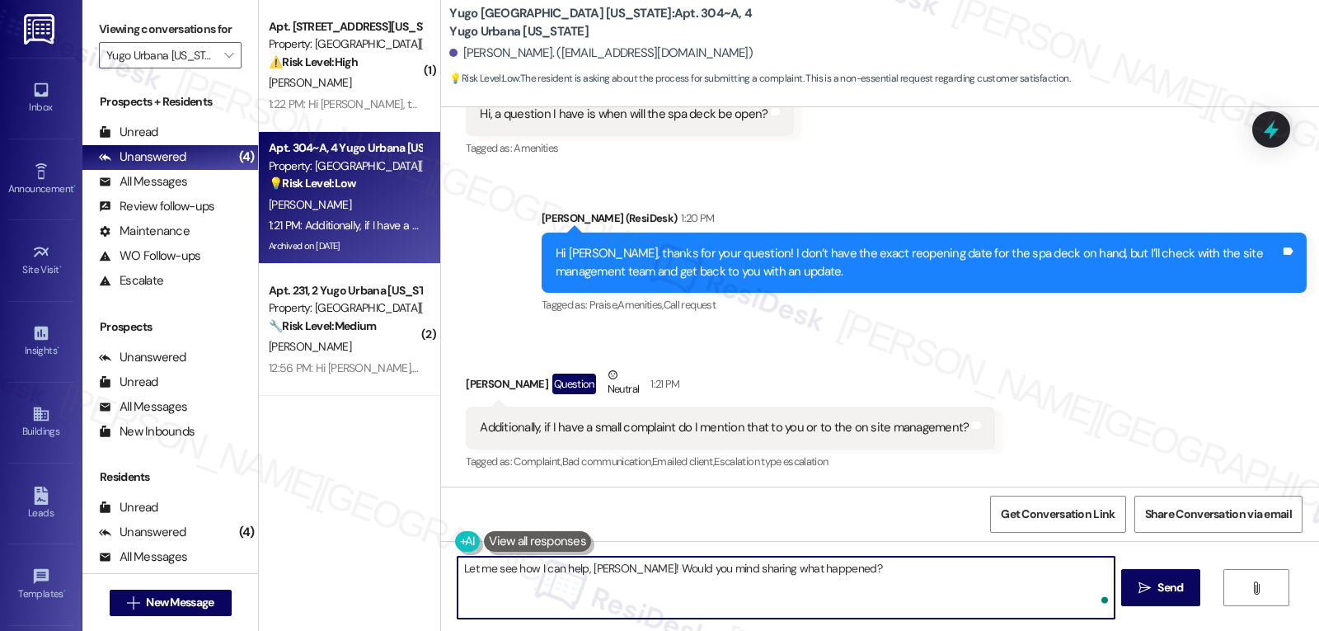
type textarea "Let me see how I can help, Natalie! Would you mind sharing what happened?"
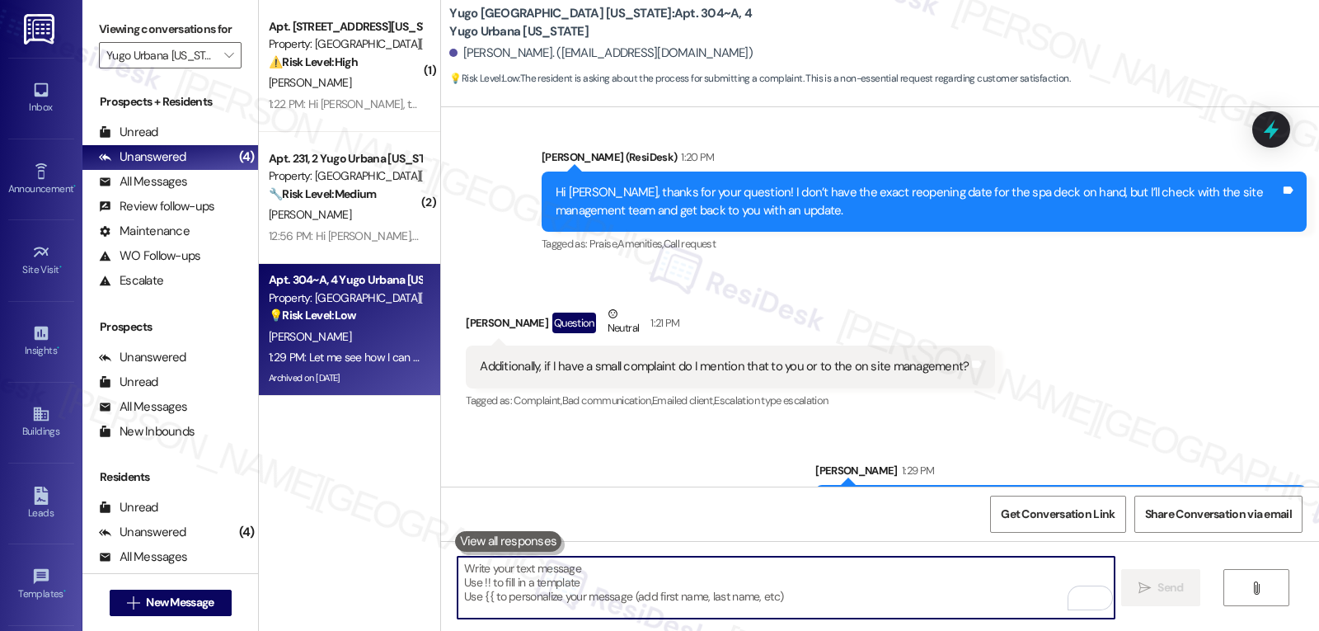
scroll to position [6464, 0]
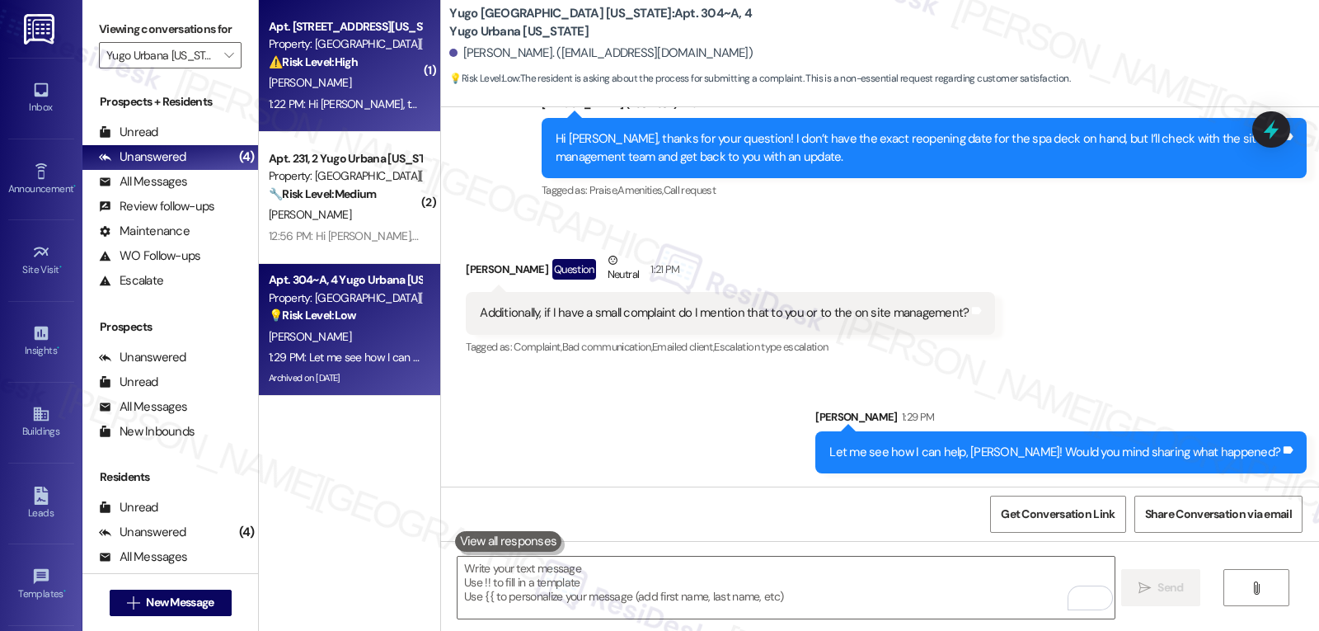
click at [286, 113] on div "1:22 PM: Hi Sarah, thank you for the reminder! I'm good, and I hope you are as …" at bounding box center [345, 104] width 156 height 21
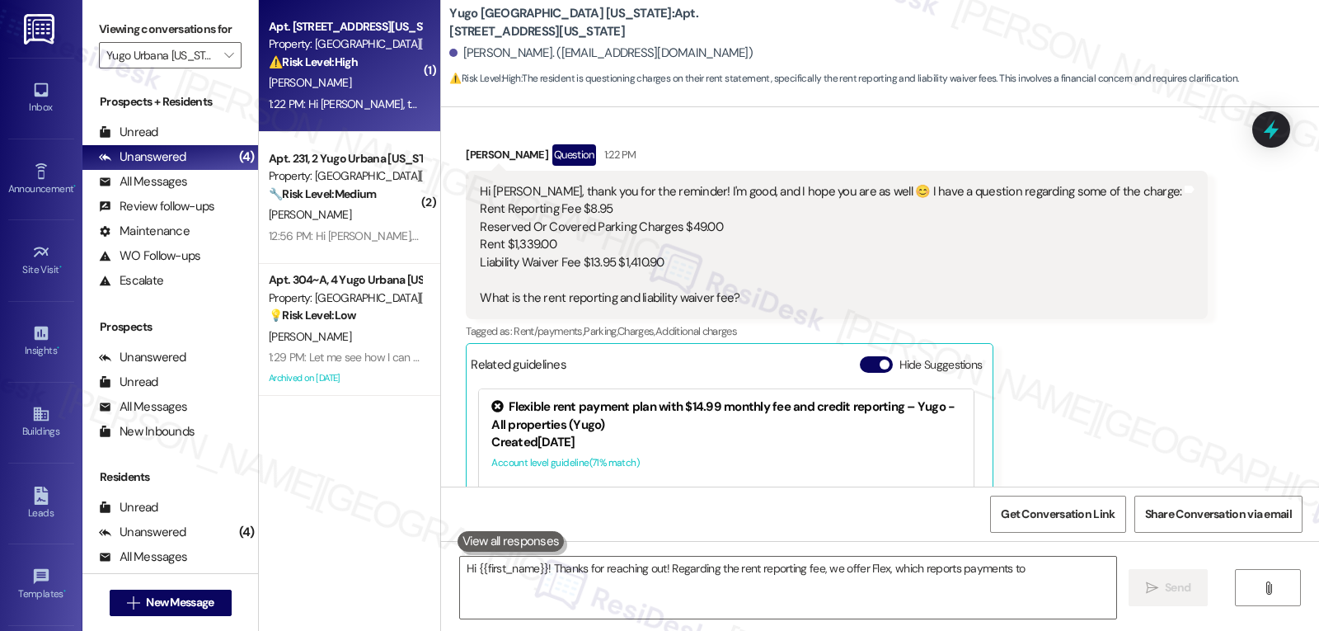
scroll to position [431, 0]
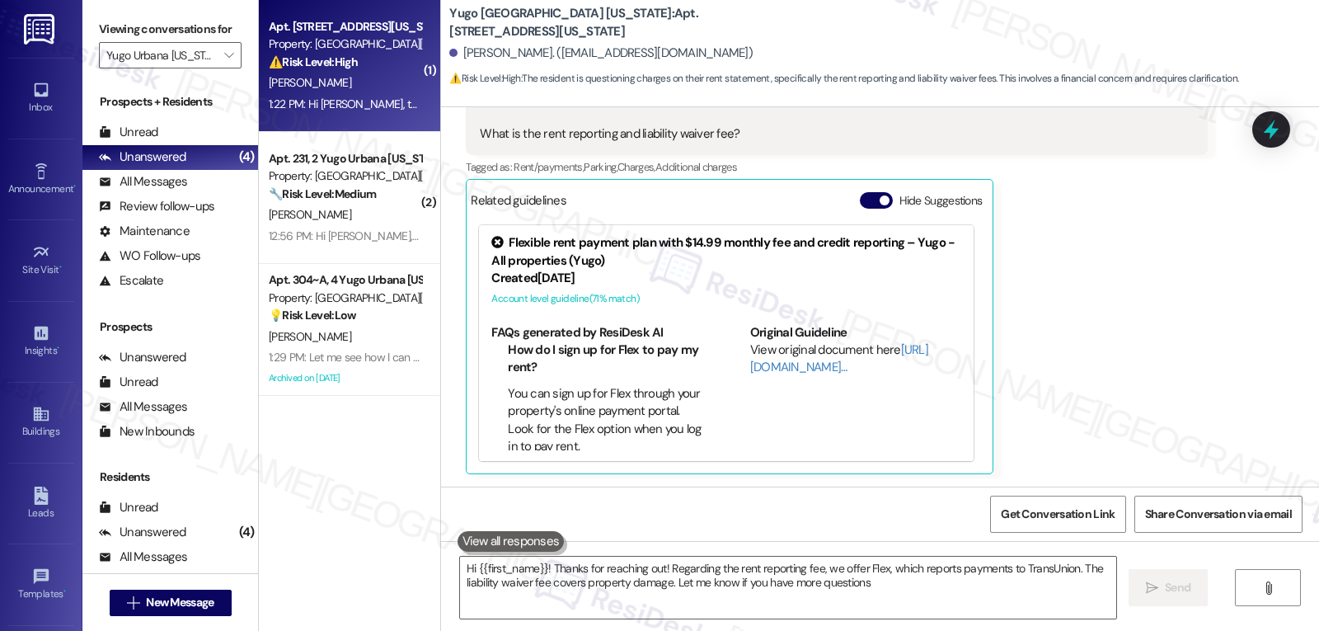
type textarea "Hi {{first_name}}! Thanks for reaching out! Regarding the rent reporting fee, w…"
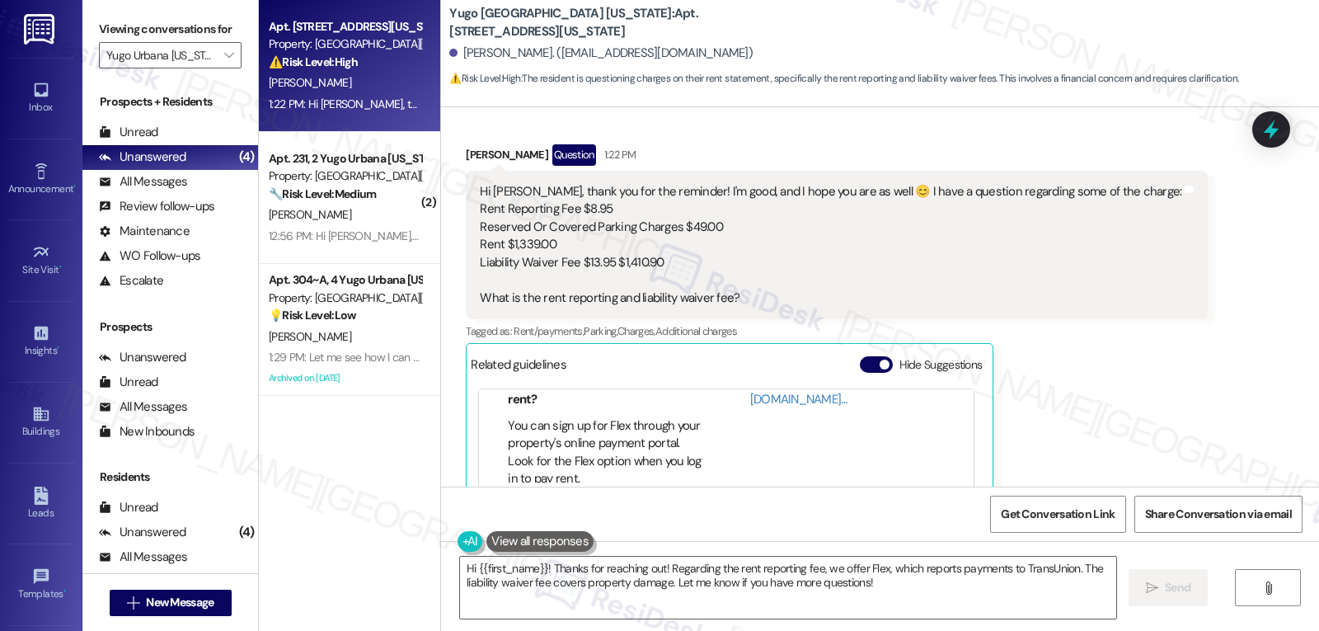
scroll to position [165, 0]
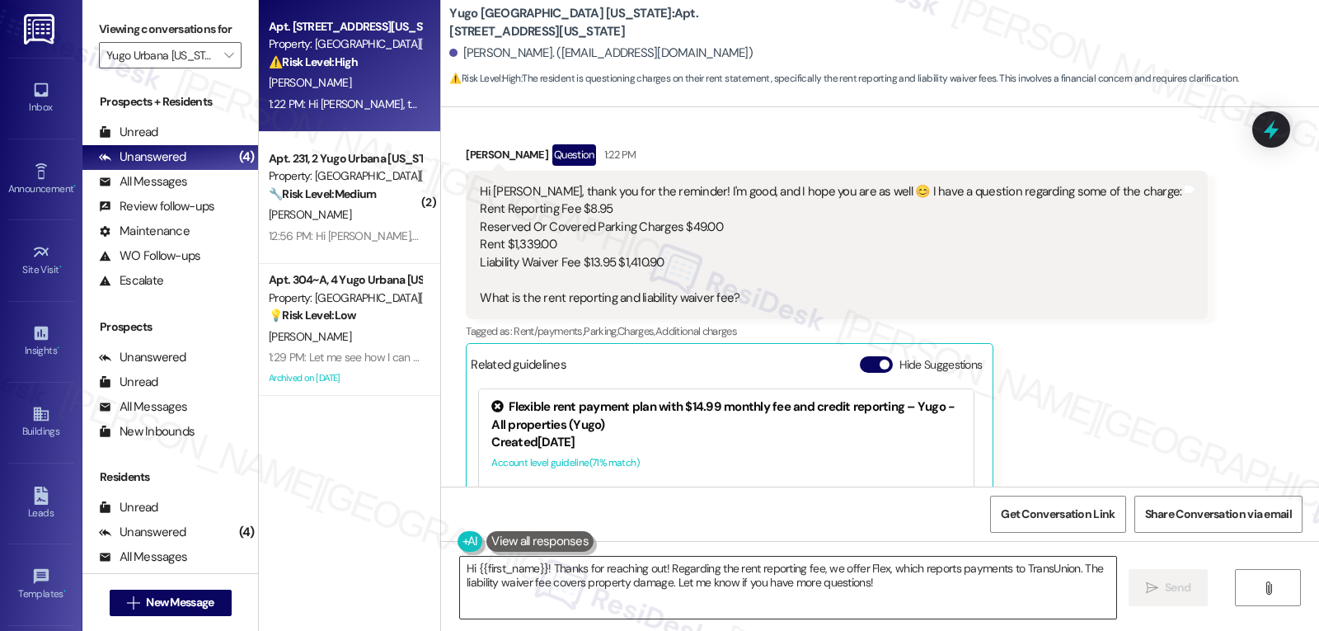
click at [1023, 581] on textarea "Hi {{first_name}}! Thanks for reaching out! Regarding the rent reporting fee, w…" at bounding box center [788, 588] width 656 height 62
click at [1154, 582] on span "Send" at bounding box center [1170, 587] width 32 height 17
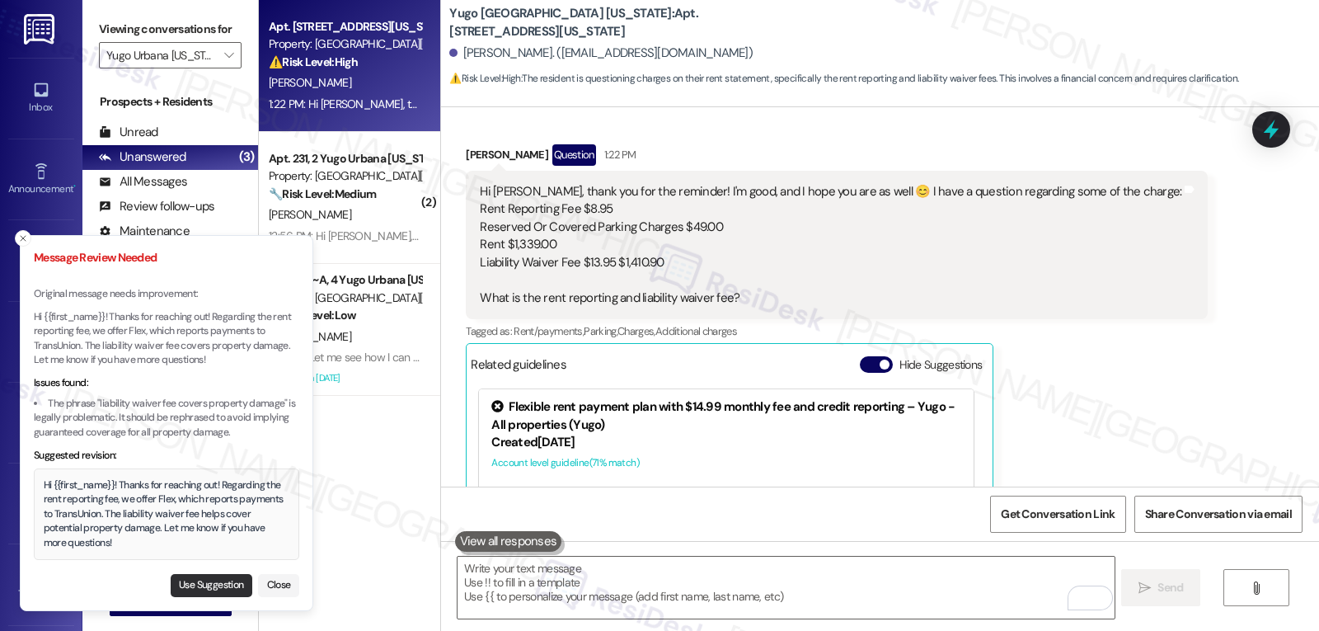
click at [235, 591] on button "Use Suggestion" at bounding box center [212, 585] width 82 height 23
type textarea "Hi {{first_name}}! Thanks for reaching out! Regarding the rent reporting fee, w…"
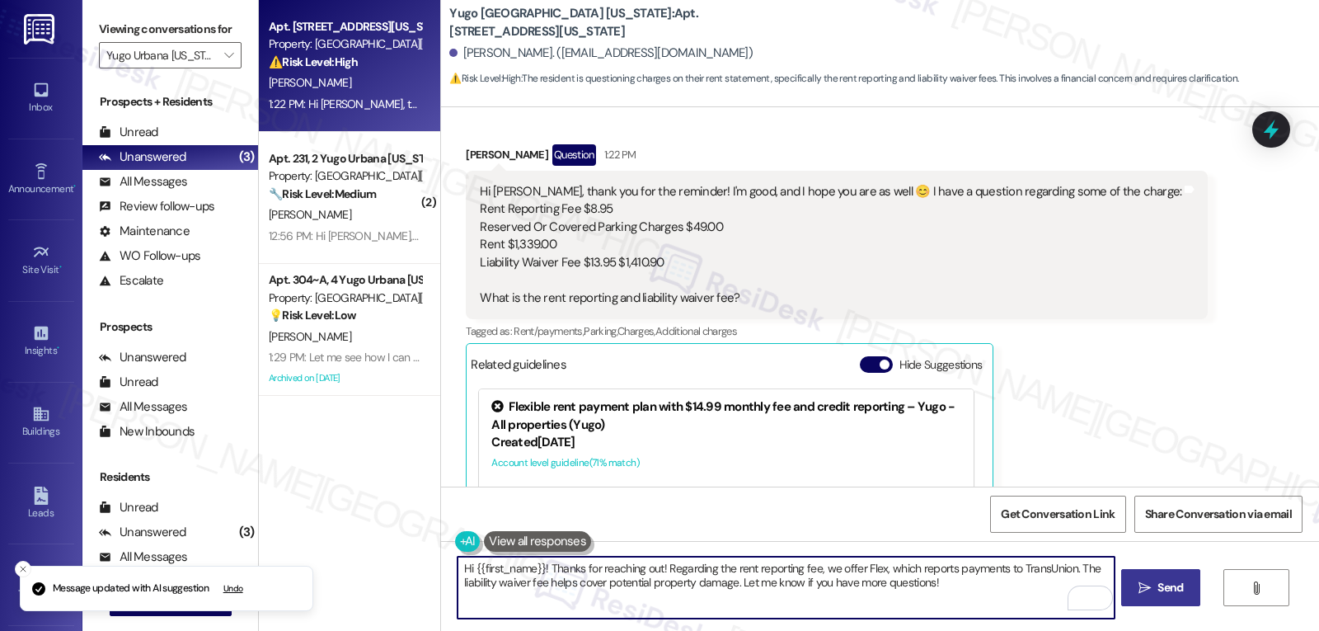
click at [952, 599] on textarea "Hi {{first_name}}! Thanks for reaching out! Regarding the rent reporting fee, w…" at bounding box center [786, 588] width 656 height 62
click at [1187, 595] on button " Send" at bounding box center [1161, 587] width 80 height 37
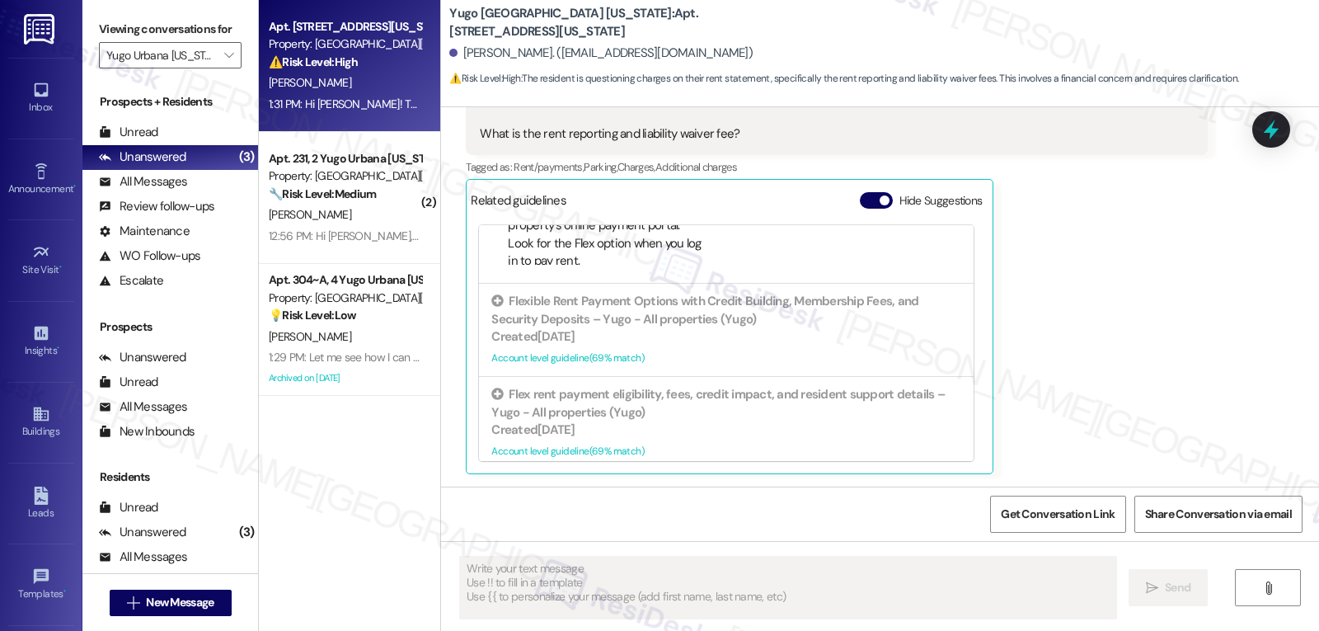
scroll to position [194, 0]
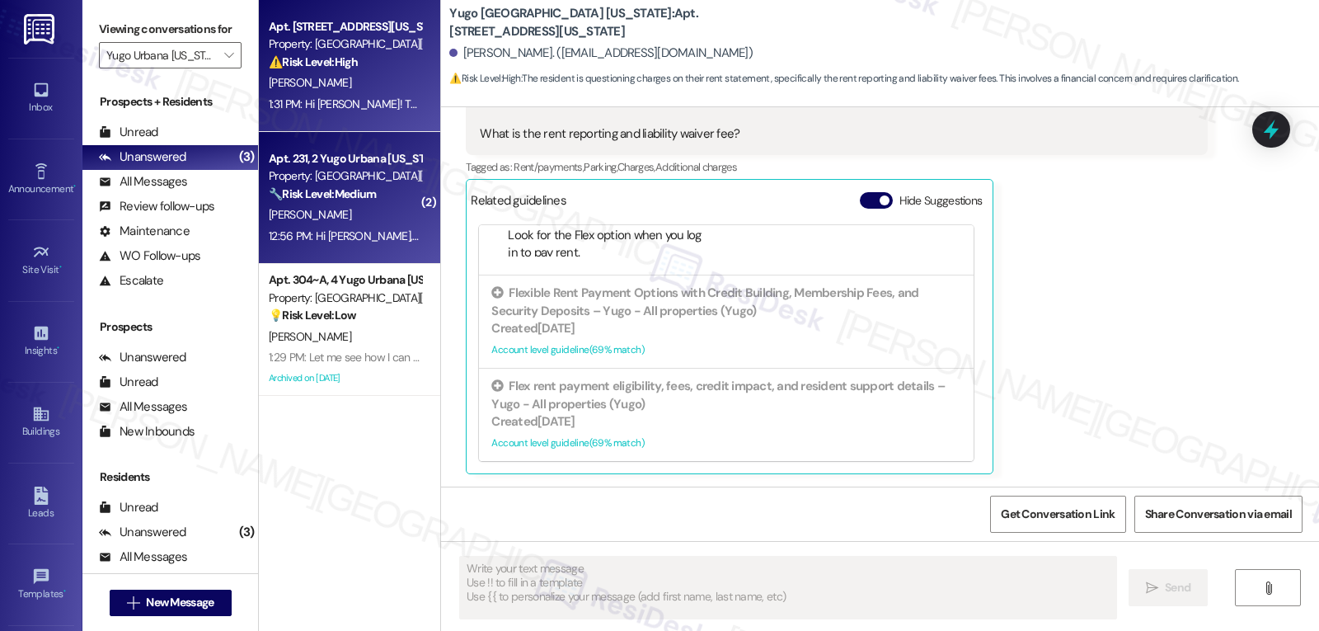
click at [316, 195] on strong "🔧 Risk Level: Medium" at bounding box center [322, 193] width 107 height 15
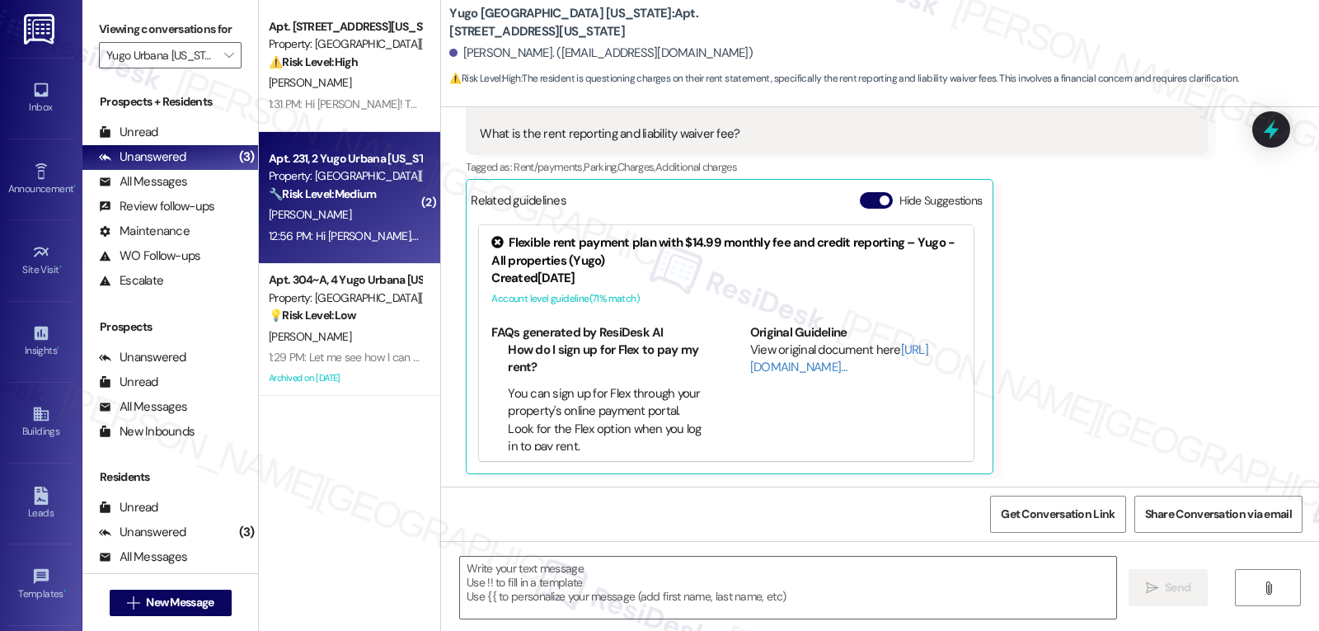
type textarea "Fetching suggested responses. Please feel free to read through the conversation…"
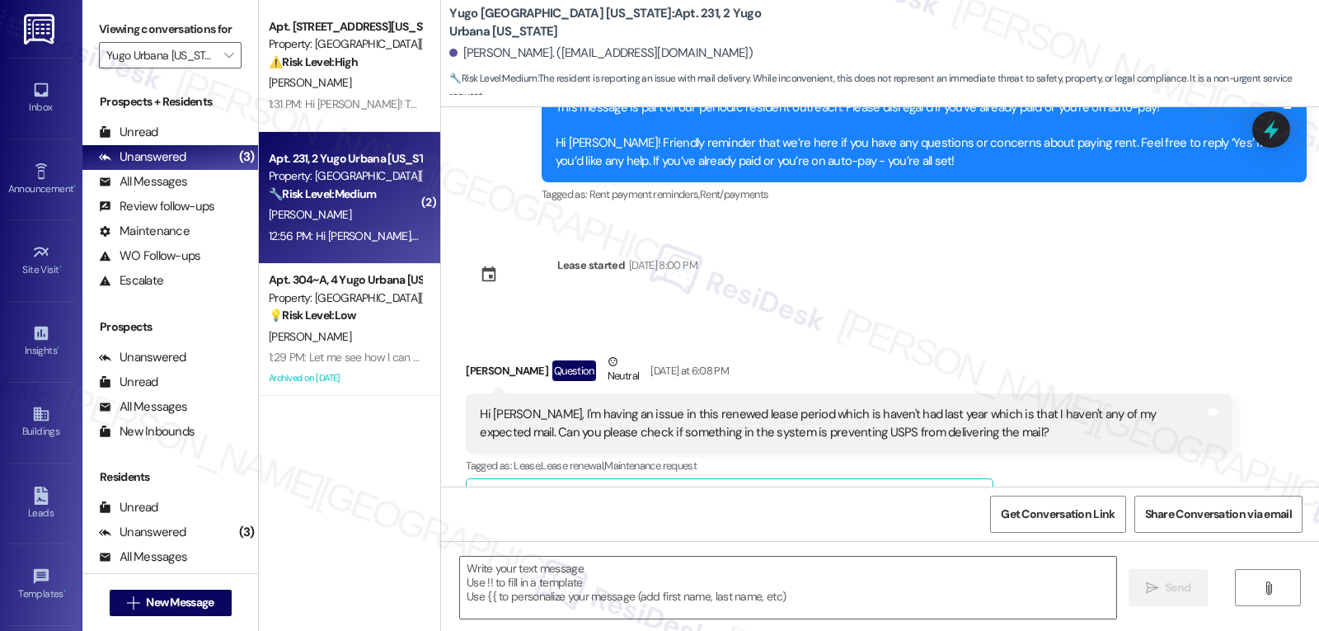
type textarea "Fetching suggested responses. Please feel free to read through the conversation…"
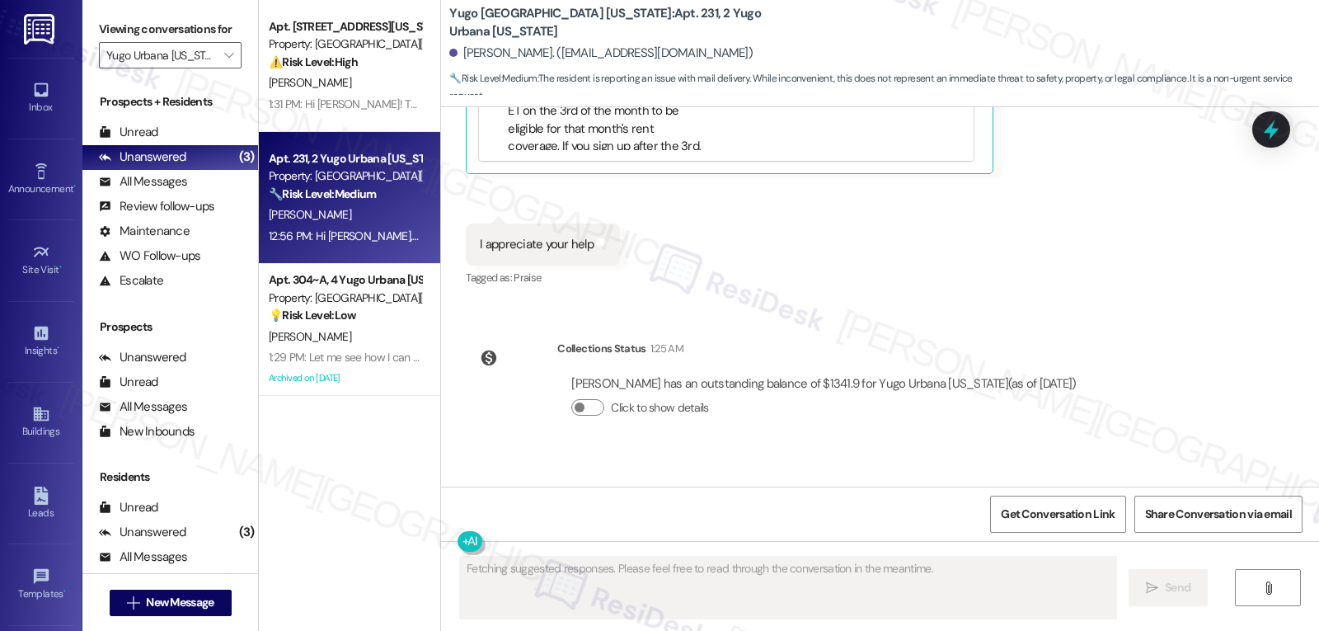
scroll to position [1862, 0]
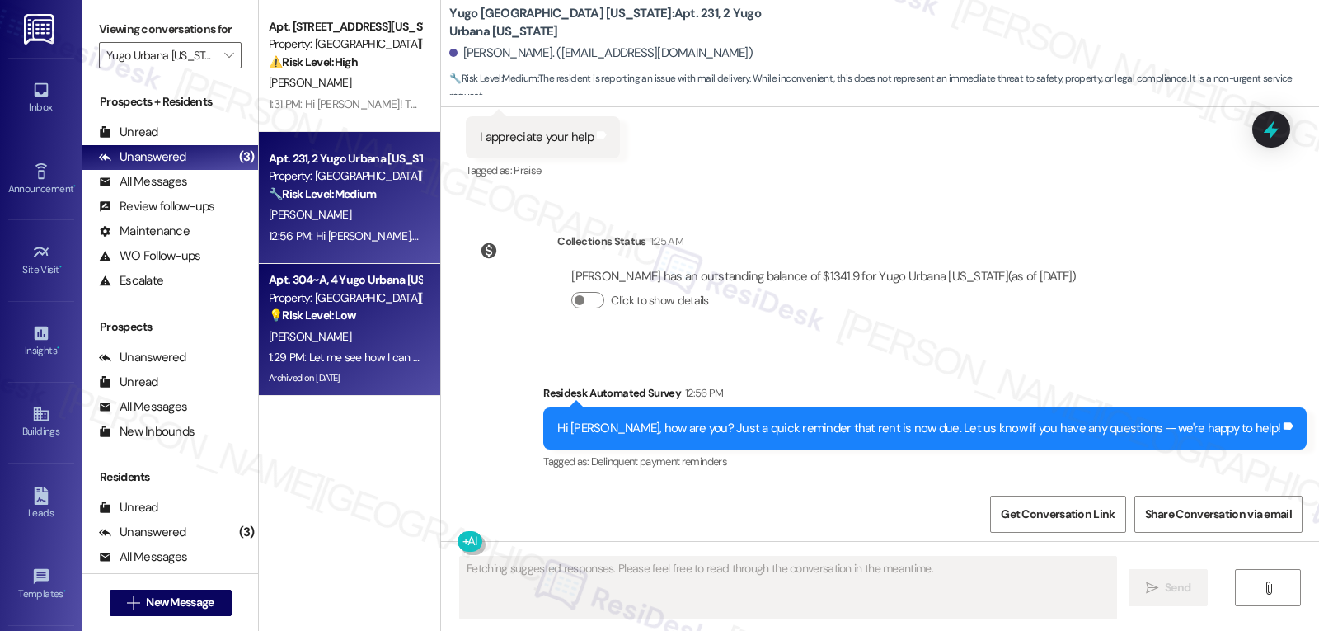
click at [315, 345] on div "[PERSON_NAME]" at bounding box center [345, 337] width 156 height 21
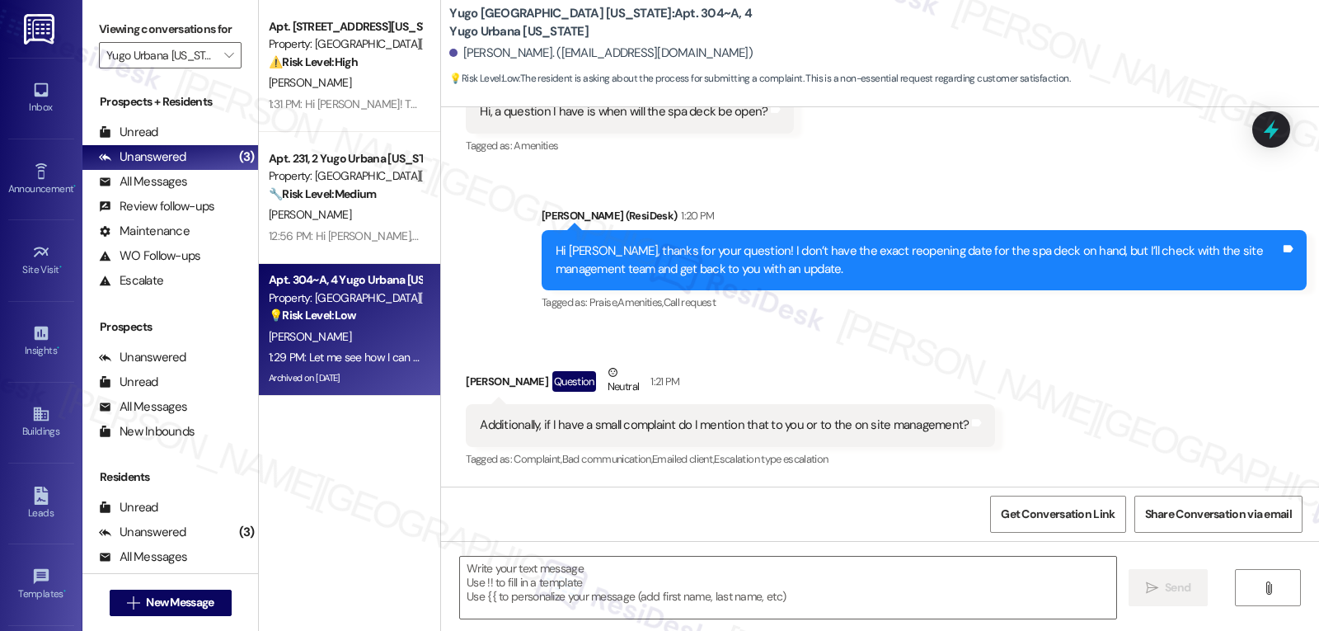
scroll to position [6349, 0]
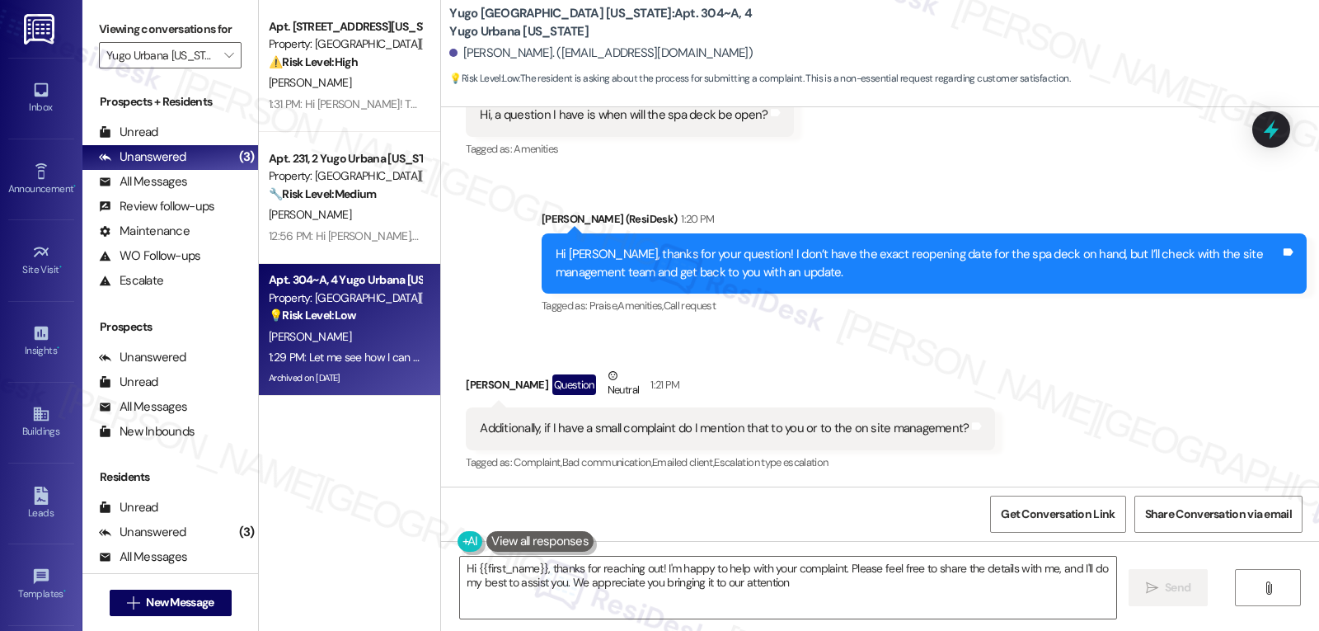
type textarea "Hi {{first_name}}, thanks for reaching out! I'm happy to help with your complai…"
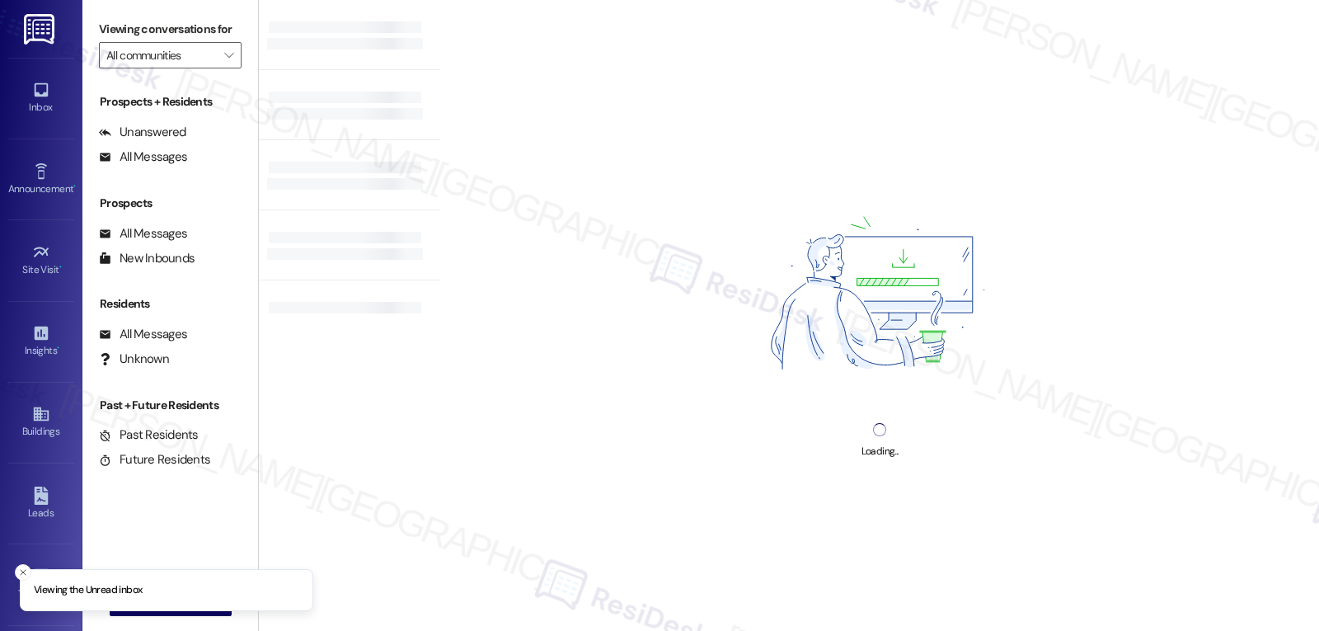
type input "Yugo Urbana [US_STATE]"
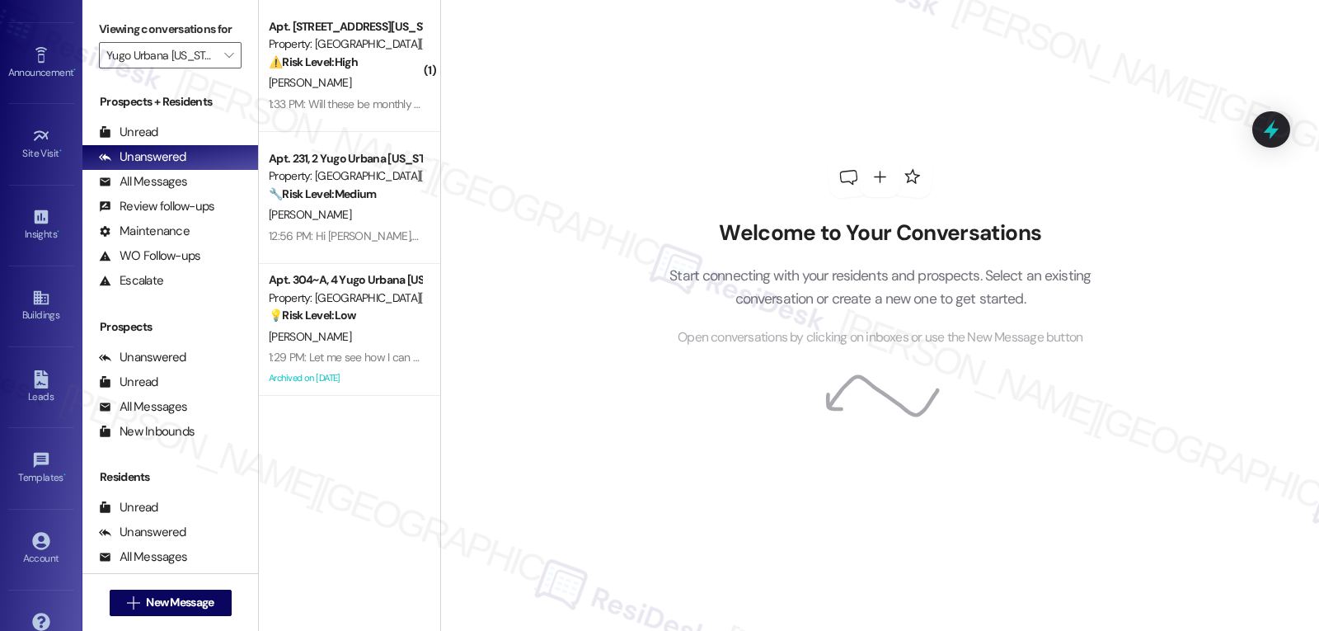
scroll to position [156, 0]
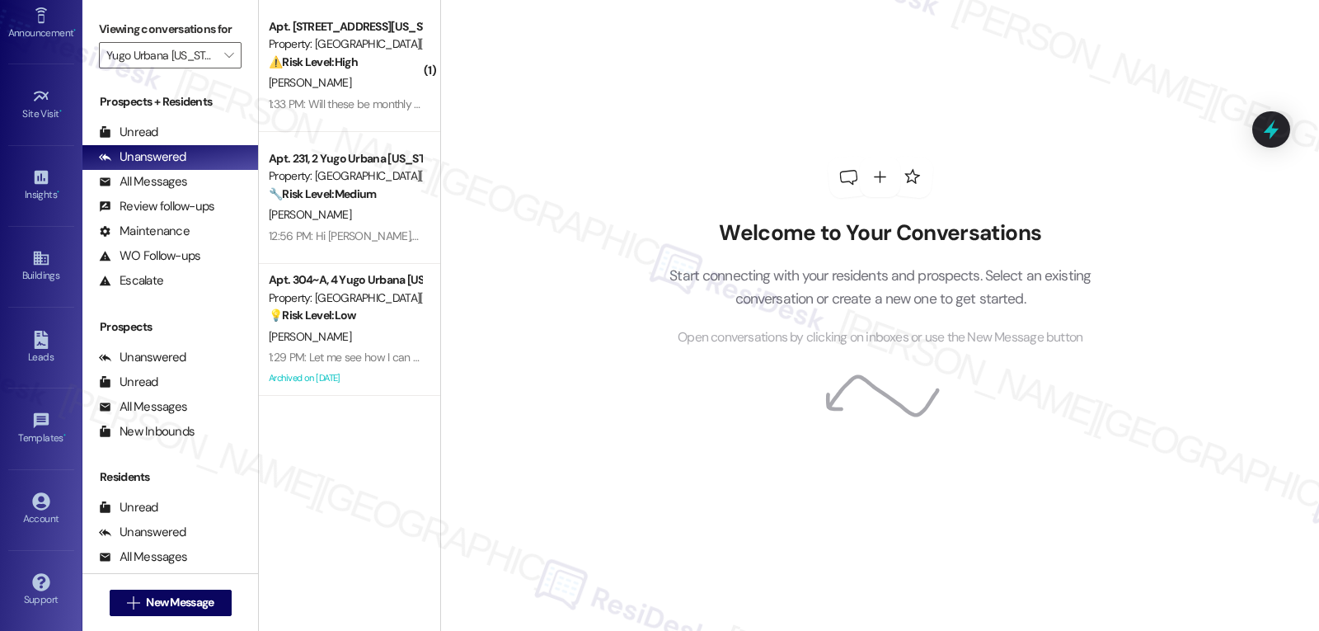
drag, startPoint x: 300, startPoint y: 106, endPoint x: 459, endPoint y: 114, distance: 159.4
click at [300, 106] on div "1:33 PM: Will these be monthly charges? And is there a way to set something up …" at bounding box center [650, 103] width 763 height 15
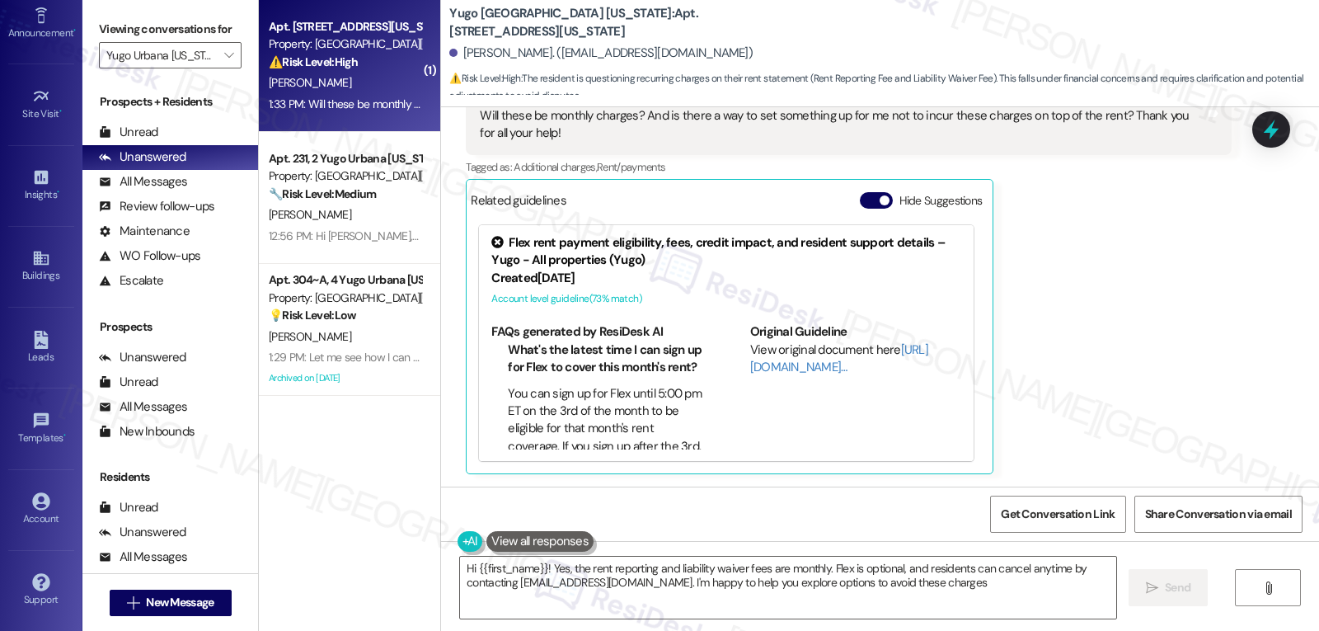
type textarea "Hi {{first_name}}! Yes, the rent reporting and liability waiver fees are monthl…"
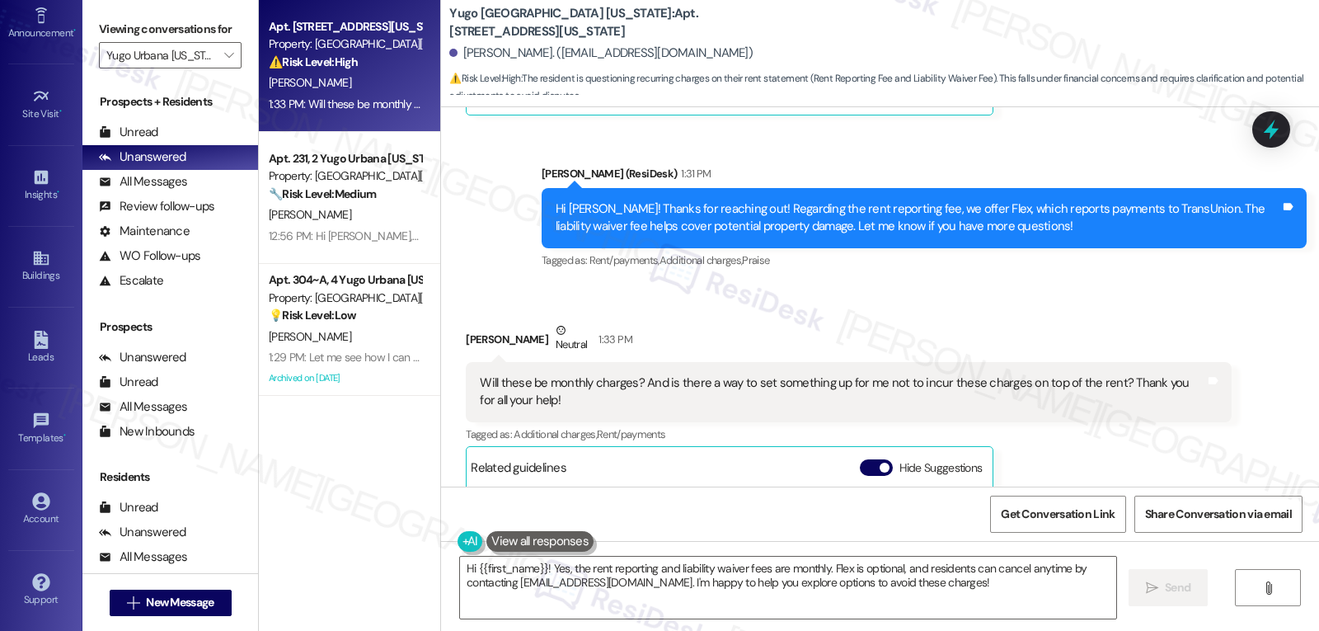
scroll to position [475, 0]
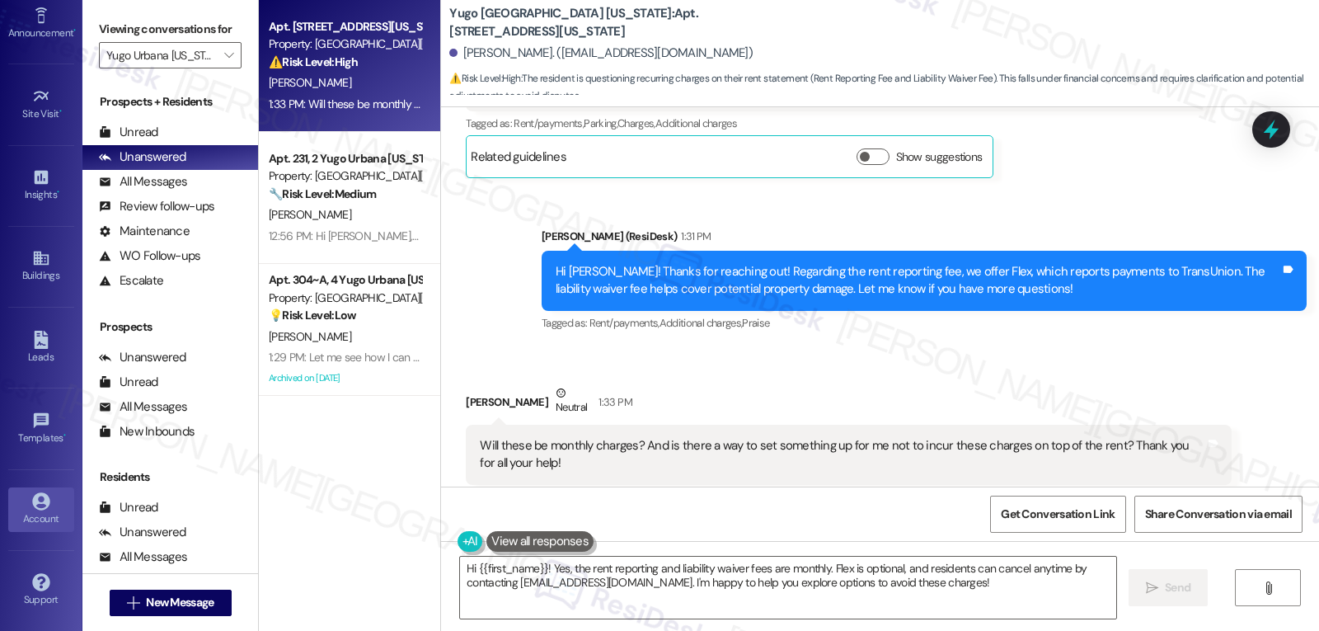
click at [35, 517] on div "Account" at bounding box center [41, 518] width 82 height 16
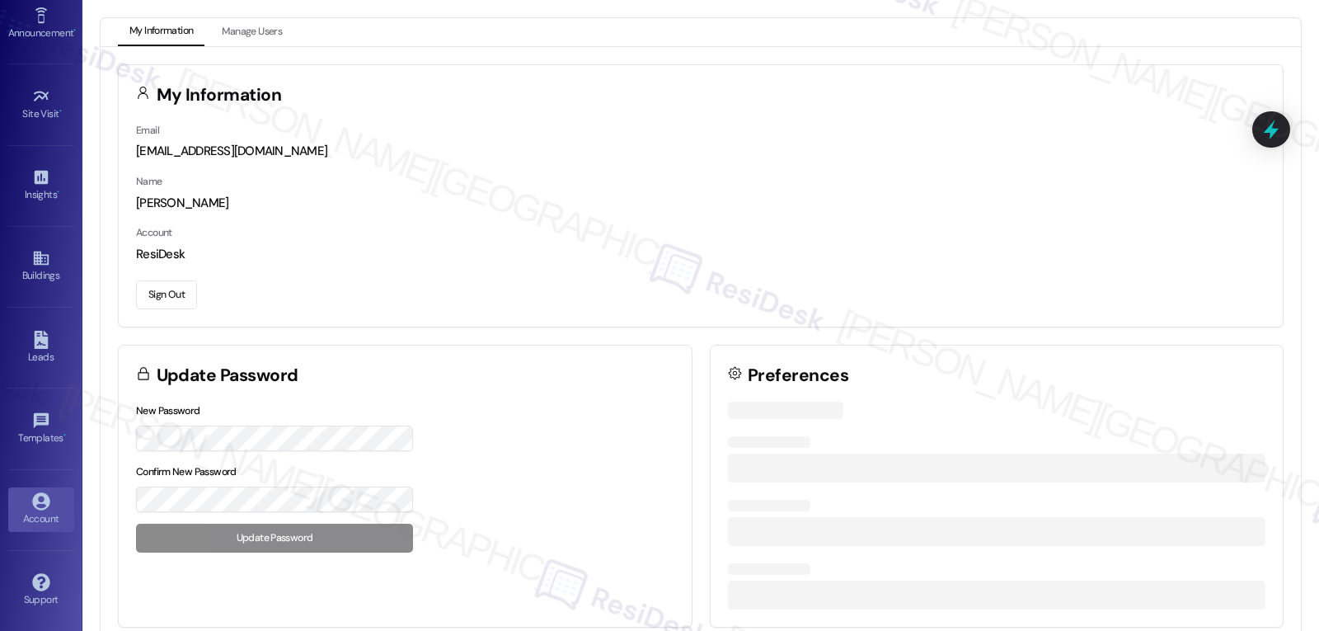
click at [189, 303] on button "Sign Out" at bounding box center [166, 294] width 61 height 29
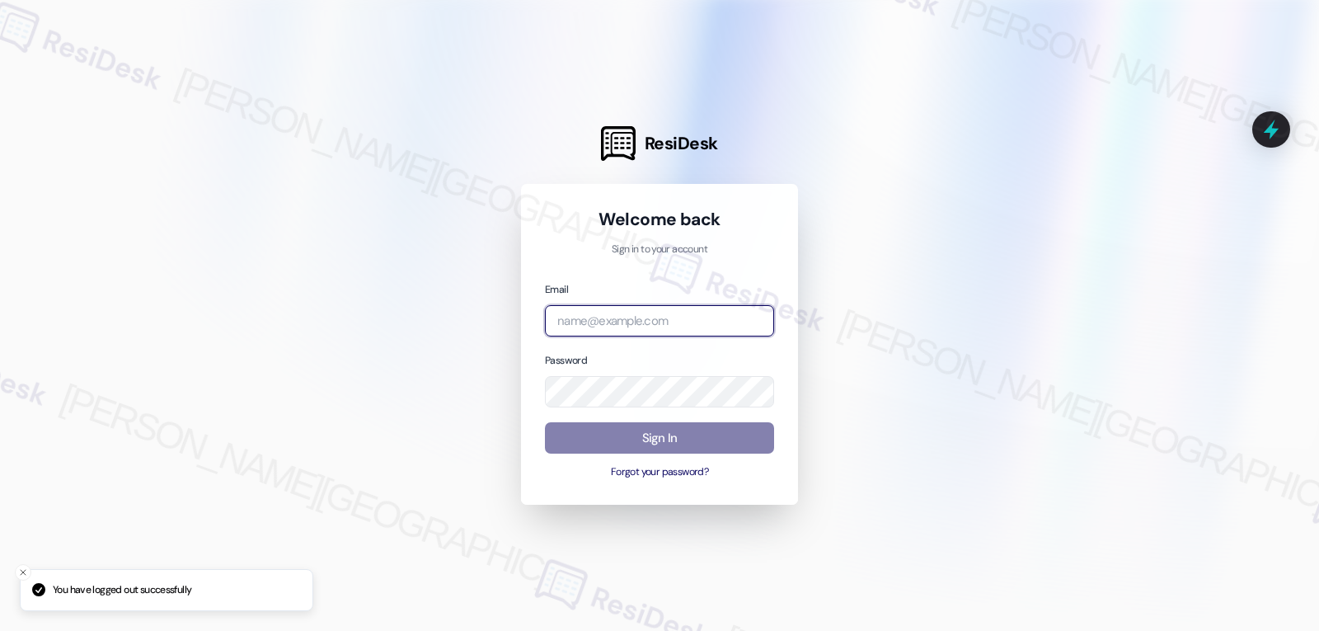
click at [655, 313] on input "email" at bounding box center [659, 321] width 229 height 32
click at [665, 324] on input "email" at bounding box center [659, 321] width 229 height 32
paste input "automated-surveys-birchstone_residential-jomar.punay@birchstone_[DOMAIN_NAME]"
type input "automated-surveys-birchstone_residential-jomar.punay@birchstone_[DOMAIN_NAME]"
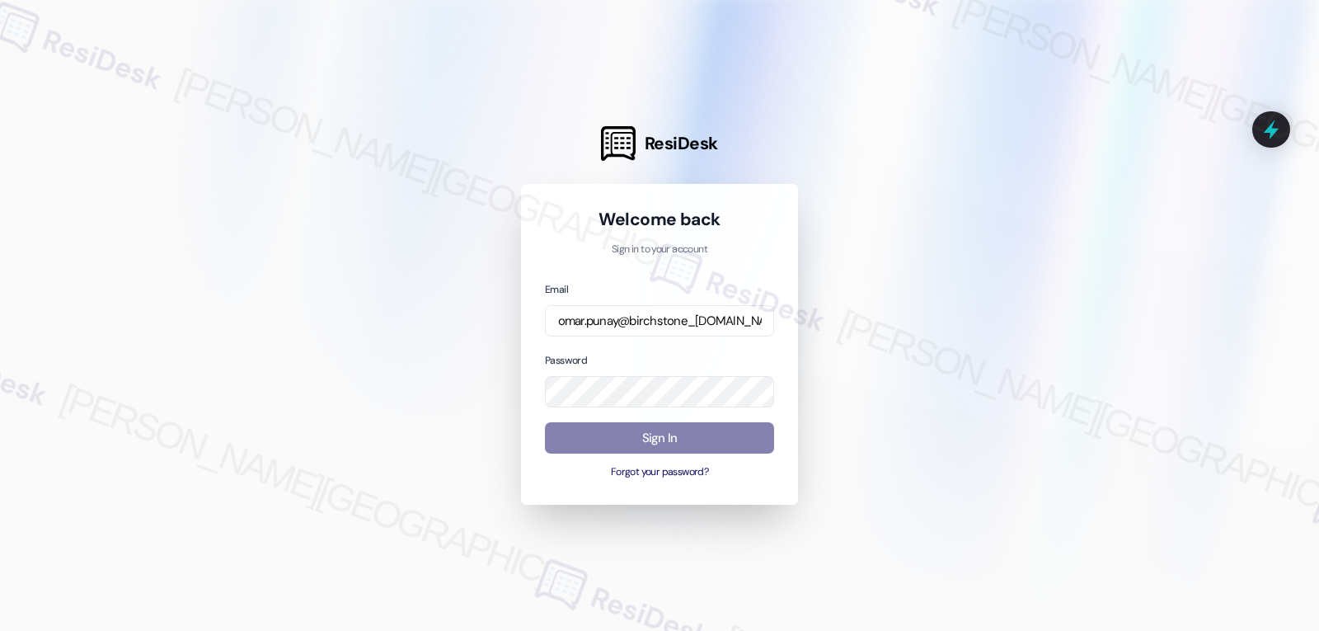
scroll to position [0, 0]
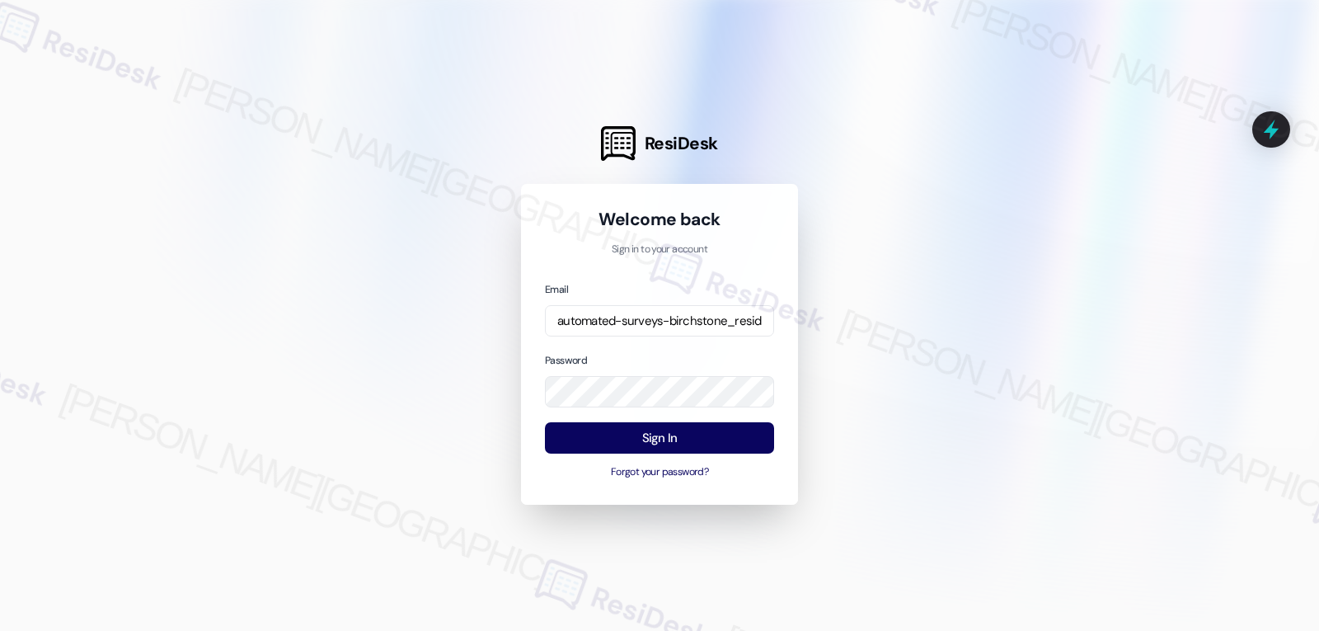
click at [410, 312] on div at bounding box center [659, 315] width 1319 height 631
click at [623, 427] on button "Sign In" at bounding box center [659, 438] width 229 height 32
click at [700, 431] on button "Sign In" at bounding box center [659, 438] width 229 height 32
